Goal: Information Seeking & Learning: Learn about a topic

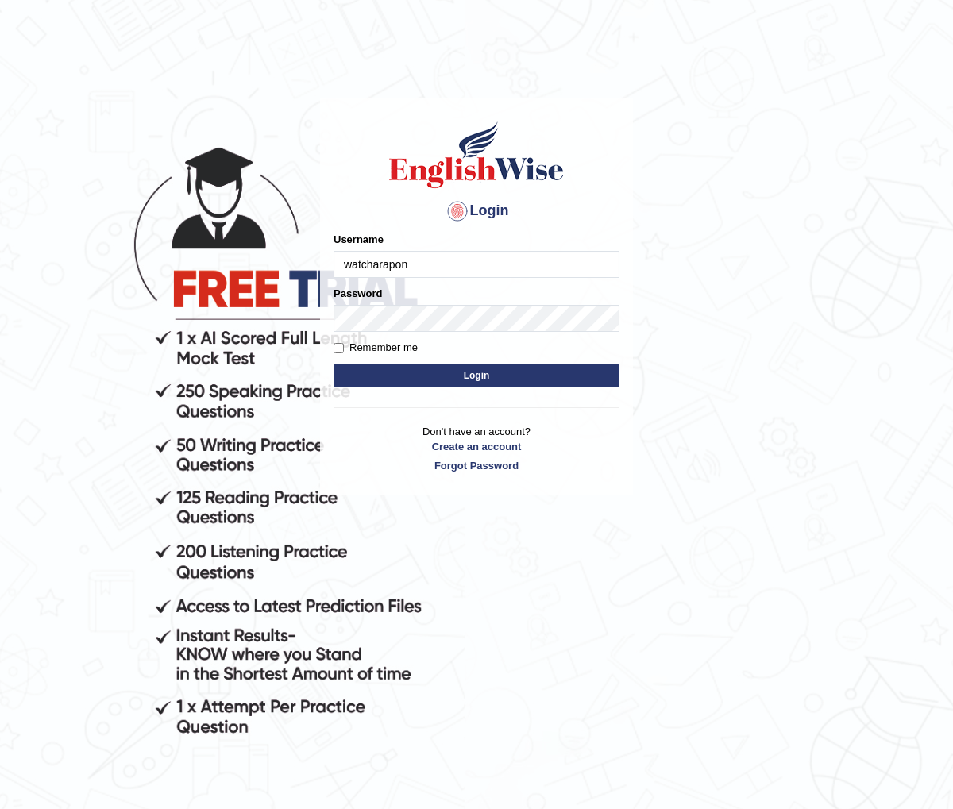
type input "Watcharapon"
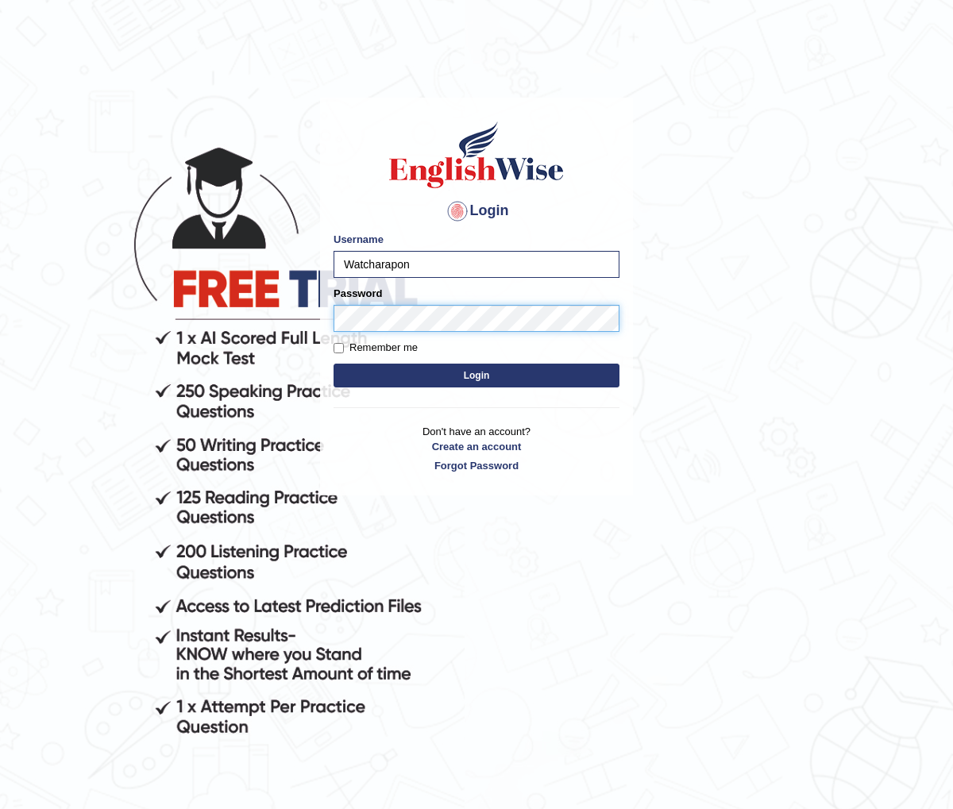
click at [333, 364] on button "Login" at bounding box center [476, 376] width 286 height 24
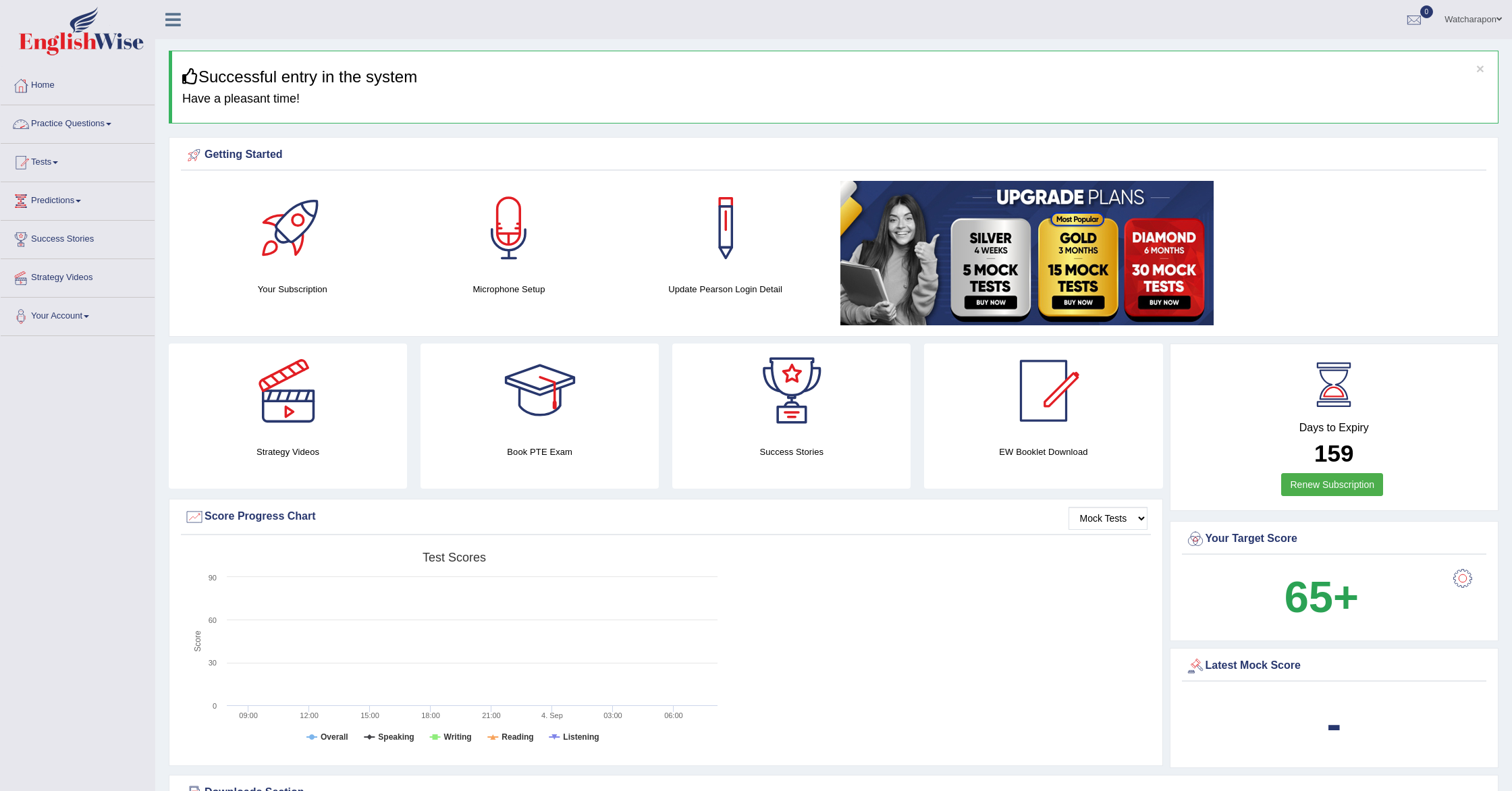
click at [69, 119] on link "Practice Questions" at bounding box center [77, 122] width 154 height 34
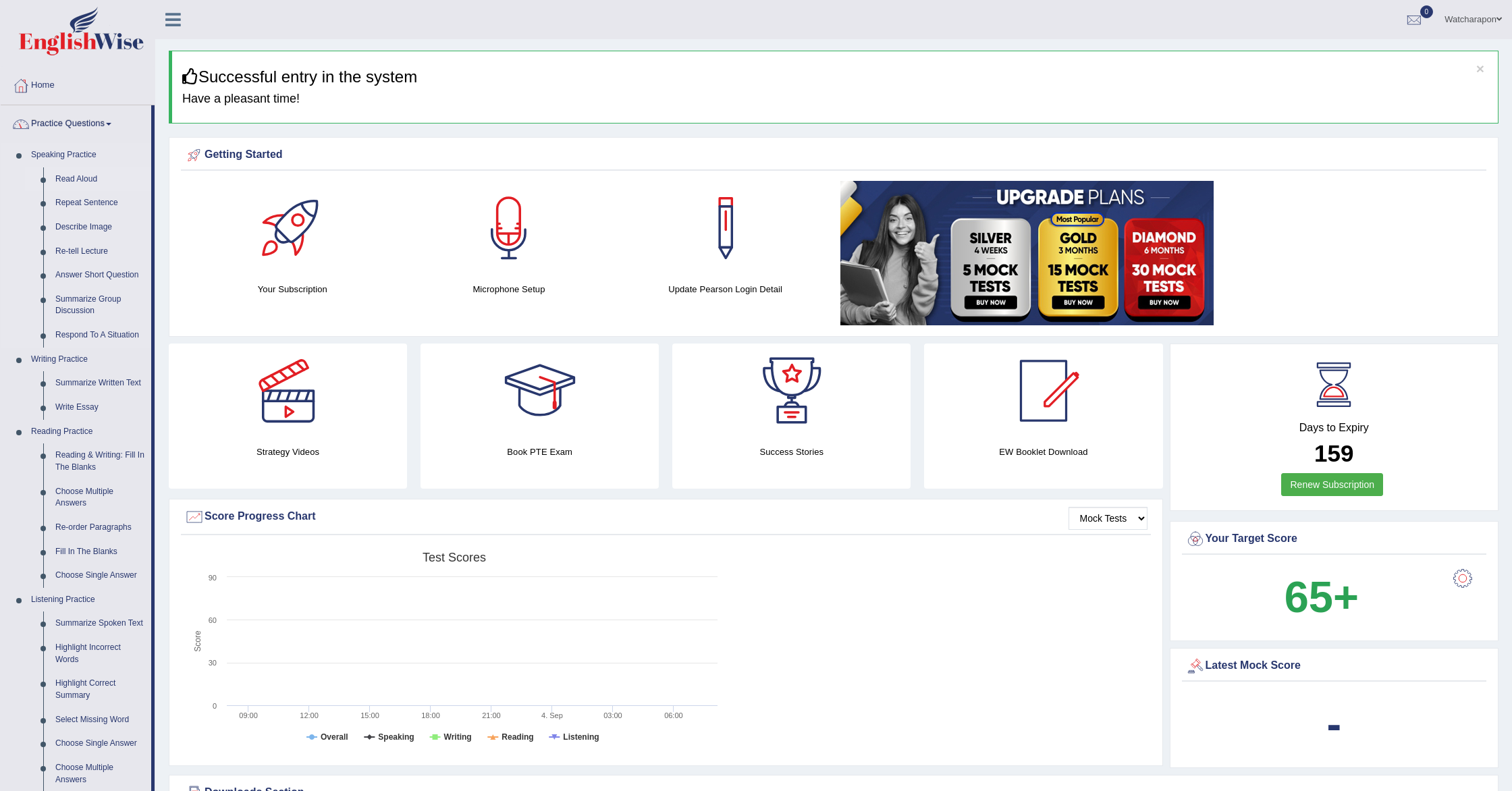
click at [71, 179] on link "Read Aloud" at bounding box center [100, 179] width 102 height 25
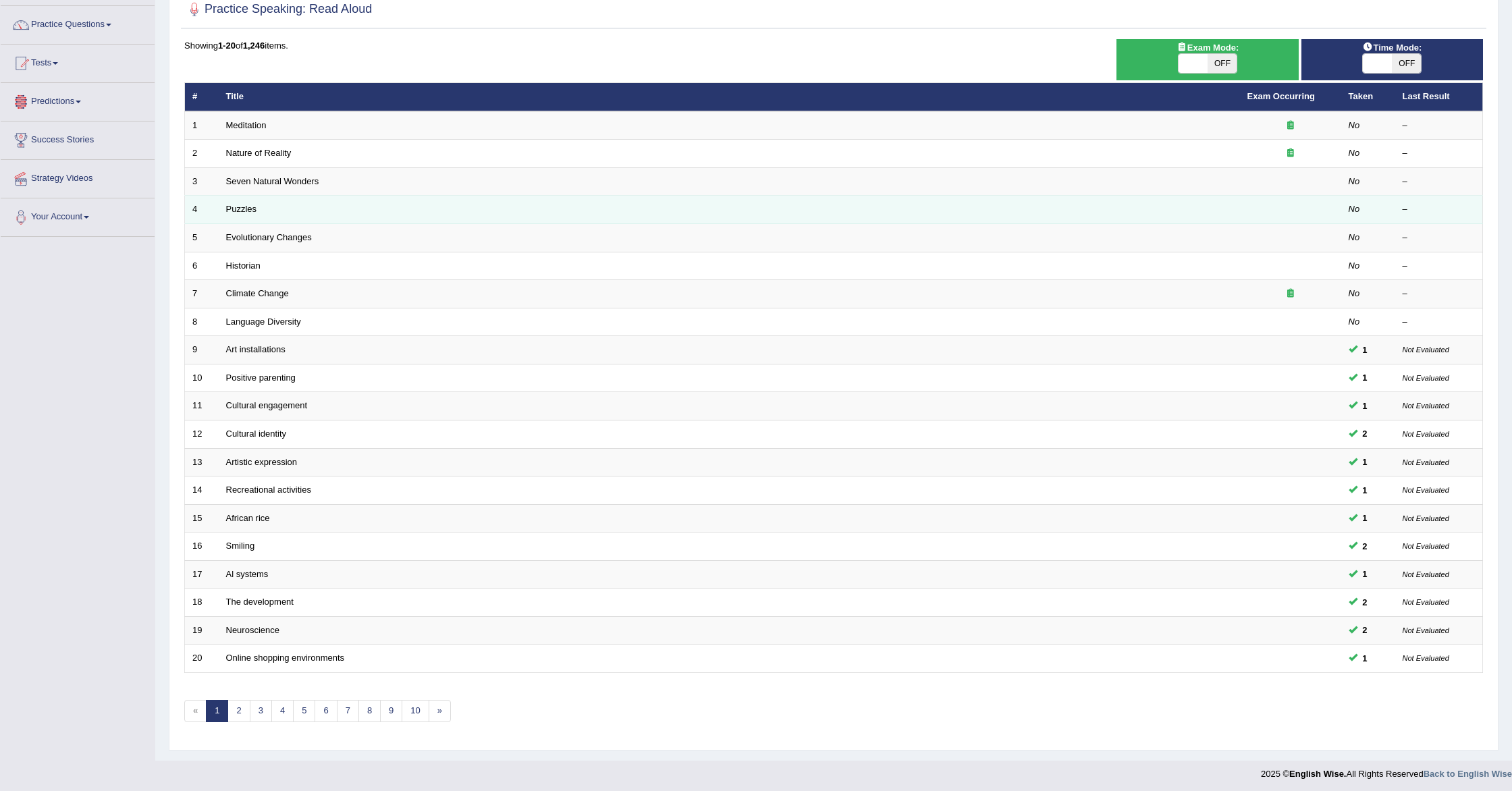
scroll to position [103, 0]
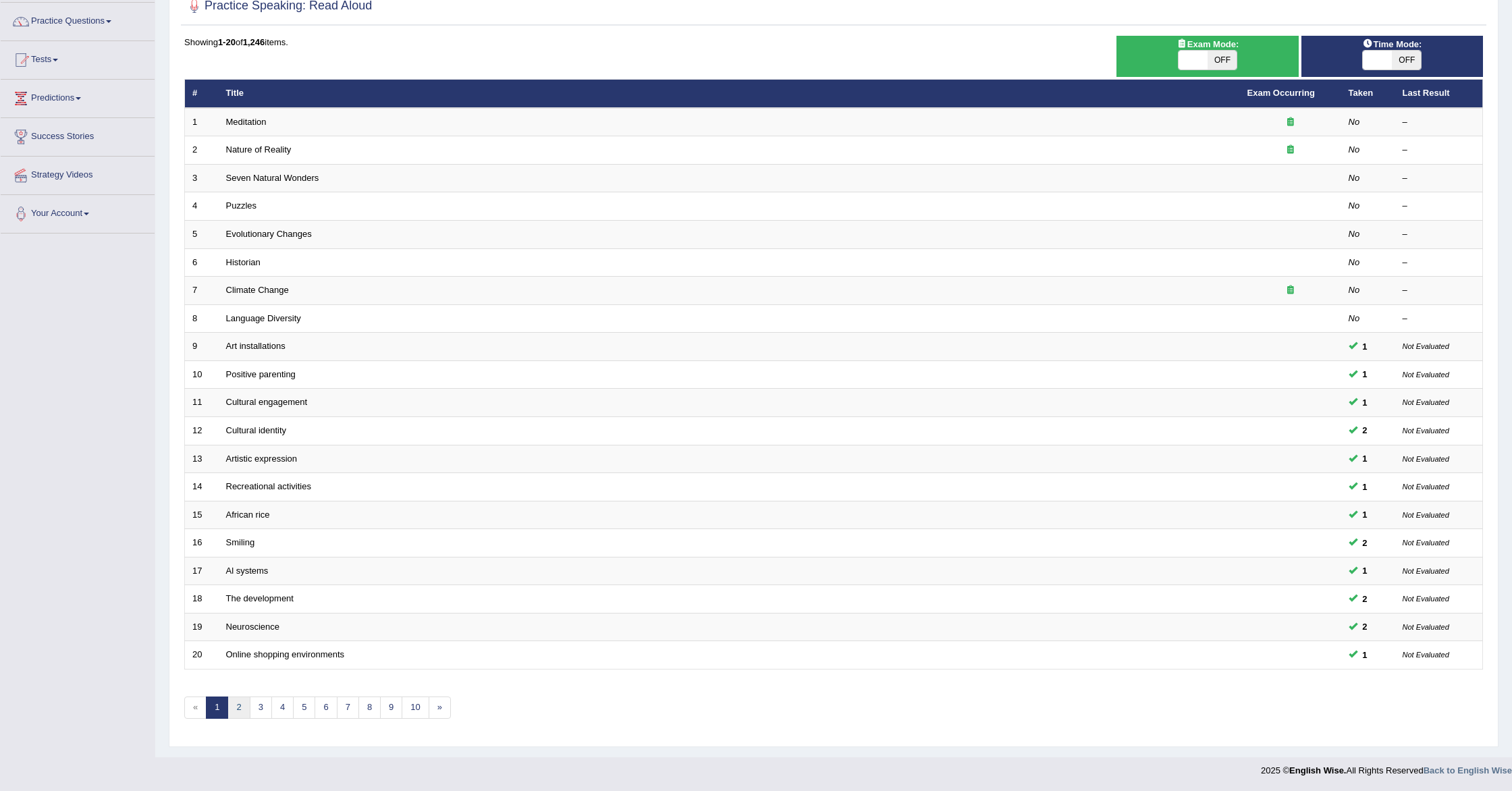
click at [246, 705] on link "2" at bounding box center [239, 708] width 22 height 22
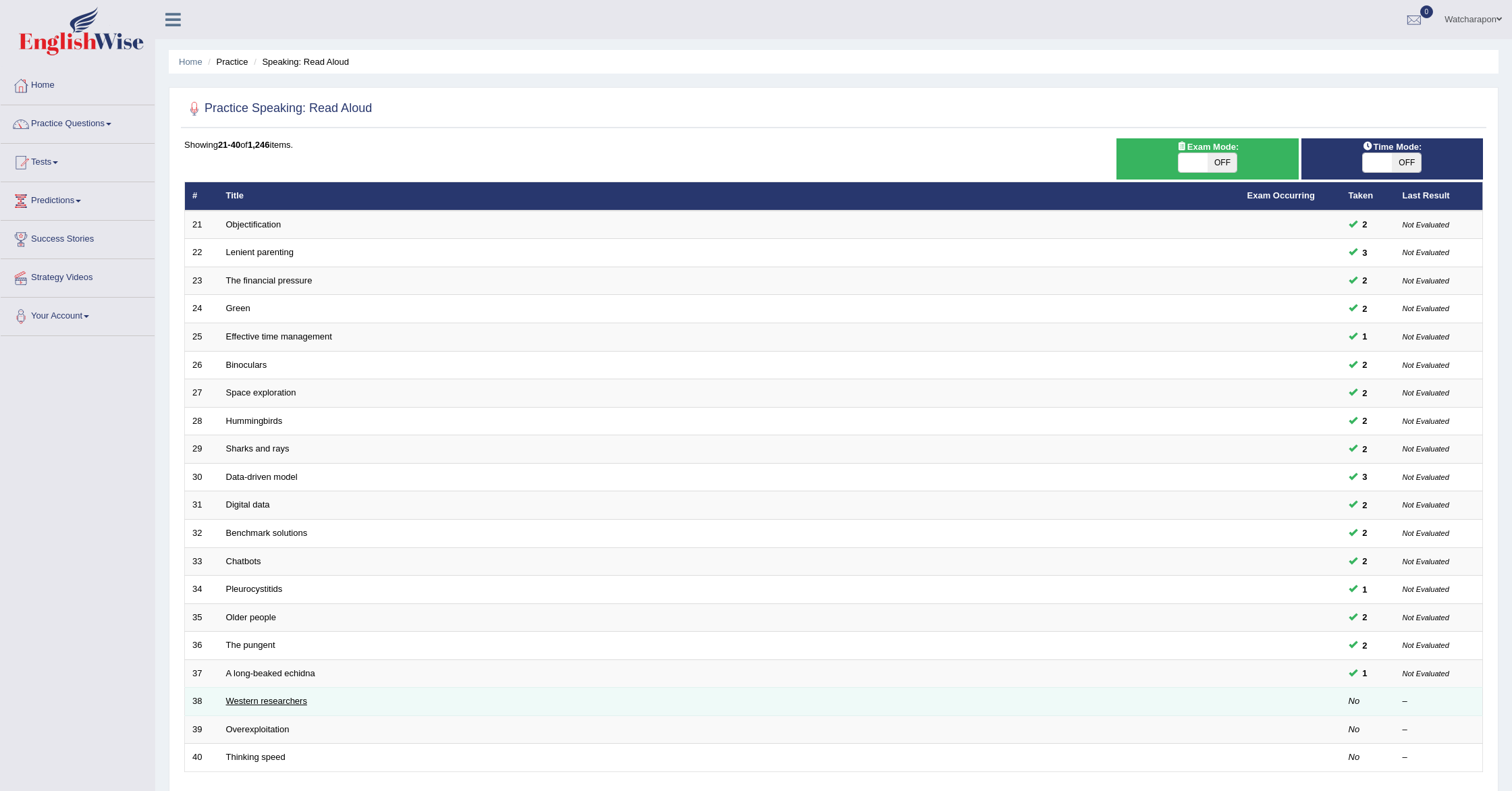
click at [281, 700] on link "Western researchers" at bounding box center [266, 701] width 81 height 10
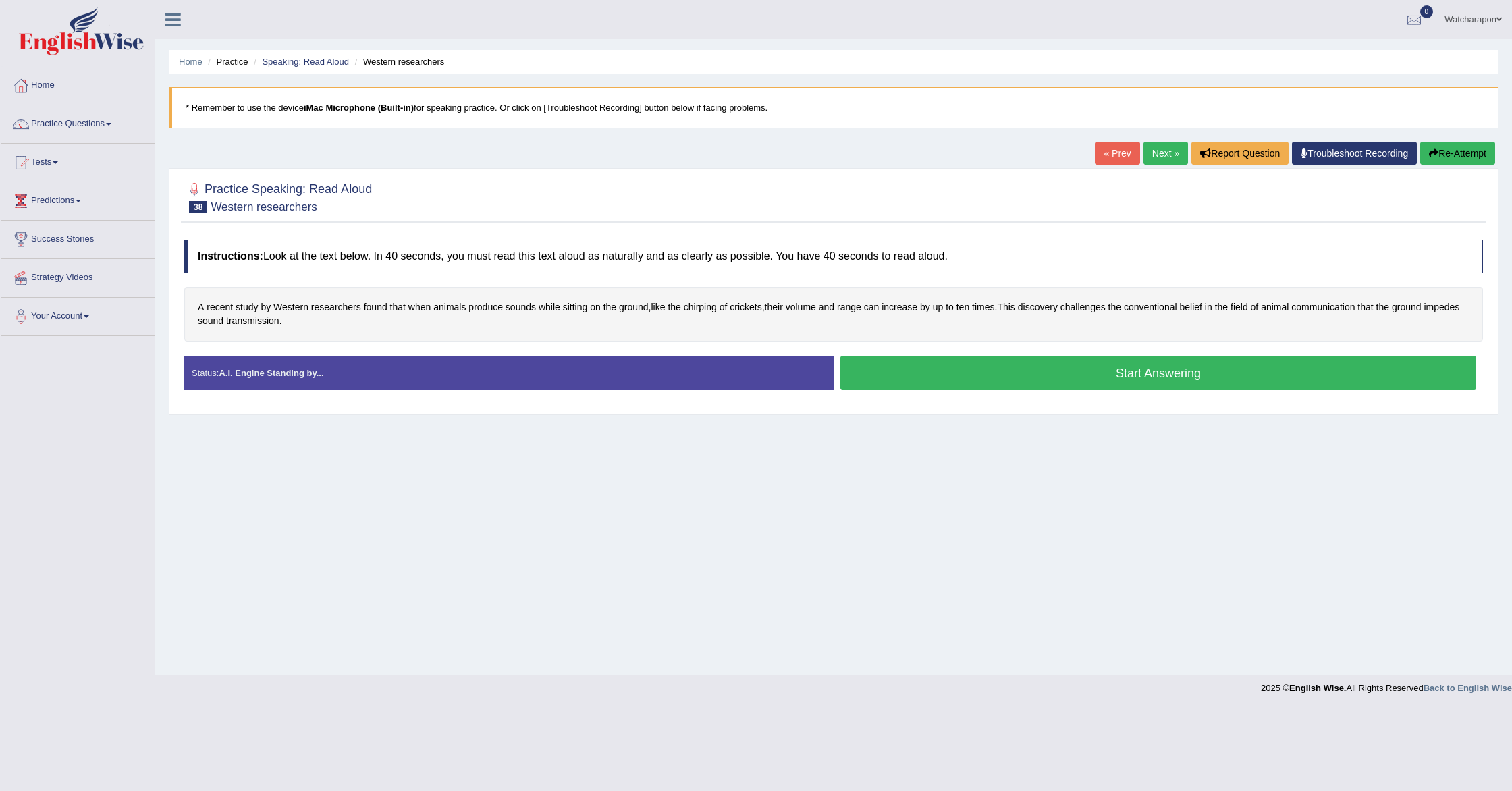
click at [943, 368] on button "Start Answering" at bounding box center [1158, 373] width 636 height 34
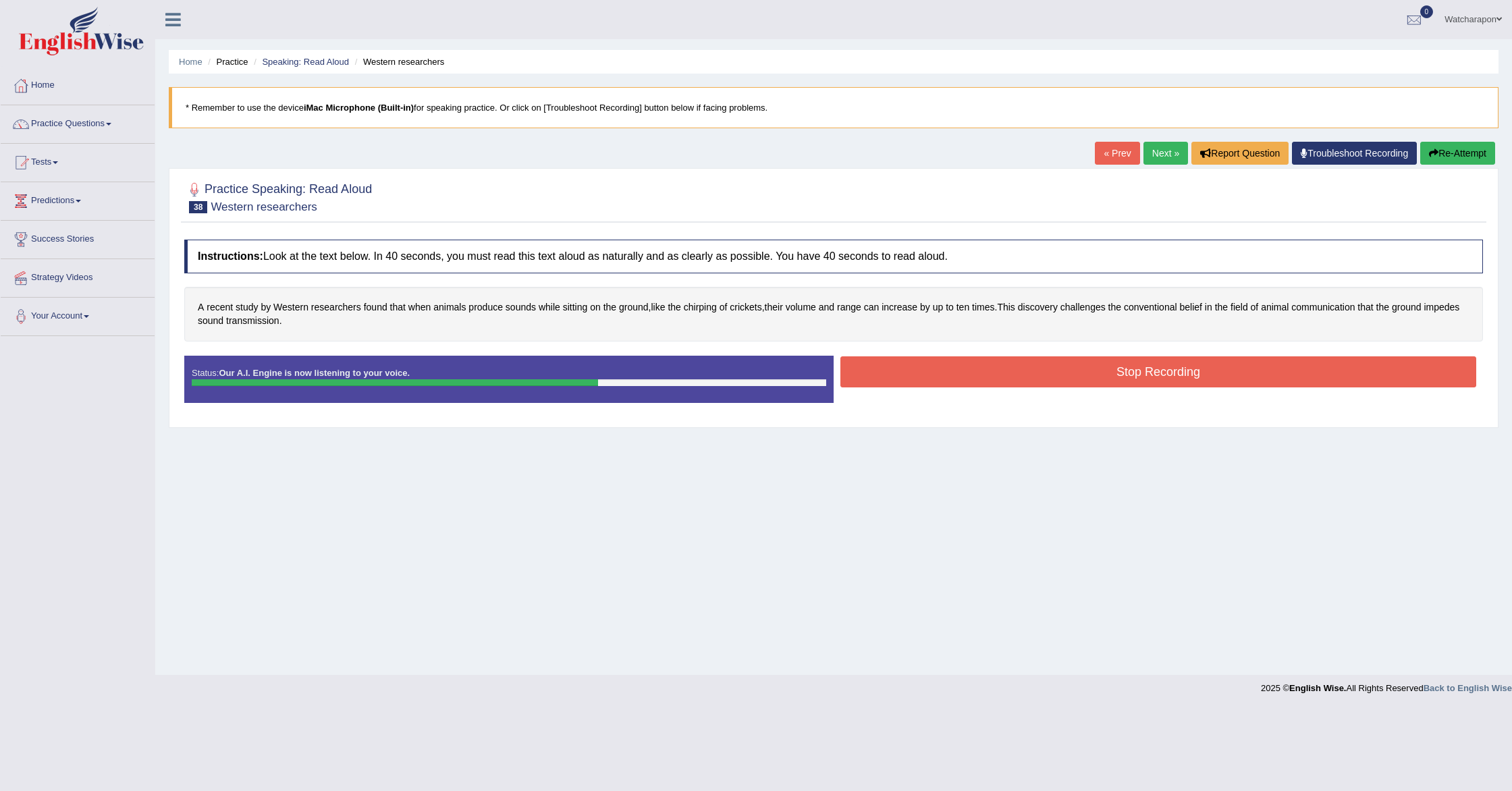
click at [1459, 156] on button "Re-Attempt" at bounding box center [1458, 153] width 75 height 23
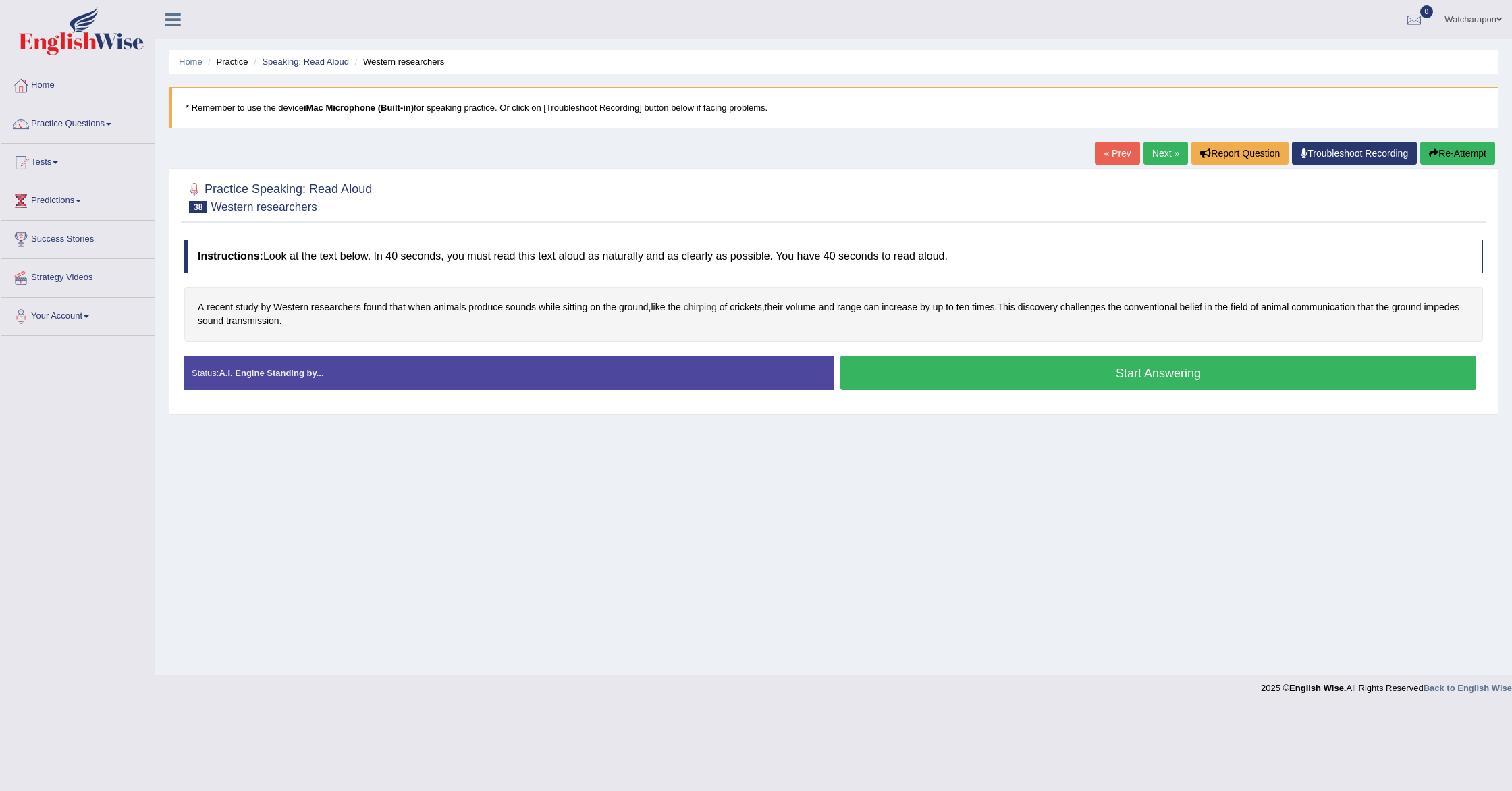
click at [700, 308] on span "chirping" at bounding box center [700, 307] width 33 height 14
click at [670, 196] on icon at bounding box center [672, 199] width 11 height 9
click at [671, 198] on icon at bounding box center [672, 199] width 11 height 9
click at [690, 202] on icon at bounding box center [690, 199] width 10 height 9
click at [673, 199] on icon at bounding box center [672, 199] width 11 height 9
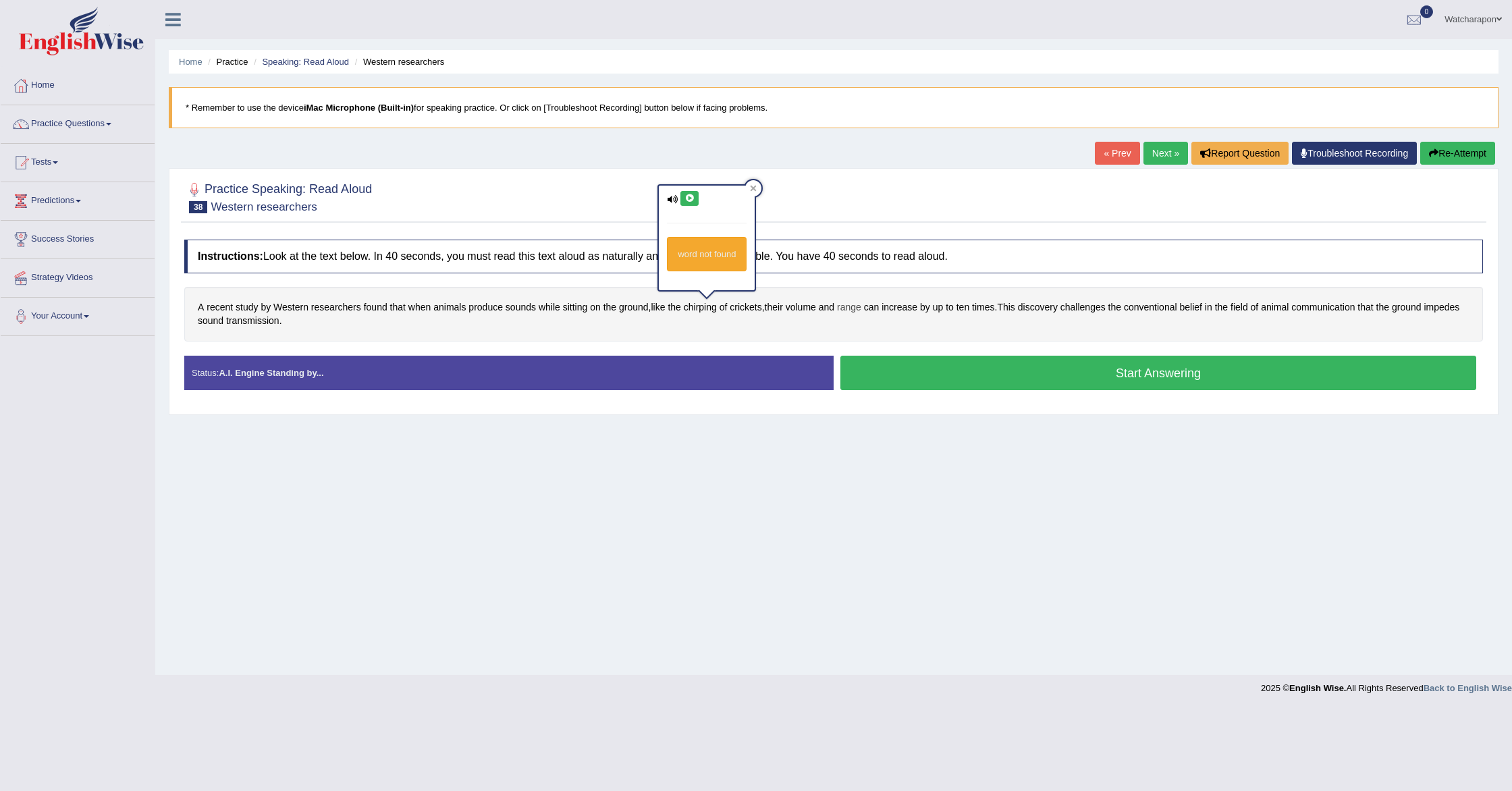
click at [850, 308] on span "range" at bounding box center [849, 307] width 25 height 14
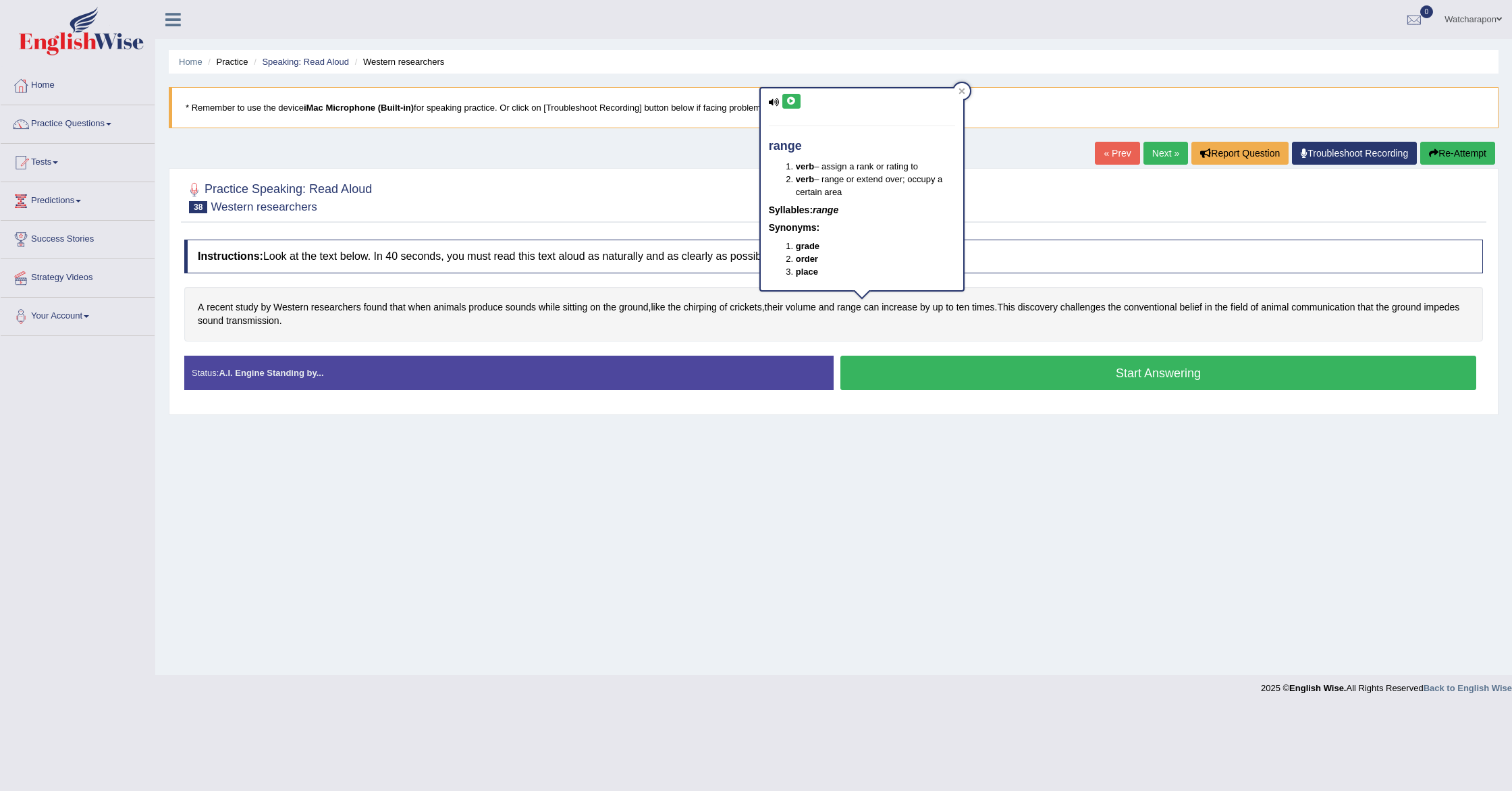
click at [794, 103] on icon at bounding box center [792, 101] width 10 height 9
click at [1106, 309] on span "challenges" at bounding box center [1083, 307] width 45 height 14
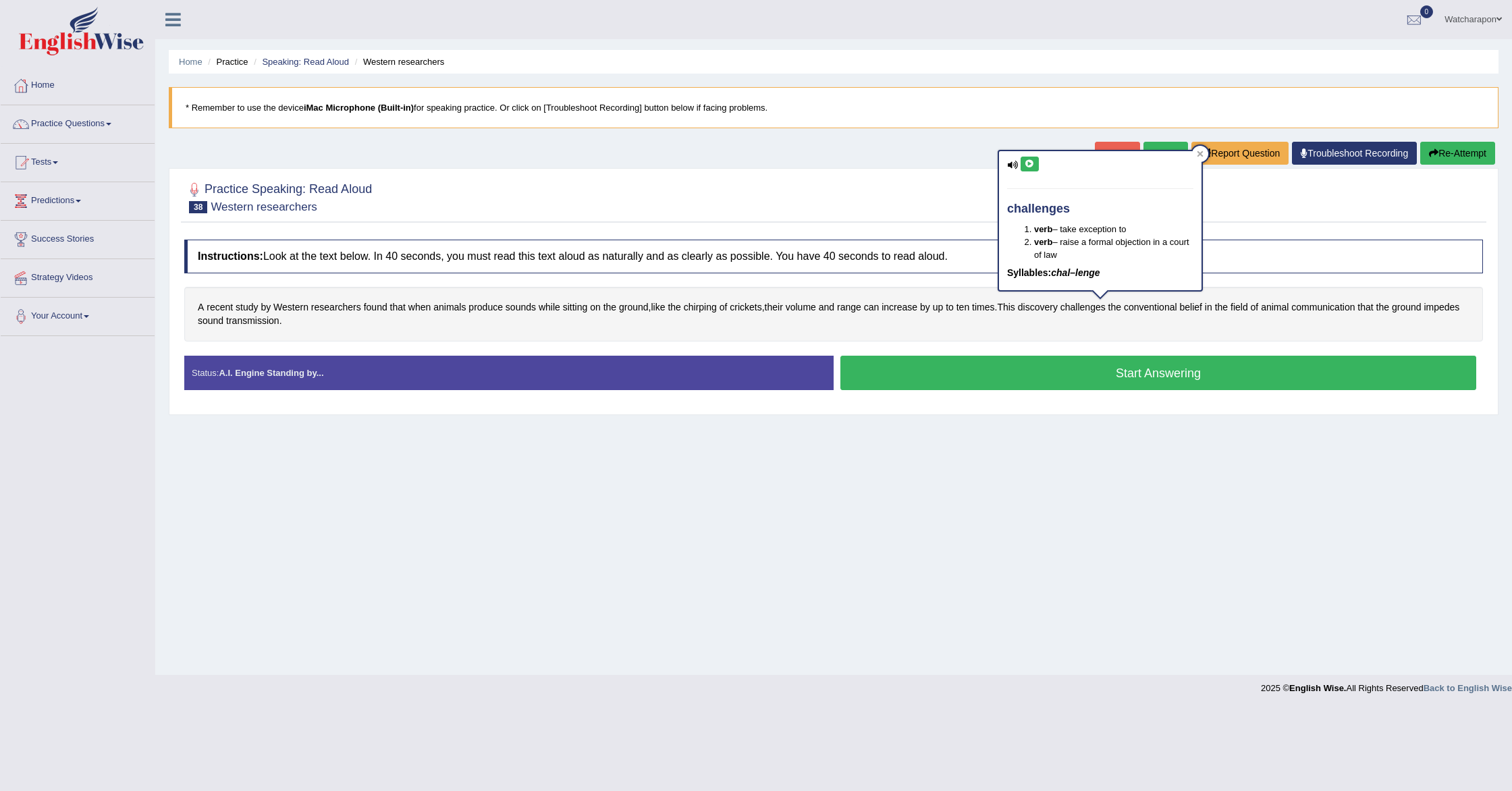
click at [1023, 162] on button at bounding box center [1029, 163] width 18 height 14
click at [1248, 310] on span "field" at bounding box center [1239, 307] width 18 height 14
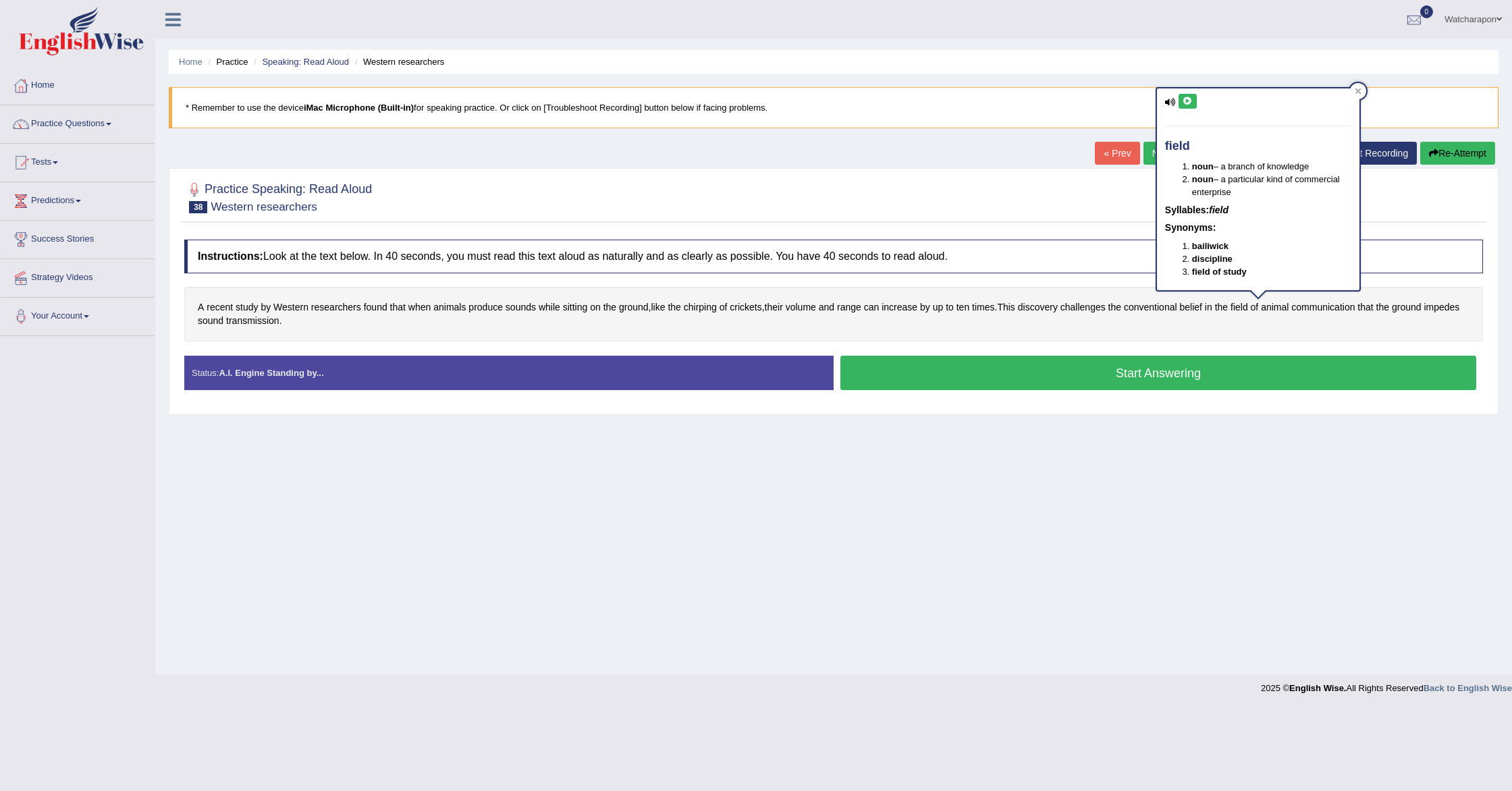
click at [1190, 105] on icon at bounding box center [1188, 101] width 10 height 9
click at [951, 381] on button "Start Answering" at bounding box center [1158, 373] width 636 height 34
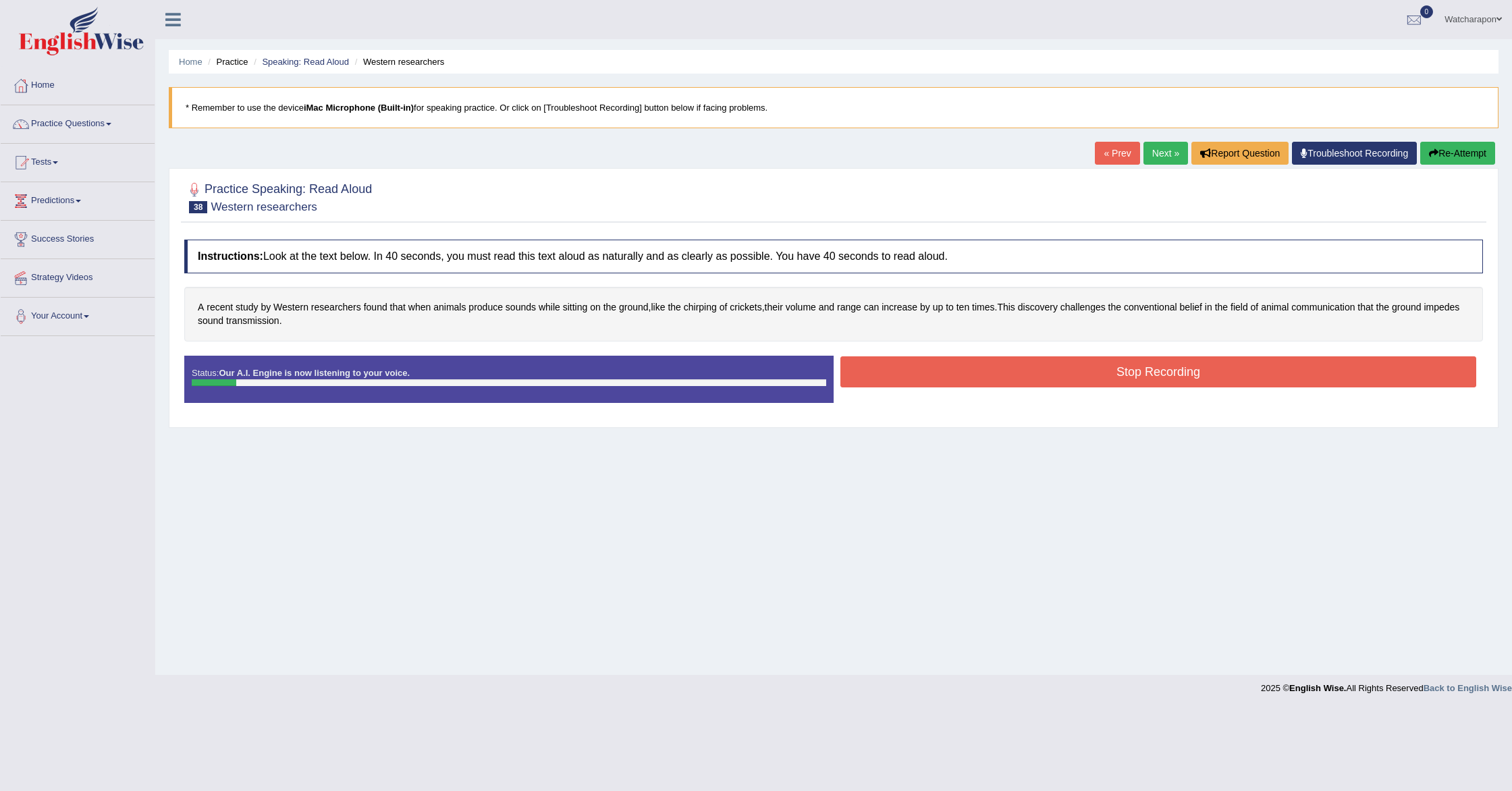
click at [1448, 156] on button "Re-Attempt" at bounding box center [1458, 153] width 75 height 23
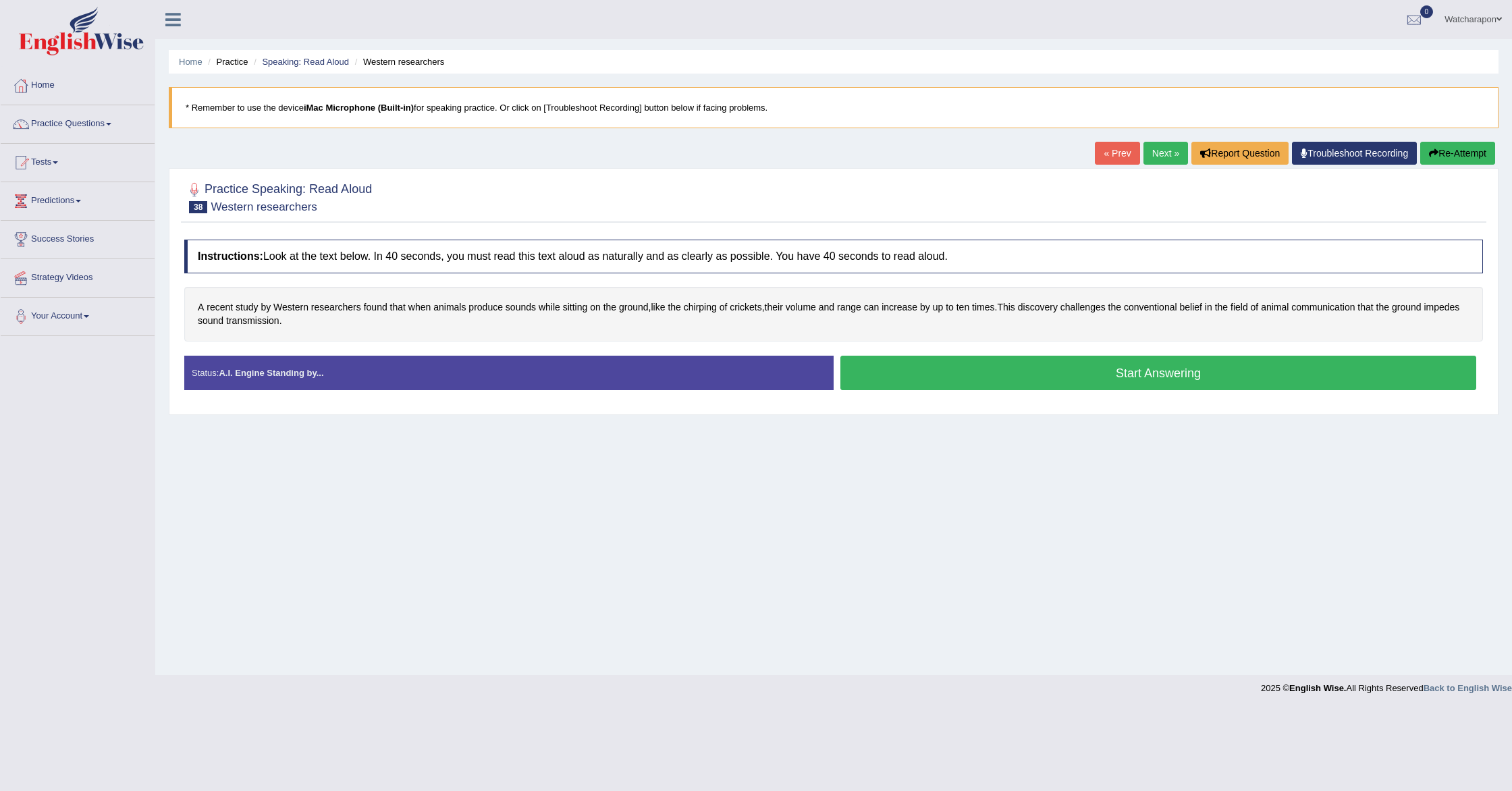
click at [896, 381] on button "Start Answering" at bounding box center [1158, 373] width 636 height 34
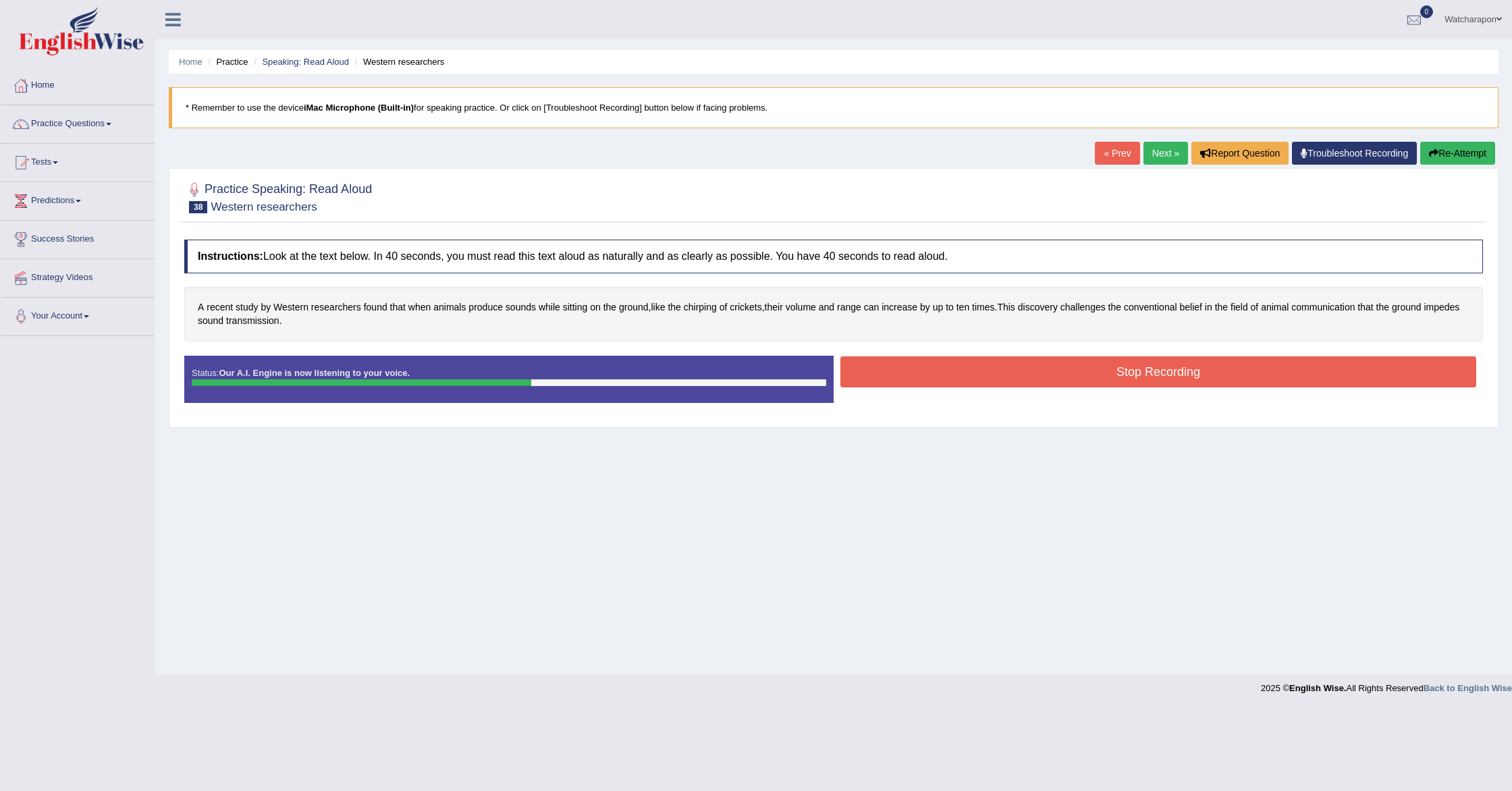
click at [900, 362] on button "Stop Recording" at bounding box center [1158, 372] width 636 height 31
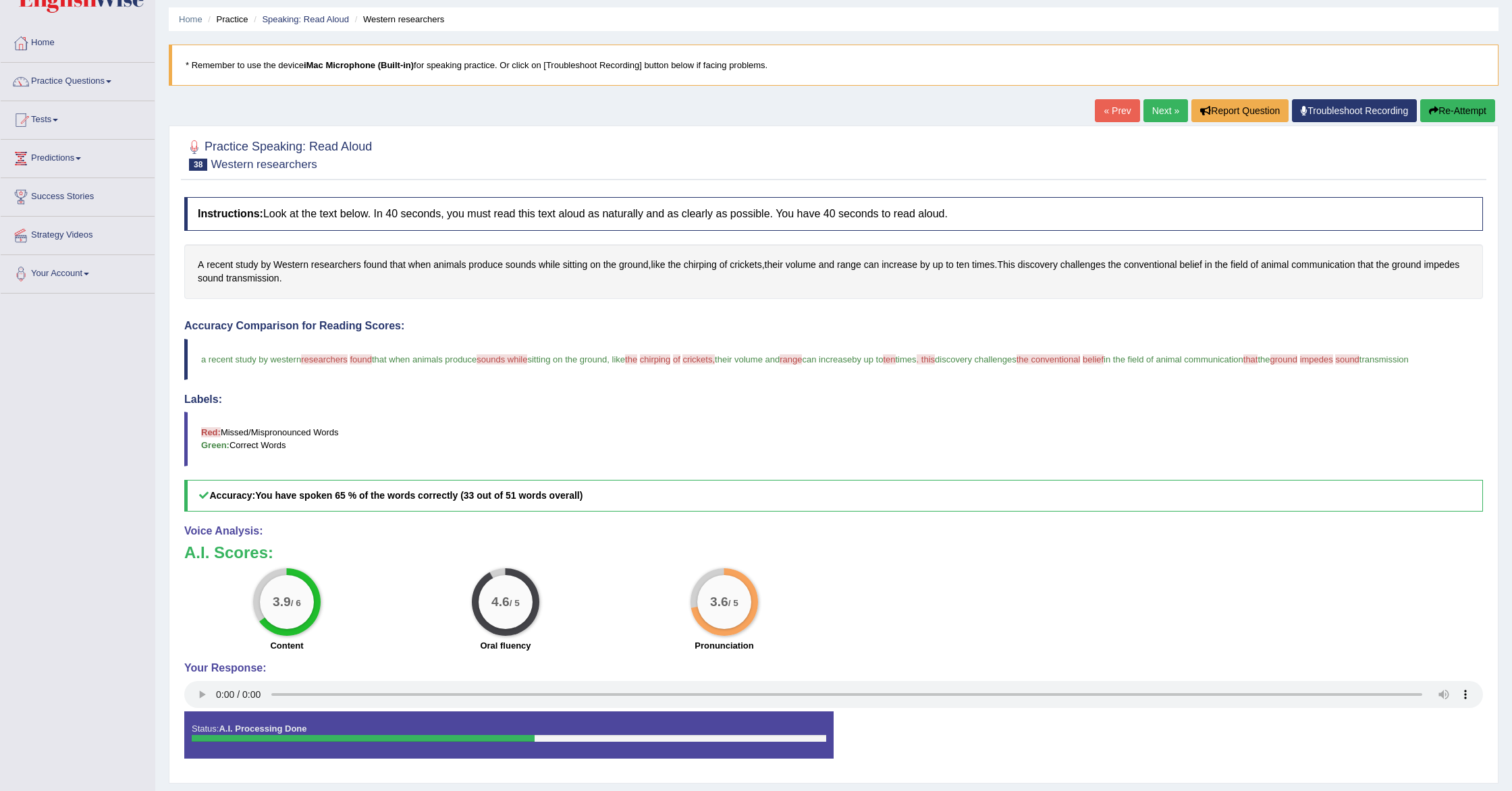
scroll to position [92, 0]
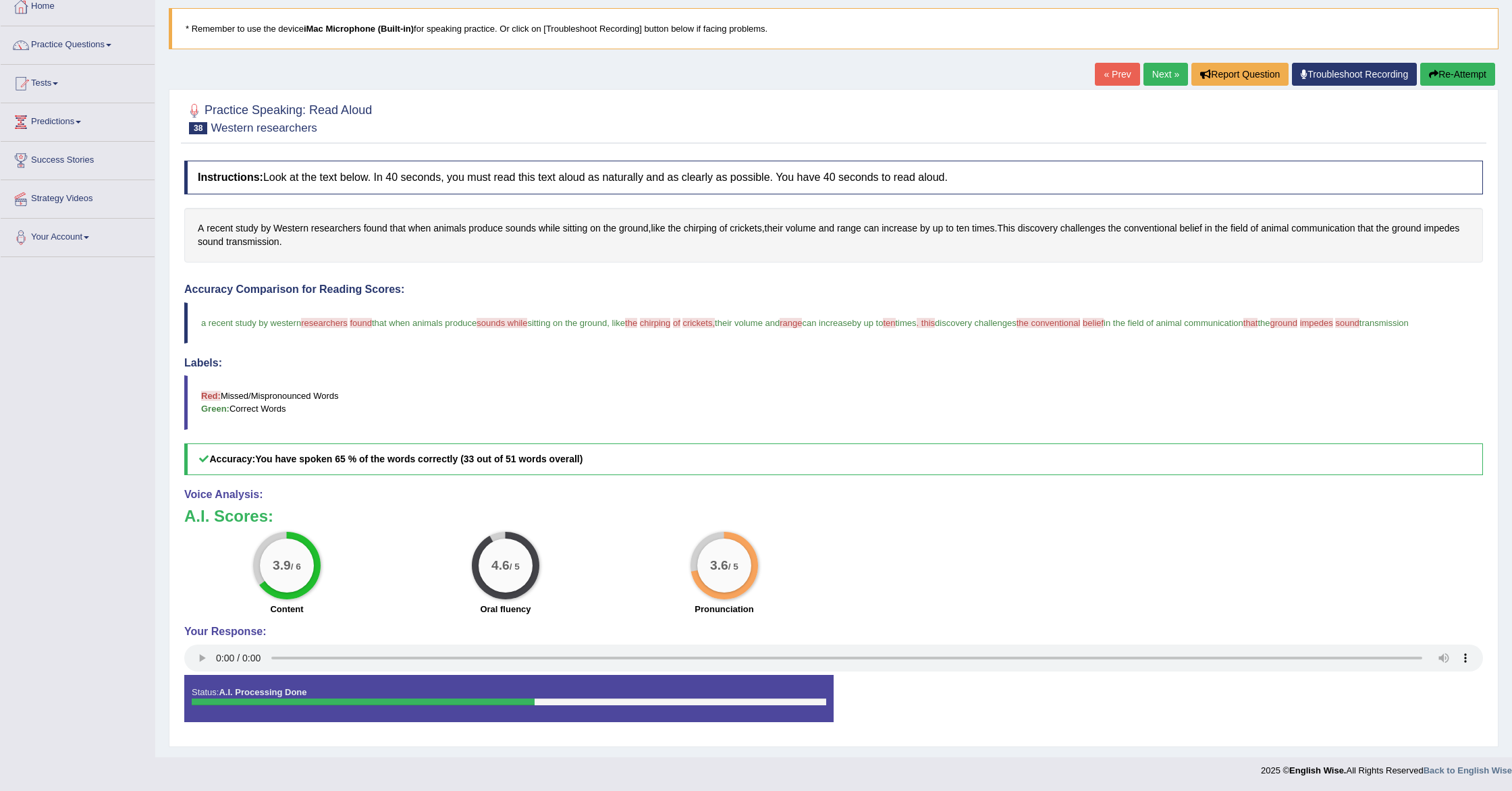
click at [1161, 63] on link "Next »" at bounding box center [1166, 74] width 44 height 23
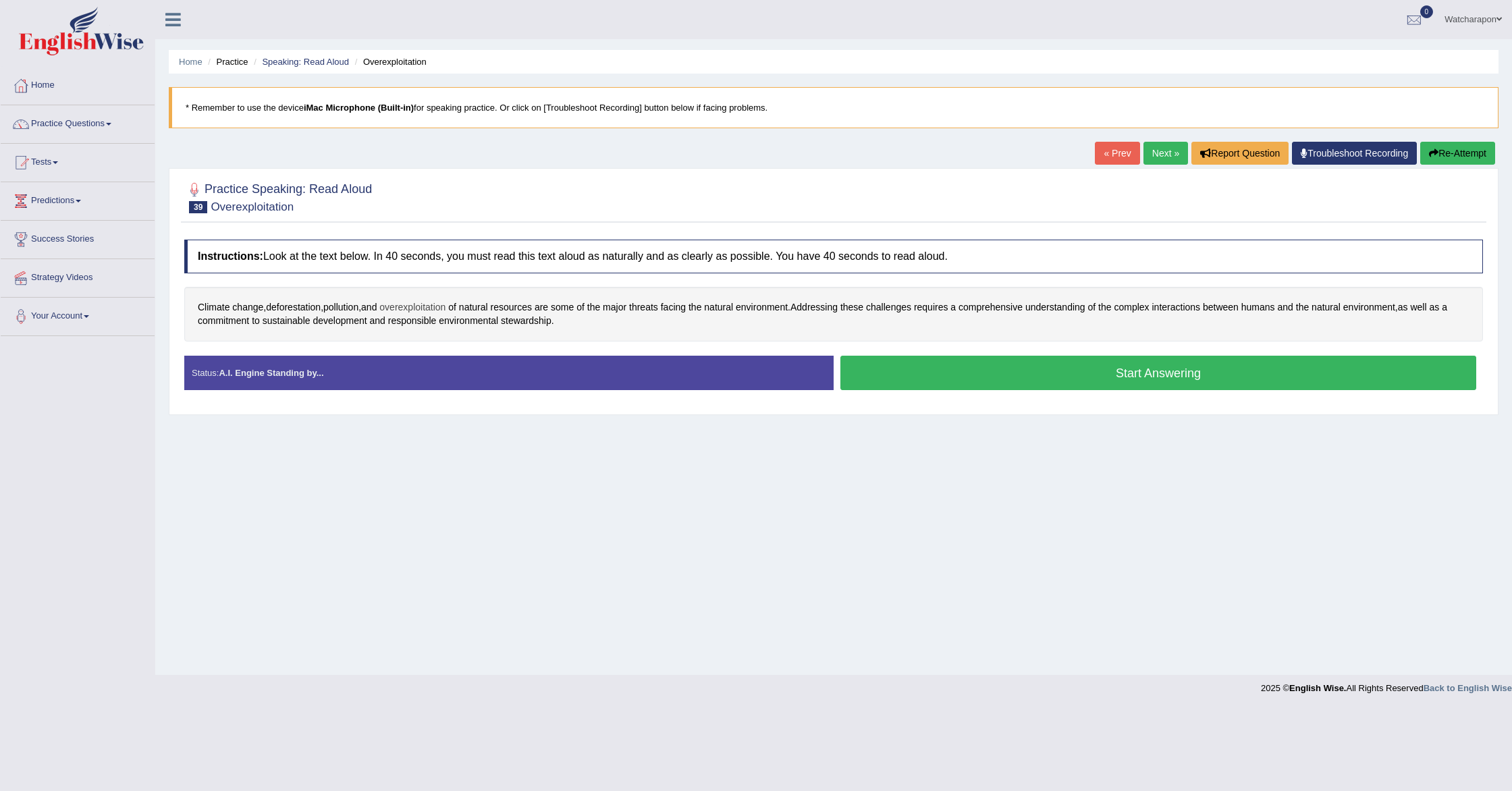
click at [421, 309] on span "overexploitation" at bounding box center [412, 307] width 66 height 14
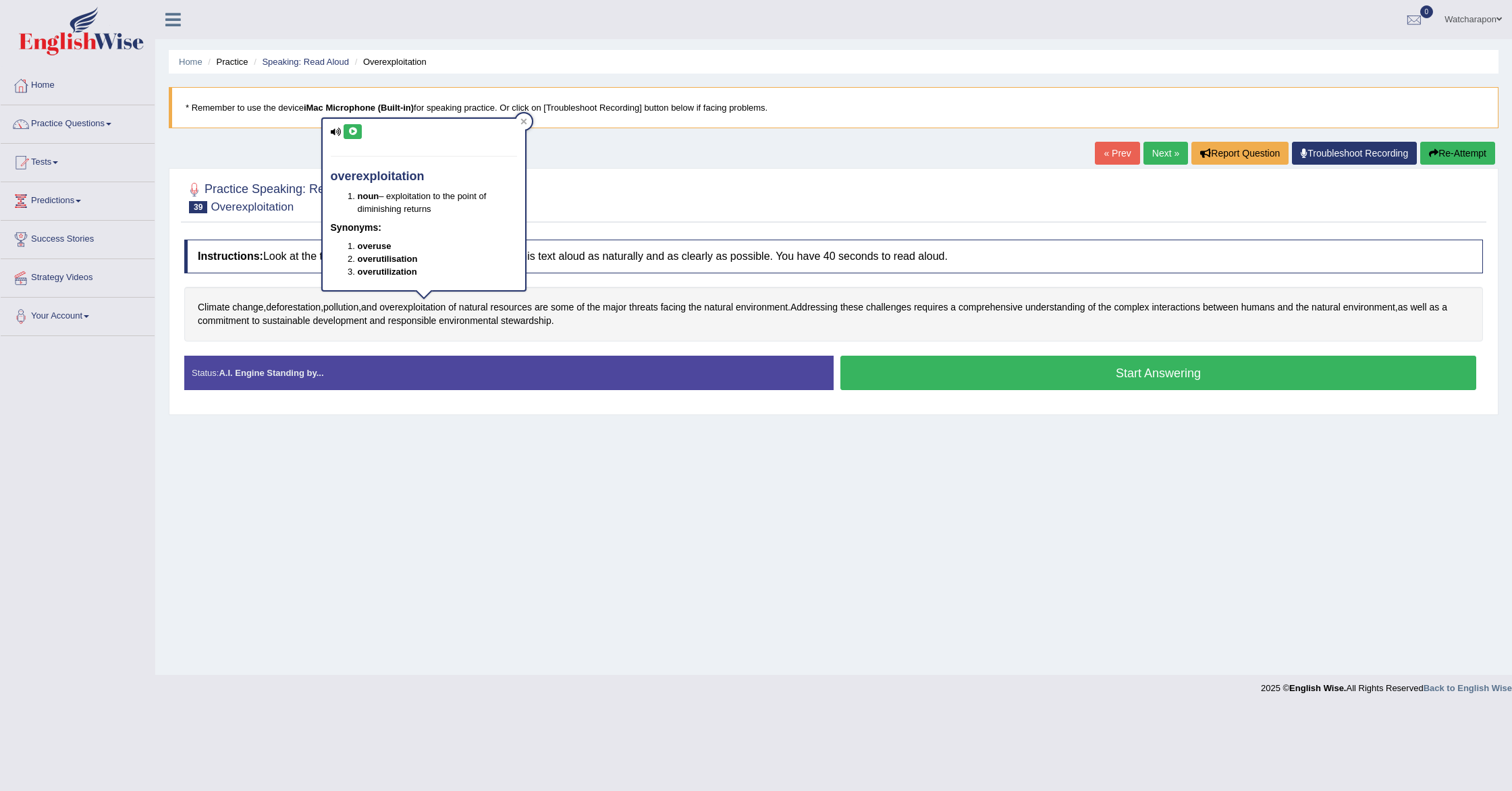
click at [355, 134] on icon at bounding box center [353, 132] width 10 height 9
click at [545, 193] on div at bounding box center [833, 196] width 1299 height 41
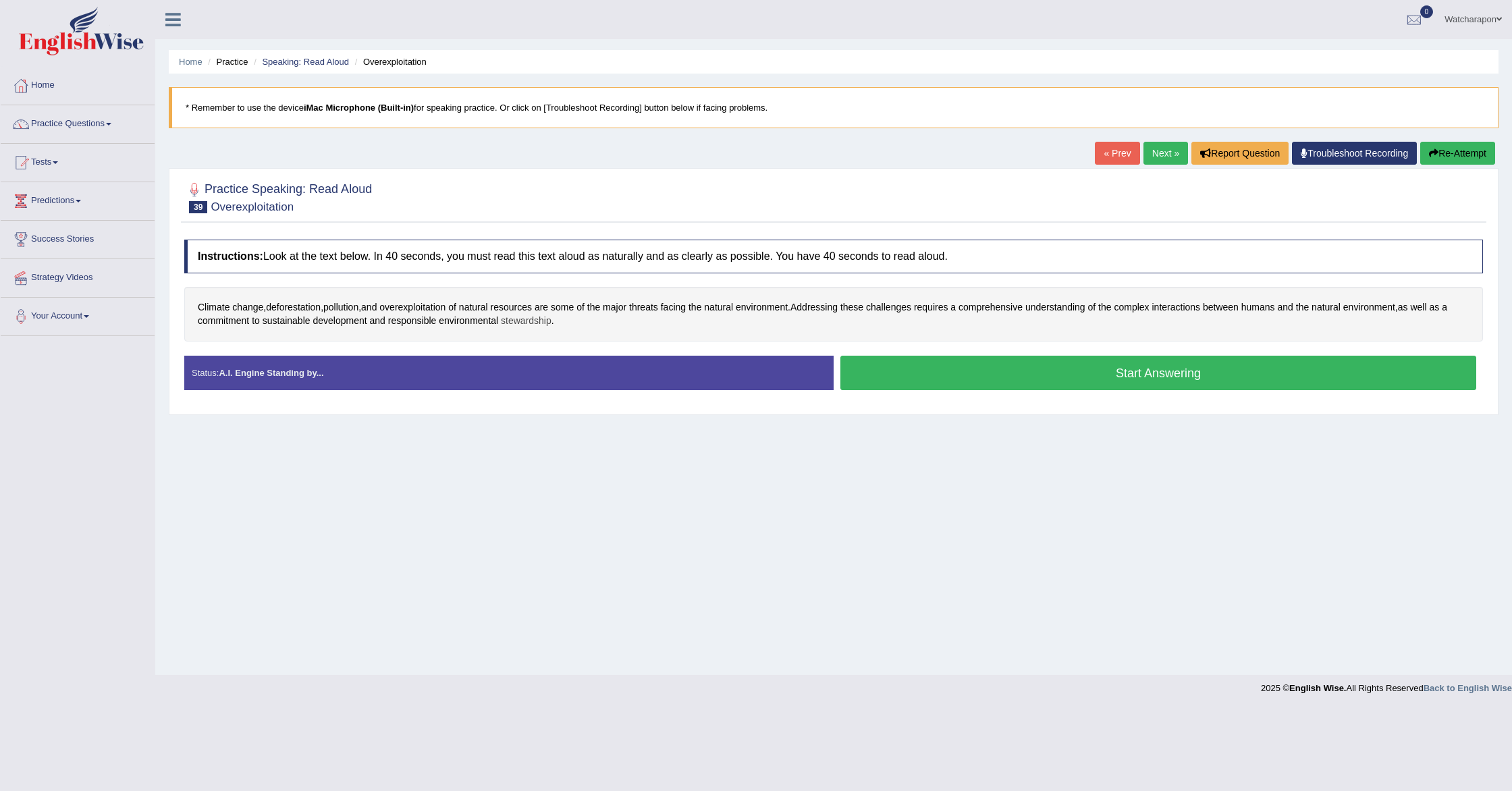
click at [522, 324] on span "stewardship" at bounding box center [526, 321] width 51 height 14
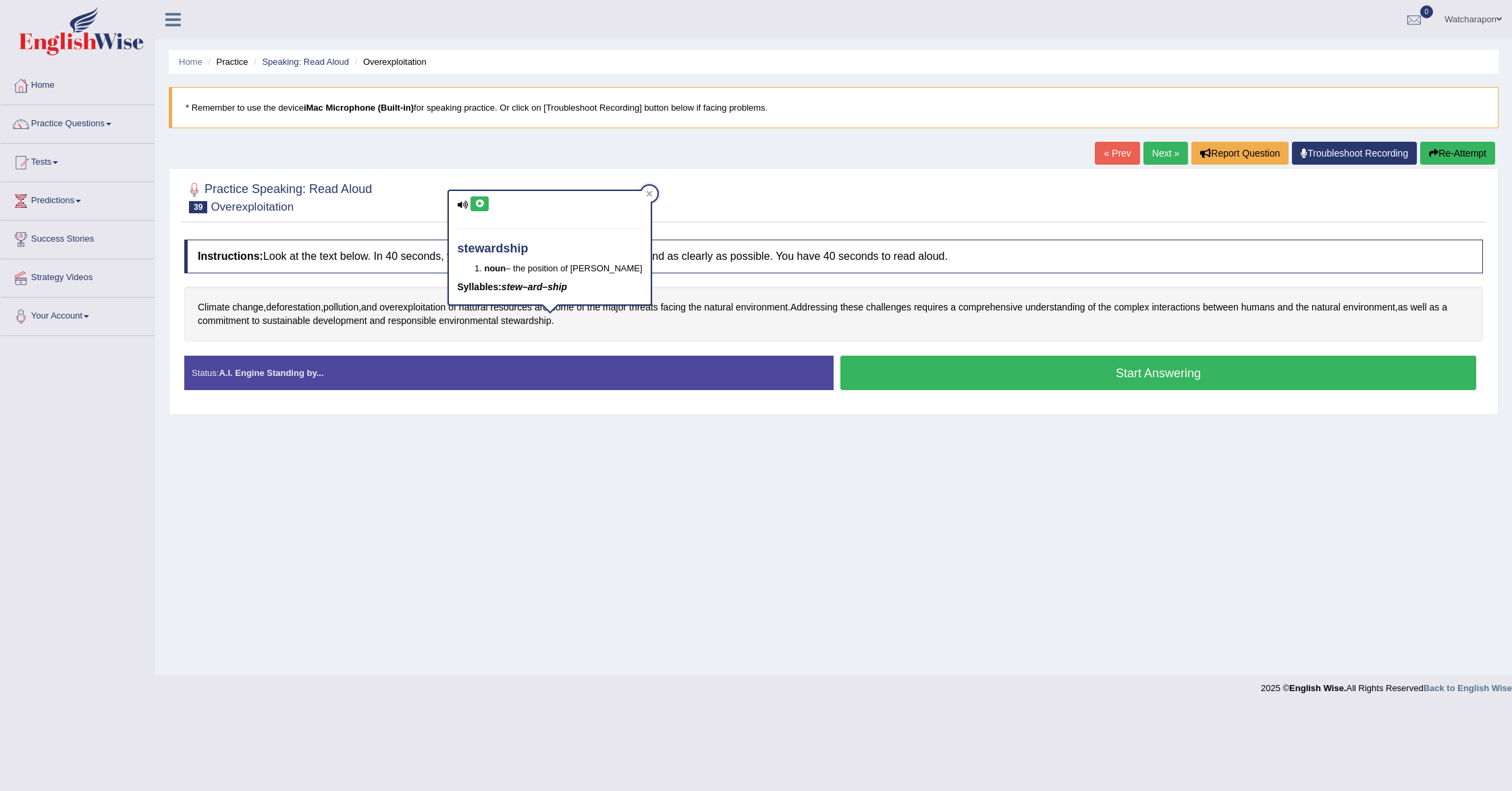
click at [480, 202] on icon at bounding box center [480, 204] width 10 height 9
click at [975, 377] on button "Start Answering" at bounding box center [1158, 373] width 636 height 34
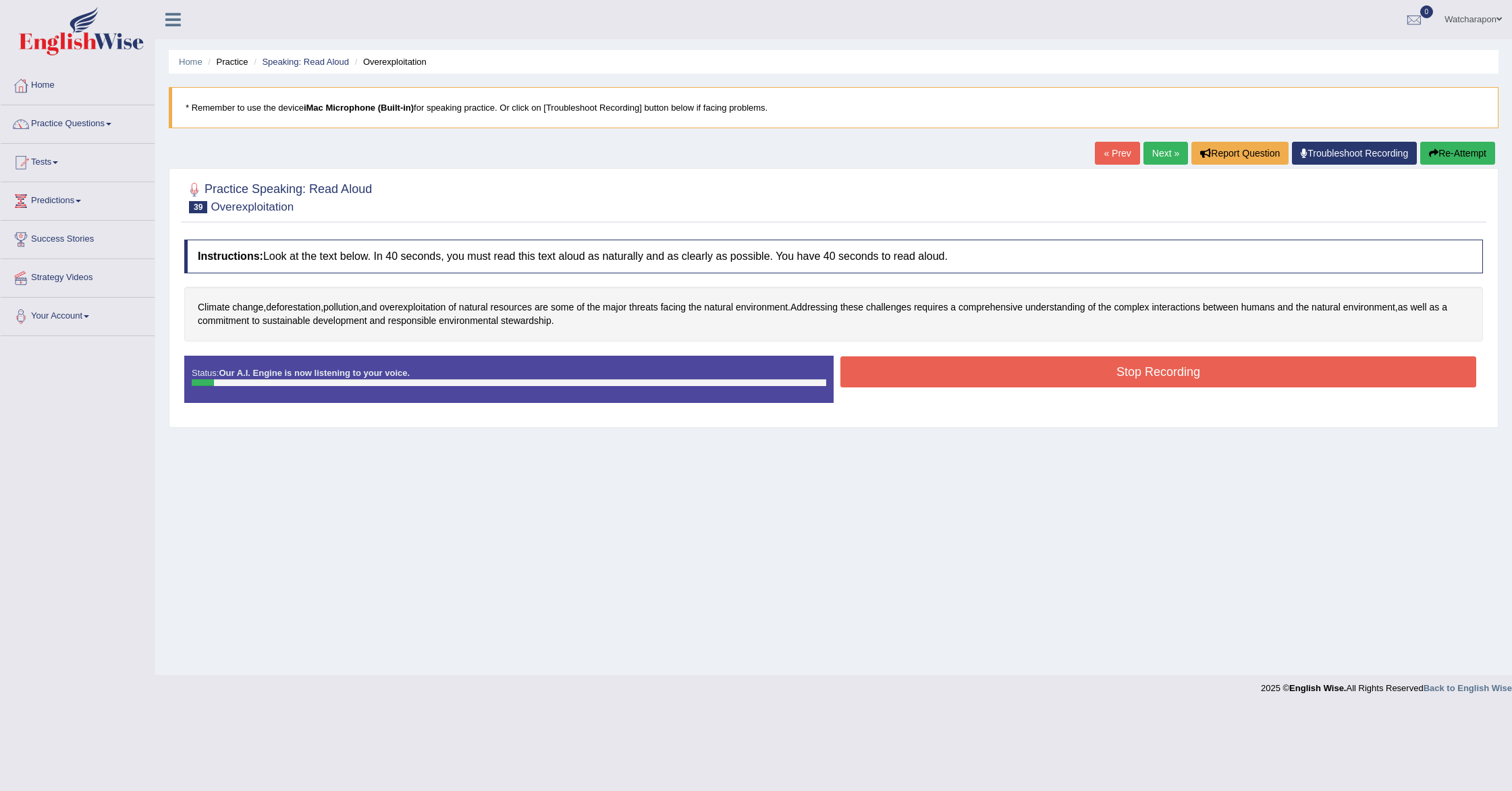
click at [1444, 156] on button "Re-Attempt" at bounding box center [1458, 153] width 75 height 23
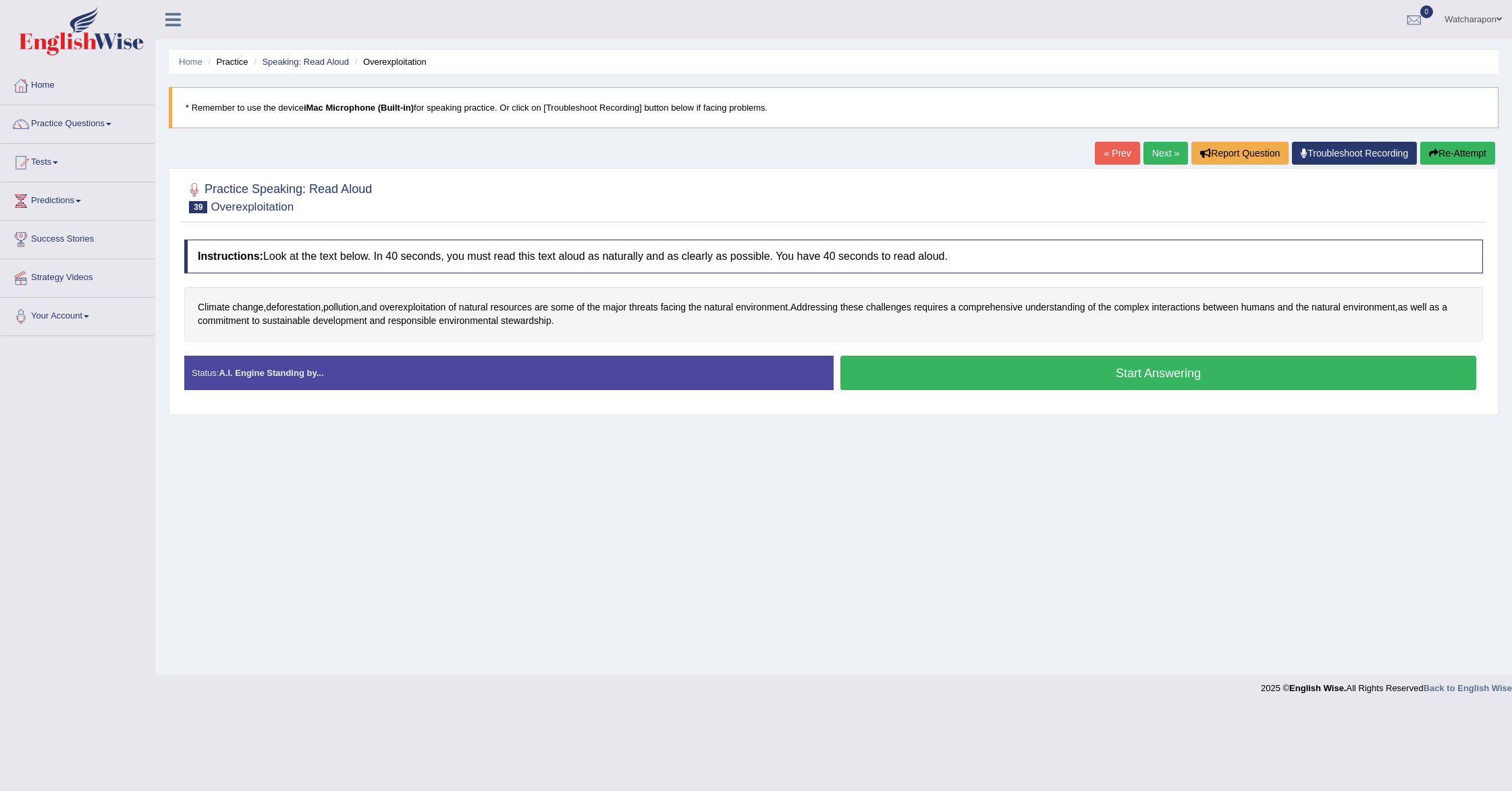
drag, startPoint x: 912, startPoint y: 373, endPoint x: 776, endPoint y: 366, distance: 136.2
click at [905, 372] on button "Start Answering" at bounding box center [1158, 373] width 636 height 34
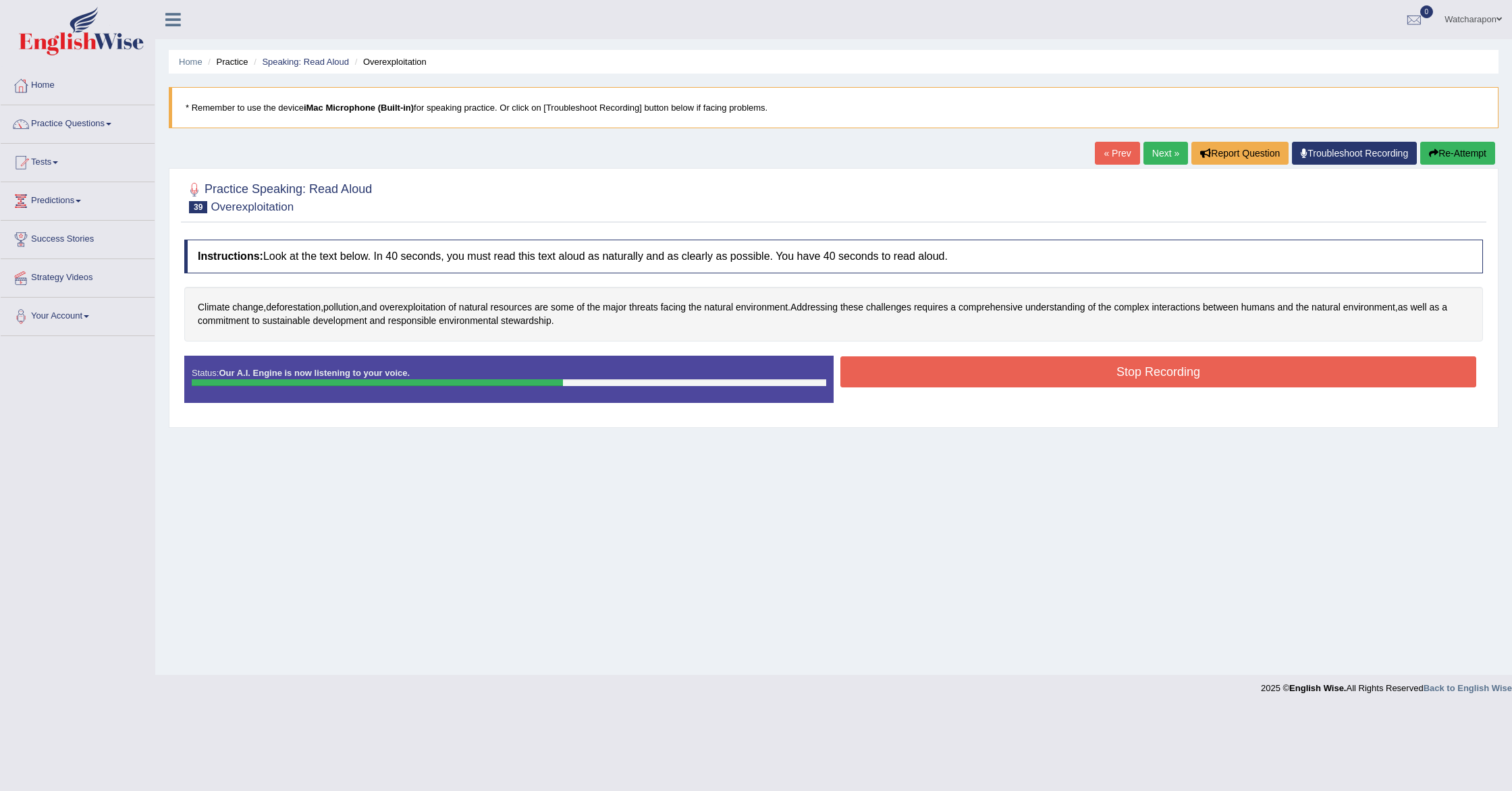
click at [896, 372] on button "Stop Recording" at bounding box center [1158, 372] width 636 height 31
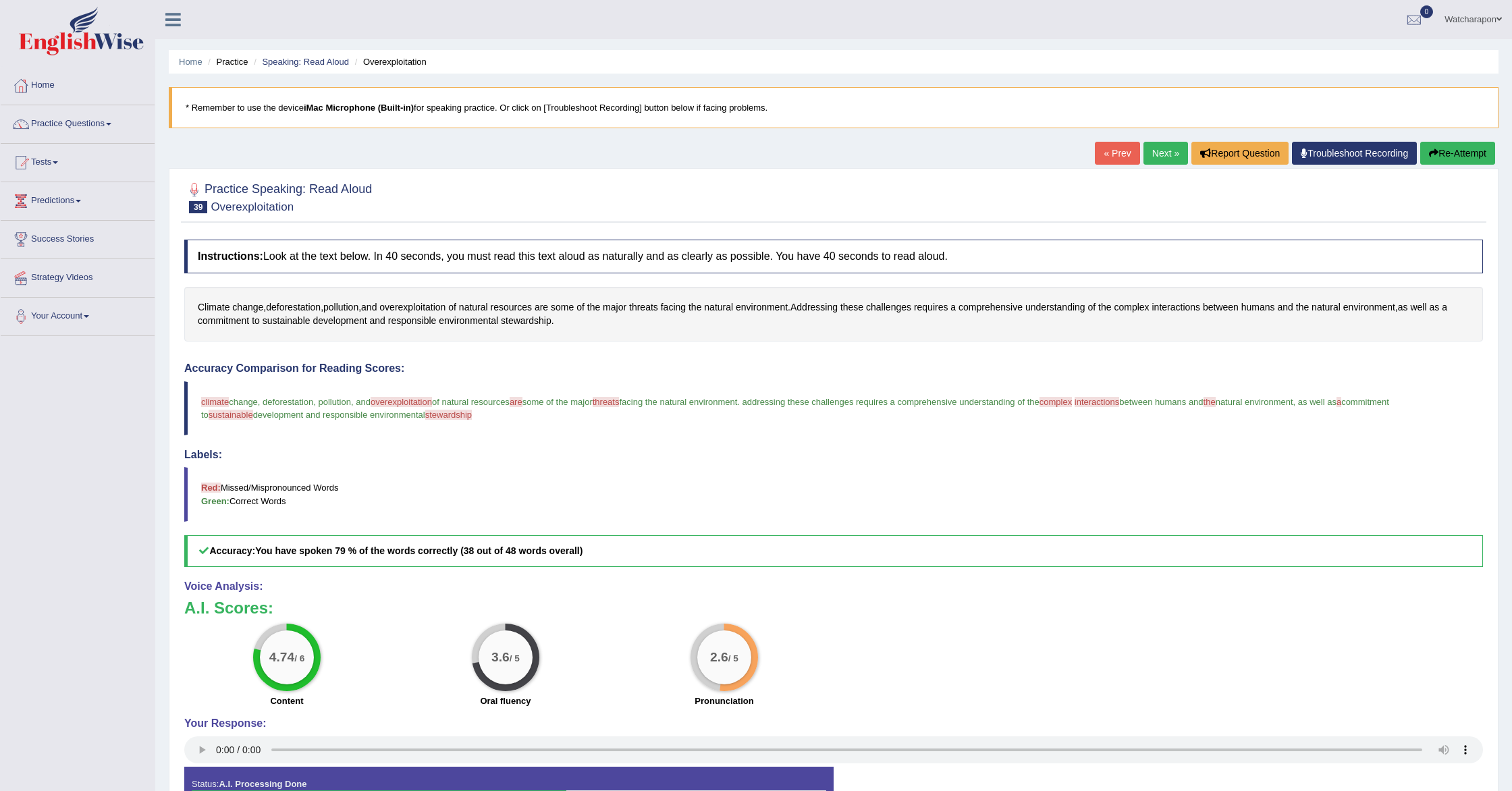
click at [1159, 150] on link "Next »" at bounding box center [1166, 153] width 44 height 23
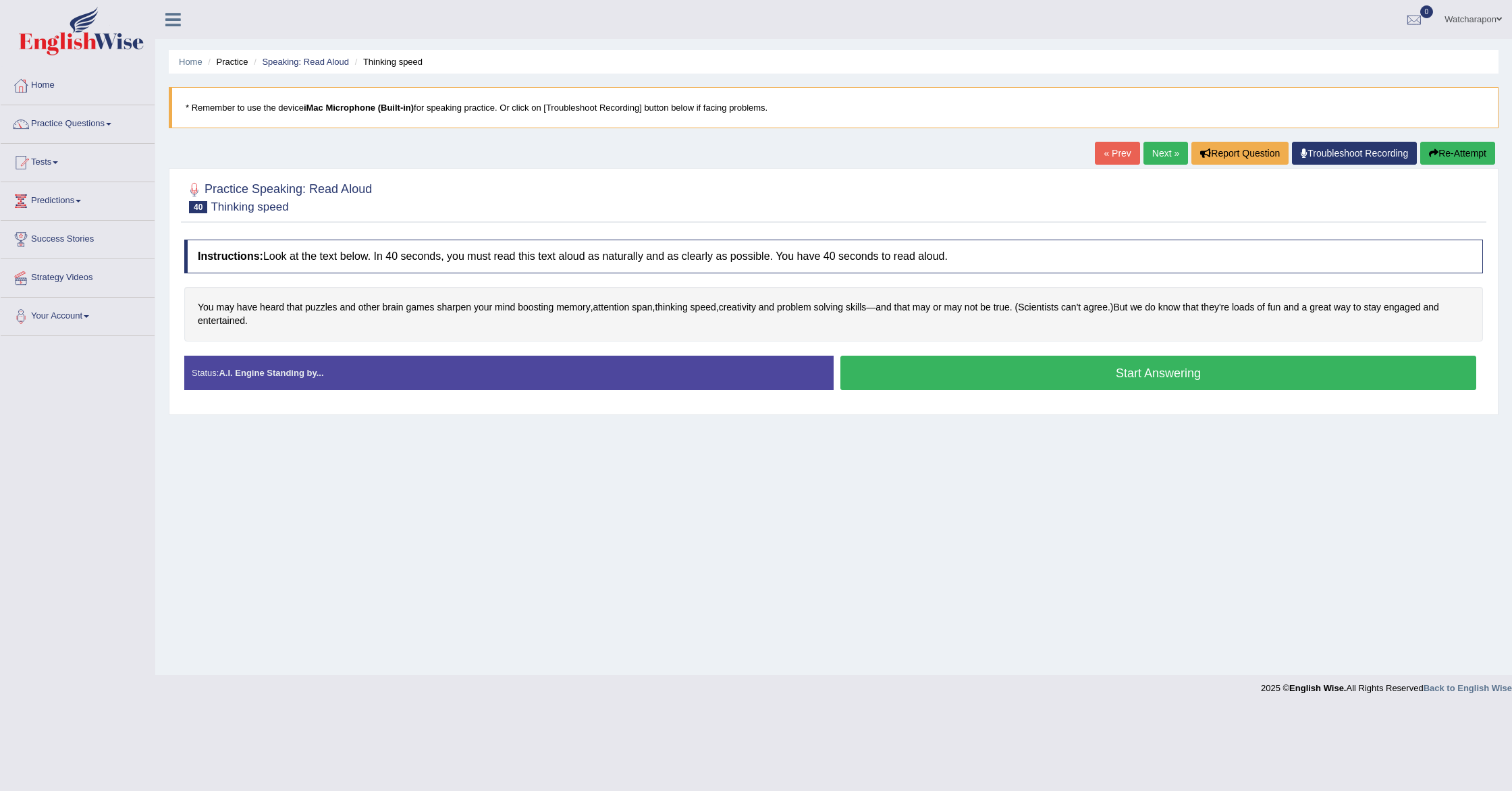
drag, startPoint x: 884, startPoint y: 382, endPoint x: 503, endPoint y: 339, distance: 383.4
click at [875, 379] on button "Start Answering" at bounding box center [1158, 373] width 636 height 34
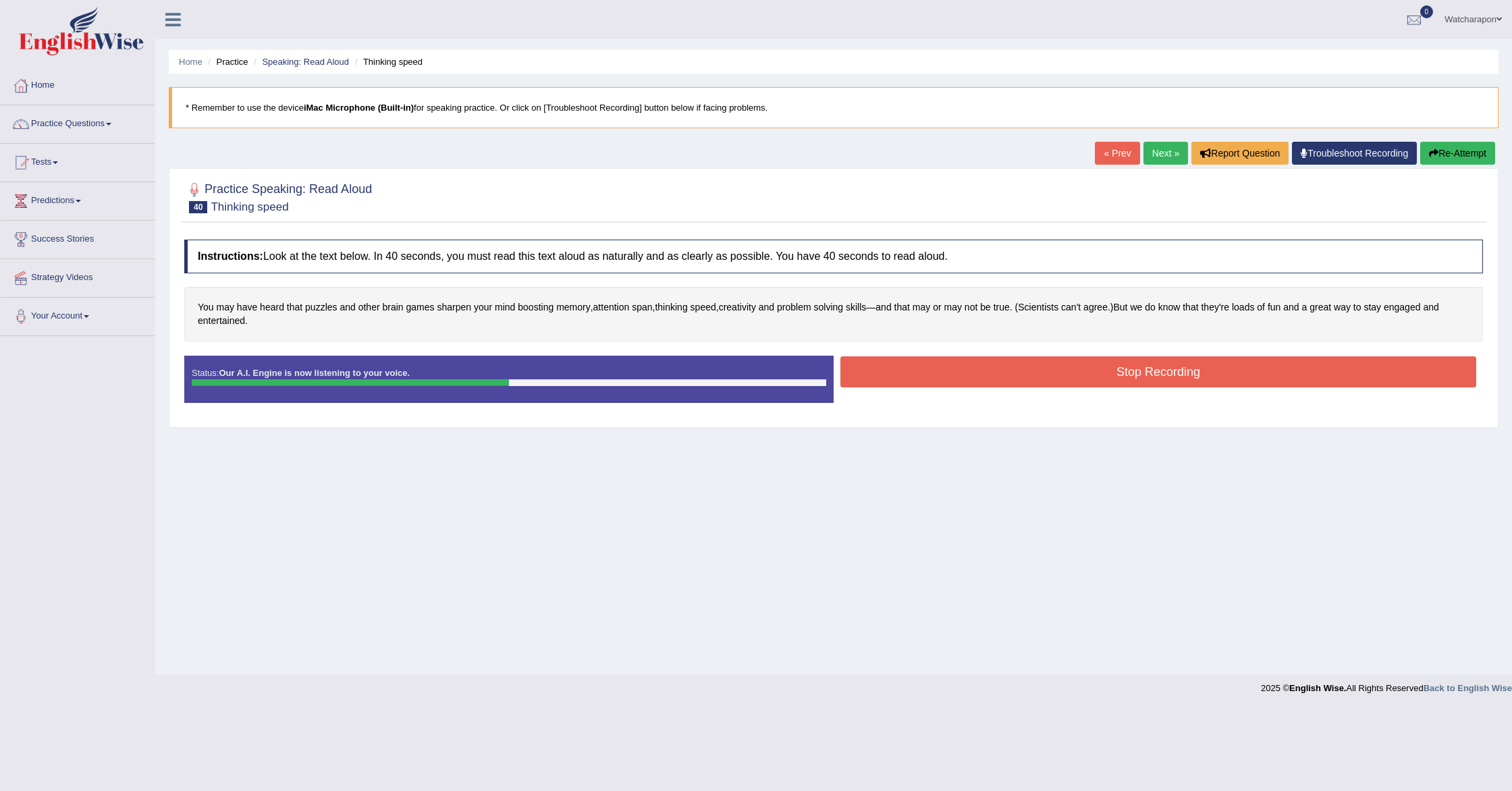
click at [961, 378] on button "Stop Recording" at bounding box center [1158, 372] width 636 height 31
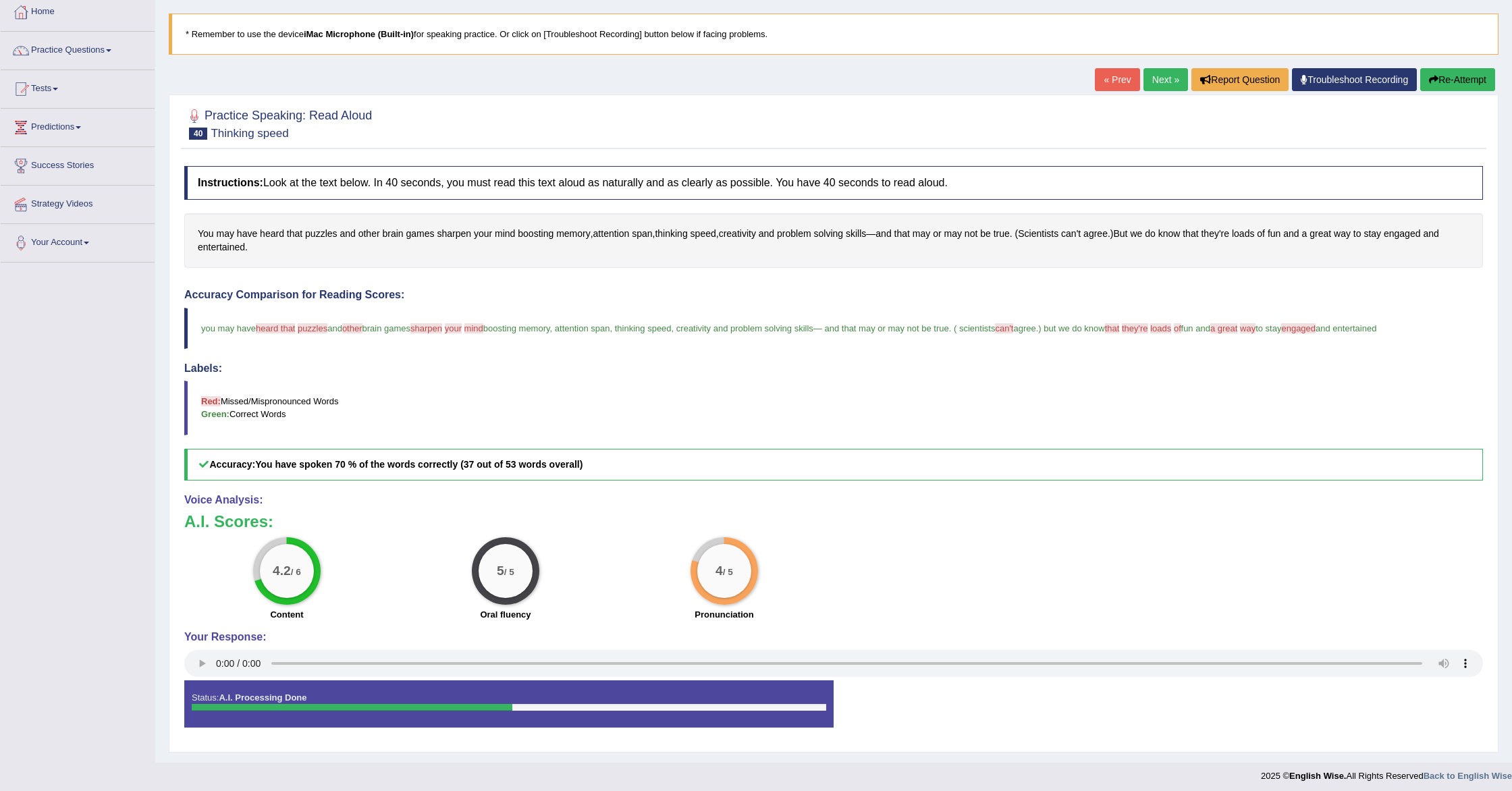
scroll to position [79, 0]
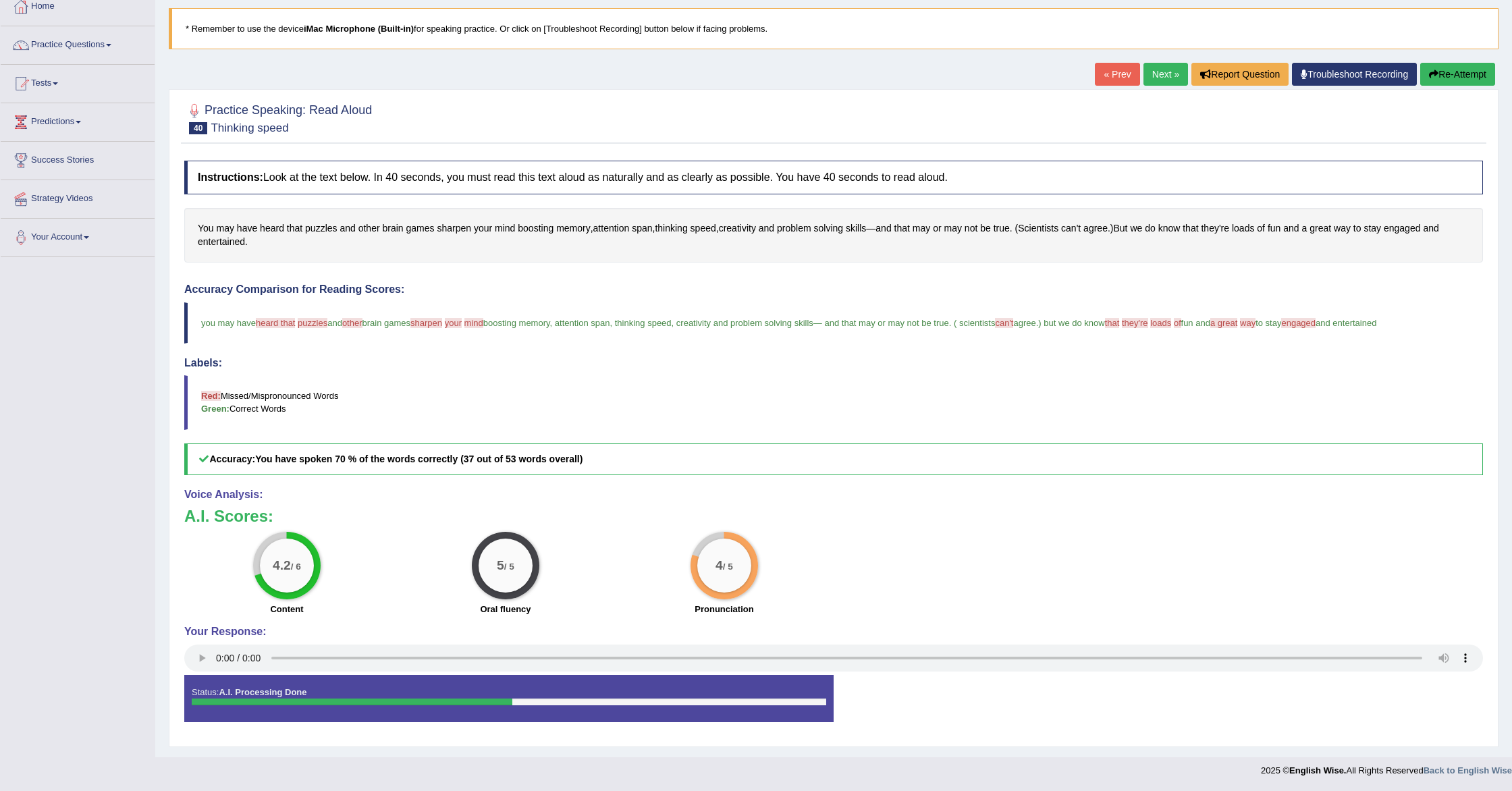
click at [1161, 73] on link "Next »" at bounding box center [1166, 74] width 44 height 23
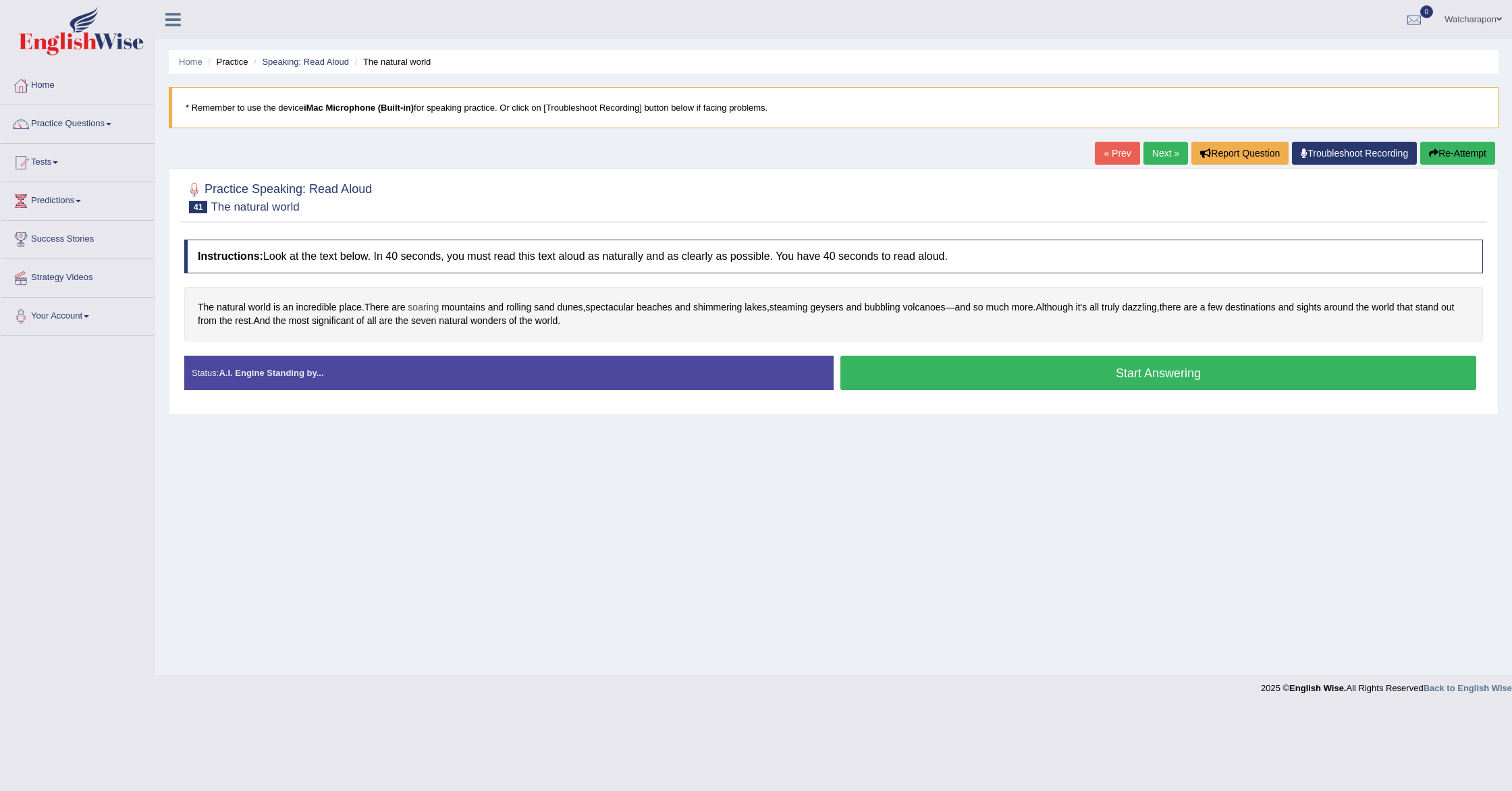
click at [421, 309] on span "soaring" at bounding box center [423, 307] width 31 height 14
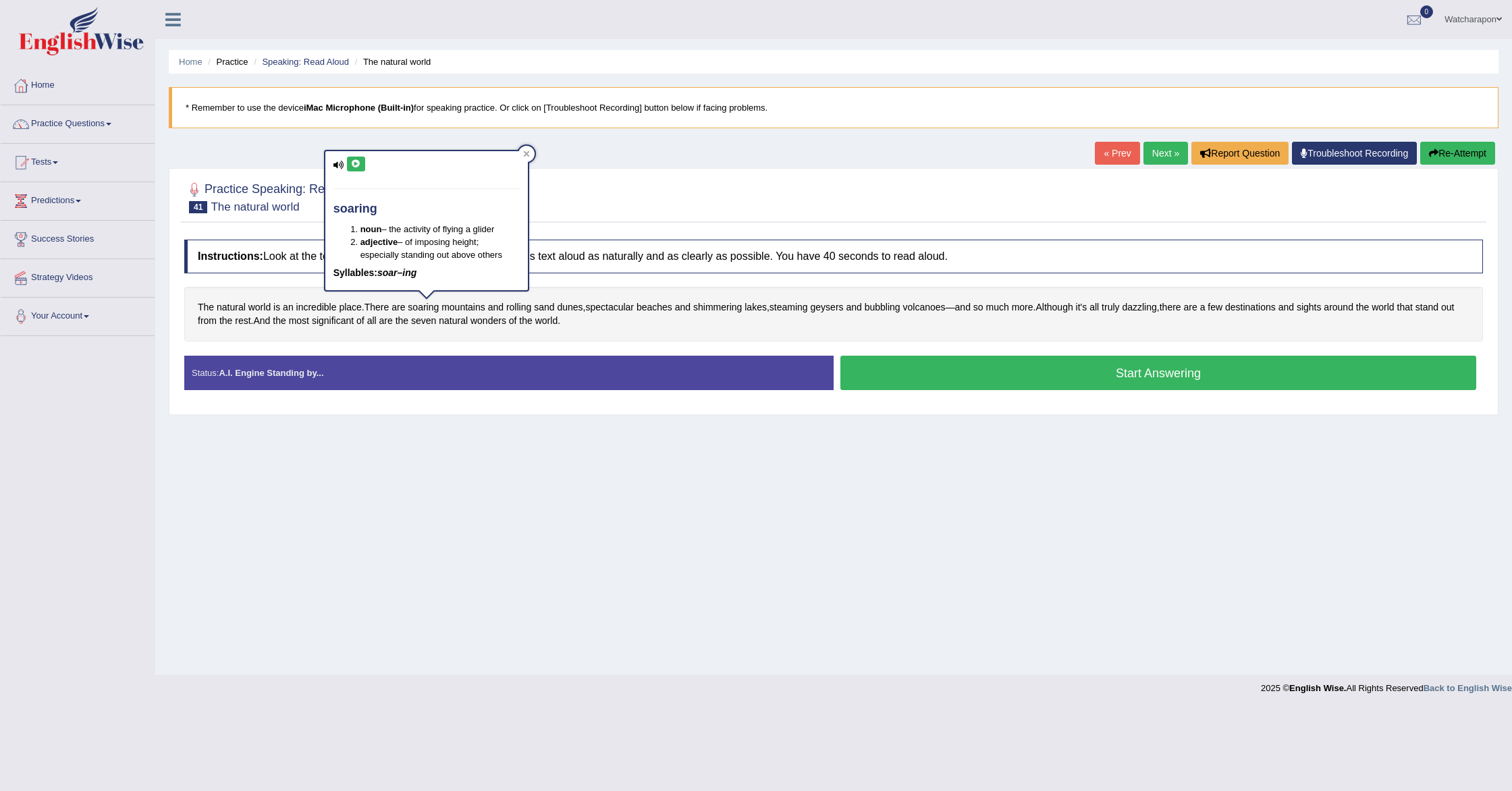
click at [357, 162] on icon at bounding box center [356, 164] width 10 height 9
click at [829, 310] on span "geysers" at bounding box center [827, 307] width 33 height 14
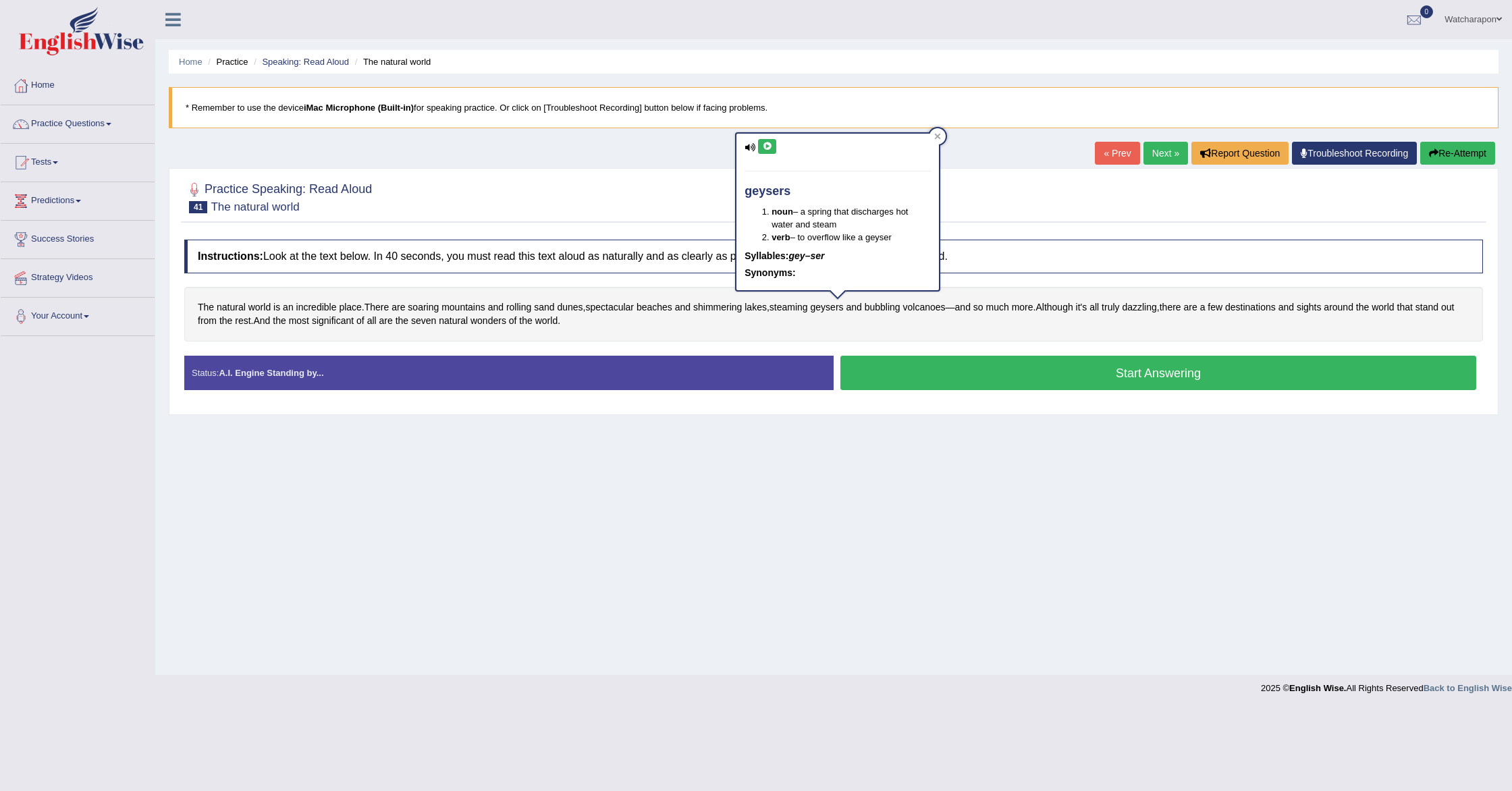
click at [765, 149] on icon at bounding box center [767, 146] width 10 height 9
click at [771, 156] on div "geysers noun – a spring that discharges hot water and steam verb – to overflow …" at bounding box center [838, 212] width 202 height 156
click at [770, 149] on icon at bounding box center [767, 146] width 10 height 9
click at [1151, 310] on span "dazzling" at bounding box center [1139, 307] width 34 height 14
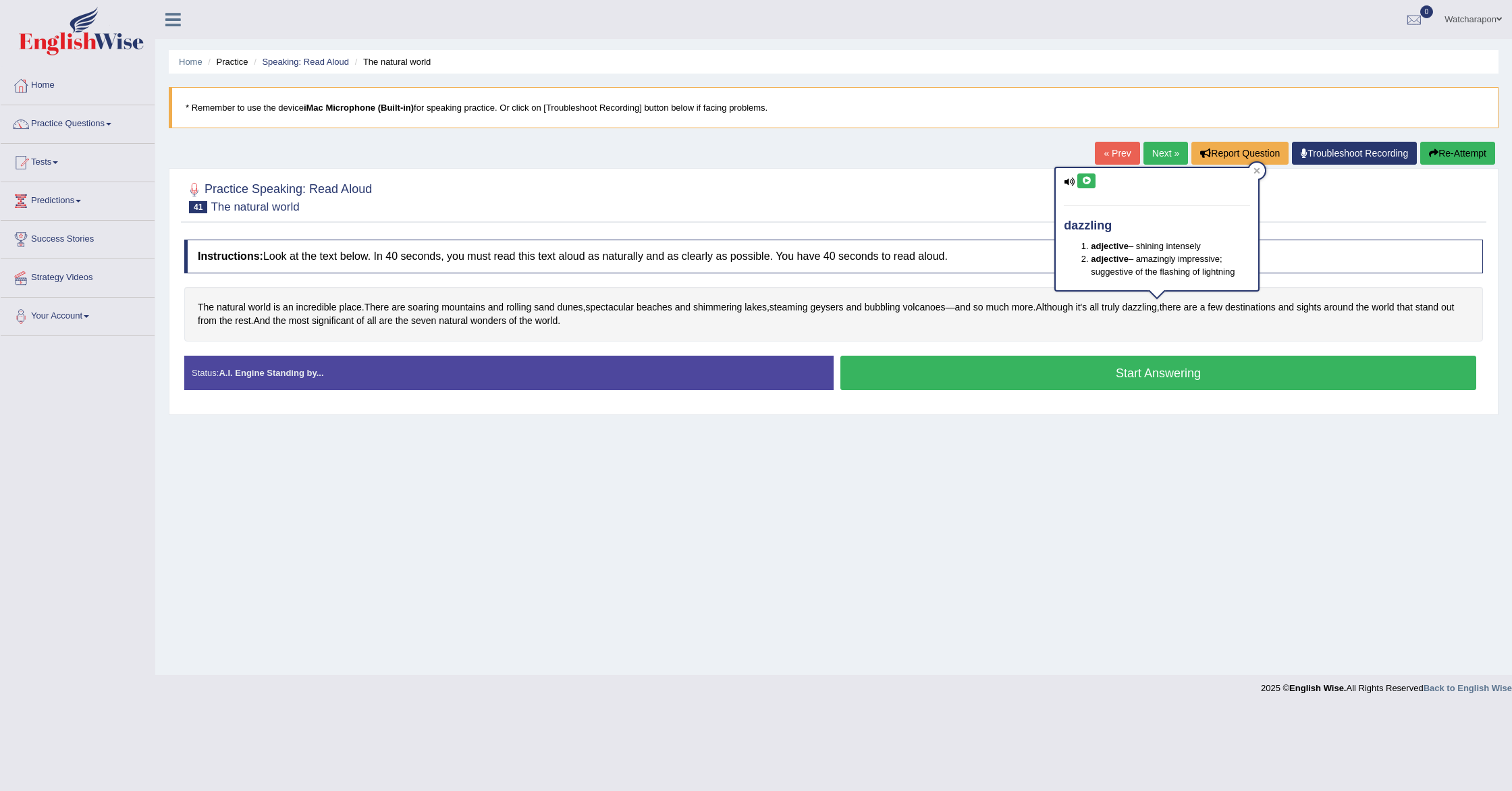
click at [1089, 179] on icon at bounding box center [1087, 181] width 10 height 9
click at [893, 377] on button "Start Answering" at bounding box center [1158, 373] width 636 height 34
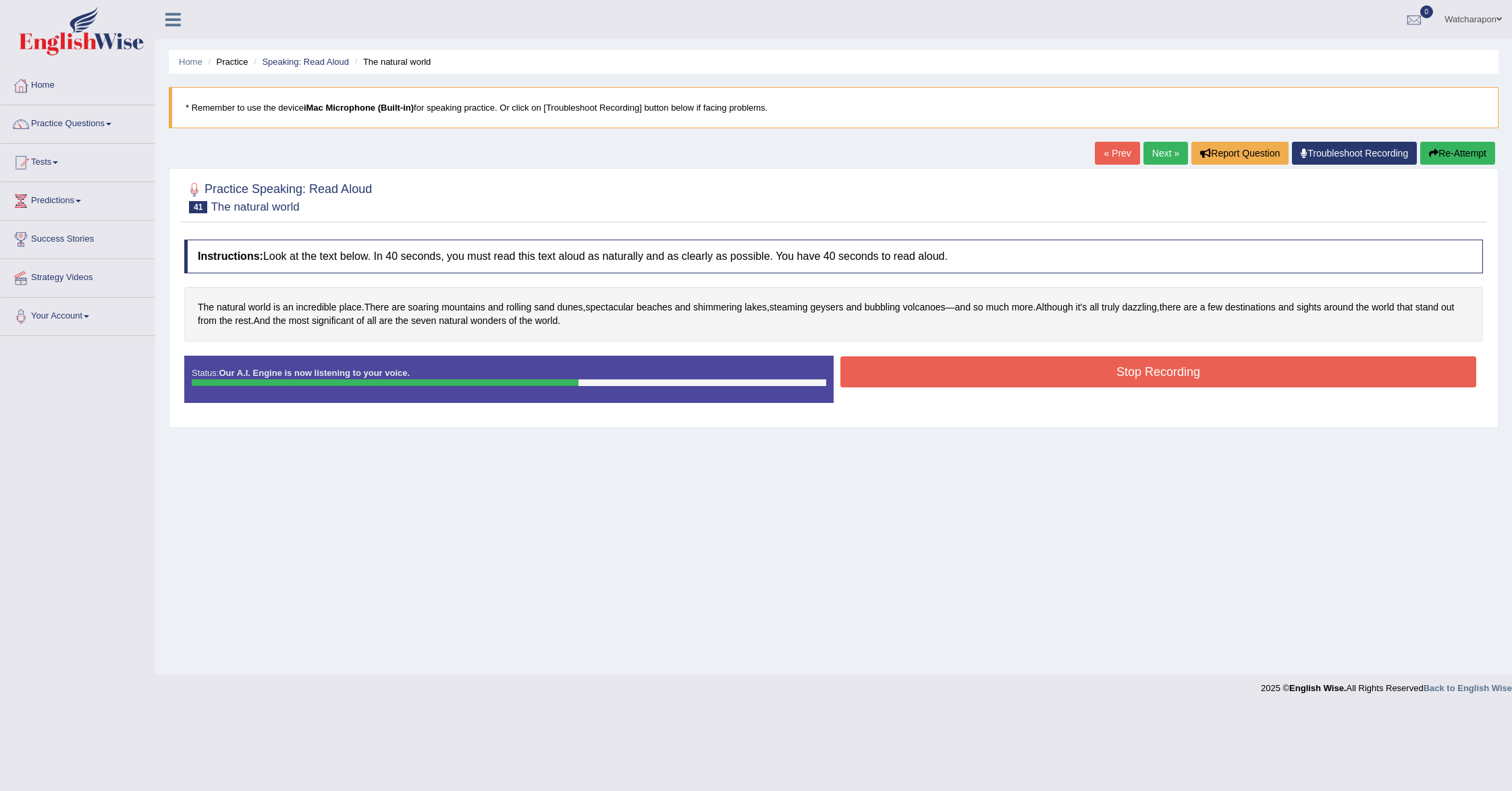
click at [954, 381] on button "Stop Recording" at bounding box center [1158, 372] width 636 height 31
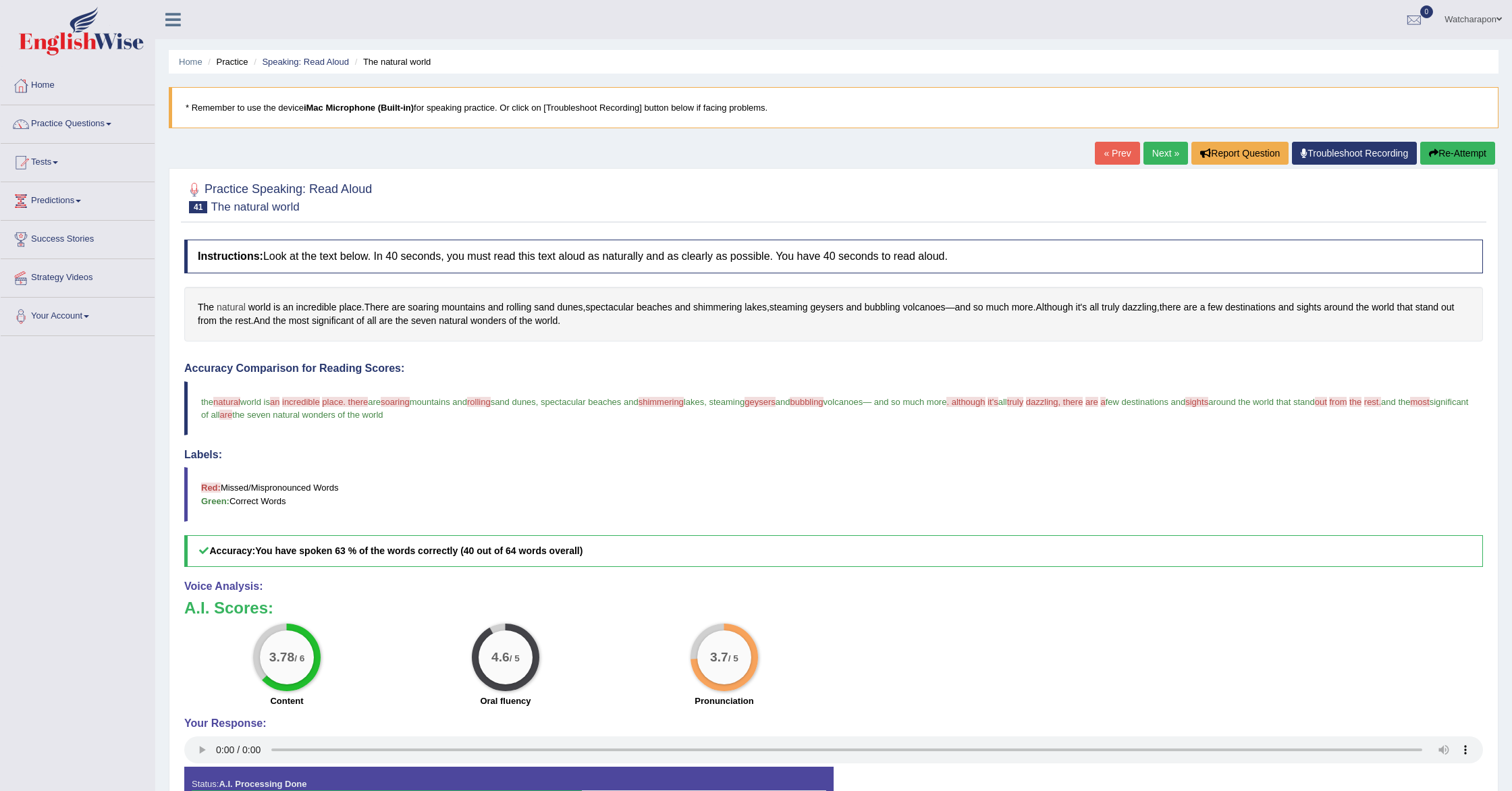
click at [230, 304] on span "natural" at bounding box center [231, 307] width 29 height 14
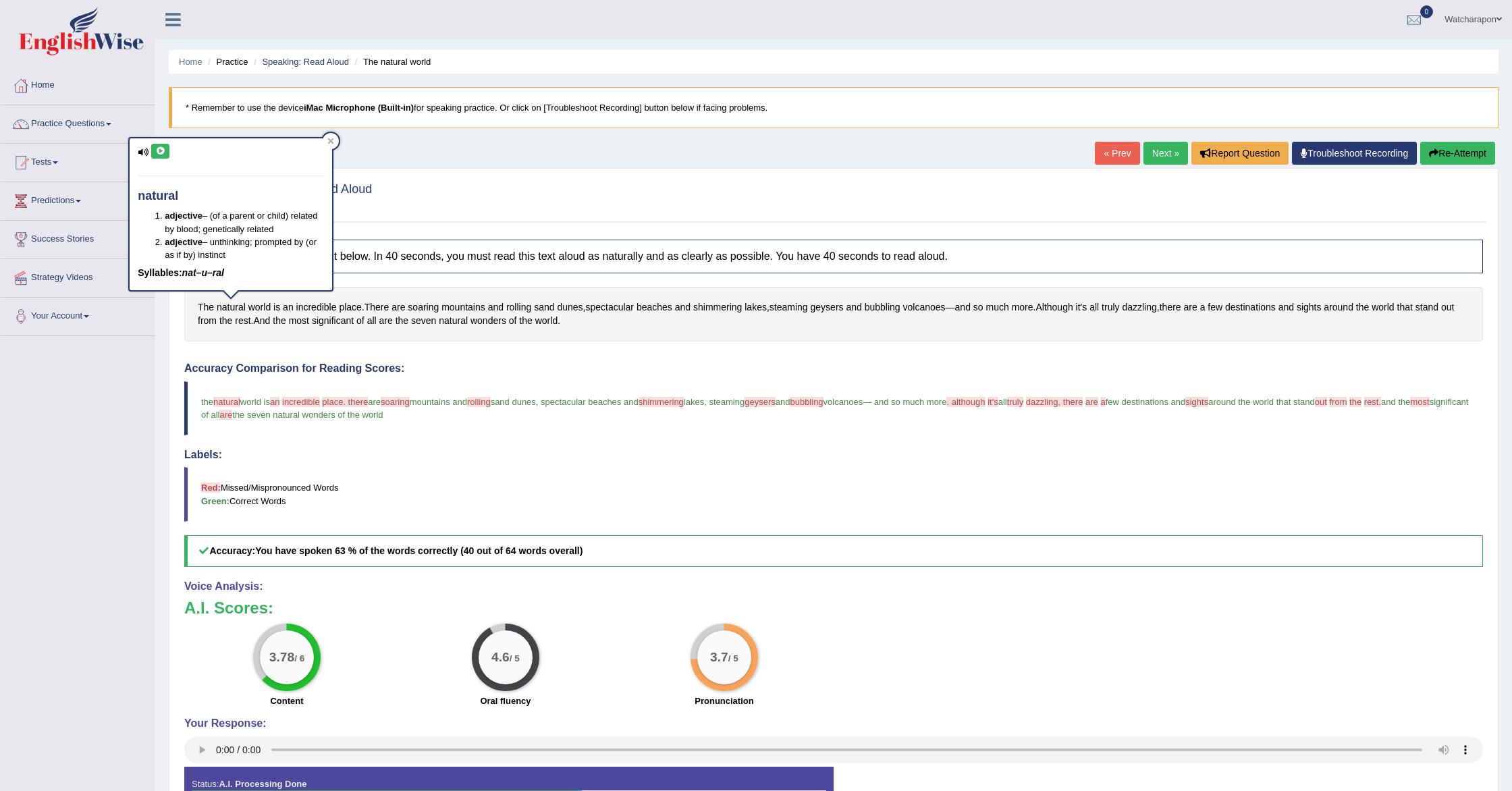
click at [163, 152] on icon at bounding box center [161, 151] width 10 height 9
drag, startPoint x: 1440, startPoint y: 154, endPoint x: 1370, endPoint y: 161, distance: 70.3
click at [1440, 154] on button "Re-Attempt" at bounding box center [1458, 153] width 75 height 23
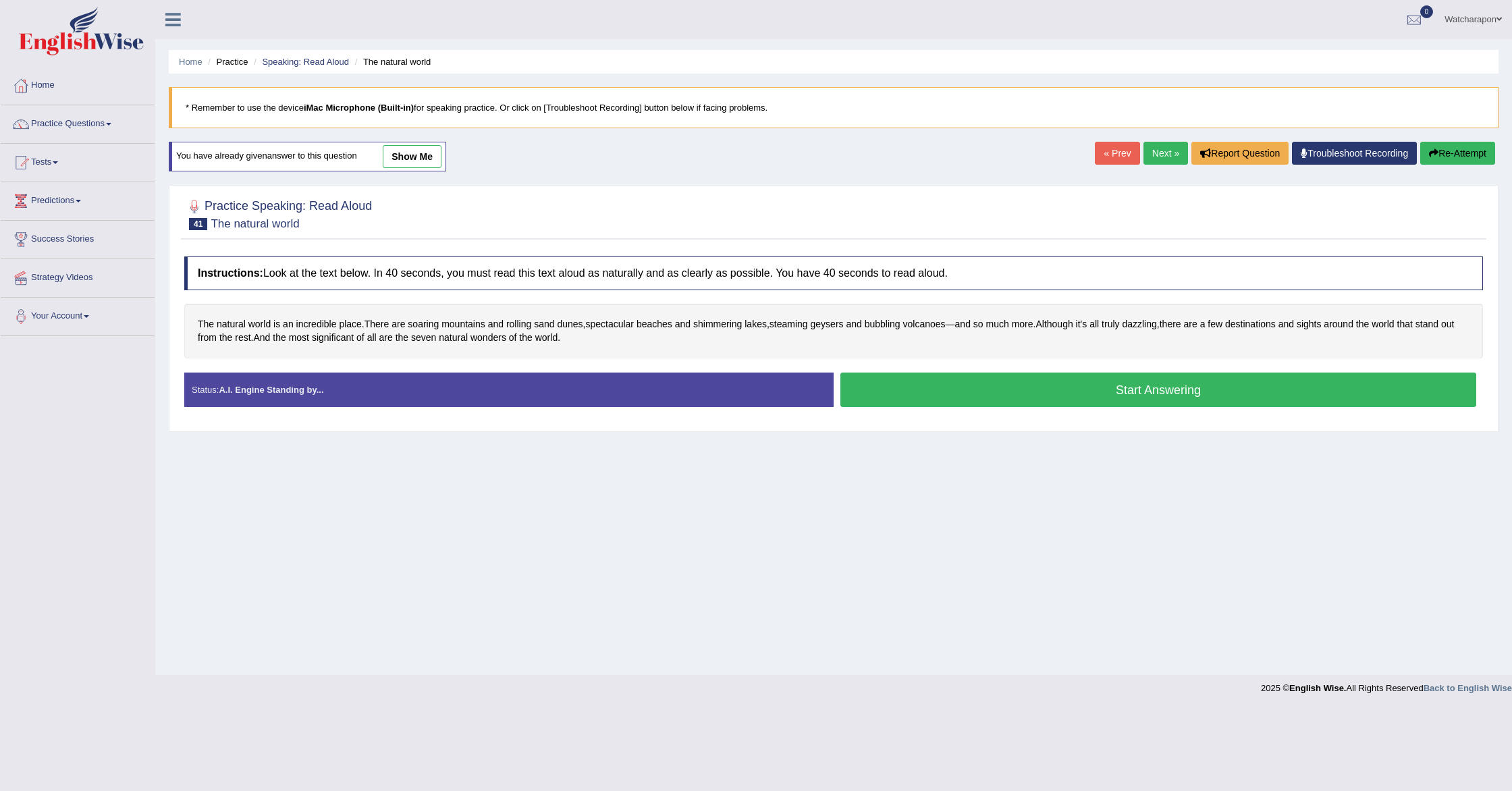
drag, startPoint x: 918, startPoint y: 387, endPoint x: 605, endPoint y: 378, distance: 313.1
click at [917, 387] on button "Start Answering" at bounding box center [1158, 390] width 636 height 34
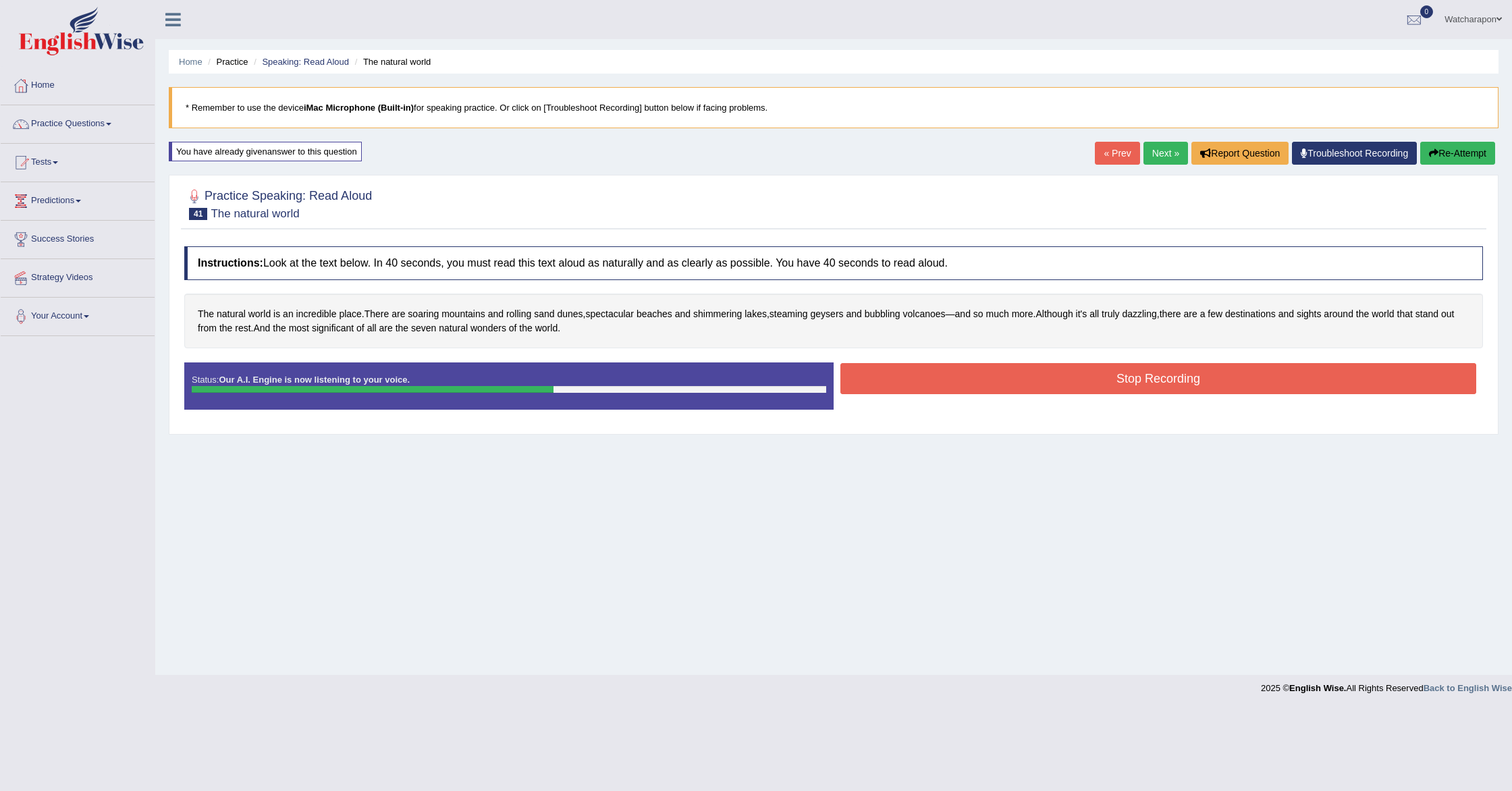
click at [912, 375] on button "Stop Recording" at bounding box center [1158, 378] width 636 height 31
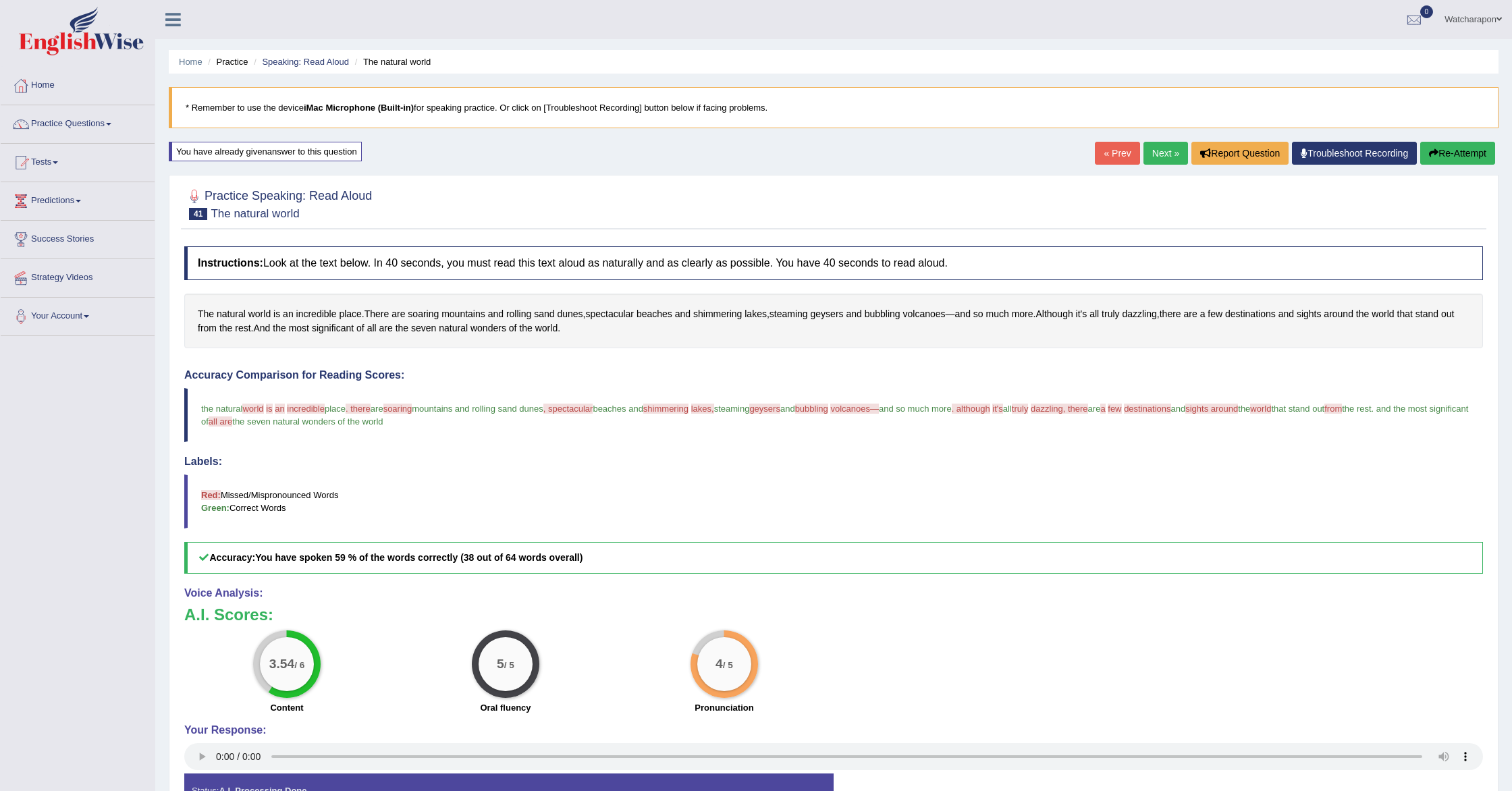
click at [1160, 156] on link "Next »" at bounding box center [1166, 153] width 44 height 23
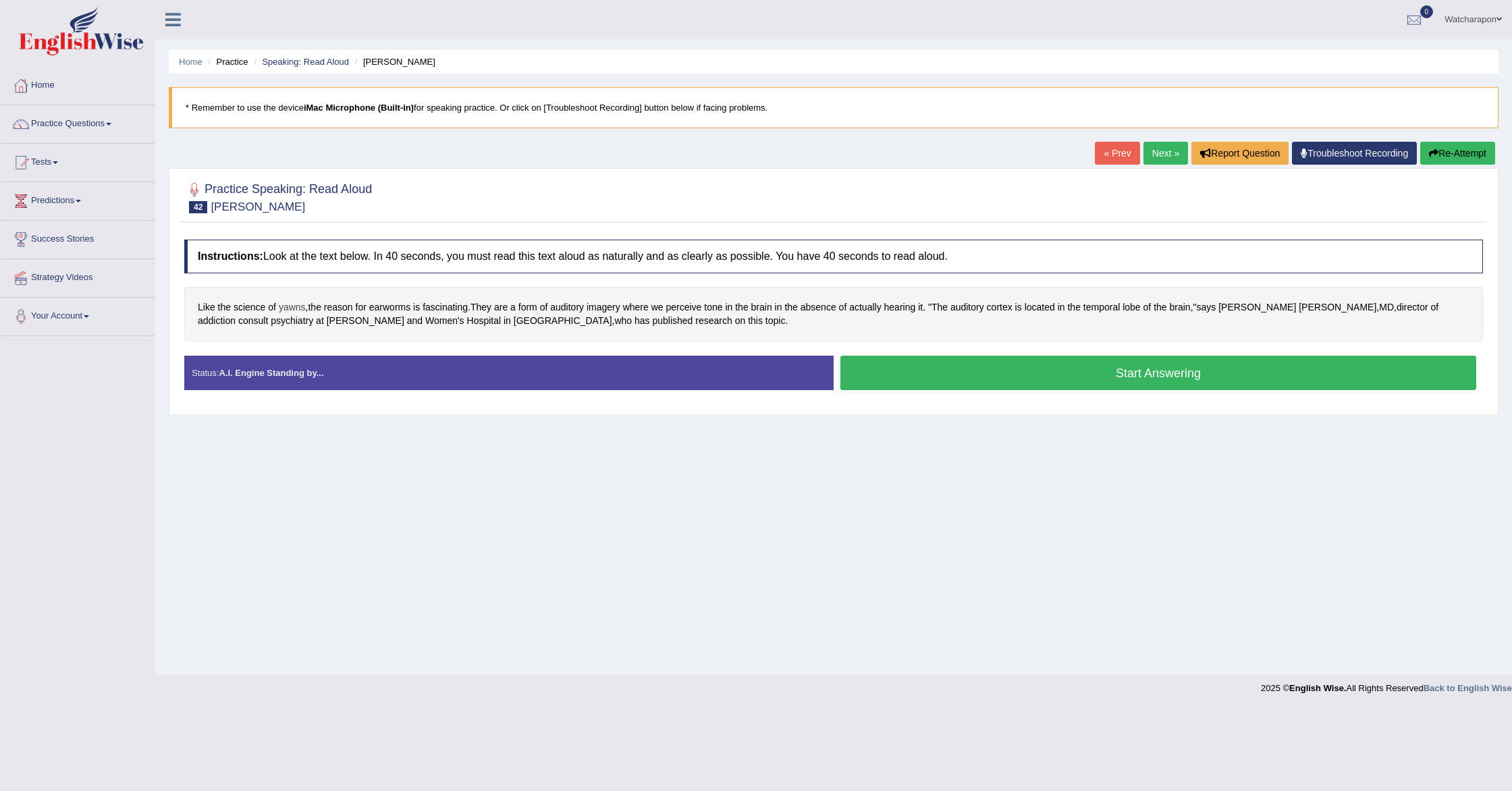
click at [296, 310] on span "yawns" at bounding box center [293, 307] width 27 height 14
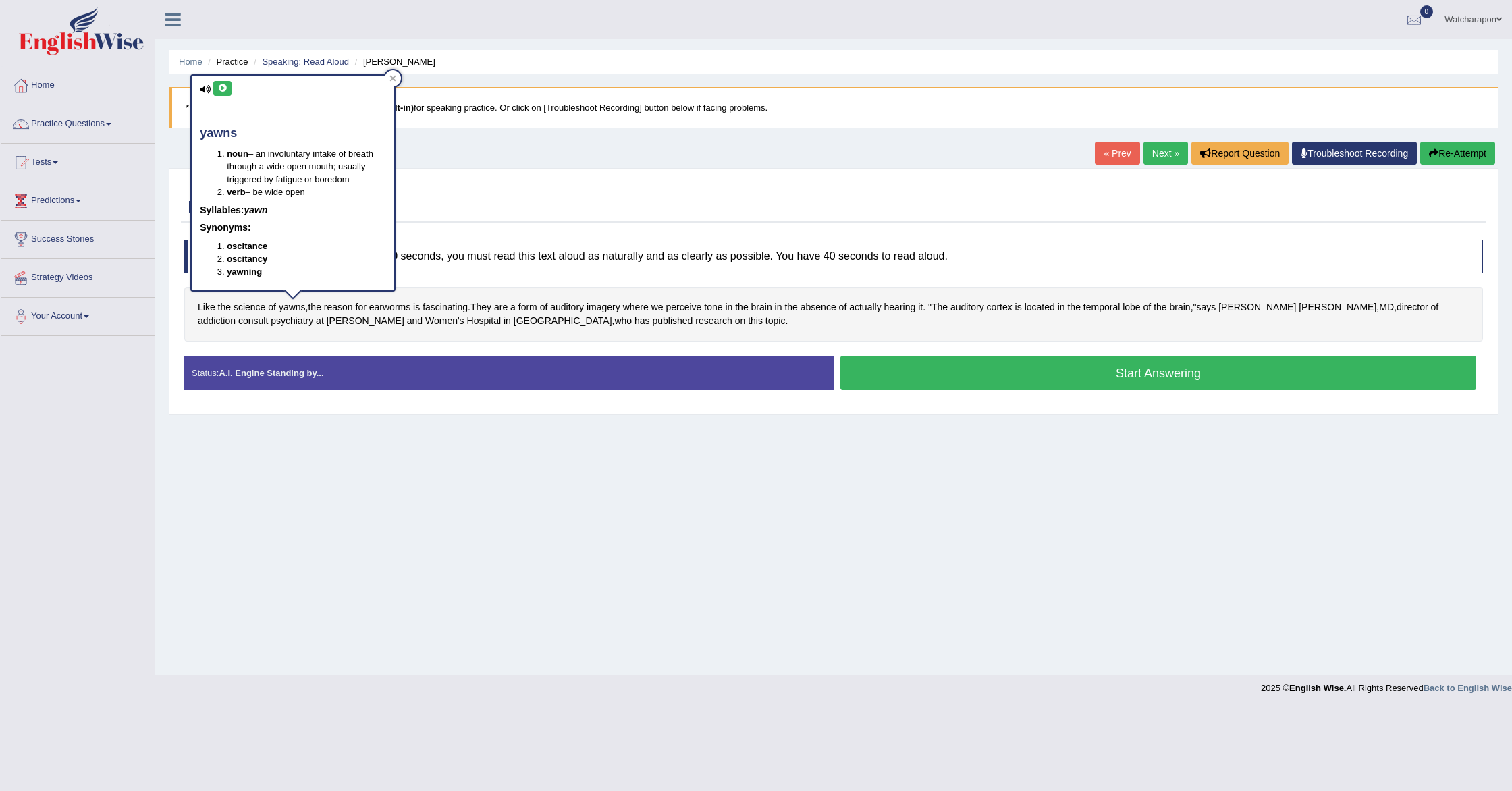
click at [220, 83] on button at bounding box center [222, 88] width 18 height 14
click at [452, 155] on div "Home Practice Speaking: Read [PERSON_NAME] * Remember to use the device iMac Mi…" at bounding box center [834, 338] width 1357 height 675
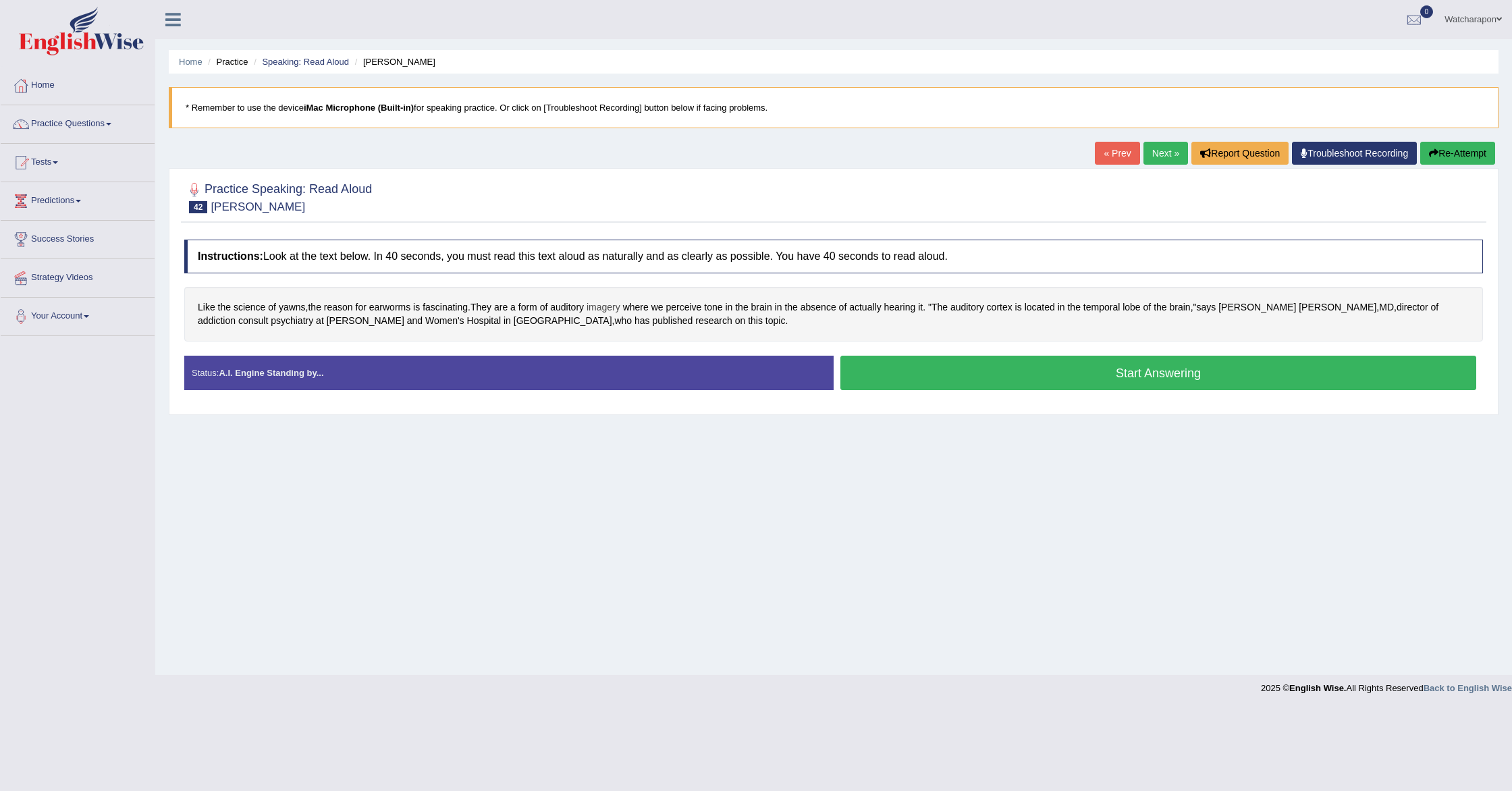
click at [614, 310] on span "imagery" at bounding box center [604, 307] width 34 height 14
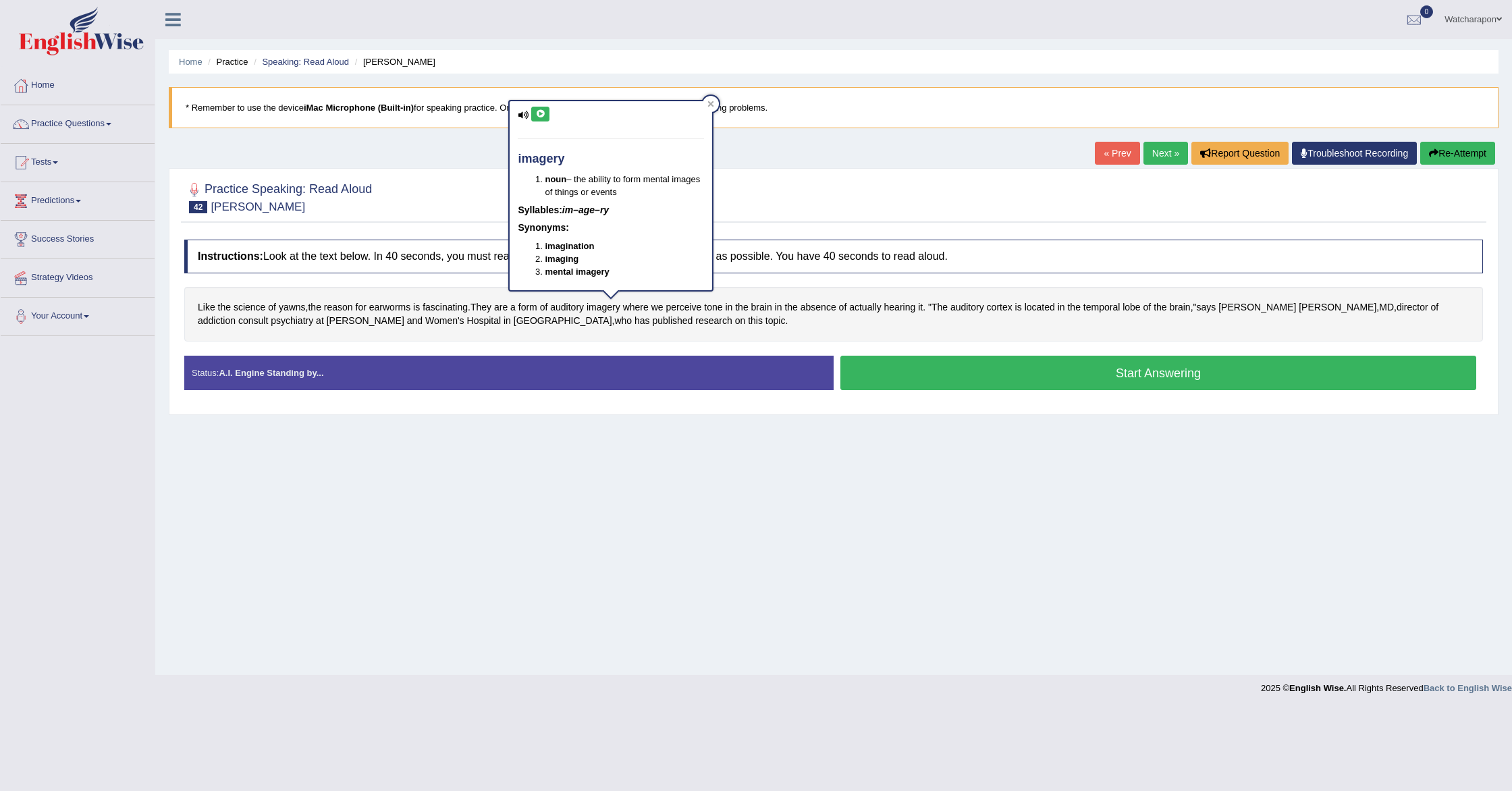
click at [537, 117] on icon at bounding box center [540, 114] width 10 height 9
click at [1140, 310] on span "lobe" at bounding box center [1131, 307] width 18 height 14
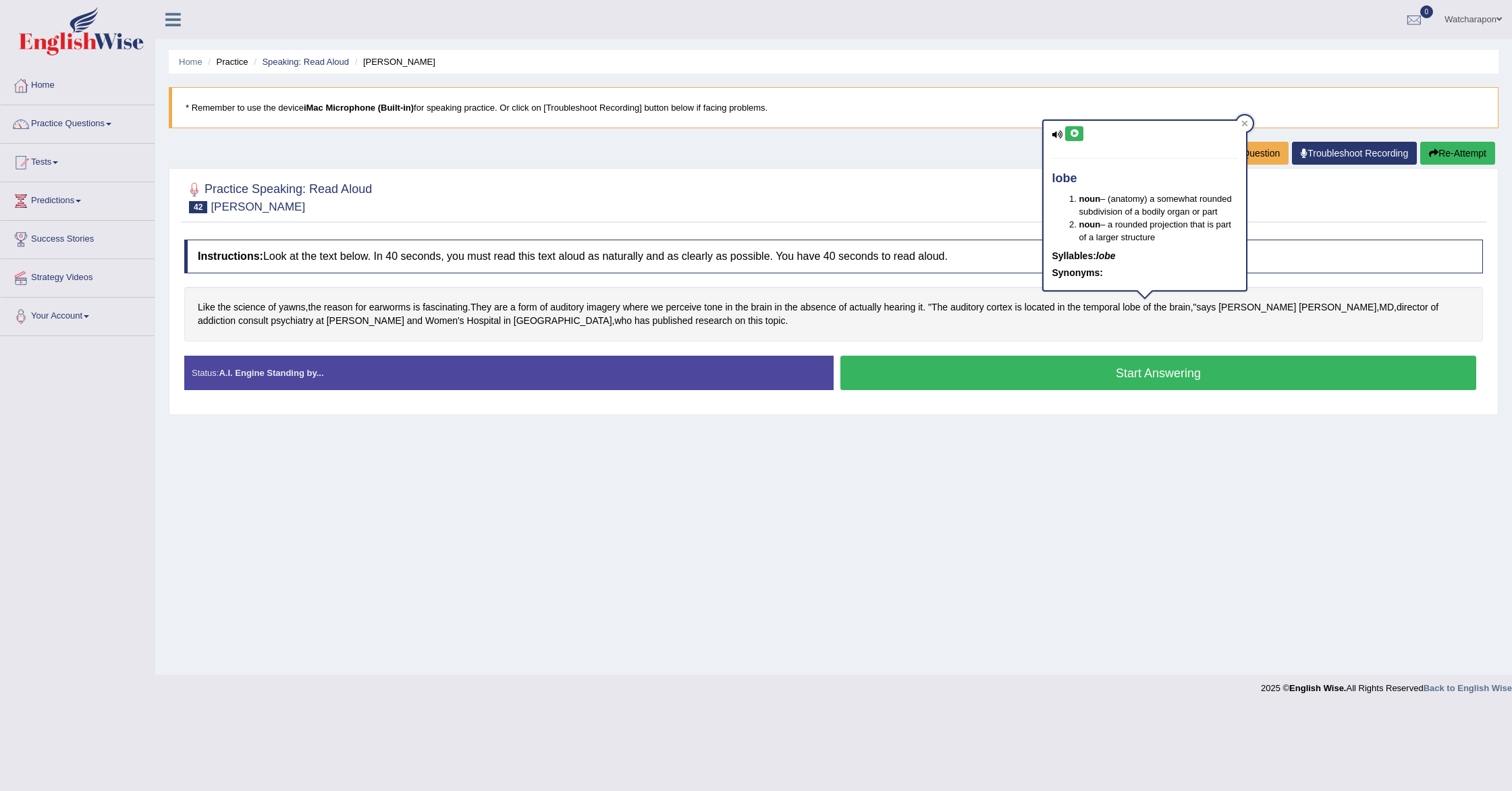
click at [1079, 134] on icon at bounding box center [1074, 134] width 10 height 9
click at [1248, 124] on div at bounding box center [1244, 123] width 16 height 16
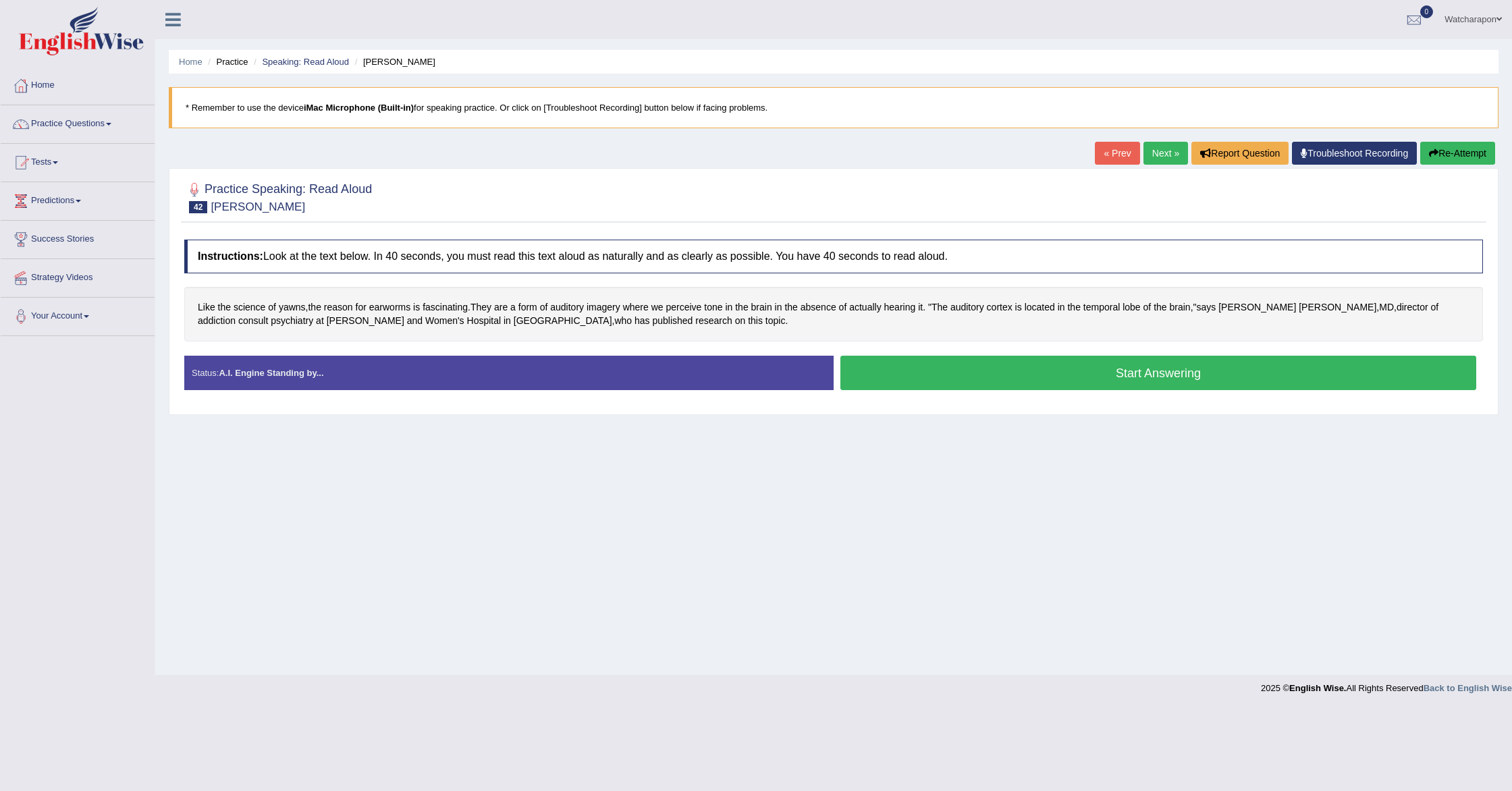
drag, startPoint x: 883, startPoint y: 365, endPoint x: 787, endPoint y: 345, distance: 98.1
click at [881, 365] on button "Start Answering" at bounding box center [1158, 373] width 636 height 34
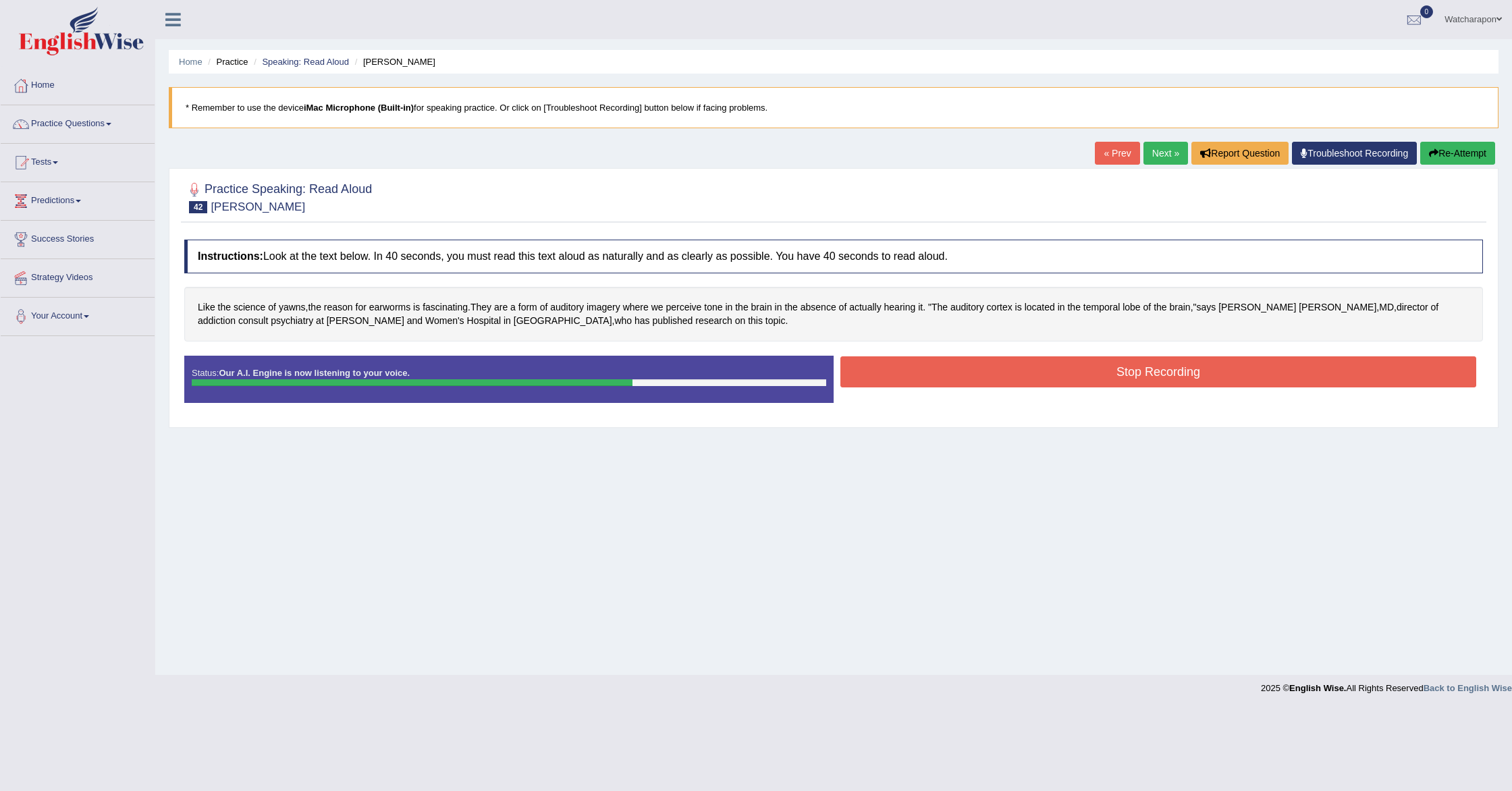
click at [928, 375] on button "Stop Recording" at bounding box center [1158, 372] width 636 height 31
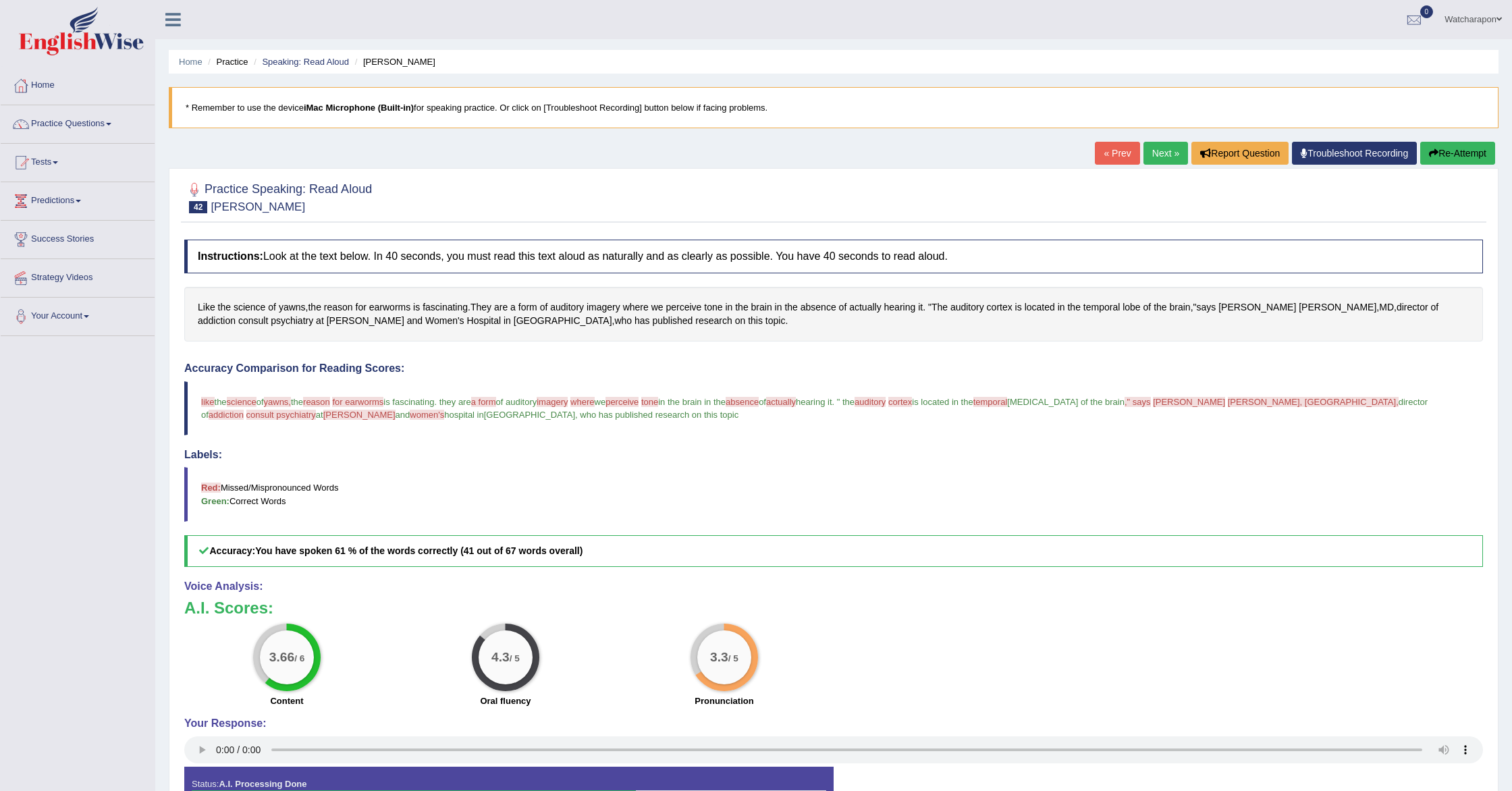
drag, startPoint x: 1455, startPoint y: 151, endPoint x: 1354, endPoint y: 175, distance: 103.8
click at [1455, 151] on button "Re-Attempt" at bounding box center [1458, 153] width 75 height 23
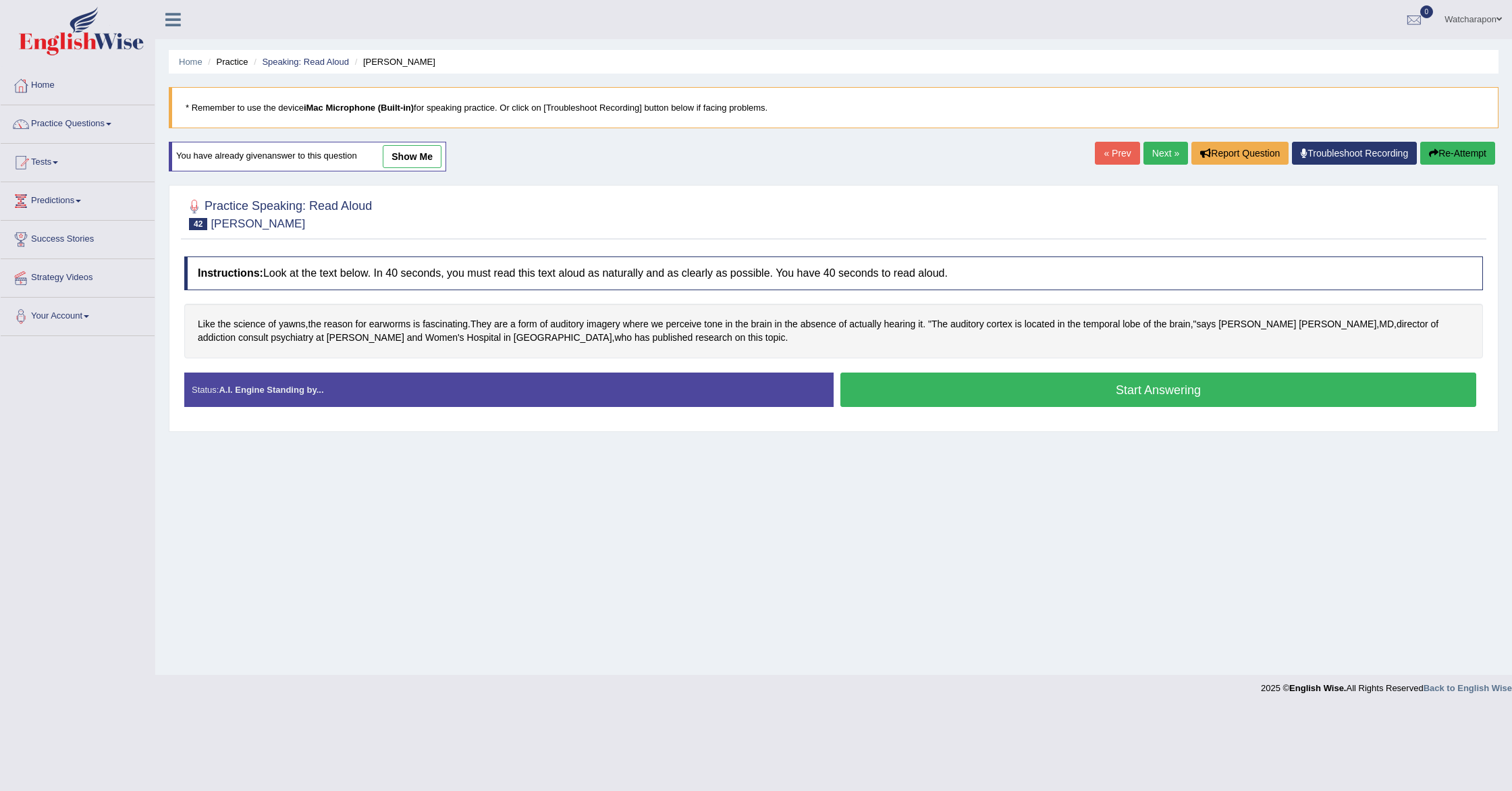
drag, startPoint x: 889, startPoint y: 384, endPoint x: 449, endPoint y: 352, distance: 441.2
click at [885, 383] on button "Start Answering" at bounding box center [1158, 390] width 636 height 34
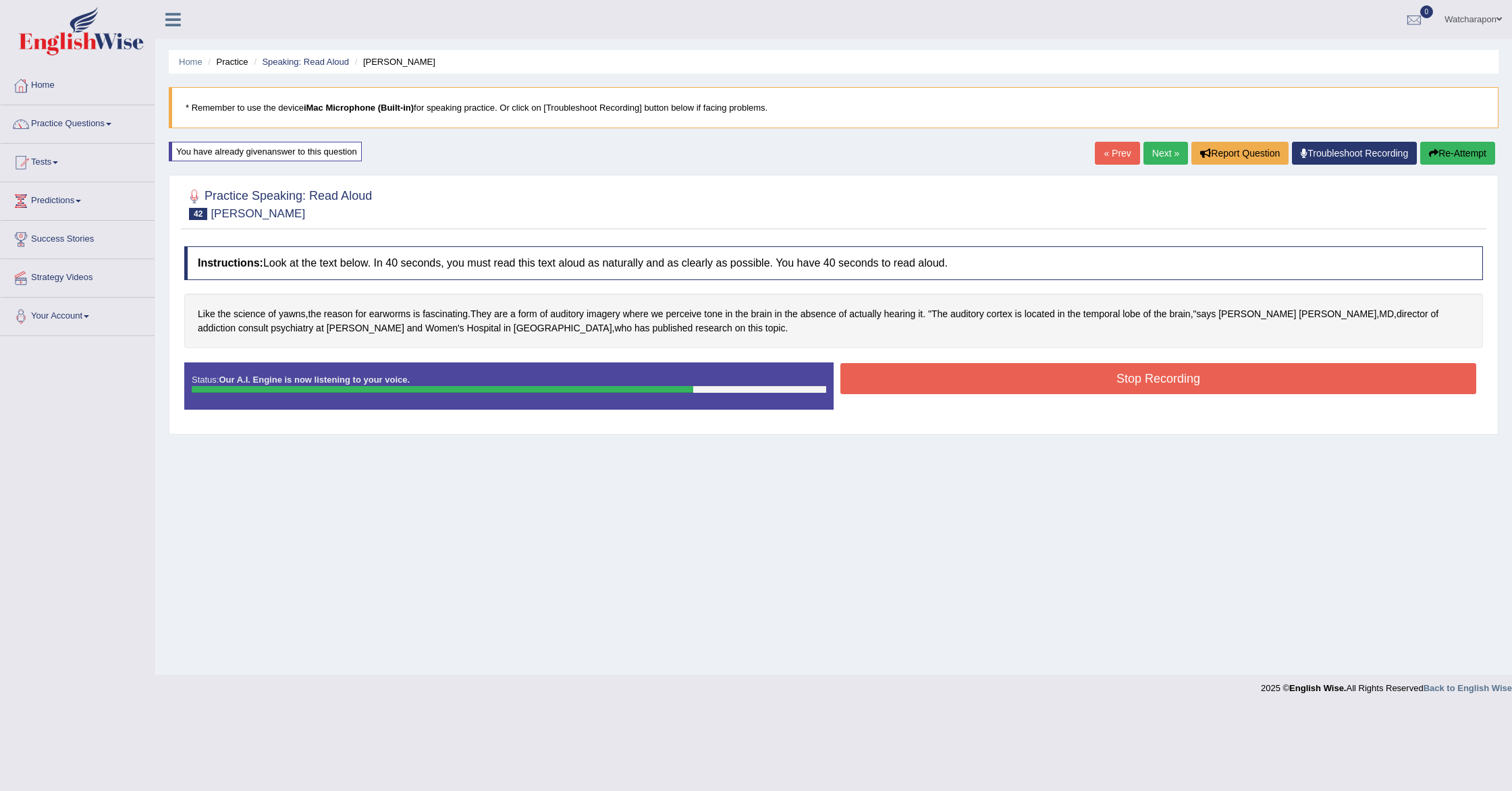
click at [949, 371] on button "Stop Recording" at bounding box center [1158, 378] width 636 height 31
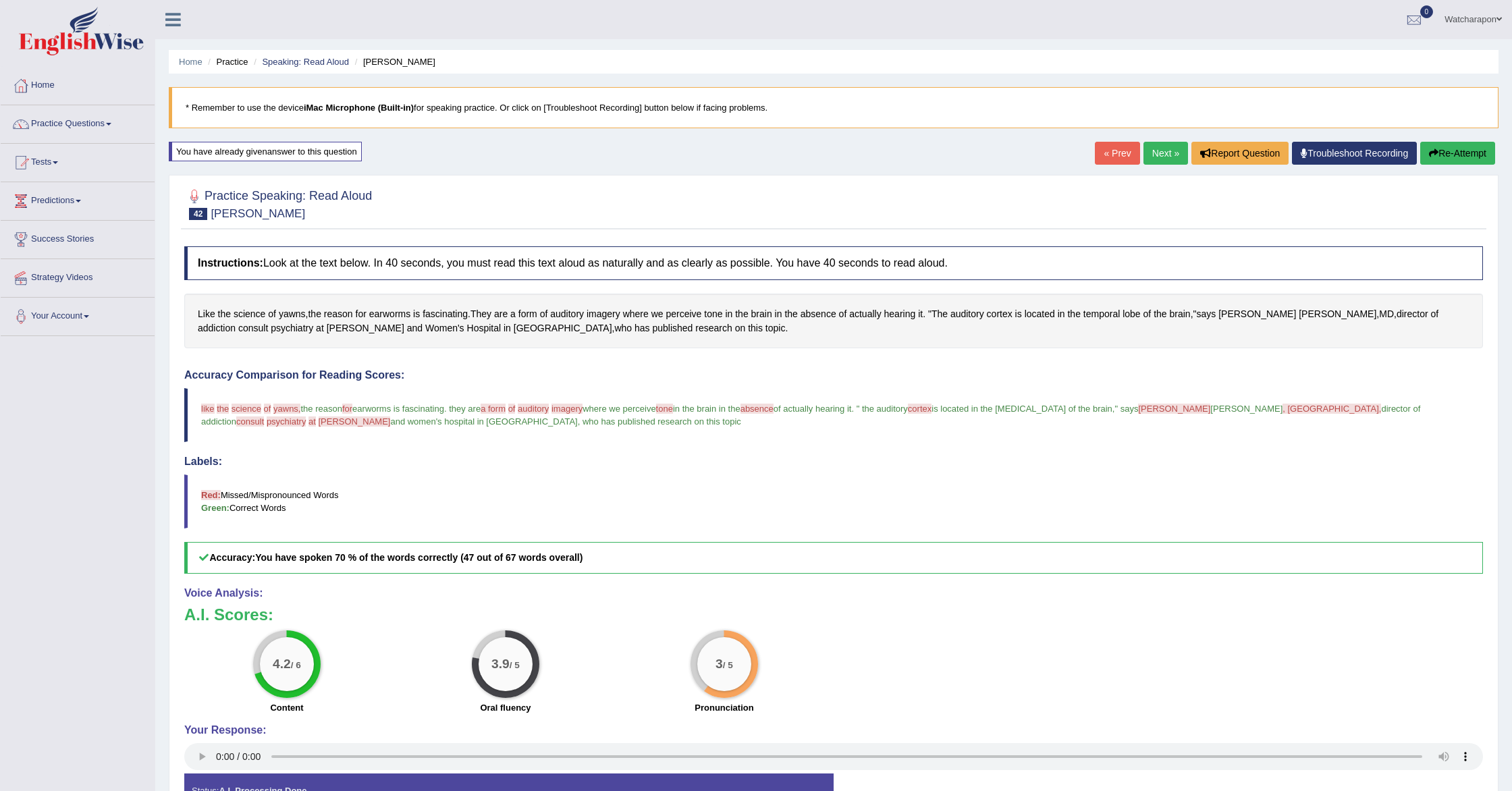
click at [1452, 152] on button "Re-Attempt" at bounding box center [1458, 153] width 75 height 23
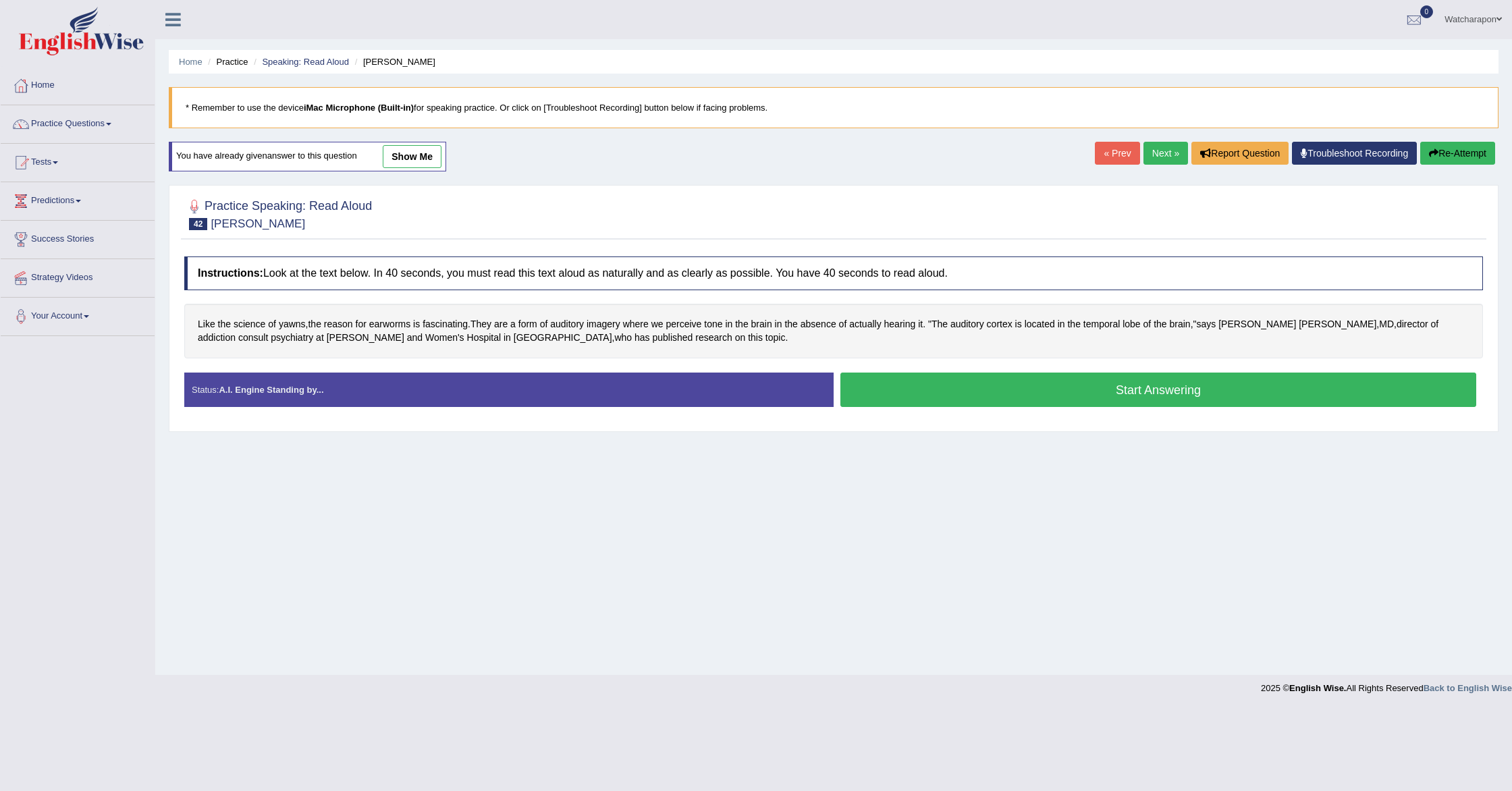
click at [909, 384] on button "Start Answering" at bounding box center [1158, 390] width 636 height 34
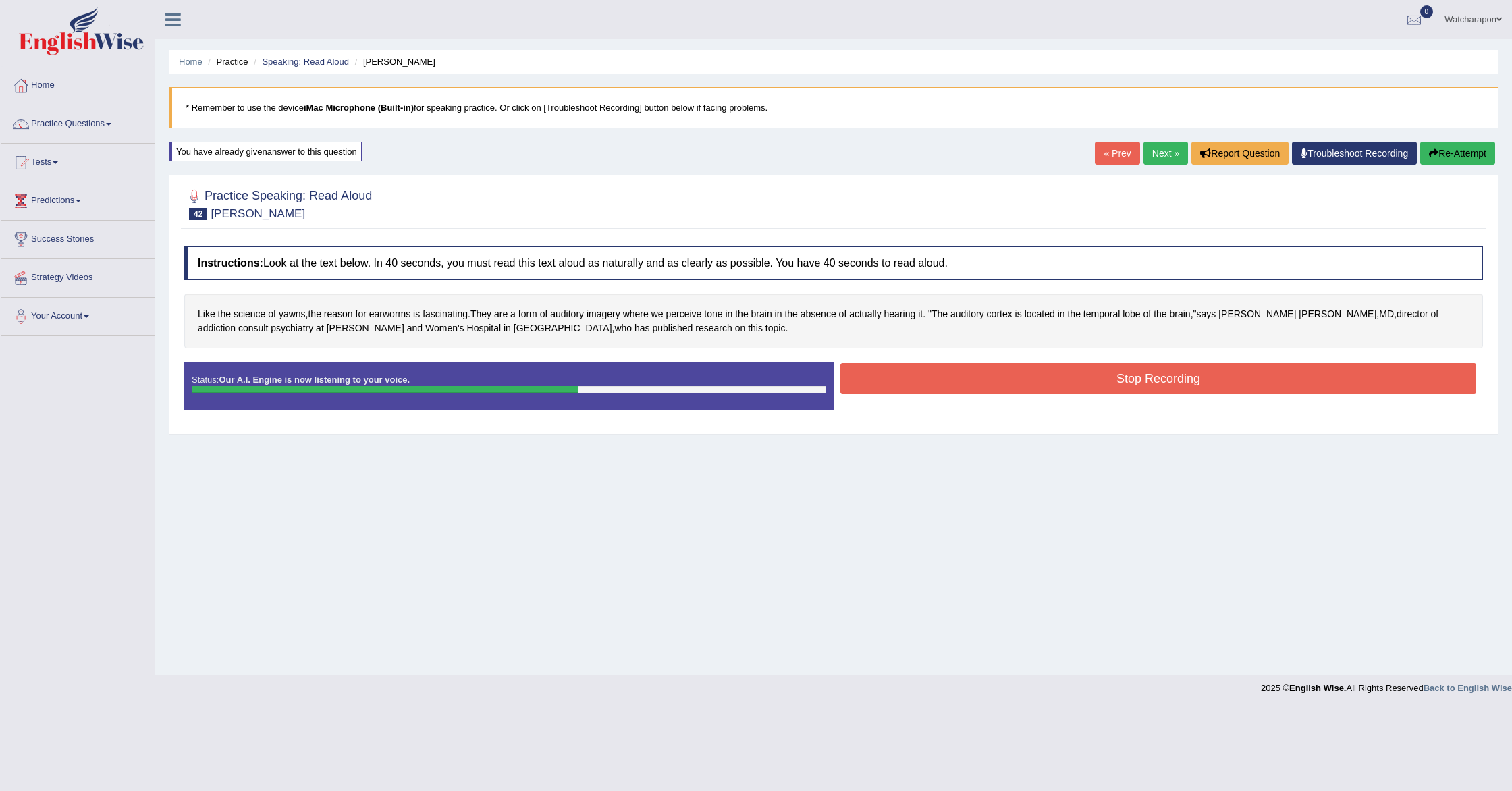
click at [928, 387] on button "Stop Recording" at bounding box center [1158, 378] width 636 height 31
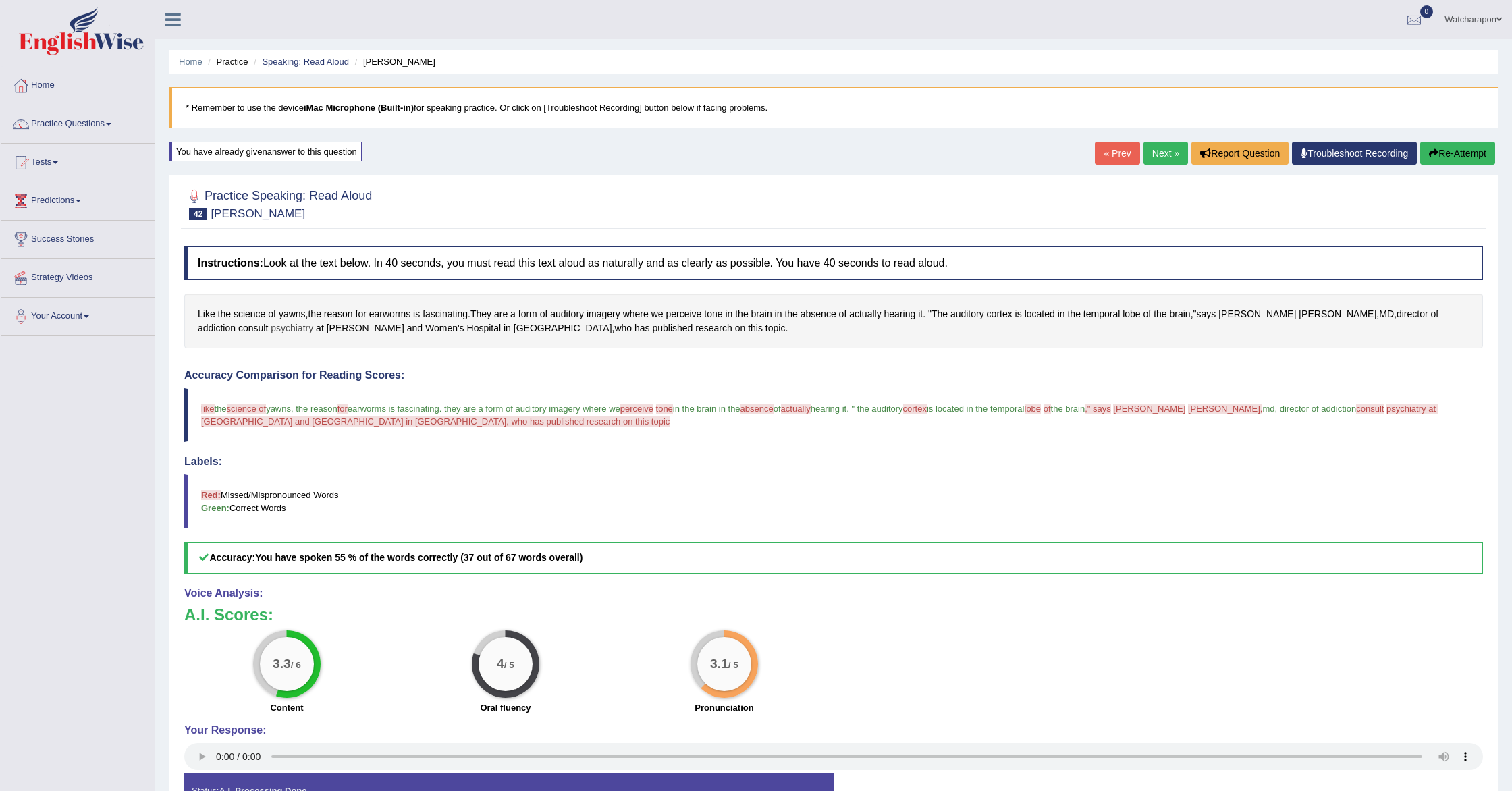
click at [270, 327] on span "psychiatry" at bounding box center [292, 328] width 43 height 14
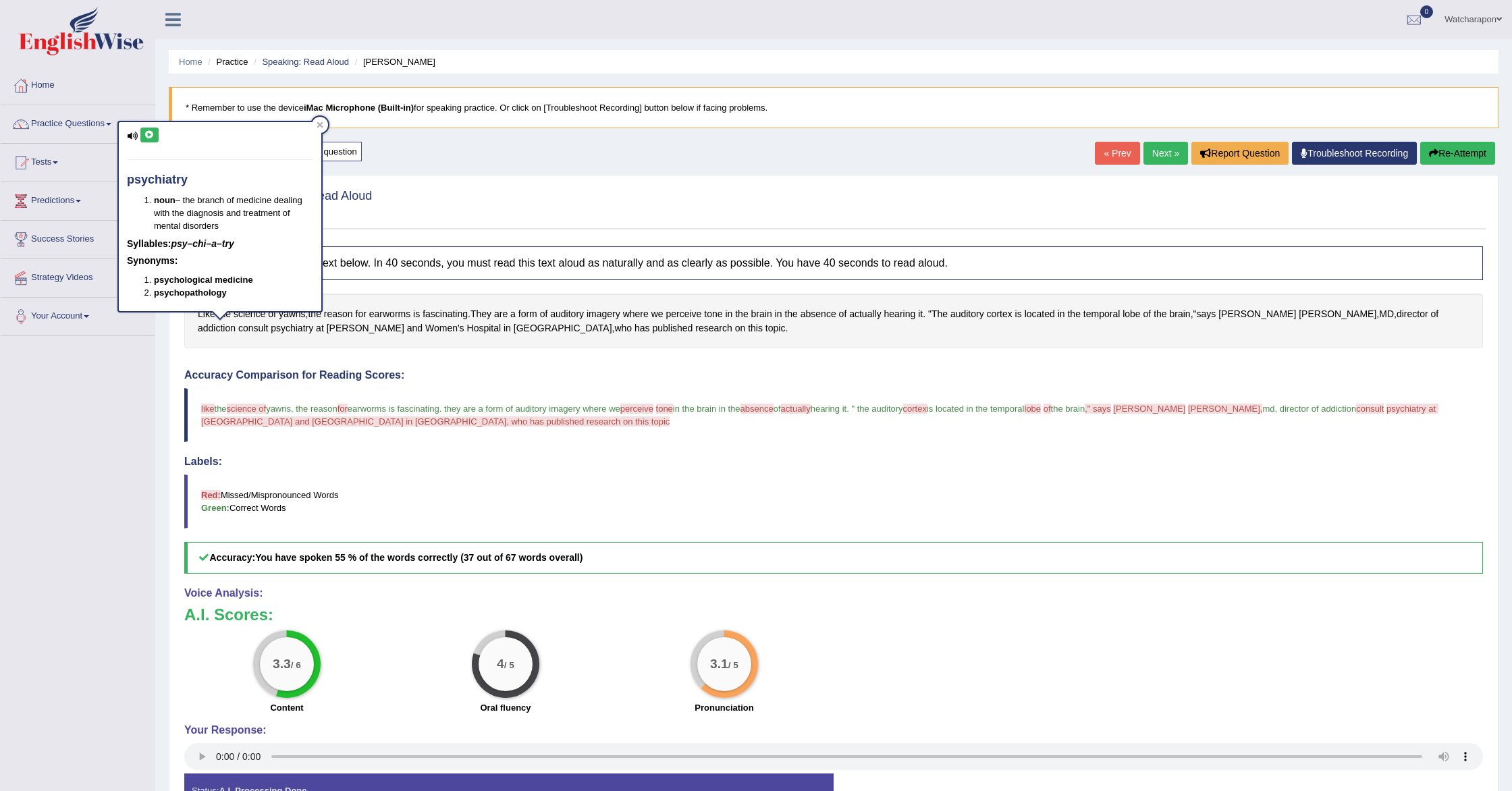
click at [153, 137] on icon at bounding box center [150, 135] width 10 height 9
click at [1156, 154] on link "Next »" at bounding box center [1166, 153] width 44 height 23
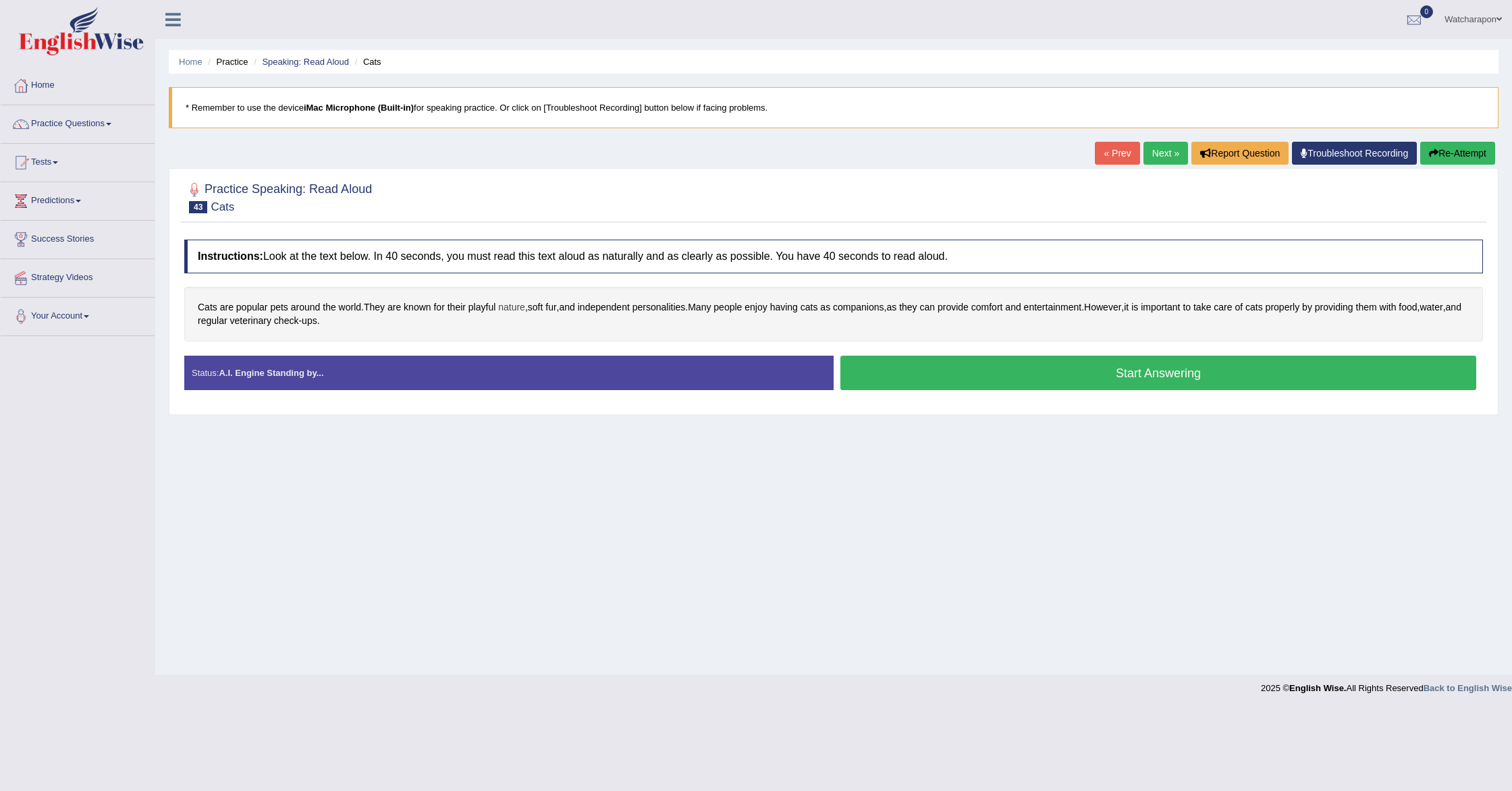
click at [513, 310] on span "nature" at bounding box center [512, 307] width 27 height 14
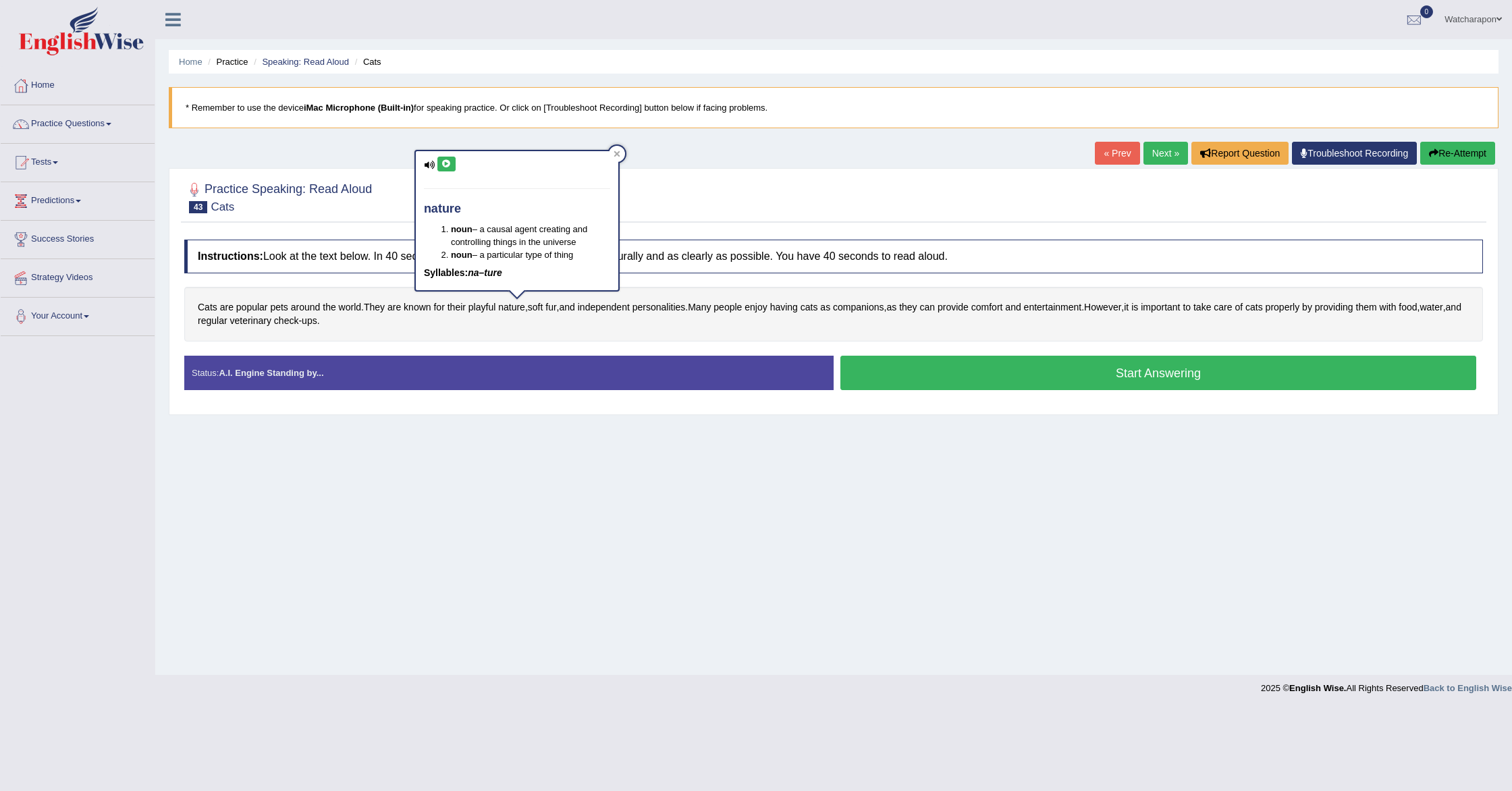
click at [448, 162] on icon at bounding box center [446, 164] width 10 height 9
click at [270, 322] on span "veterinary" at bounding box center [250, 321] width 41 height 14
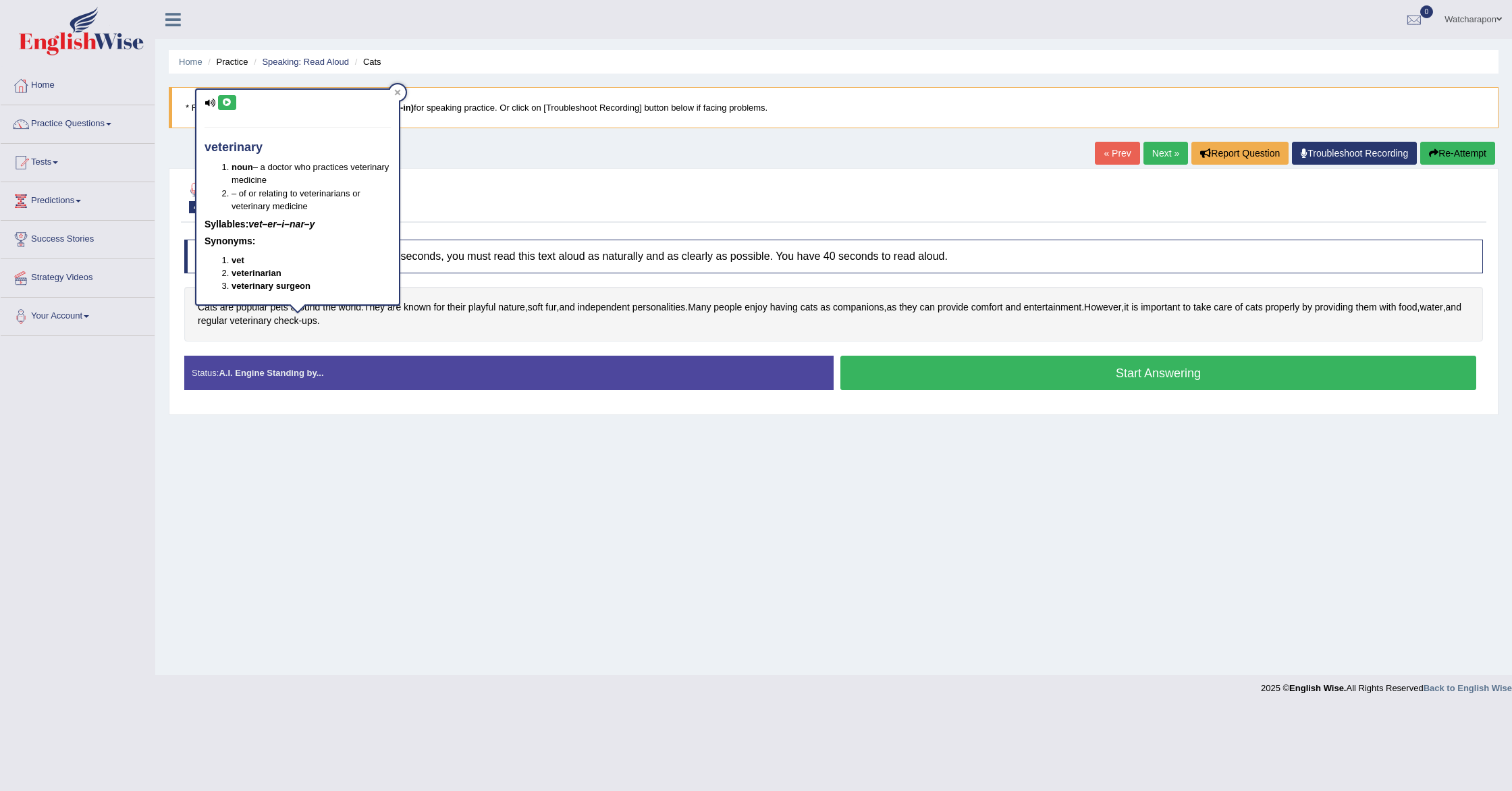
click at [225, 100] on icon at bounding box center [227, 103] width 10 height 9
click at [522, 168] on div "Practice Speaking: Read Aloud 43 Cats Instructions: Look at the text below. In …" at bounding box center [833, 292] width 1330 height 248
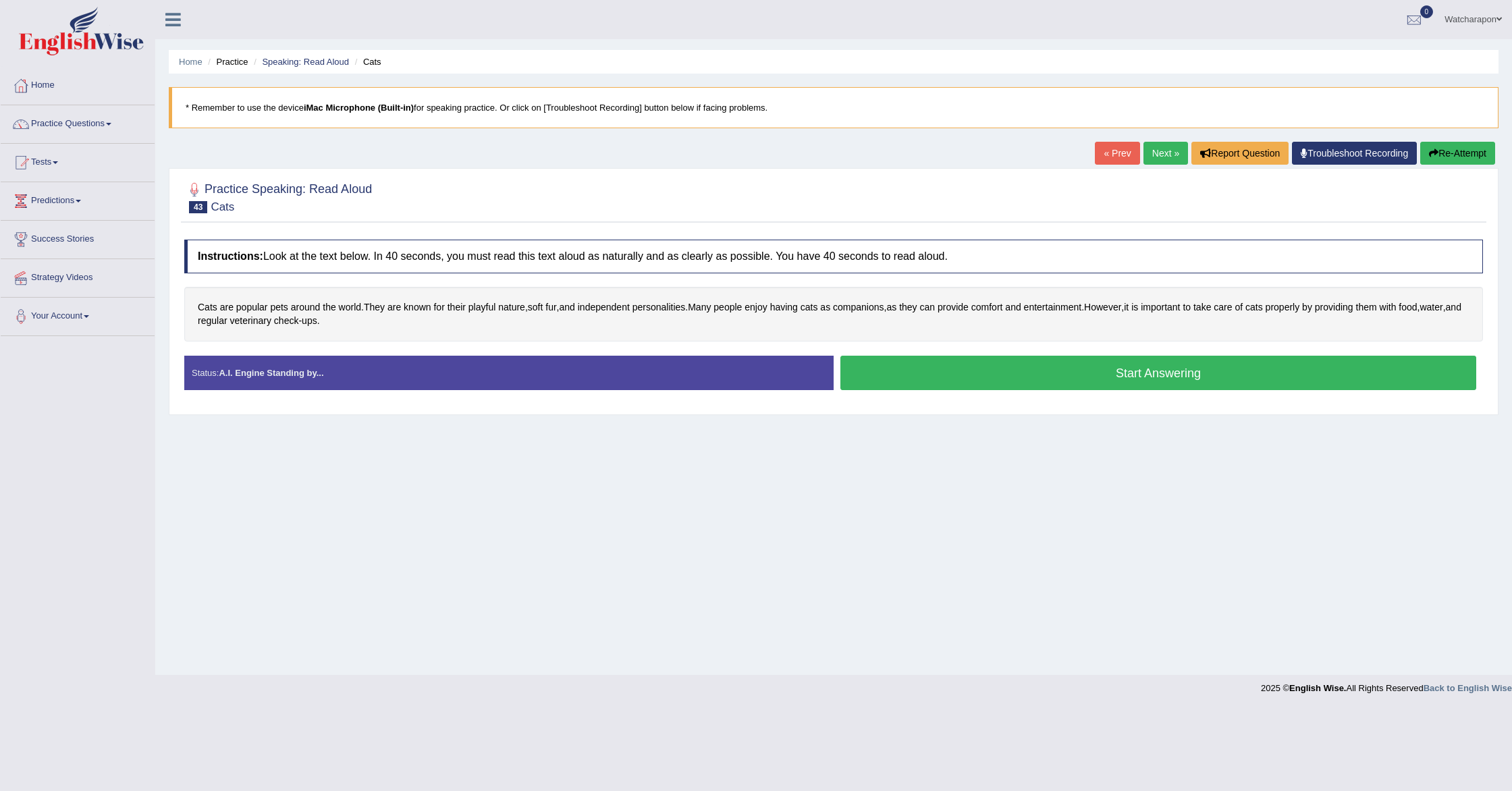
drag, startPoint x: 885, startPoint y: 380, endPoint x: 676, endPoint y: 365, distance: 209.5
click at [876, 378] on button "Start Answering" at bounding box center [1158, 373] width 636 height 34
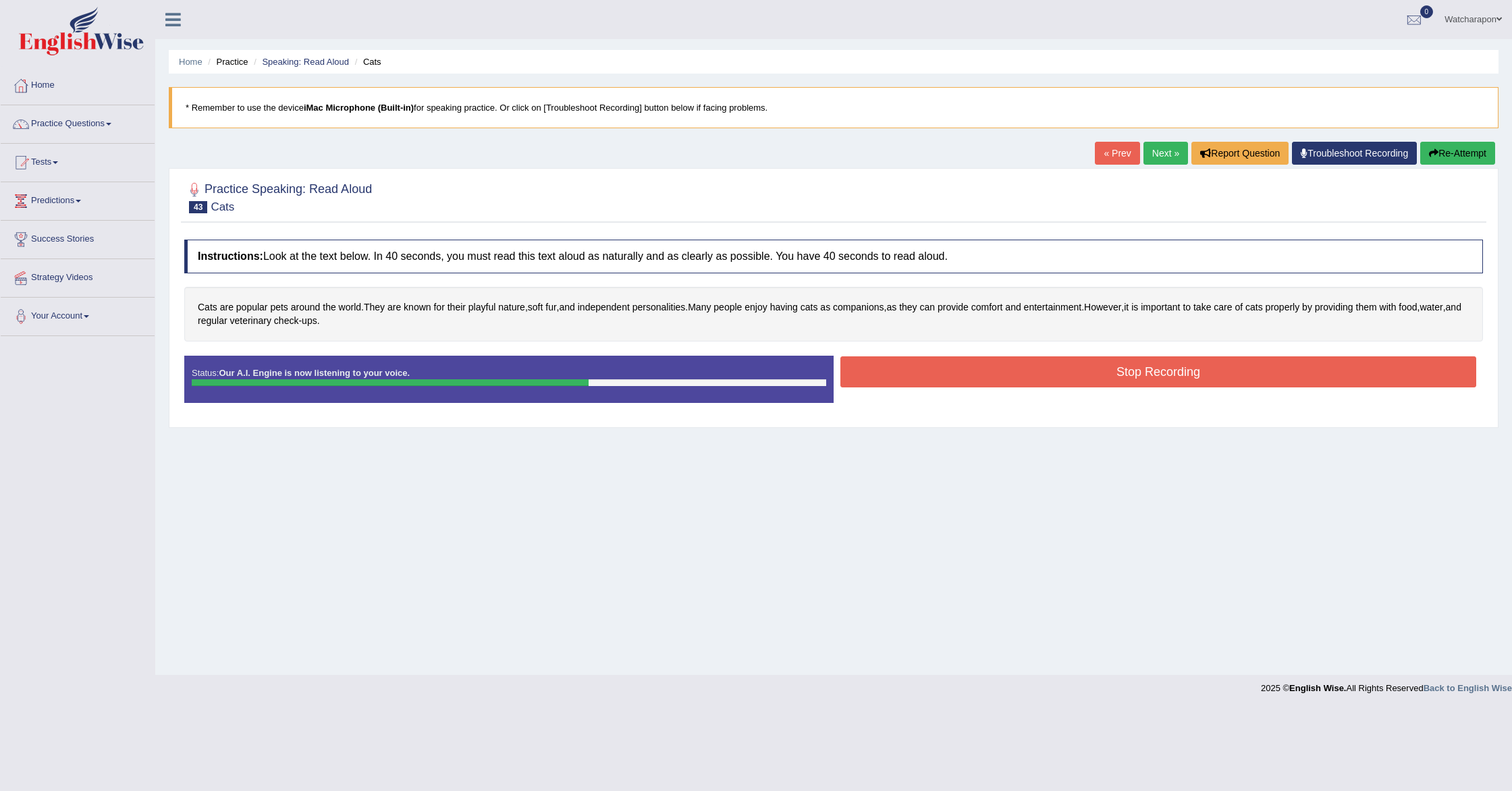
click at [918, 372] on button "Stop Recording" at bounding box center [1158, 372] width 636 height 31
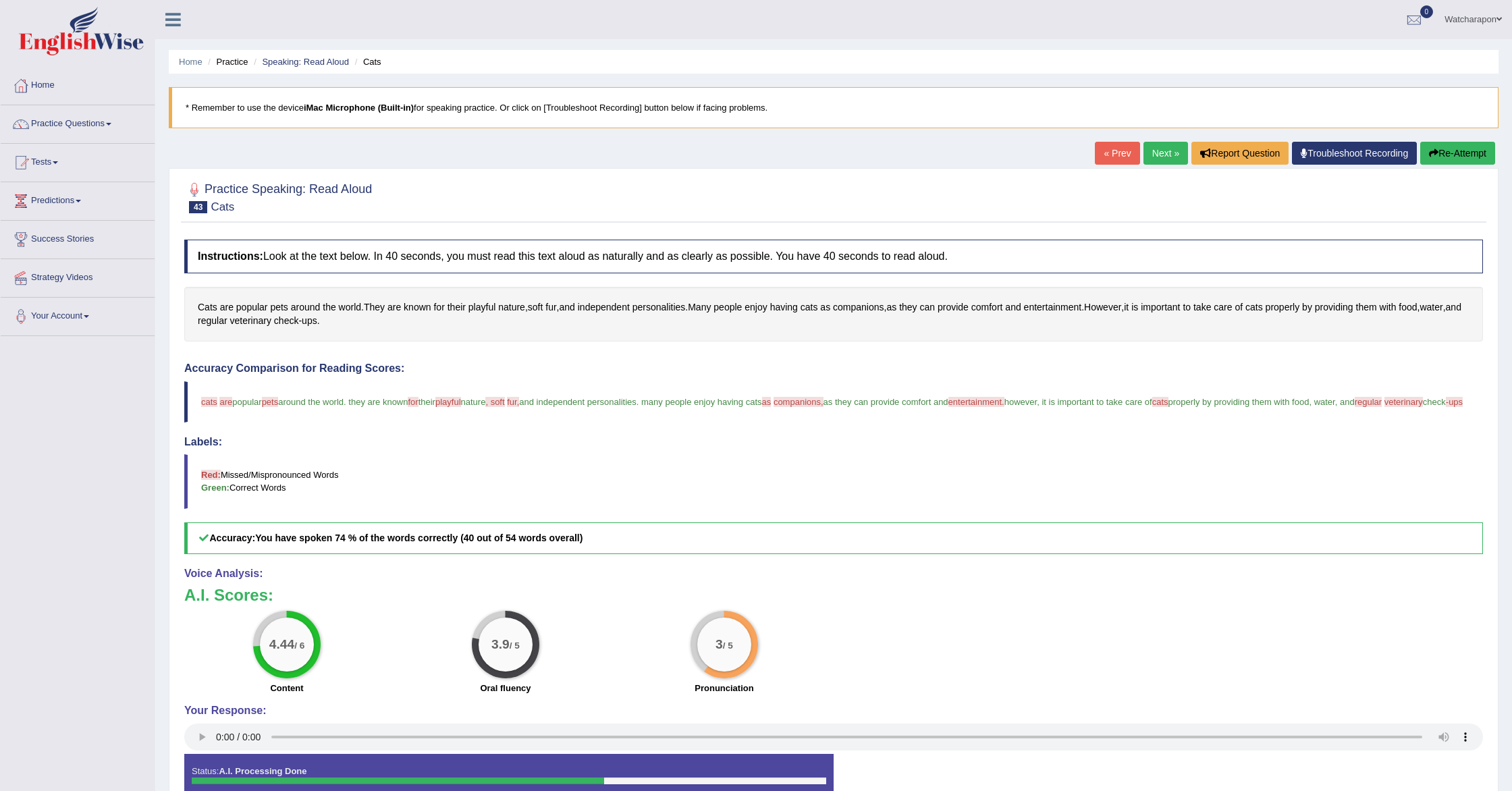
click at [1452, 152] on button "Re-Attempt" at bounding box center [1458, 153] width 75 height 23
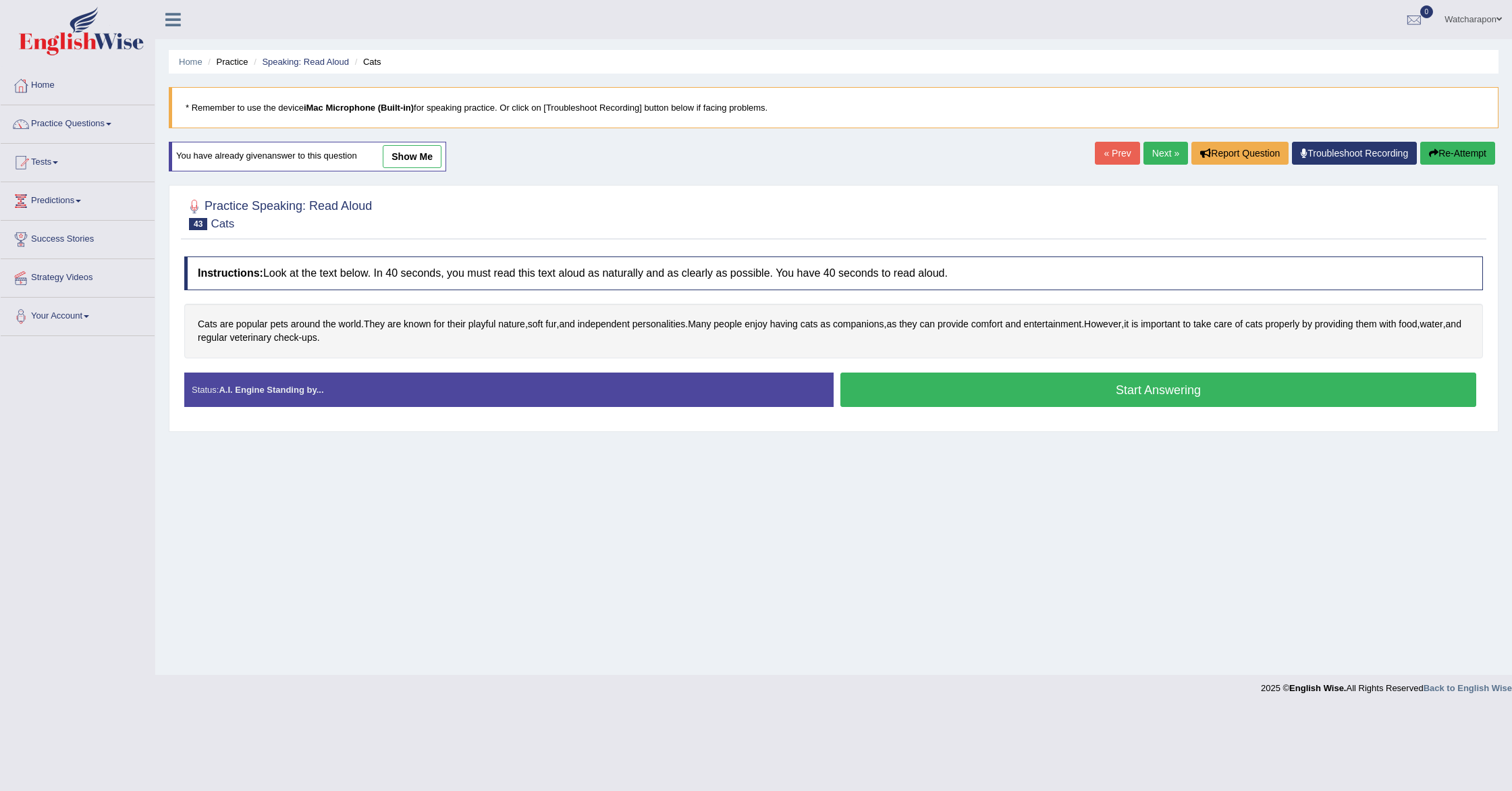
drag, startPoint x: 961, startPoint y: 394, endPoint x: 950, endPoint y: 395, distance: 11.0
click at [961, 394] on button "Start Answering" at bounding box center [1158, 390] width 636 height 34
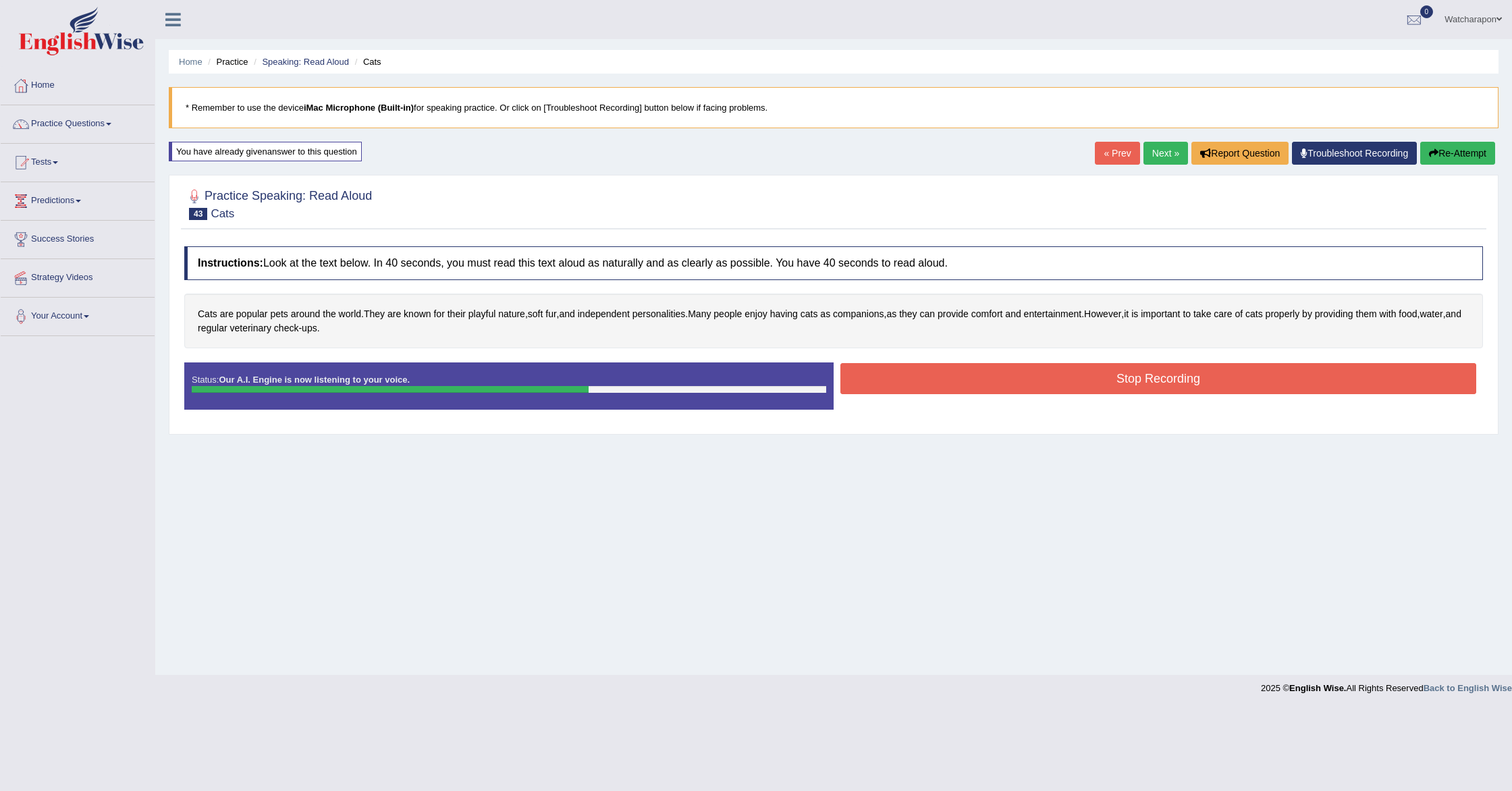
click at [887, 377] on button "Stop Recording" at bounding box center [1158, 378] width 636 height 31
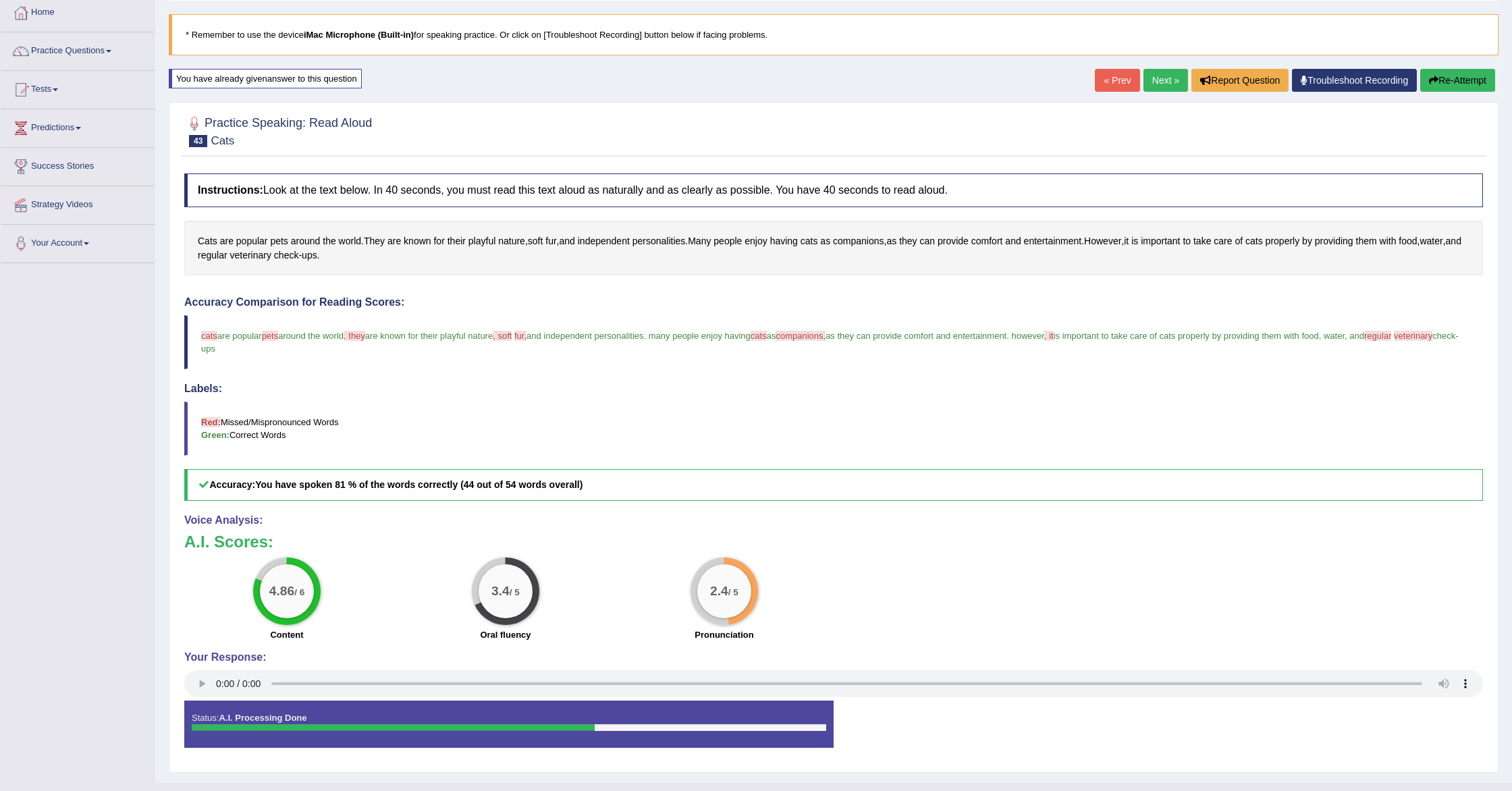
scroll to position [72, 0]
click at [1162, 79] on link "Next »" at bounding box center [1166, 81] width 44 height 23
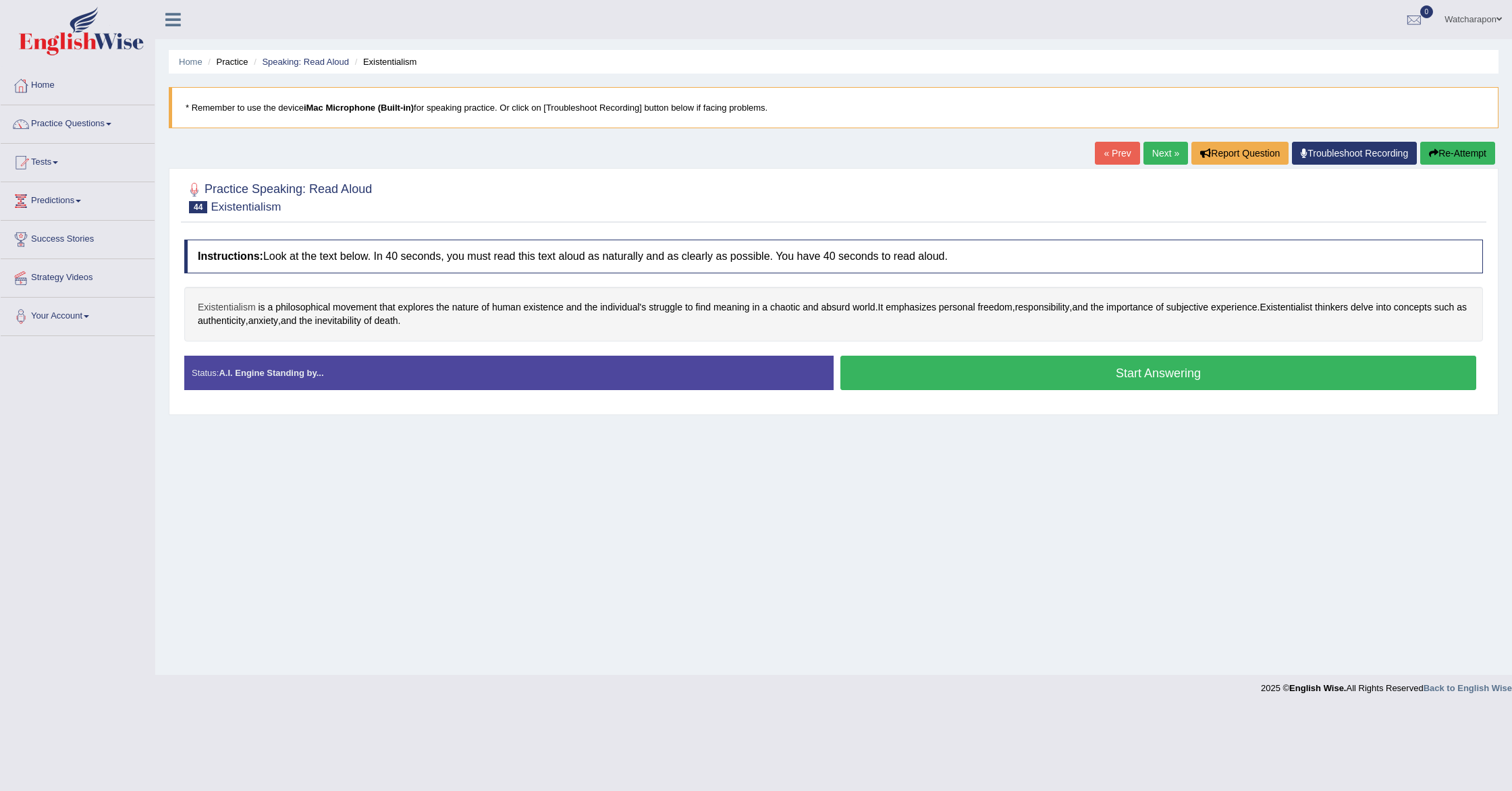
click at [215, 308] on span "Existentialism" at bounding box center [227, 307] width 58 height 14
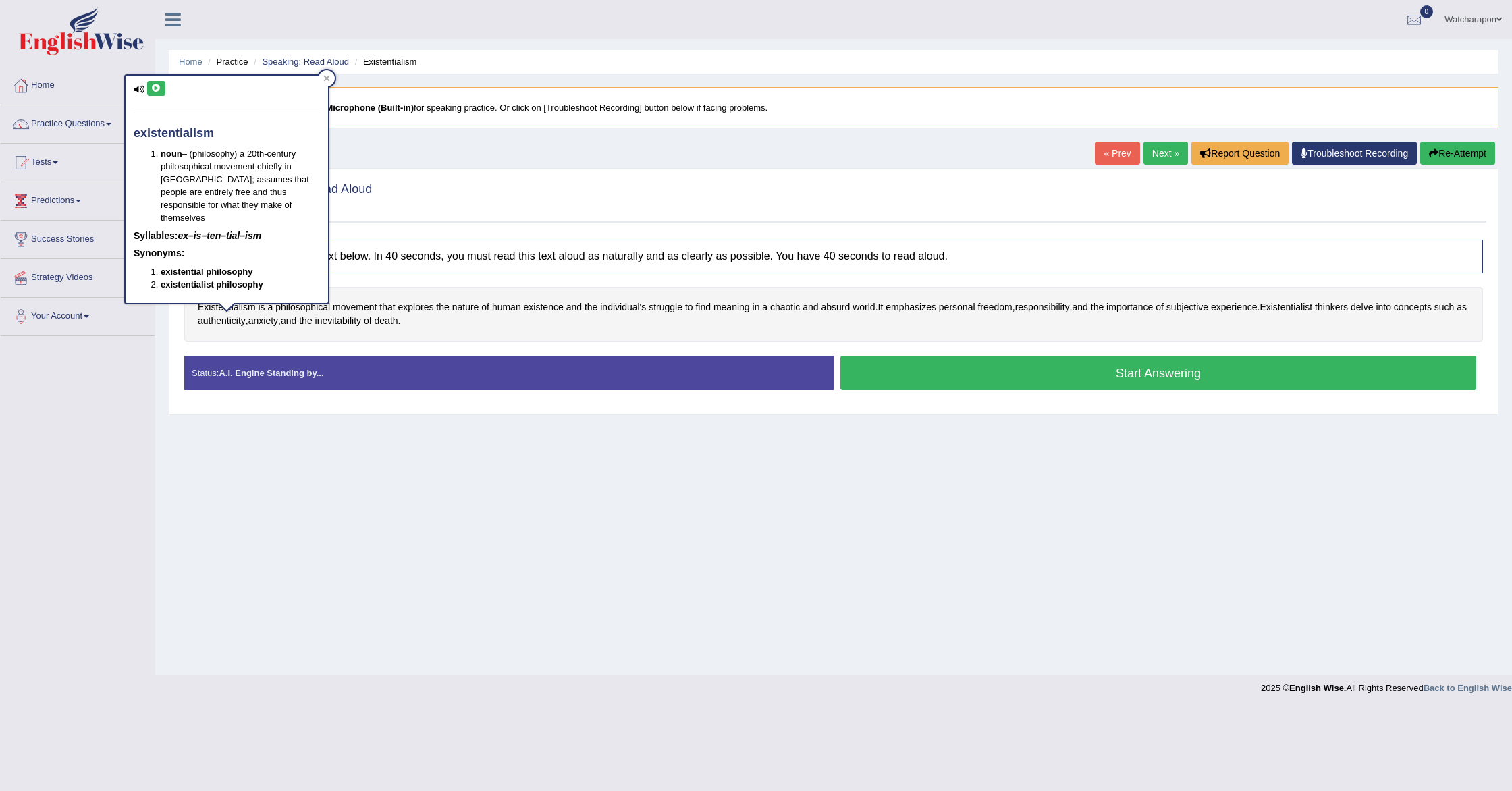
click at [156, 89] on icon at bounding box center [156, 88] width 10 height 9
click at [157, 90] on icon at bounding box center [156, 88] width 10 height 9
drag, startPoint x: 867, startPoint y: 370, endPoint x: 833, endPoint y: 367, distance: 34.1
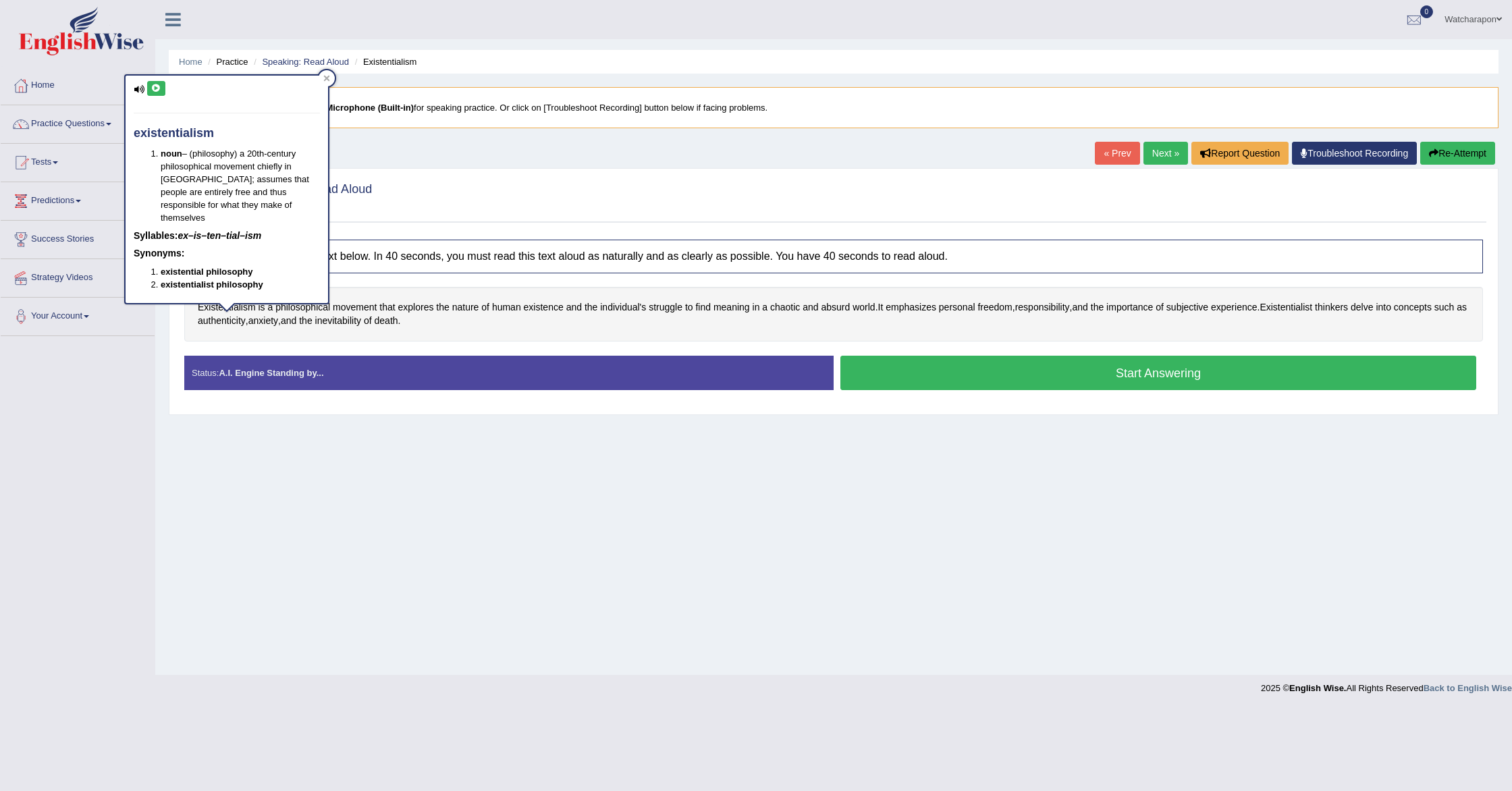
click at [867, 370] on button "Start Answering" at bounding box center [1158, 373] width 636 height 34
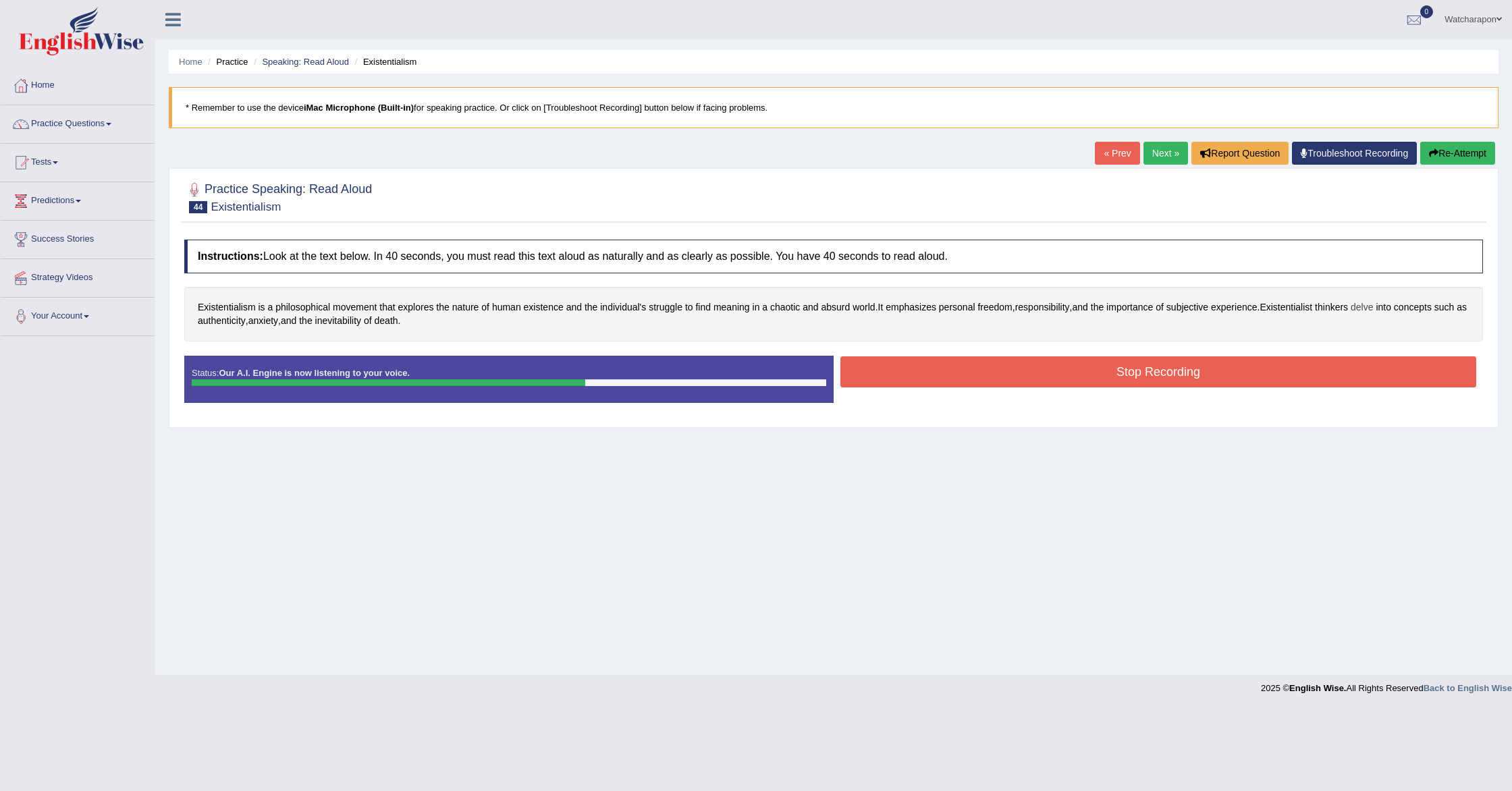
click at [1373, 305] on span "delve" at bounding box center [1361, 307] width 22 height 14
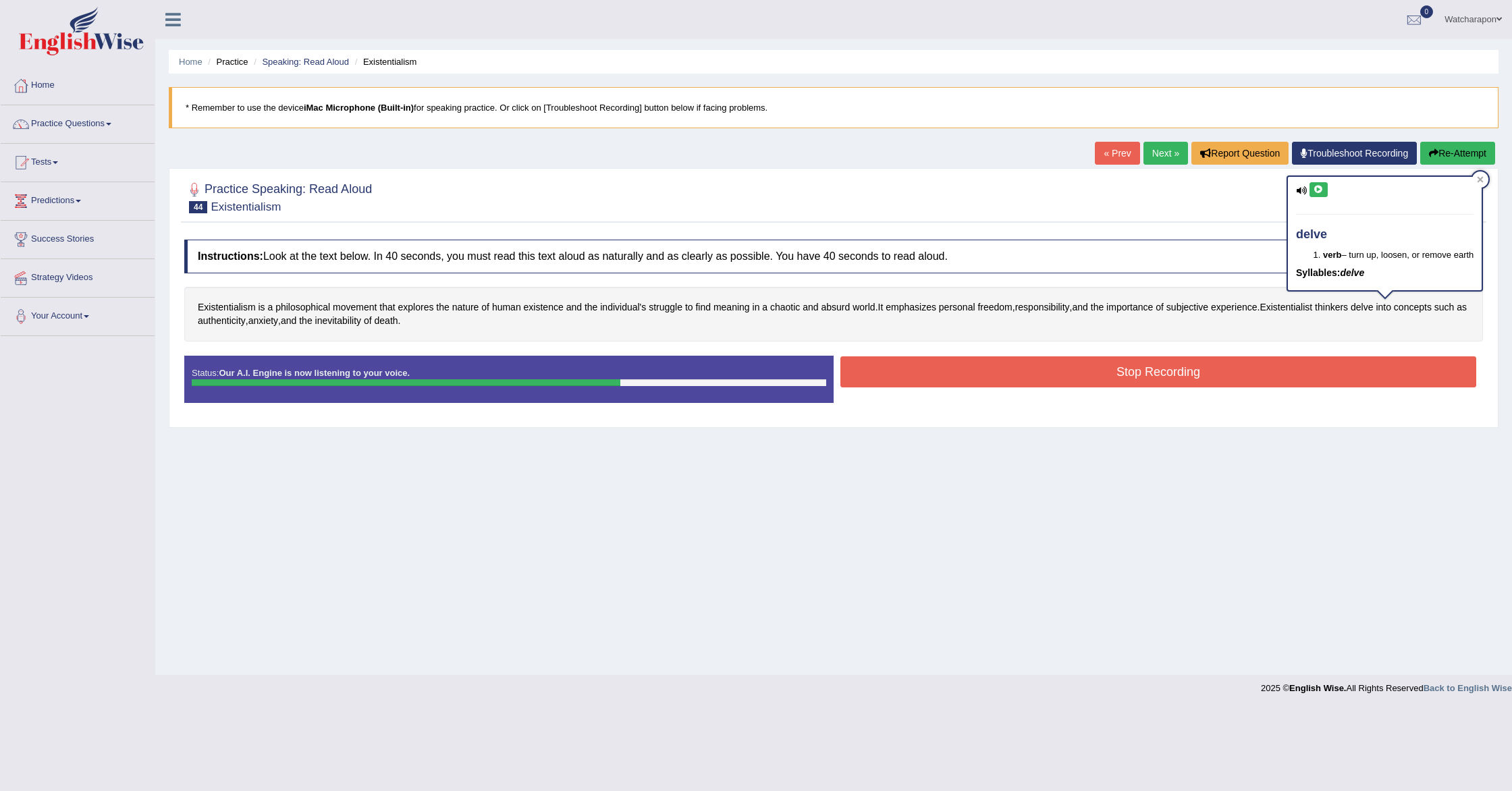
click at [1320, 189] on icon at bounding box center [1319, 190] width 10 height 9
click at [1320, 188] on icon at bounding box center [1319, 190] width 10 height 9
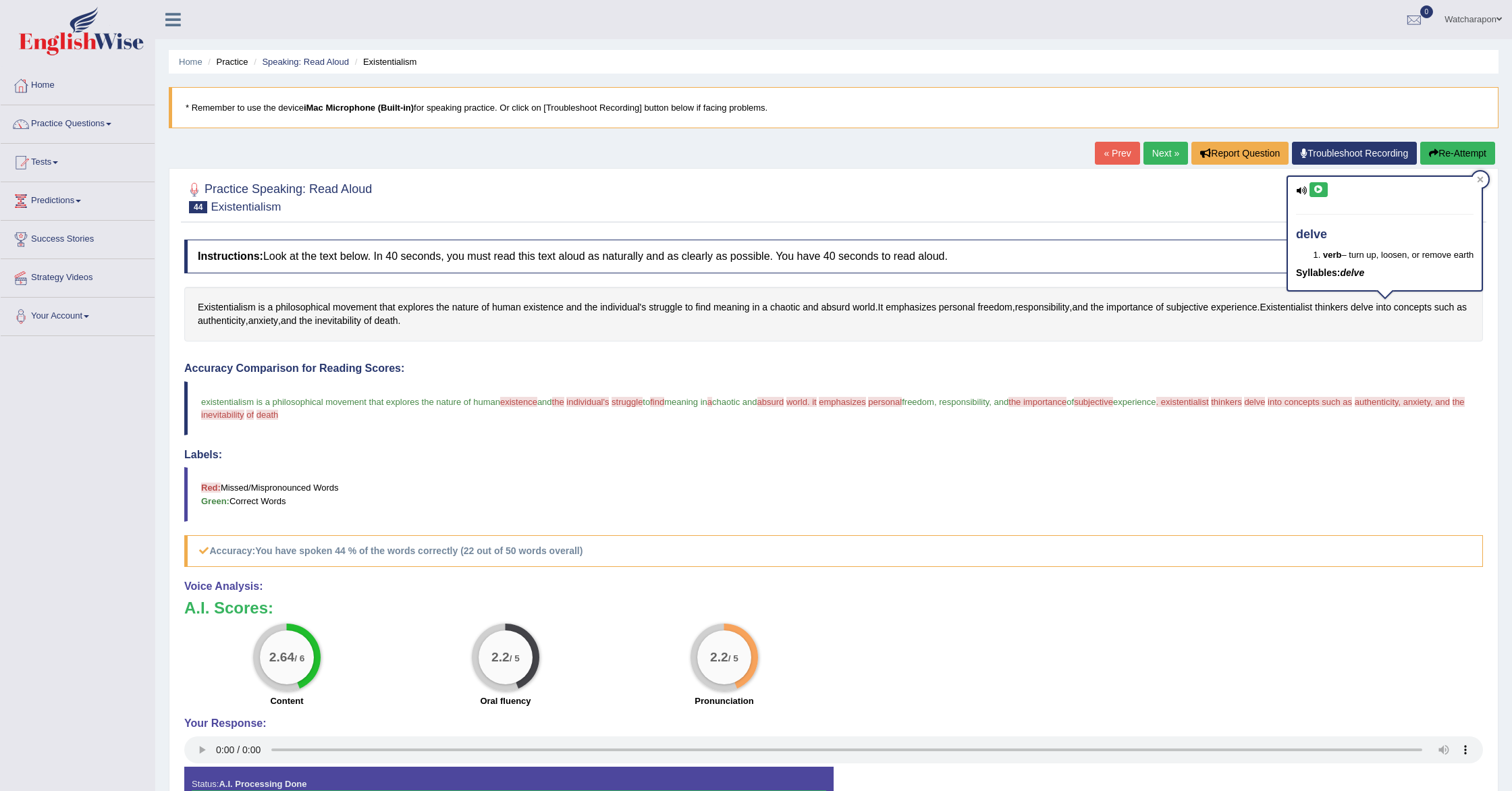
click at [1209, 401] on span ". existentialist" at bounding box center [1183, 402] width 53 height 10
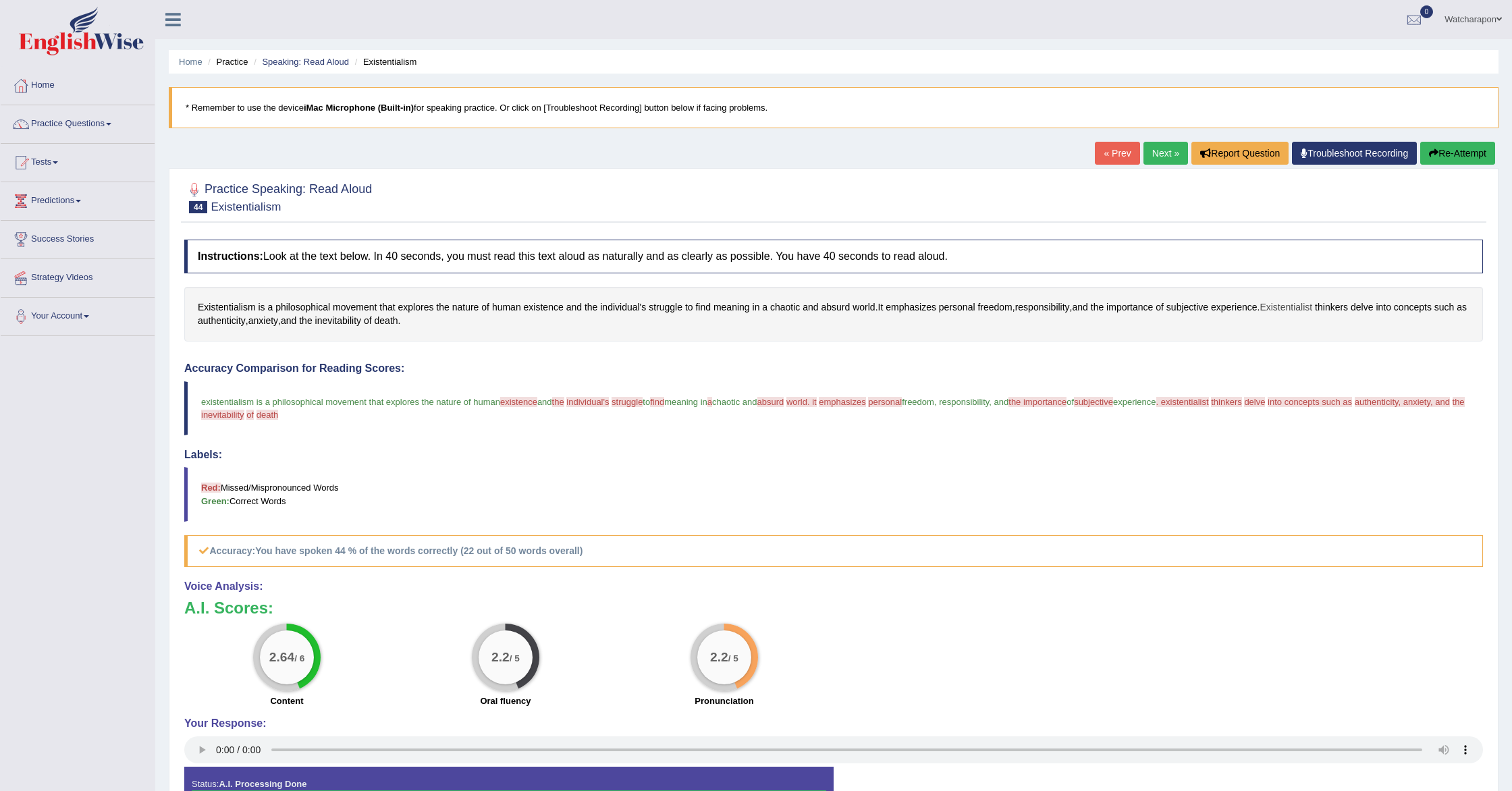
click at [1297, 308] on span "Existentialist" at bounding box center [1286, 307] width 53 height 14
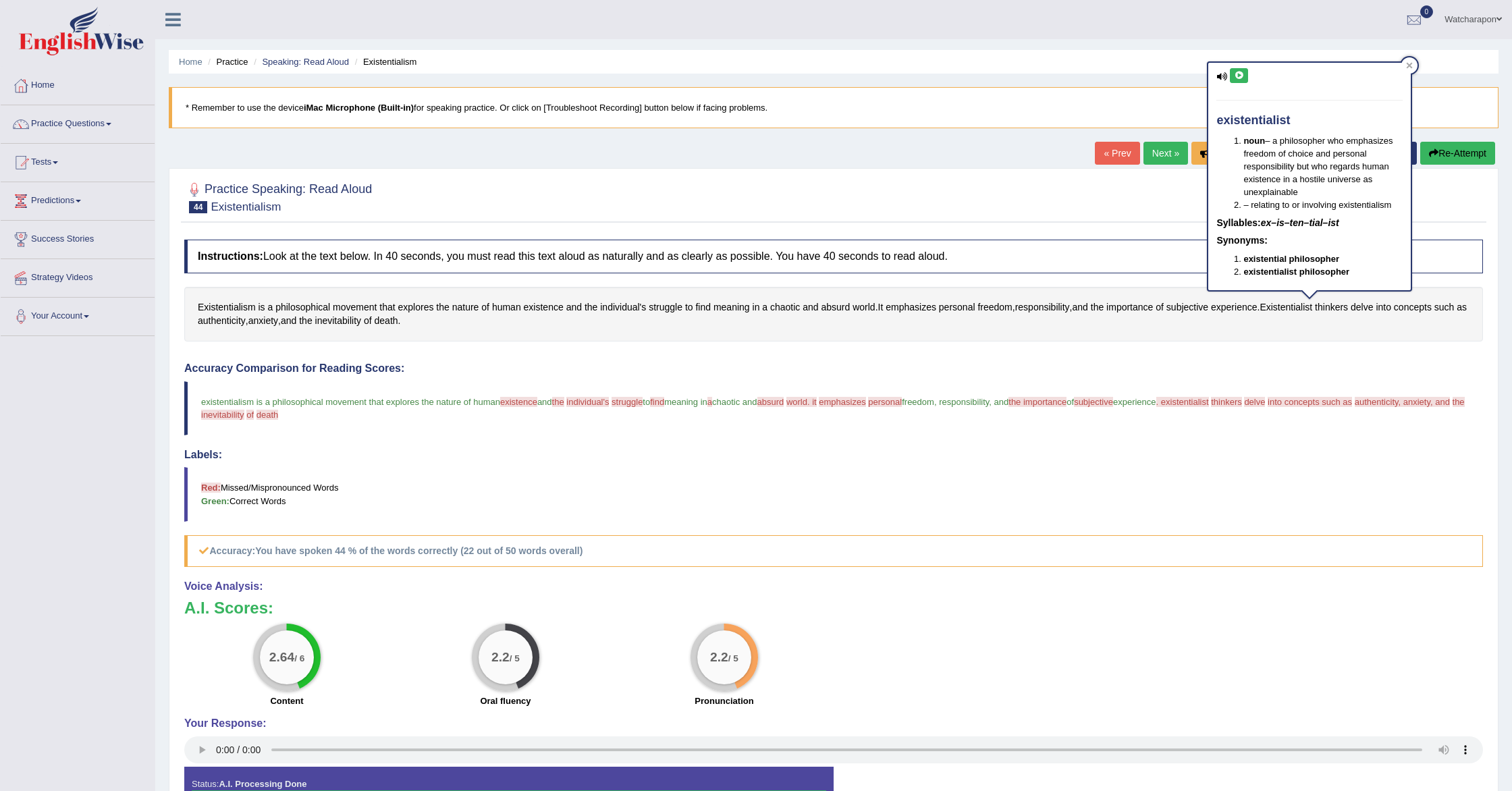
click at [1451, 152] on button "Re-Attempt" at bounding box center [1458, 153] width 75 height 23
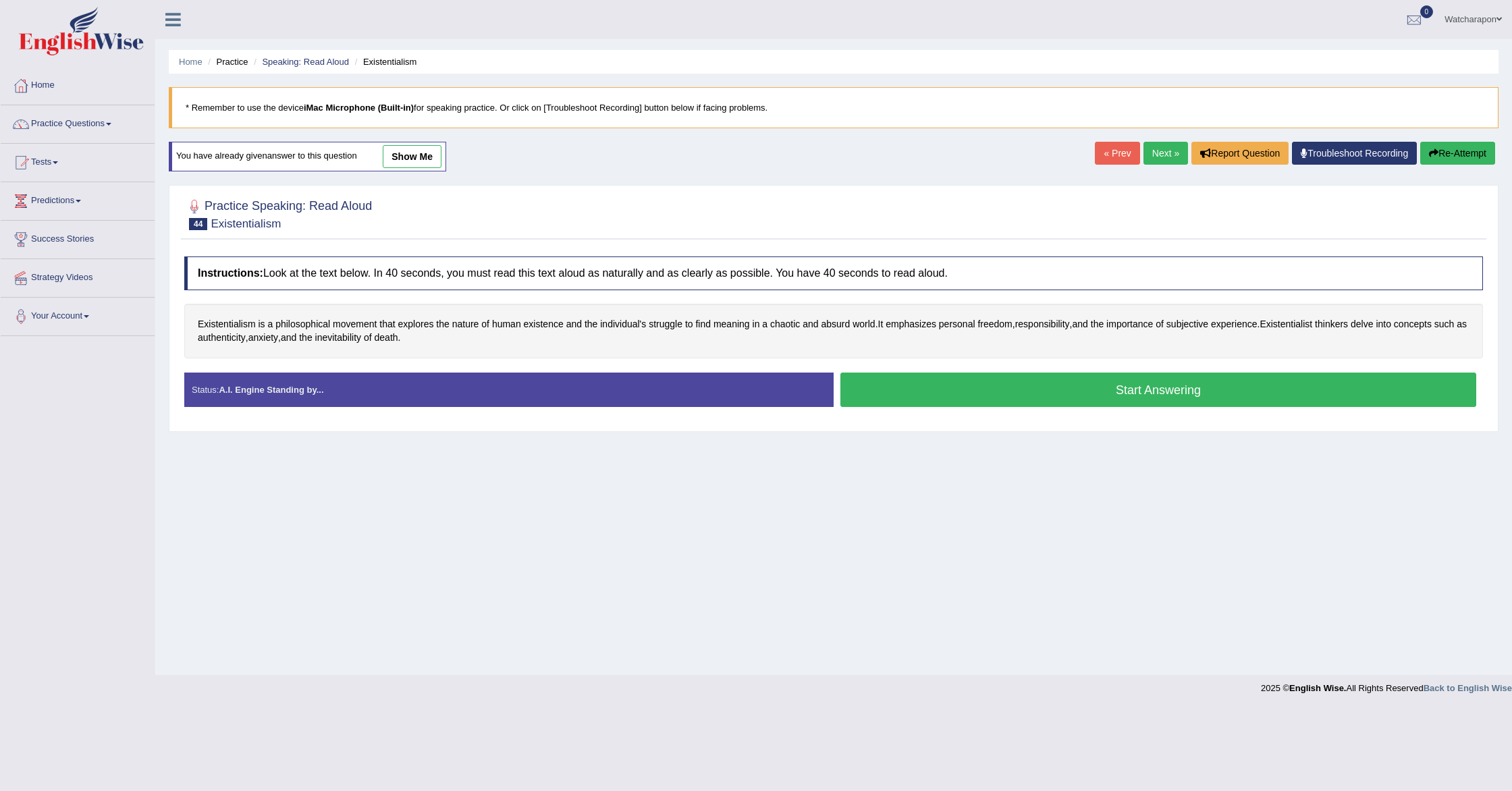
drag, startPoint x: 866, startPoint y: 388, endPoint x: 849, endPoint y: 388, distance: 17.0
click at [865, 388] on button "Start Answering" at bounding box center [1158, 390] width 636 height 34
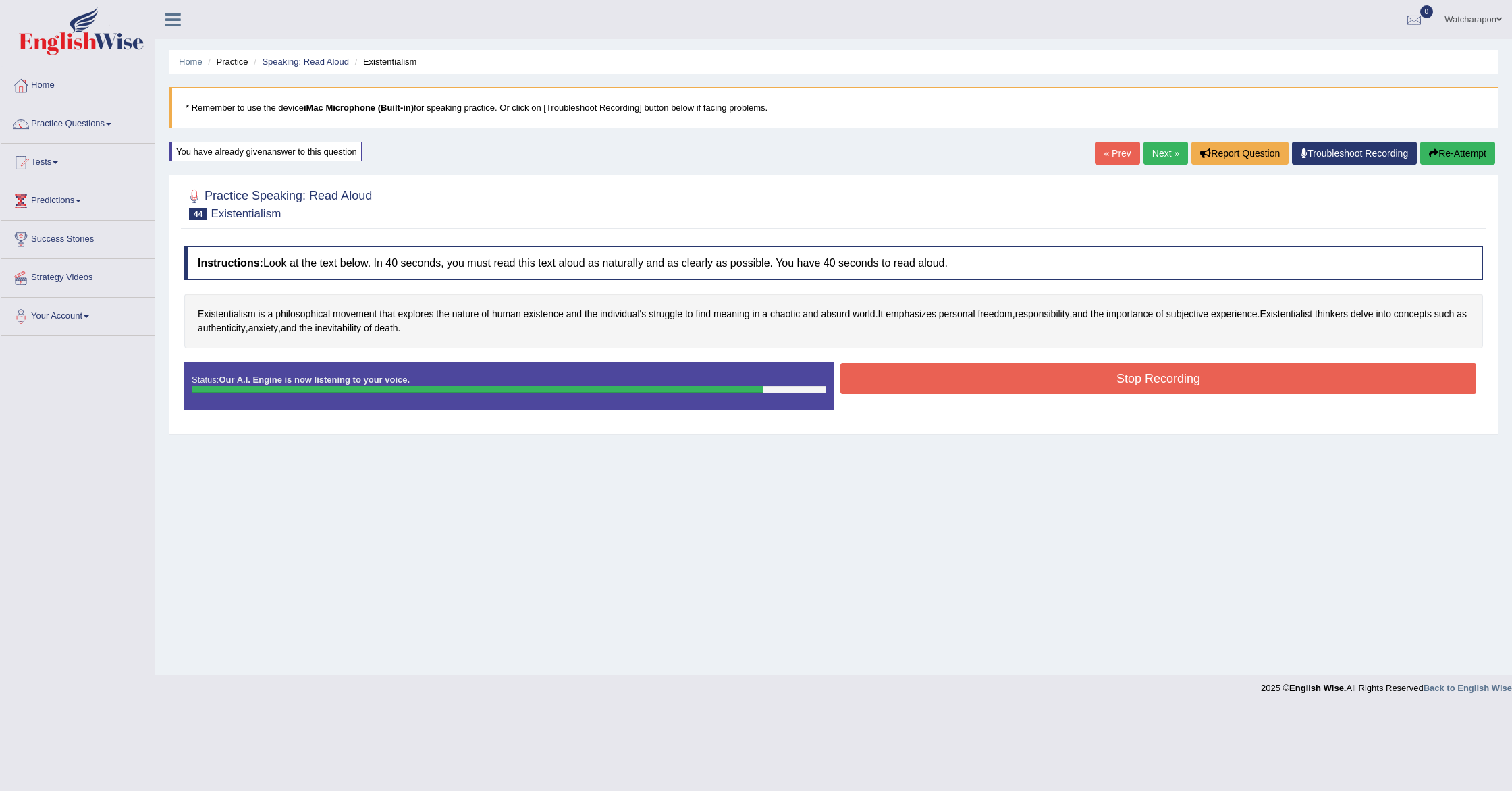
click at [989, 377] on button "Stop Recording" at bounding box center [1158, 378] width 636 height 31
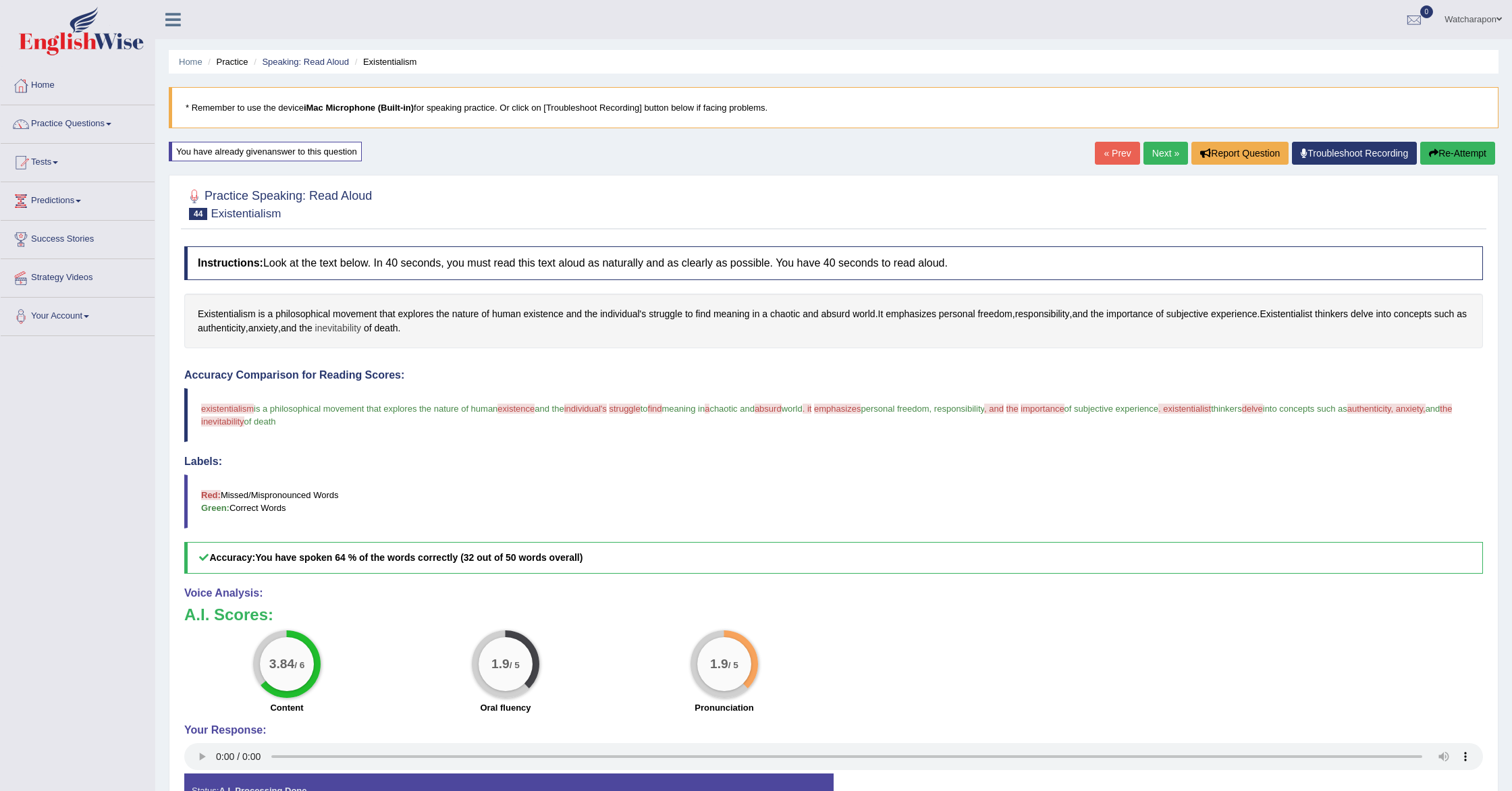
click at [361, 327] on span "inevitability" at bounding box center [338, 328] width 46 height 14
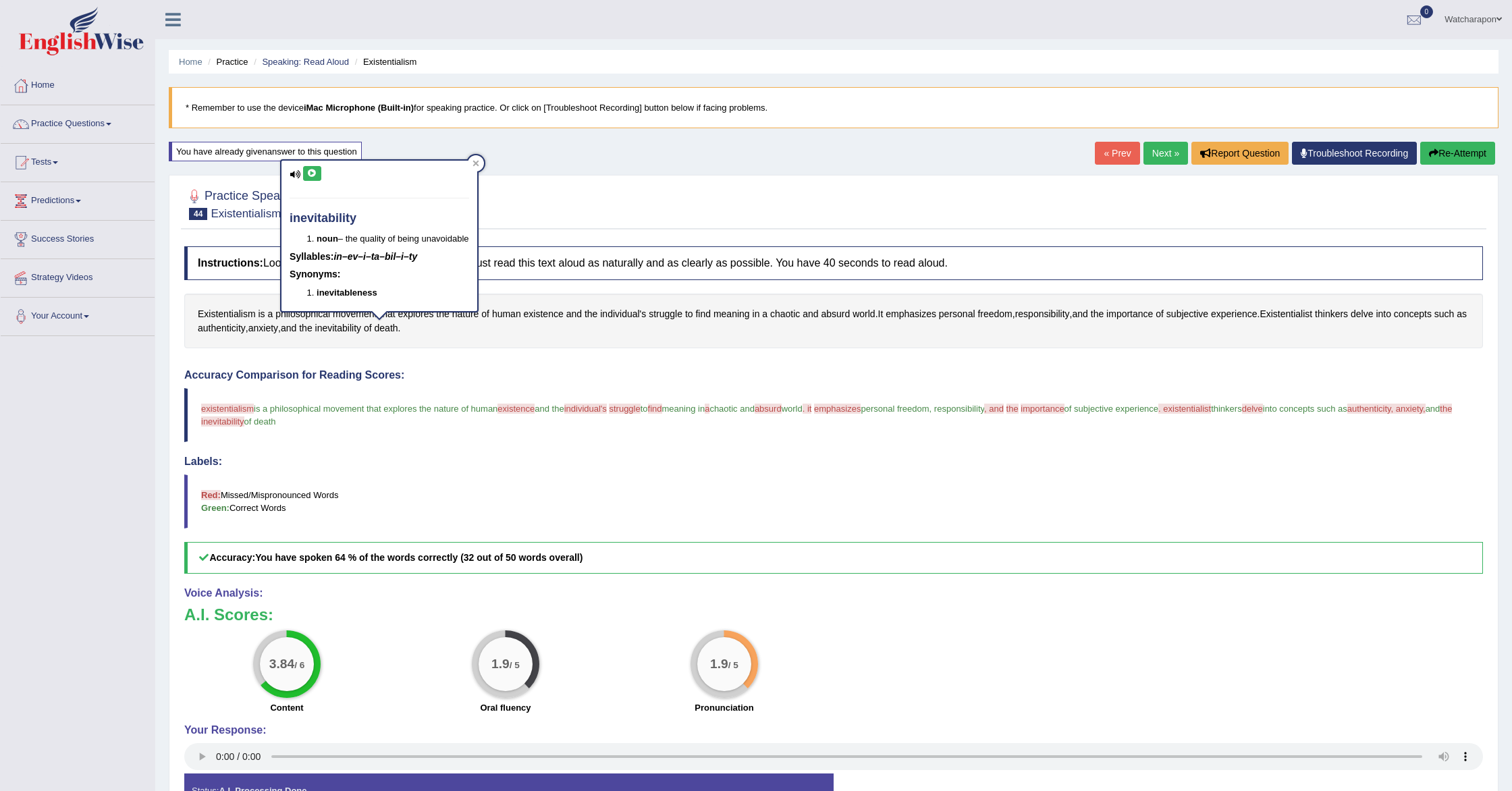
click at [312, 171] on icon at bounding box center [312, 174] width 10 height 9
drag, startPoint x: 1475, startPoint y: 159, endPoint x: 1469, endPoint y: 137, distance: 22.8
click at [1469, 137] on div "Home Practice Speaking: Read Aloud Existentialism * Remember to use the device …" at bounding box center [834, 428] width 1357 height 856
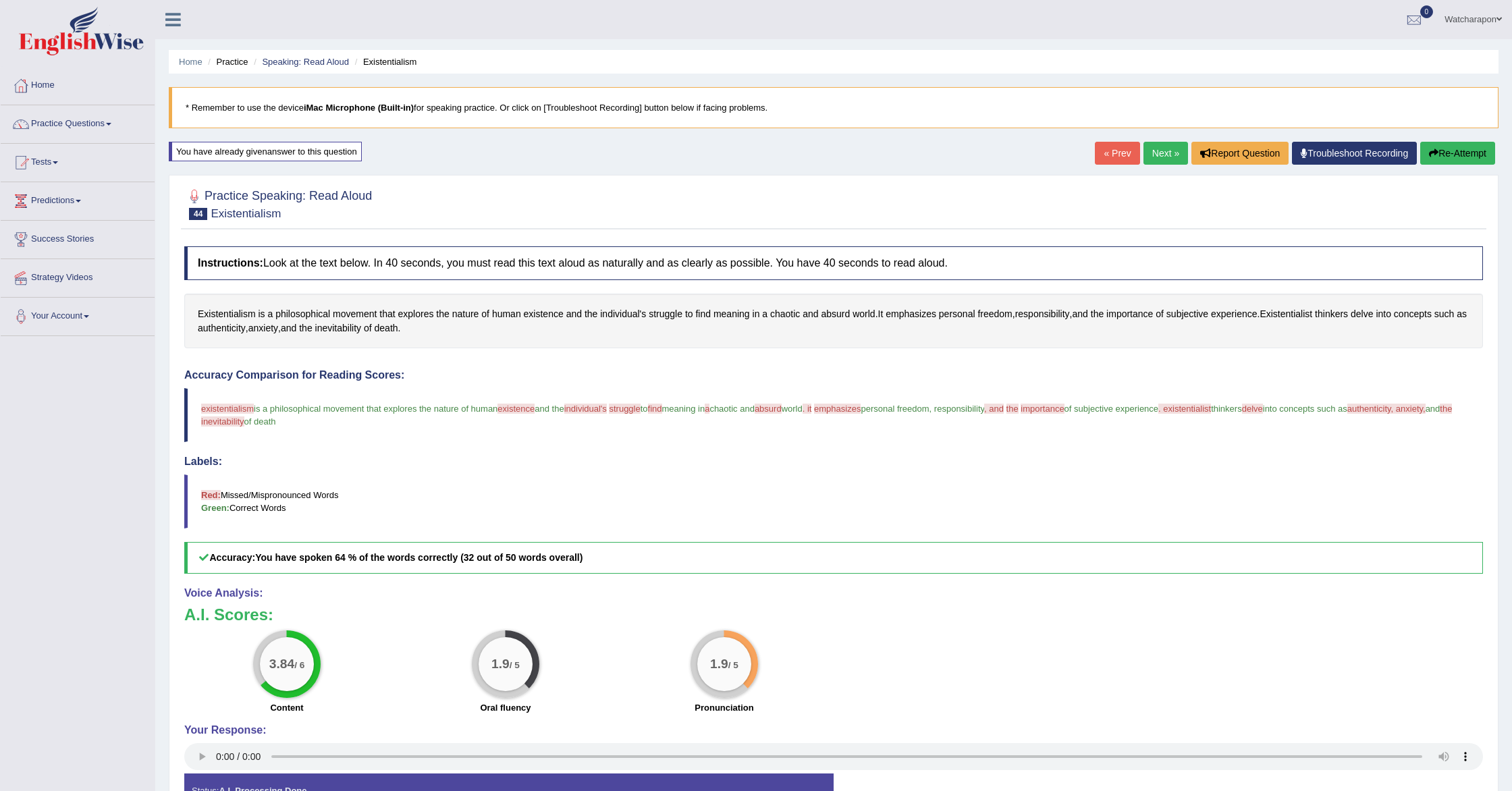
click at [1464, 153] on button "Re-Attempt" at bounding box center [1458, 153] width 75 height 23
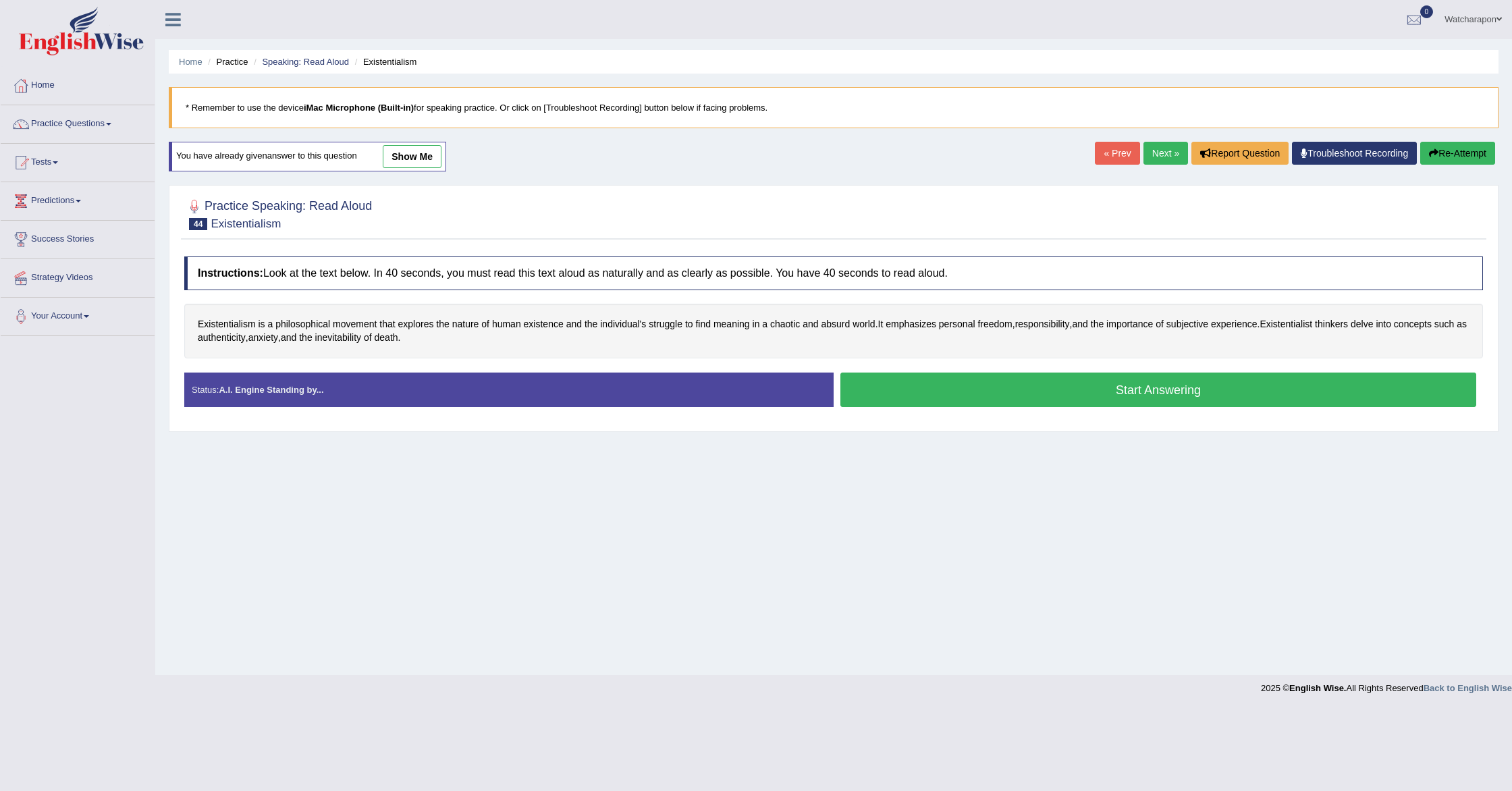
click at [909, 390] on button "Start Answering" at bounding box center [1158, 390] width 636 height 34
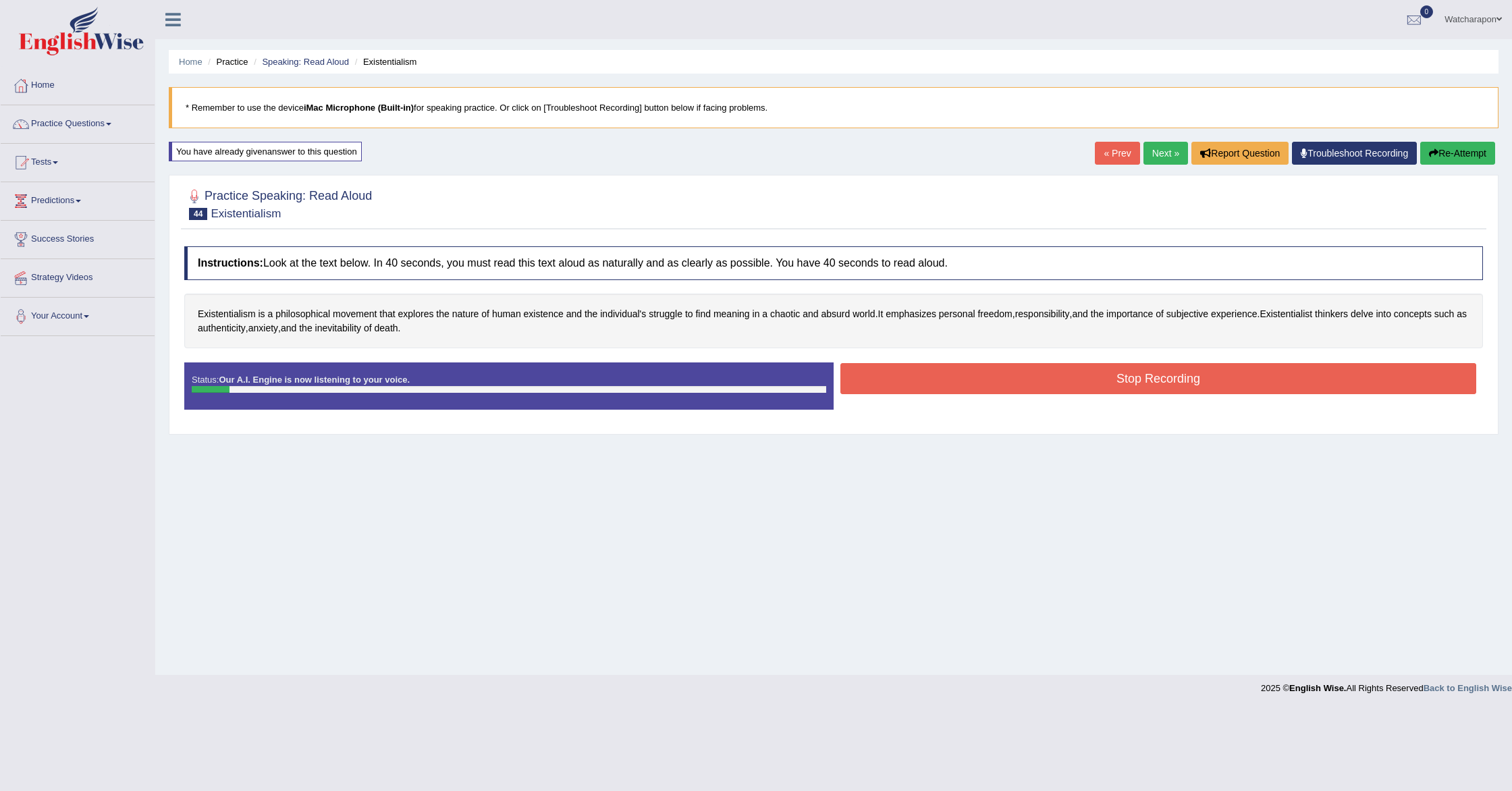
click at [982, 383] on button "Stop Recording" at bounding box center [1158, 378] width 636 height 31
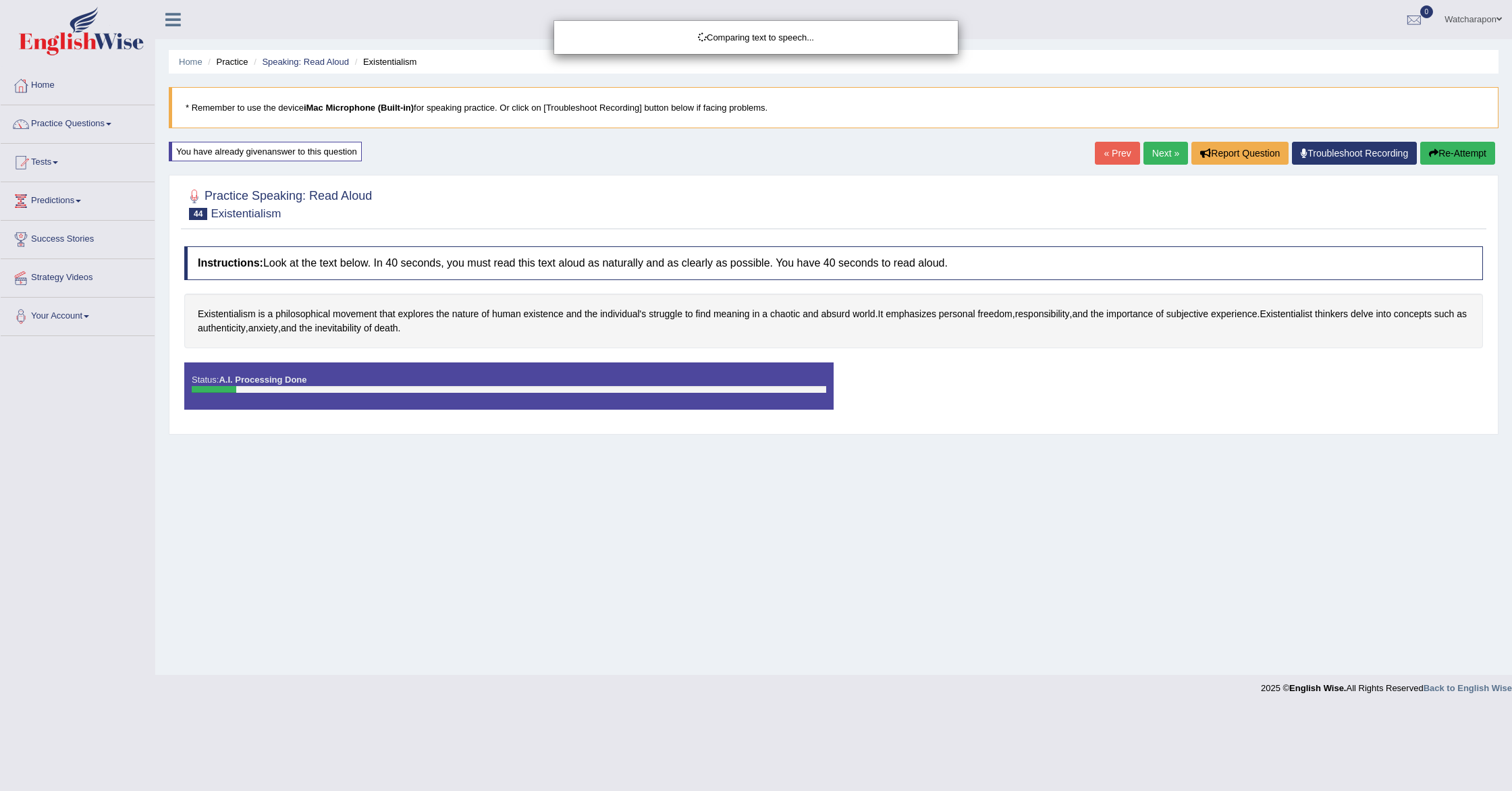
click at [1430, 153] on div "Comparing text to speech..." at bounding box center [756, 396] width 1512 height 791
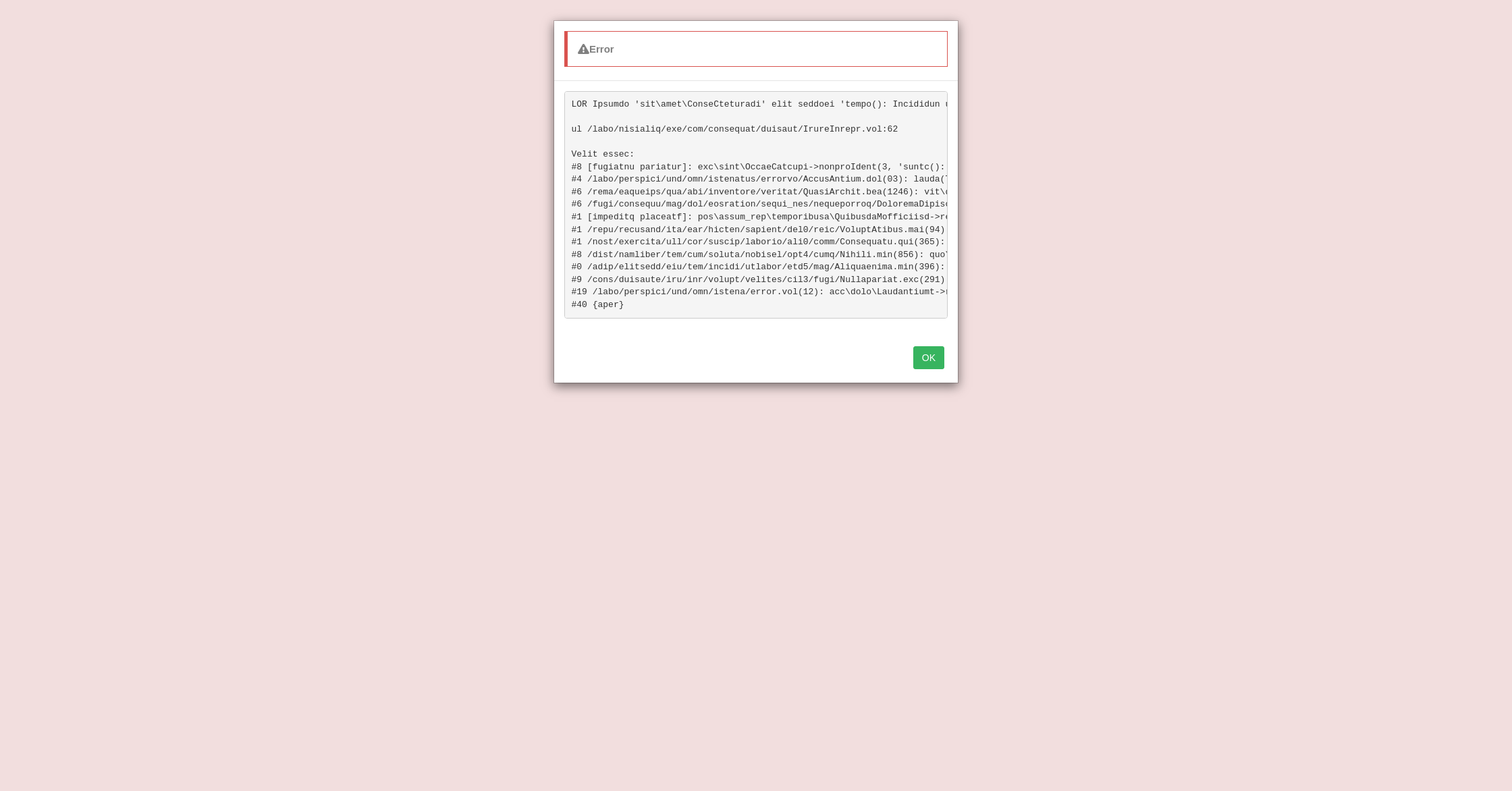
click at [1430, 153] on div "Error OK" at bounding box center [756, 396] width 1512 height 791
click at [935, 361] on button "OK" at bounding box center [929, 357] width 31 height 23
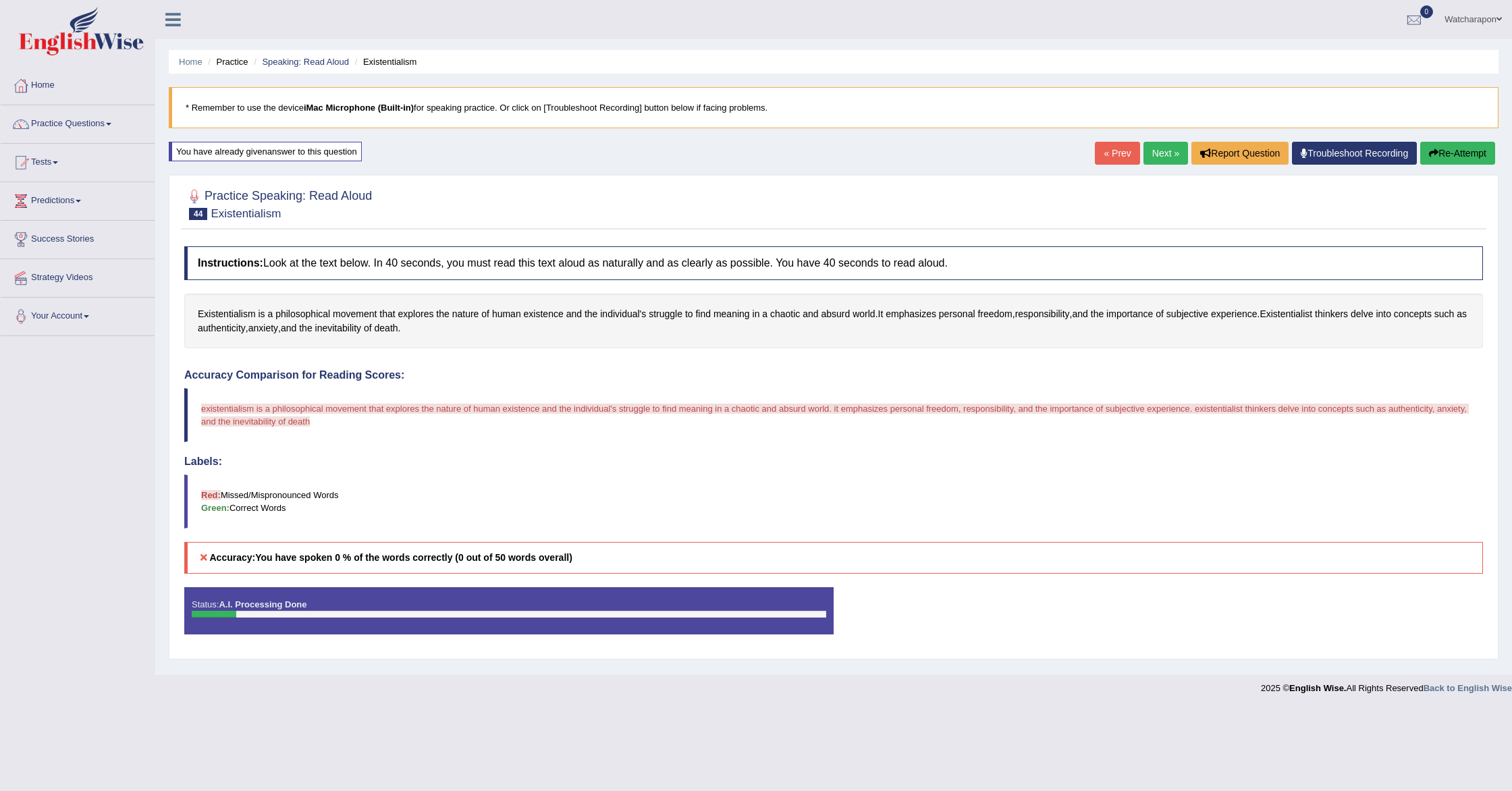
click at [1442, 149] on button "Re-Attempt" at bounding box center [1458, 153] width 75 height 23
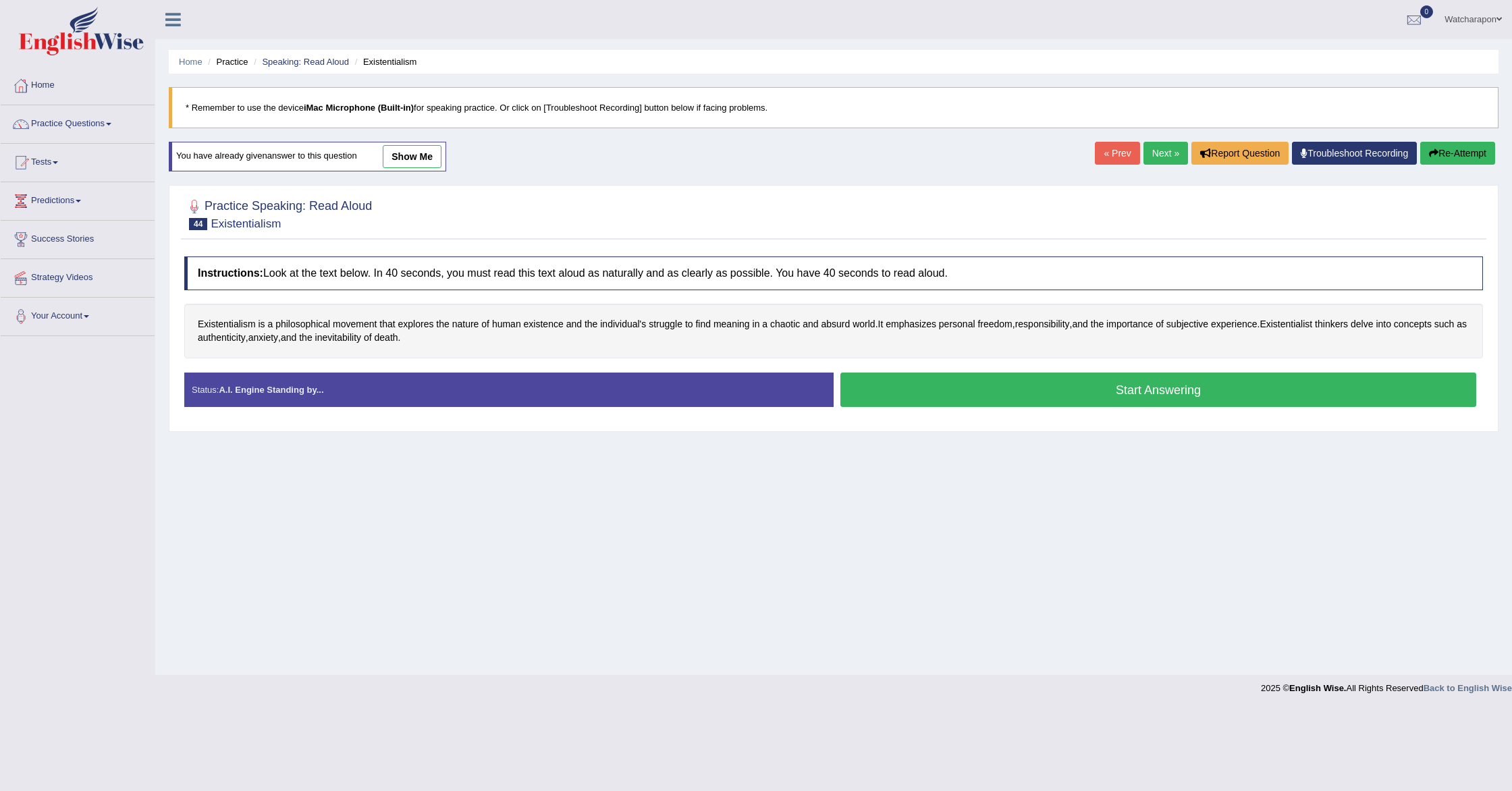
drag, startPoint x: 898, startPoint y: 383, endPoint x: 870, endPoint y: 378, distance: 28.4
click at [898, 383] on button "Start Answering" at bounding box center [1158, 390] width 636 height 34
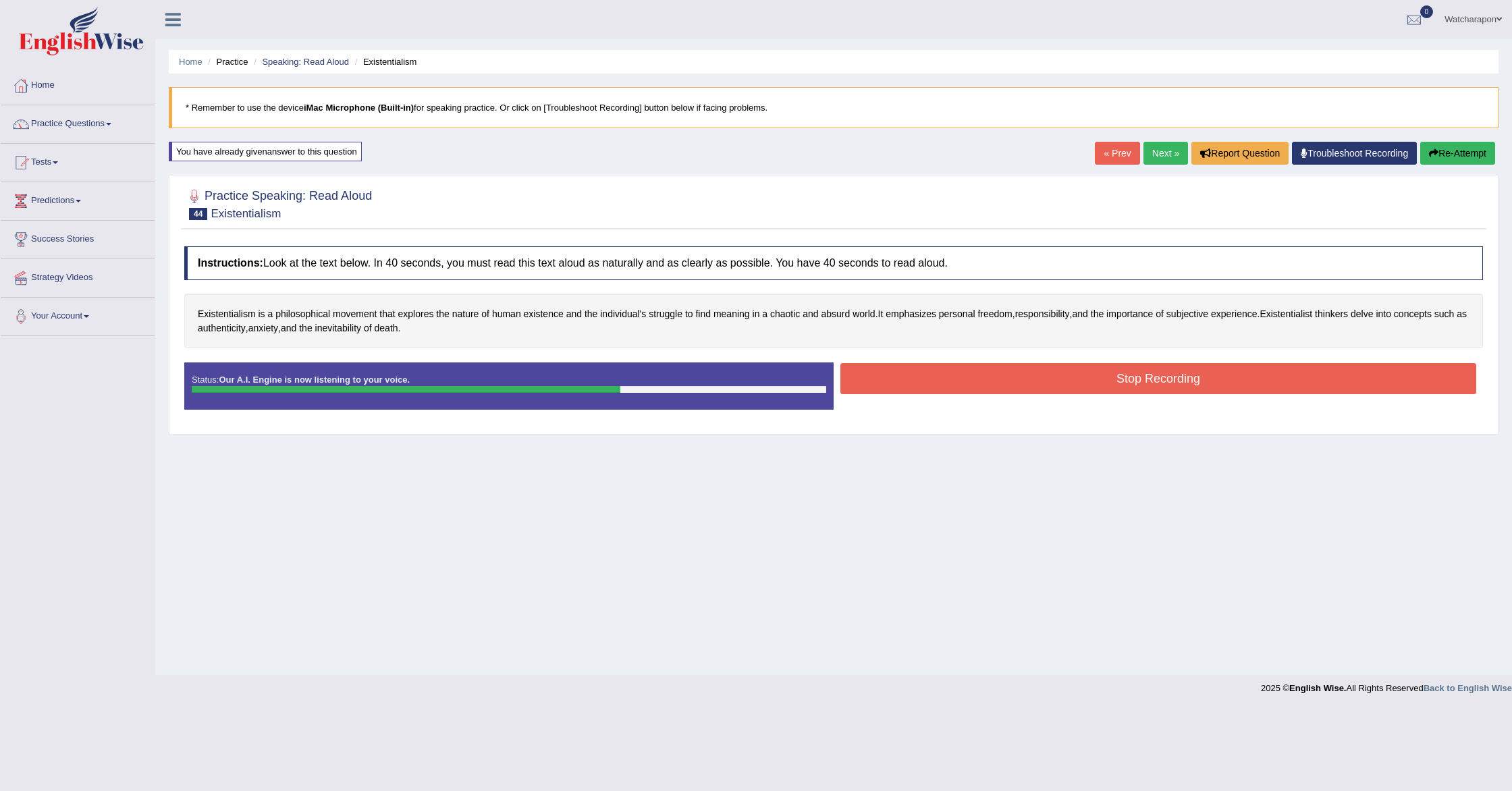
click at [901, 387] on button "Stop Recording" at bounding box center [1158, 378] width 636 height 31
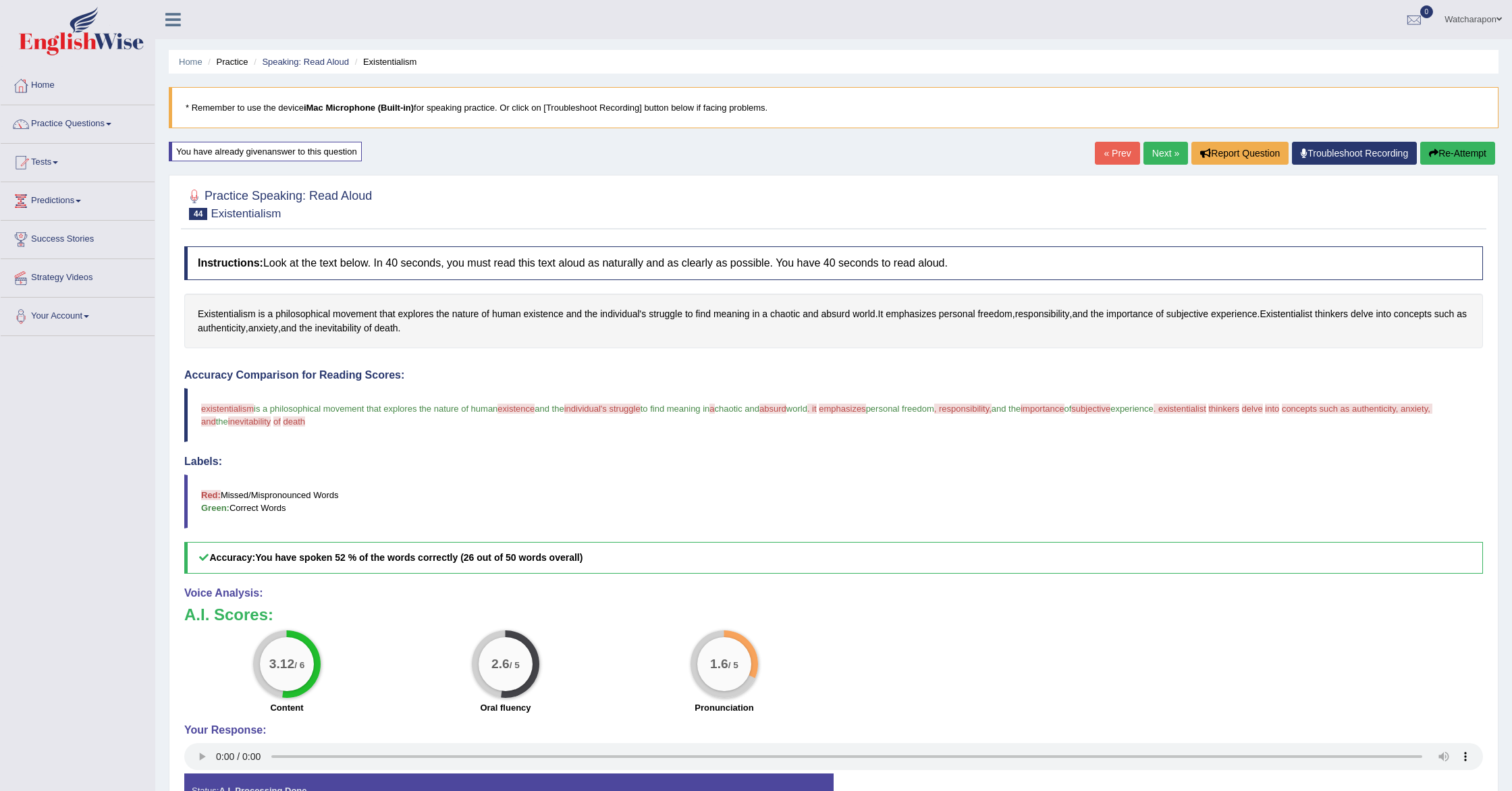
click at [1435, 151] on button "Re-Attempt" at bounding box center [1458, 153] width 75 height 23
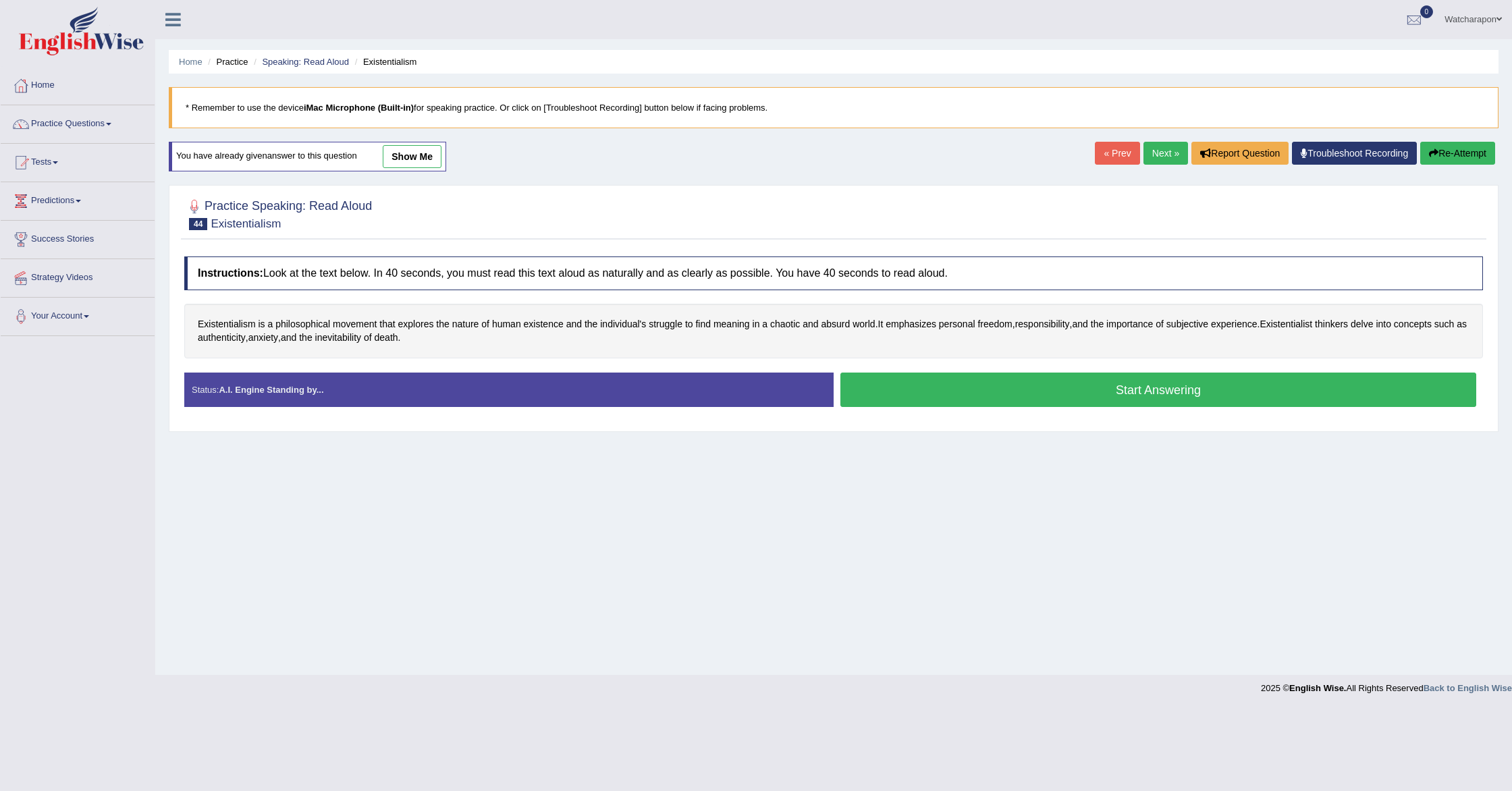
drag, startPoint x: 899, startPoint y: 388, endPoint x: 838, endPoint y: 391, distance: 61.1
click at [892, 388] on button "Start Answering" at bounding box center [1158, 390] width 636 height 34
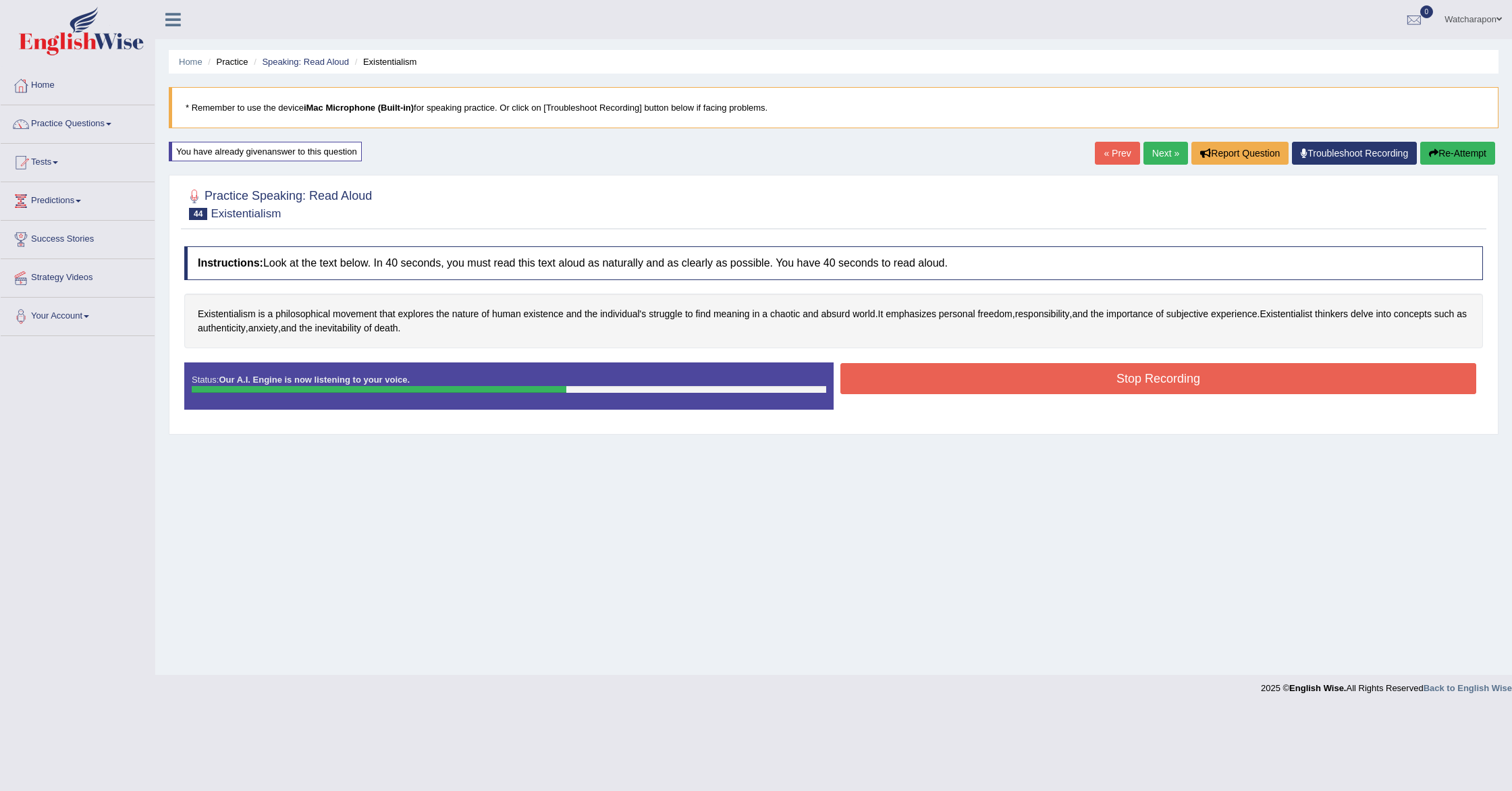
click at [911, 390] on button "Stop Recording" at bounding box center [1158, 378] width 636 height 31
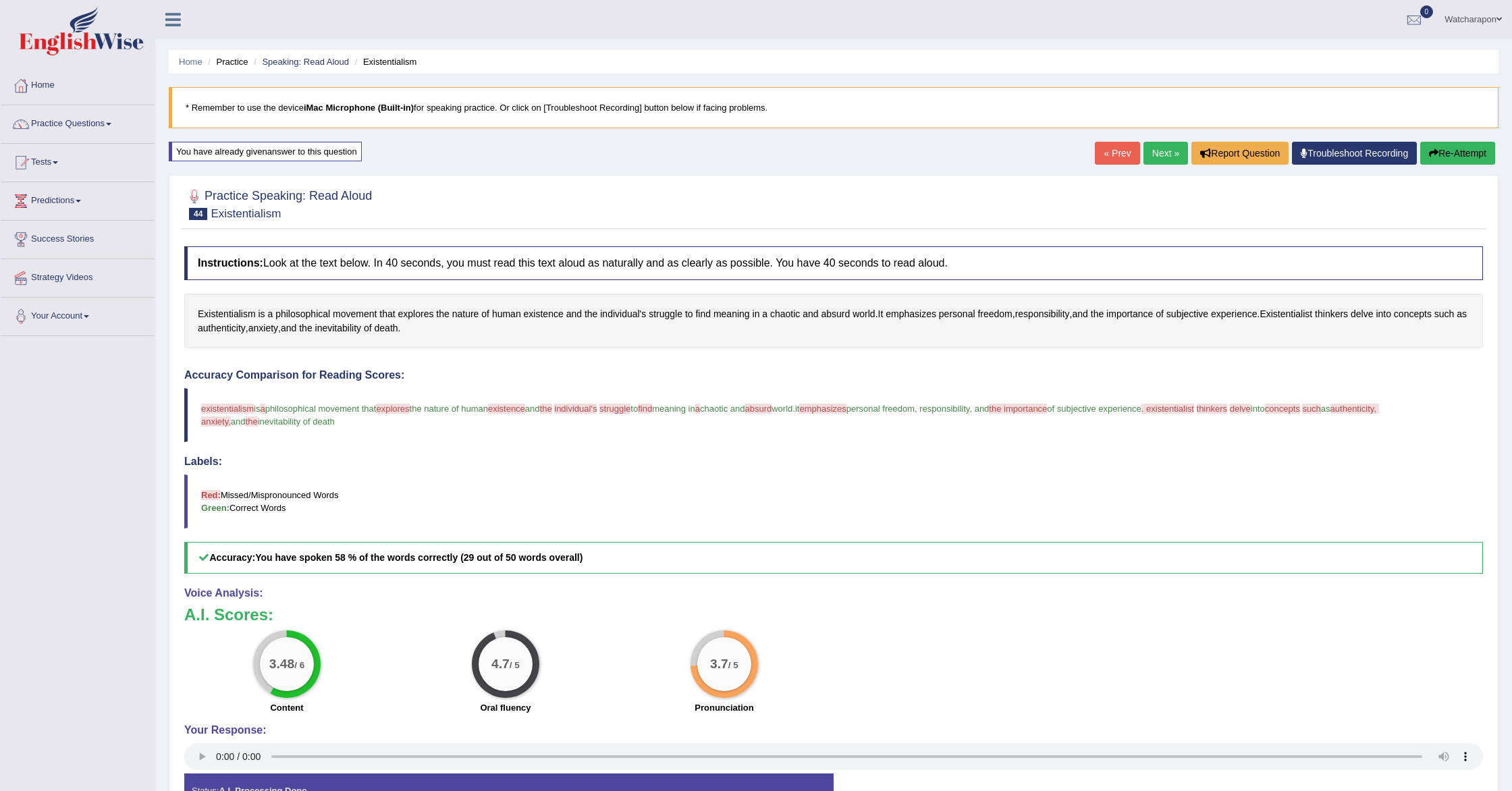
click at [1157, 152] on link "Next »" at bounding box center [1166, 153] width 44 height 23
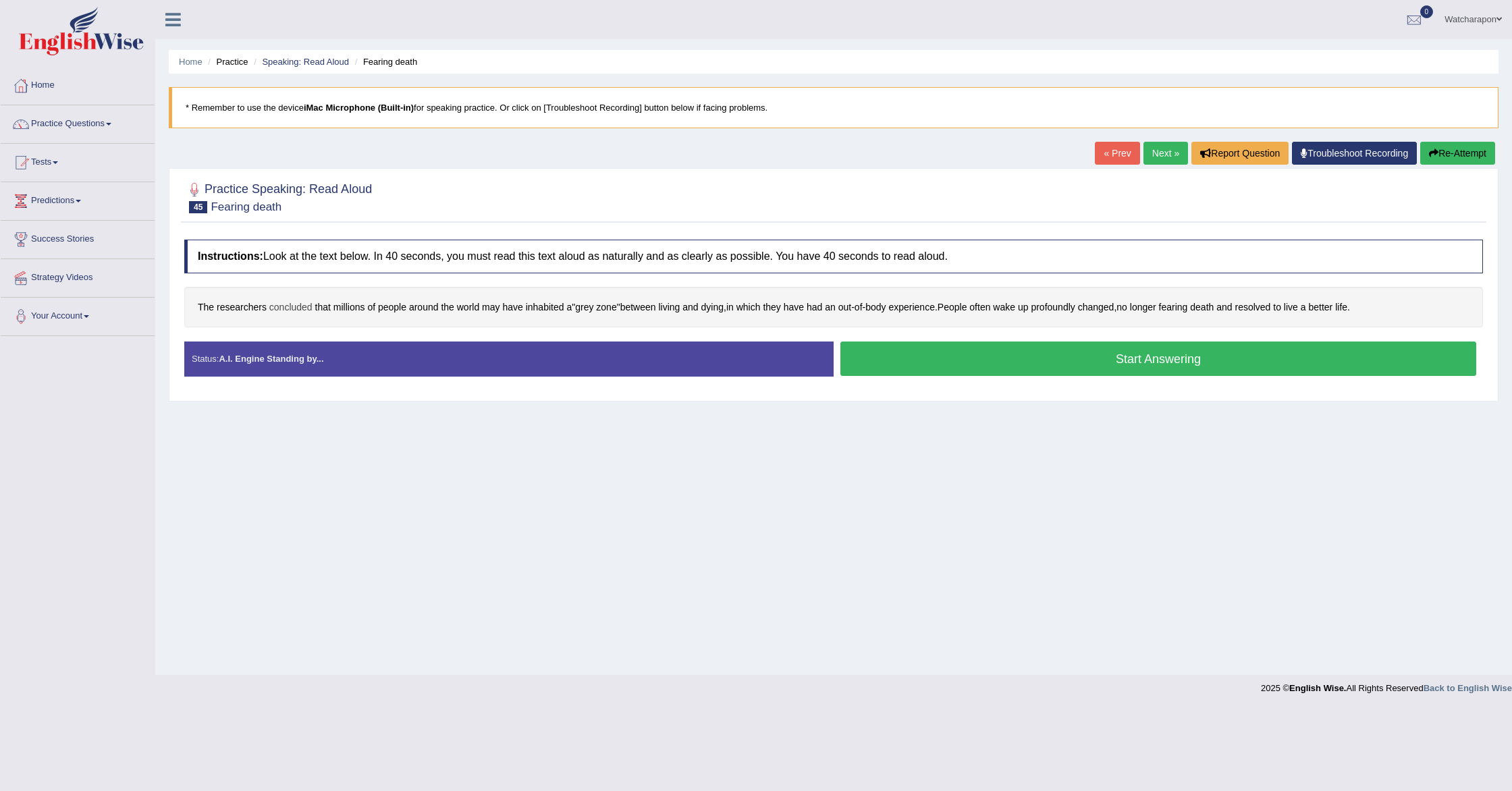
click at [276, 309] on span "concluded" at bounding box center [291, 307] width 43 height 14
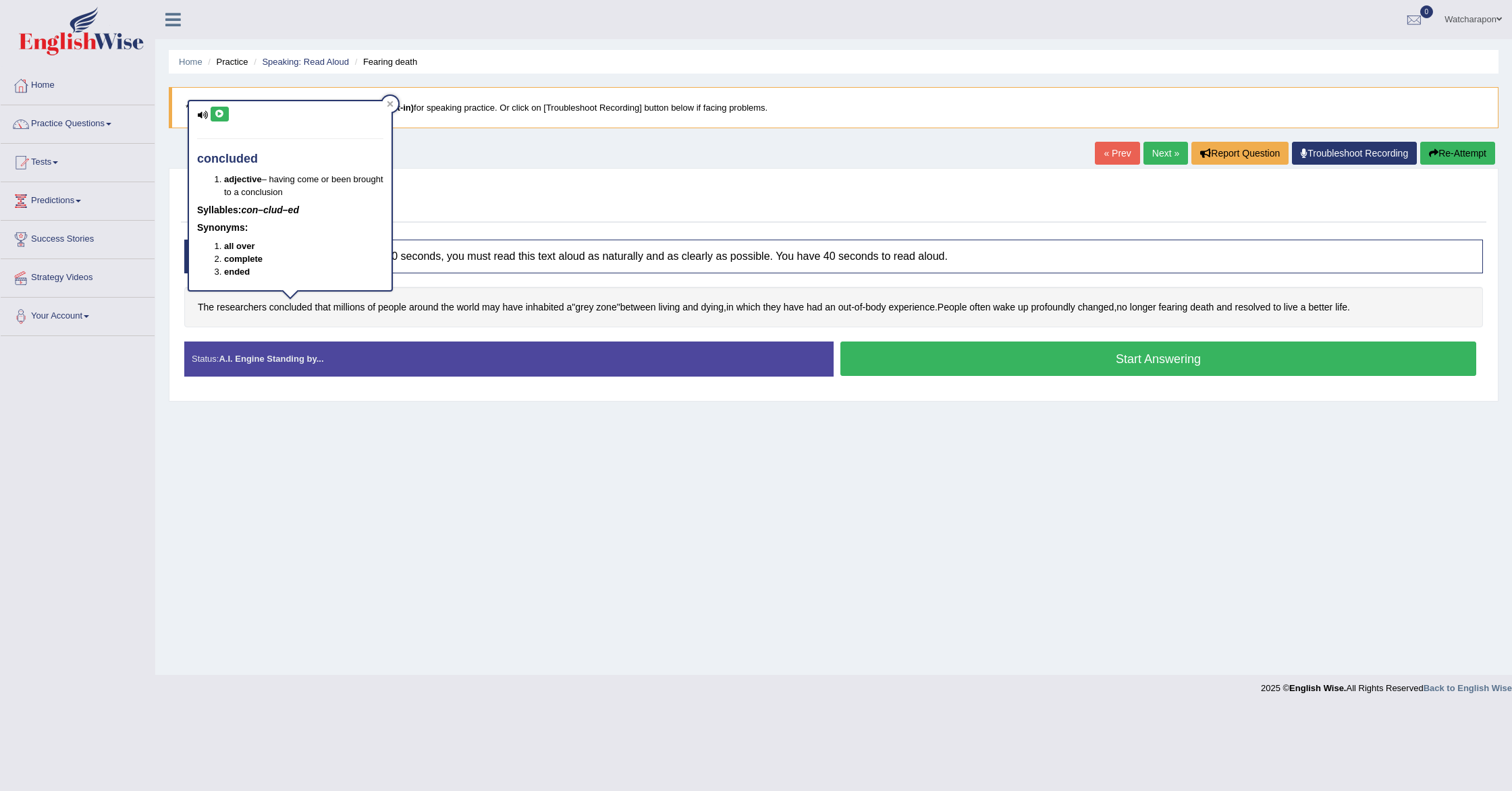
click at [218, 117] on icon at bounding box center [219, 114] width 10 height 9
click at [1075, 308] on span "profoundly" at bounding box center [1053, 307] width 44 height 14
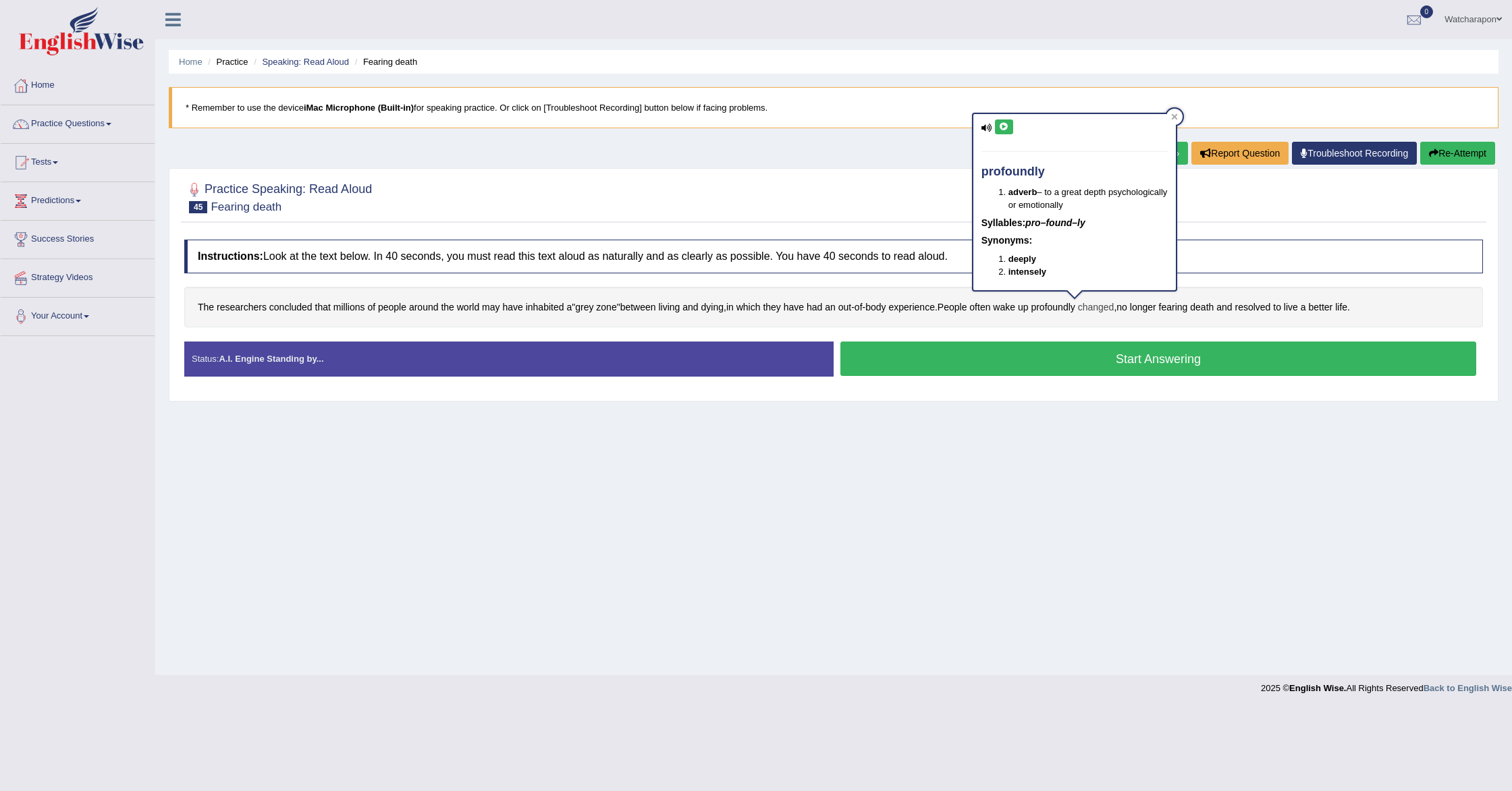
click at [1115, 305] on span "changed" at bounding box center [1096, 307] width 37 height 14
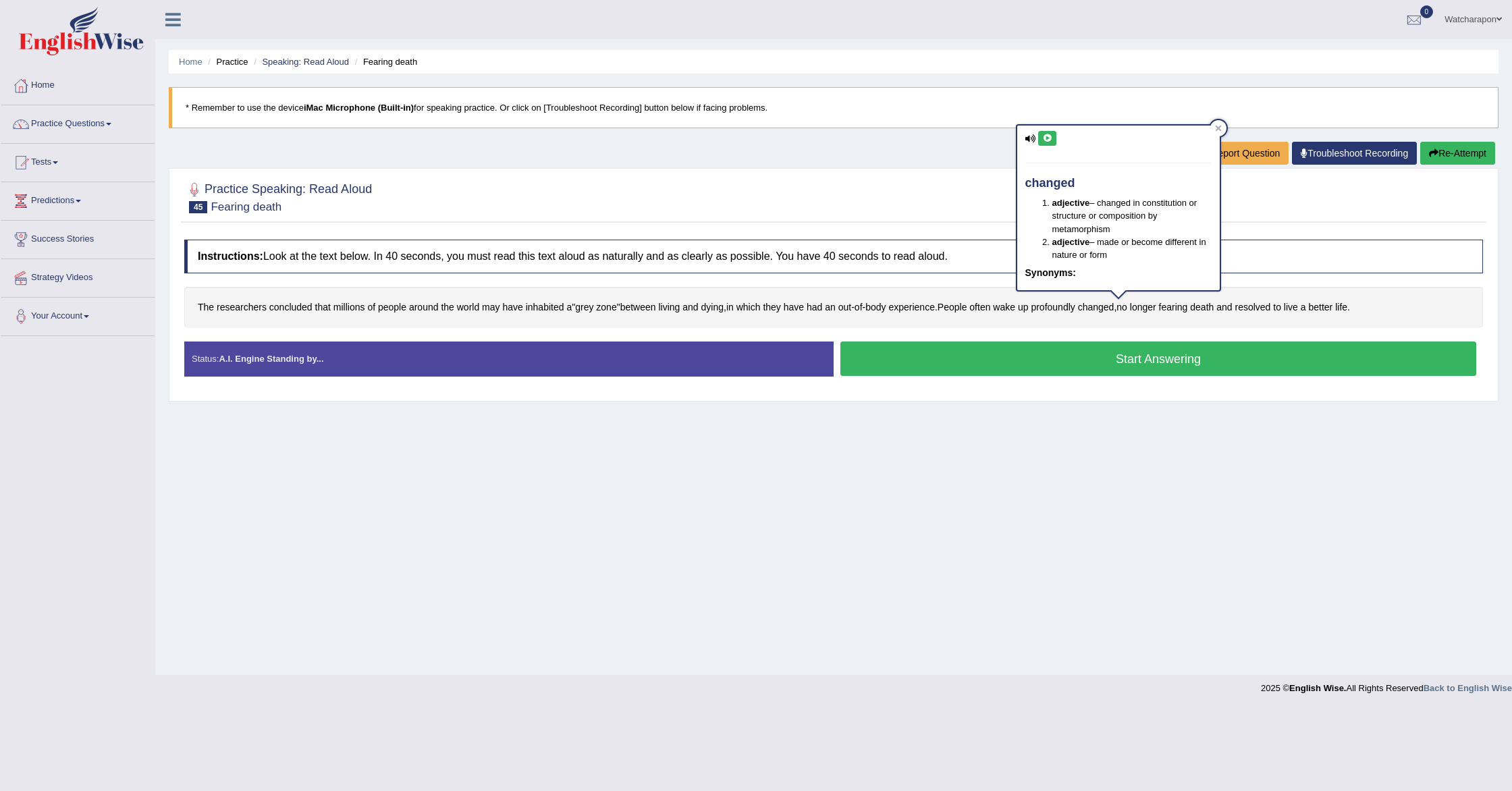
click at [1055, 139] on button at bounding box center [1047, 138] width 18 height 14
click at [1310, 258] on h4 "Instructions: Look at the text below. In 40 seconds, you must read this text al…" at bounding box center [833, 257] width 1299 height 34
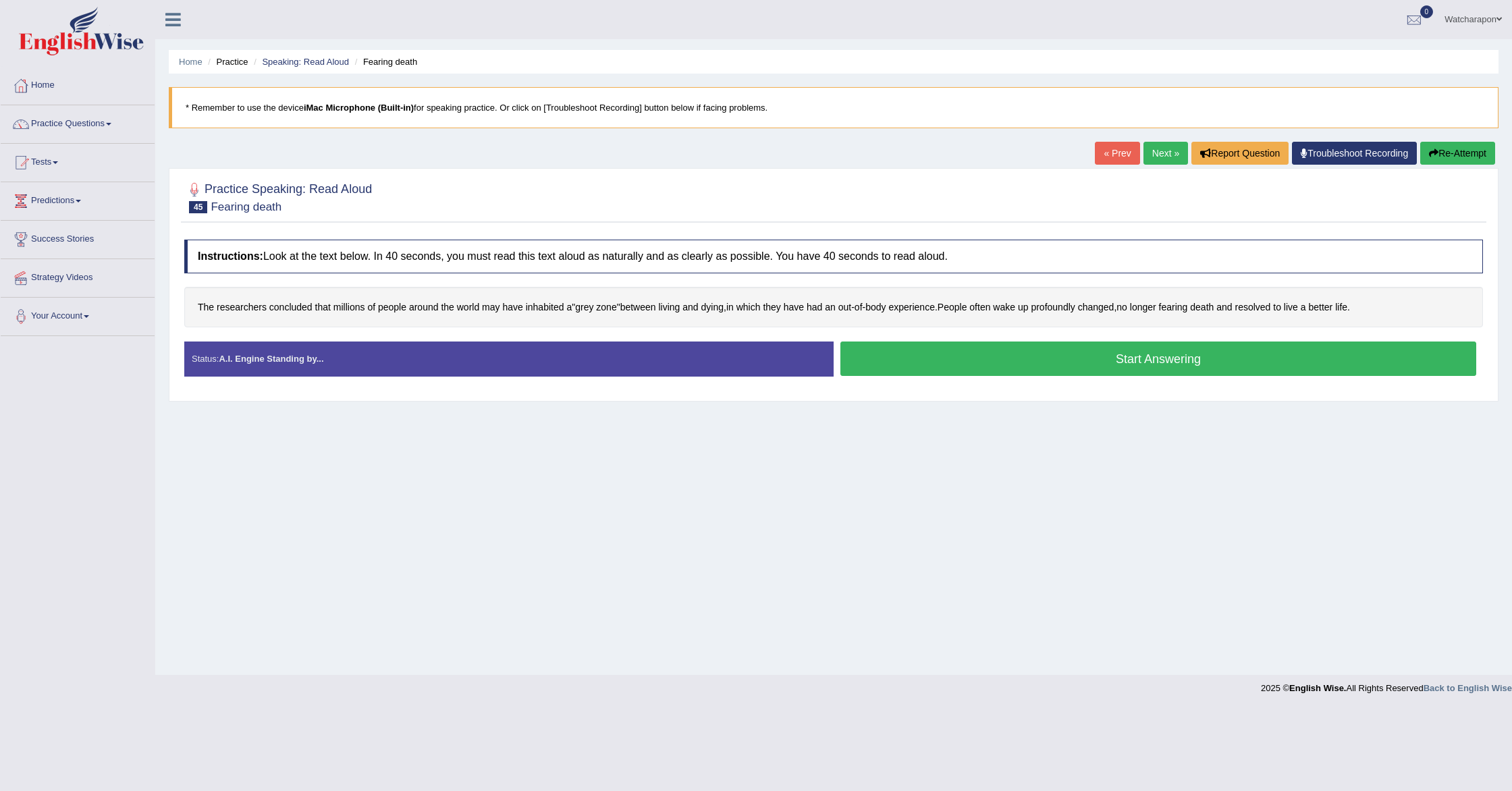
drag, startPoint x: 1003, startPoint y: 361, endPoint x: 1025, endPoint y: 350, distance: 24.6
click at [1004, 361] on button "Start Answering" at bounding box center [1158, 359] width 636 height 34
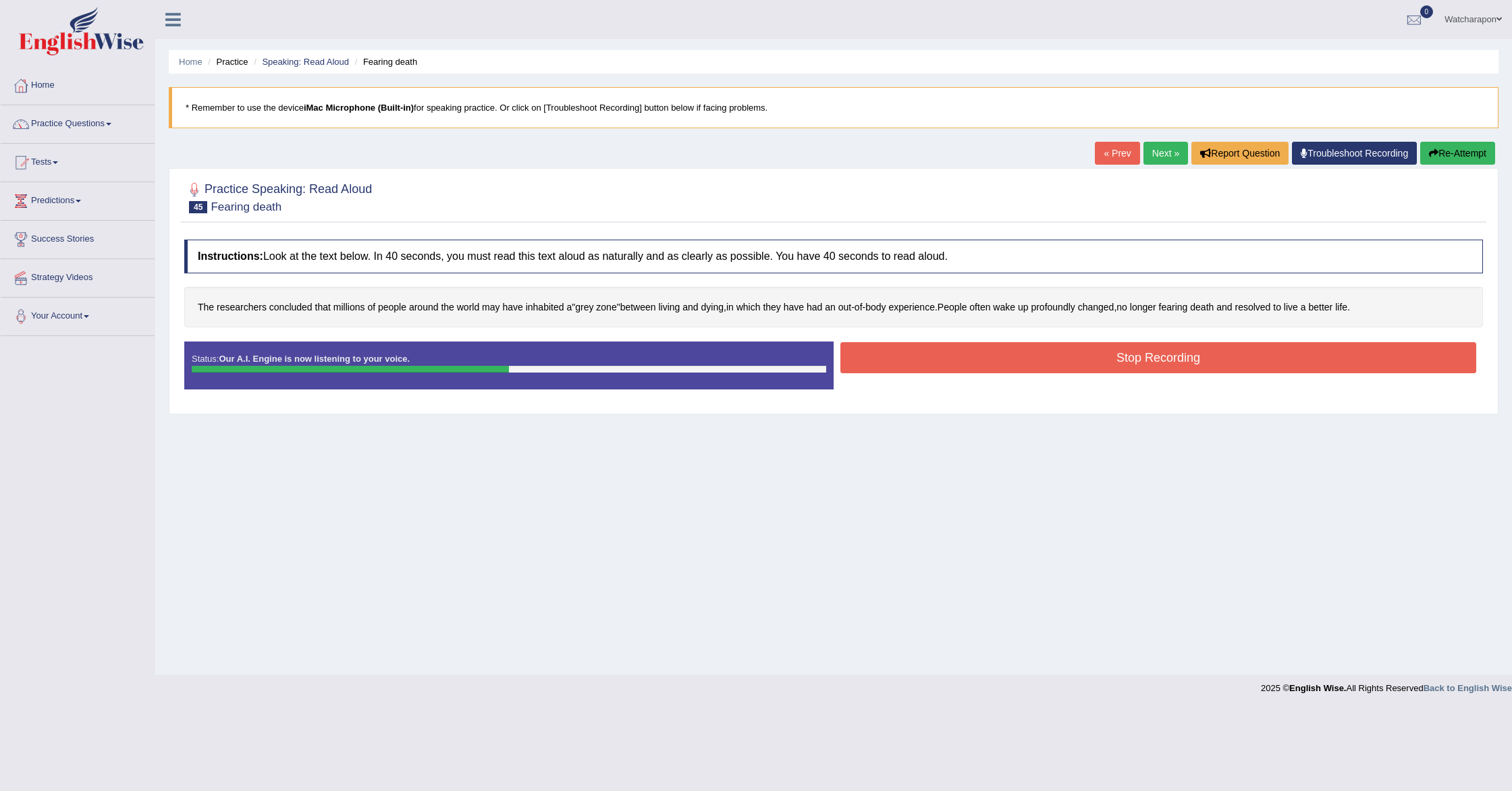
click at [1288, 351] on button "Stop Recording" at bounding box center [1158, 357] width 636 height 31
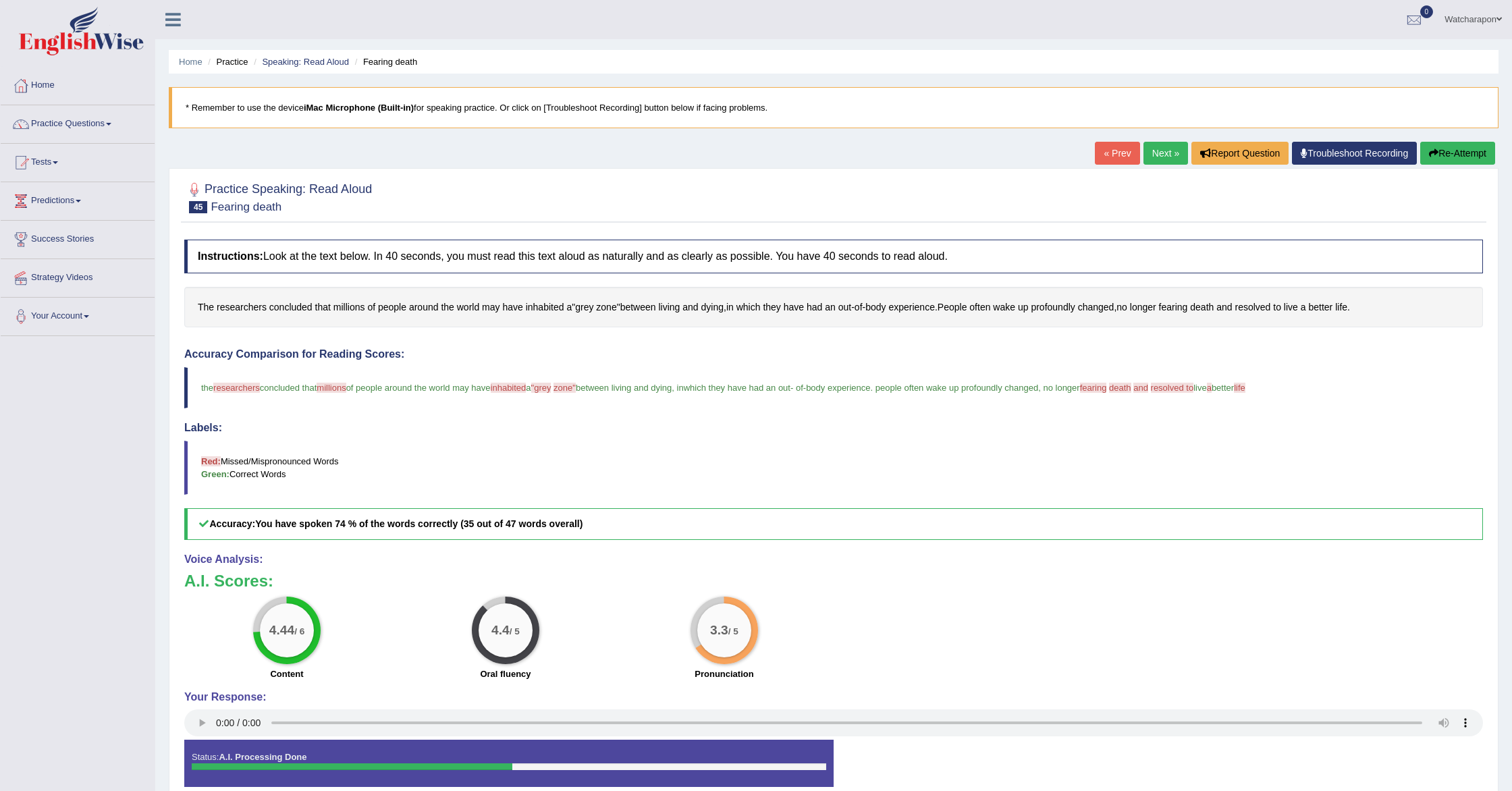
click at [1433, 155] on icon "button" at bounding box center [1433, 153] width 9 height 9
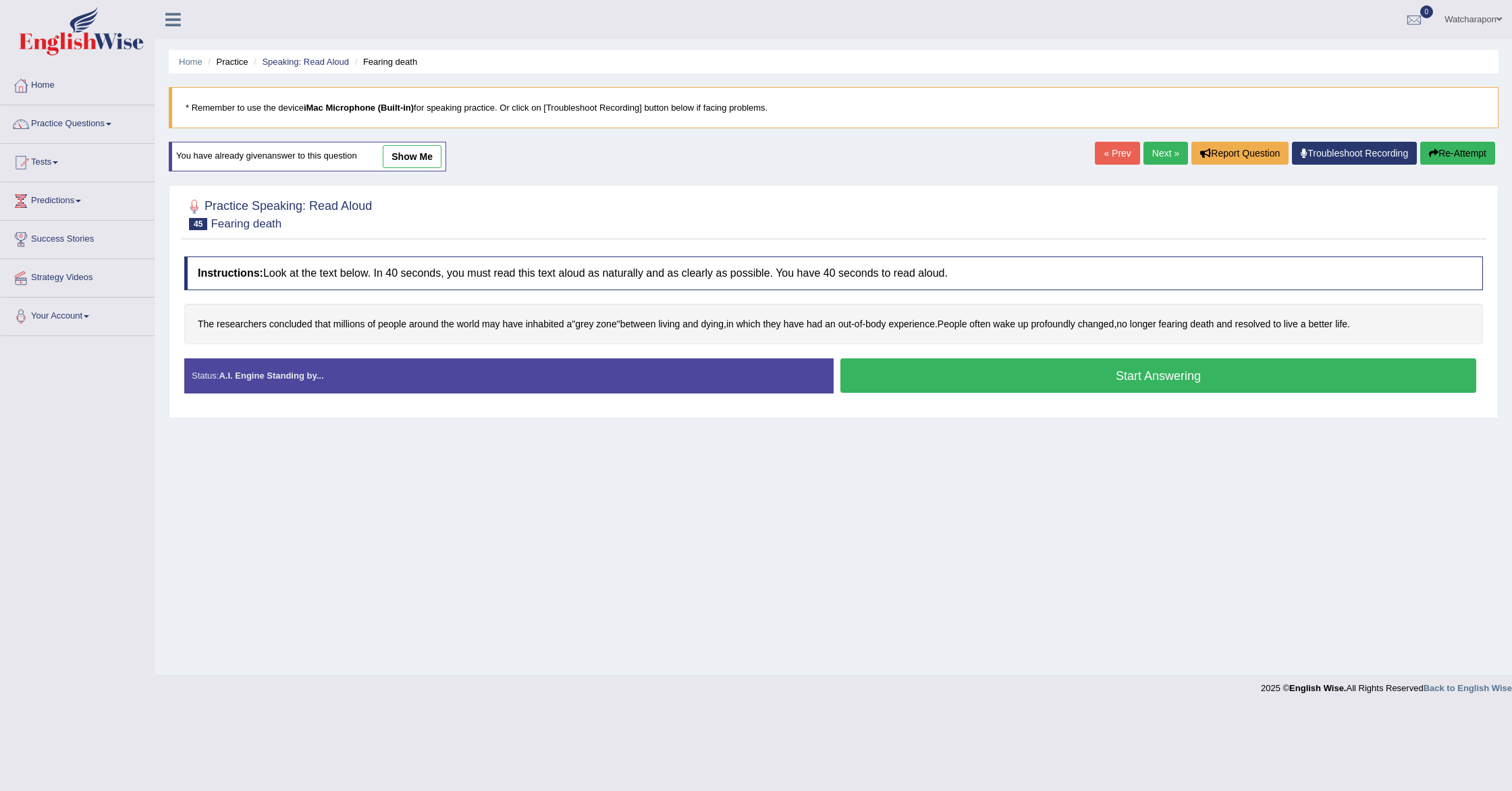
drag, startPoint x: 867, startPoint y: 369, endPoint x: 745, endPoint y: 373, distance: 122.1
click at [867, 369] on button "Start Answering" at bounding box center [1158, 375] width 636 height 34
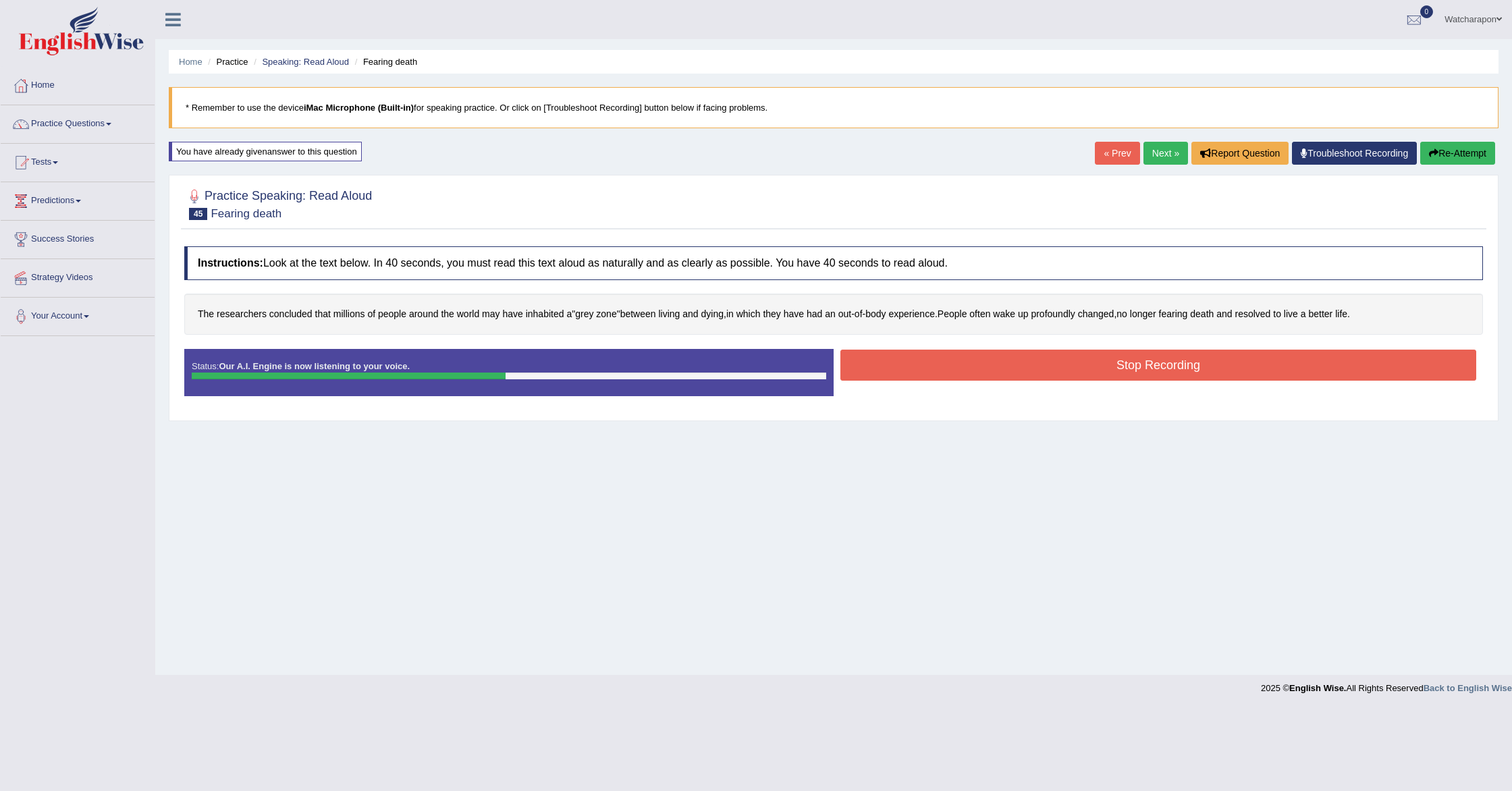
click at [1259, 365] on button "Stop Recording" at bounding box center [1158, 365] width 636 height 31
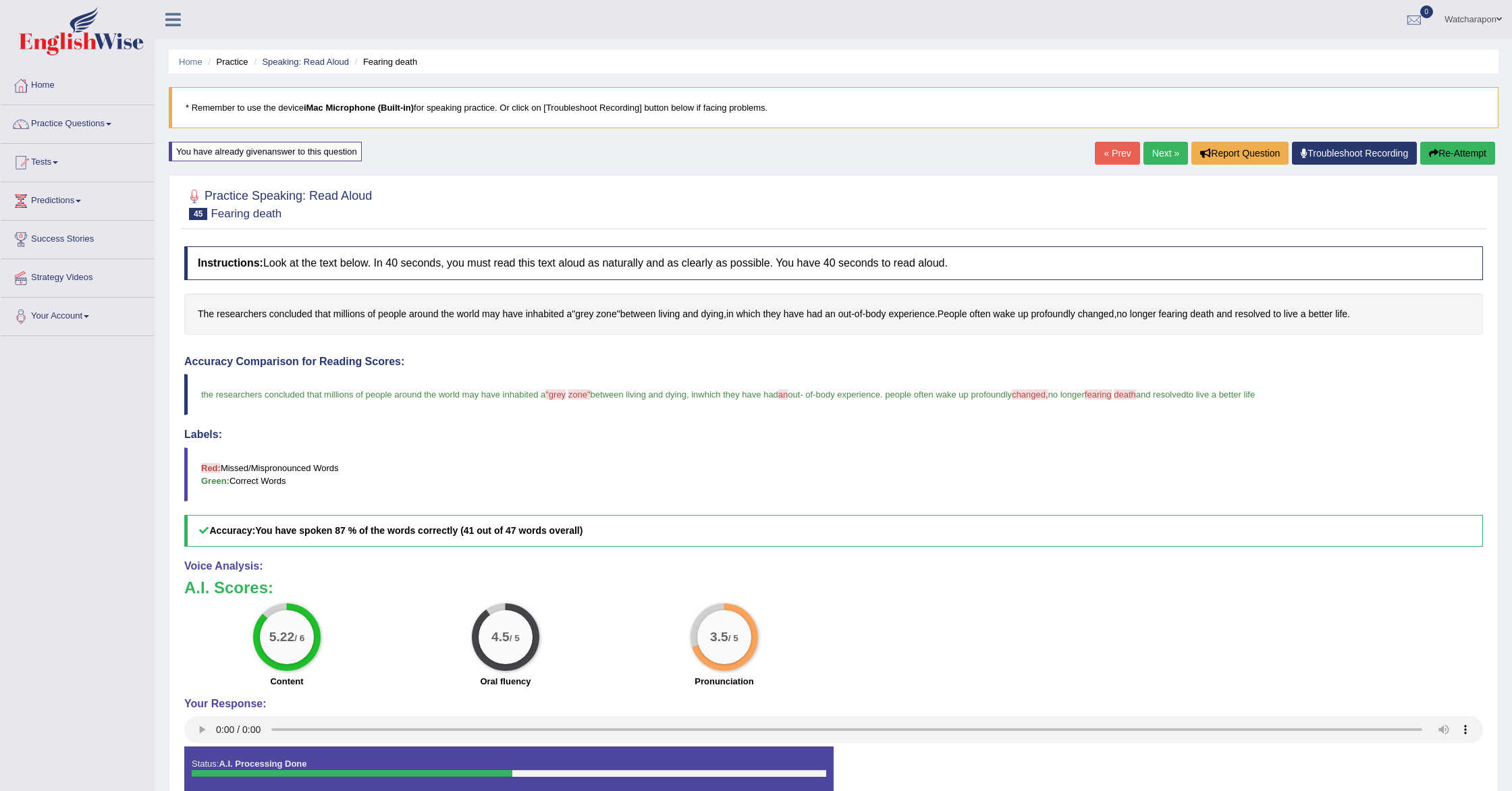
scroll to position [3, 0]
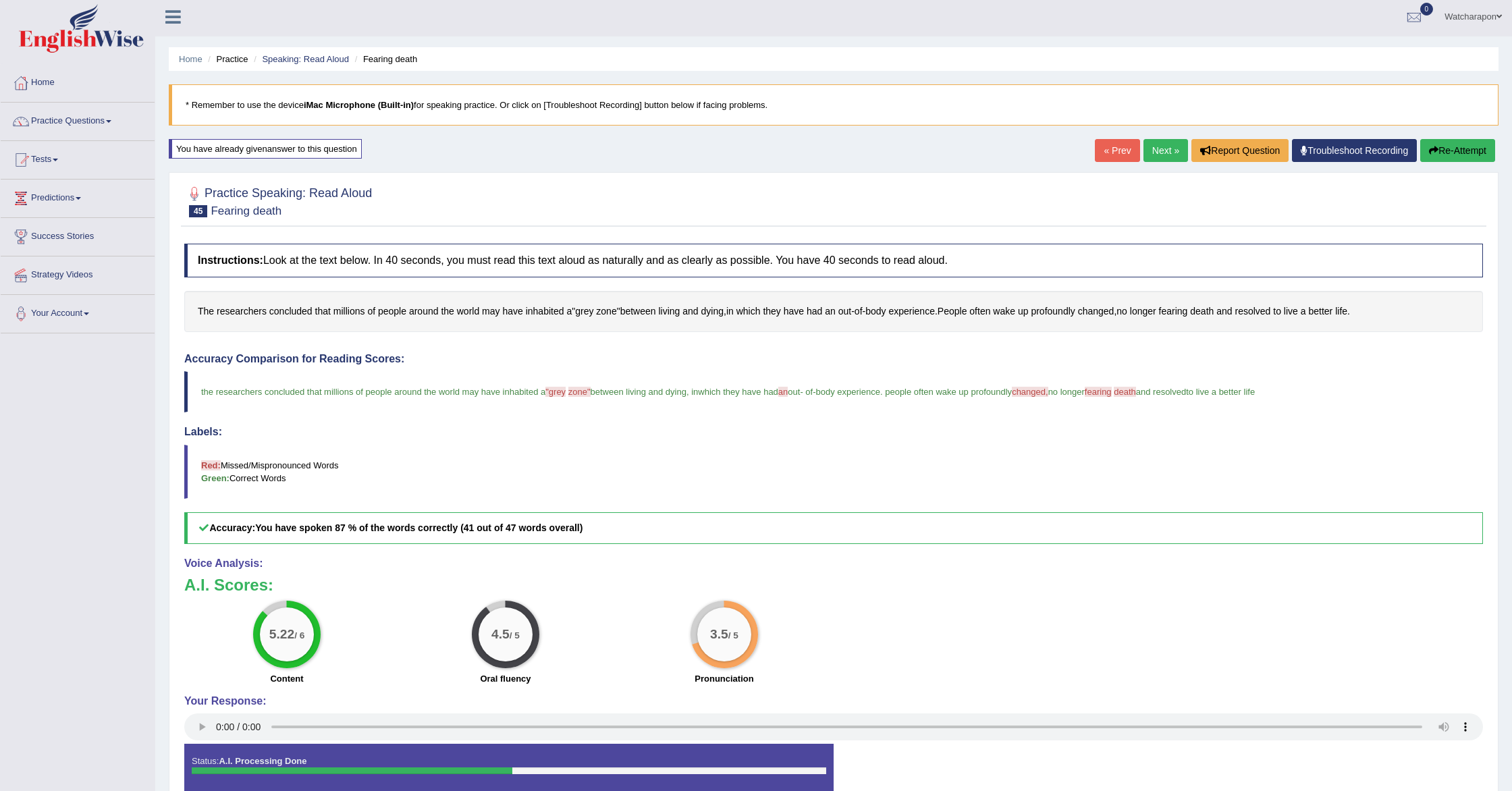
click at [1157, 150] on link "Next »" at bounding box center [1166, 151] width 44 height 23
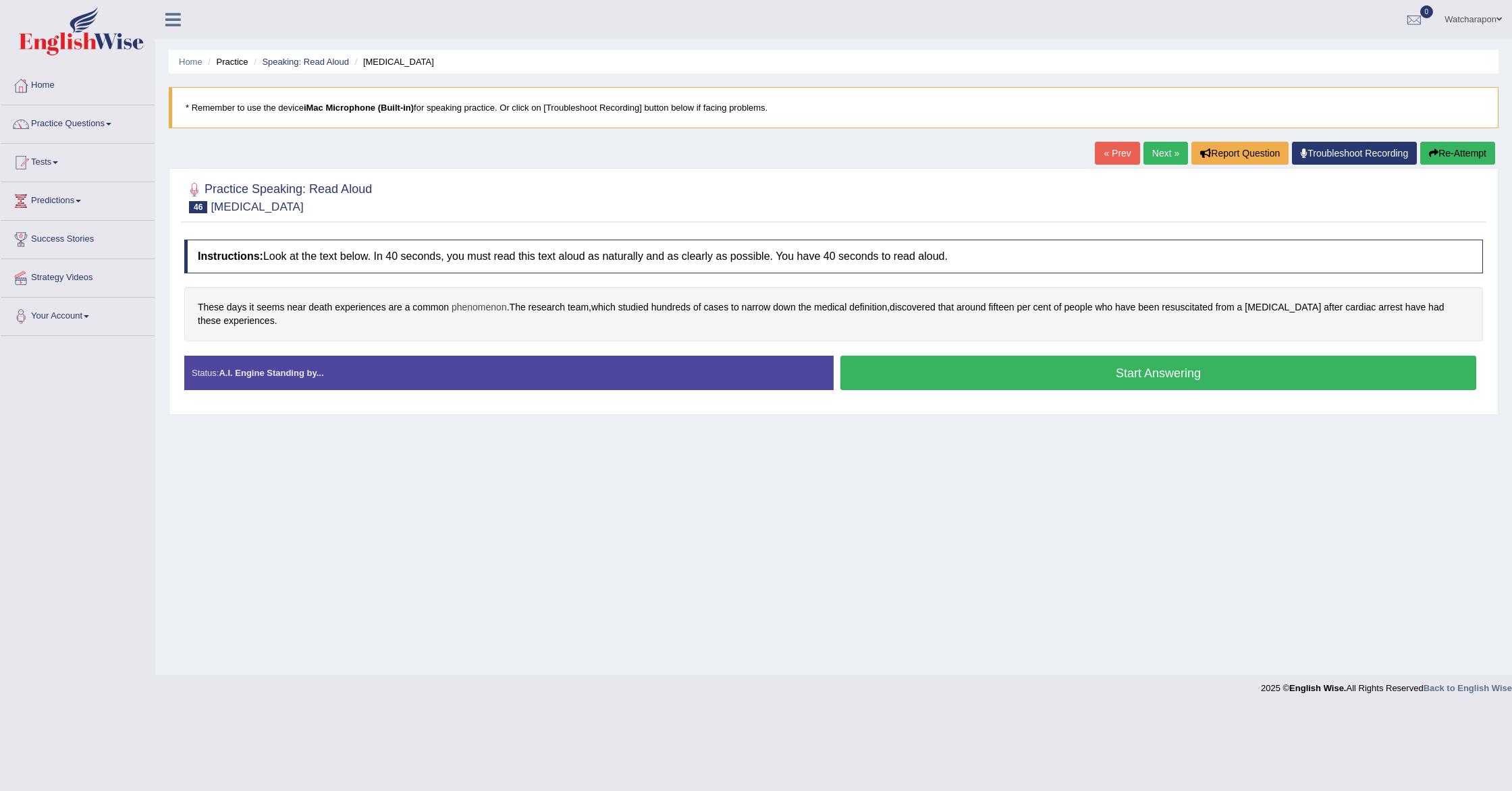
click at [459, 310] on span "phenomenon" at bounding box center [479, 307] width 55 height 14
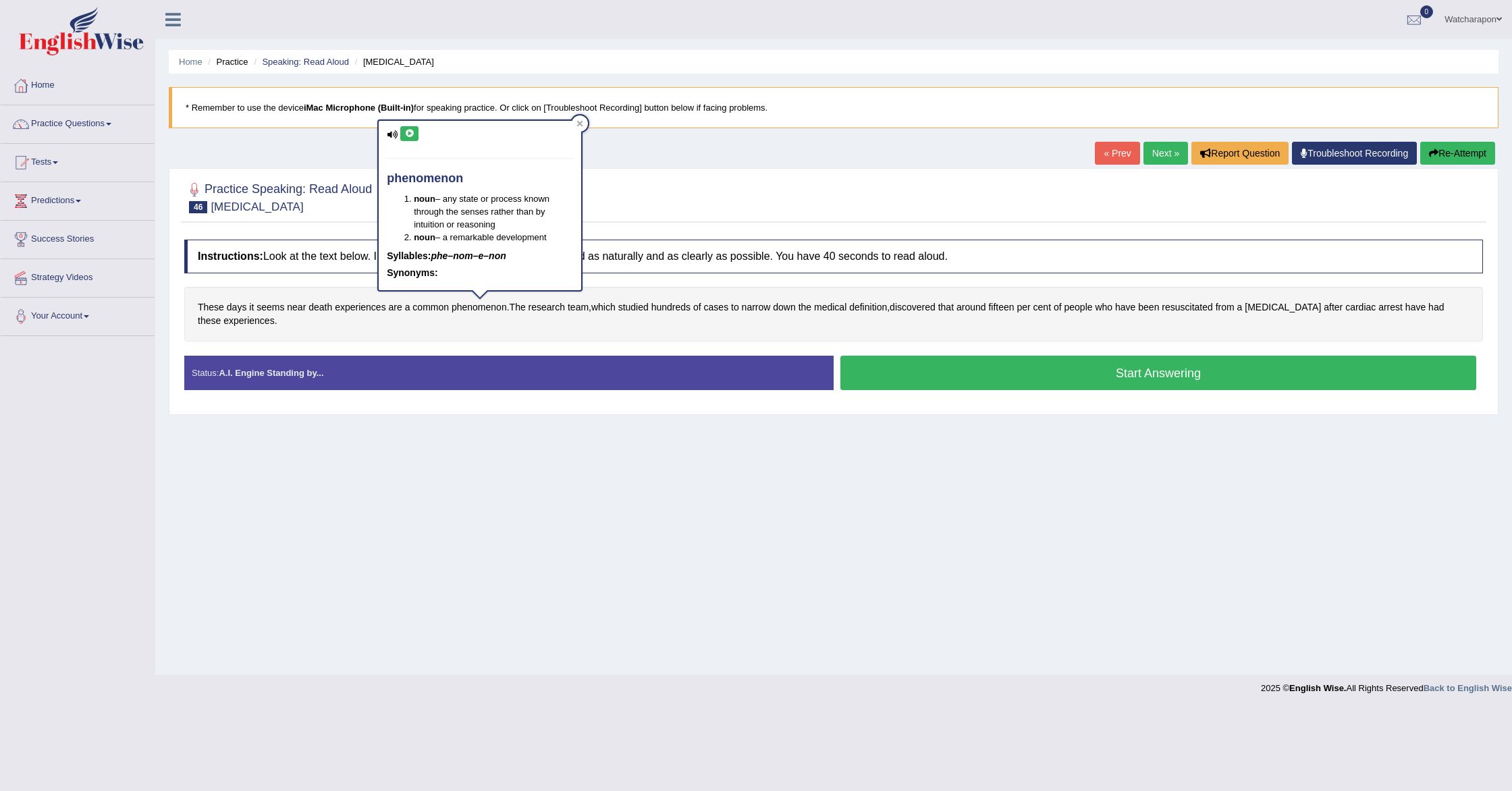
click at [413, 134] on icon at bounding box center [409, 134] width 10 height 9
click at [414, 134] on icon at bounding box center [409, 134] width 10 height 9
click at [583, 122] on icon at bounding box center [580, 123] width 7 height 7
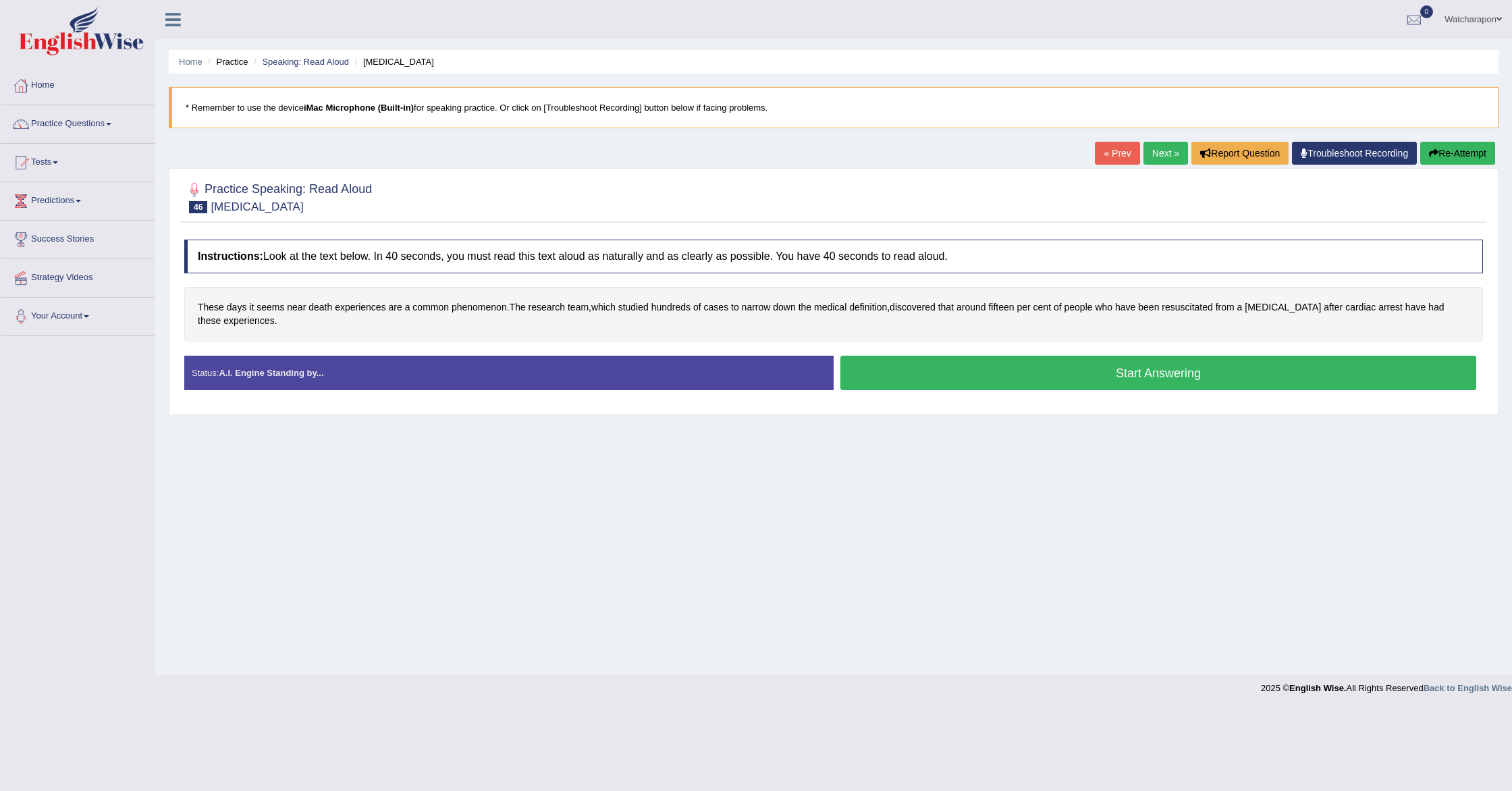
drag, startPoint x: 889, startPoint y: 360, endPoint x: 868, endPoint y: 355, distance: 21.6
click at [889, 360] on button "Start Answering" at bounding box center [1158, 373] width 636 height 34
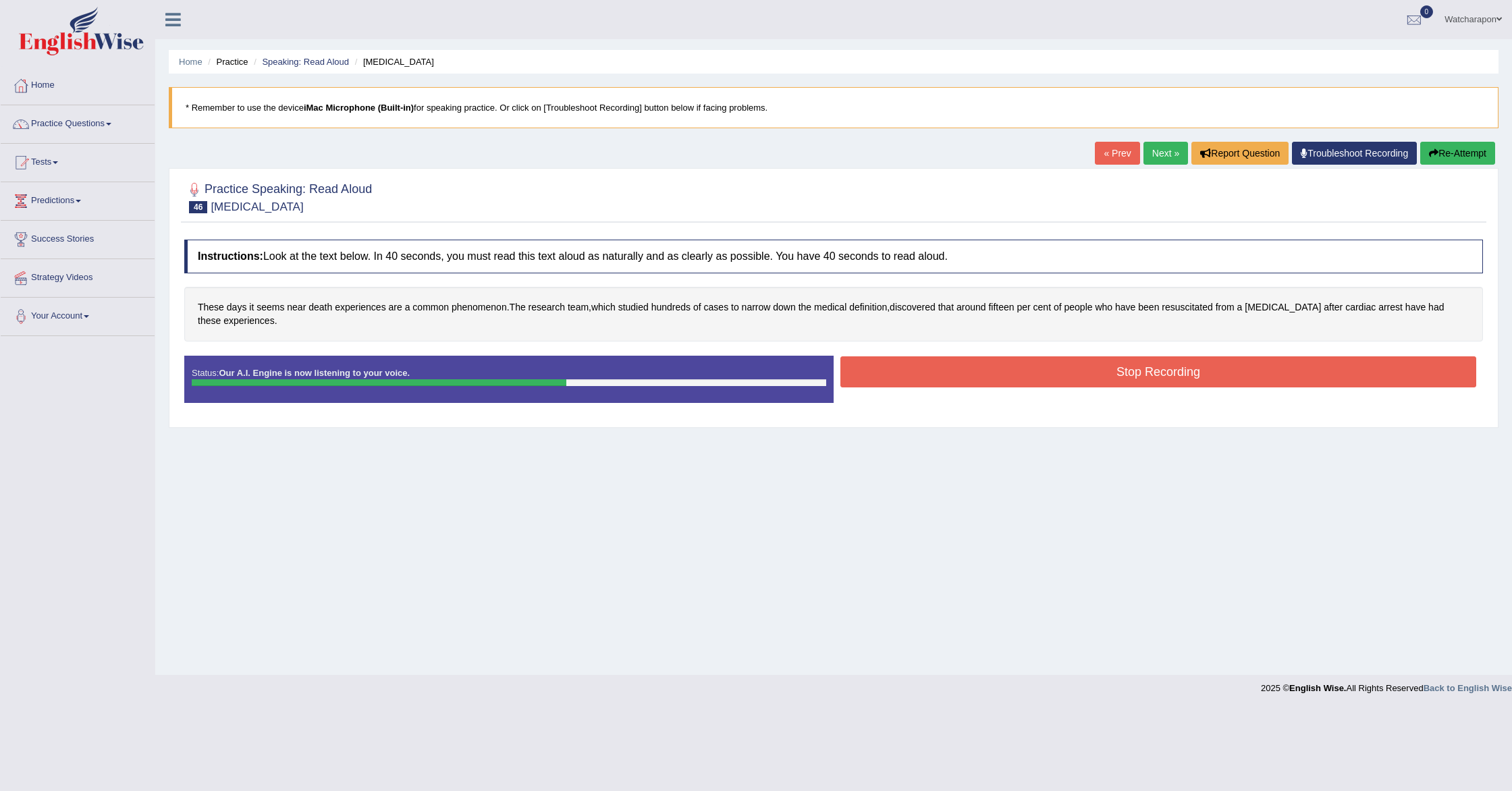
click at [904, 368] on button "Stop Recording" at bounding box center [1158, 372] width 636 height 31
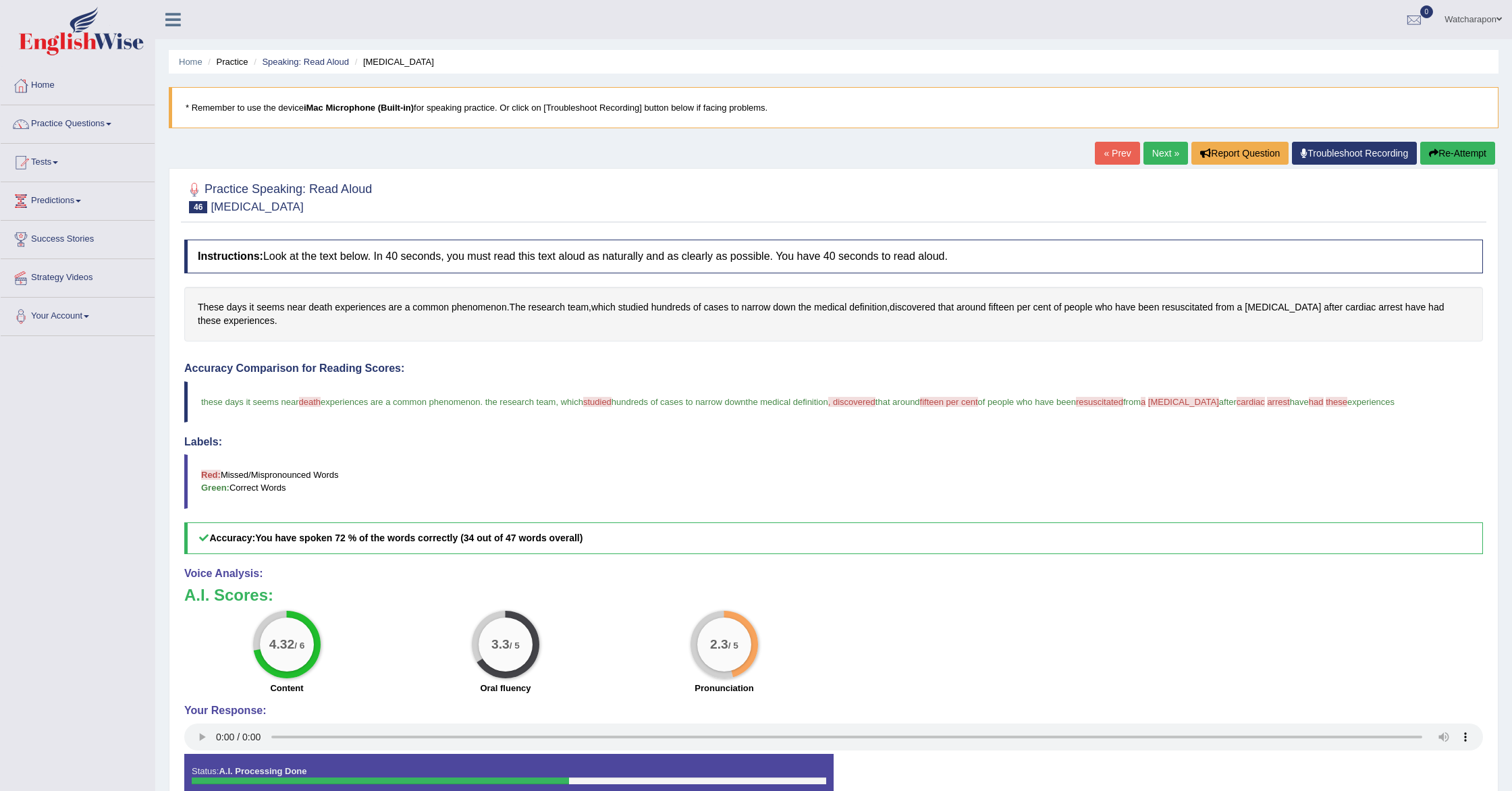
click at [1447, 152] on button "Re-Attempt" at bounding box center [1458, 153] width 75 height 23
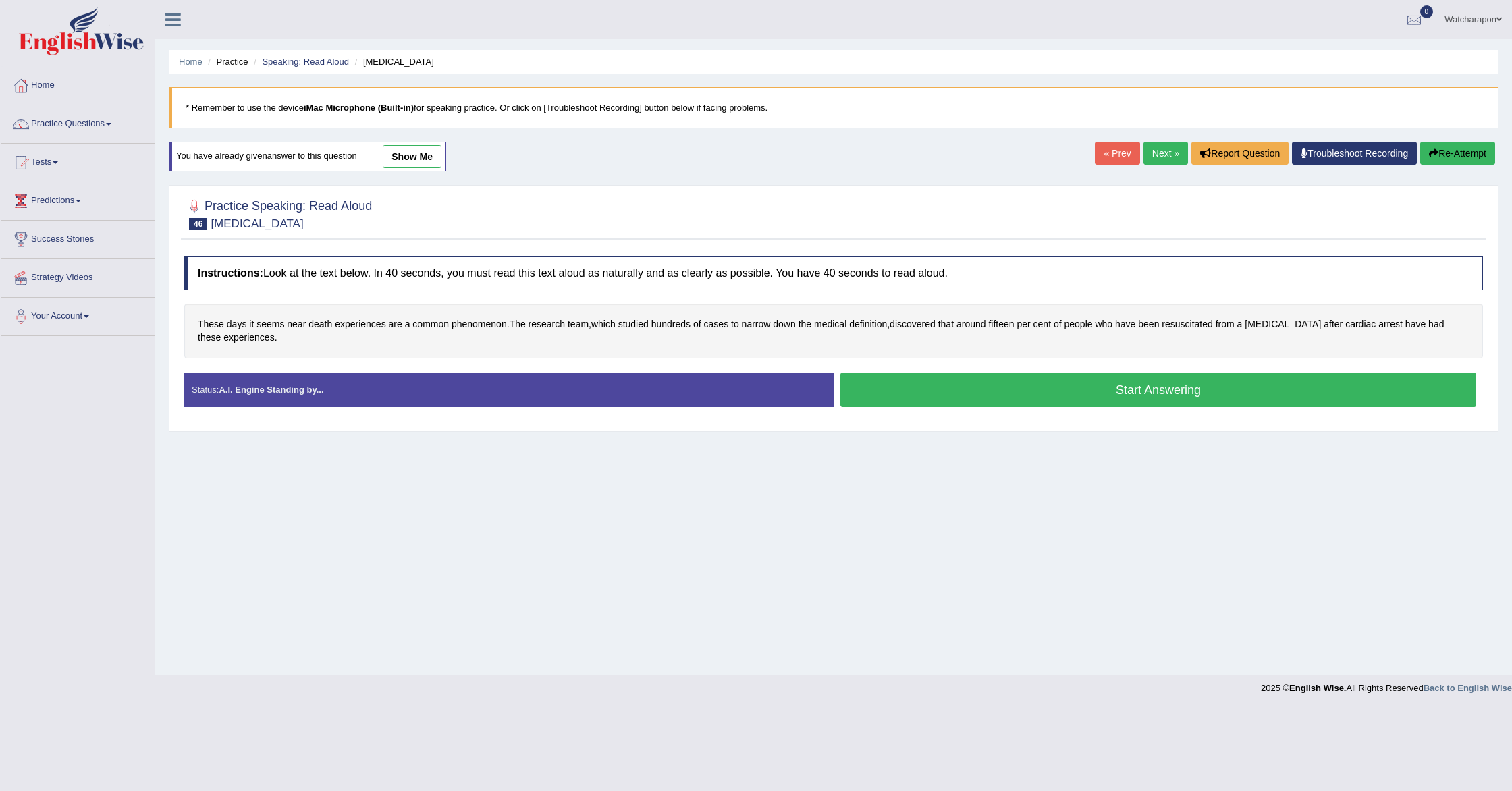
drag, startPoint x: 877, startPoint y: 395, endPoint x: 869, endPoint y: 398, distance: 8.5
click at [877, 395] on button "Start Answering" at bounding box center [1158, 390] width 636 height 34
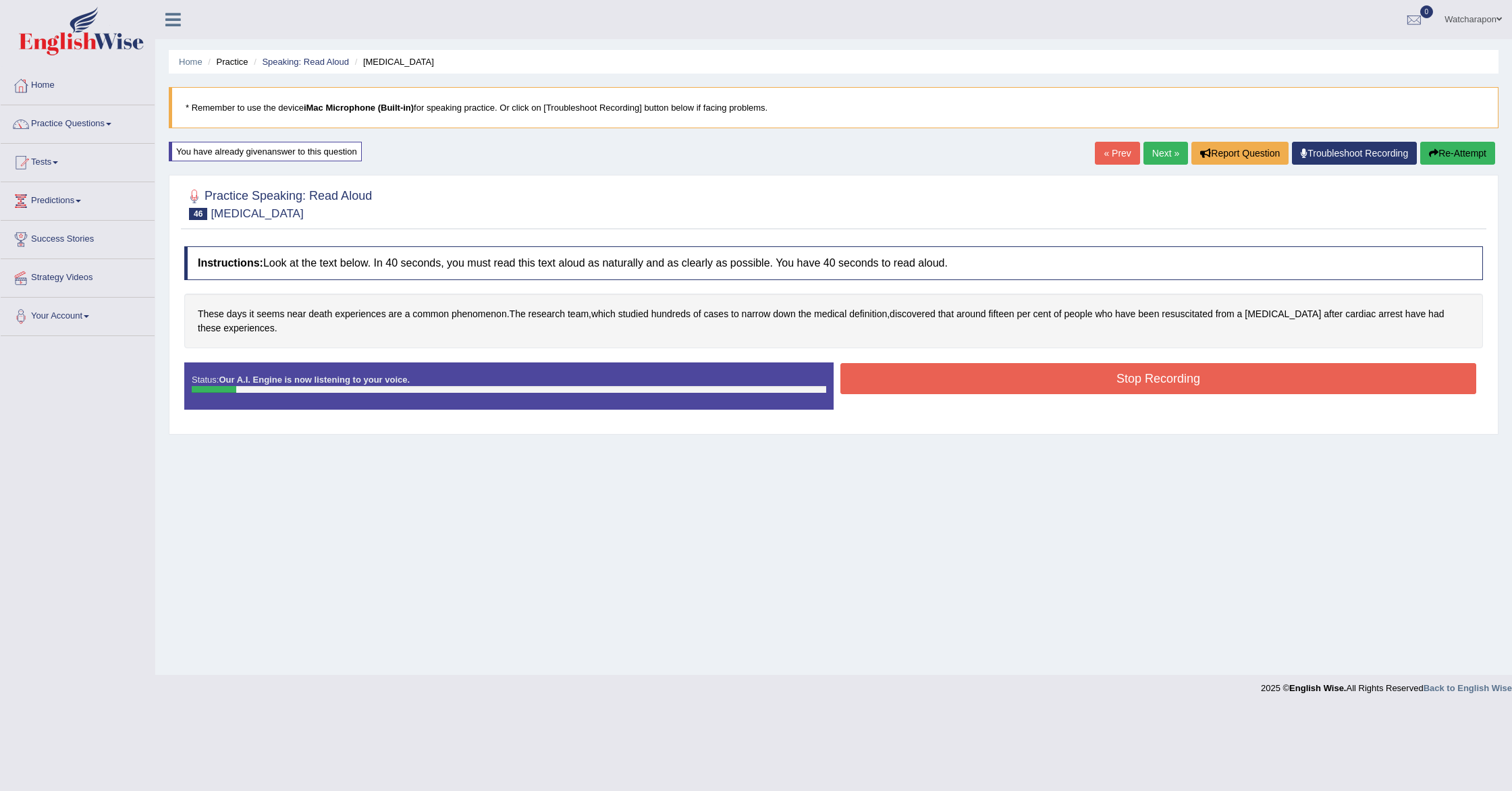
click at [1439, 156] on button "Re-Attempt" at bounding box center [1458, 153] width 75 height 23
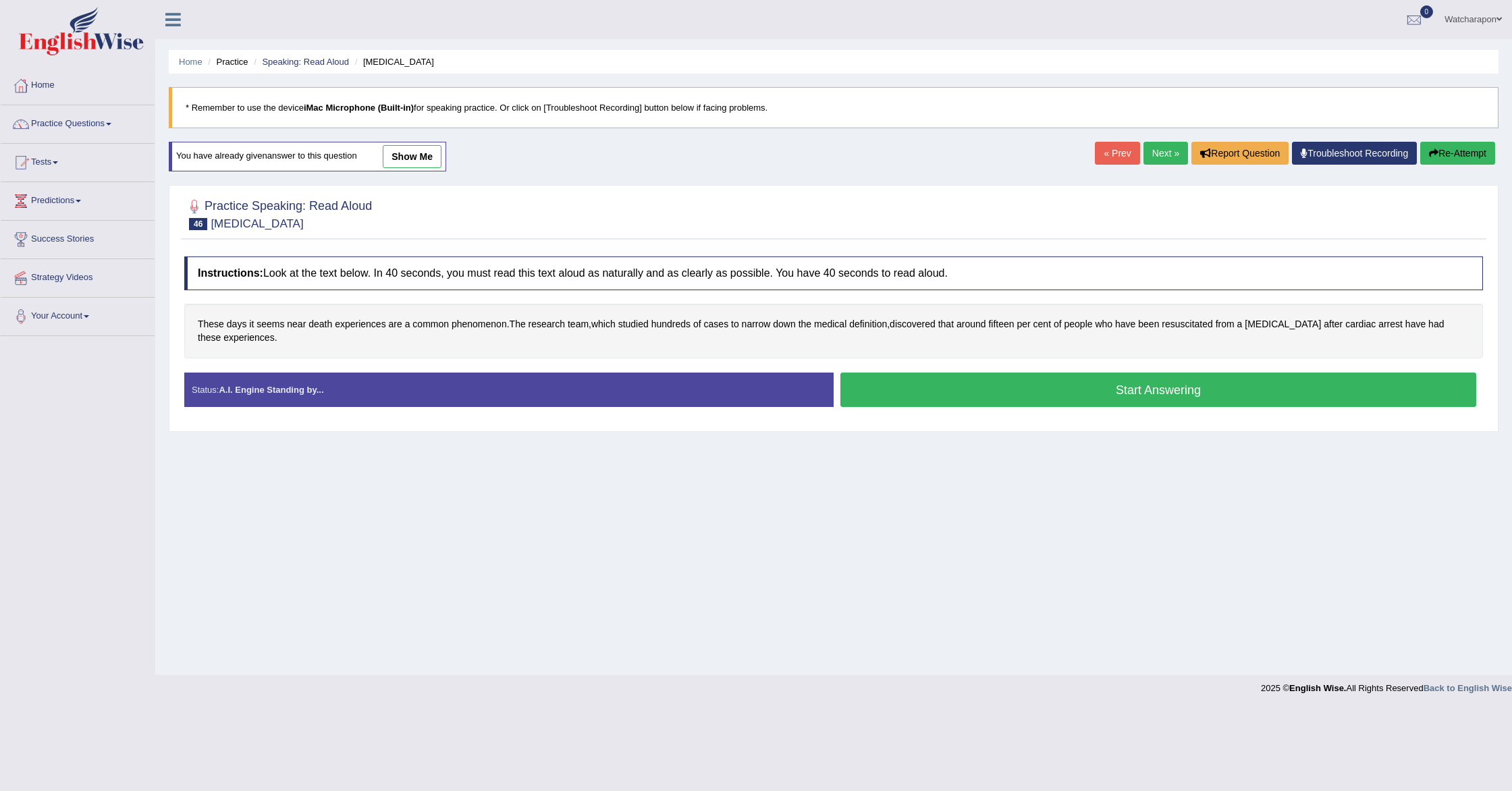
drag, startPoint x: 908, startPoint y: 388, endPoint x: 878, endPoint y: 385, distance: 30.1
click at [905, 388] on button "Start Answering" at bounding box center [1158, 390] width 636 height 34
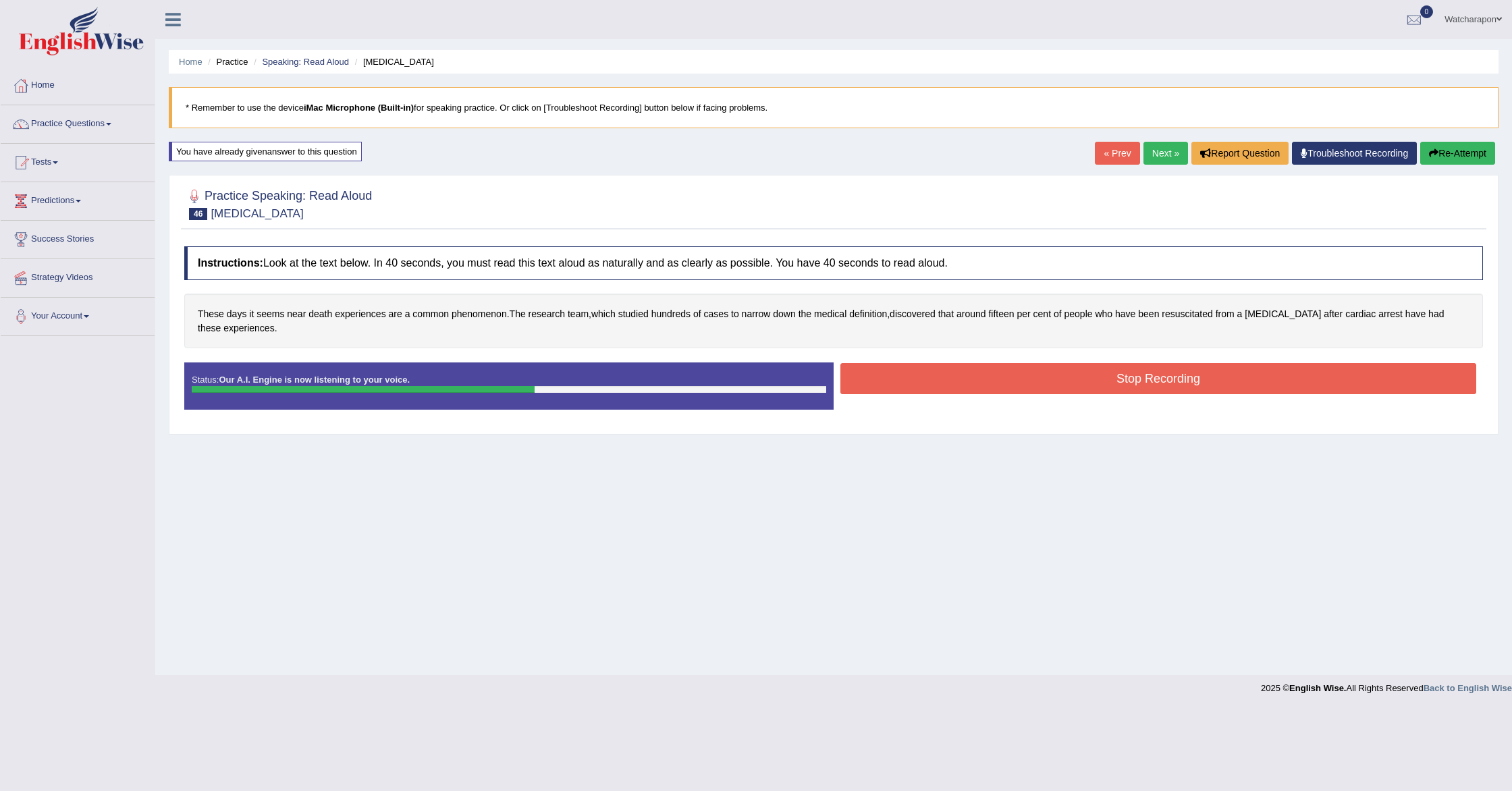
click at [868, 373] on button "Stop Recording" at bounding box center [1158, 378] width 636 height 31
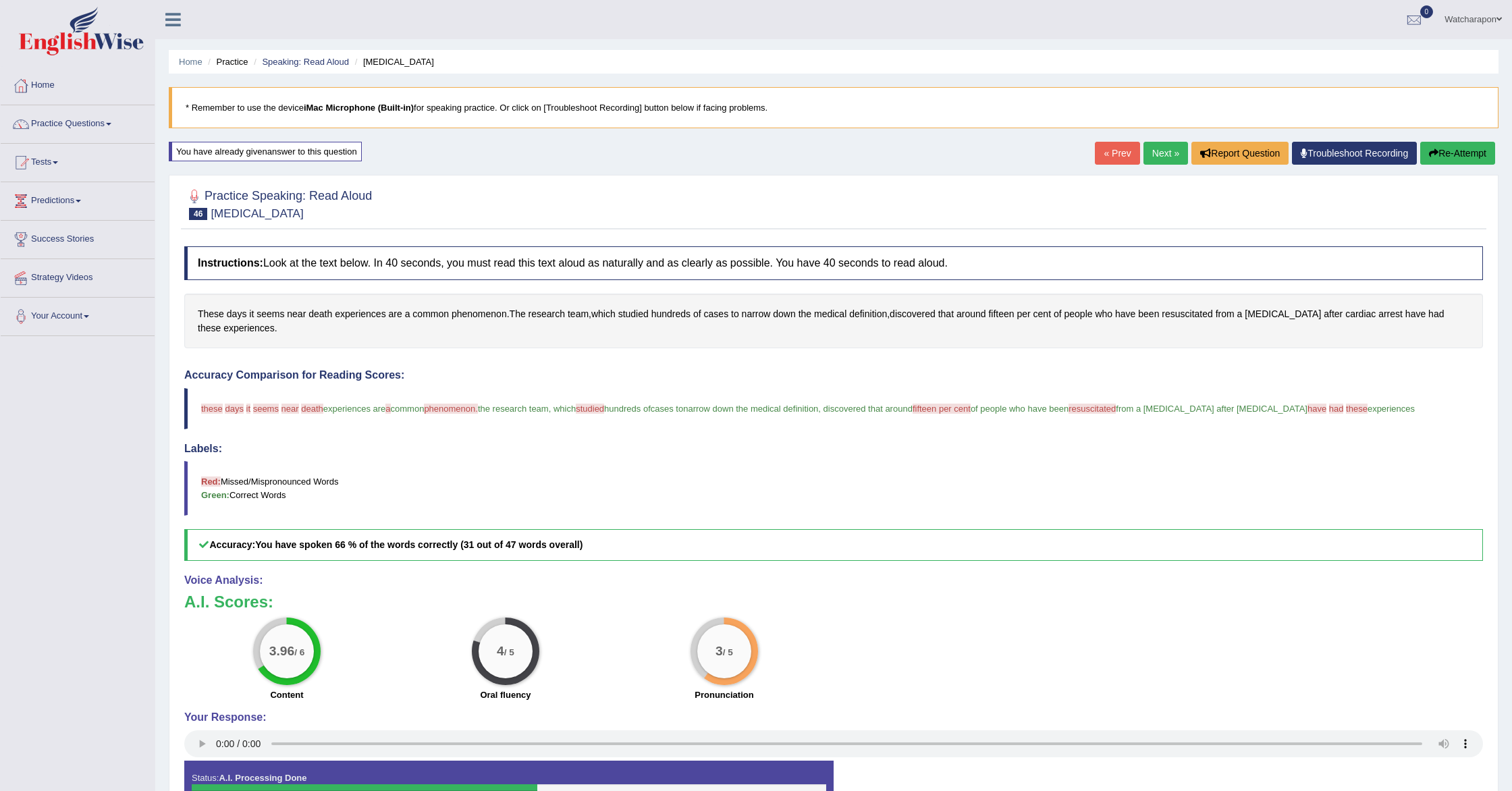
click at [1430, 155] on icon "button" at bounding box center [1433, 153] width 9 height 9
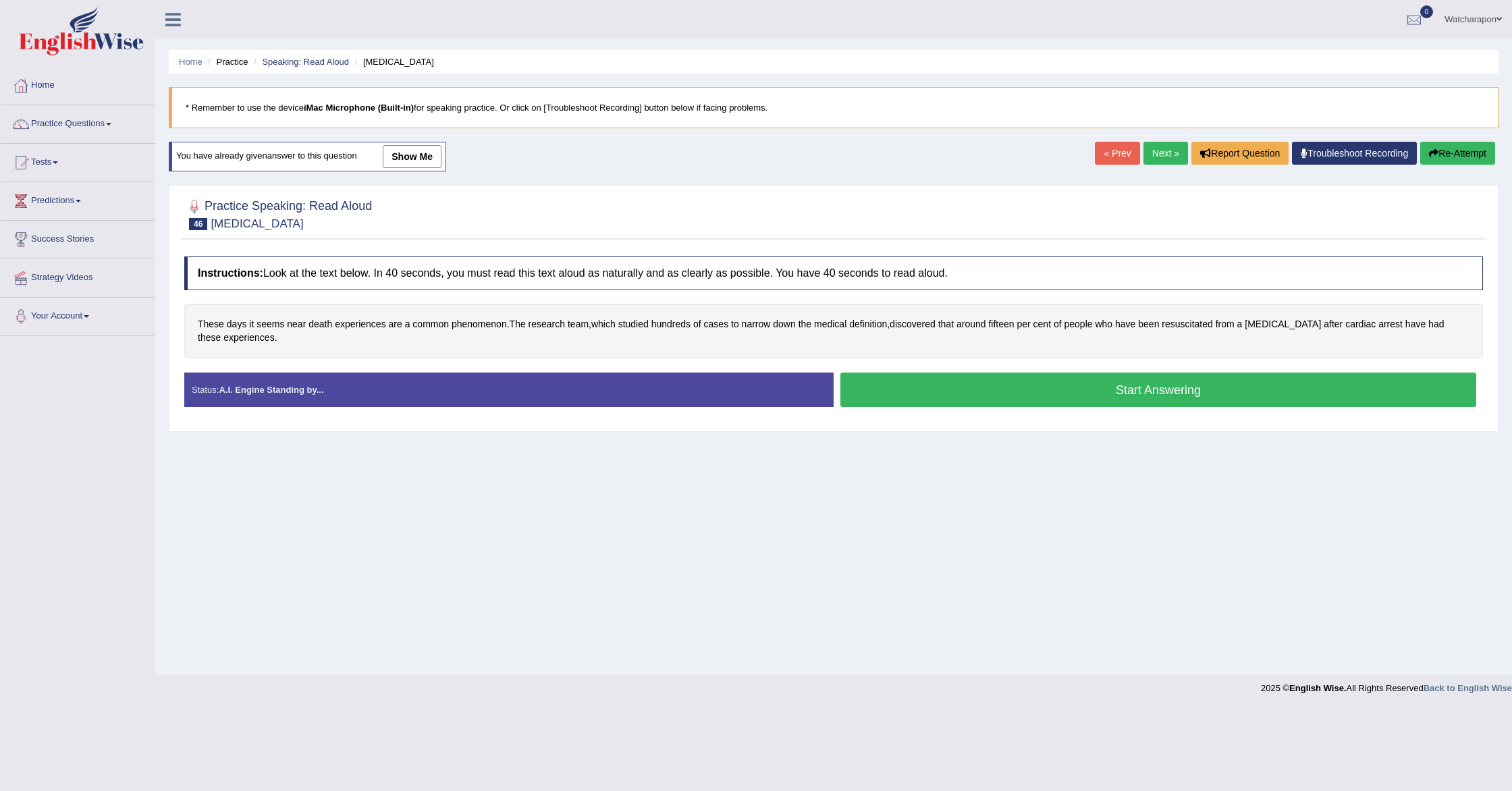
click at [895, 383] on button "Start Answering" at bounding box center [1158, 390] width 636 height 34
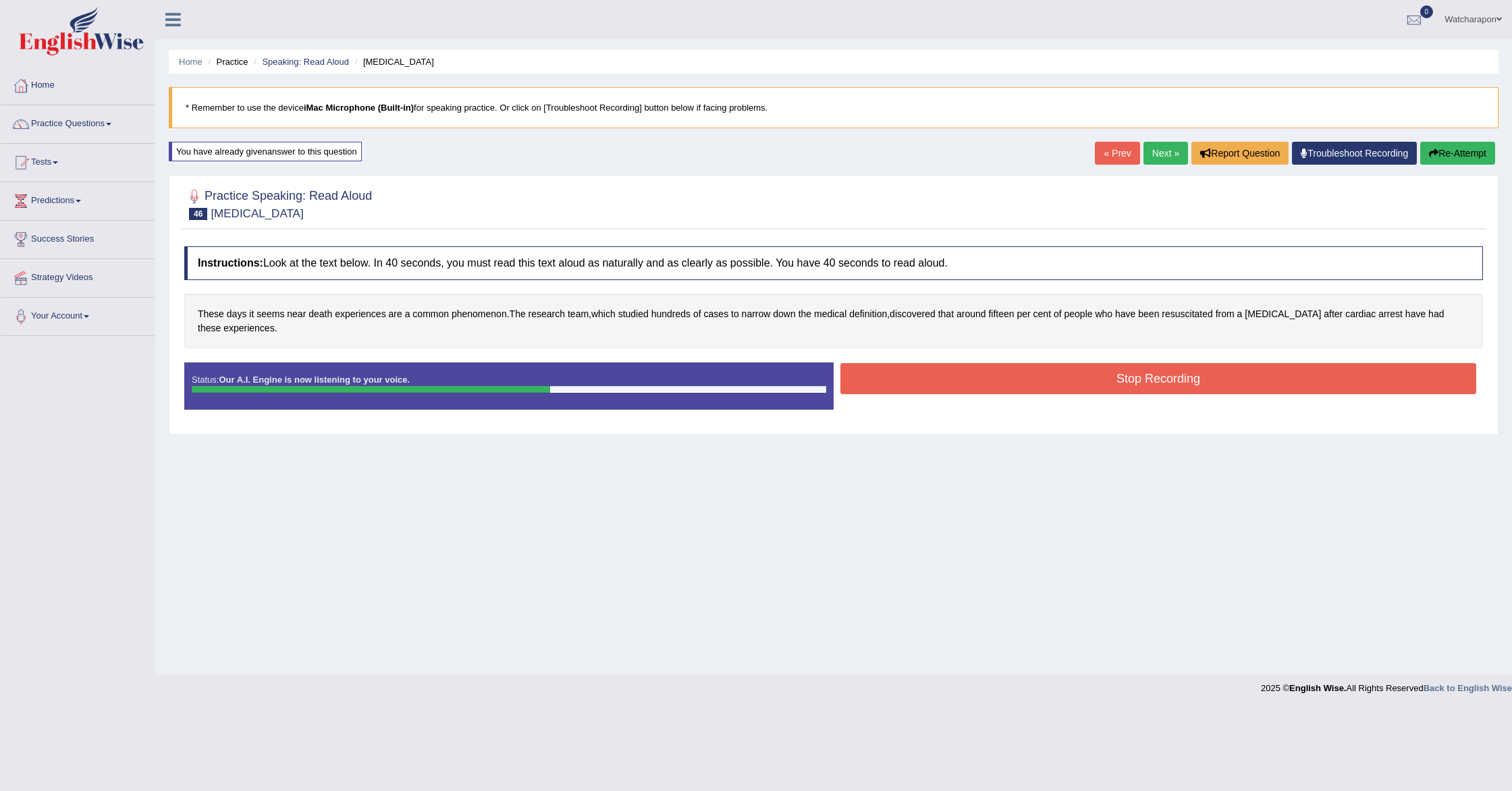
click at [935, 375] on button "Stop Recording" at bounding box center [1158, 378] width 636 height 31
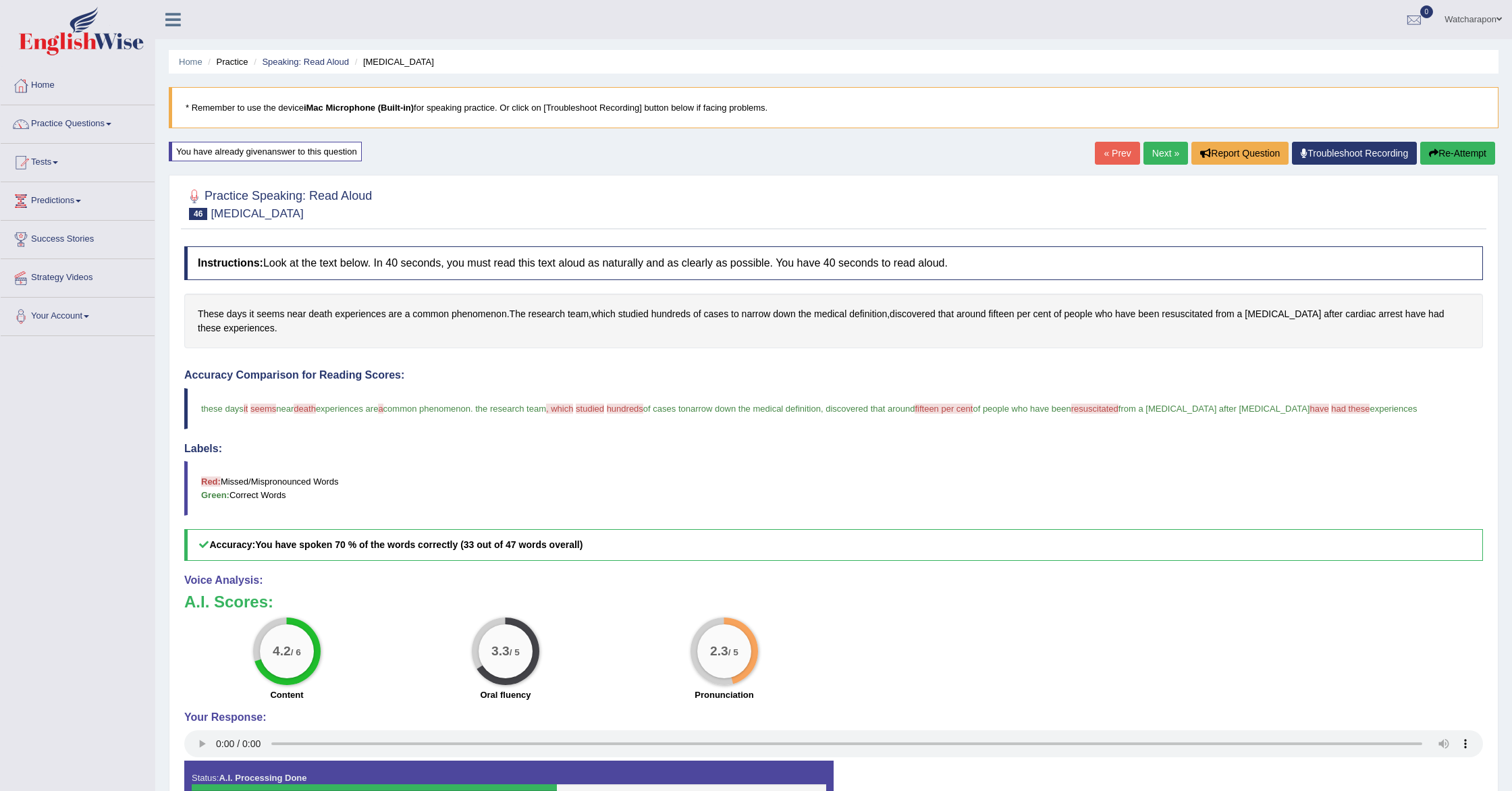
click at [1206, 314] on span "resuscitated" at bounding box center [1187, 314] width 51 height 14
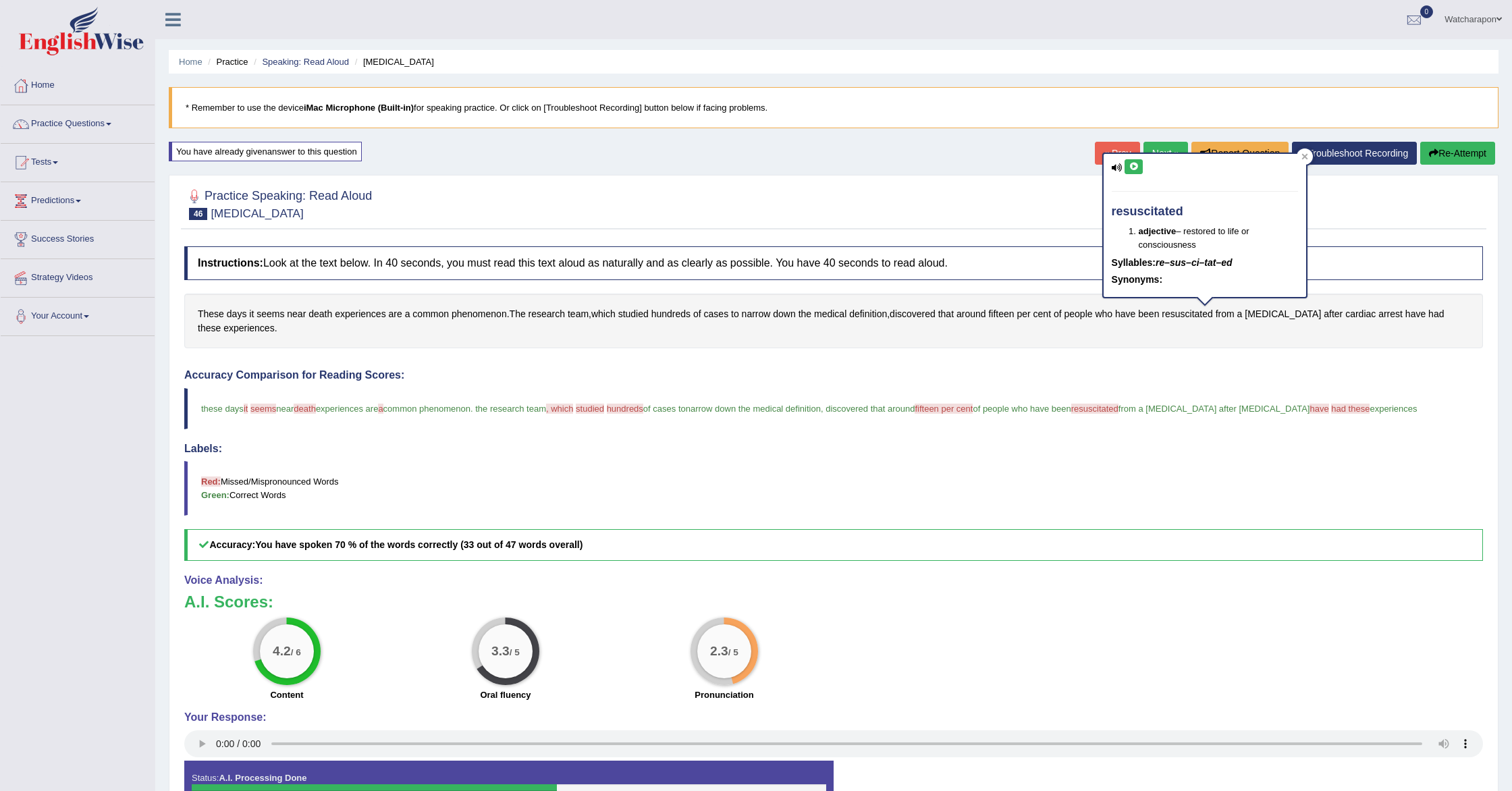
click at [1134, 161] on button at bounding box center [1133, 166] width 18 height 14
click at [1167, 146] on link "Next »" at bounding box center [1166, 153] width 44 height 23
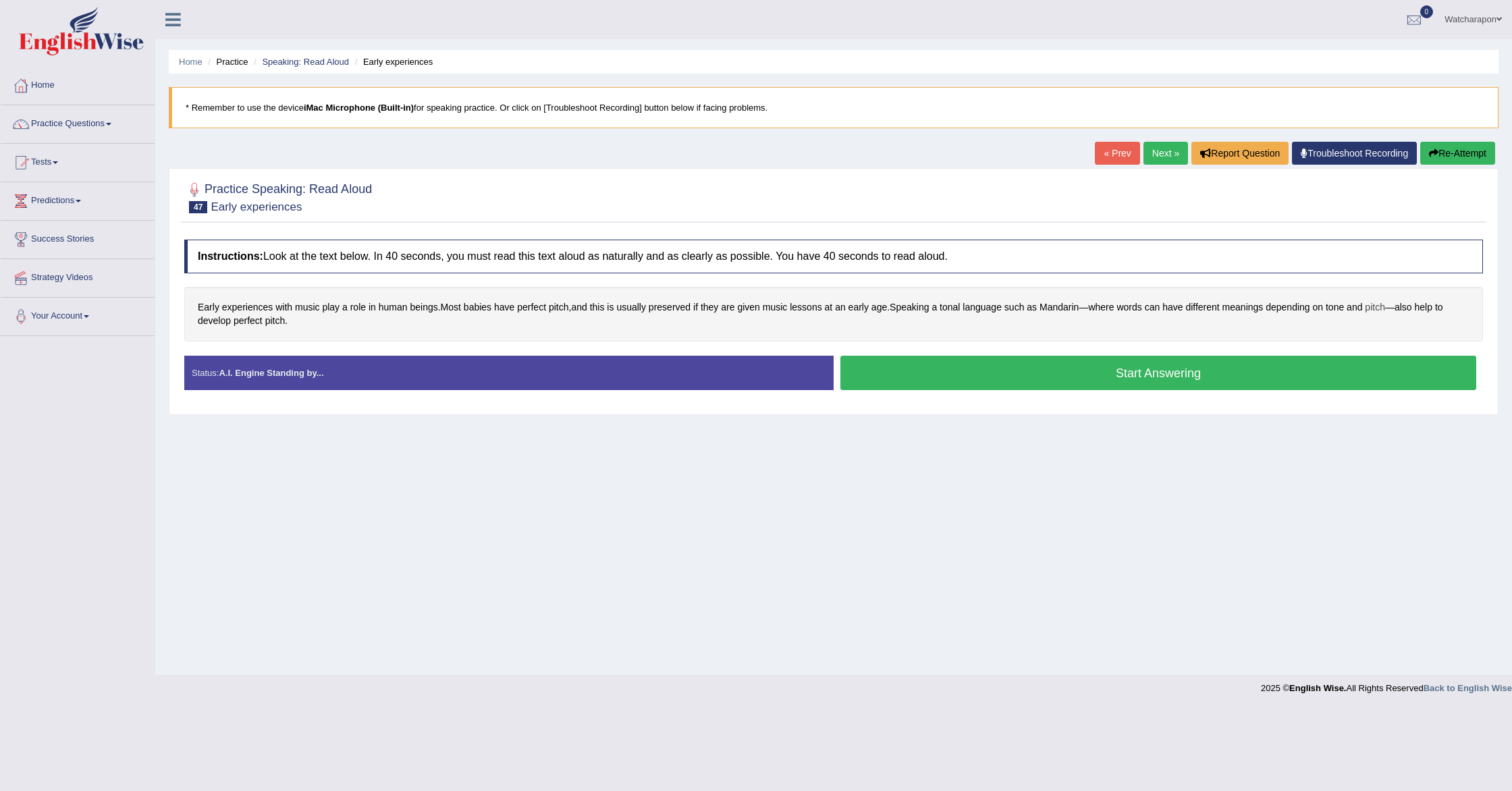
click at [1385, 306] on span "pitch" at bounding box center [1375, 307] width 20 height 14
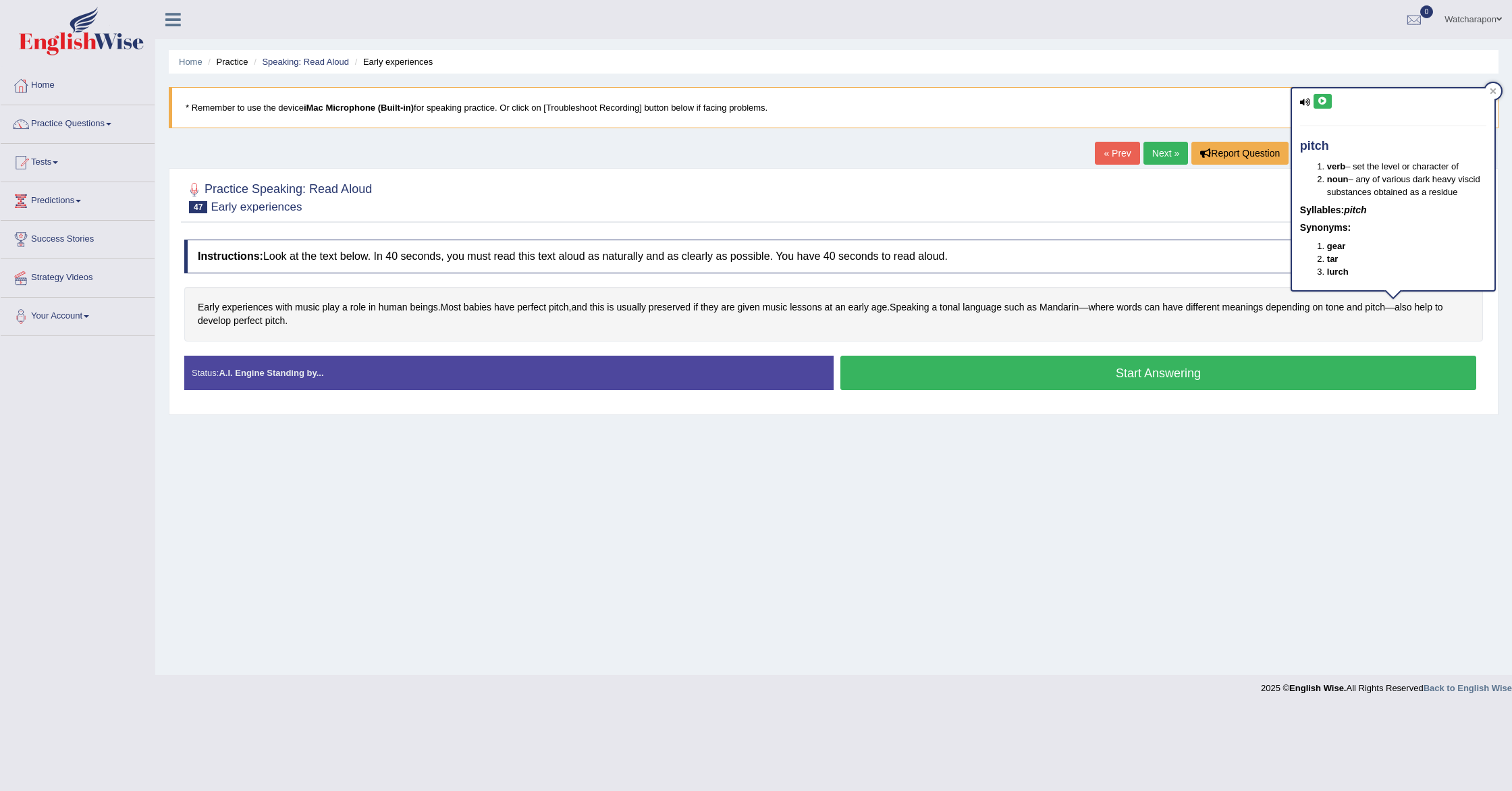
click at [1322, 106] on button at bounding box center [1322, 100] width 18 height 14
click at [896, 378] on button "Start Answering" at bounding box center [1158, 373] width 636 height 34
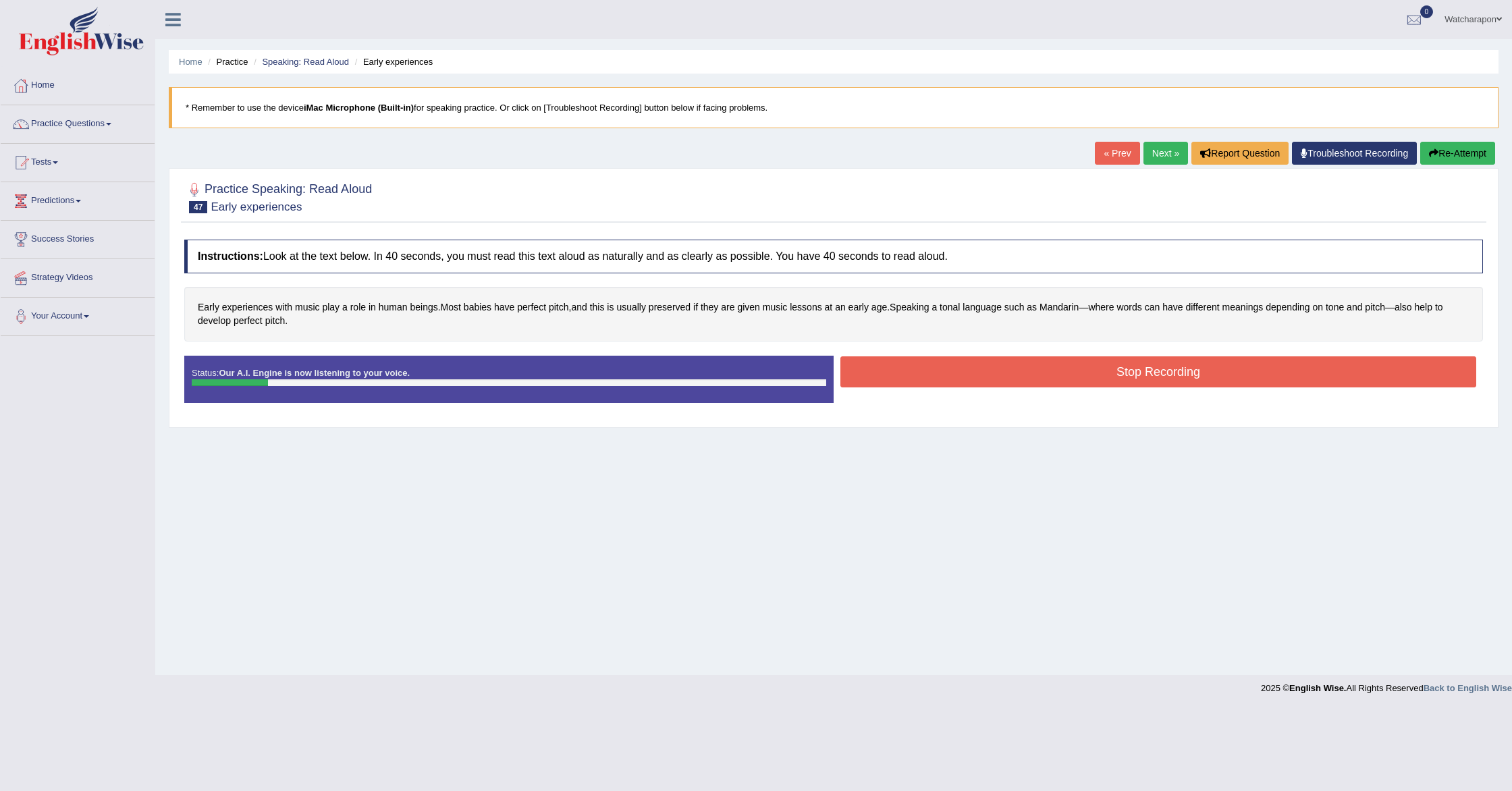
click at [1452, 154] on button "Re-Attempt" at bounding box center [1458, 153] width 75 height 23
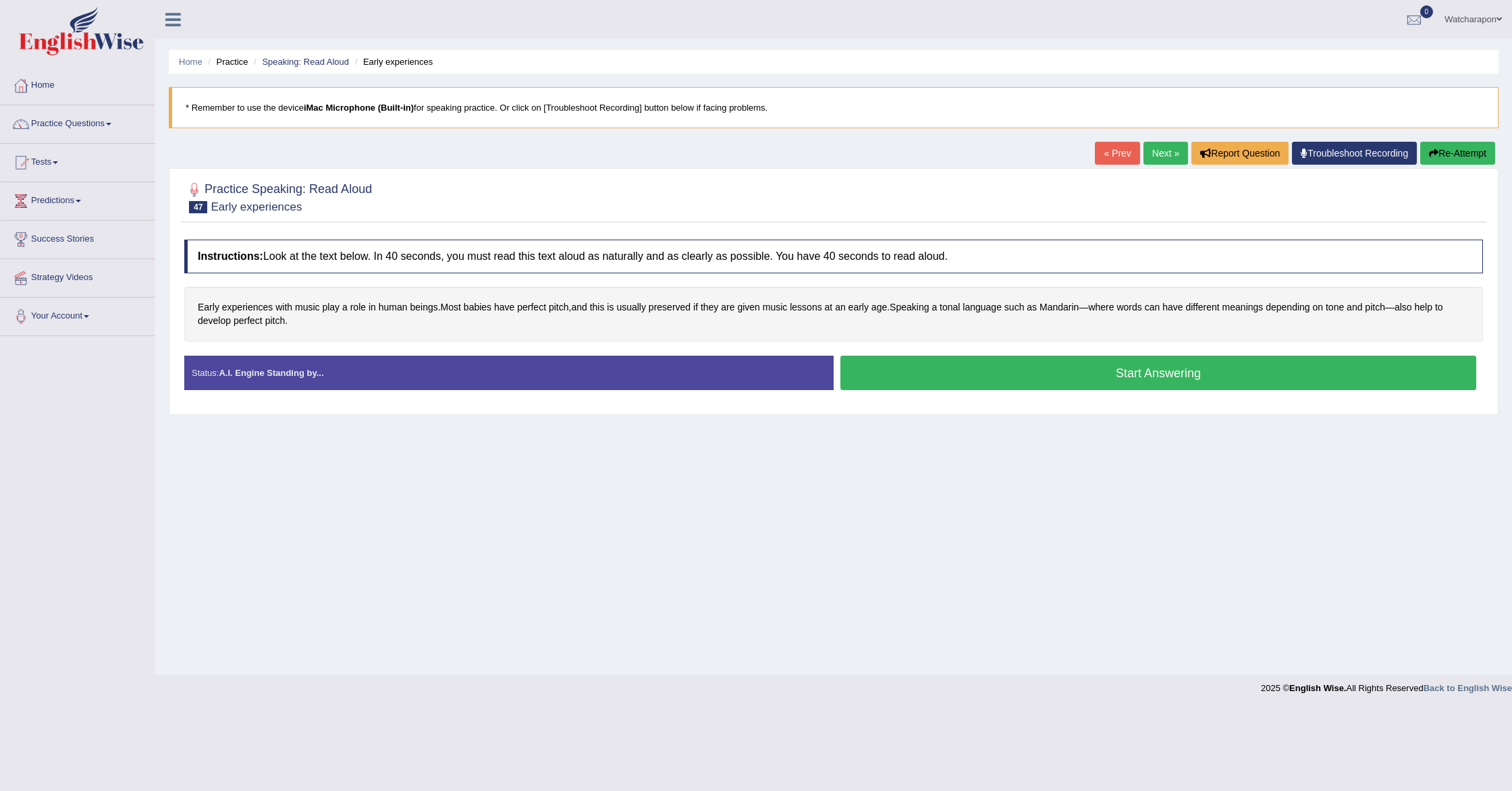
click at [913, 381] on button "Start Answering" at bounding box center [1158, 373] width 636 height 34
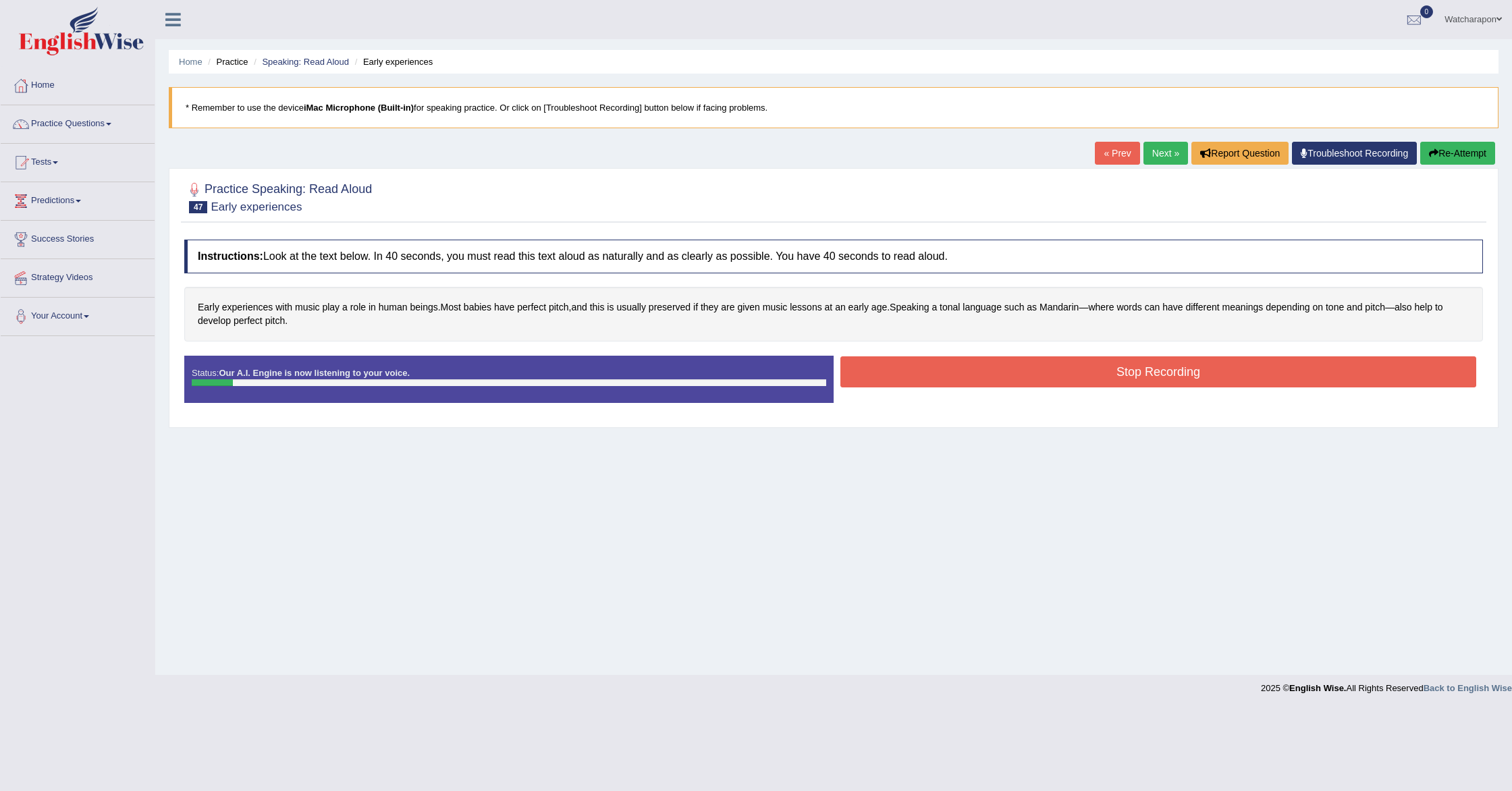
click at [1458, 152] on button "Re-Attempt" at bounding box center [1458, 153] width 75 height 23
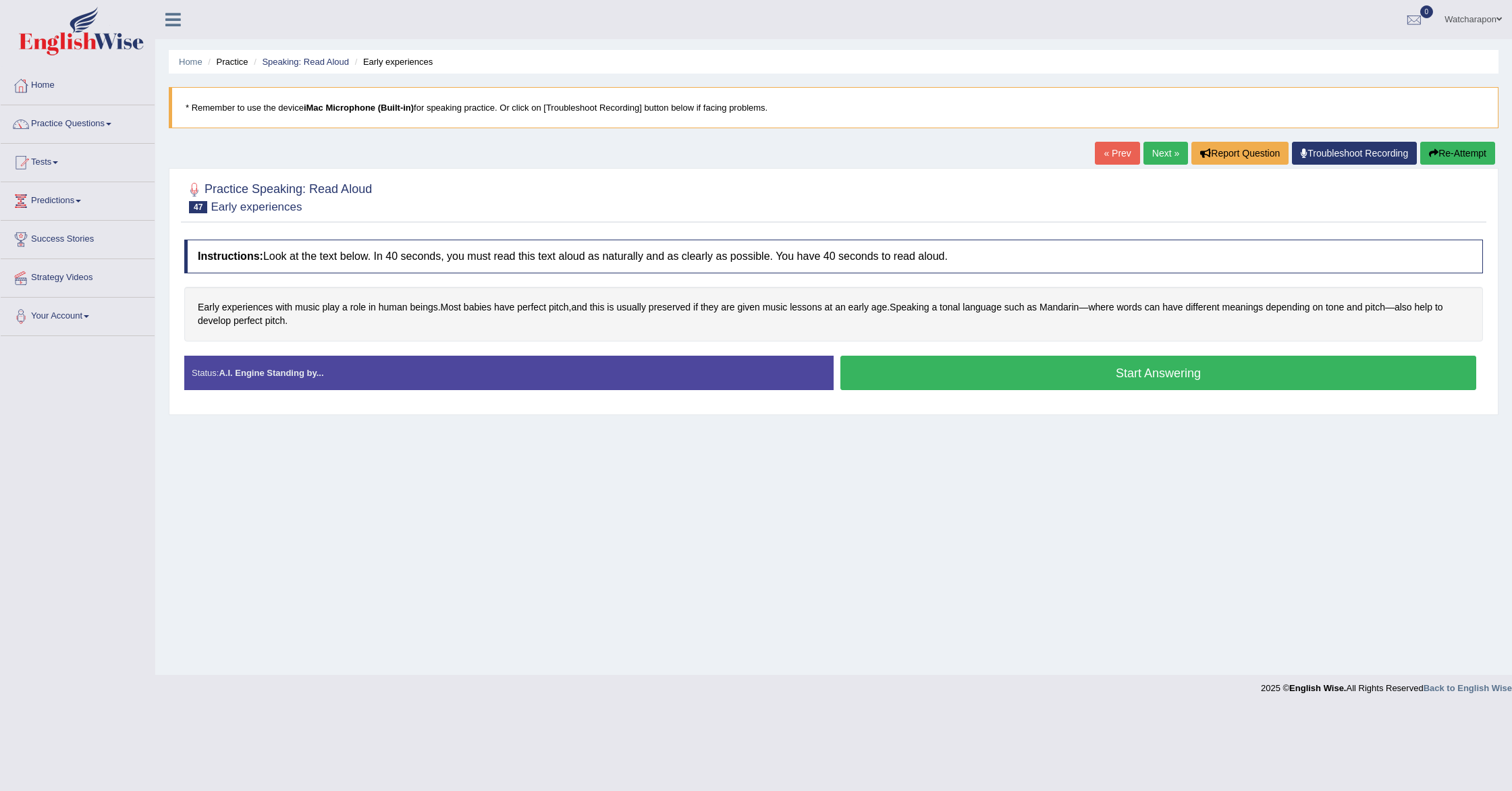
drag, startPoint x: 941, startPoint y: 372, endPoint x: 917, endPoint y: 363, distance: 25.6
click at [941, 372] on button "Start Answering" at bounding box center [1158, 373] width 636 height 34
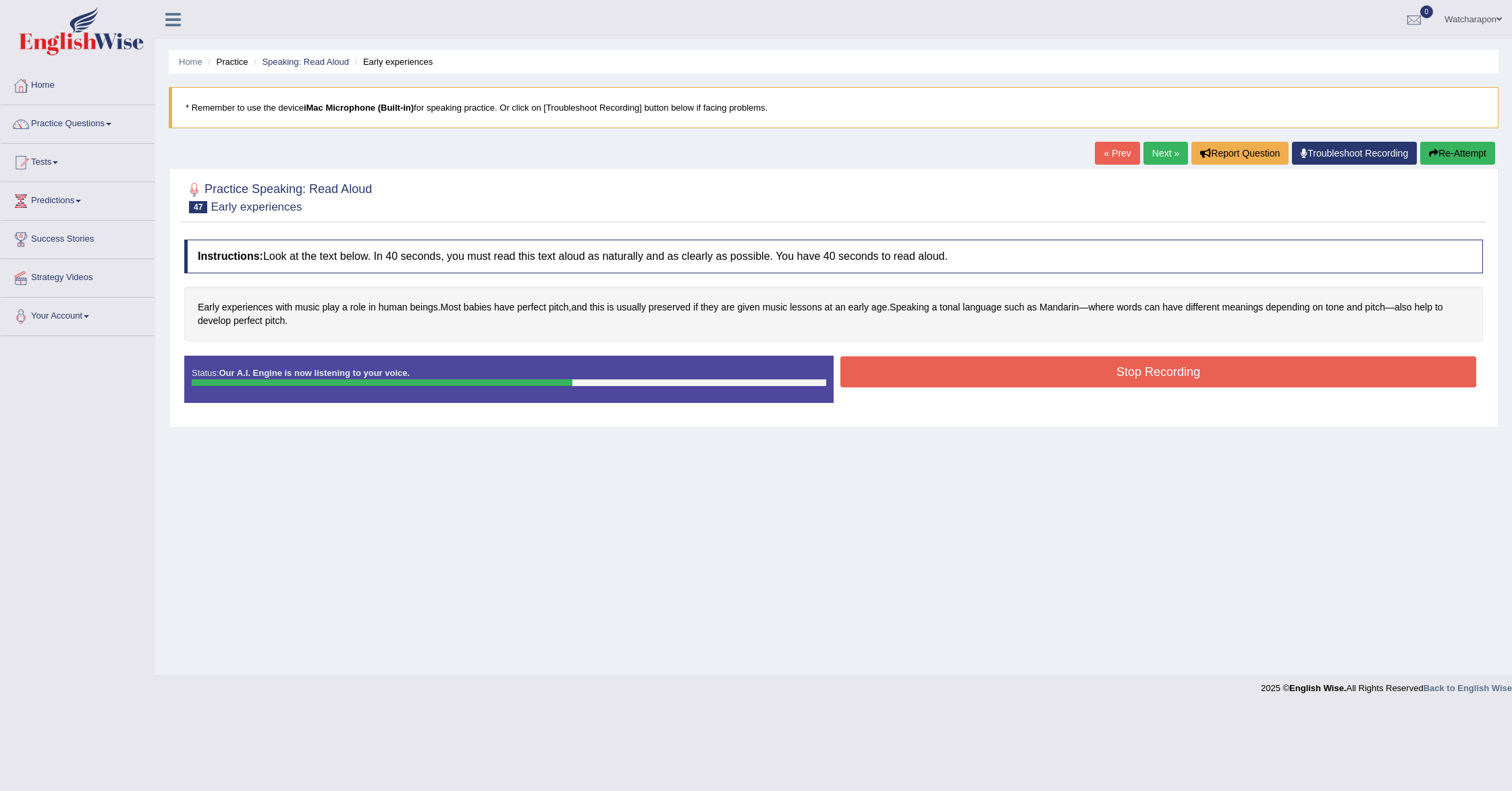
click at [879, 380] on button "Stop Recording" at bounding box center [1158, 372] width 636 height 31
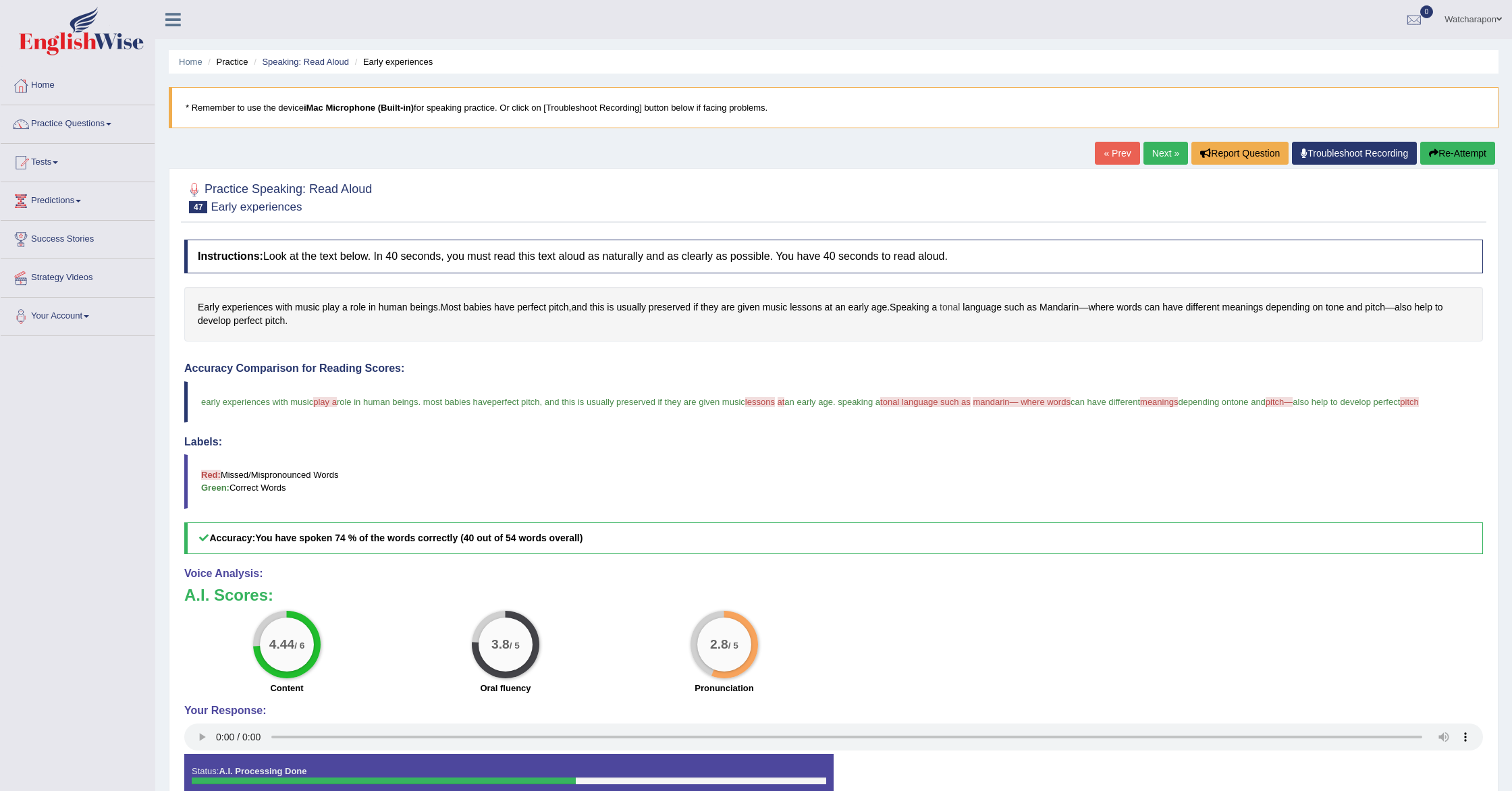
click at [960, 305] on span "tonal" at bounding box center [950, 307] width 20 height 14
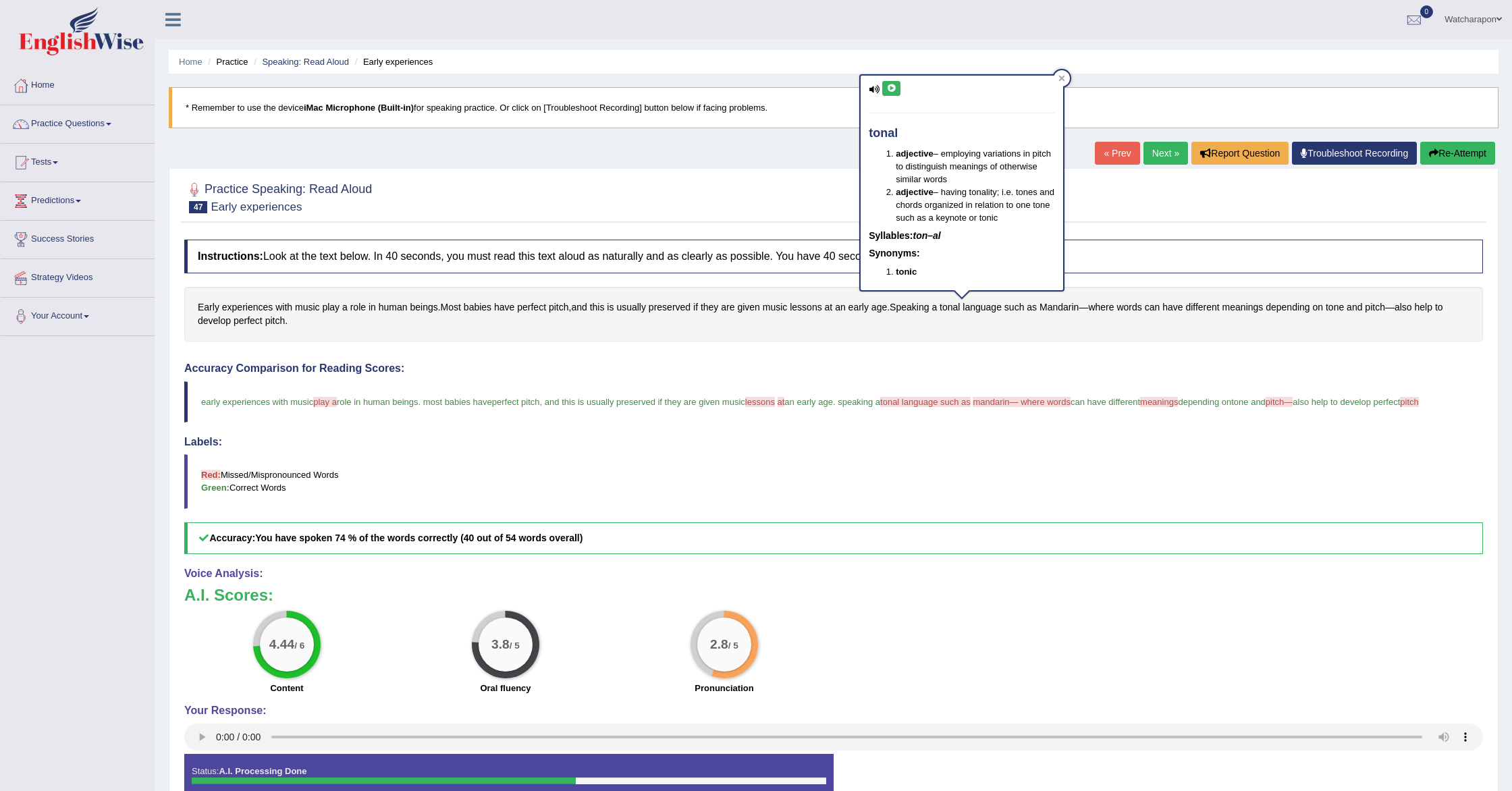
click at [893, 90] on icon at bounding box center [891, 88] width 10 height 9
click at [893, 89] on icon at bounding box center [891, 88] width 10 height 9
click at [945, 395] on blockquote "early experiences with music play a player role in human beings . most babies h…" at bounding box center [833, 401] width 1299 height 41
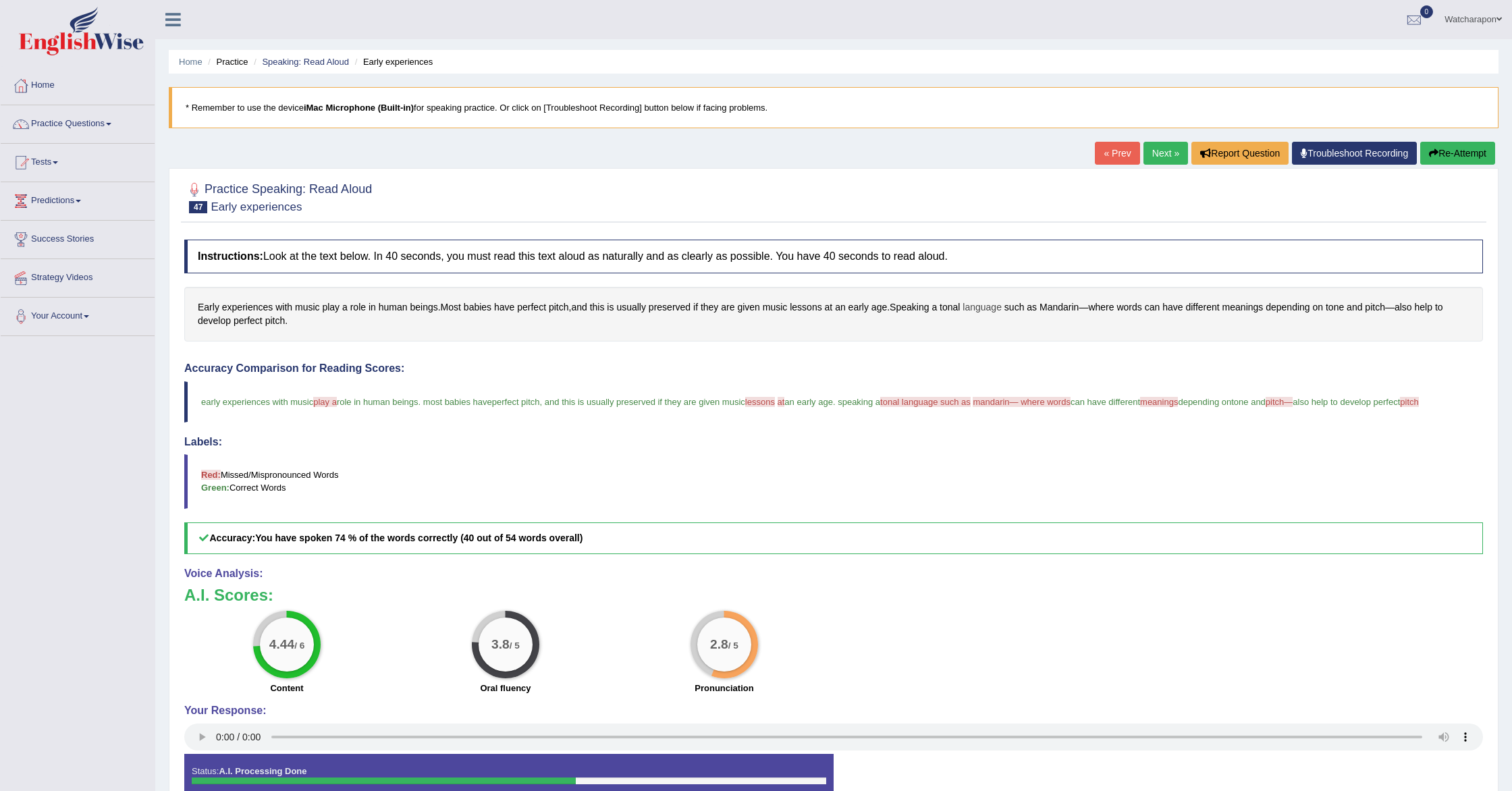
click at [993, 309] on span "language" at bounding box center [982, 307] width 39 height 14
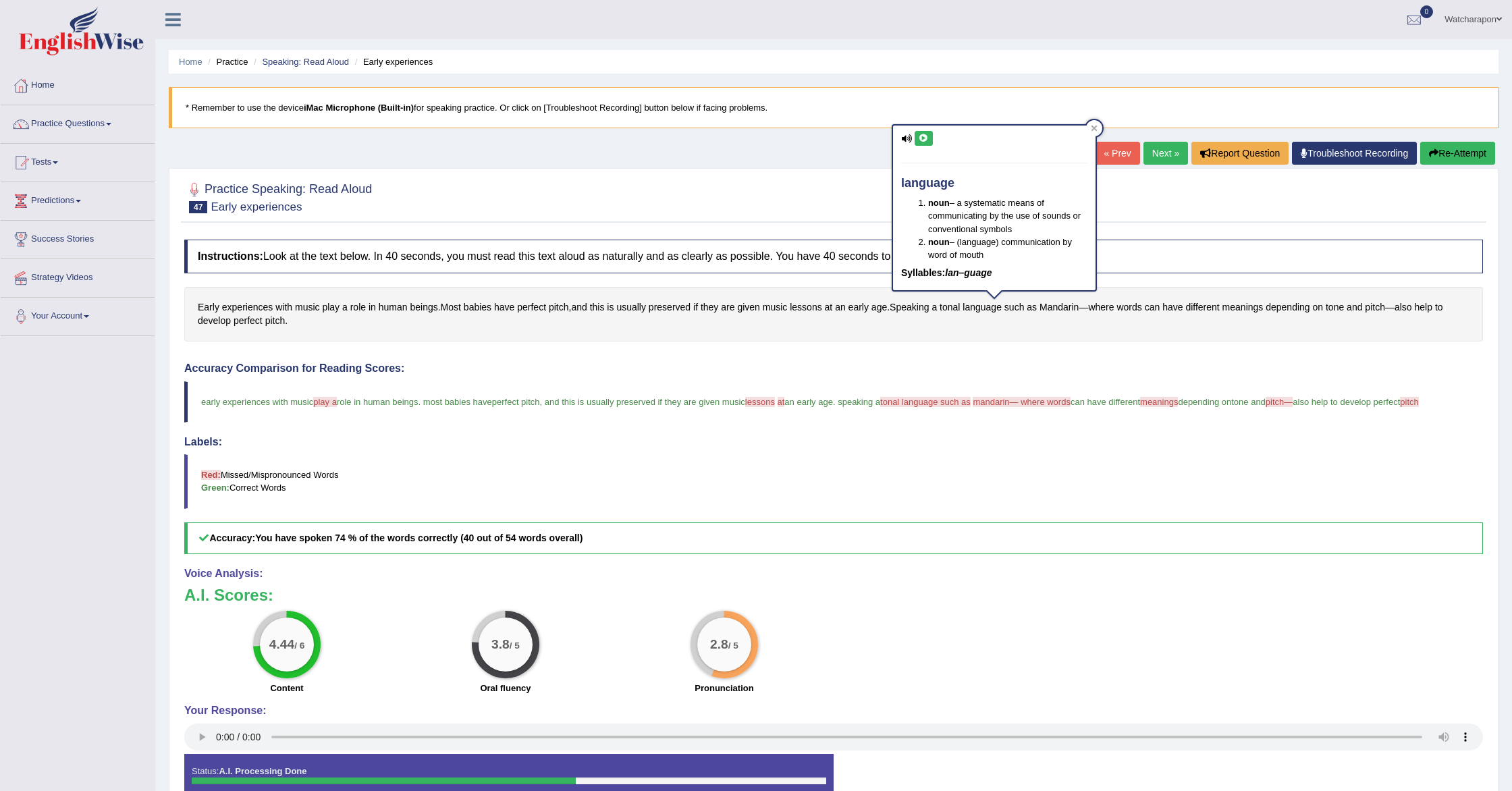
click at [920, 137] on icon at bounding box center [924, 139] width 10 height 9
click at [71, 122] on link "Practice Questions" at bounding box center [77, 122] width 154 height 34
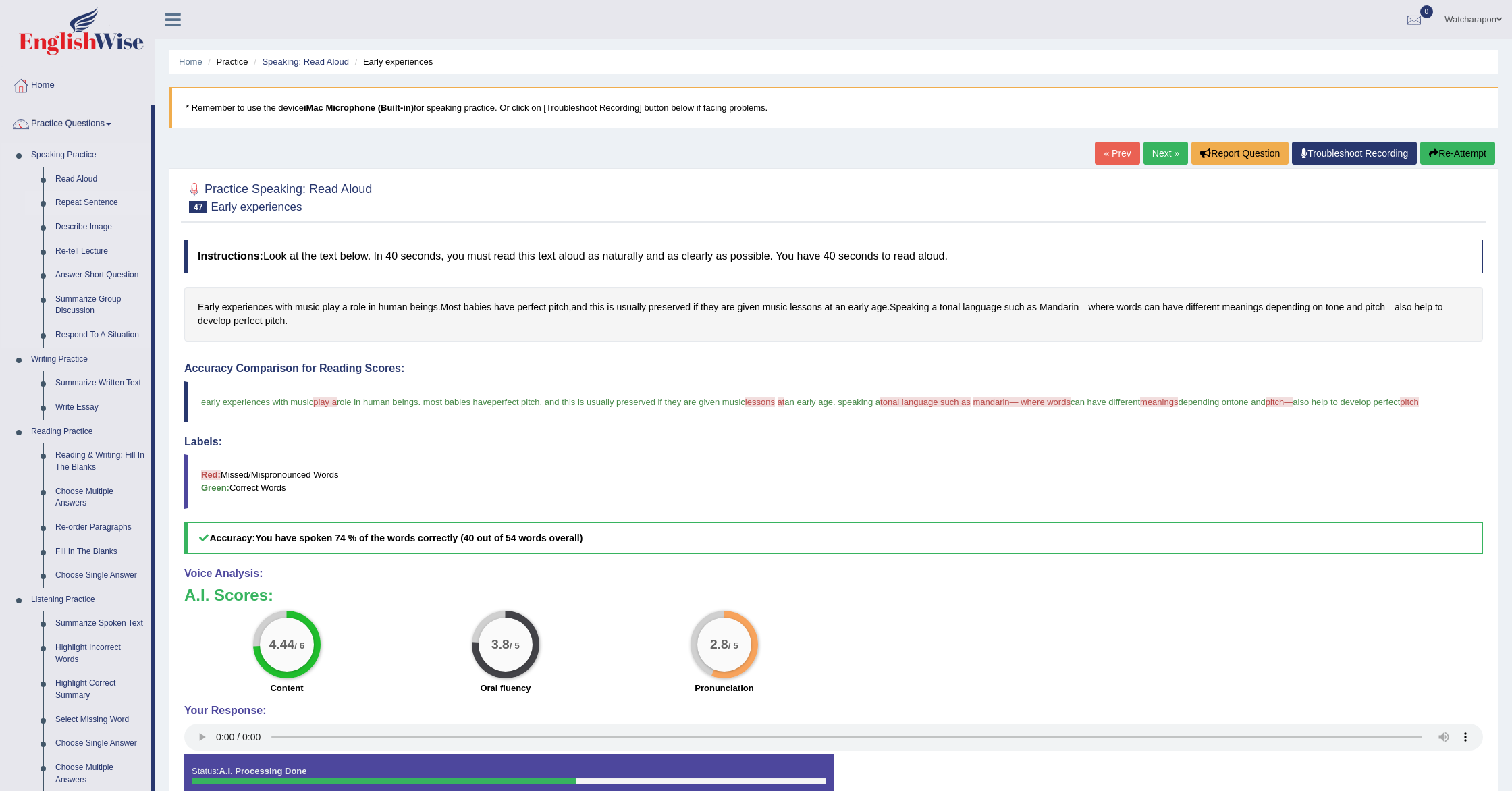
click at [69, 203] on link "Repeat Sentence" at bounding box center [100, 203] width 102 height 25
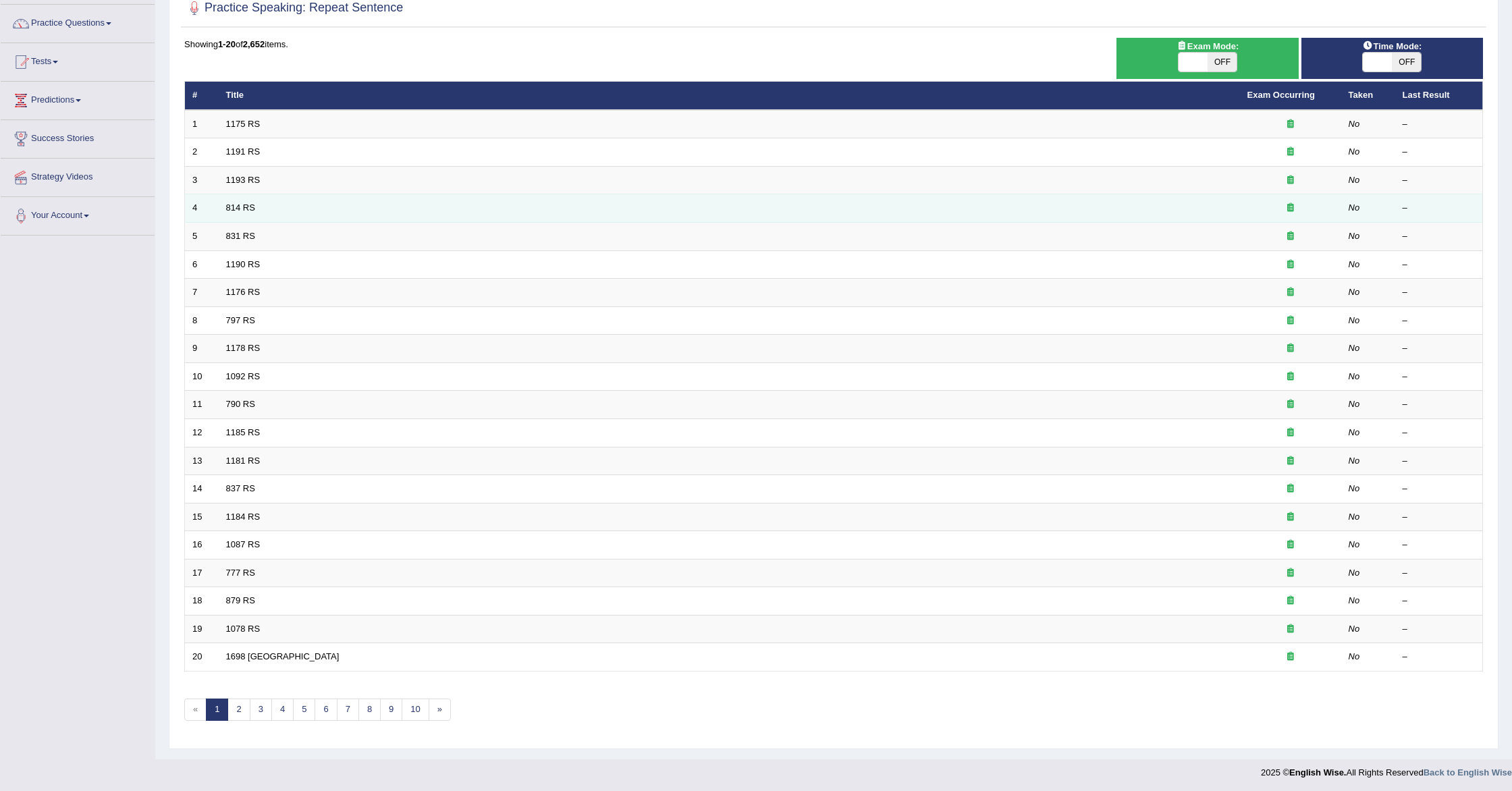
scroll to position [103, 0]
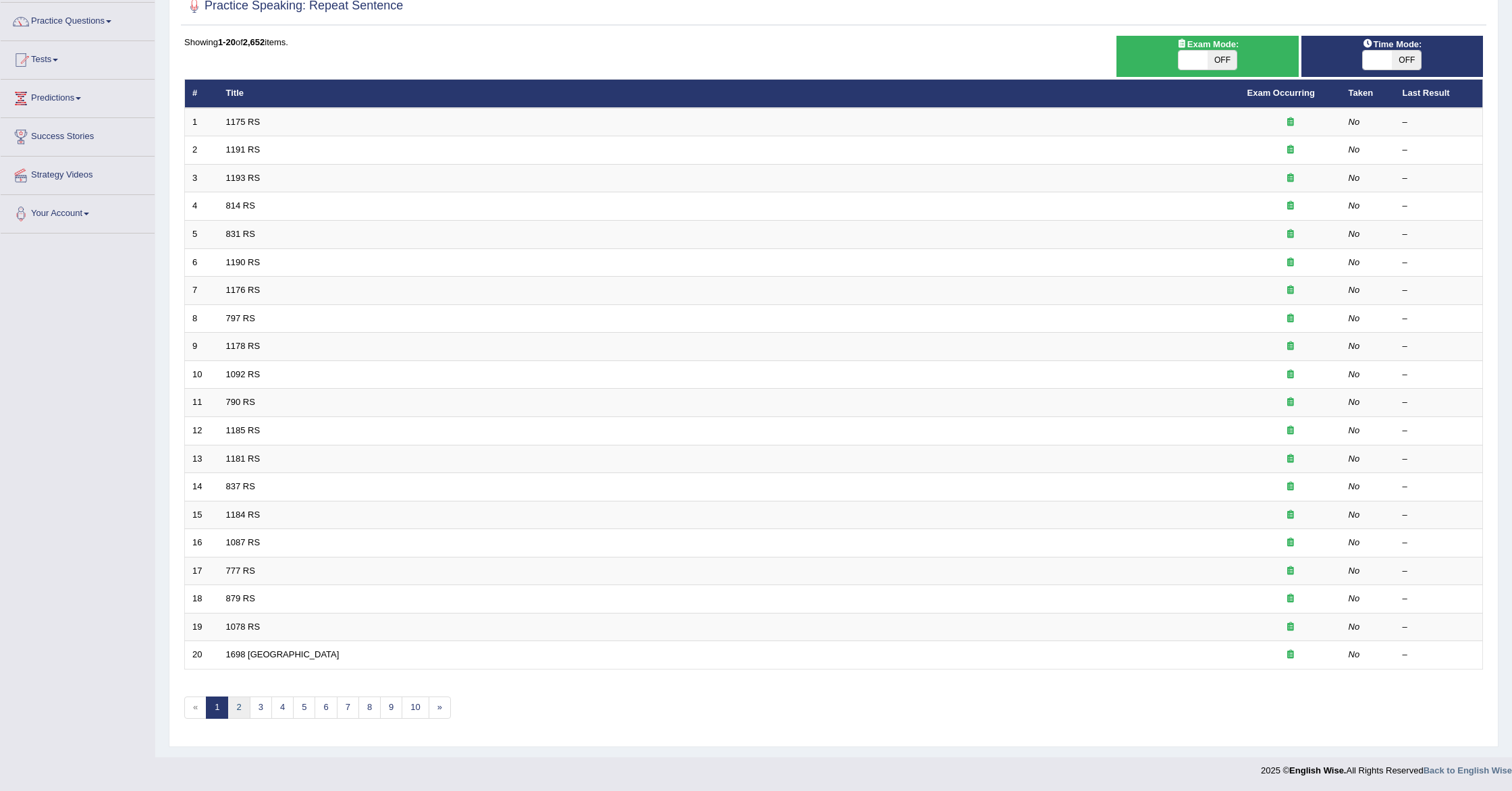
click at [242, 707] on link "2" at bounding box center [239, 708] width 22 height 22
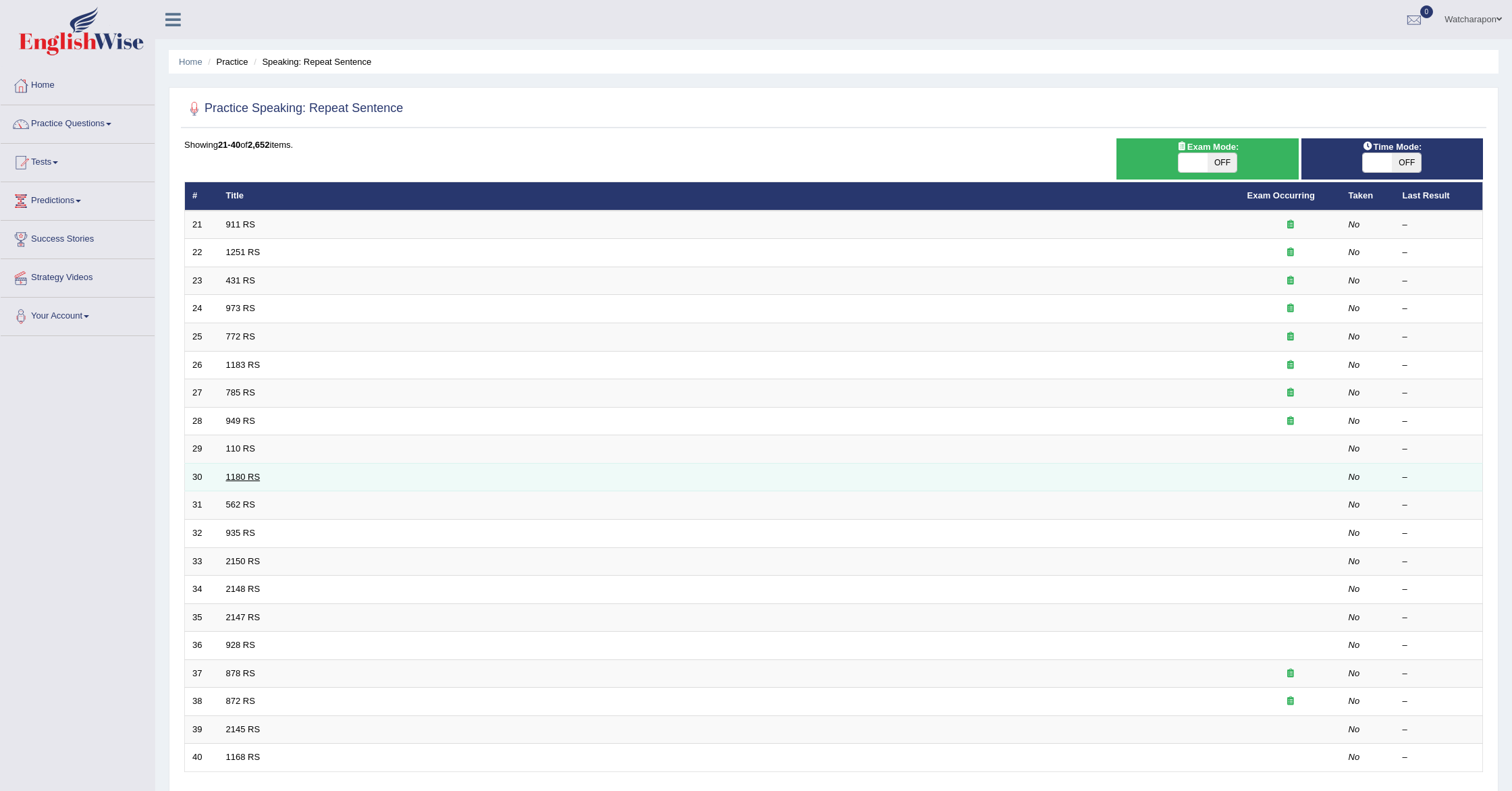
click at [245, 475] on link "1180 RS" at bounding box center [243, 477] width 34 height 10
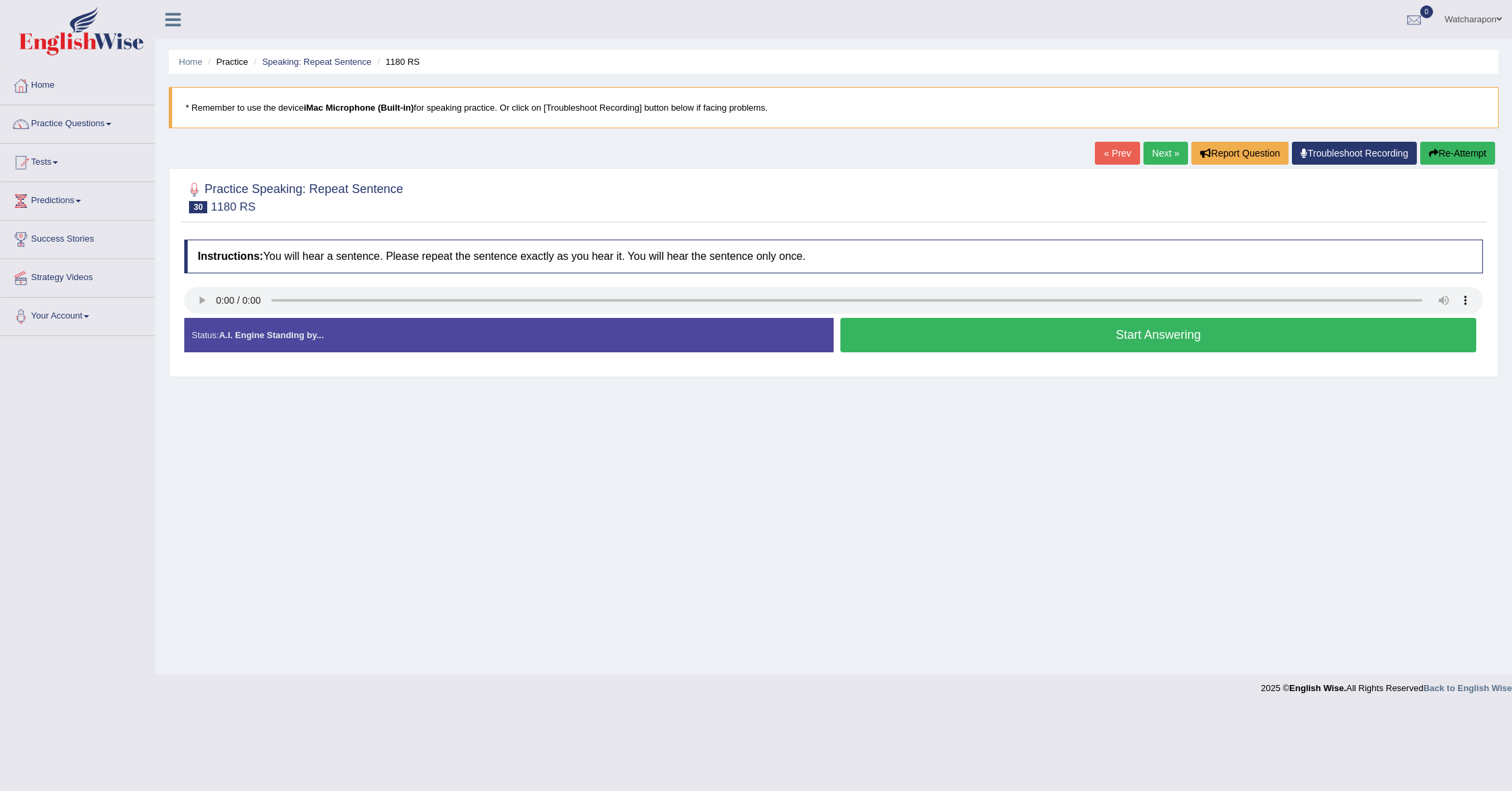
click at [883, 345] on button "Start Answering" at bounding box center [1158, 335] width 636 height 34
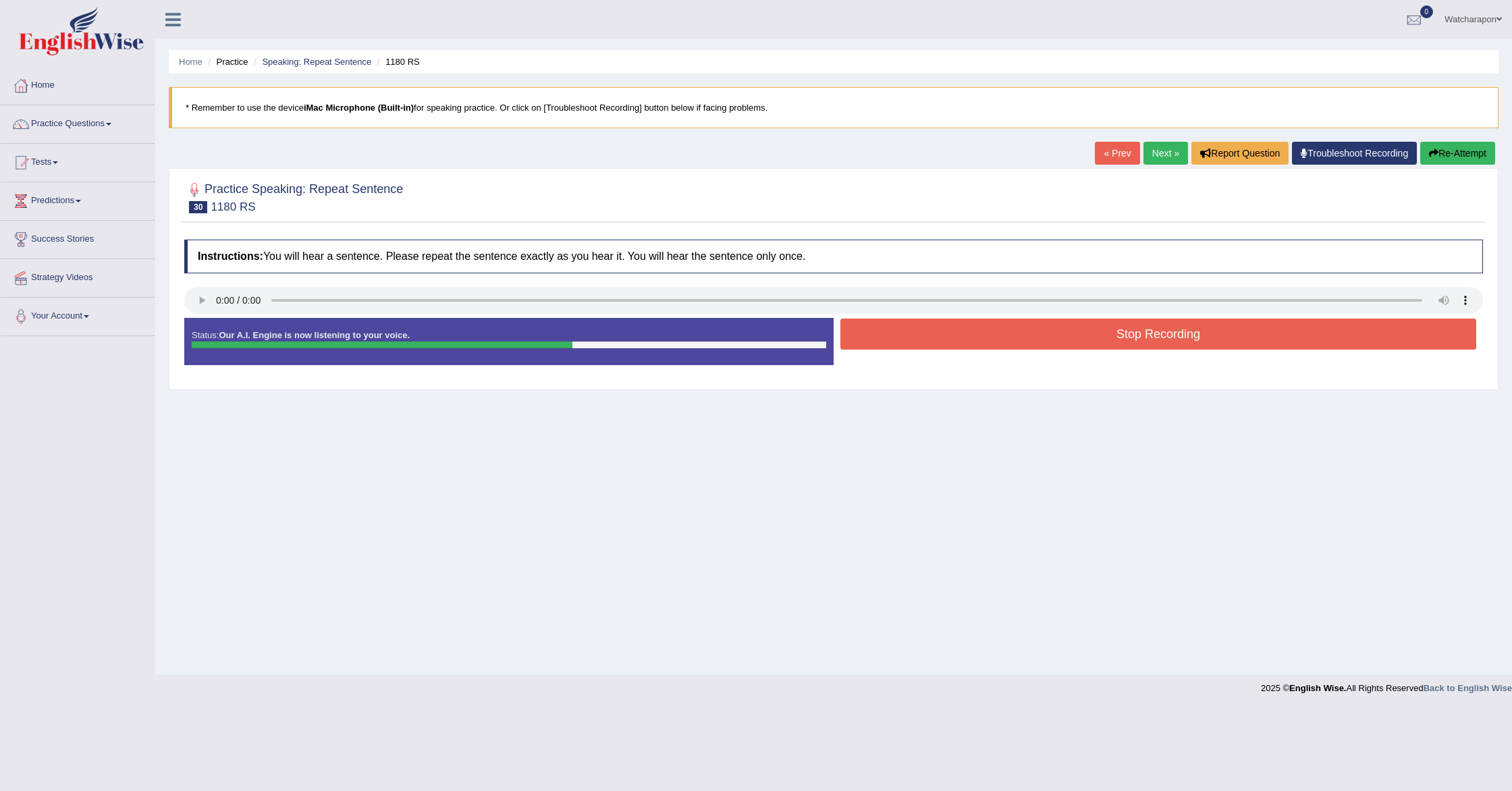
click at [933, 345] on button "Stop Recording" at bounding box center [1158, 334] width 636 height 31
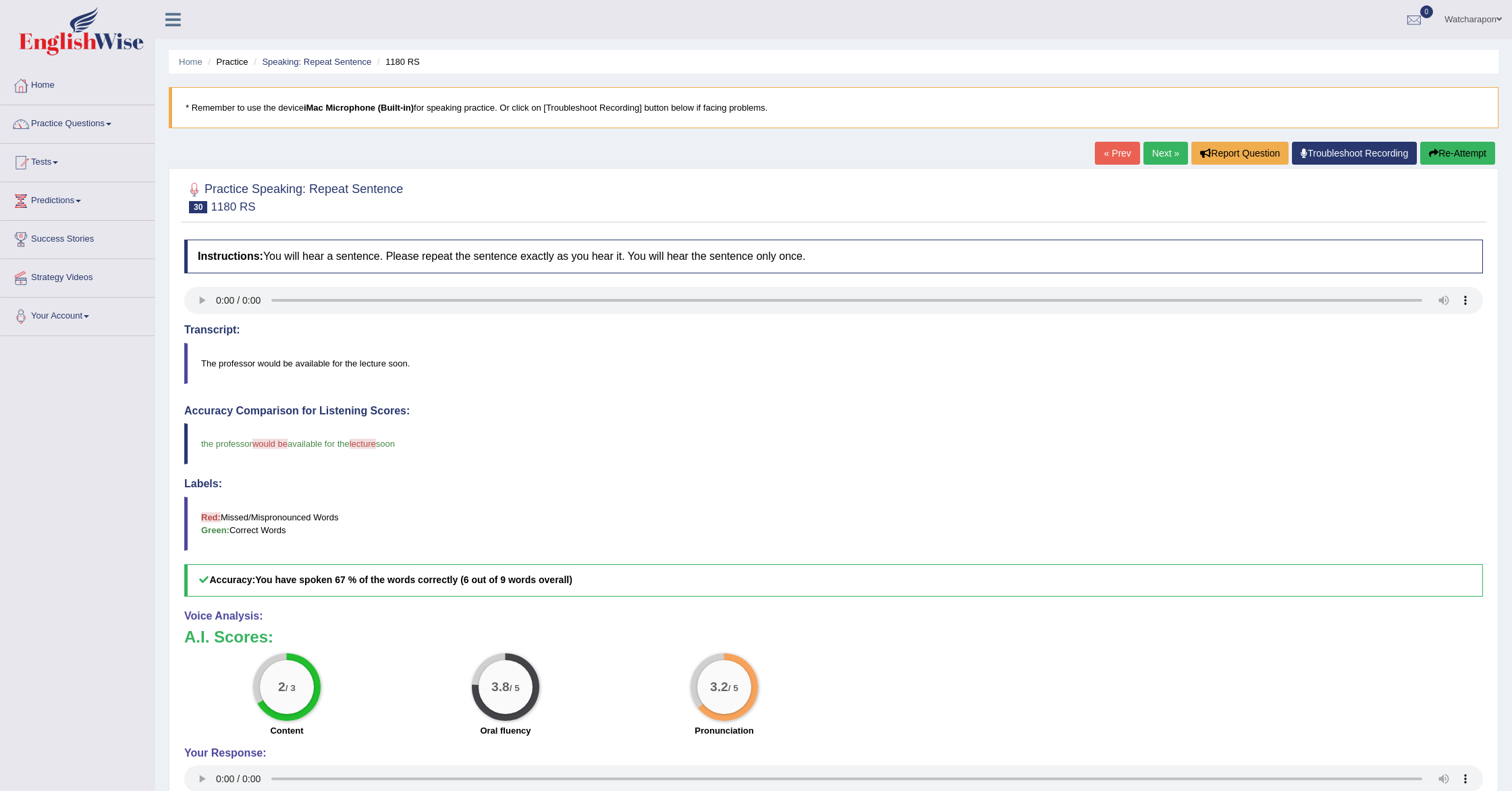
click at [1468, 152] on button "Re-Attempt" at bounding box center [1458, 153] width 75 height 23
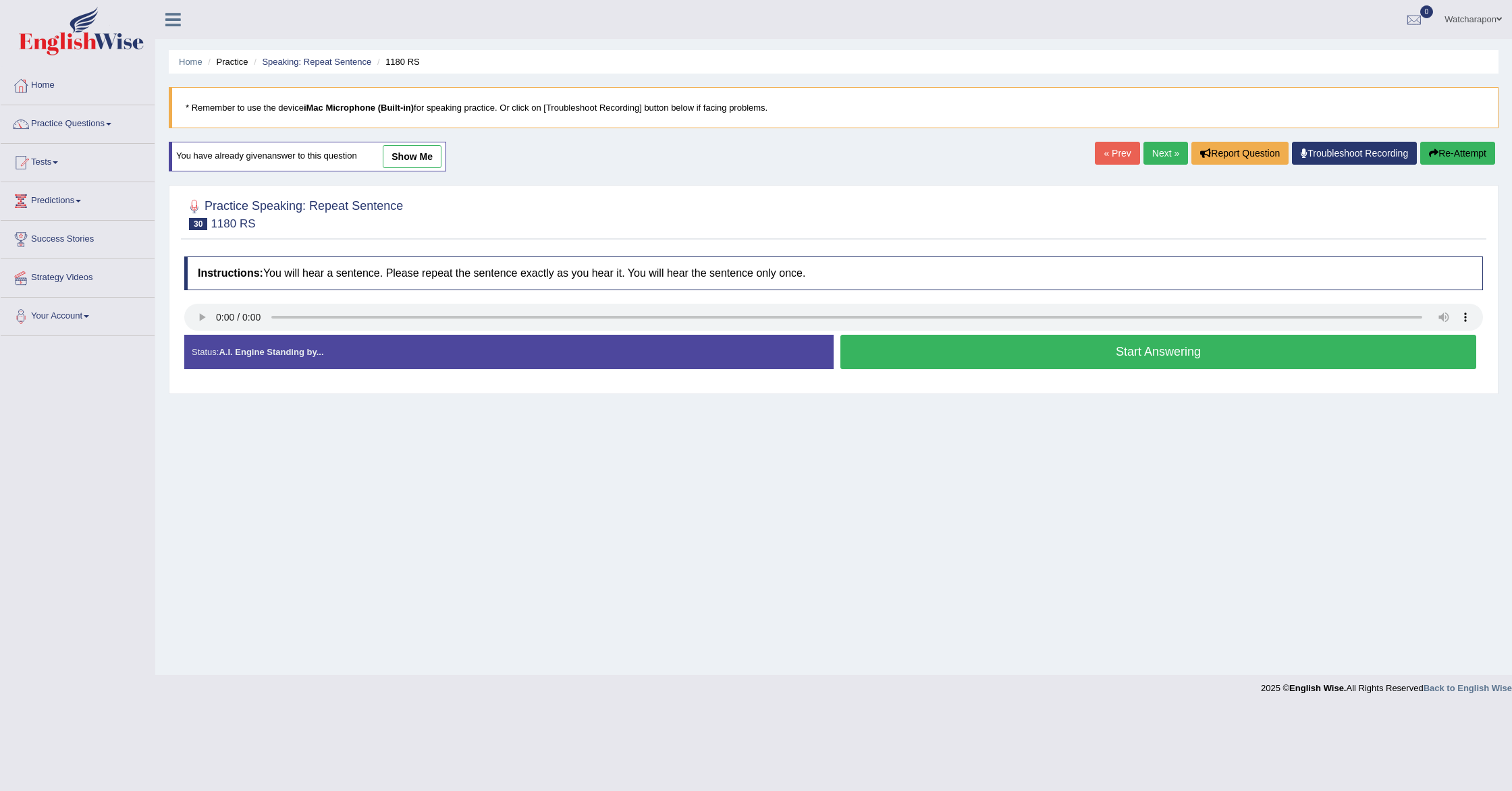
click at [986, 350] on button "Start Answering" at bounding box center [1158, 352] width 636 height 34
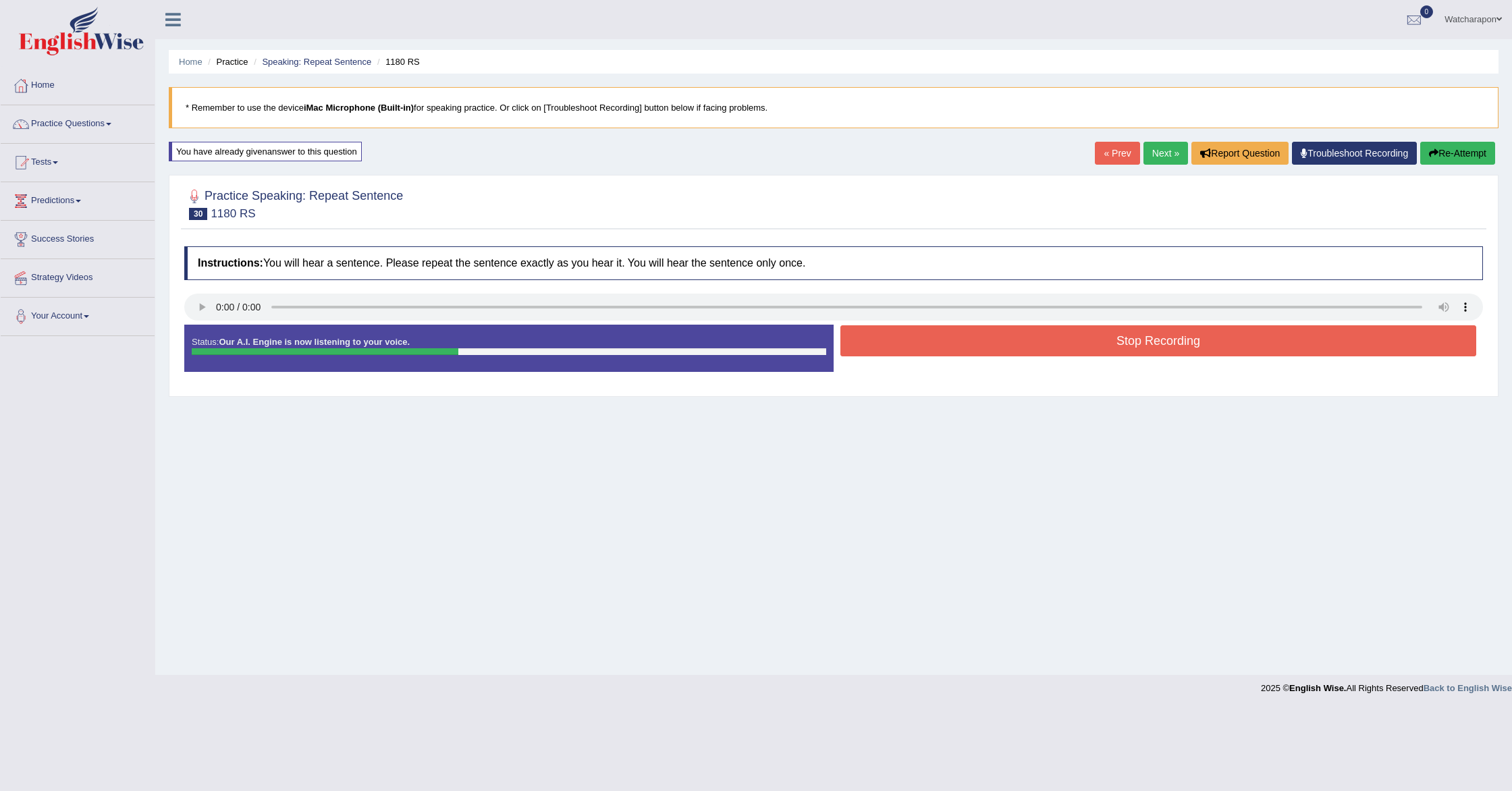
drag, startPoint x: 958, startPoint y: 322, endPoint x: 951, endPoint y: 332, distance: 12.2
click at [958, 322] on div at bounding box center [833, 309] width 1299 height 31
click at [951, 337] on button "Stop Recording" at bounding box center [1158, 341] width 636 height 31
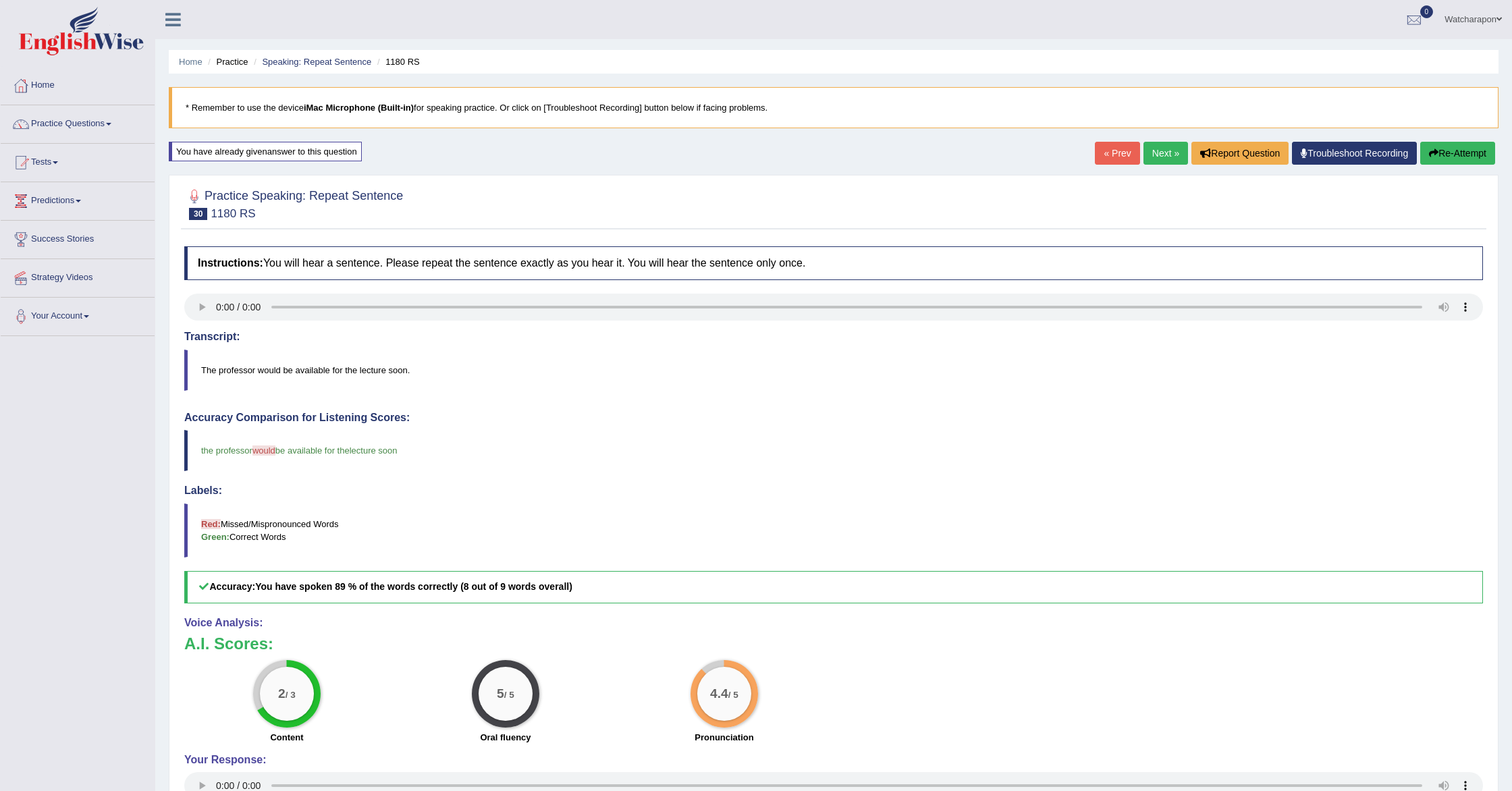
click at [1157, 149] on link "Next »" at bounding box center [1166, 153] width 44 height 23
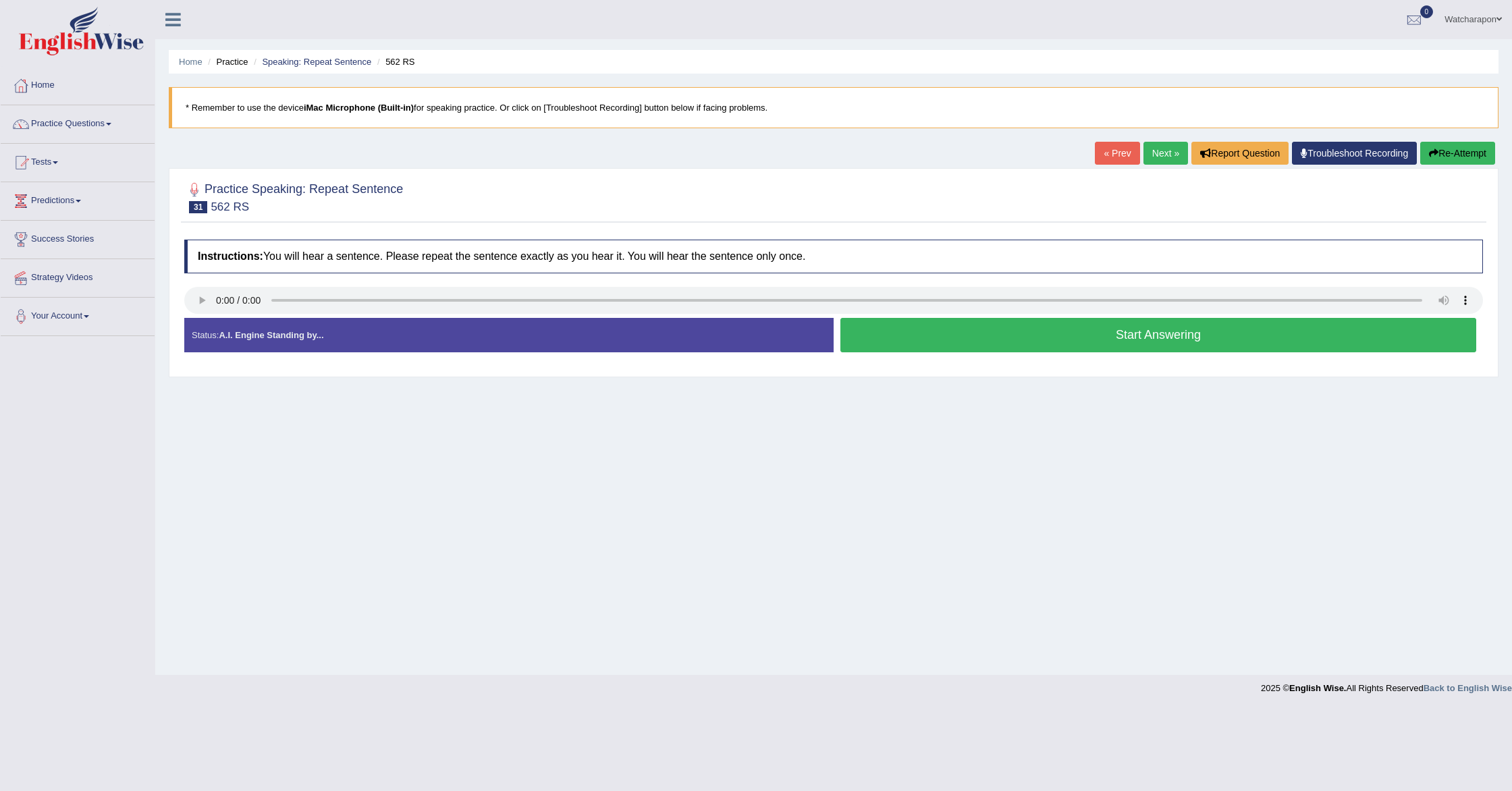
click at [980, 340] on button "Start Answering" at bounding box center [1158, 335] width 636 height 34
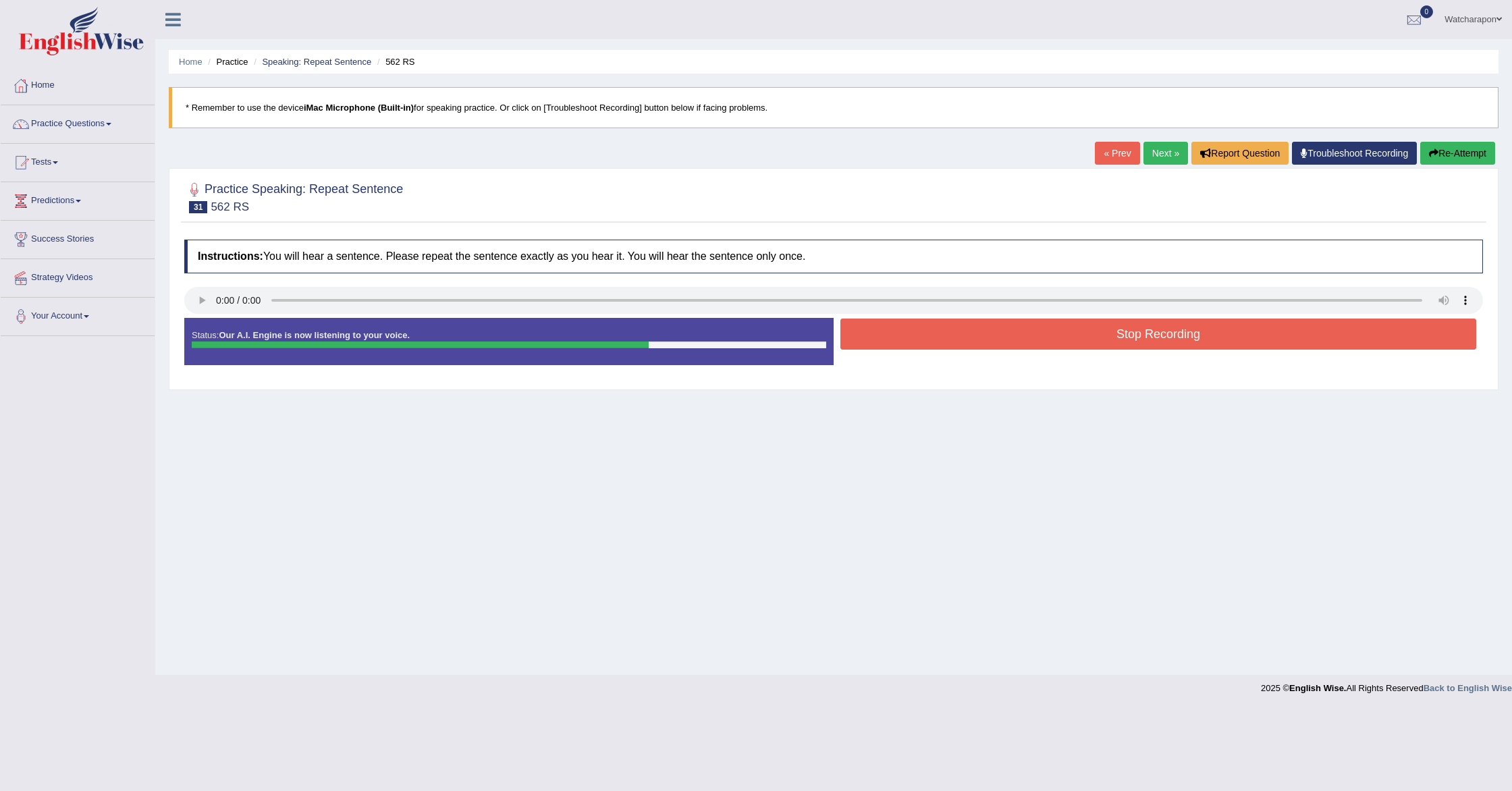
click at [912, 334] on button "Stop Recording" at bounding box center [1158, 334] width 636 height 31
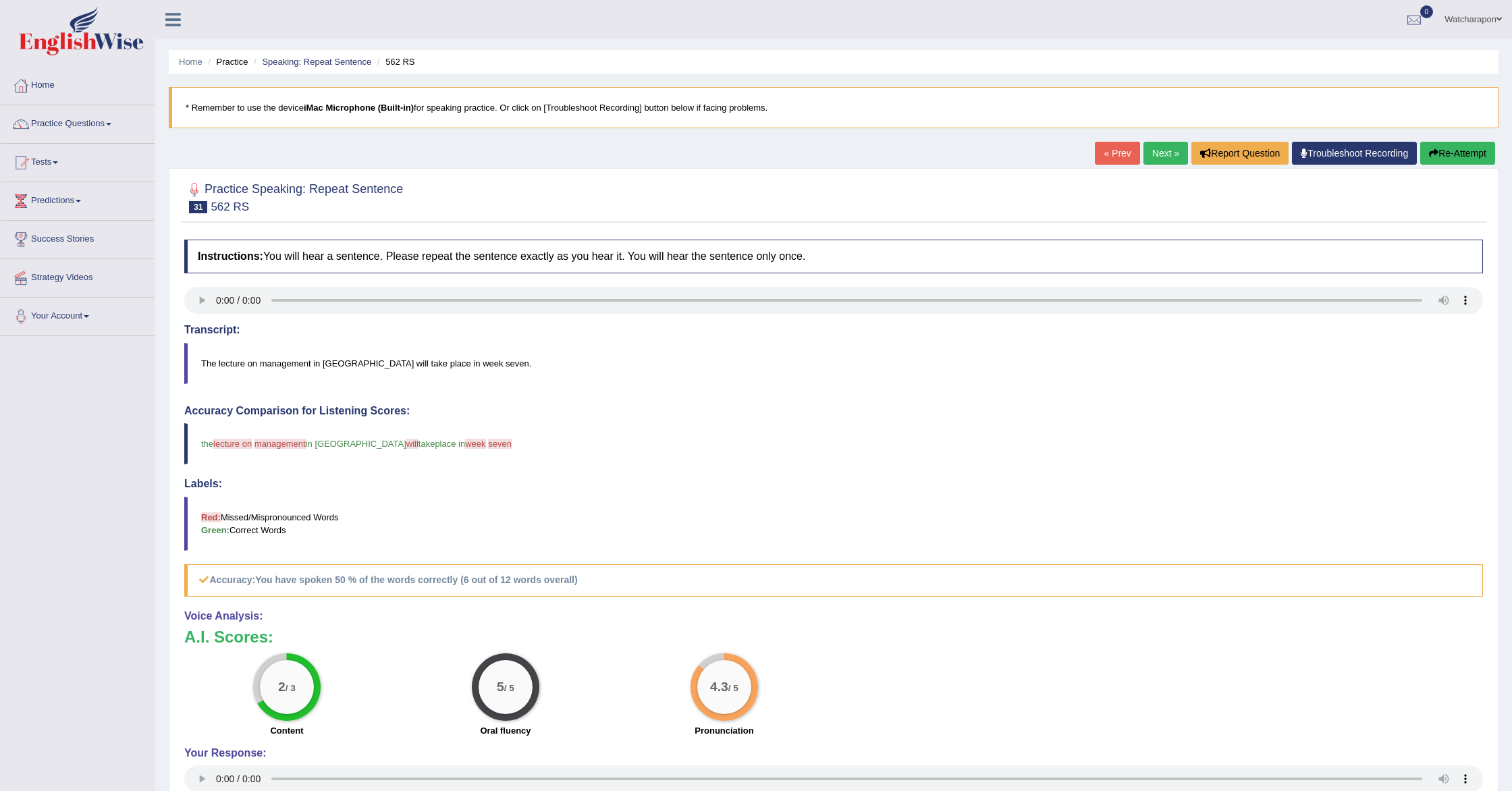
click at [1447, 152] on button "Re-Attempt" at bounding box center [1458, 153] width 75 height 23
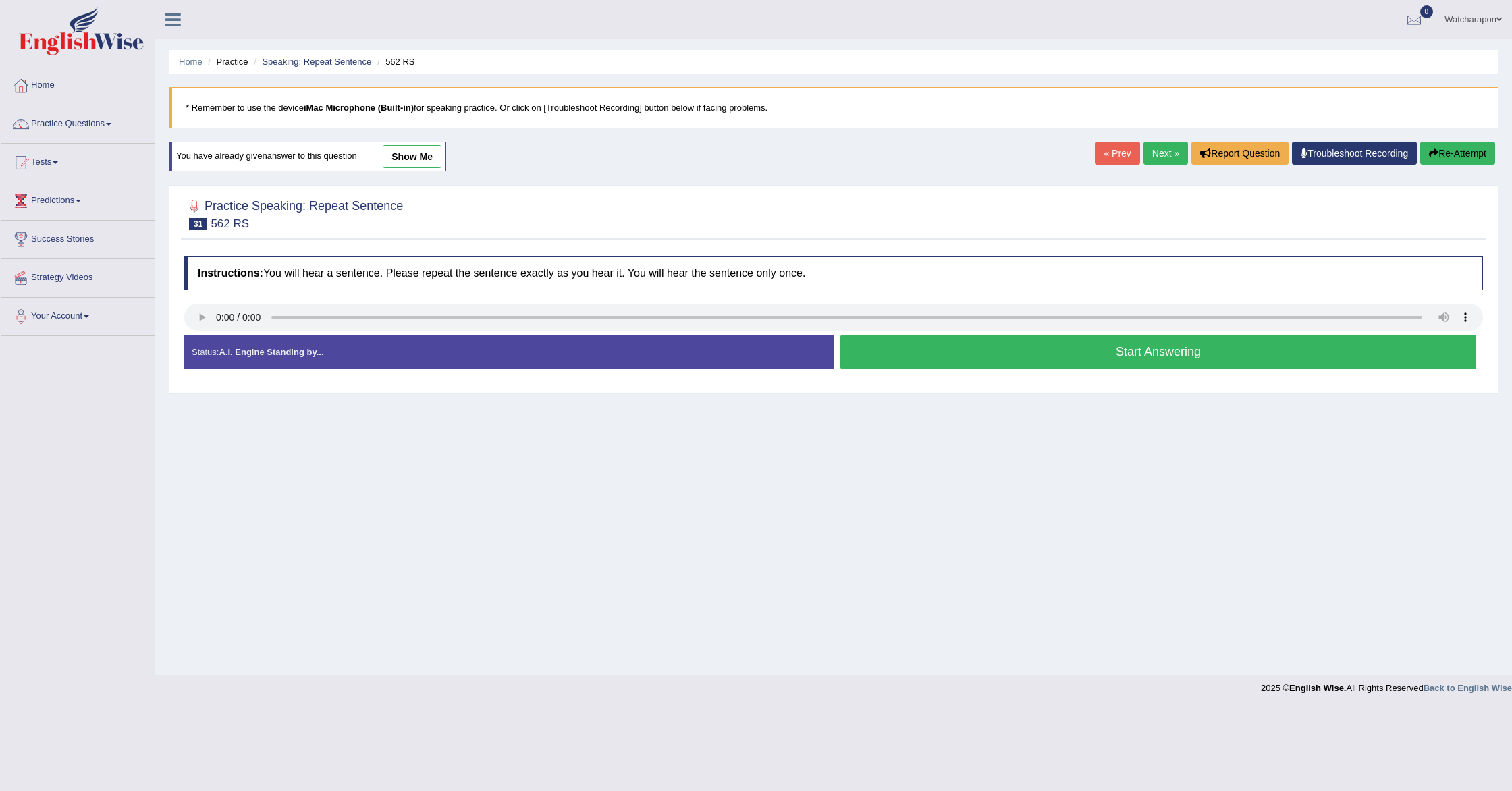
click at [893, 358] on button "Start Answering" at bounding box center [1158, 352] width 636 height 34
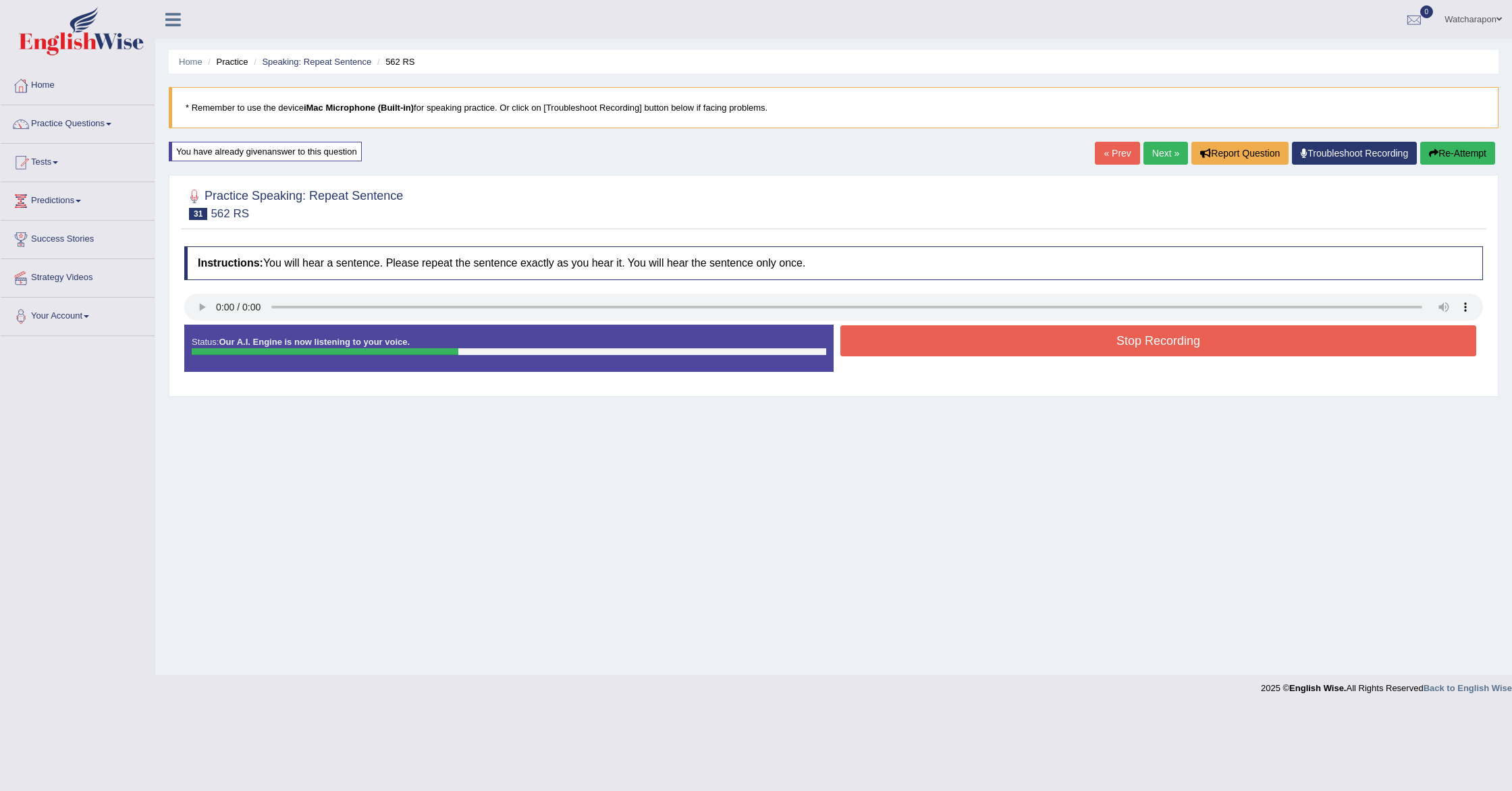
click at [894, 335] on button "Stop Recording" at bounding box center [1158, 341] width 636 height 31
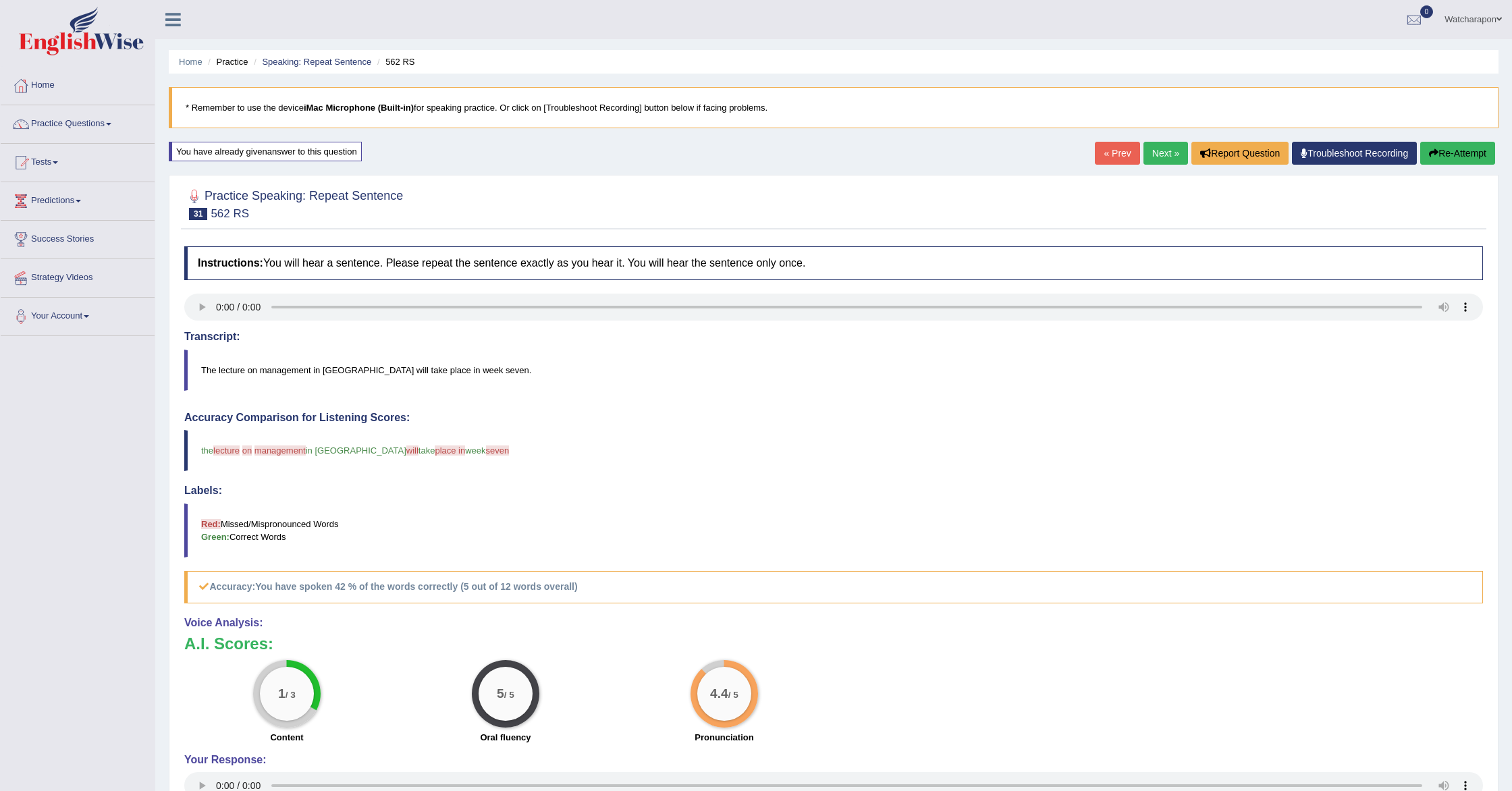
click at [1432, 151] on icon "button" at bounding box center [1433, 153] width 9 height 9
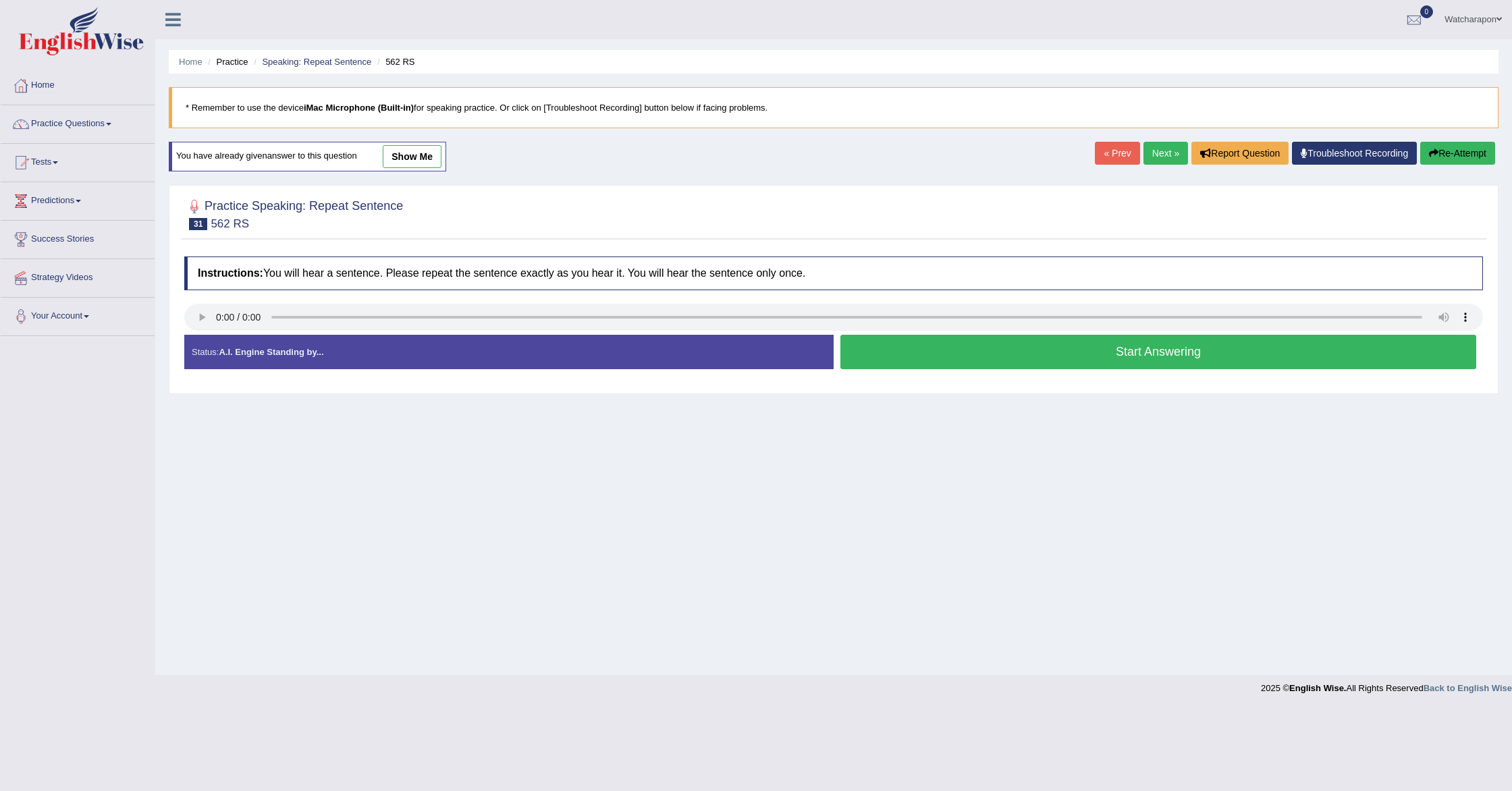
click at [909, 353] on button "Start Answering" at bounding box center [1158, 352] width 636 height 34
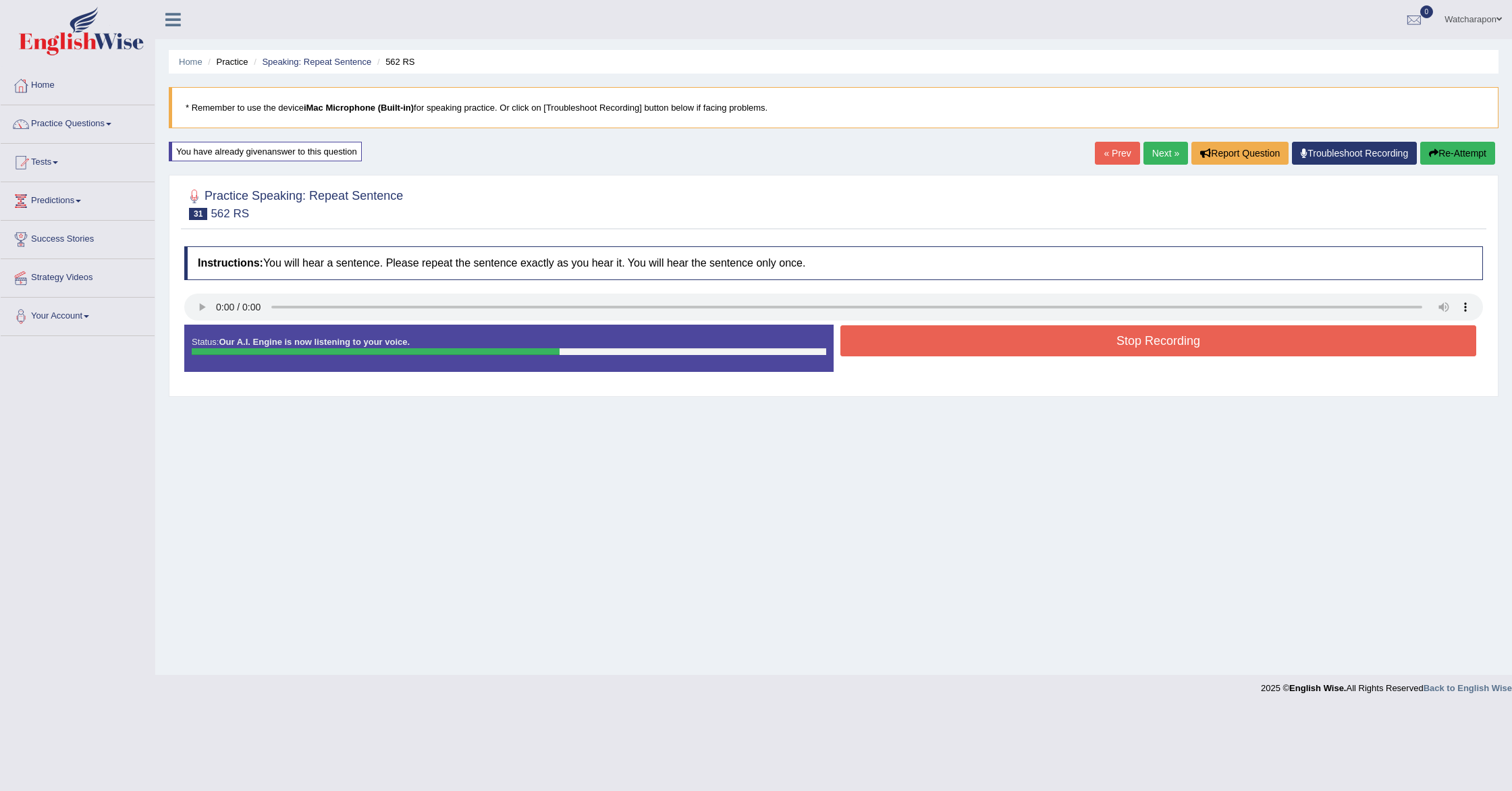
click at [912, 350] on button "Stop Recording" at bounding box center [1158, 341] width 636 height 31
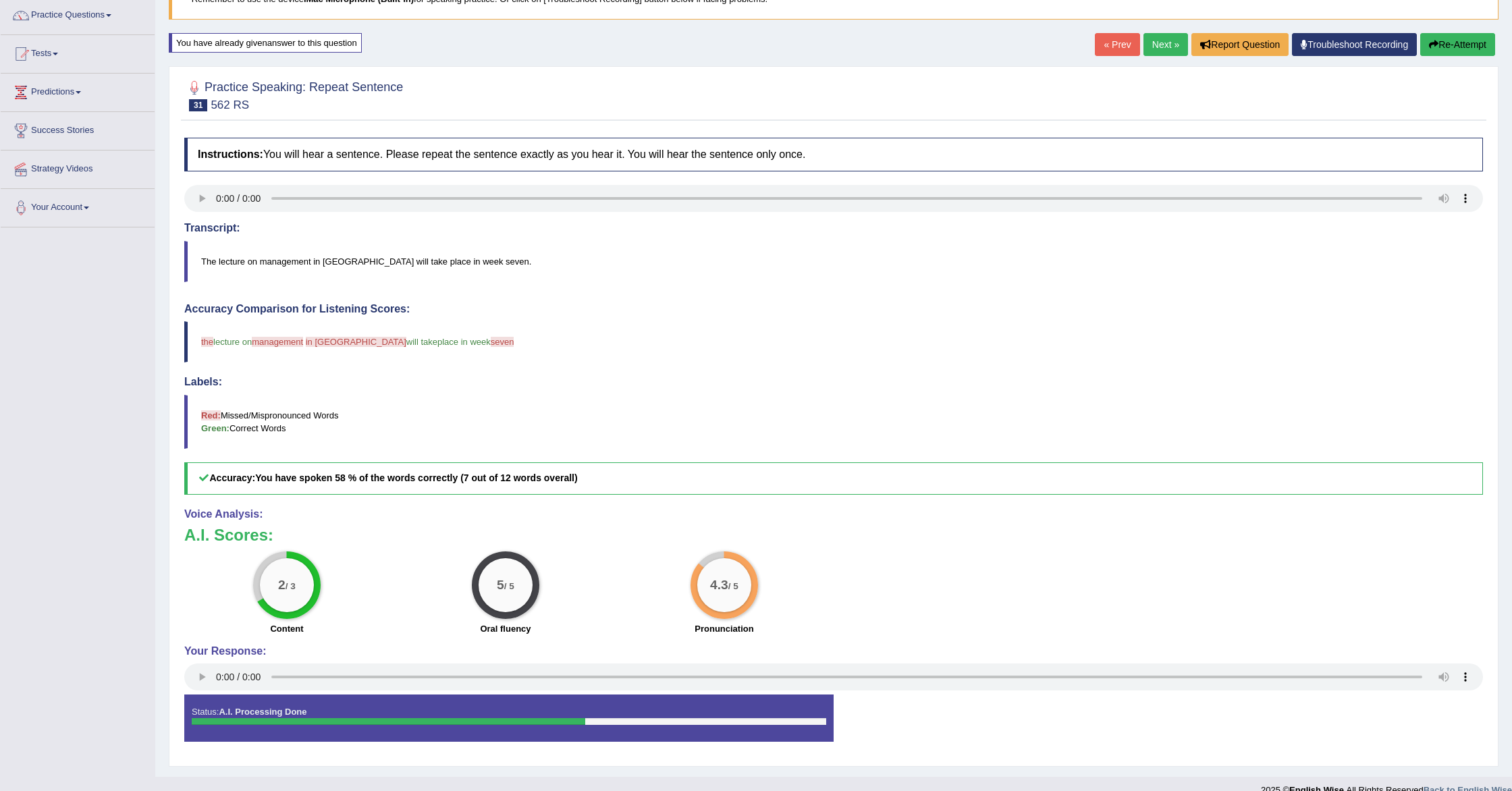
scroll to position [128, 0]
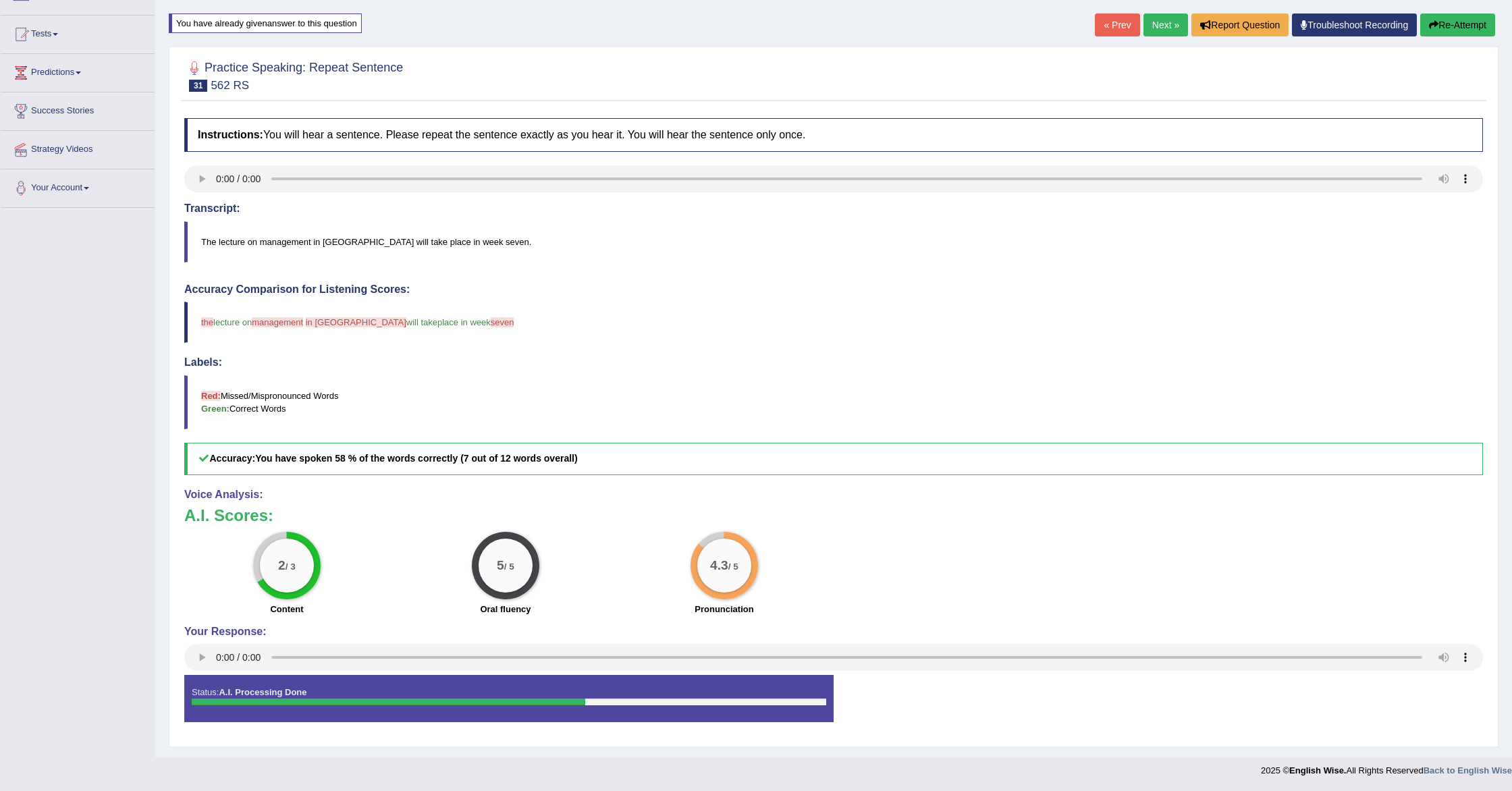
click at [1160, 25] on link "Next »" at bounding box center [1166, 25] width 44 height 23
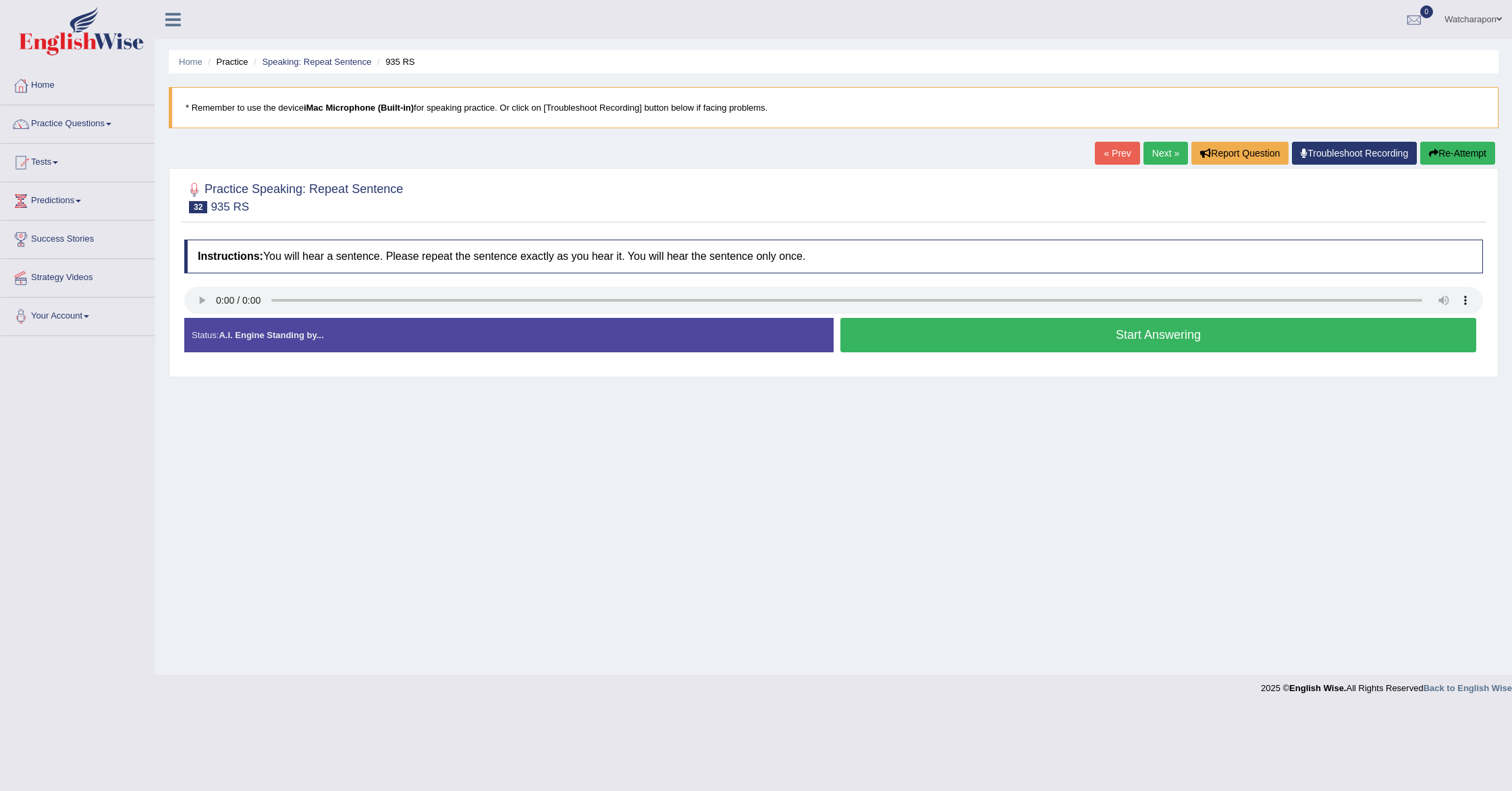
click at [923, 343] on button "Start Answering" at bounding box center [1158, 335] width 636 height 34
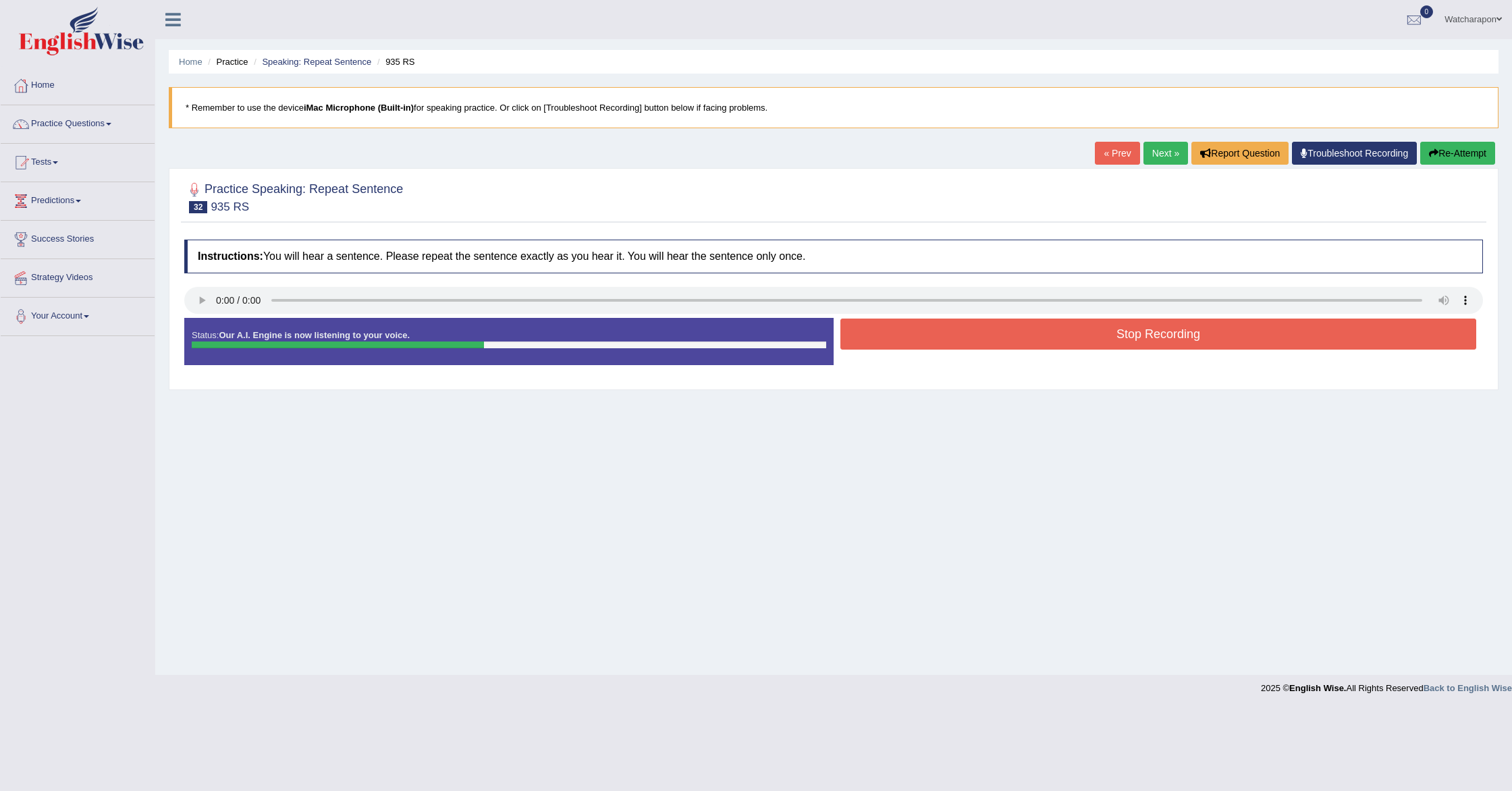
click at [951, 342] on button "Stop Recording" at bounding box center [1158, 334] width 636 height 31
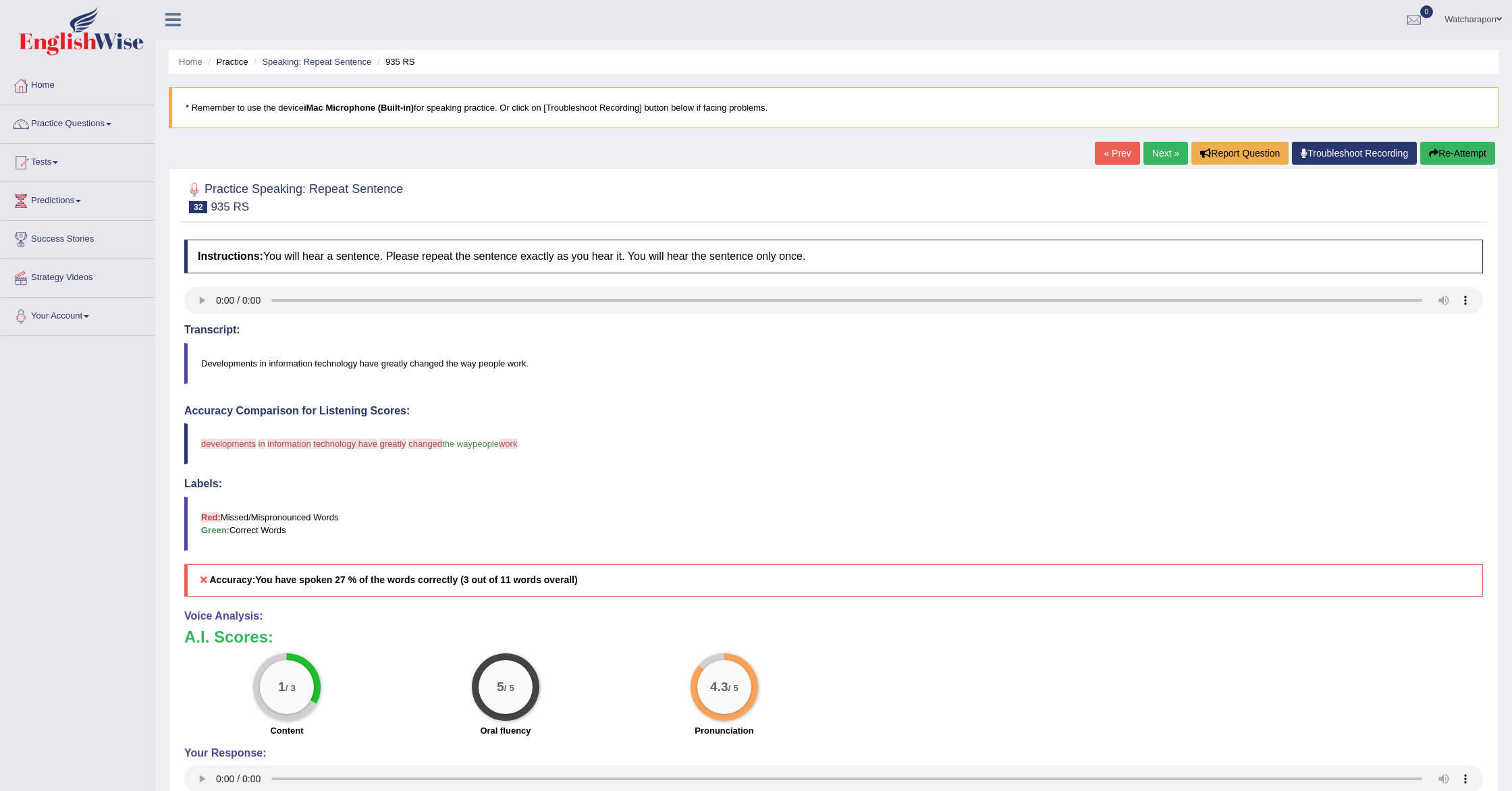
click at [1449, 152] on button "Re-Attempt" at bounding box center [1458, 153] width 75 height 23
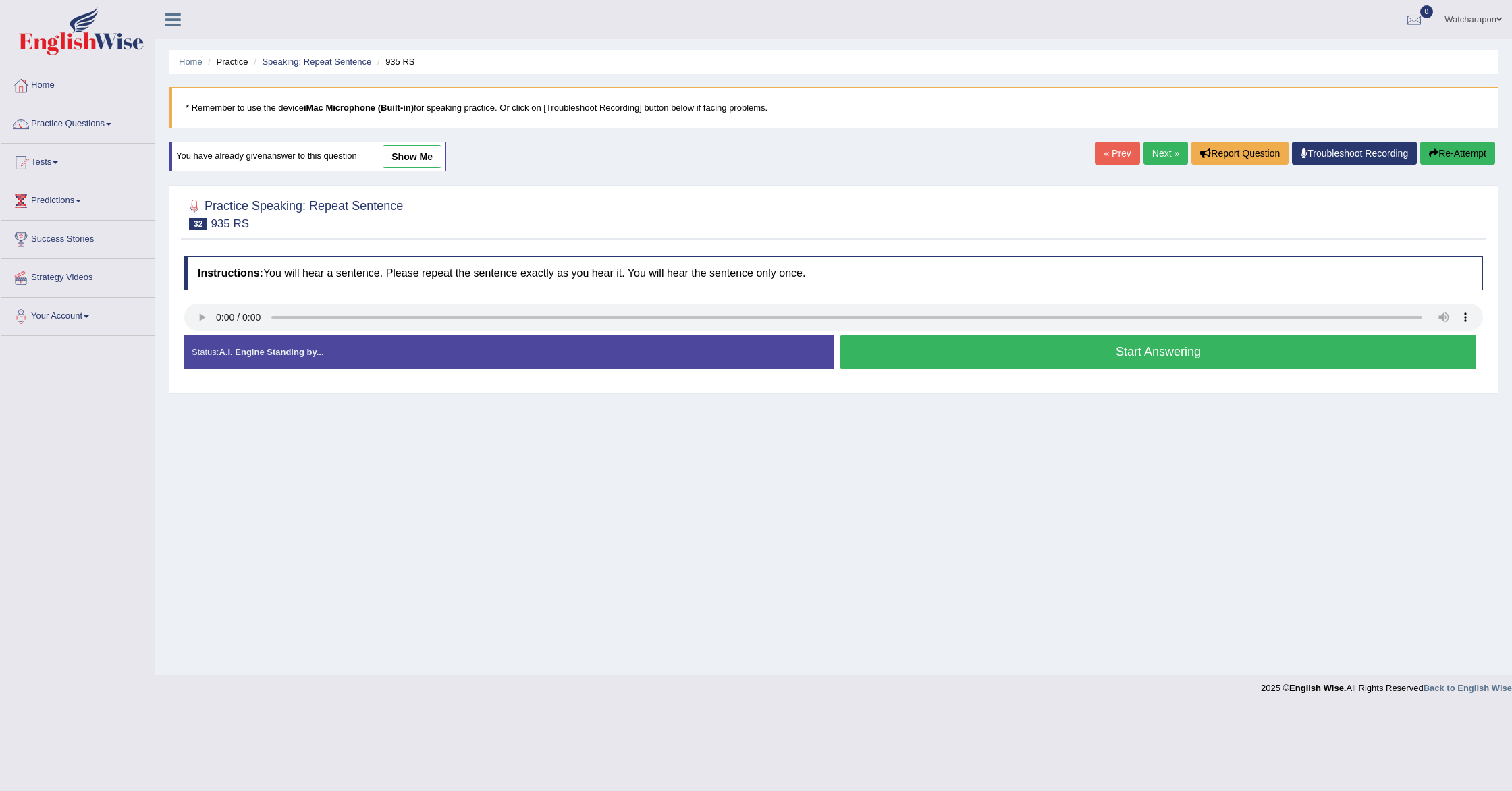
click at [857, 350] on button "Start Answering" at bounding box center [1158, 352] width 636 height 34
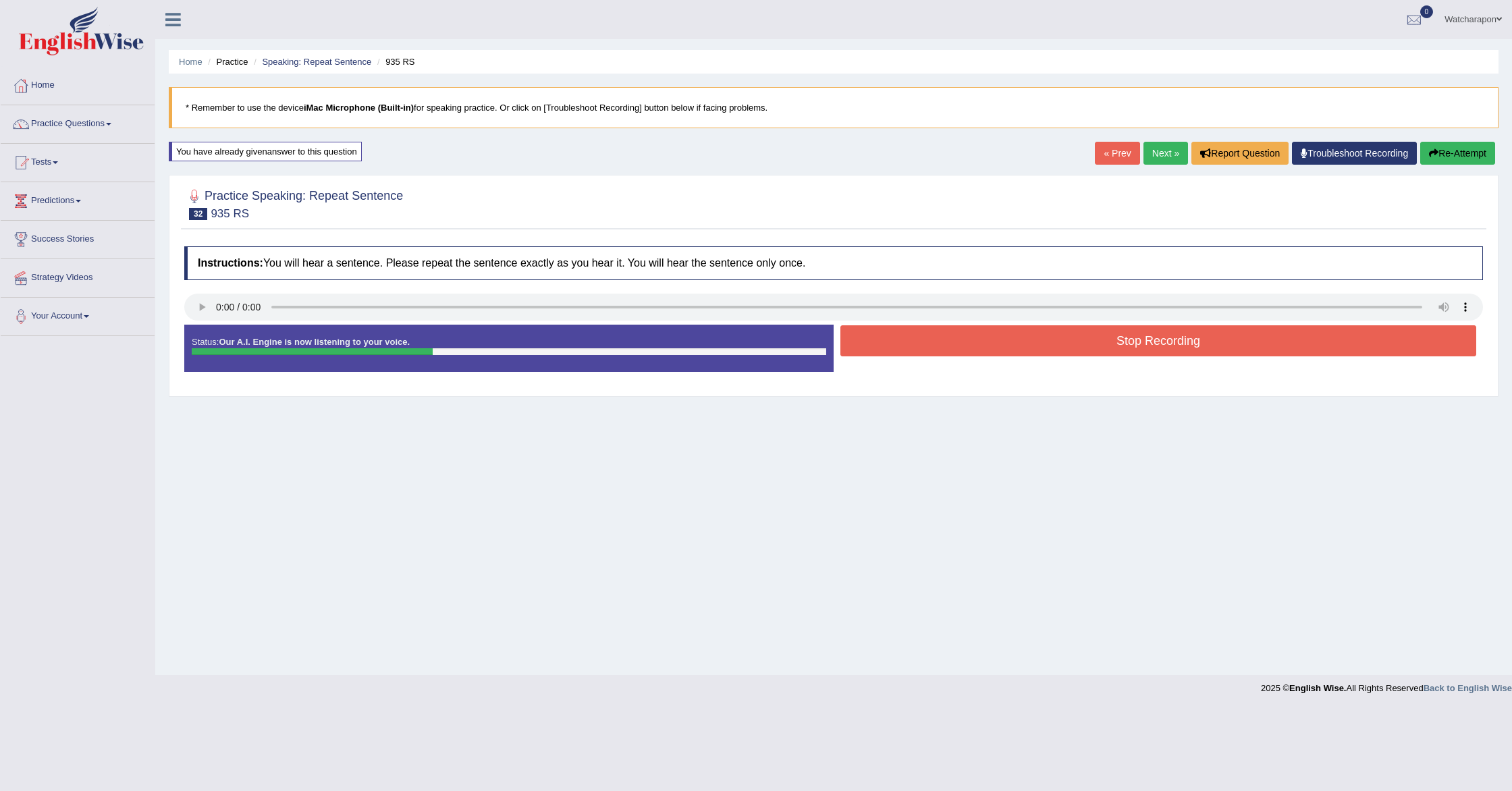
click at [1001, 339] on button "Stop Recording" at bounding box center [1158, 341] width 636 height 31
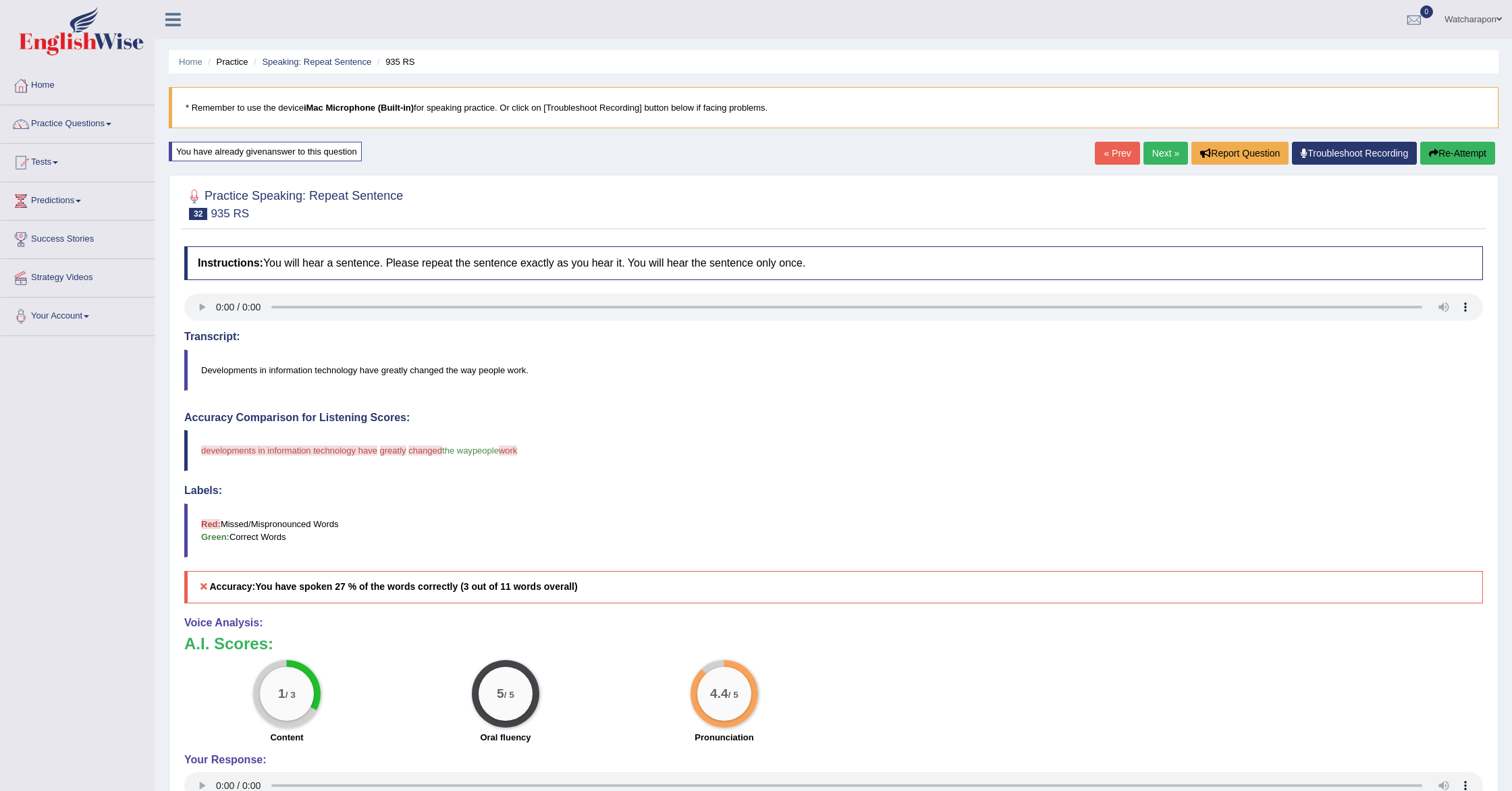
click at [1441, 153] on button "Re-Attempt" at bounding box center [1458, 153] width 75 height 23
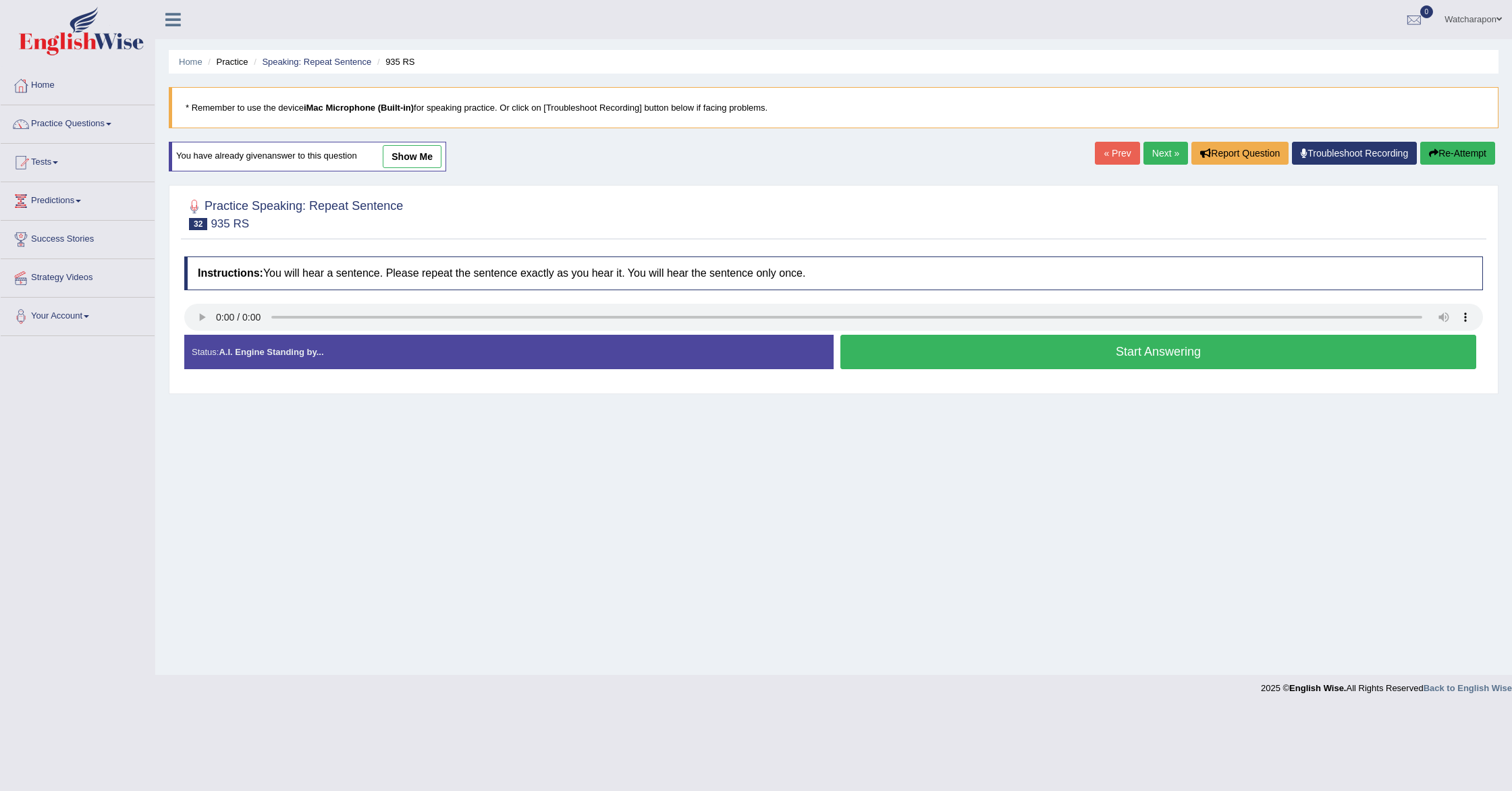
click at [961, 358] on button "Start Answering" at bounding box center [1158, 352] width 636 height 34
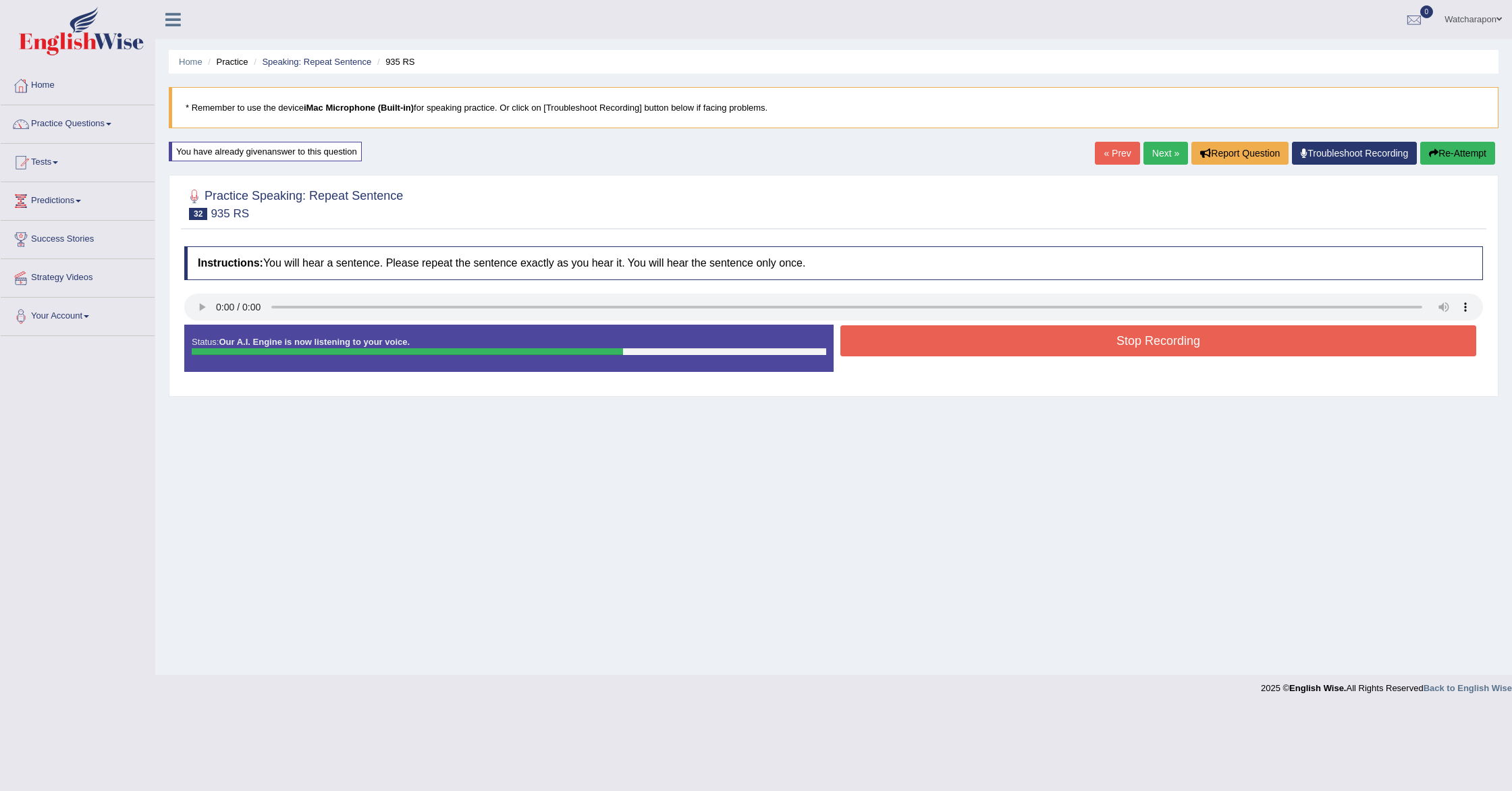
click at [963, 345] on button "Stop Recording" at bounding box center [1158, 341] width 636 height 31
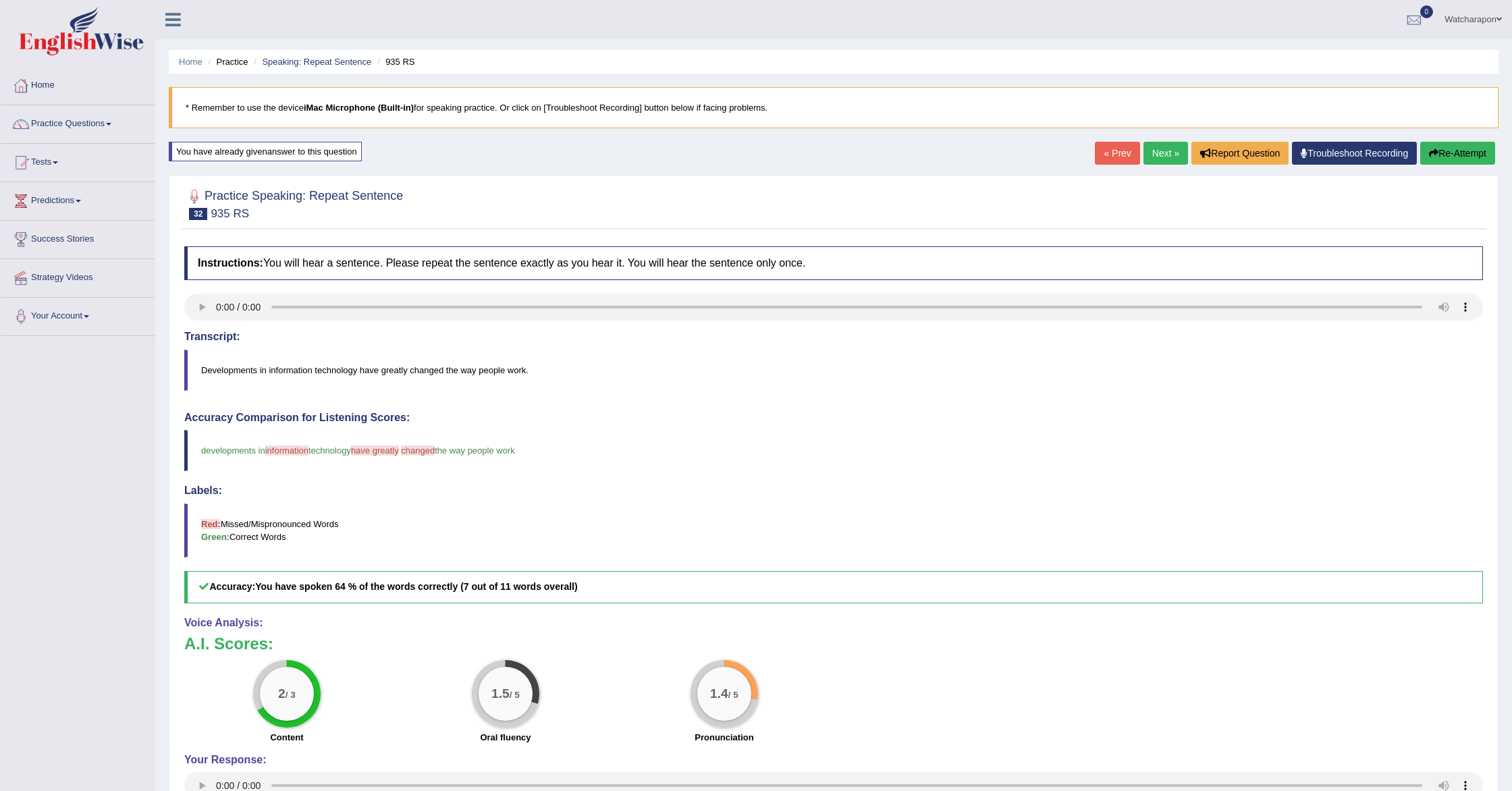
click at [1445, 147] on button "Re-Attempt" at bounding box center [1458, 153] width 75 height 23
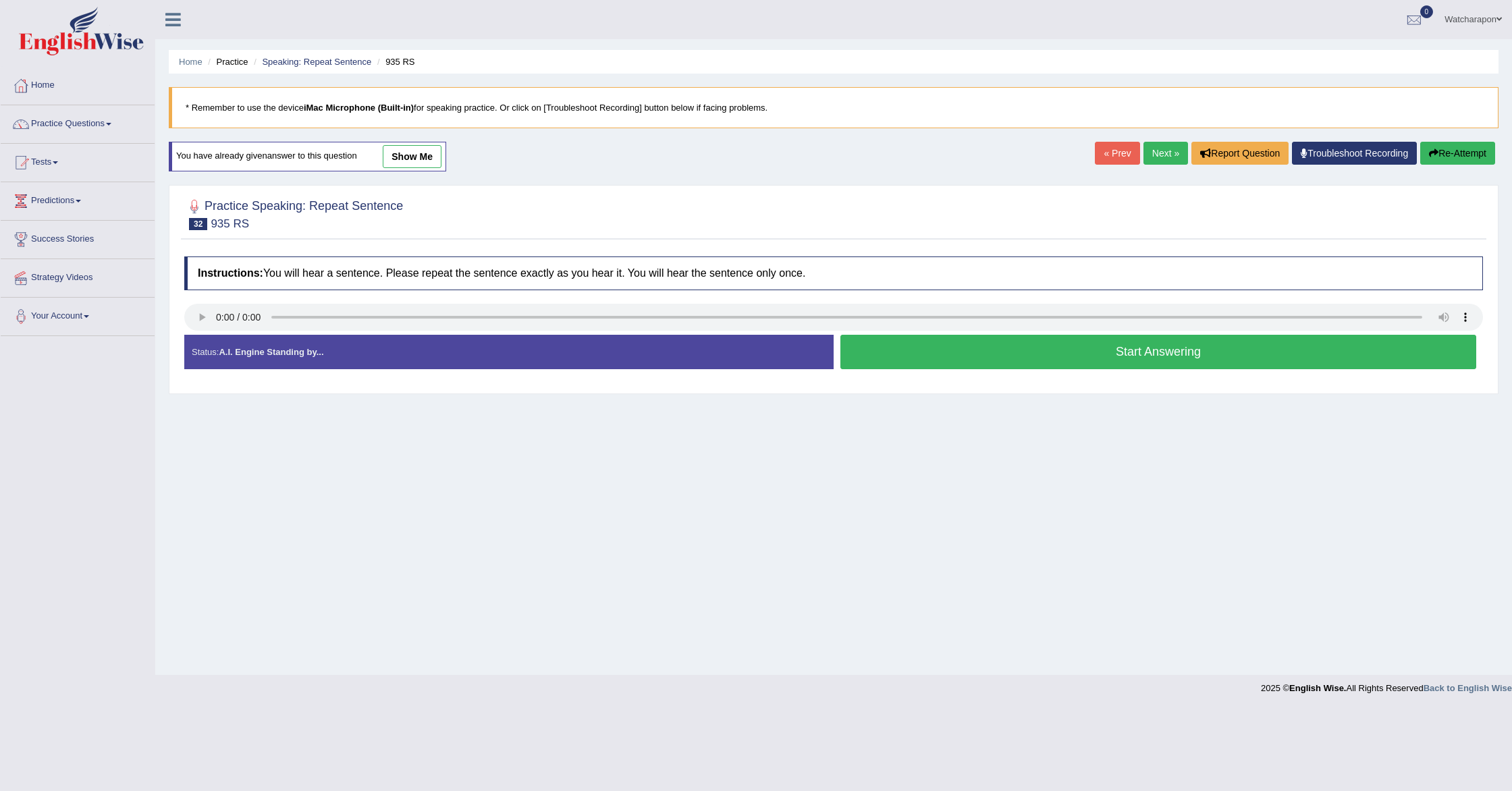
click at [877, 359] on button "Start Answering" at bounding box center [1158, 352] width 636 height 34
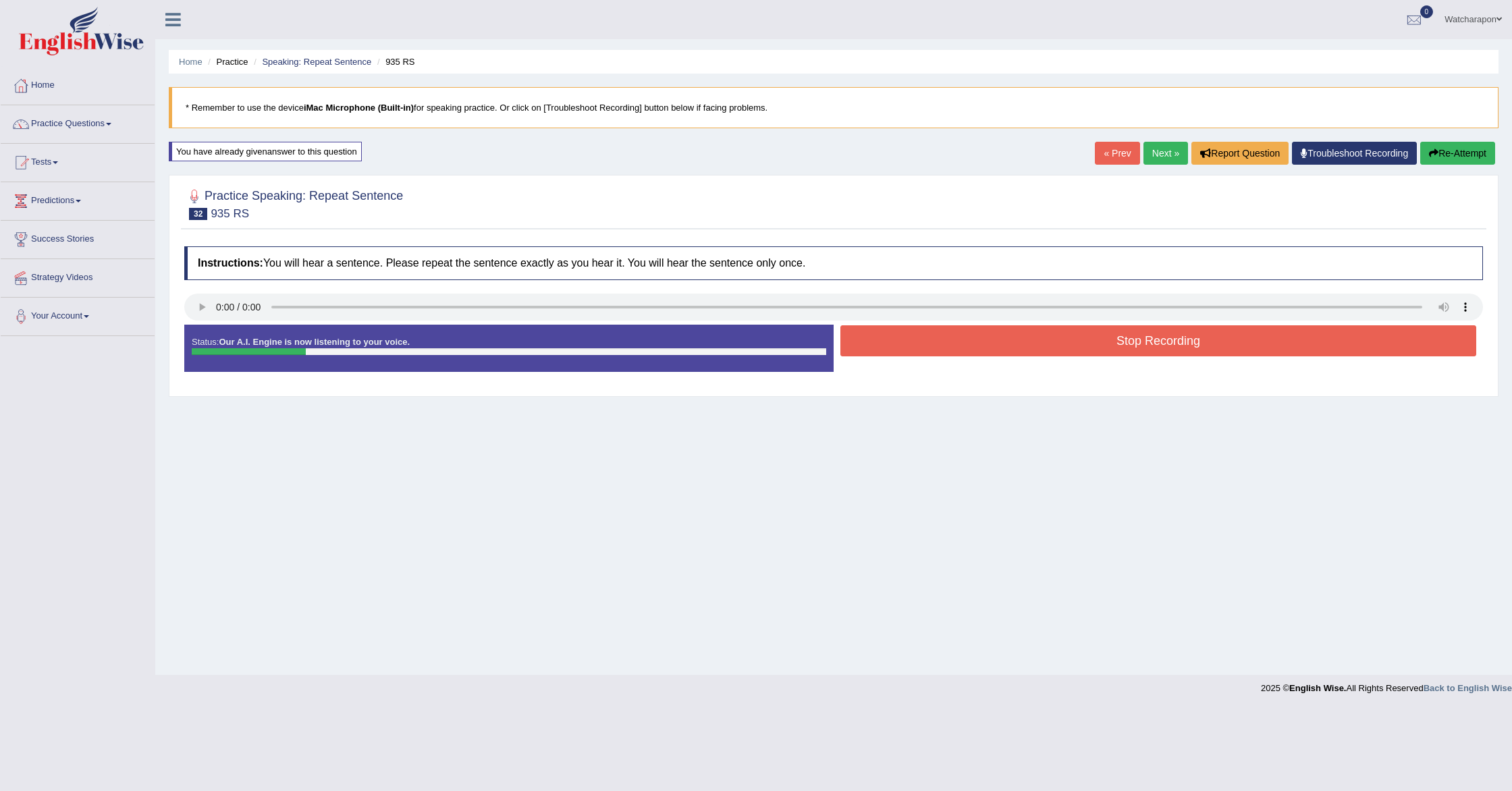
click at [1059, 336] on button "Stop Recording" at bounding box center [1158, 341] width 636 height 31
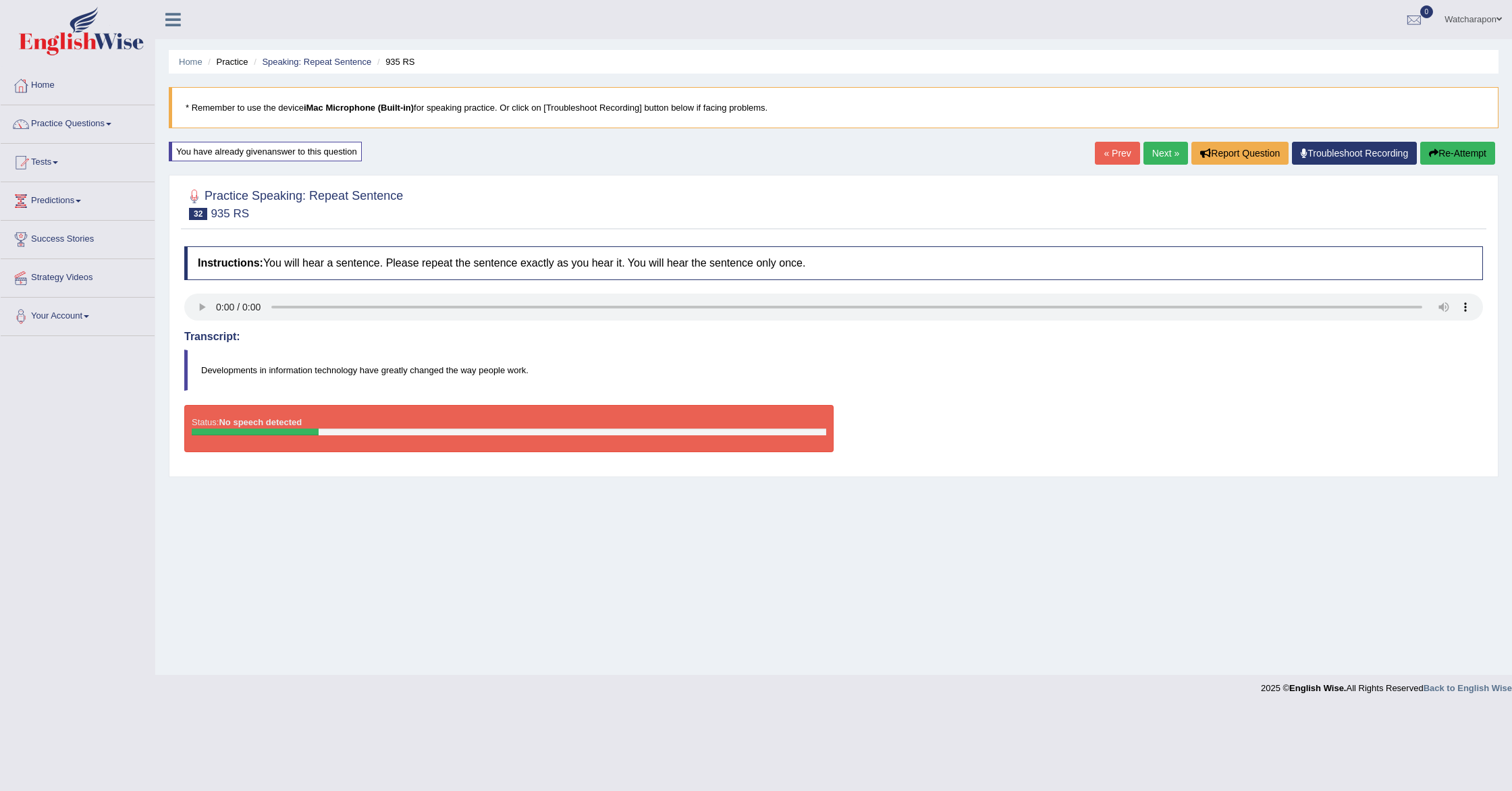
click at [1463, 151] on button "Re-Attempt" at bounding box center [1458, 153] width 75 height 23
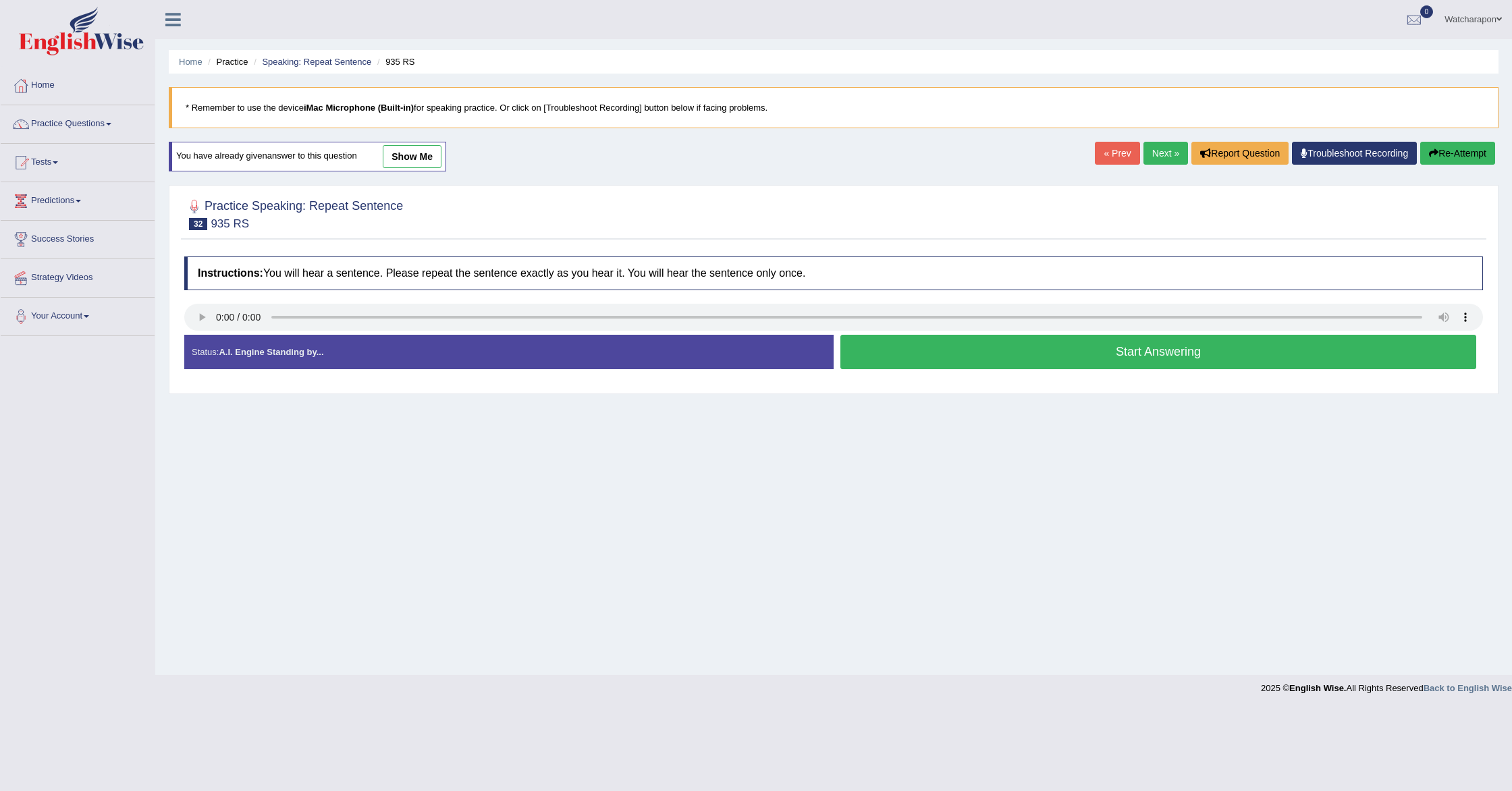
click at [1046, 344] on button "Start Answering" at bounding box center [1158, 352] width 636 height 34
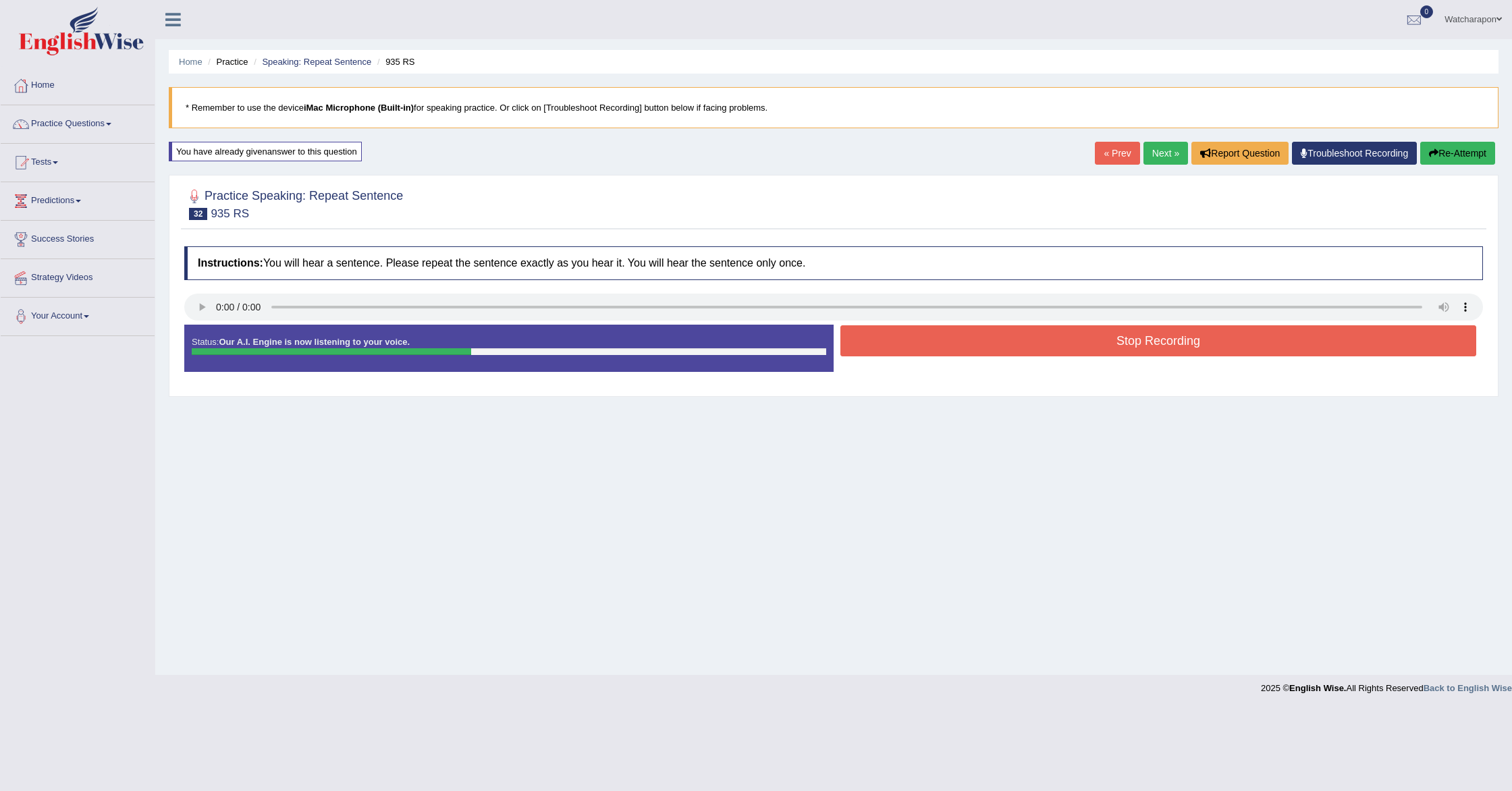
click at [1046, 341] on button "Stop Recording" at bounding box center [1158, 341] width 636 height 31
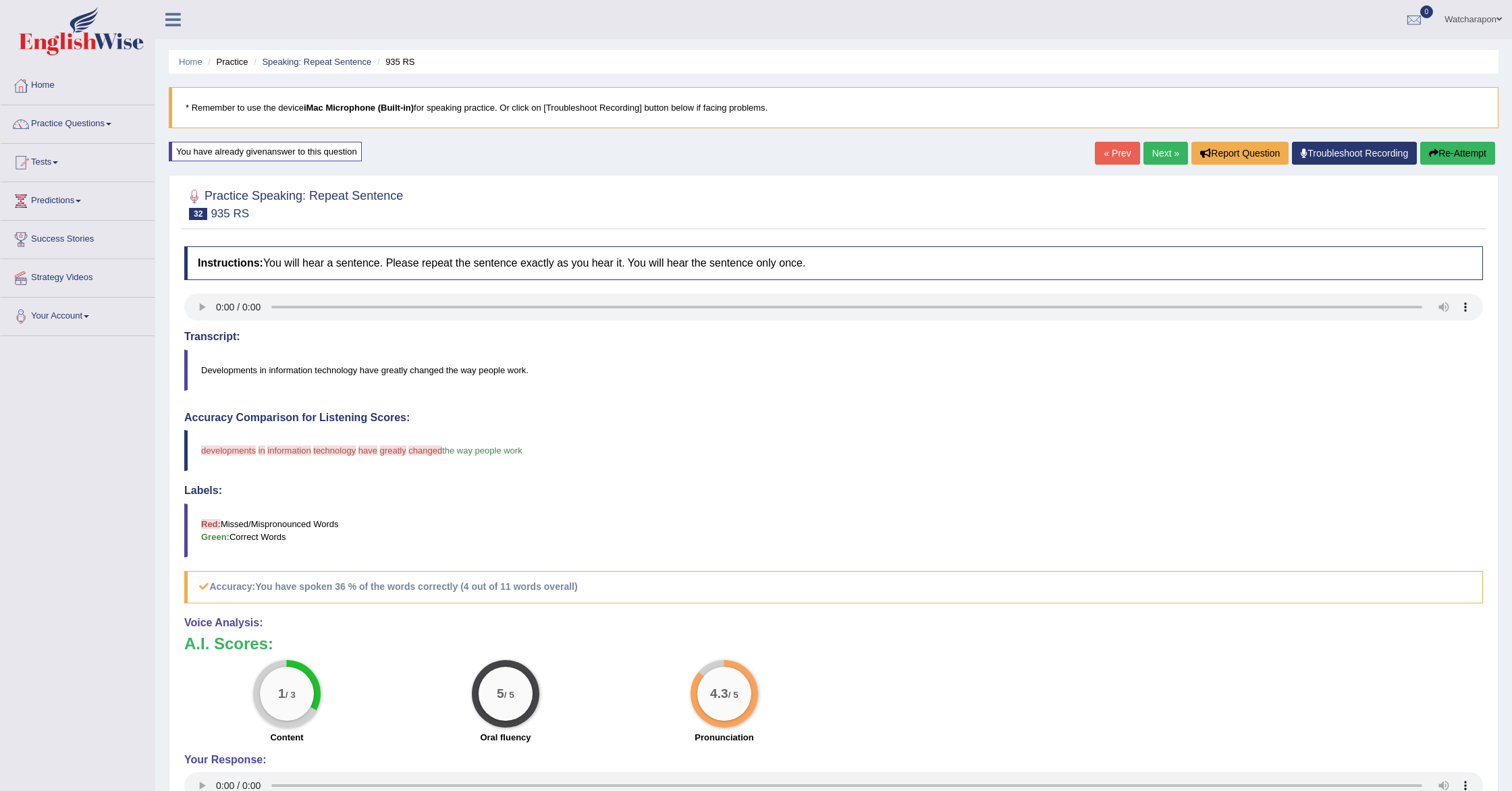
click at [1162, 150] on link "Next »" at bounding box center [1166, 153] width 44 height 23
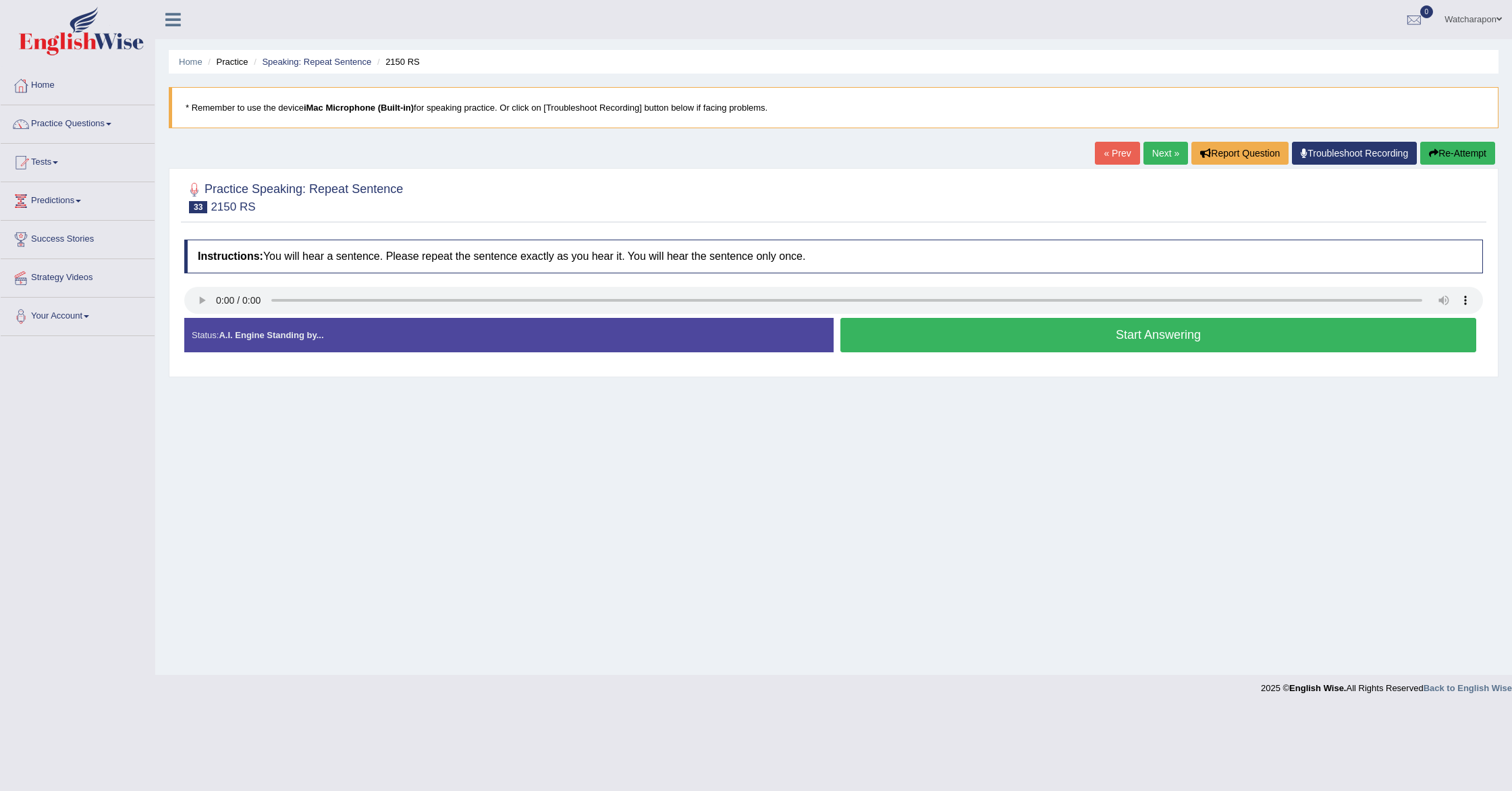
click at [900, 348] on button "Start Answering" at bounding box center [1158, 335] width 636 height 34
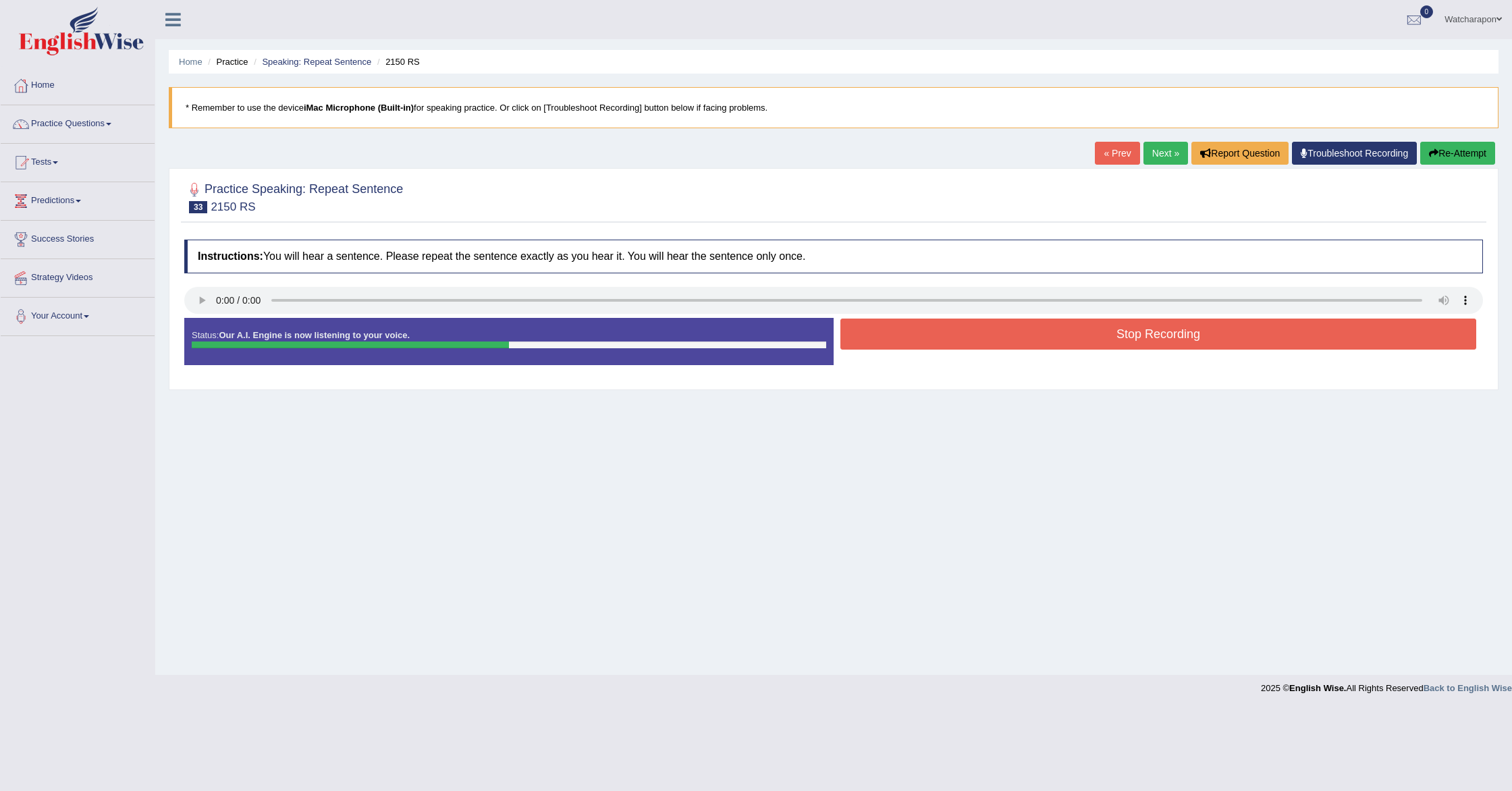
click at [904, 339] on button "Stop Recording" at bounding box center [1158, 334] width 636 height 31
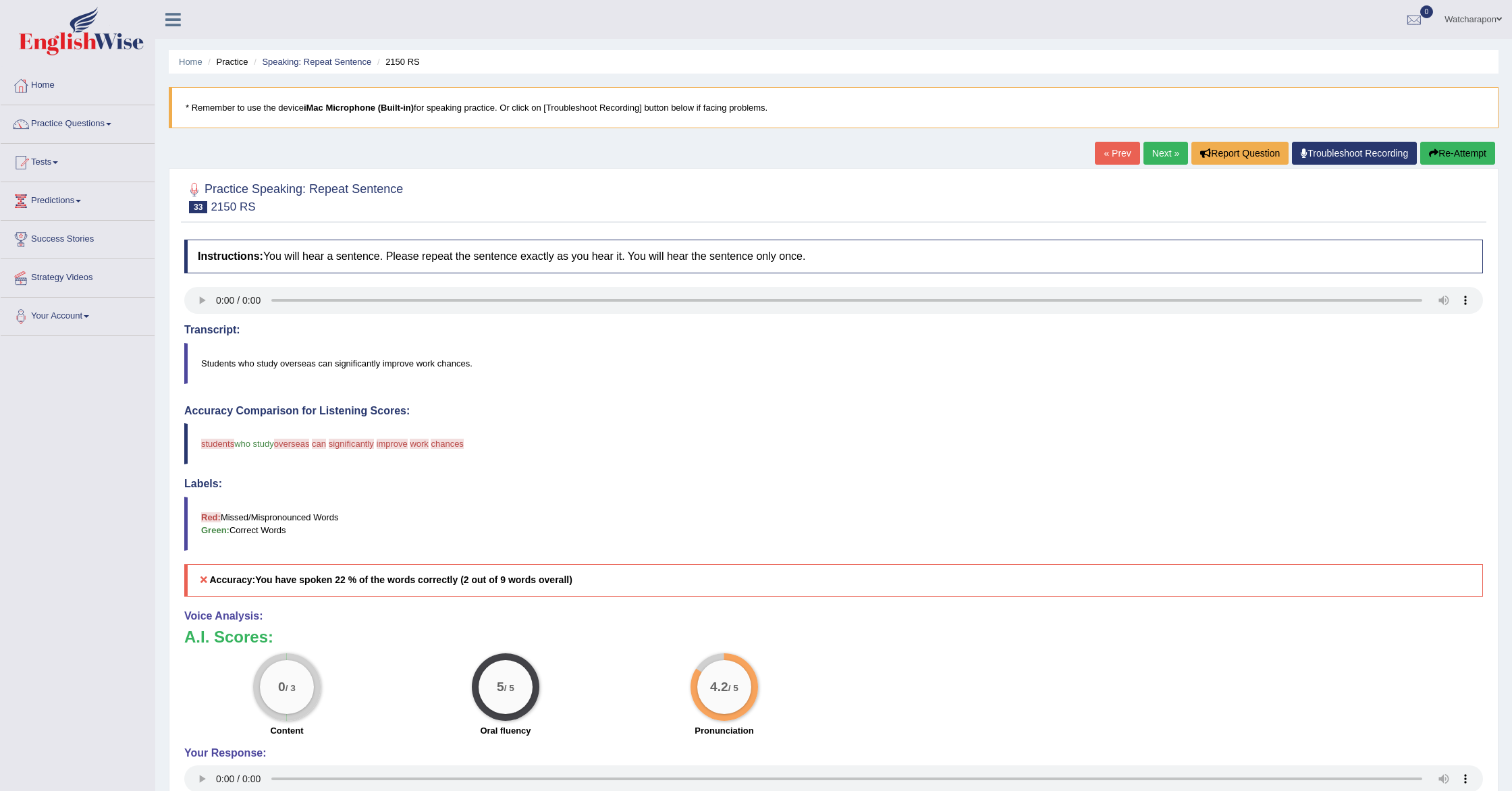
click at [1442, 153] on button "Re-Attempt" at bounding box center [1458, 153] width 75 height 23
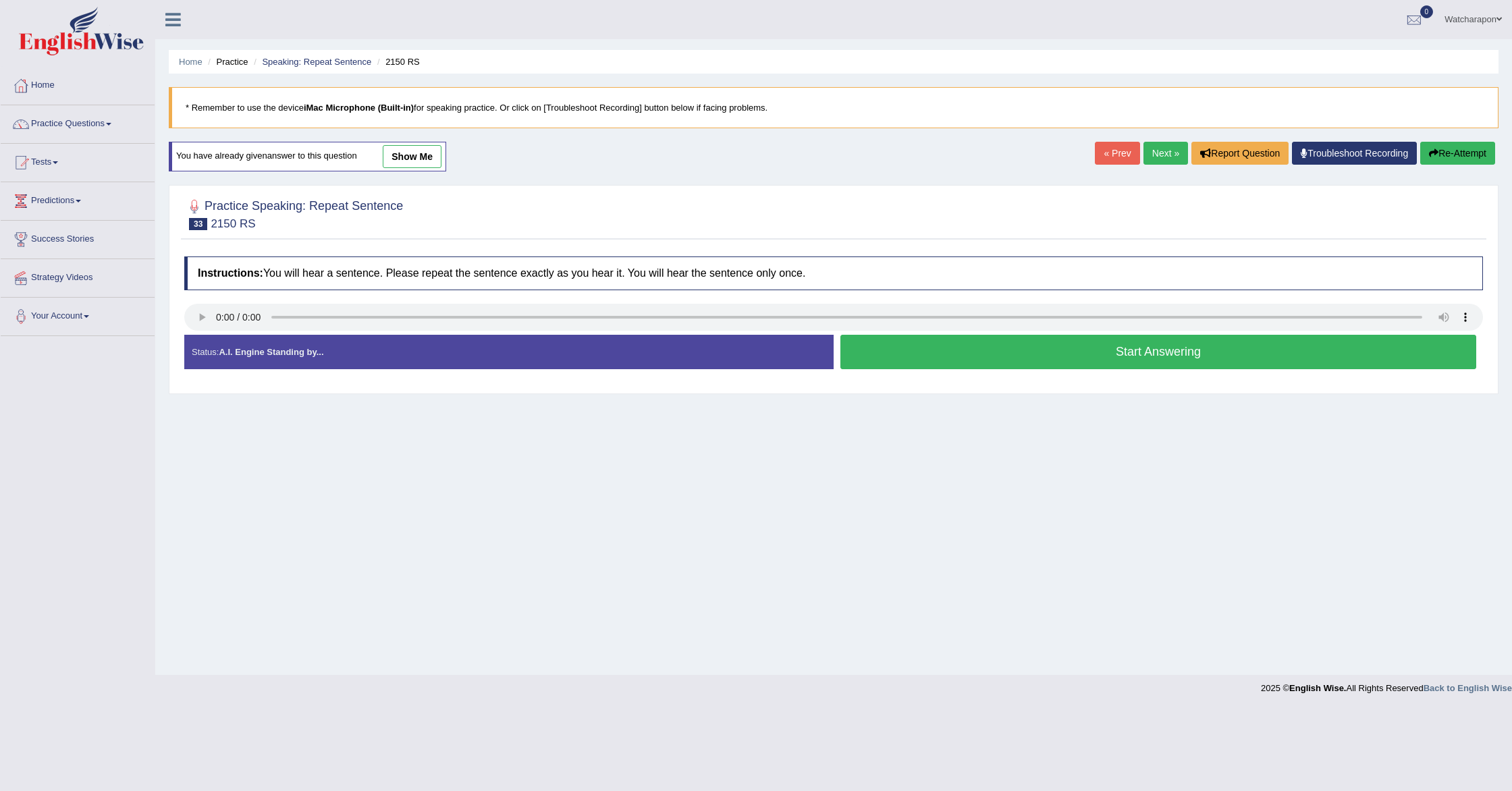
click at [882, 356] on button "Start Answering" at bounding box center [1158, 352] width 636 height 34
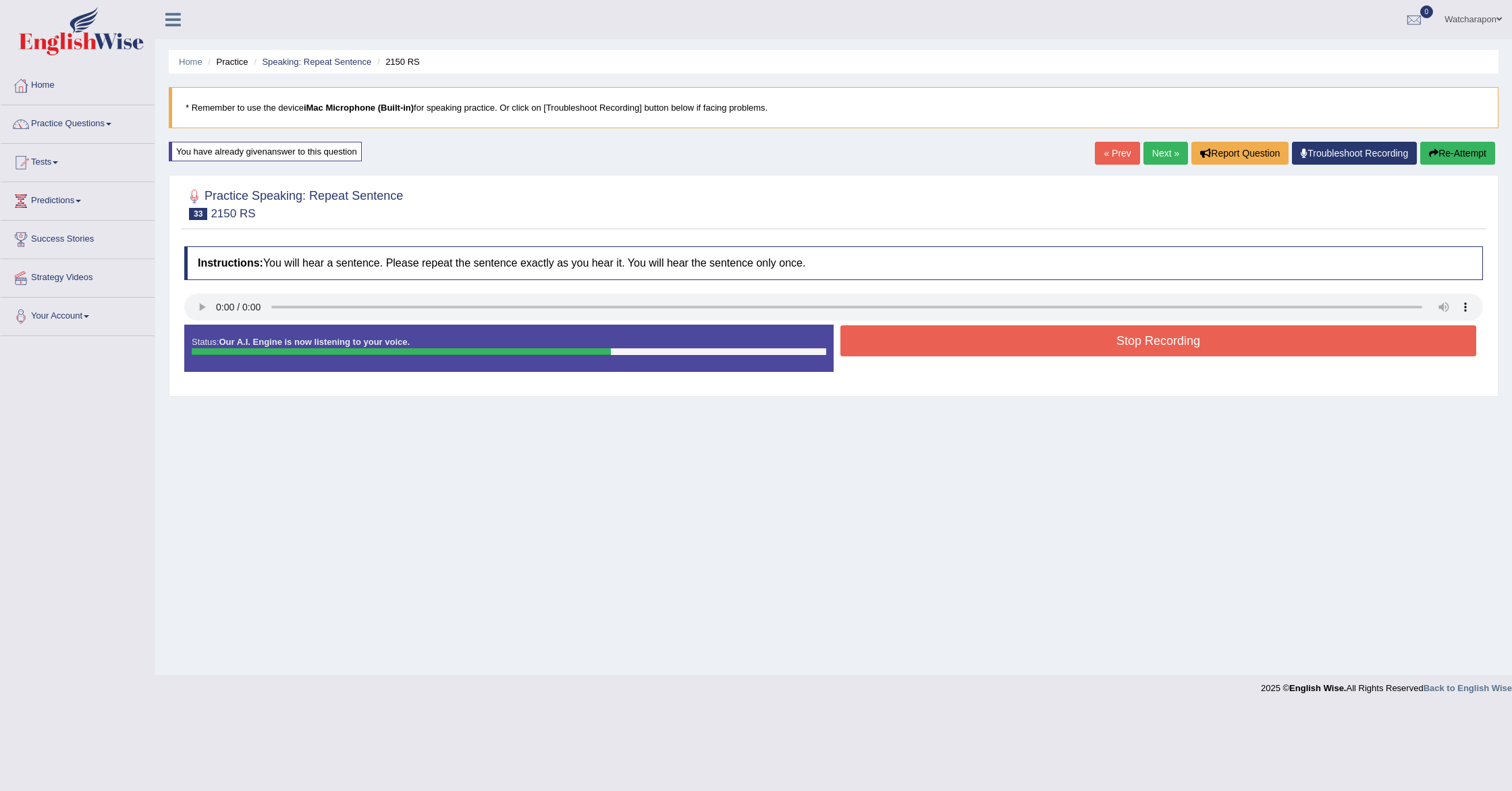
click at [907, 345] on button "Stop Recording" at bounding box center [1158, 341] width 636 height 31
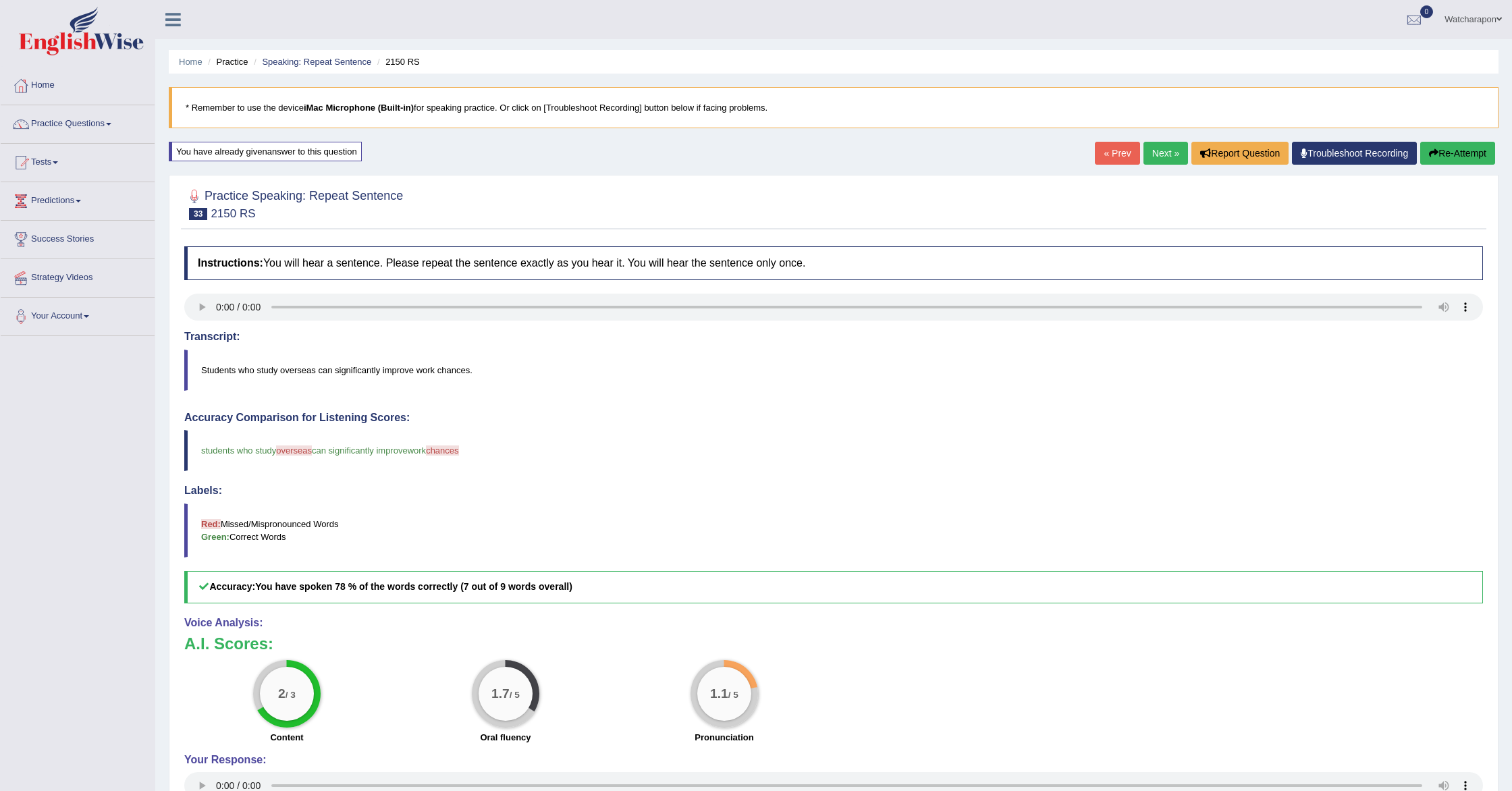
click at [1446, 151] on button "Re-Attempt" at bounding box center [1458, 153] width 75 height 23
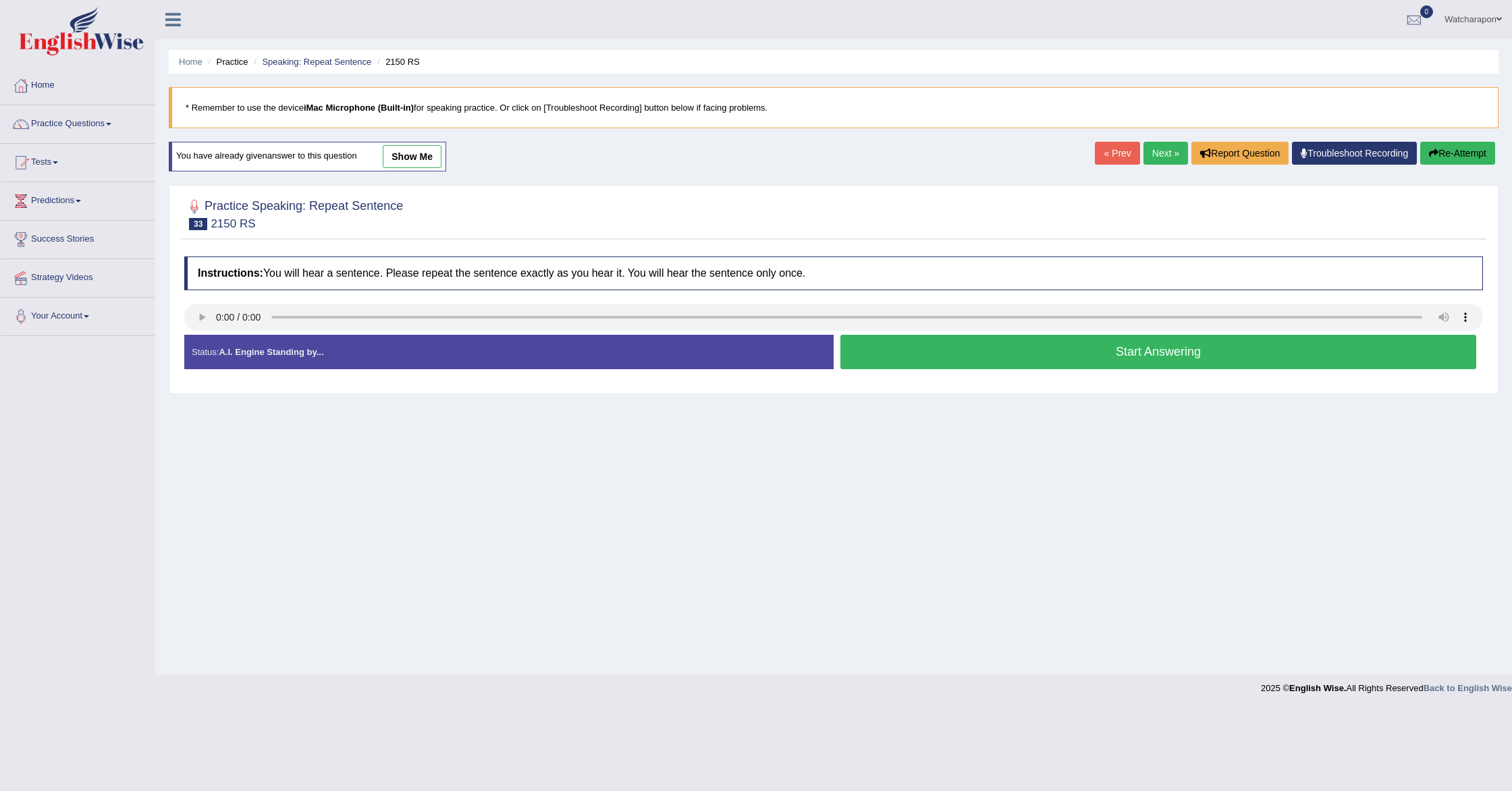
click at [883, 355] on button "Start Answering" at bounding box center [1158, 352] width 636 height 34
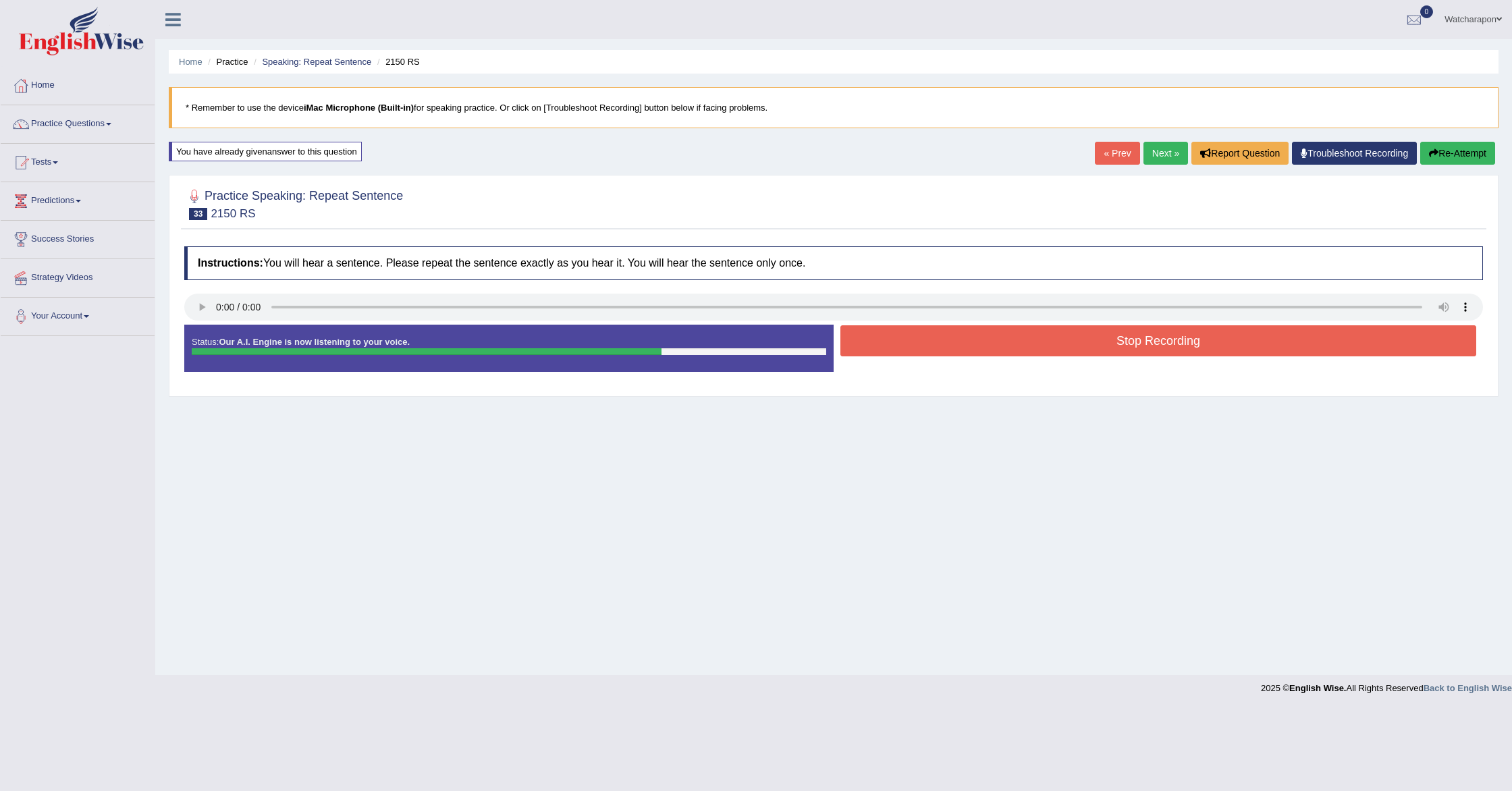
click at [884, 352] on button "Stop Recording" at bounding box center [1158, 341] width 636 height 31
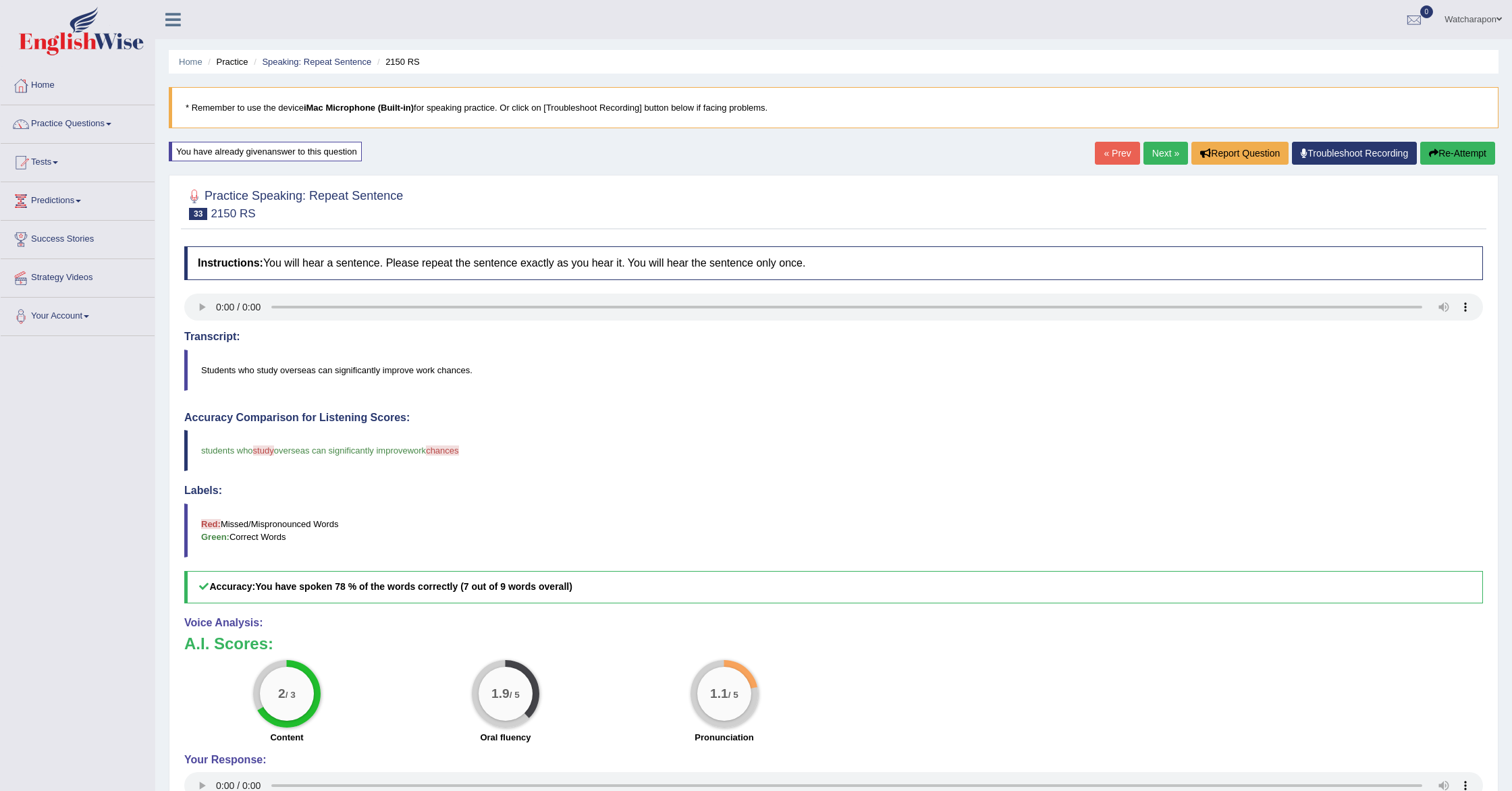
click at [1445, 149] on button "Re-Attempt" at bounding box center [1458, 153] width 75 height 23
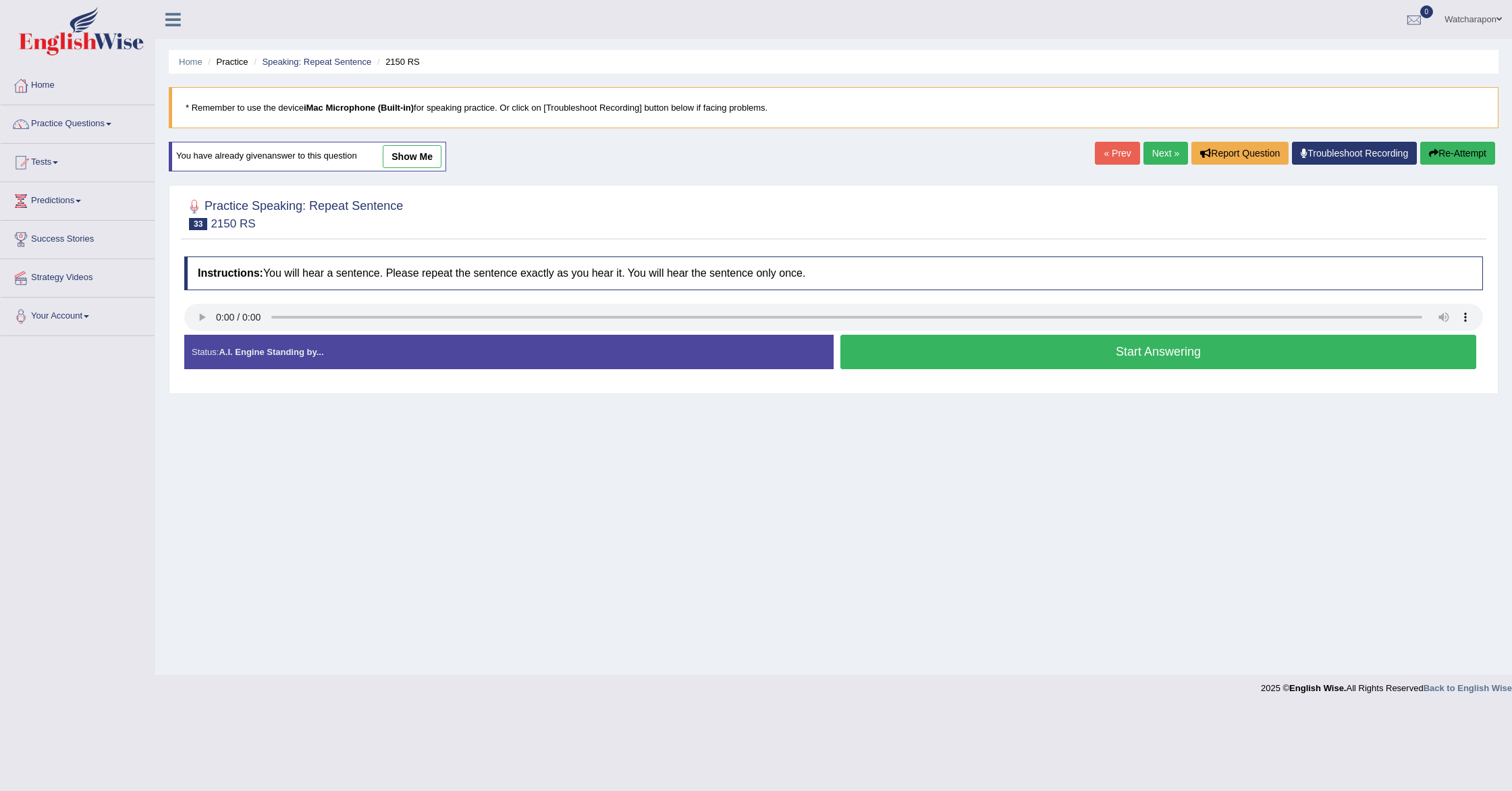
click at [889, 358] on button "Start Answering" at bounding box center [1158, 352] width 636 height 34
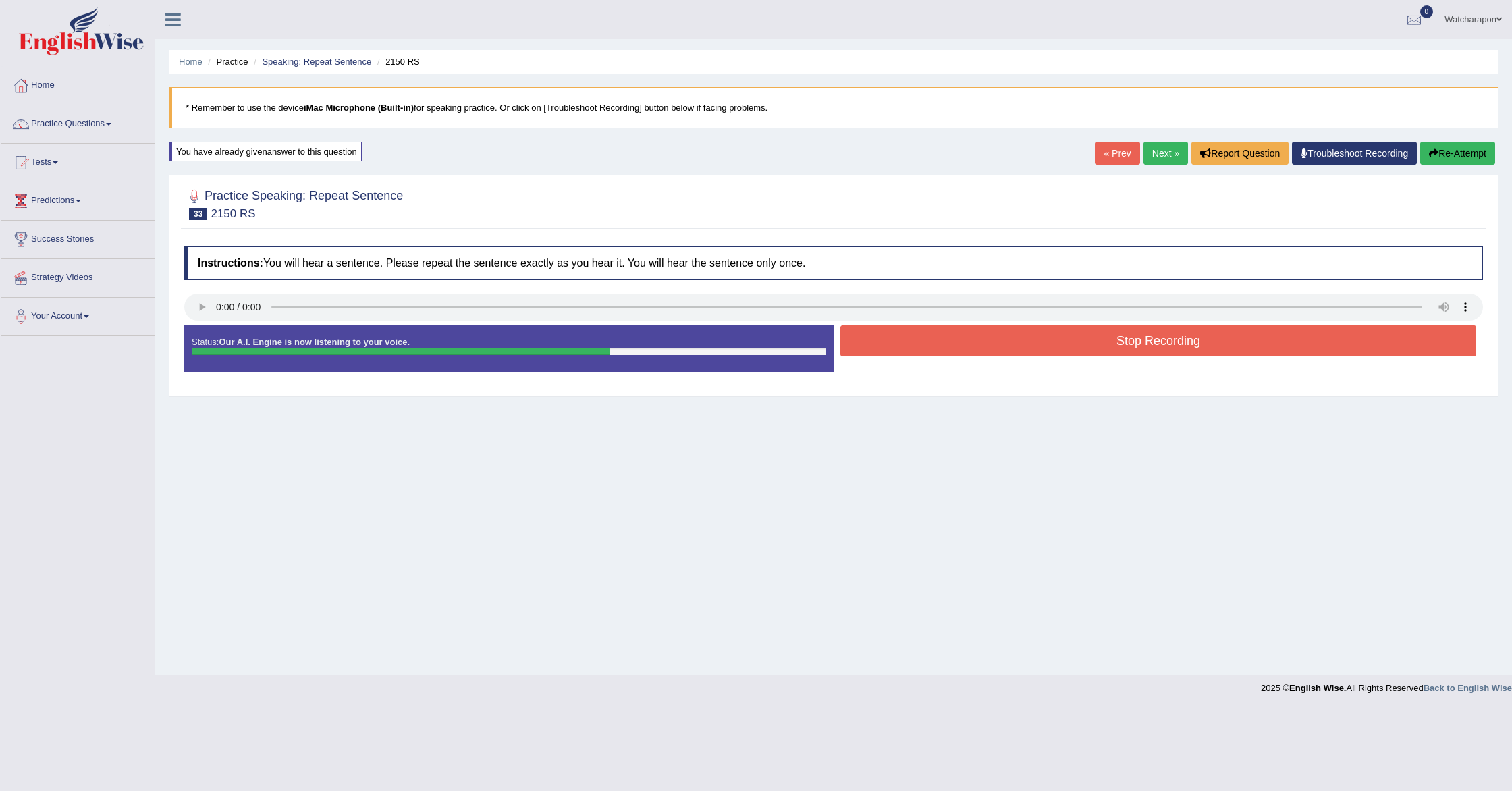
click at [890, 345] on button "Stop Recording" at bounding box center [1158, 341] width 636 height 31
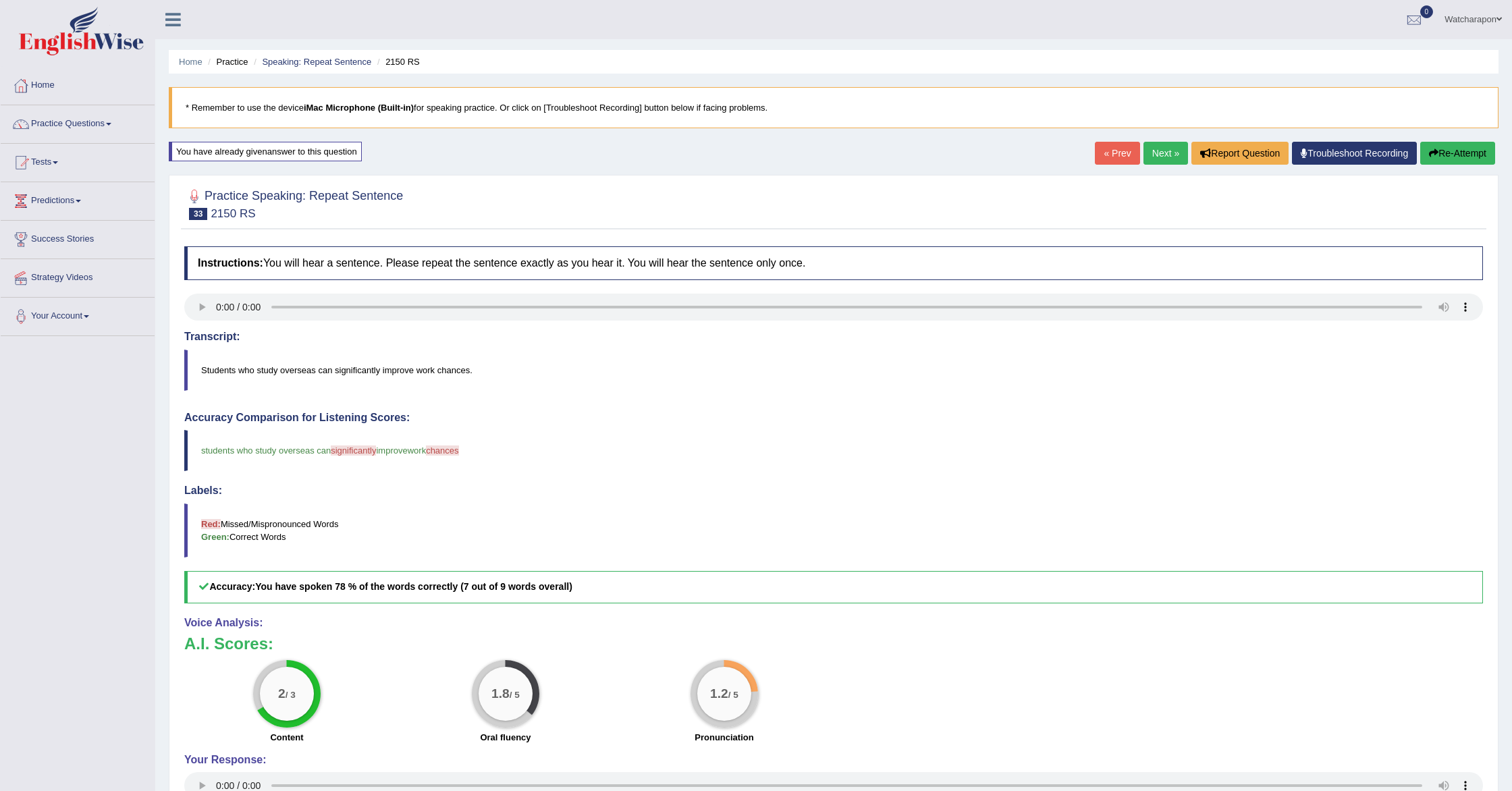
click at [1147, 152] on link "Next »" at bounding box center [1166, 153] width 44 height 23
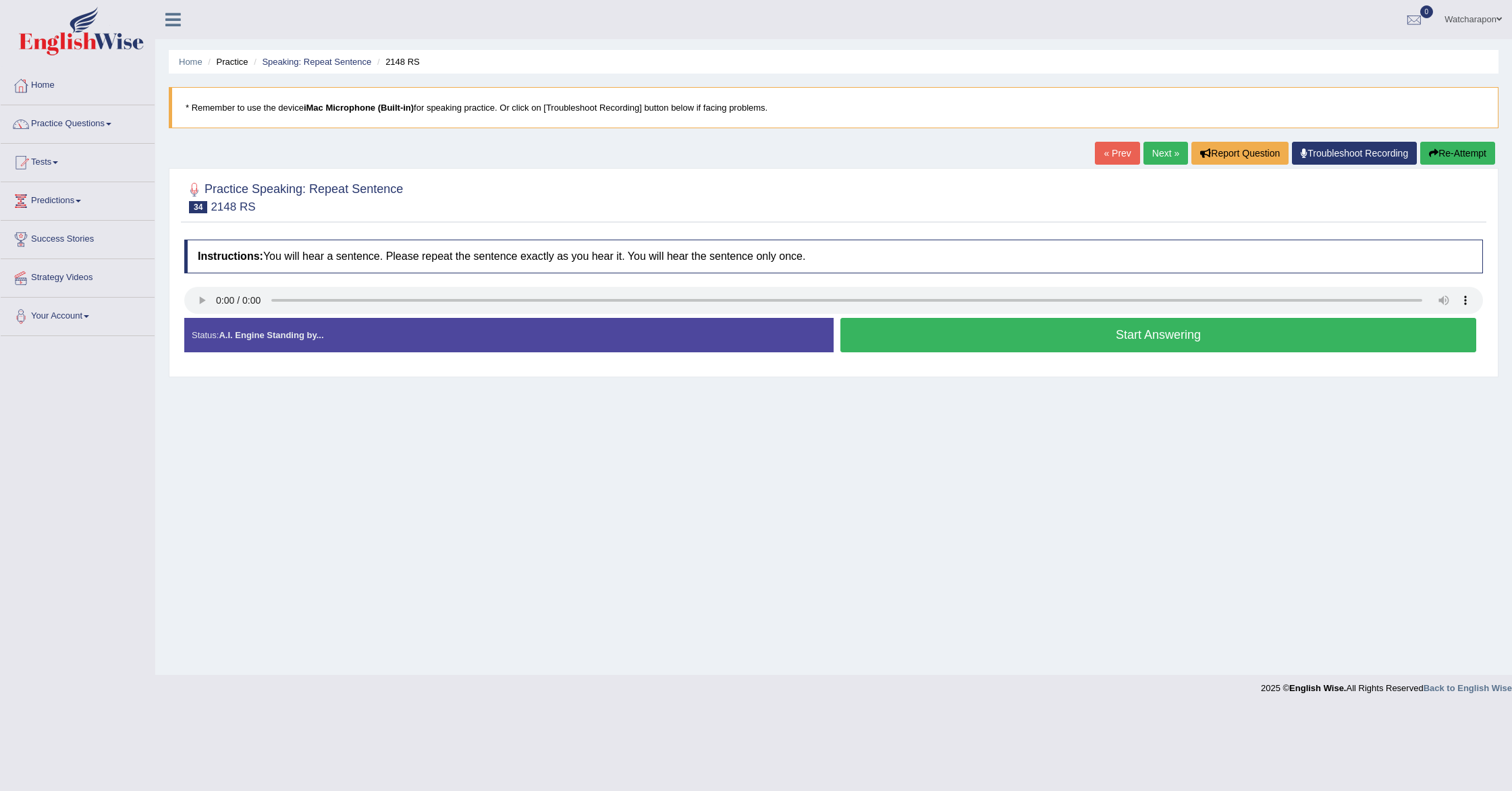
click at [961, 333] on button "Start Answering" at bounding box center [1158, 335] width 636 height 34
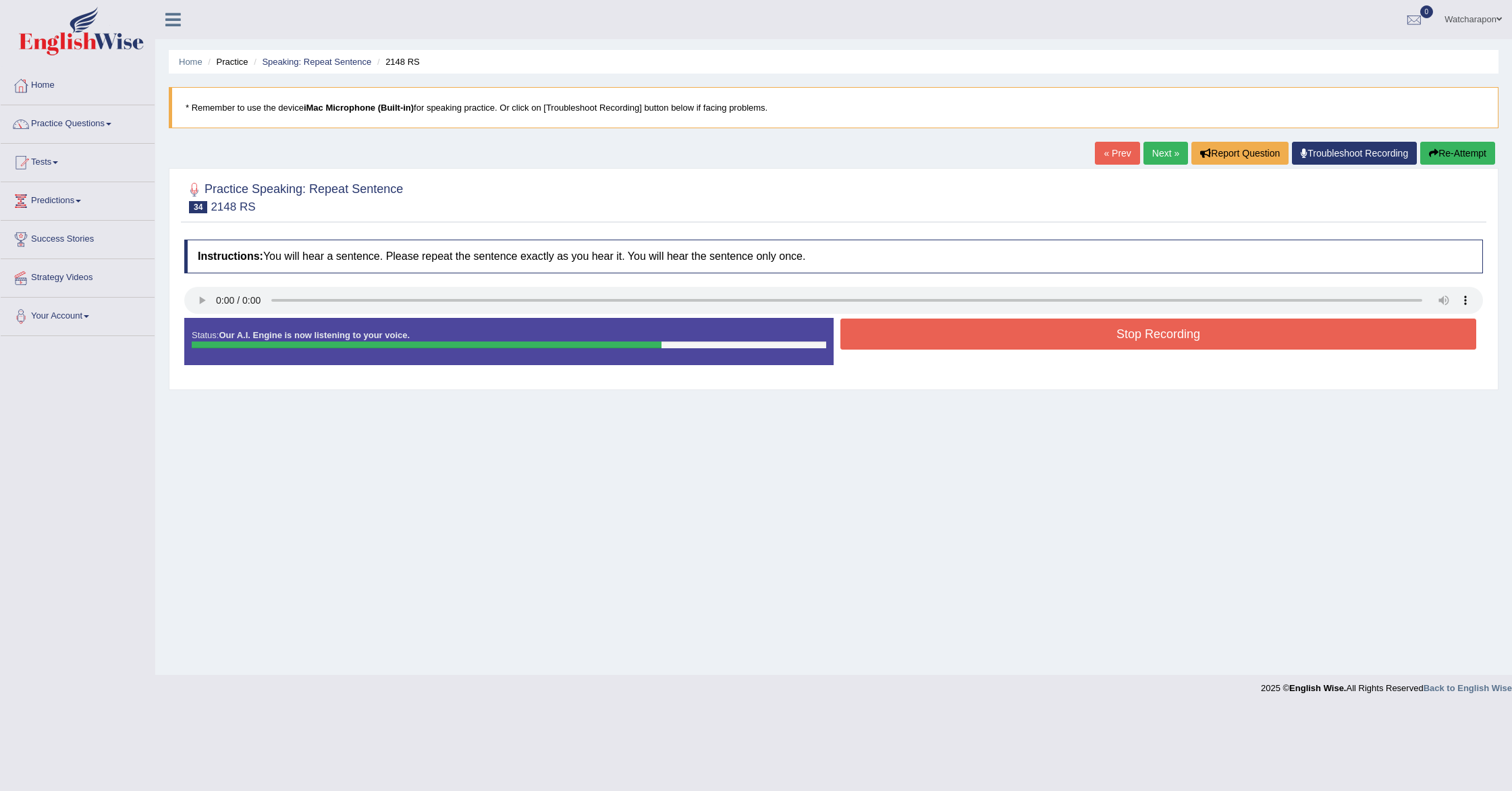
click at [958, 333] on button "Stop Recording" at bounding box center [1158, 334] width 636 height 31
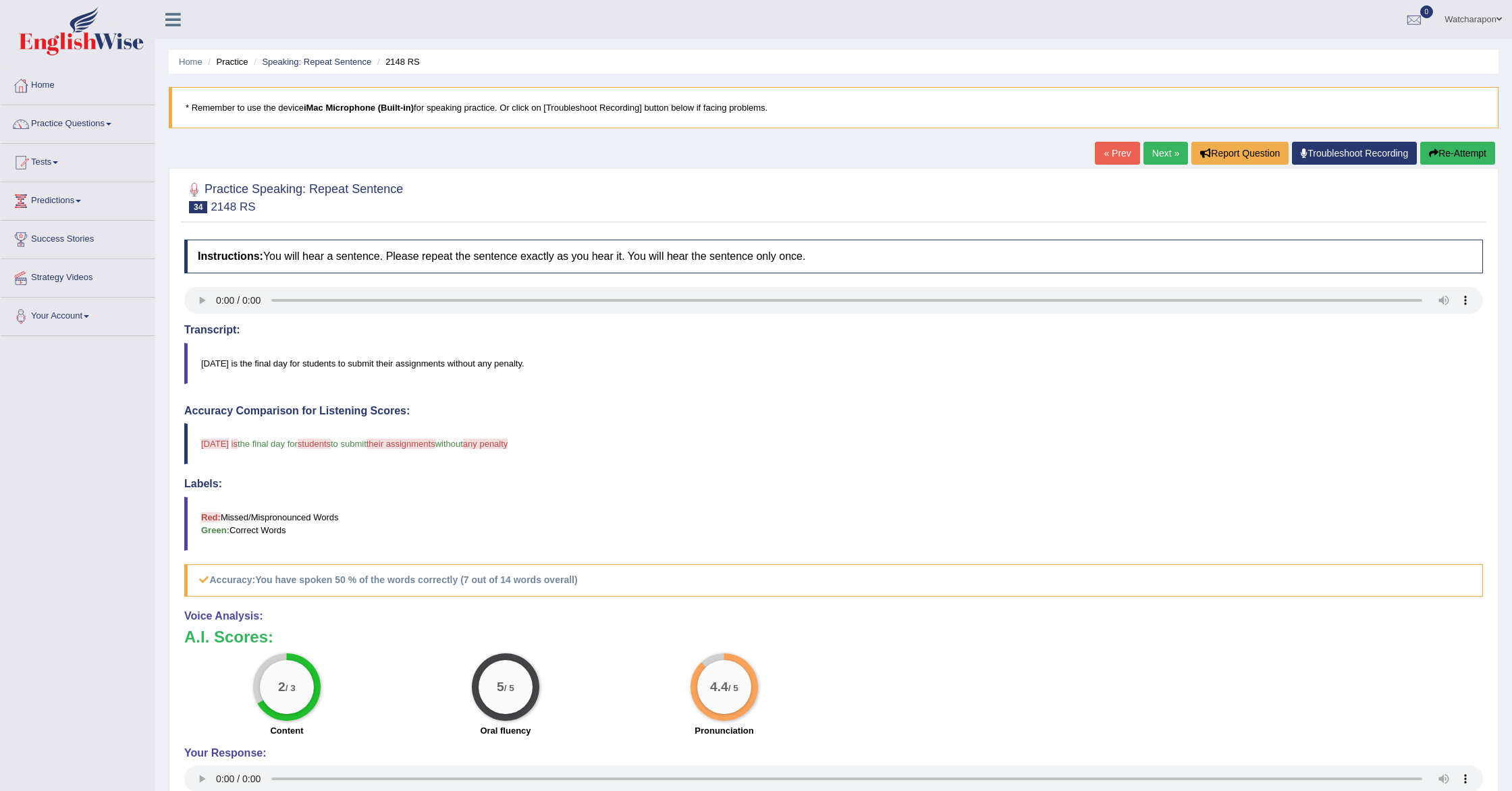
click at [1157, 149] on link "Next »" at bounding box center [1166, 153] width 44 height 23
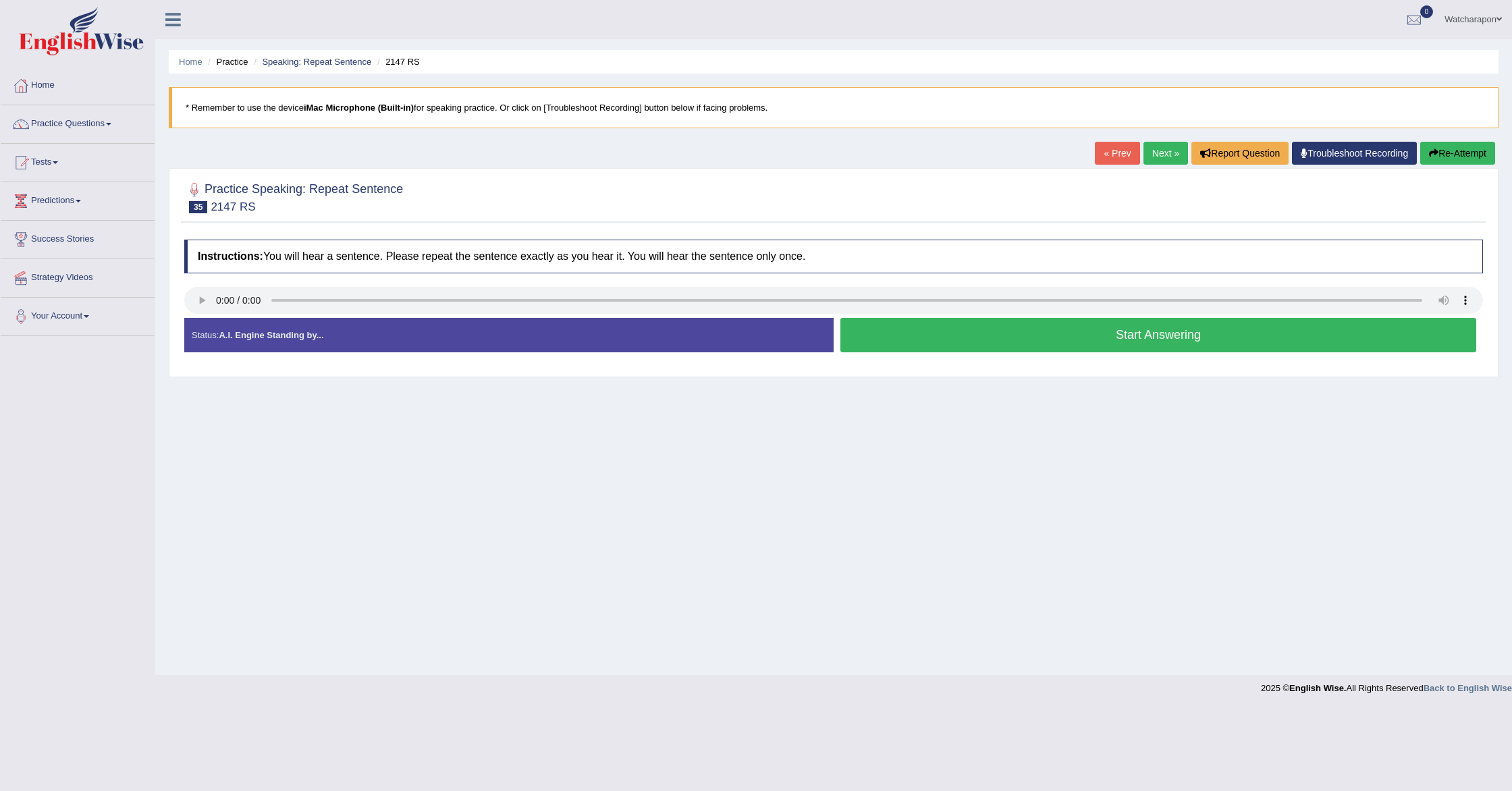
click at [891, 335] on button "Start Answering" at bounding box center [1158, 335] width 636 height 34
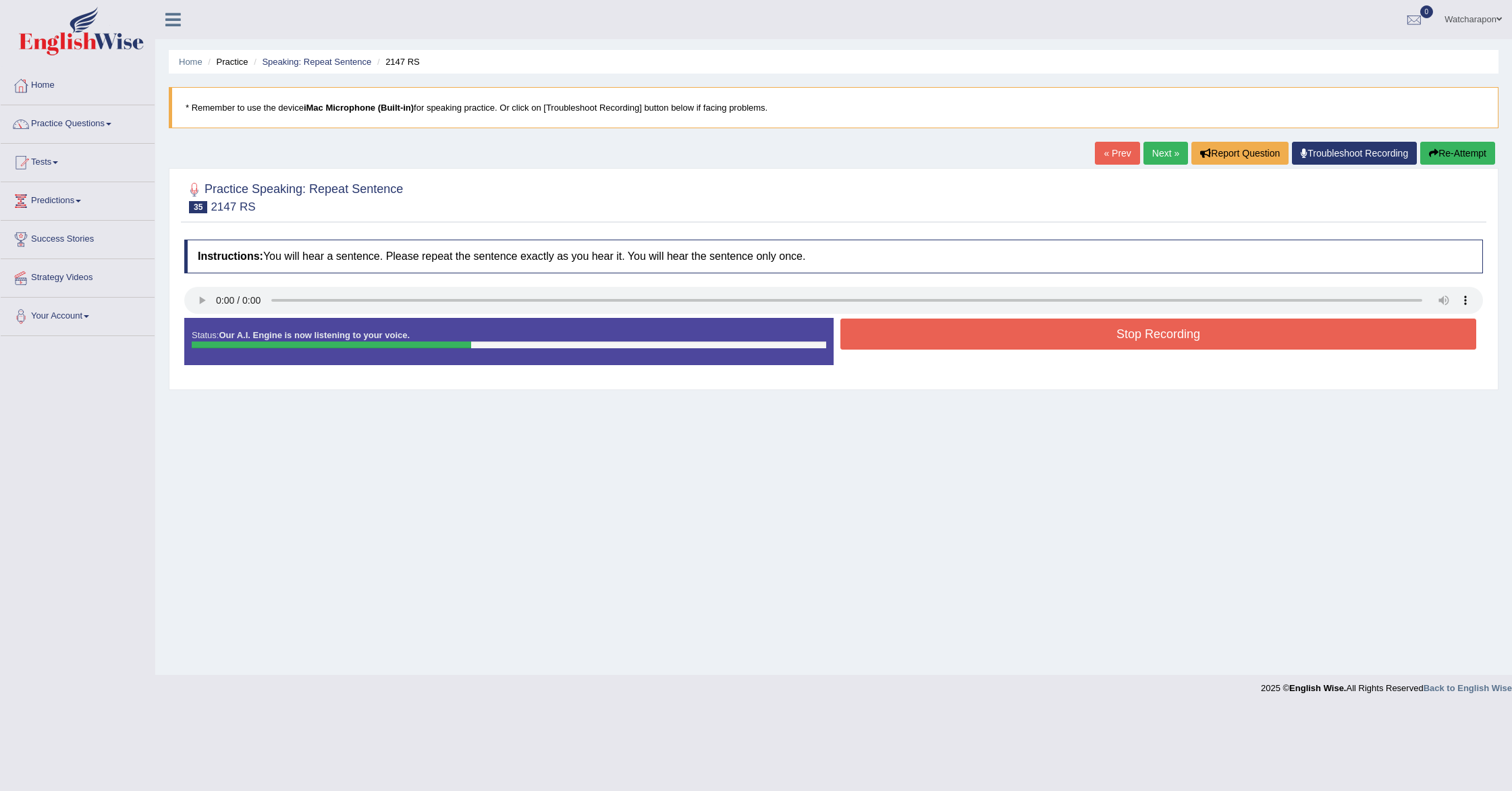
click at [857, 332] on button "Stop Recording" at bounding box center [1158, 334] width 636 height 31
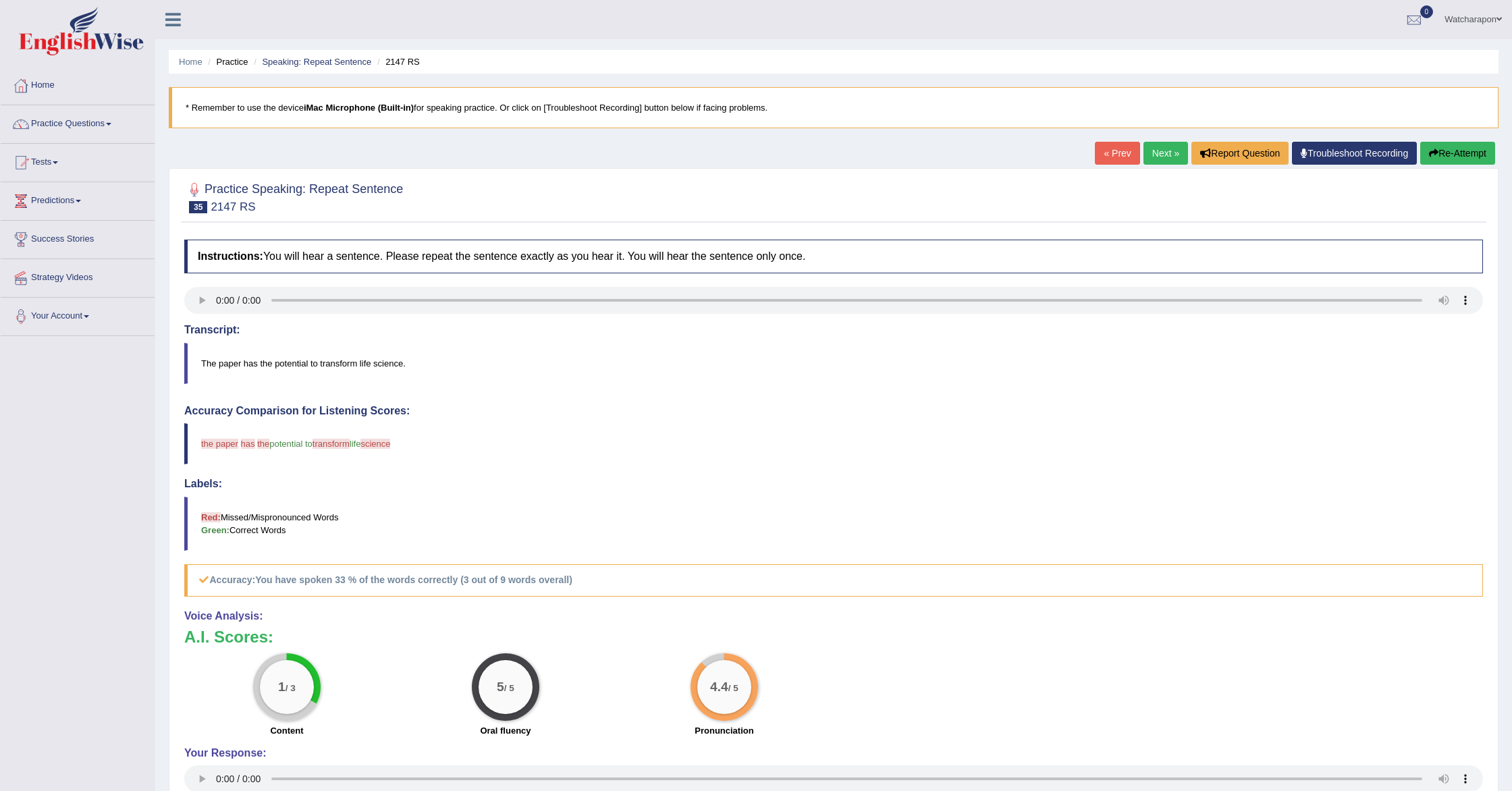
click at [1162, 156] on link "Next »" at bounding box center [1166, 153] width 44 height 23
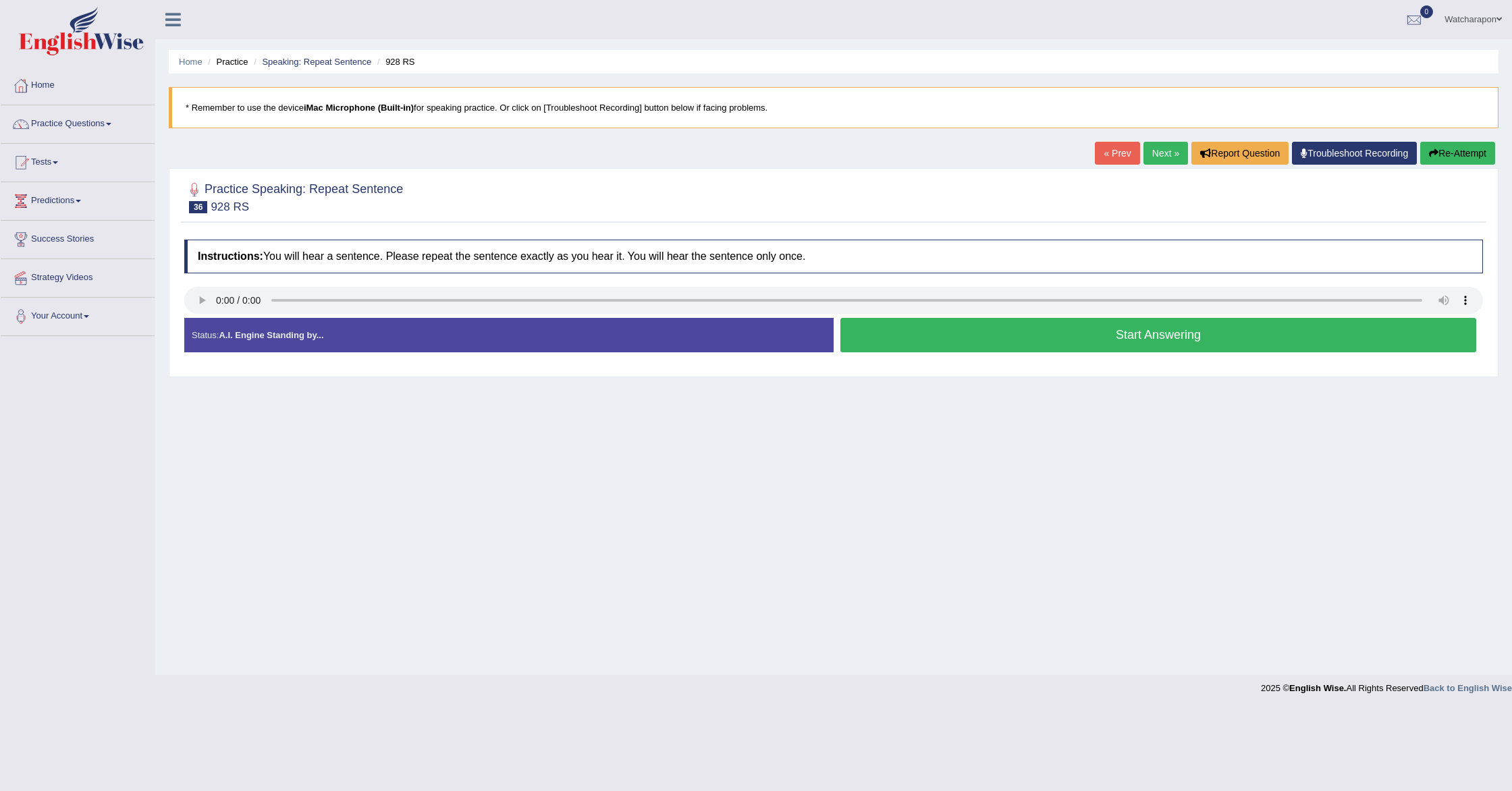
click at [892, 335] on button "Start Answering" at bounding box center [1158, 335] width 636 height 34
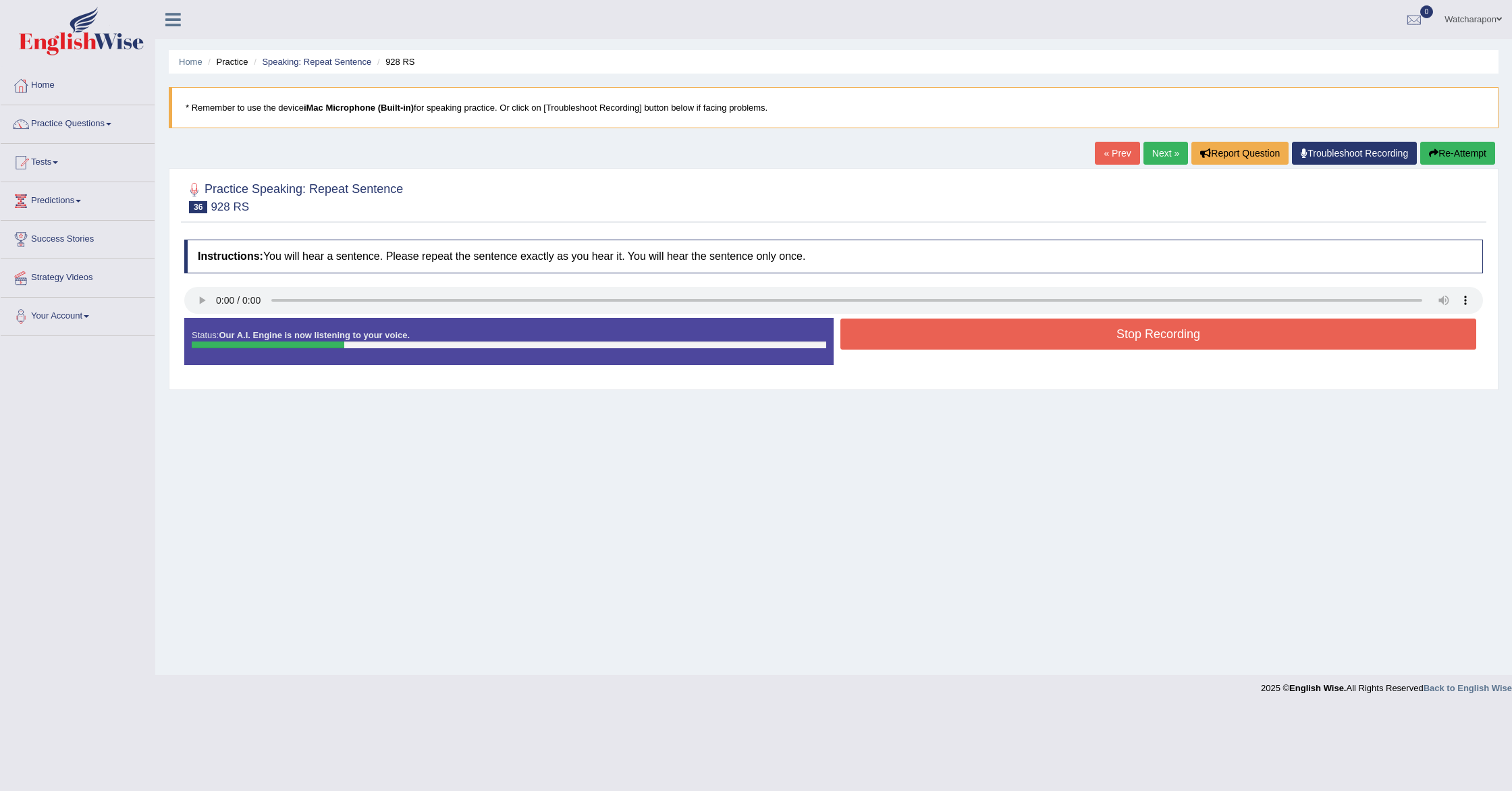
click at [928, 330] on button "Stop Recording" at bounding box center [1158, 334] width 636 height 31
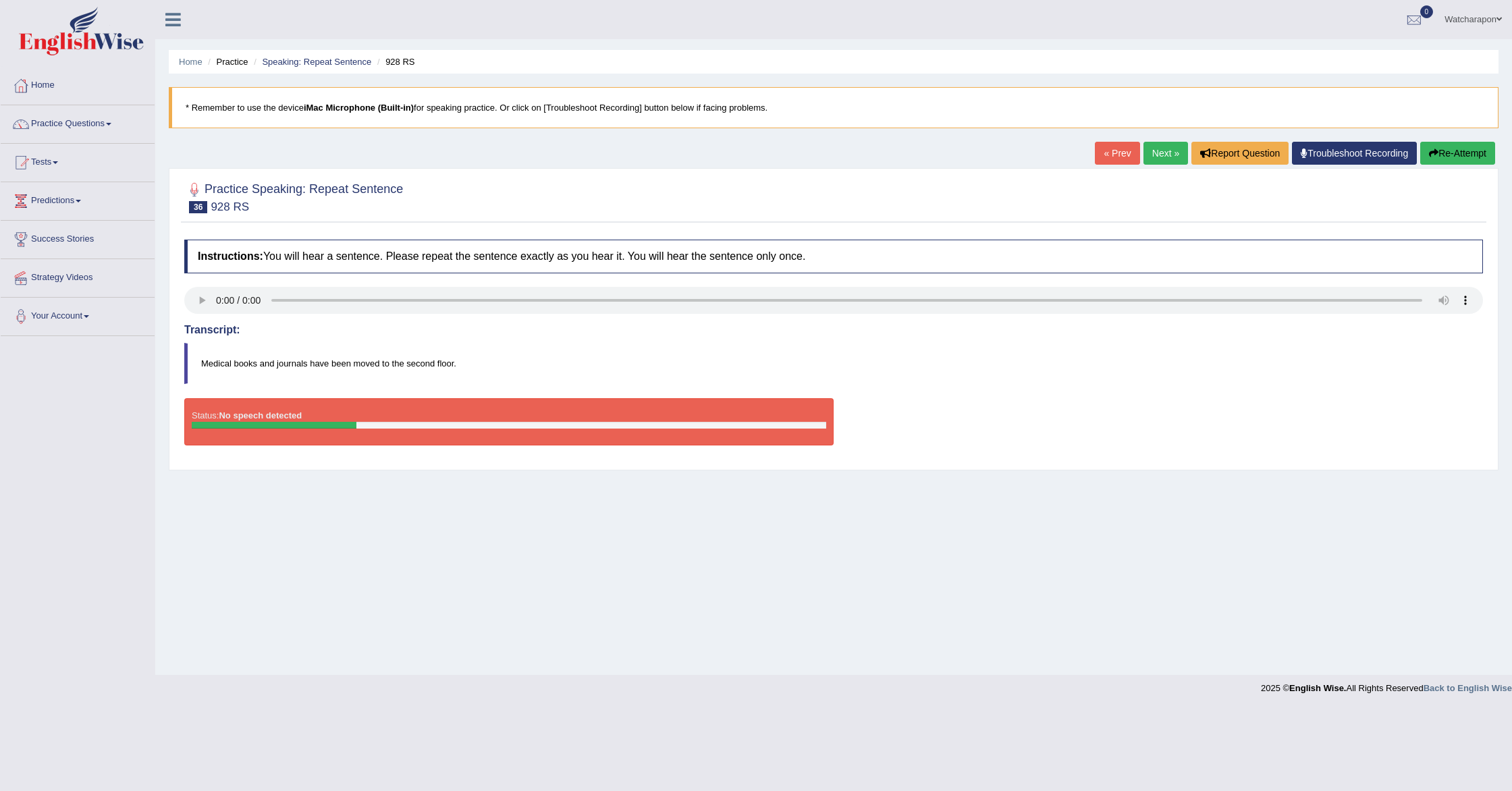
click at [1468, 151] on button "Re-Attempt" at bounding box center [1458, 153] width 75 height 23
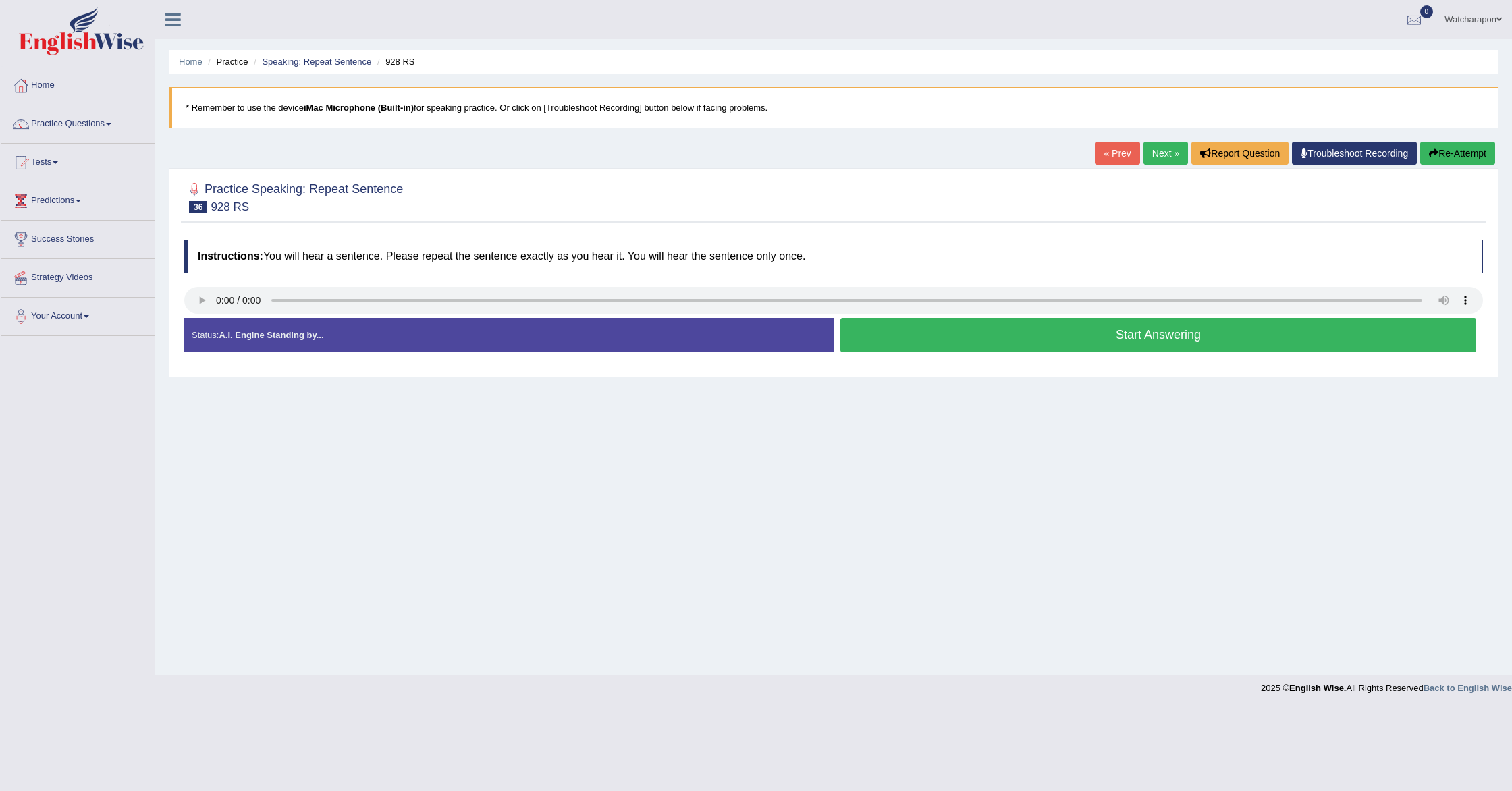
click at [933, 344] on button "Start Answering" at bounding box center [1158, 335] width 636 height 34
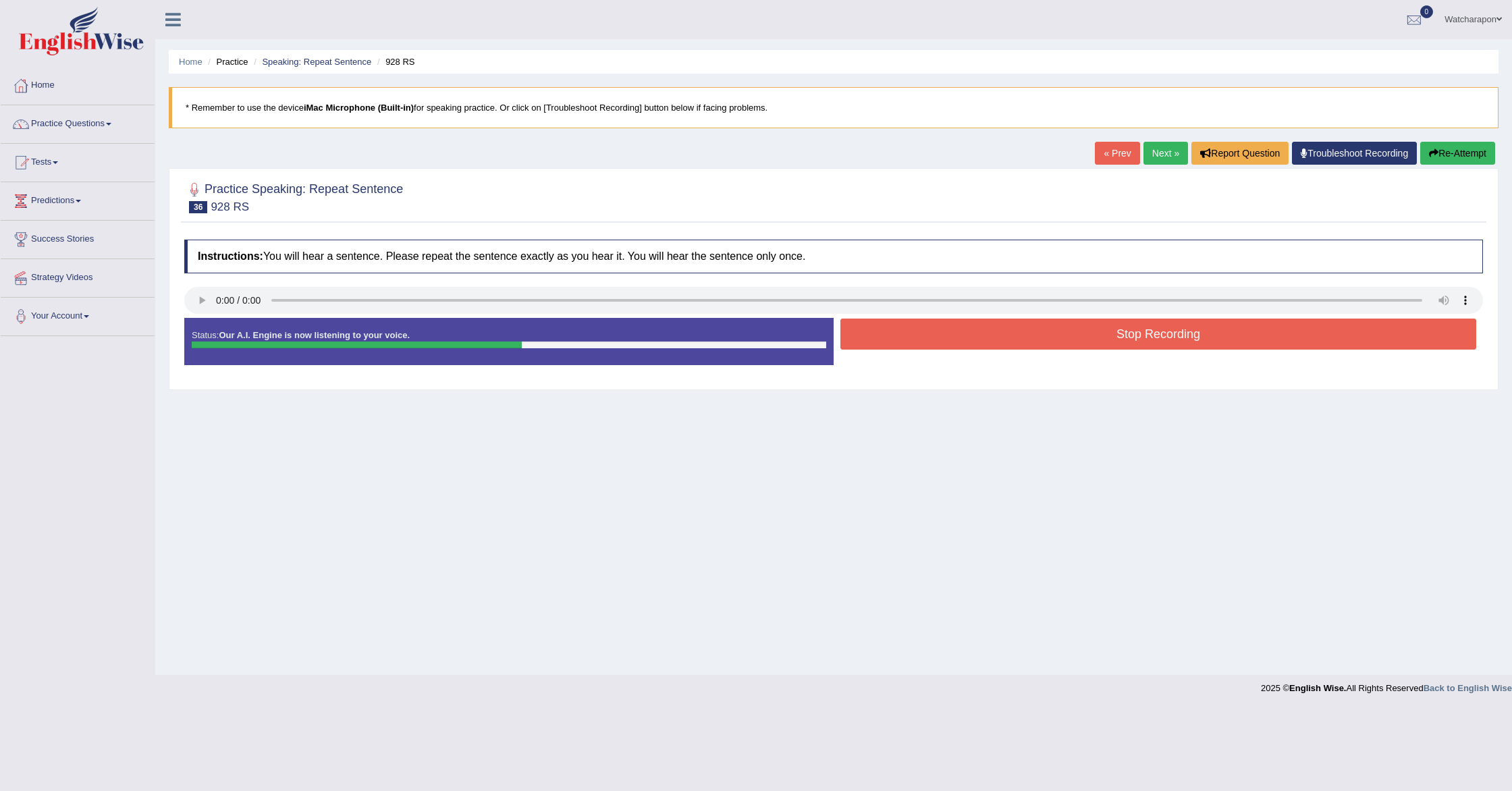
click at [933, 344] on button "Stop Recording" at bounding box center [1158, 334] width 636 height 31
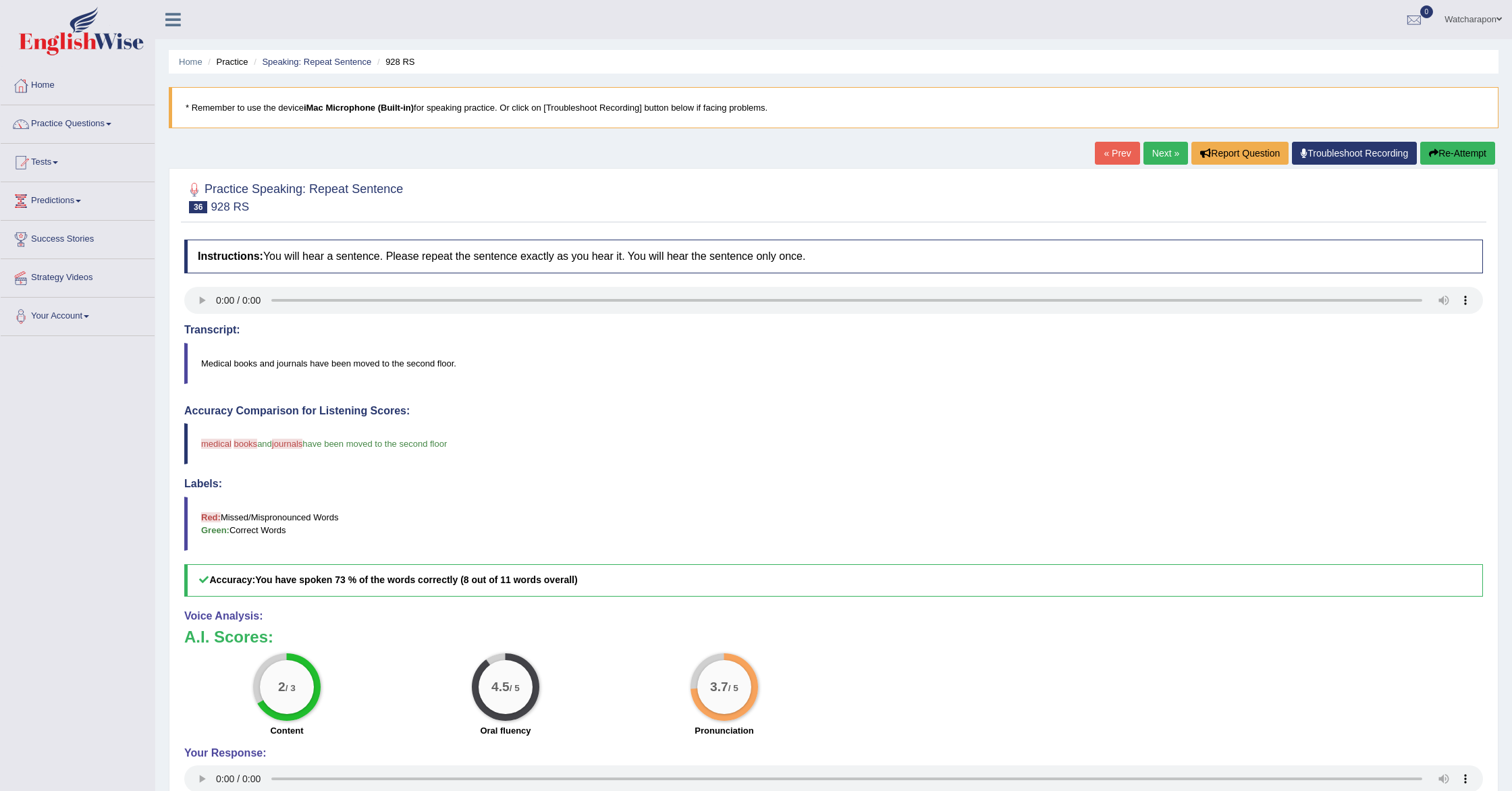
click at [1149, 152] on link "Next »" at bounding box center [1166, 153] width 44 height 23
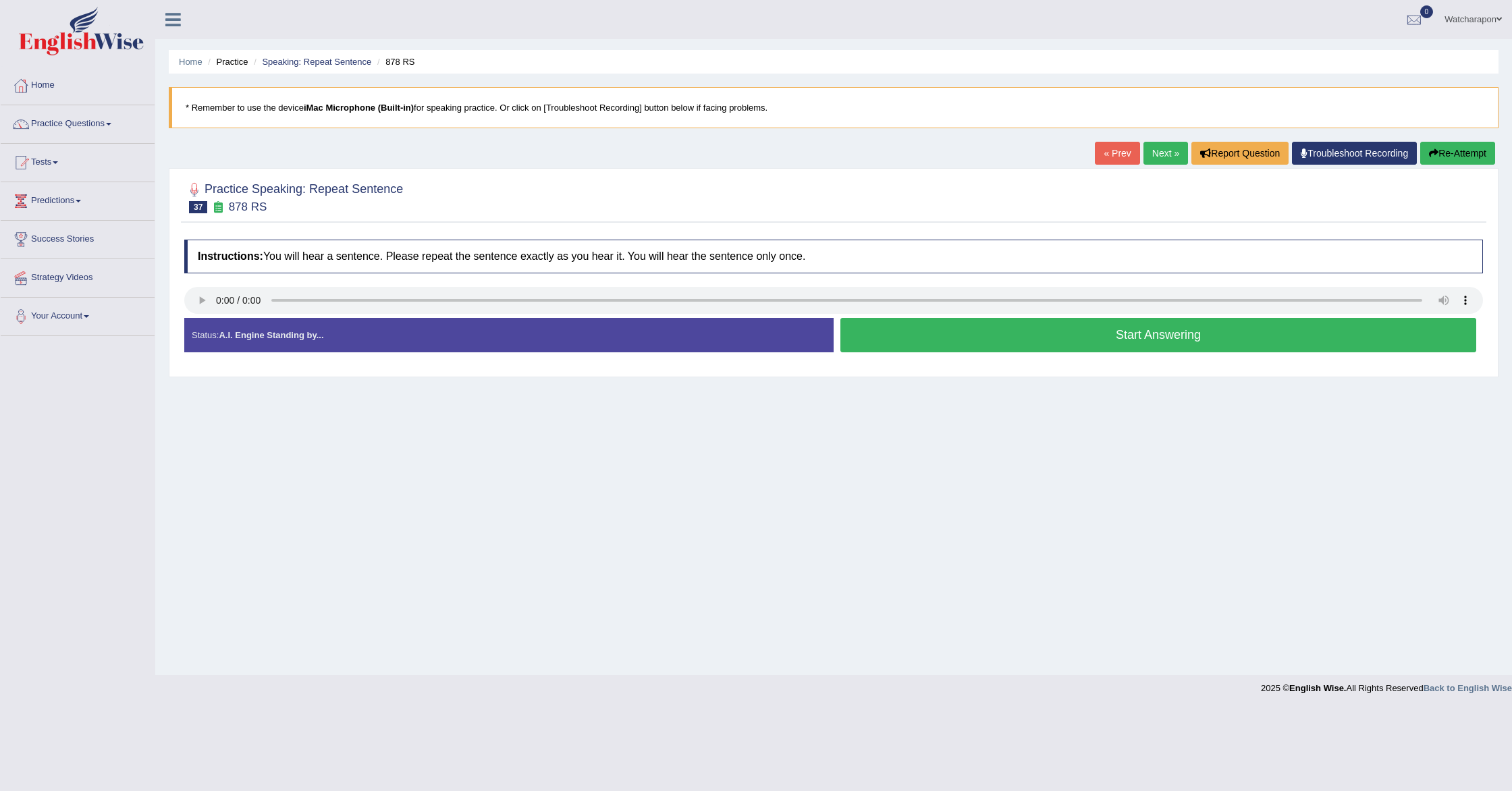
click at [903, 344] on button "Start Answering" at bounding box center [1158, 335] width 636 height 34
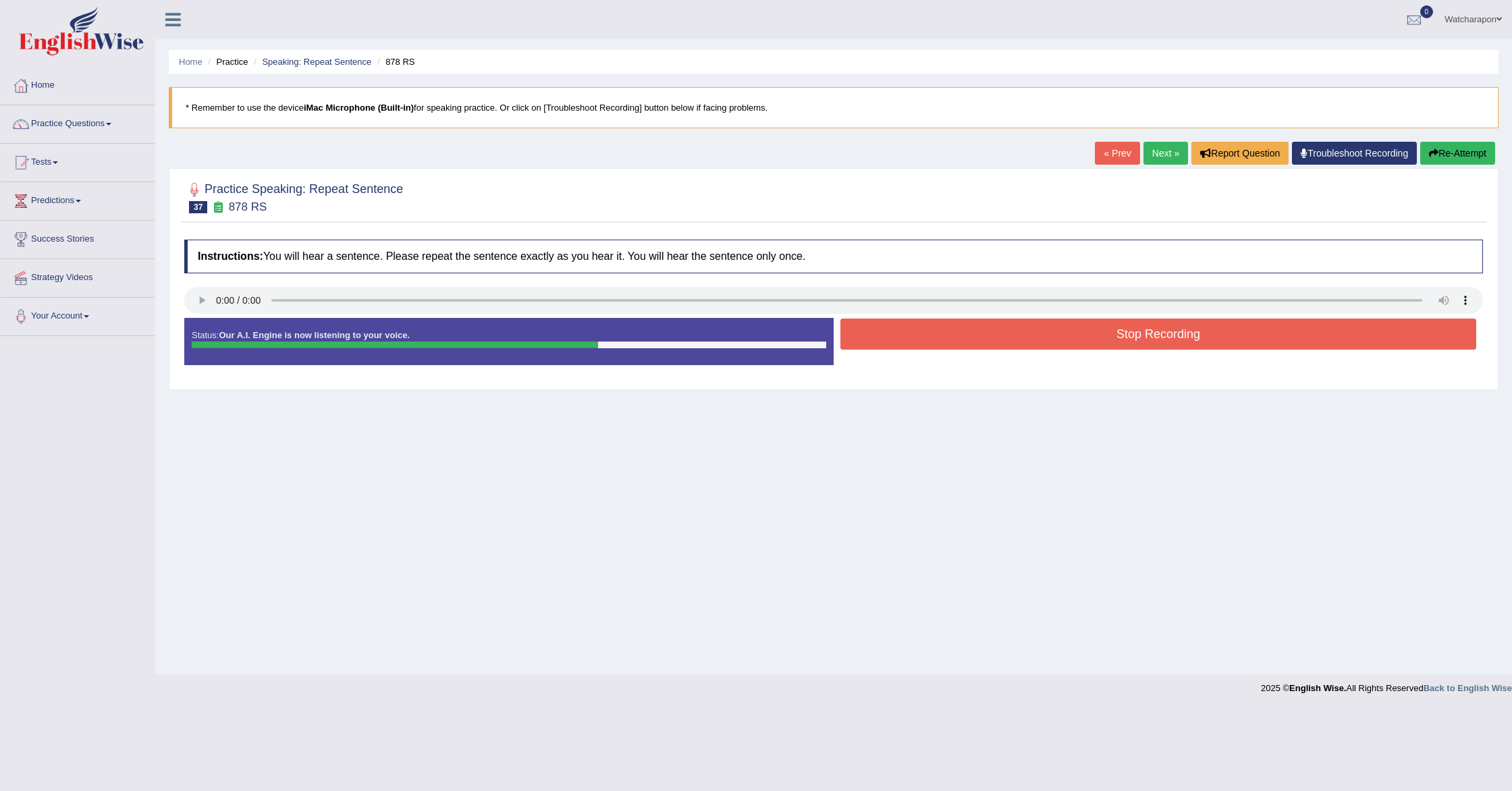
click at [869, 344] on button "Stop Recording" at bounding box center [1158, 334] width 636 height 31
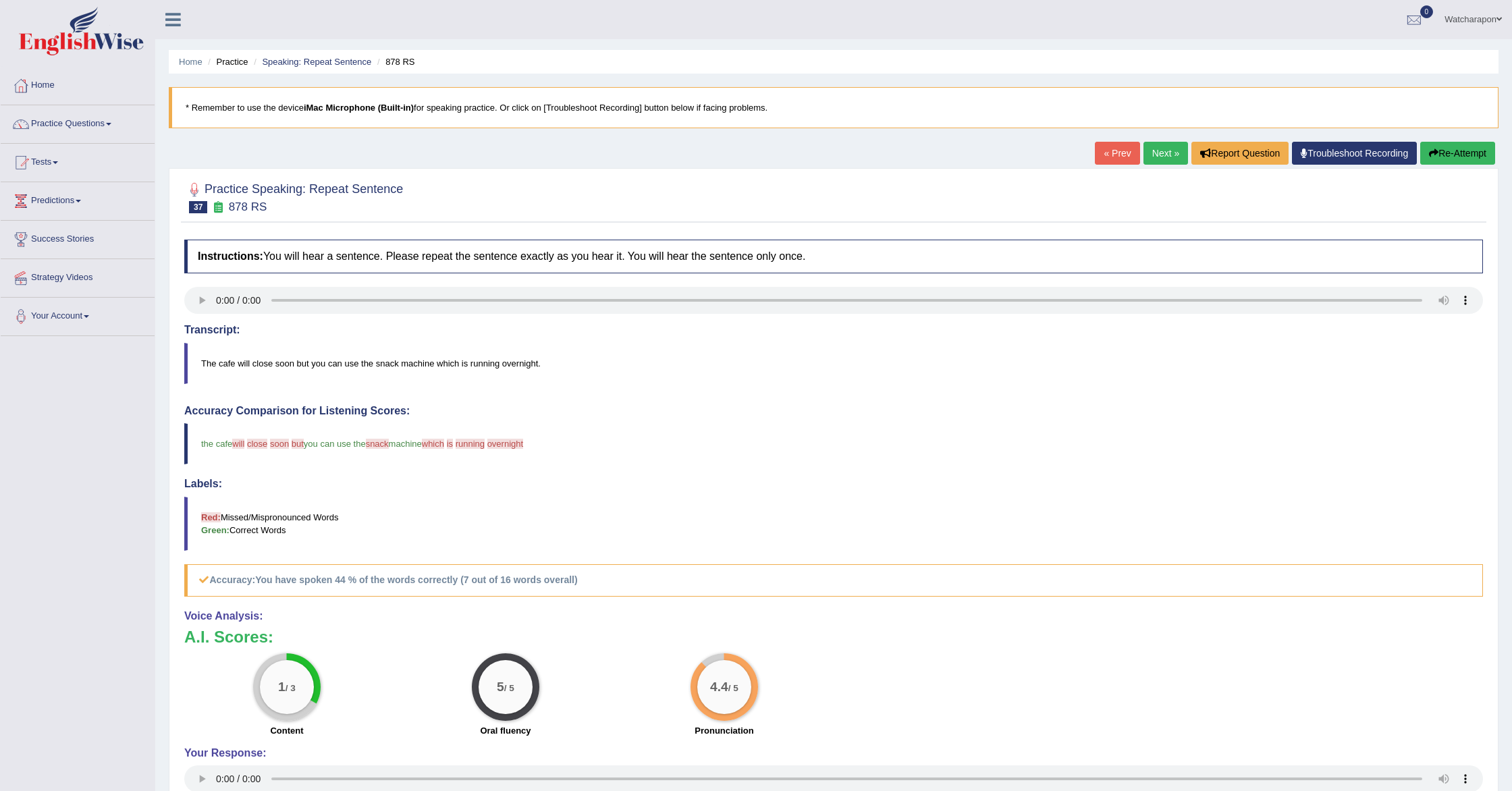
click at [1435, 155] on button "Re-Attempt" at bounding box center [1458, 153] width 75 height 23
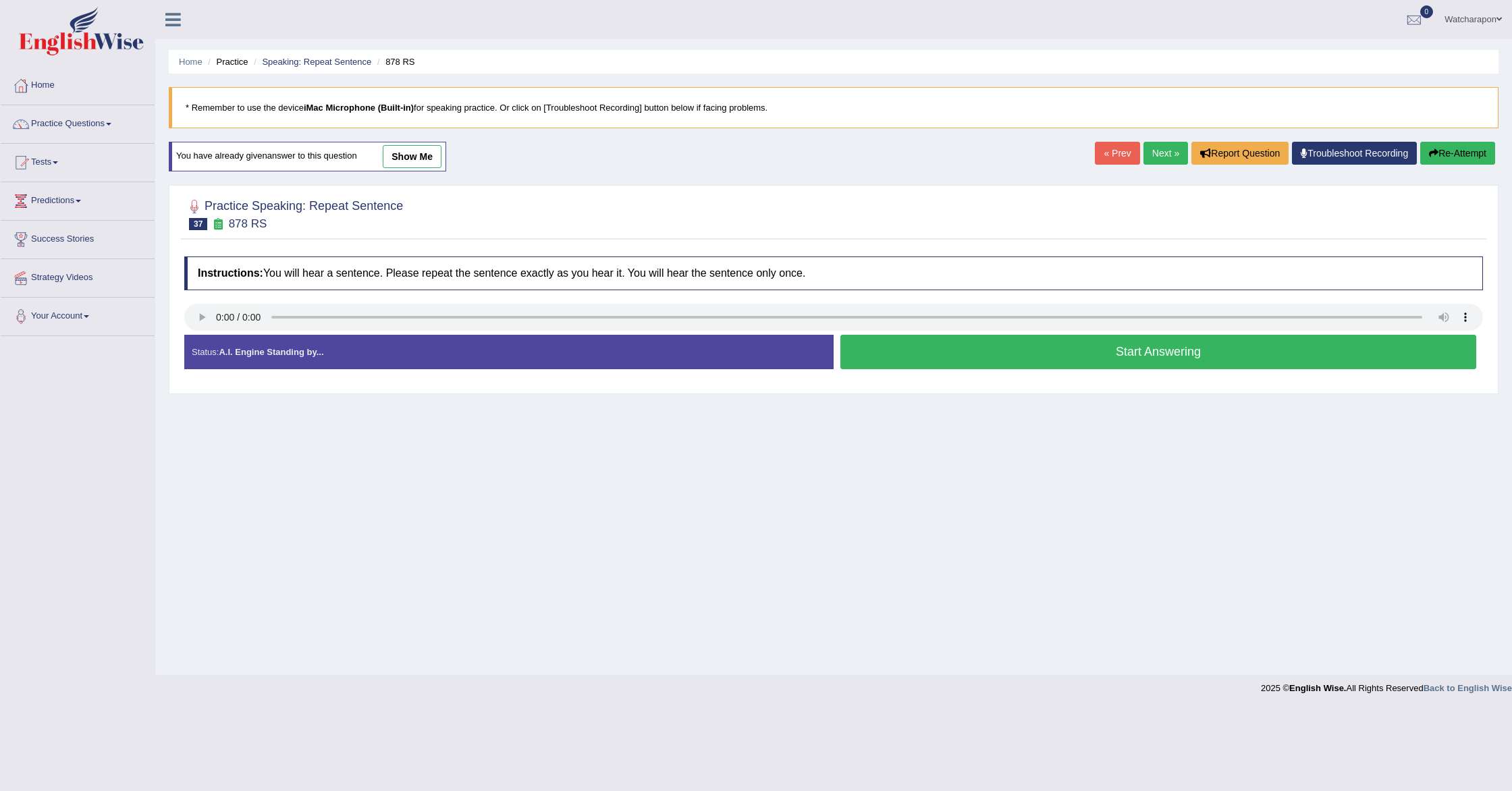
click at [936, 344] on button "Start Answering" at bounding box center [1158, 352] width 636 height 34
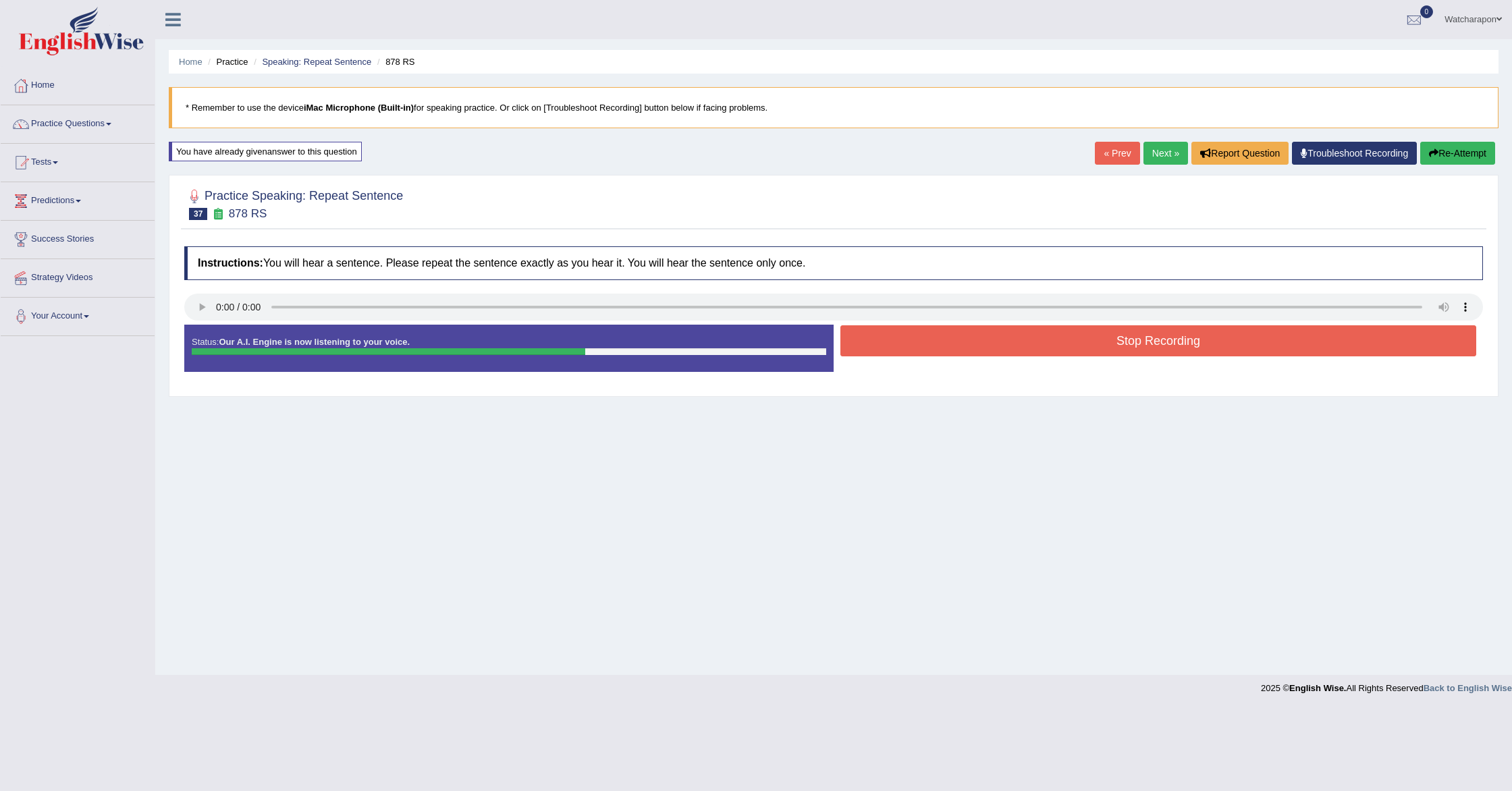
click at [933, 342] on button "Stop Recording" at bounding box center [1158, 341] width 636 height 31
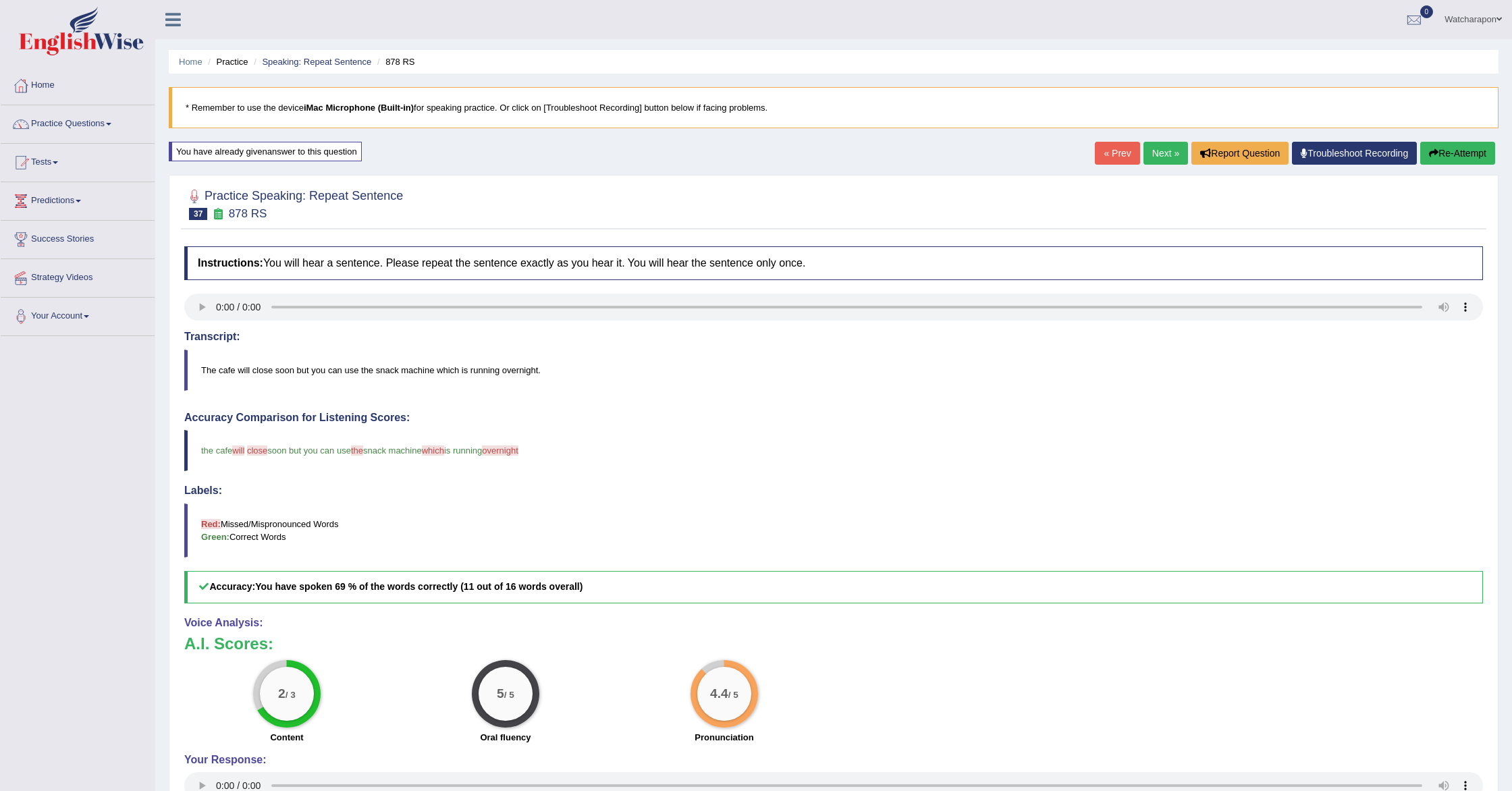
click at [1151, 152] on link "Next »" at bounding box center [1166, 153] width 44 height 23
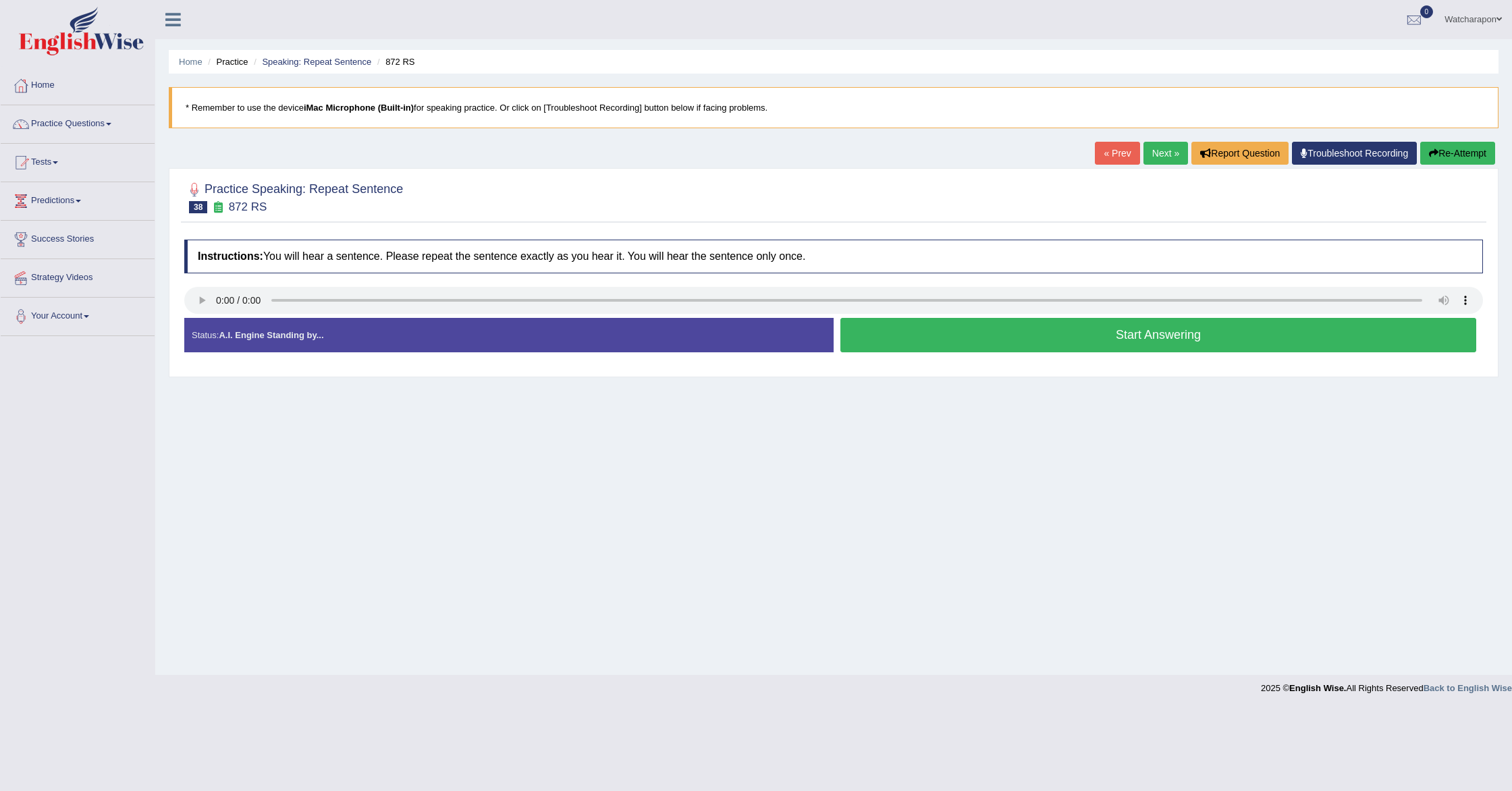
click at [908, 342] on button "Start Answering" at bounding box center [1158, 335] width 636 height 34
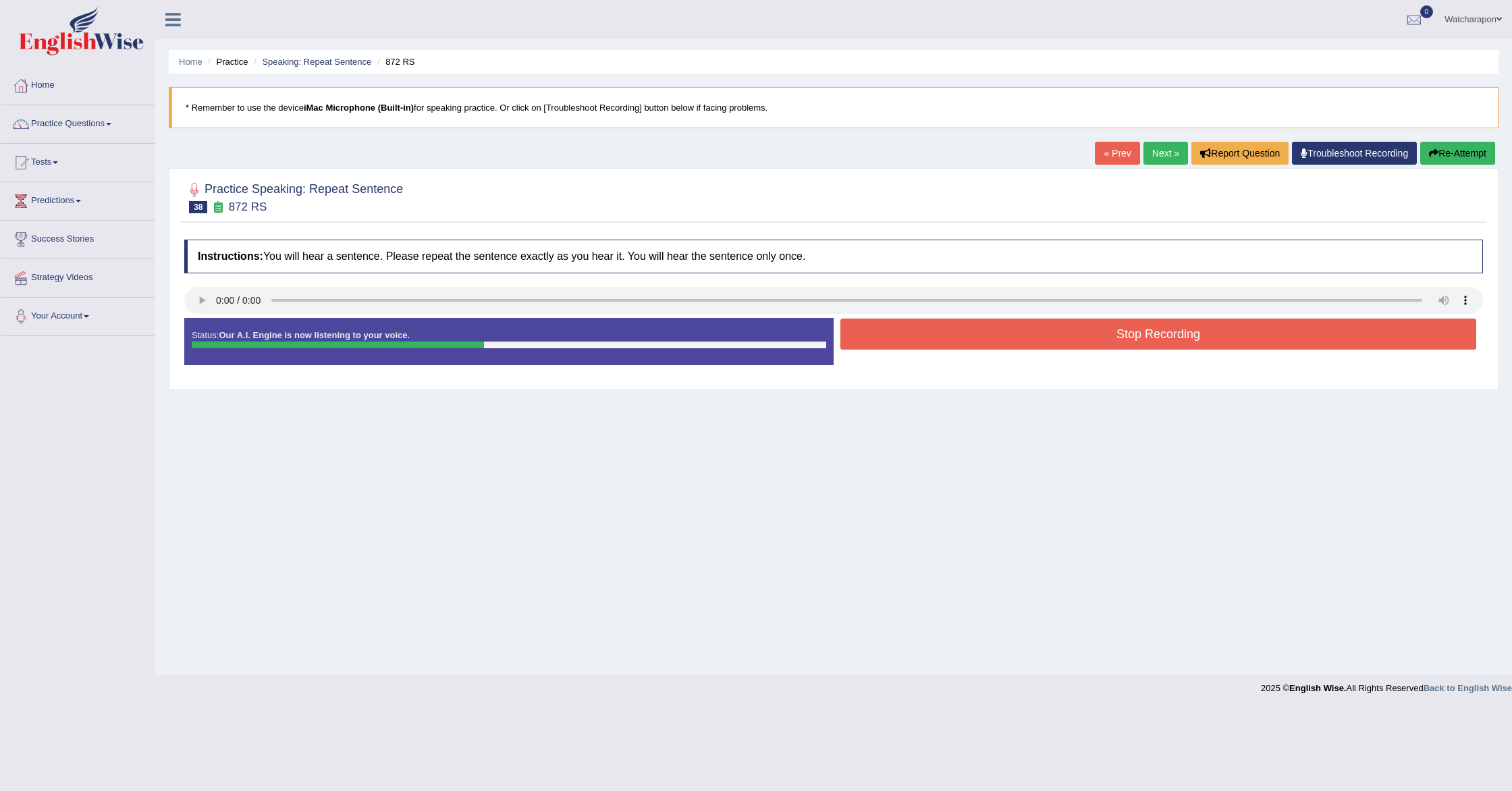
click at [910, 339] on button "Stop Recording" at bounding box center [1158, 334] width 636 height 31
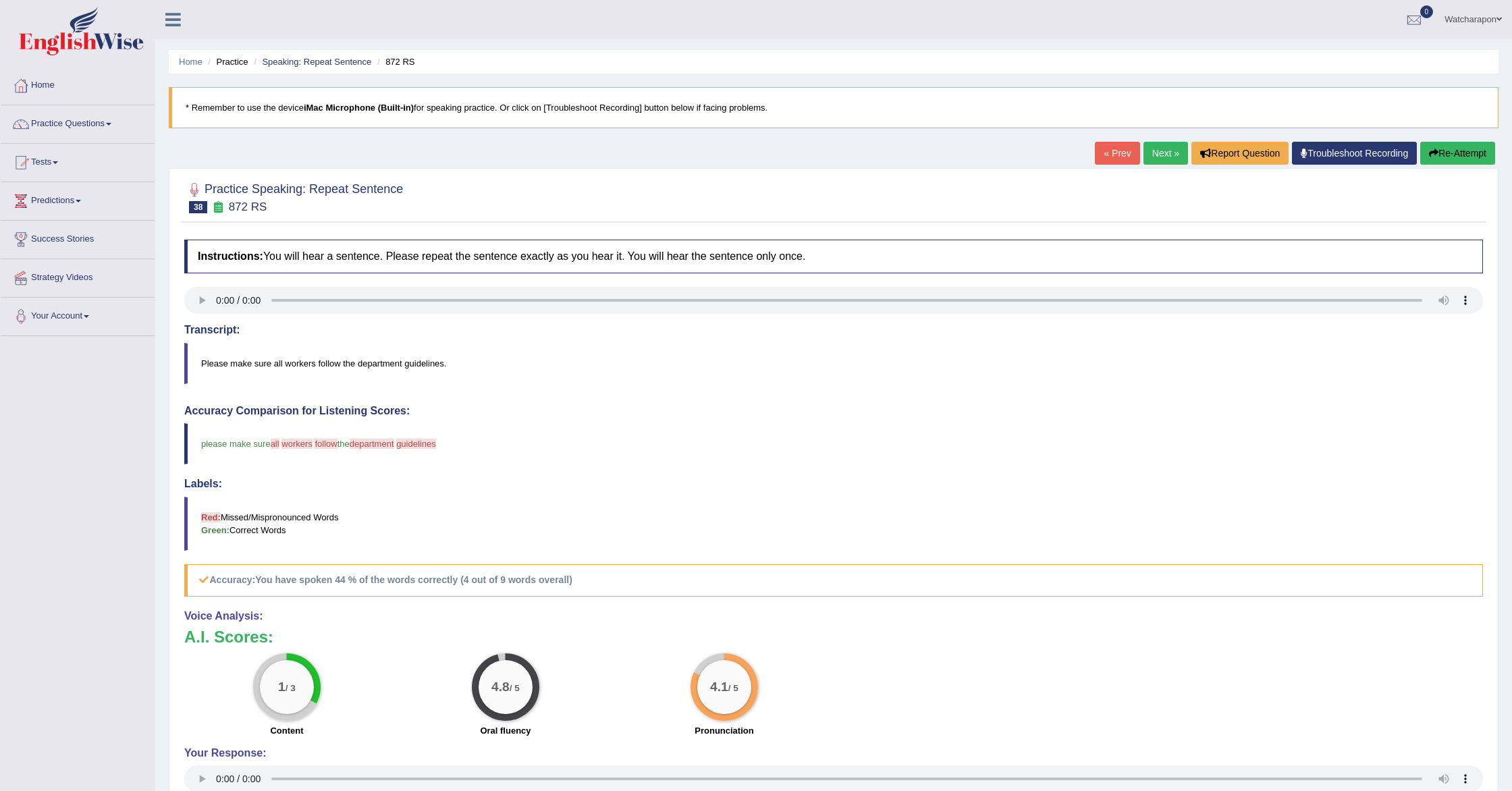
click at [1449, 155] on button "Re-Attempt" at bounding box center [1458, 153] width 75 height 23
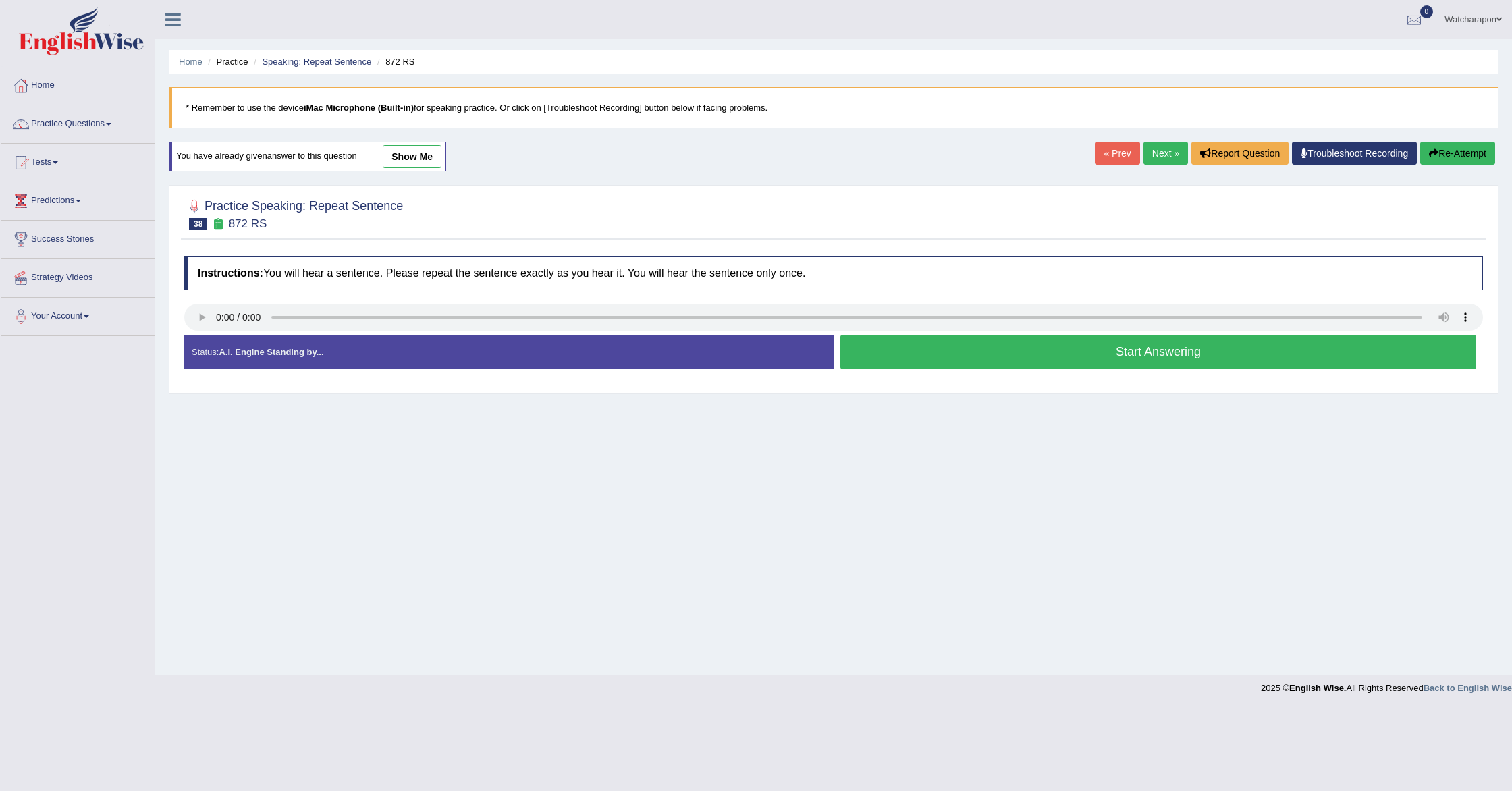
click at [935, 361] on button "Start Answering" at bounding box center [1158, 352] width 636 height 34
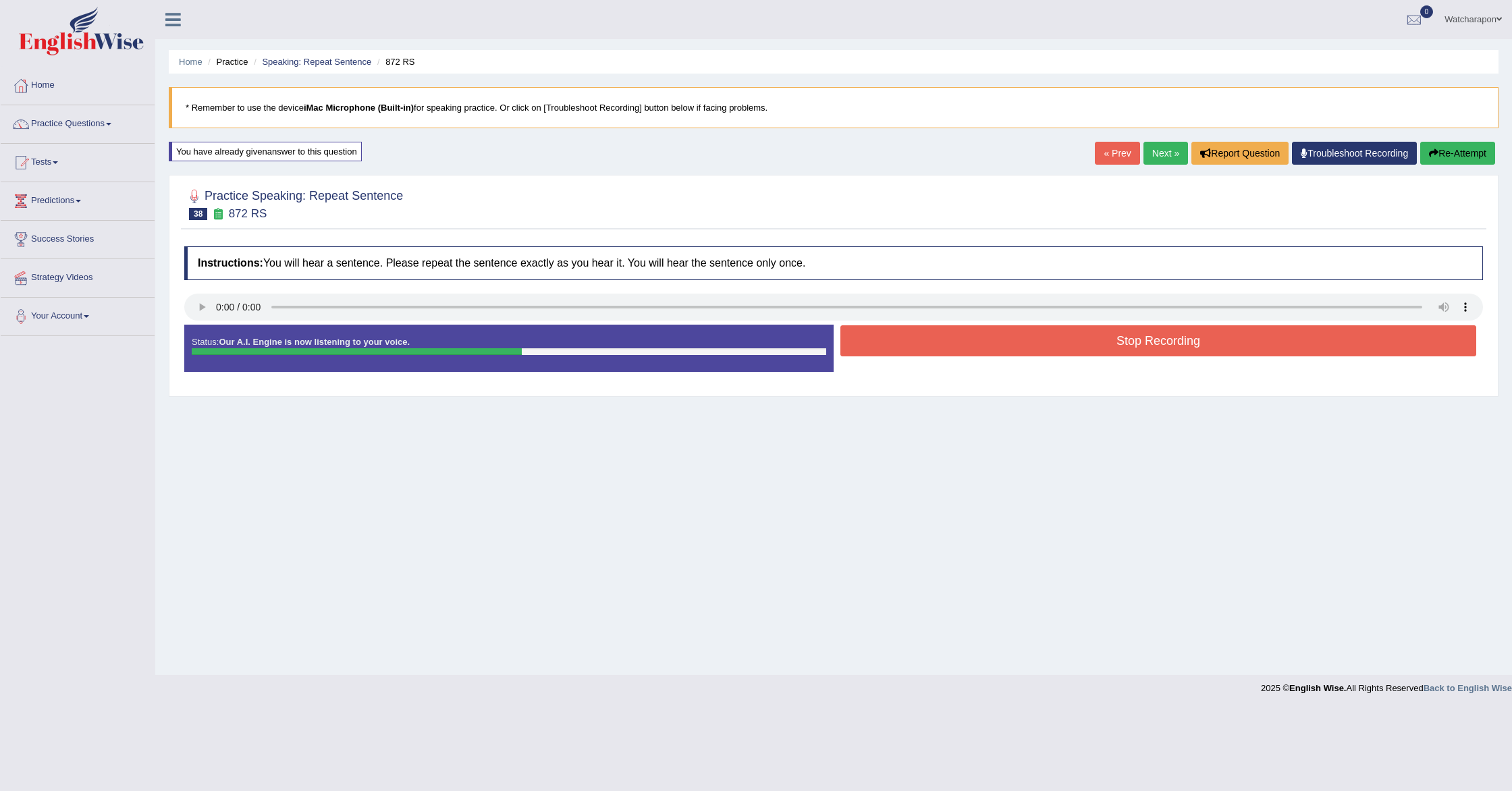
click at [940, 347] on button "Stop Recording" at bounding box center [1158, 341] width 636 height 31
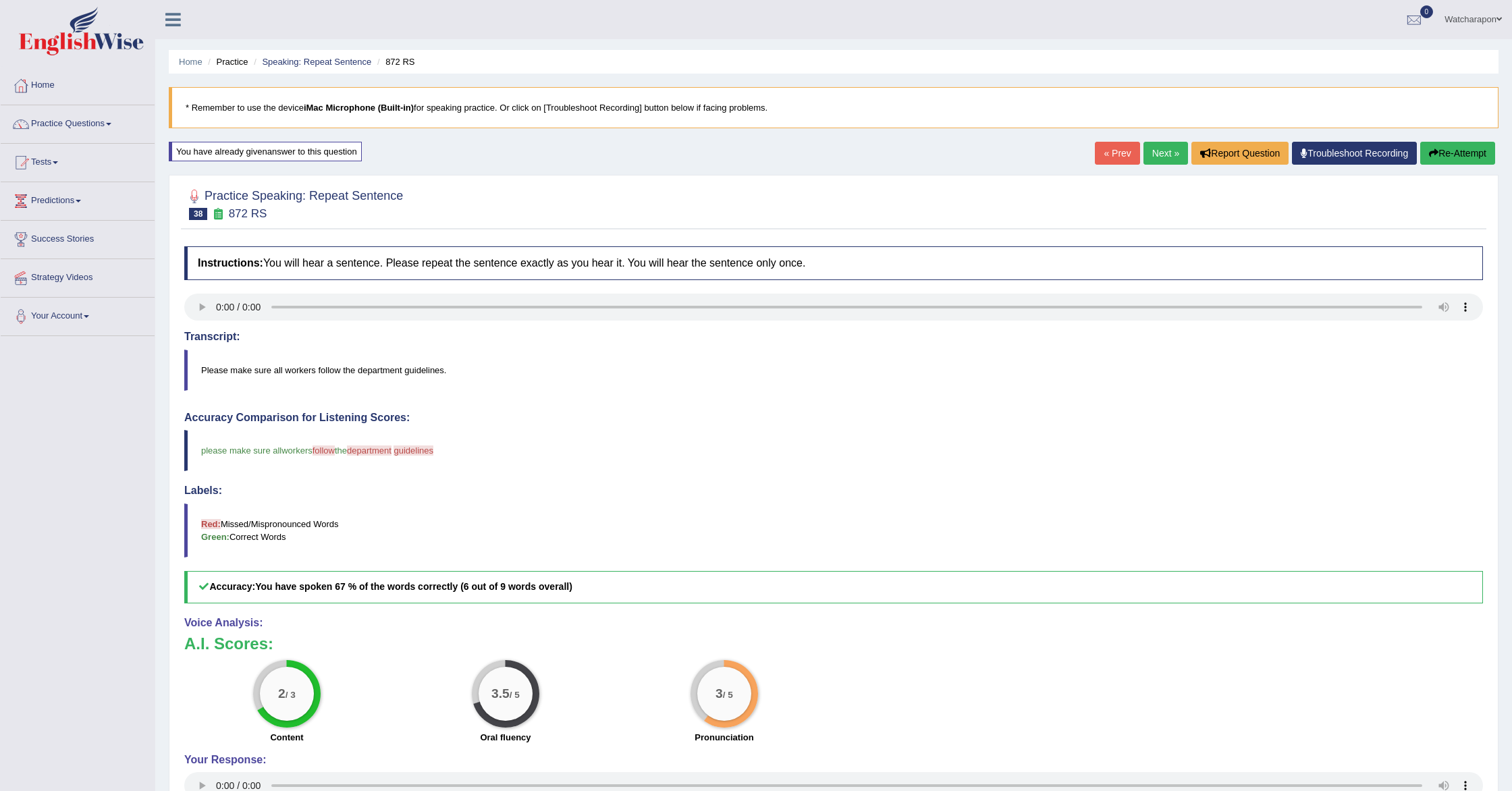
click at [1163, 154] on link "Next »" at bounding box center [1166, 153] width 44 height 23
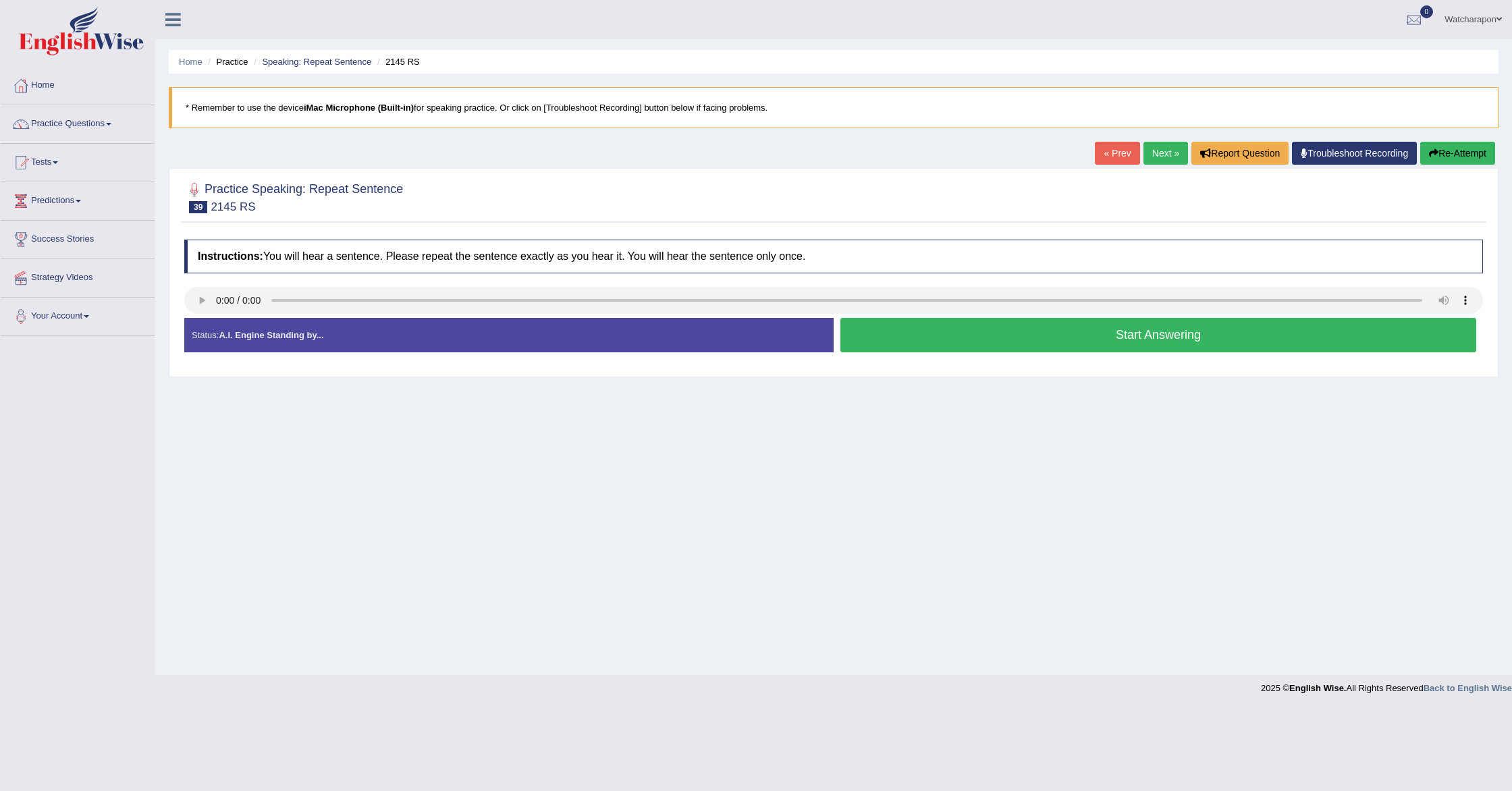
click at [906, 336] on button "Start Answering" at bounding box center [1158, 335] width 636 height 34
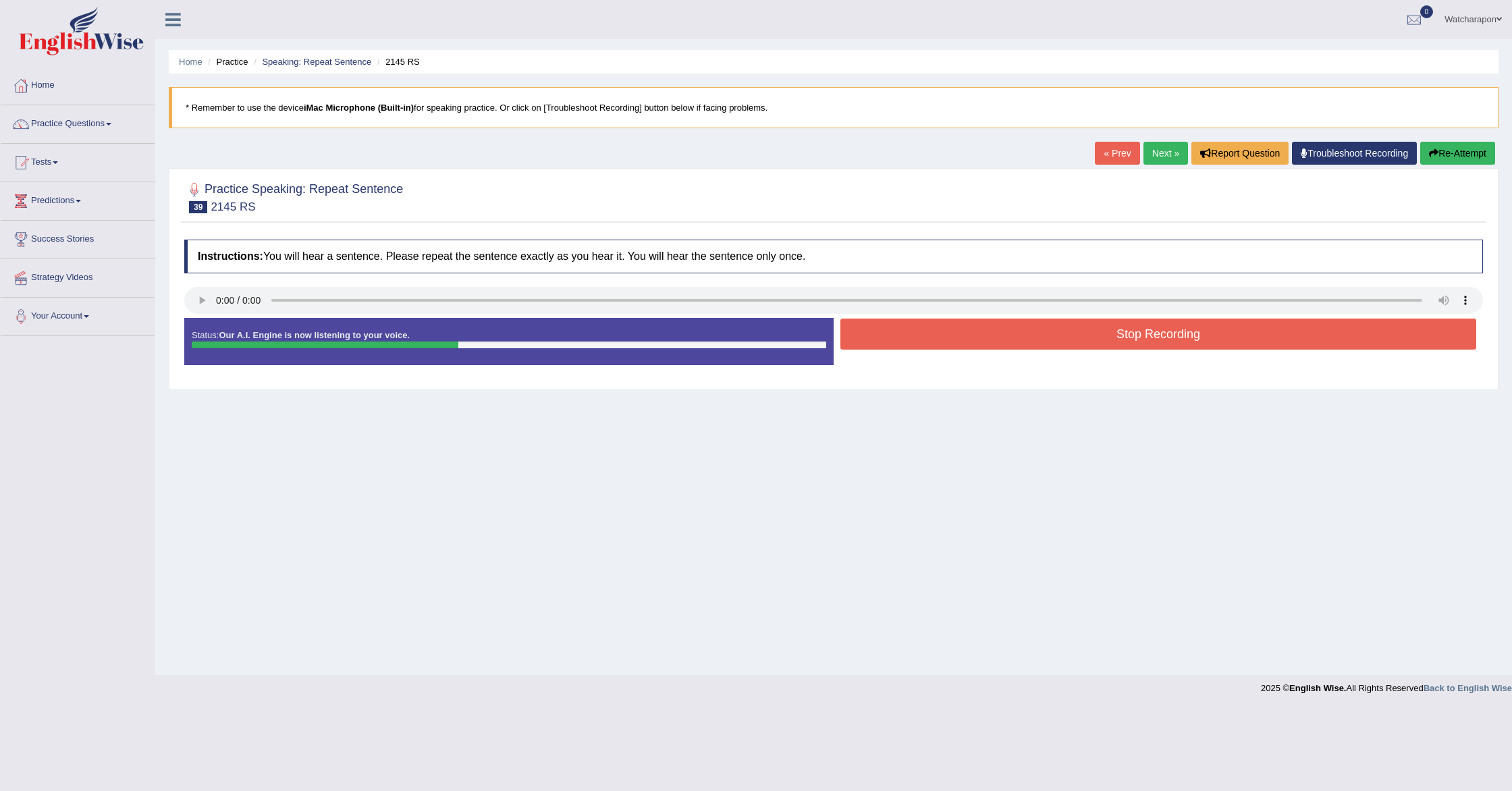
click at [901, 334] on button "Stop Recording" at bounding box center [1158, 334] width 636 height 31
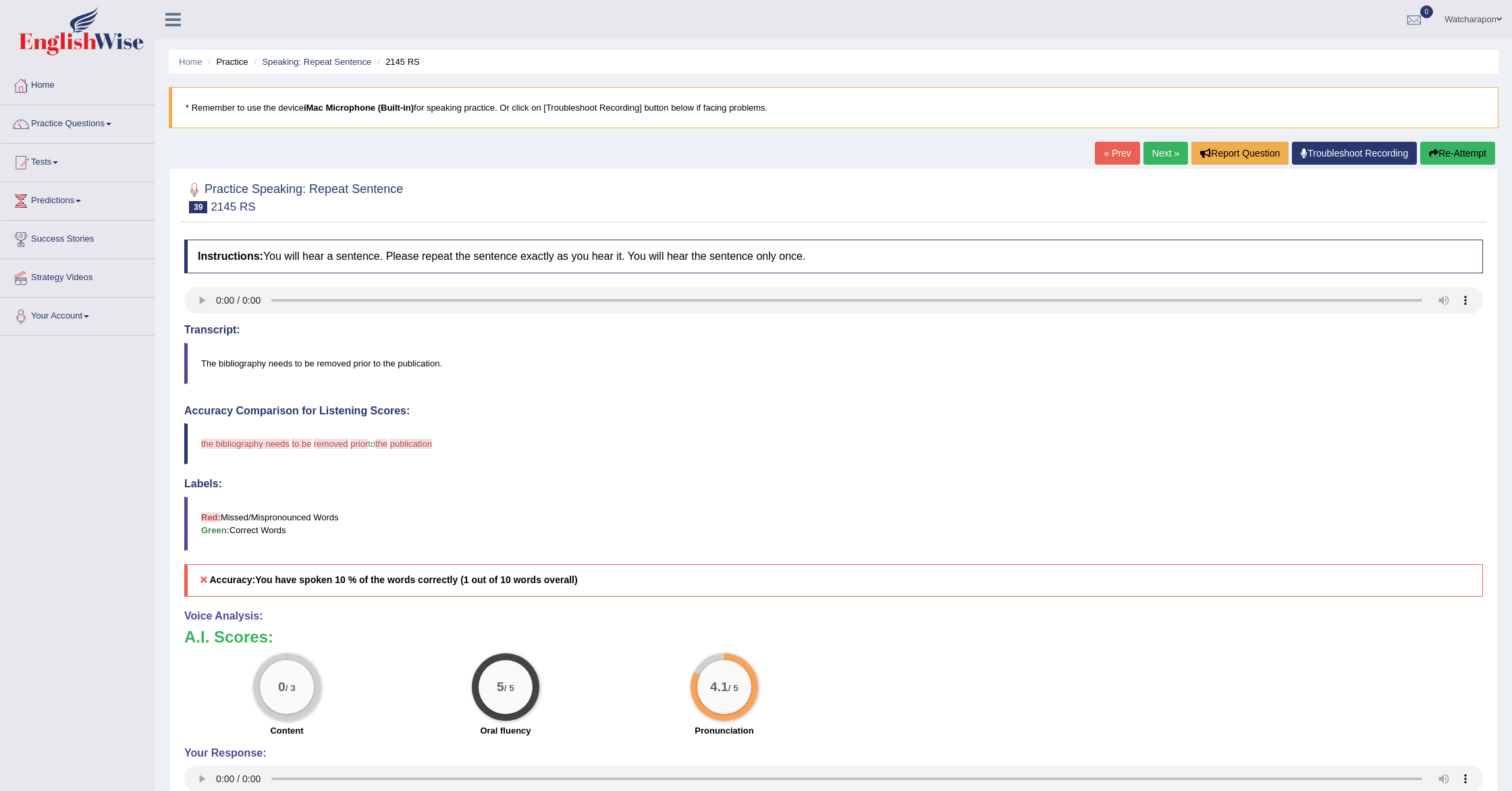
click at [1450, 154] on button "Re-Attempt" at bounding box center [1458, 153] width 75 height 23
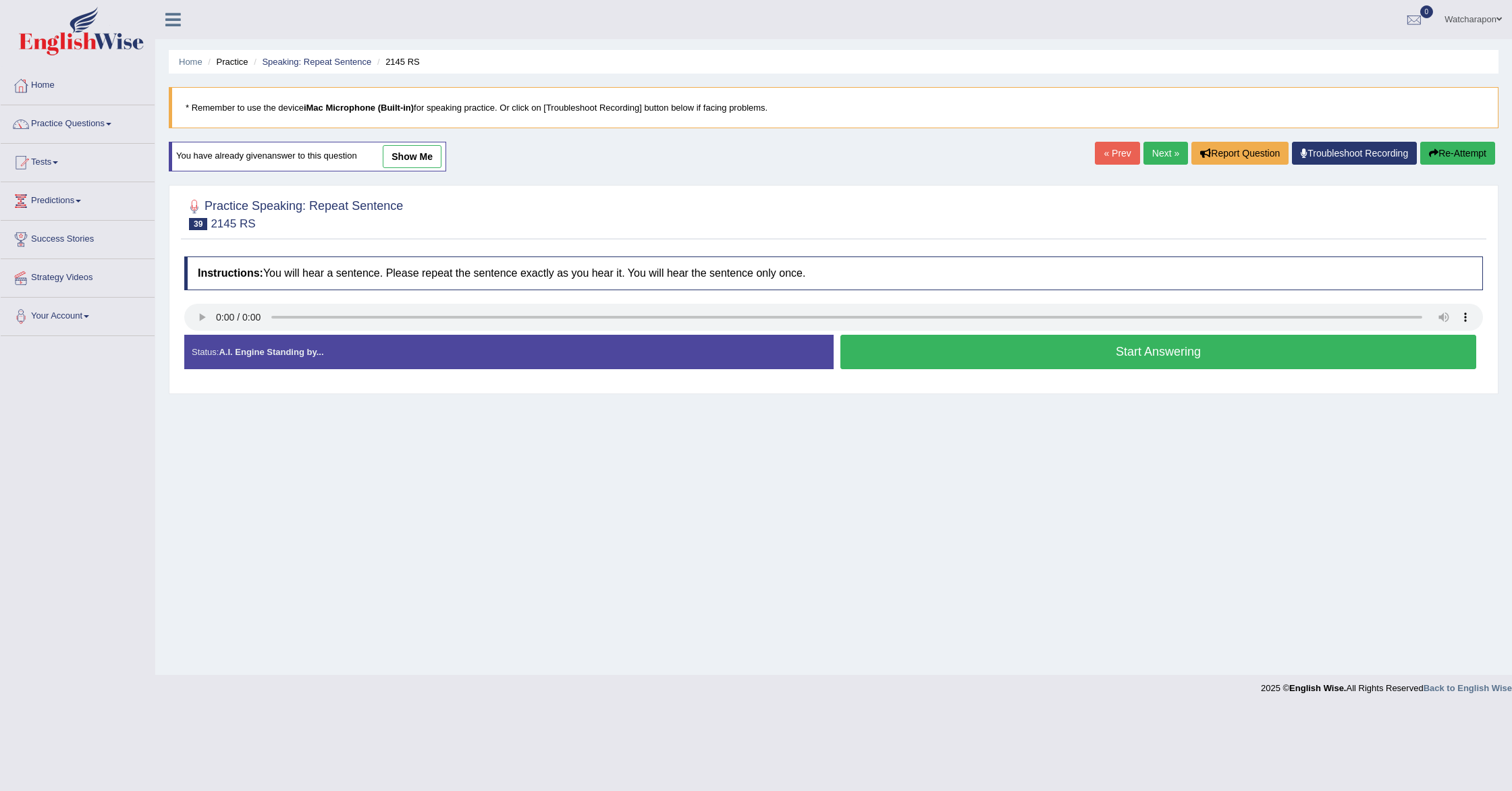
click at [1009, 346] on button "Start Answering" at bounding box center [1158, 352] width 636 height 34
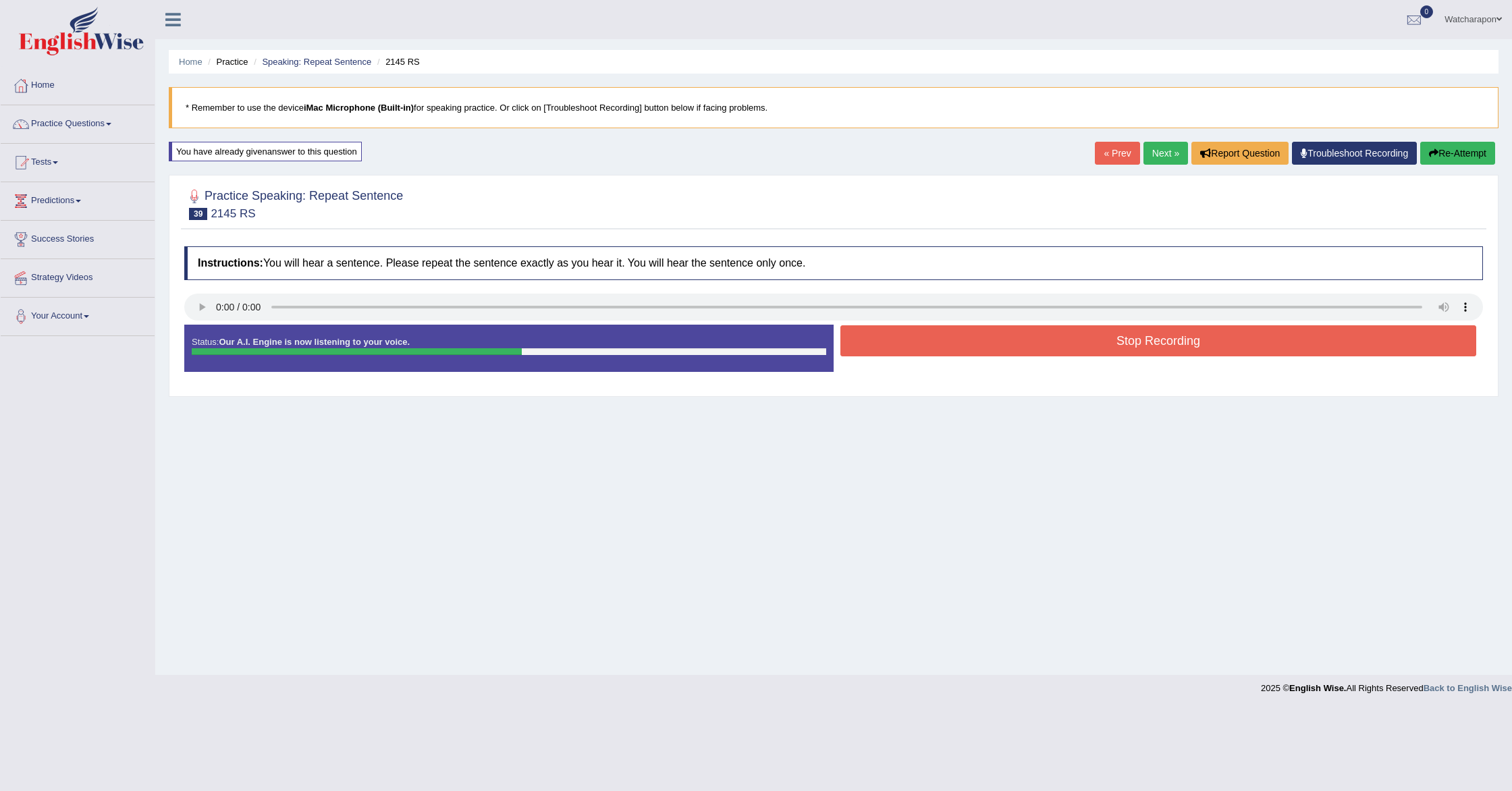
click at [1009, 346] on button "Stop Recording" at bounding box center [1158, 341] width 636 height 31
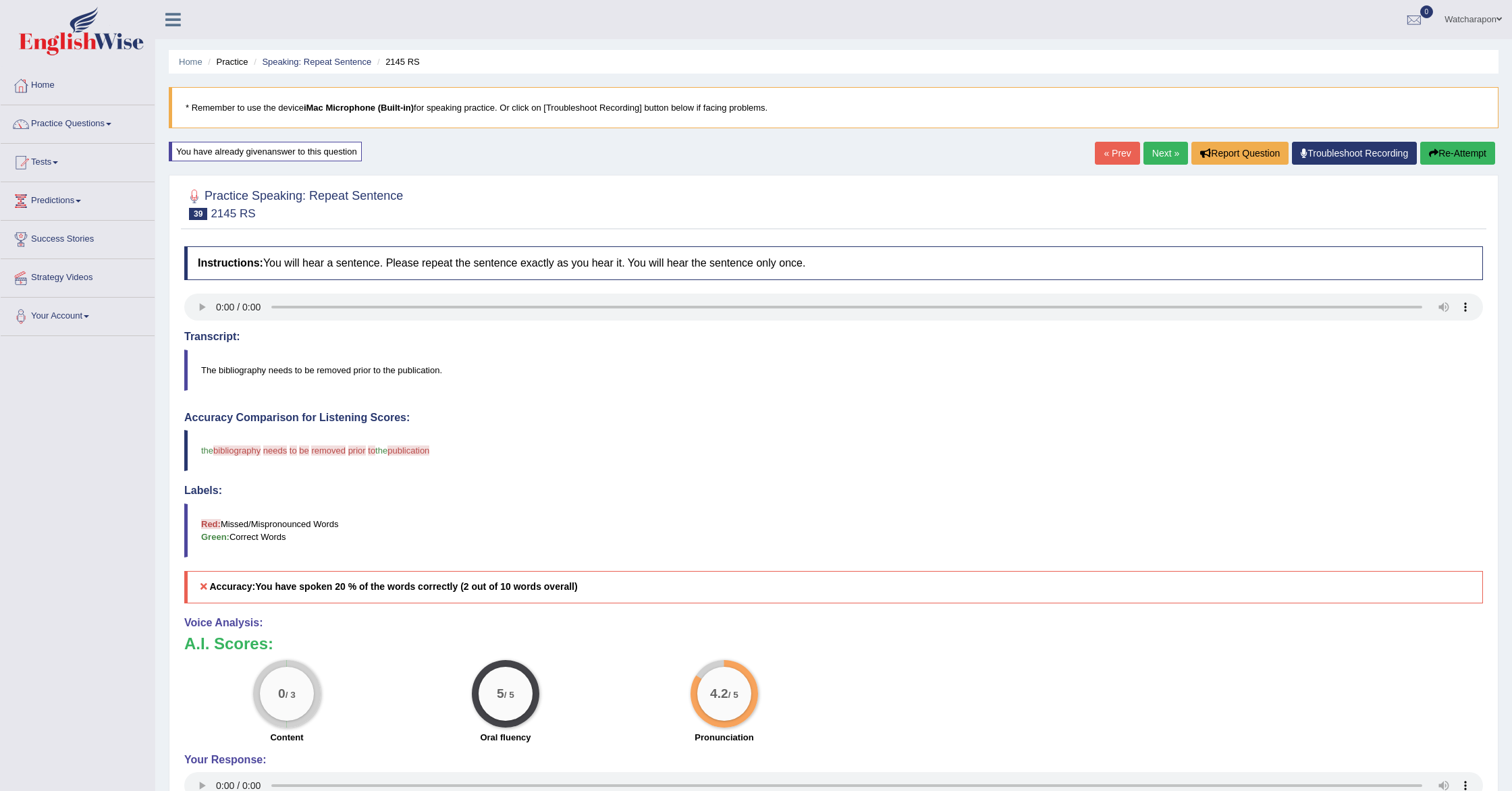
click at [1444, 149] on button "Re-Attempt" at bounding box center [1458, 153] width 75 height 23
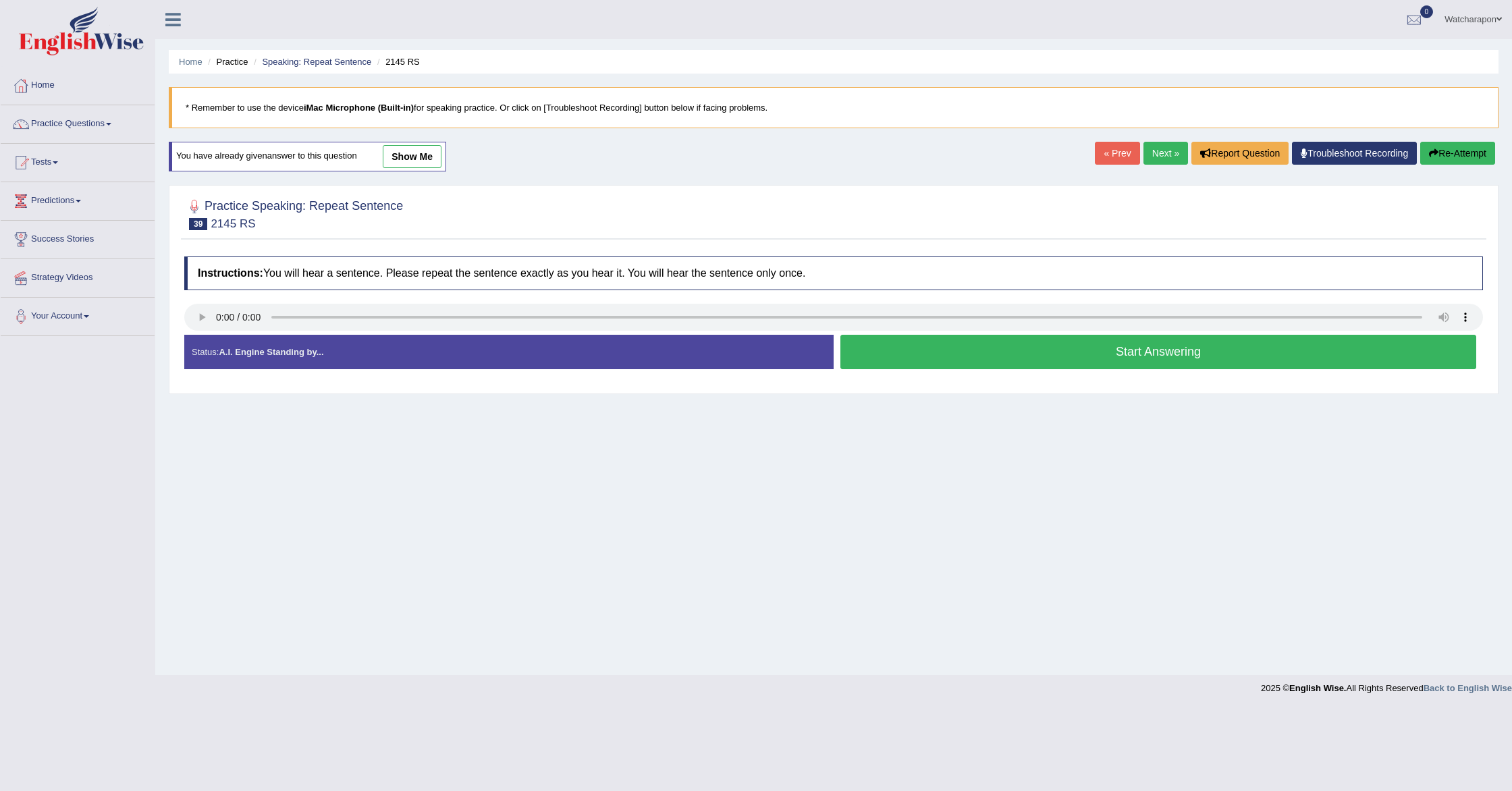
click at [977, 363] on button "Start Answering" at bounding box center [1158, 352] width 636 height 34
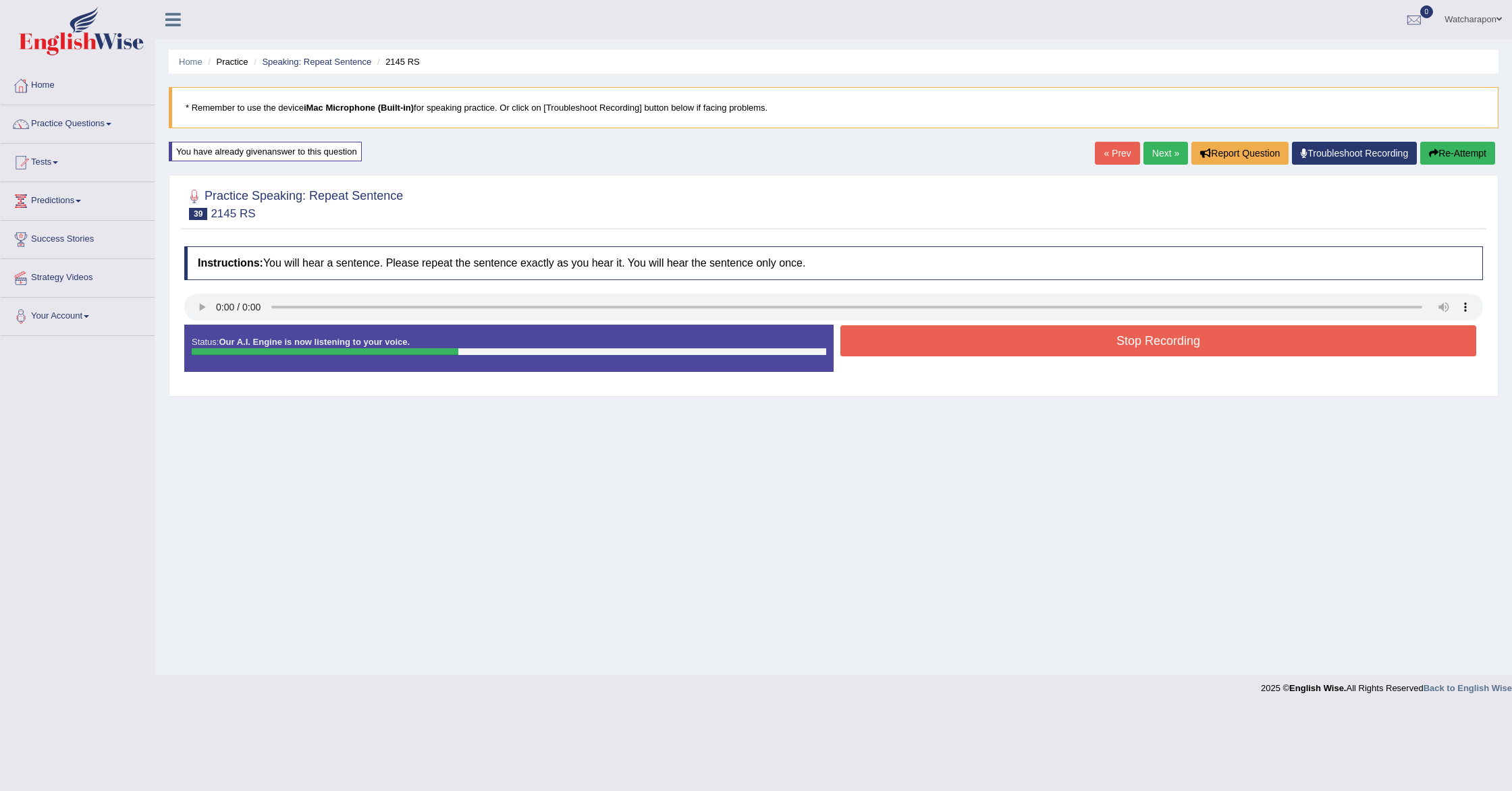
click at [981, 348] on button "Stop Recording" at bounding box center [1158, 341] width 636 height 31
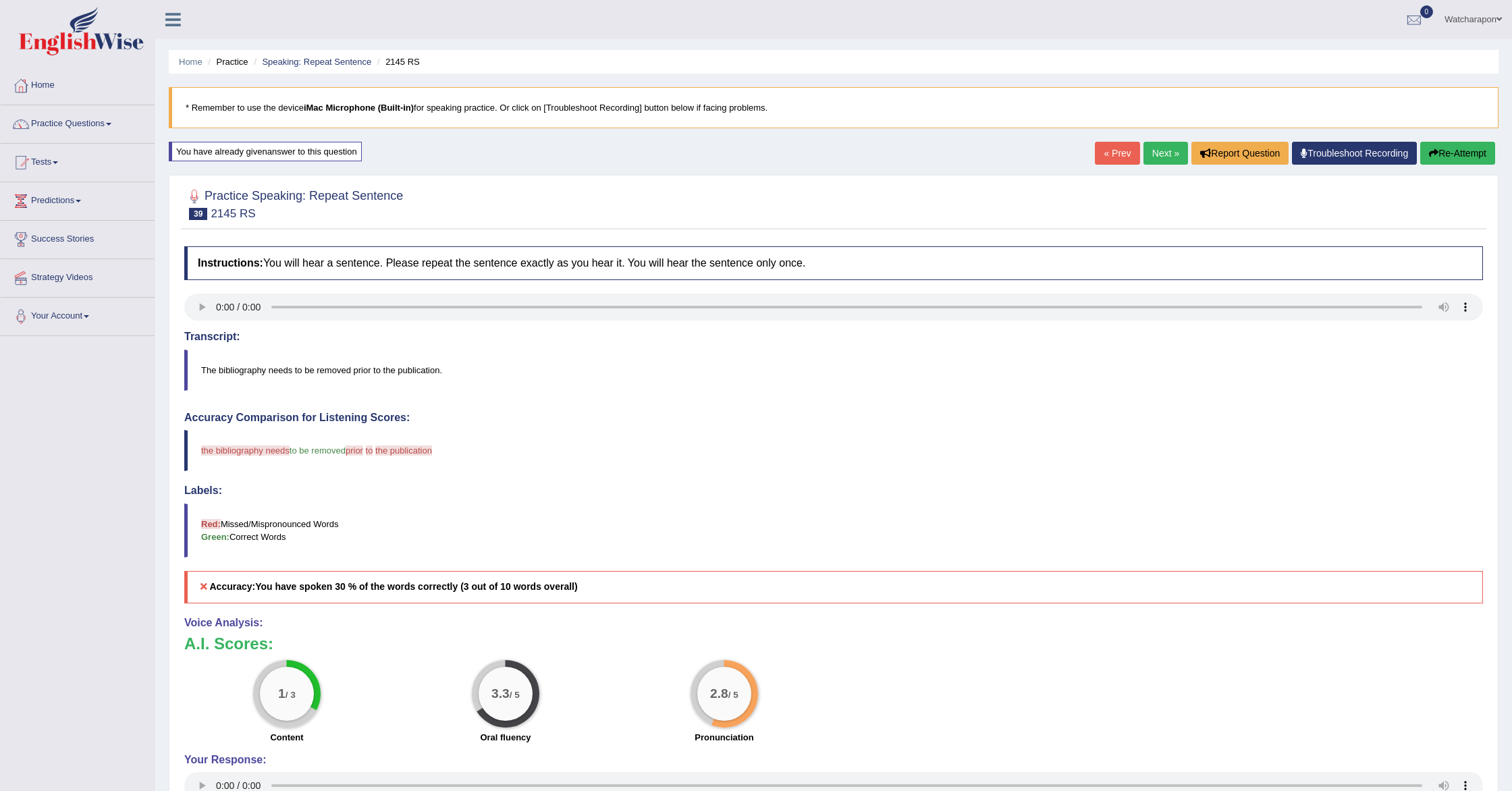
click at [1163, 152] on link "Next »" at bounding box center [1166, 153] width 44 height 23
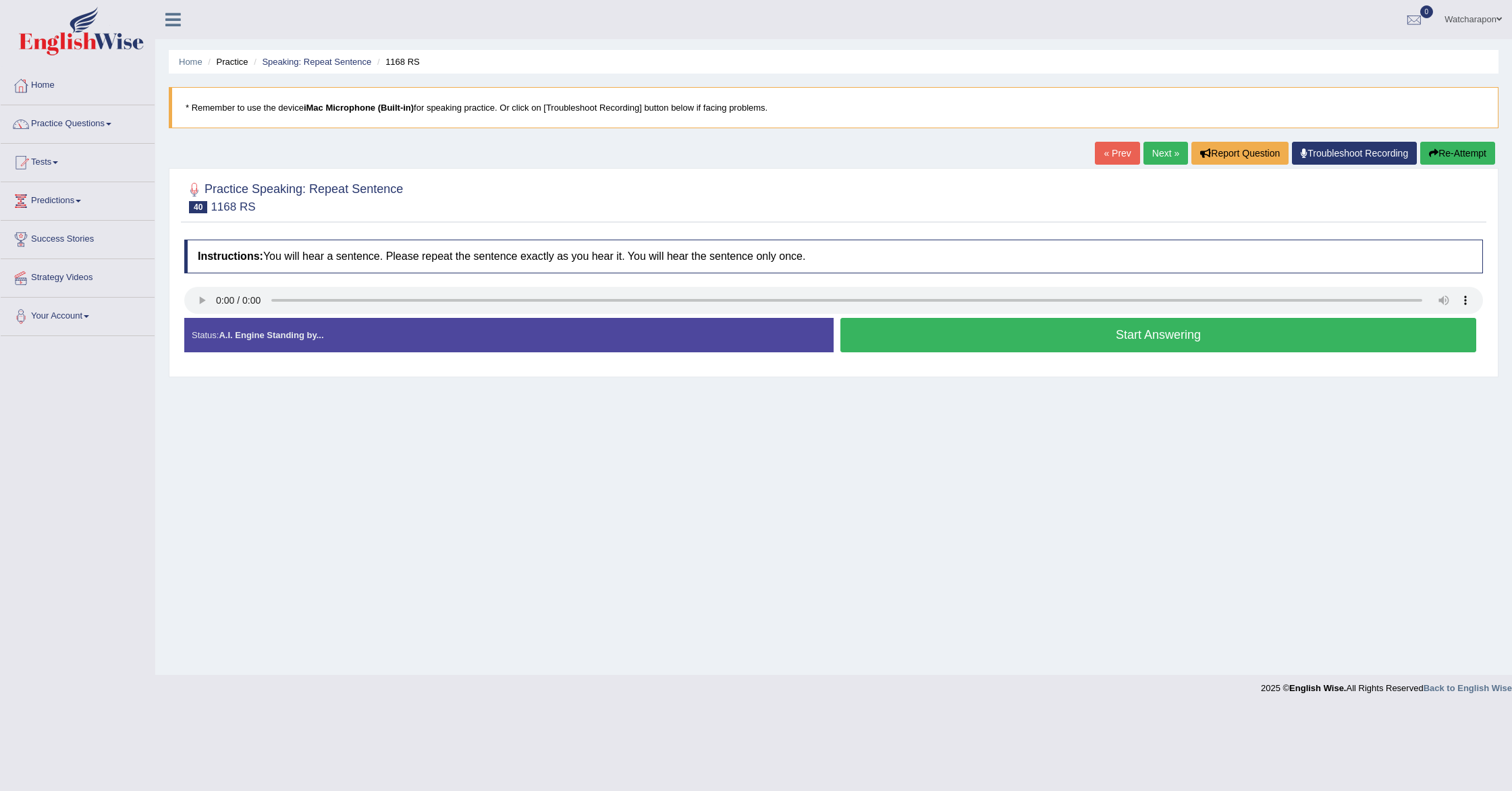
click at [934, 346] on button "Start Answering" at bounding box center [1158, 335] width 636 height 34
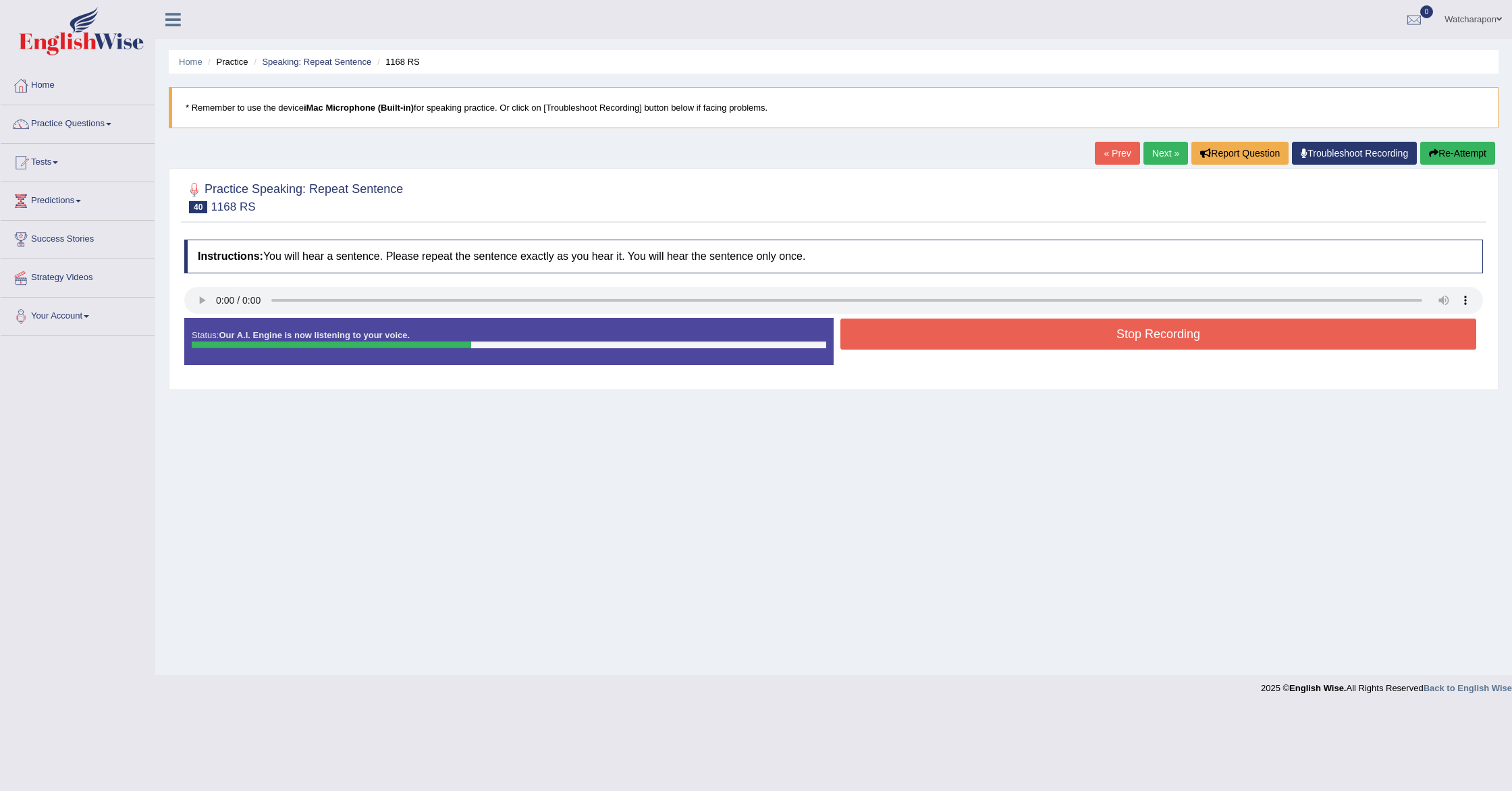
click at [934, 346] on button "Stop Recording" at bounding box center [1158, 334] width 636 height 31
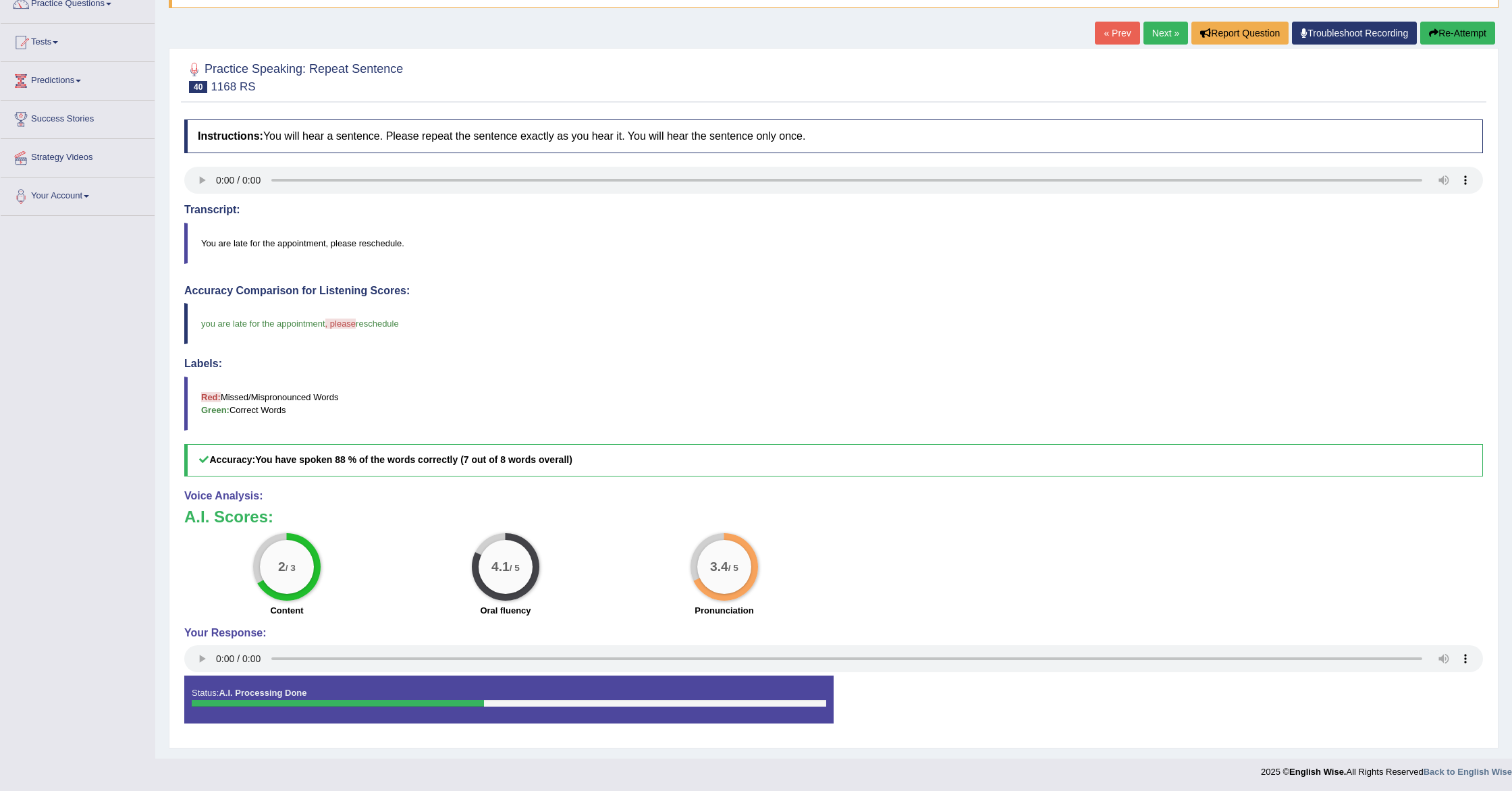
scroll to position [121, 0]
click at [1462, 32] on button "Re-Attempt" at bounding box center [1458, 32] width 75 height 23
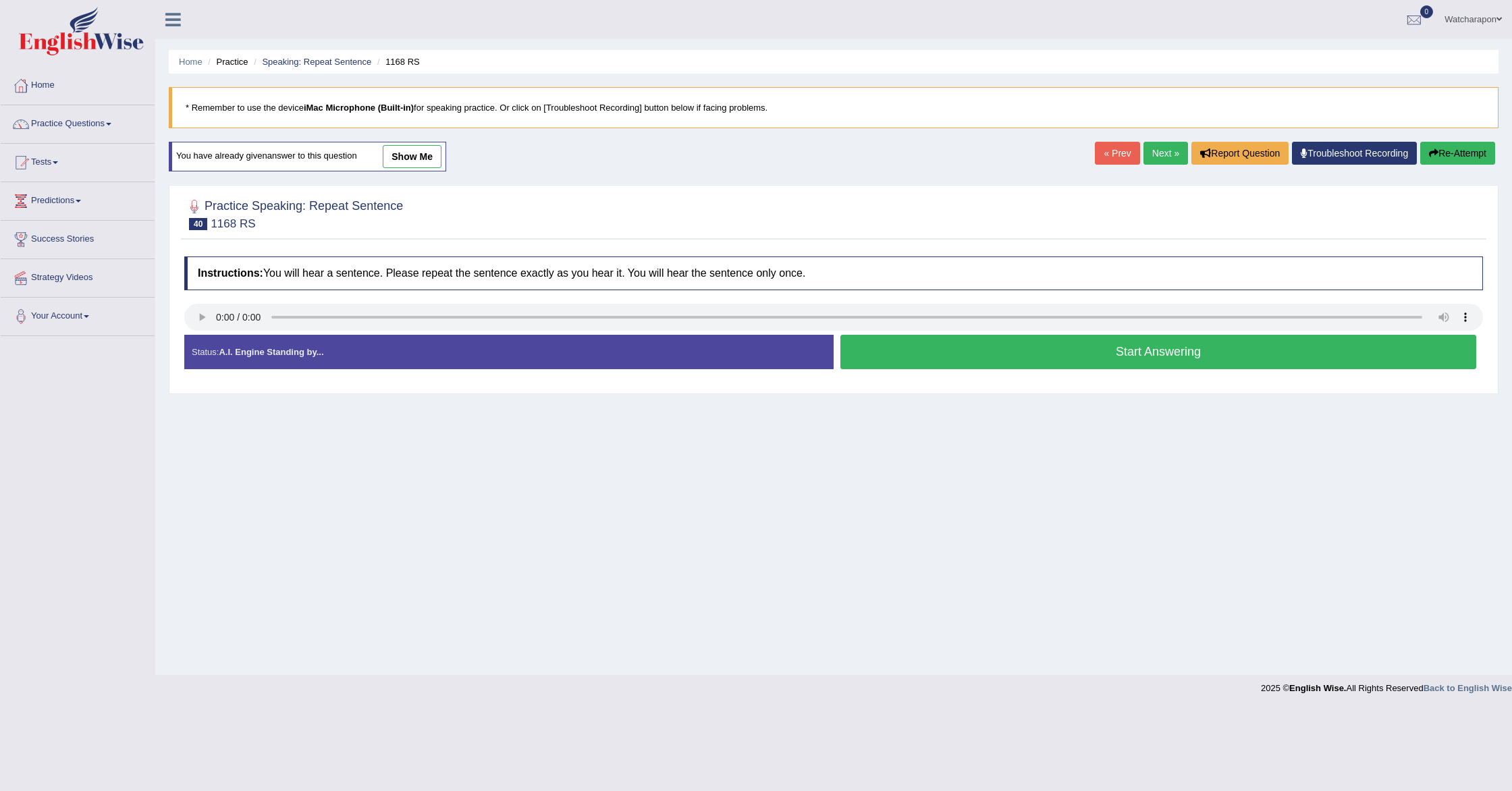
click at [993, 357] on button "Start Answering" at bounding box center [1158, 352] width 636 height 34
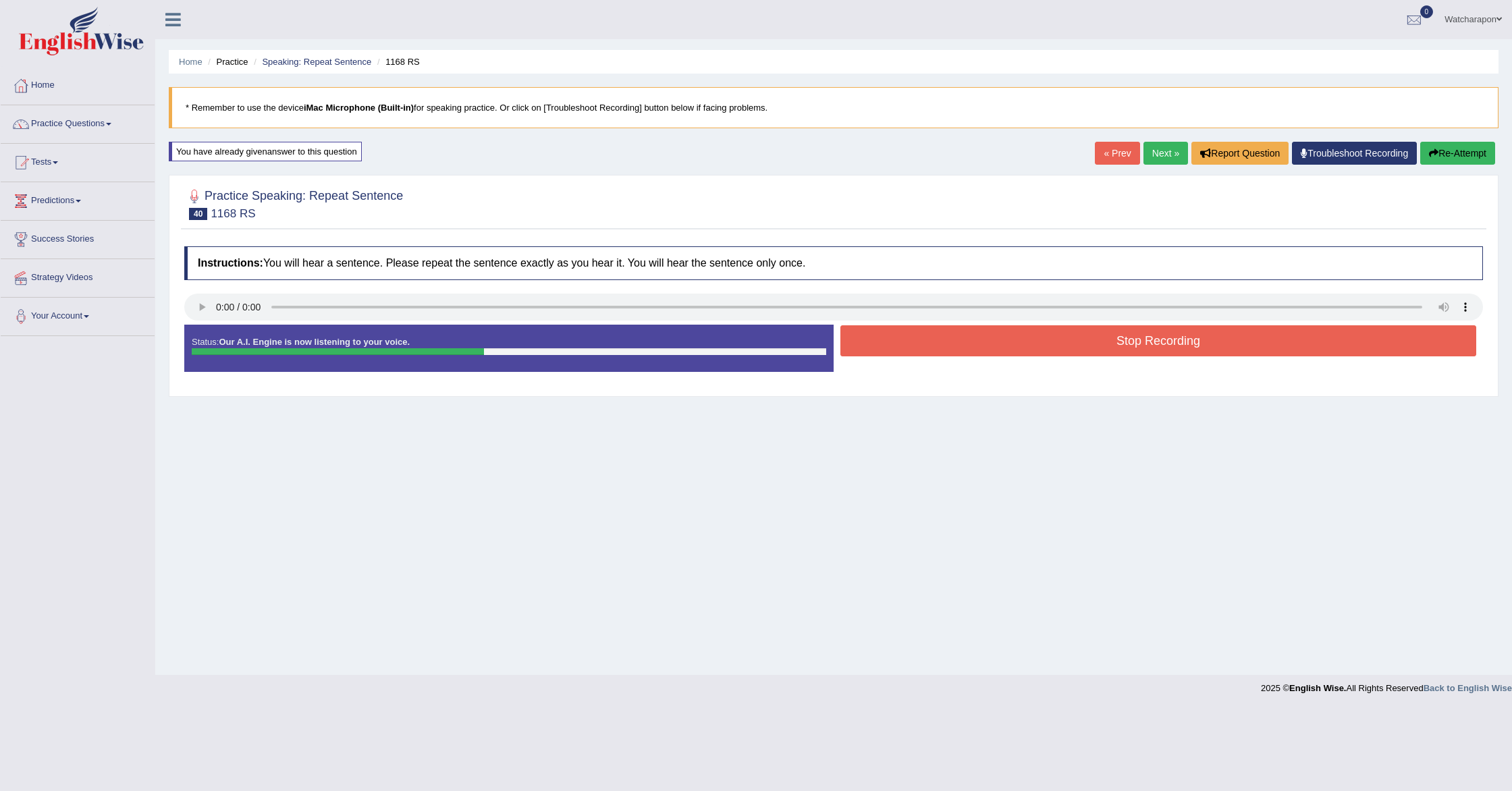
click at [995, 342] on button "Stop Recording" at bounding box center [1158, 341] width 636 height 31
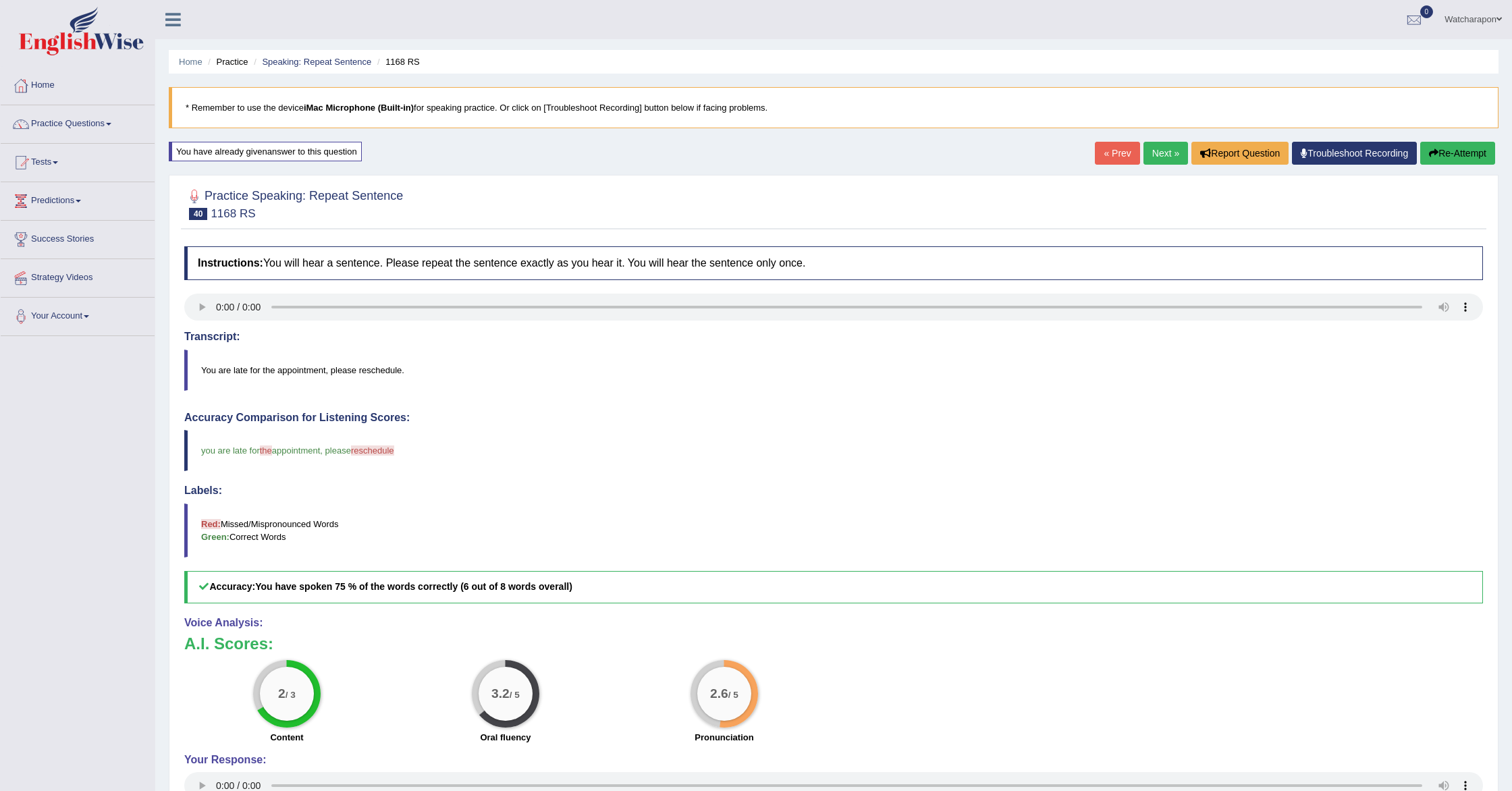
click at [1446, 145] on button "Re-Attempt" at bounding box center [1458, 153] width 75 height 23
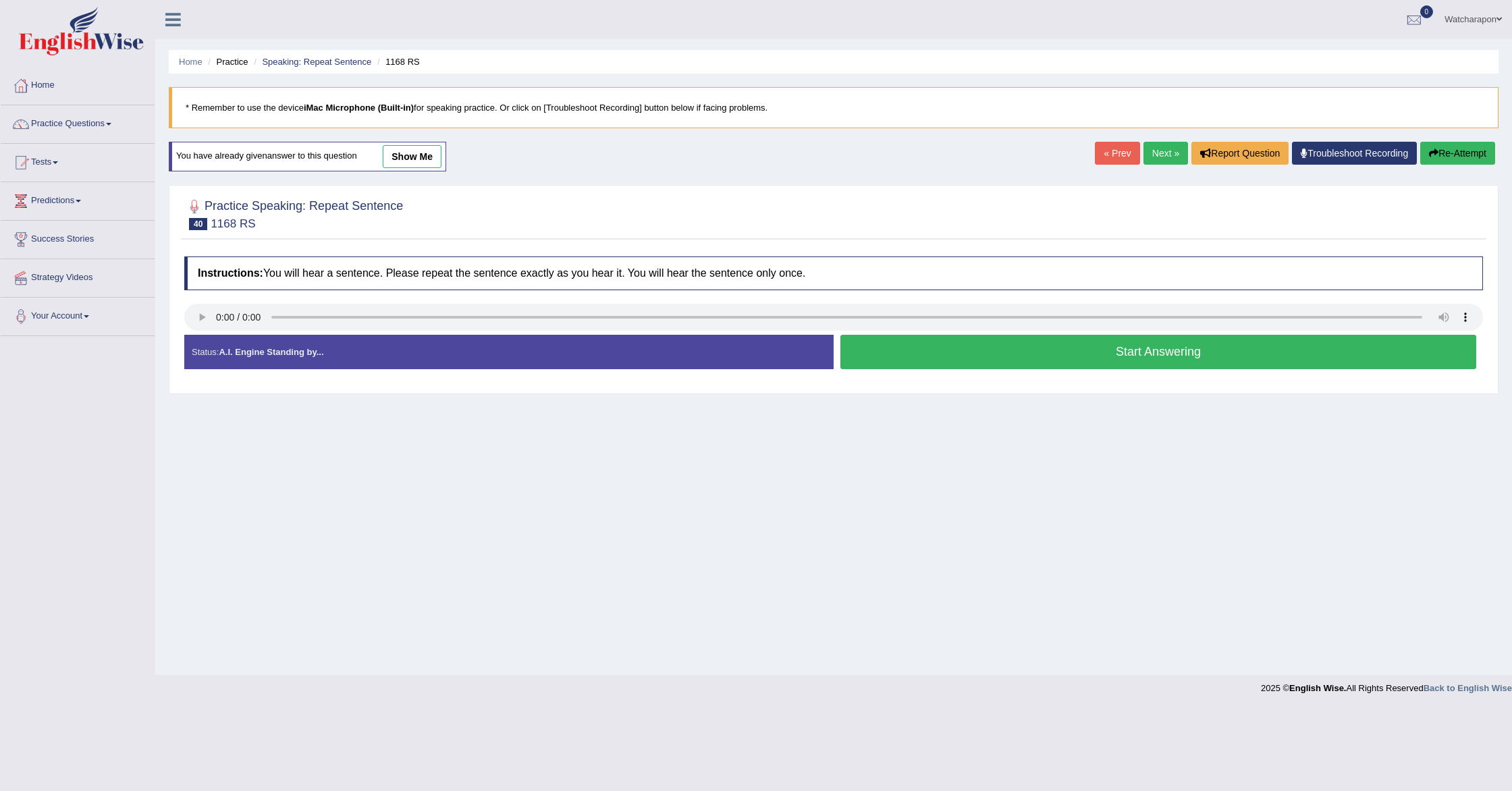
click at [866, 352] on button "Start Answering" at bounding box center [1158, 352] width 636 height 34
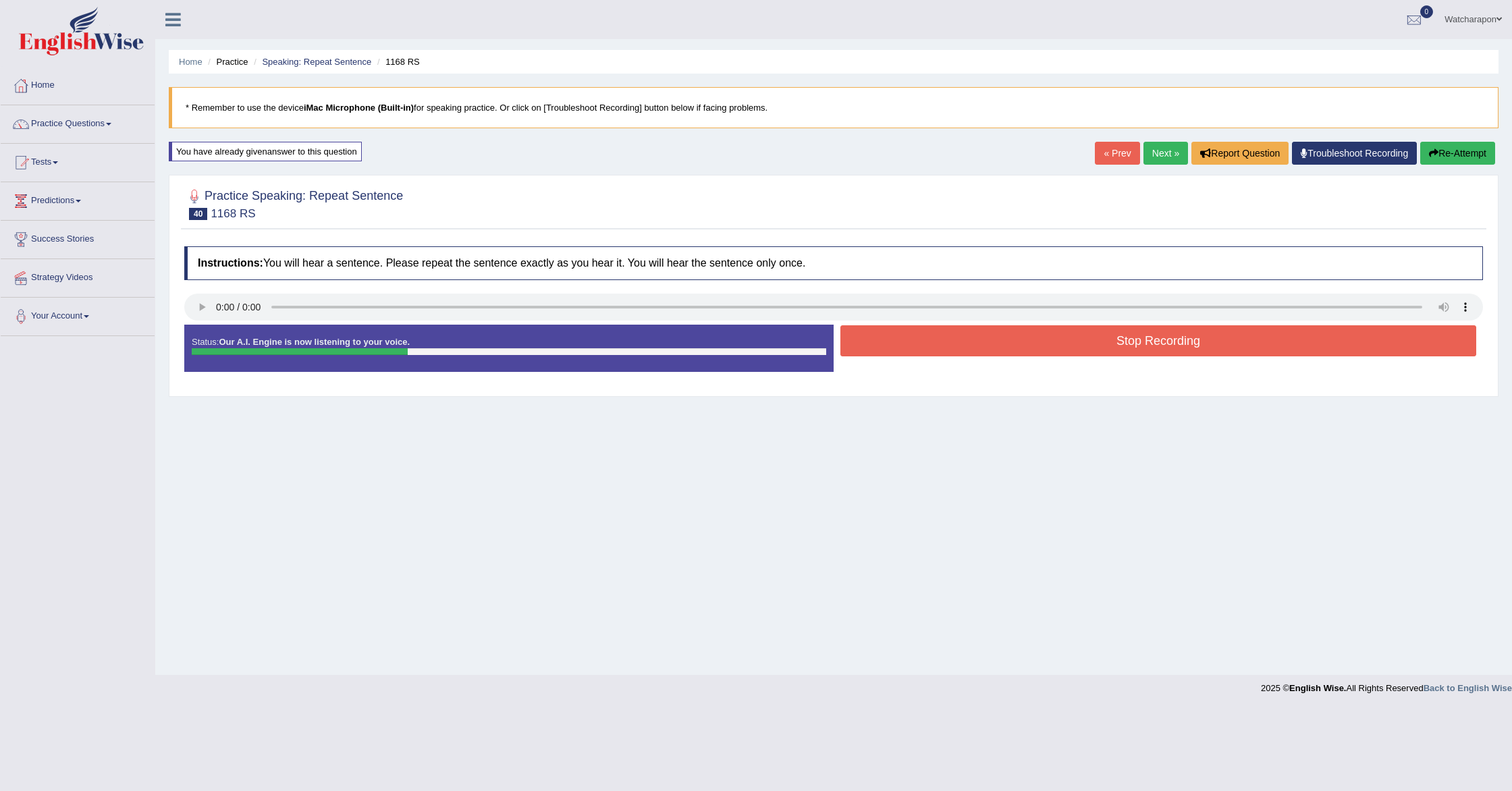
click at [866, 352] on button "Stop Recording" at bounding box center [1158, 341] width 636 height 31
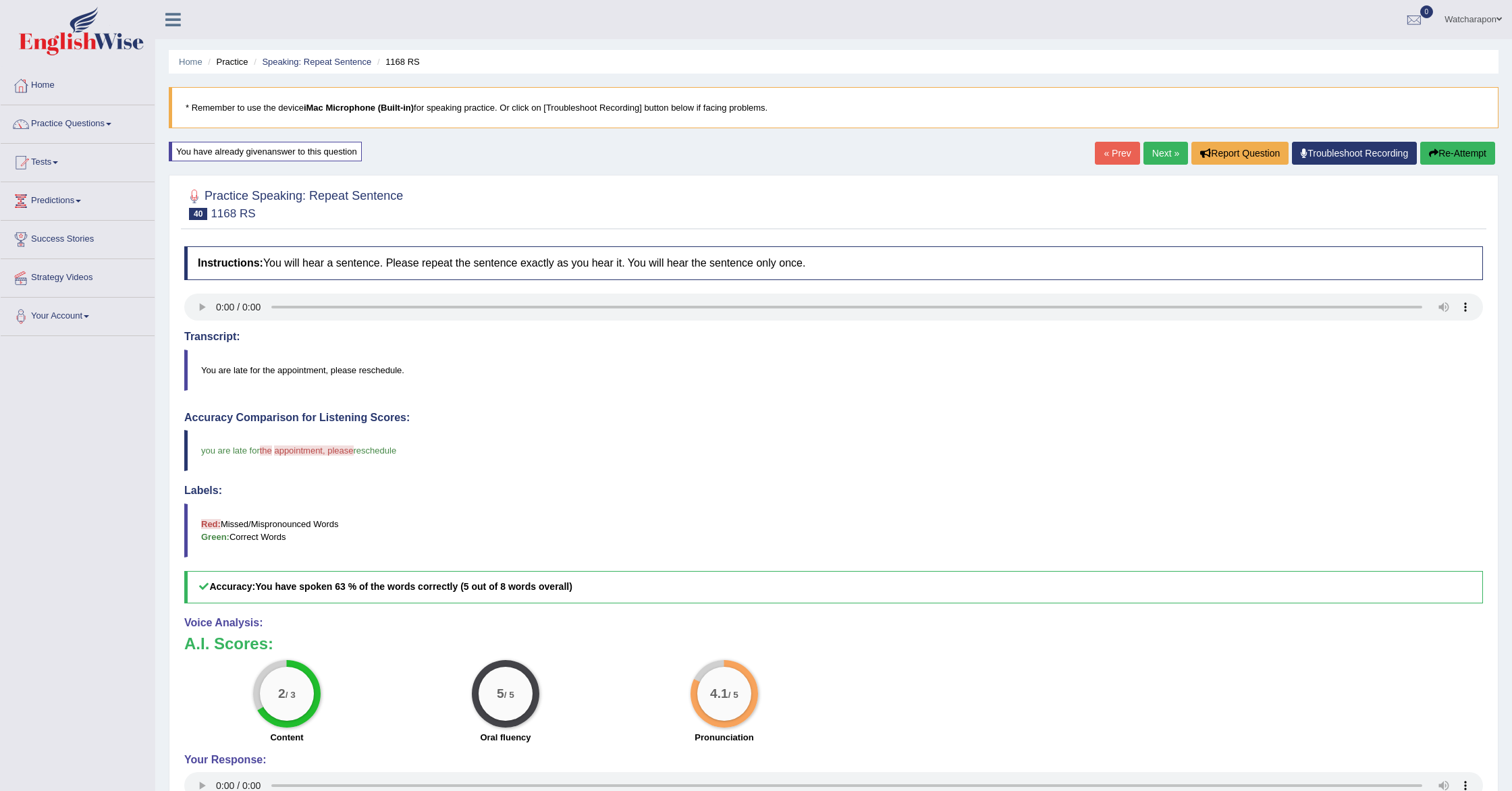
click at [1151, 158] on link "Next »" at bounding box center [1166, 153] width 44 height 23
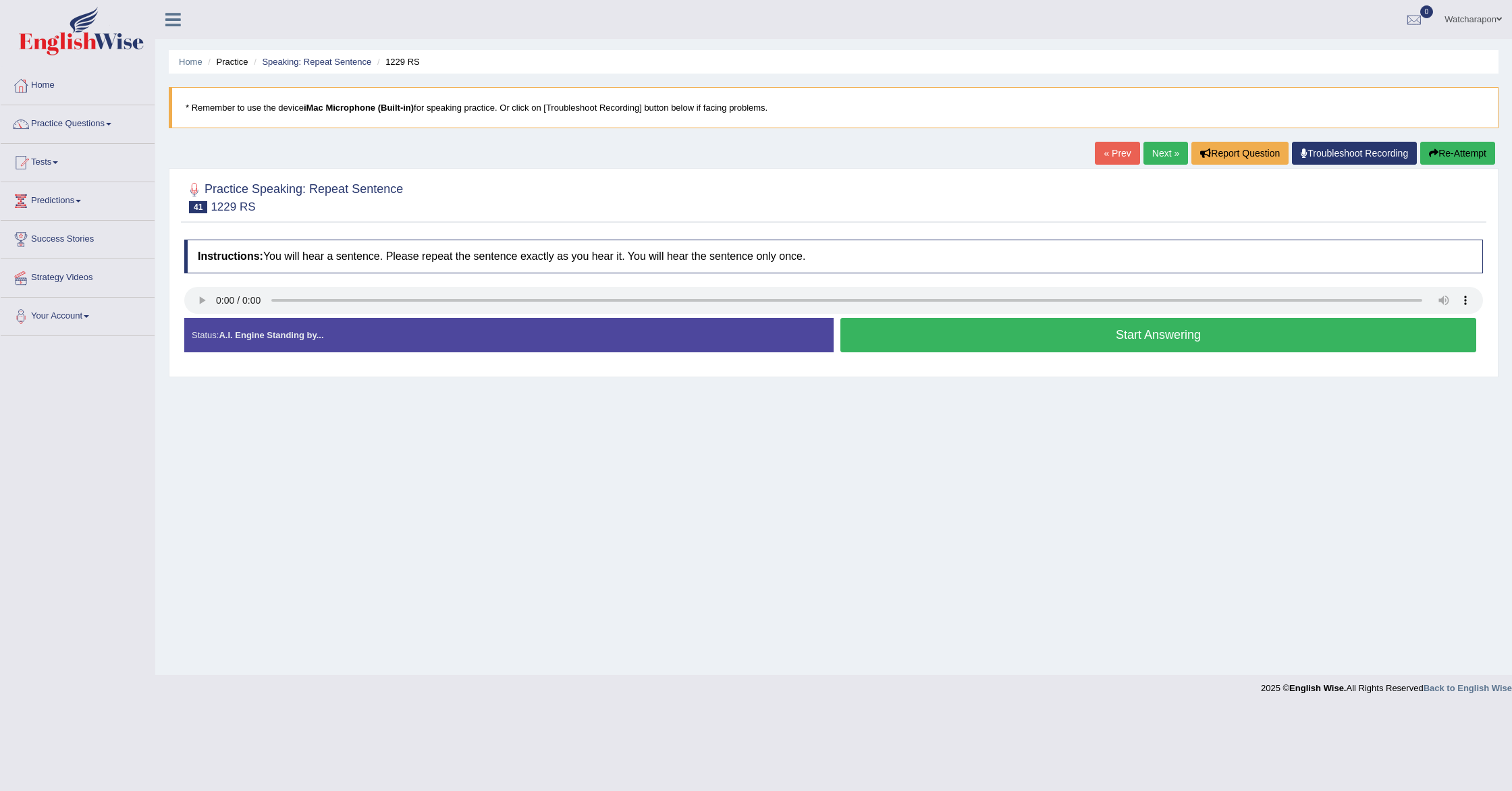
click at [877, 340] on button "Start Answering" at bounding box center [1158, 335] width 636 height 34
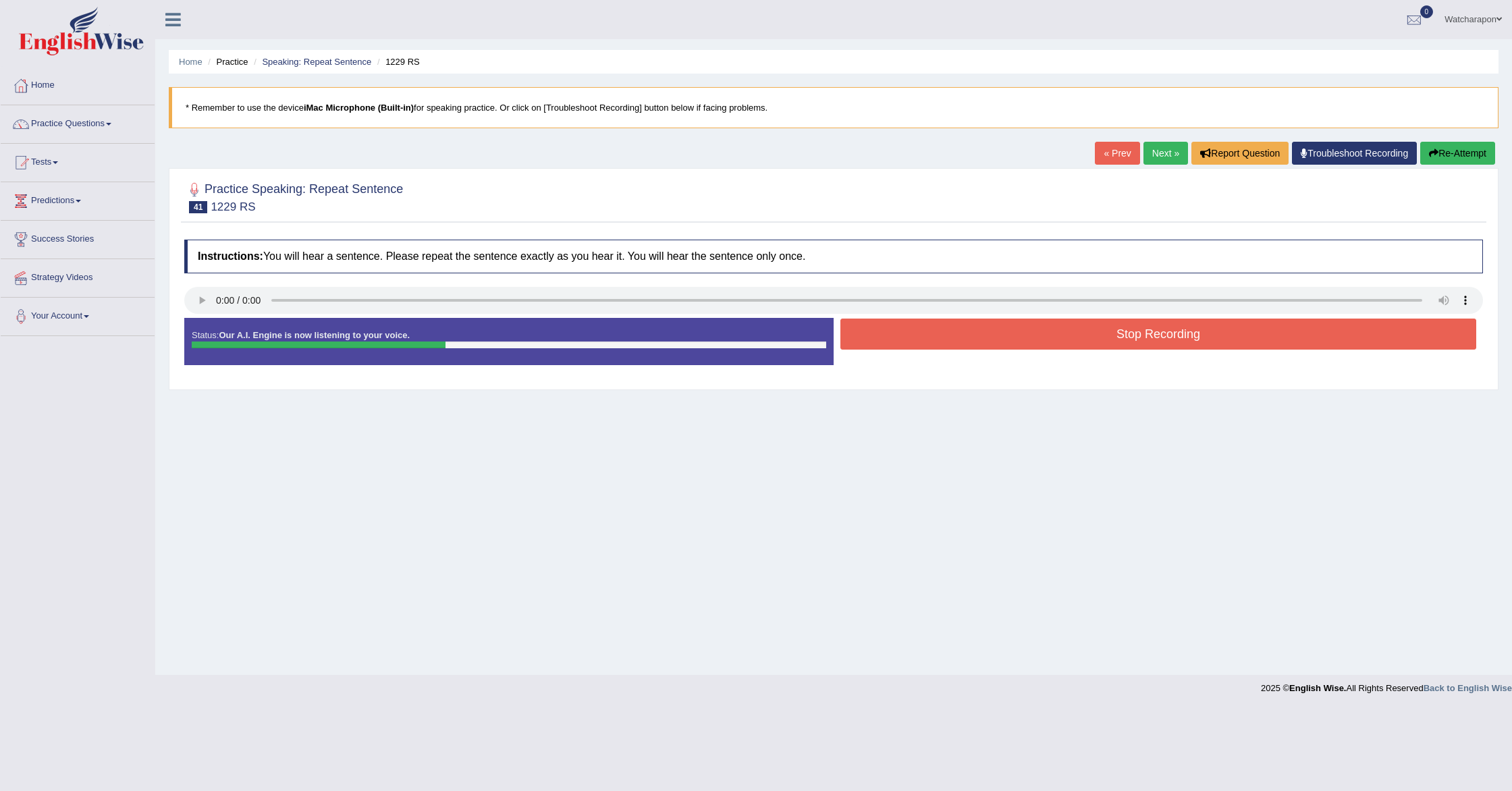
click at [877, 340] on button "Stop Recording" at bounding box center [1158, 334] width 636 height 31
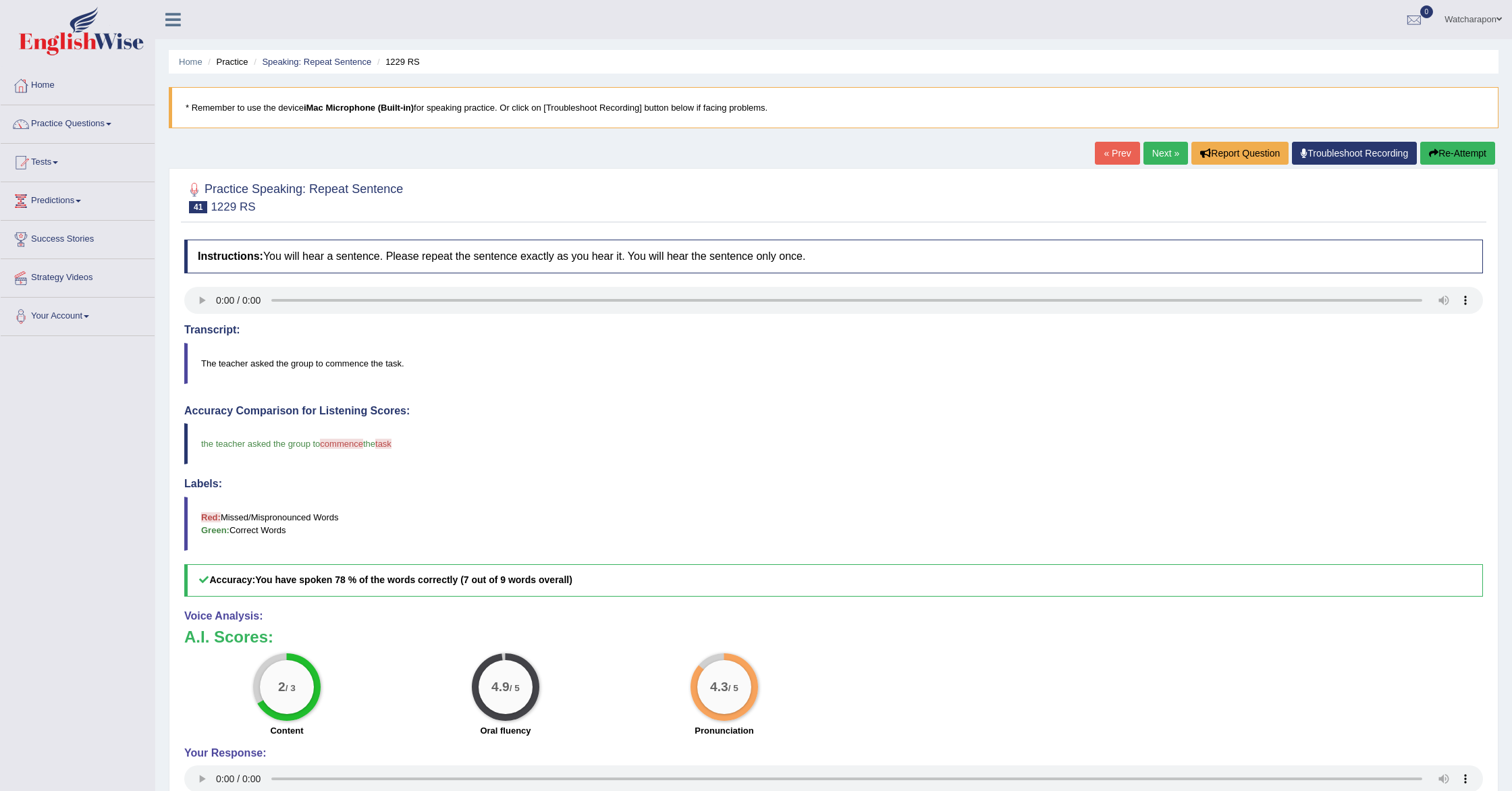
click at [1157, 155] on link "Next »" at bounding box center [1166, 153] width 44 height 23
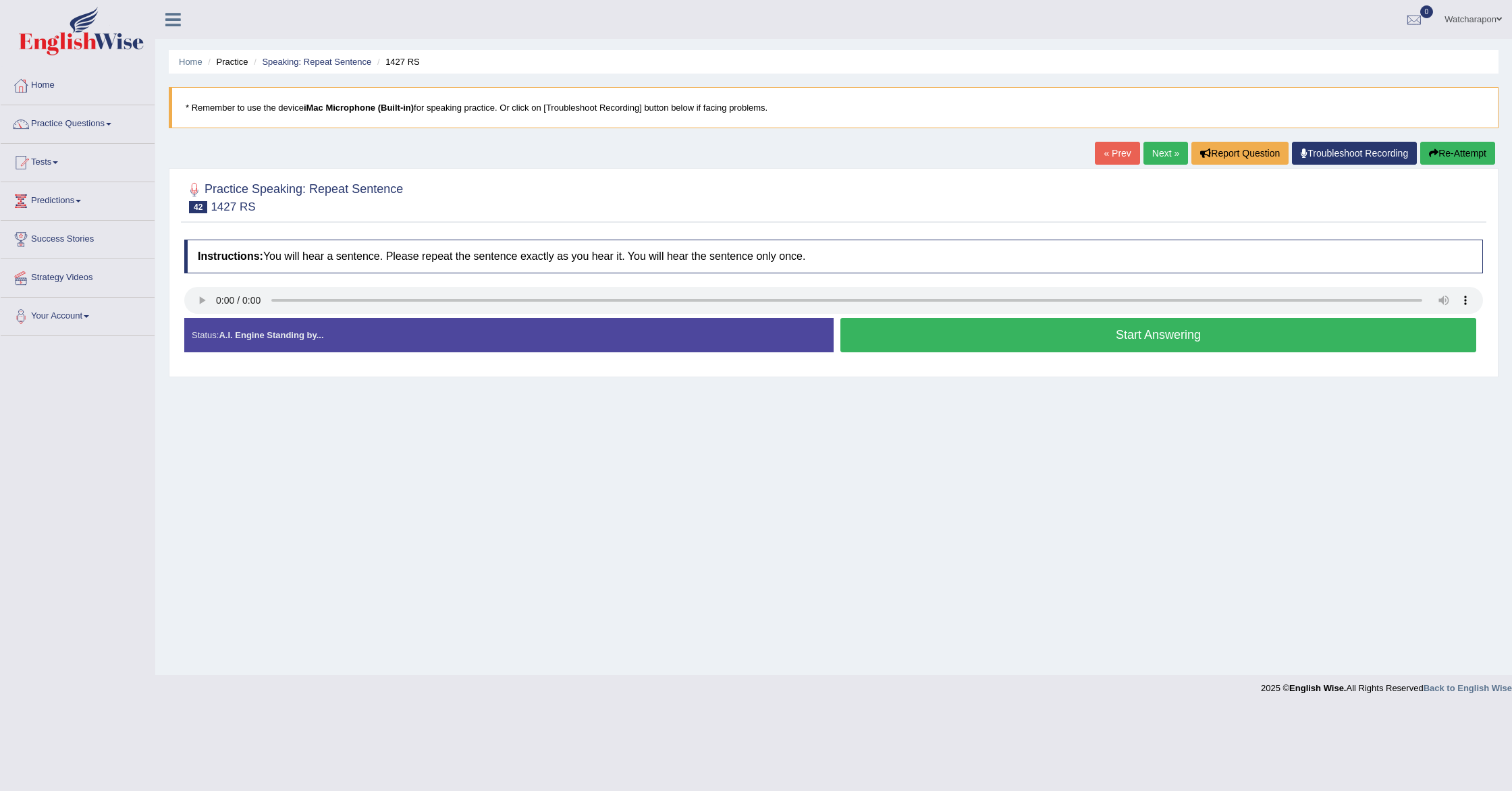
click at [945, 342] on button "Start Answering" at bounding box center [1158, 335] width 636 height 34
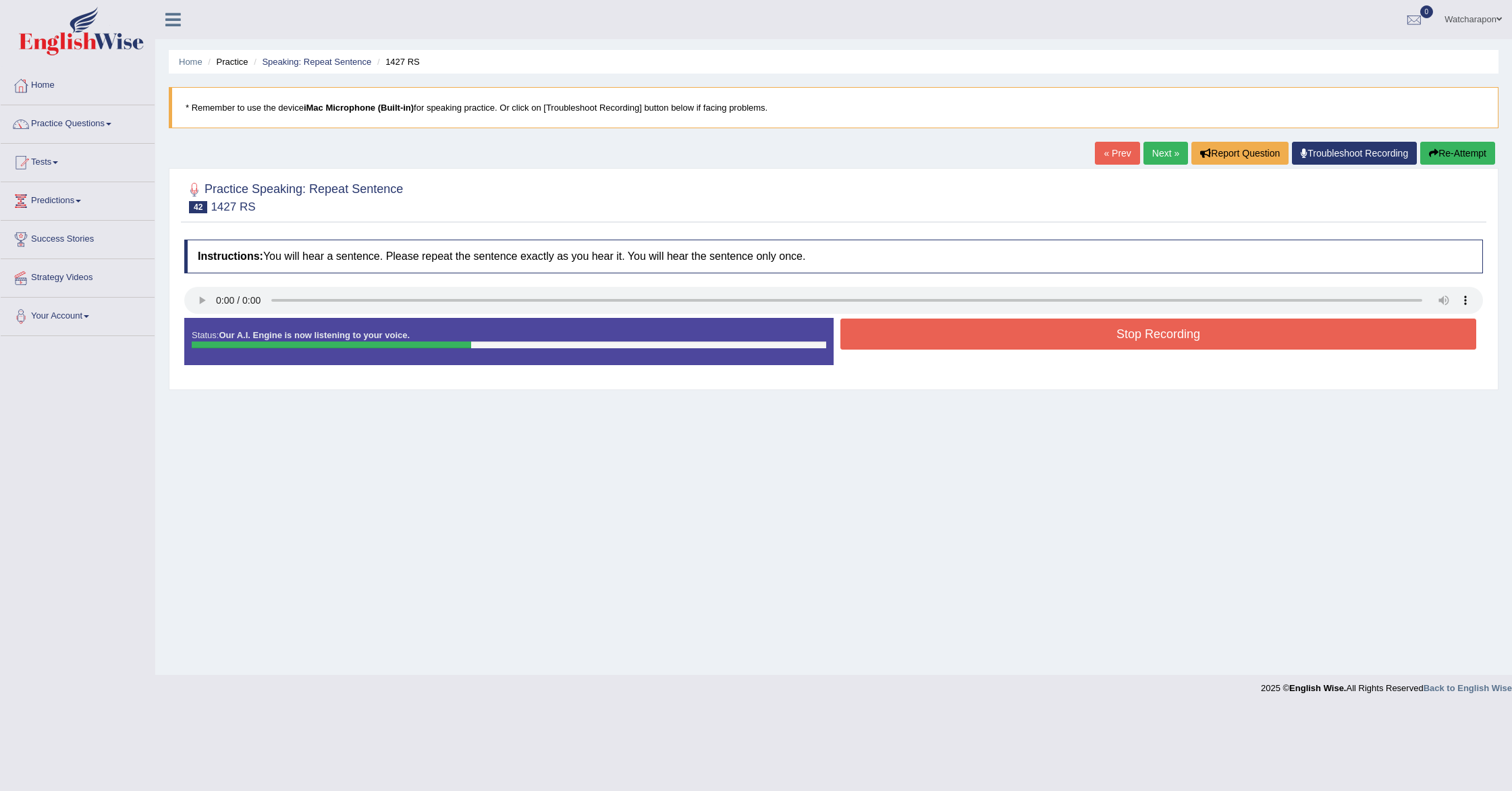
click at [946, 339] on button "Stop Recording" at bounding box center [1158, 334] width 636 height 31
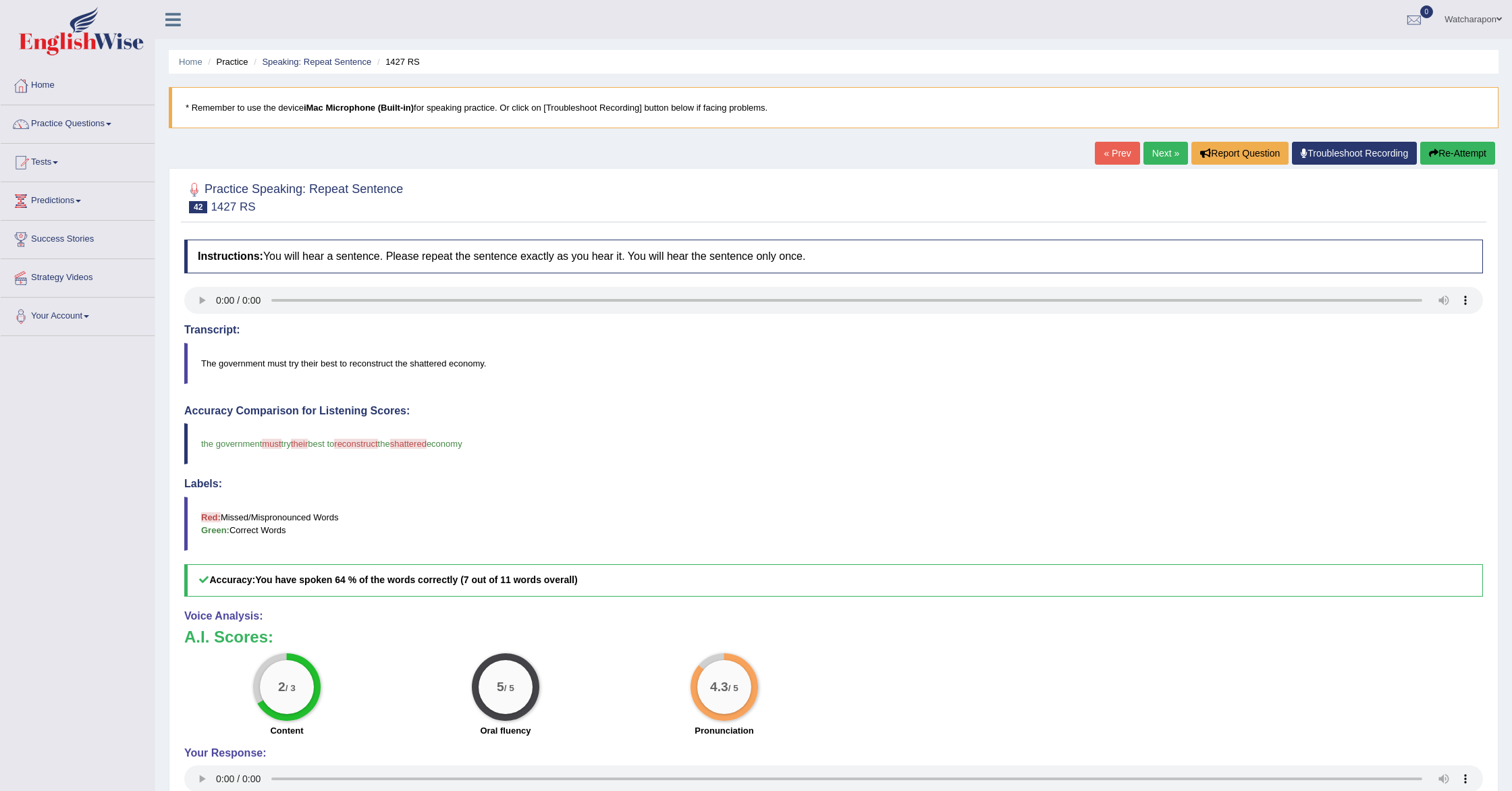
click at [1151, 146] on link "Next »" at bounding box center [1166, 153] width 44 height 23
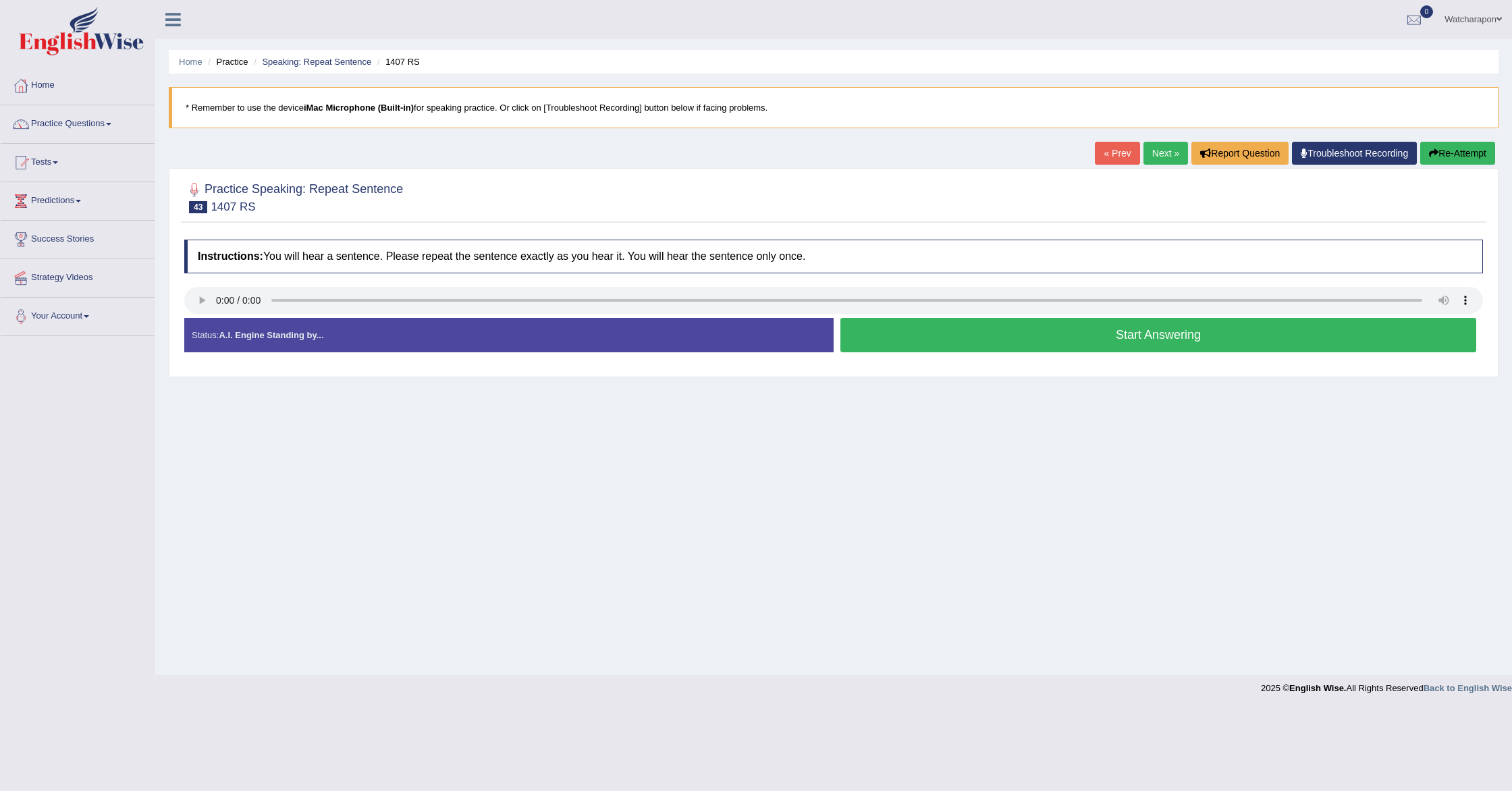
click at [1049, 342] on button "Start Answering" at bounding box center [1158, 335] width 636 height 34
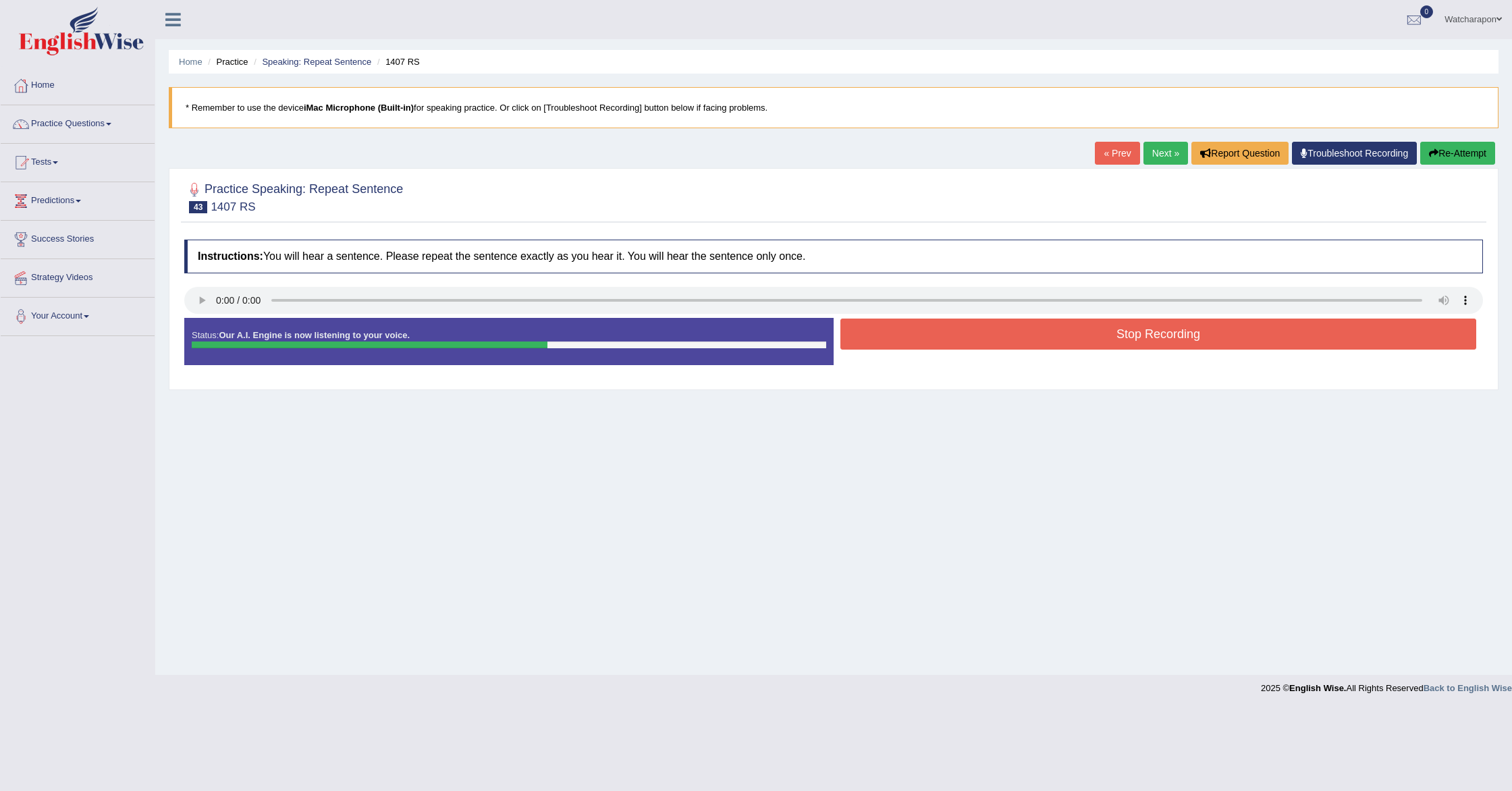
click at [895, 346] on button "Stop Recording" at bounding box center [1158, 334] width 636 height 31
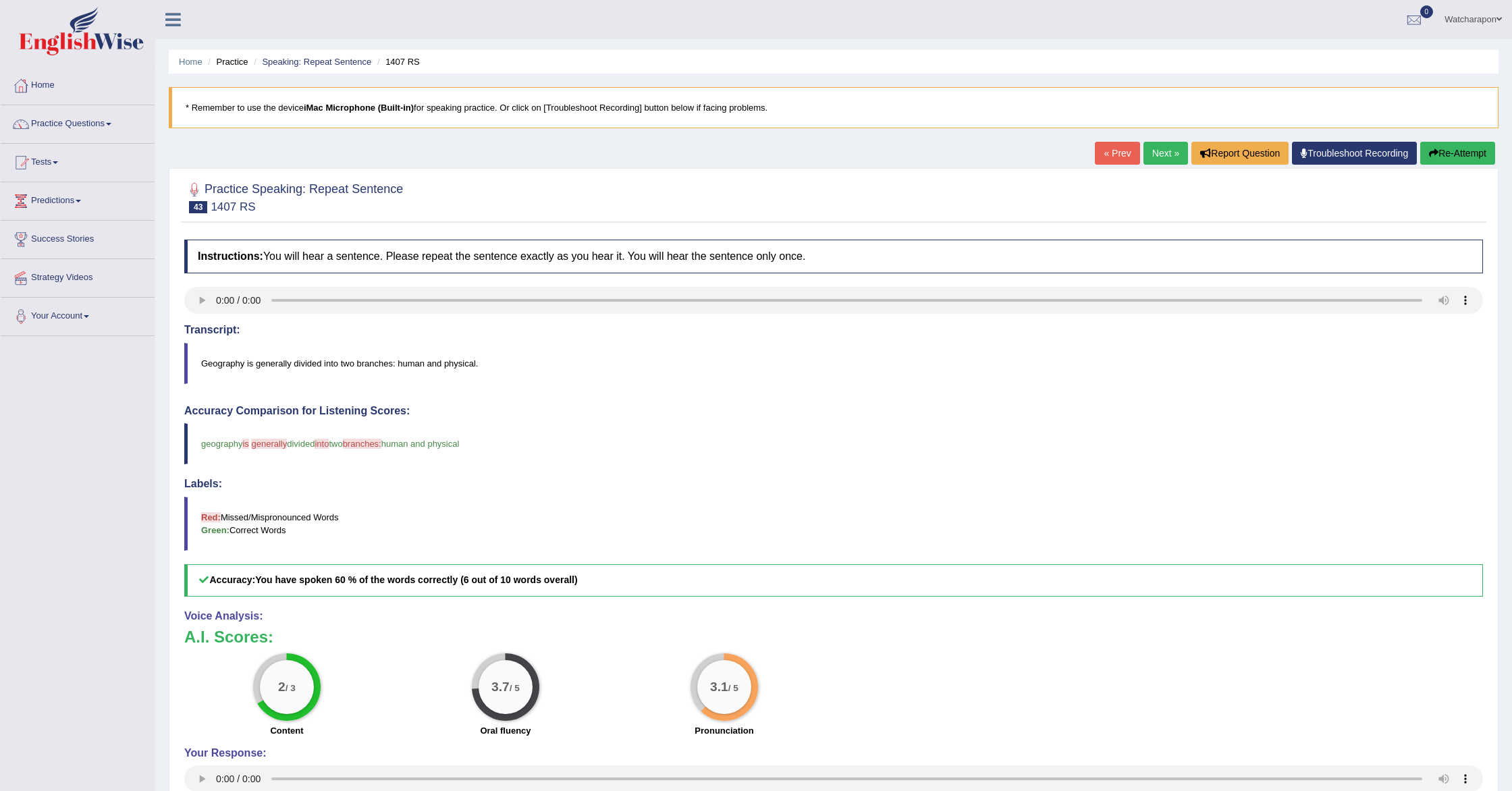
click at [1147, 149] on link "Next »" at bounding box center [1166, 153] width 44 height 23
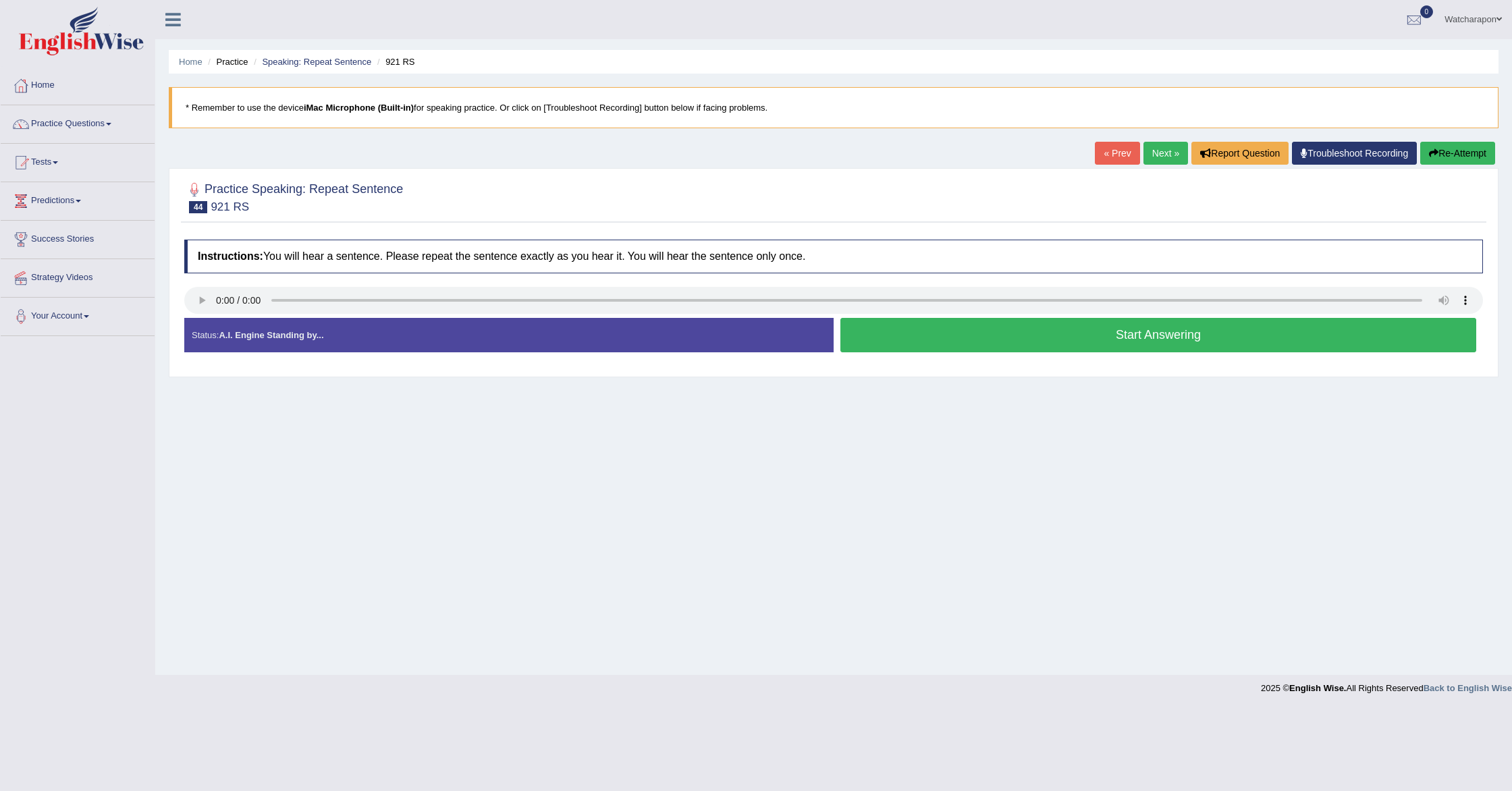
click at [942, 341] on button "Start Answering" at bounding box center [1158, 335] width 636 height 34
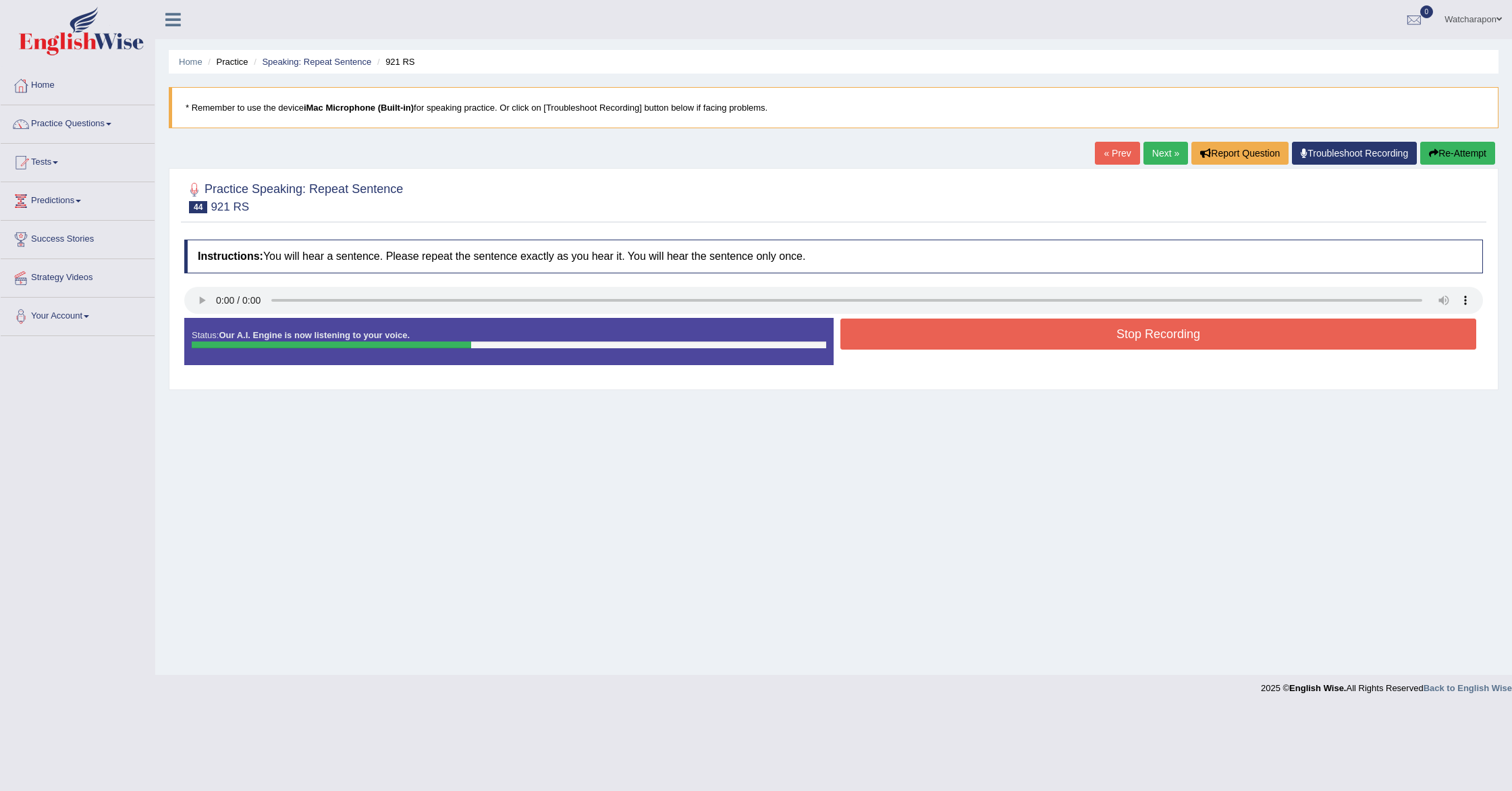
click at [961, 330] on button "Stop Recording" at bounding box center [1158, 334] width 636 height 31
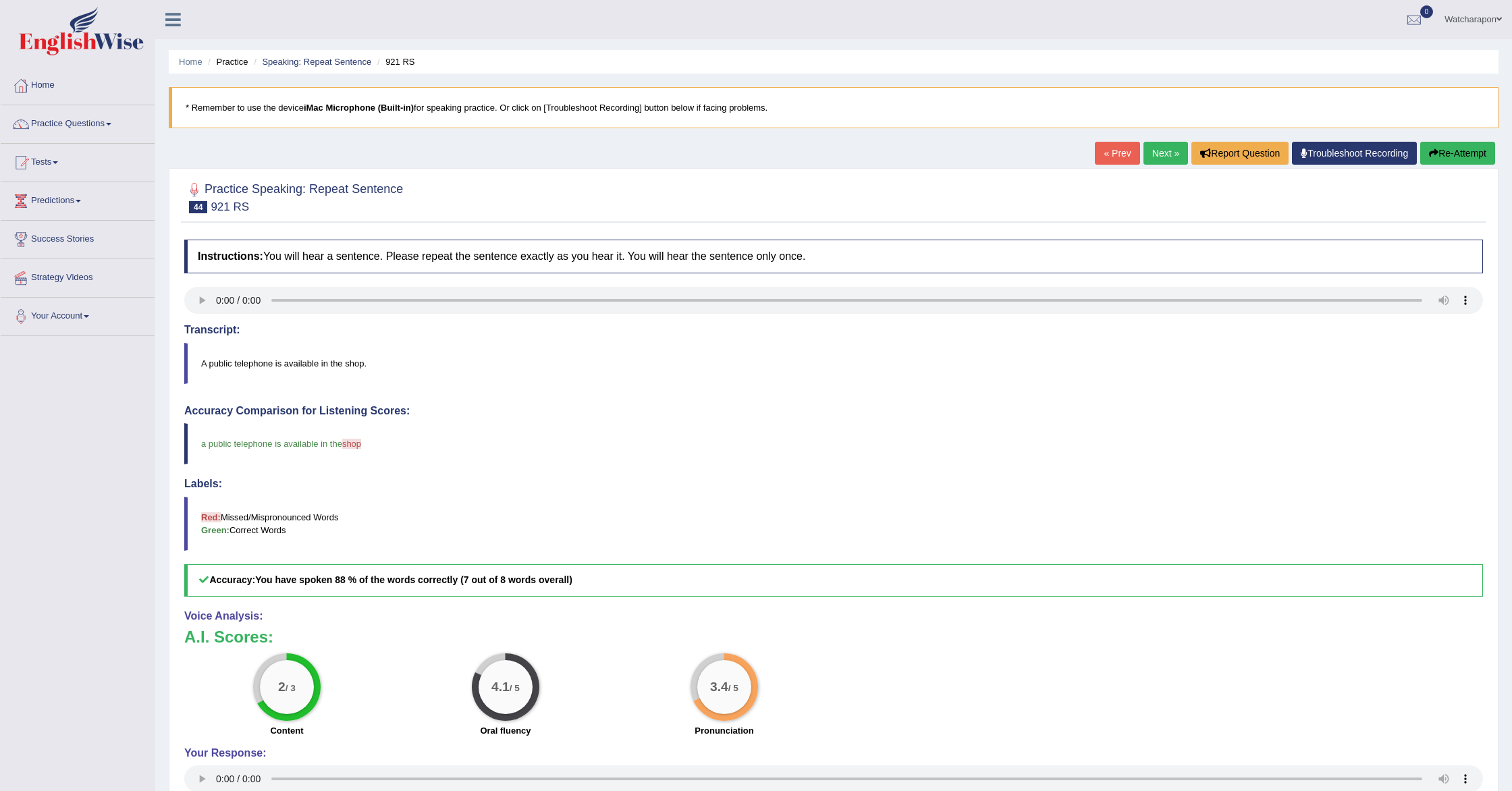
click at [1146, 154] on link "Next »" at bounding box center [1166, 153] width 44 height 23
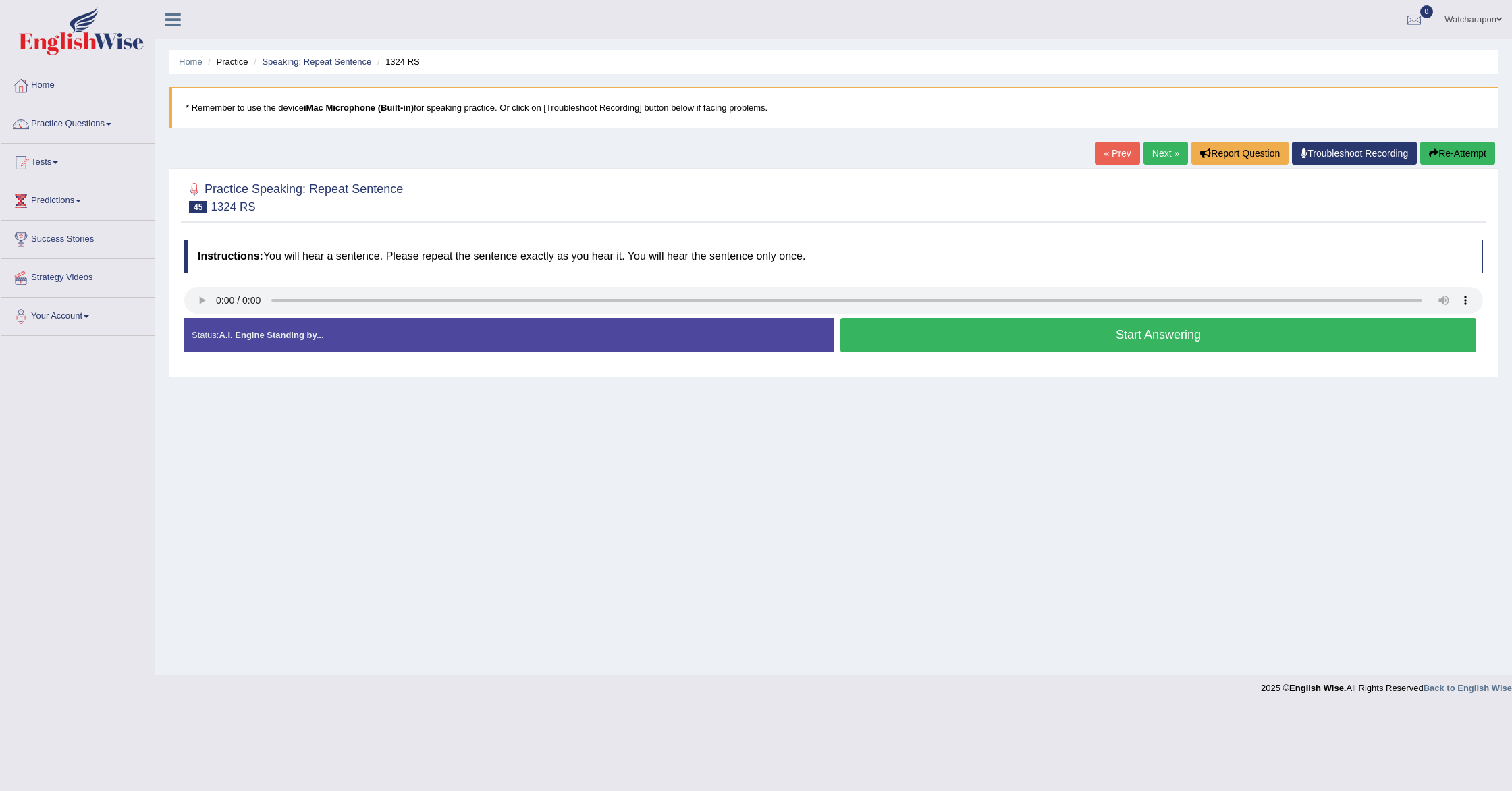
click at [928, 339] on button "Start Answering" at bounding box center [1158, 335] width 636 height 34
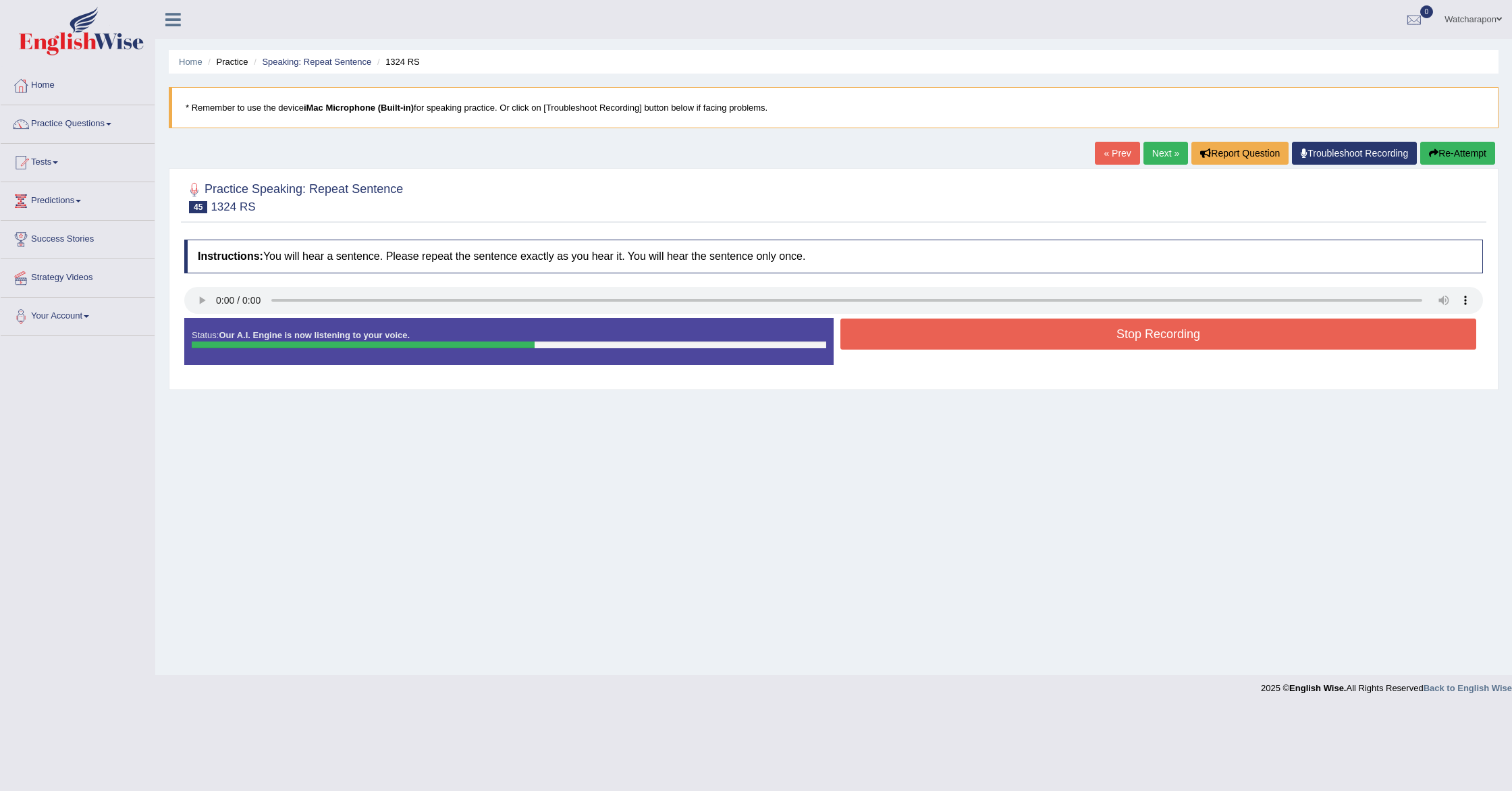
click at [897, 342] on button "Stop Recording" at bounding box center [1158, 334] width 636 height 31
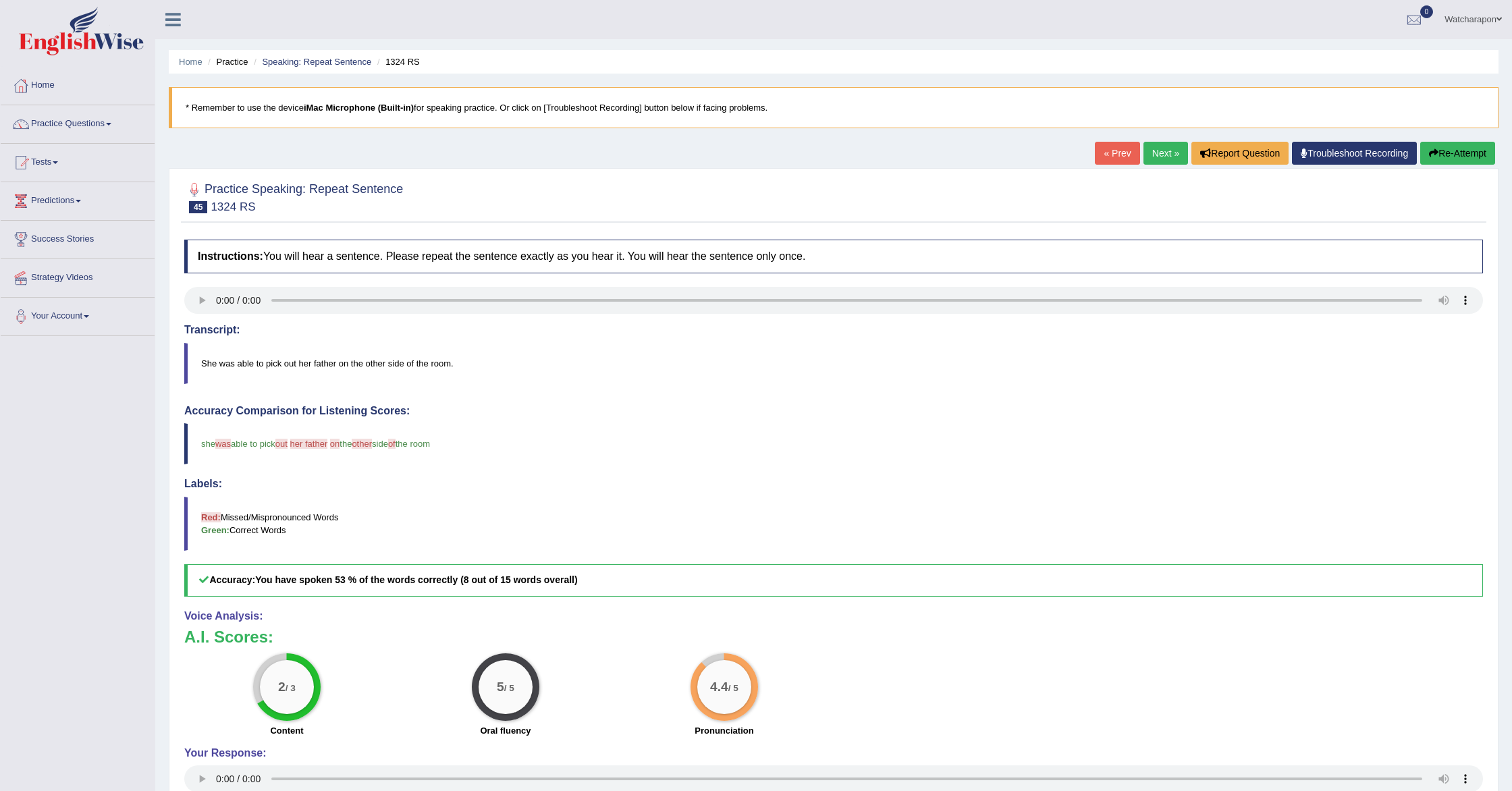
click at [1157, 151] on link "Next »" at bounding box center [1166, 153] width 44 height 23
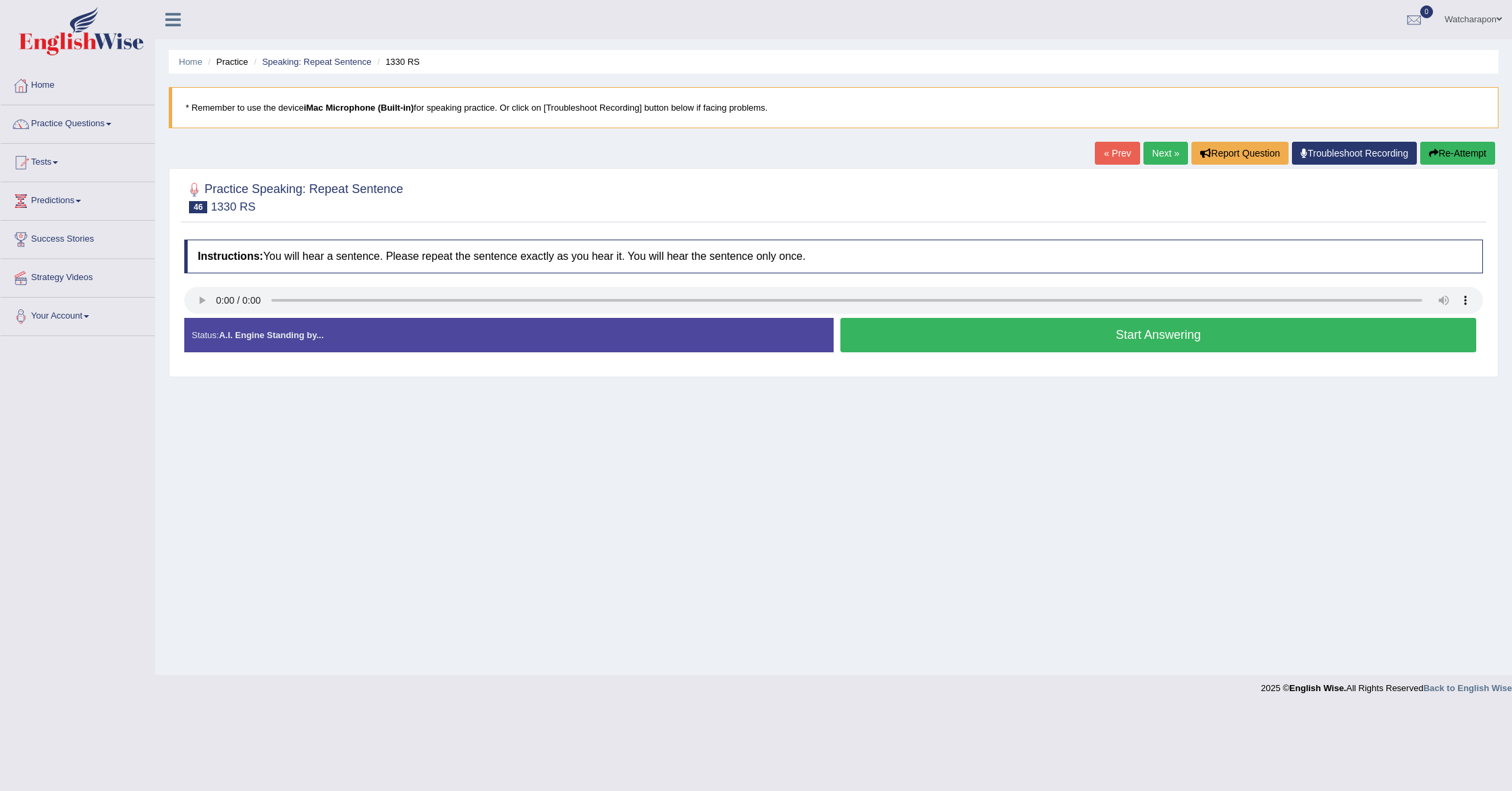
click at [1020, 333] on button "Start Answering" at bounding box center [1158, 335] width 636 height 34
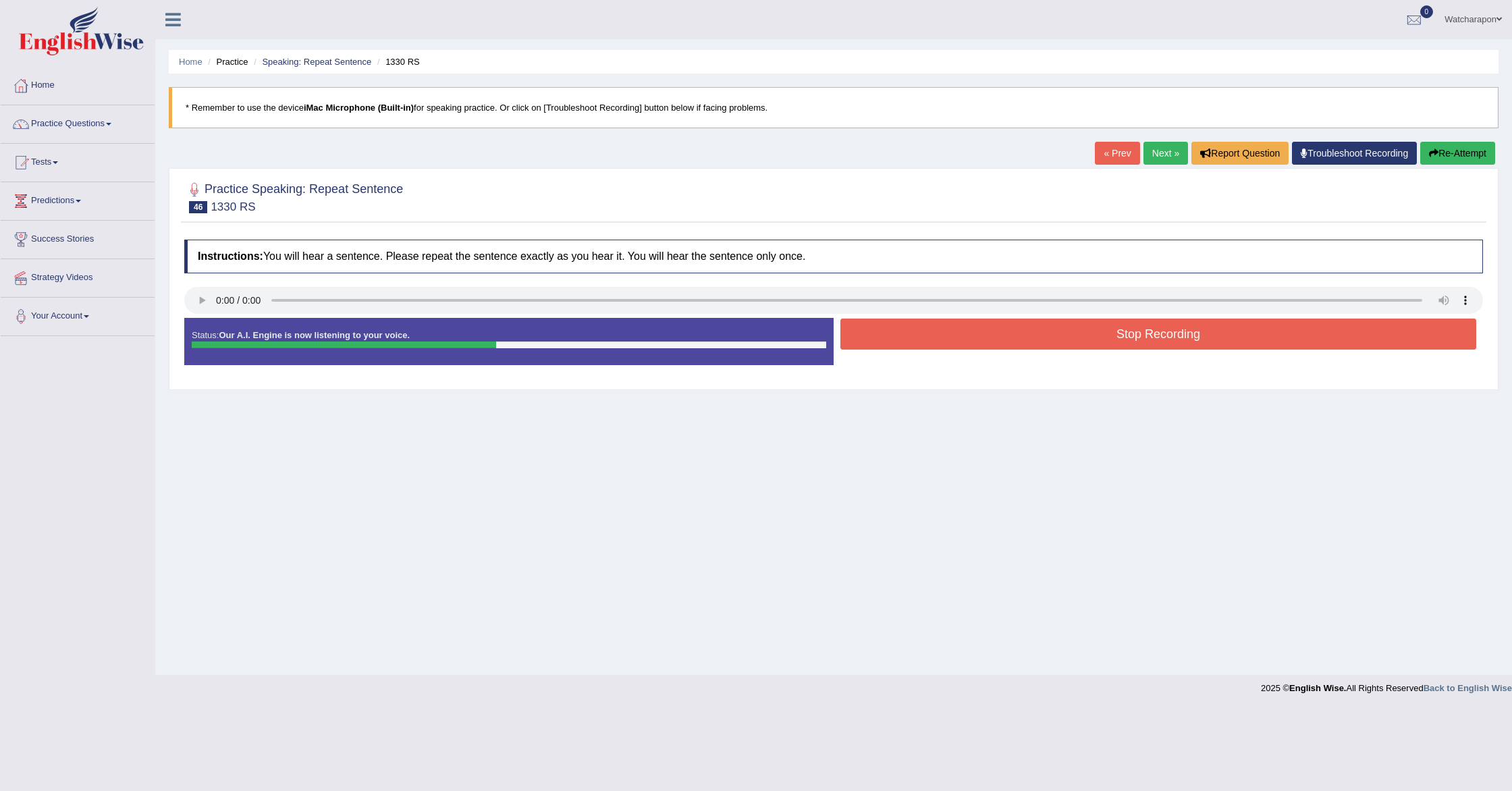
click at [1020, 333] on button "Stop Recording" at bounding box center [1158, 334] width 636 height 31
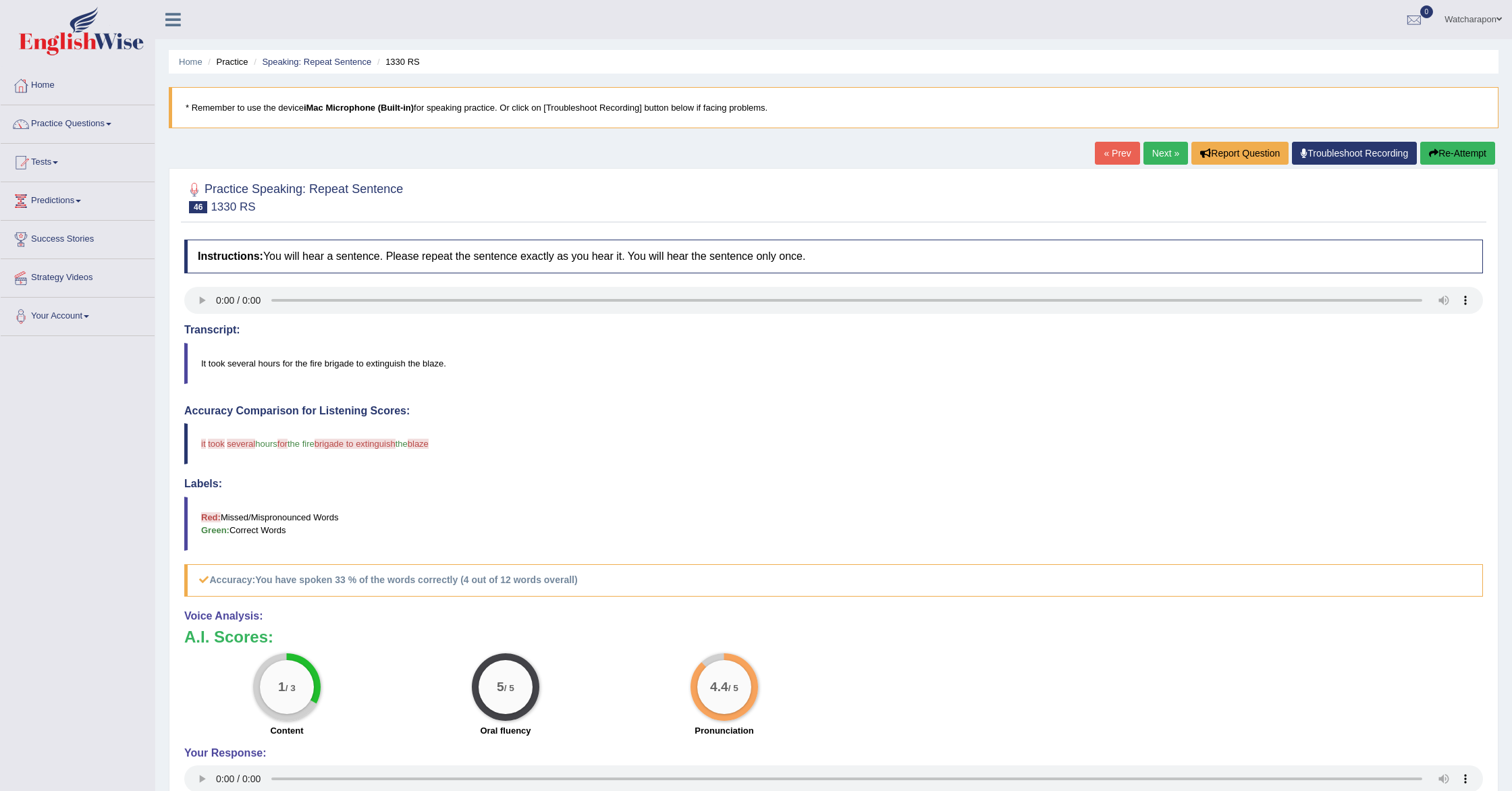
click at [1155, 153] on link "Next »" at bounding box center [1166, 153] width 44 height 23
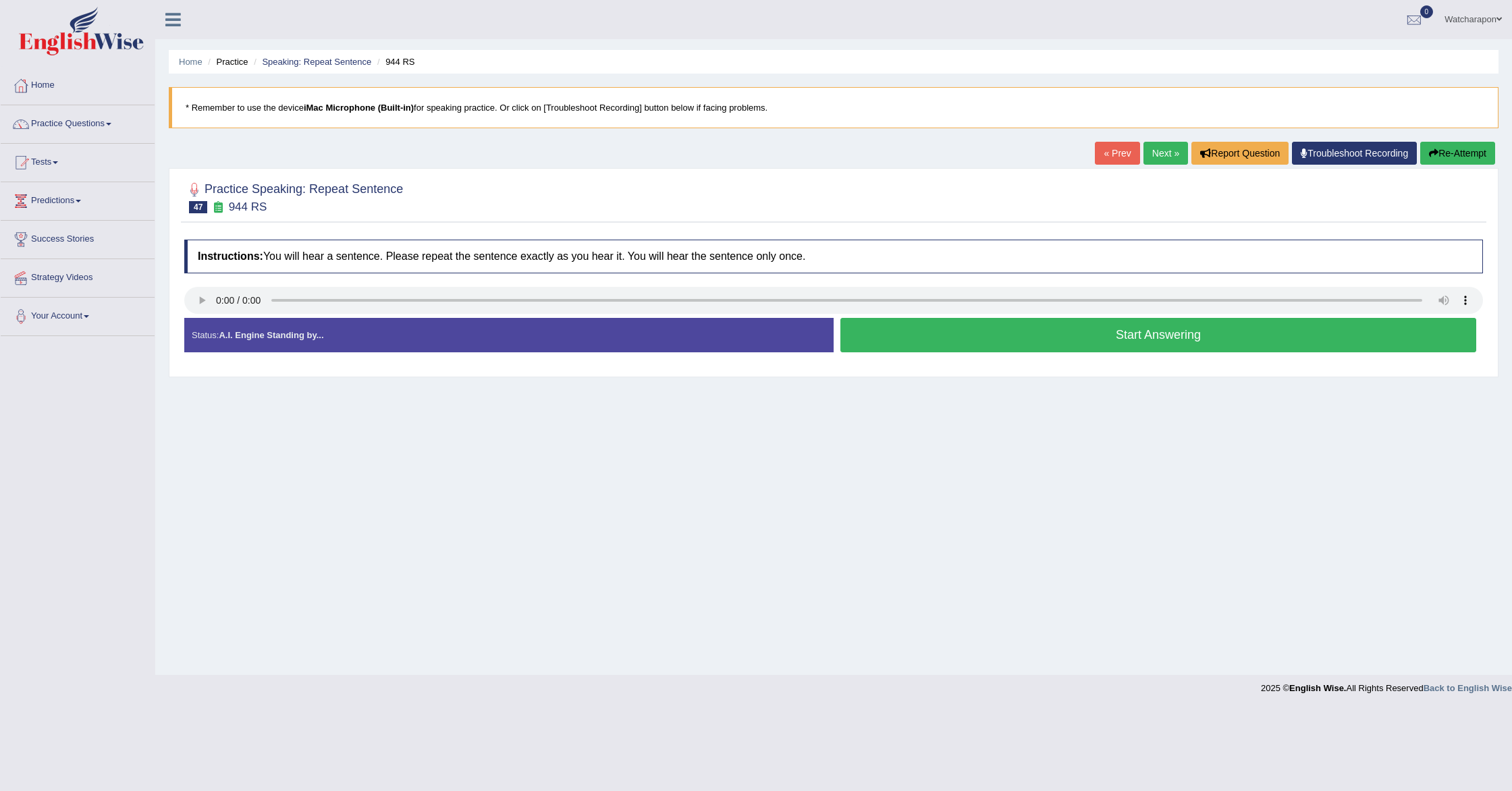
click at [1070, 339] on button "Start Answering" at bounding box center [1158, 335] width 636 height 34
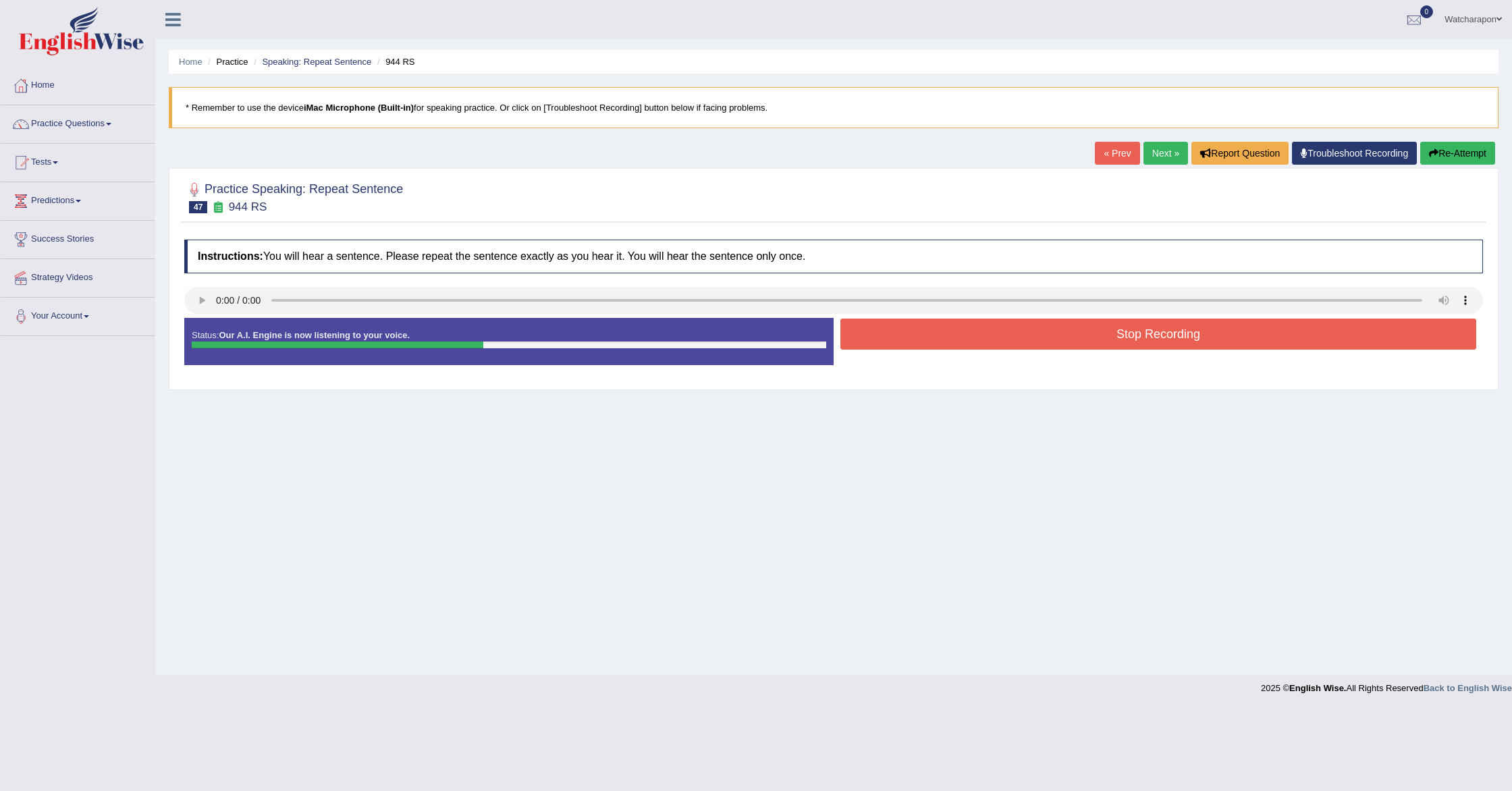
click at [1070, 339] on button "Stop Recording" at bounding box center [1158, 334] width 636 height 31
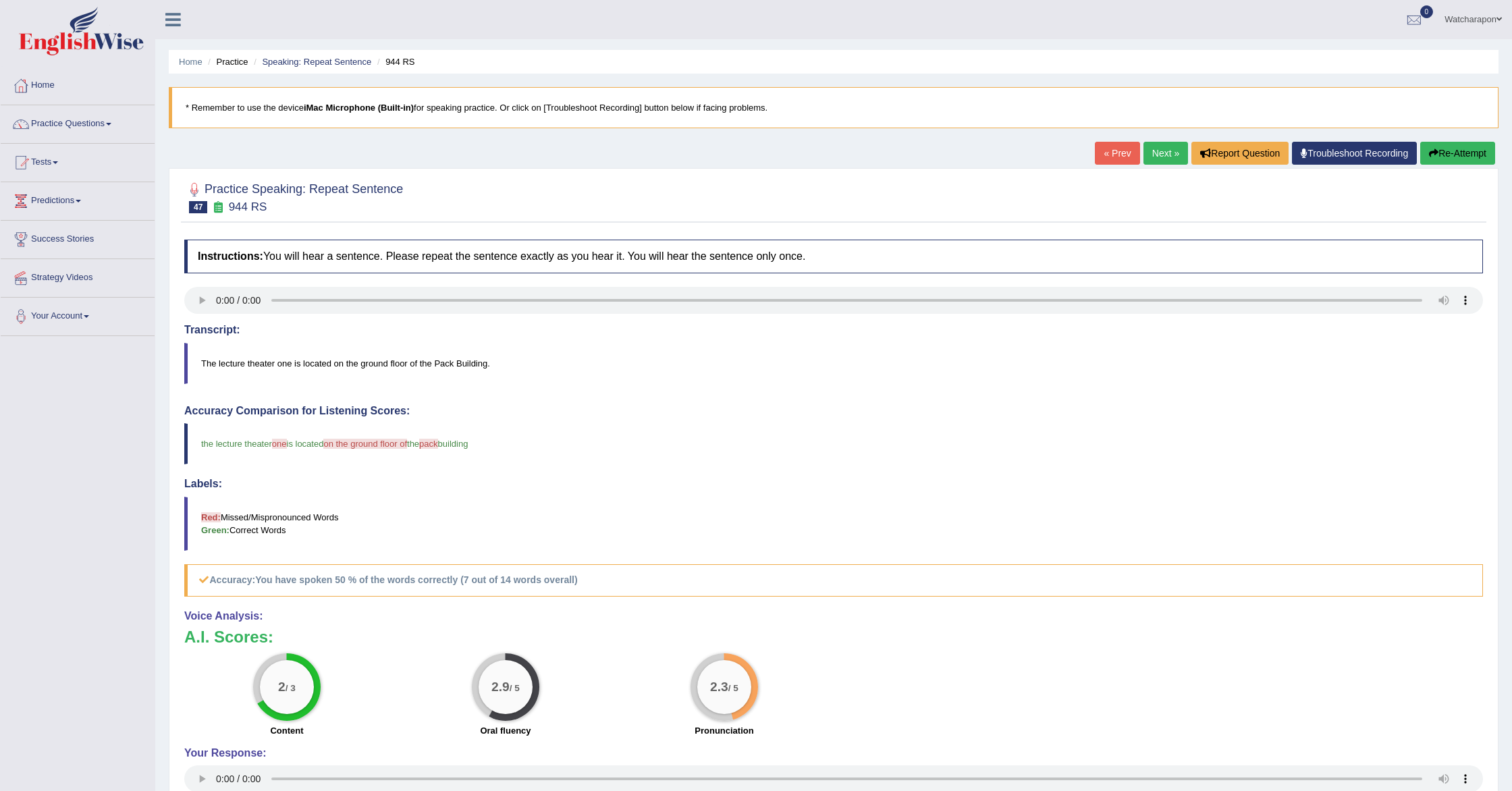
click at [1144, 152] on link "Next »" at bounding box center [1166, 153] width 44 height 23
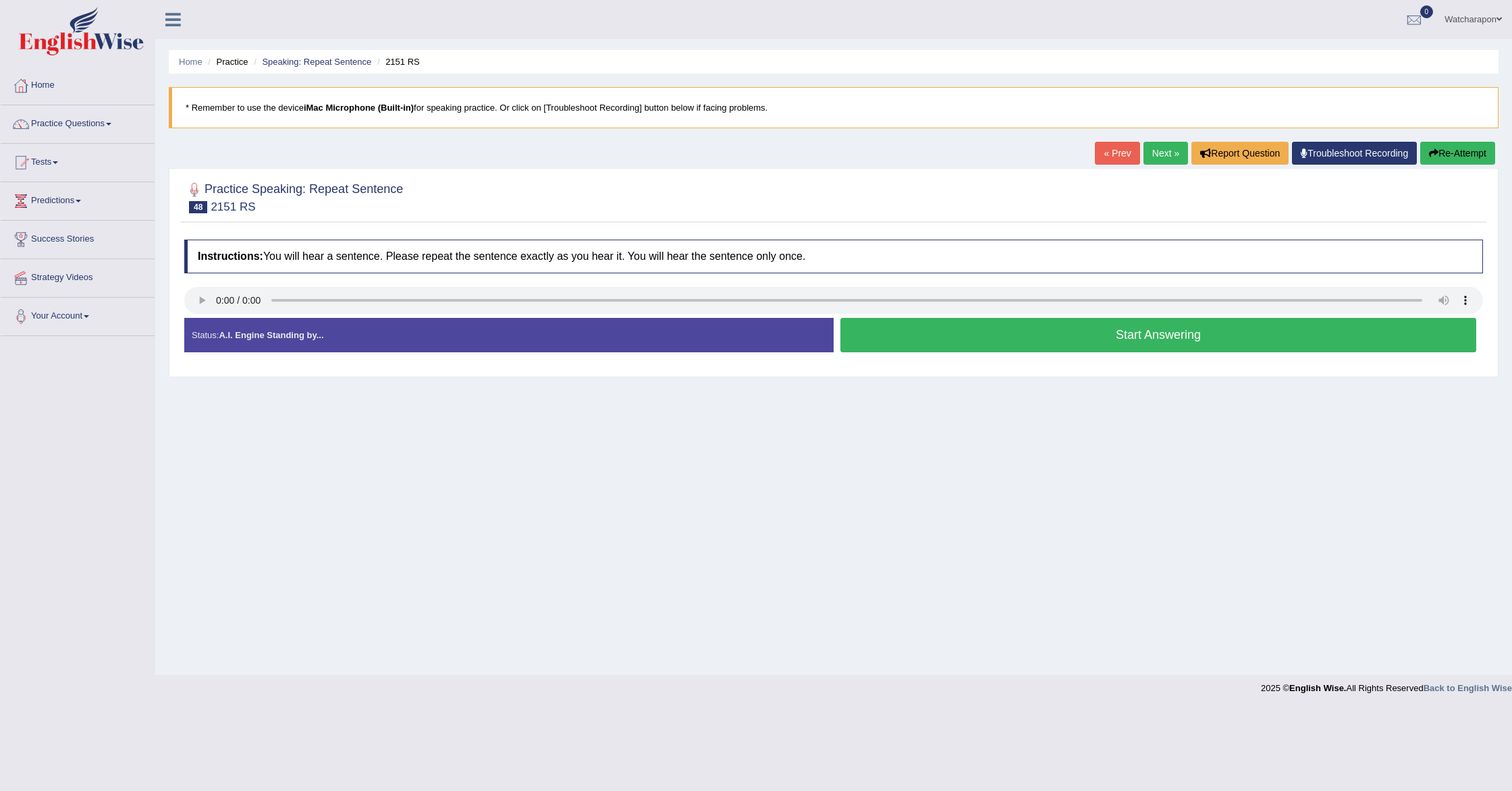
click at [1091, 336] on button "Start Answering" at bounding box center [1158, 335] width 636 height 34
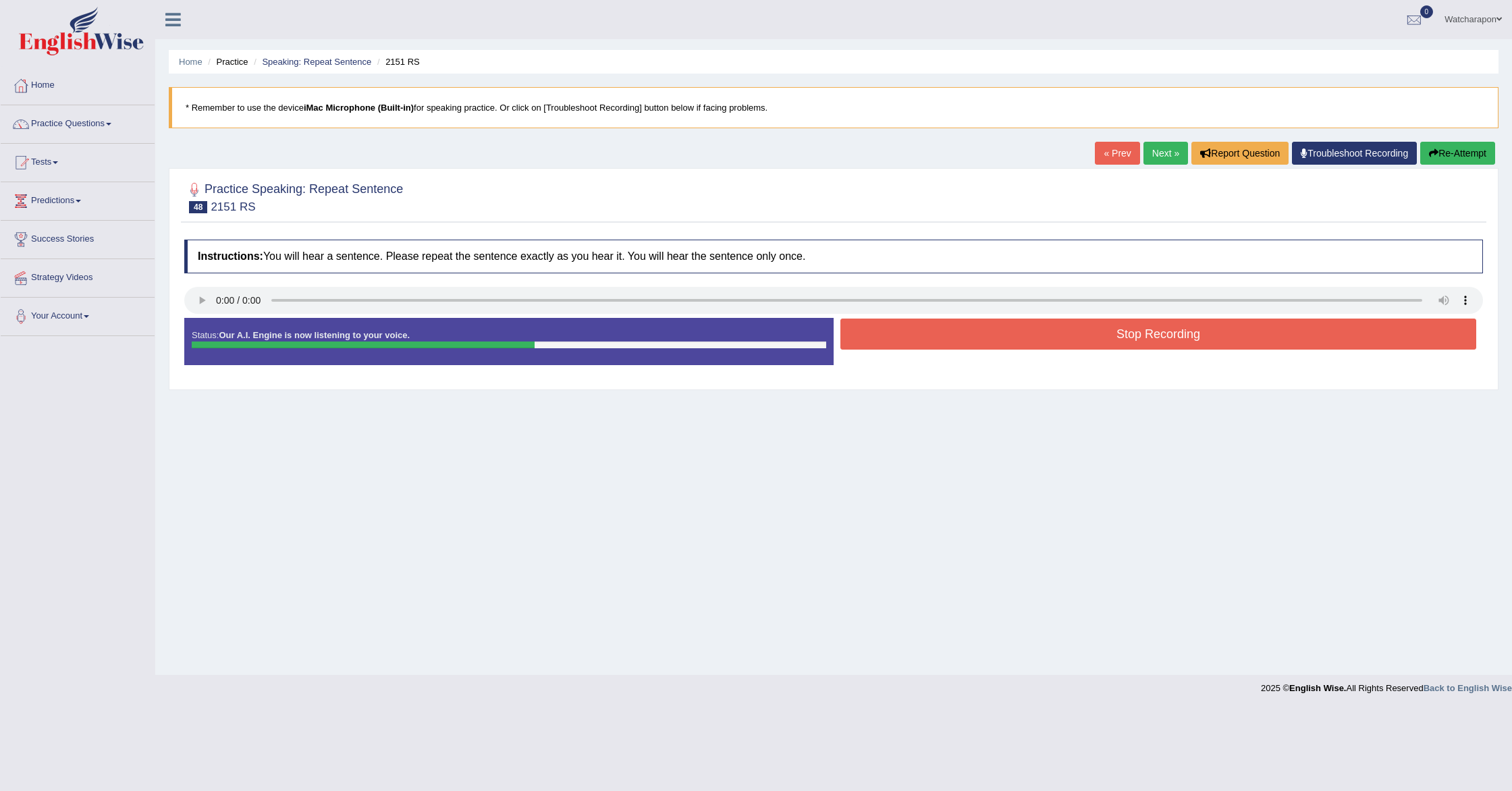
click at [1091, 336] on button "Stop Recording" at bounding box center [1158, 334] width 636 height 31
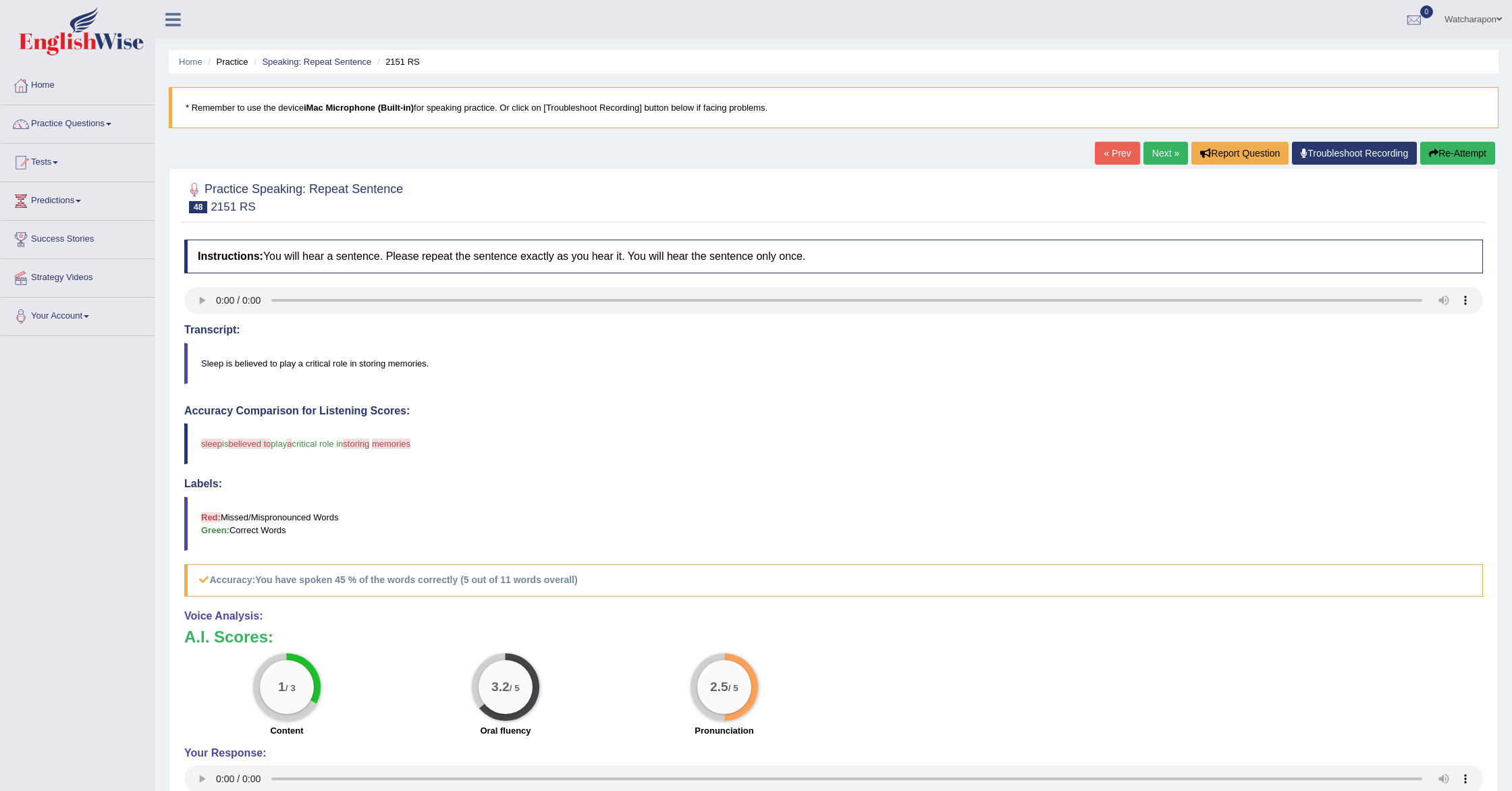
click at [1452, 153] on button "Re-Attempt" at bounding box center [1458, 153] width 75 height 23
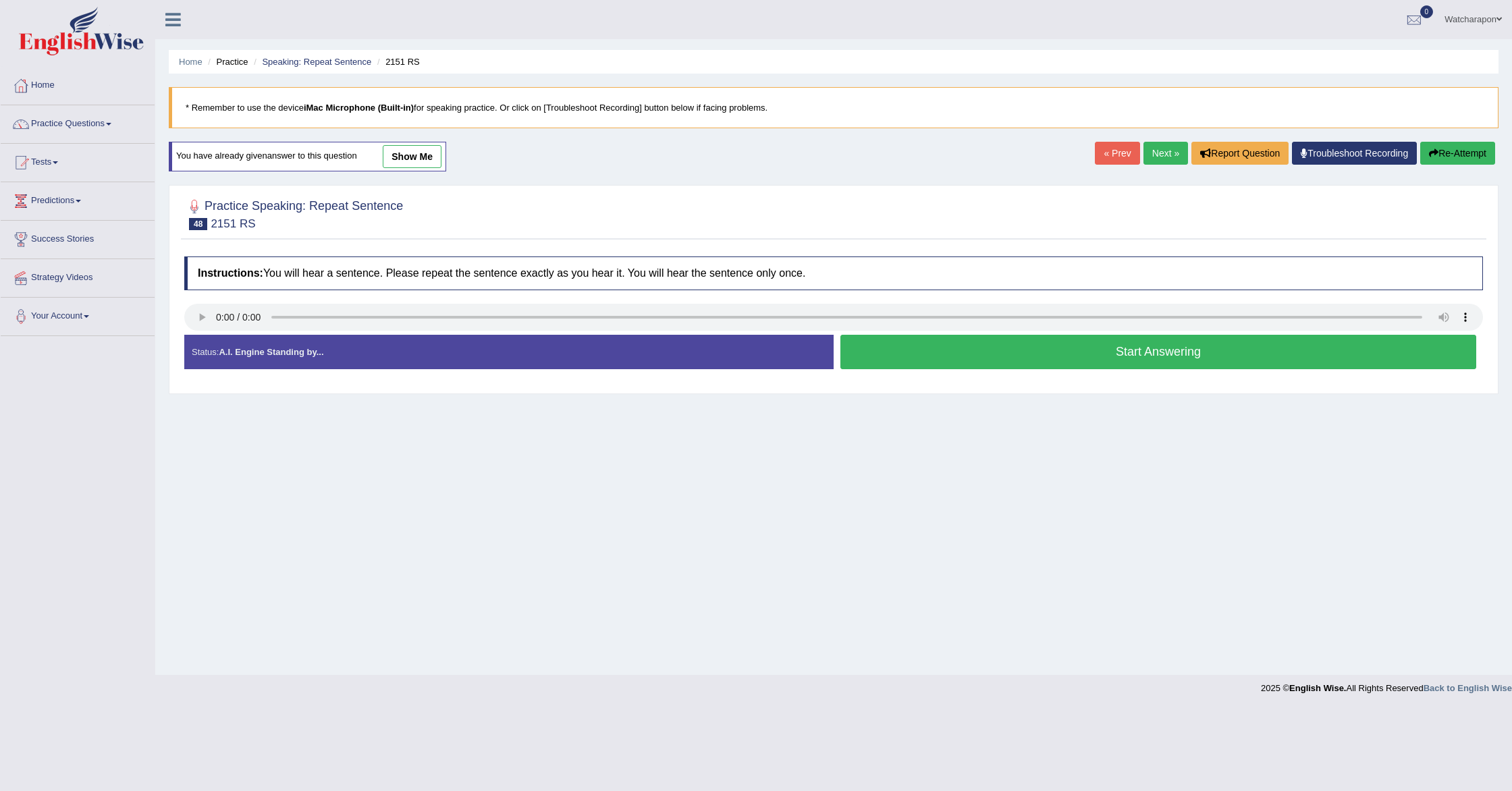
click at [899, 344] on button "Start Answering" at bounding box center [1158, 352] width 636 height 34
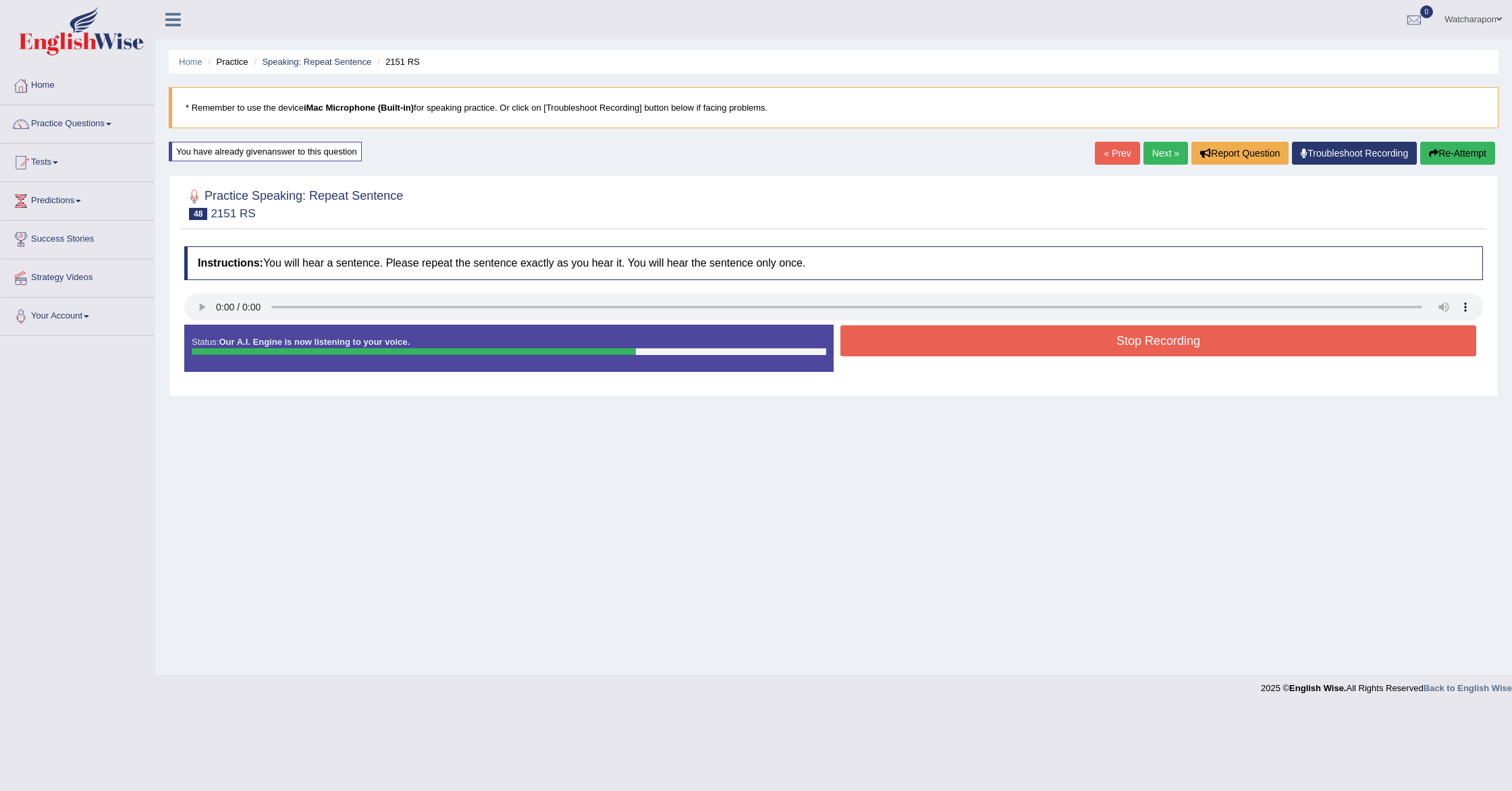
click at [899, 344] on button "Stop Recording" at bounding box center [1158, 341] width 636 height 31
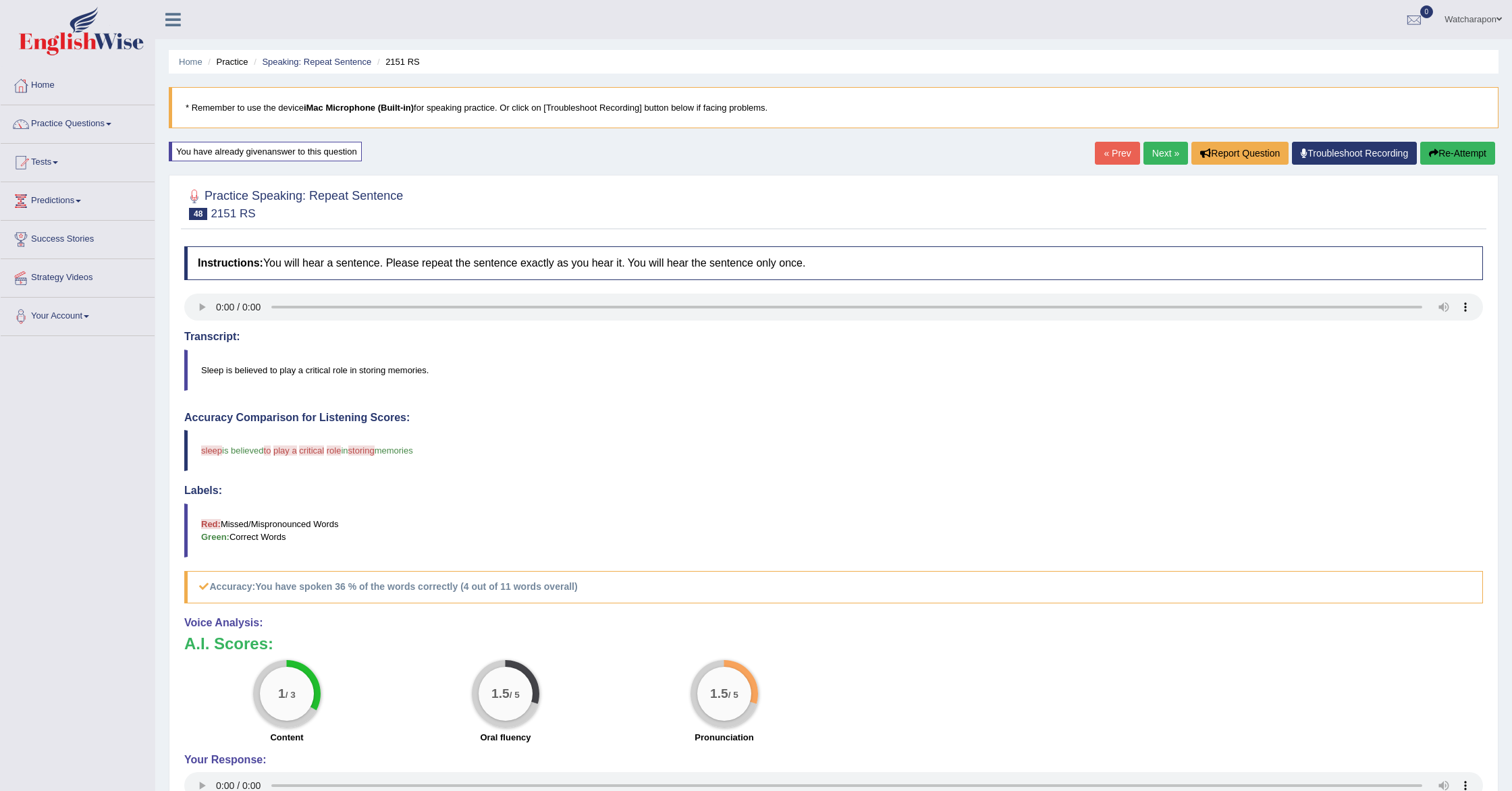
click at [1442, 149] on button "Re-Attempt" at bounding box center [1458, 153] width 75 height 23
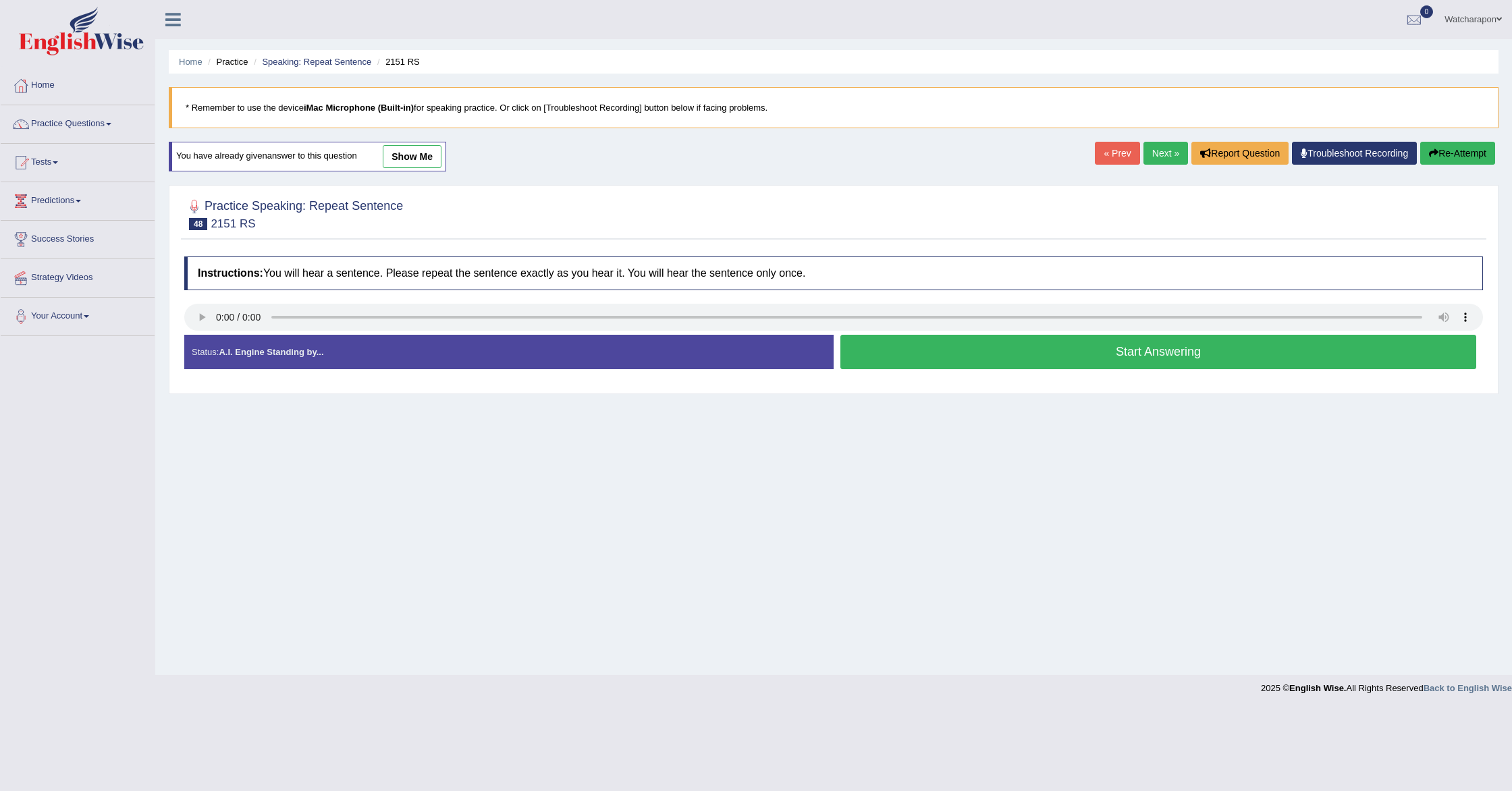
click at [873, 356] on button "Start Answering" at bounding box center [1158, 352] width 636 height 34
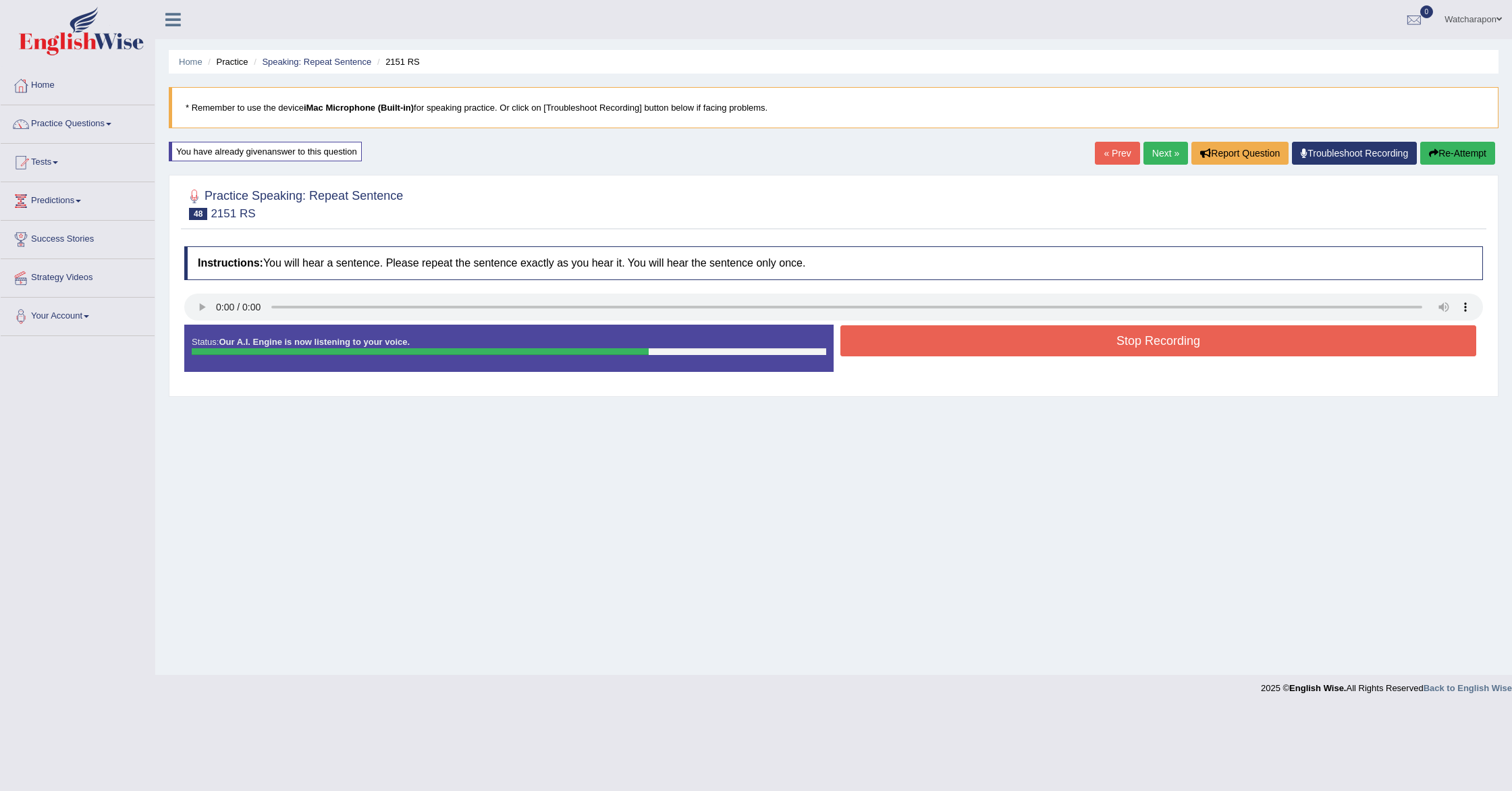
click at [911, 342] on button "Stop Recording" at bounding box center [1158, 341] width 636 height 31
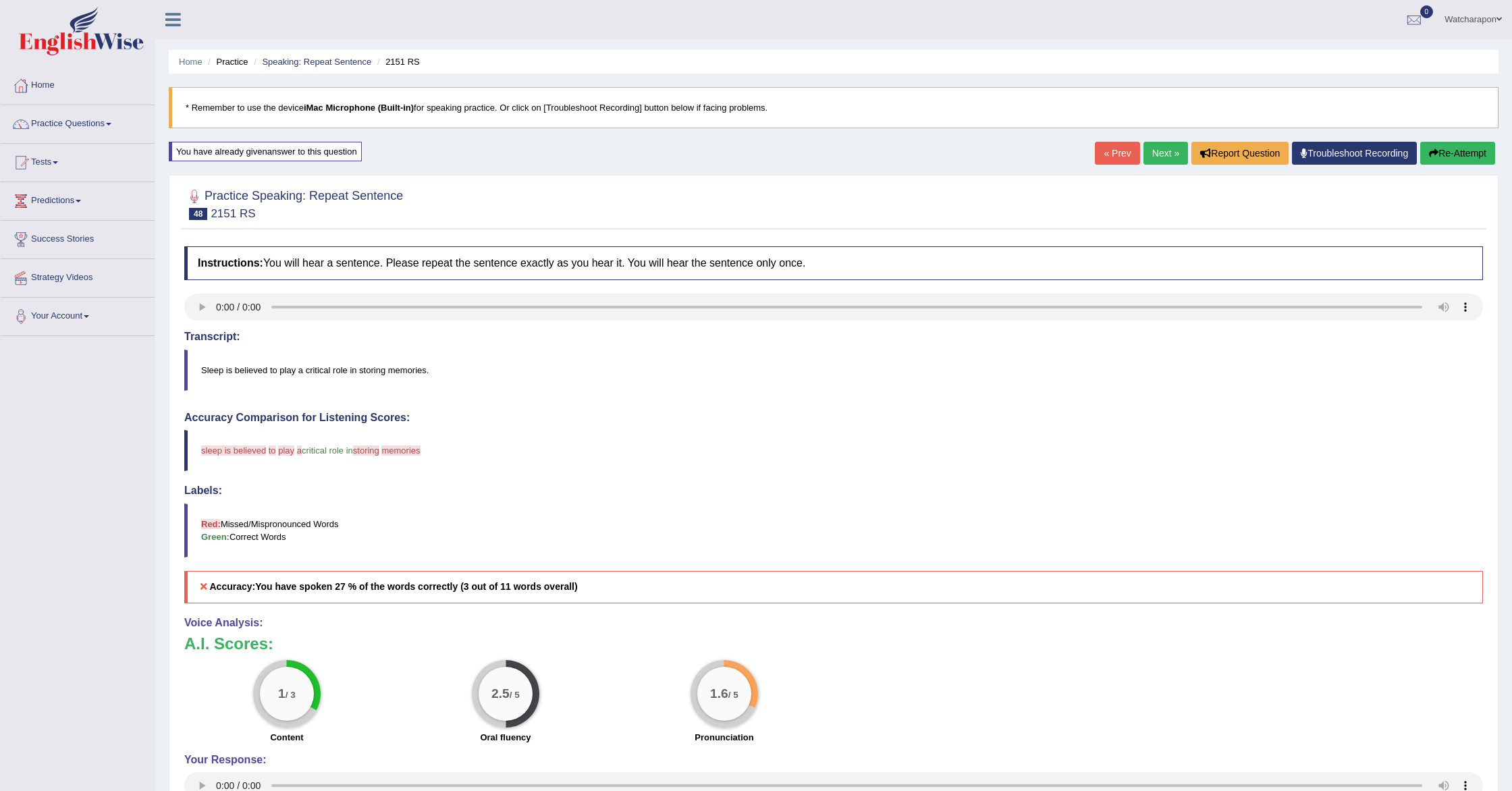
click at [1436, 156] on button "Re-Attempt" at bounding box center [1458, 153] width 75 height 23
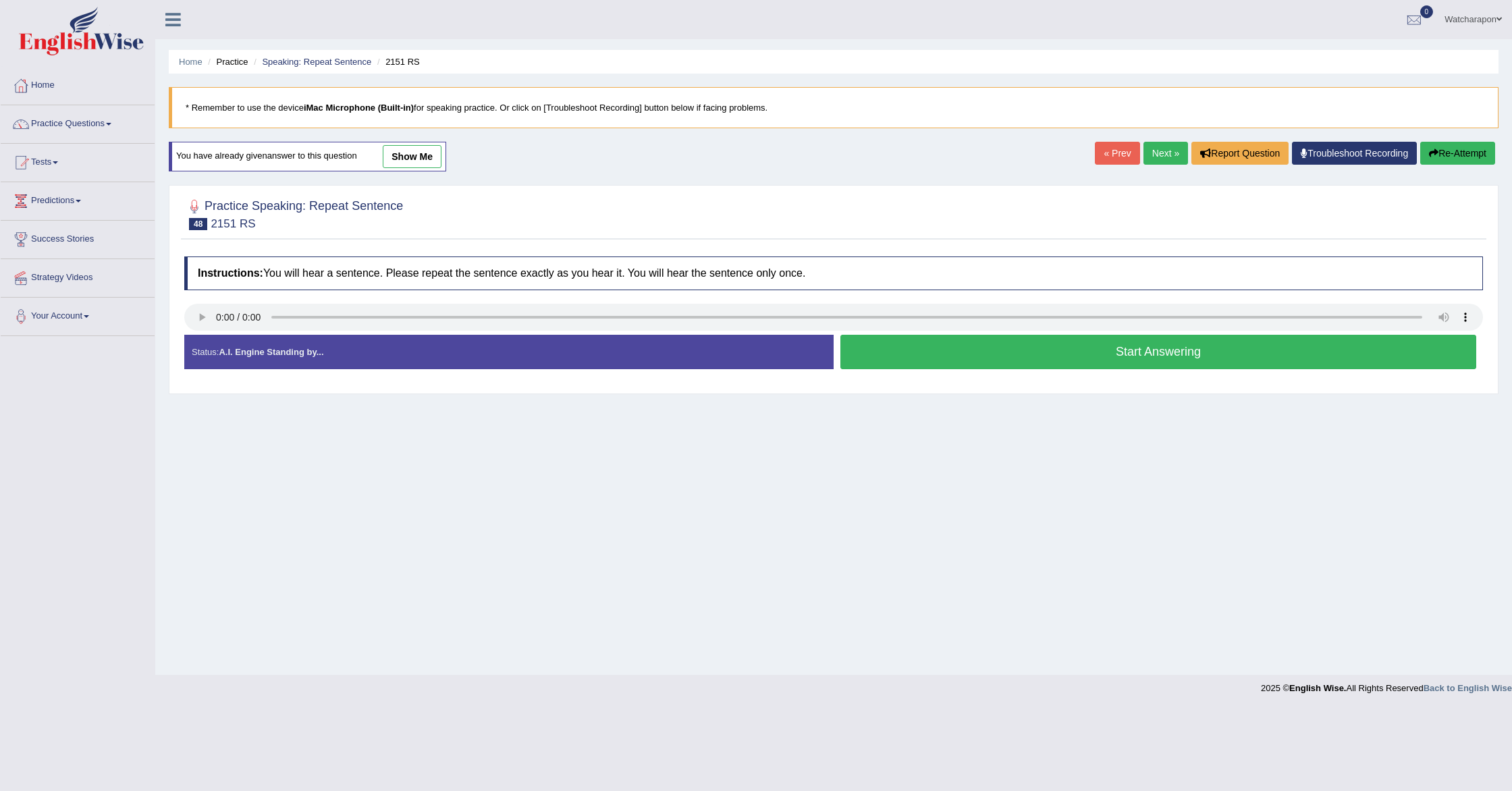
click at [999, 365] on button "Start Answering" at bounding box center [1158, 352] width 636 height 34
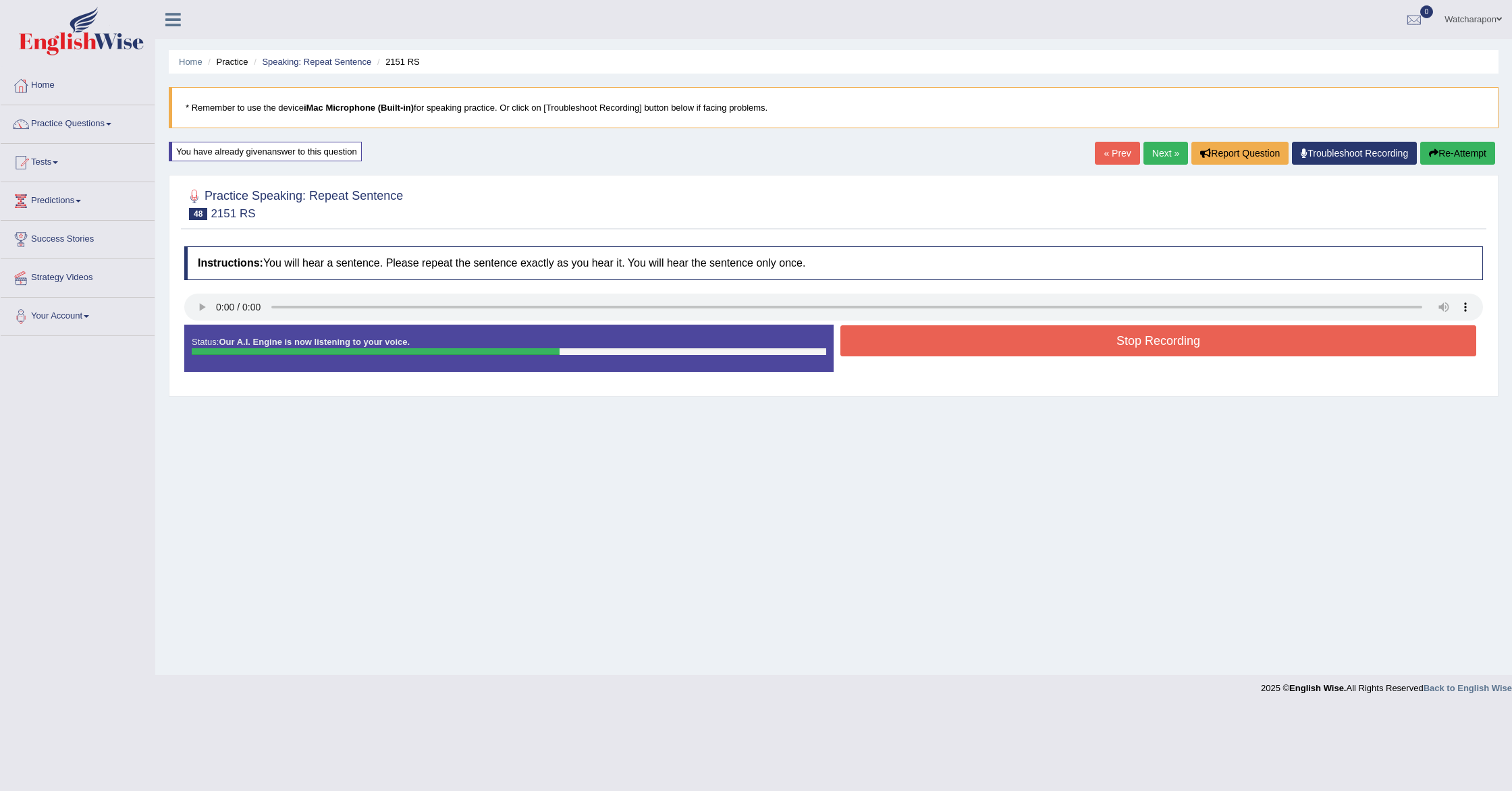
click at [952, 344] on button "Stop Recording" at bounding box center [1158, 341] width 636 height 31
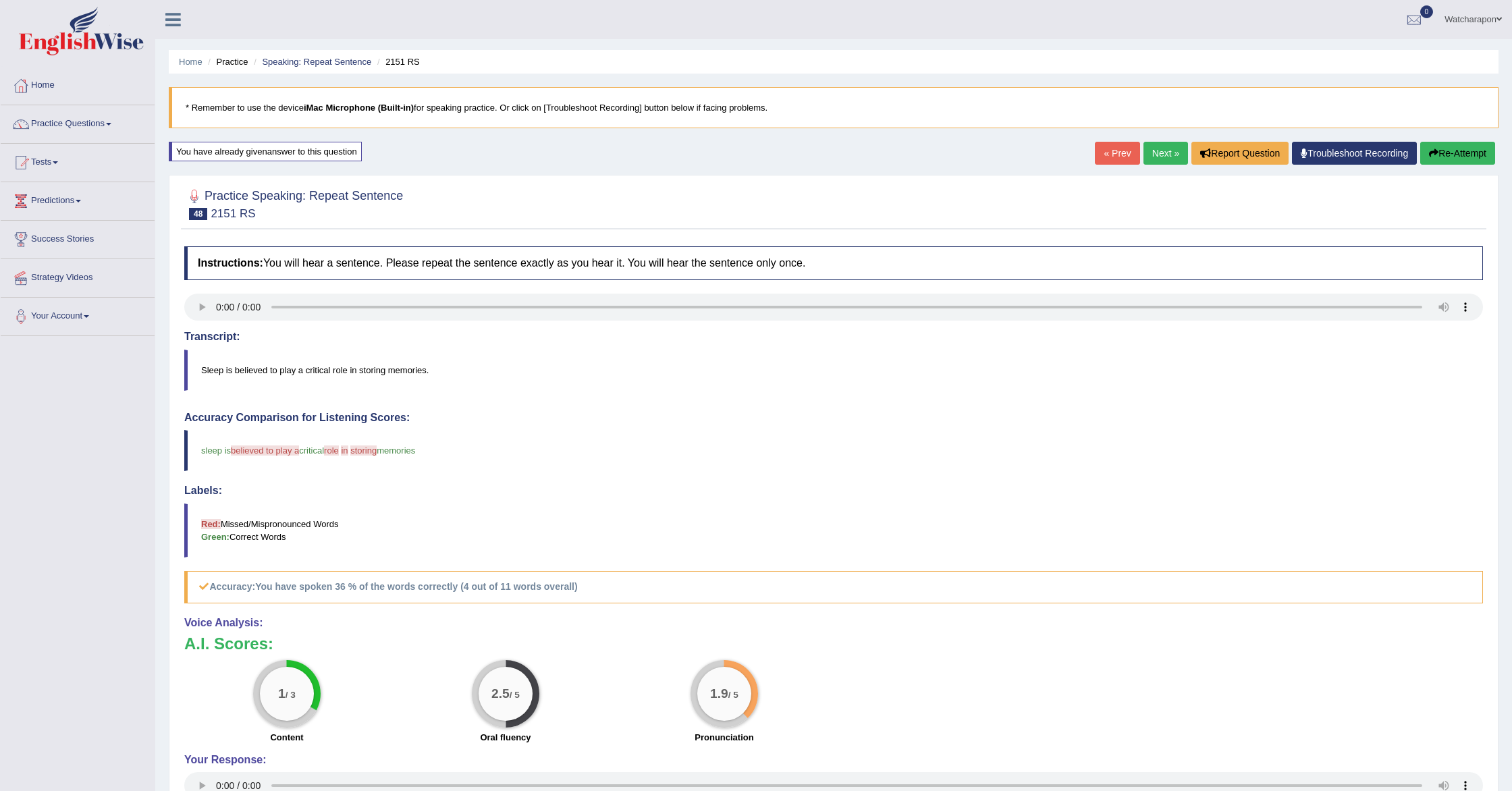
click at [1165, 153] on link "Next »" at bounding box center [1166, 153] width 44 height 23
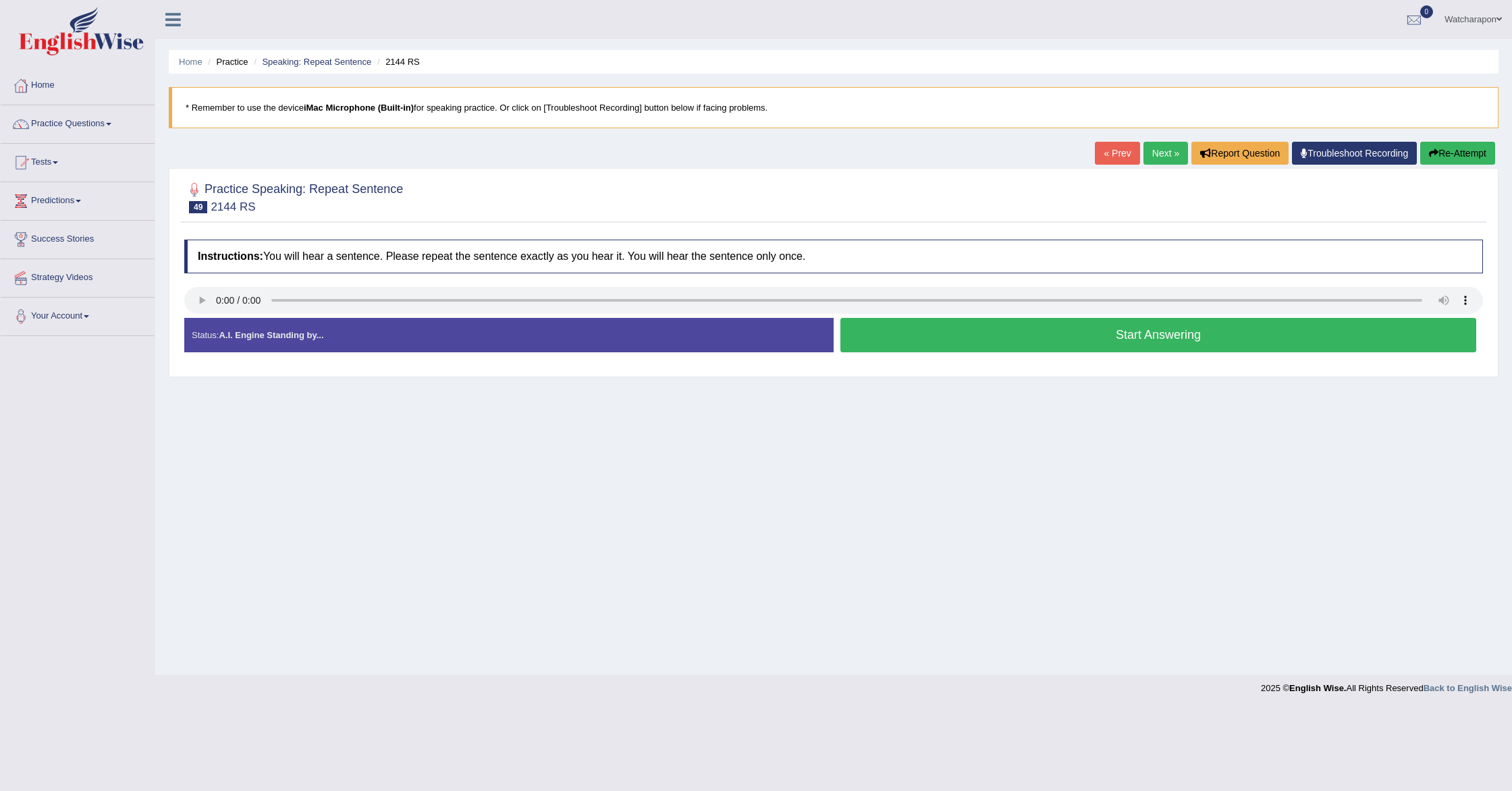
click at [1006, 339] on button "Start Answering" at bounding box center [1158, 335] width 636 height 34
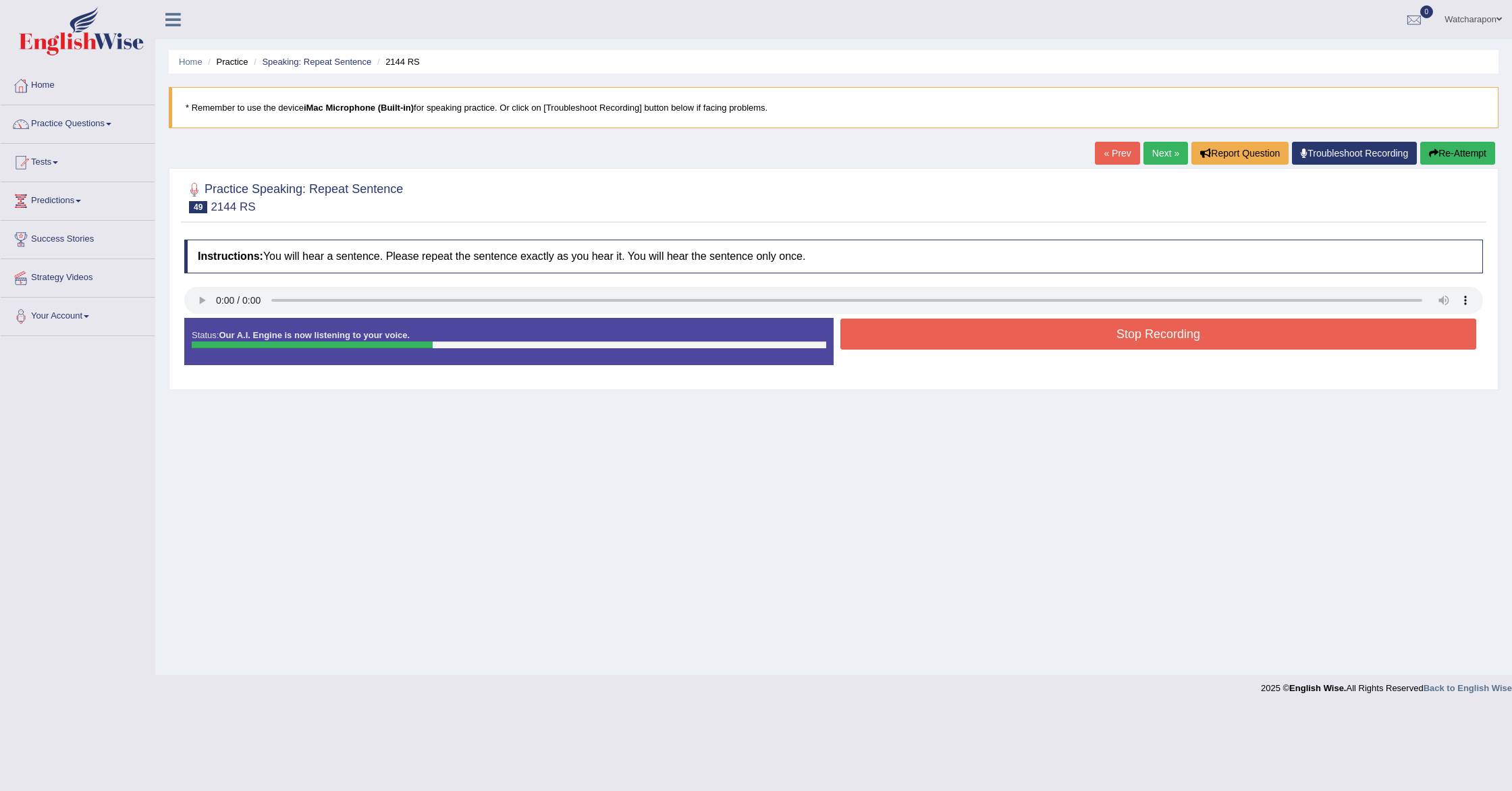
click at [1006, 339] on button "Stop Recording" at bounding box center [1158, 334] width 636 height 31
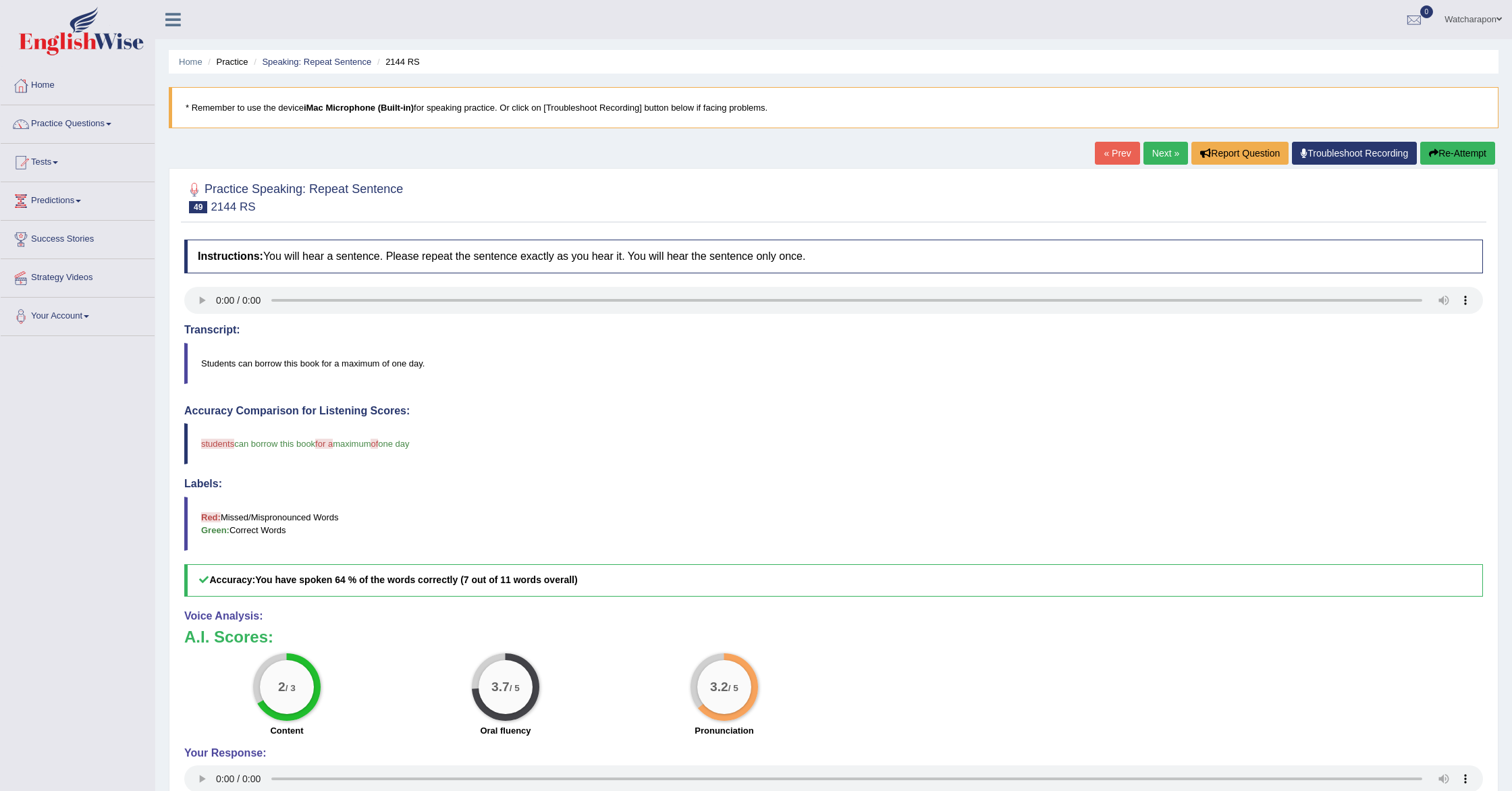
click at [1430, 152] on icon "button" at bounding box center [1433, 153] width 9 height 9
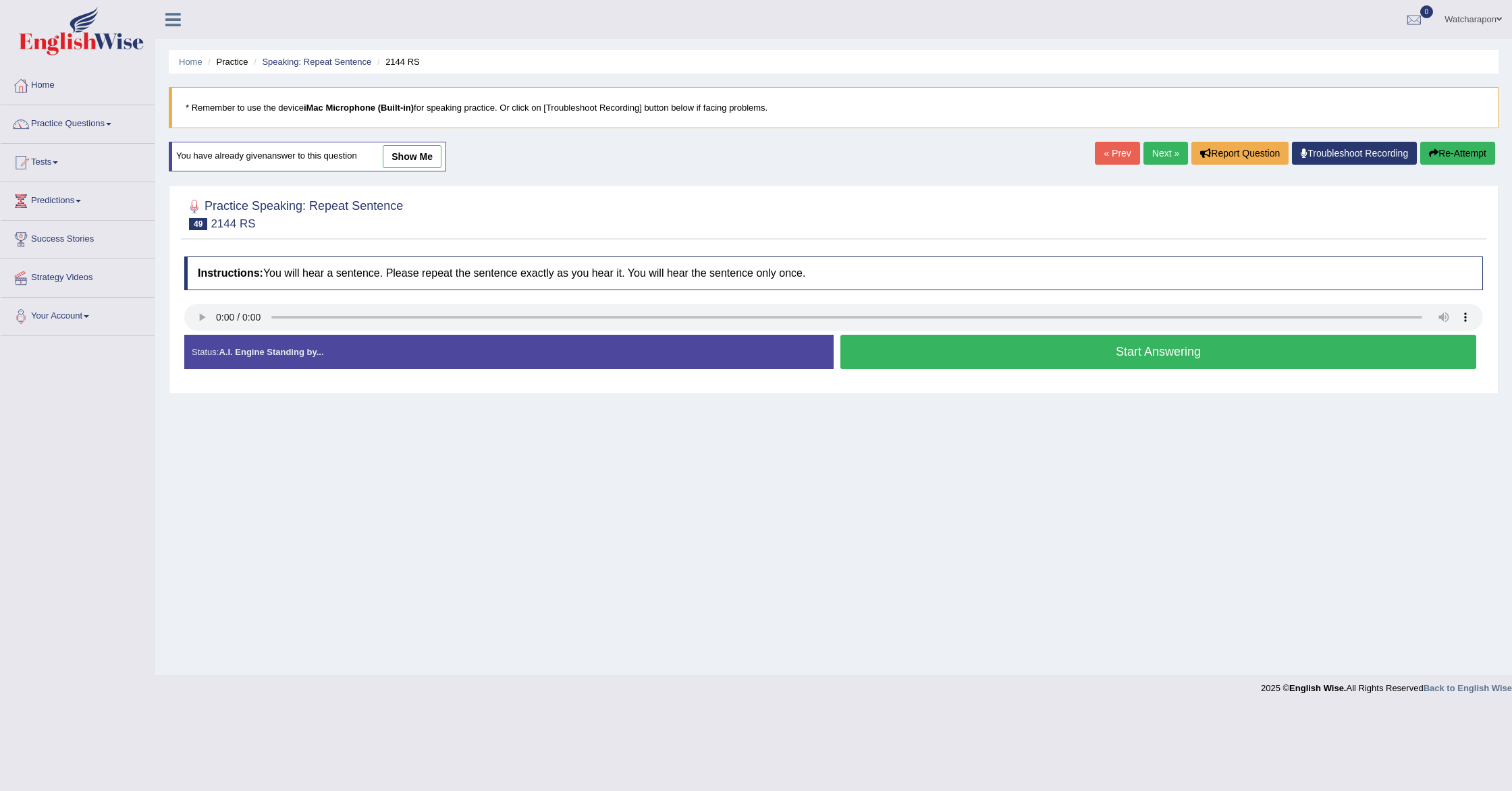
click at [929, 361] on button "Start Answering" at bounding box center [1158, 352] width 636 height 34
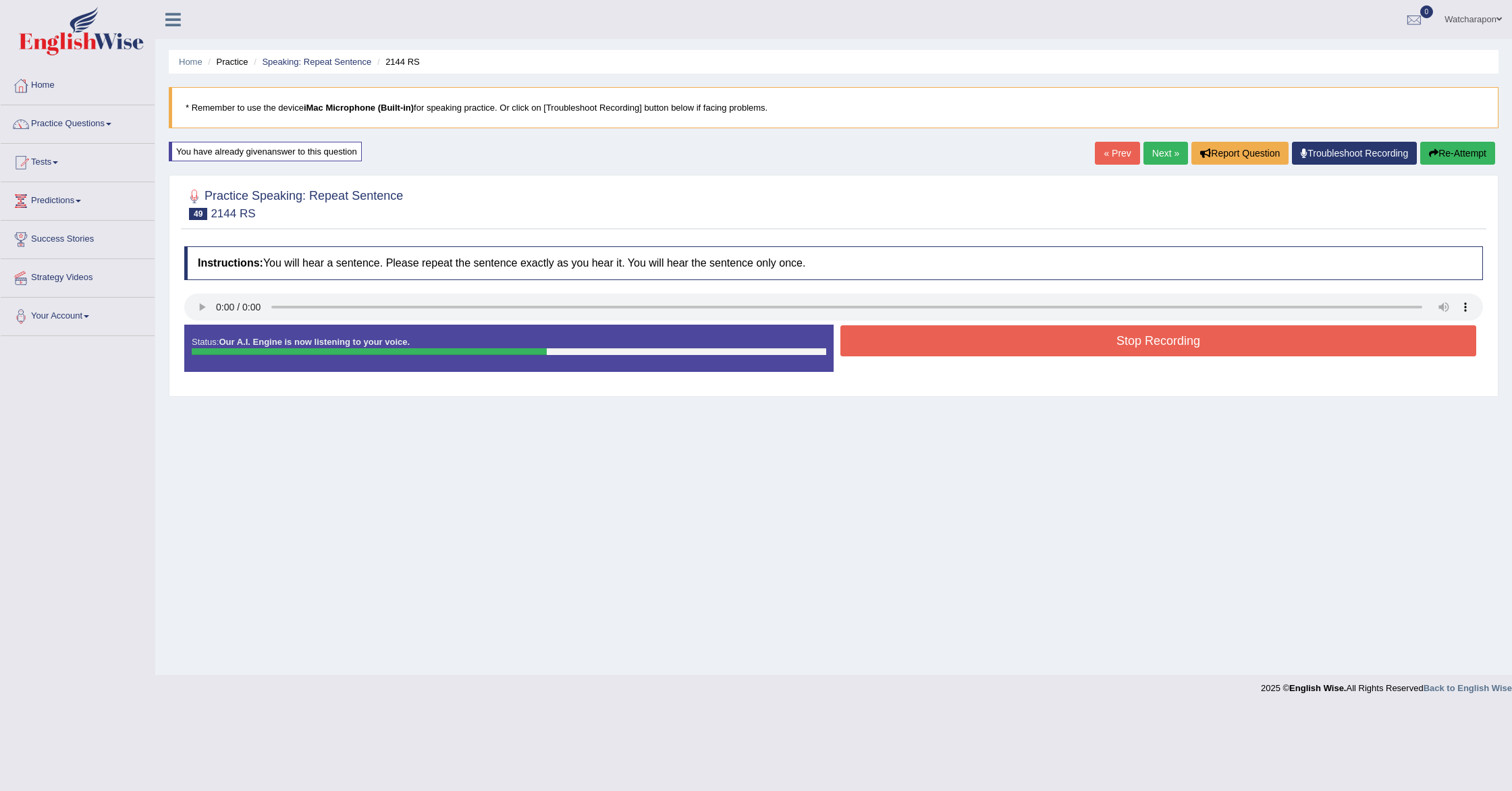
click at [877, 342] on button "Stop Recording" at bounding box center [1158, 341] width 636 height 31
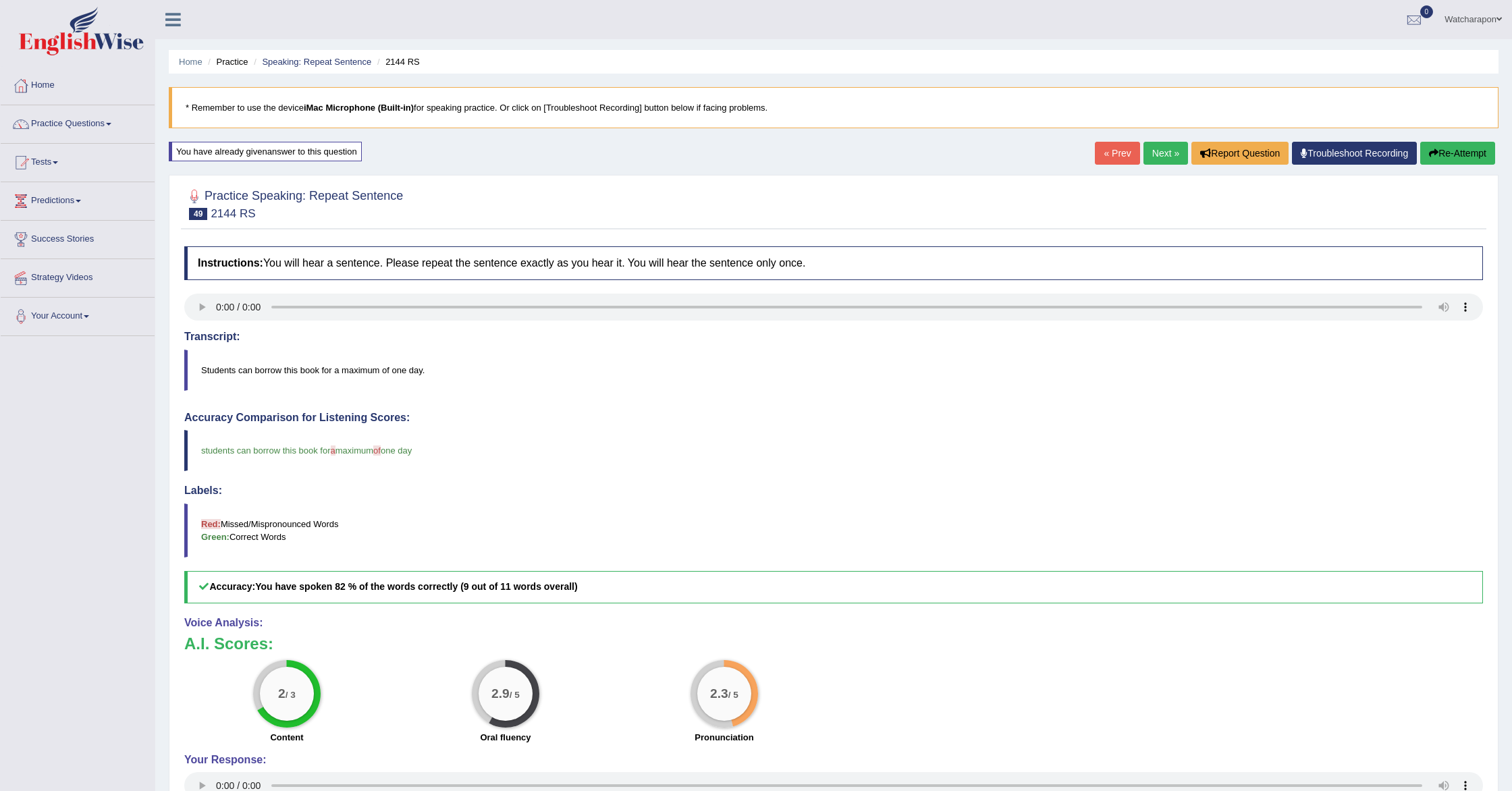
click at [1157, 157] on link "Next »" at bounding box center [1166, 153] width 44 height 23
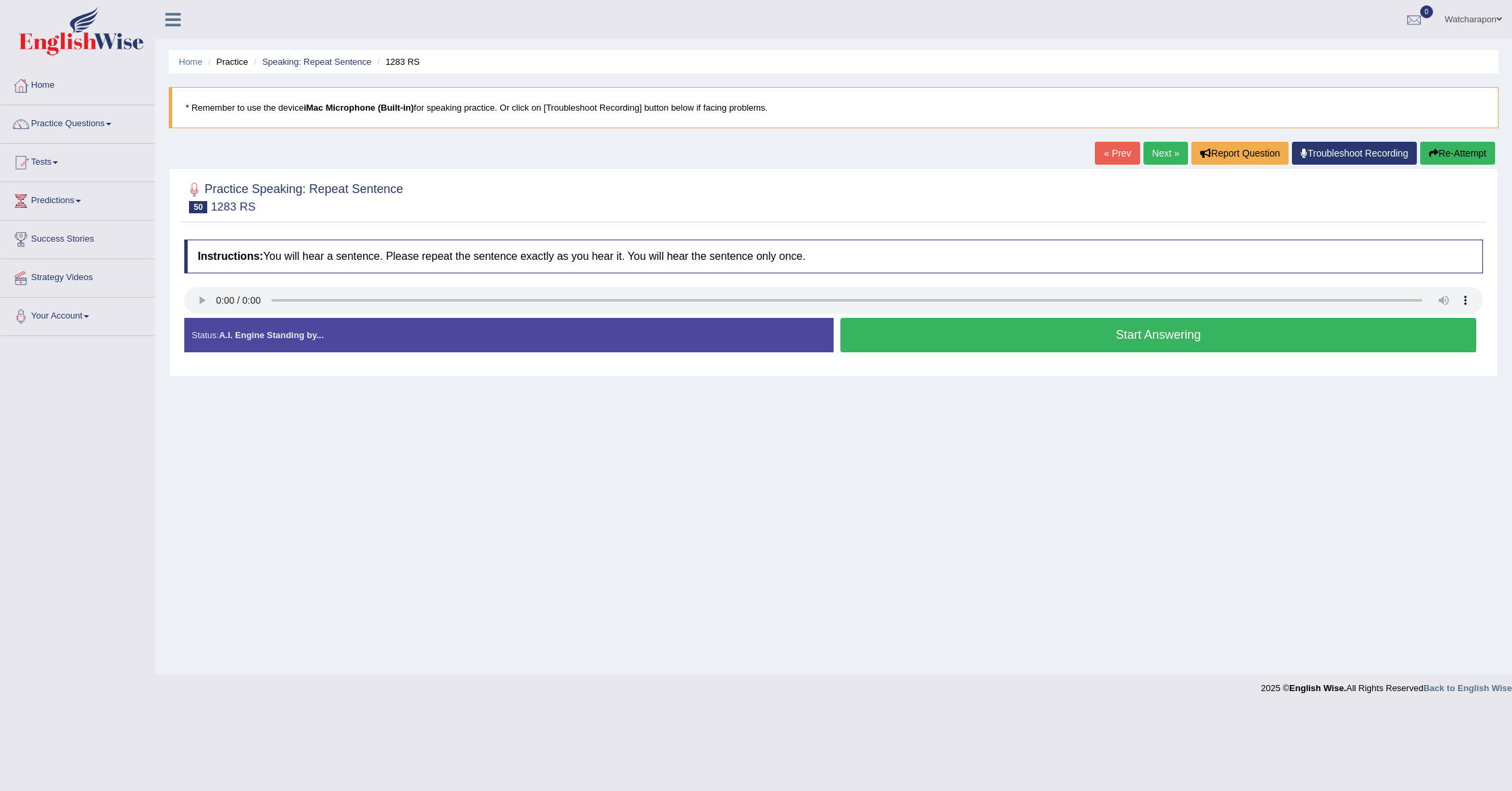
click at [878, 335] on button "Start Answering" at bounding box center [1158, 335] width 636 height 34
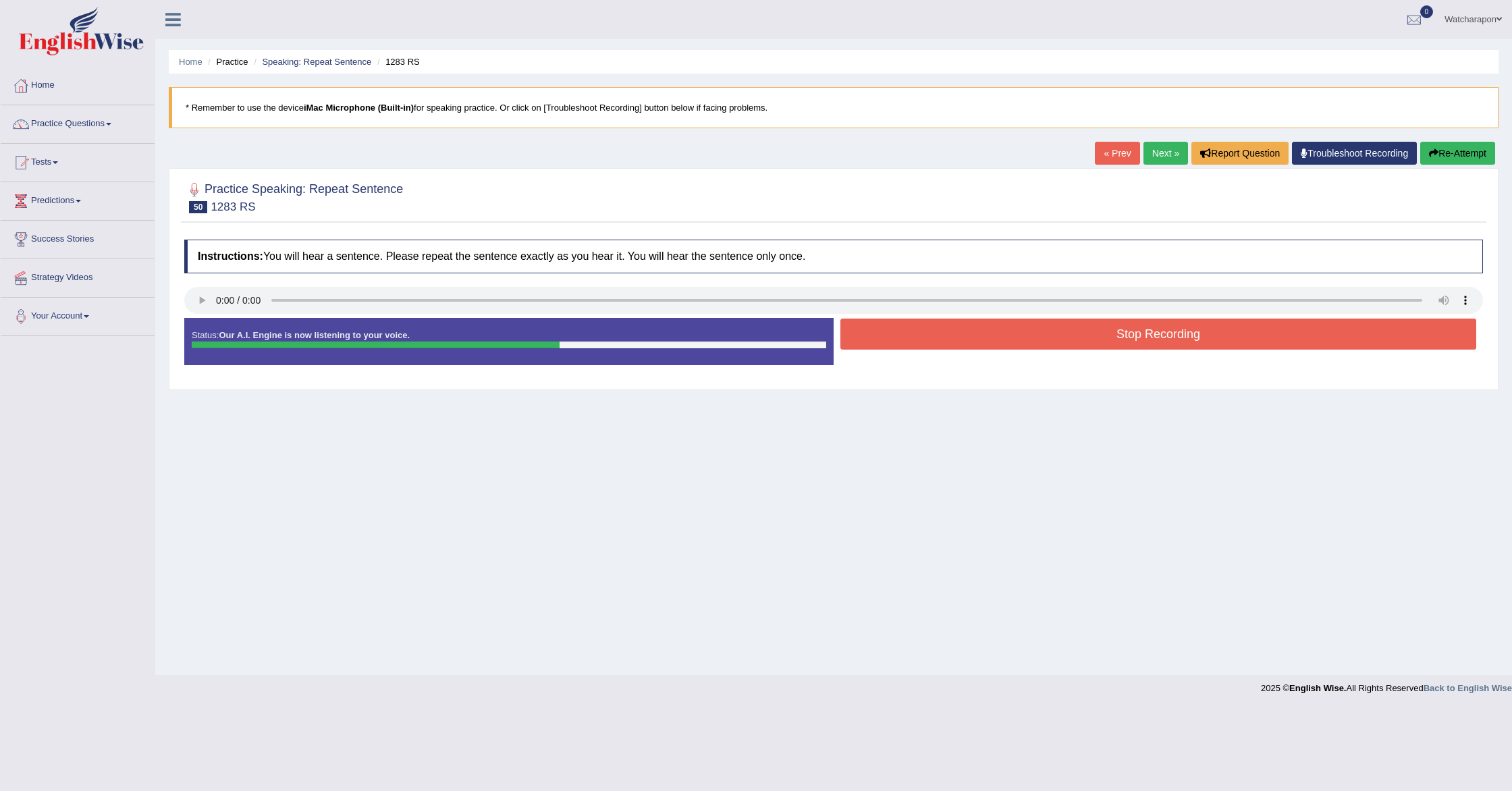
click at [878, 333] on button "Stop Recording" at bounding box center [1158, 334] width 636 height 31
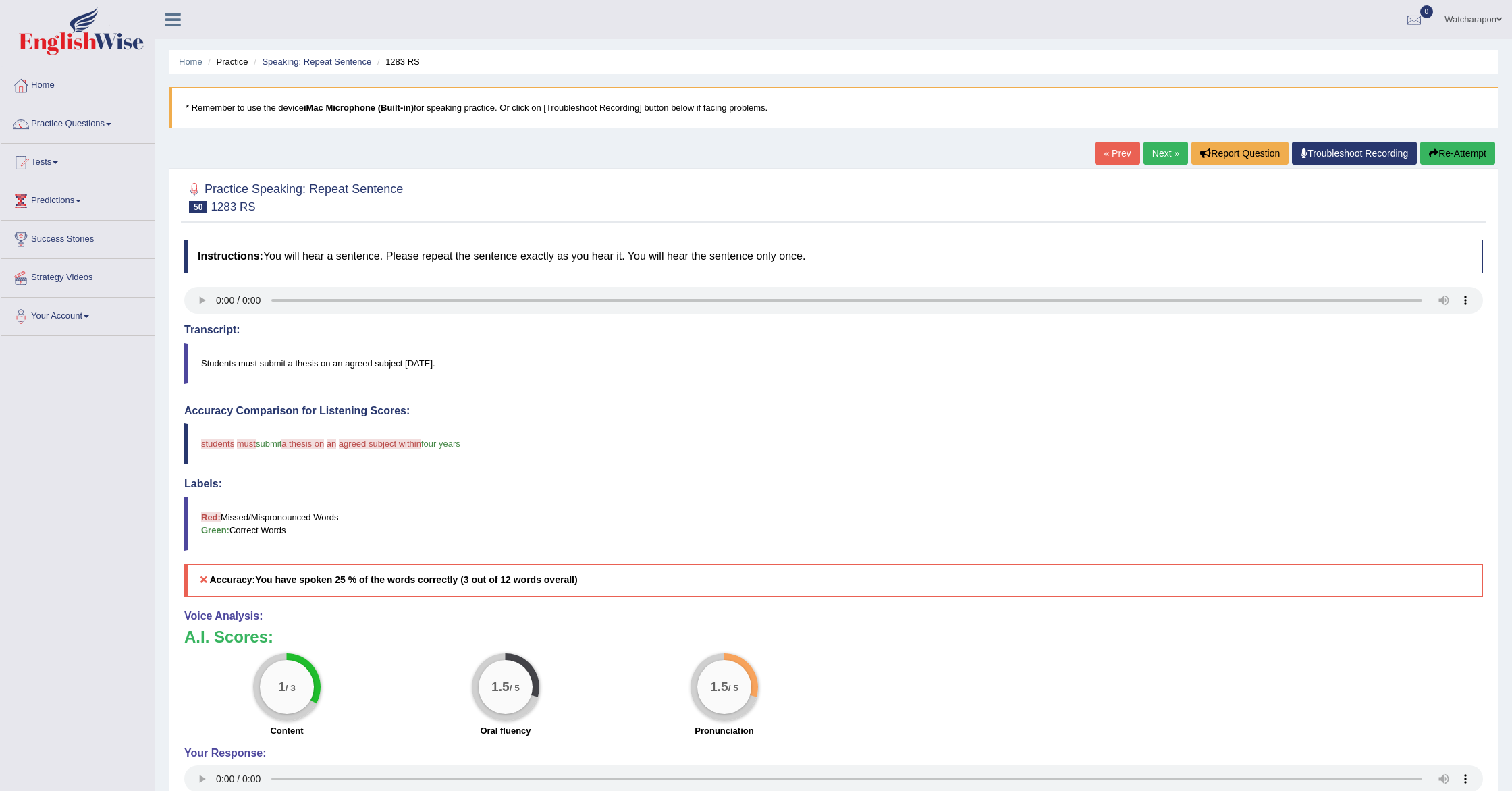
click at [1442, 152] on button "Re-Attempt" at bounding box center [1458, 153] width 75 height 23
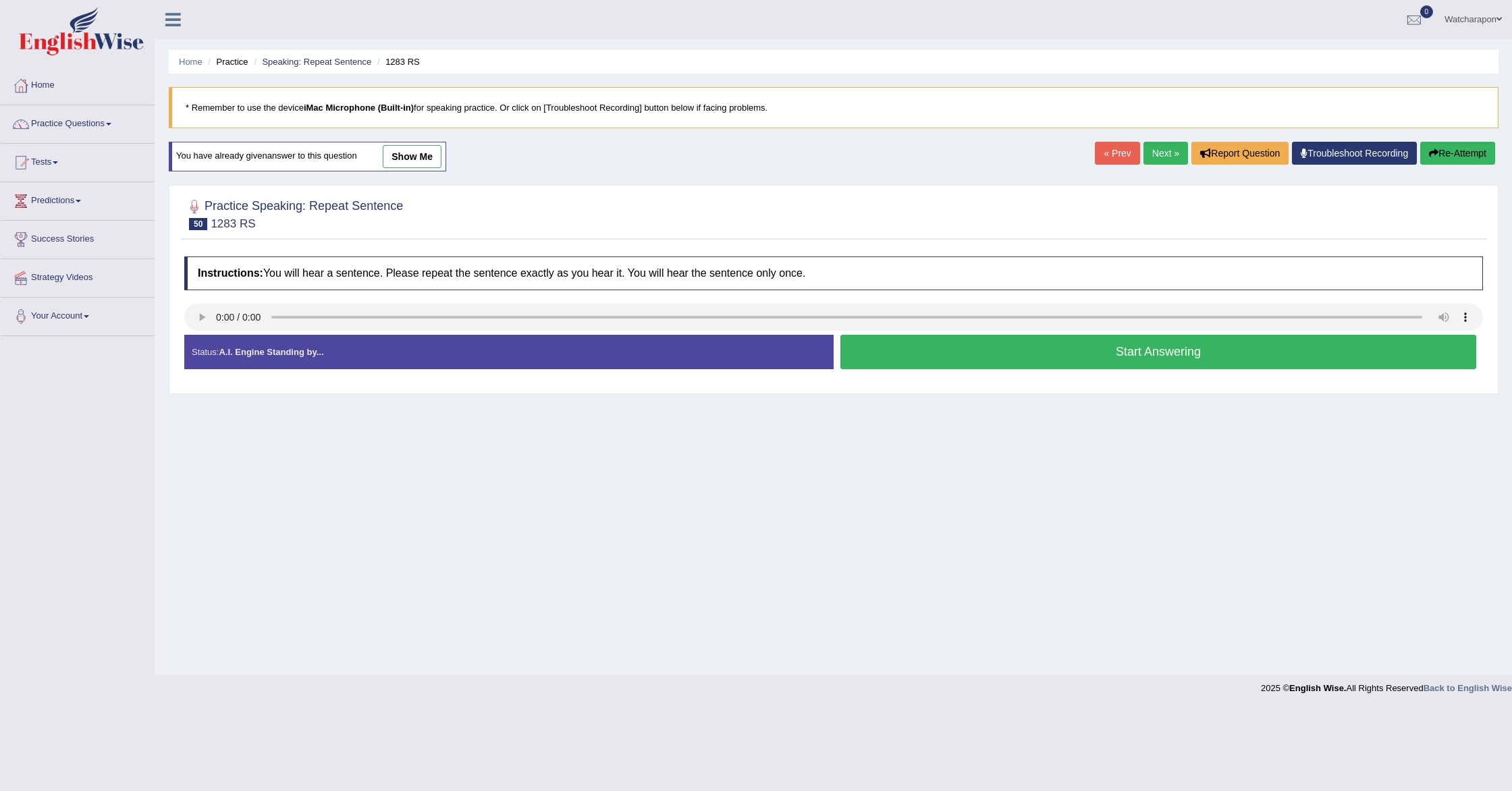
click at [917, 359] on button "Start Answering" at bounding box center [1158, 352] width 636 height 34
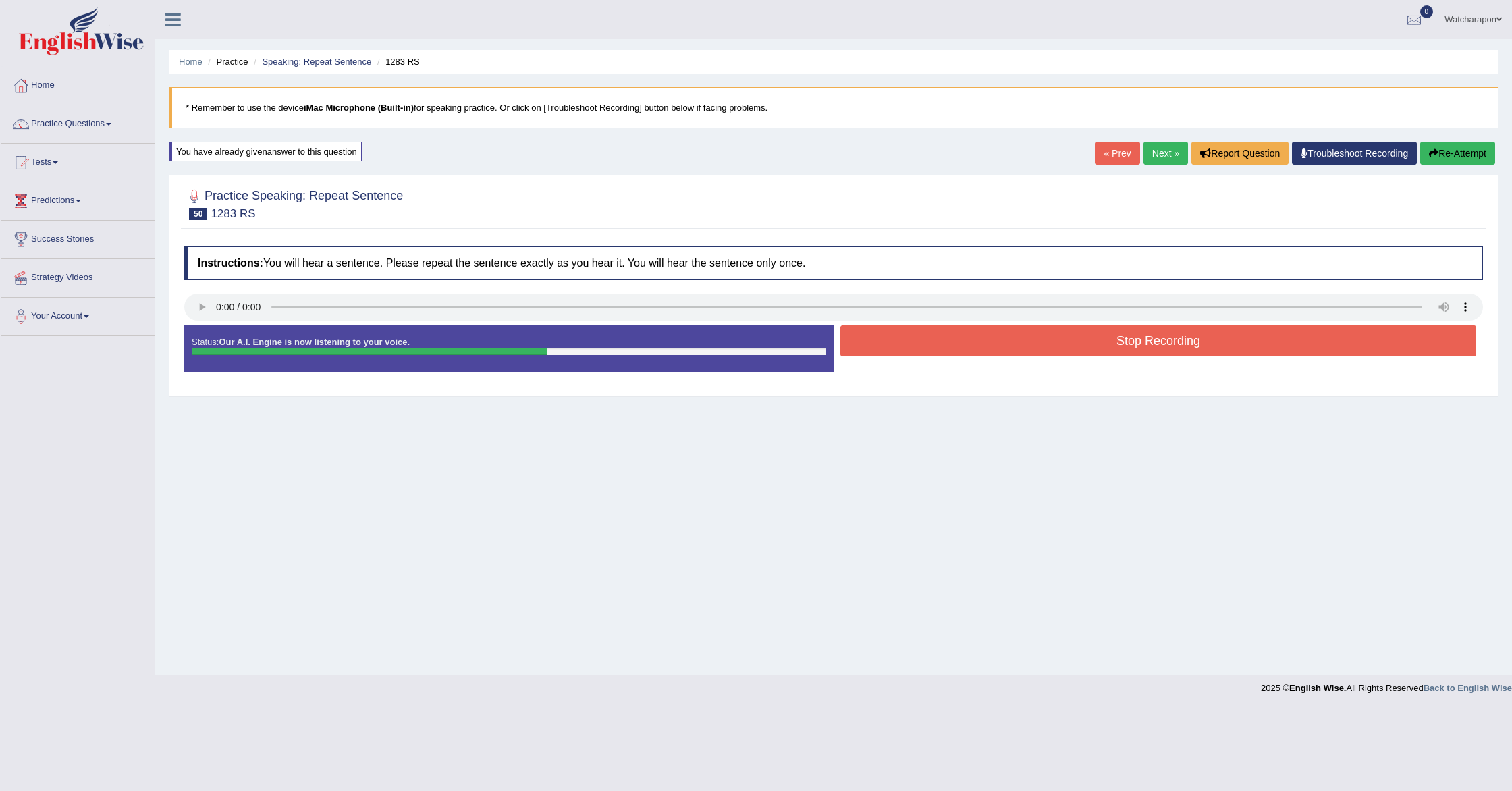
click at [920, 344] on button "Stop Recording" at bounding box center [1158, 341] width 636 height 31
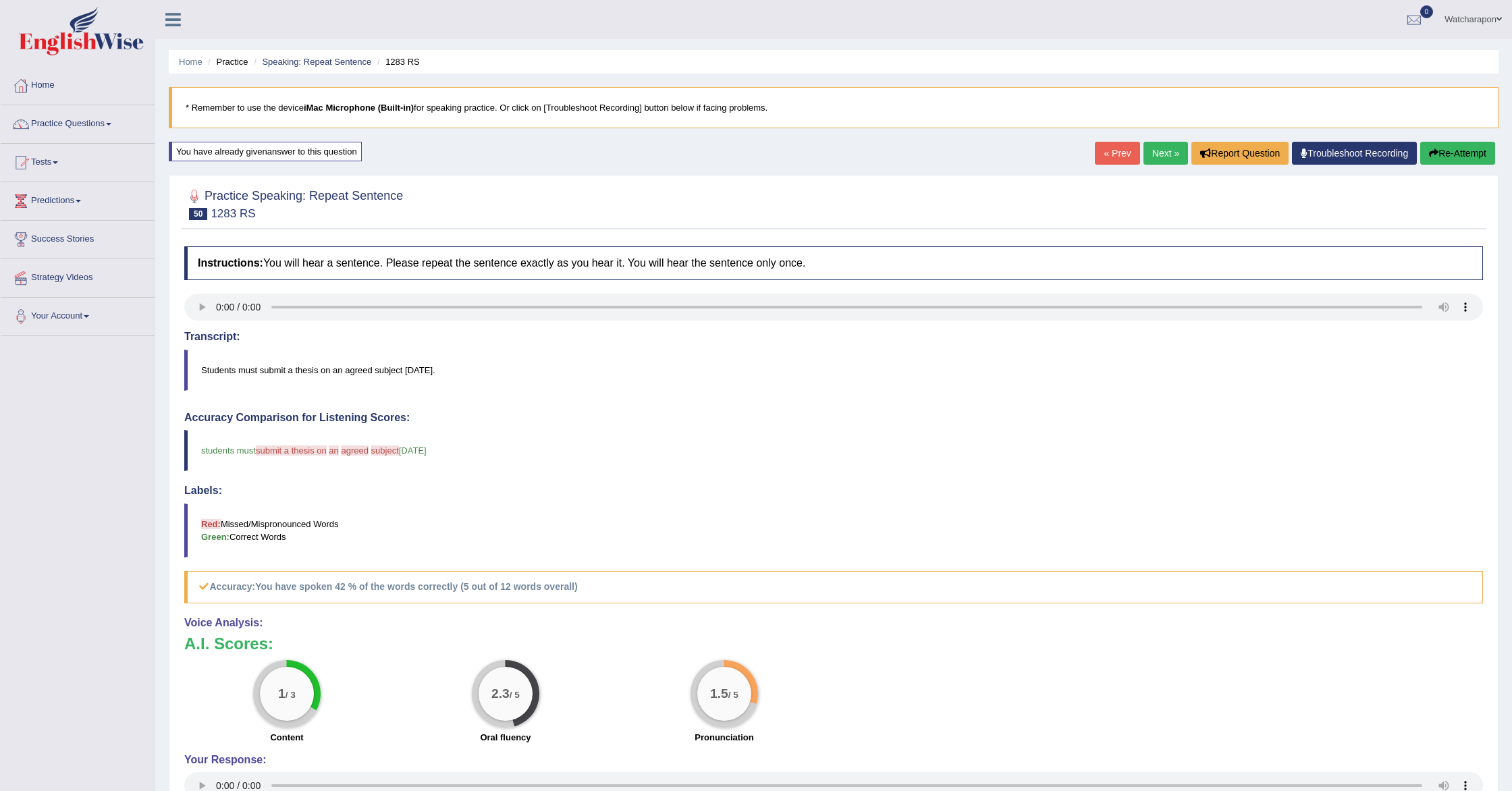
click at [1159, 151] on link "Next »" at bounding box center [1166, 153] width 44 height 23
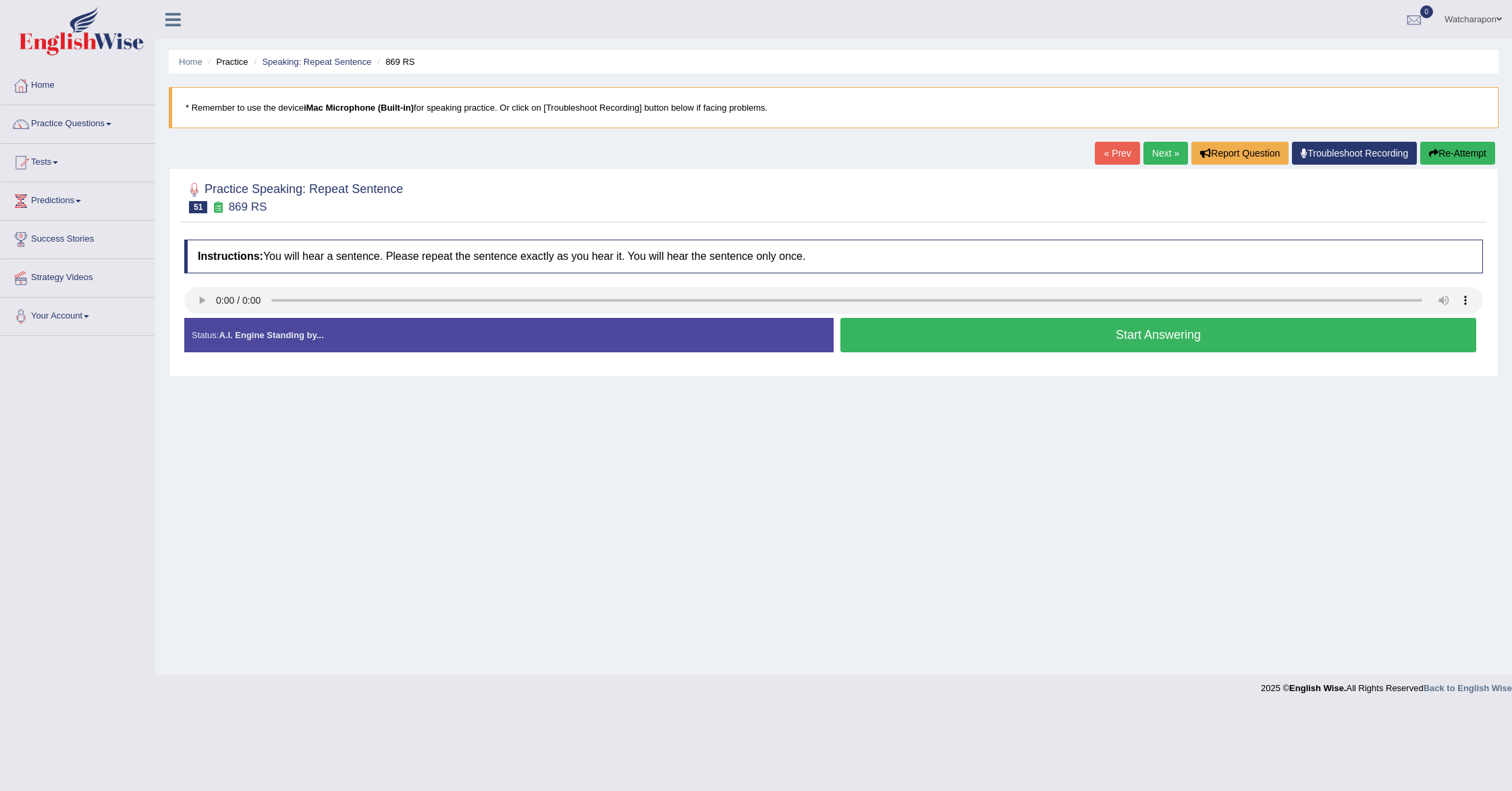
click at [919, 342] on button "Start Answering" at bounding box center [1158, 335] width 636 height 34
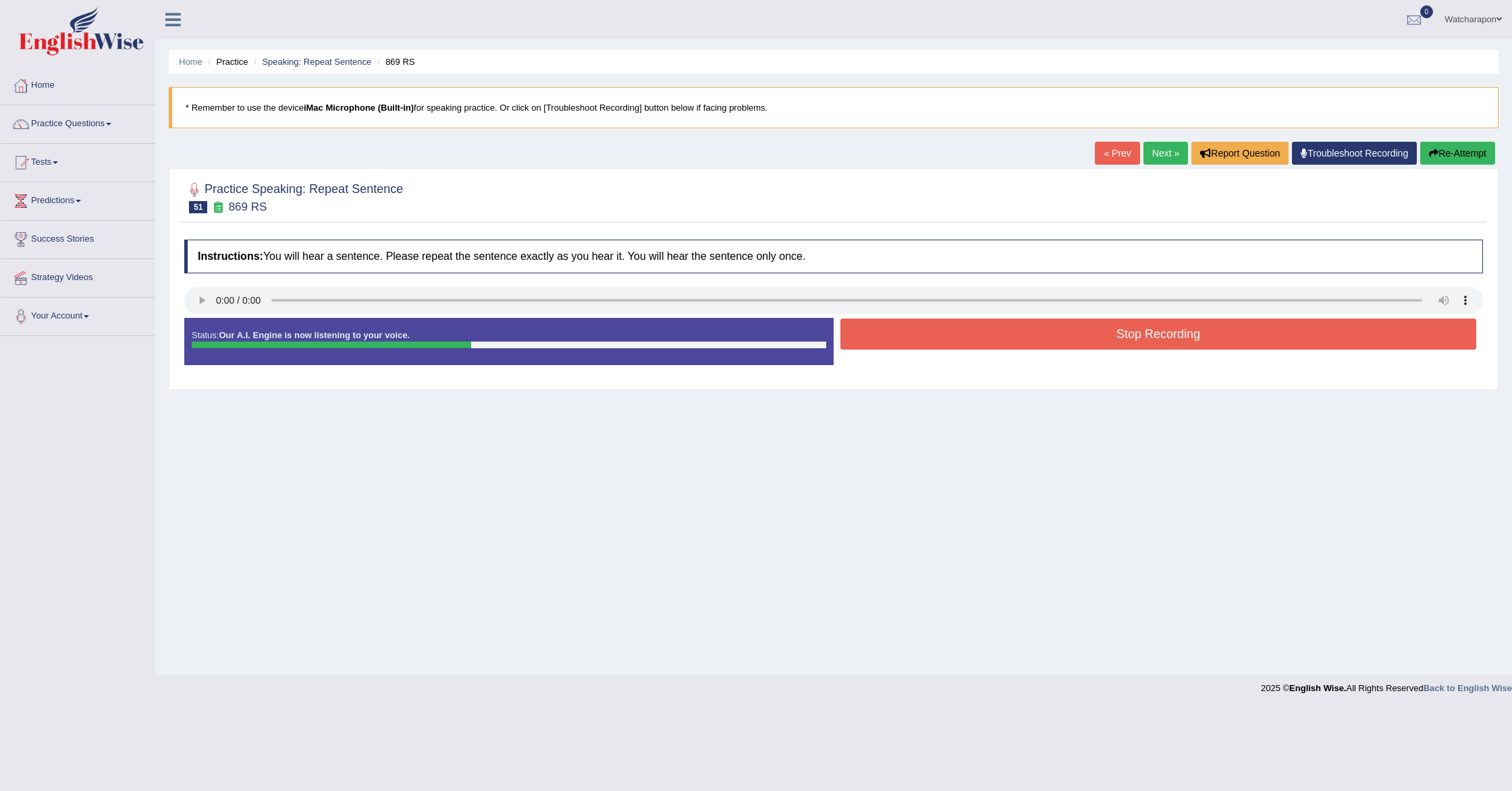
click at [919, 342] on button "Stop Recording" at bounding box center [1158, 334] width 636 height 31
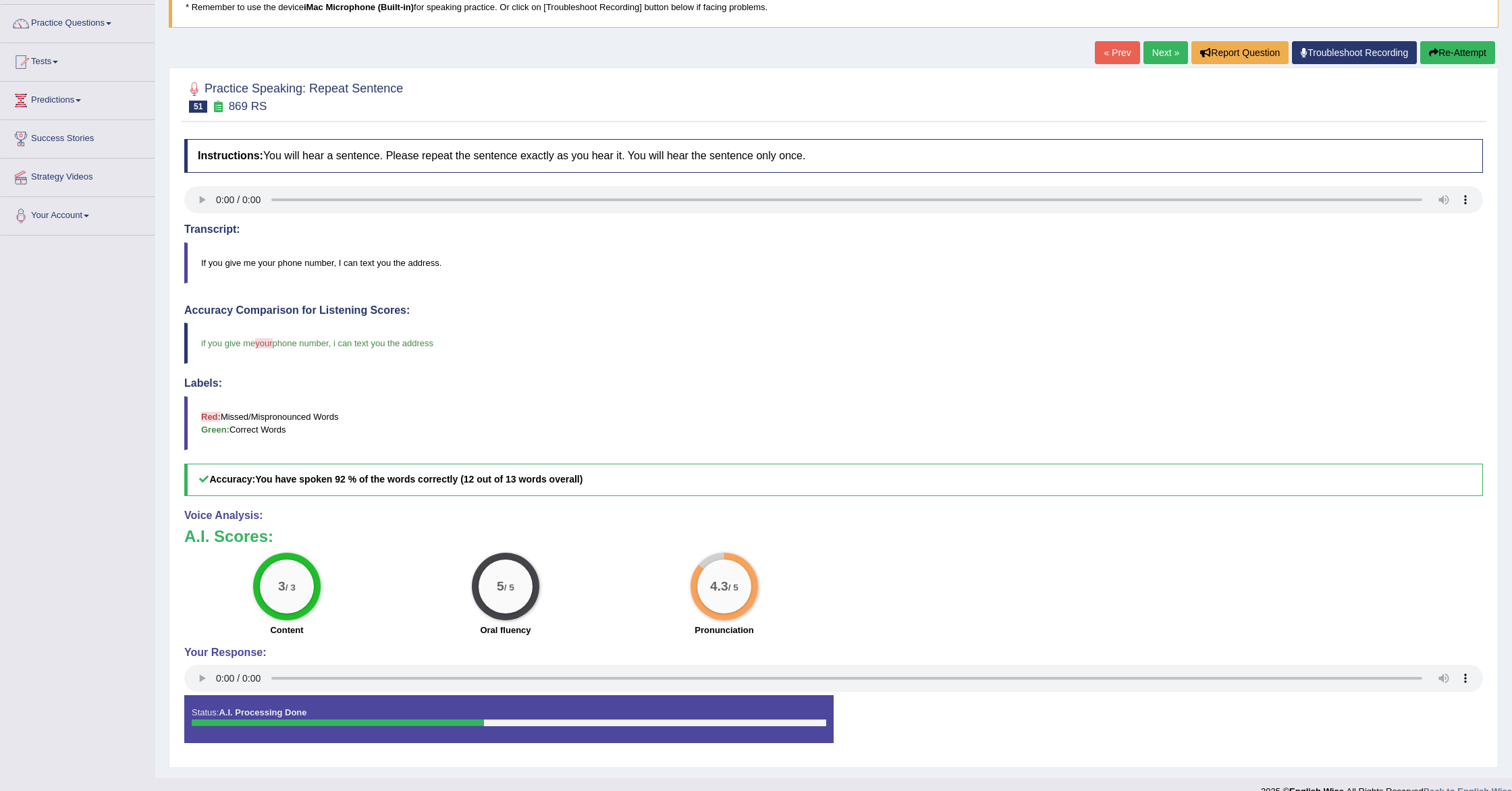
scroll to position [122, 0]
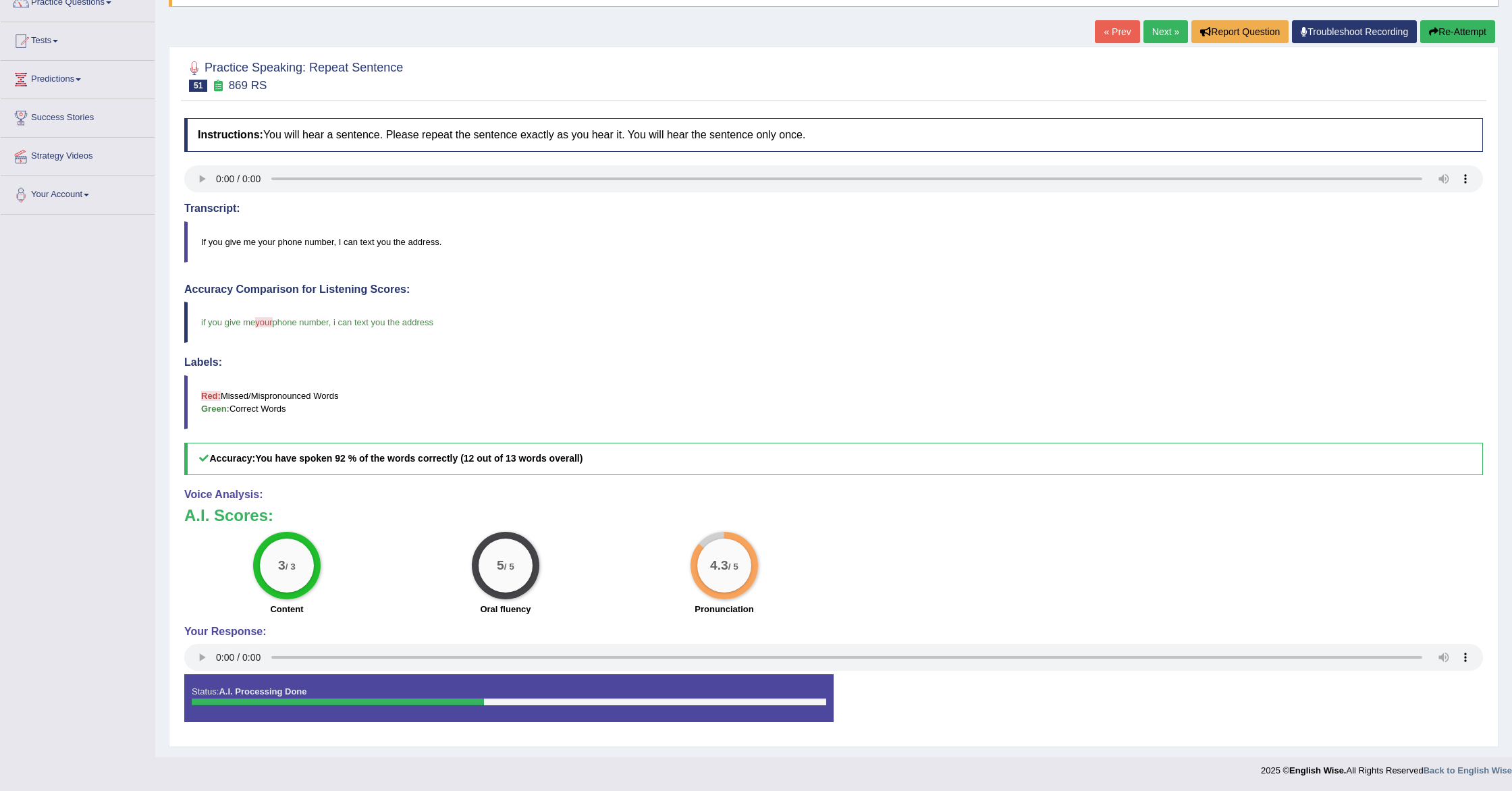
click at [1146, 31] on link "Next »" at bounding box center [1166, 31] width 44 height 23
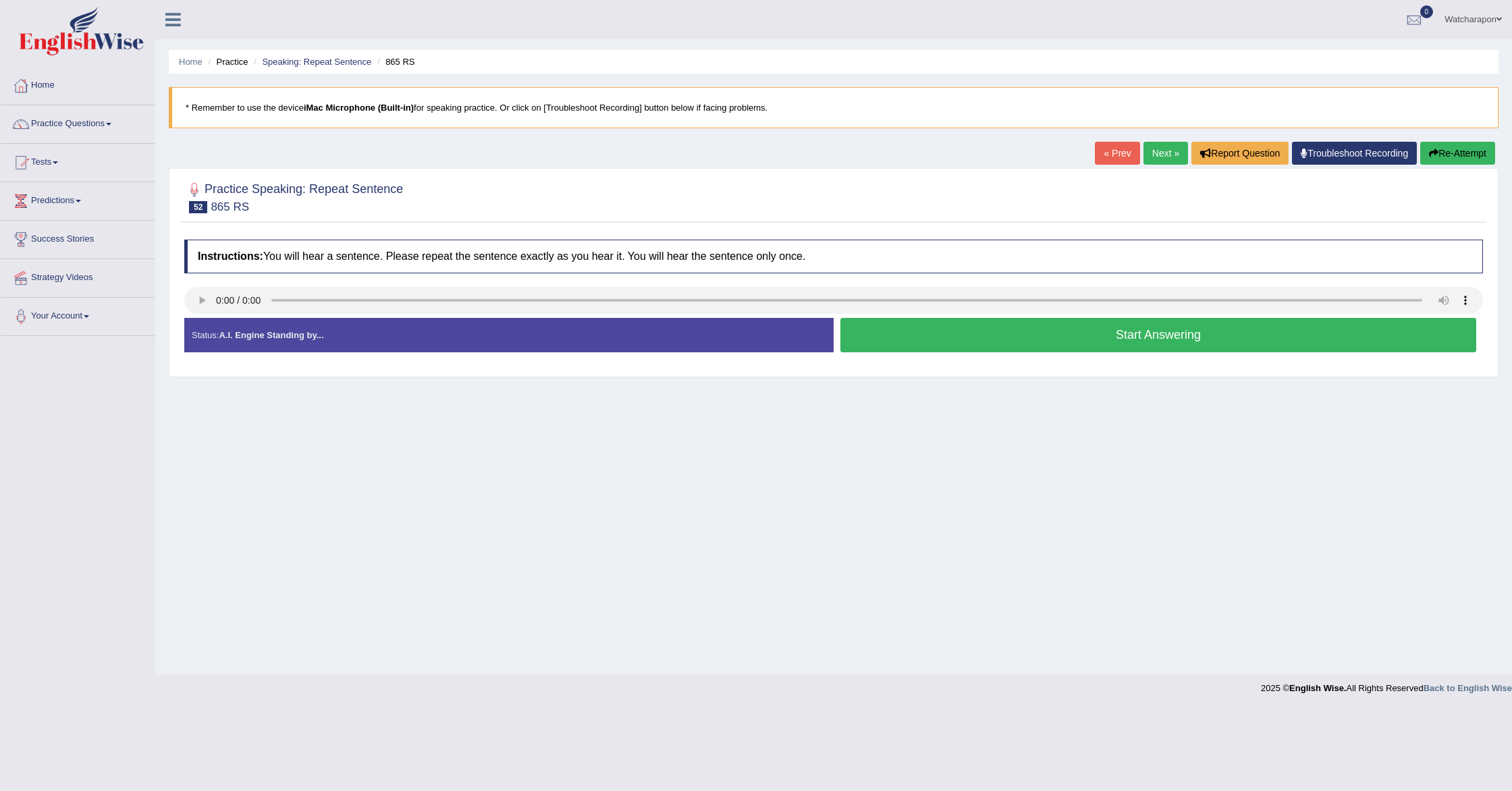
click at [889, 336] on button "Start Answering" at bounding box center [1158, 335] width 636 height 34
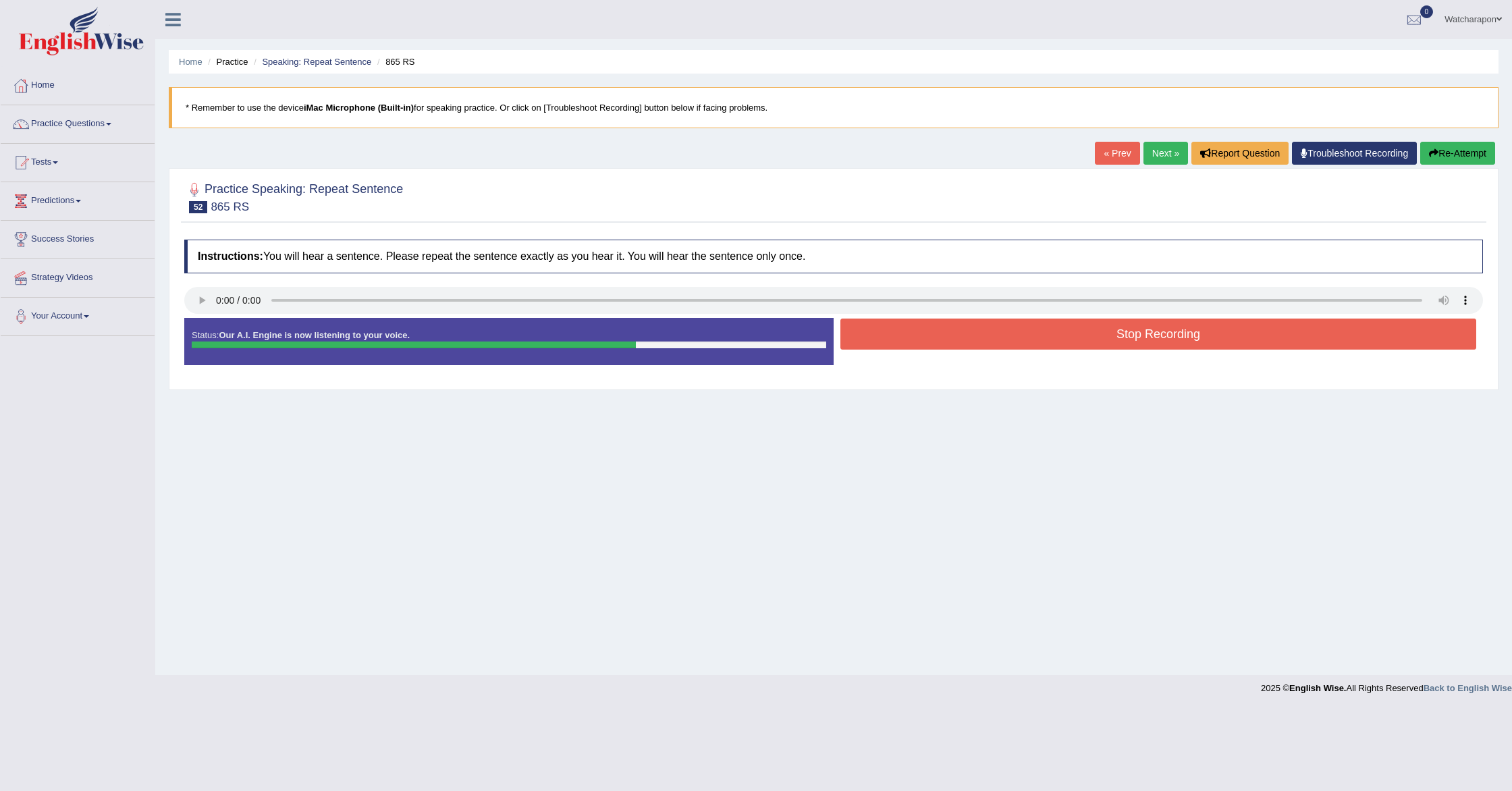
click at [889, 336] on button "Stop Recording" at bounding box center [1158, 334] width 636 height 31
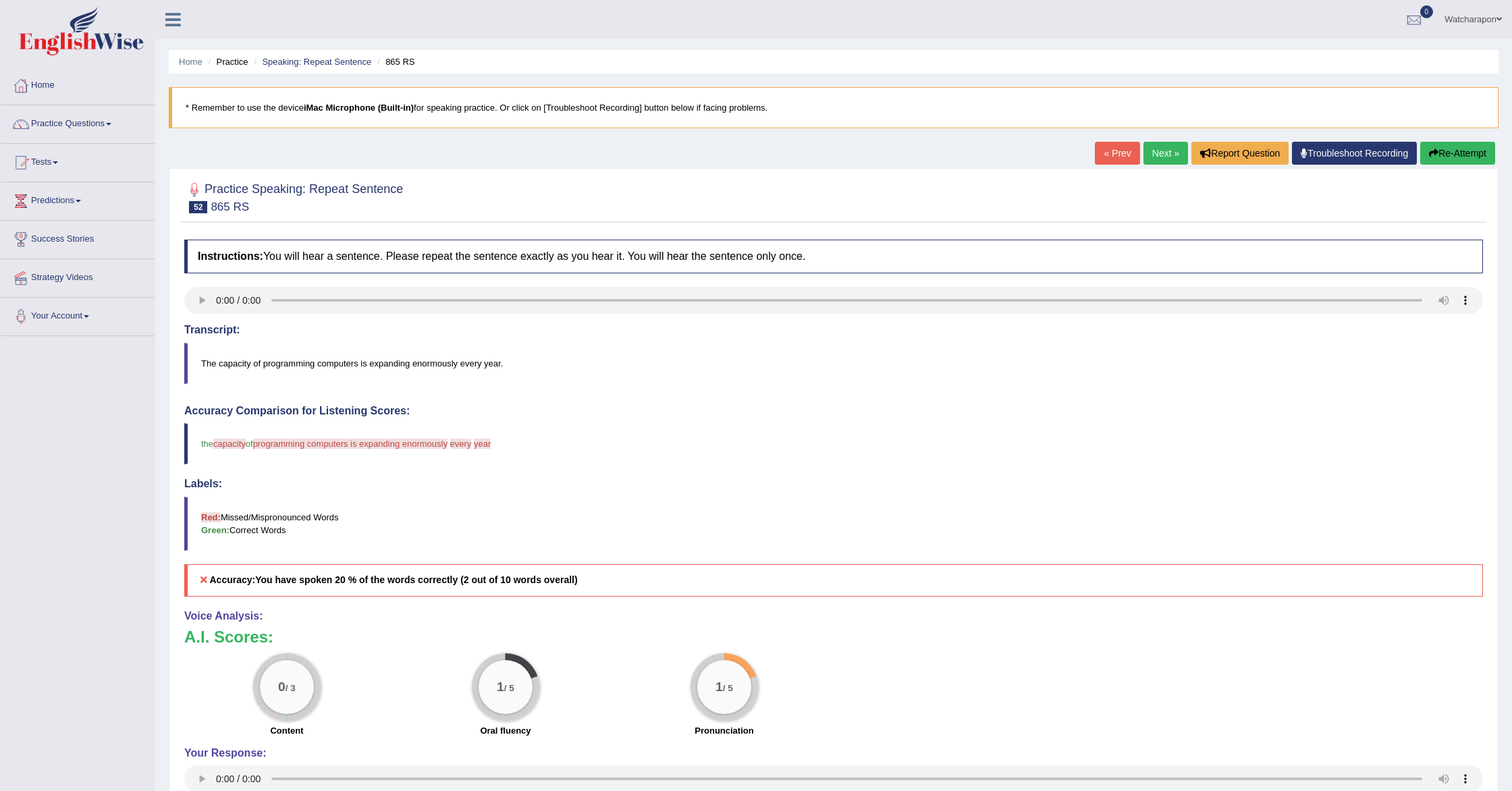
click at [1440, 146] on button "Re-Attempt" at bounding box center [1458, 153] width 75 height 23
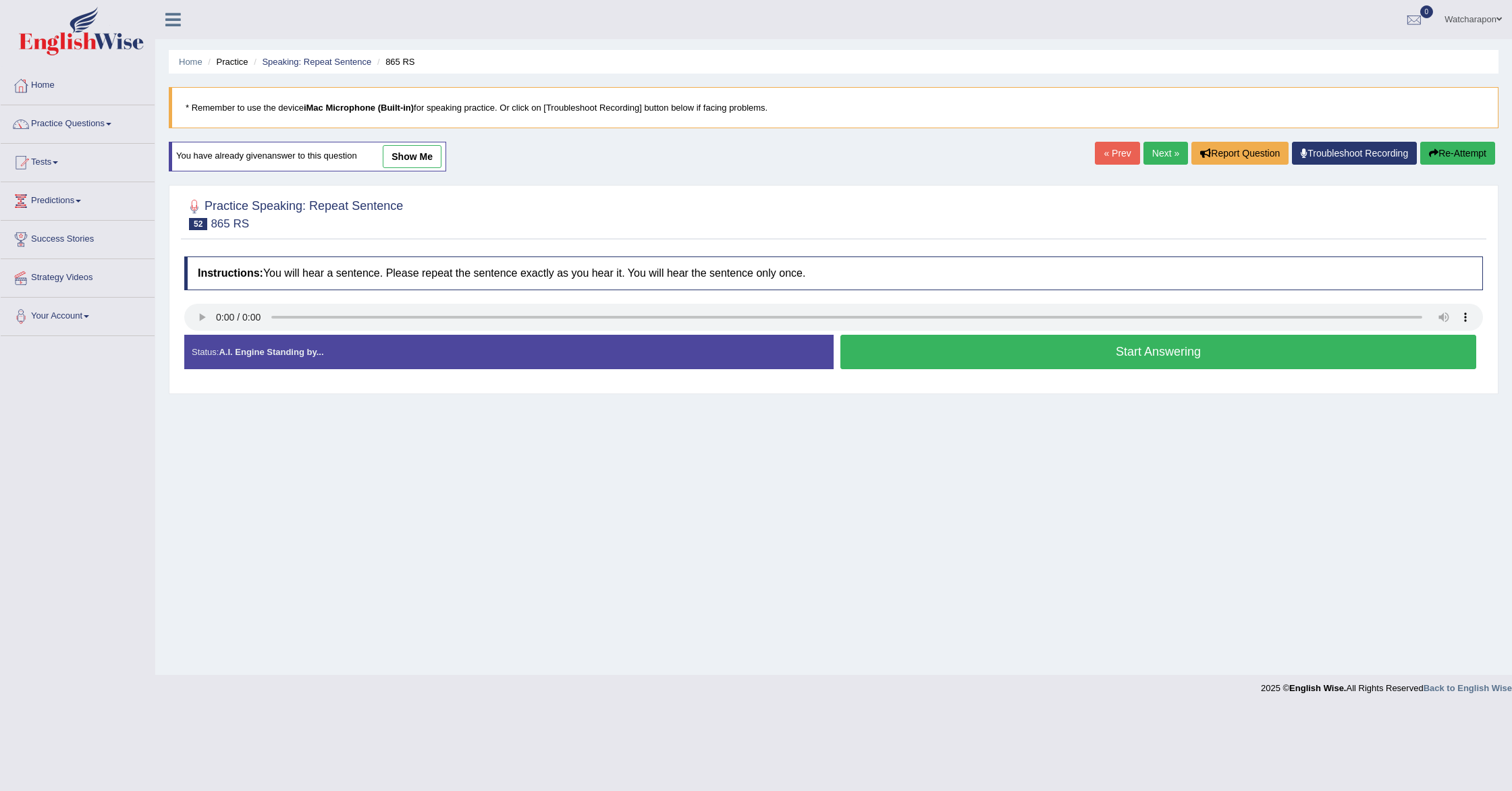
click at [890, 350] on button "Start Answering" at bounding box center [1158, 352] width 636 height 34
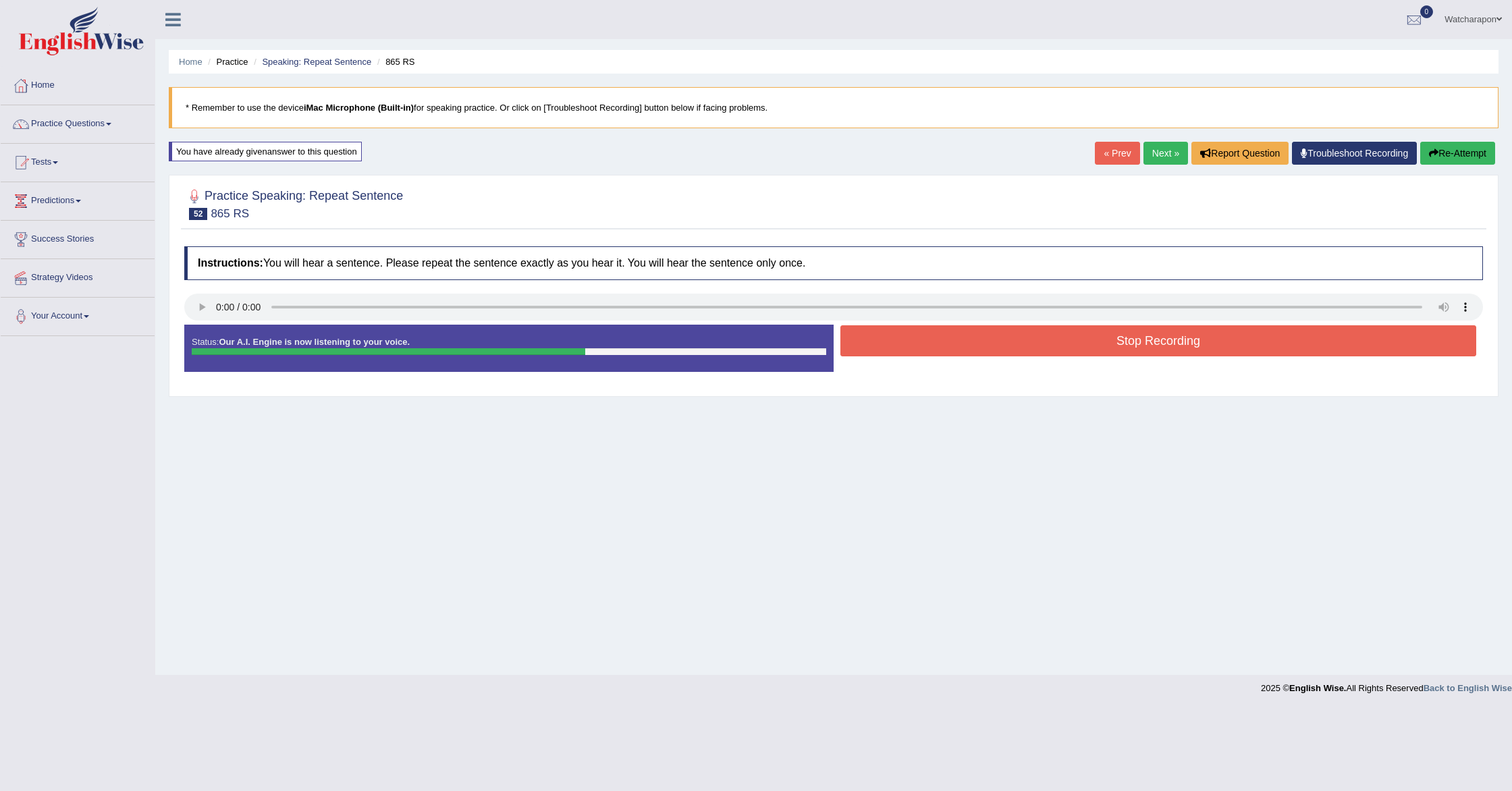
click at [895, 341] on button "Stop Recording" at bounding box center [1158, 341] width 636 height 31
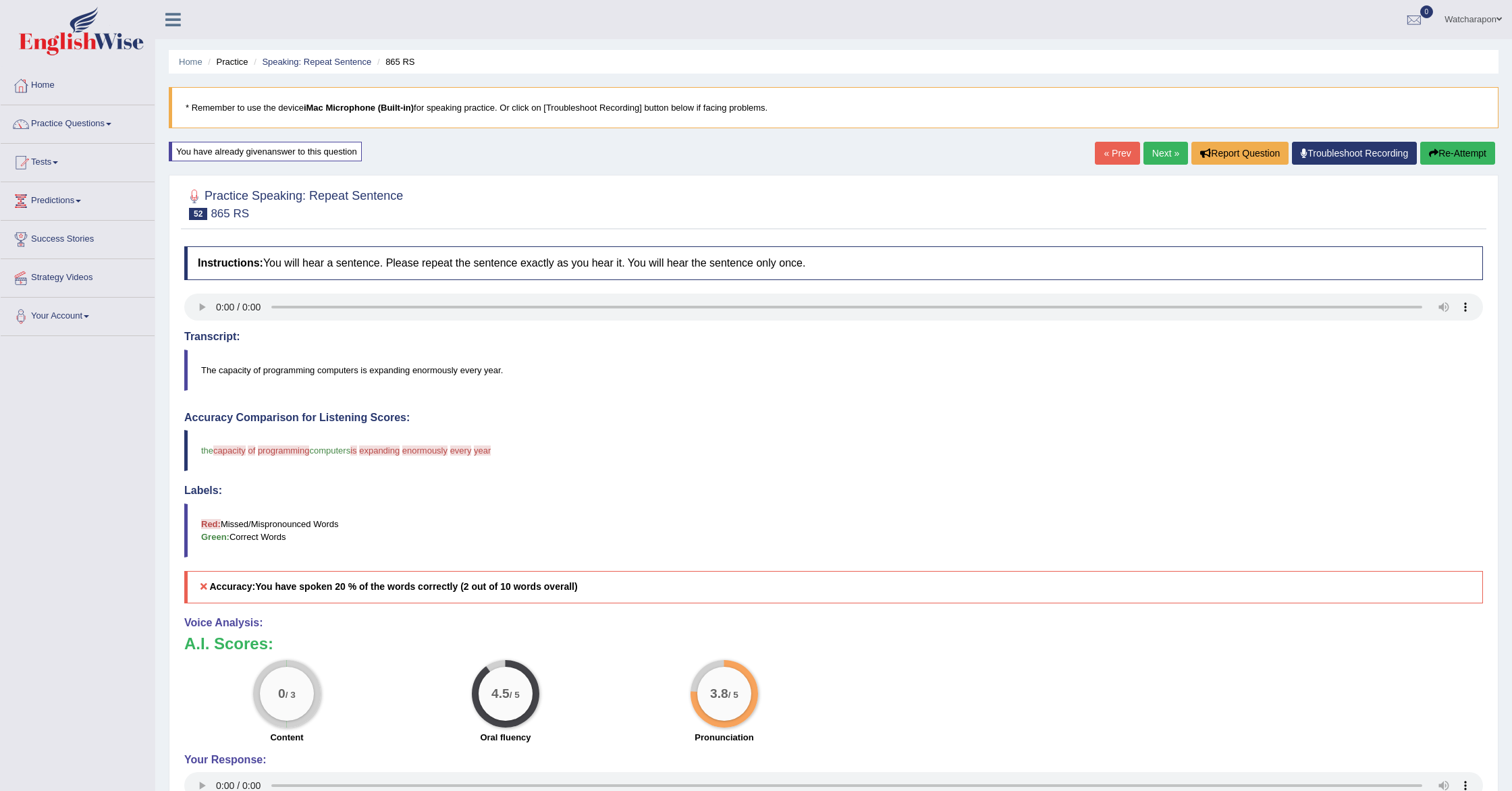
click at [1154, 154] on link "Next »" at bounding box center [1166, 153] width 44 height 23
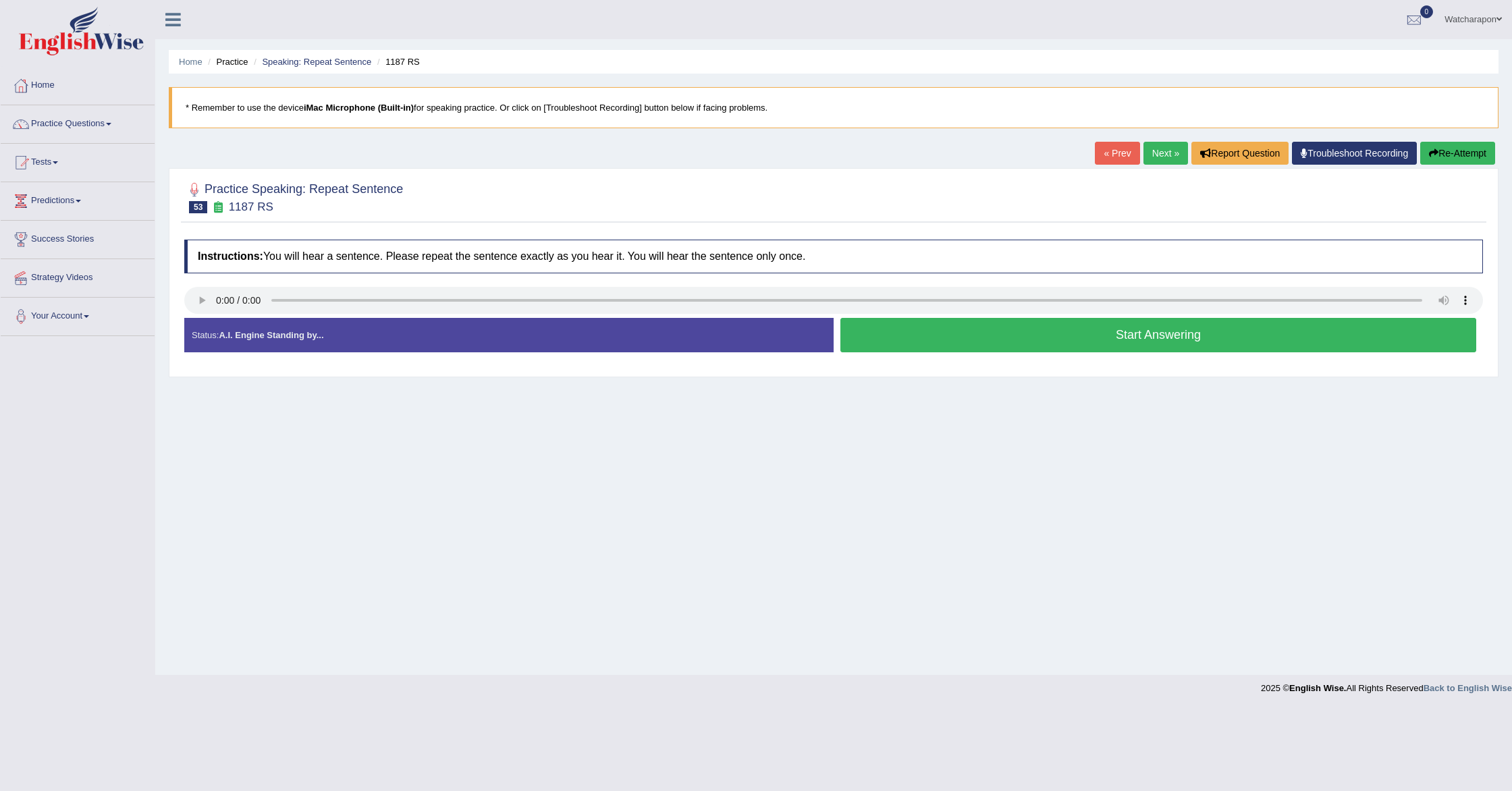
click at [899, 339] on button "Start Answering" at bounding box center [1158, 335] width 636 height 34
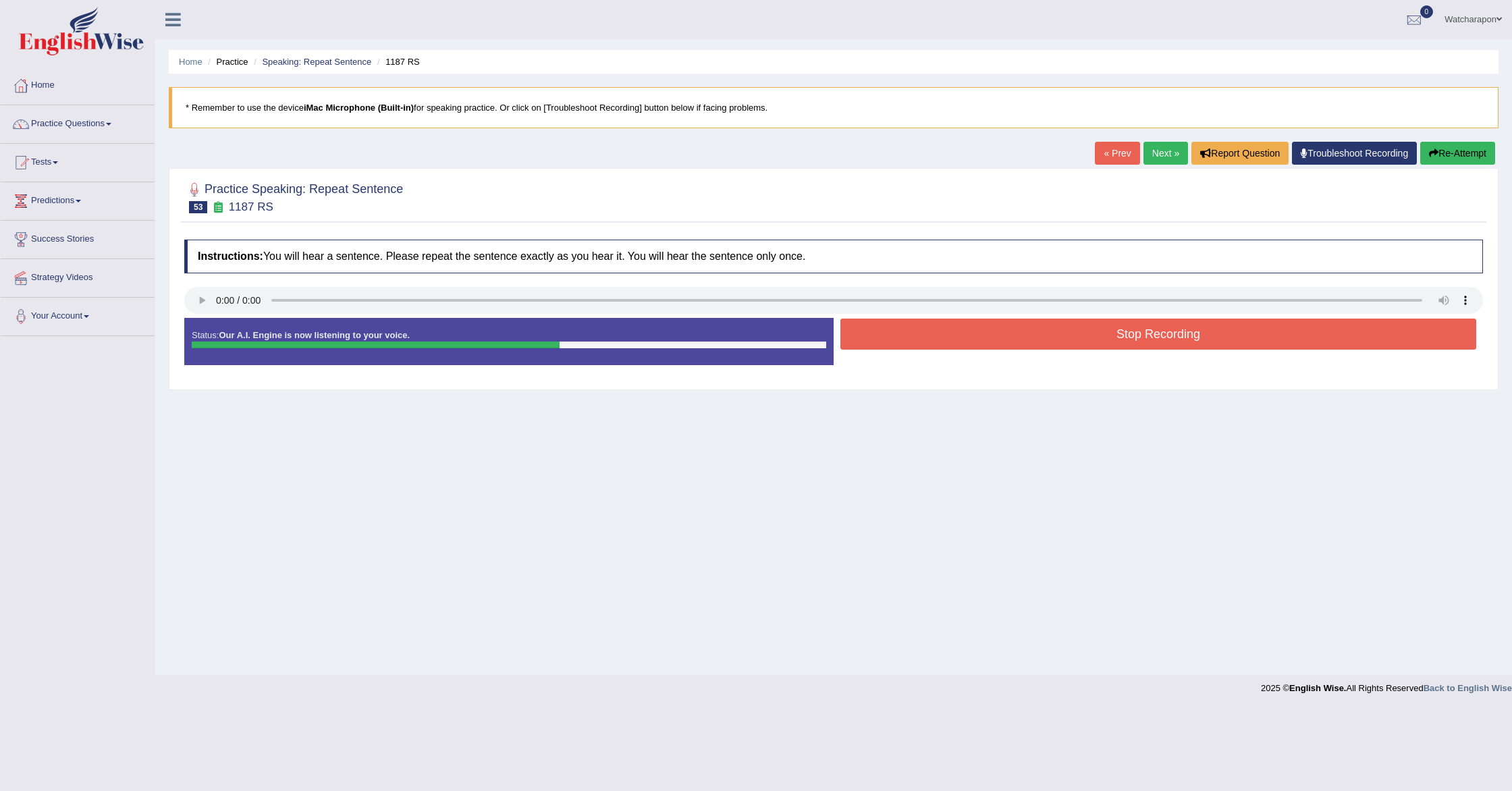
click at [899, 339] on button "Stop Recording" at bounding box center [1158, 334] width 636 height 31
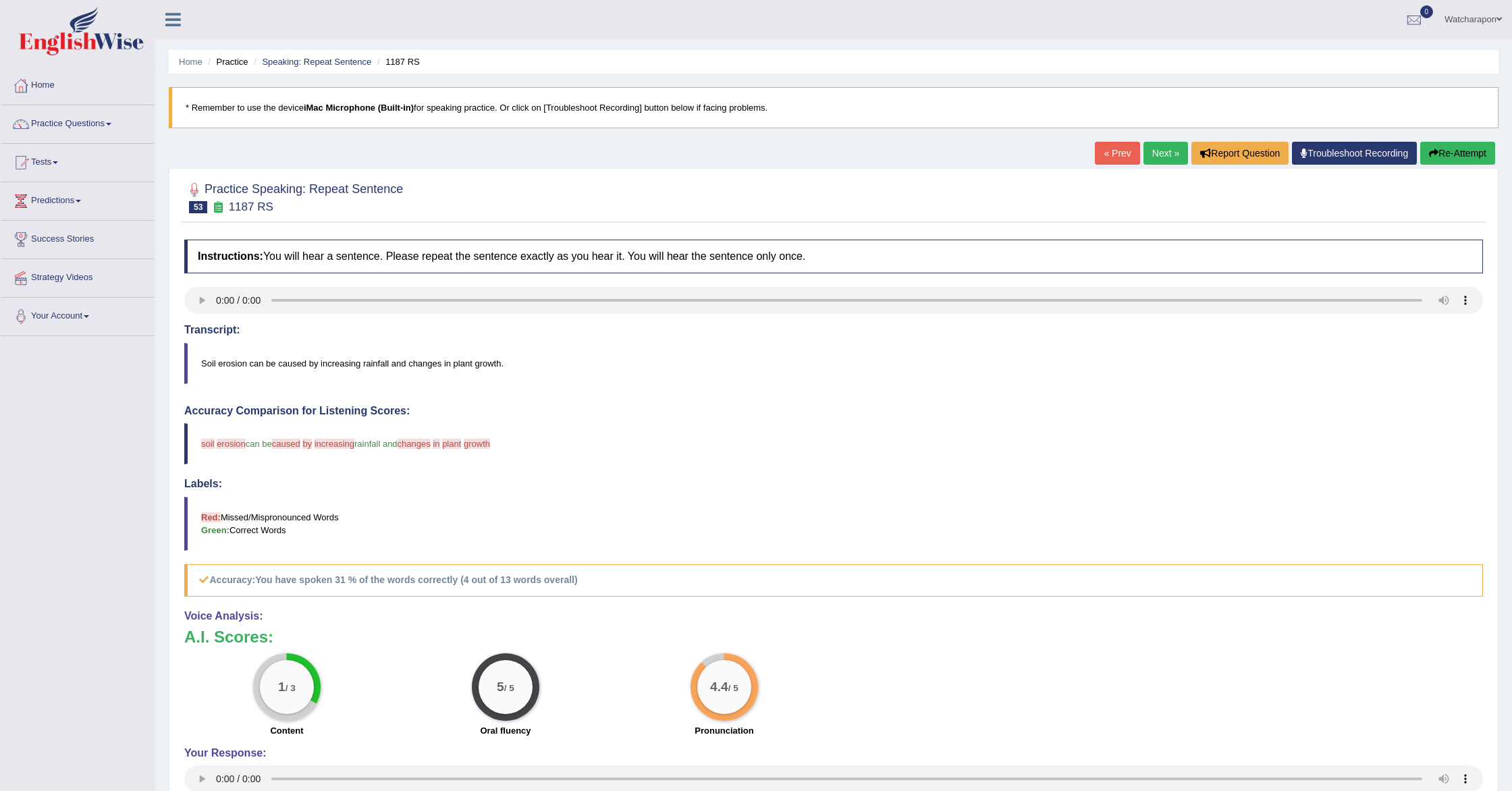
click at [1152, 153] on link "Next »" at bounding box center [1166, 153] width 44 height 23
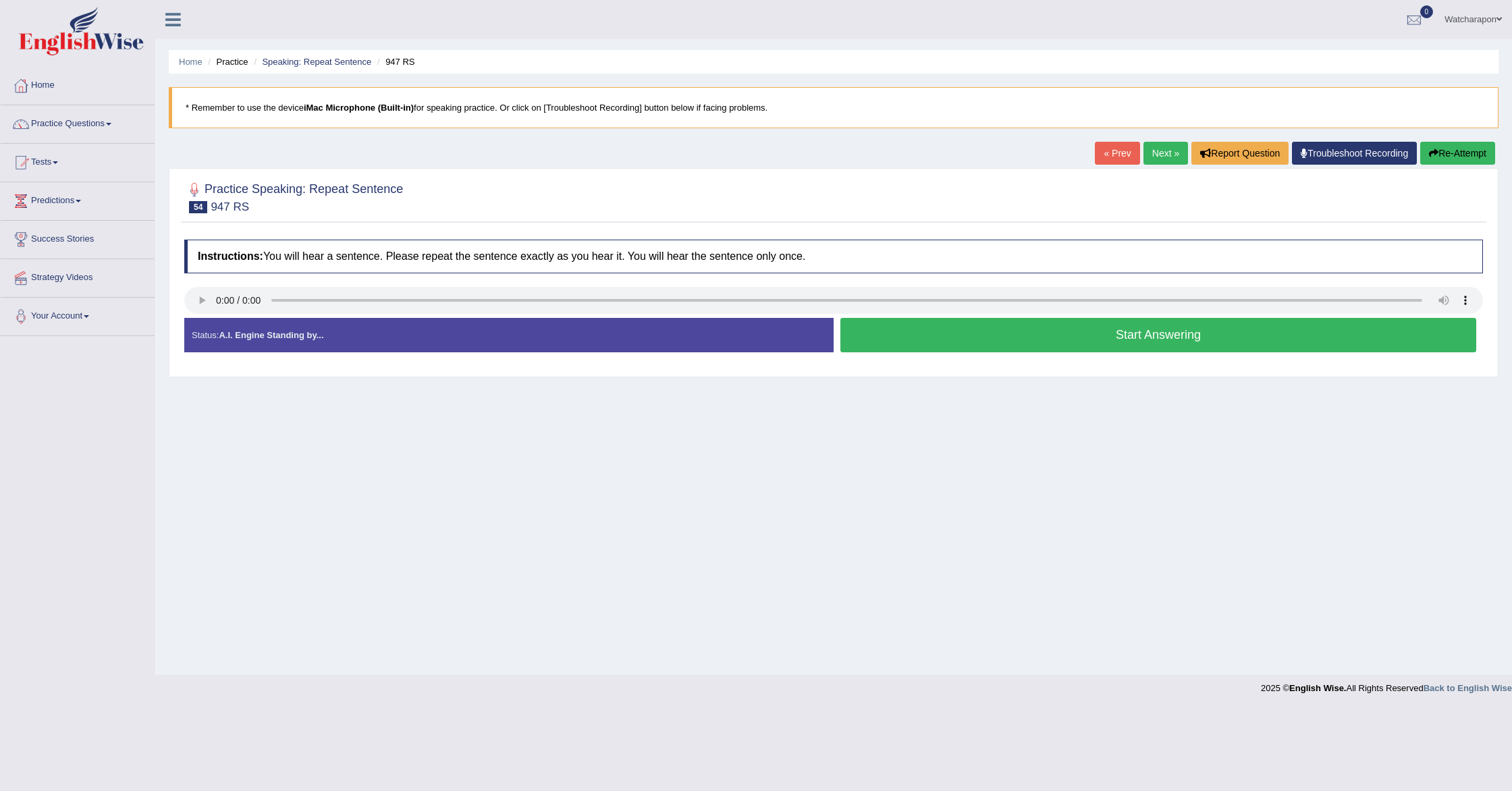
click at [885, 333] on button "Start Answering" at bounding box center [1158, 335] width 636 height 34
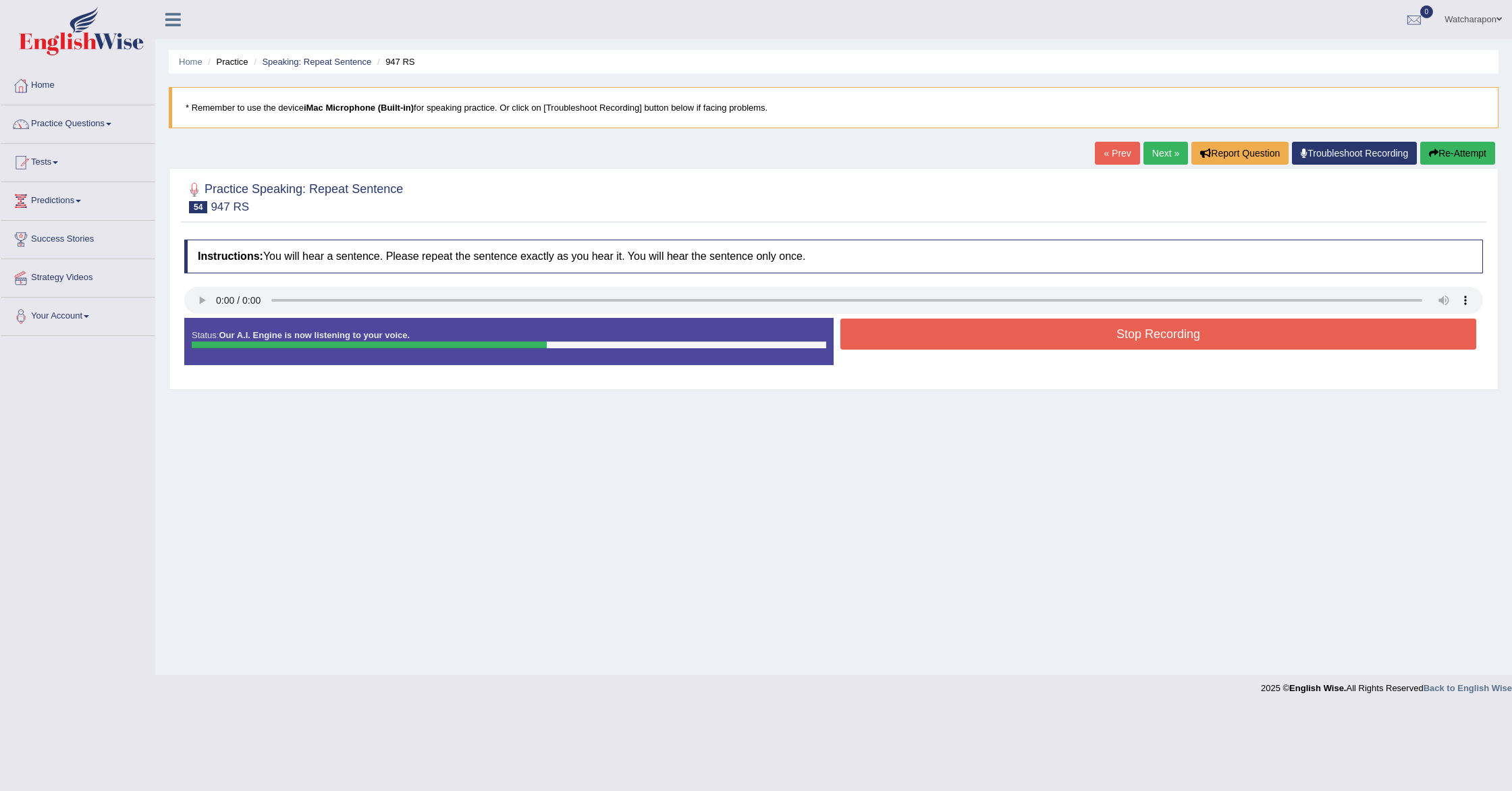
click at [885, 333] on button "Stop Recording" at bounding box center [1158, 334] width 636 height 31
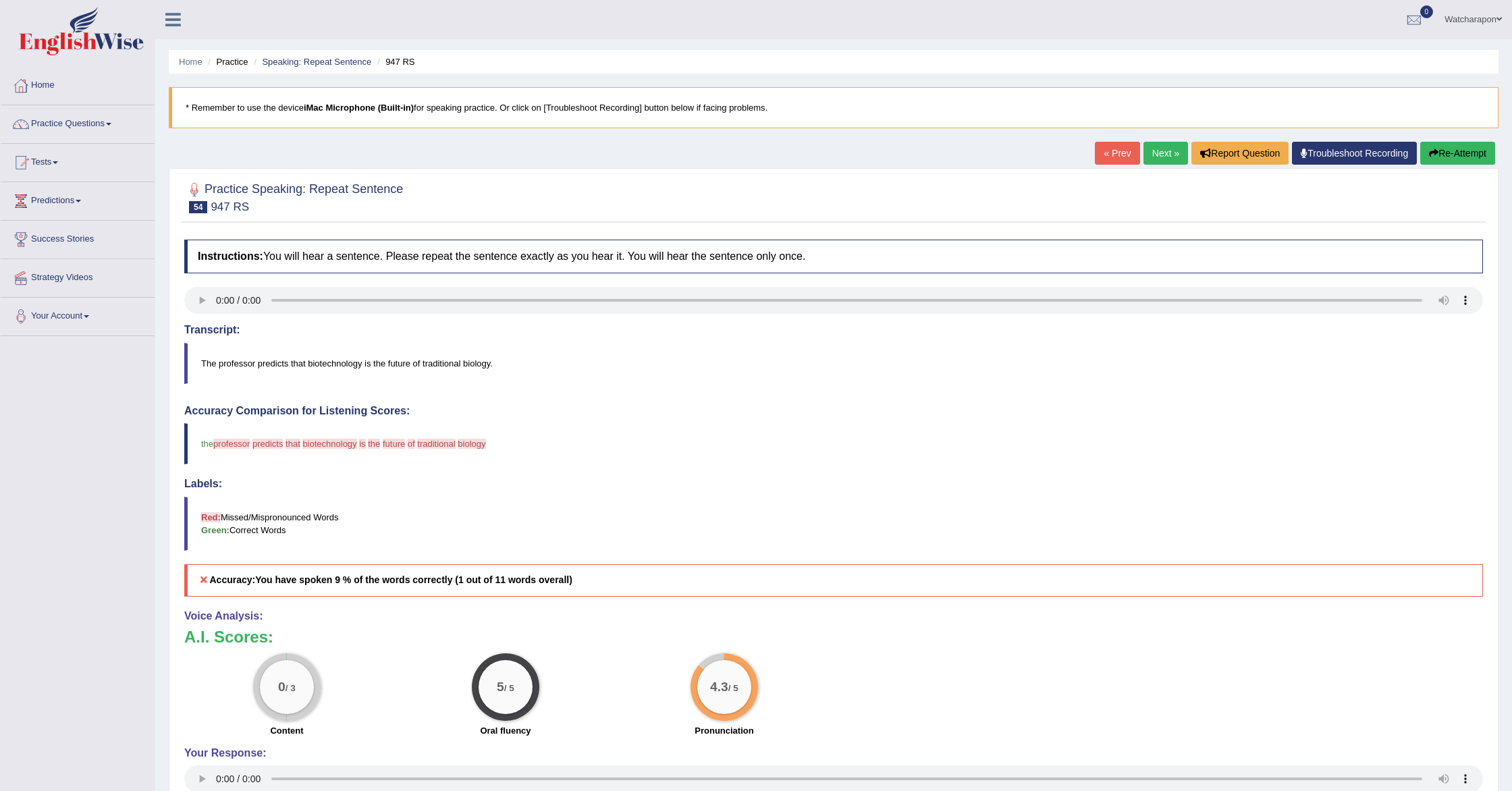
click at [1148, 156] on link "Next »" at bounding box center [1166, 153] width 44 height 23
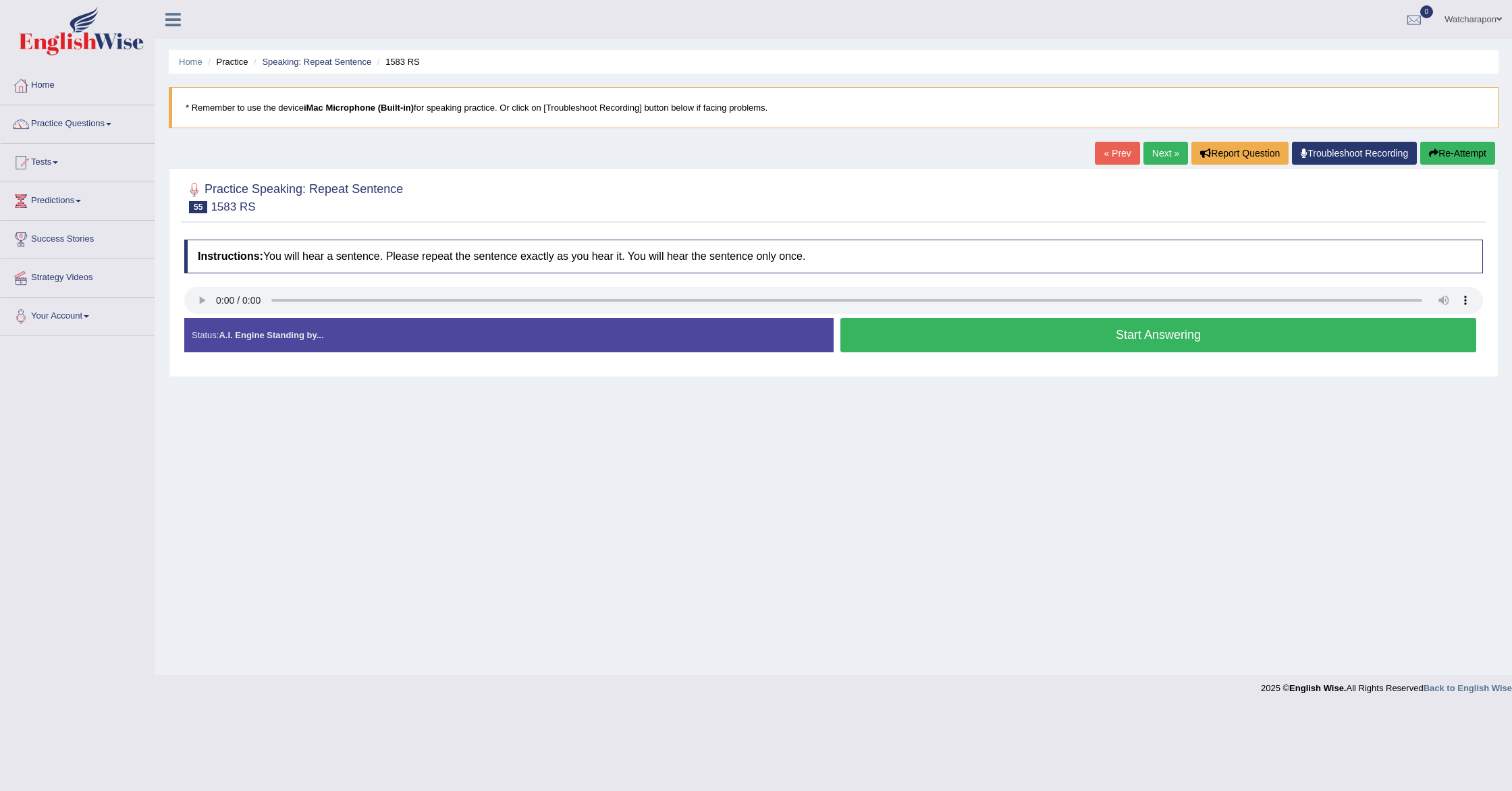
click at [883, 345] on button "Start Answering" at bounding box center [1158, 335] width 636 height 34
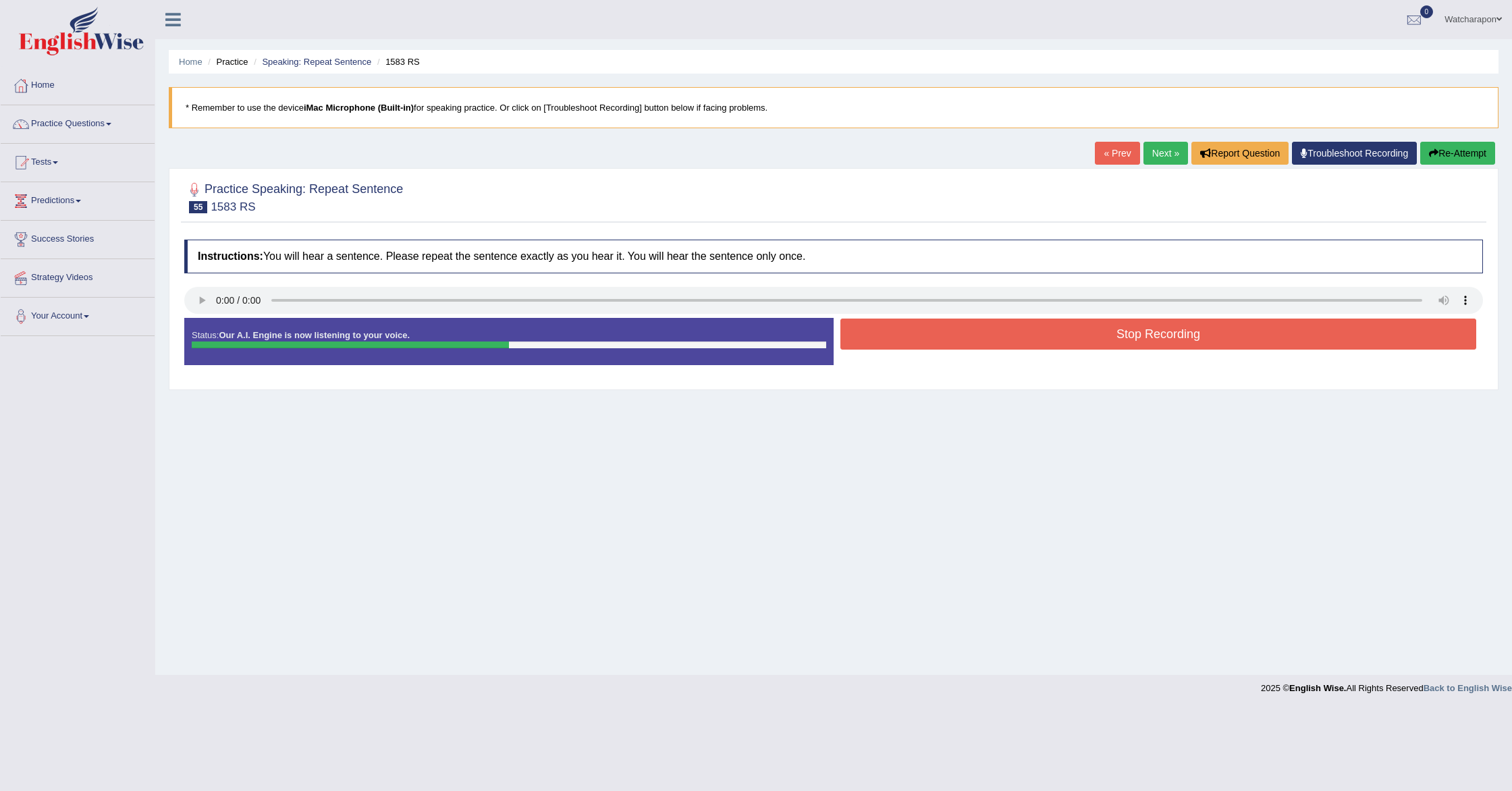
click at [883, 345] on button "Stop Recording" at bounding box center [1158, 334] width 636 height 31
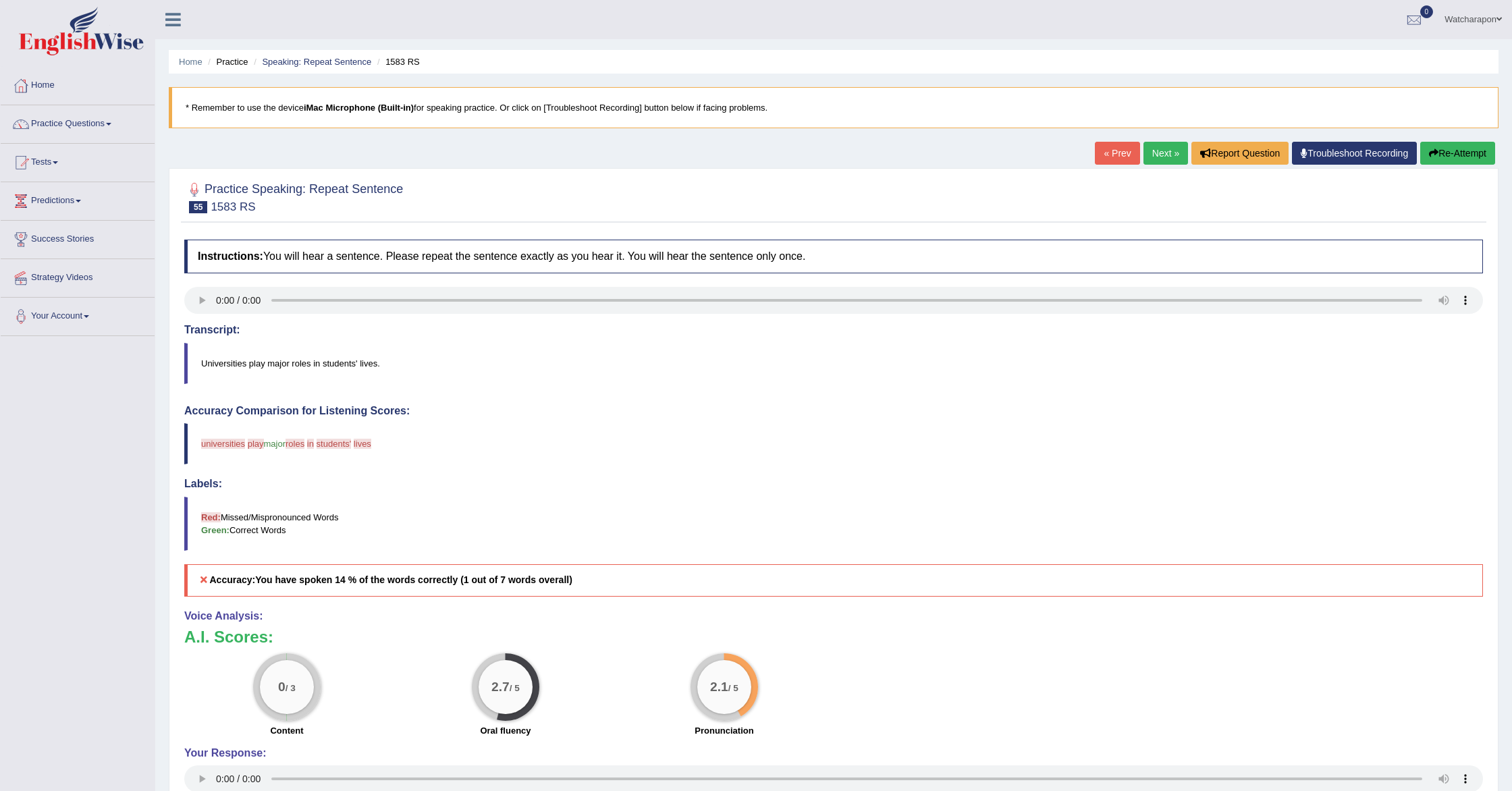
click at [1442, 154] on button "Re-Attempt" at bounding box center [1458, 153] width 75 height 23
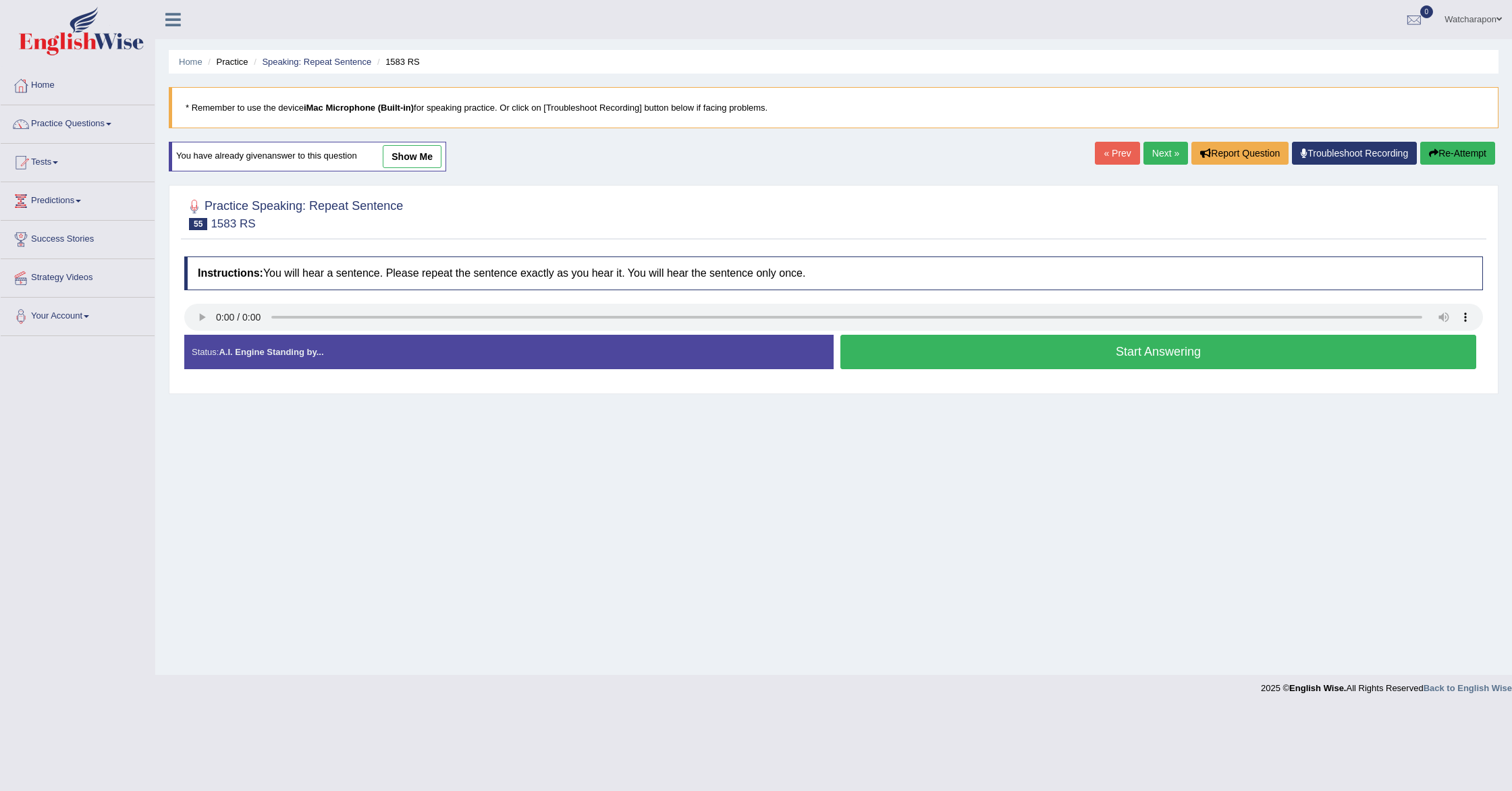
click at [885, 350] on button "Start Answering" at bounding box center [1158, 352] width 636 height 34
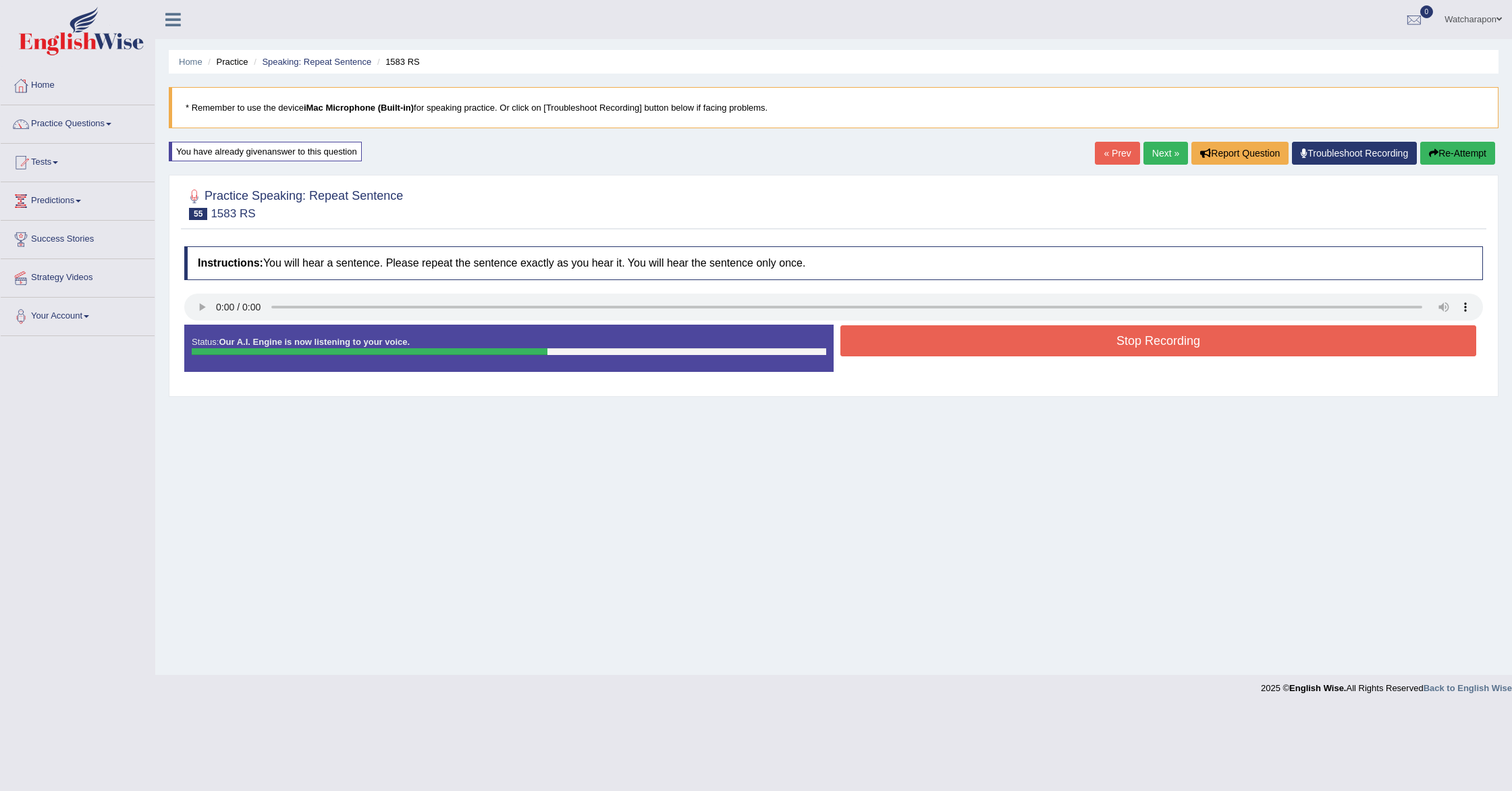
click at [870, 337] on button "Stop Recording" at bounding box center [1158, 341] width 636 height 31
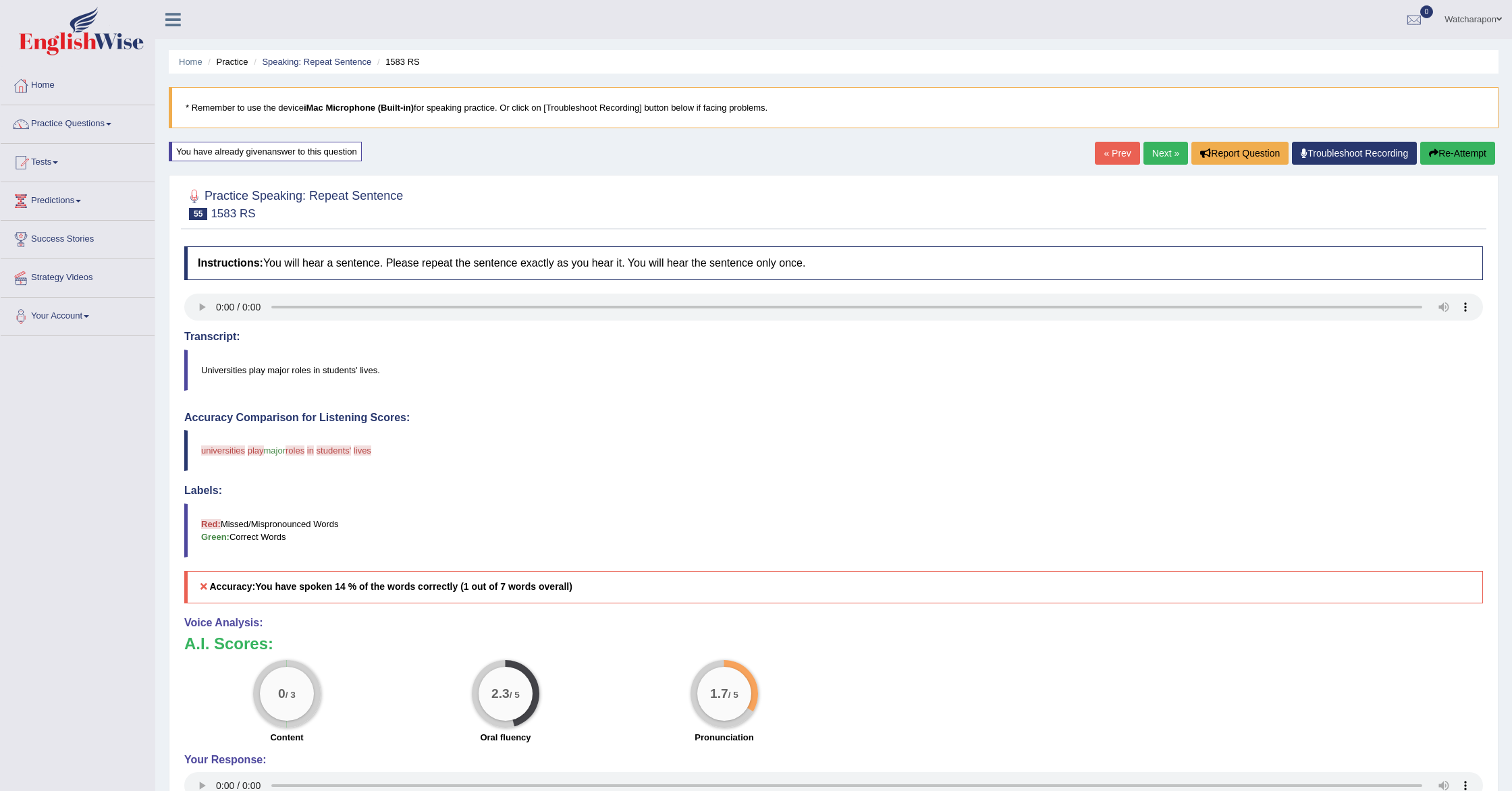
click at [1452, 156] on button "Re-Attempt" at bounding box center [1458, 153] width 75 height 23
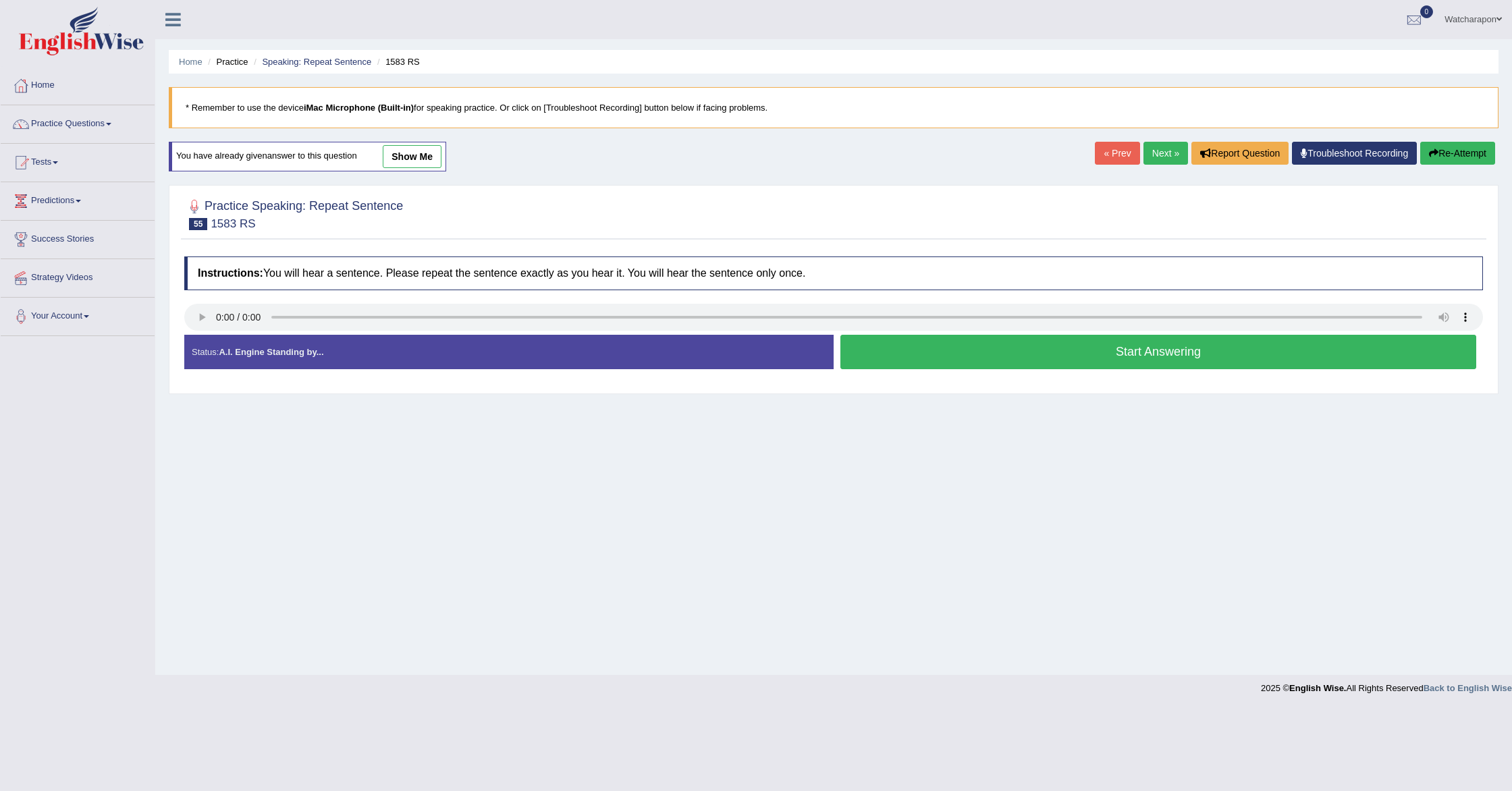
click at [895, 352] on button "Start Answering" at bounding box center [1158, 352] width 636 height 34
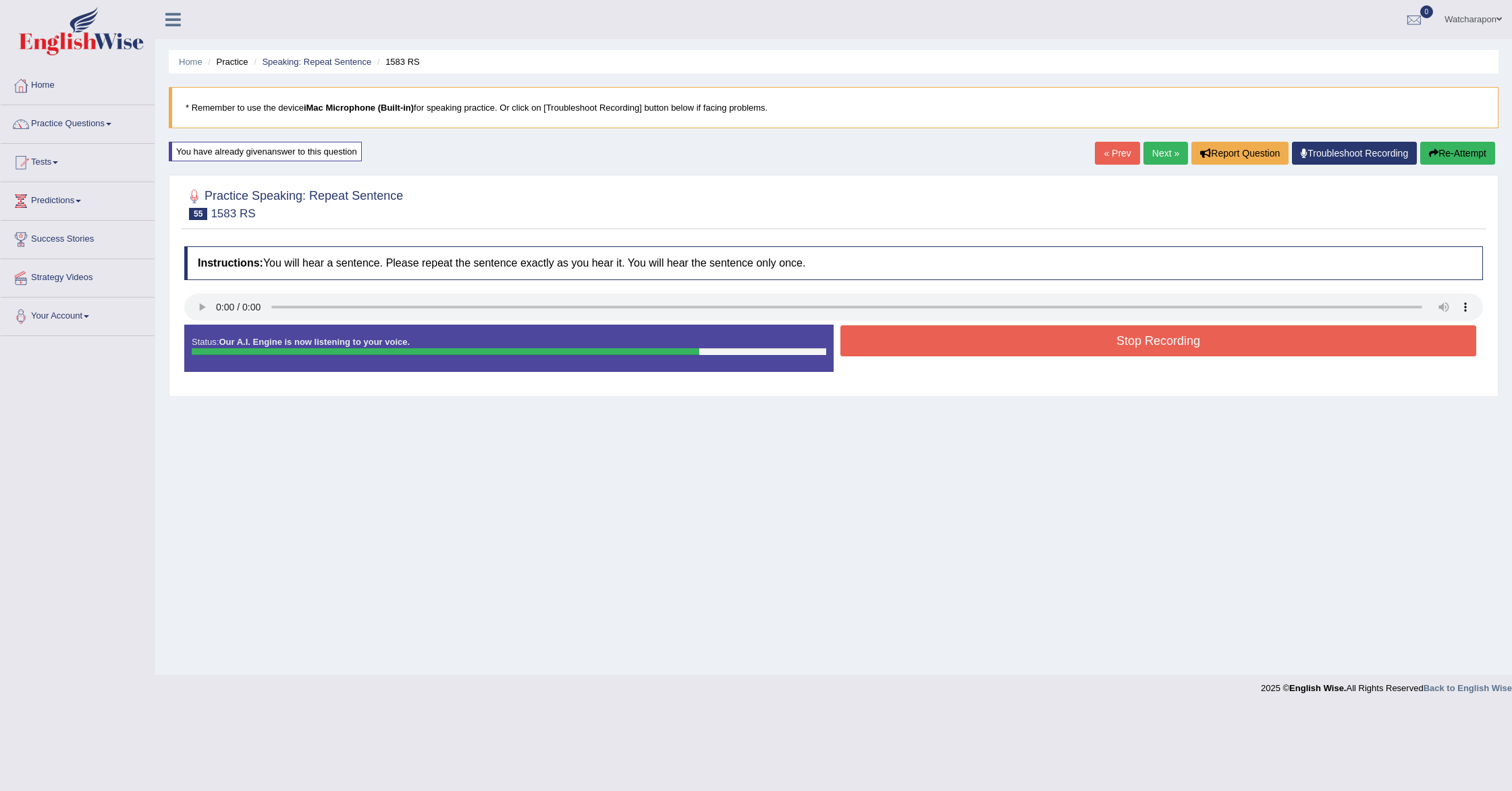
click at [895, 352] on button "Stop Recording" at bounding box center [1158, 341] width 636 height 31
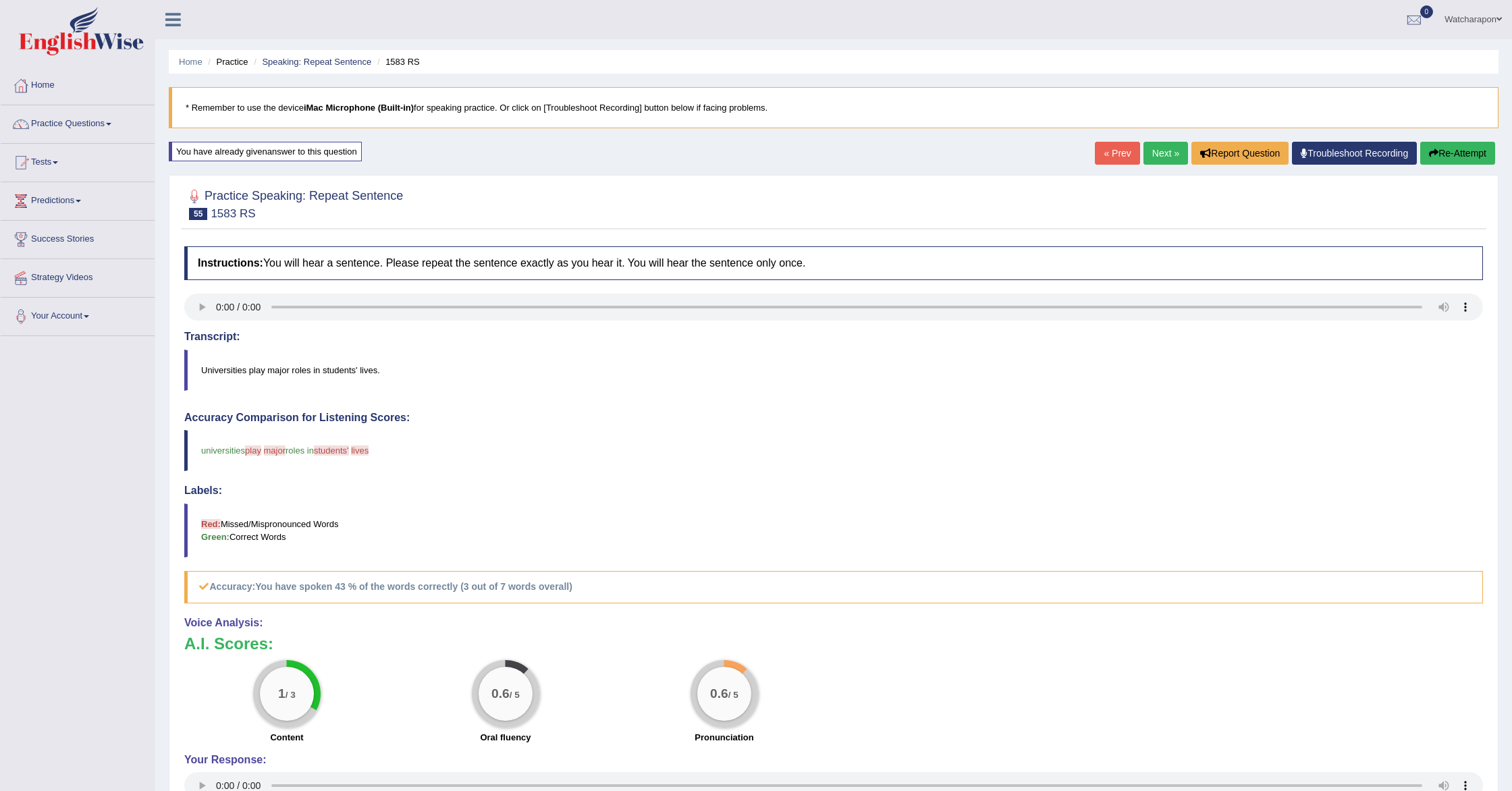
click at [1449, 153] on button "Re-Attempt" at bounding box center [1458, 153] width 75 height 23
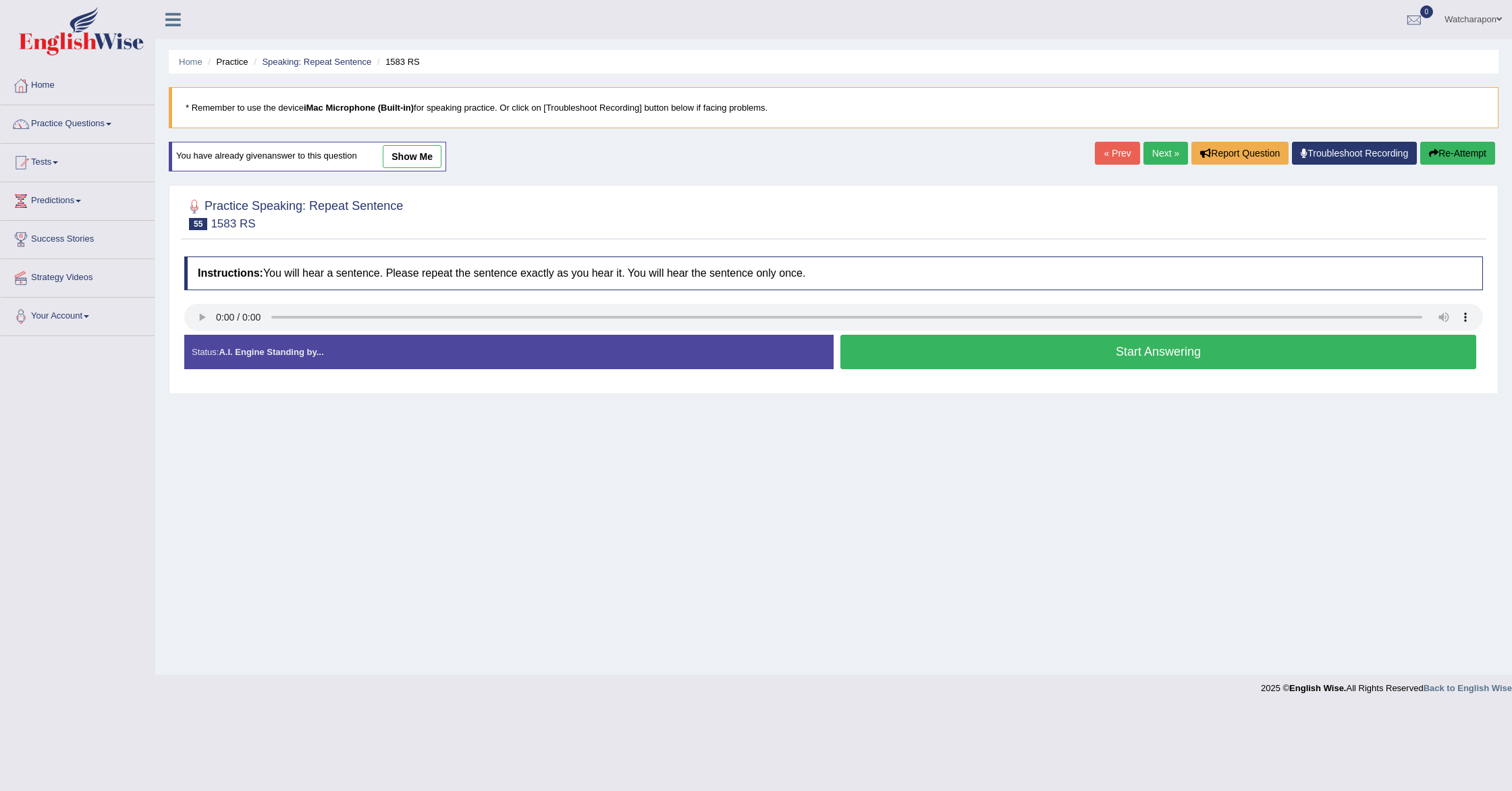
click at [1009, 345] on button "Start Answering" at bounding box center [1158, 352] width 636 height 34
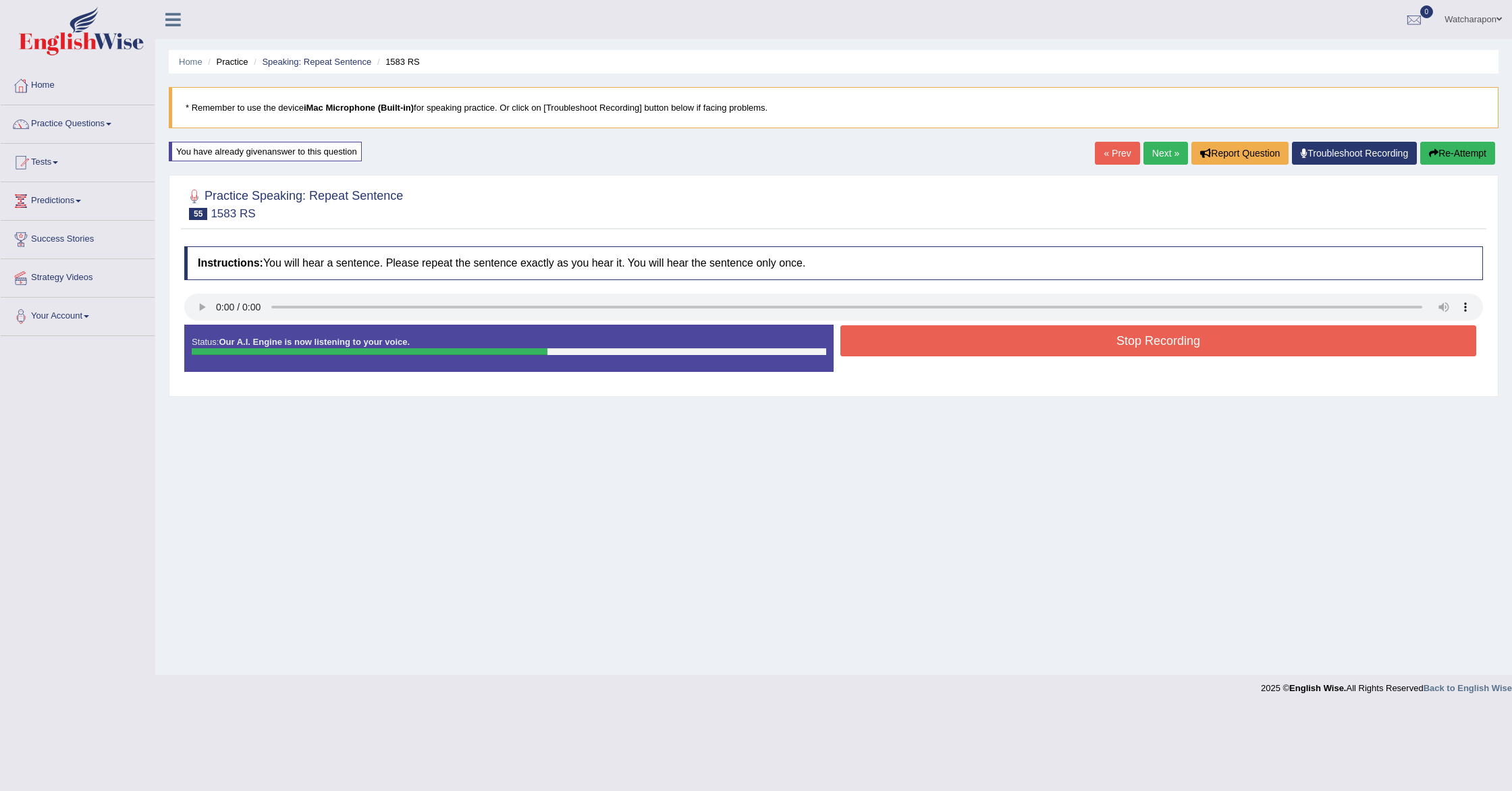
click at [1433, 154] on icon "button" at bounding box center [1433, 153] width 9 height 9
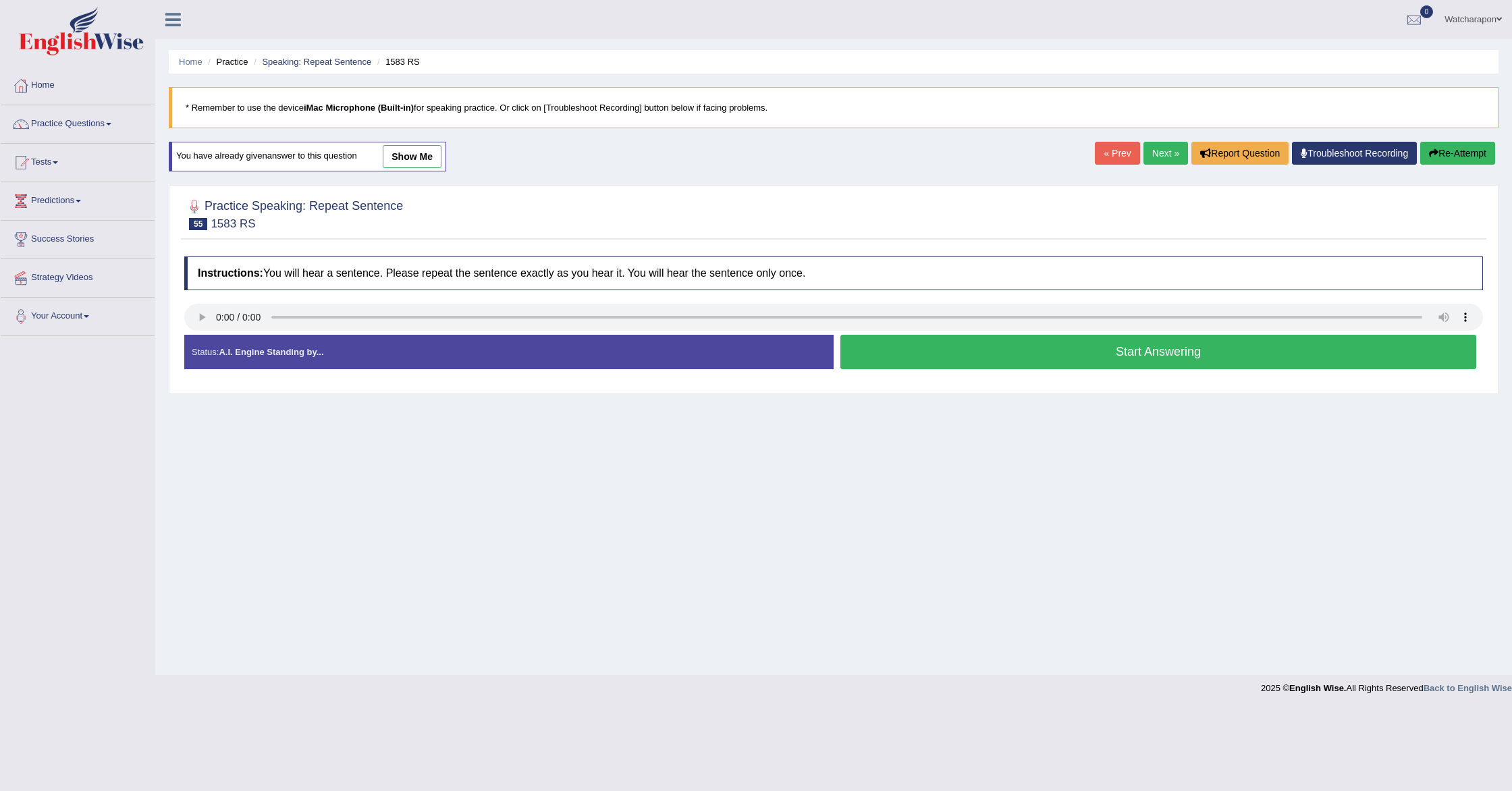
click at [937, 358] on button "Start Answering" at bounding box center [1158, 352] width 636 height 34
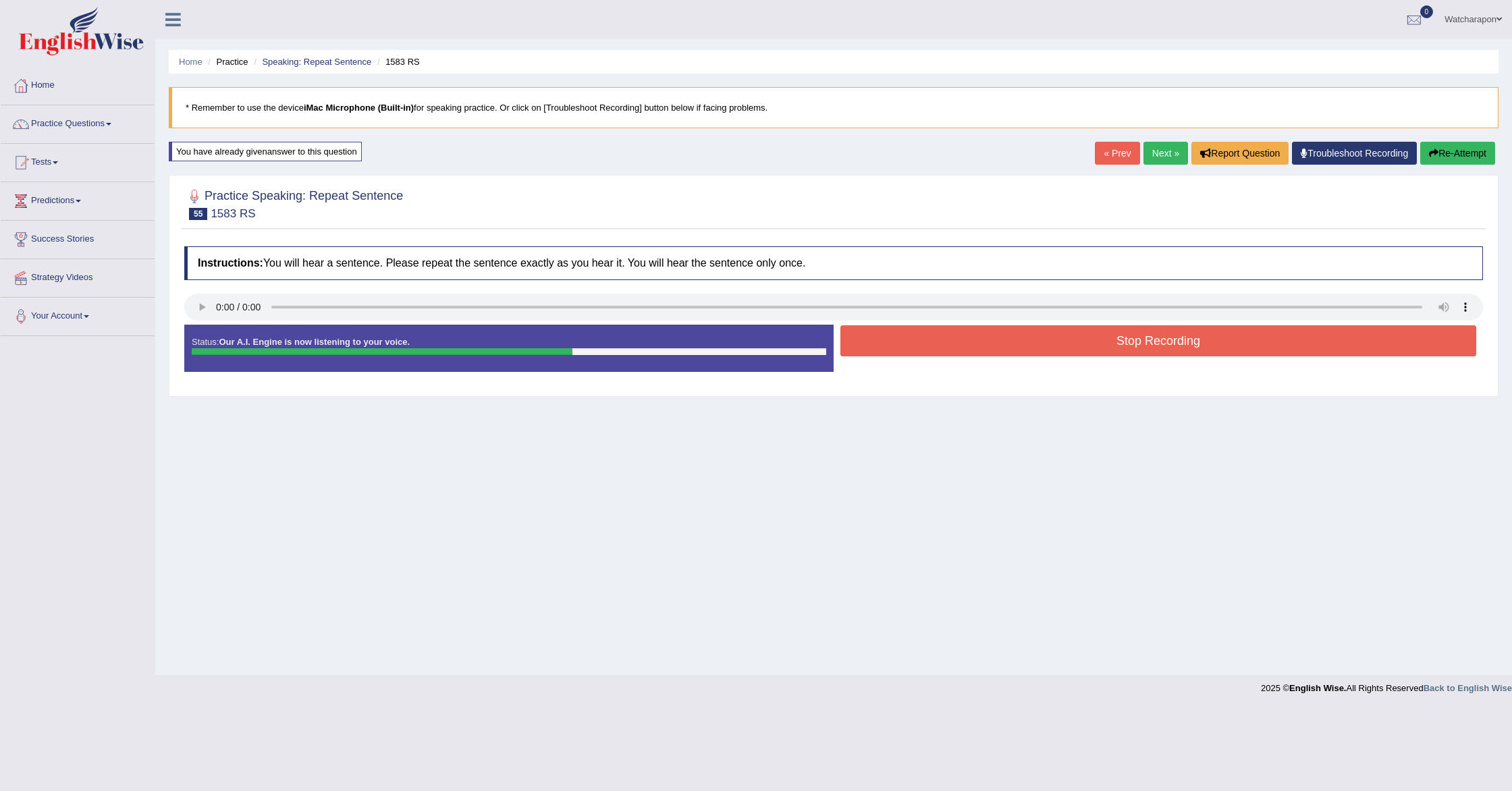
click at [1441, 146] on button "Re-Attempt" at bounding box center [1458, 153] width 75 height 23
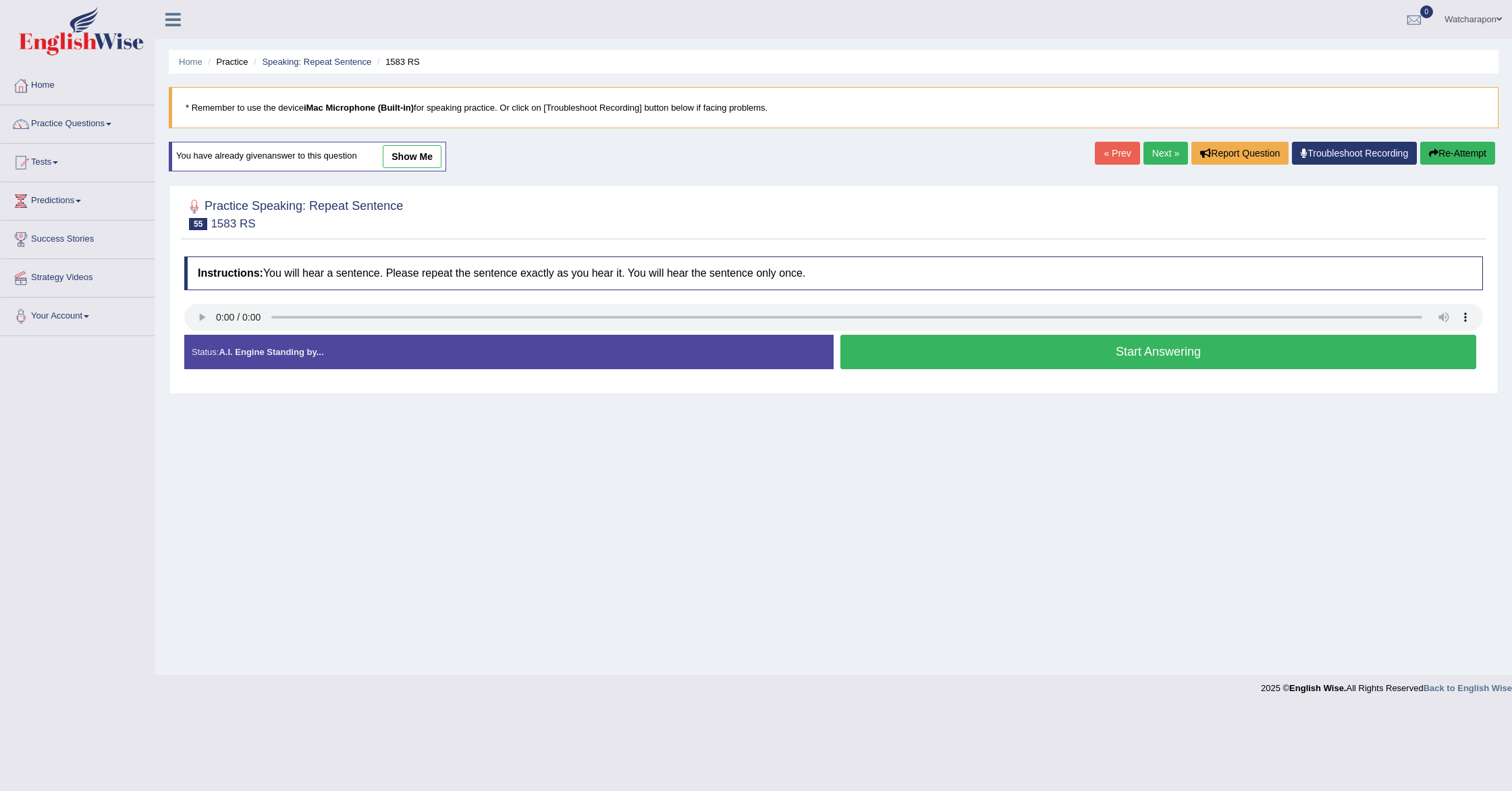
click at [1121, 358] on button "Start Answering" at bounding box center [1158, 352] width 636 height 34
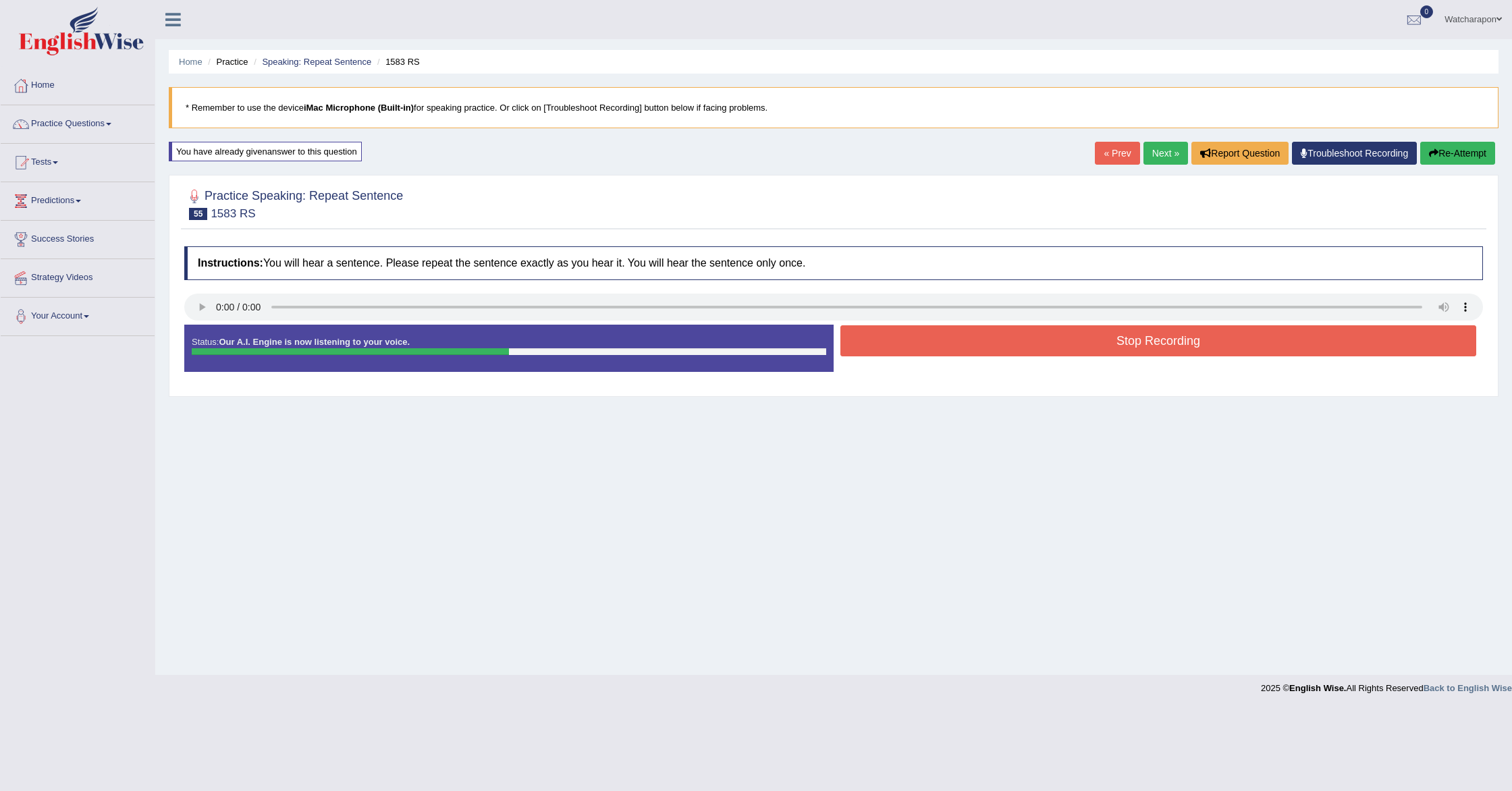
click at [1447, 155] on button "Re-Attempt" at bounding box center [1458, 153] width 75 height 23
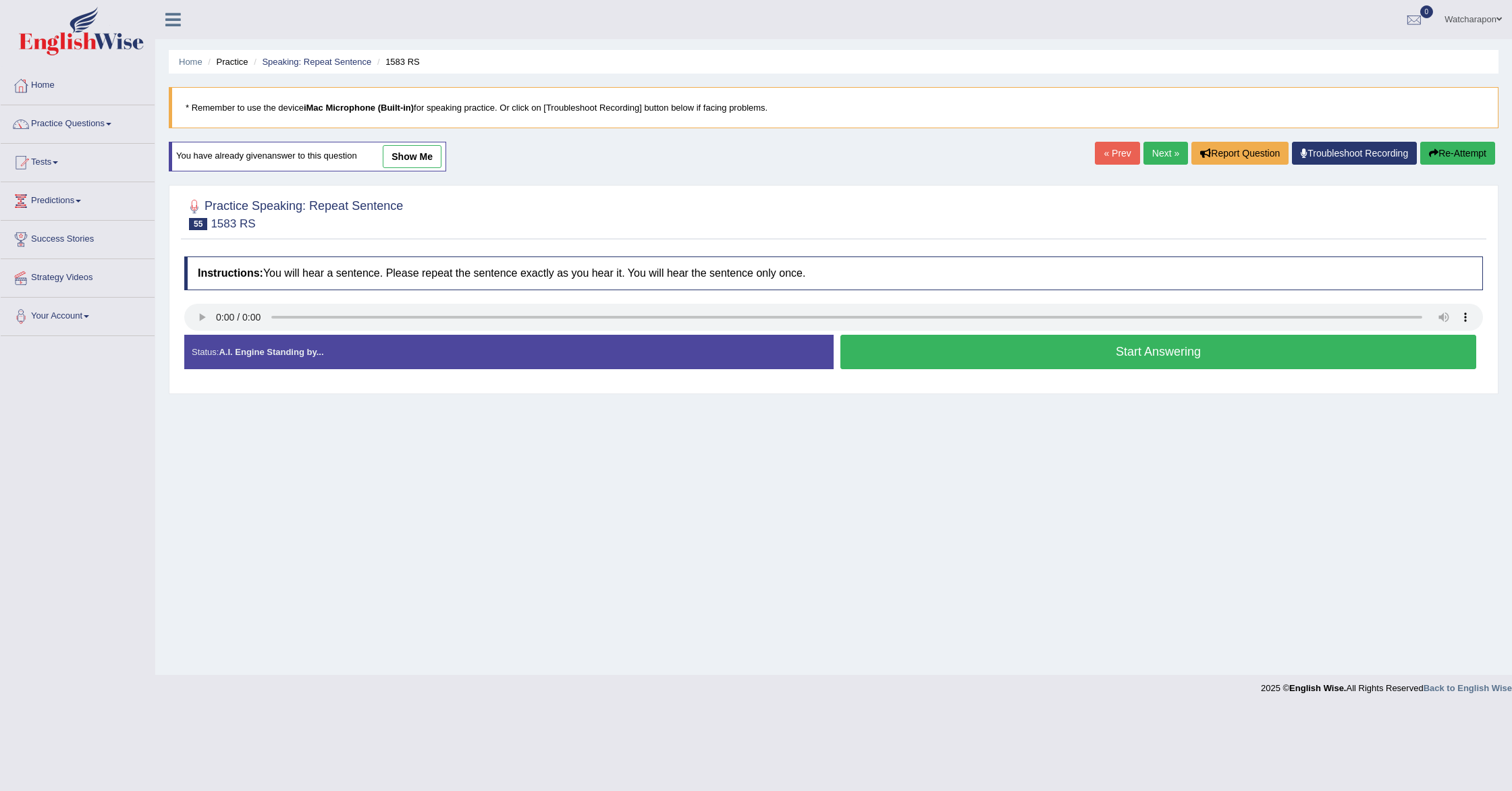
click at [910, 357] on button "Start Answering" at bounding box center [1158, 352] width 636 height 34
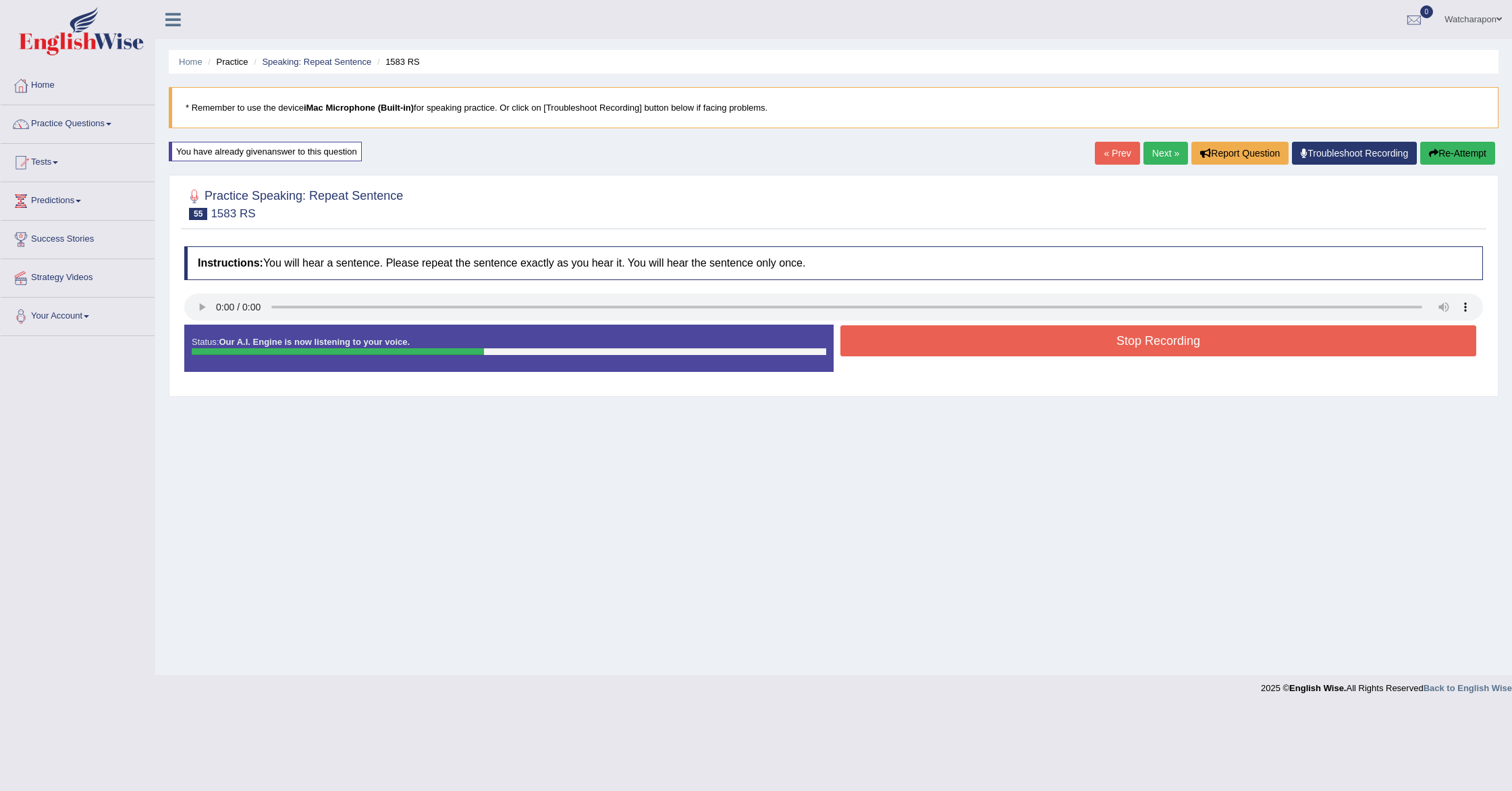
click at [905, 344] on button "Stop Recording" at bounding box center [1158, 341] width 636 height 31
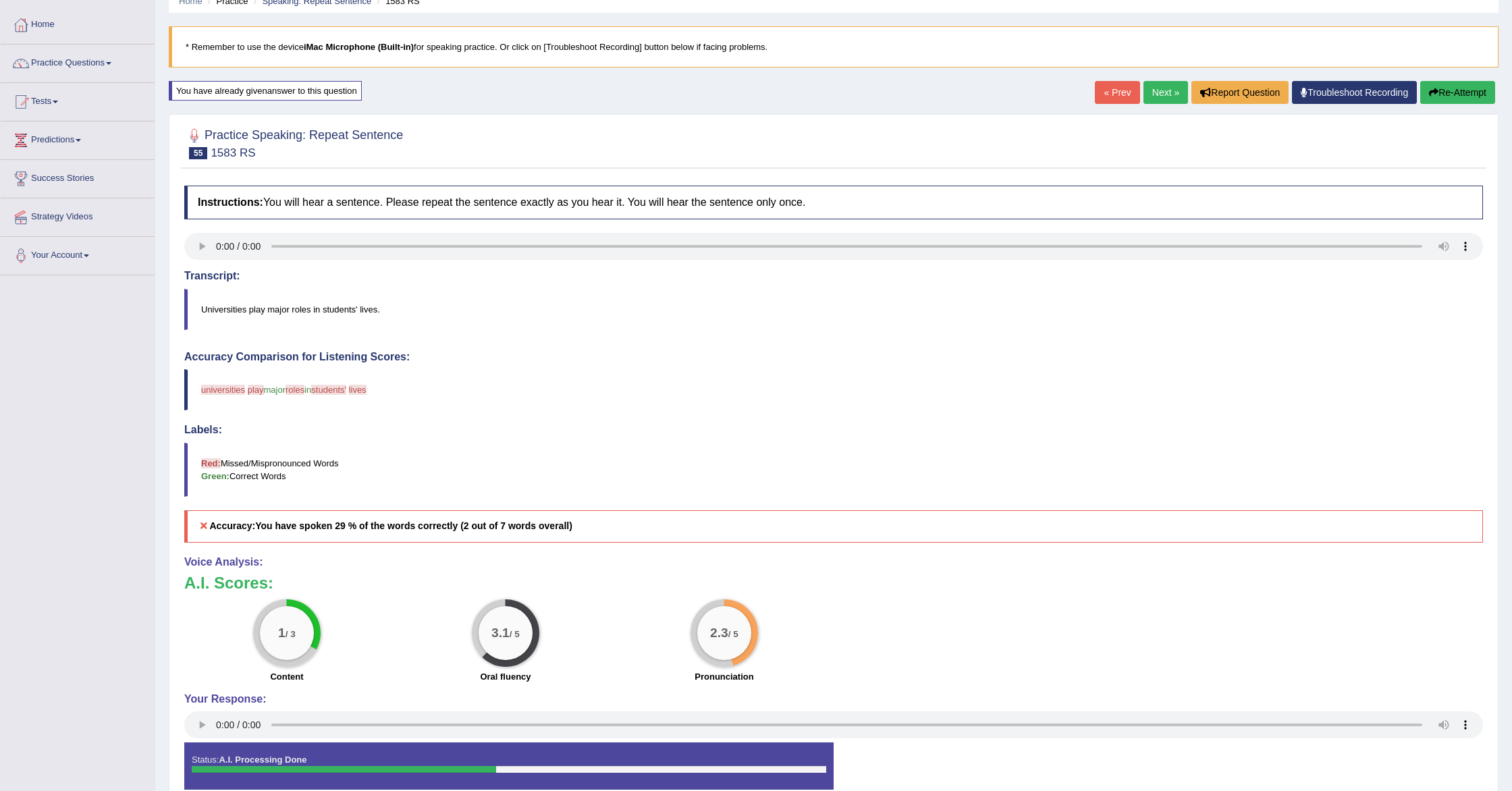
scroll to position [74, 0]
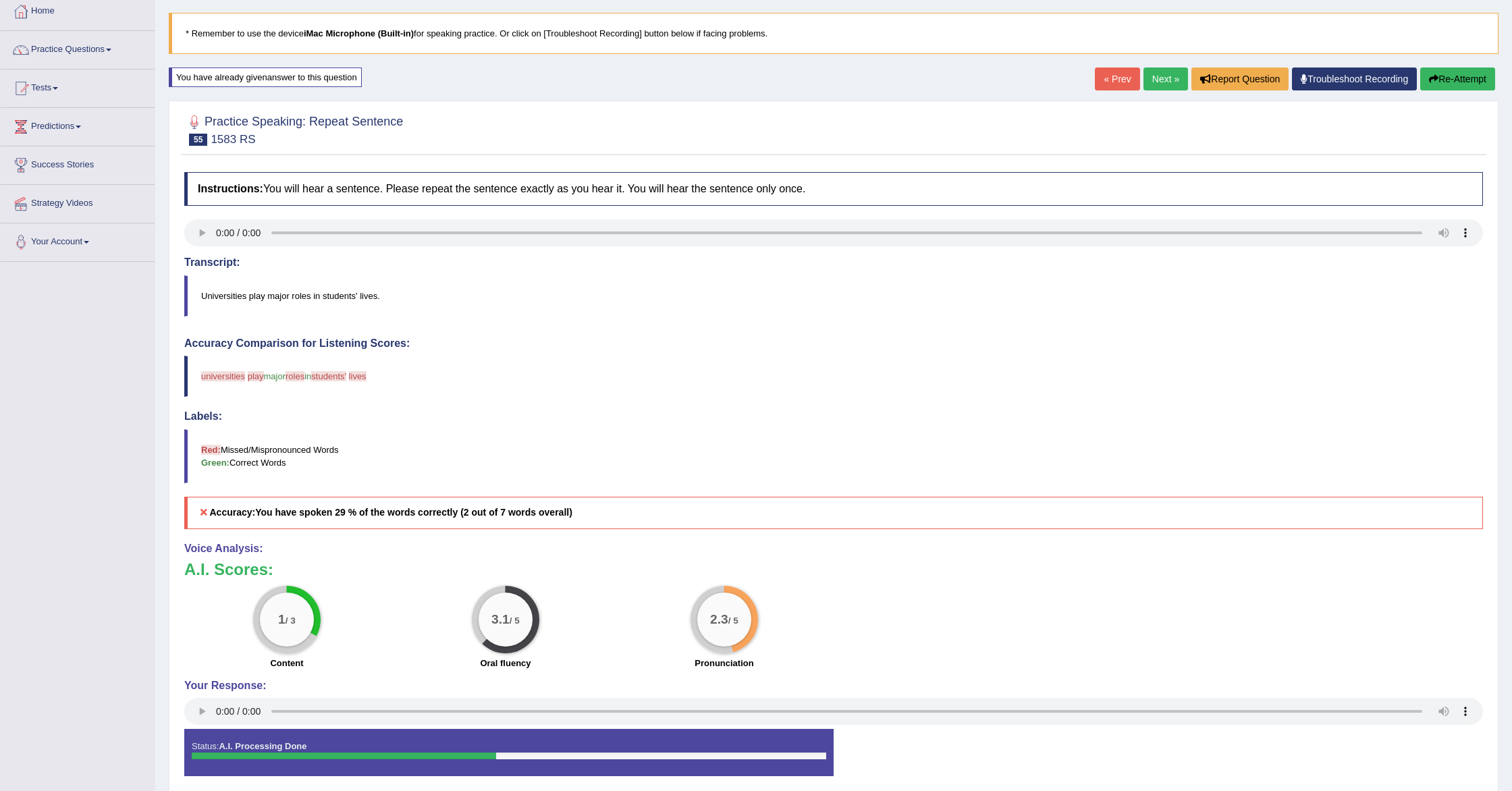
click at [1159, 77] on link "Next »" at bounding box center [1166, 78] width 44 height 23
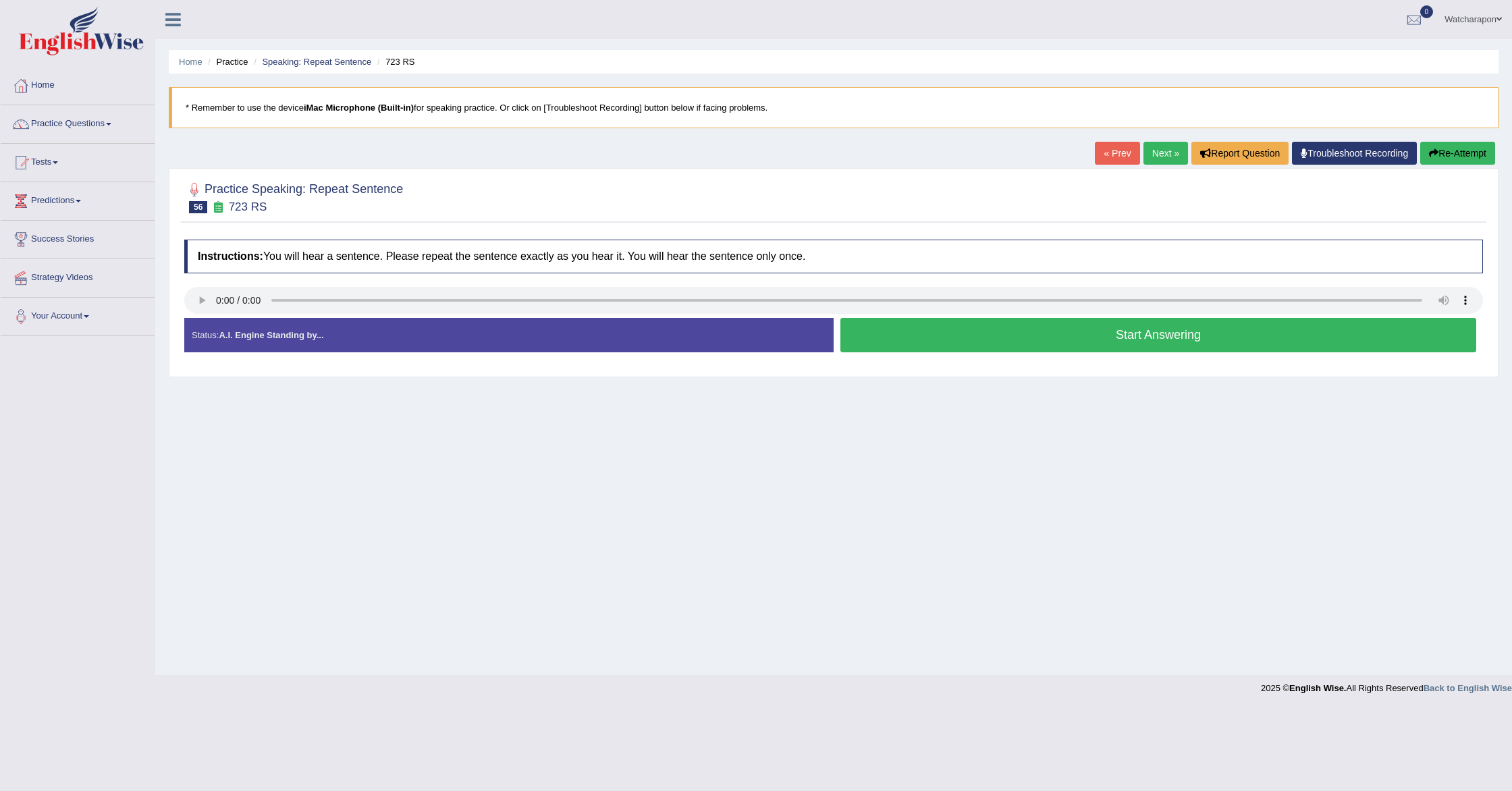
click at [885, 341] on button "Start Answering" at bounding box center [1158, 335] width 636 height 34
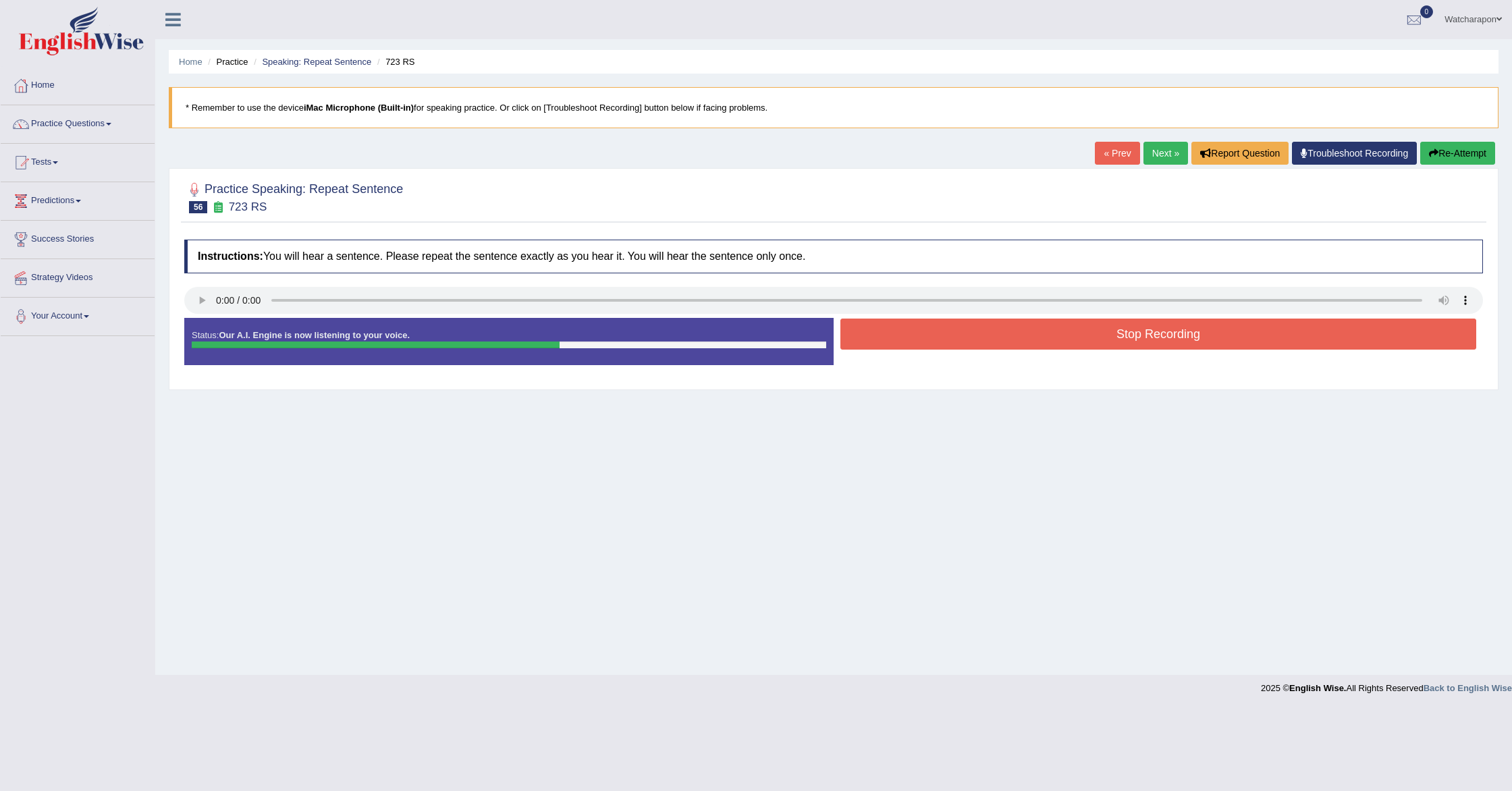
click at [885, 341] on button "Stop Recording" at bounding box center [1158, 334] width 636 height 31
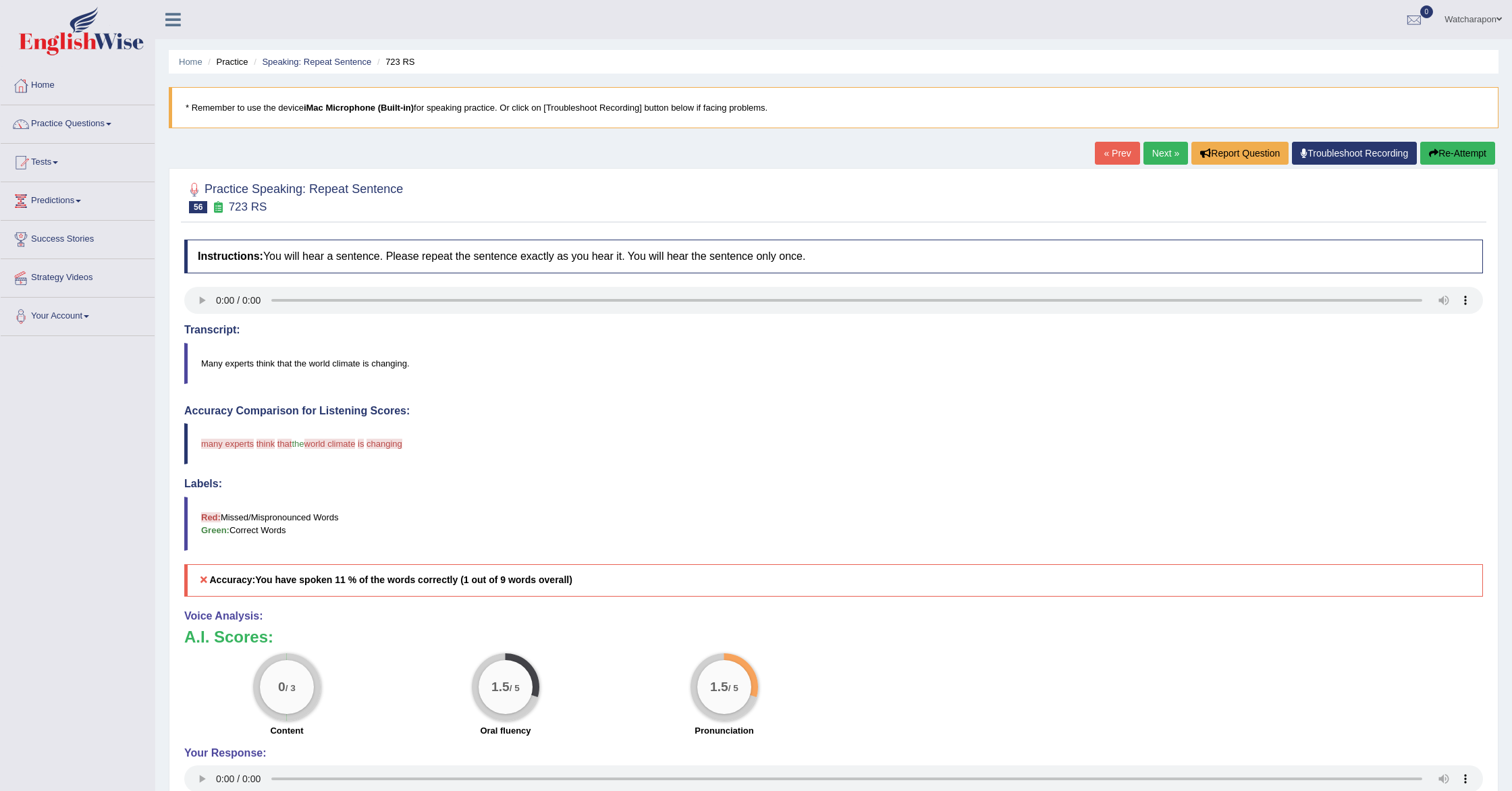
click at [1429, 152] on icon "button" at bounding box center [1433, 153] width 9 height 9
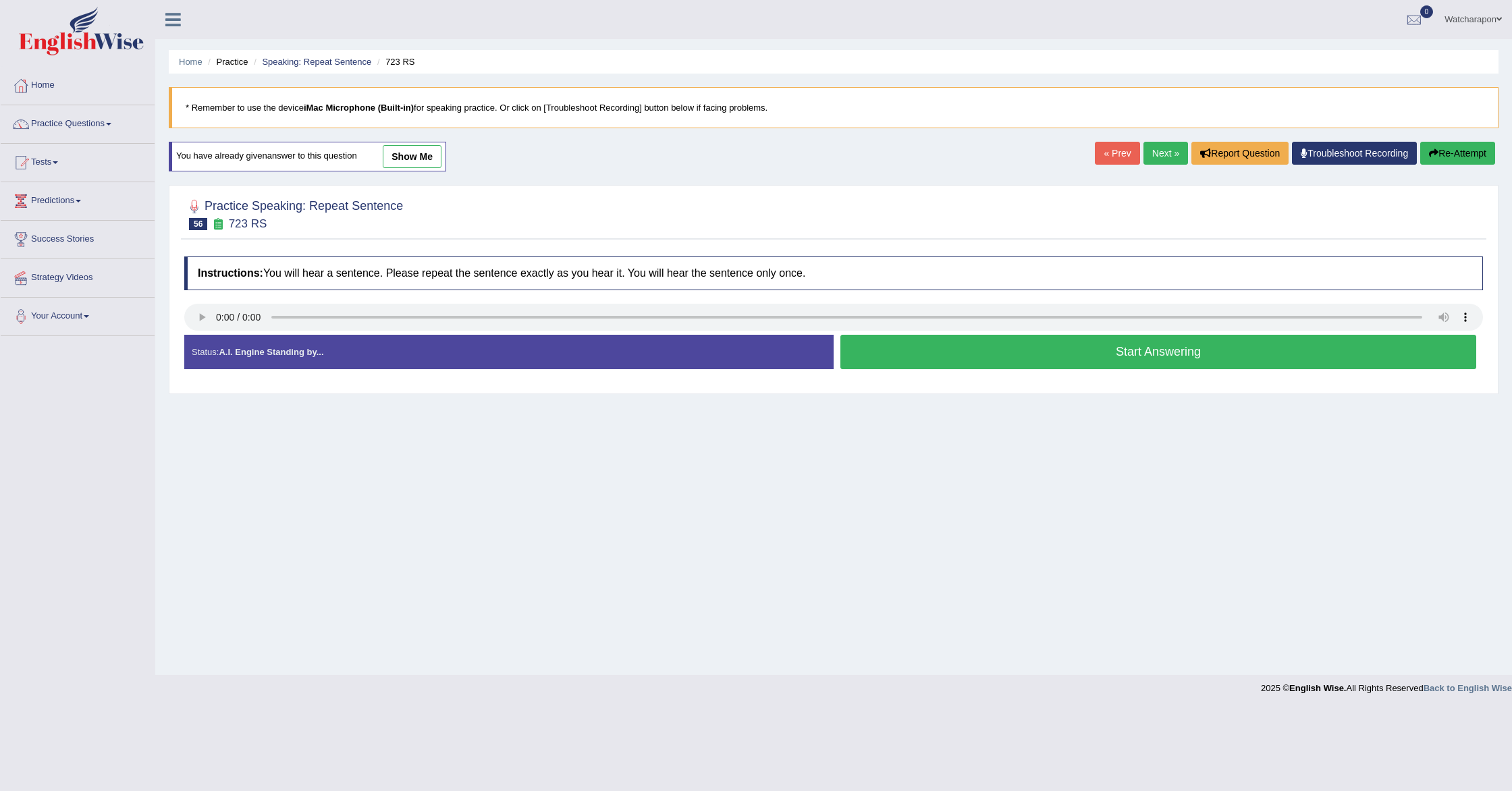
click at [961, 347] on button "Start Answering" at bounding box center [1158, 352] width 636 height 34
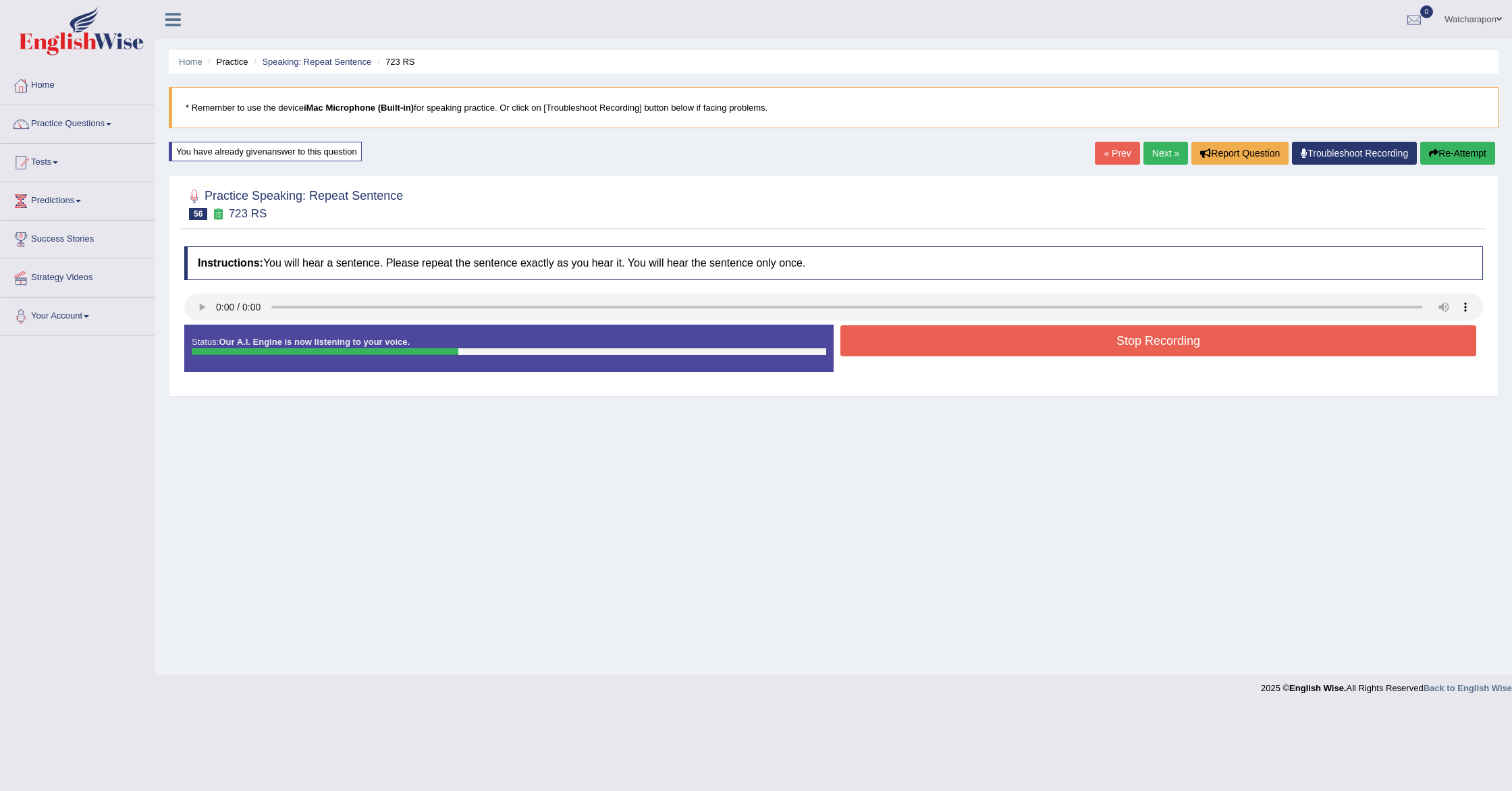
click at [967, 342] on button "Stop Recording" at bounding box center [1158, 341] width 636 height 31
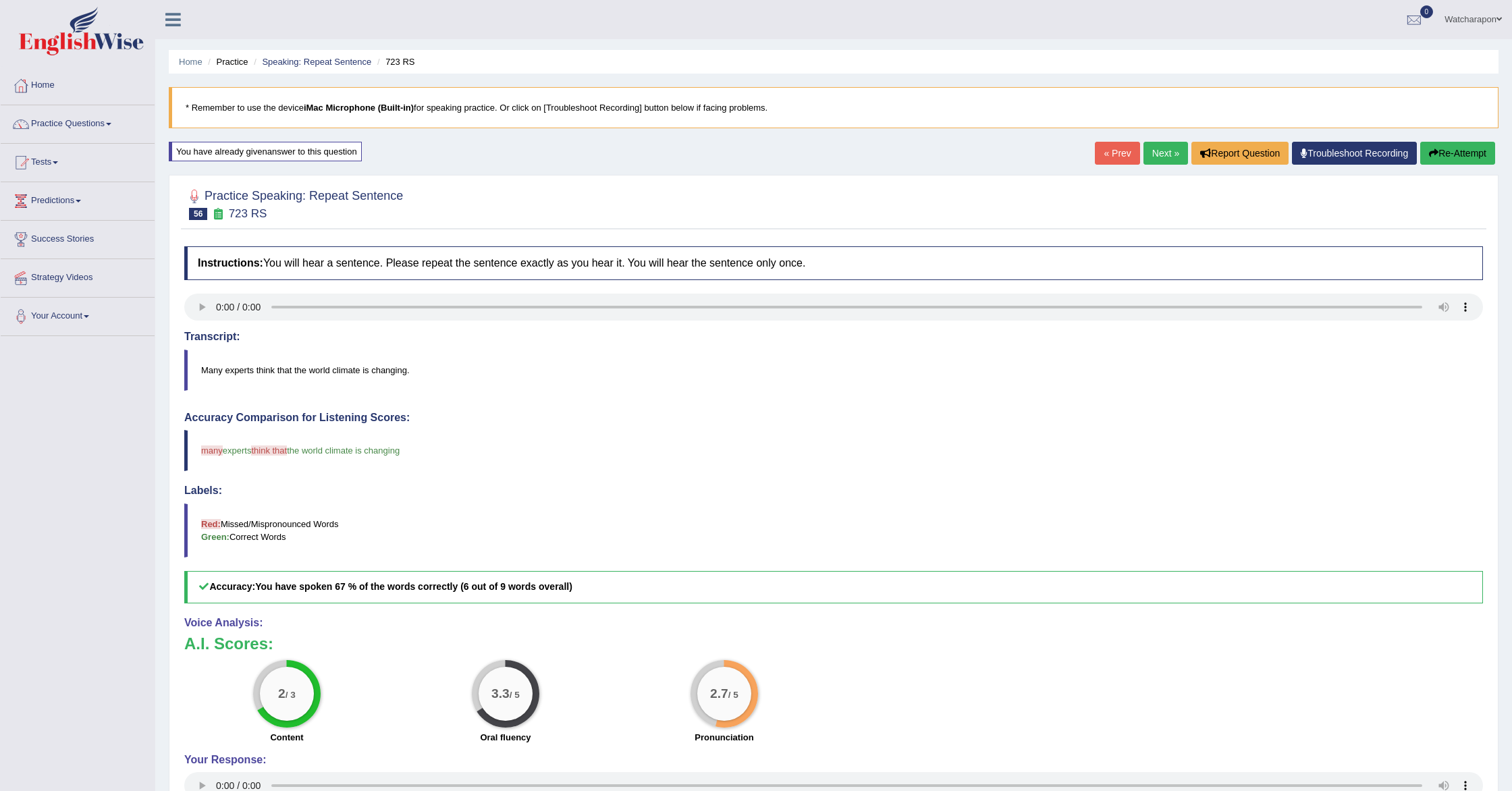
click at [1165, 154] on link "Next »" at bounding box center [1166, 153] width 44 height 23
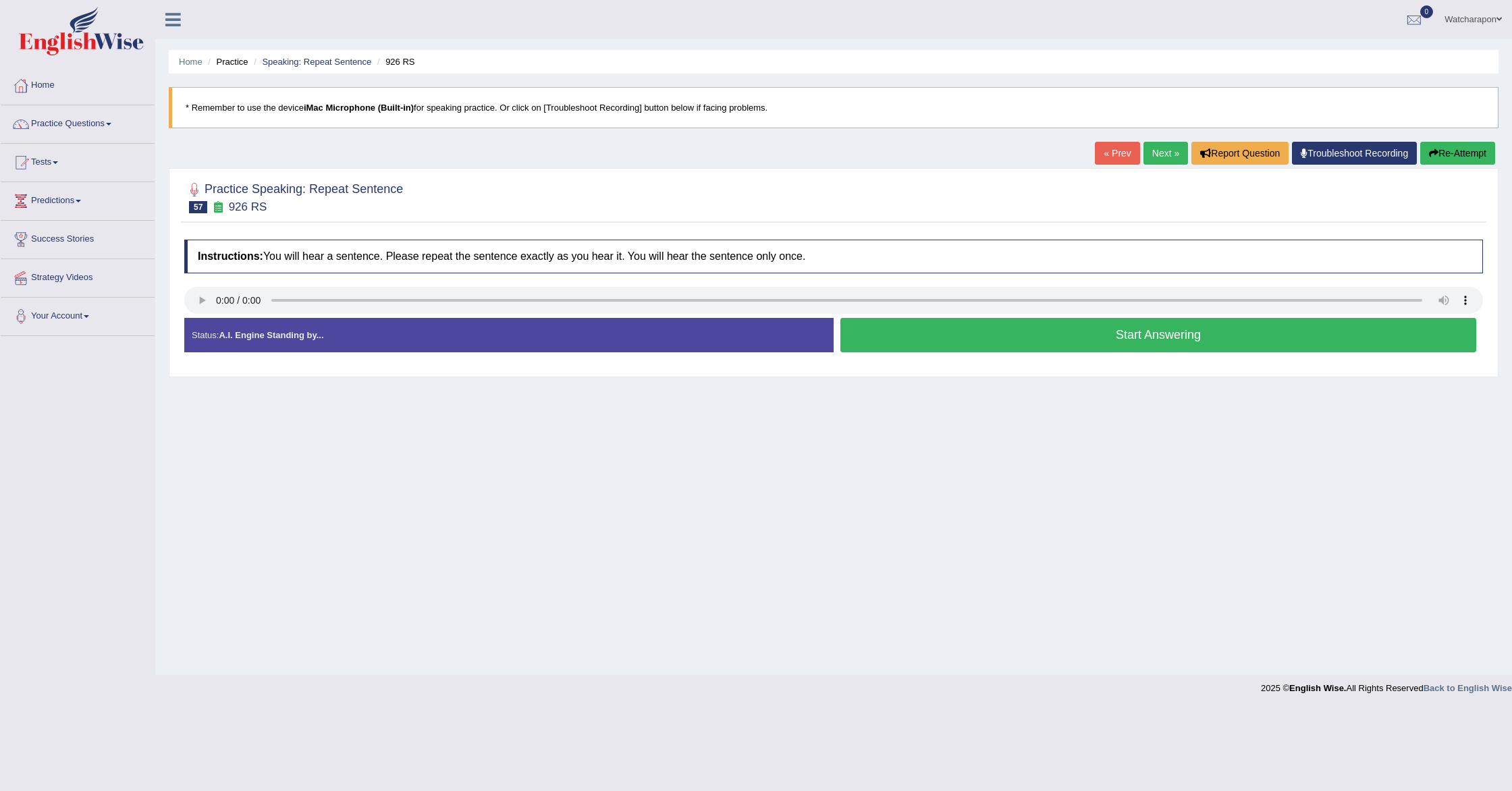
click at [936, 346] on button "Start Answering" at bounding box center [1158, 335] width 636 height 34
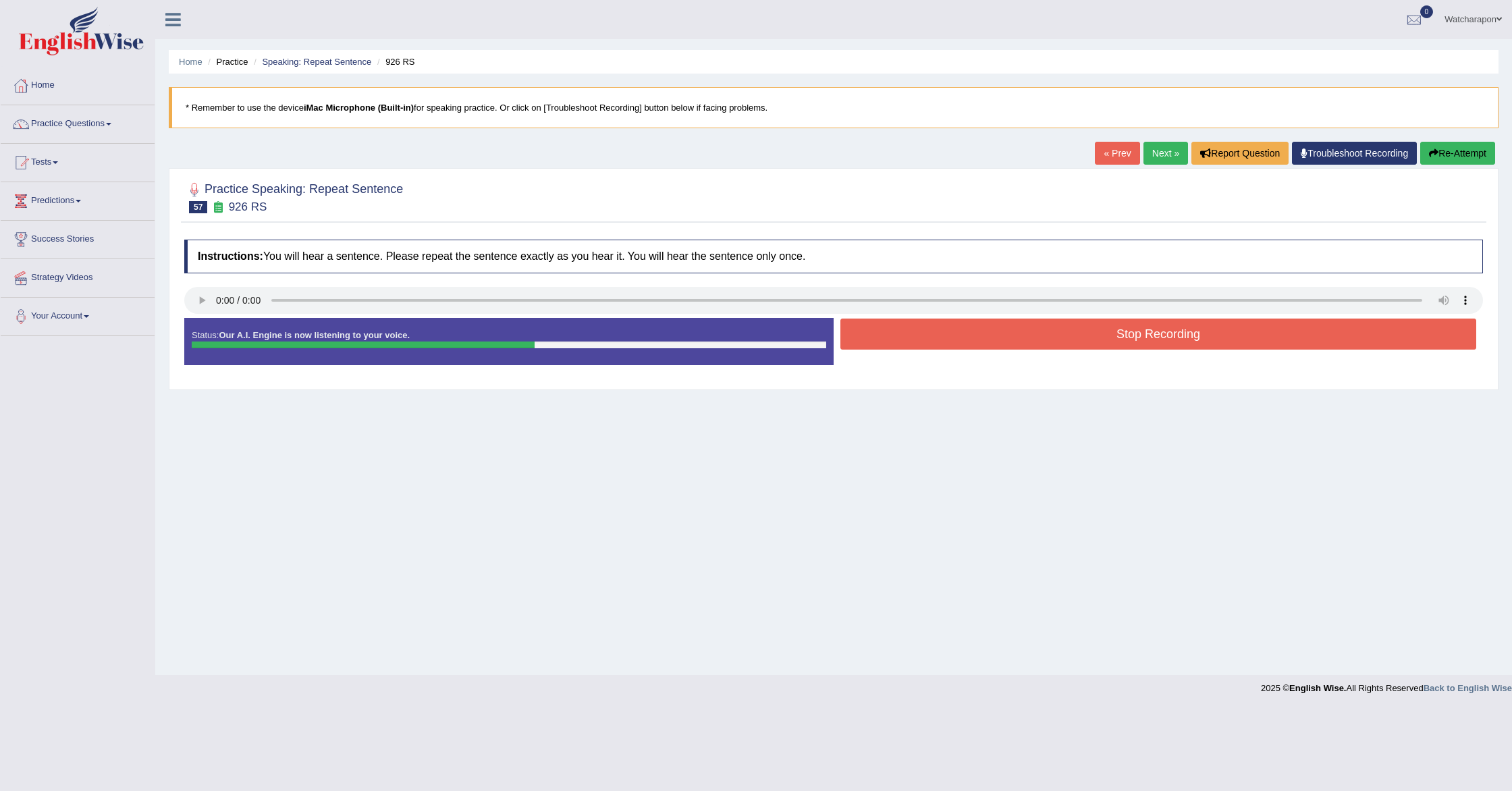
click at [935, 339] on button "Stop Recording" at bounding box center [1158, 334] width 636 height 31
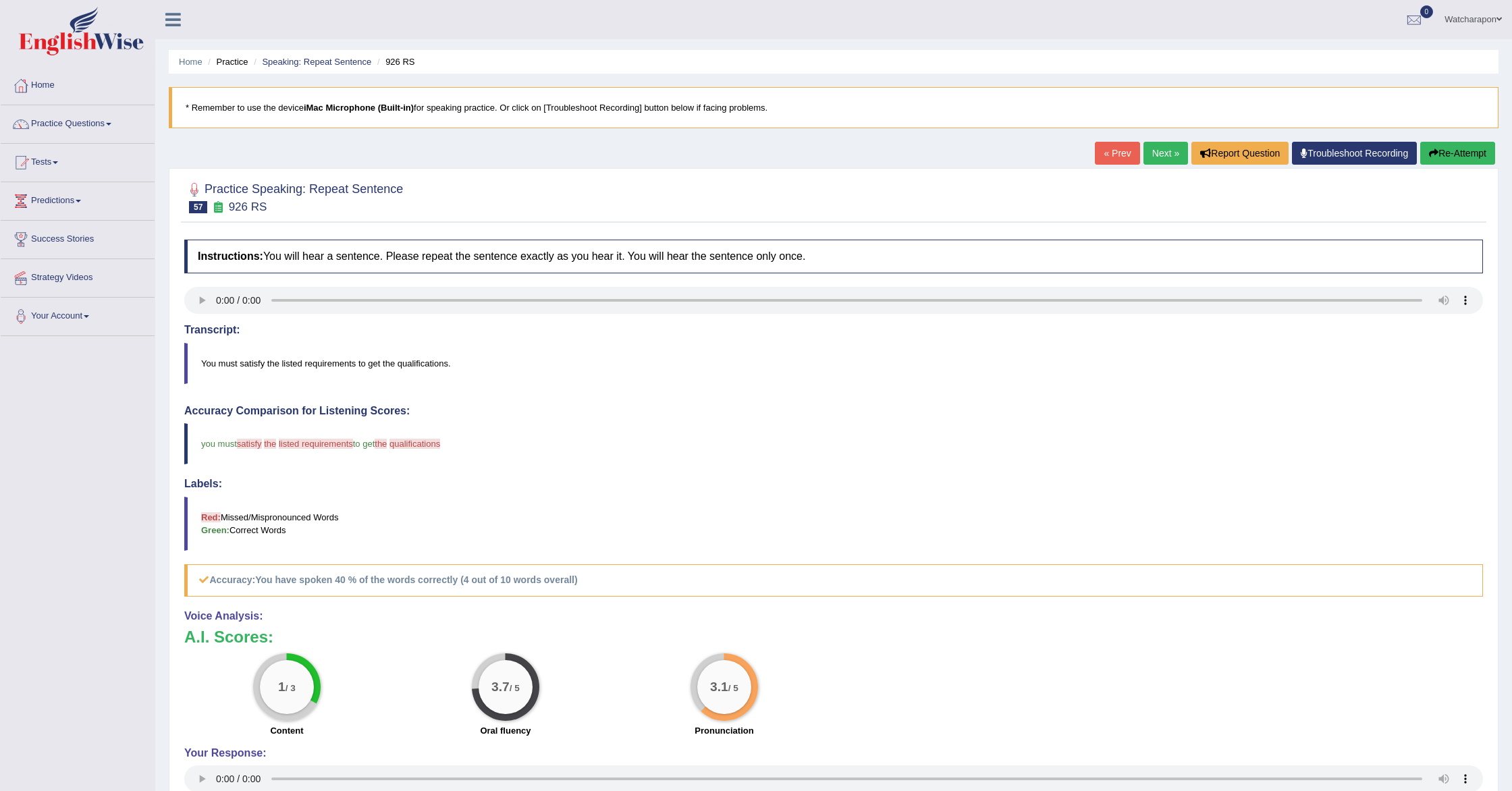
click at [1158, 156] on link "Next »" at bounding box center [1166, 153] width 44 height 23
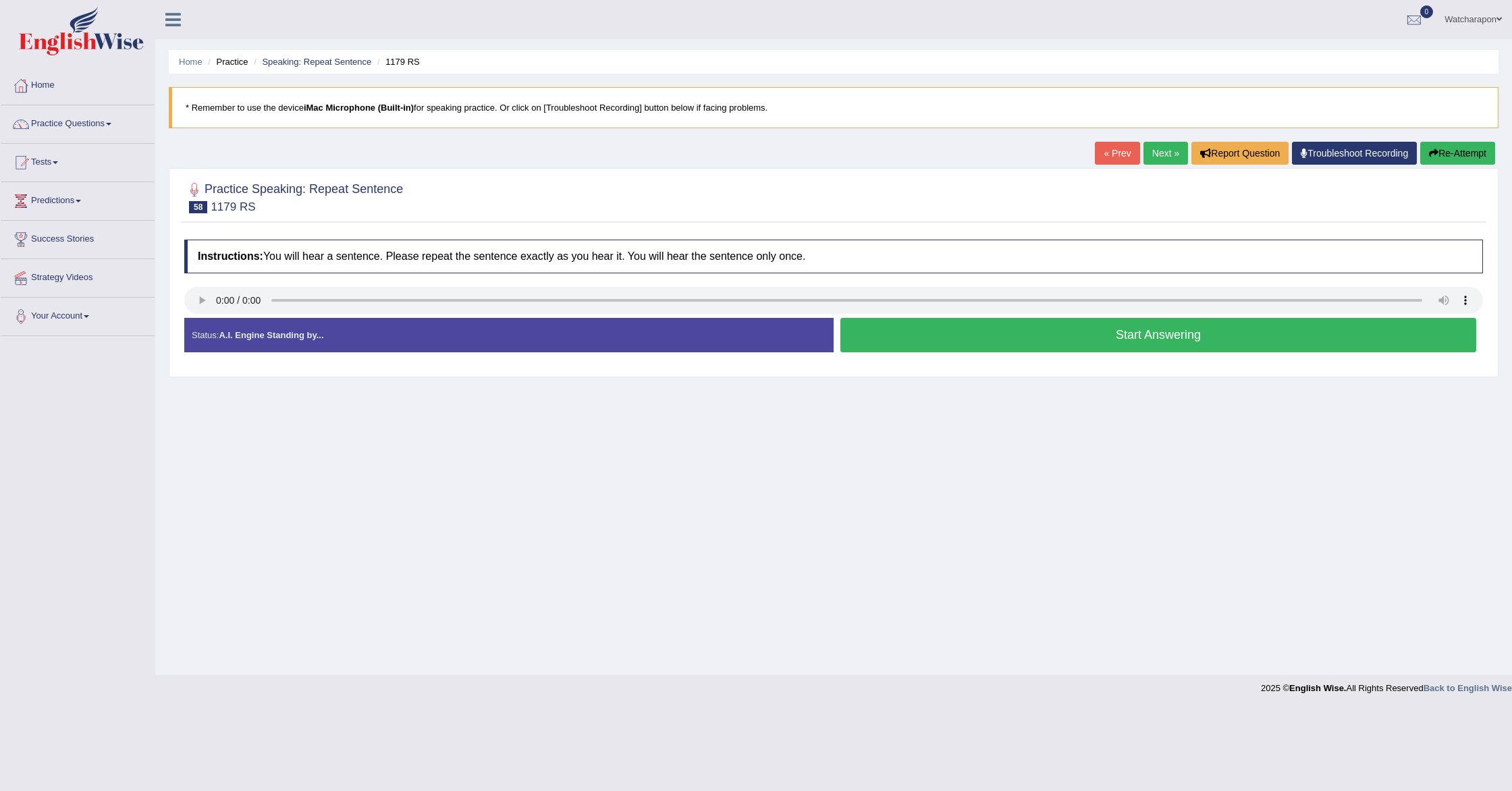
click at [873, 346] on button "Start Answering" at bounding box center [1158, 335] width 636 height 34
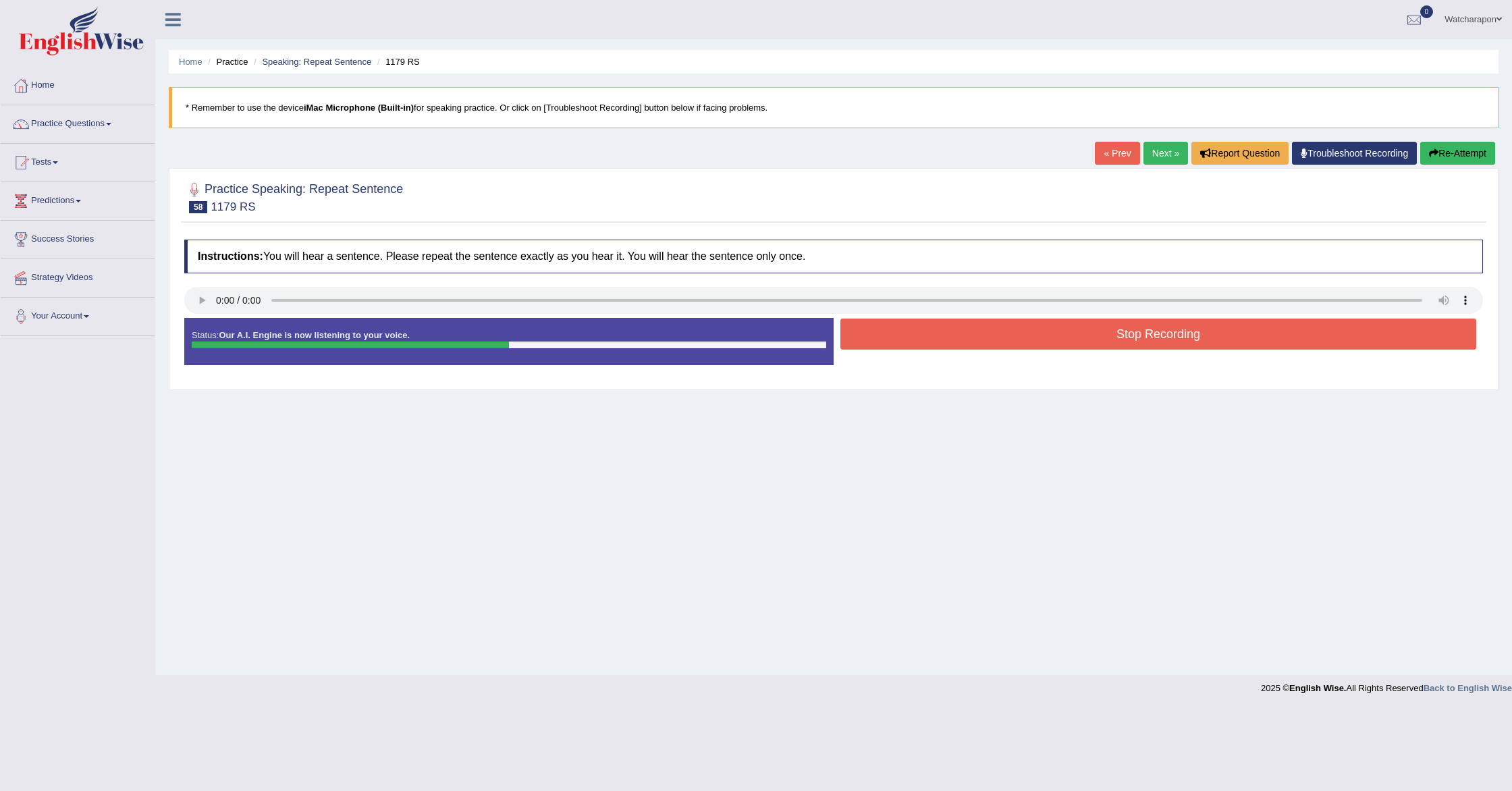
click at [878, 339] on button "Stop Recording" at bounding box center [1158, 334] width 636 height 31
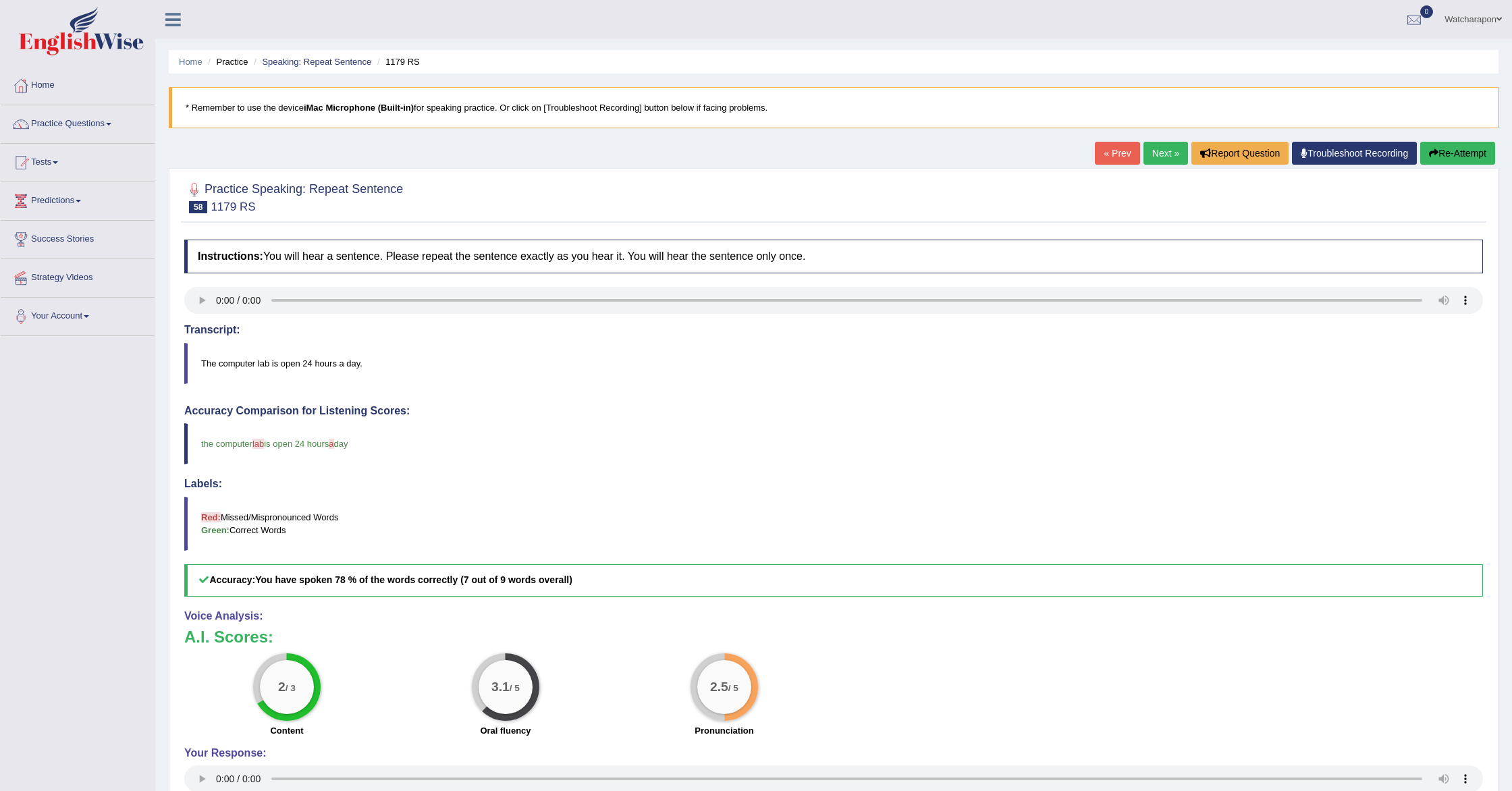
click at [1441, 149] on button "Re-Attempt" at bounding box center [1458, 153] width 75 height 23
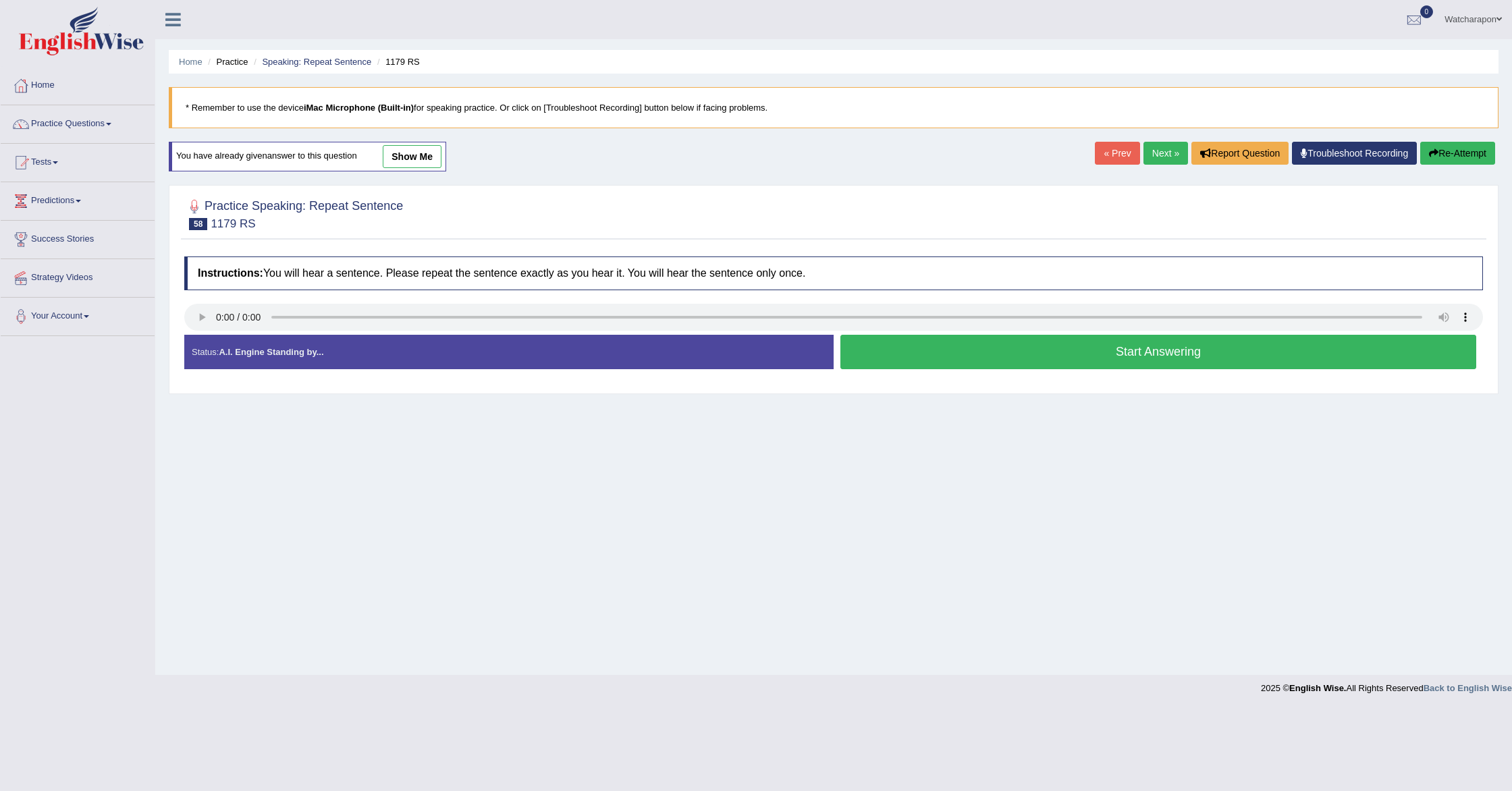
click at [1002, 365] on button "Start Answering" at bounding box center [1158, 352] width 636 height 34
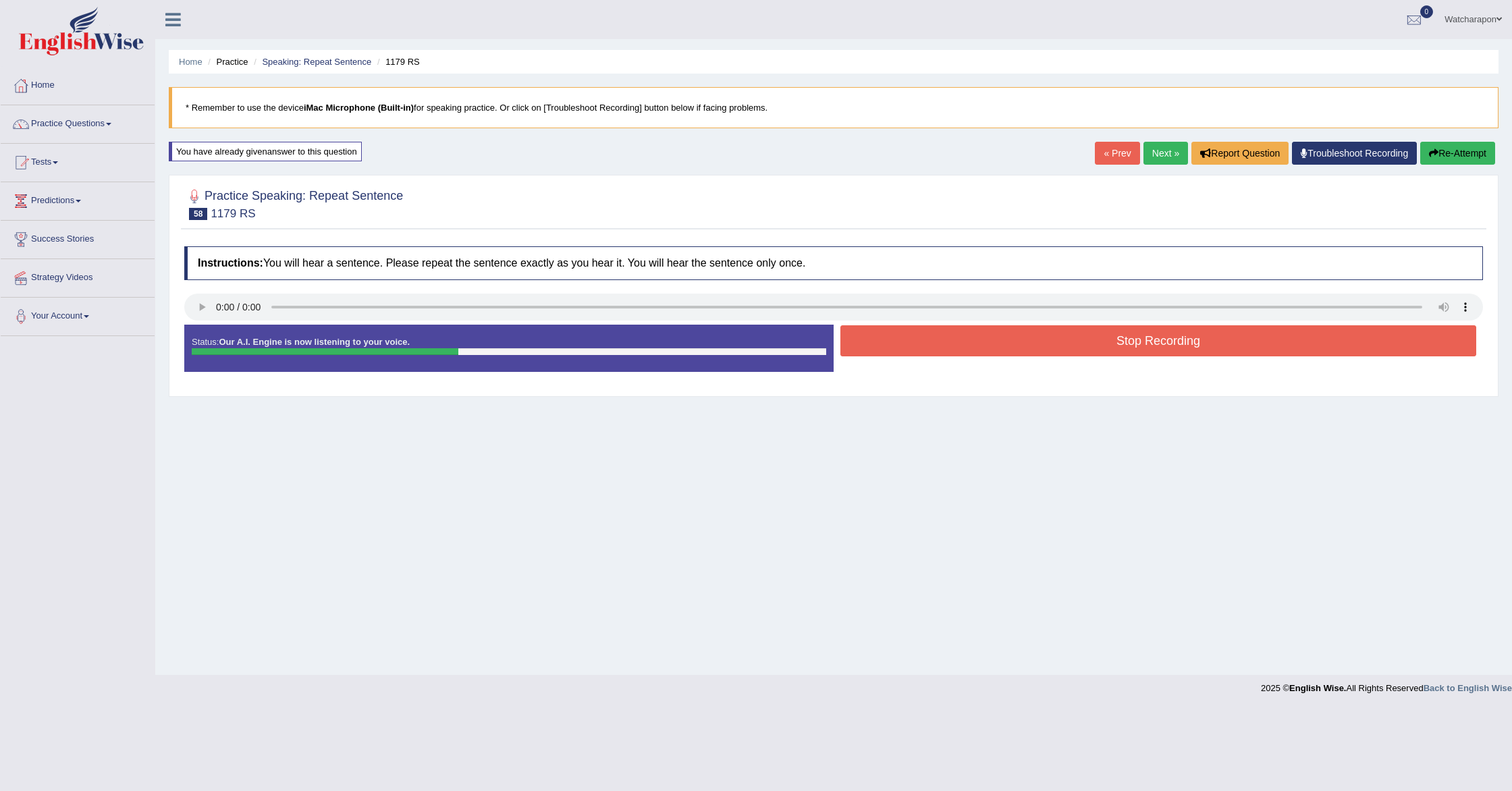
click at [1004, 349] on button "Stop Recording" at bounding box center [1158, 341] width 636 height 31
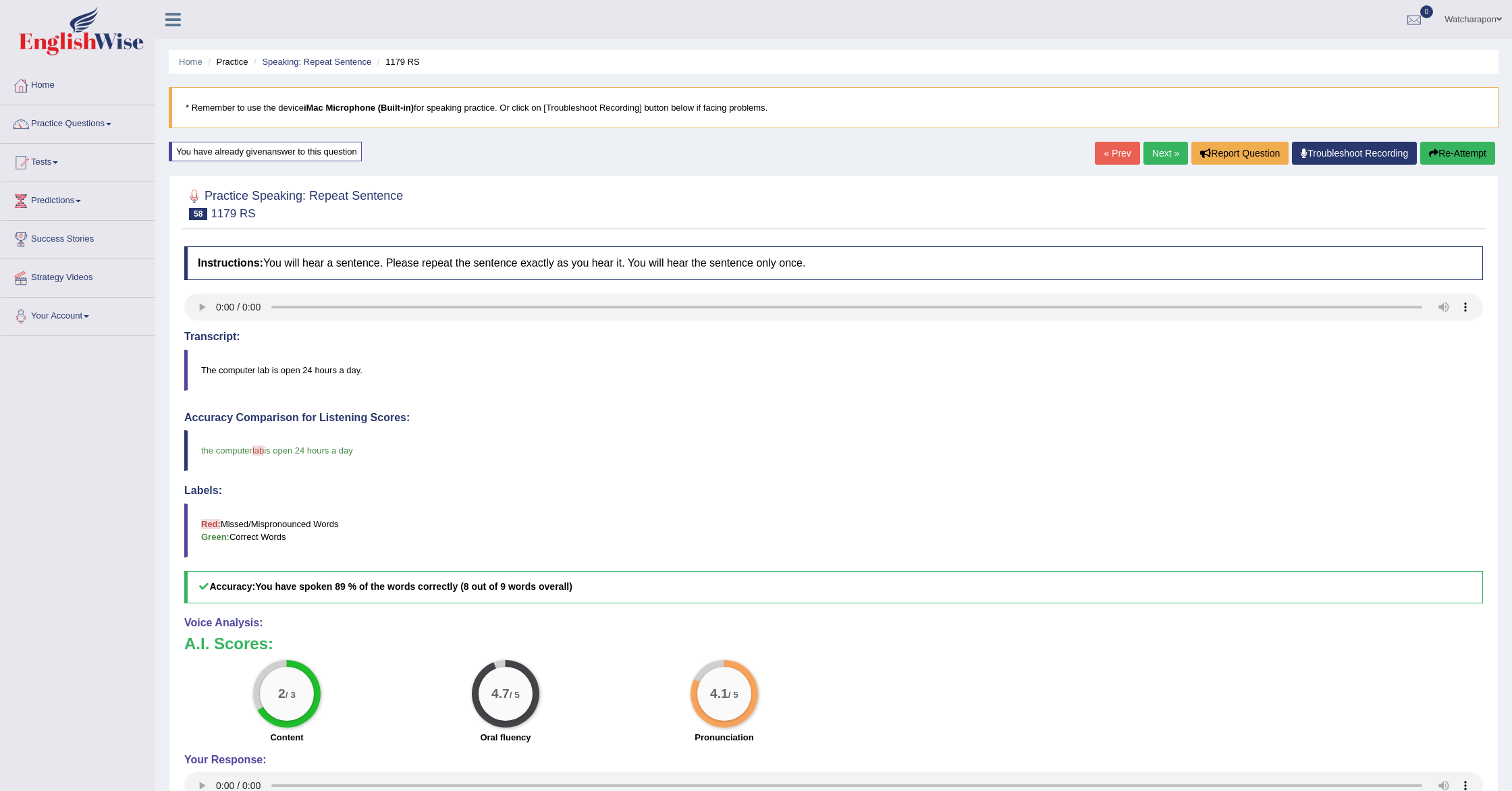
click at [1147, 156] on link "Next »" at bounding box center [1166, 153] width 44 height 23
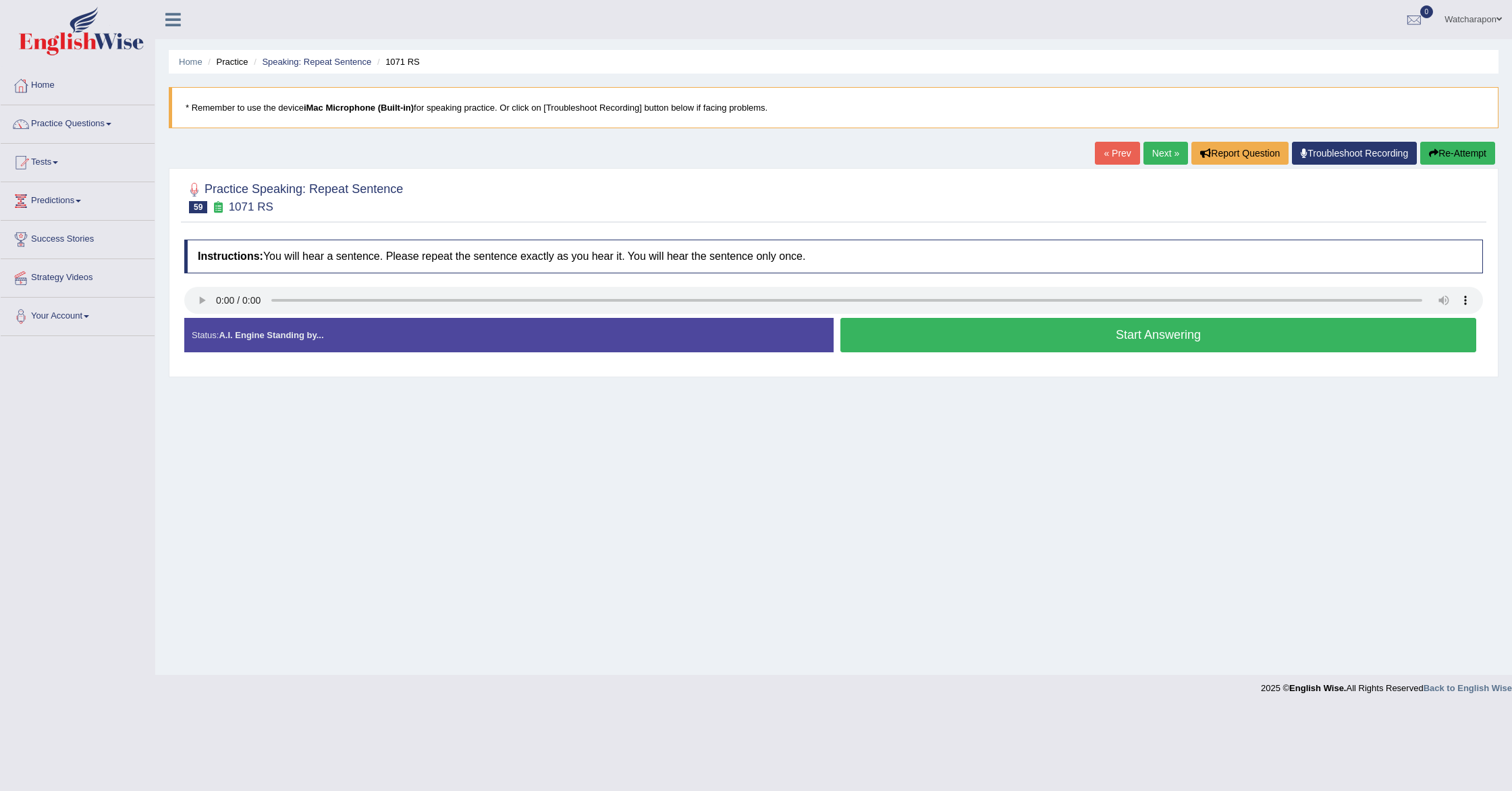
click at [918, 333] on button "Start Answering" at bounding box center [1158, 335] width 636 height 34
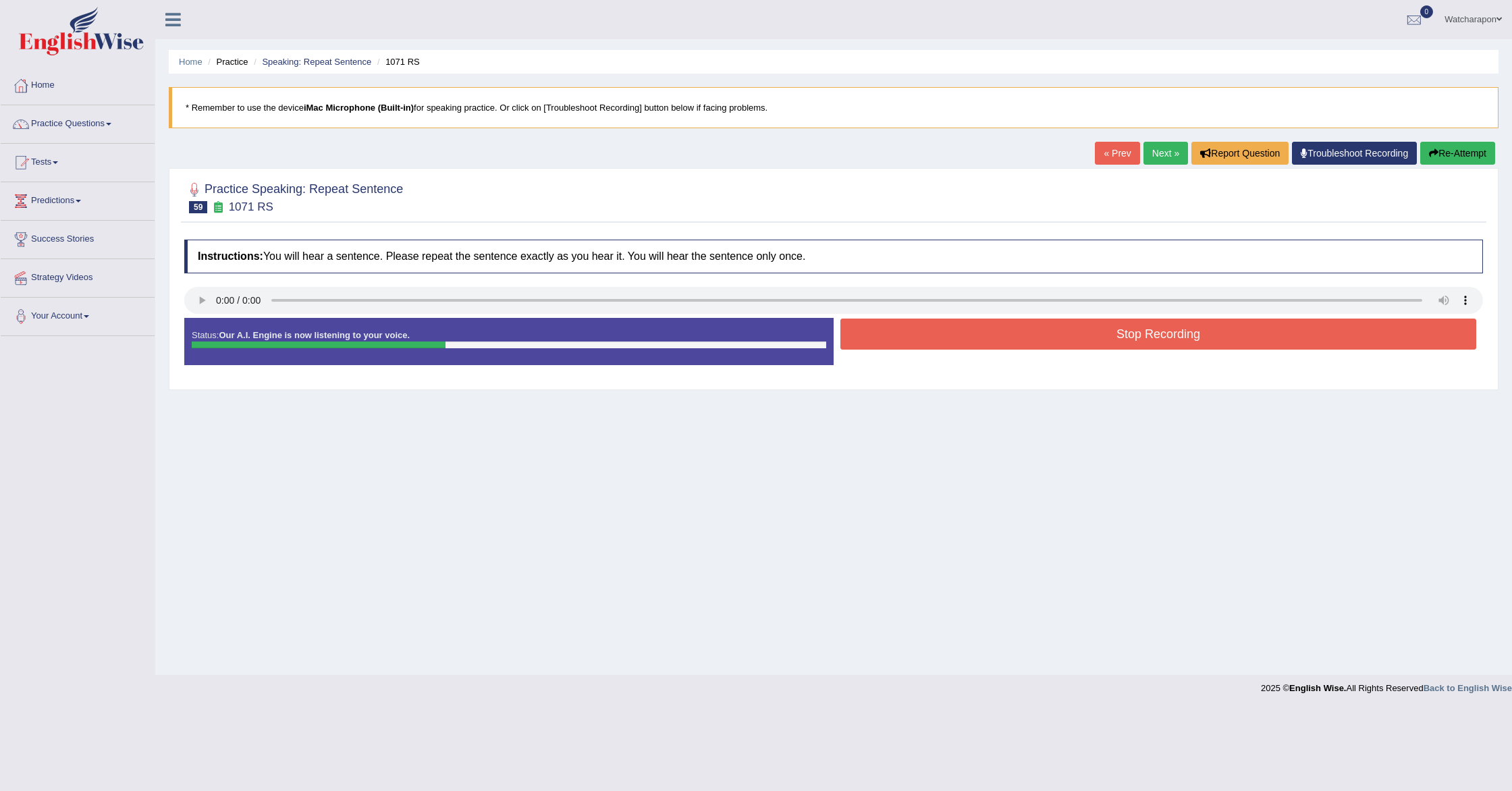
click at [918, 333] on button "Stop Recording" at bounding box center [1158, 334] width 636 height 31
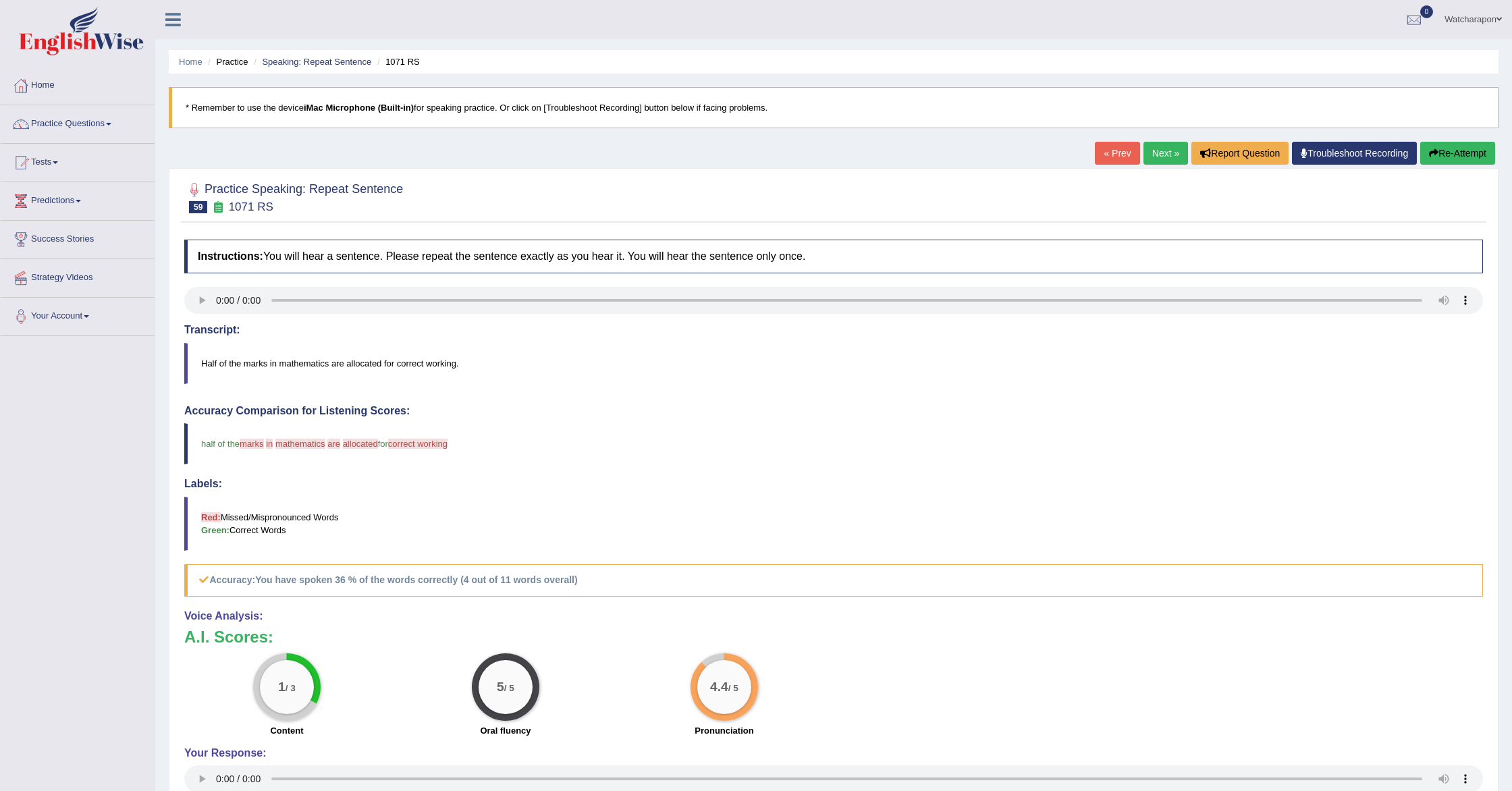
click at [1164, 152] on link "Next »" at bounding box center [1166, 153] width 44 height 23
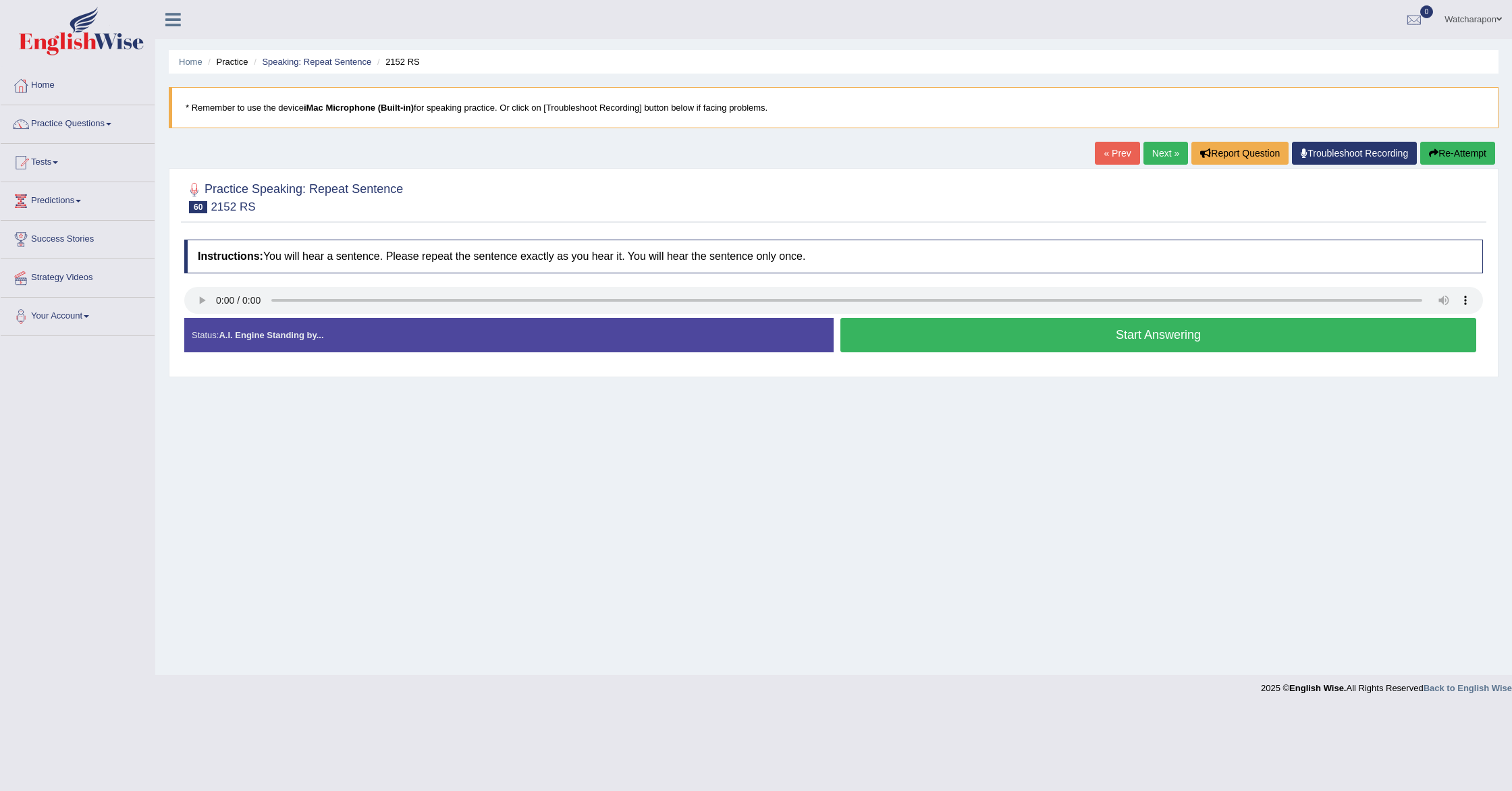
click at [924, 341] on button "Start Answering" at bounding box center [1158, 335] width 636 height 34
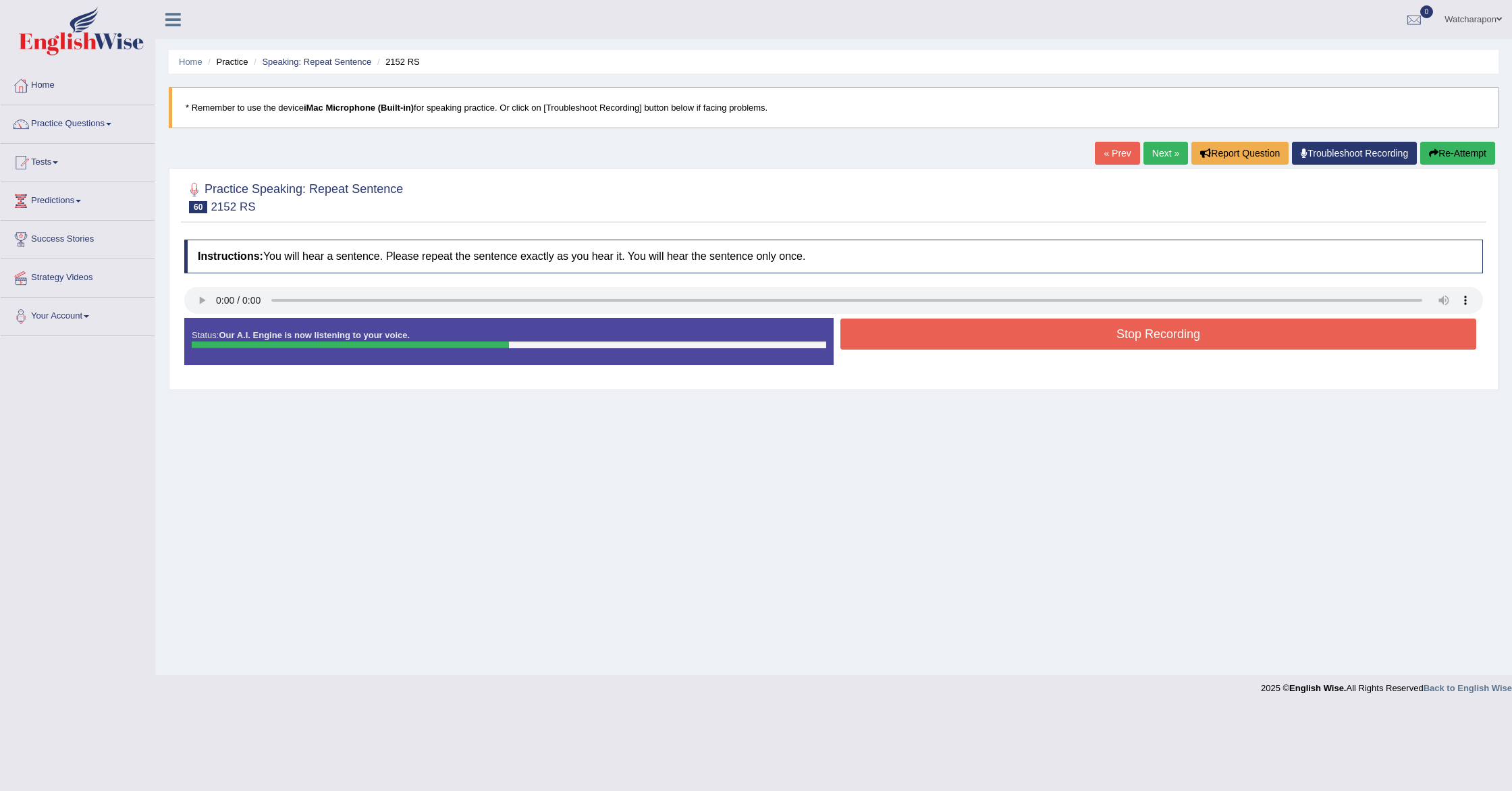
click at [926, 338] on button "Stop Recording" at bounding box center [1158, 334] width 636 height 31
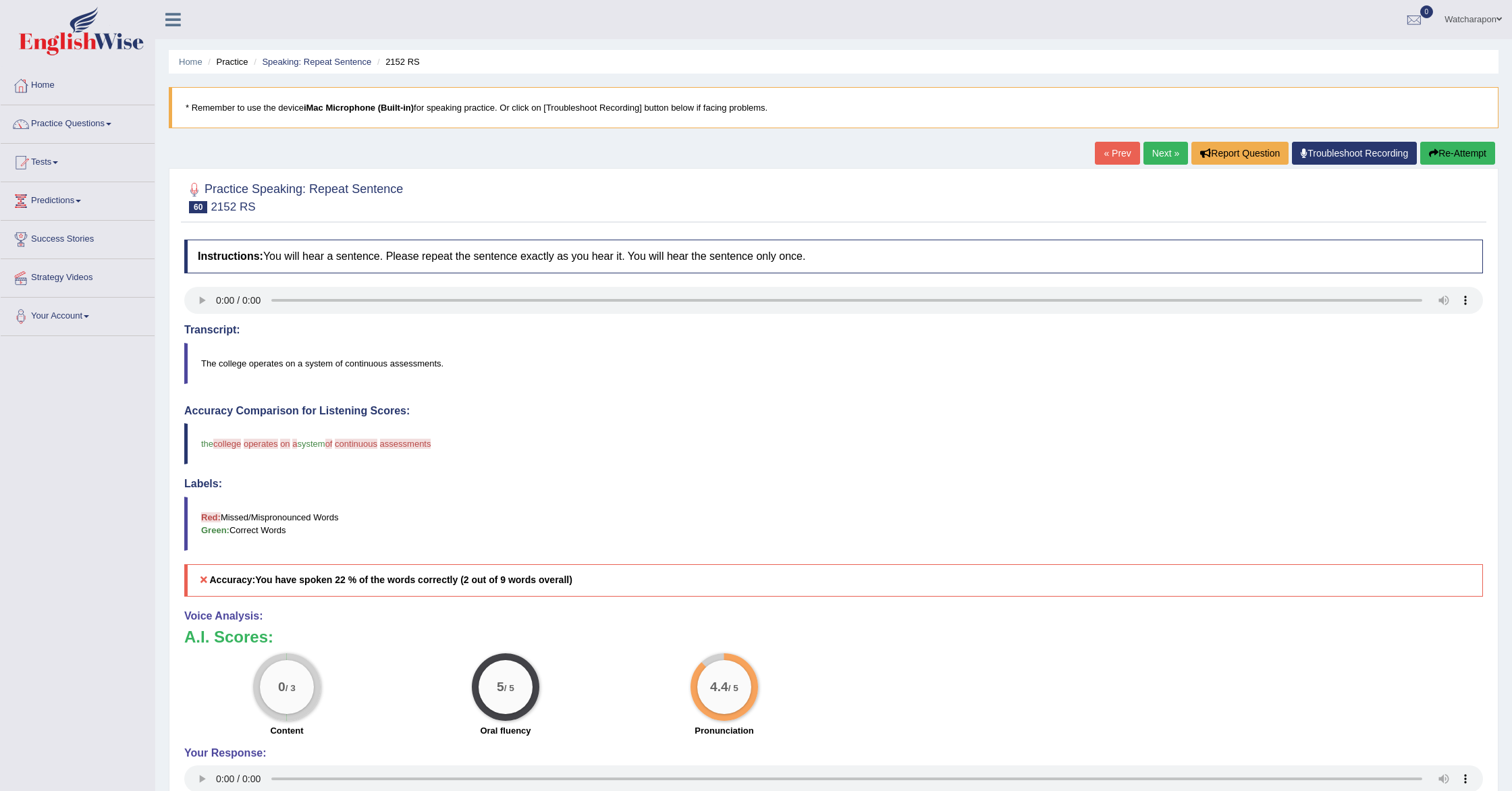
click at [1151, 151] on link "Next »" at bounding box center [1166, 153] width 44 height 23
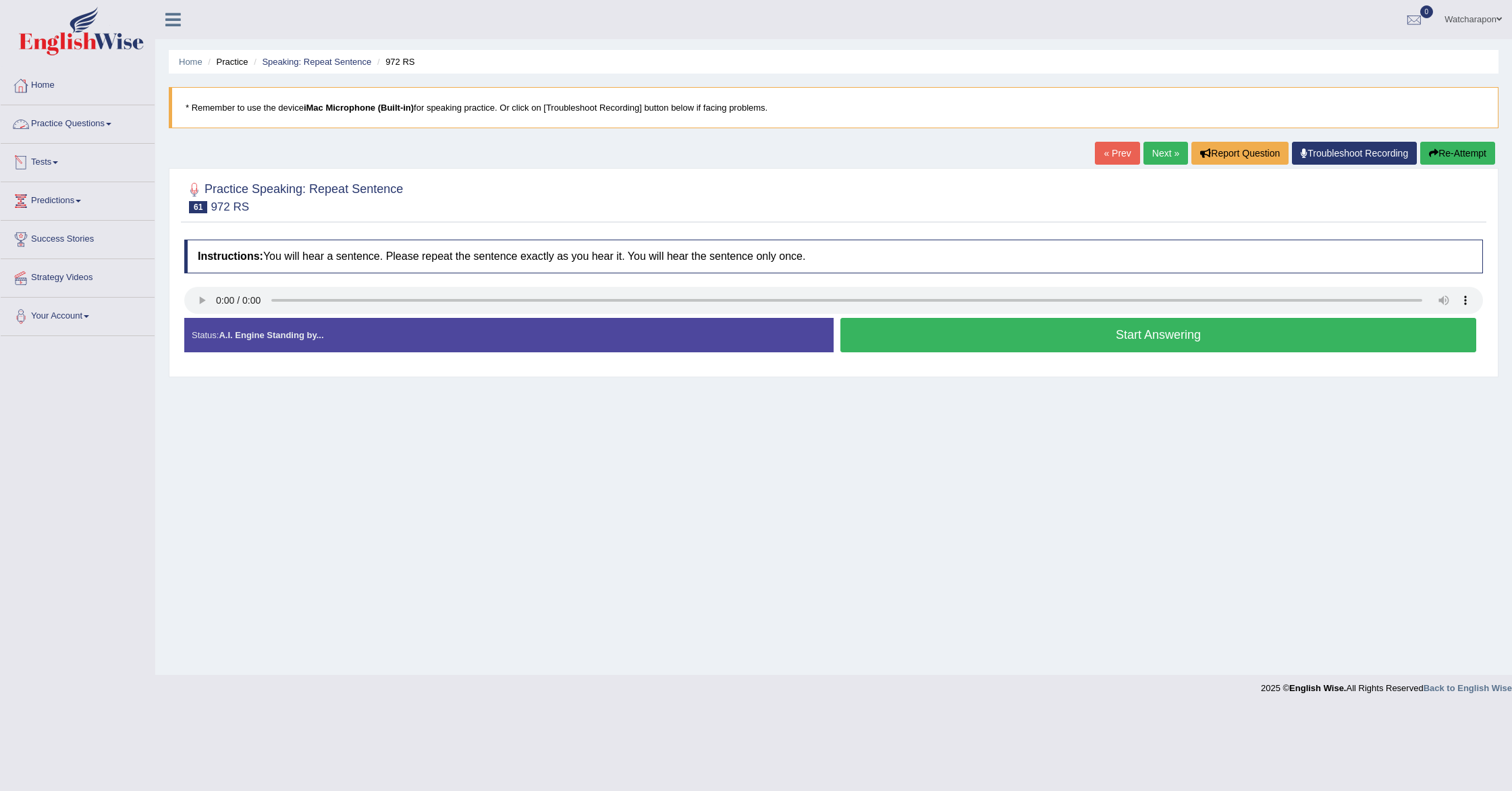
click at [74, 121] on link "Practice Questions" at bounding box center [77, 122] width 154 height 34
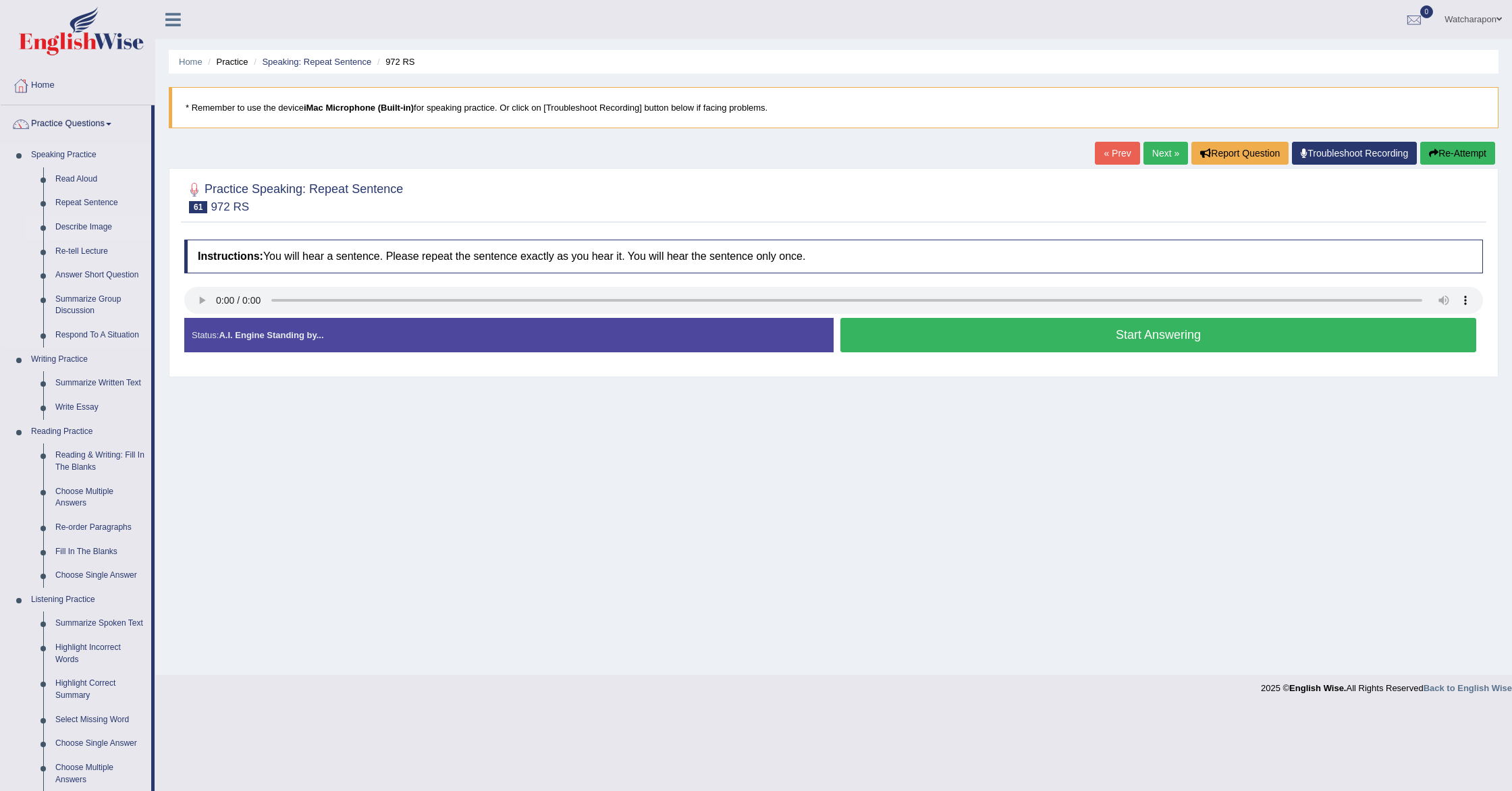
click at [77, 225] on link "Describe Image" at bounding box center [100, 227] width 102 height 25
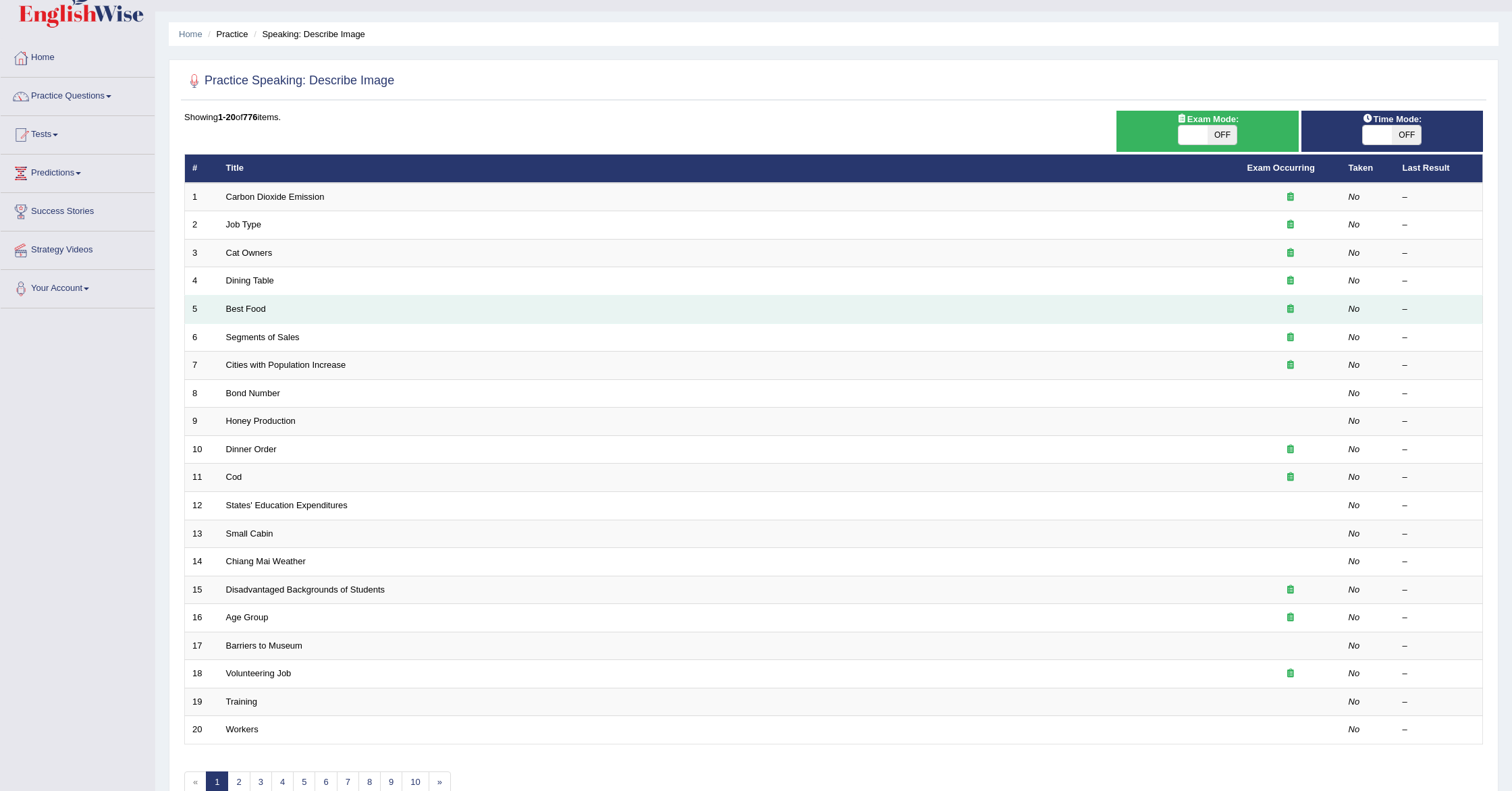
scroll to position [31, 0]
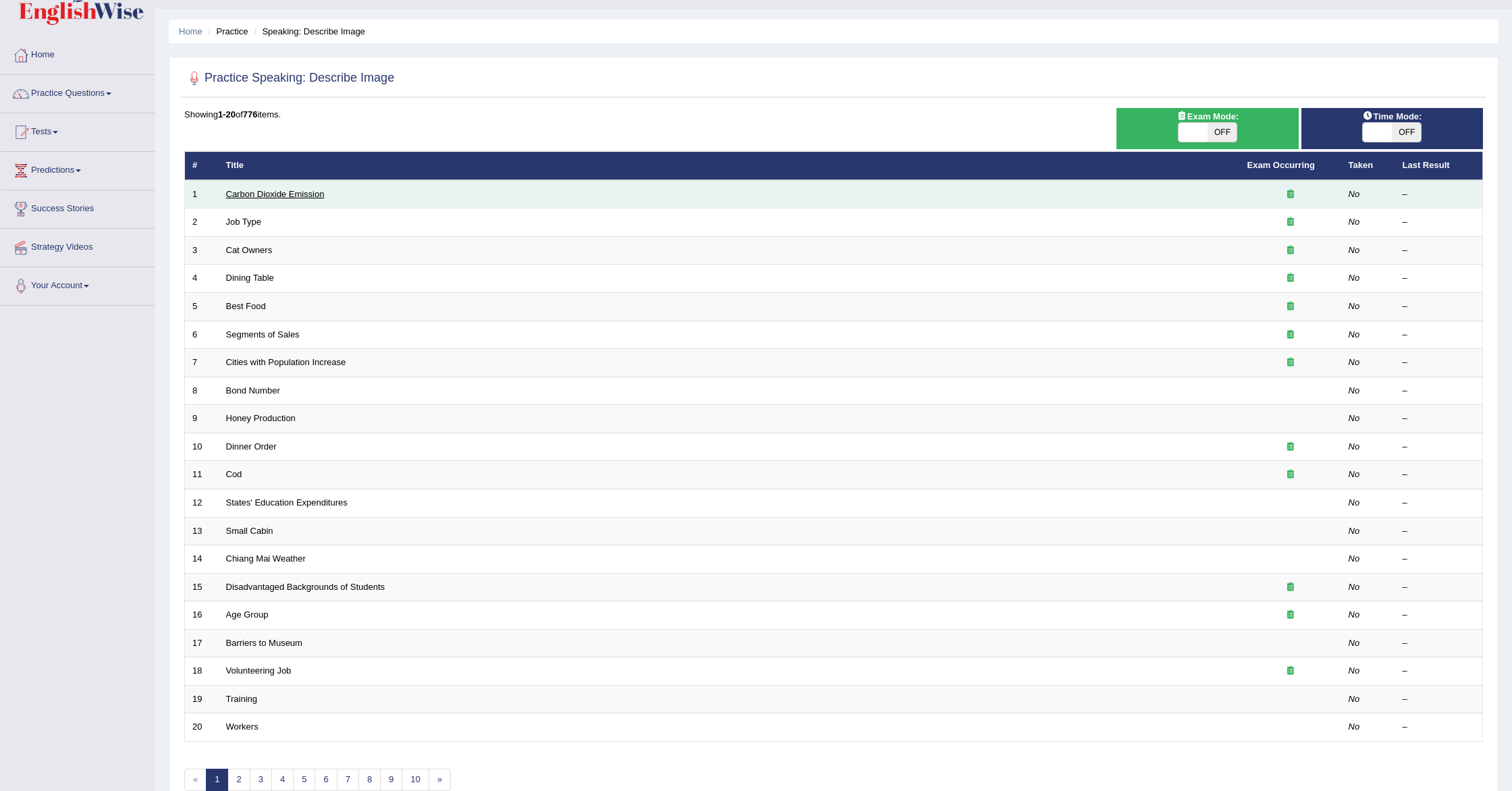
click at [260, 193] on link "Carbon Dioxide Emission" at bounding box center [276, 194] width 99 height 10
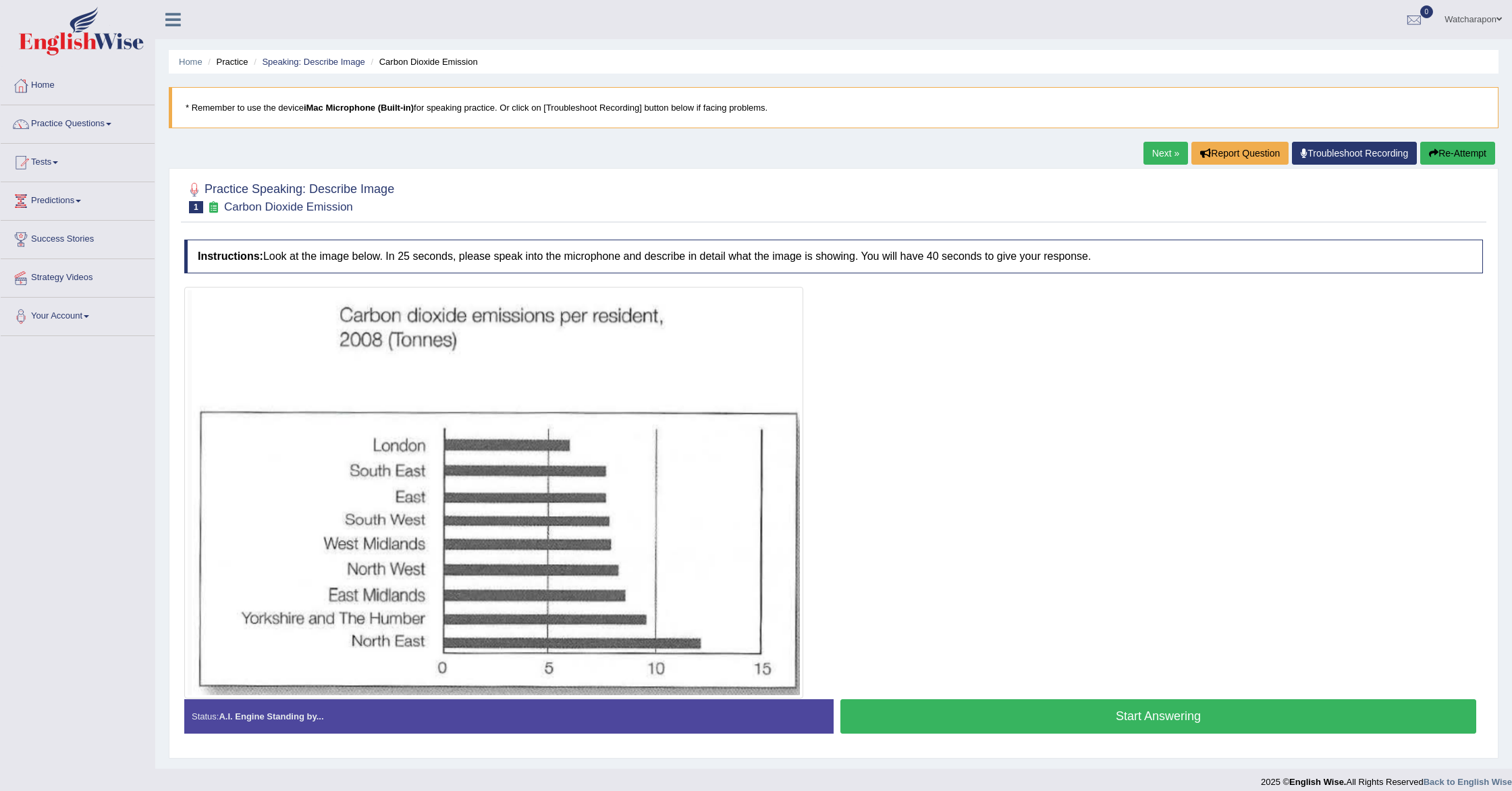
scroll to position [11, 0]
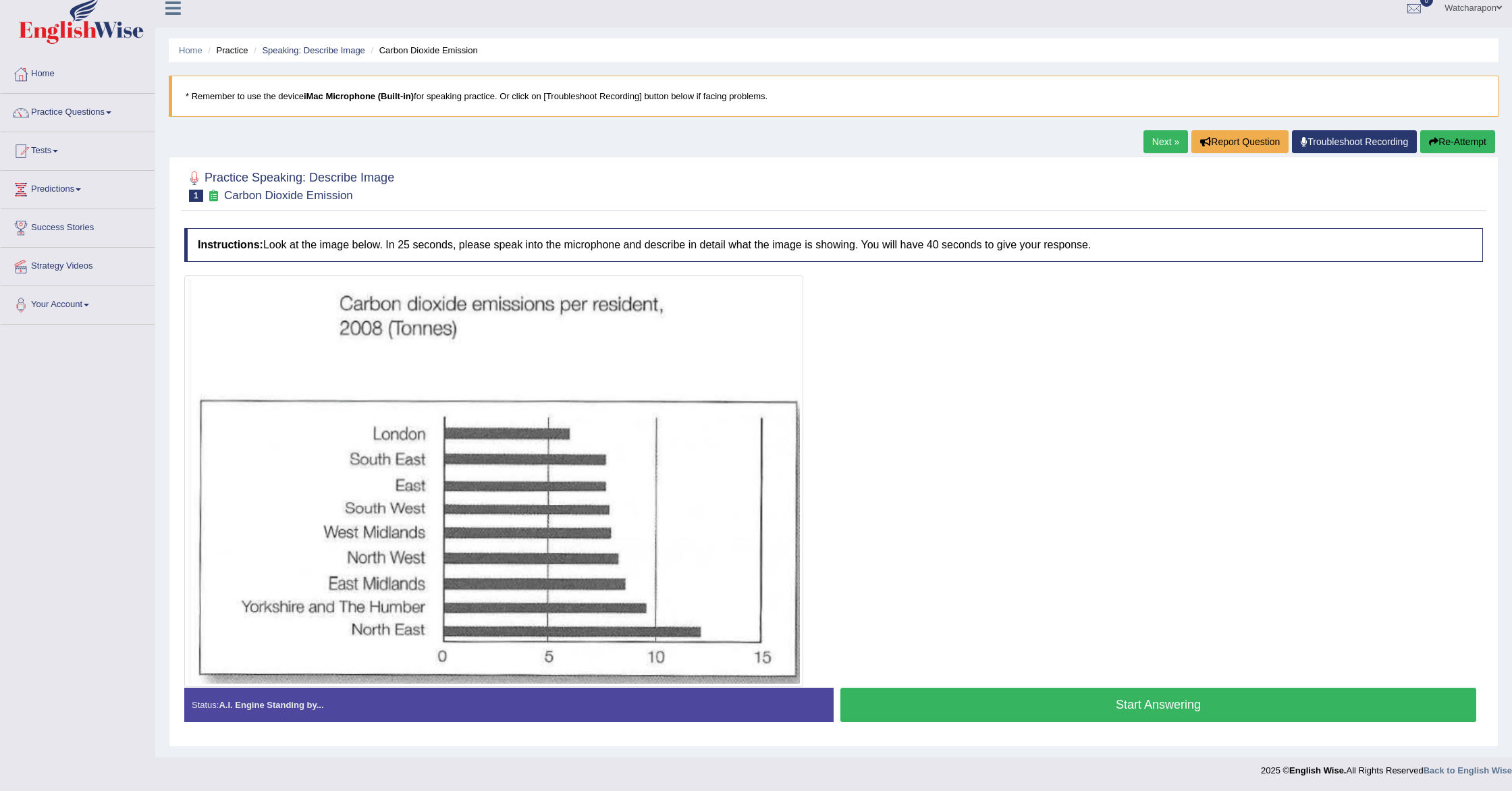
click at [903, 715] on button "Start Answering" at bounding box center [1158, 705] width 636 height 34
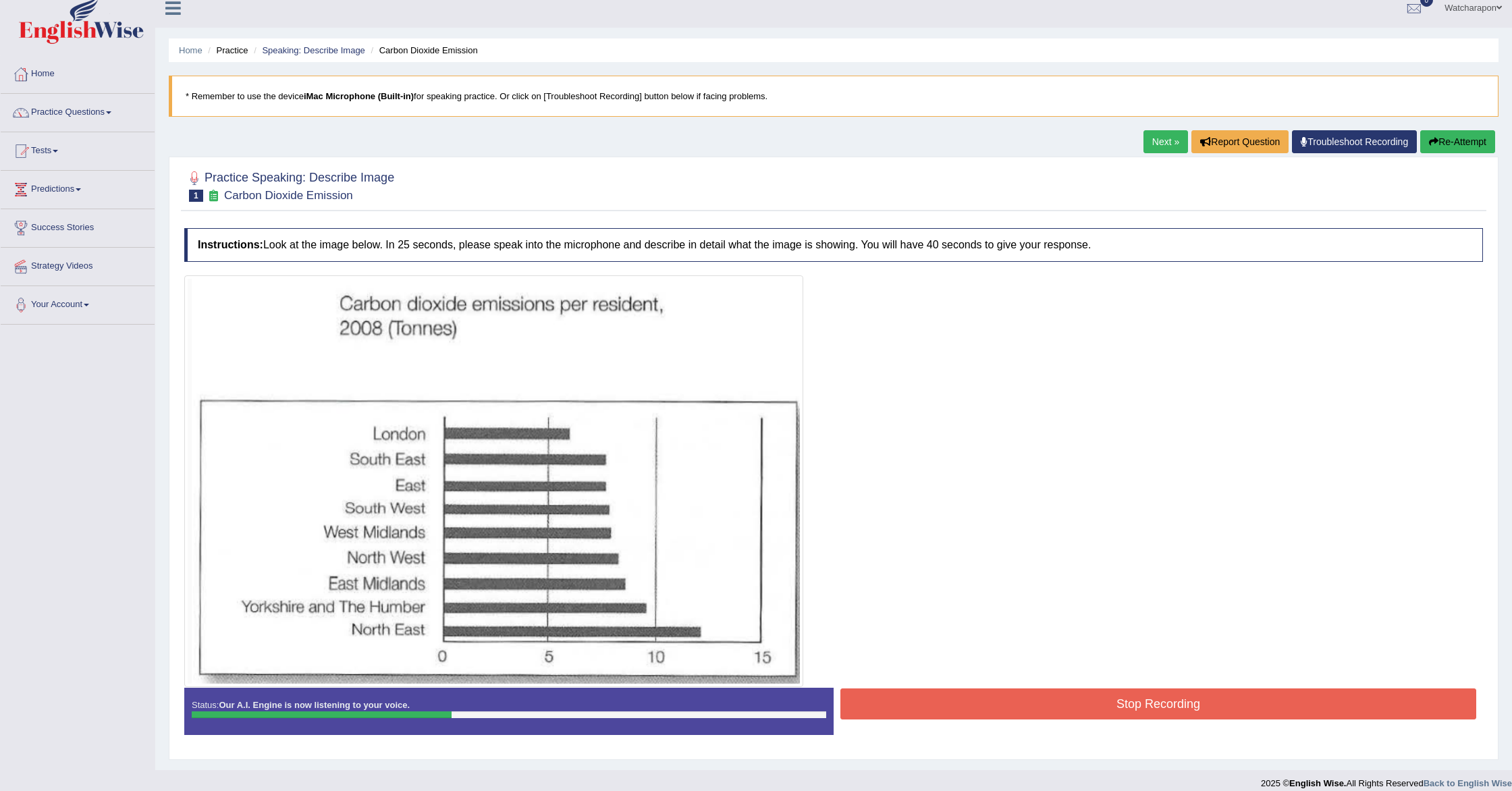
click at [884, 697] on button "Stop Recording" at bounding box center [1158, 704] width 636 height 31
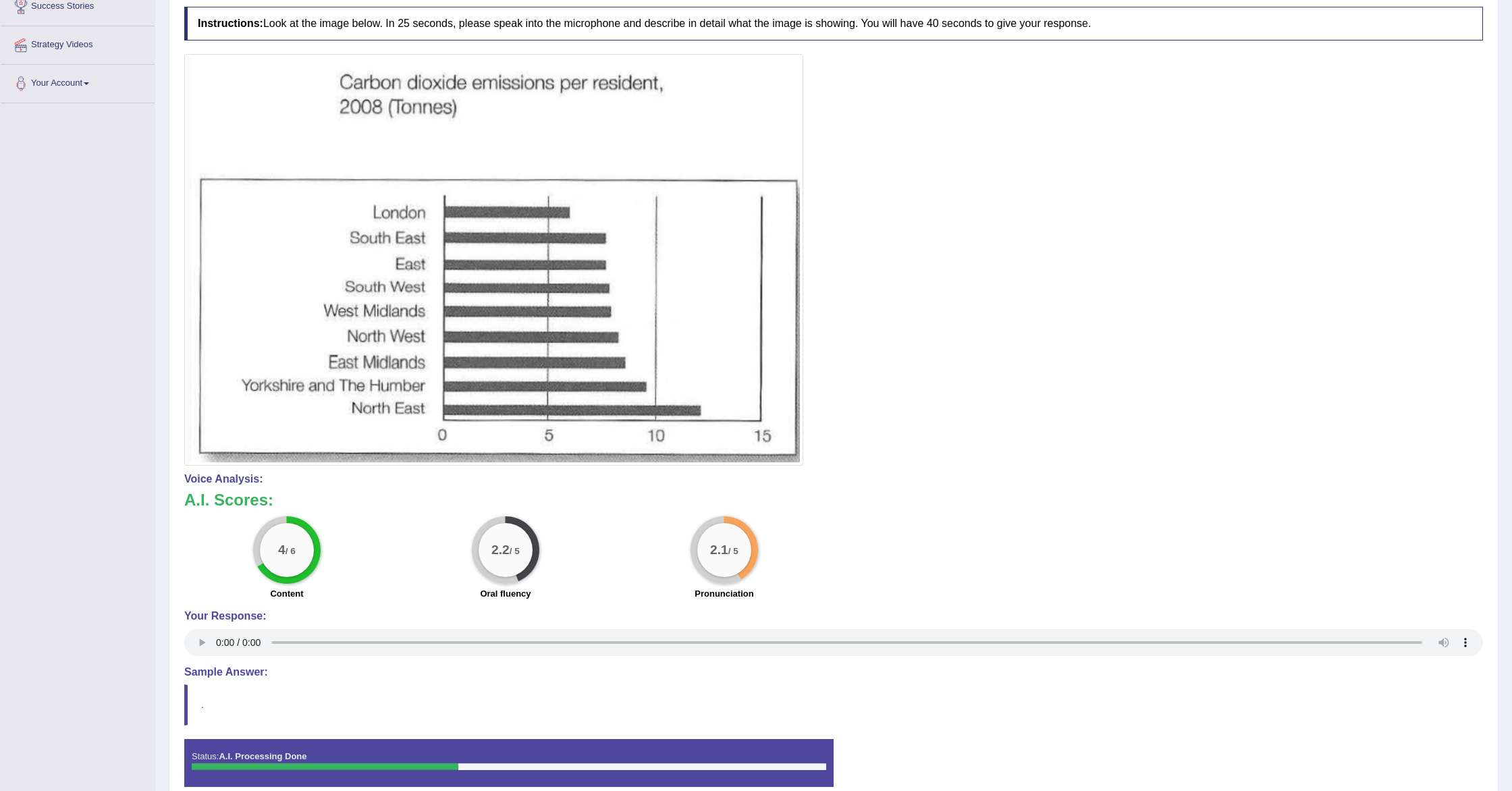
scroll to position [0, 0]
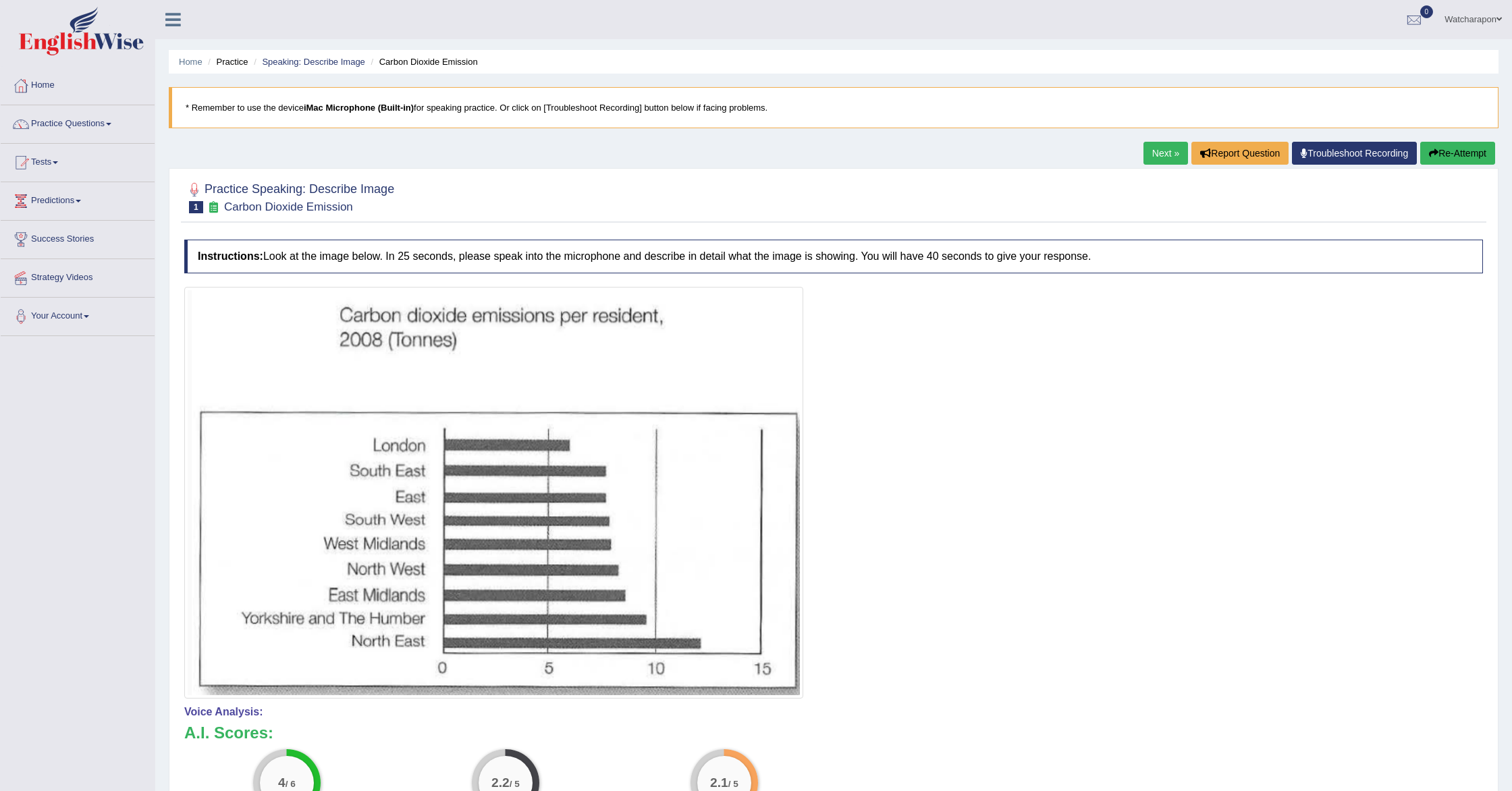
click at [1469, 150] on button "Re-Attempt" at bounding box center [1458, 153] width 75 height 23
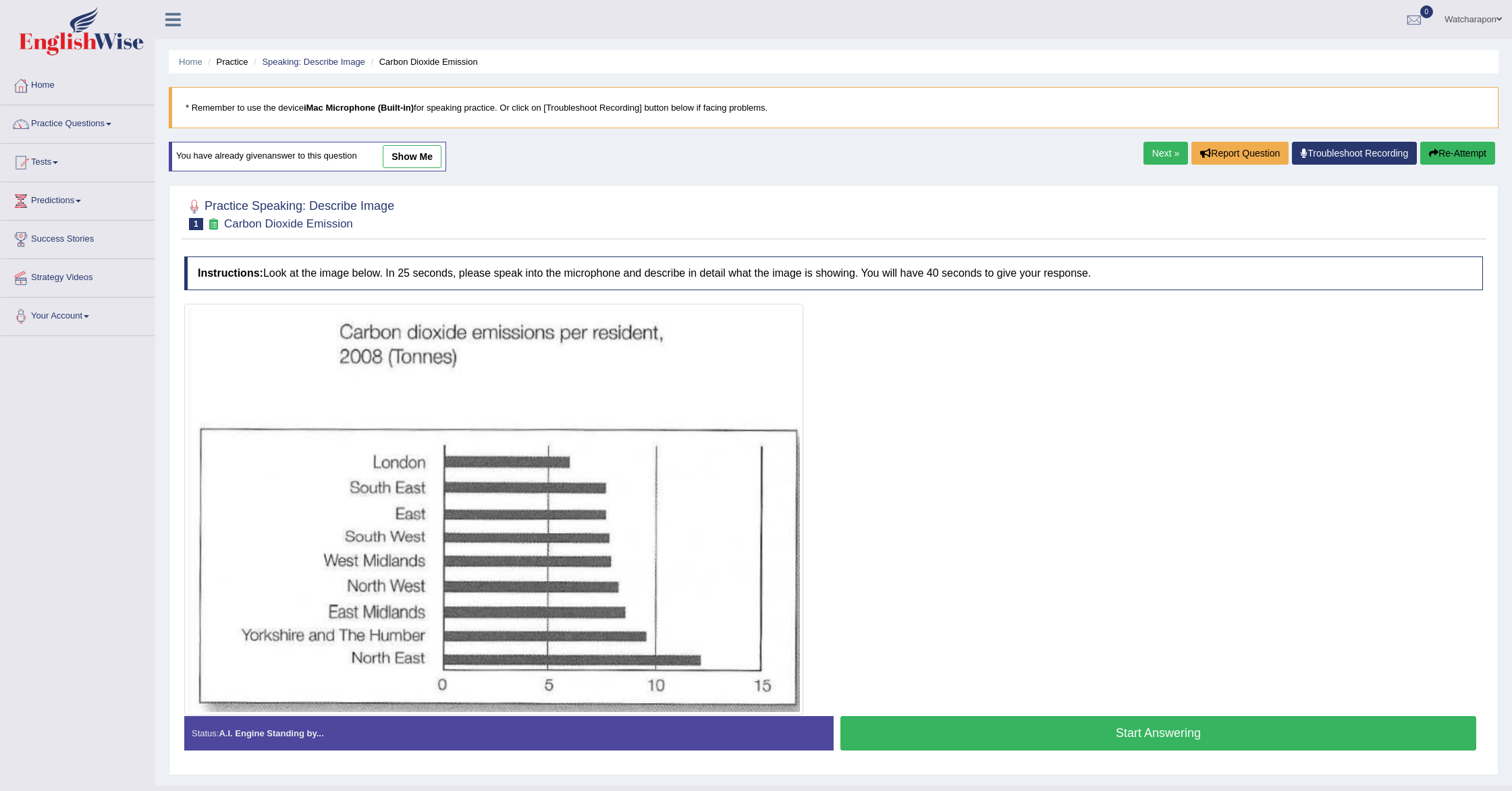
scroll to position [28, 0]
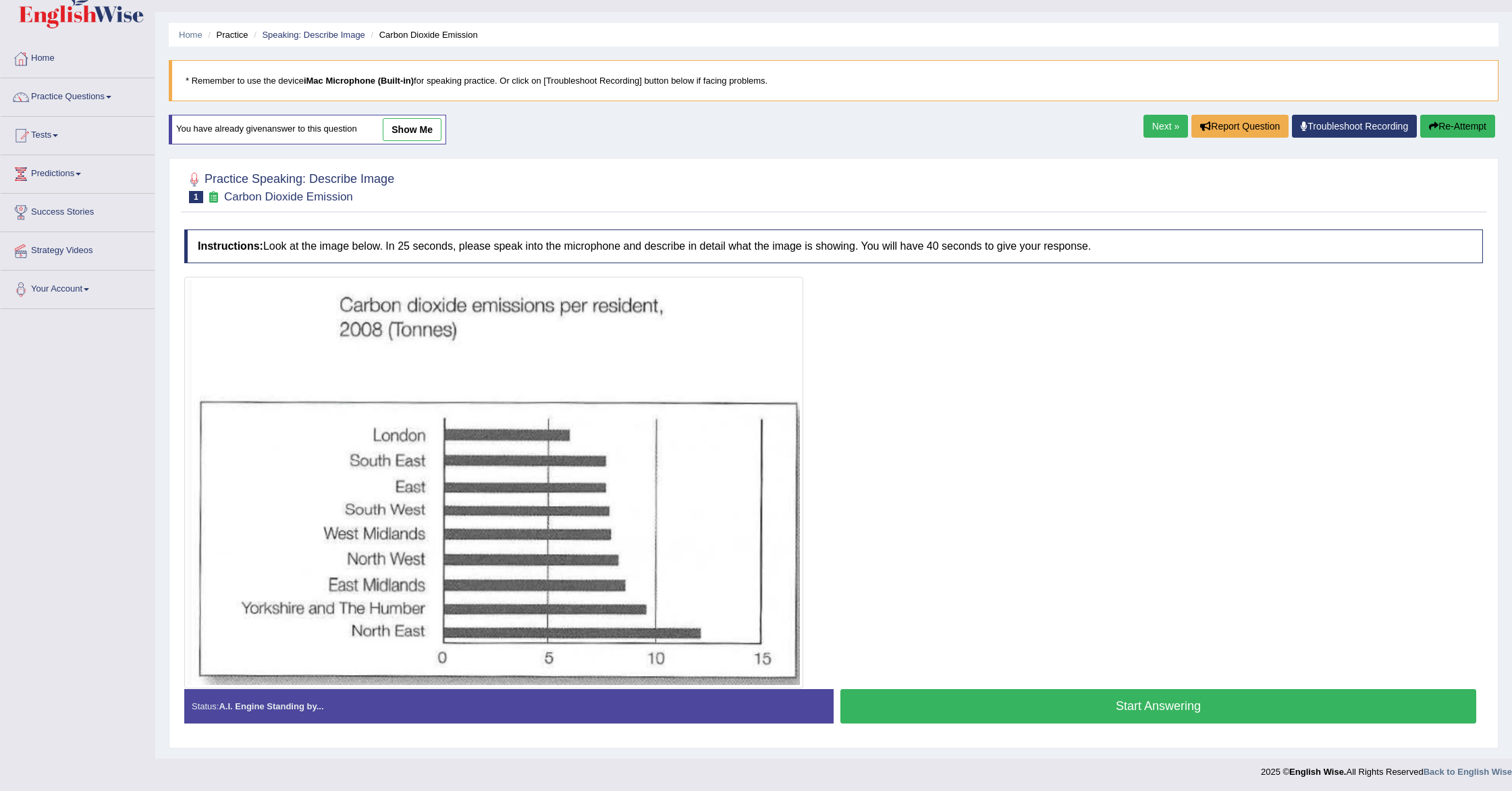
click at [960, 699] on button "Start Answering" at bounding box center [1158, 706] width 636 height 34
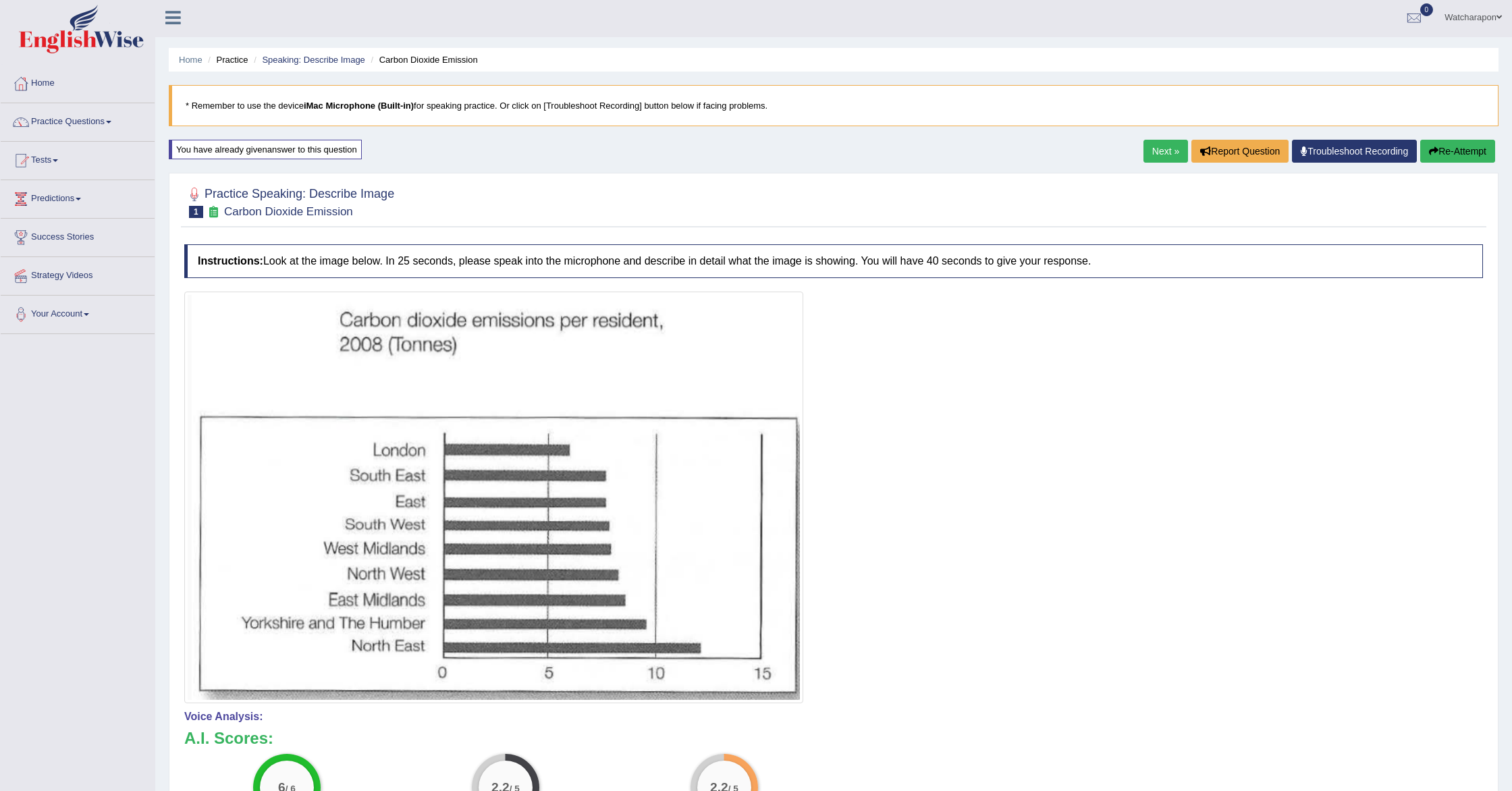
scroll to position [0, 0]
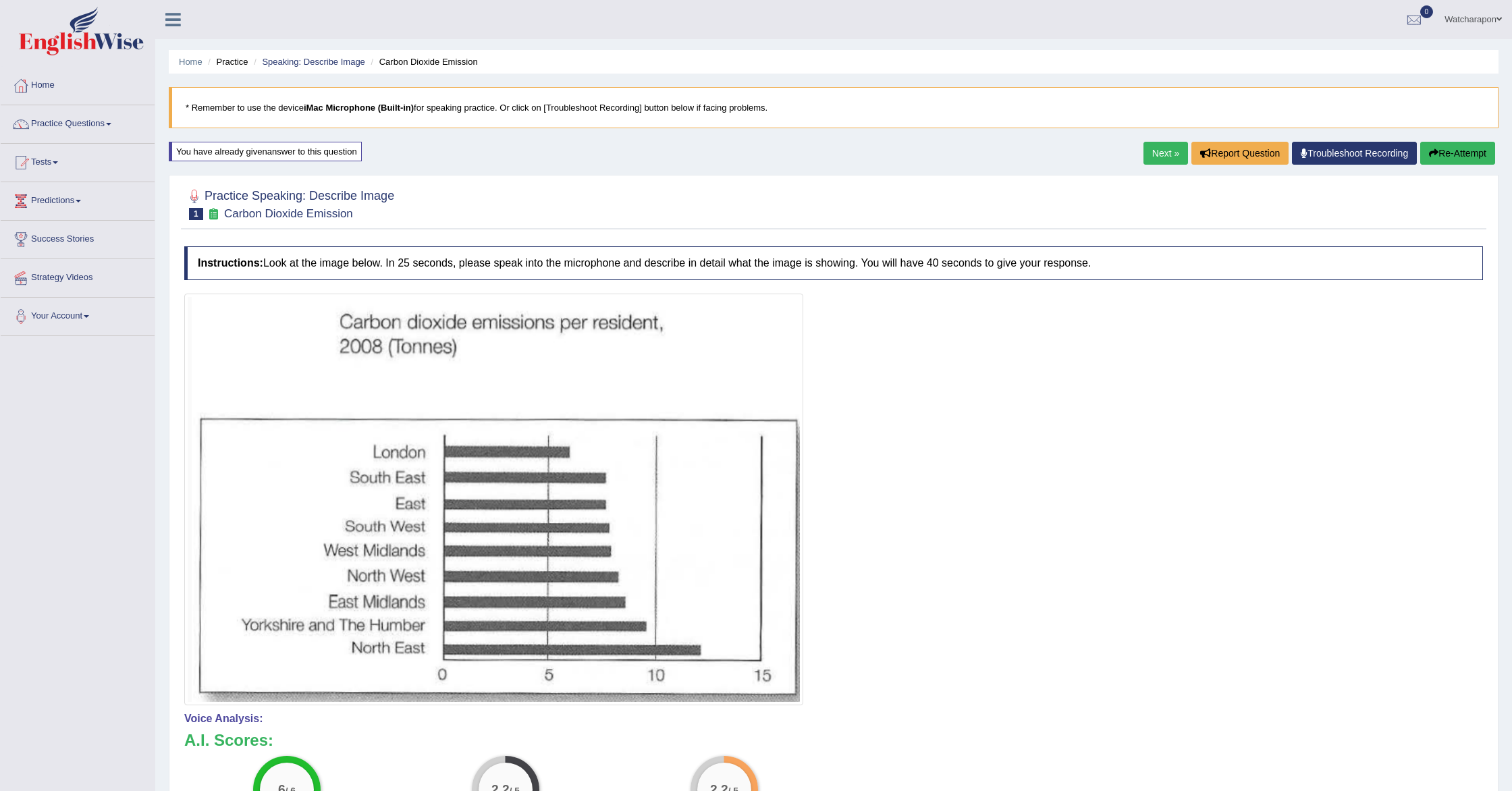
click at [1442, 158] on button "Re-Attempt" at bounding box center [1458, 153] width 75 height 23
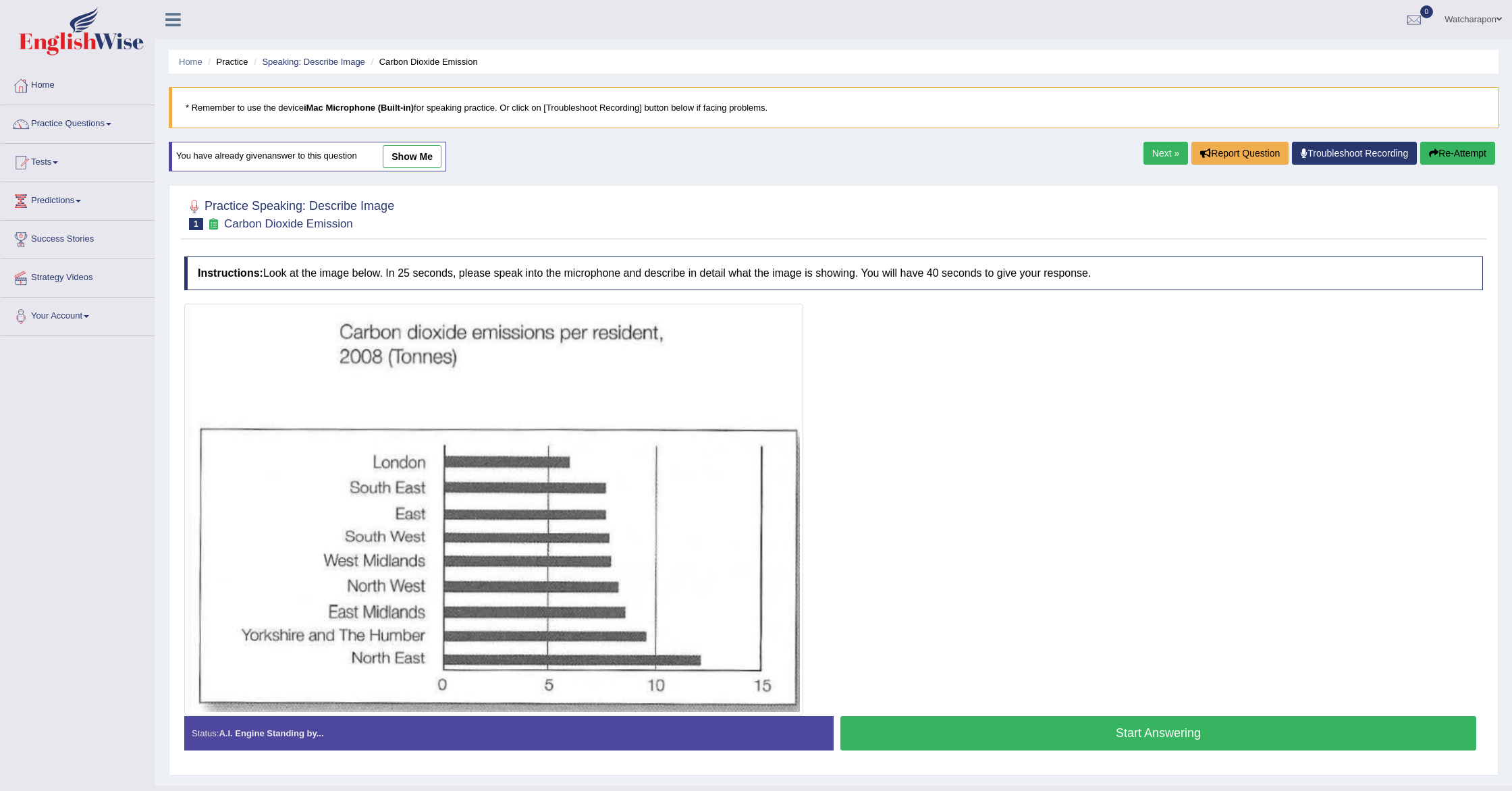
scroll to position [28, 0]
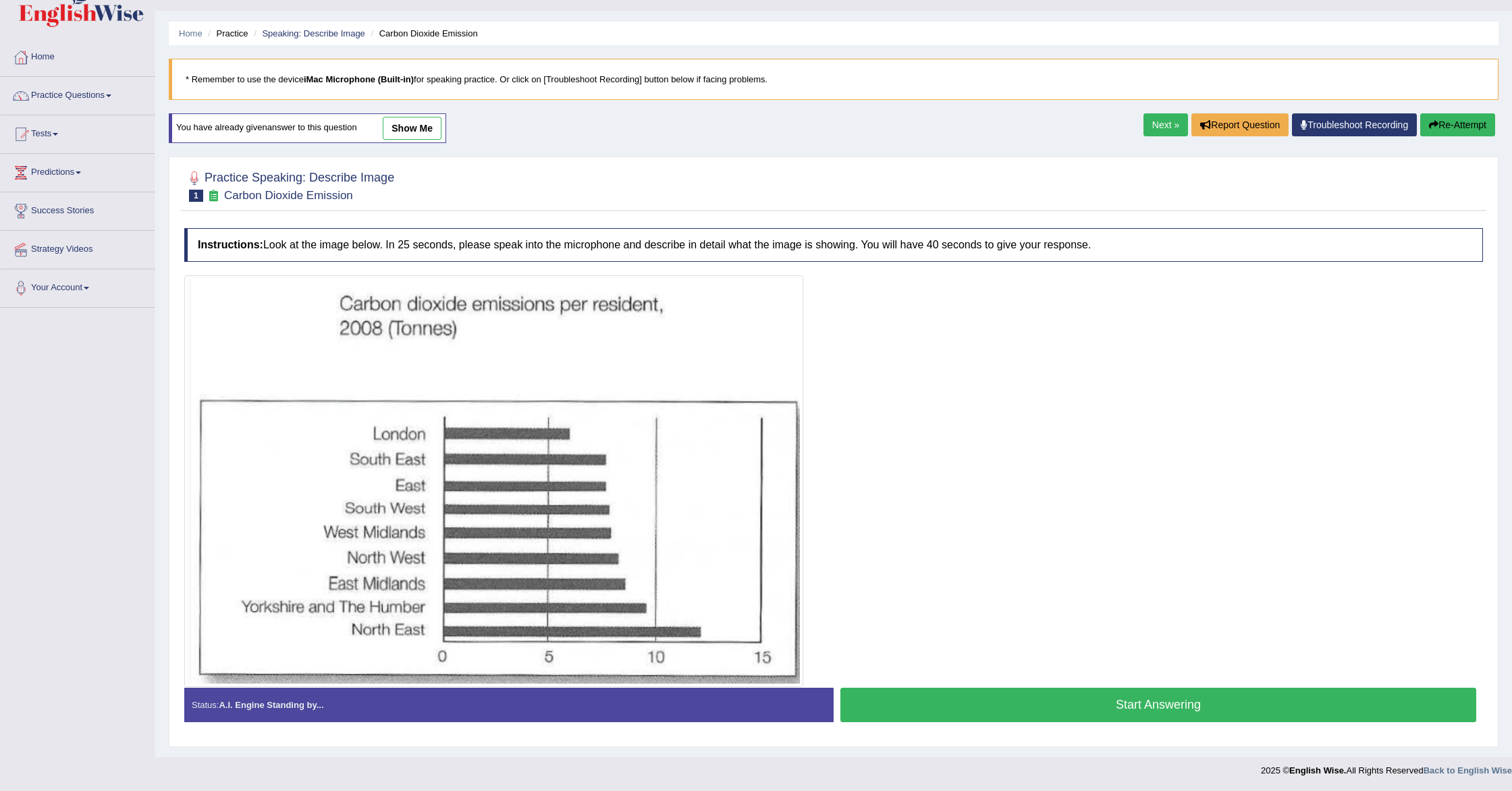
click at [889, 702] on button "Start Answering" at bounding box center [1158, 705] width 636 height 34
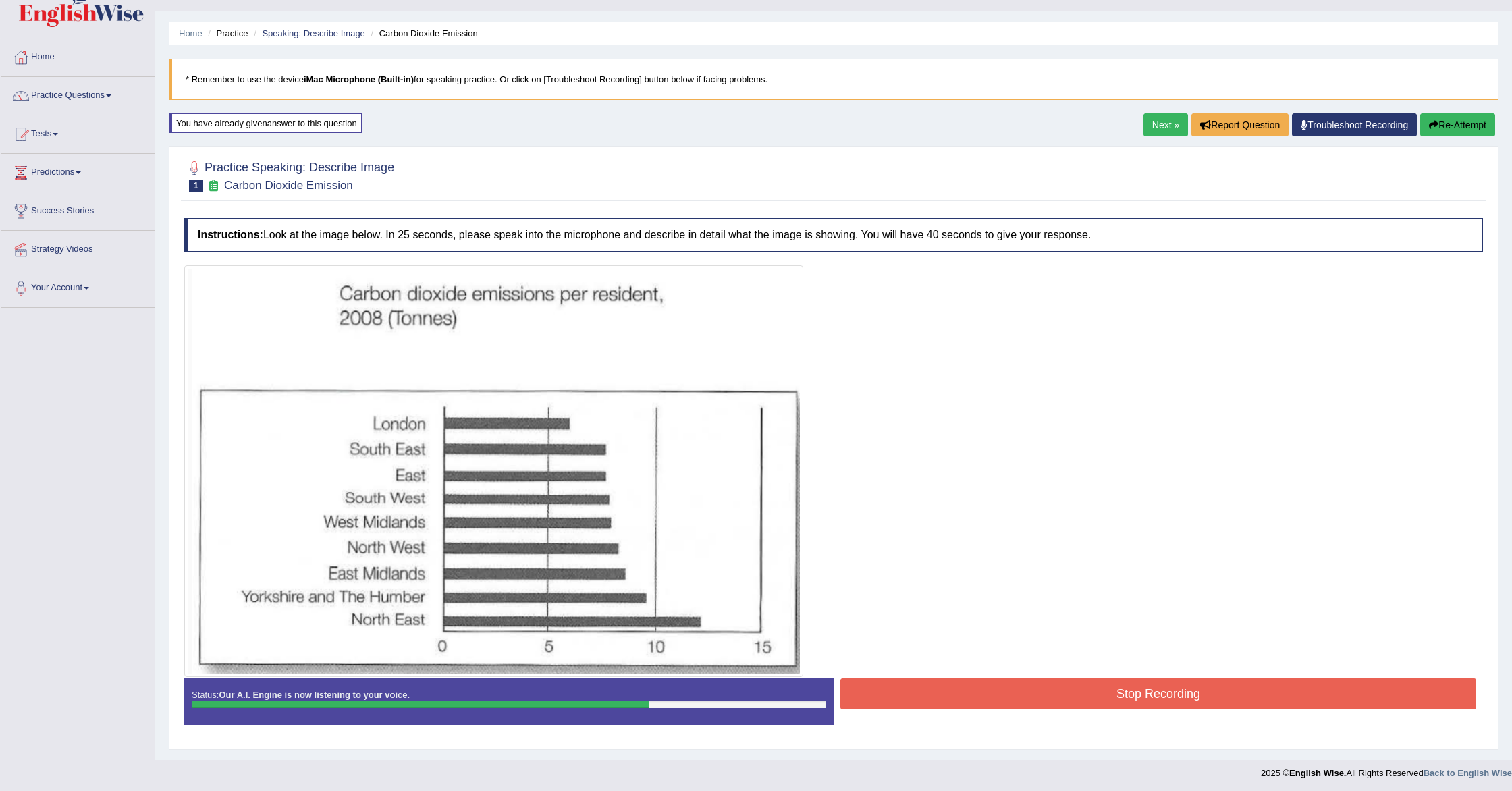
scroll to position [29, 0]
drag, startPoint x: 935, startPoint y: 685, endPoint x: 927, endPoint y: 680, distance: 9.4
click at [935, 684] on button "Stop Recording" at bounding box center [1158, 693] width 636 height 31
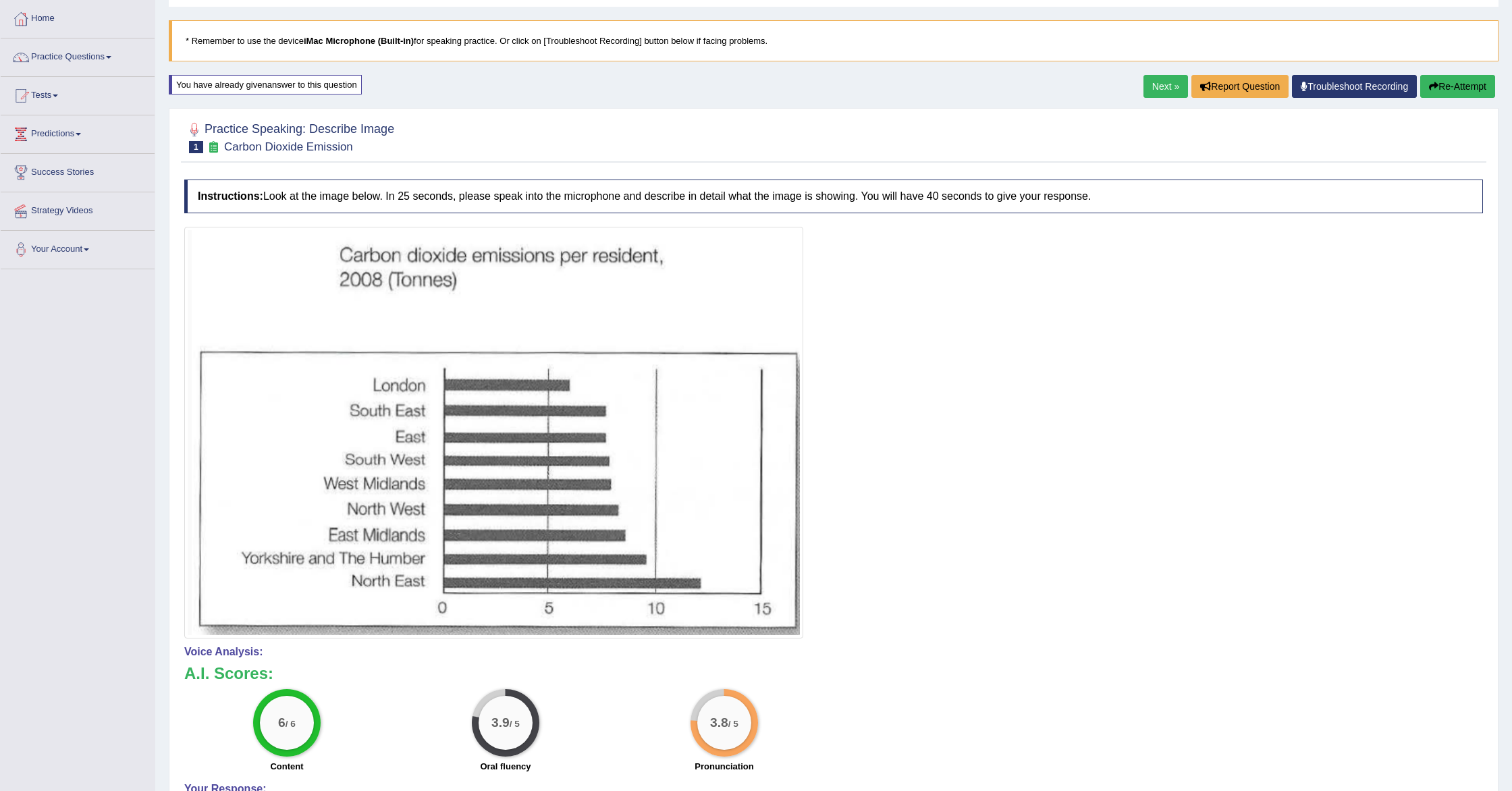
scroll to position [0, 0]
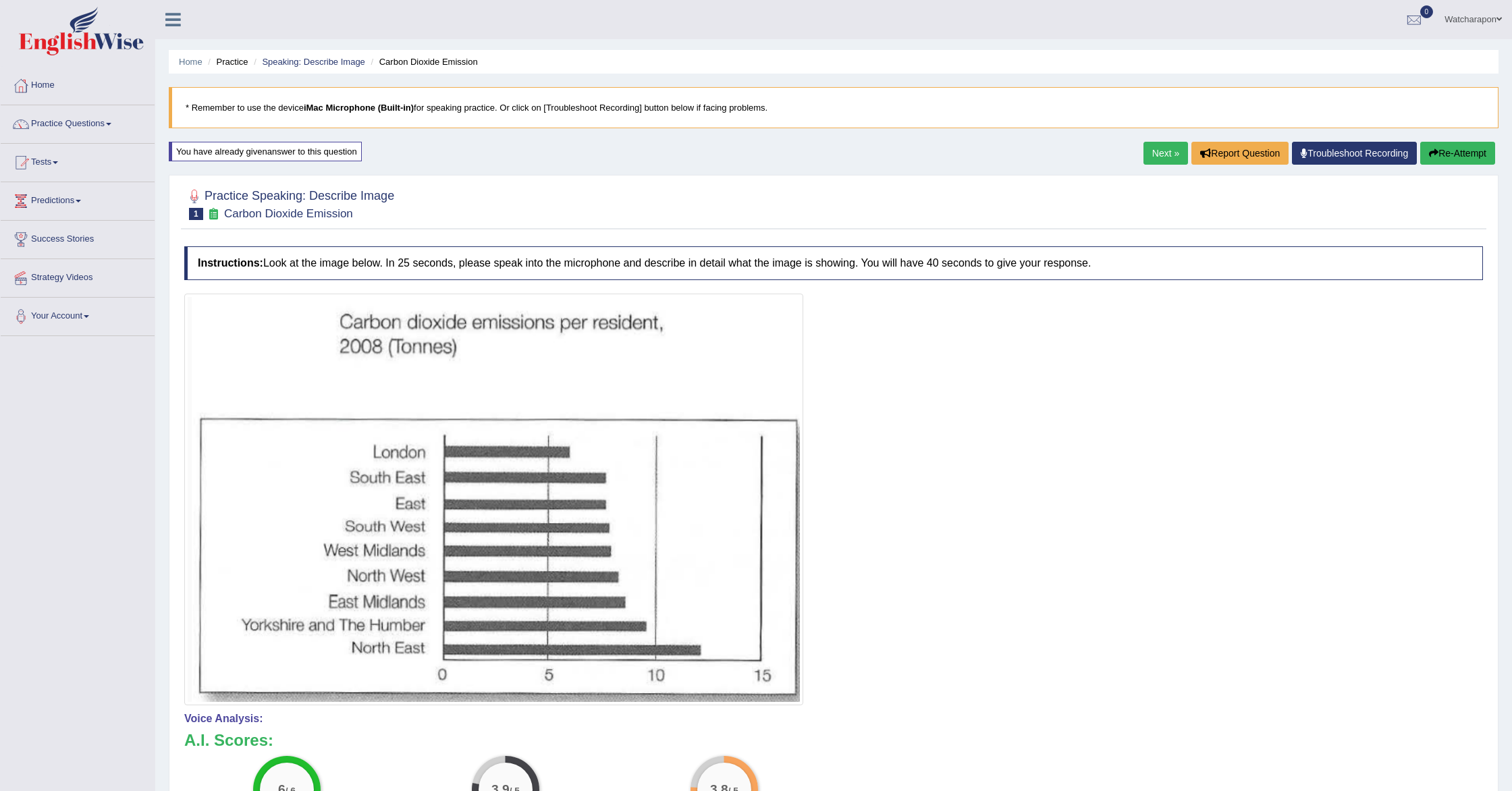
click at [1151, 156] on link "Next »" at bounding box center [1166, 153] width 44 height 23
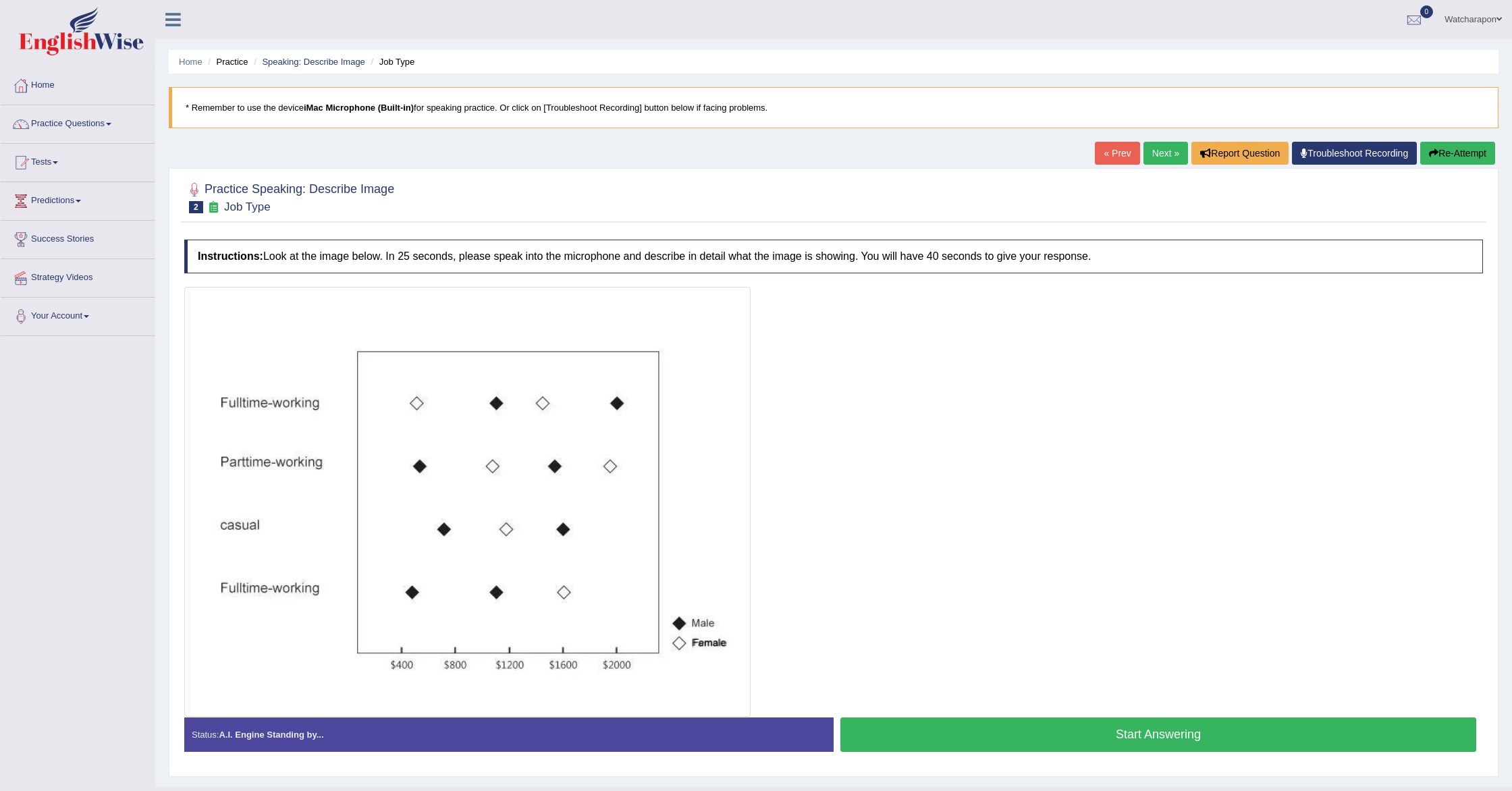
scroll to position [30, 0]
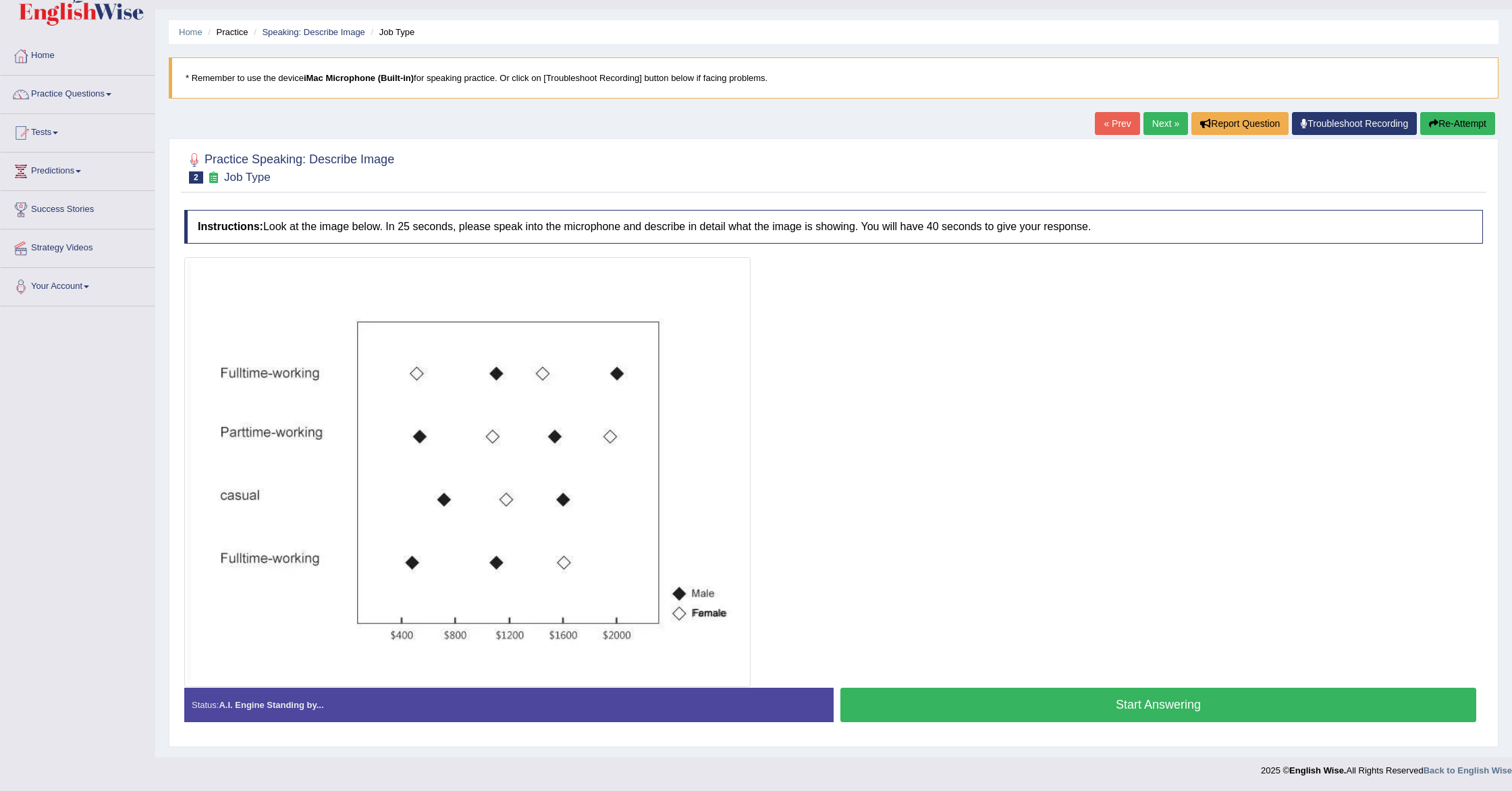
click at [935, 703] on button "Start Answering" at bounding box center [1158, 705] width 636 height 34
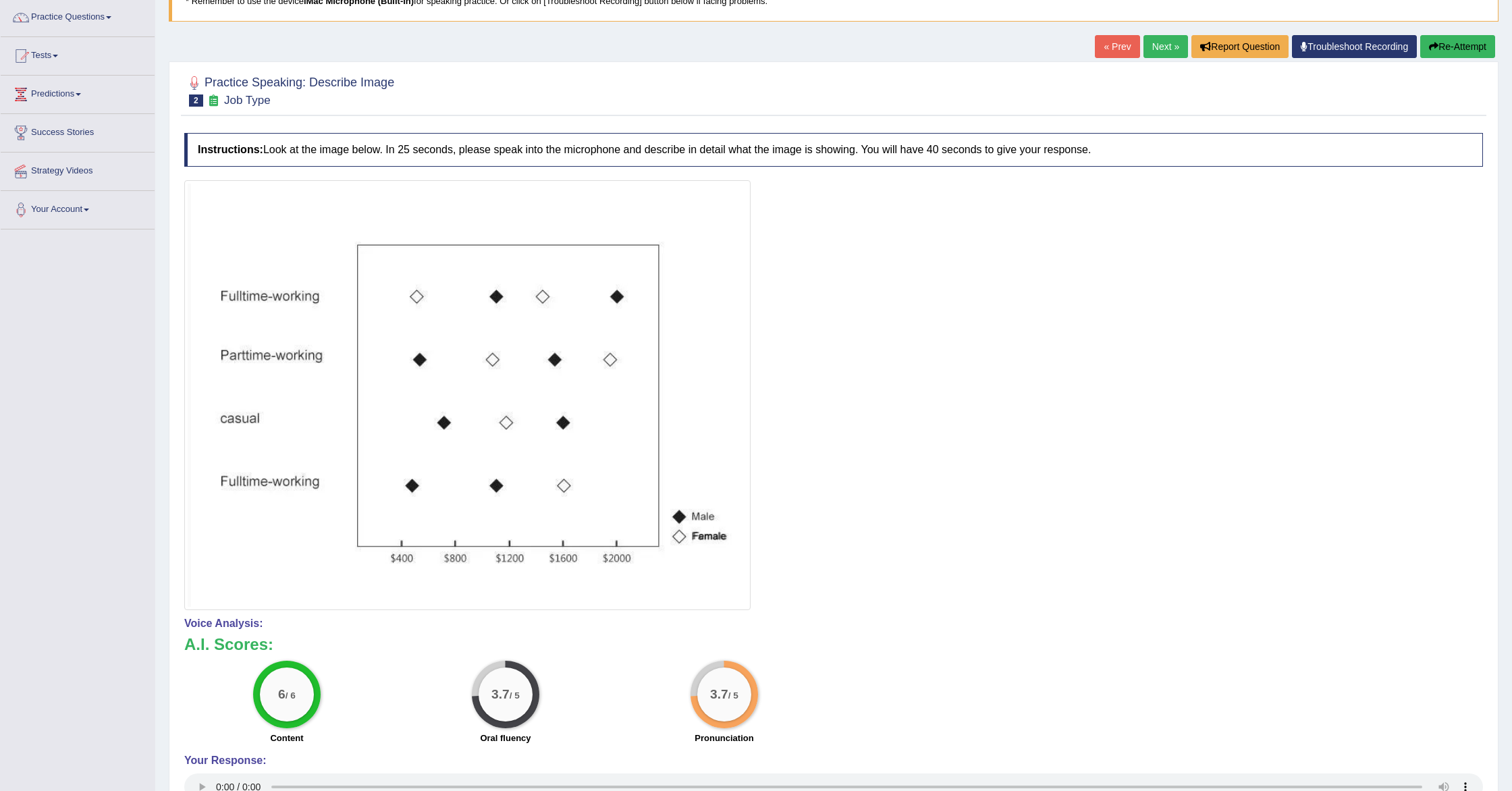
scroll to position [0, 0]
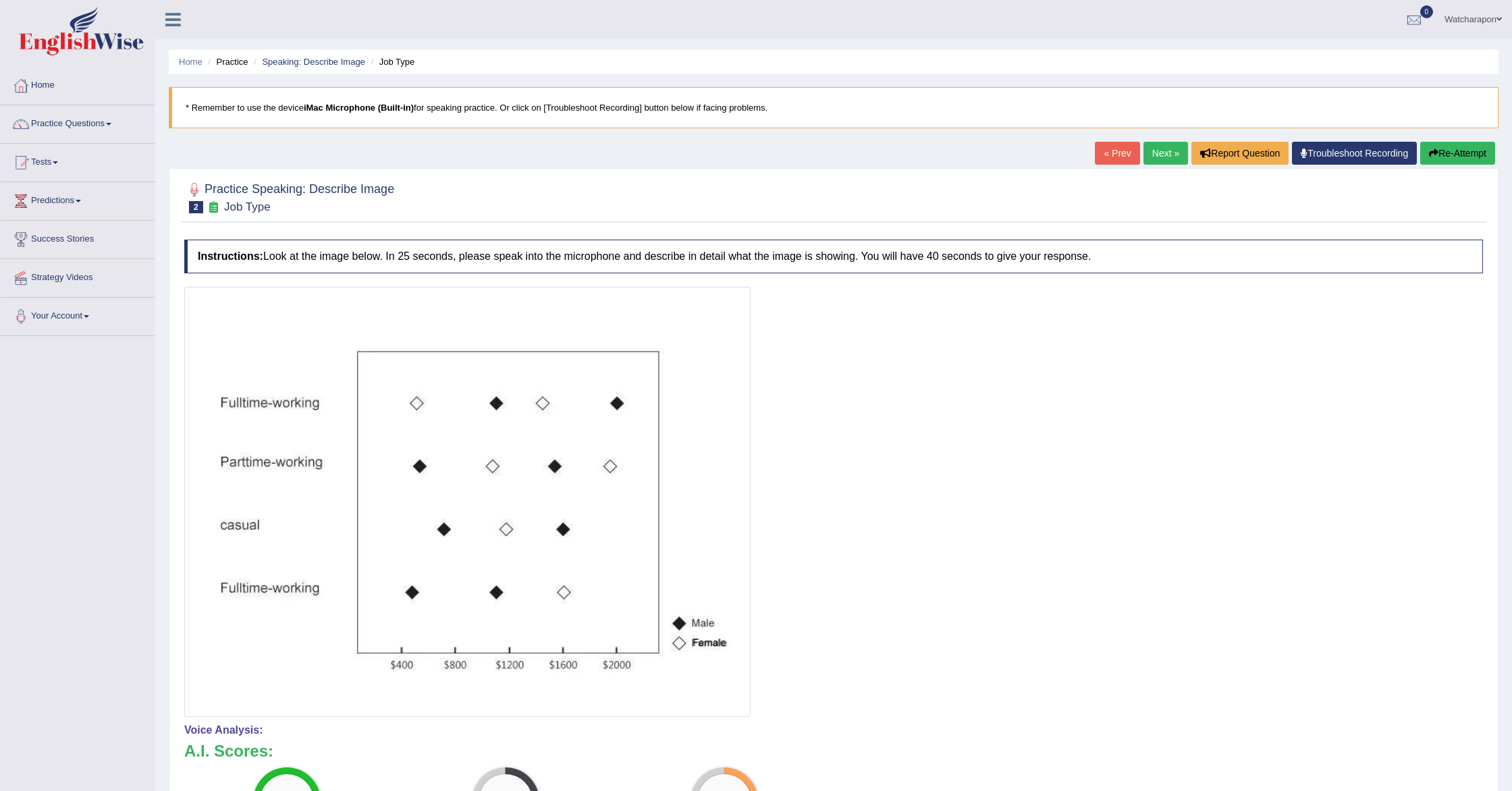
click at [1165, 153] on link "Next »" at bounding box center [1166, 153] width 44 height 23
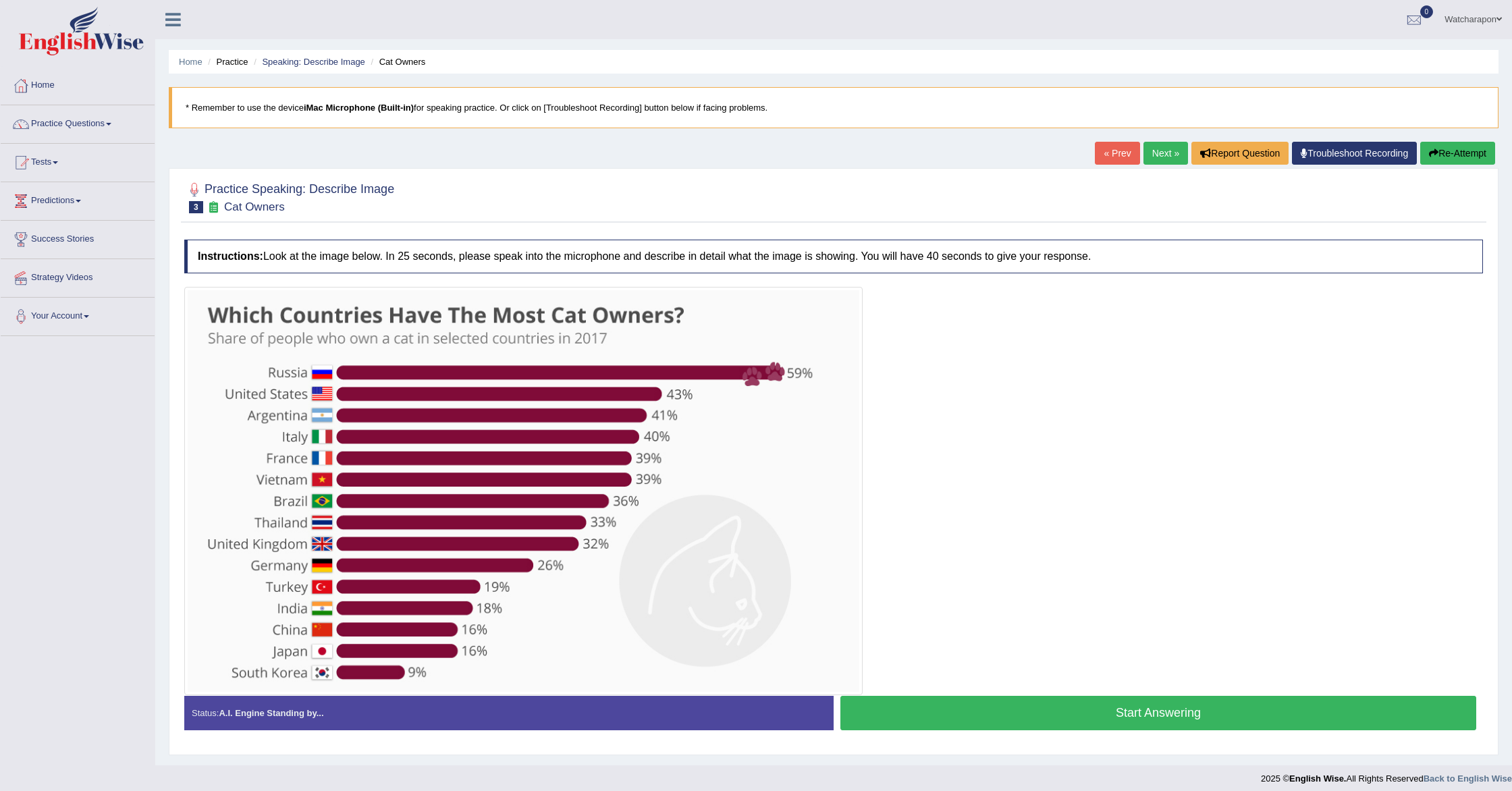
scroll to position [9, 0]
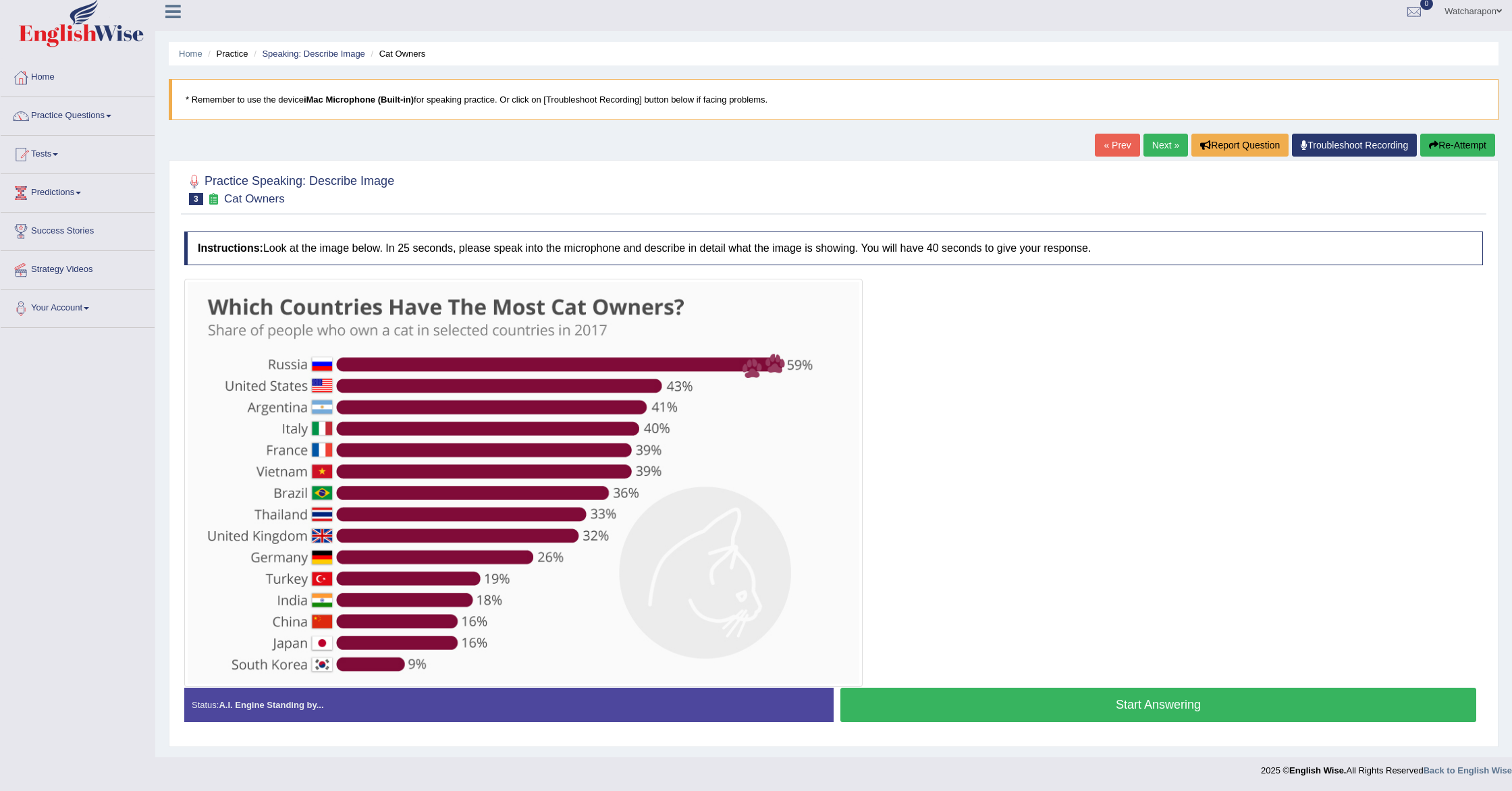
click at [1003, 703] on button "Start Answering" at bounding box center [1158, 705] width 636 height 34
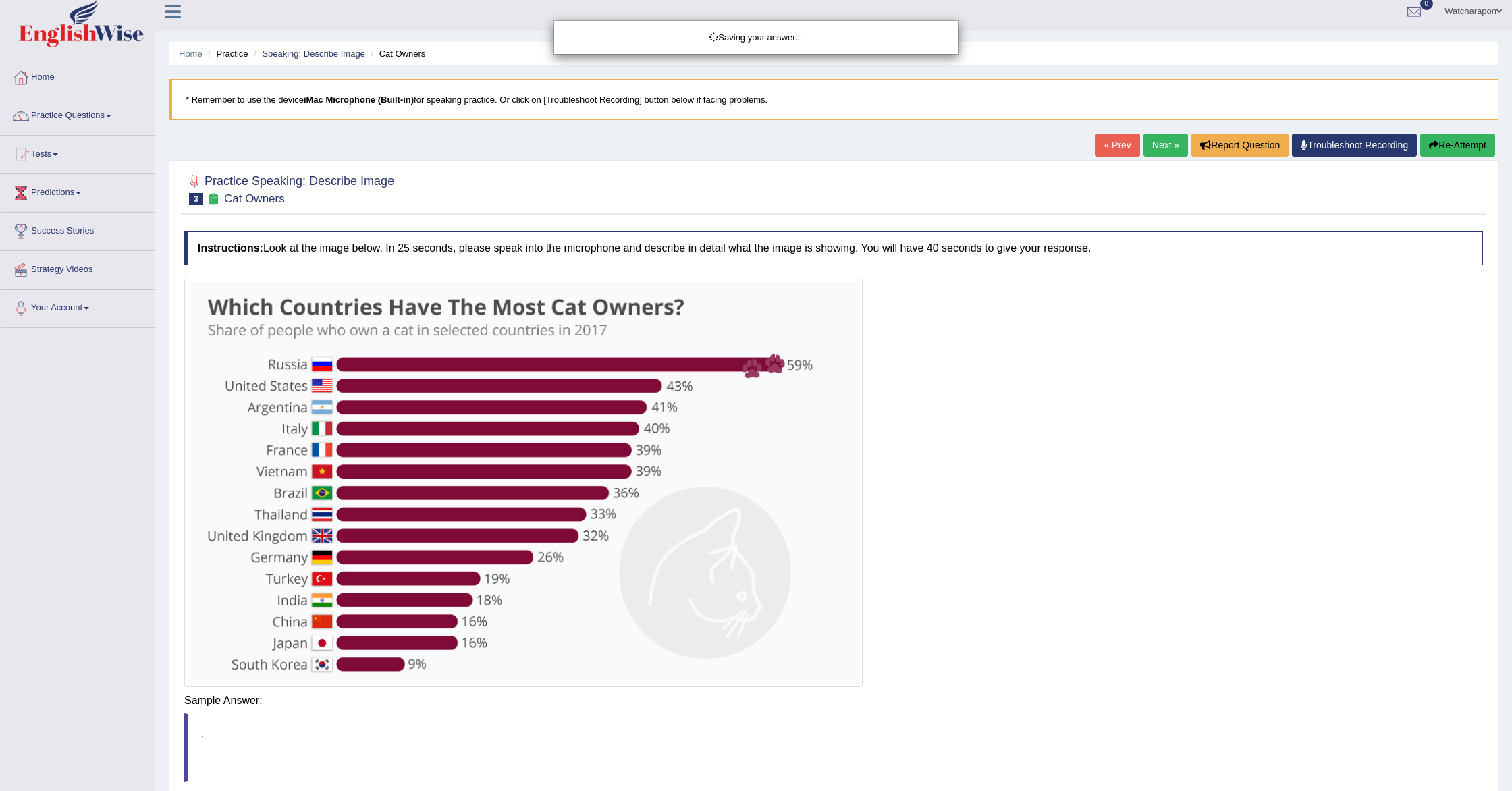
click at [993, 706] on div "Saving your answer..." at bounding box center [756, 396] width 1512 height 791
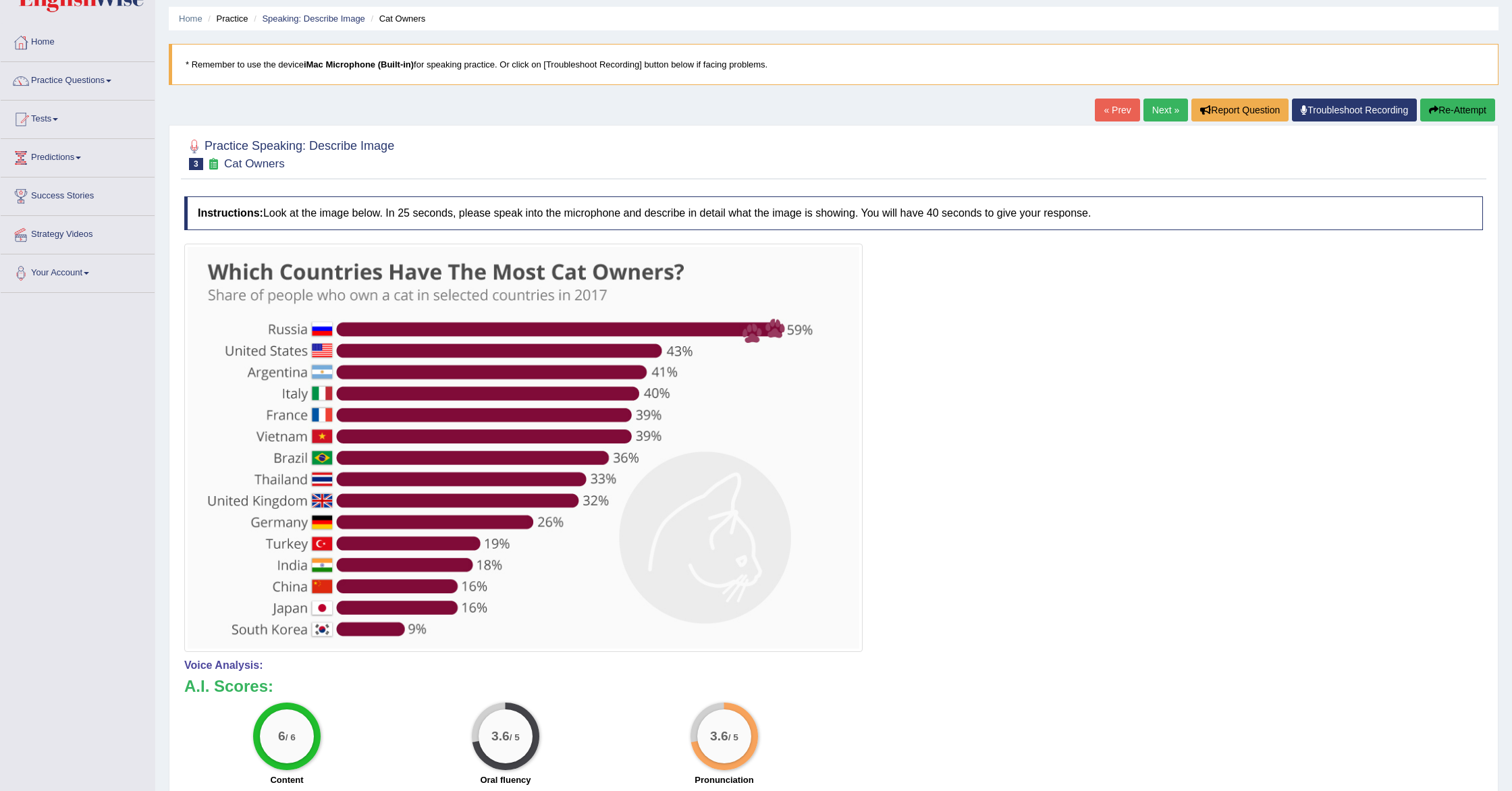
scroll to position [0, 0]
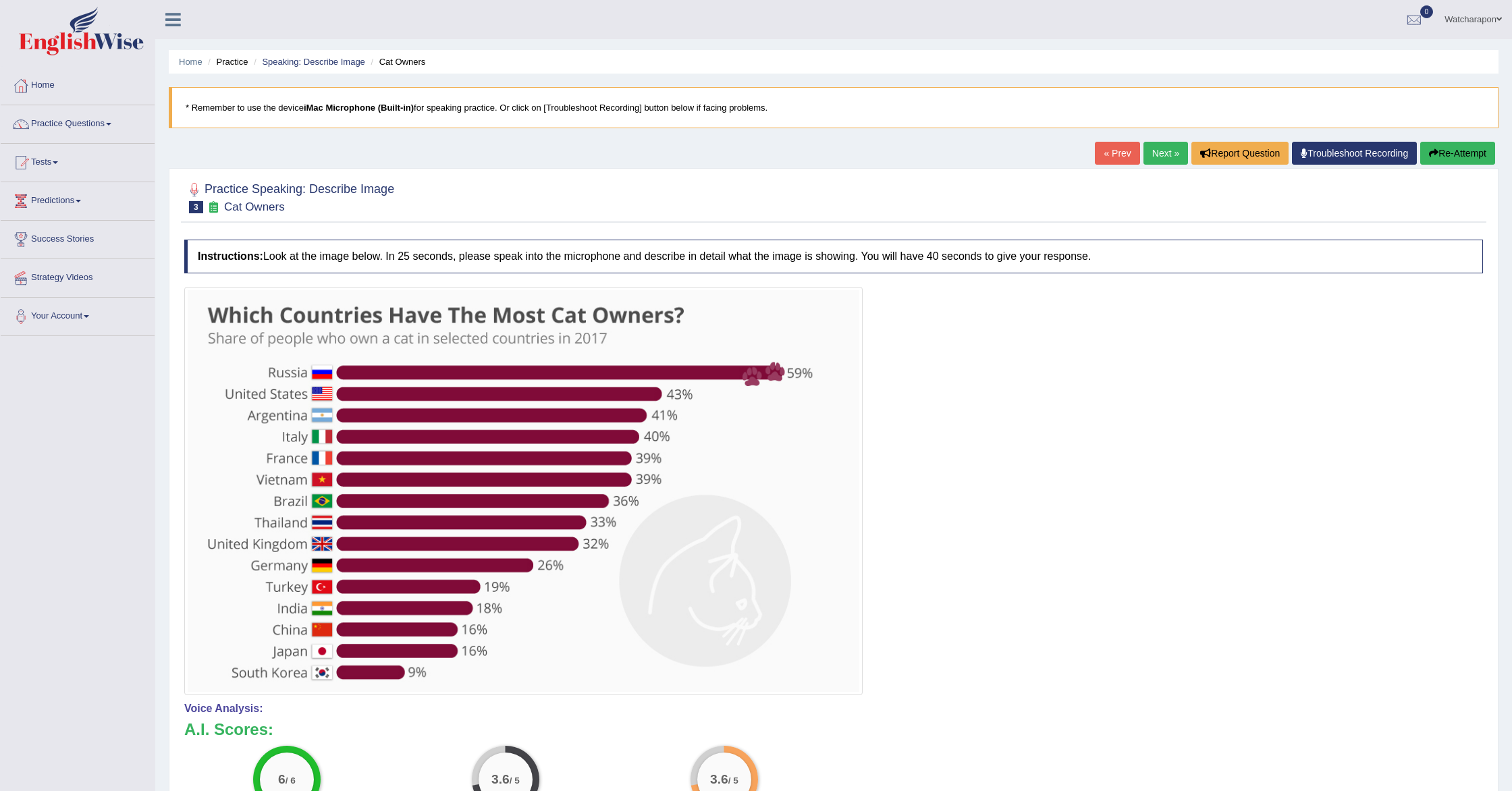
click at [1144, 153] on link "Next »" at bounding box center [1166, 153] width 44 height 23
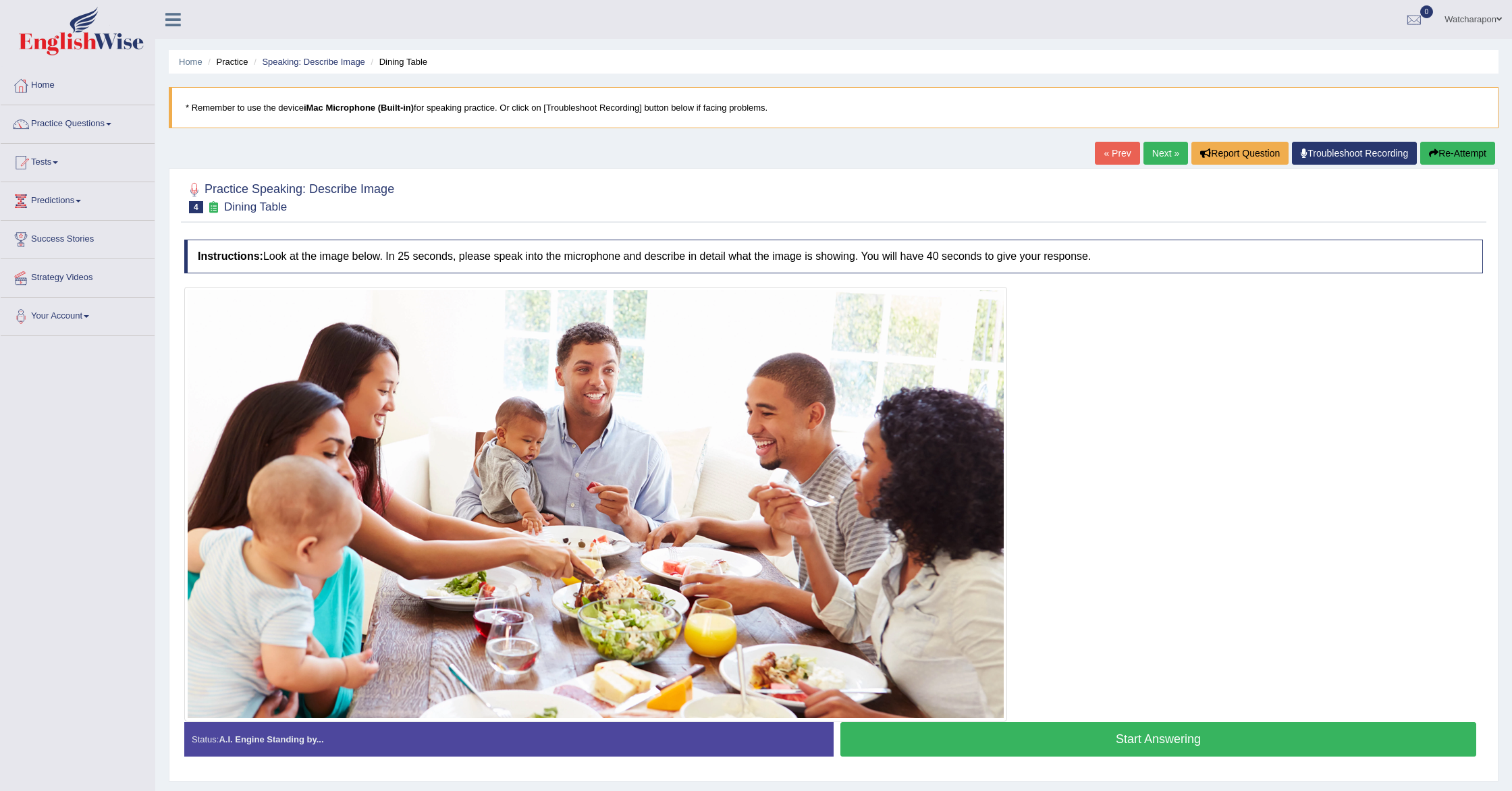
scroll to position [34, 0]
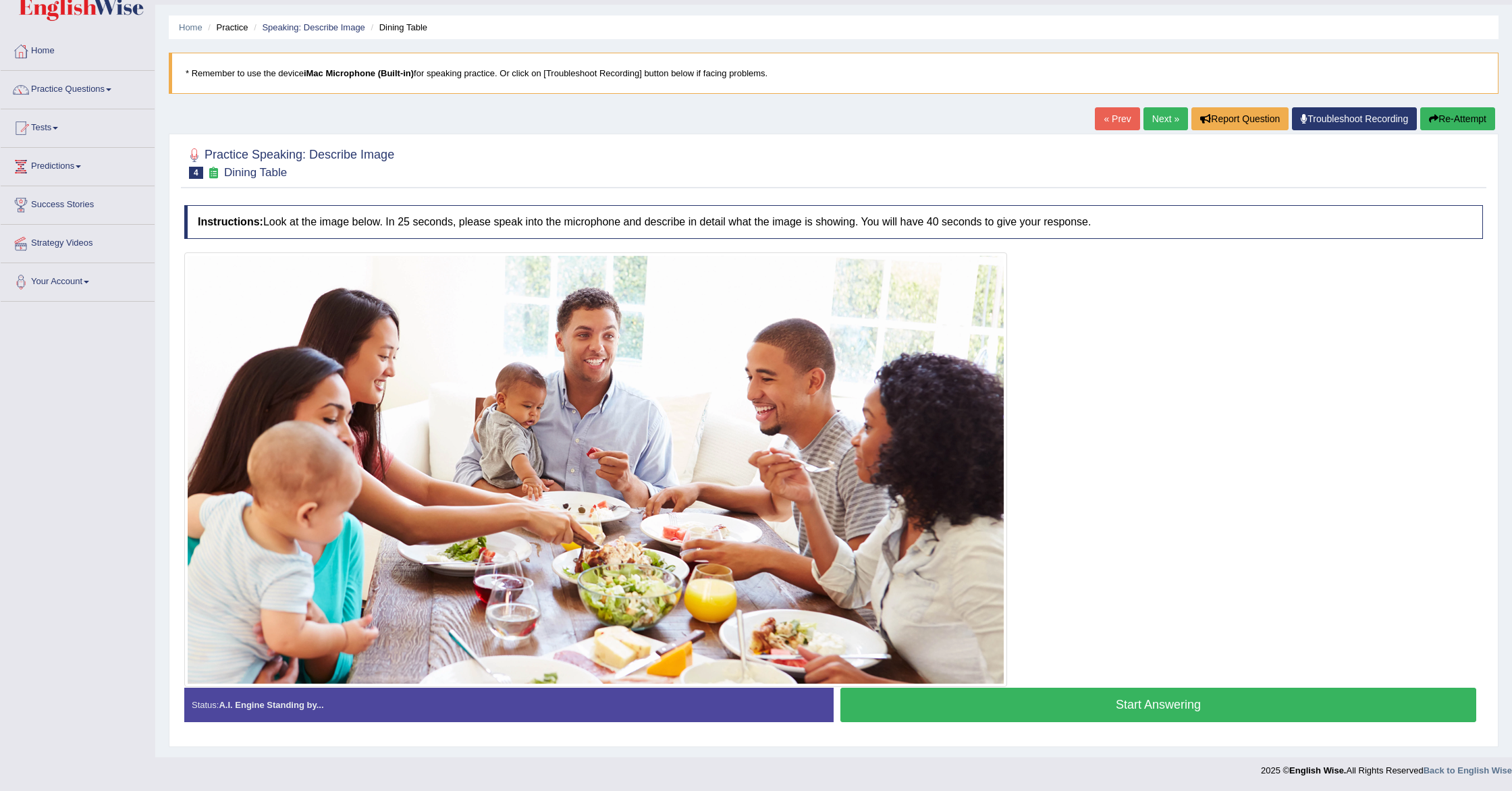
click at [935, 704] on button "Start Answering" at bounding box center [1158, 705] width 636 height 34
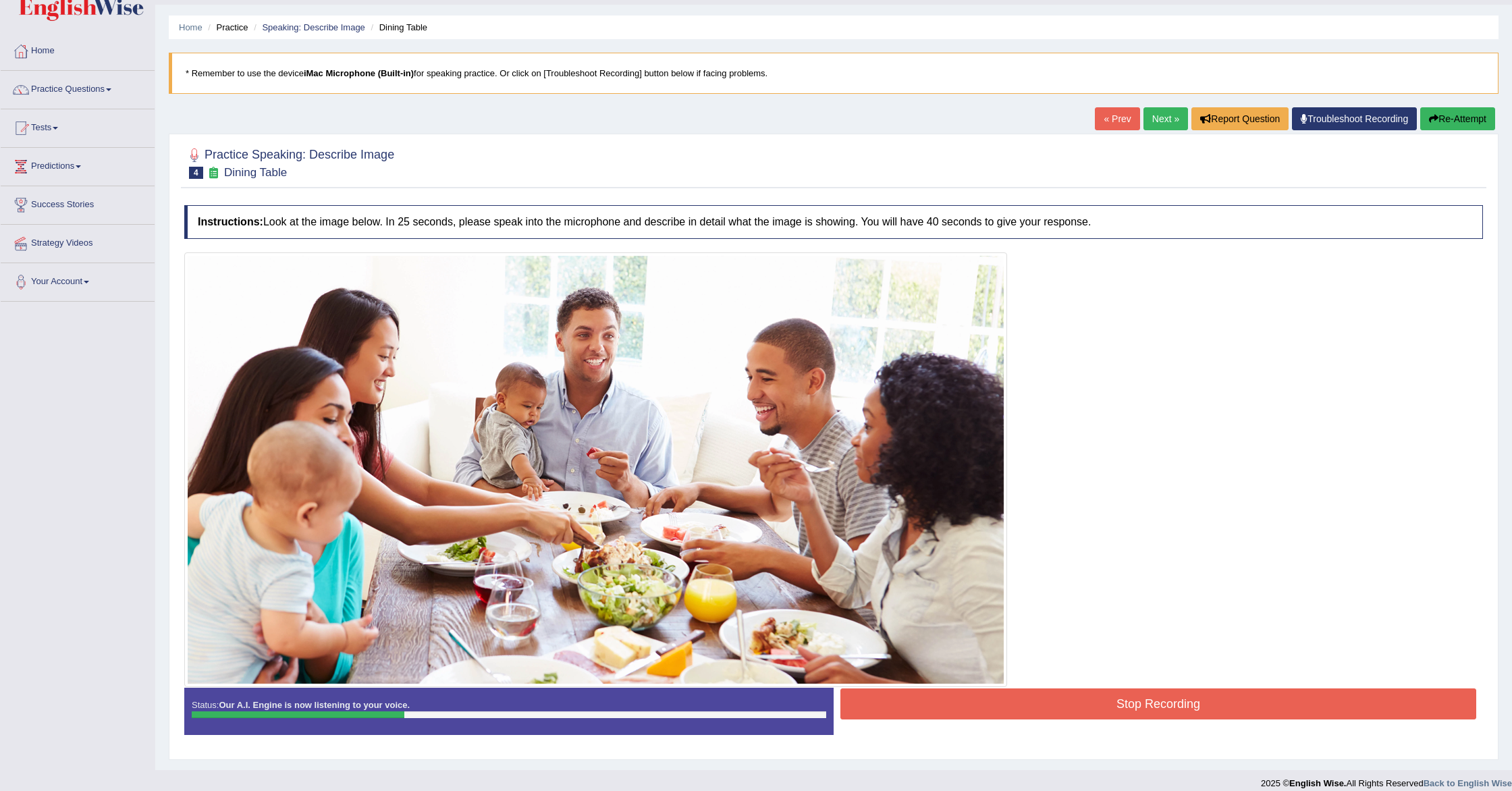
click at [1010, 699] on button "Stop Recording" at bounding box center [1158, 704] width 636 height 31
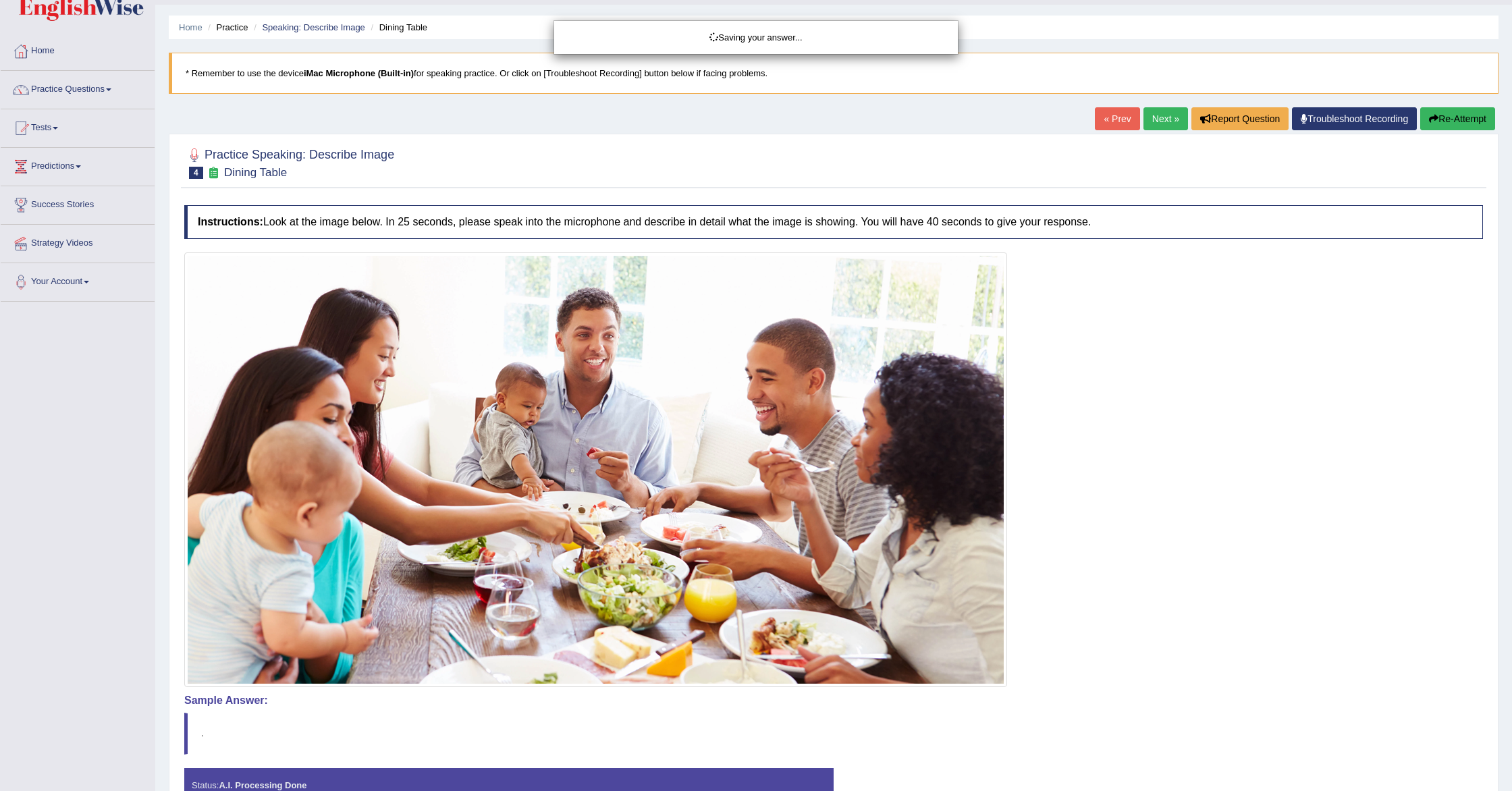
click at [1439, 115] on div "Saving your answer..." at bounding box center [756, 396] width 1512 height 791
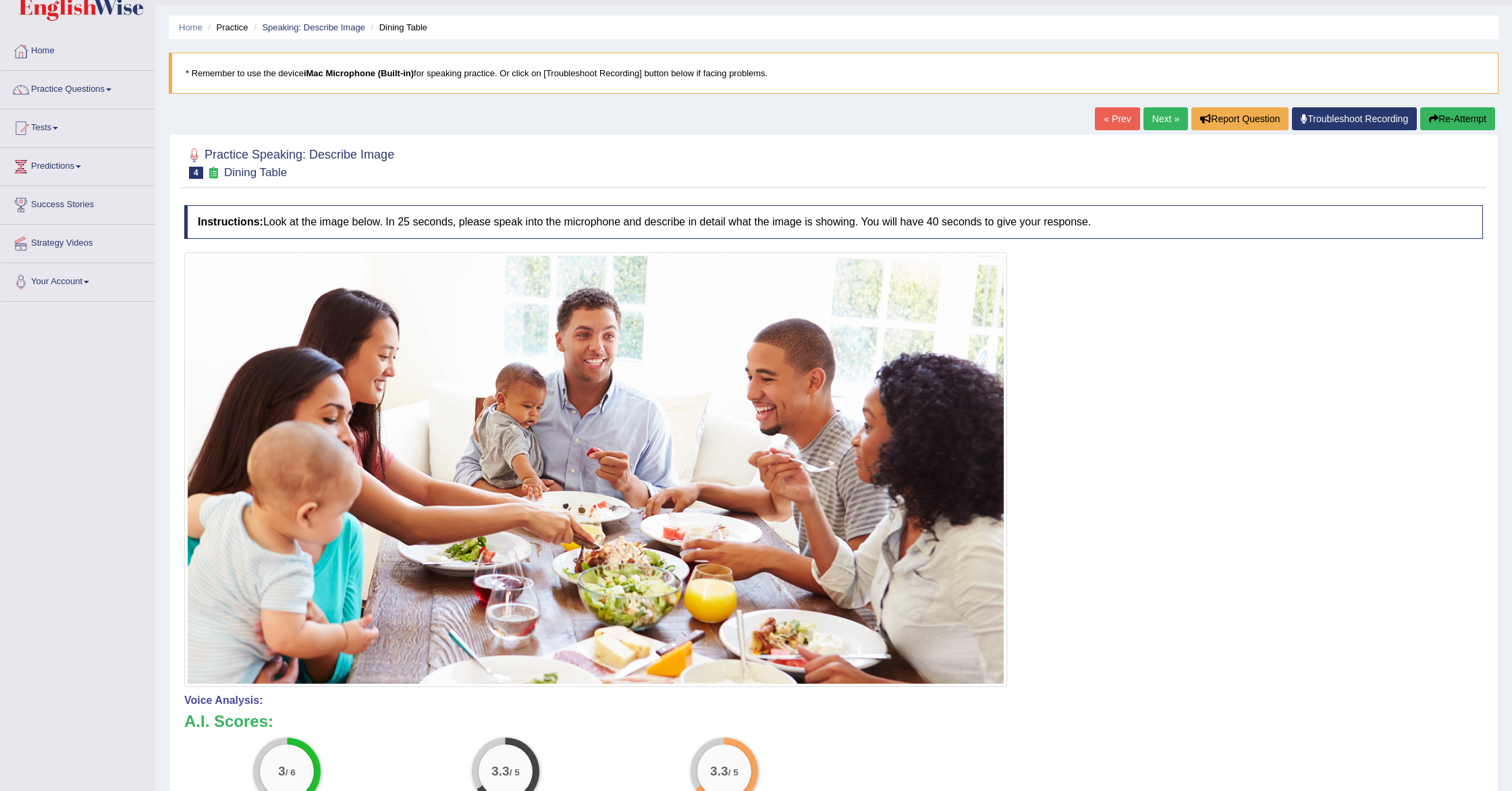
click at [1440, 119] on button "Re-Attempt" at bounding box center [1458, 118] width 75 height 23
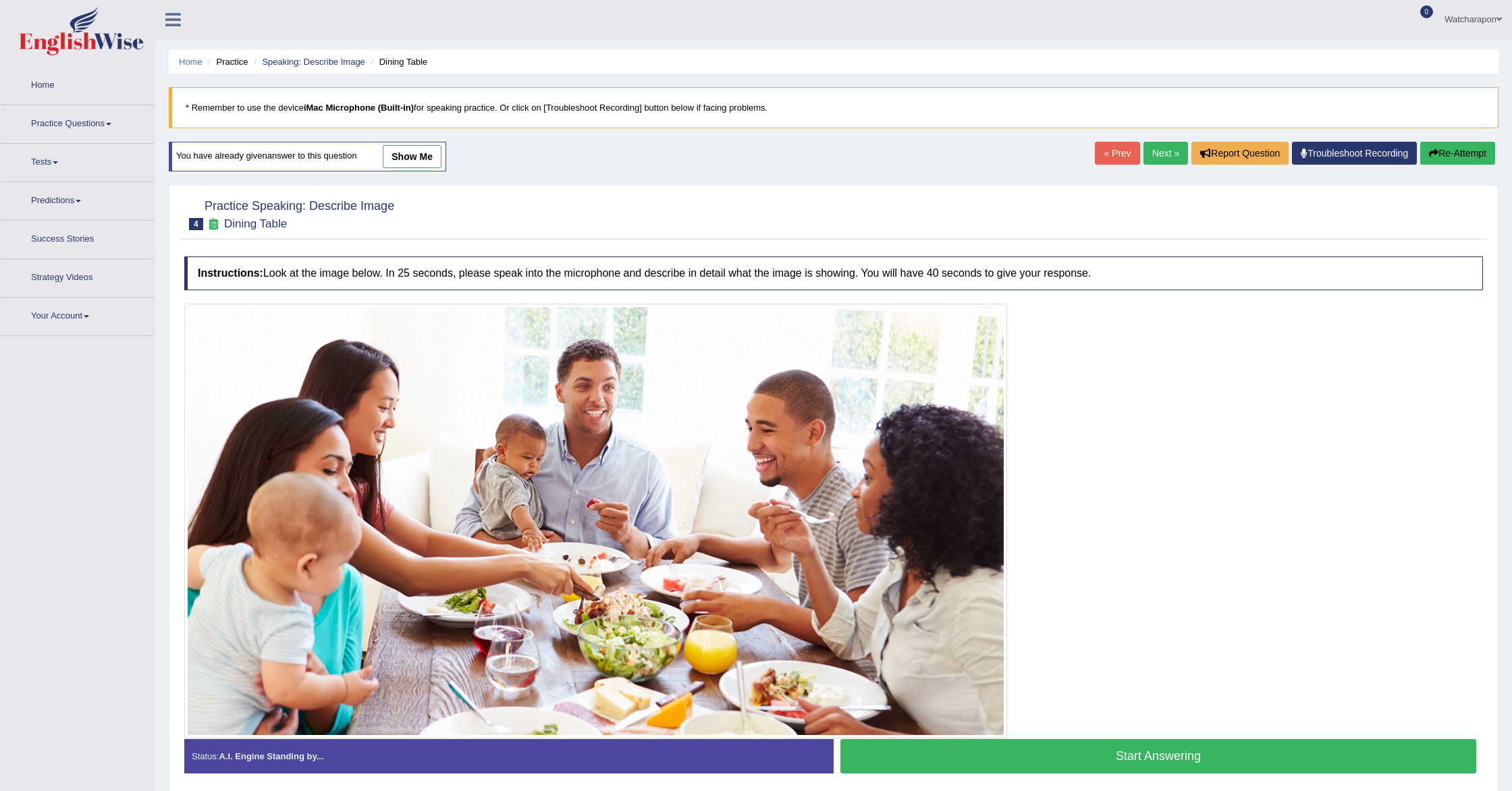
scroll to position [34, 0]
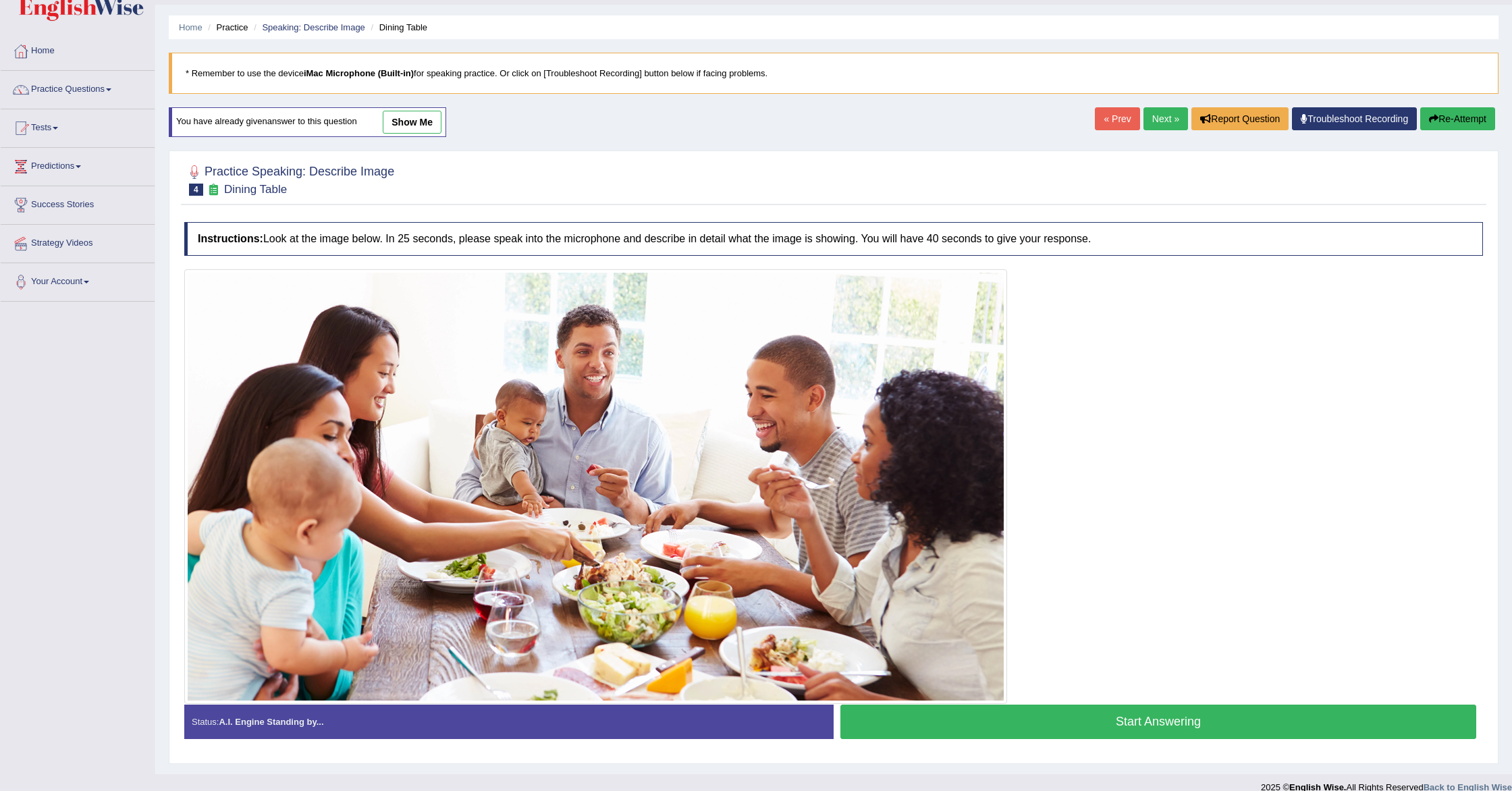
click at [1008, 720] on button "Start Answering" at bounding box center [1158, 722] width 636 height 34
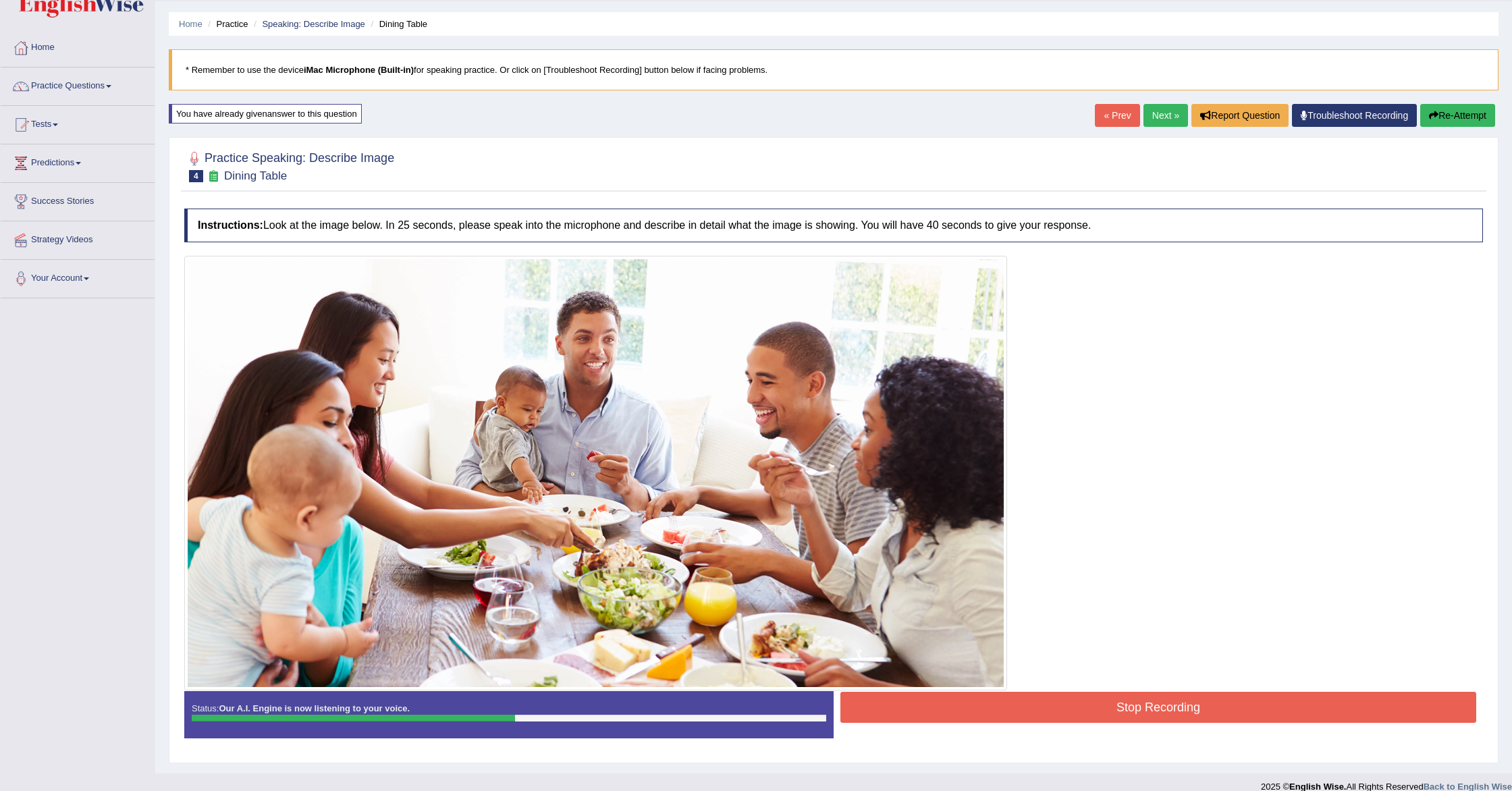
scroll to position [40, 0]
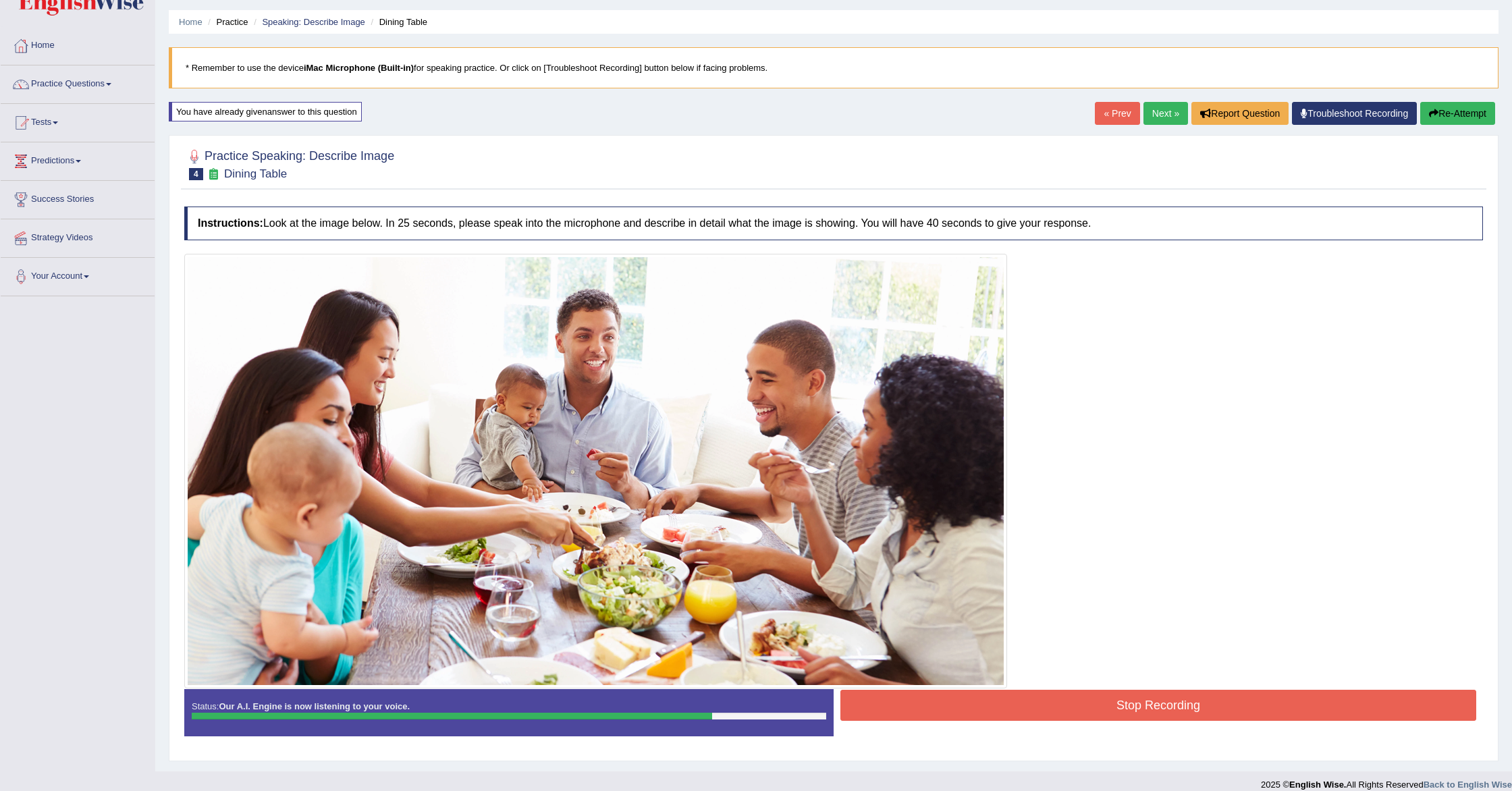
click at [961, 717] on button "Stop Recording" at bounding box center [1158, 705] width 636 height 31
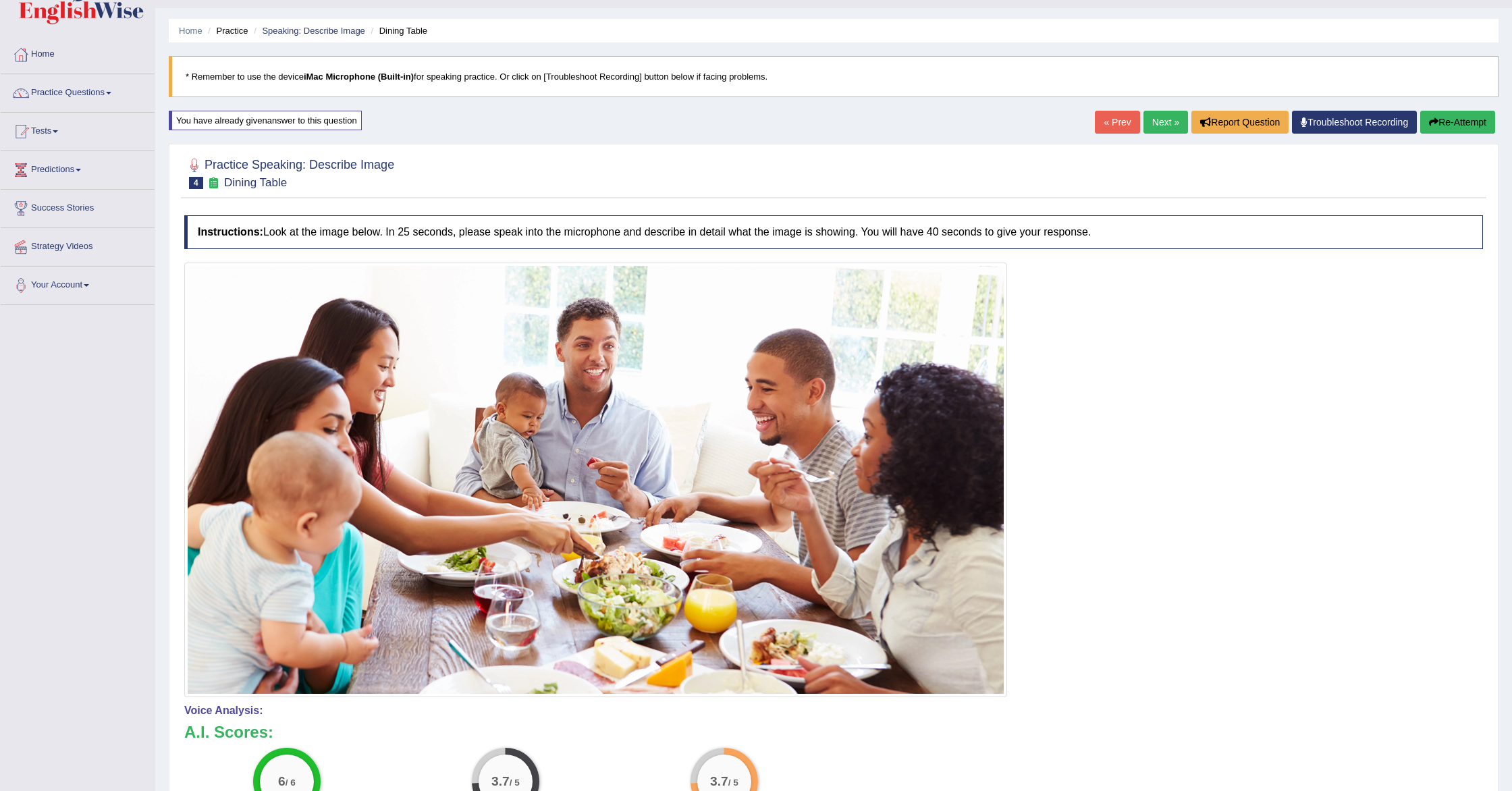
scroll to position [0, 0]
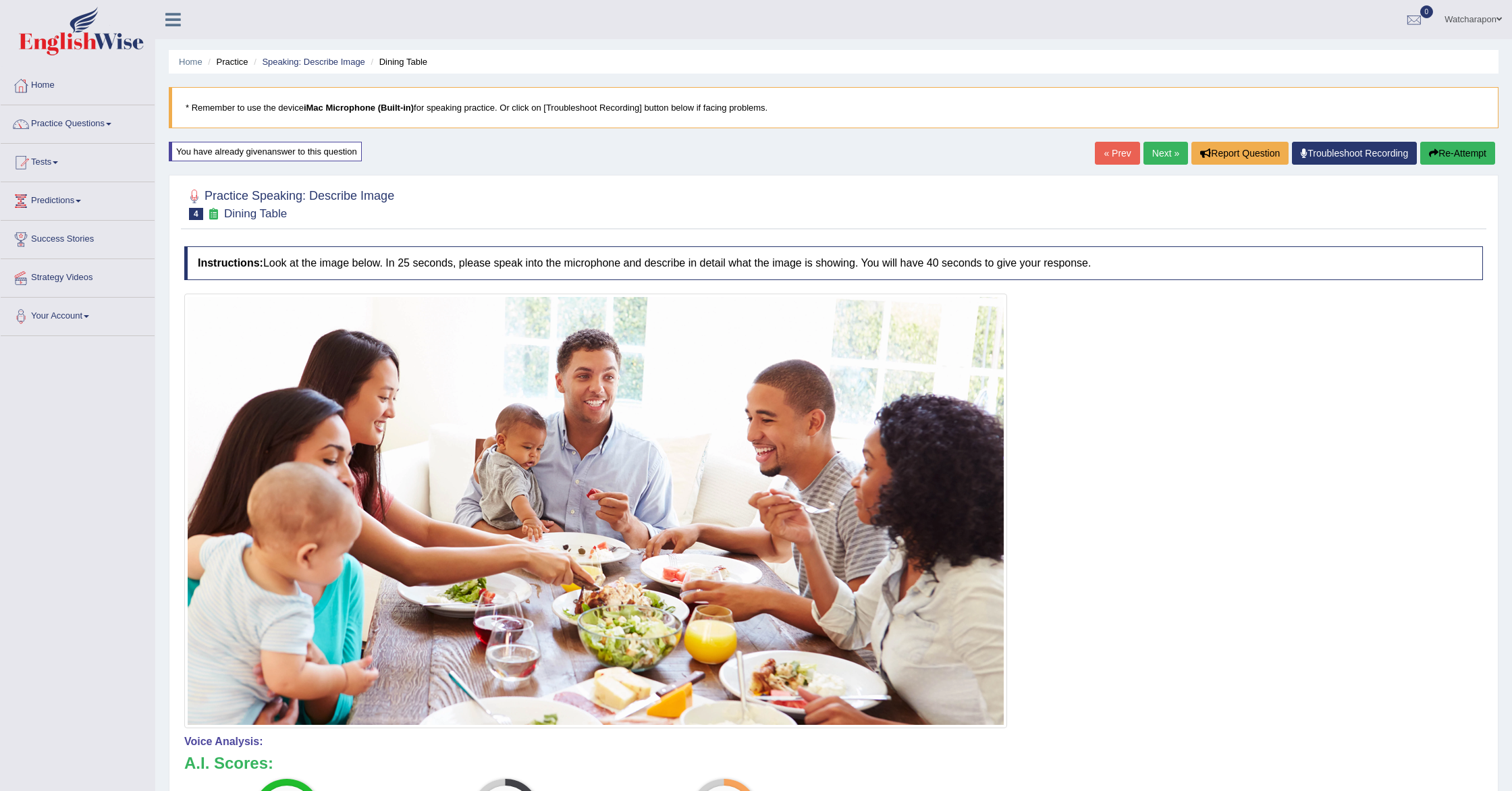
click at [1430, 155] on icon "button" at bounding box center [1433, 153] width 9 height 9
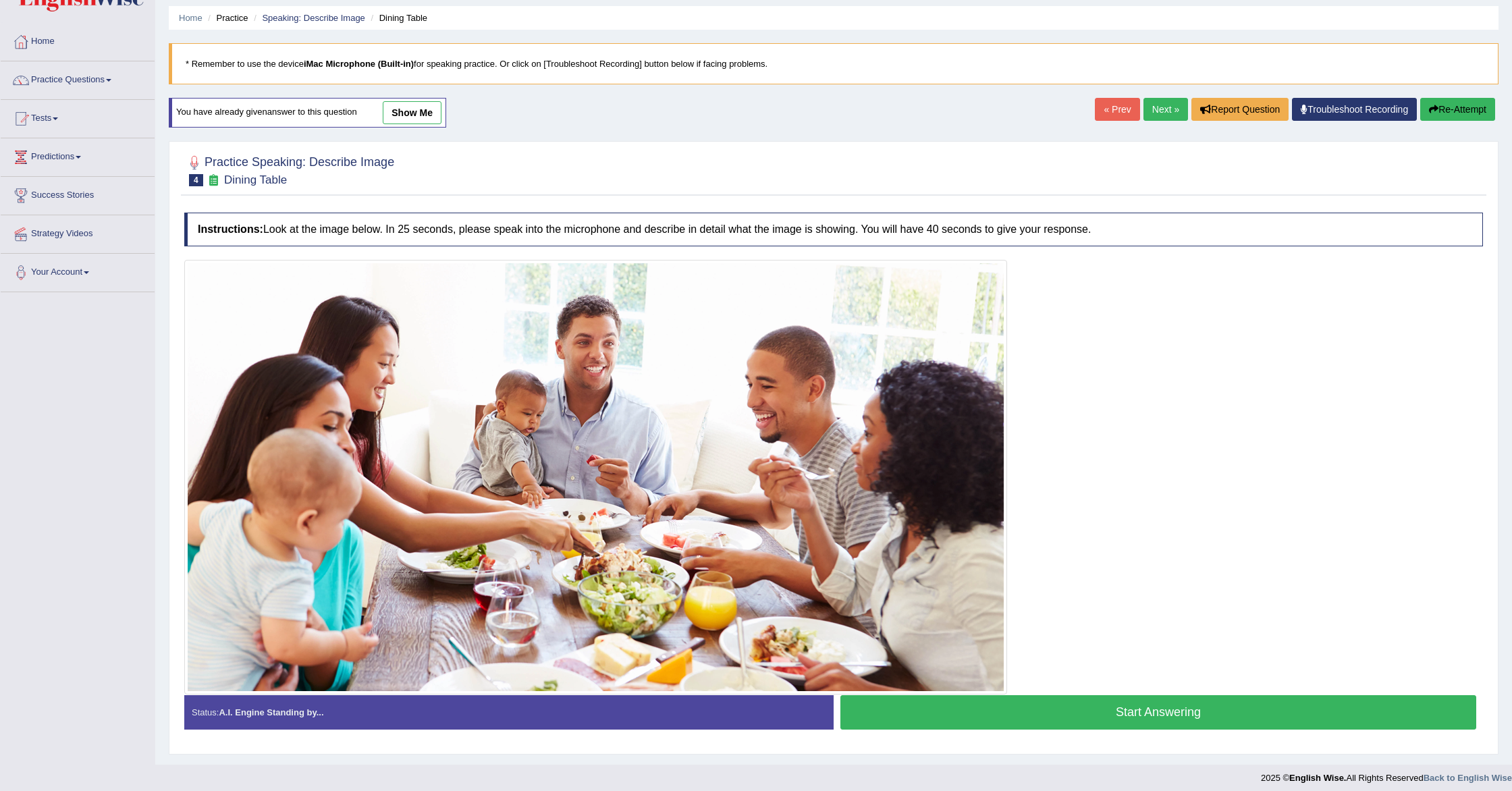
scroll to position [51, 0]
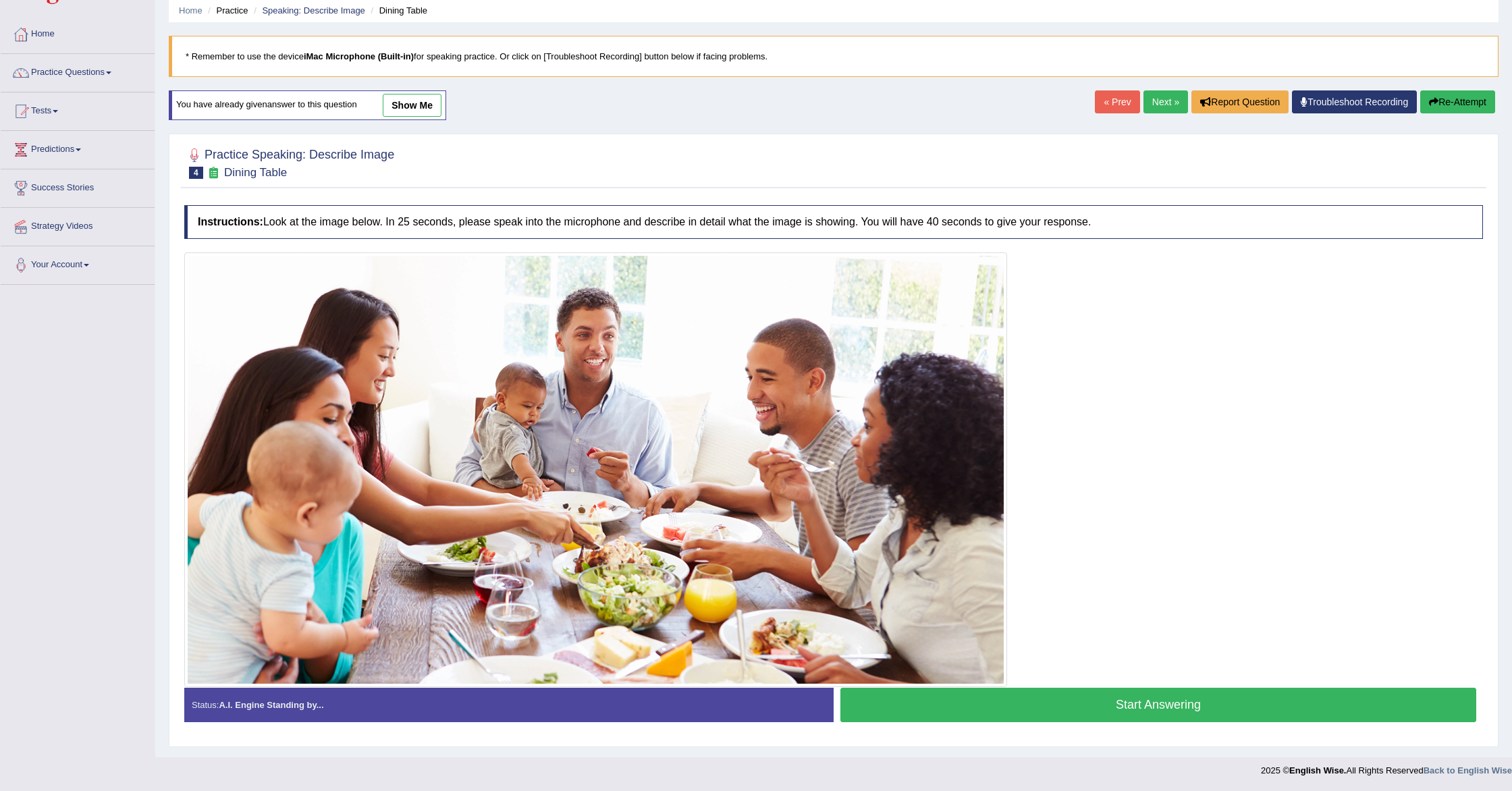
click at [899, 703] on button "Start Answering" at bounding box center [1158, 705] width 636 height 34
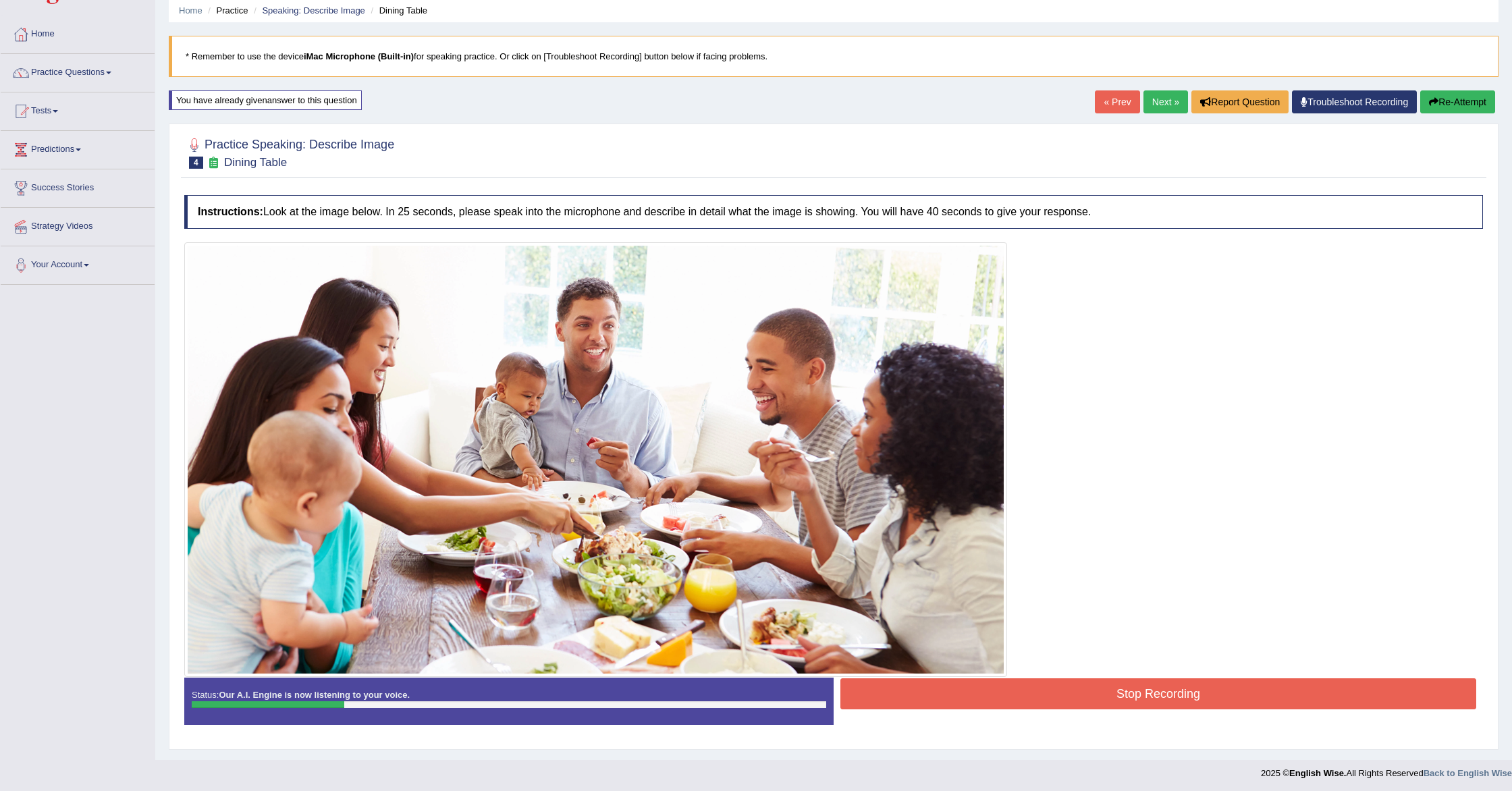
click at [1025, 695] on button "Stop Recording" at bounding box center [1158, 694] width 636 height 31
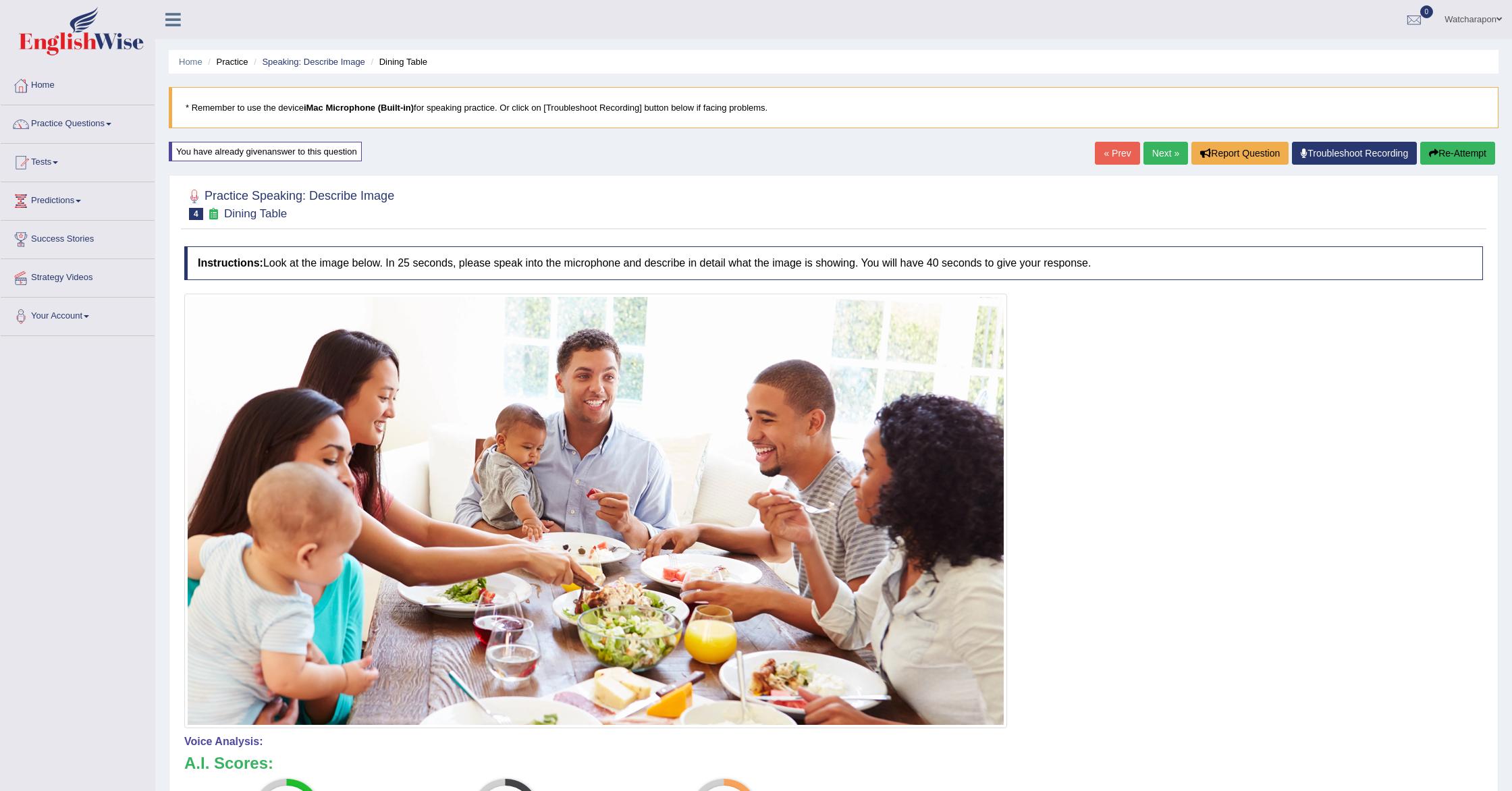
scroll to position [1, 0]
click at [1462, 149] on button "Re-Attempt" at bounding box center [1458, 152] width 75 height 23
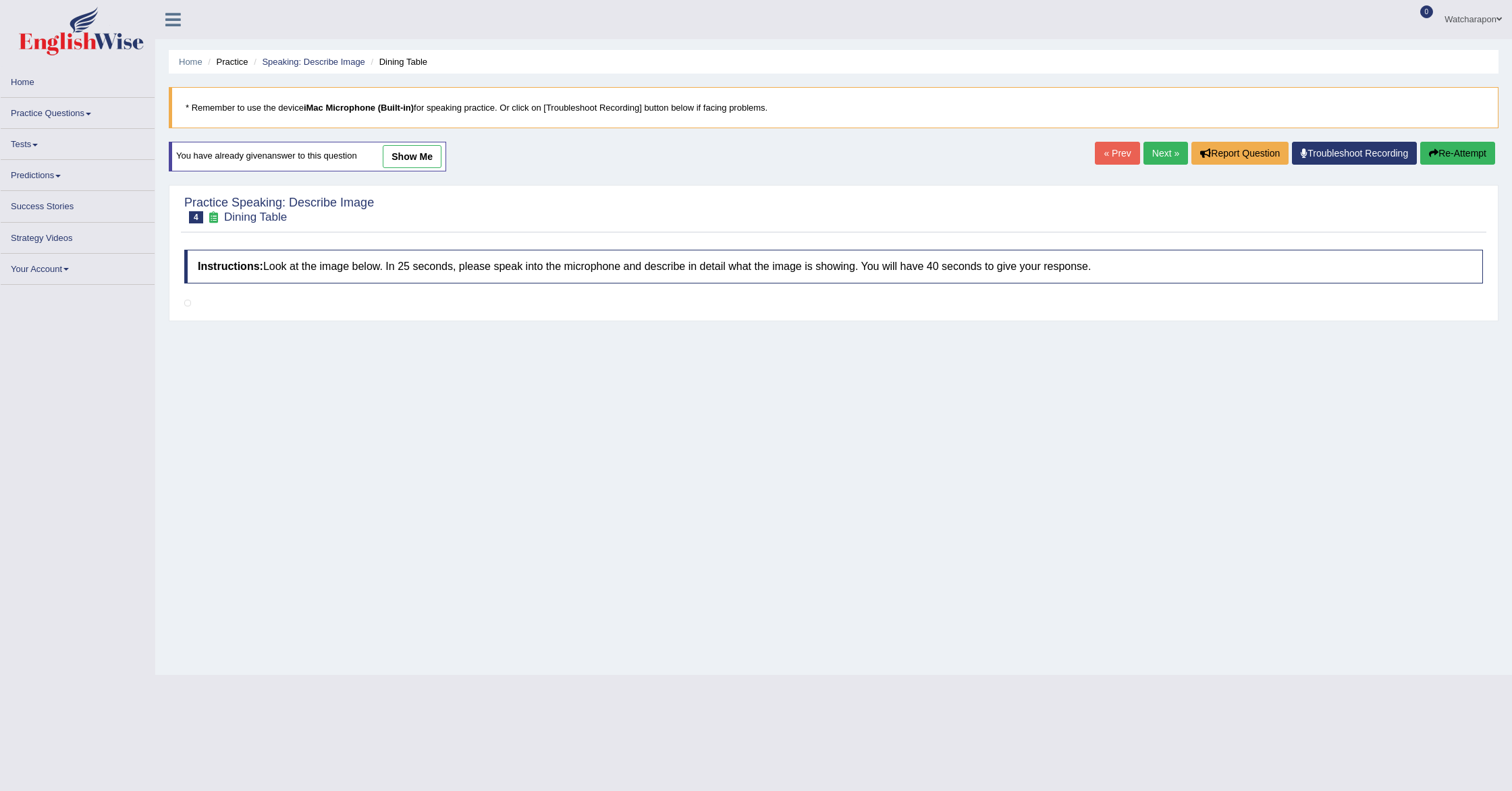
scroll to position [1, 0]
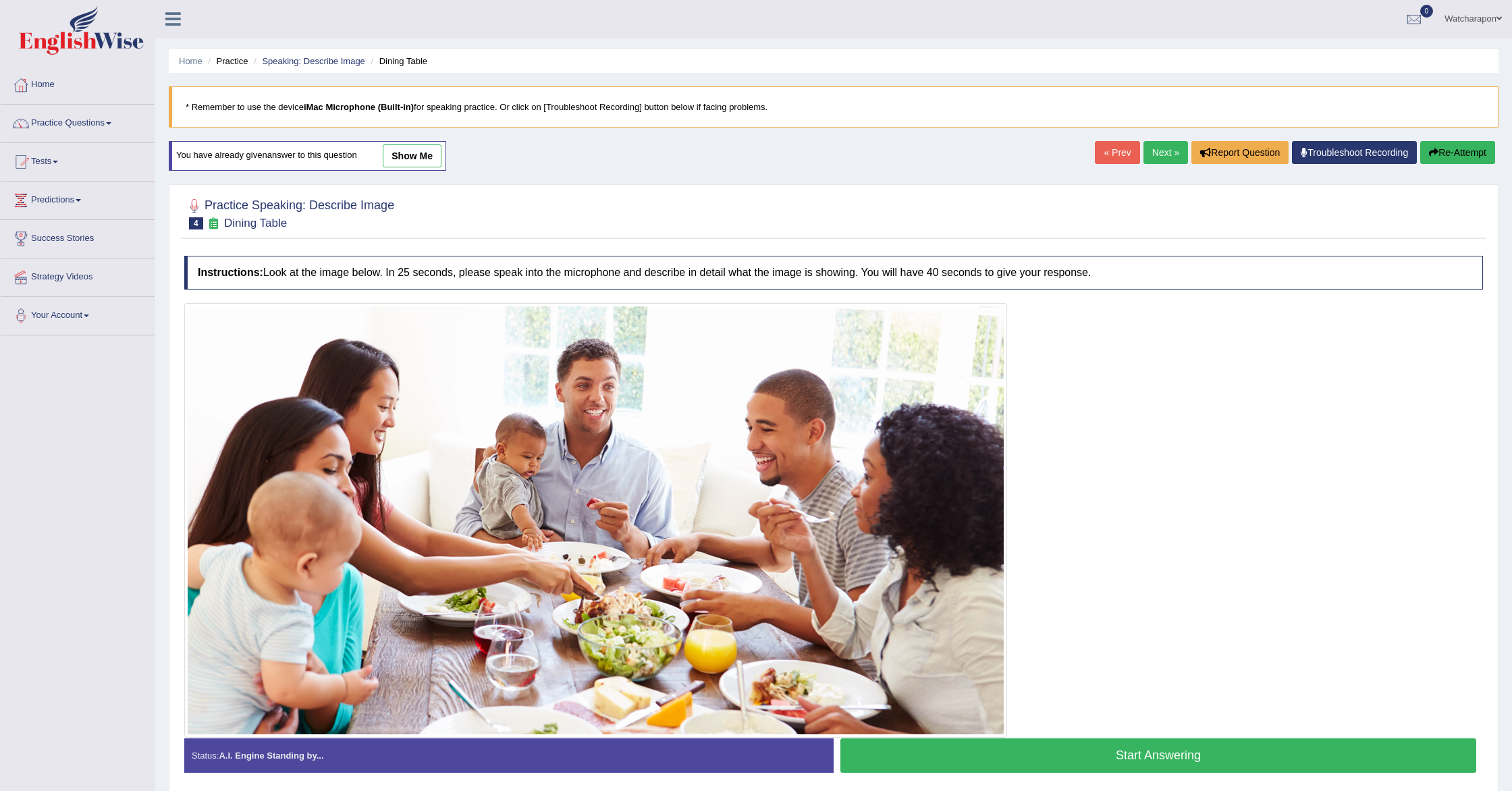
click at [963, 748] on button "Start Answering" at bounding box center [1158, 755] width 636 height 34
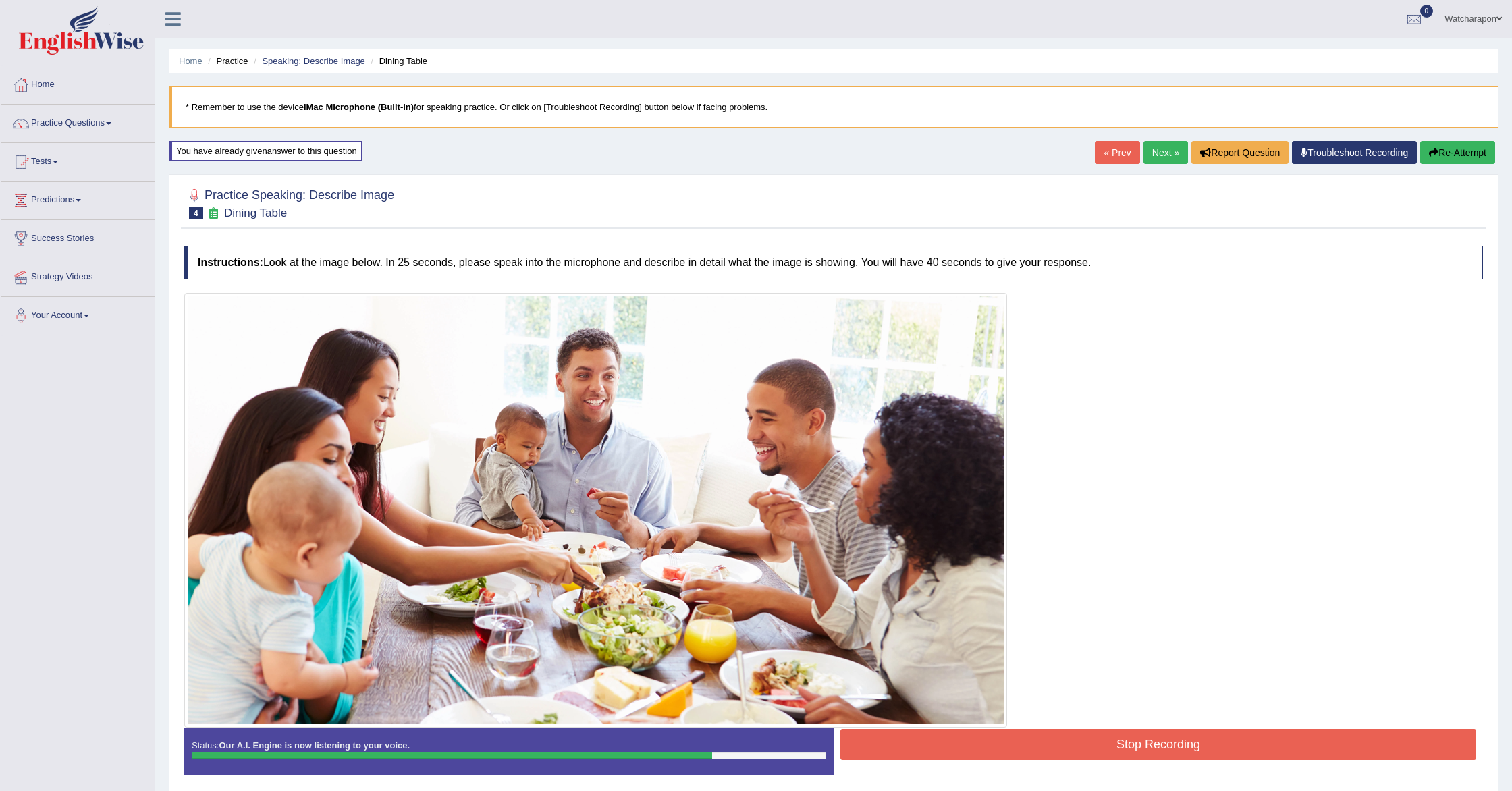
scroll to position [0, 0]
click at [954, 746] on button "Stop Recording" at bounding box center [1158, 745] width 636 height 31
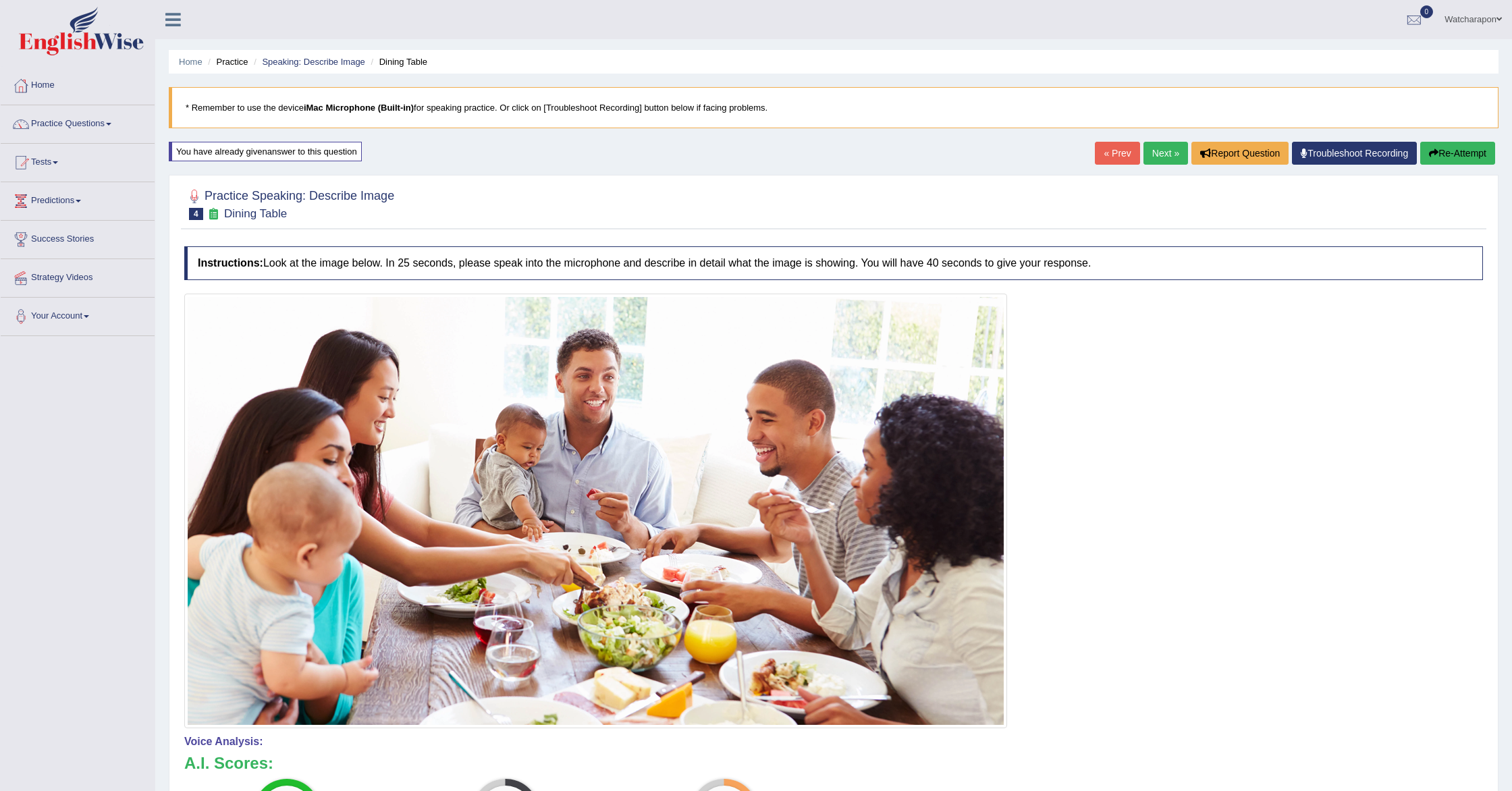
click at [1157, 149] on link "Next »" at bounding box center [1166, 153] width 44 height 23
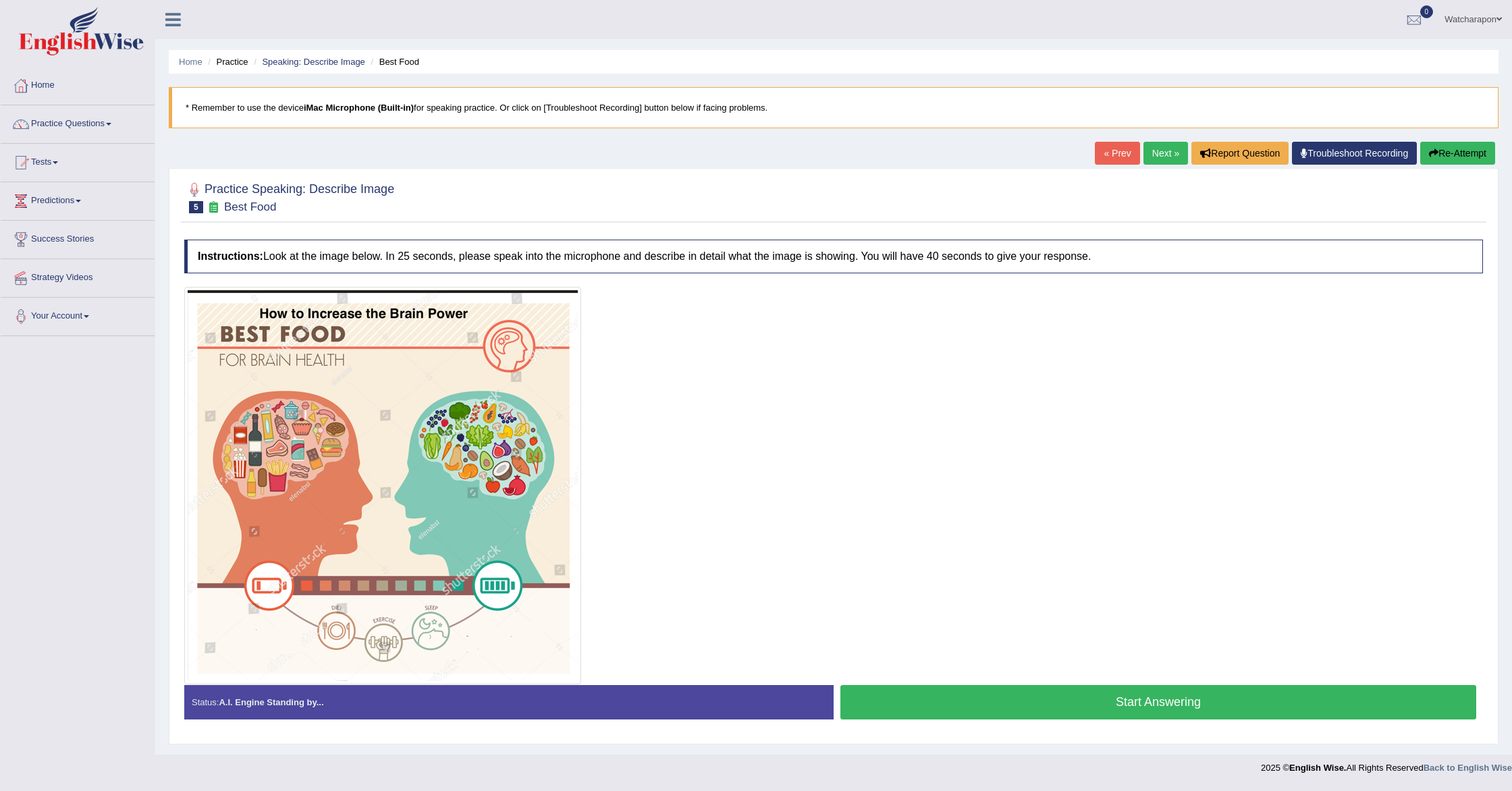
click at [886, 696] on button "Start Answering" at bounding box center [1158, 703] width 636 height 34
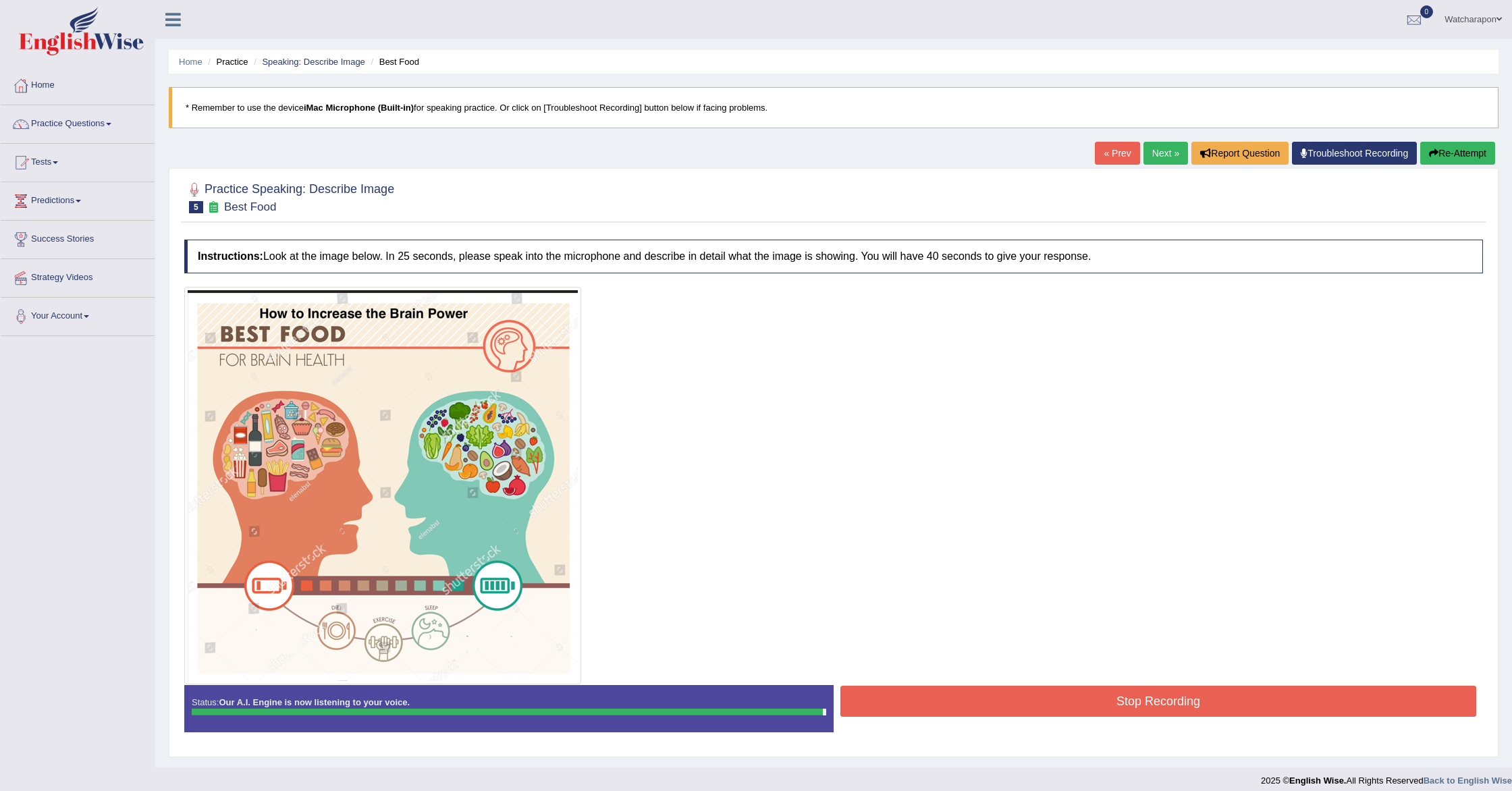
click at [887, 702] on button "Stop Recording" at bounding box center [1158, 701] width 636 height 31
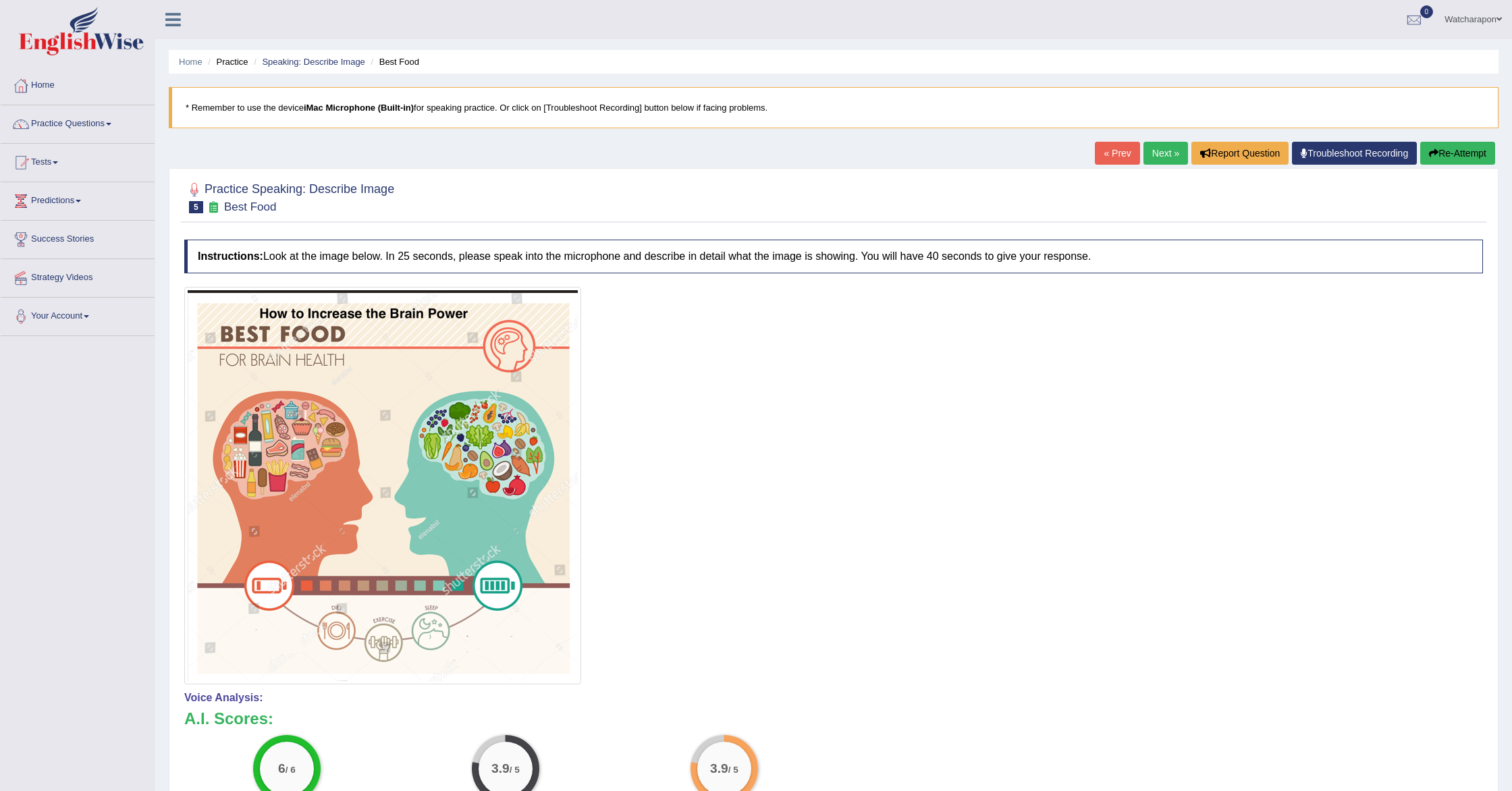
click at [1161, 154] on link "Next »" at bounding box center [1166, 153] width 44 height 23
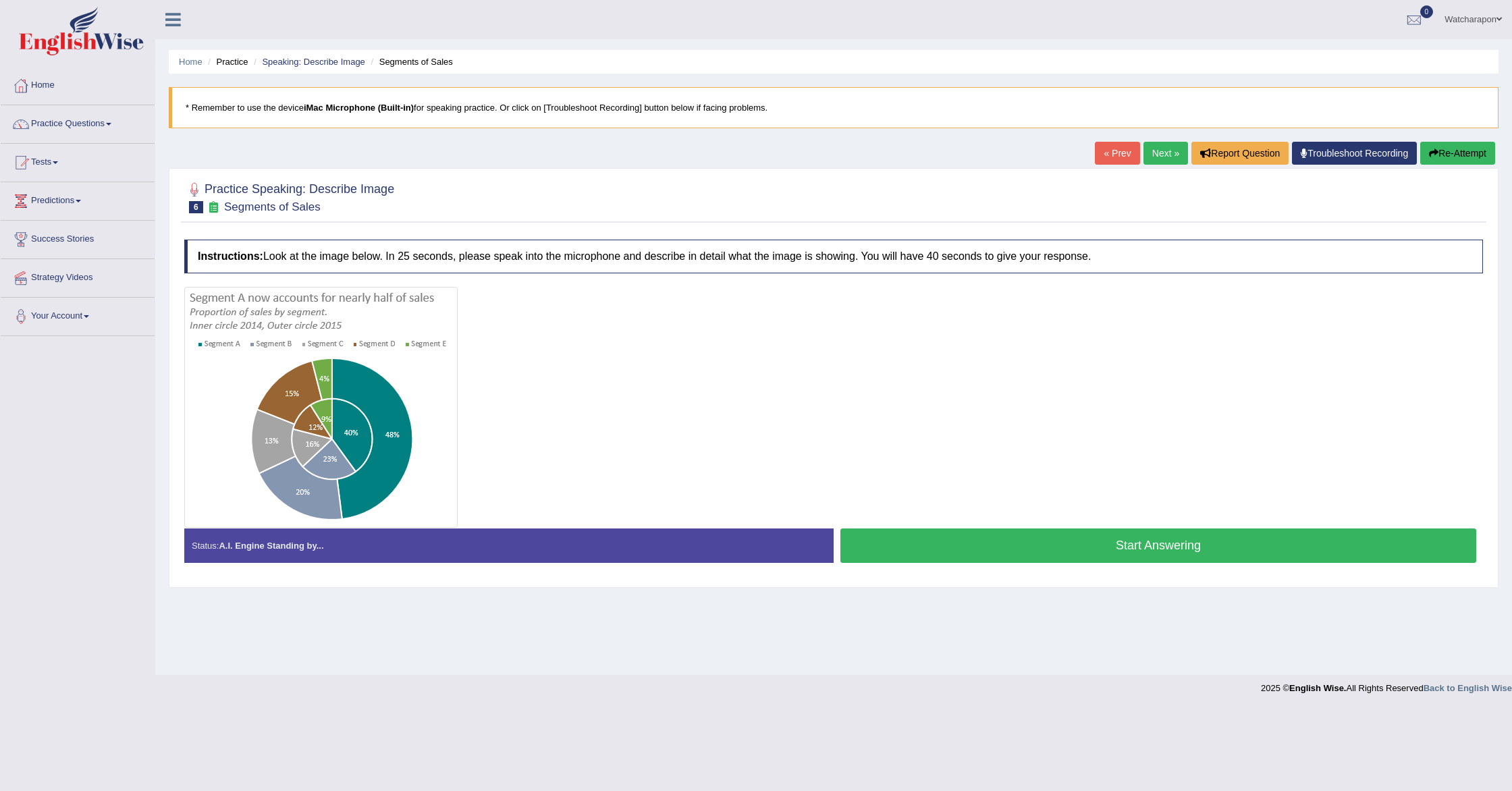
click at [975, 549] on button "Start Answering" at bounding box center [1158, 546] width 636 height 34
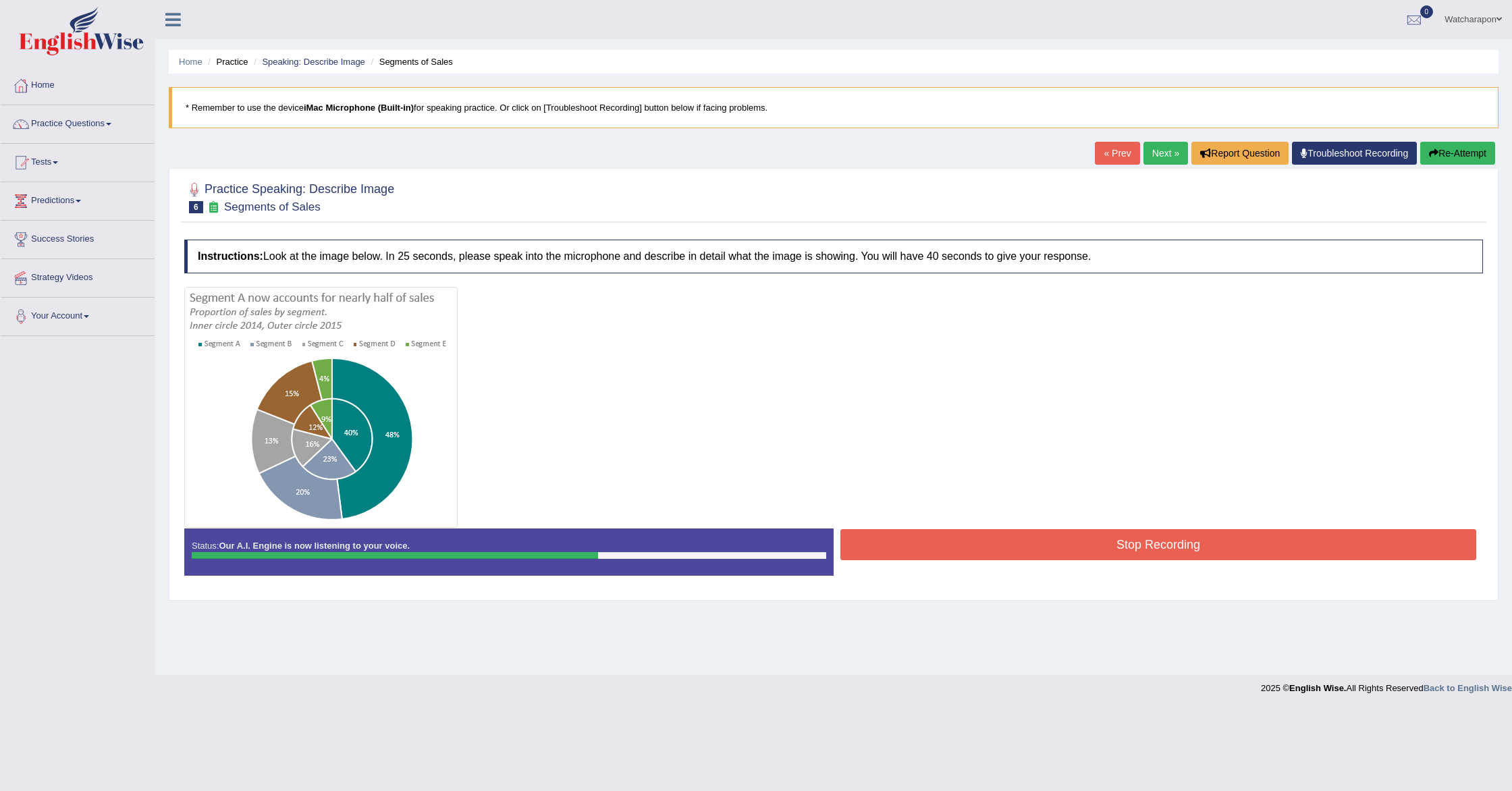
click at [928, 554] on button "Stop Recording" at bounding box center [1158, 544] width 636 height 31
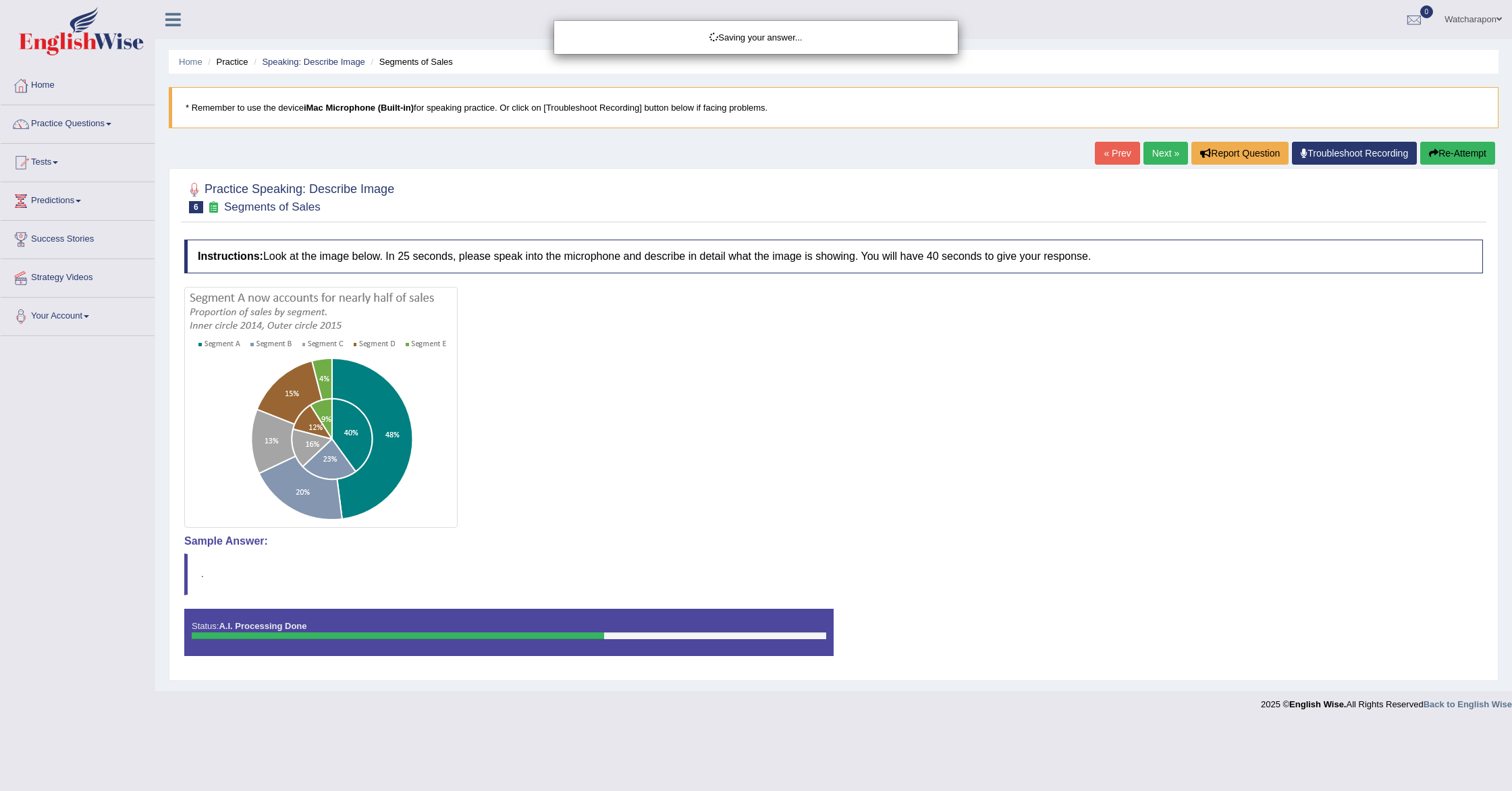
click at [1445, 152] on div "Saving your answer..." at bounding box center [756, 396] width 1512 height 791
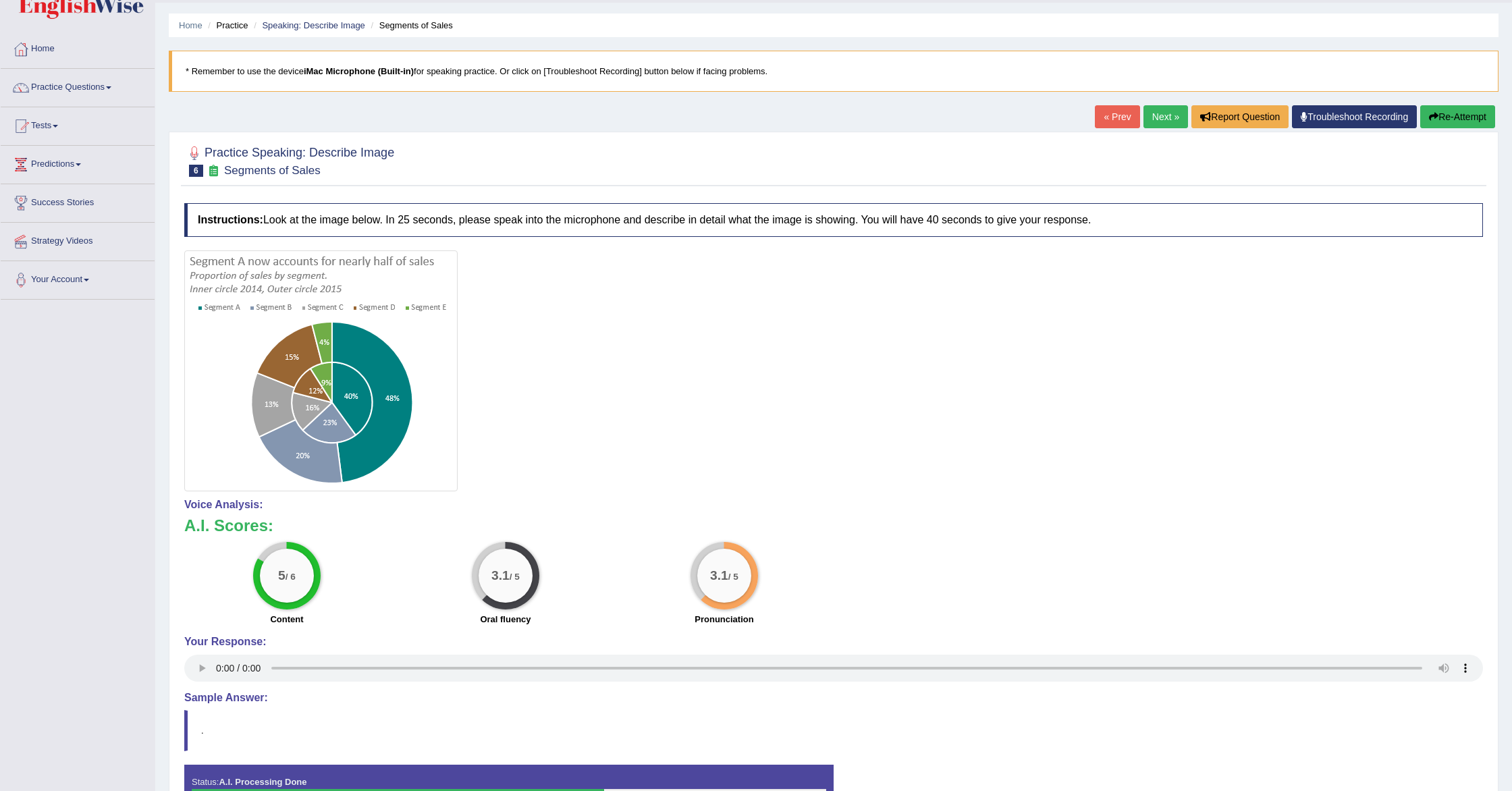
scroll to position [42, 0]
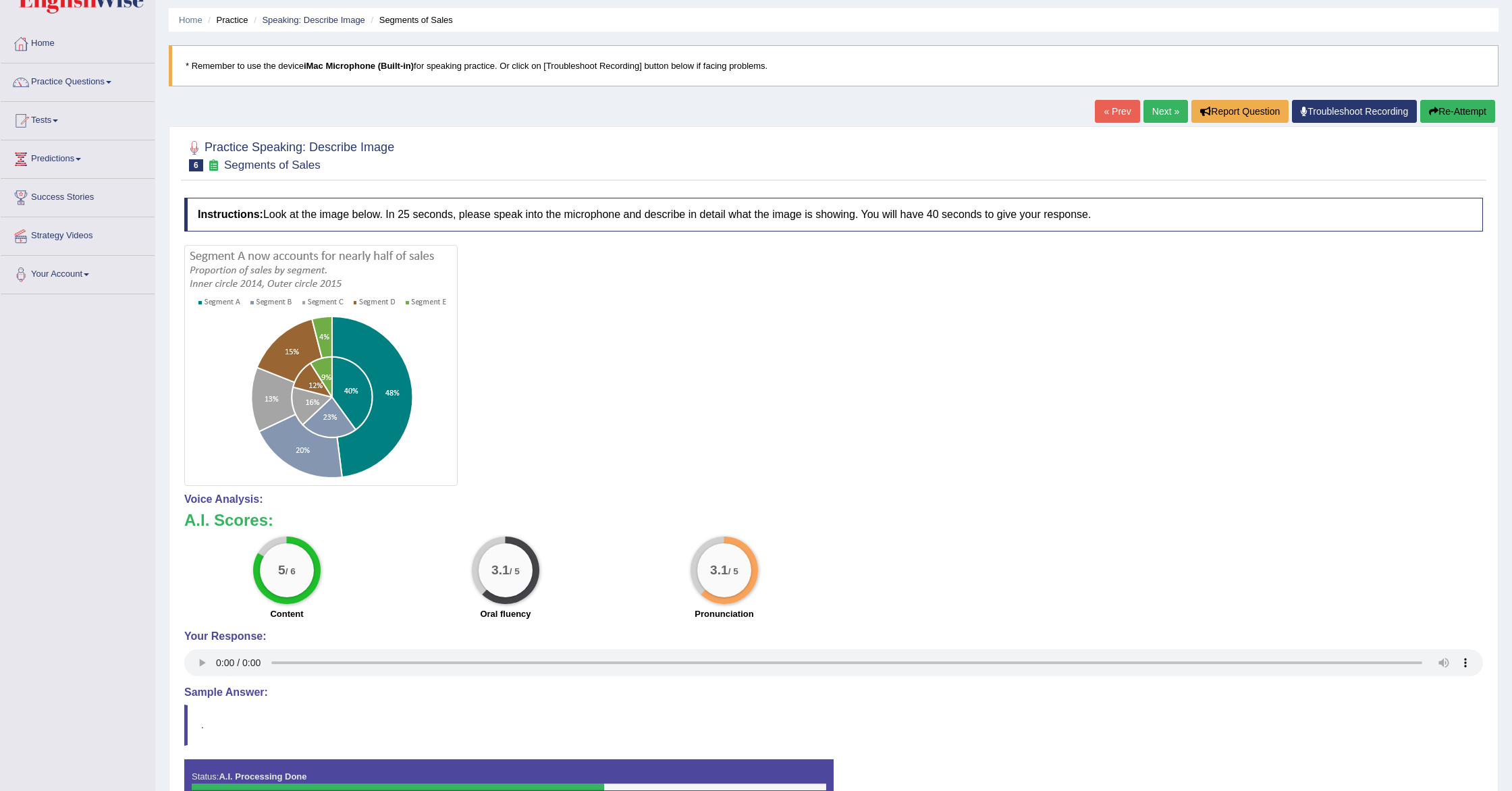
click at [1441, 113] on button "Re-Attempt" at bounding box center [1458, 111] width 75 height 23
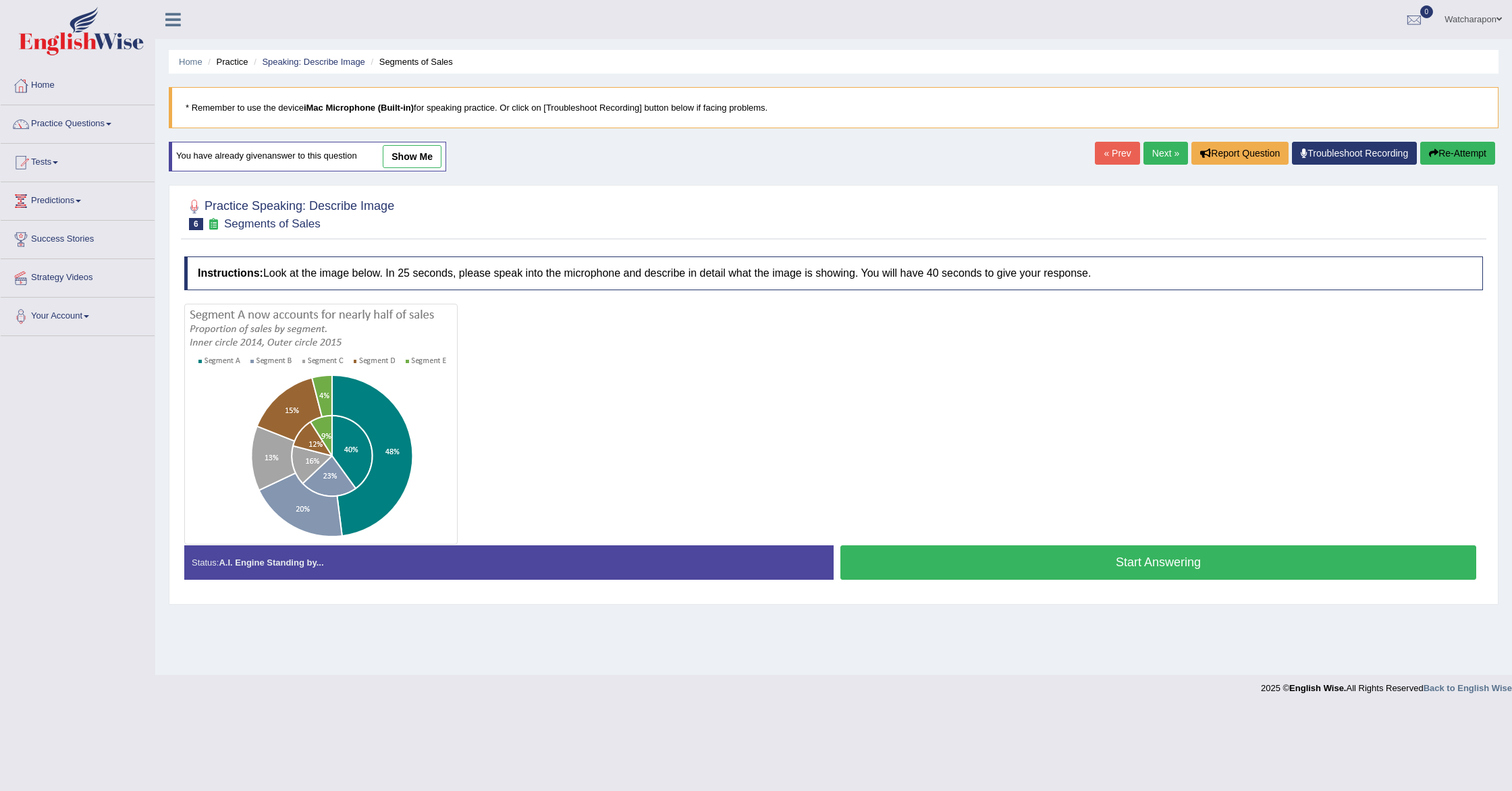
click at [956, 567] on button "Start Answering" at bounding box center [1158, 562] width 636 height 34
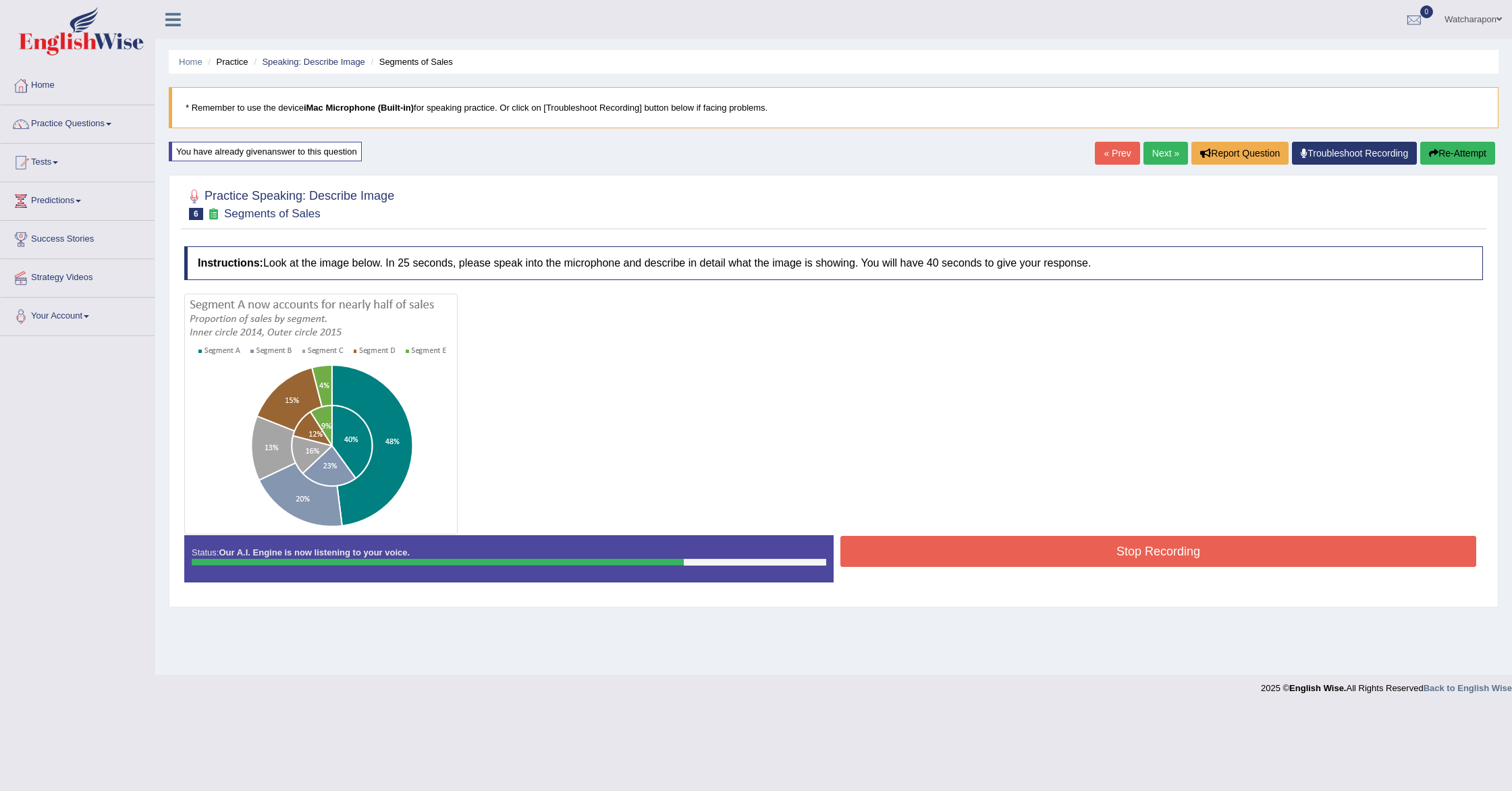
click at [1060, 549] on button "Stop Recording" at bounding box center [1158, 551] width 636 height 31
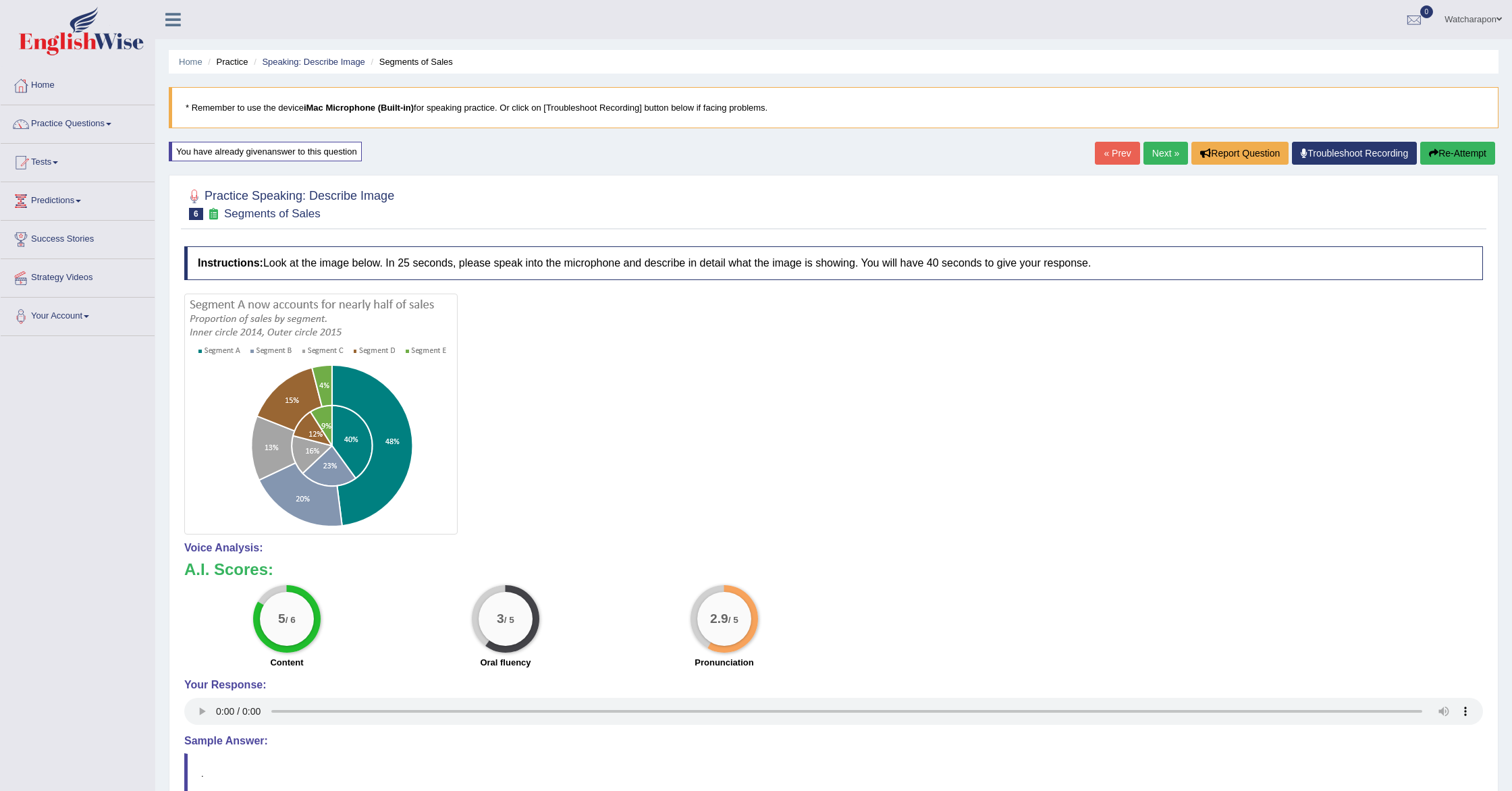
click at [1161, 157] on link "Next »" at bounding box center [1166, 153] width 44 height 23
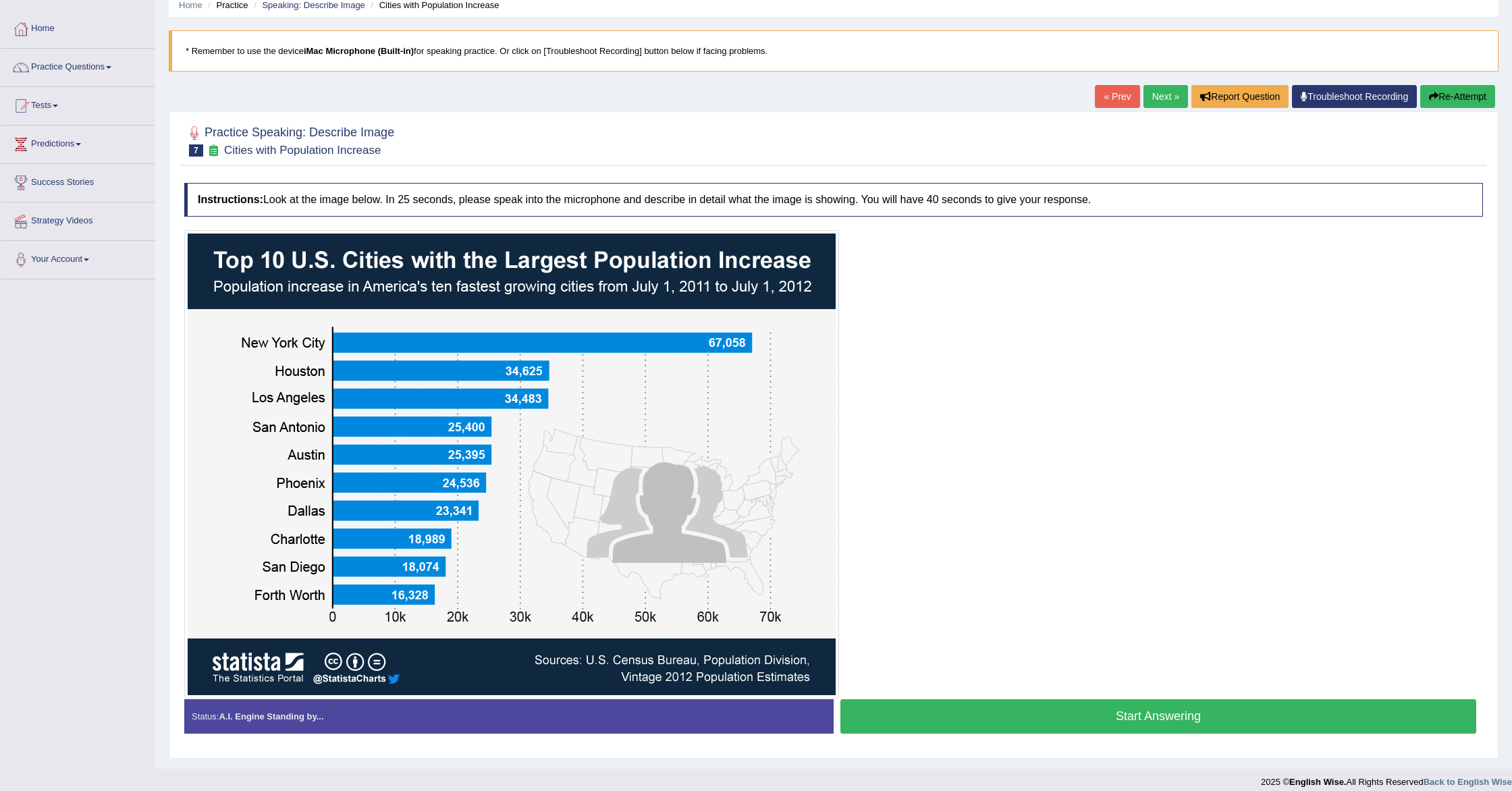
scroll to position [68, 0]
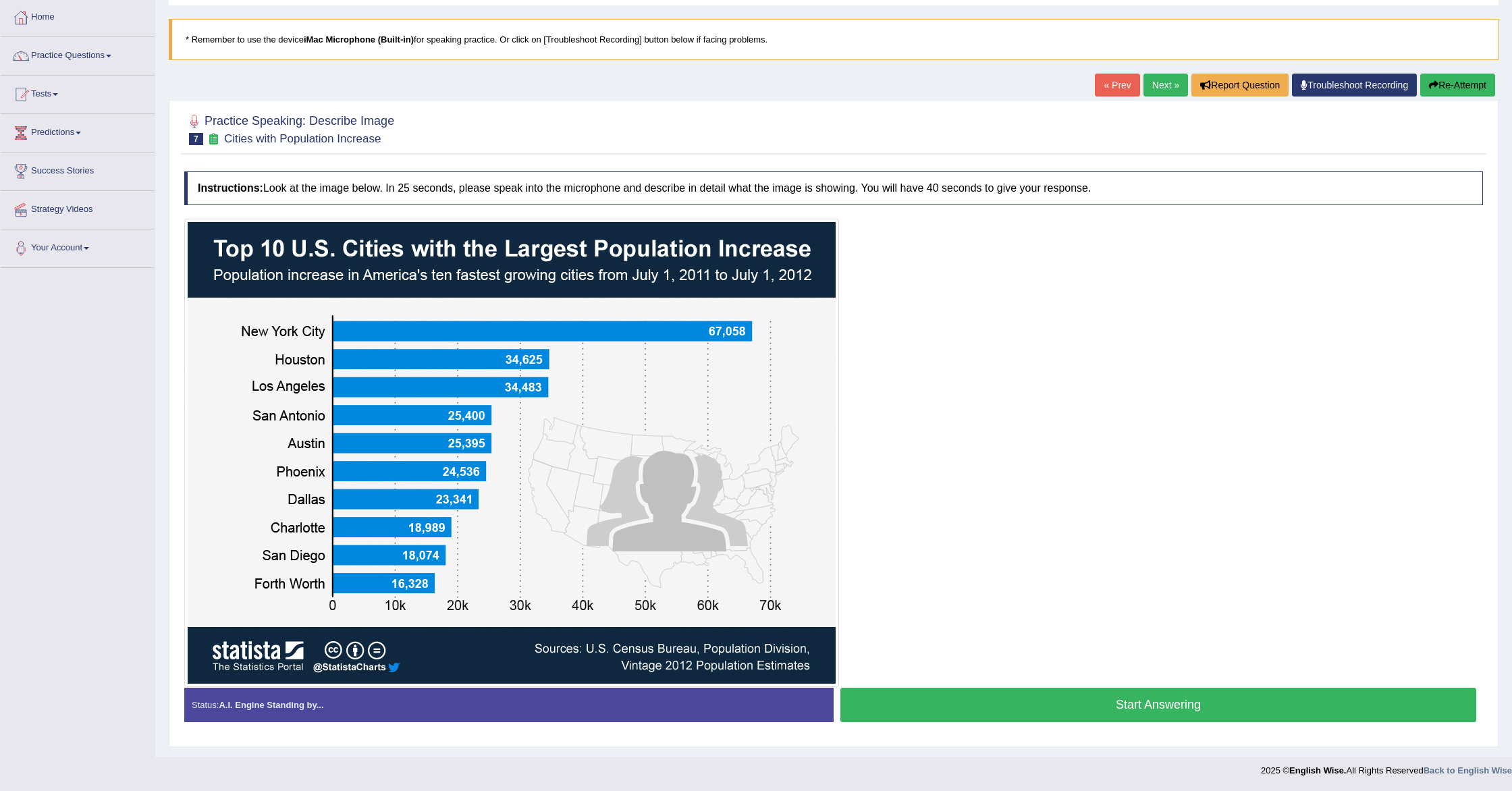
click at [935, 704] on button "Start Answering" at bounding box center [1158, 705] width 636 height 34
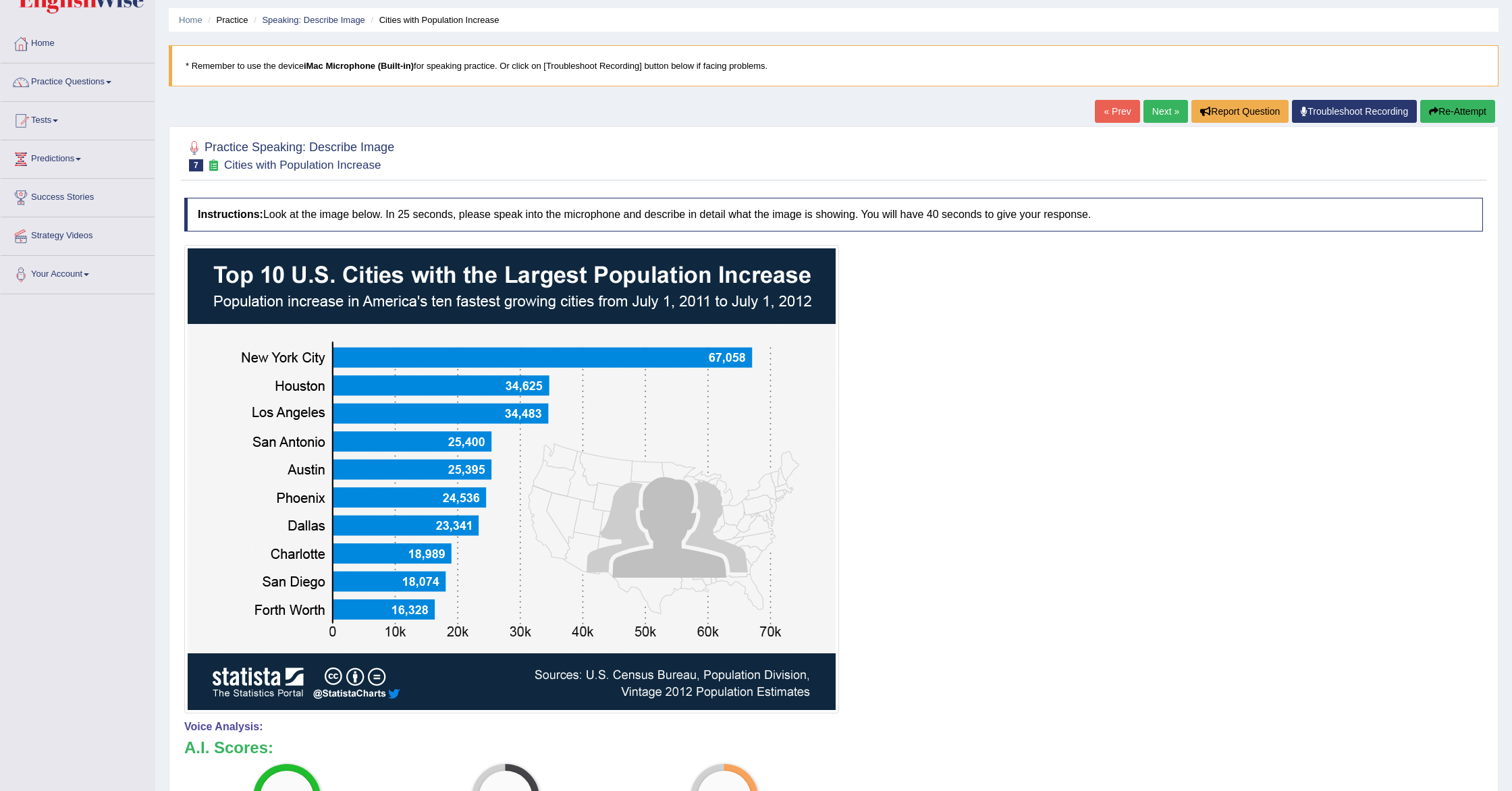
scroll to position [0, 0]
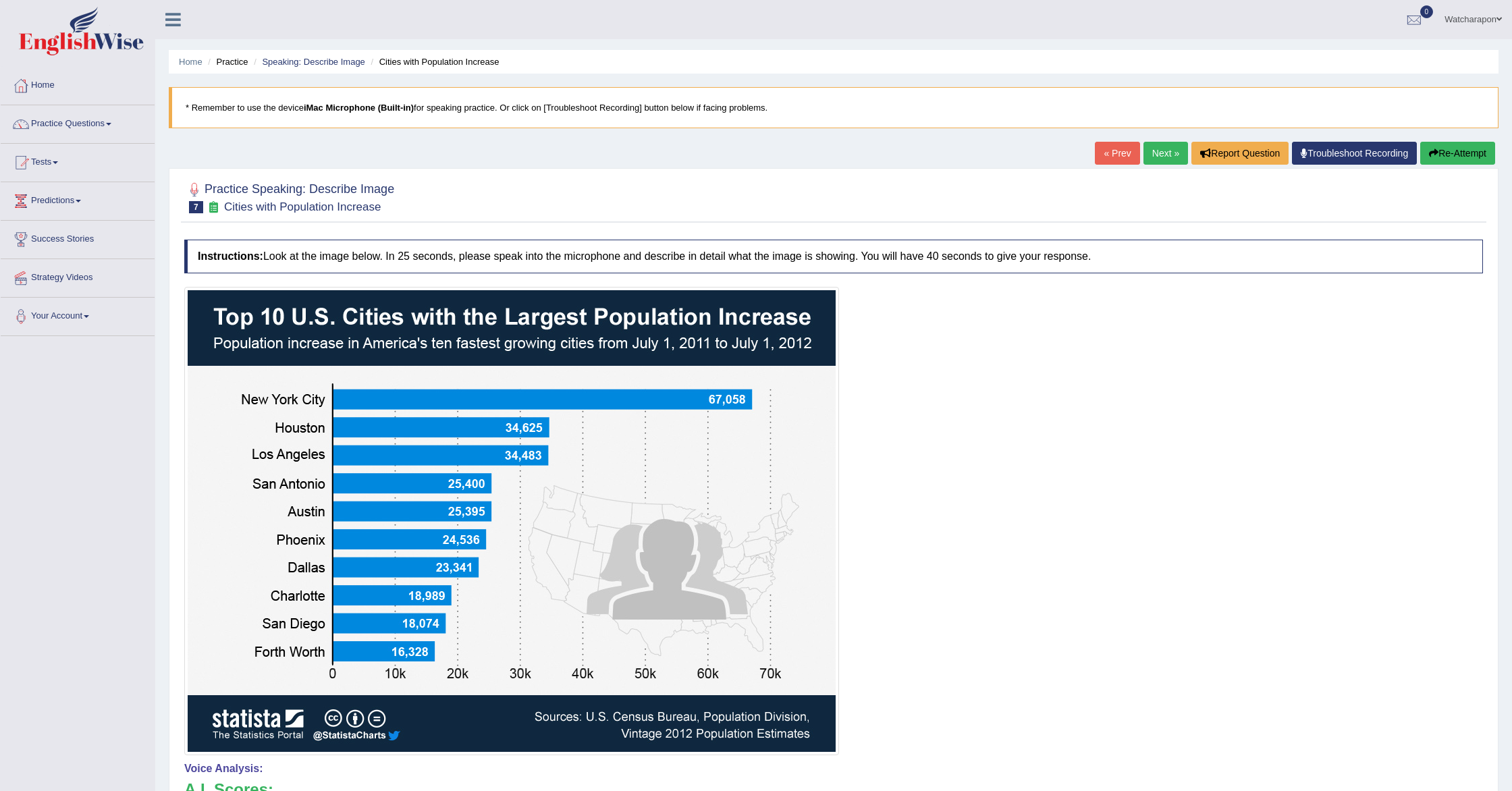
click at [1159, 154] on link "Next »" at bounding box center [1166, 153] width 44 height 23
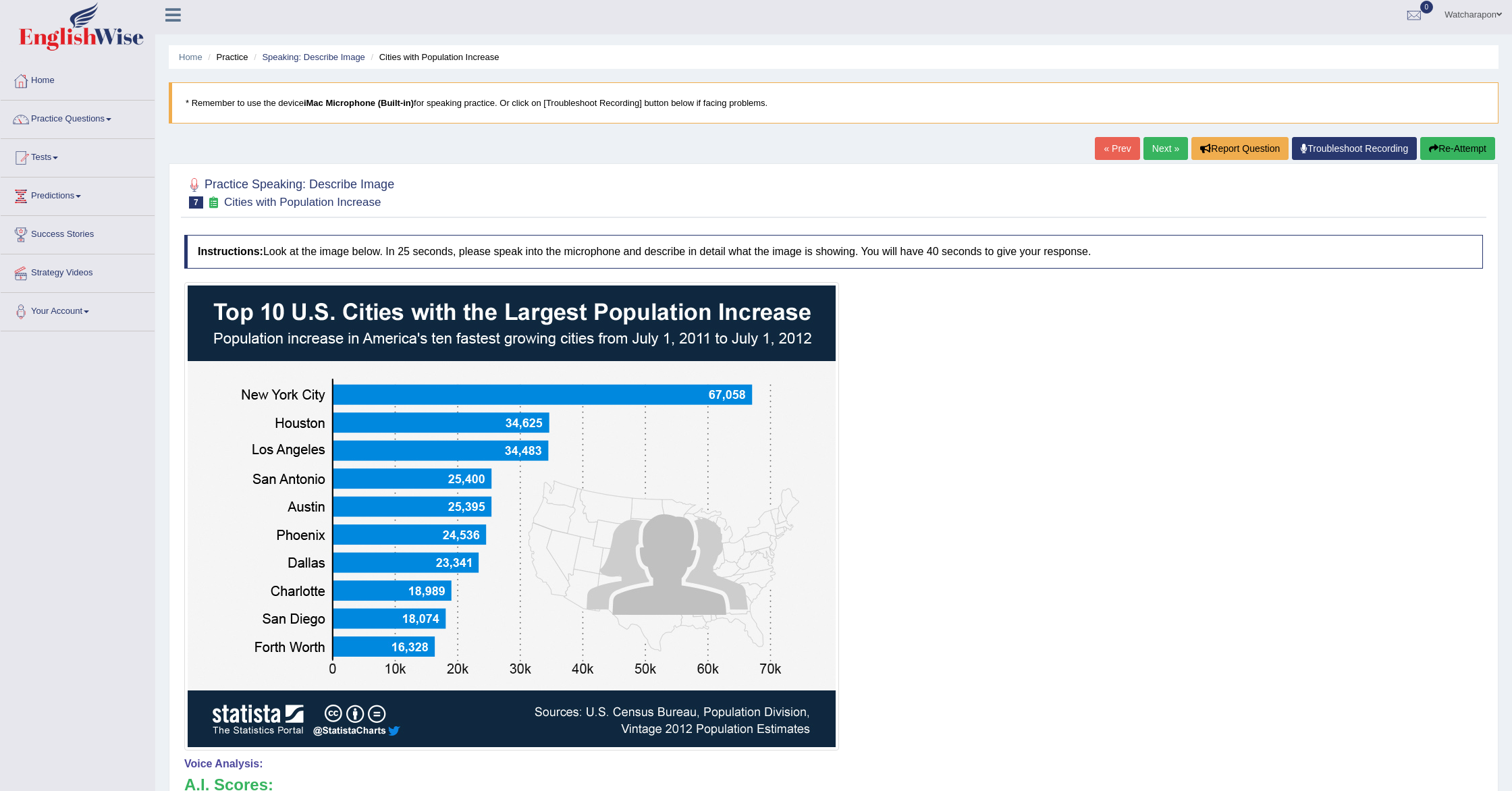
scroll to position [9, 0]
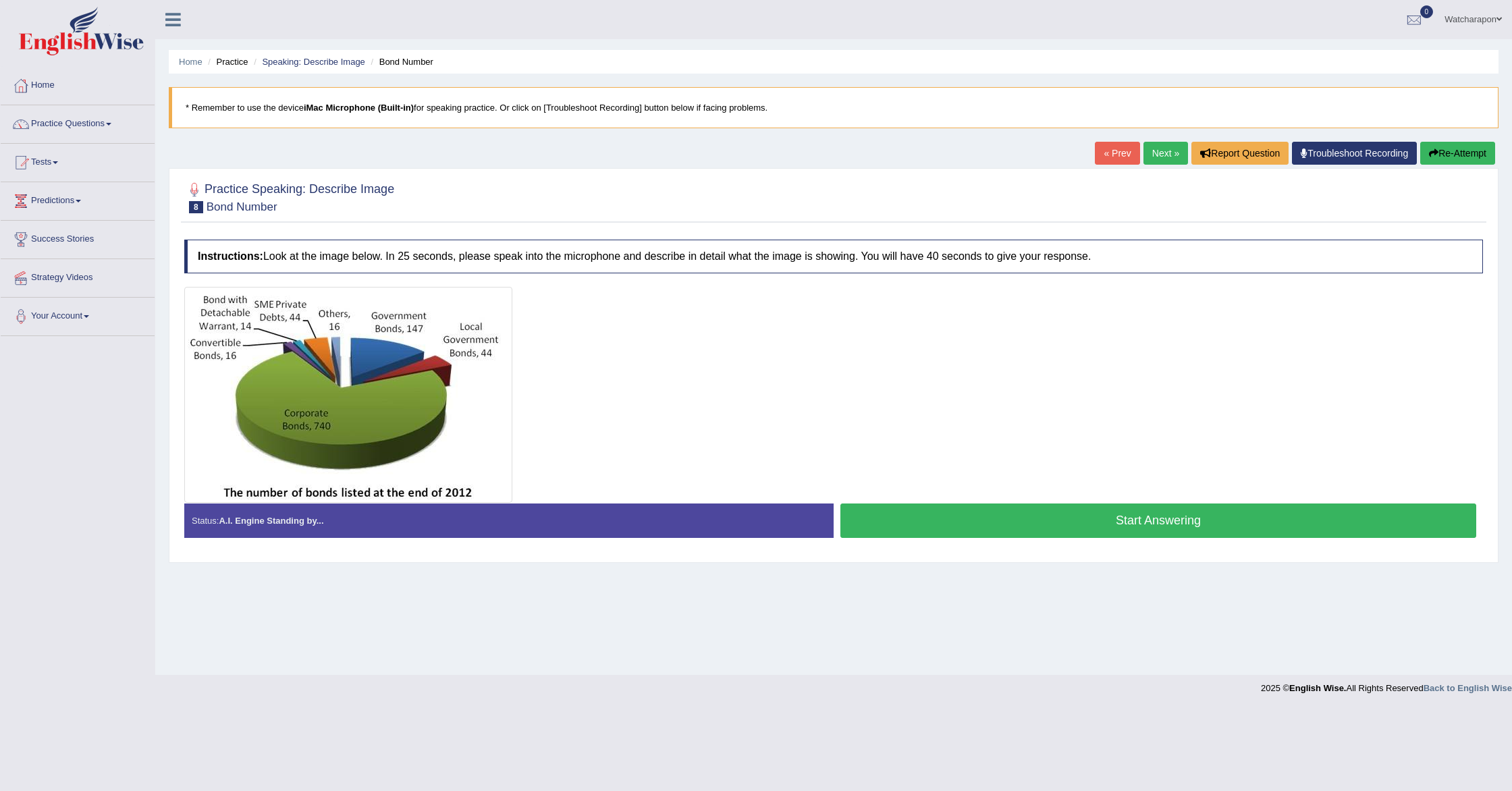
click at [951, 522] on button "Start Answering" at bounding box center [1158, 521] width 636 height 34
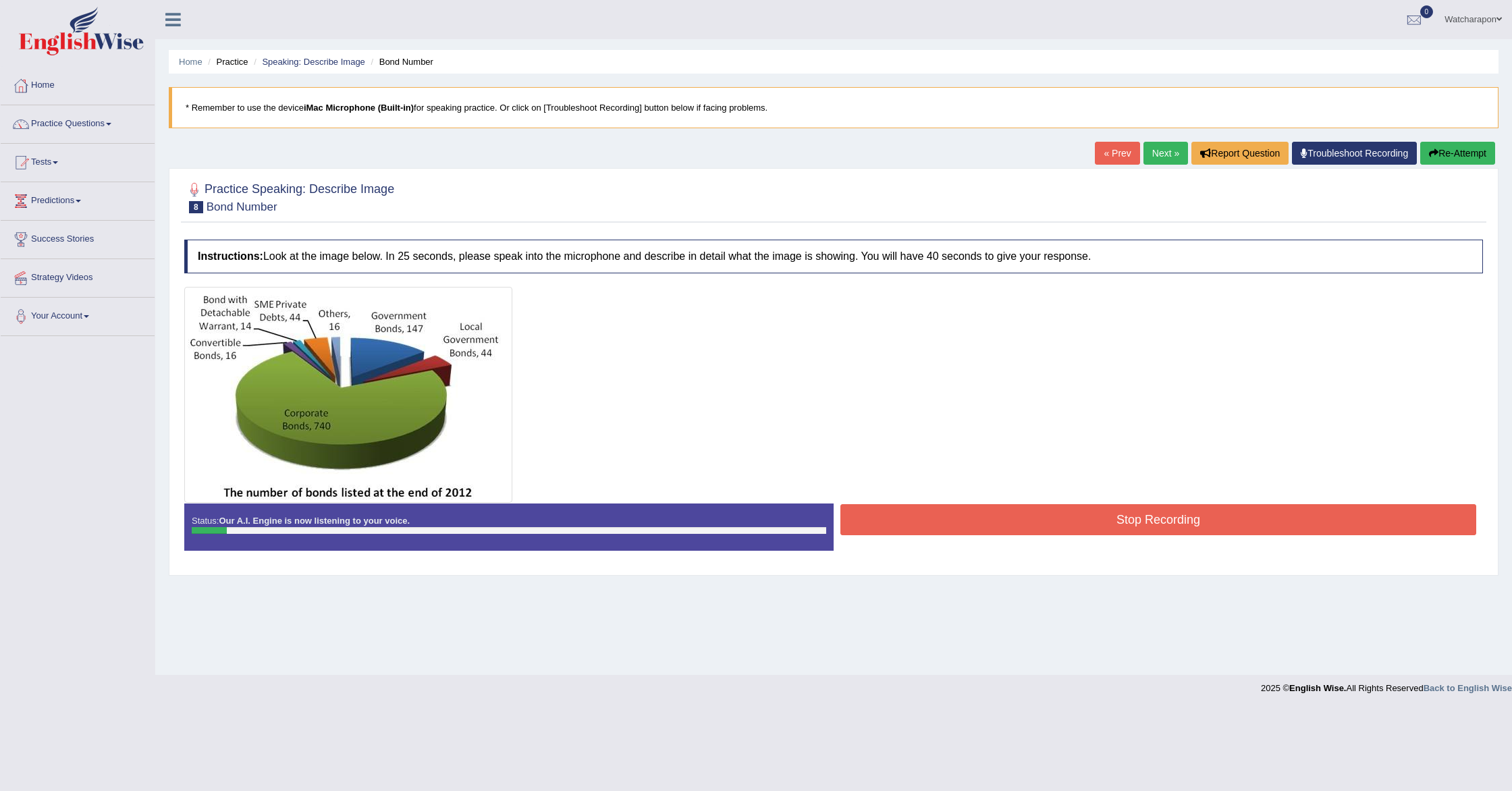
click at [895, 509] on button "Stop Recording" at bounding box center [1158, 520] width 636 height 31
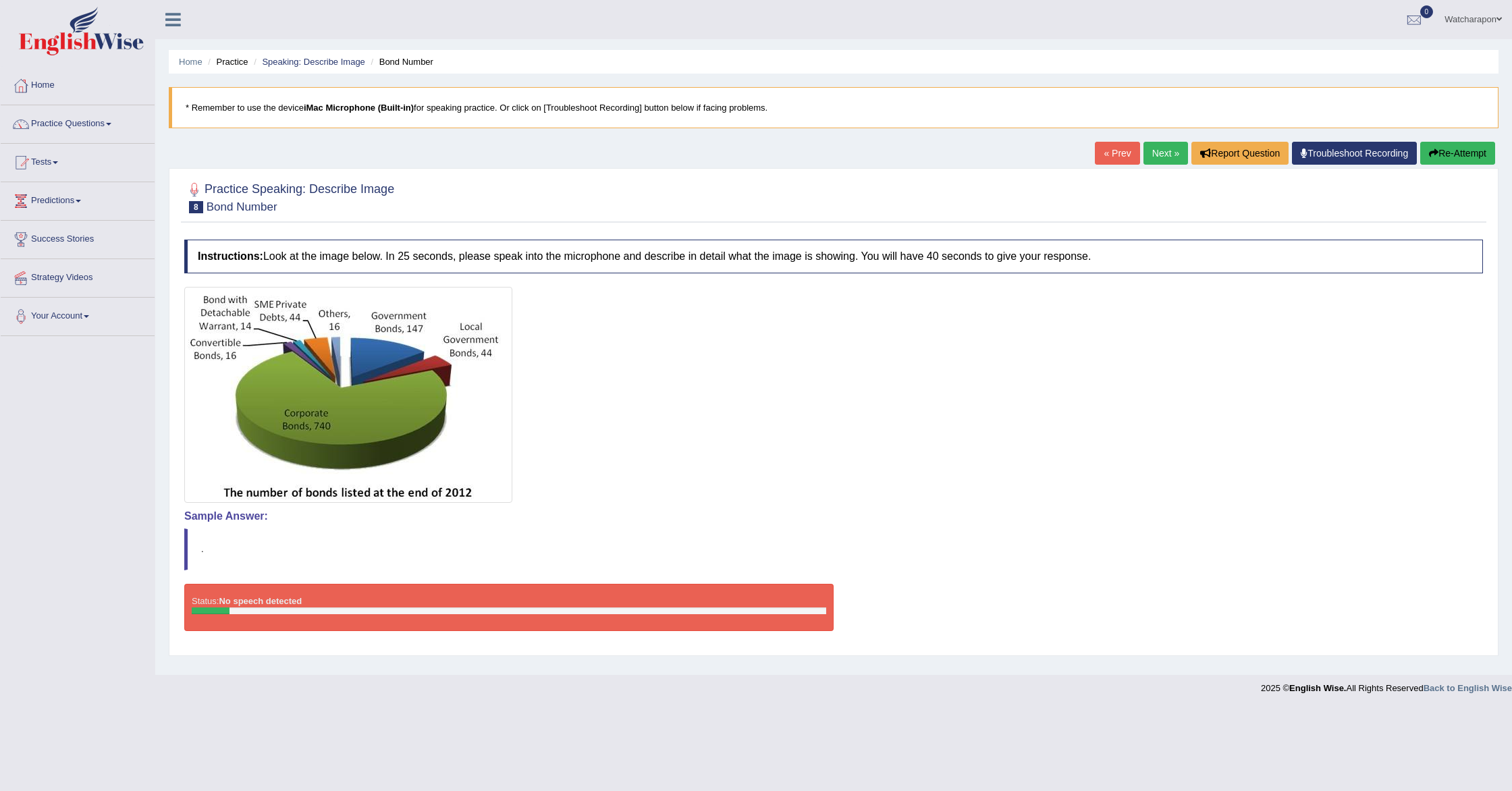
click at [1444, 153] on button "Re-Attempt" at bounding box center [1458, 153] width 75 height 23
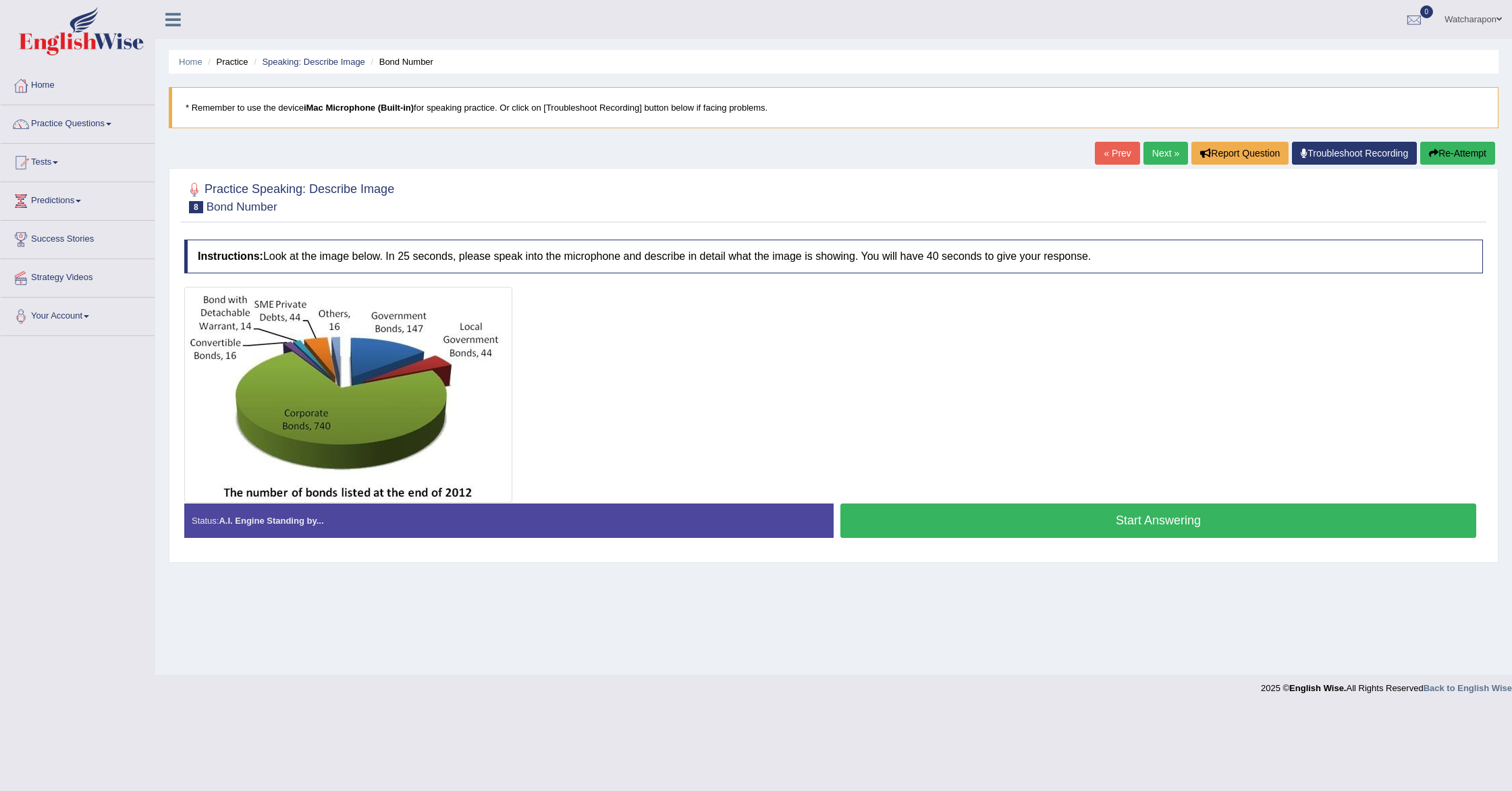
click at [1018, 521] on button "Start Answering" at bounding box center [1158, 521] width 636 height 34
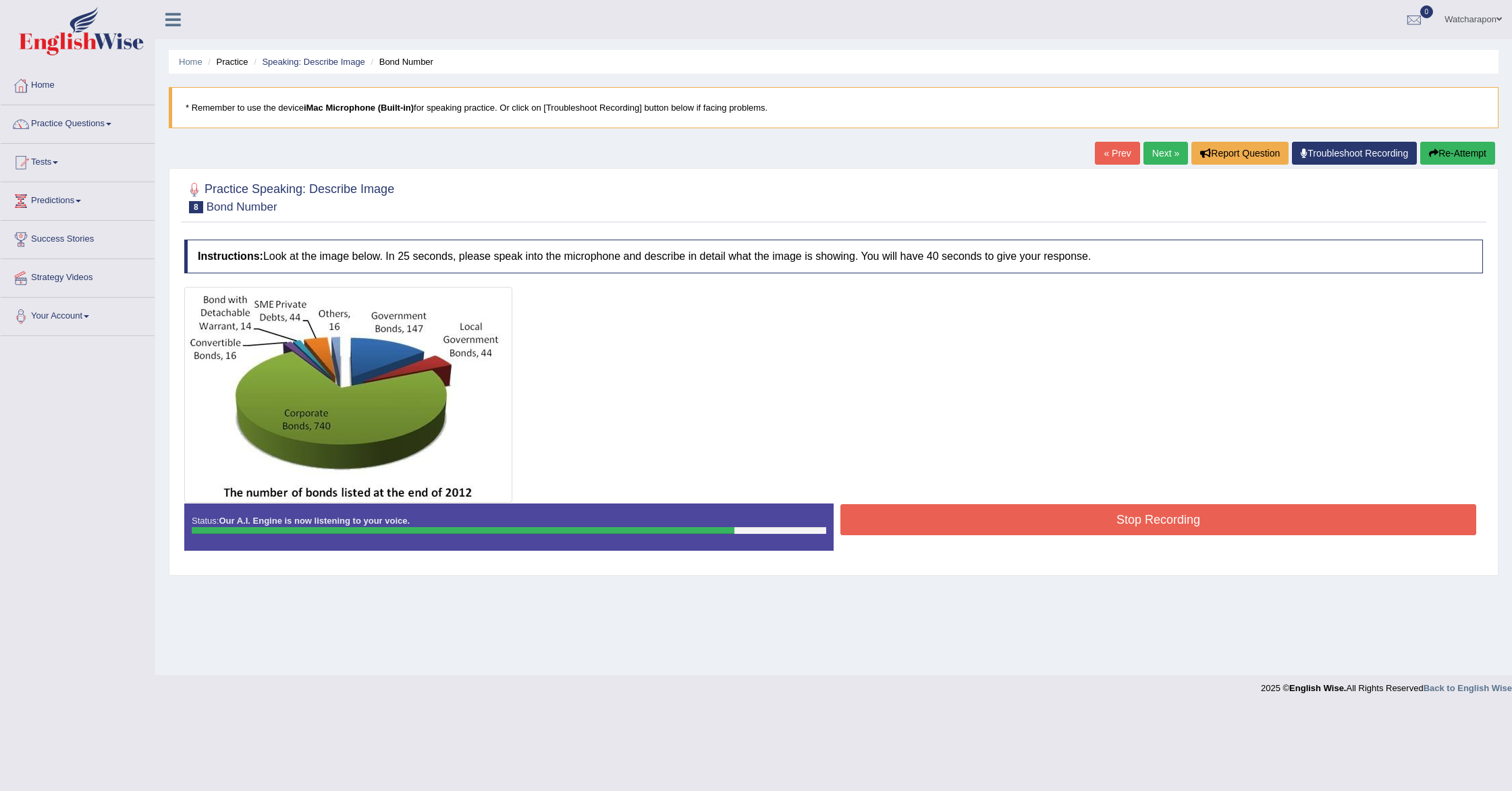
click at [908, 515] on button "Stop Recording" at bounding box center [1158, 520] width 636 height 31
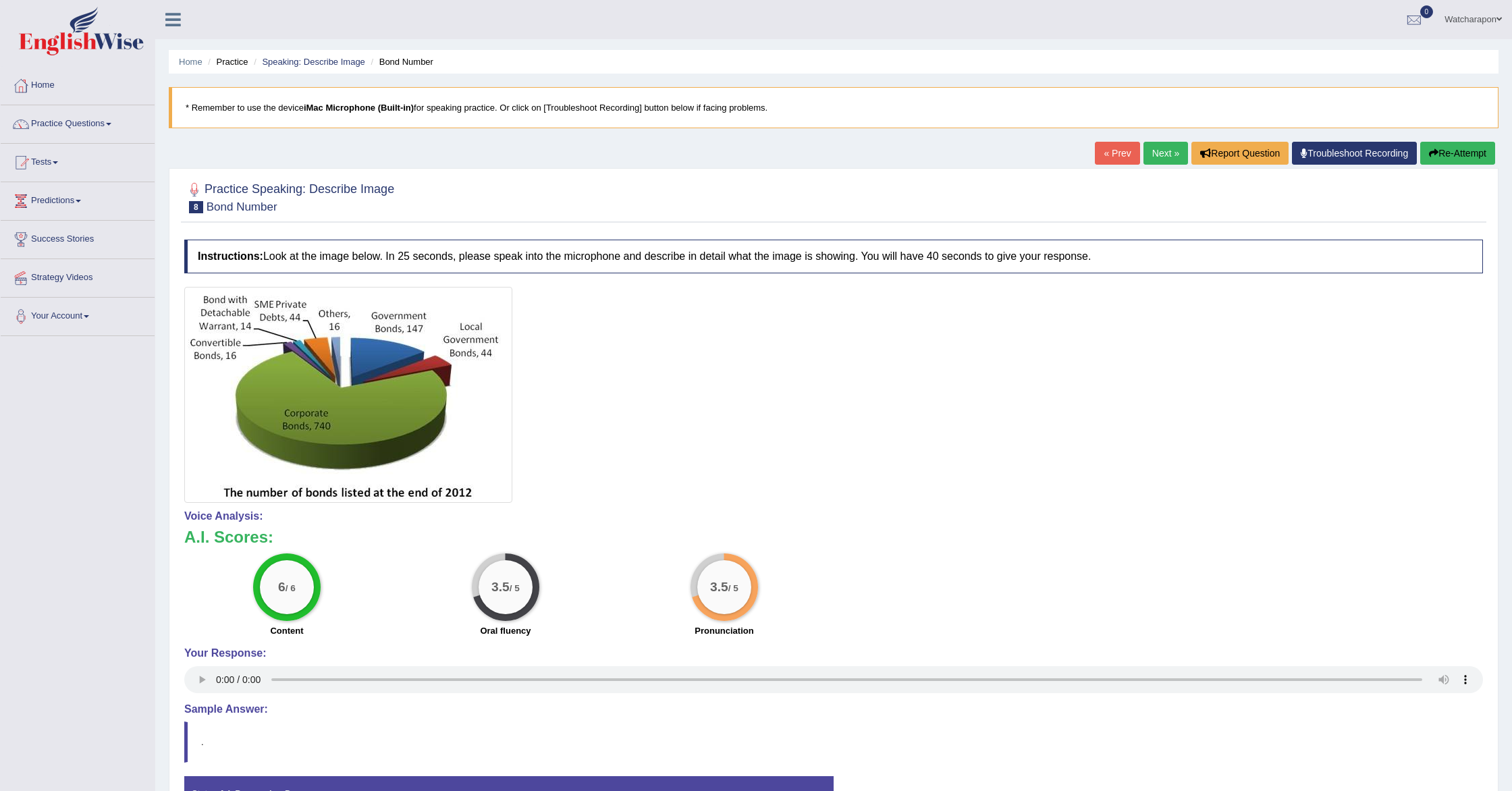
click at [1156, 153] on link "Next »" at bounding box center [1166, 153] width 44 height 23
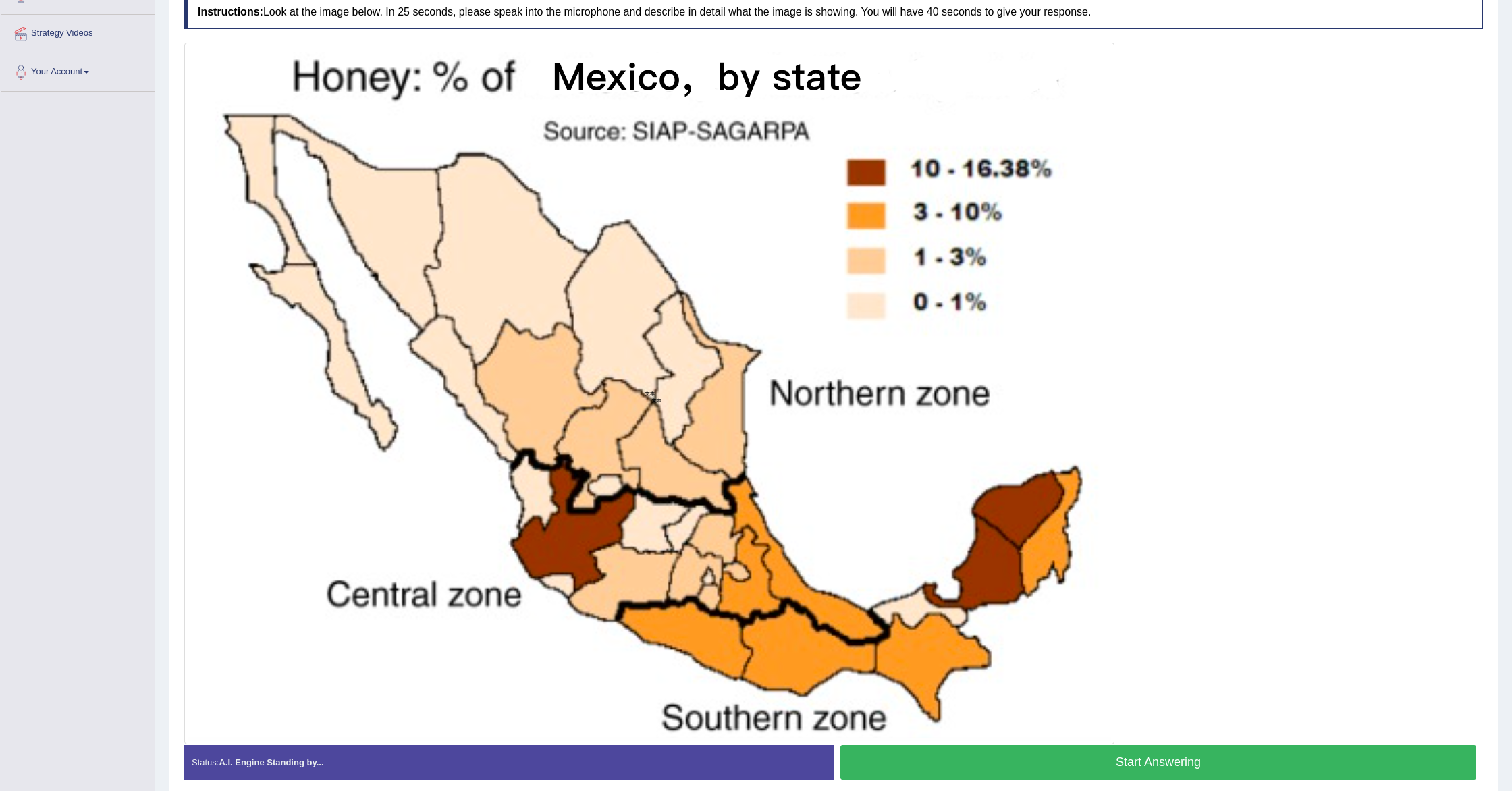
scroll to position [248, 0]
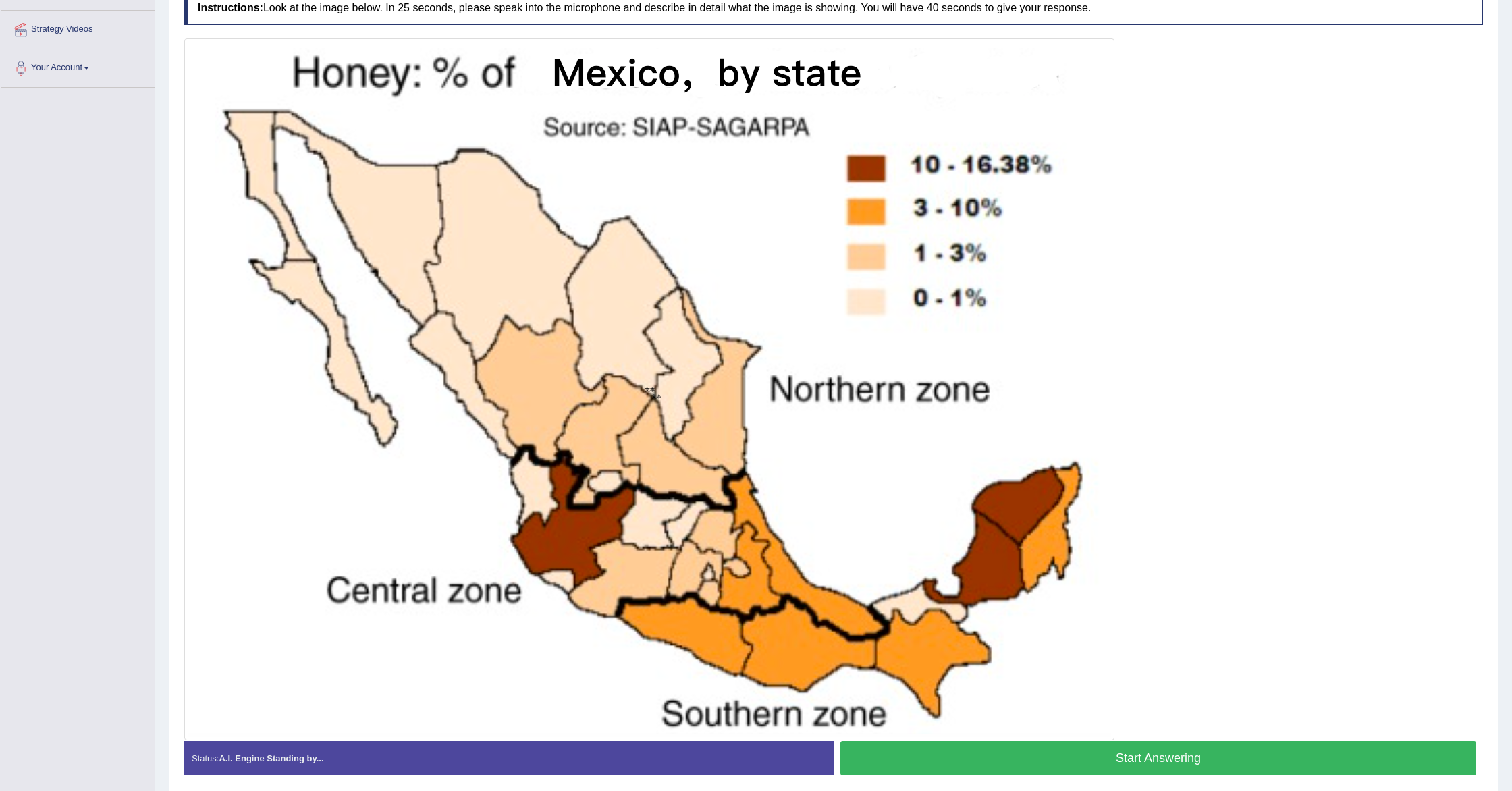
click at [1043, 768] on button "Start Answering" at bounding box center [1158, 759] width 636 height 34
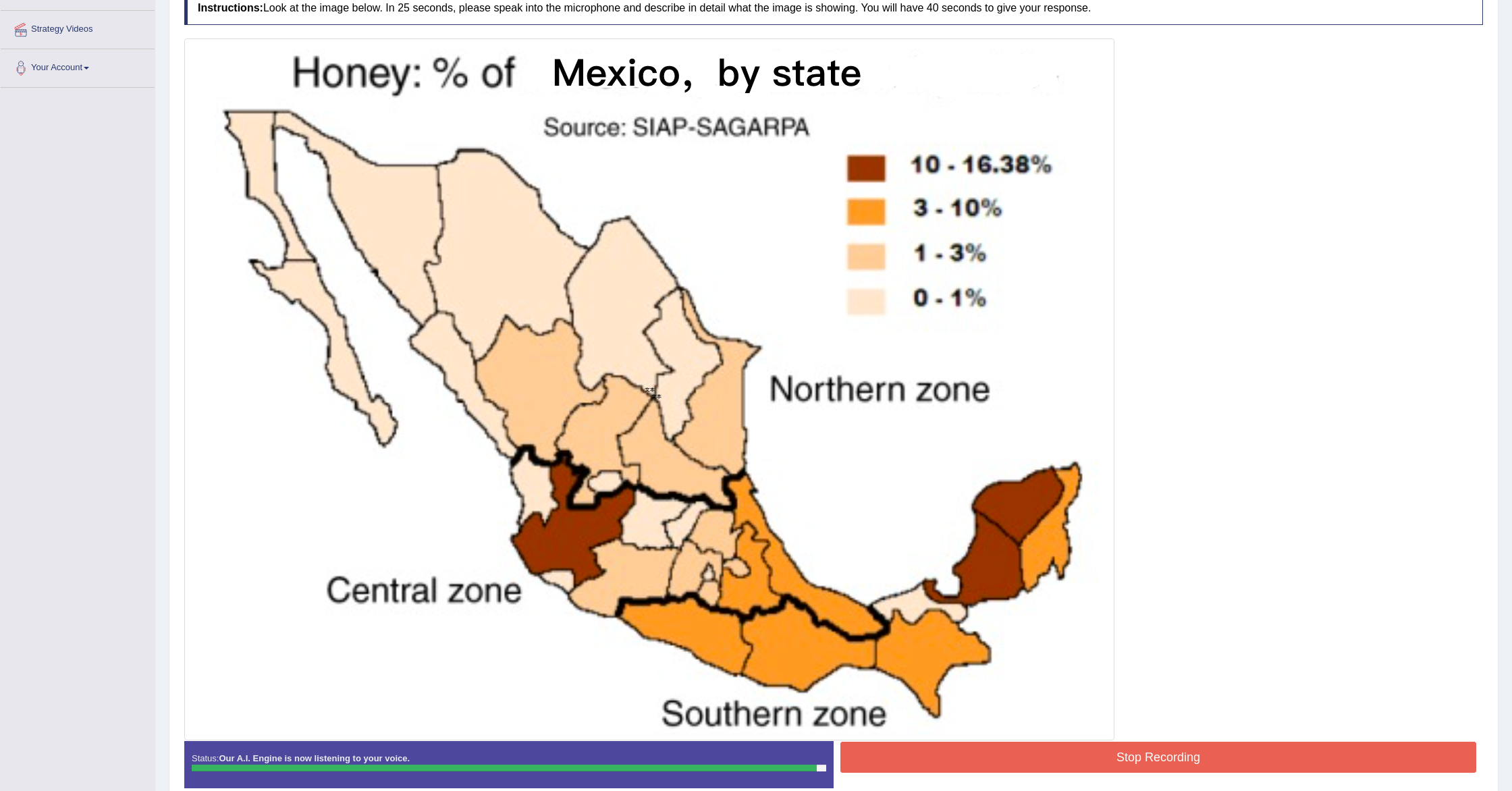
click at [1003, 754] on button "Stop Recording" at bounding box center [1158, 757] width 636 height 31
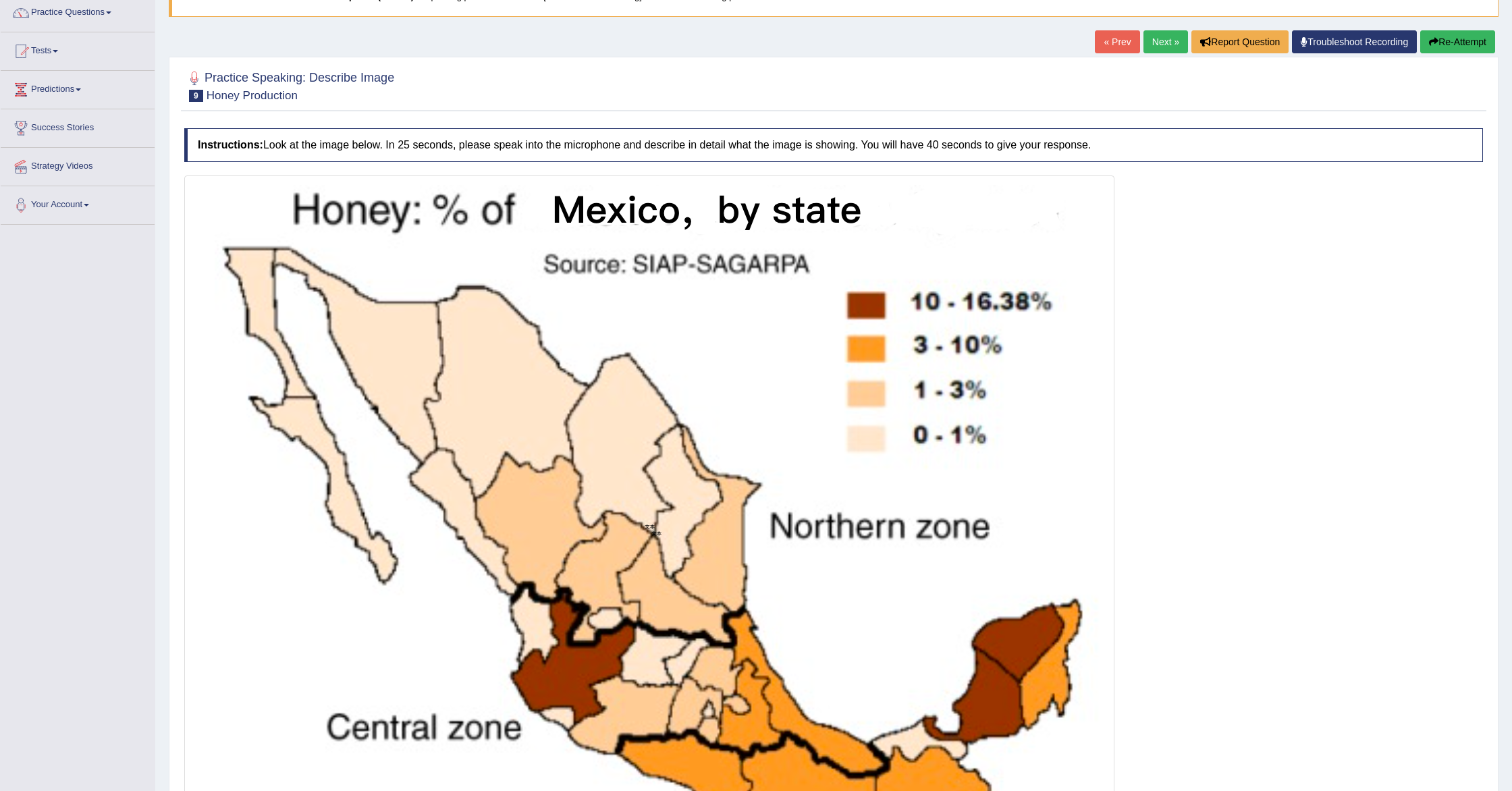
scroll to position [106, 0]
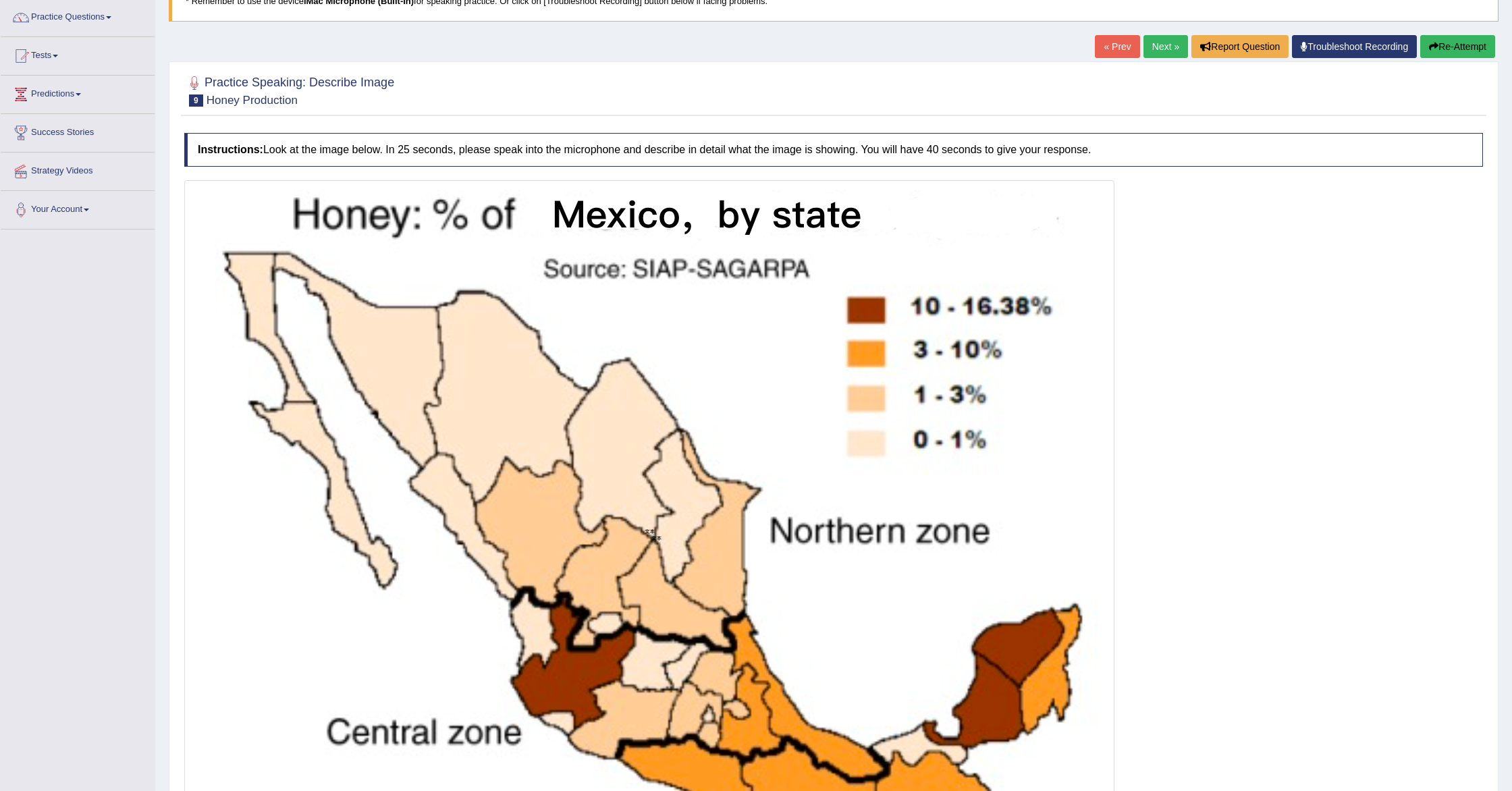
click at [1156, 48] on link "Next »" at bounding box center [1166, 46] width 44 height 23
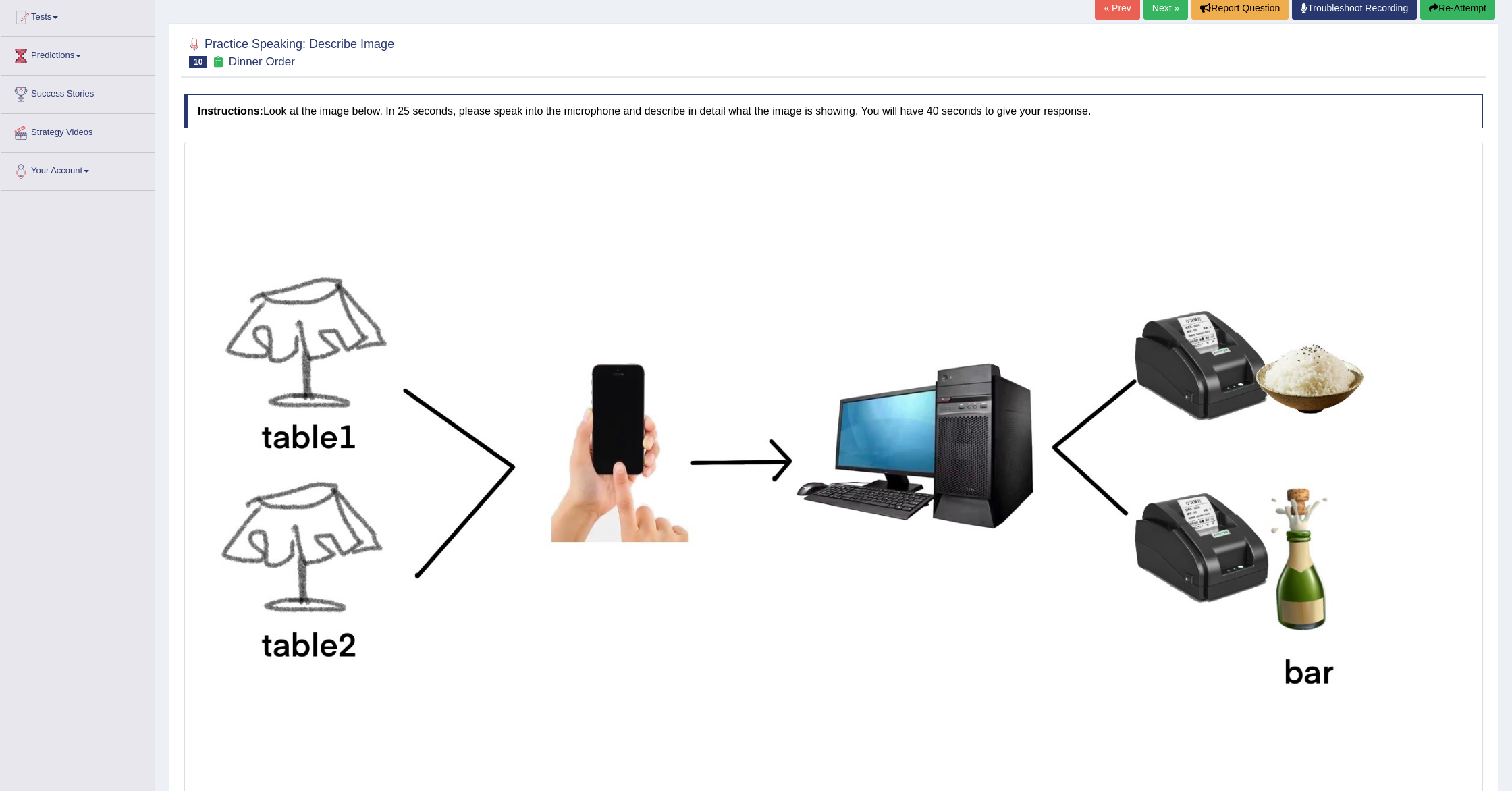
scroll to position [147, 0]
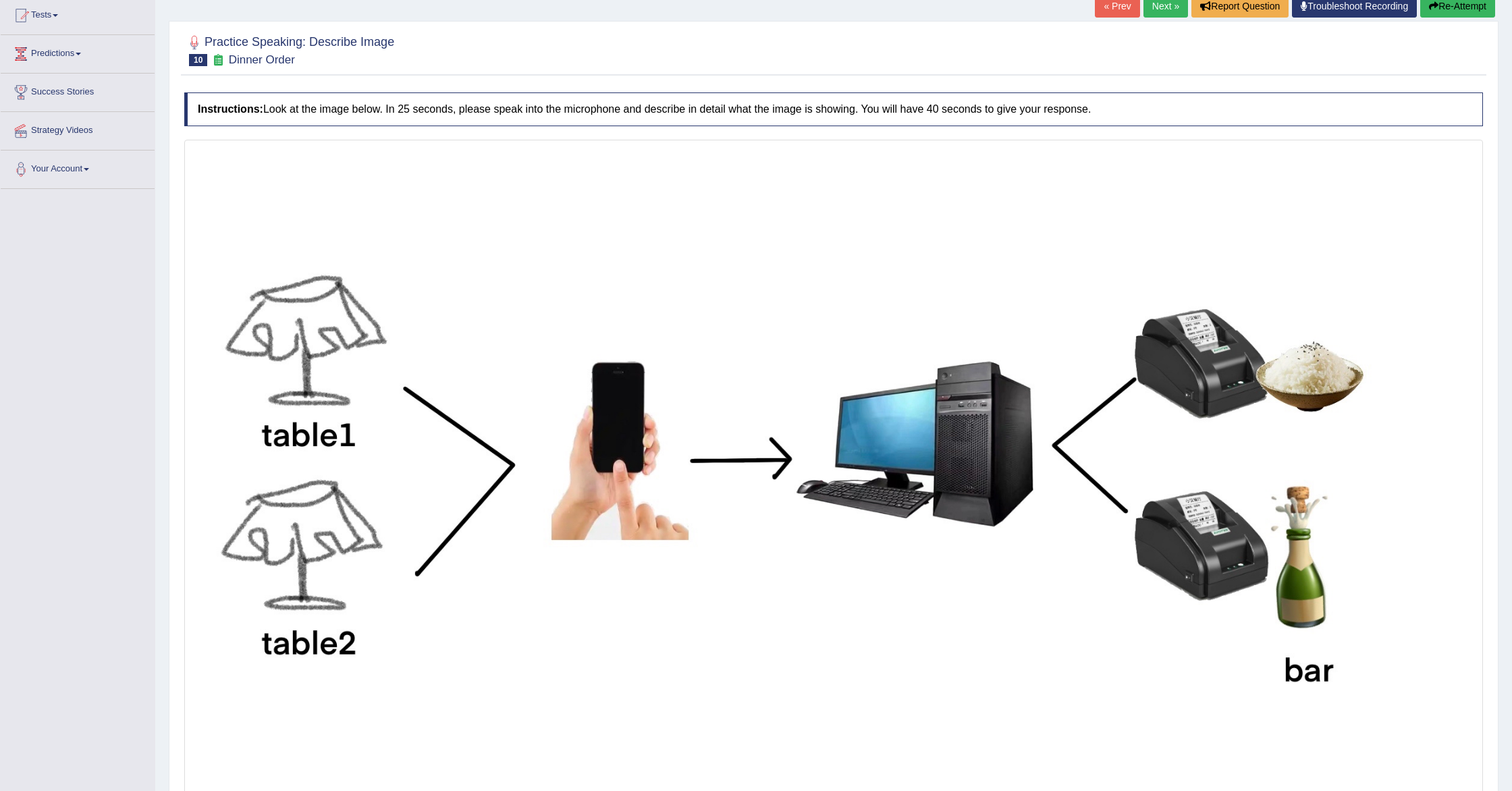
click at [1479, 8] on button "Re-Attempt" at bounding box center [1458, 6] width 75 height 23
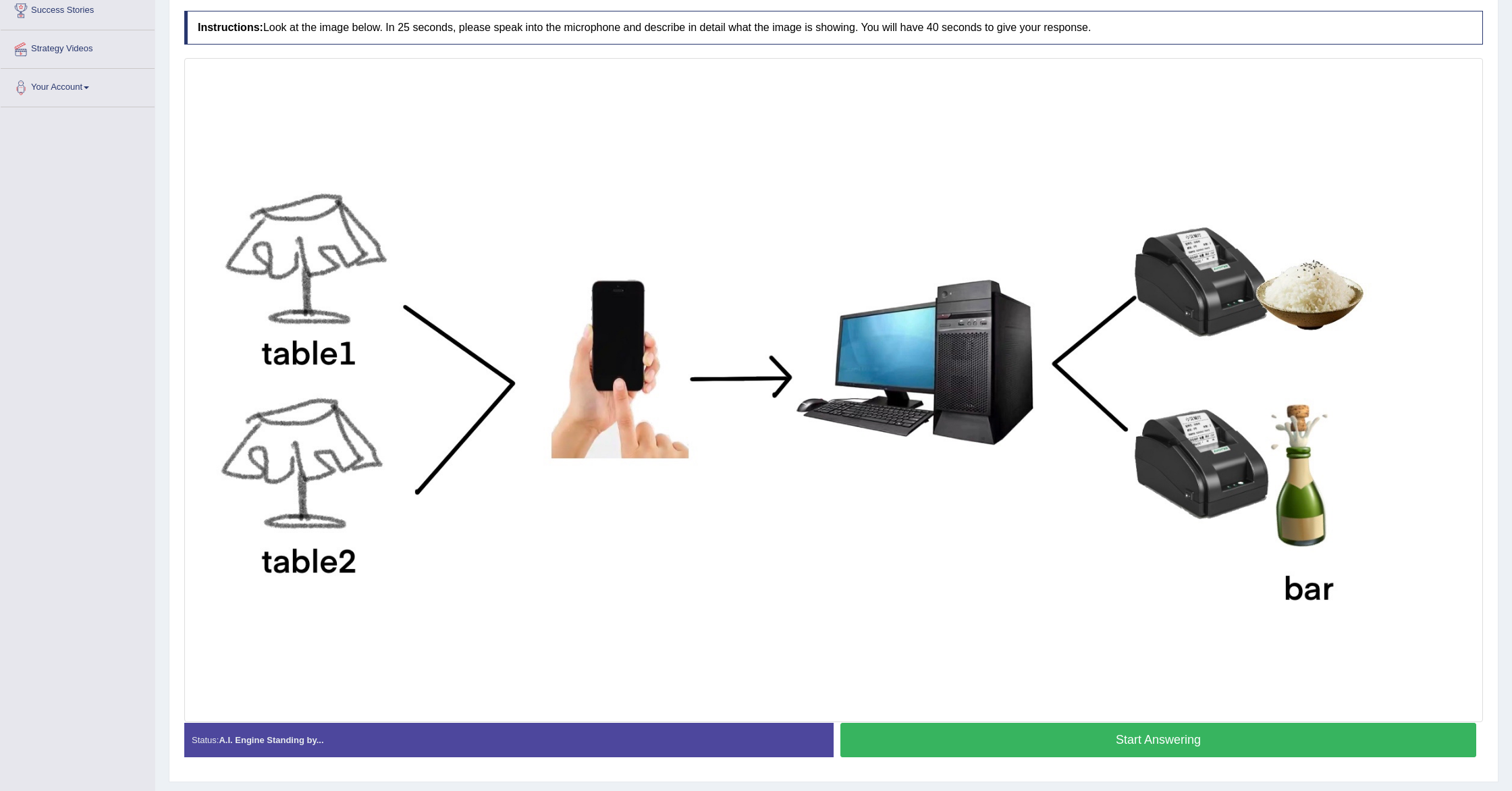
scroll to position [264, 0]
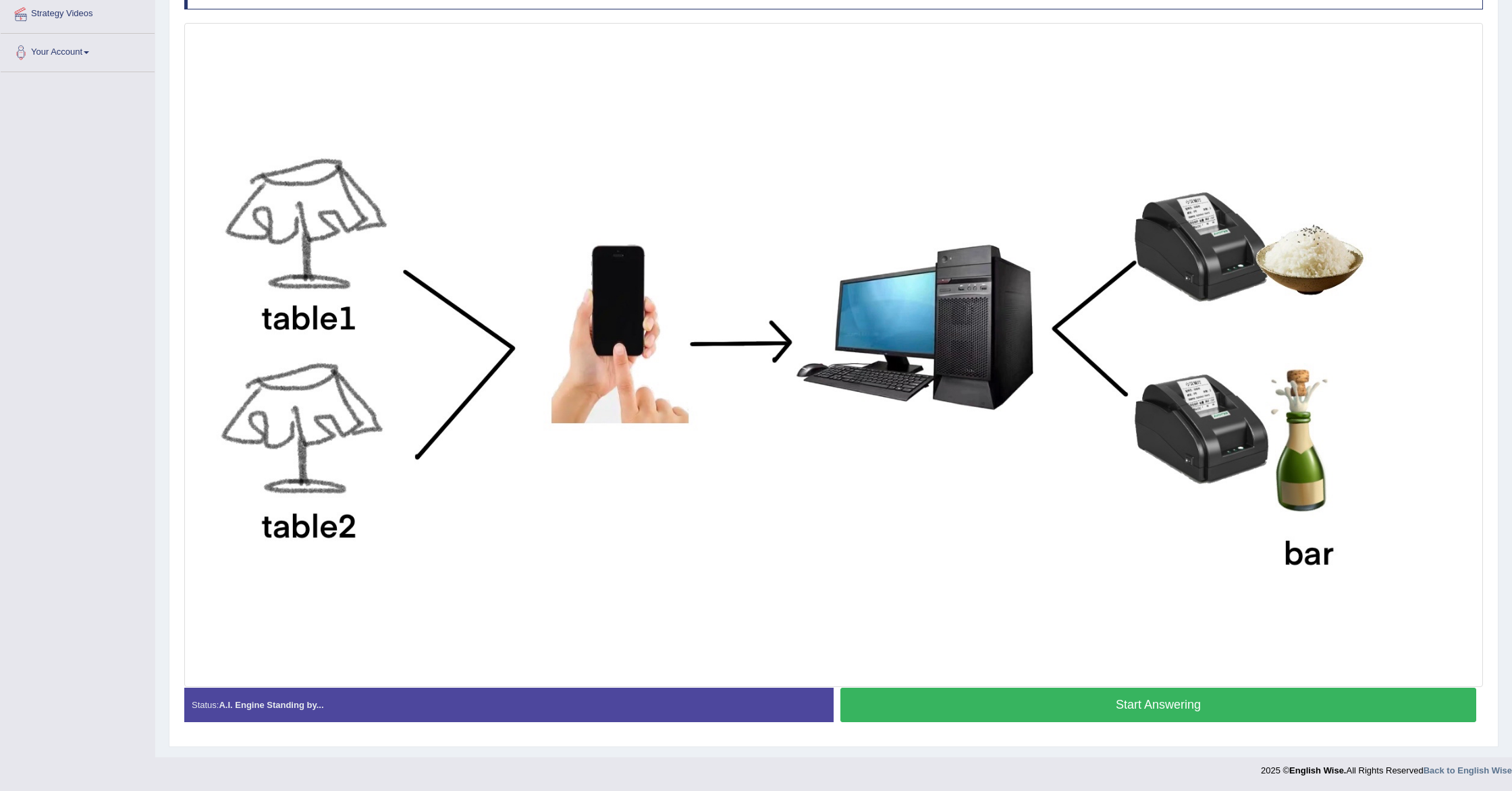
click at [1012, 703] on button "Start Answering" at bounding box center [1158, 705] width 636 height 34
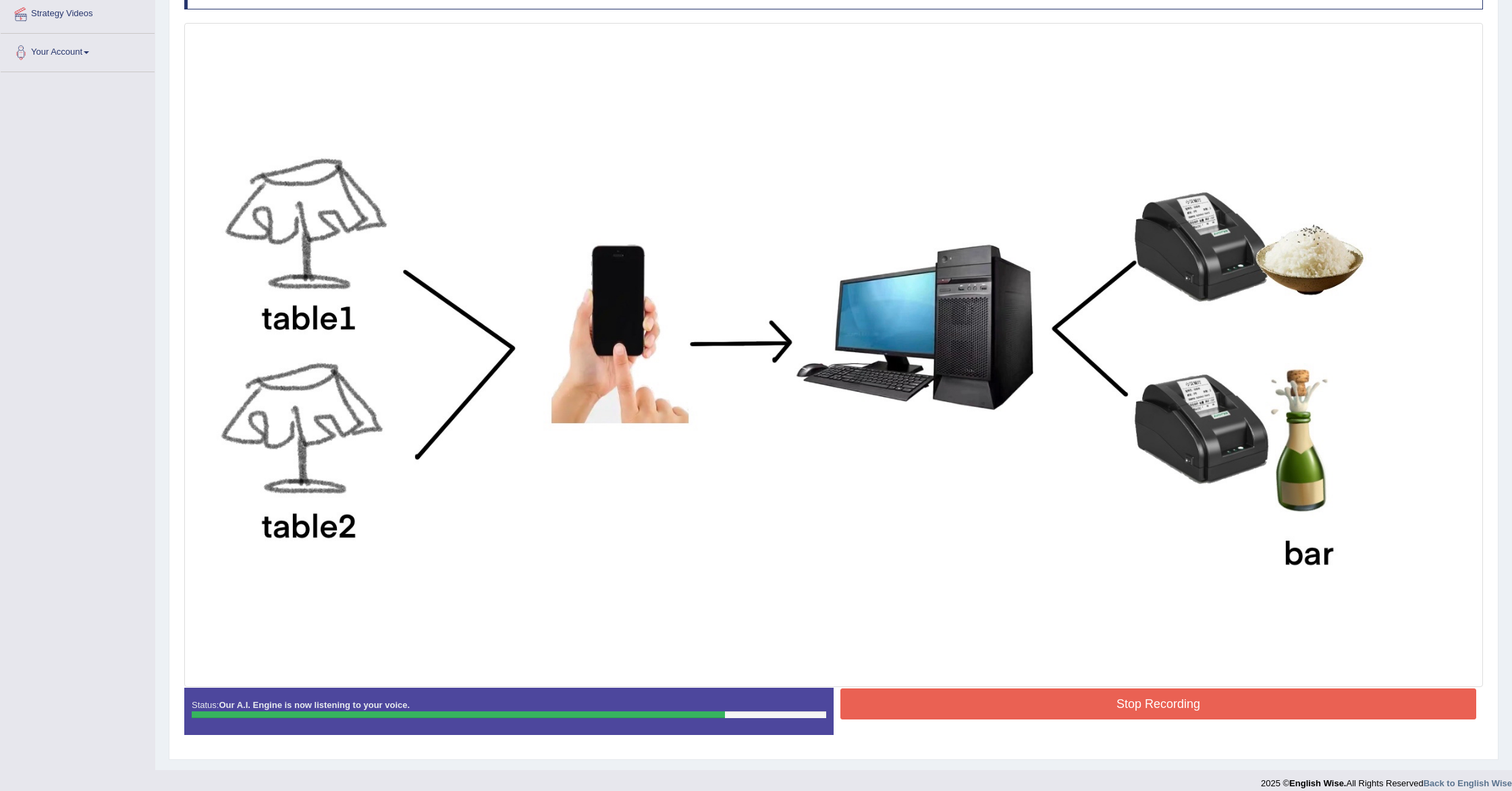
click at [966, 703] on button "Stop Recording" at bounding box center [1158, 704] width 636 height 31
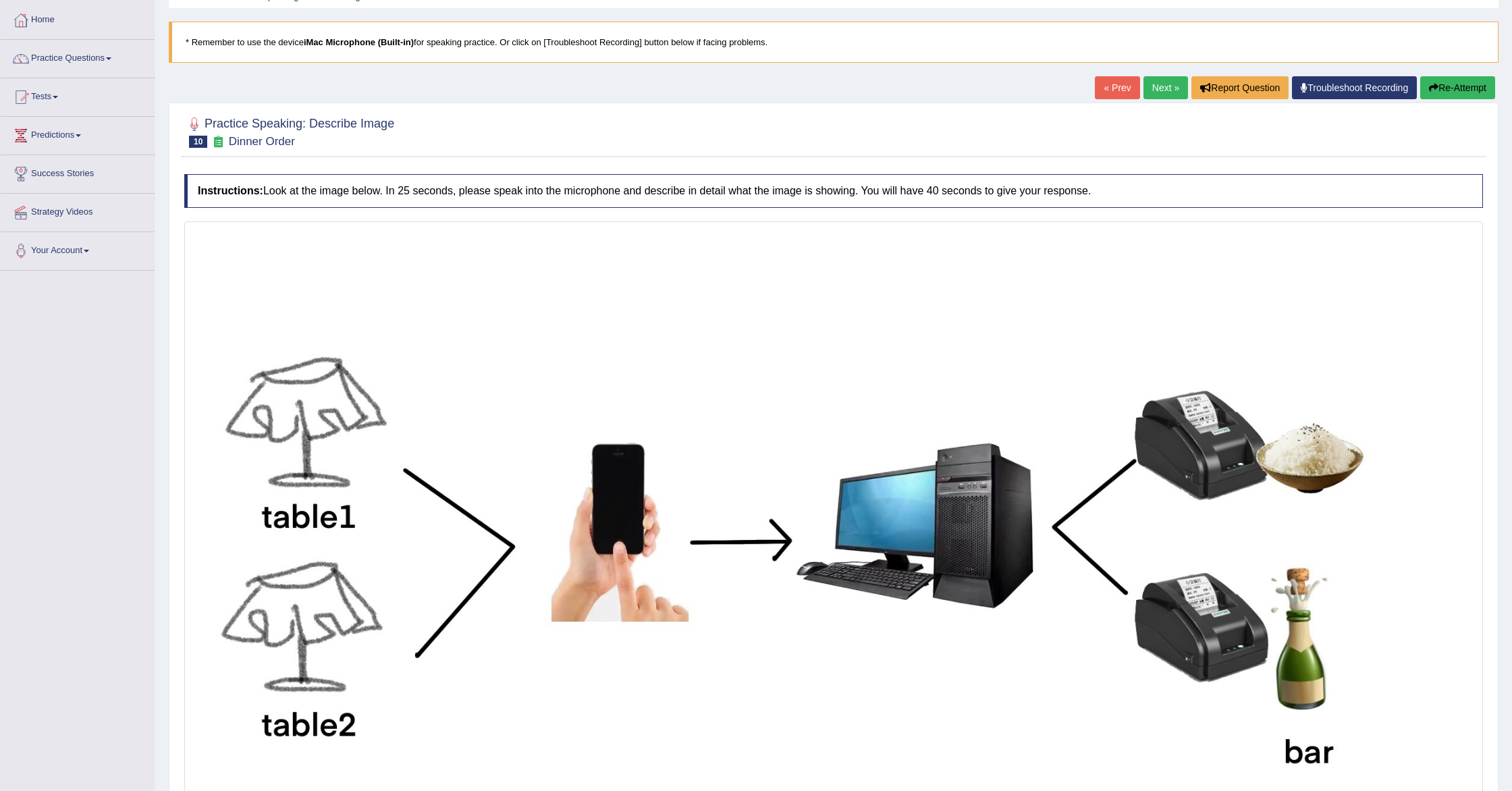
scroll to position [163, 0]
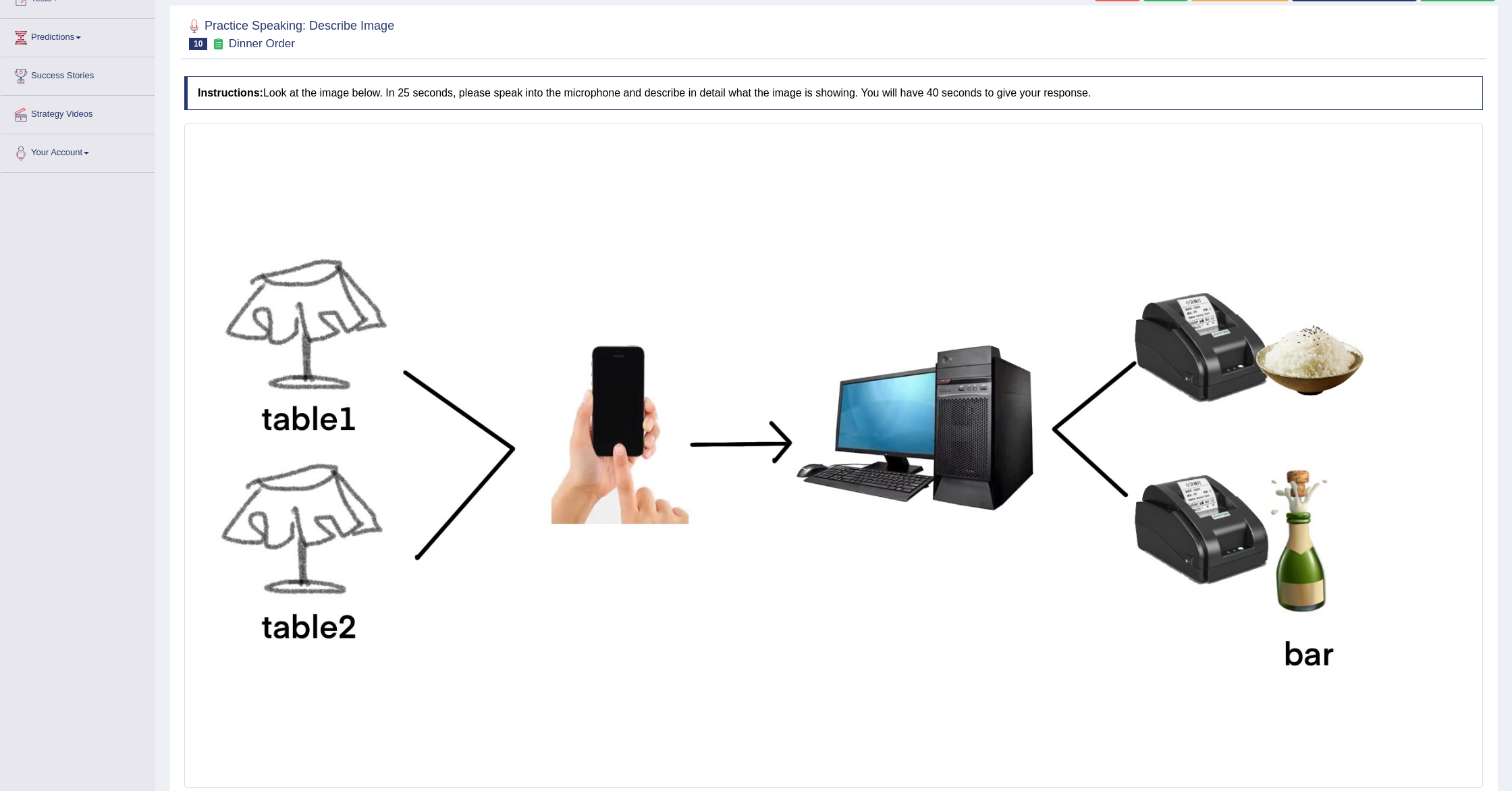
drag, startPoint x: 967, startPoint y: 704, endPoint x: 975, endPoint y: 707, distance: 8.5
click at [967, 704] on img at bounding box center [833, 455] width 1292 height 657
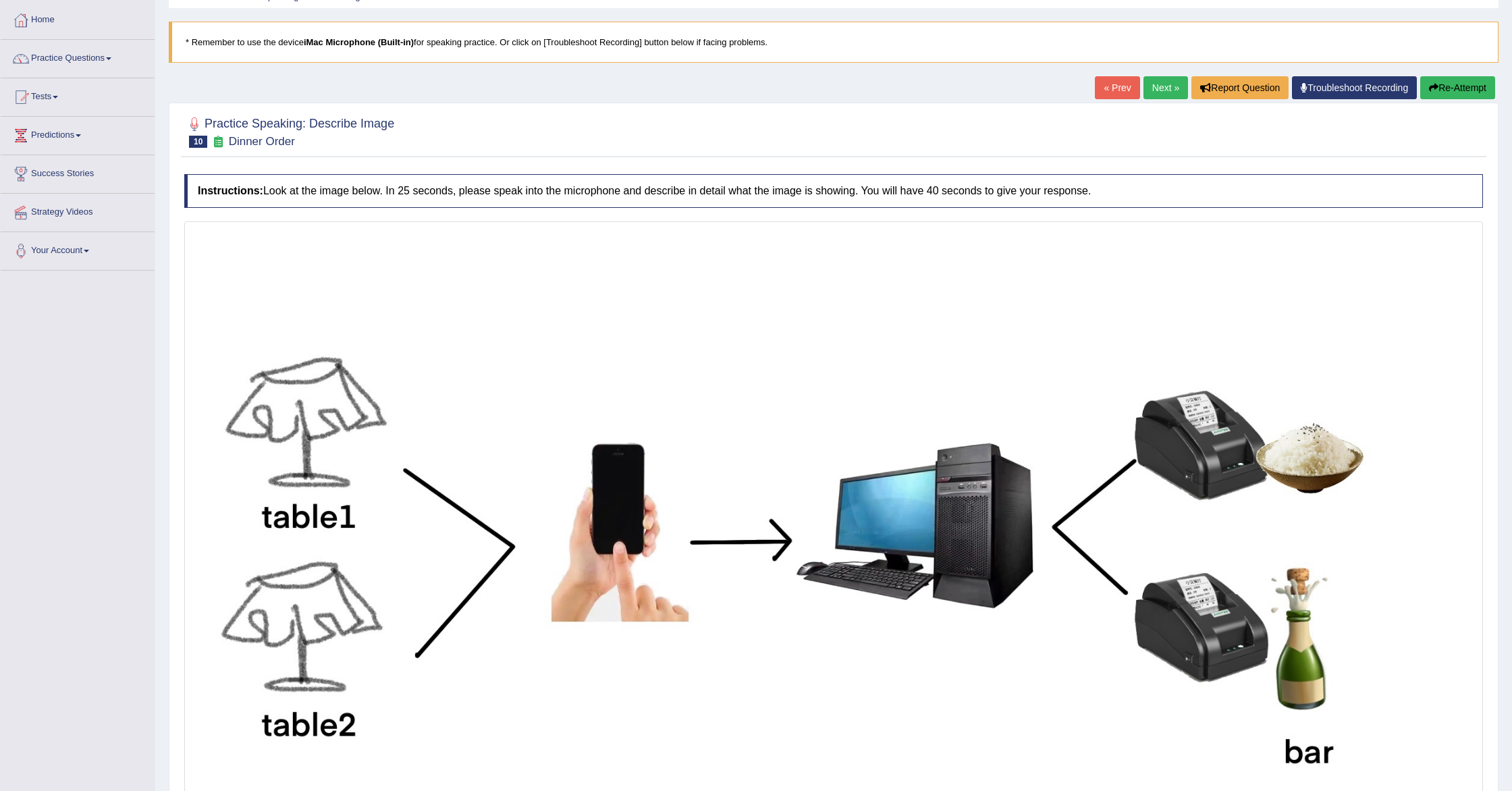
scroll to position [64, 0]
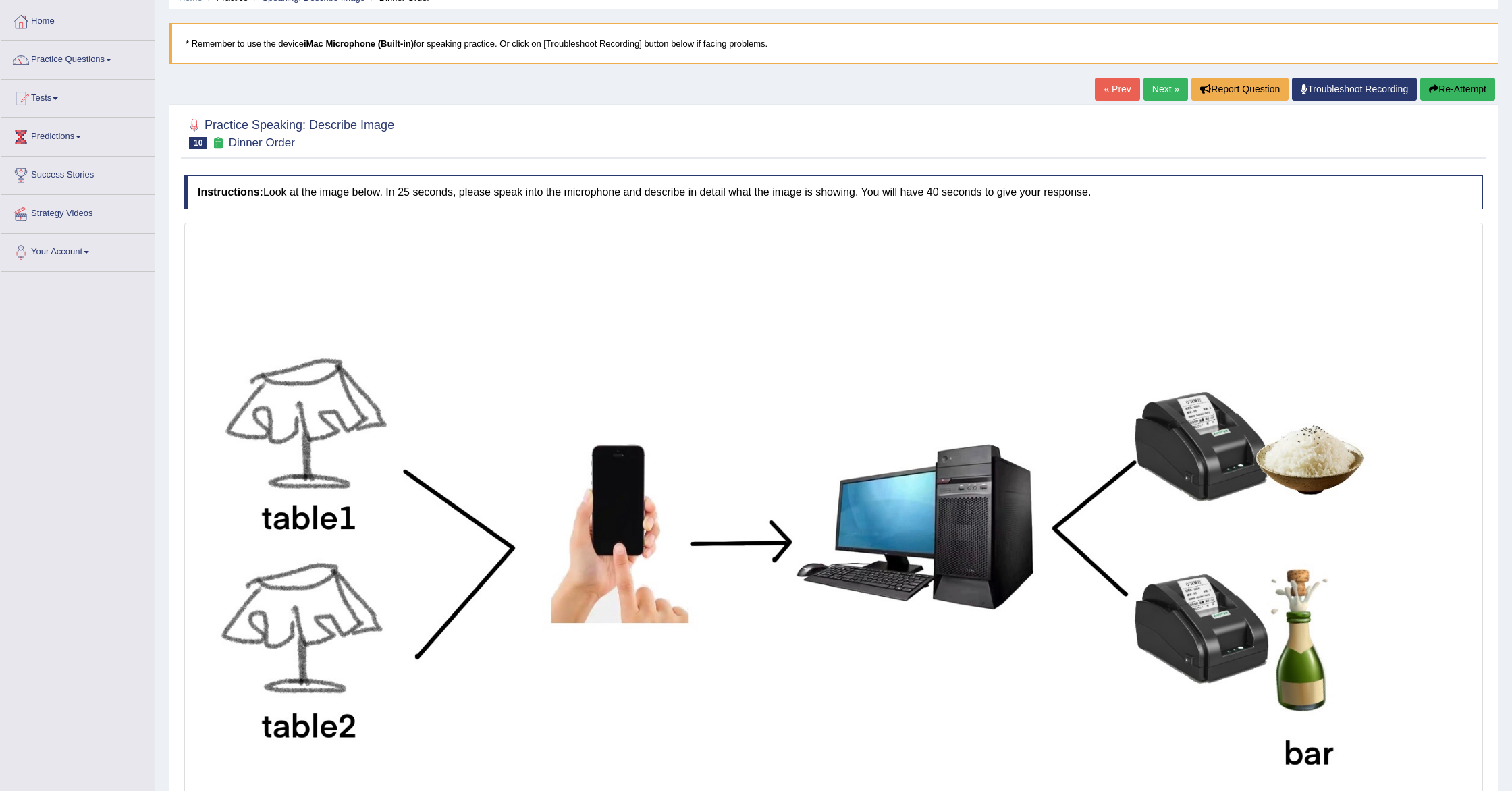
click at [1149, 89] on link "Next »" at bounding box center [1166, 88] width 44 height 23
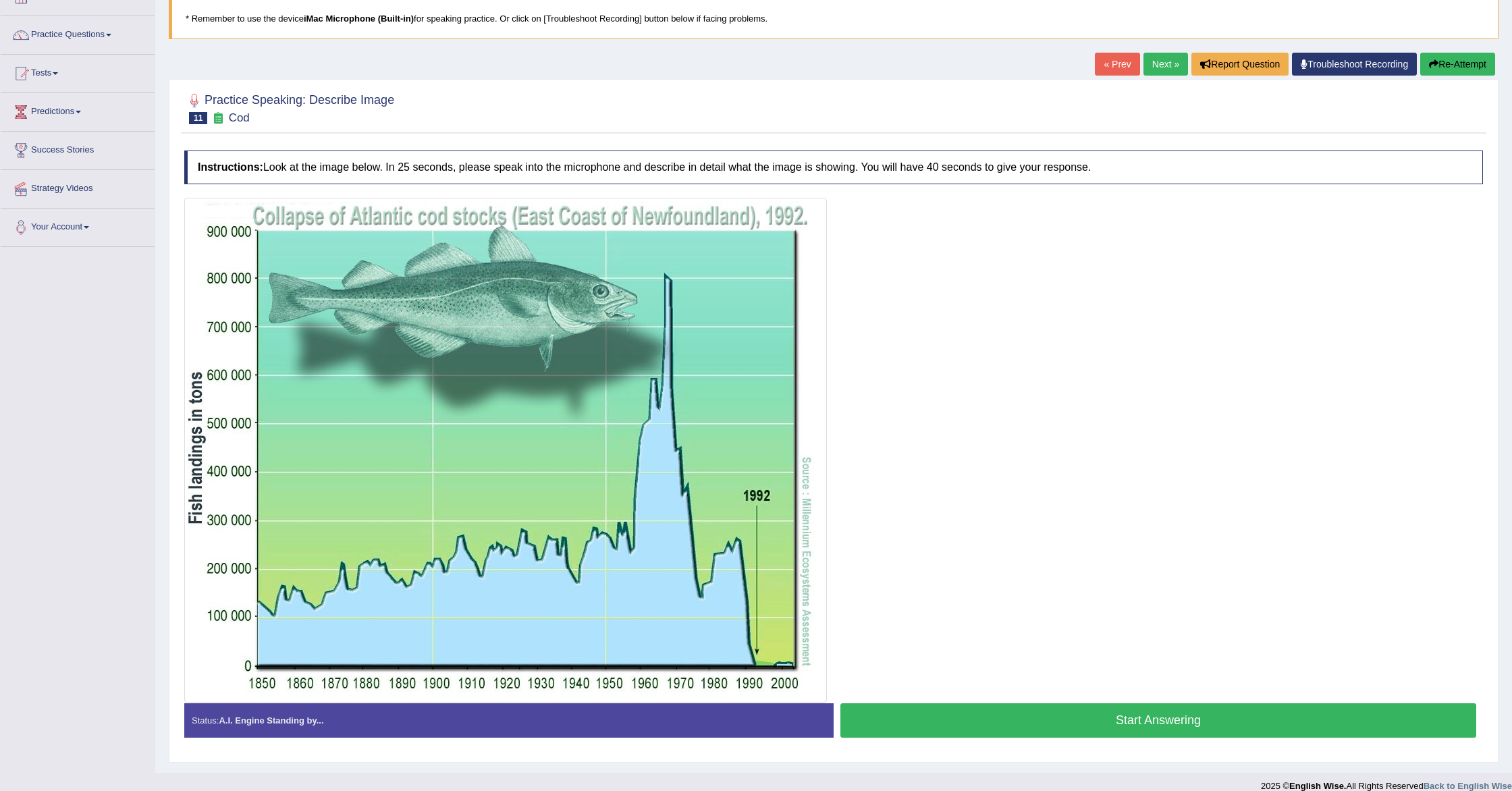
scroll to position [105, 0]
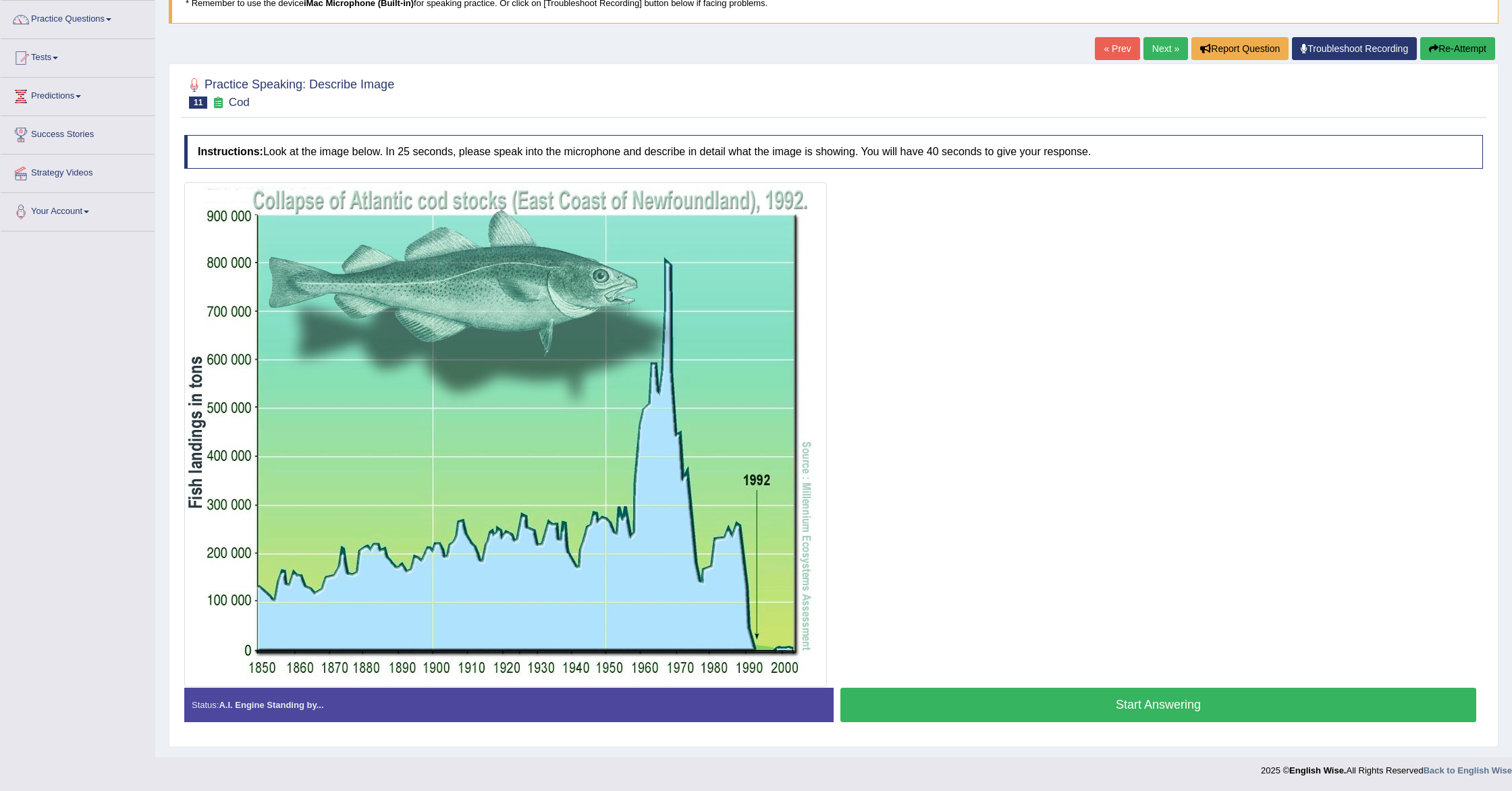
click at [989, 700] on button "Start Answering" at bounding box center [1158, 705] width 636 height 34
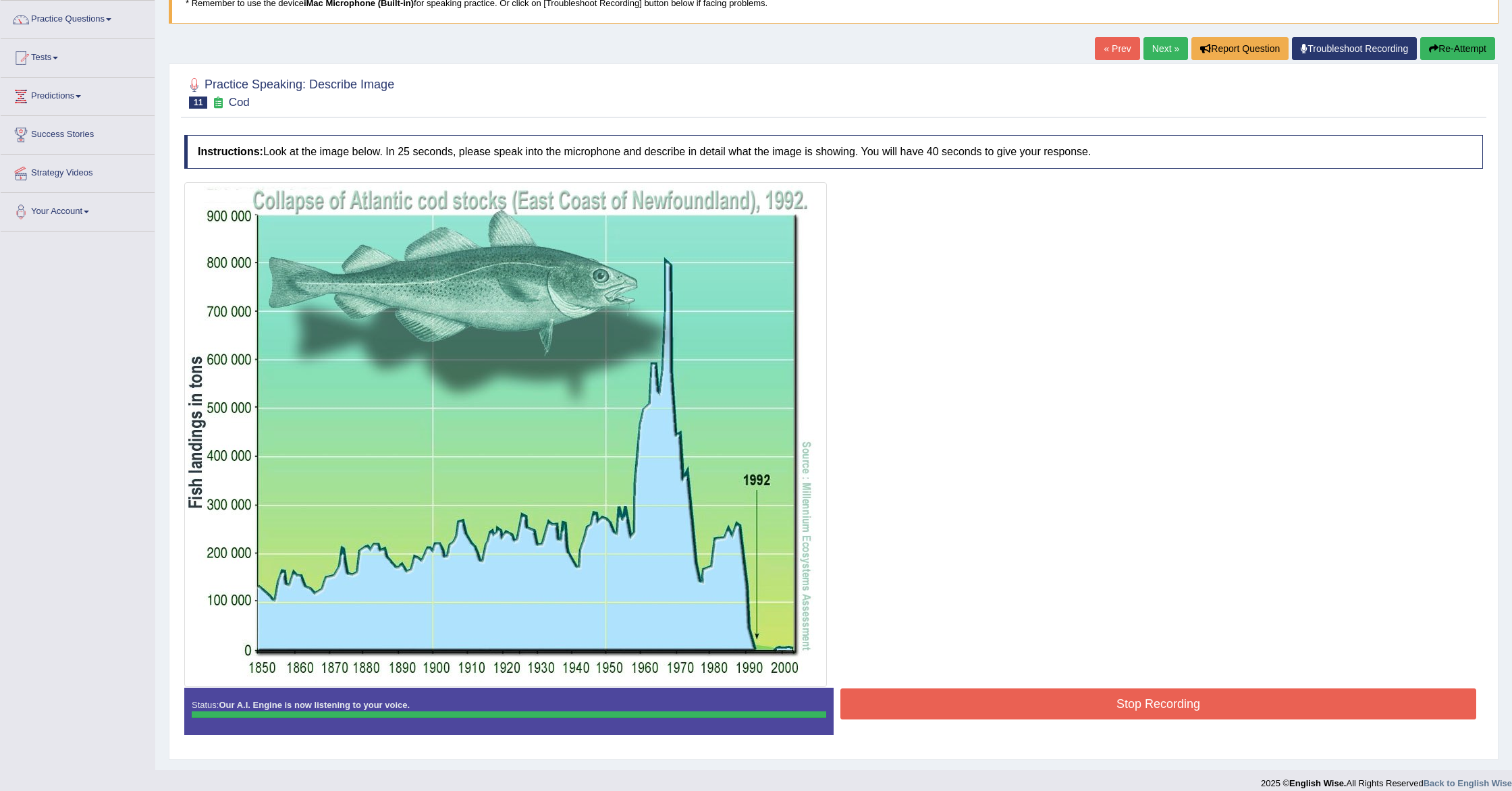
click at [963, 705] on button "Stop Recording" at bounding box center [1158, 704] width 636 height 31
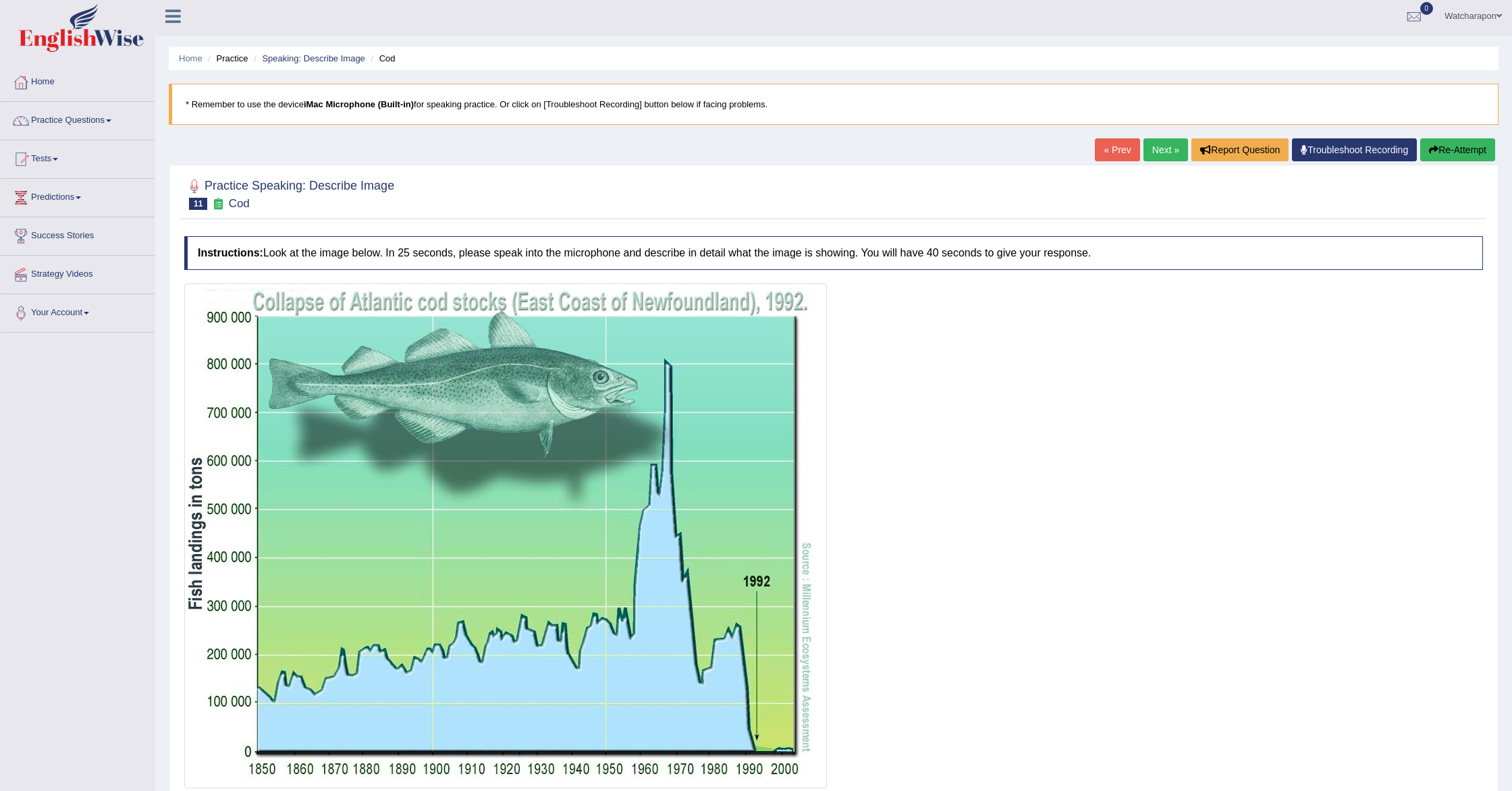
scroll to position [0, 0]
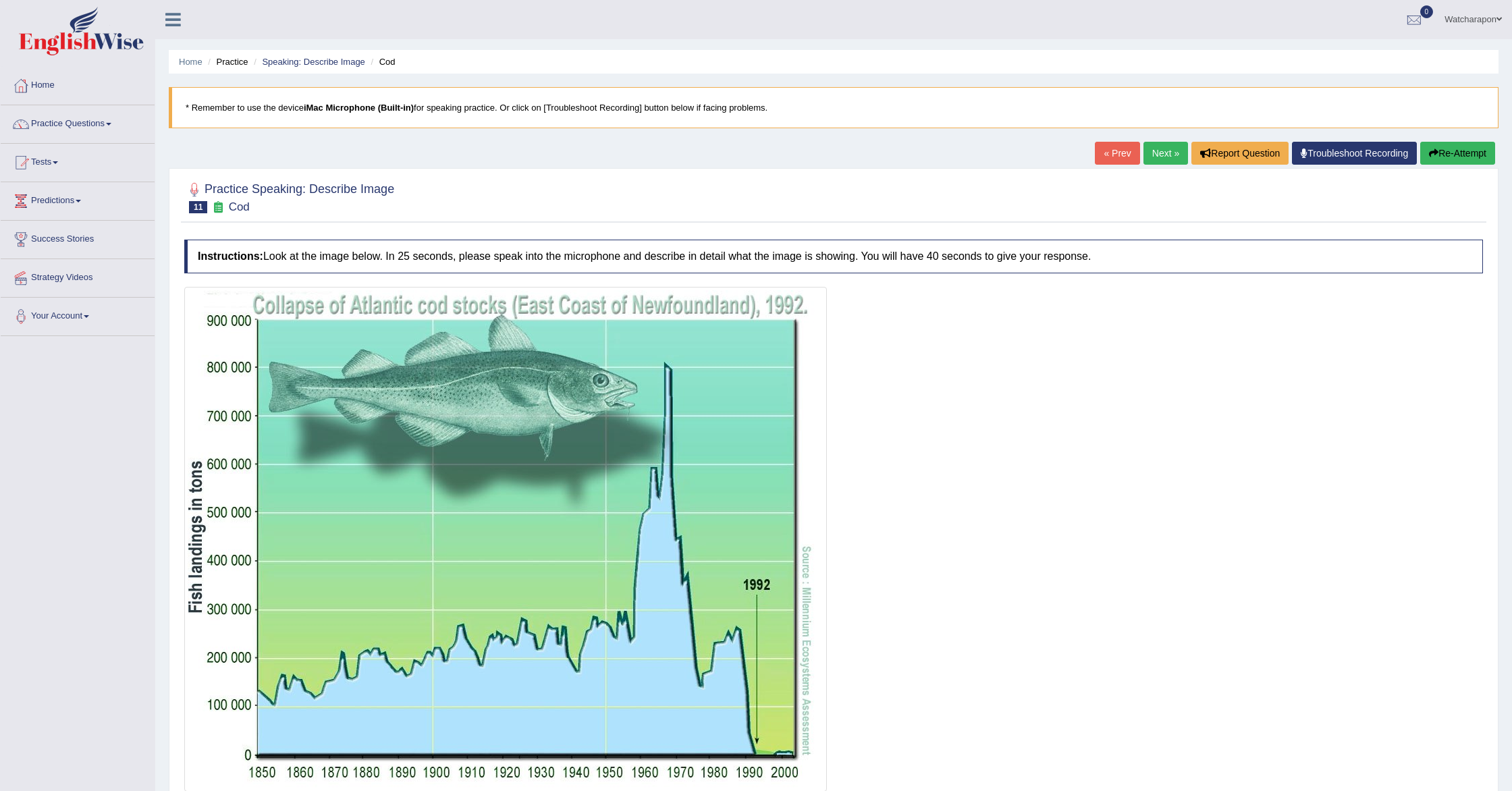
click at [1439, 150] on button "Re-Attempt" at bounding box center [1458, 153] width 75 height 23
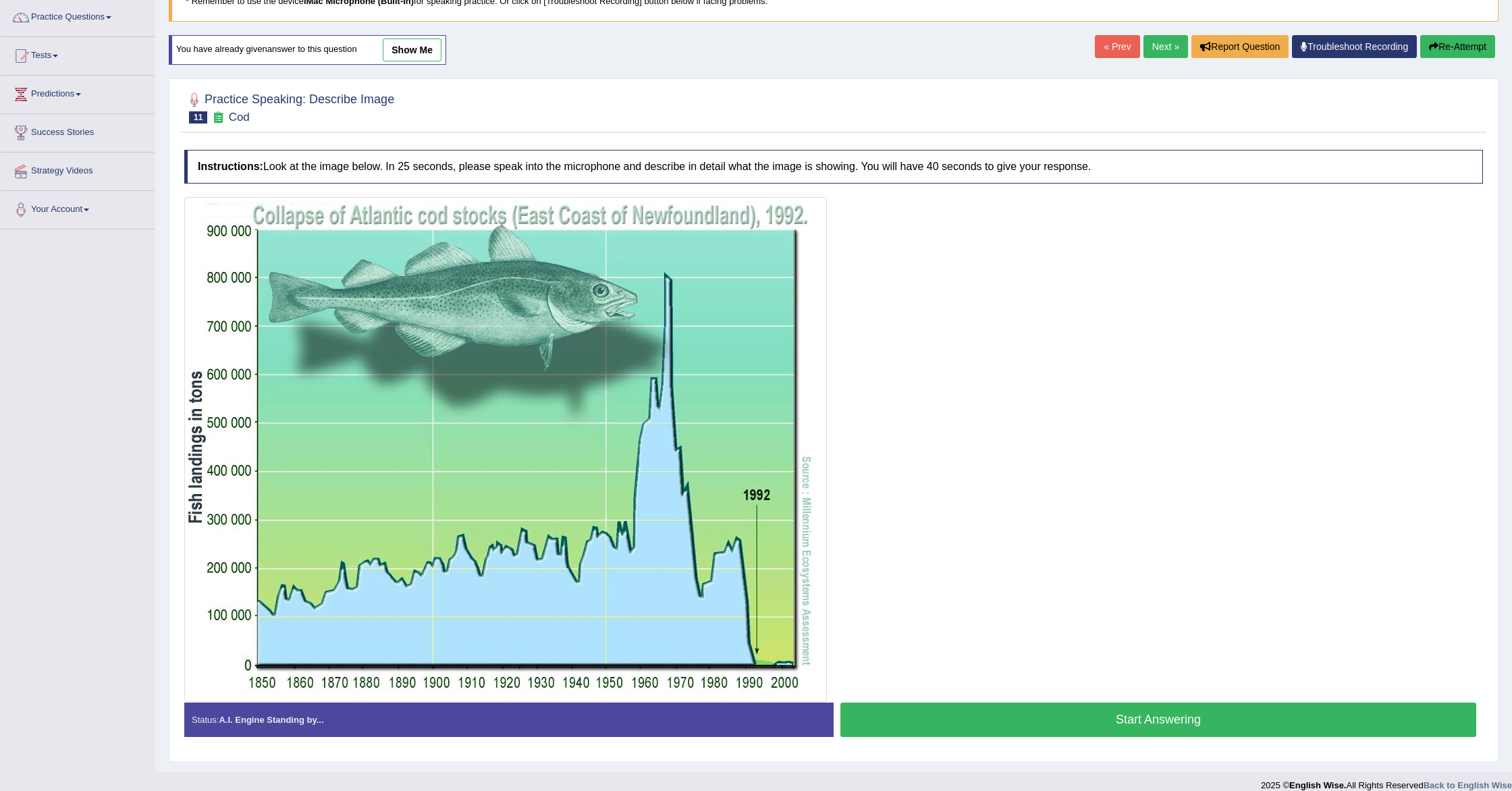
scroll to position [122, 0]
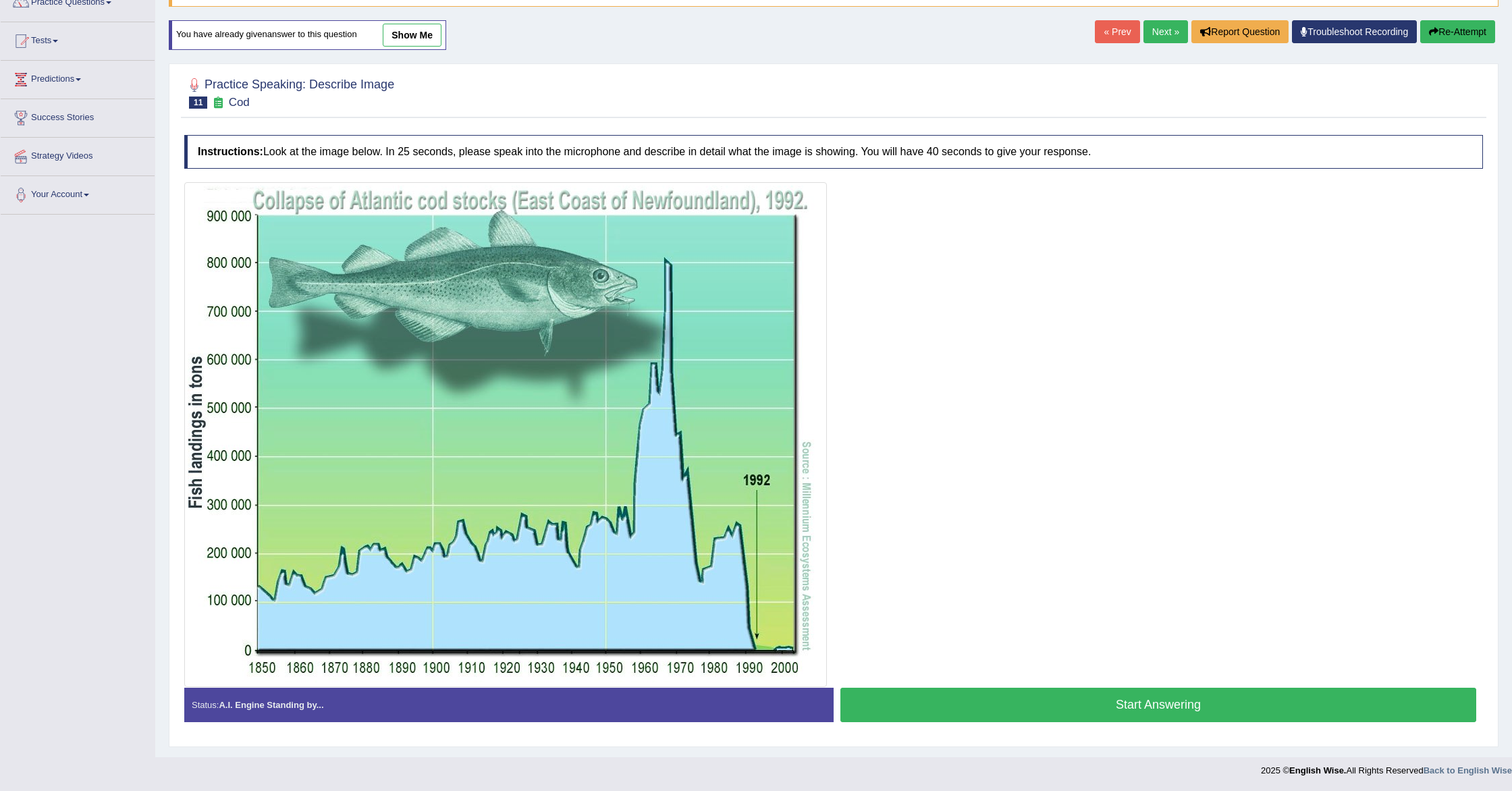
click at [1026, 702] on button "Start Answering" at bounding box center [1158, 705] width 636 height 34
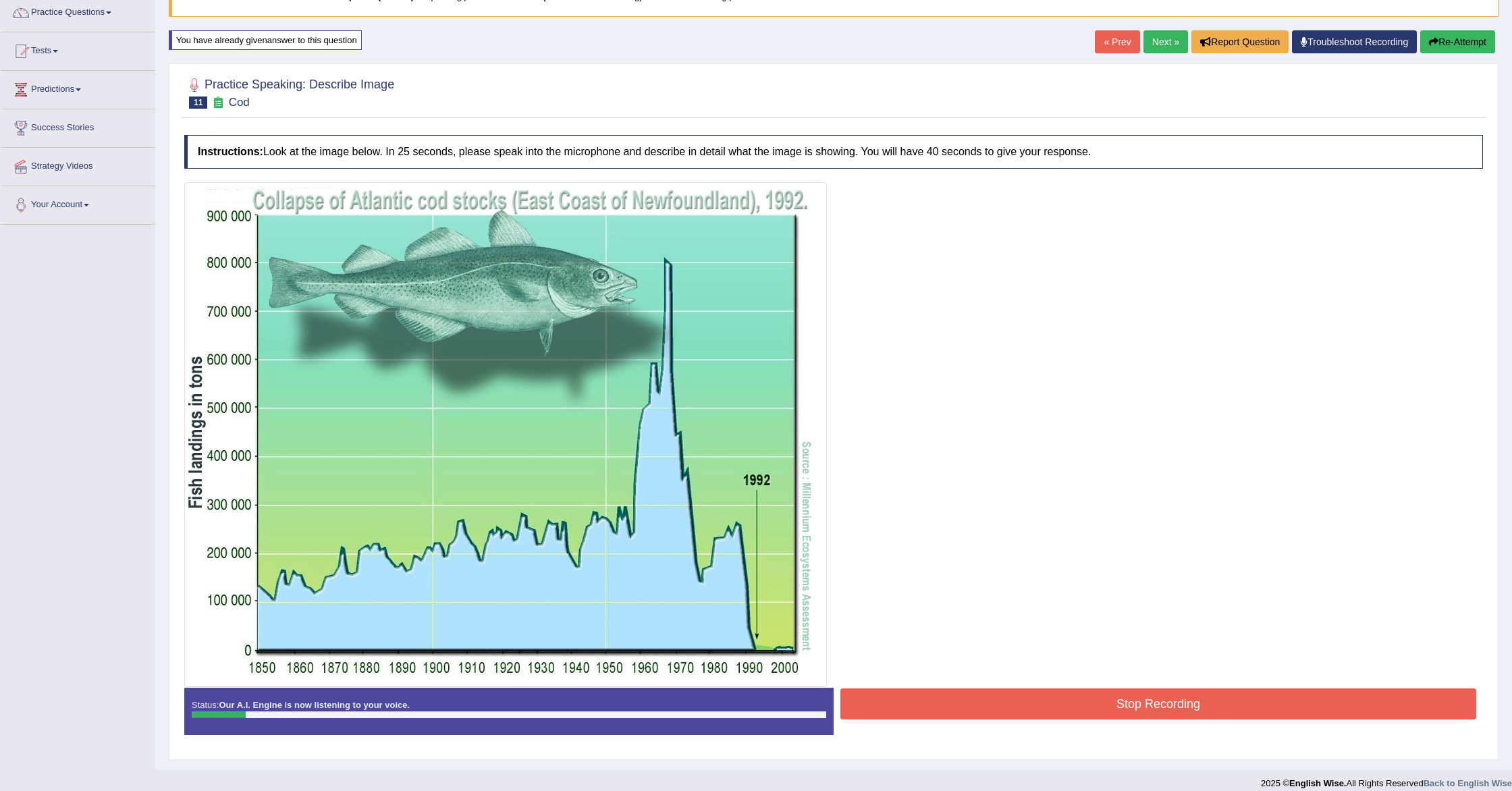
click at [1028, 707] on button "Stop Recording" at bounding box center [1158, 704] width 636 height 31
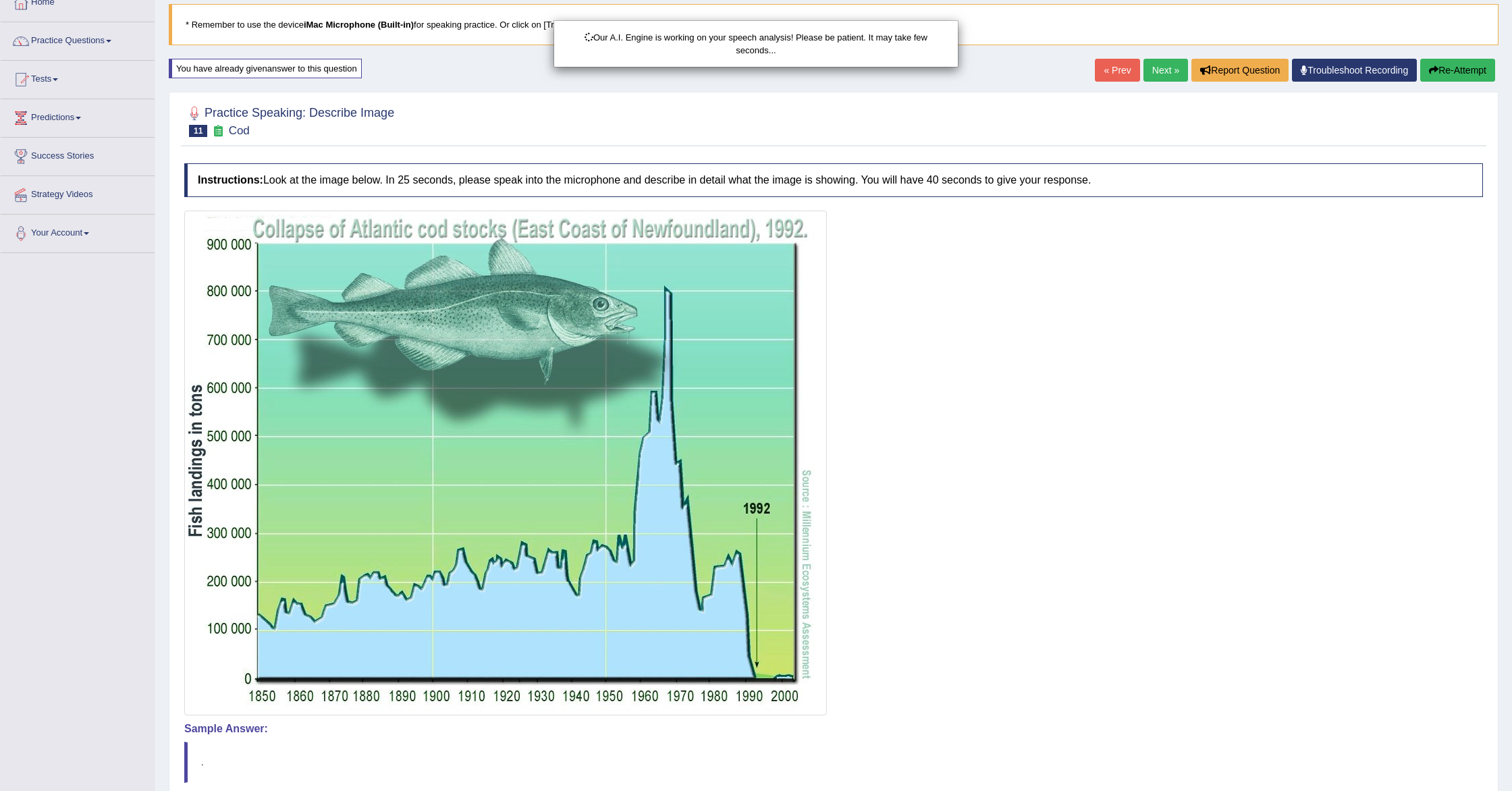
scroll to position [83, 0]
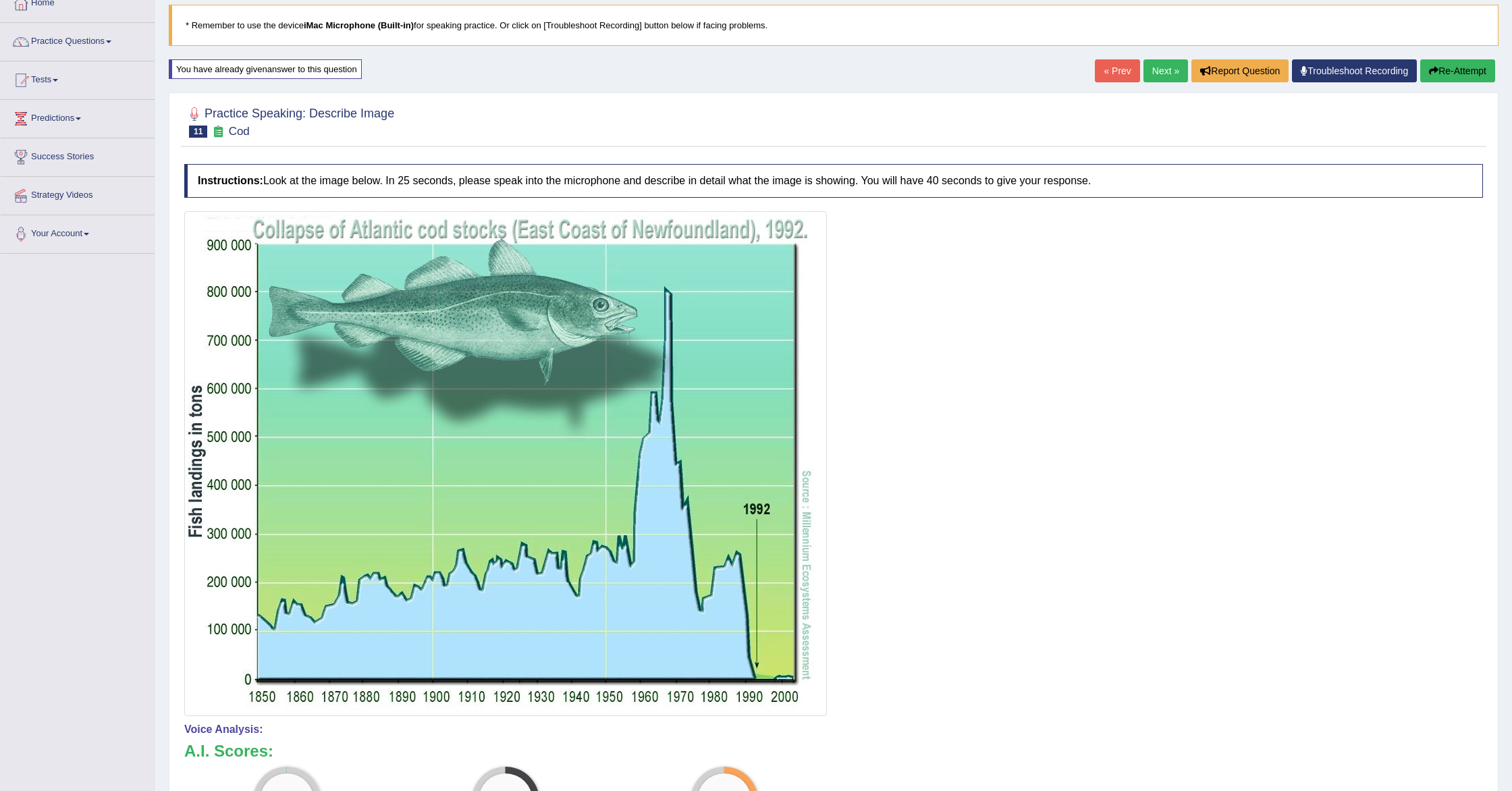
click at [1452, 65] on button "Re-Attempt" at bounding box center [1458, 71] width 75 height 23
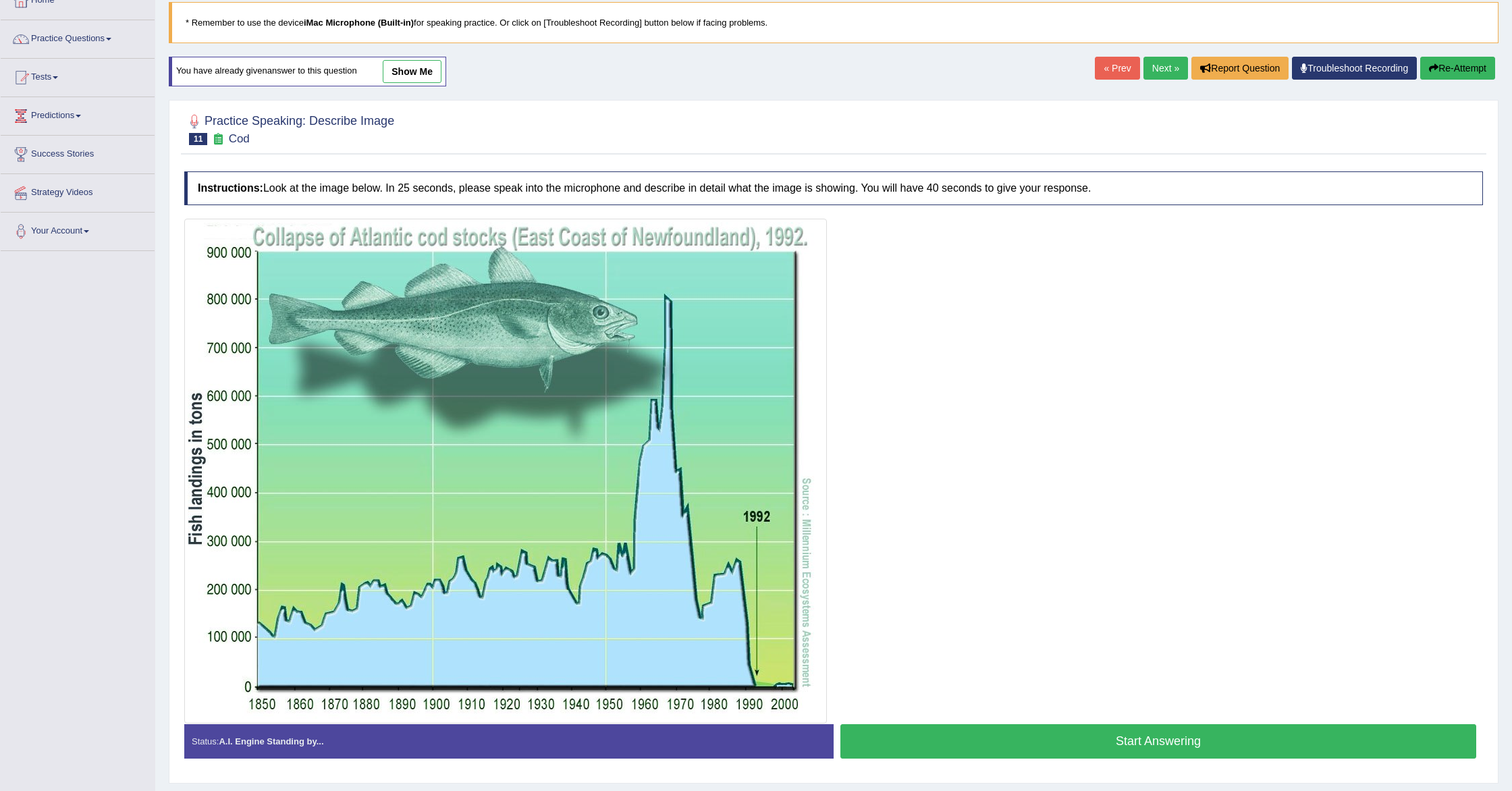
scroll to position [82, 0]
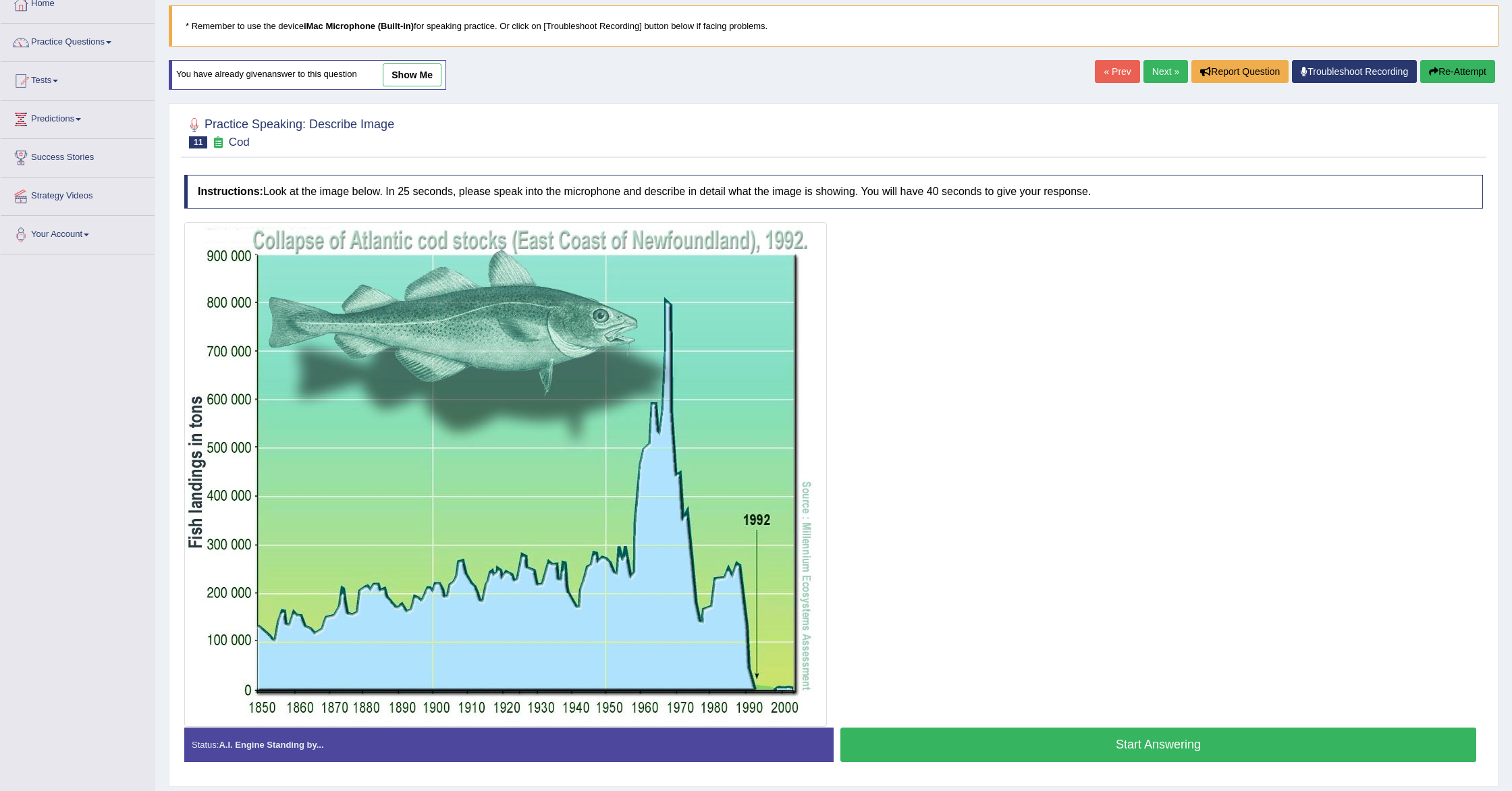
click at [937, 745] on button "Start Answering" at bounding box center [1158, 745] width 636 height 34
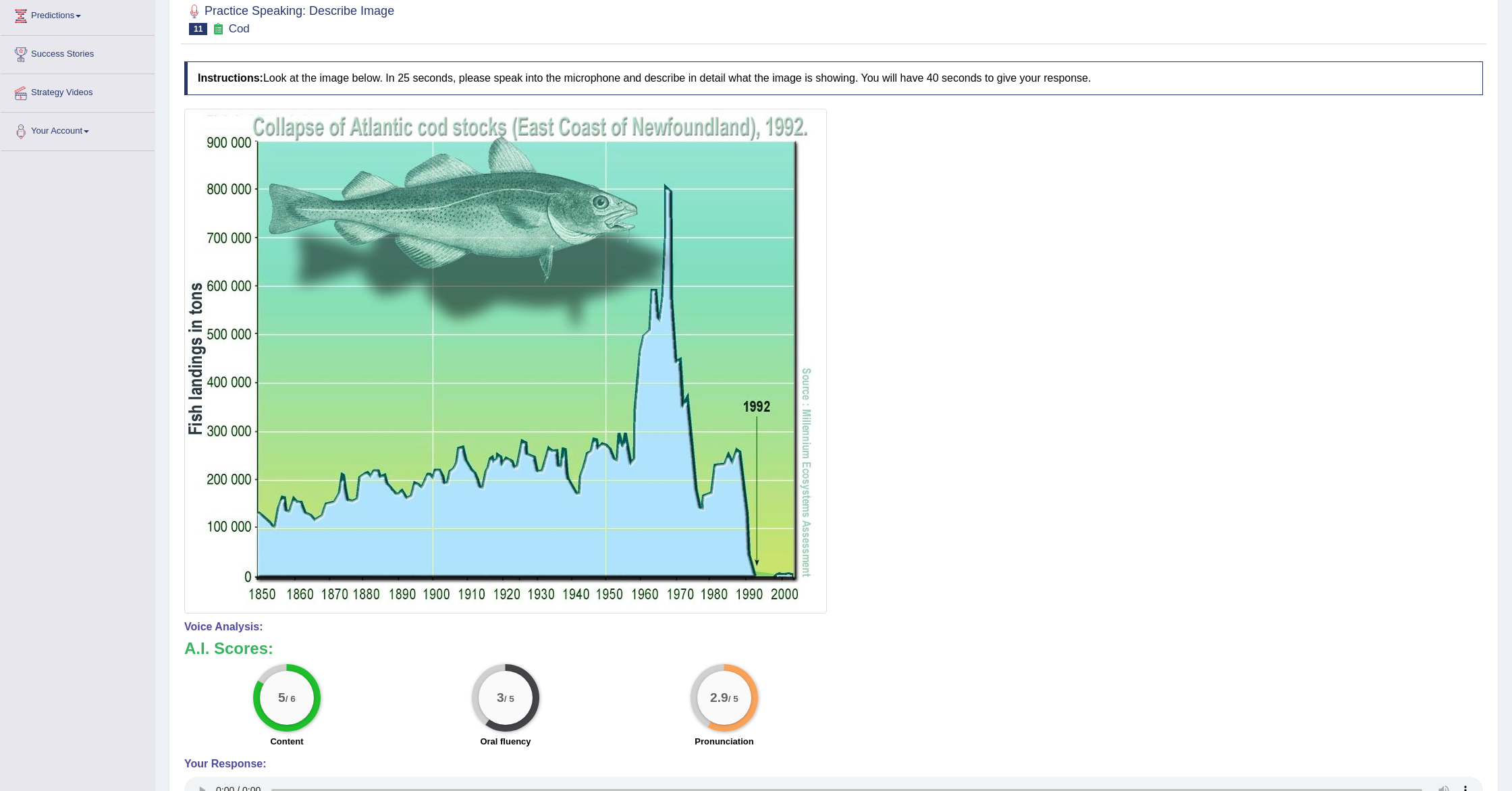
scroll to position [0, 0]
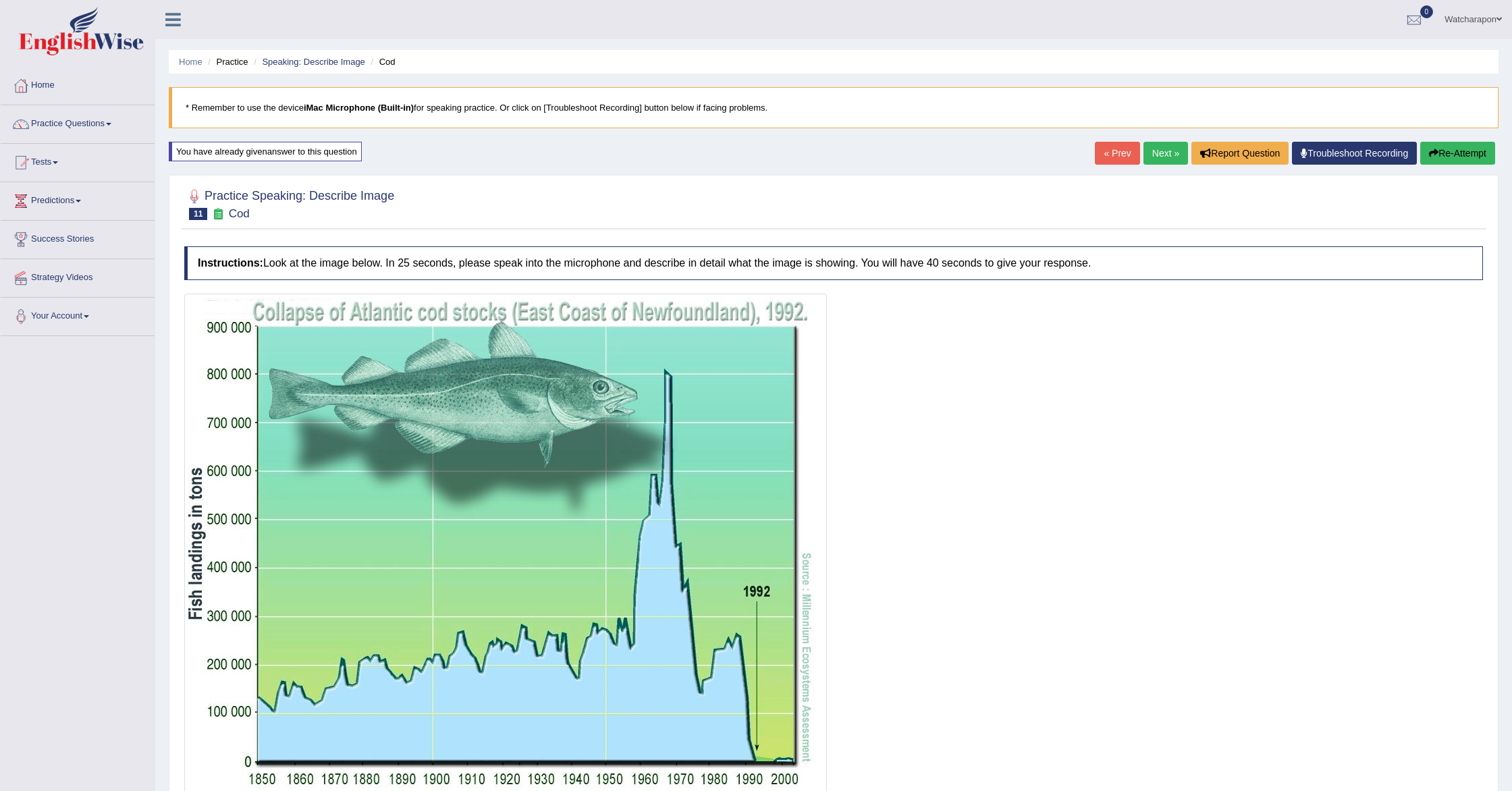
click at [1157, 151] on link "Next »" at bounding box center [1166, 153] width 44 height 23
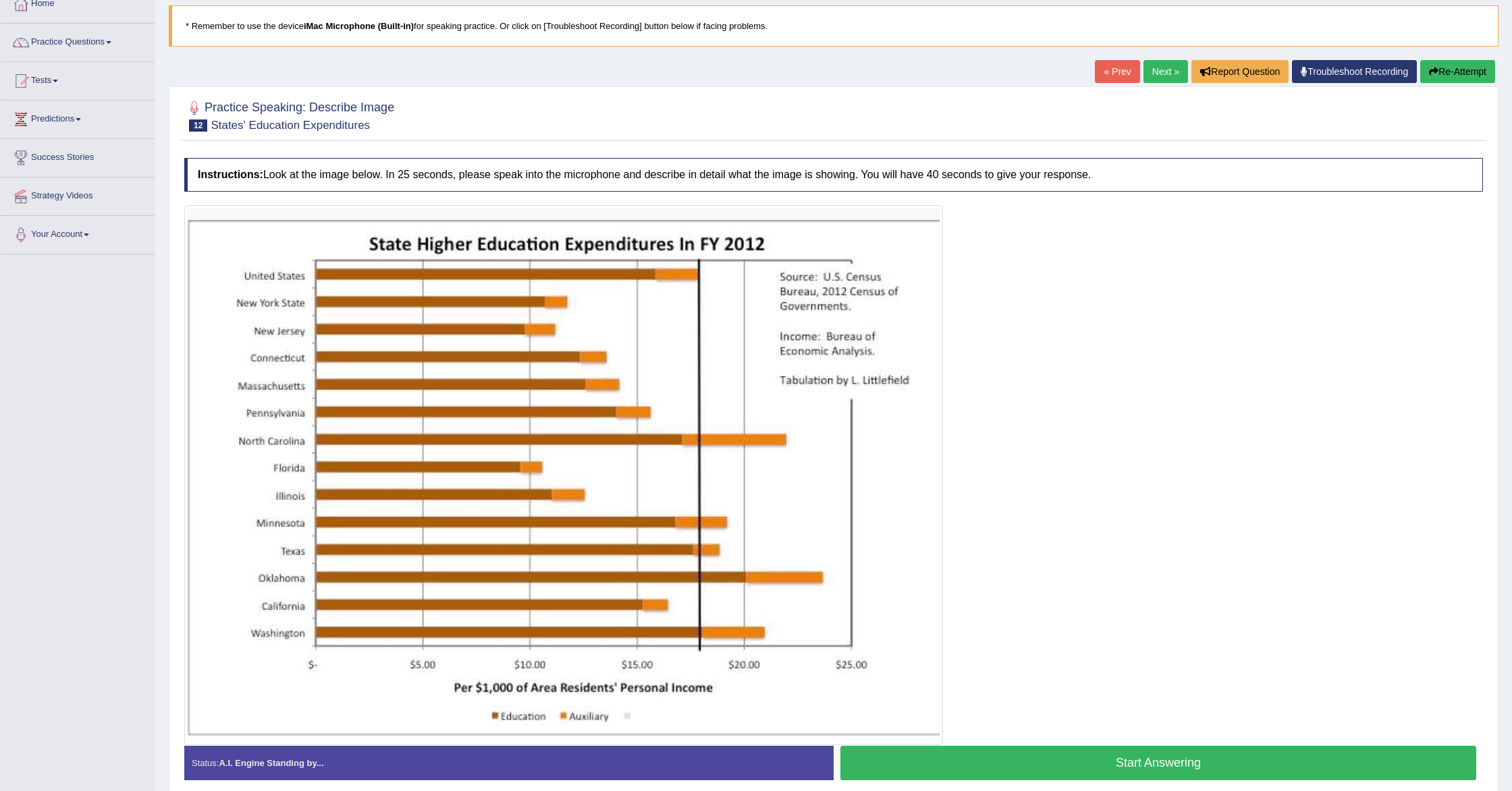
scroll to position [92, 0]
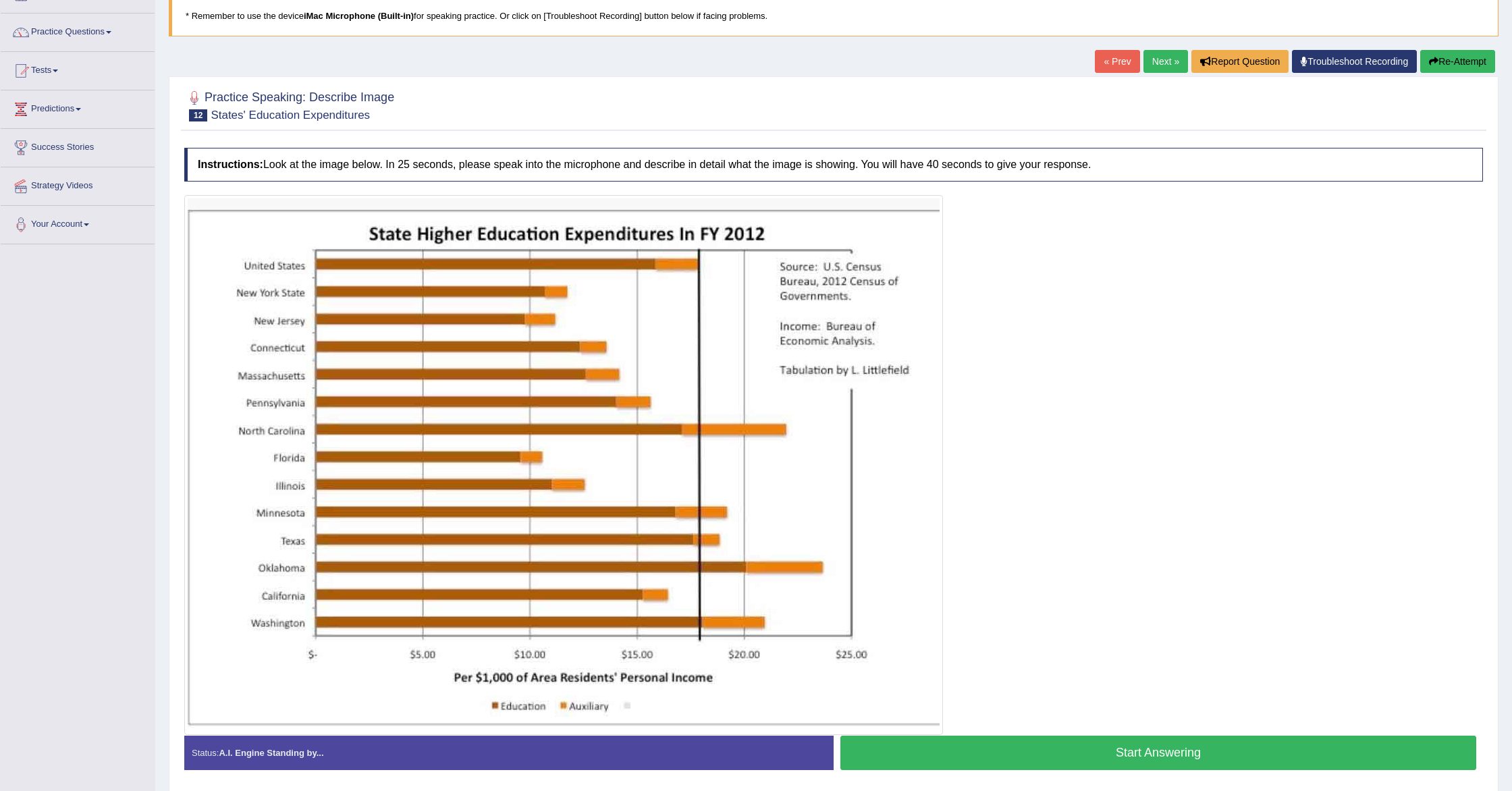
click at [895, 760] on button "Start Answering" at bounding box center [1158, 753] width 636 height 34
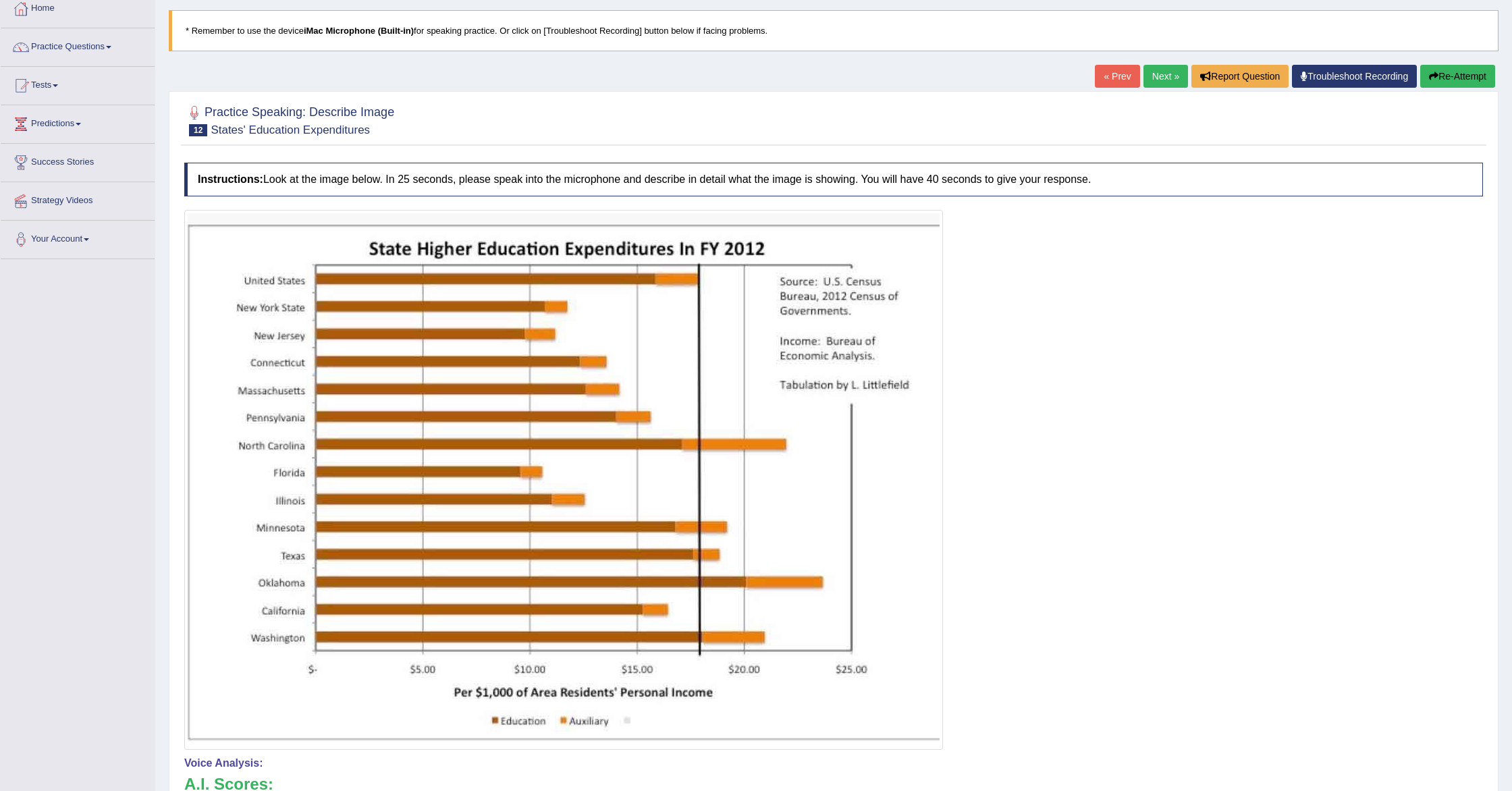
scroll to position [0, 0]
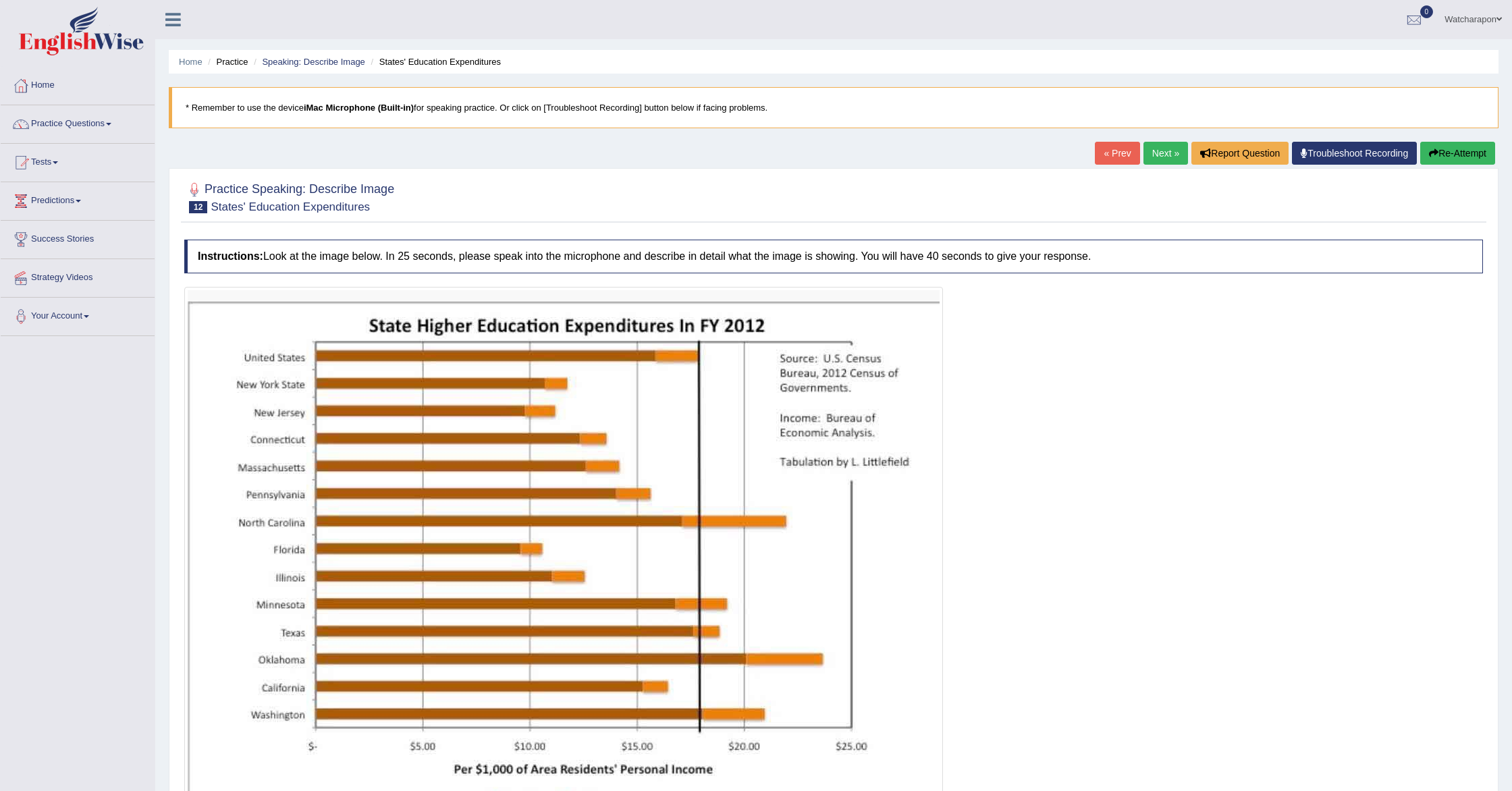
click at [1151, 152] on link "Next »" at bounding box center [1166, 153] width 44 height 23
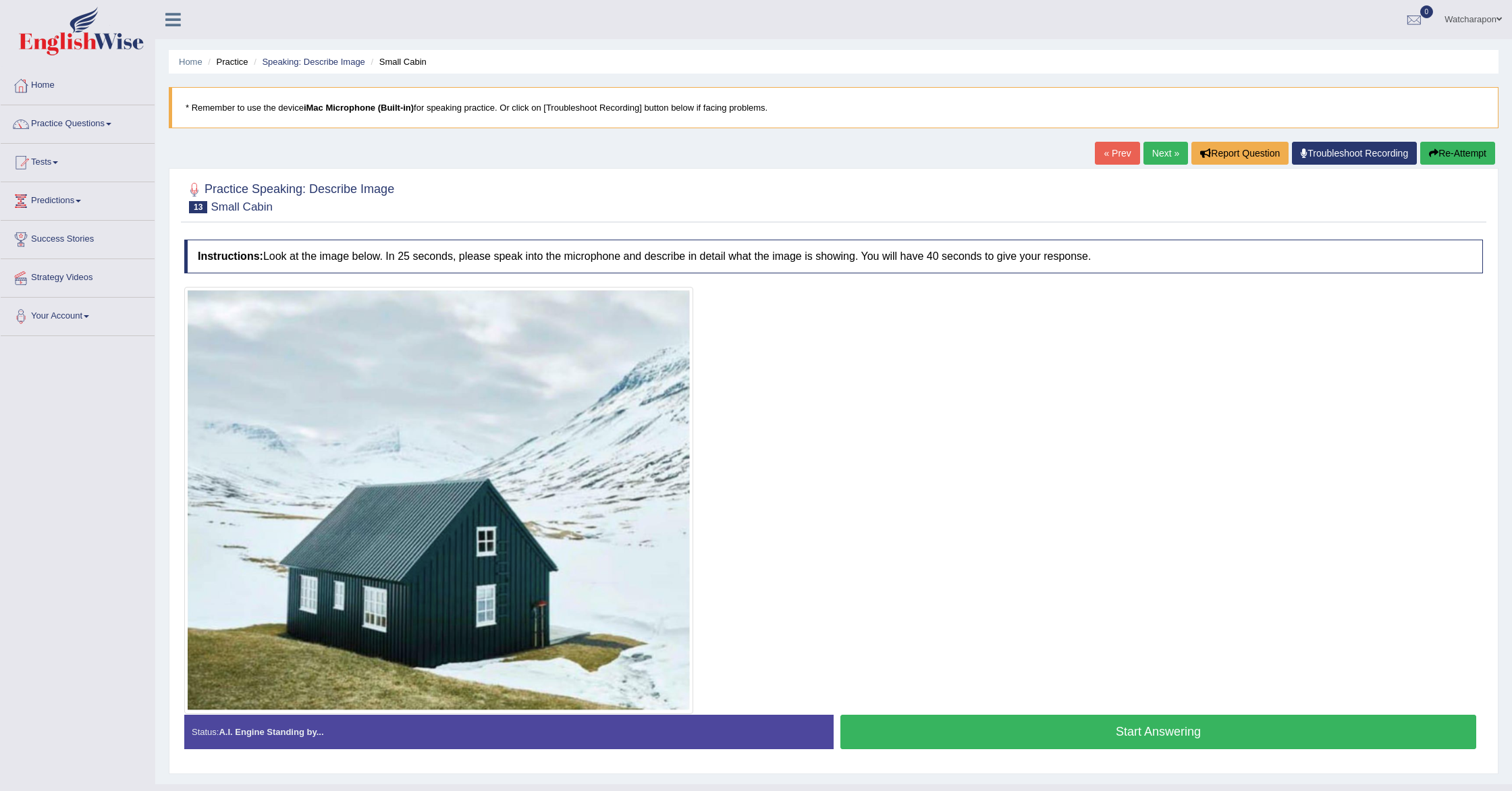
scroll to position [27, 0]
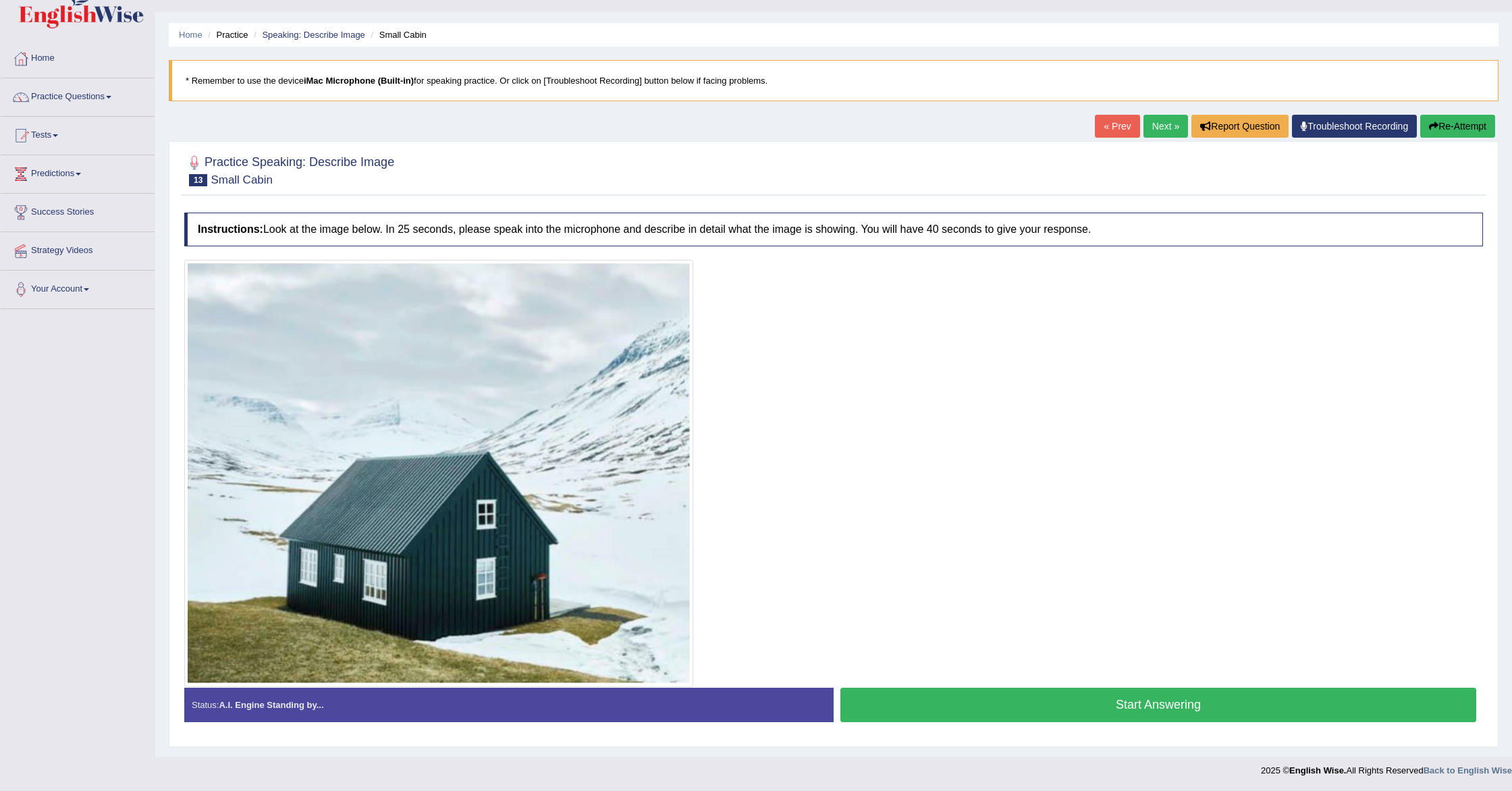
click at [988, 710] on button "Start Answering" at bounding box center [1158, 705] width 636 height 34
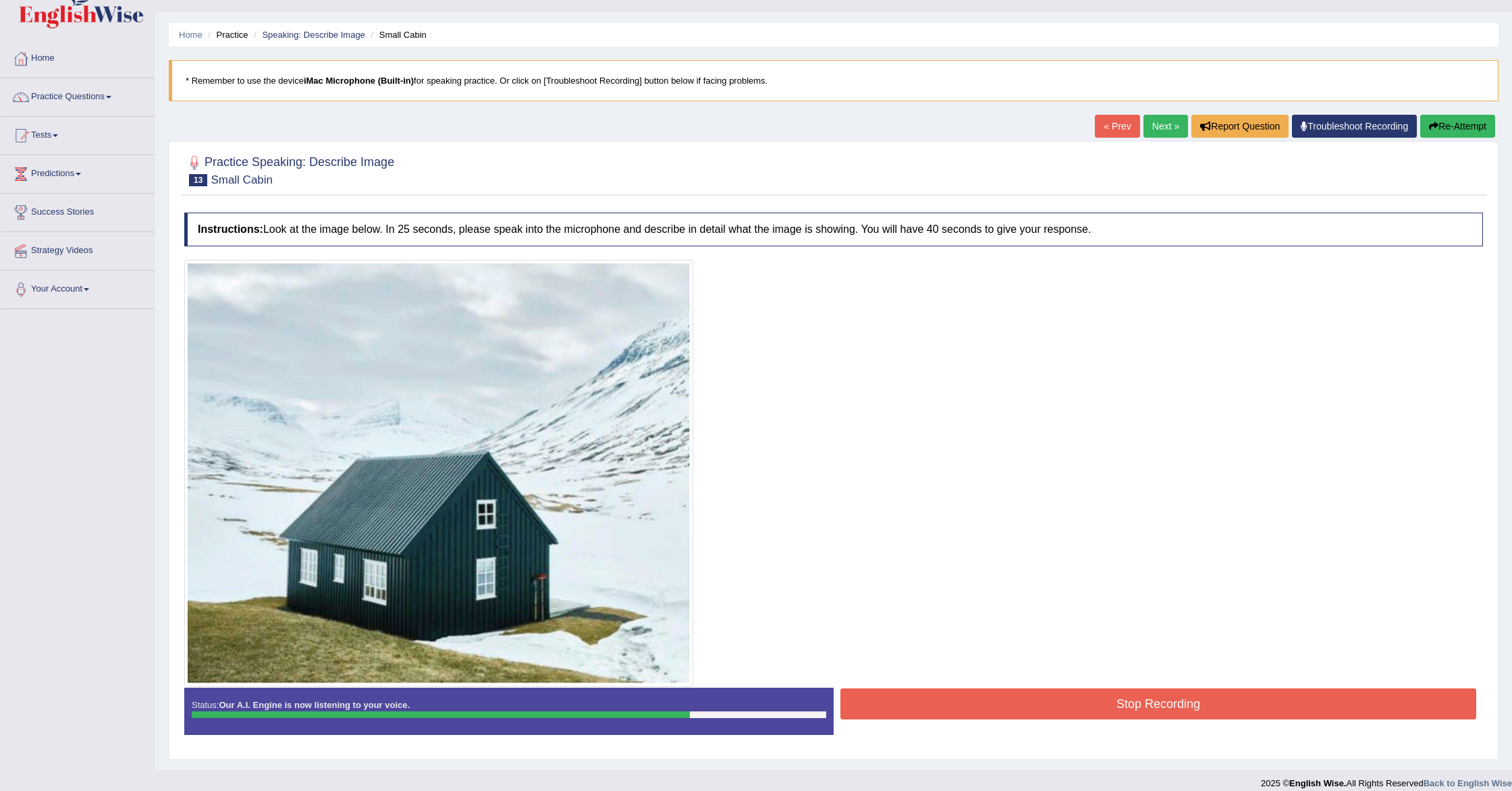
click at [982, 703] on button "Stop Recording" at bounding box center [1158, 704] width 636 height 31
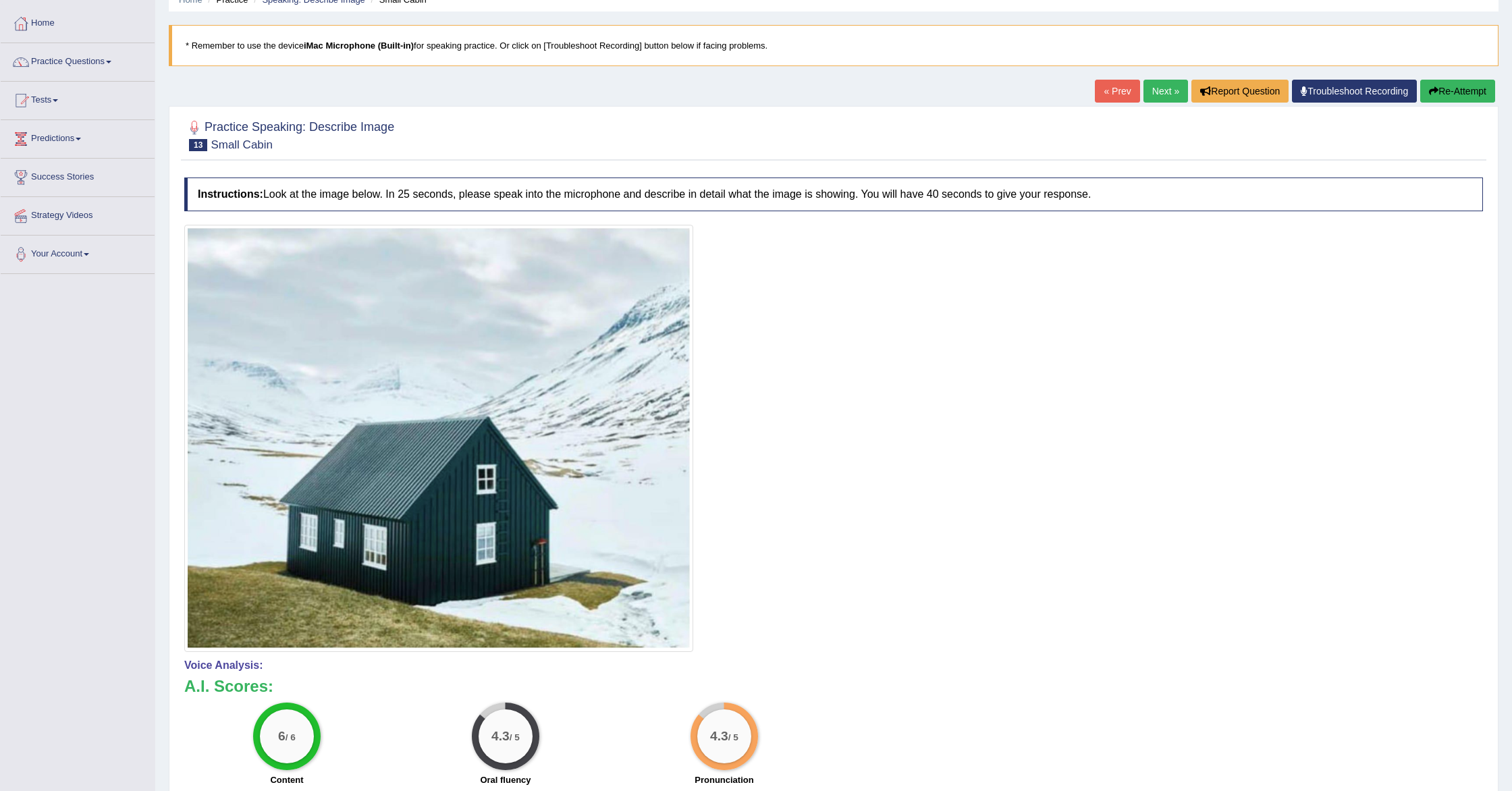
scroll to position [0, 0]
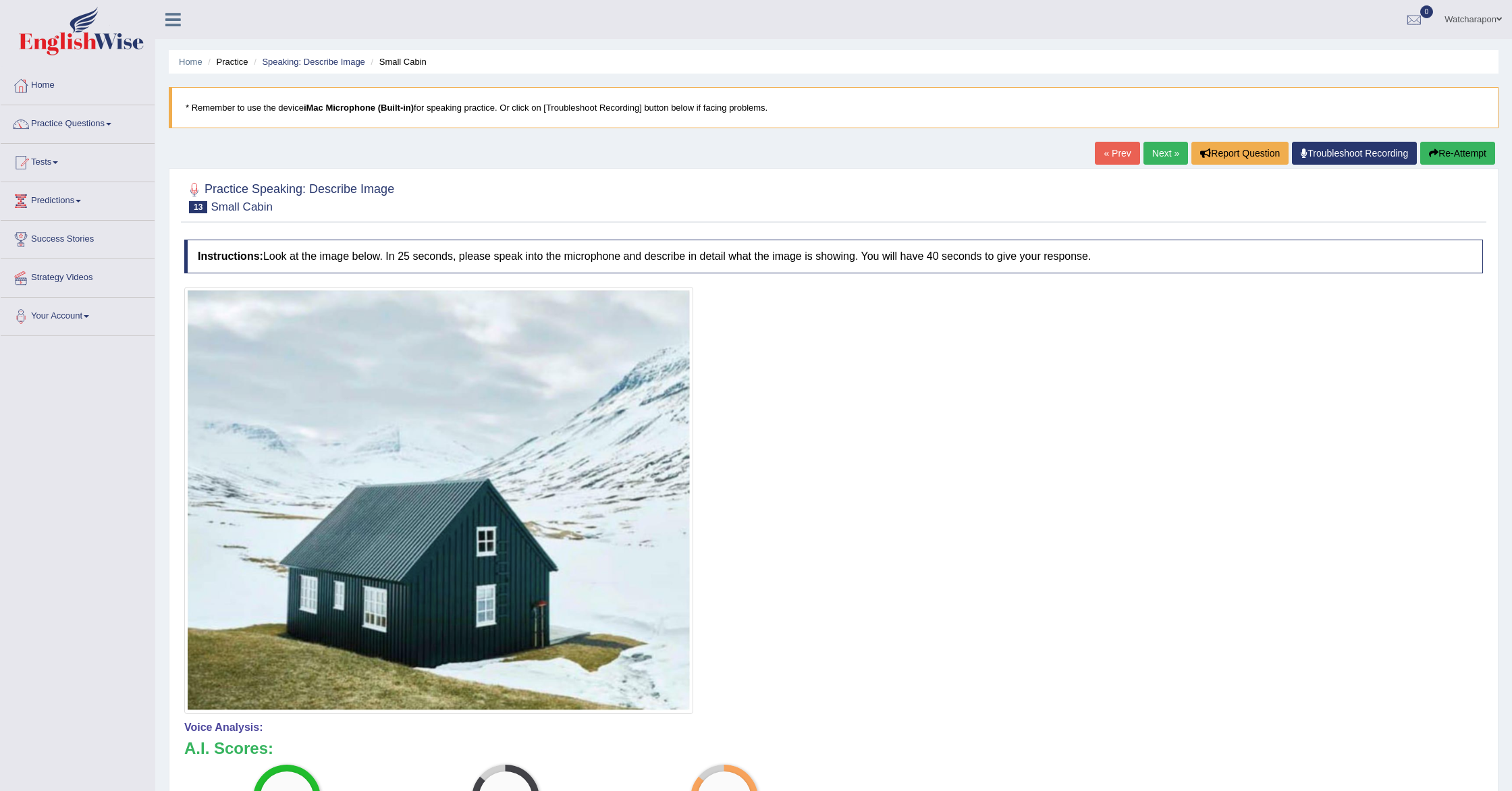
click at [1153, 158] on link "Next »" at bounding box center [1166, 153] width 44 height 23
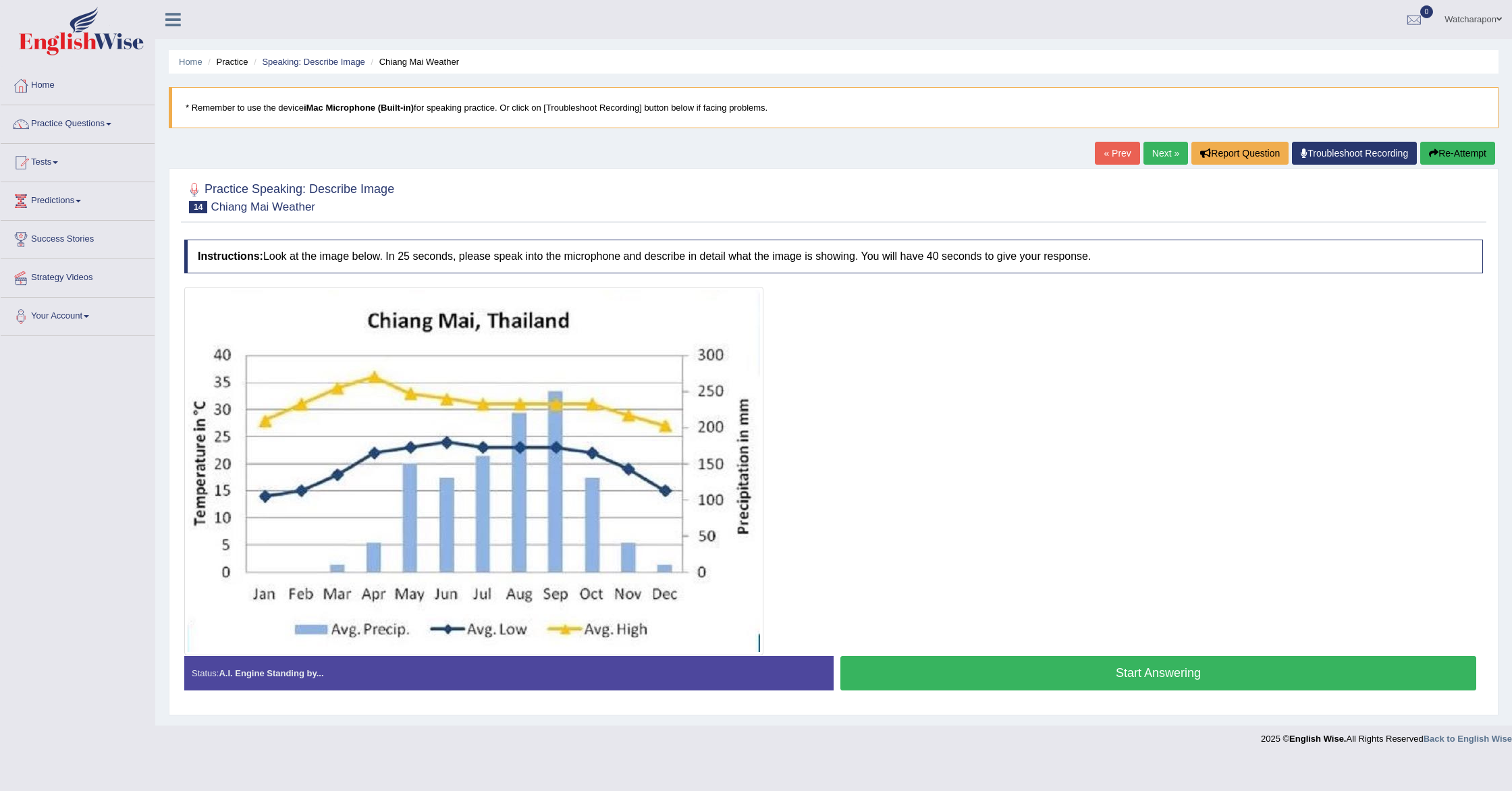
click at [974, 669] on button "Start Answering" at bounding box center [1158, 674] width 636 height 34
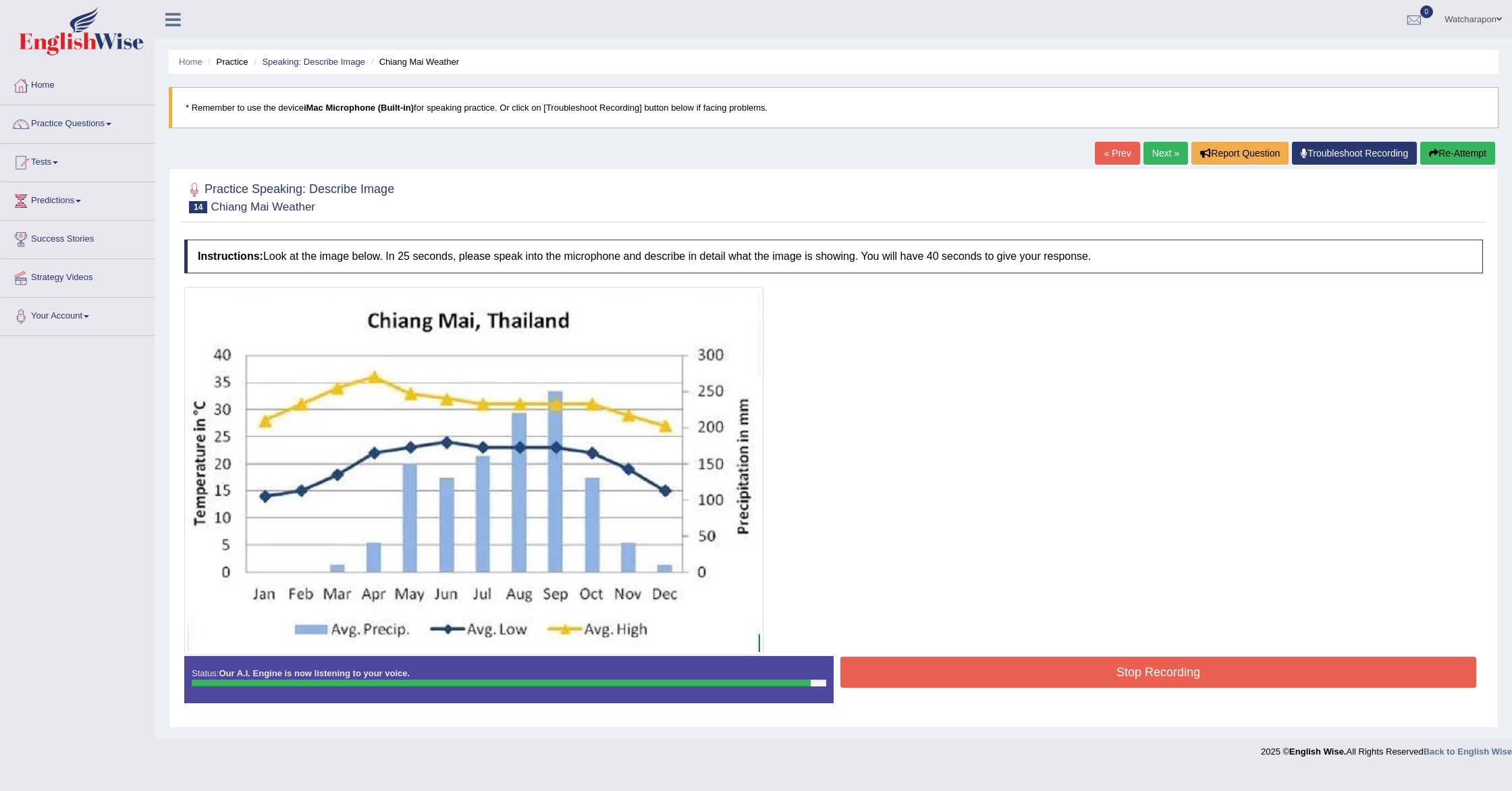
click at [949, 666] on button "Stop Recording" at bounding box center [1158, 672] width 636 height 31
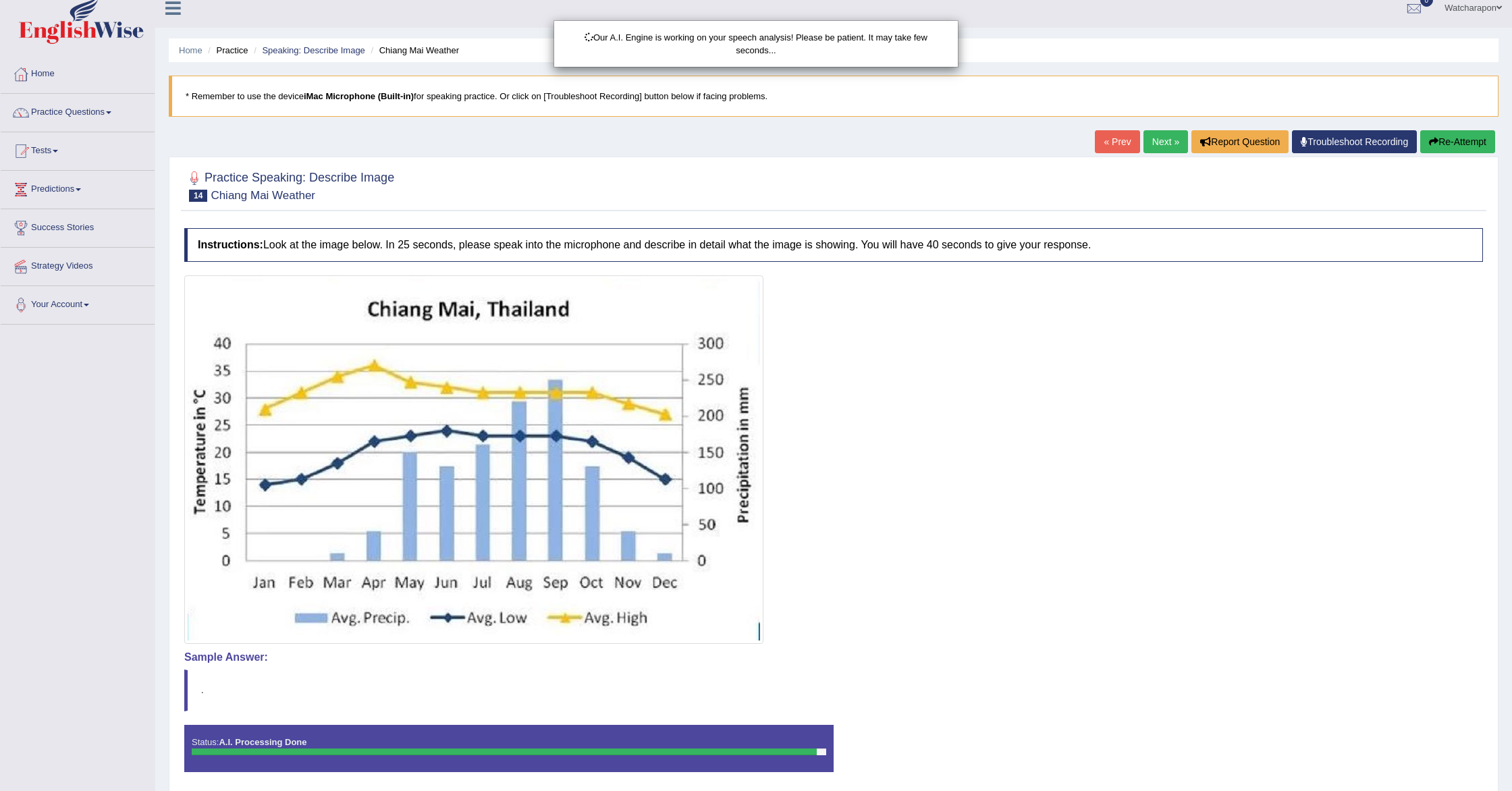
scroll to position [13, 0]
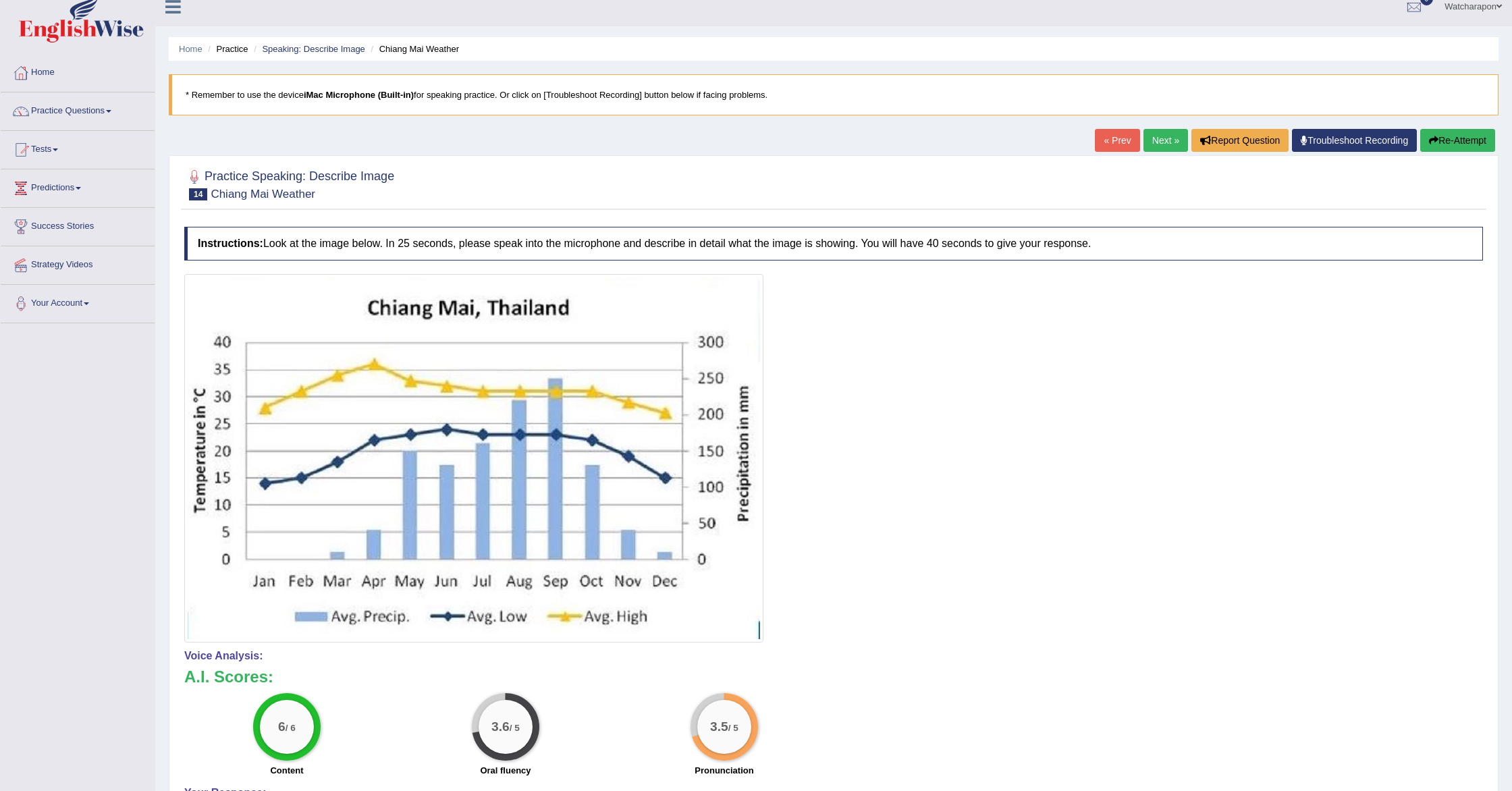
click at [1160, 138] on link "Next »" at bounding box center [1166, 140] width 44 height 23
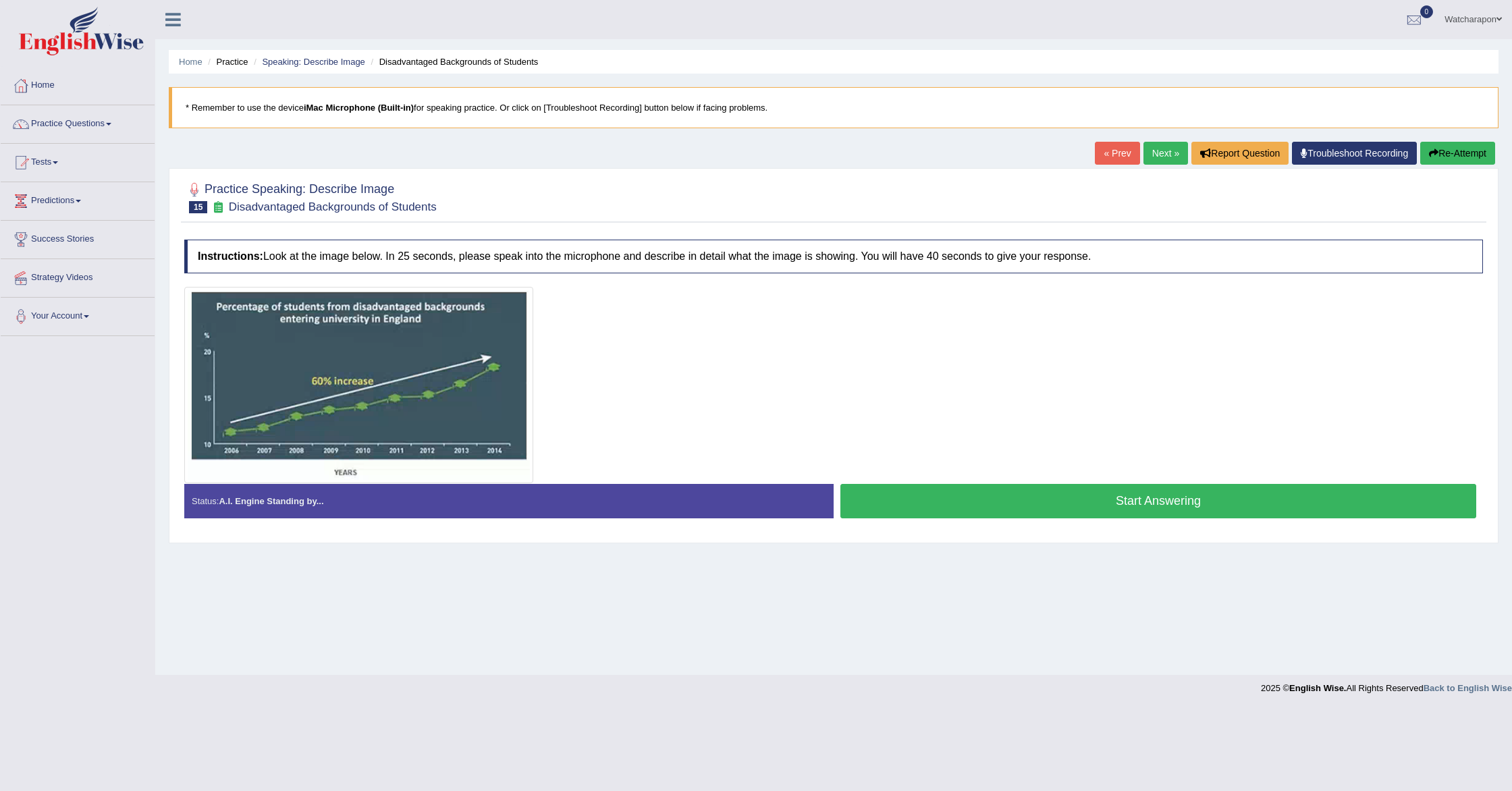
click at [924, 508] on button "Start Answering" at bounding box center [1158, 501] width 636 height 34
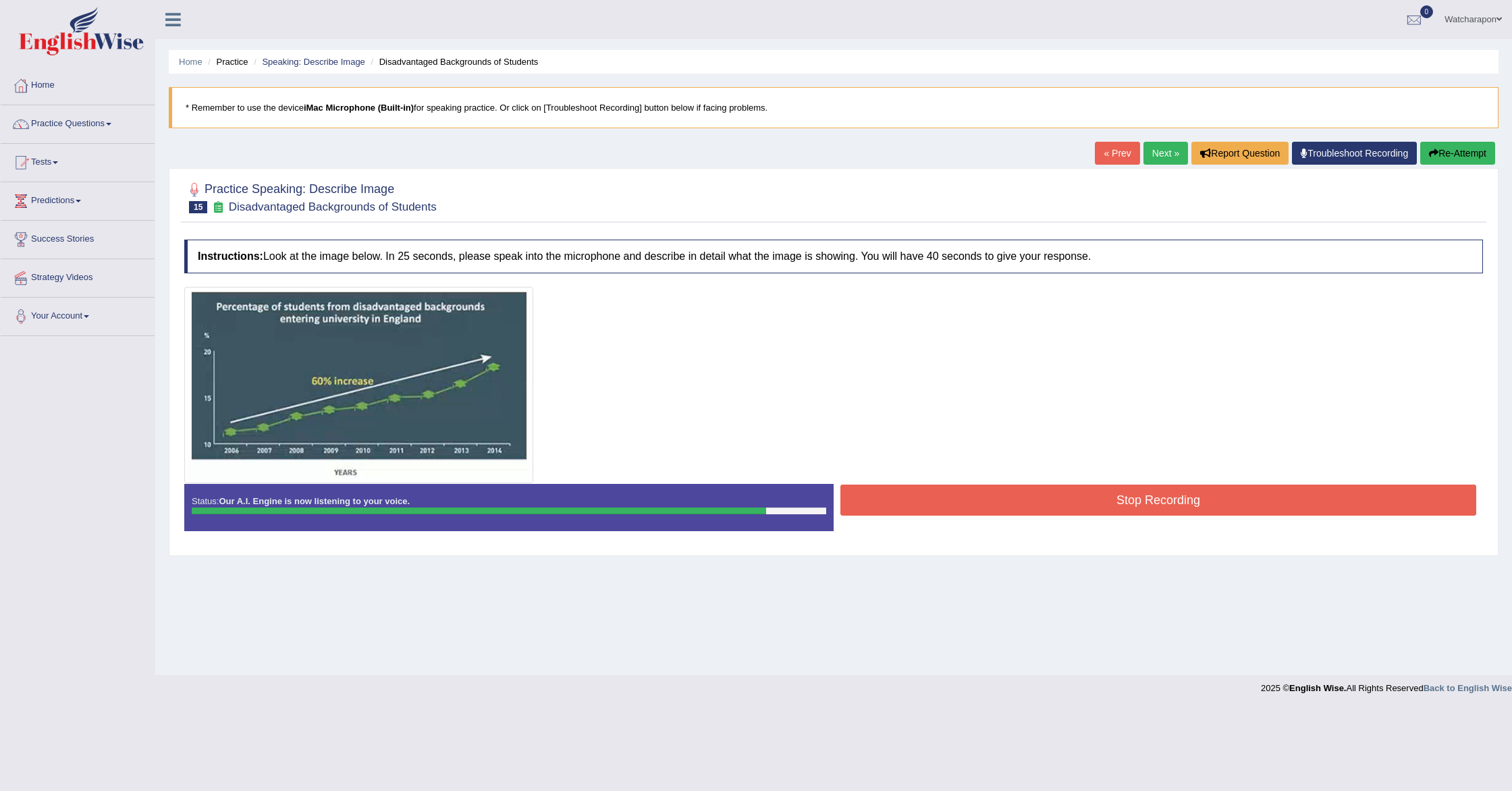
click at [876, 507] on button "Stop Recording" at bounding box center [1158, 500] width 636 height 31
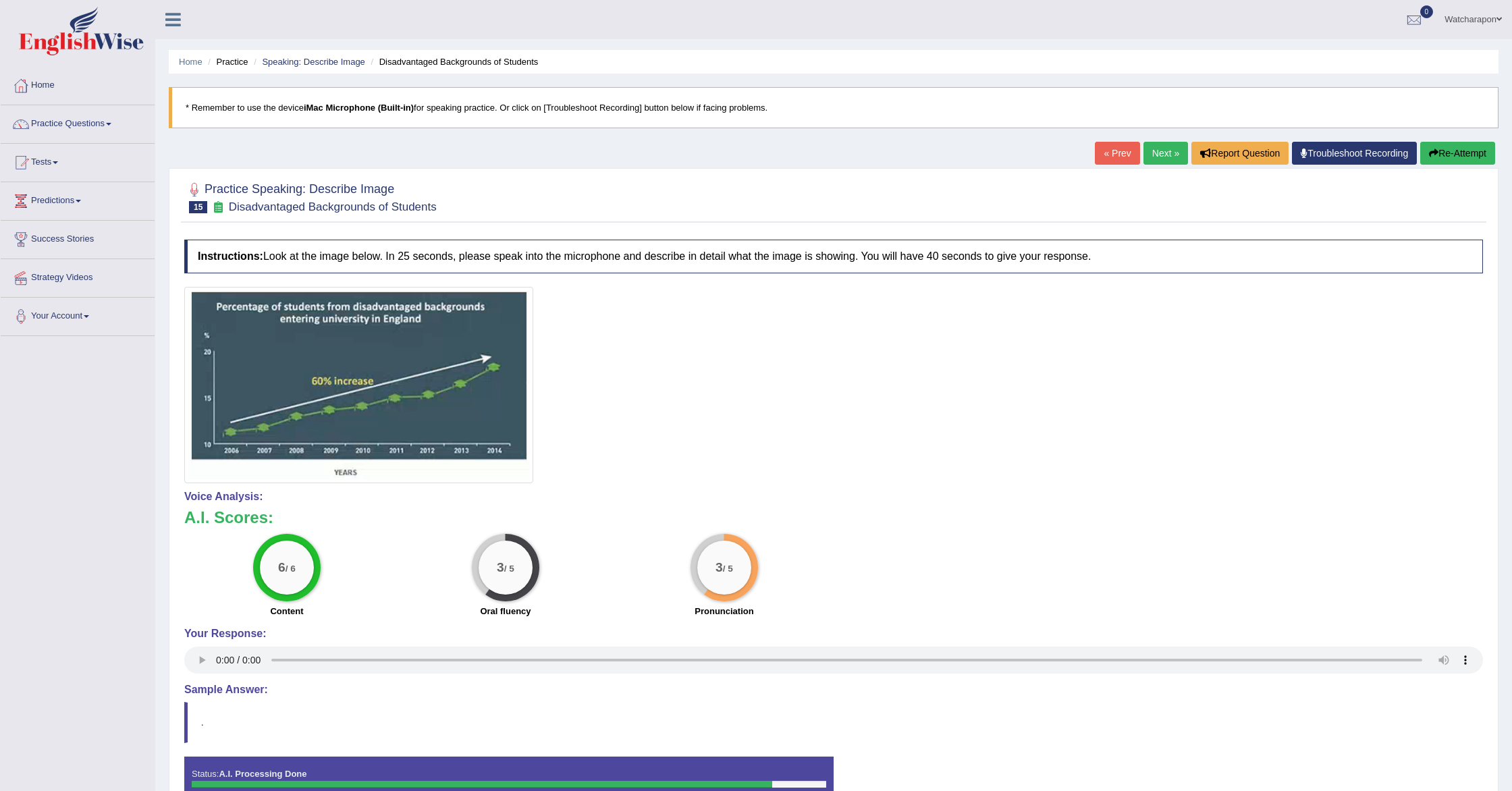
click at [1156, 151] on link "Next »" at bounding box center [1166, 153] width 44 height 23
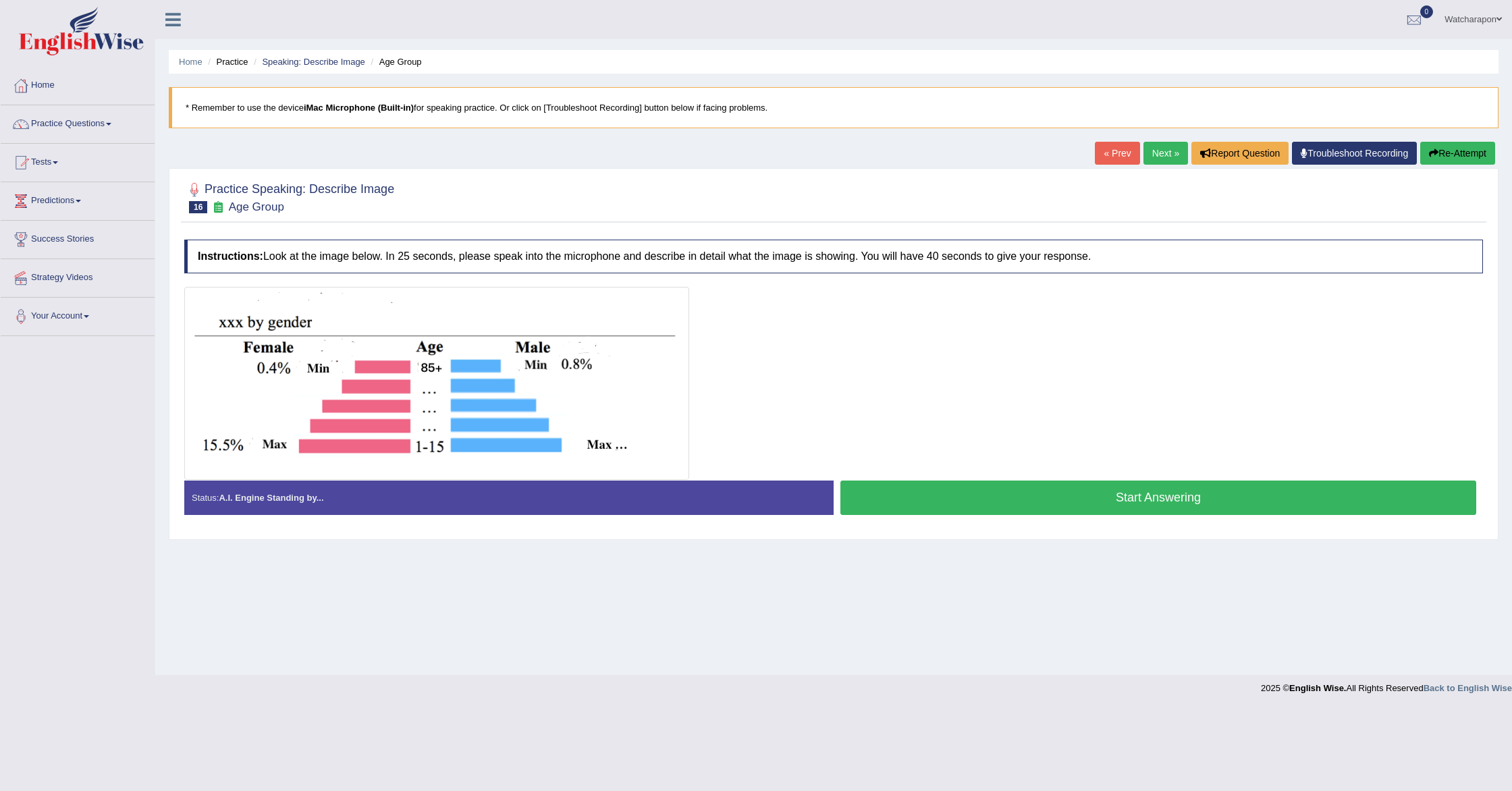
click at [868, 506] on button "Start Answering" at bounding box center [1158, 498] width 636 height 34
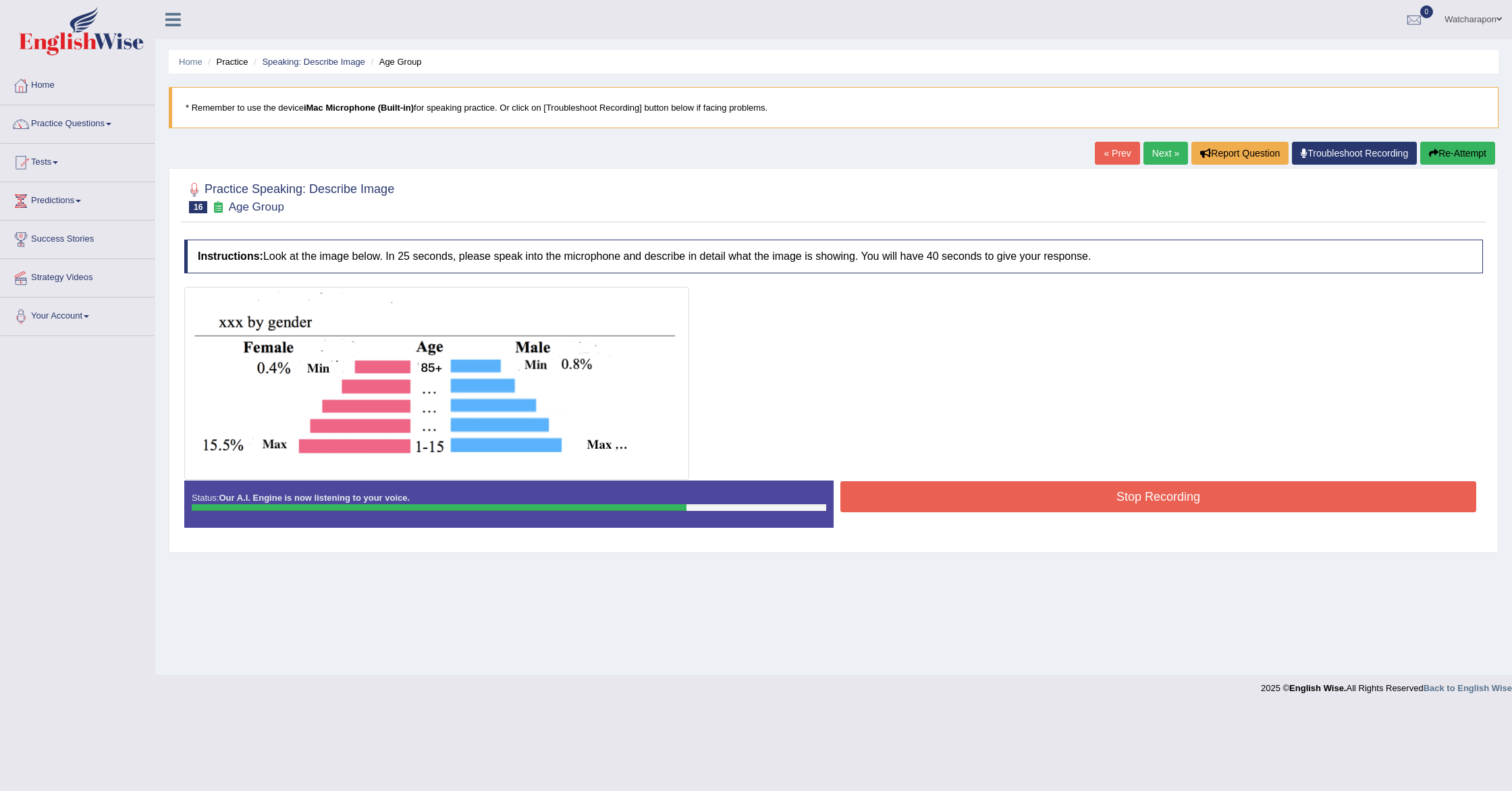
click at [935, 511] on button "Stop Recording" at bounding box center [1158, 497] width 636 height 31
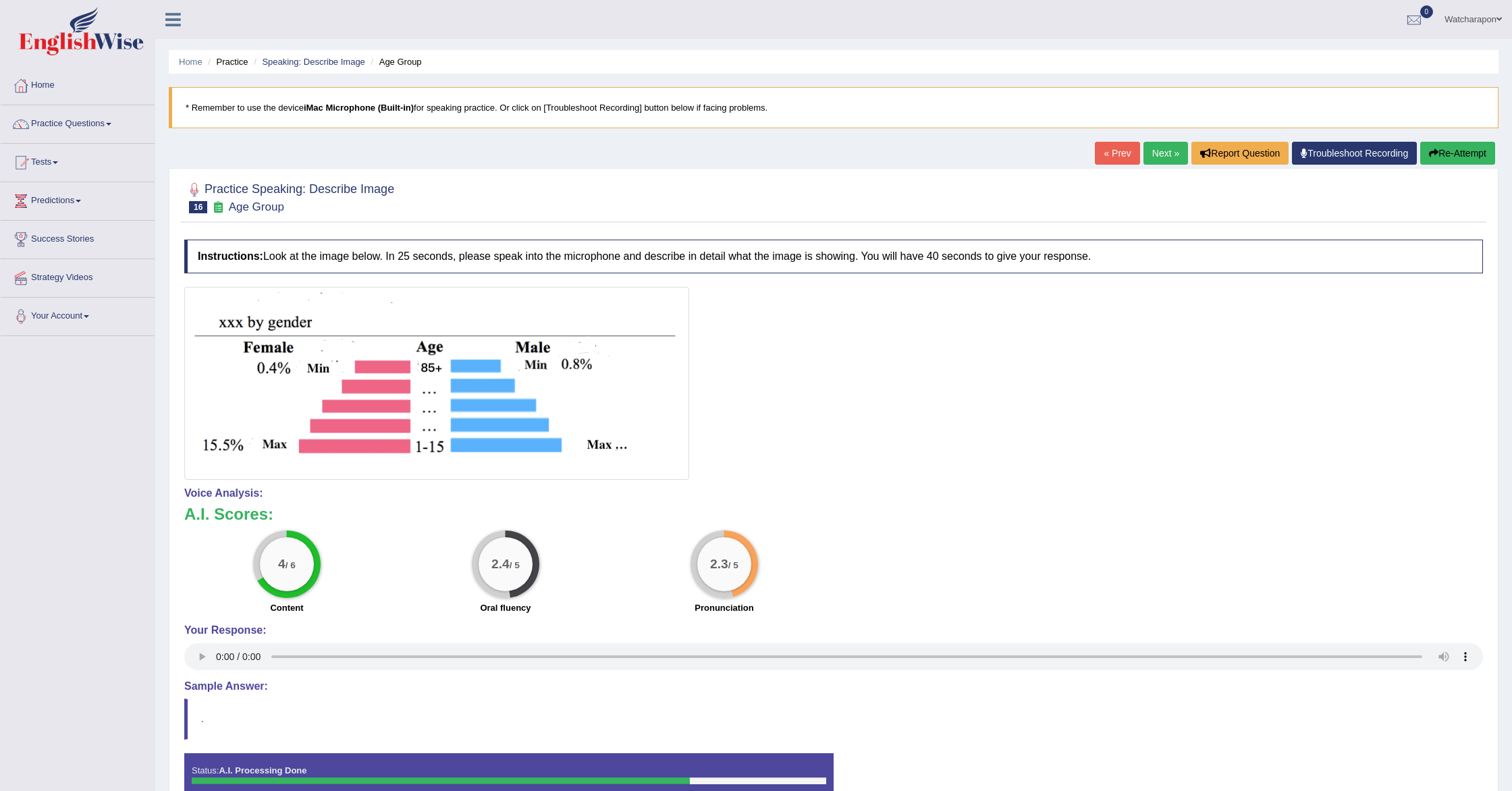
drag, startPoint x: 935, startPoint y: 512, endPoint x: 1276, endPoint y: 235, distance: 439.3
click at [1111, 373] on div "Instructions: Look at the image below. In 25 seconds, please speak into the mic…" at bounding box center [833, 526] width 1305 height 585
click at [1161, 155] on link "Next »" at bounding box center [1166, 153] width 44 height 23
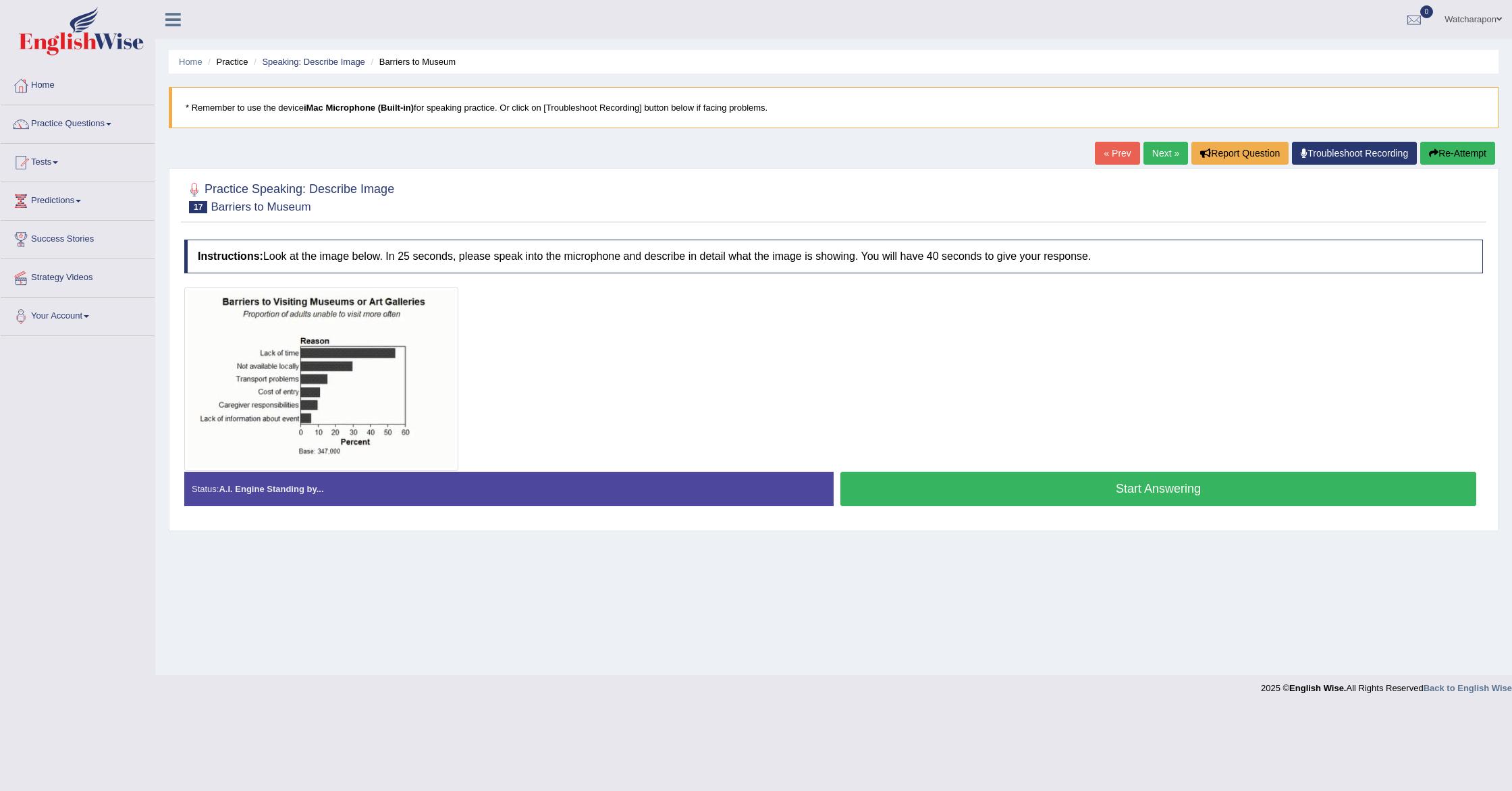
click at [854, 490] on button "Start Answering" at bounding box center [1158, 489] width 636 height 34
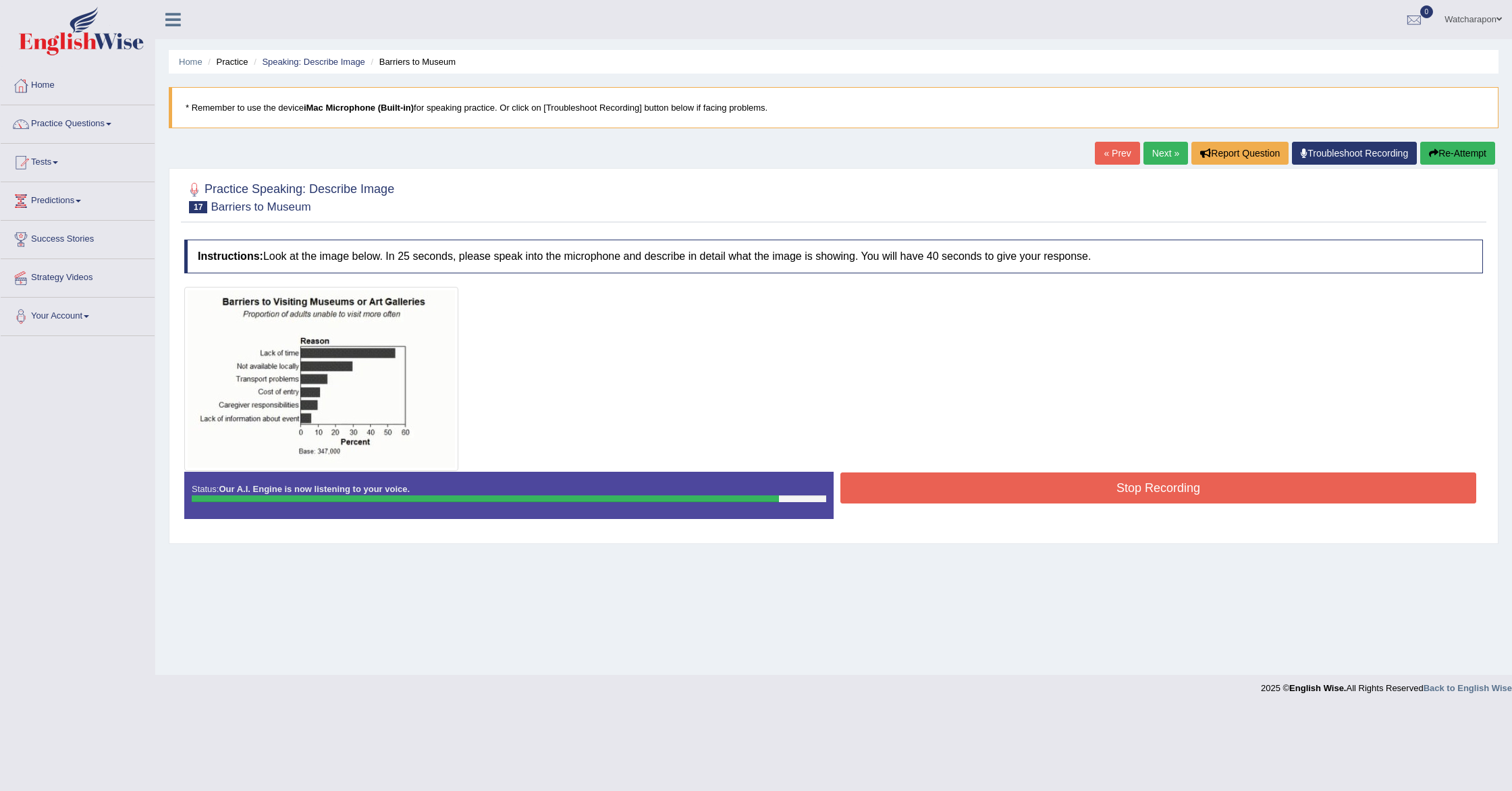
click at [867, 481] on button "Stop Recording" at bounding box center [1158, 488] width 636 height 31
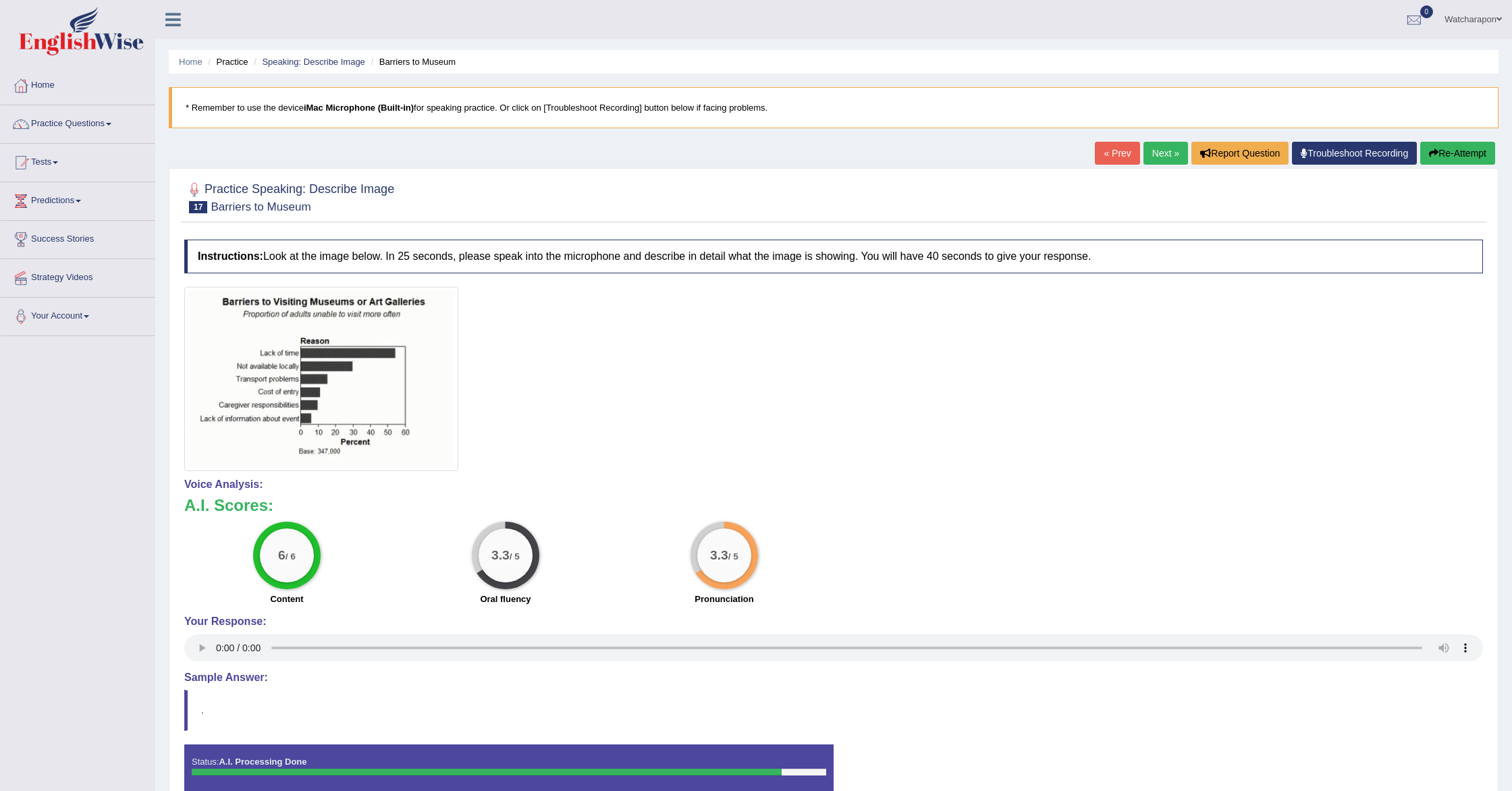
click at [1161, 155] on link "Next »" at bounding box center [1166, 153] width 44 height 23
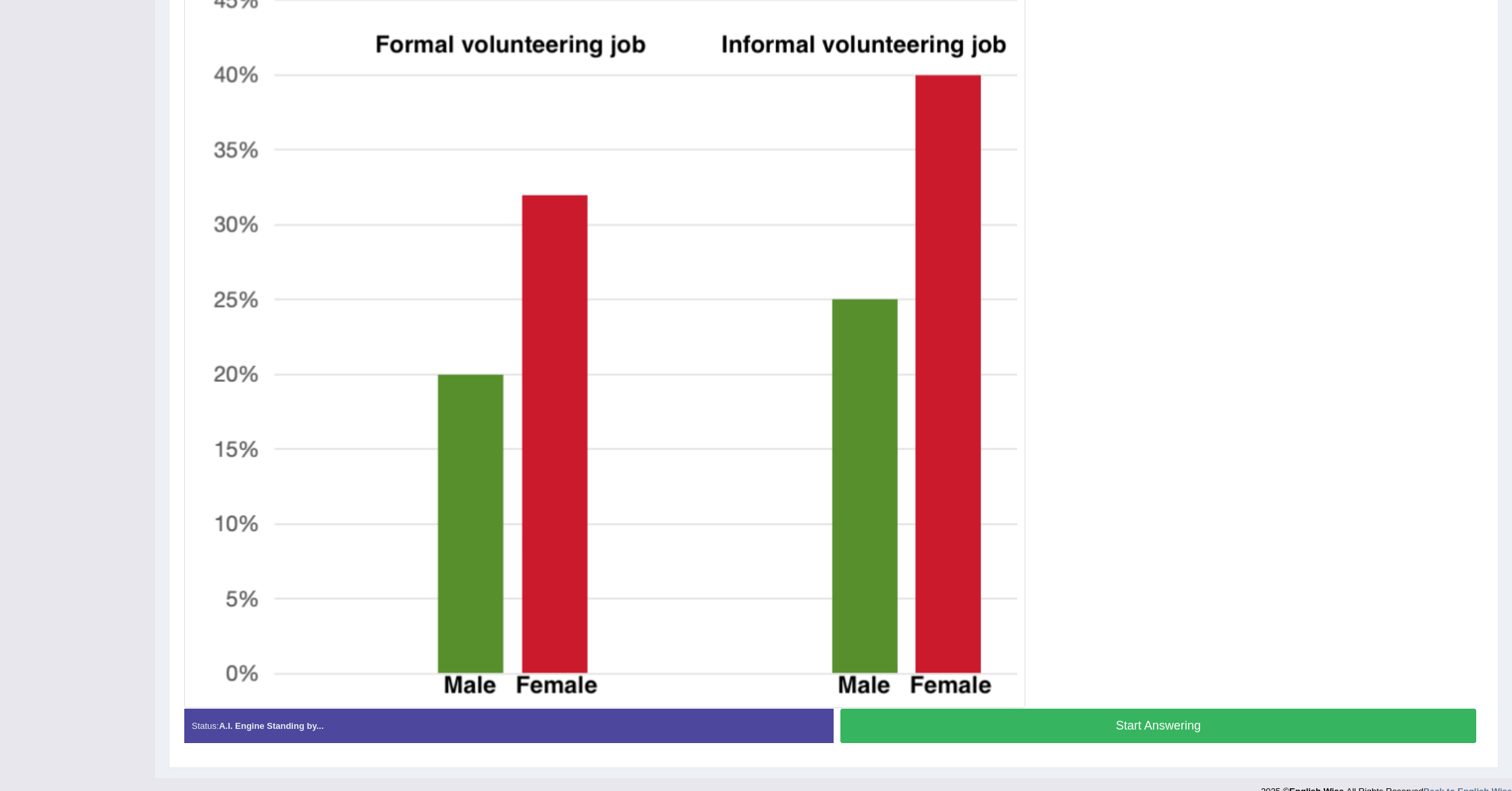
scroll to position [378, 0]
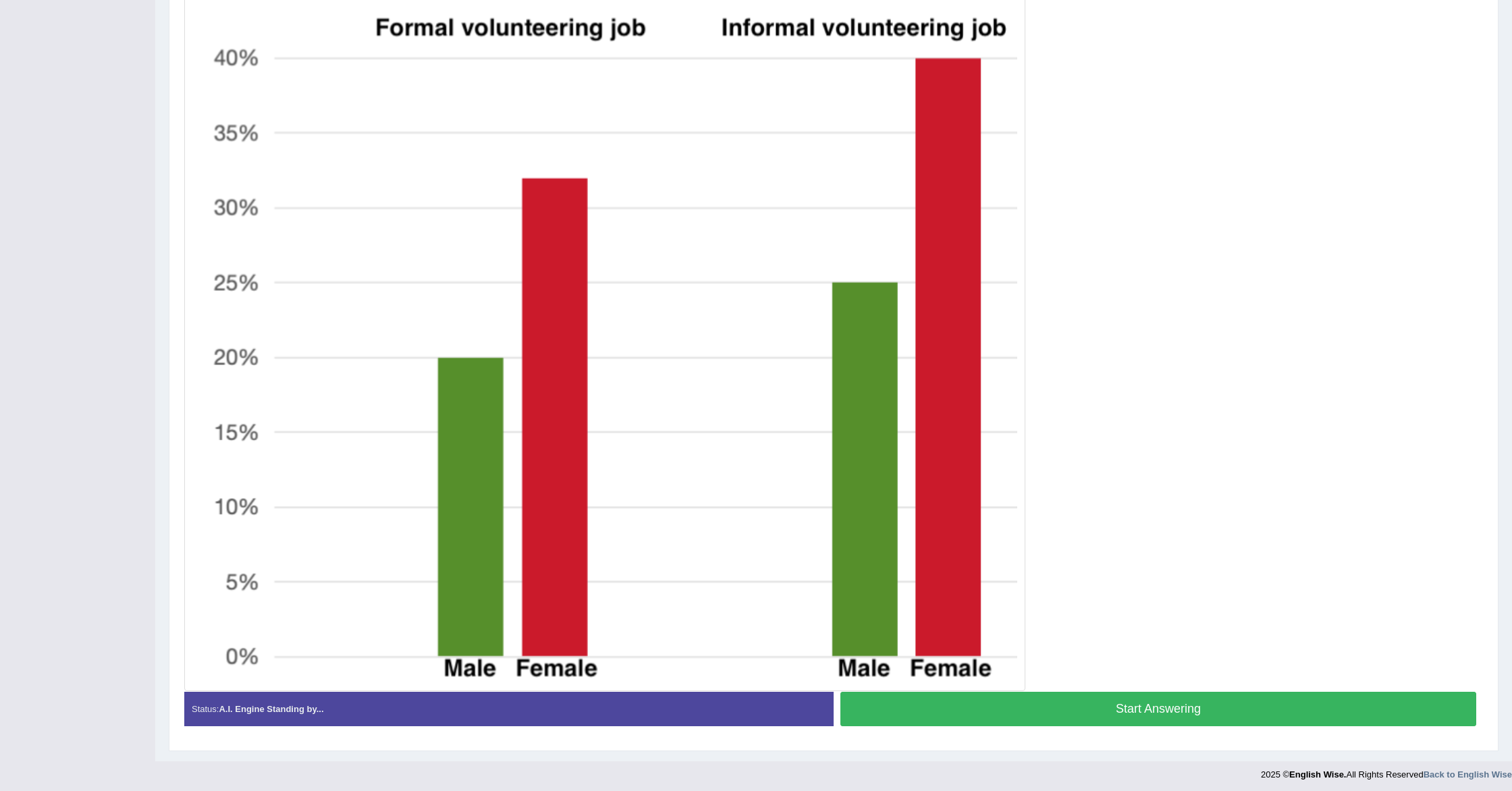
click at [1015, 703] on button "Start Answering" at bounding box center [1158, 709] width 636 height 34
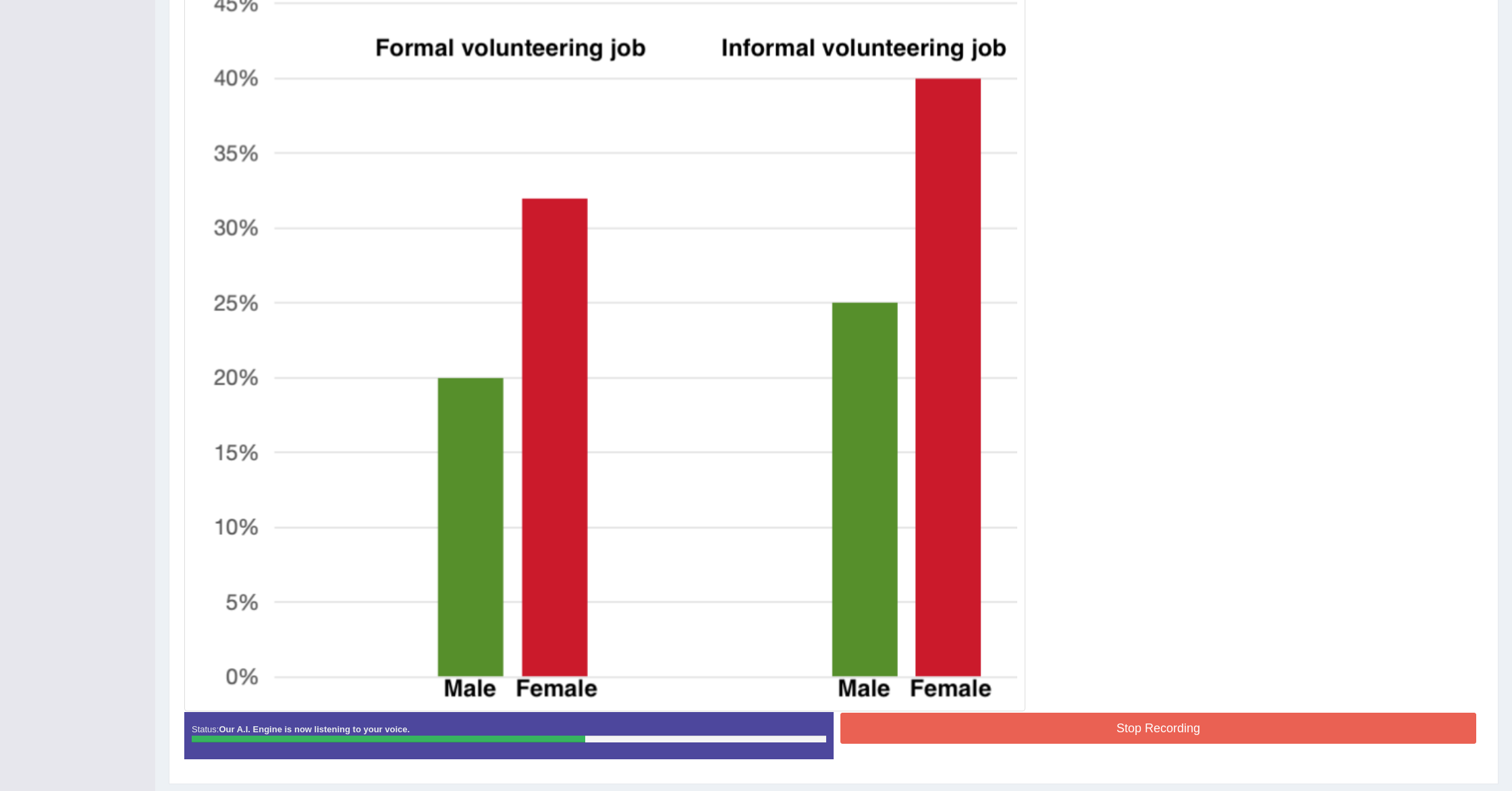
scroll to position [351, 0]
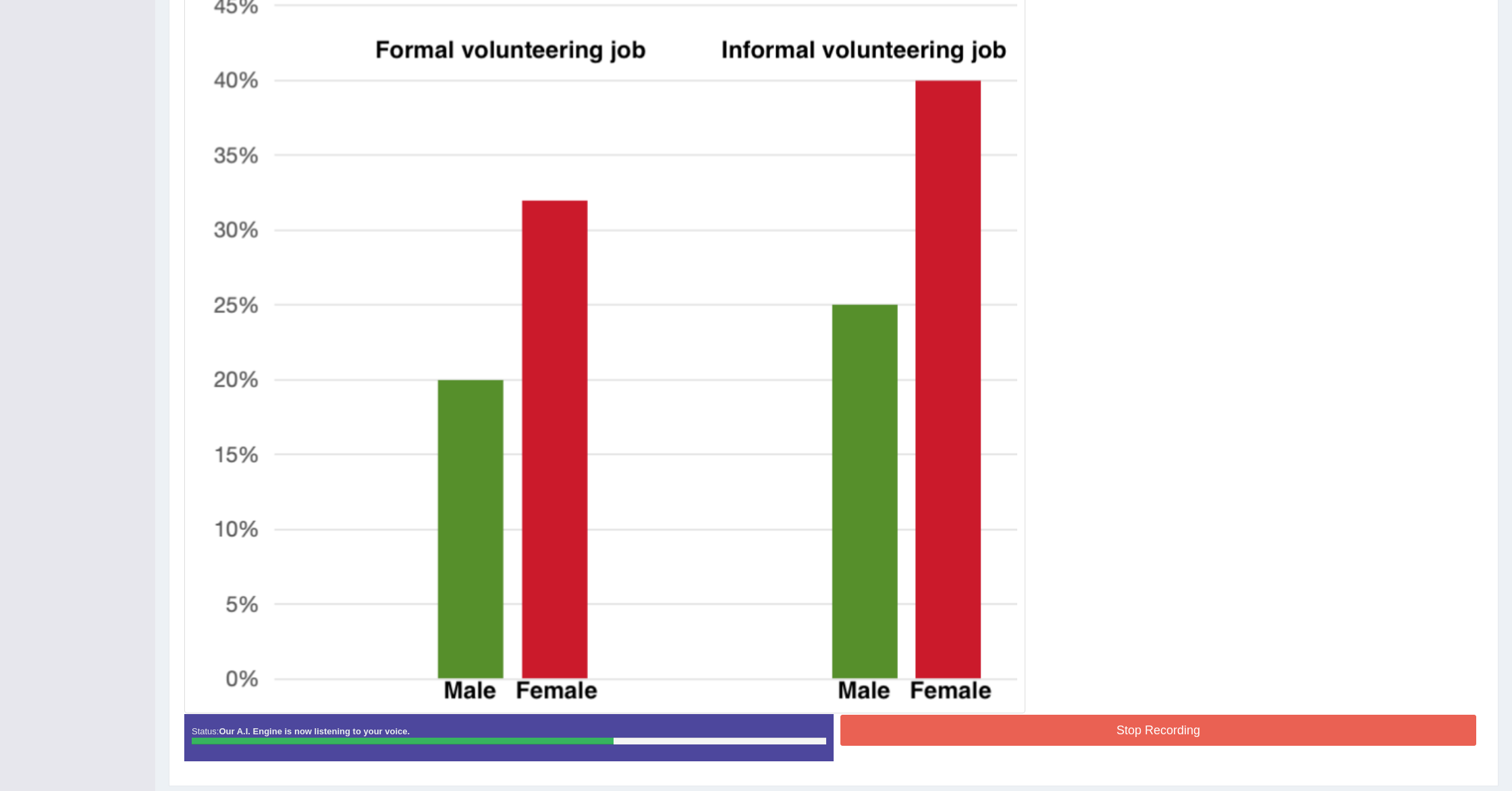
click at [958, 719] on button "Stop Recording" at bounding box center [1158, 731] width 636 height 31
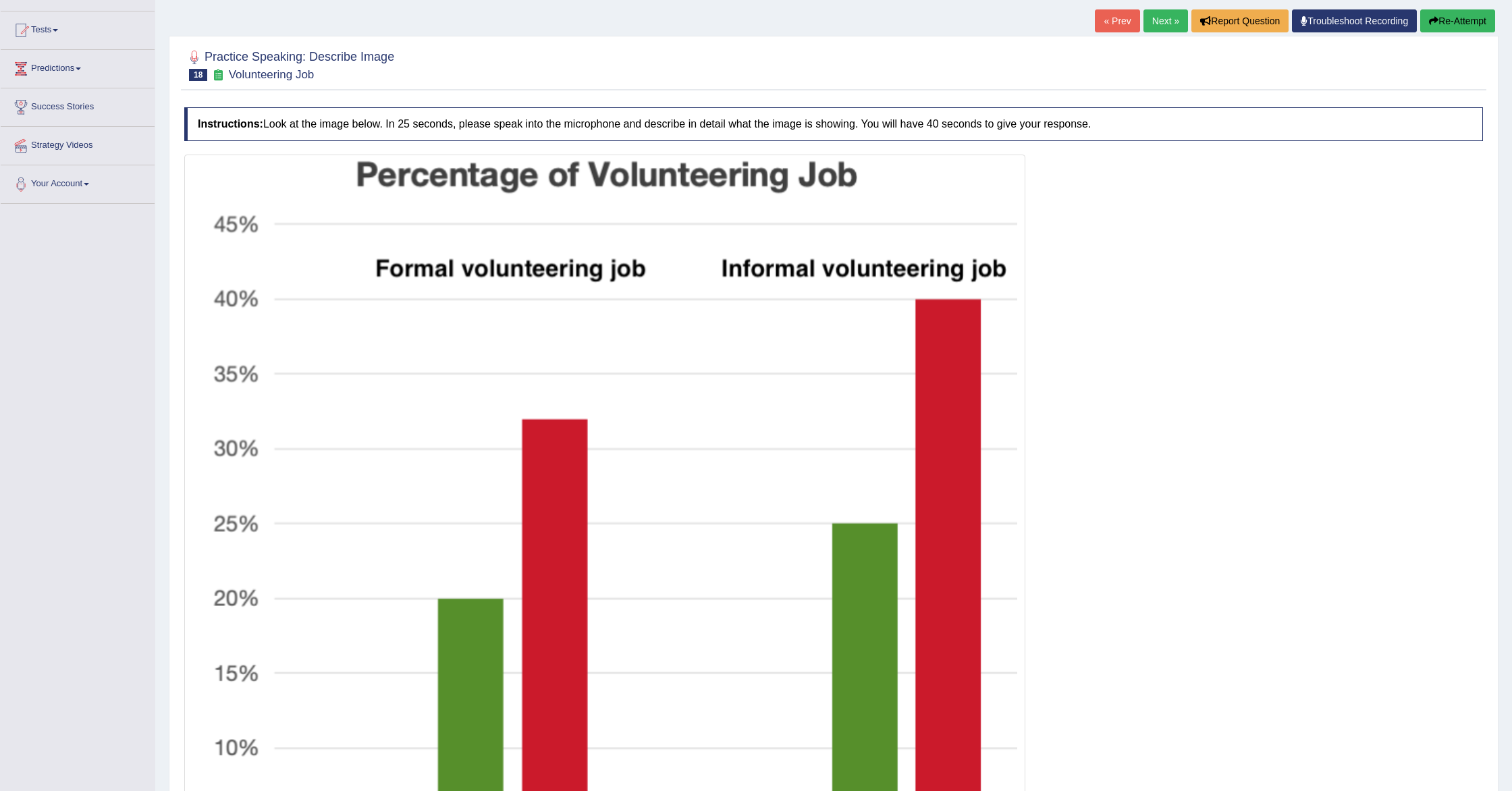
scroll to position [119, 0]
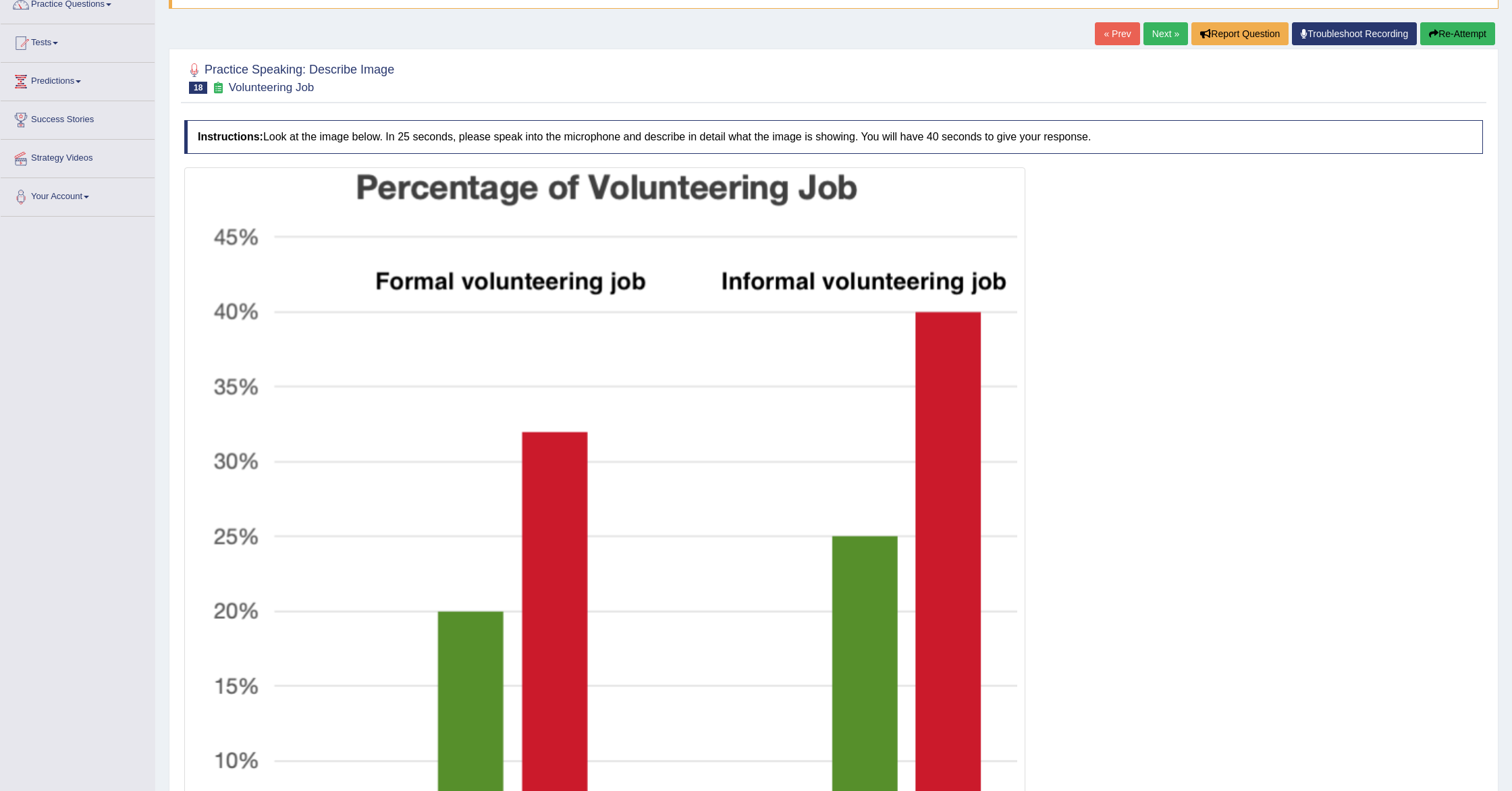
click at [1448, 33] on button "Re-Attempt" at bounding box center [1458, 33] width 75 height 23
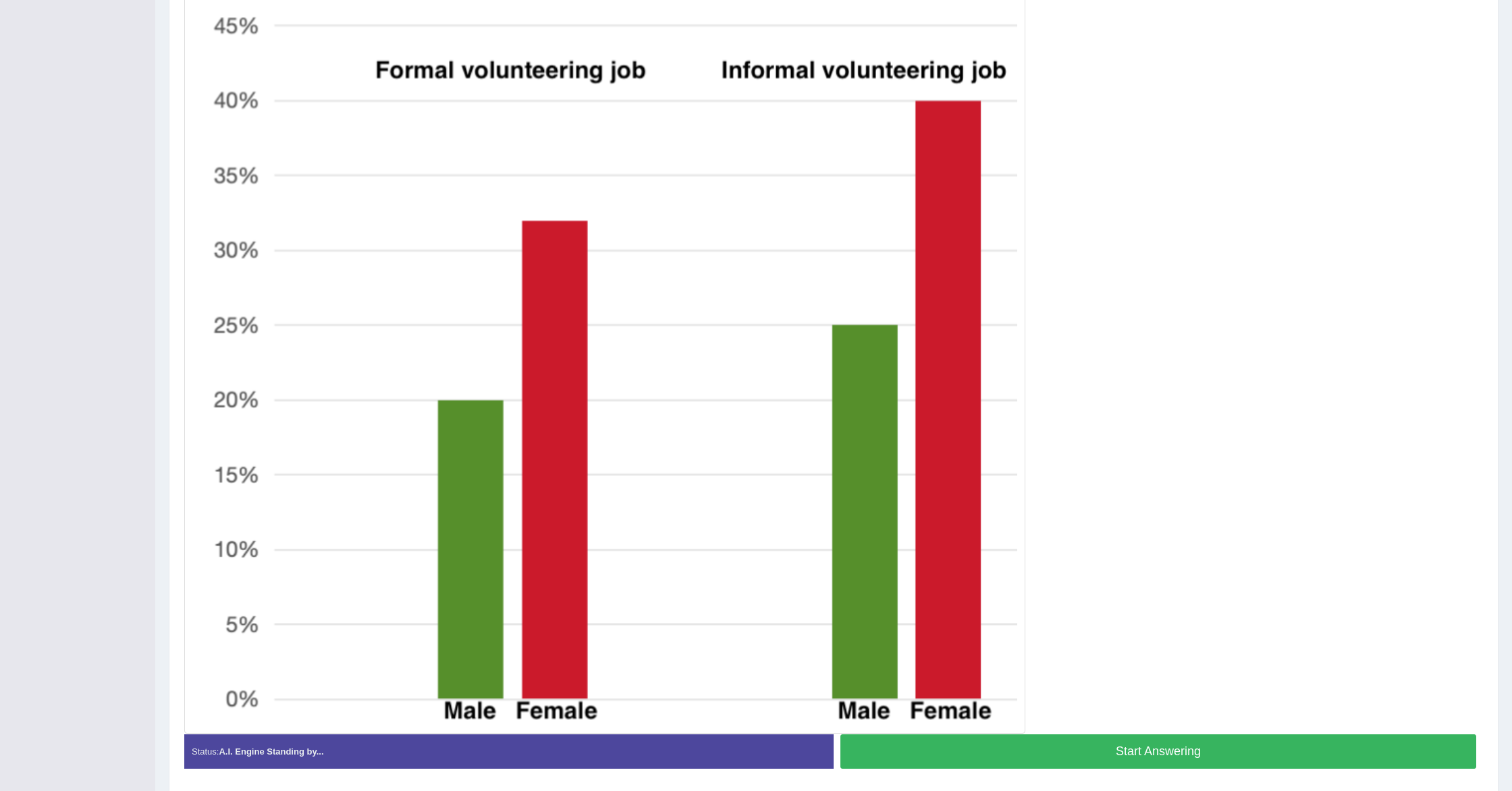
scroll to position [395, 0]
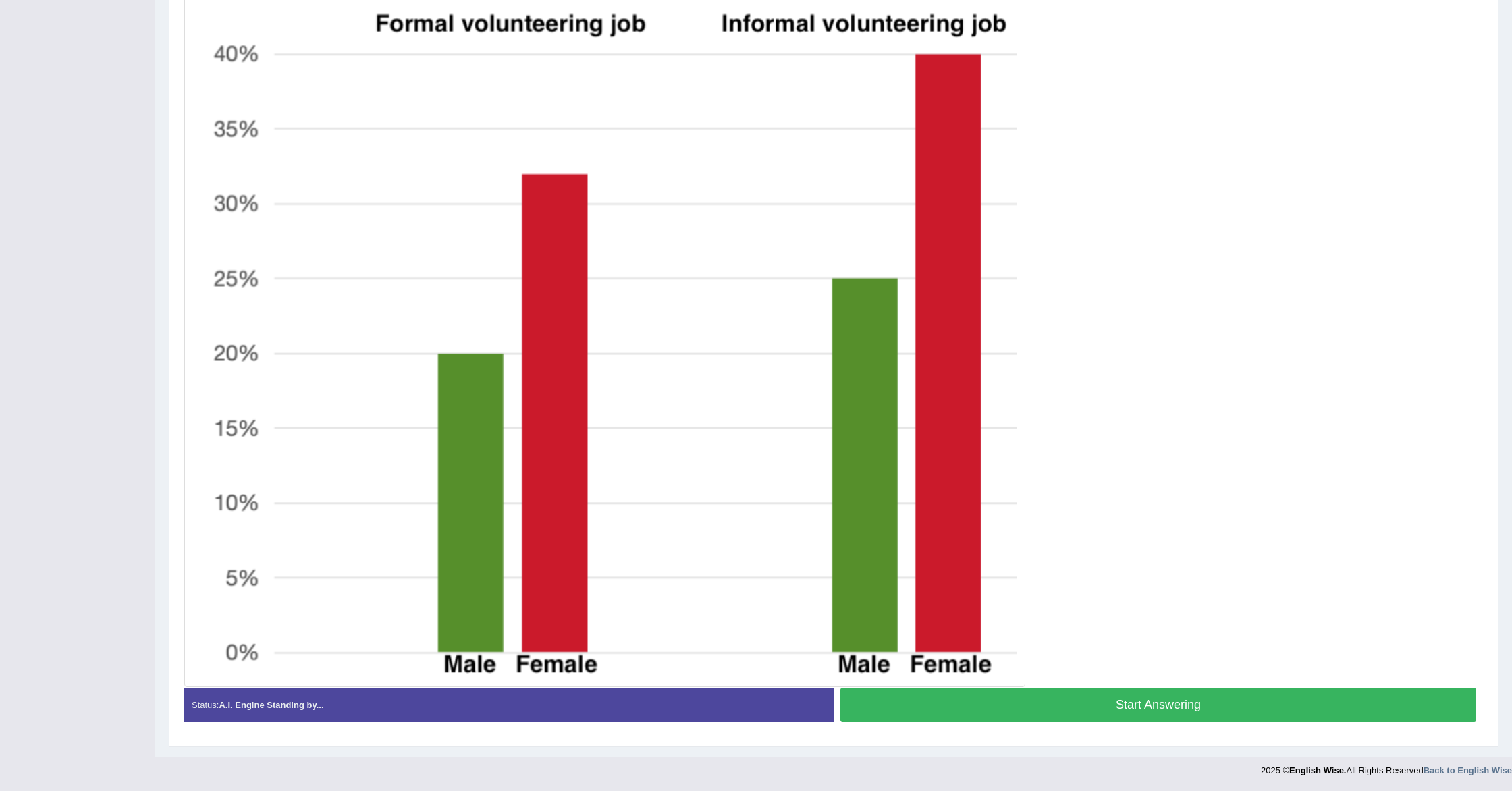
click at [1007, 706] on button "Start Answering" at bounding box center [1158, 705] width 636 height 34
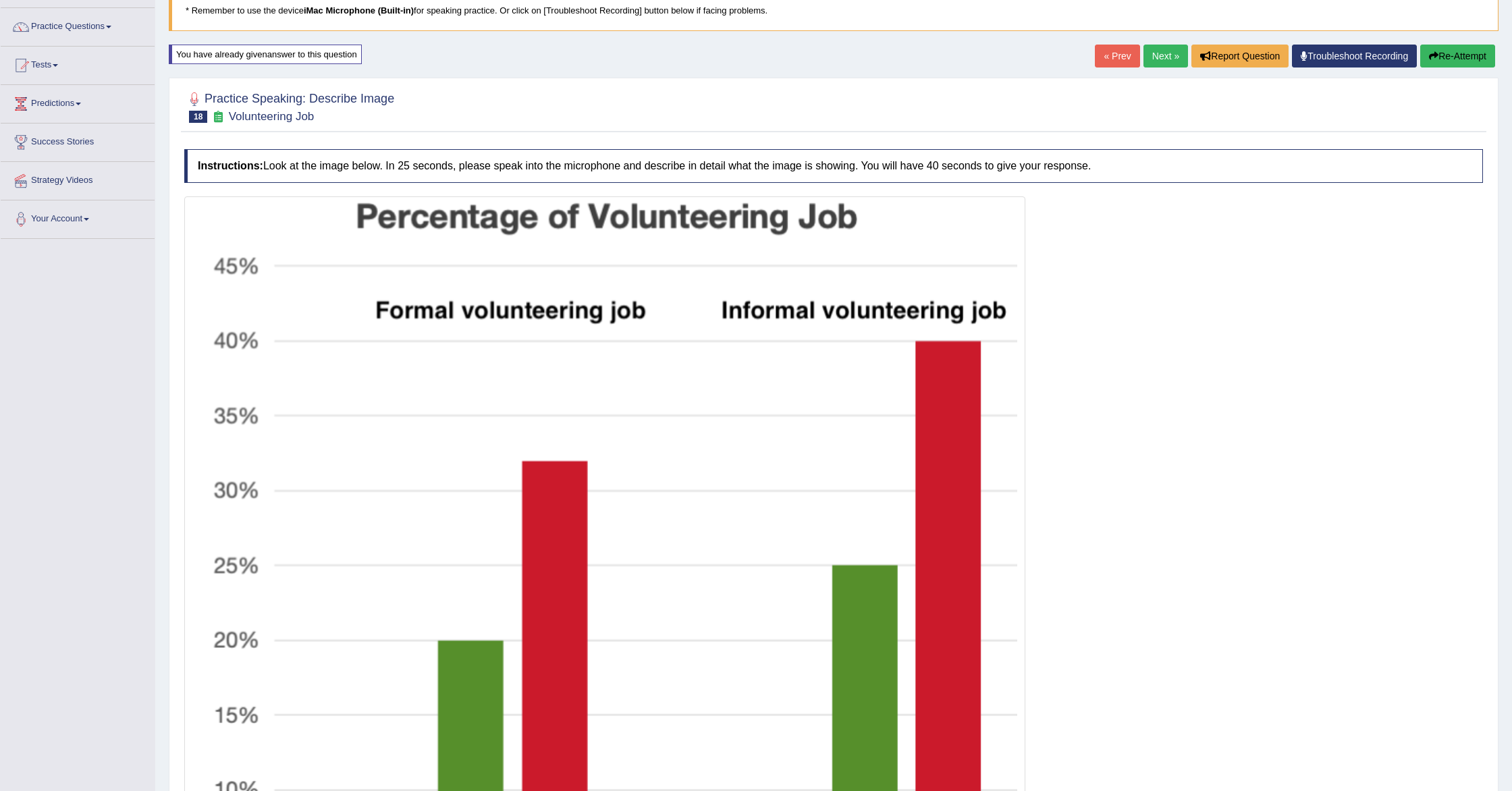
scroll to position [0, 0]
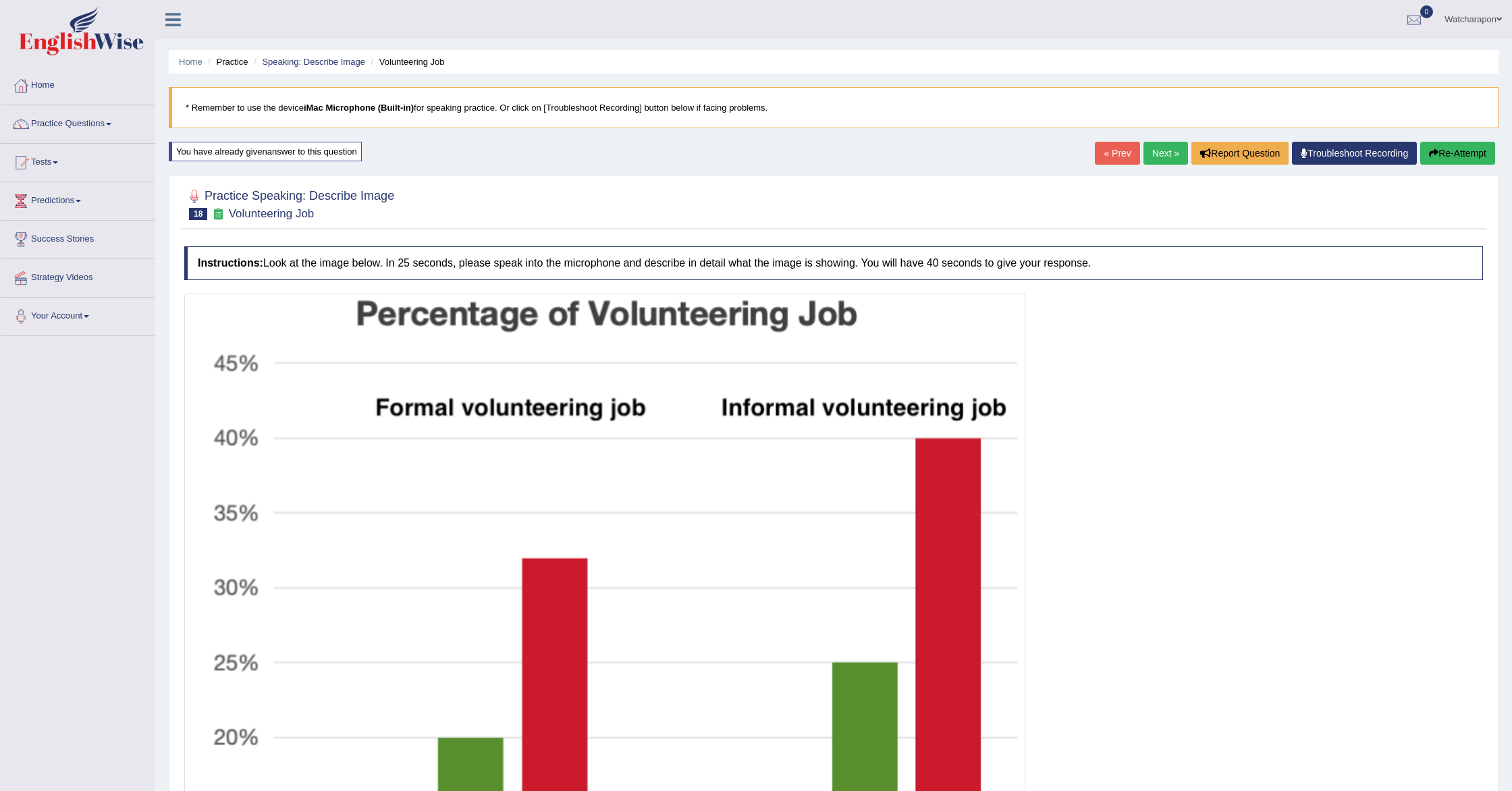
click at [1158, 156] on link "Next »" at bounding box center [1166, 153] width 44 height 23
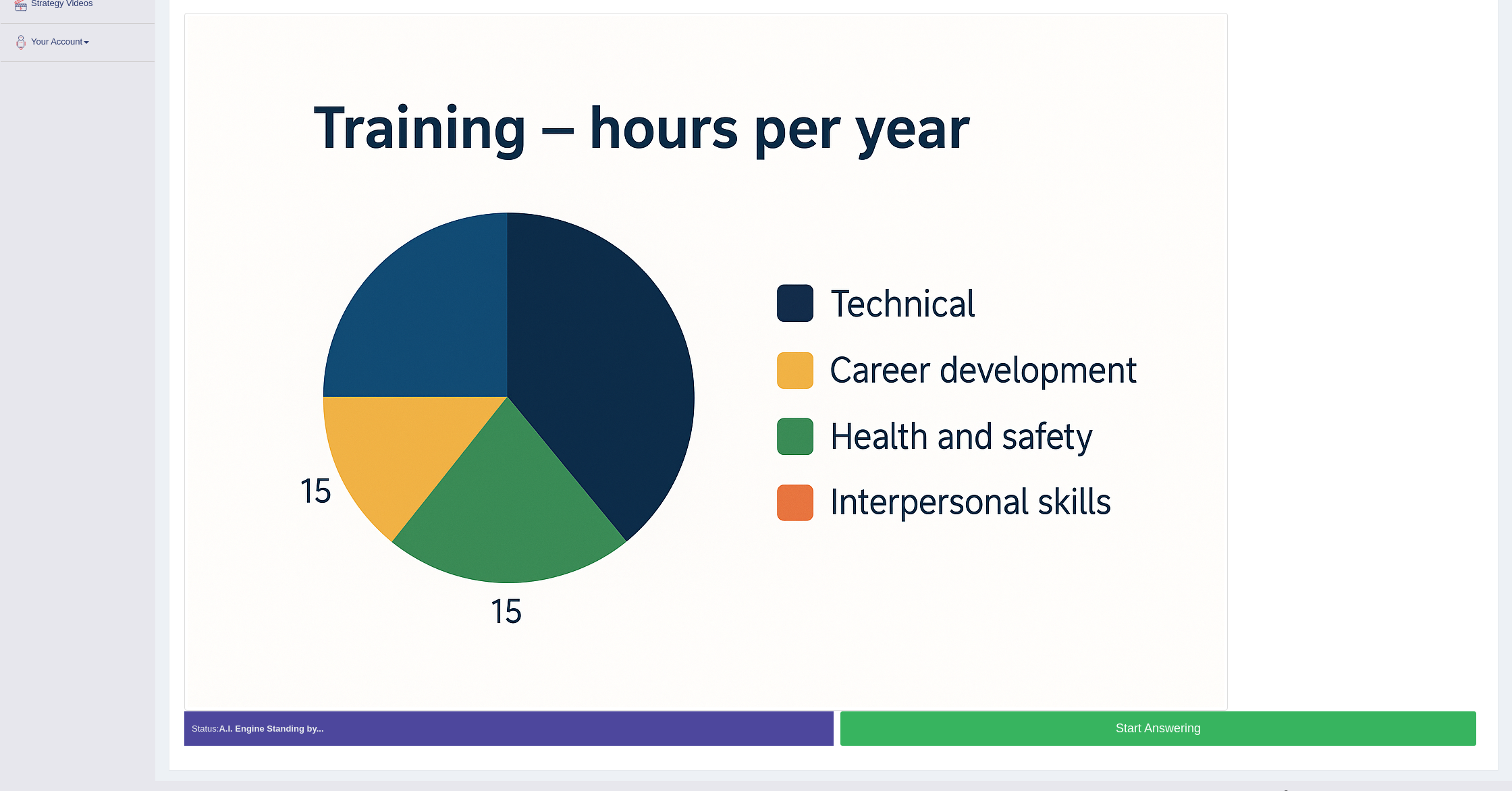
scroll to position [298, 0]
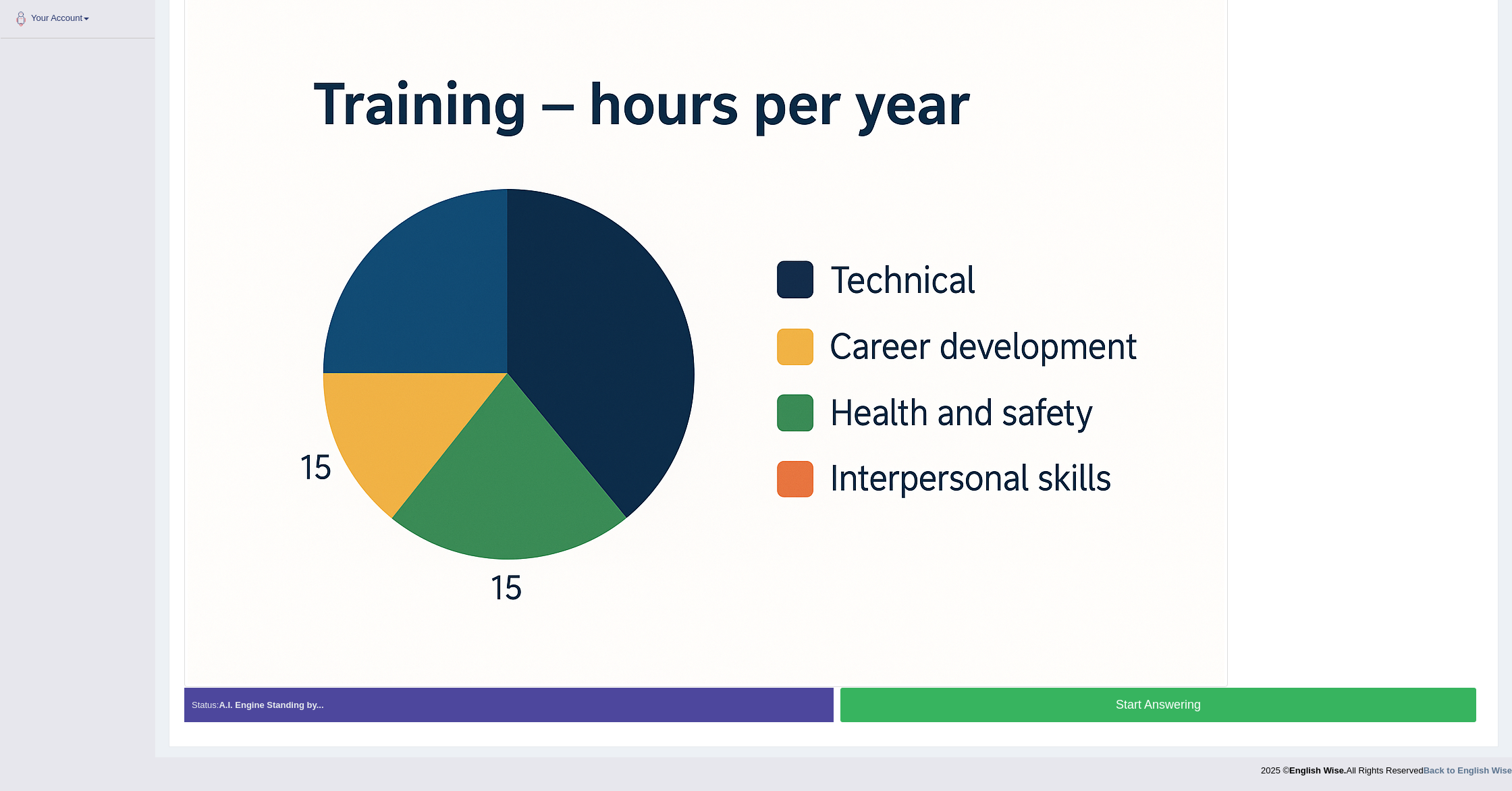
click at [991, 711] on button "Start Answering" at bounding box center [1158, 705] width 636 height 34
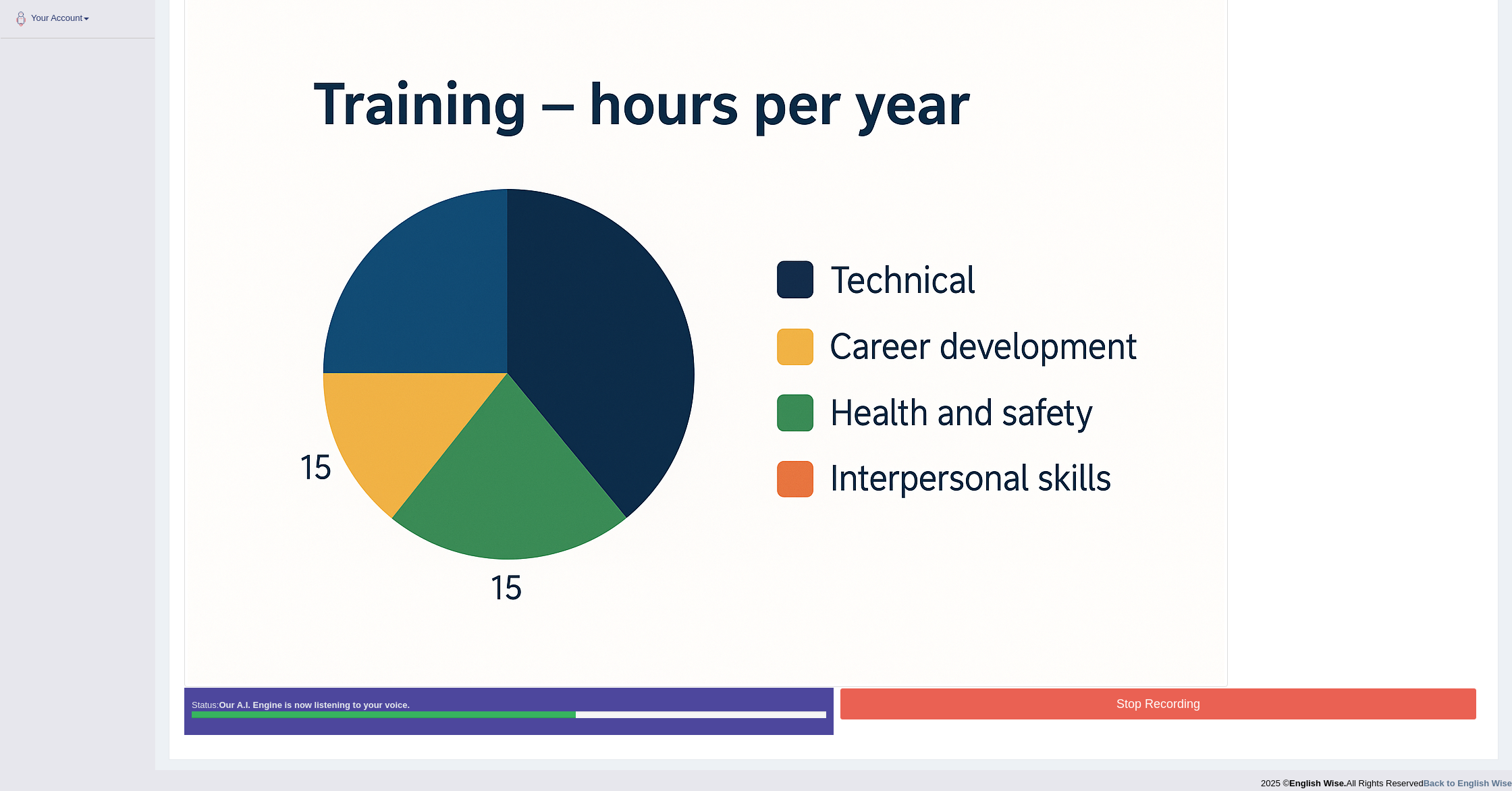
click at [947, 703] on button "Stop Recording" at bounding box center [1158, 704] width 636 height 31
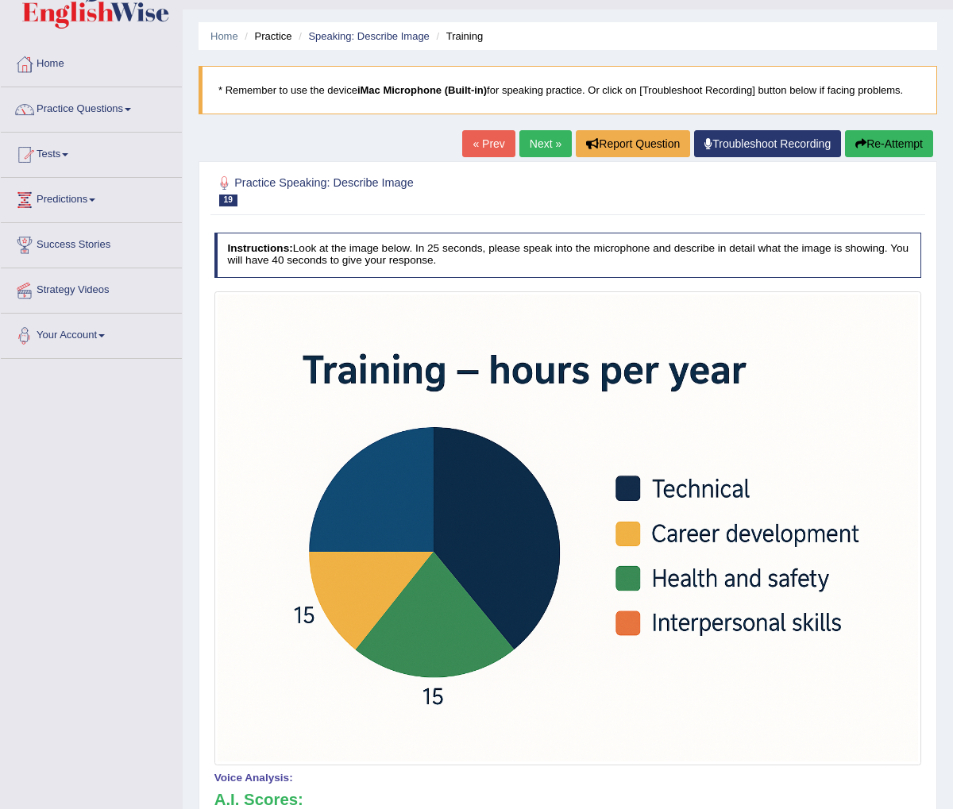
scroll to position [0, 0]
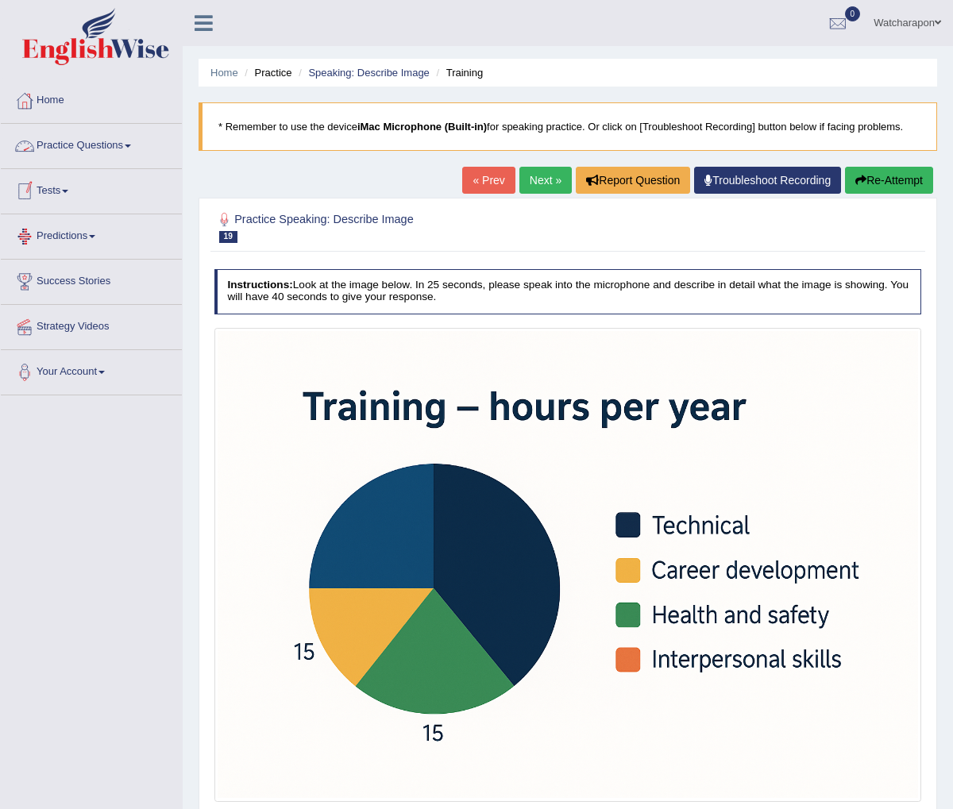
click at [75, 146] on link "Practice Questions" at bounding box center [91, 144] width 181 height 40
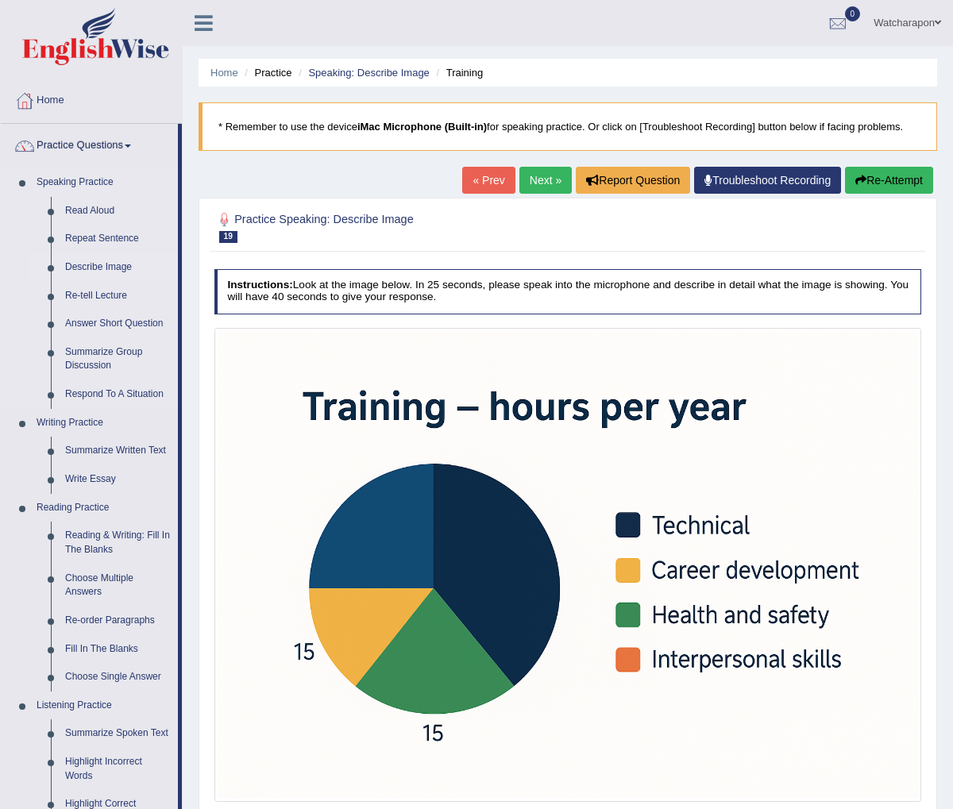
click at [93, 264] on link "Describe Image" at bounding box center [118, 267] width 120 height 29
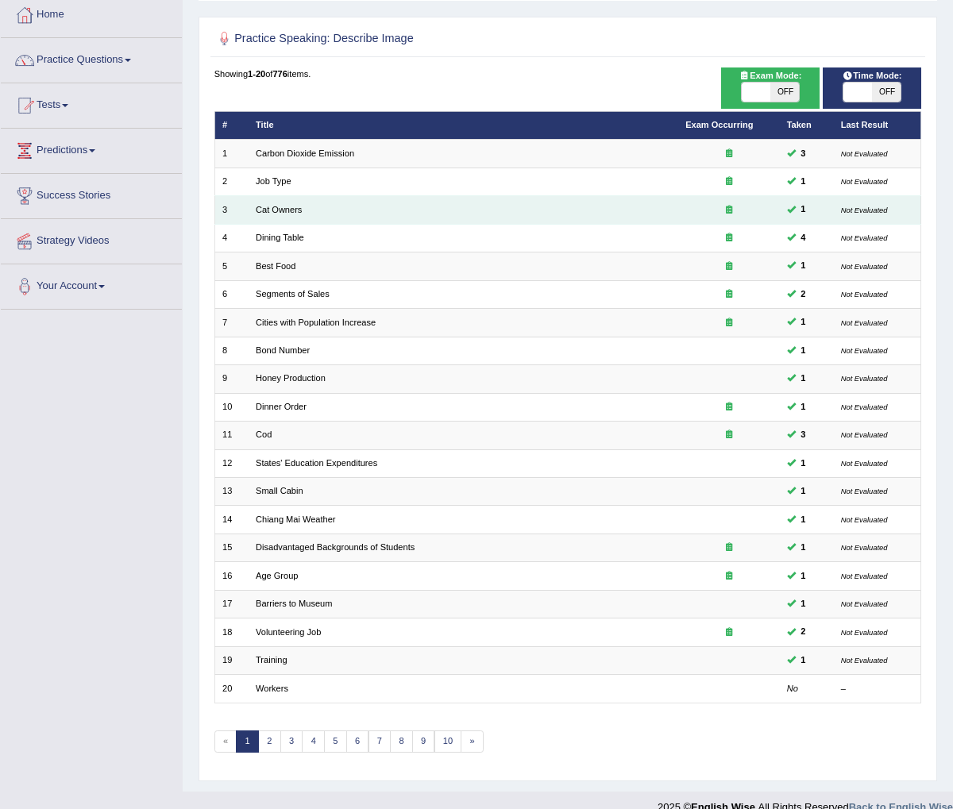
scroll to position [98, 0]
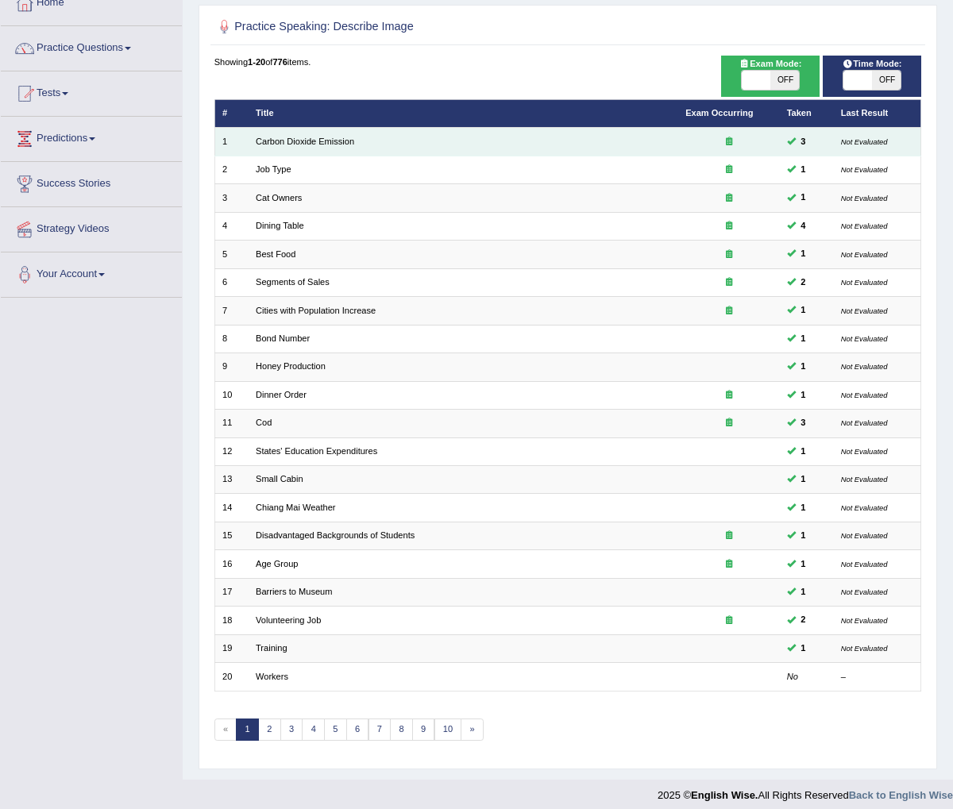
click at [402, 141] on td "Carbon Dioxide Emission" at bounding box center [462, 142] width 429 height 28
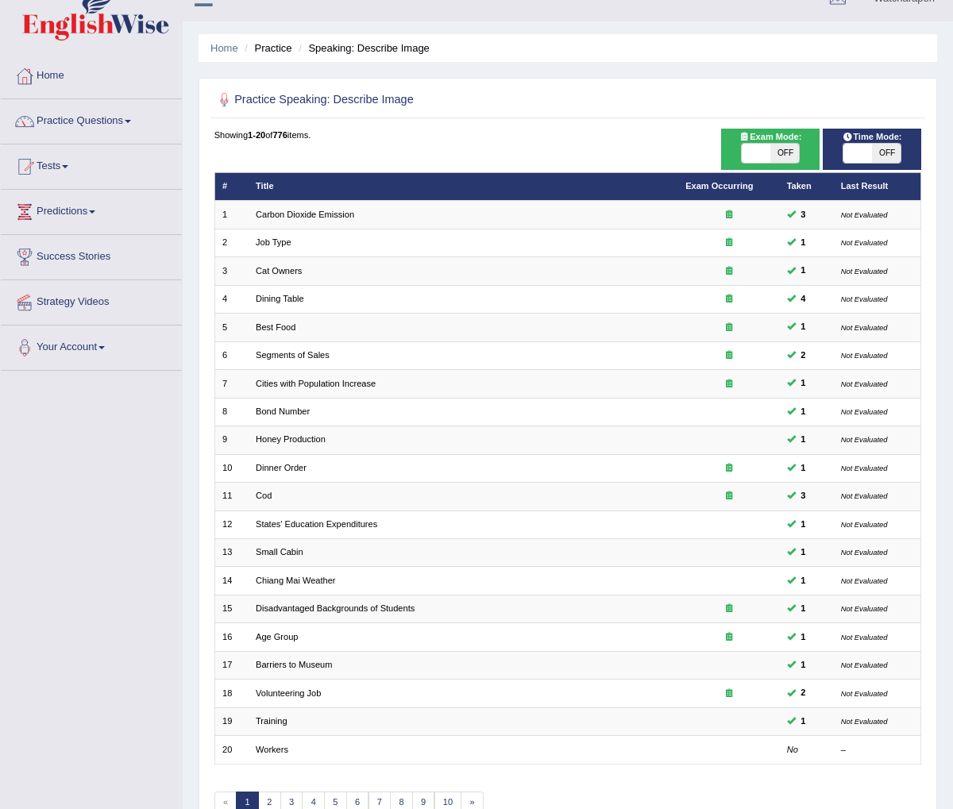
scroll to position [12, 0]
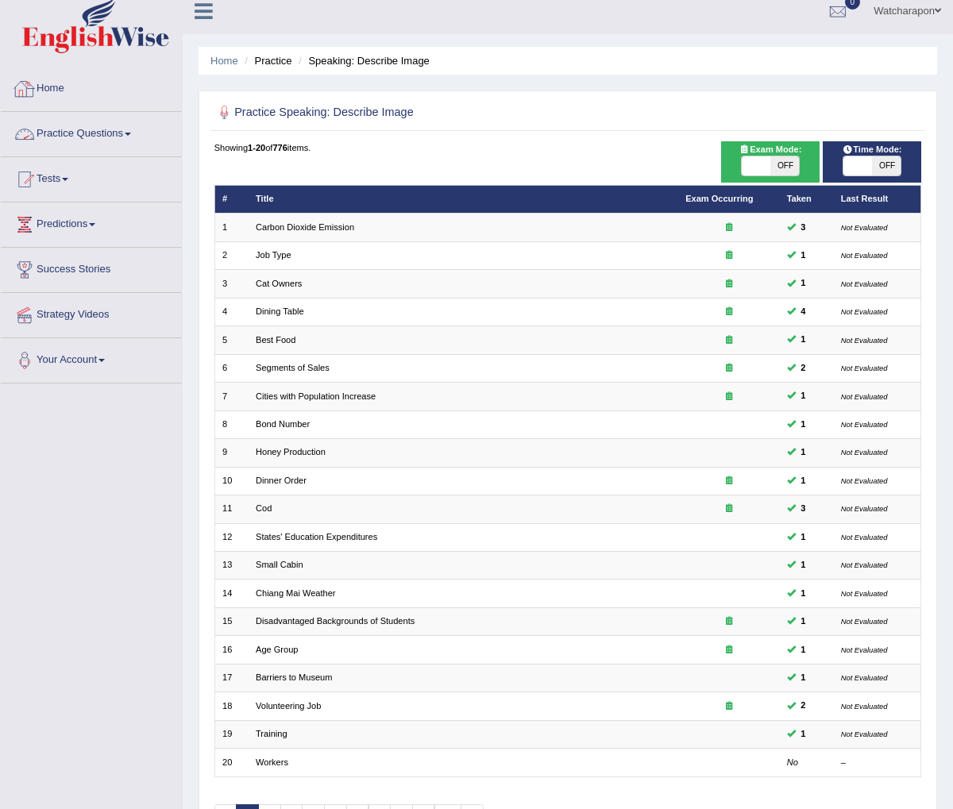
click at [89, 133] on link "Practice Questions" at bounding box center [91, 132] width 181 height 40
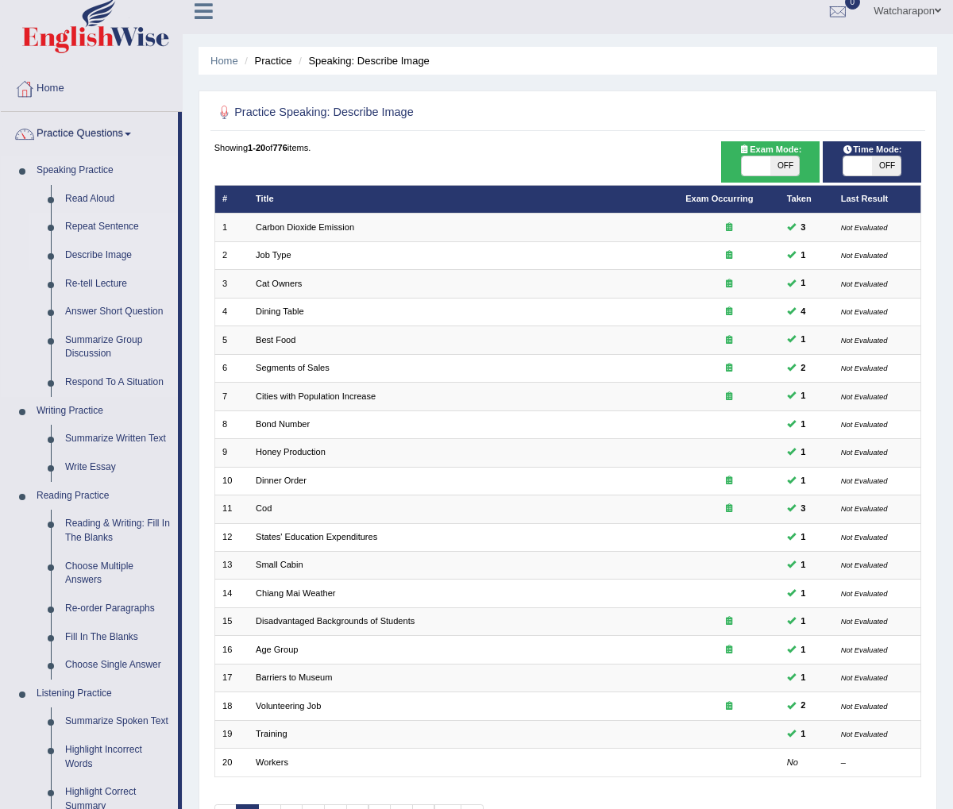
click at [95, 224] on link "Repeat Sentence" at bounding box center [118, 227] width 120 height 29
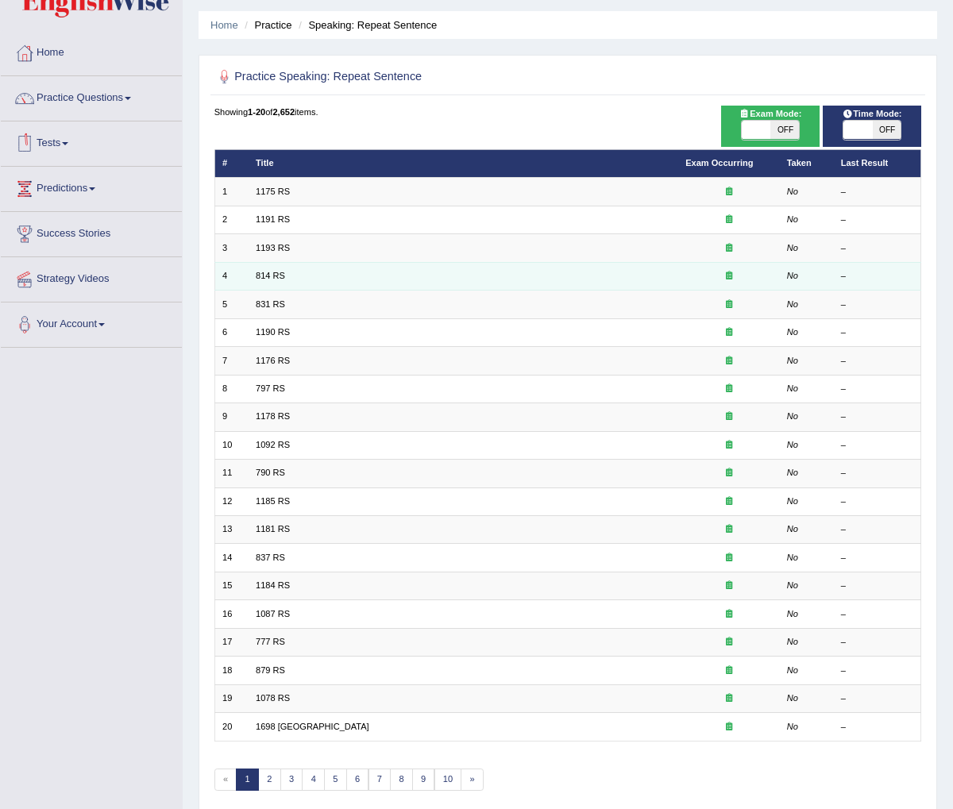
scroll to position [98, 0]
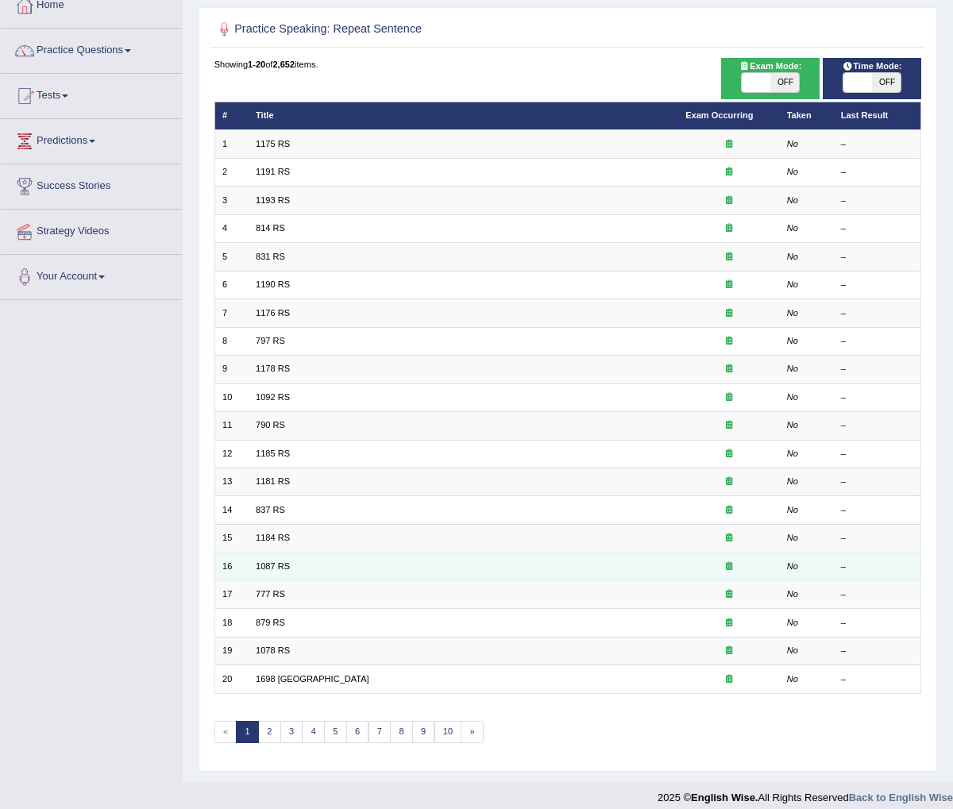
click at [729, 560] on div at bounding box center [728, 566] width 87 height 13
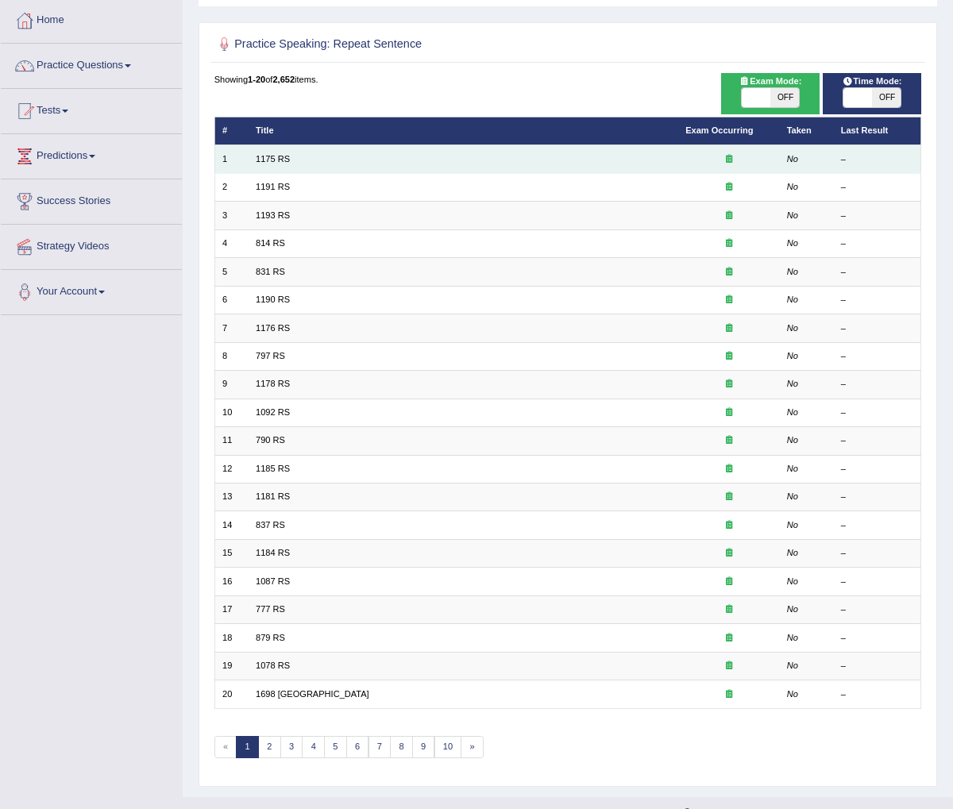
scroll to position [89, 0]
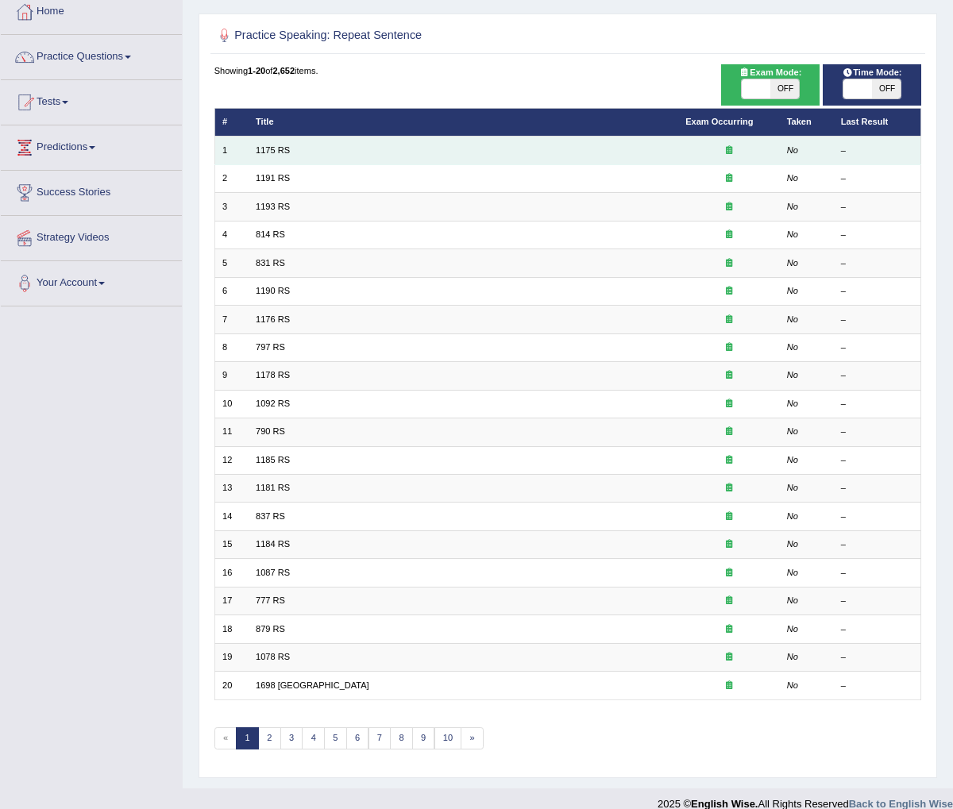
click at [333, 153] on td "1175 RS" at bounding box center [462, 151] width 429 height 28
click at [273, 149] on link "1175 RS" at bounding box center [273, 150] width 34 height 10
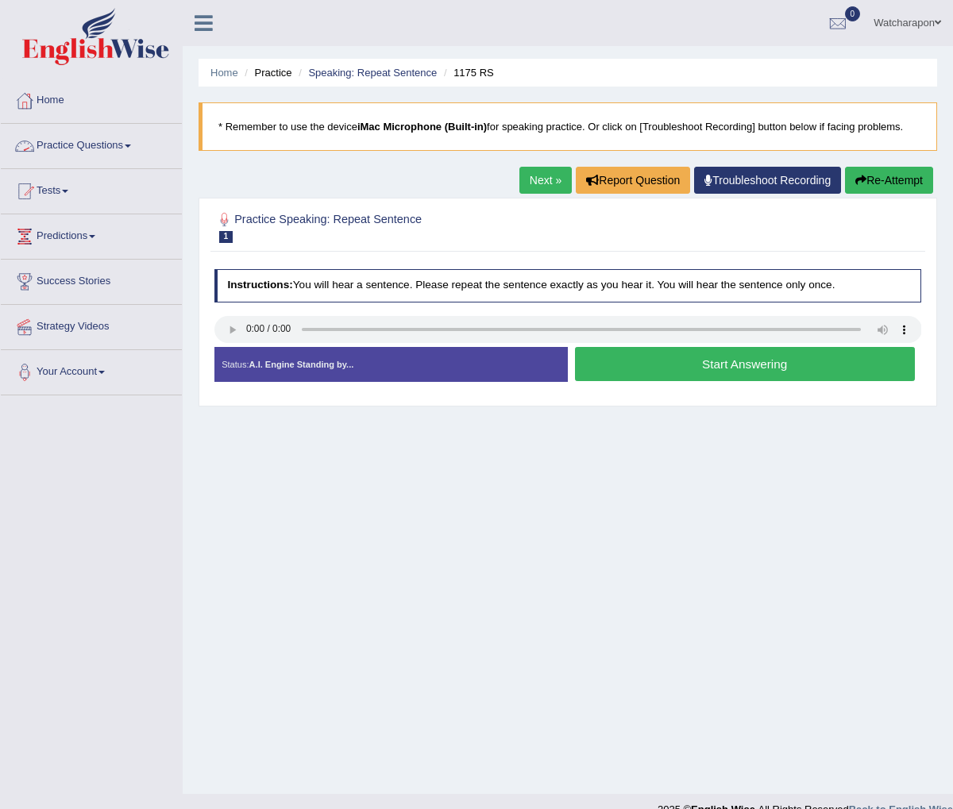
click at [98, 144] on link "Practice Questions" at bounding box center [91, 144] width 181 height 40
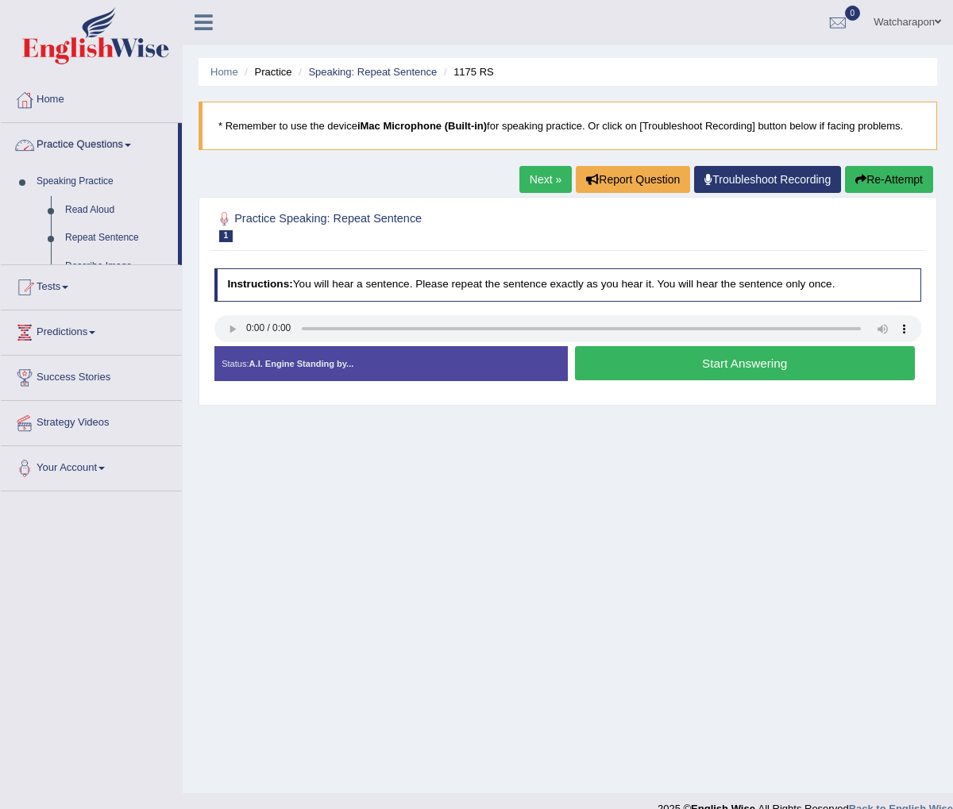
scroll to position [2, 0]
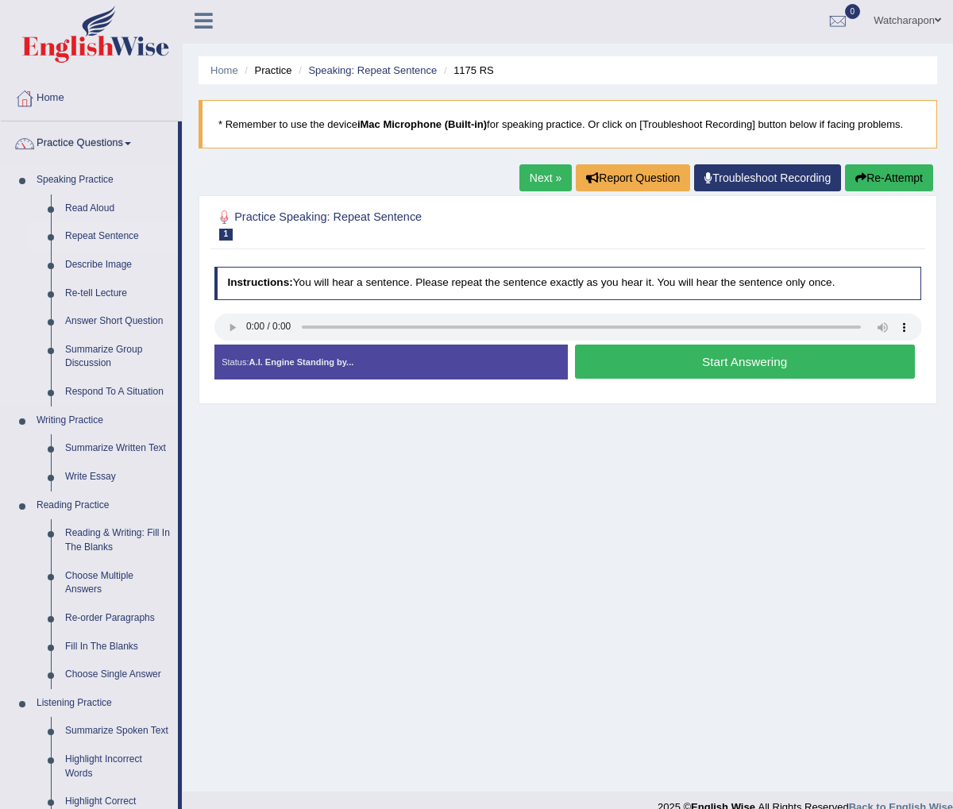
click at [110, 233] on link "Repeat Sentence" at bounding box center [118, 236] width 120 height 29
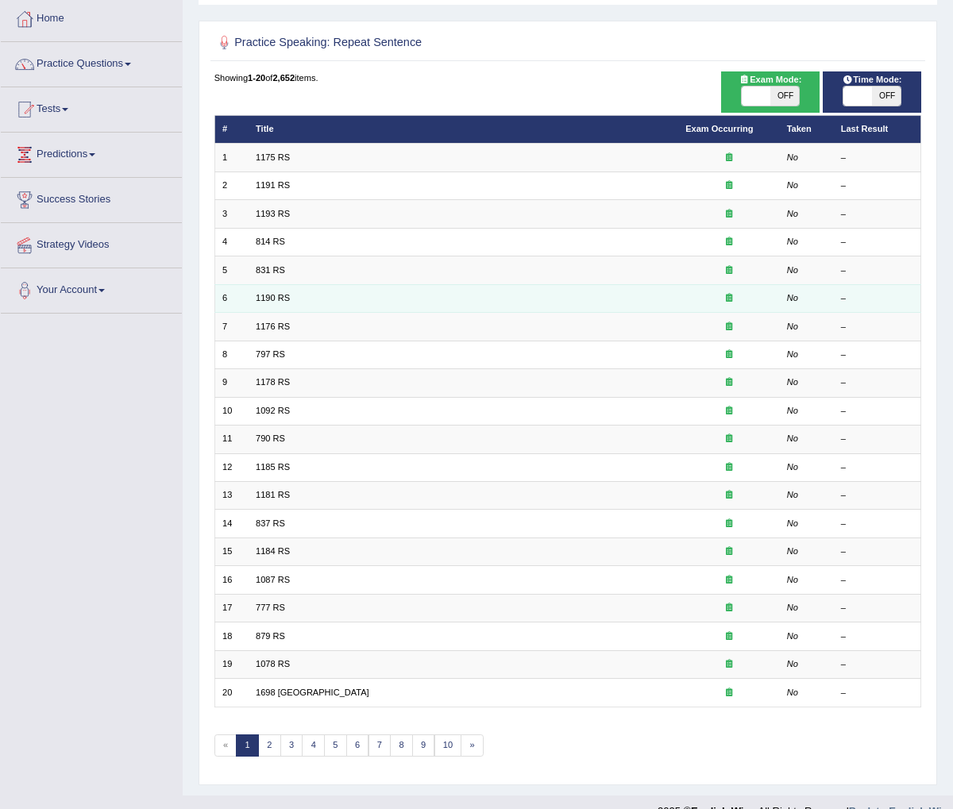
scroll to position [98, 0]
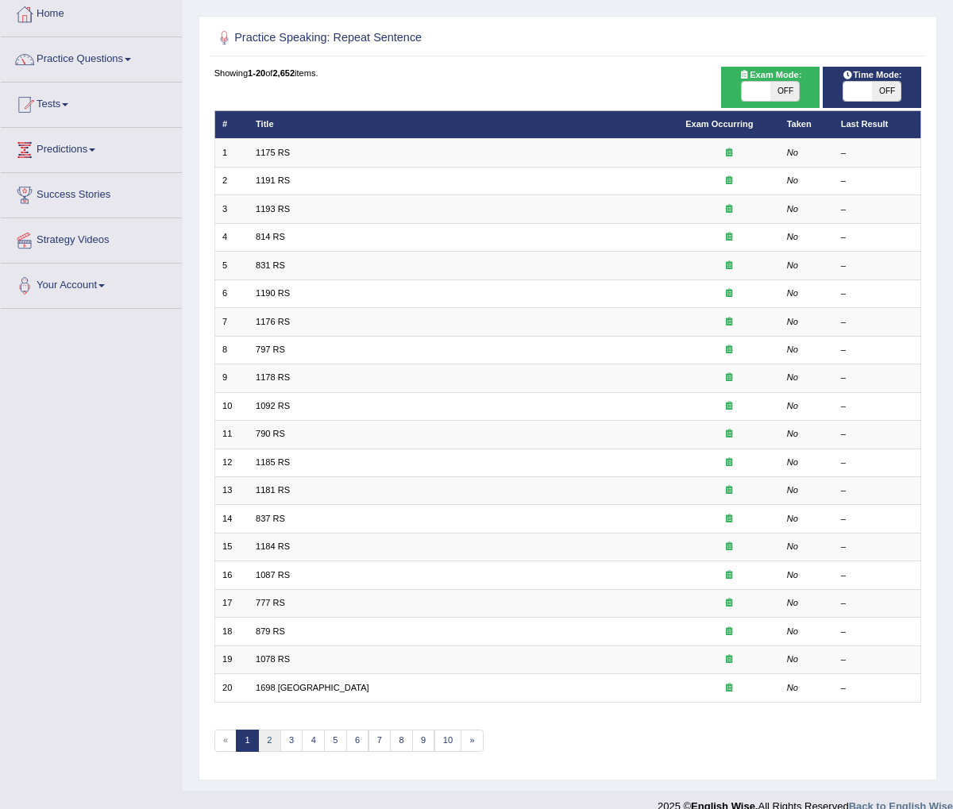
click at [271, 729] on link "2" at bounding box center [269, 740] width 23 height 22
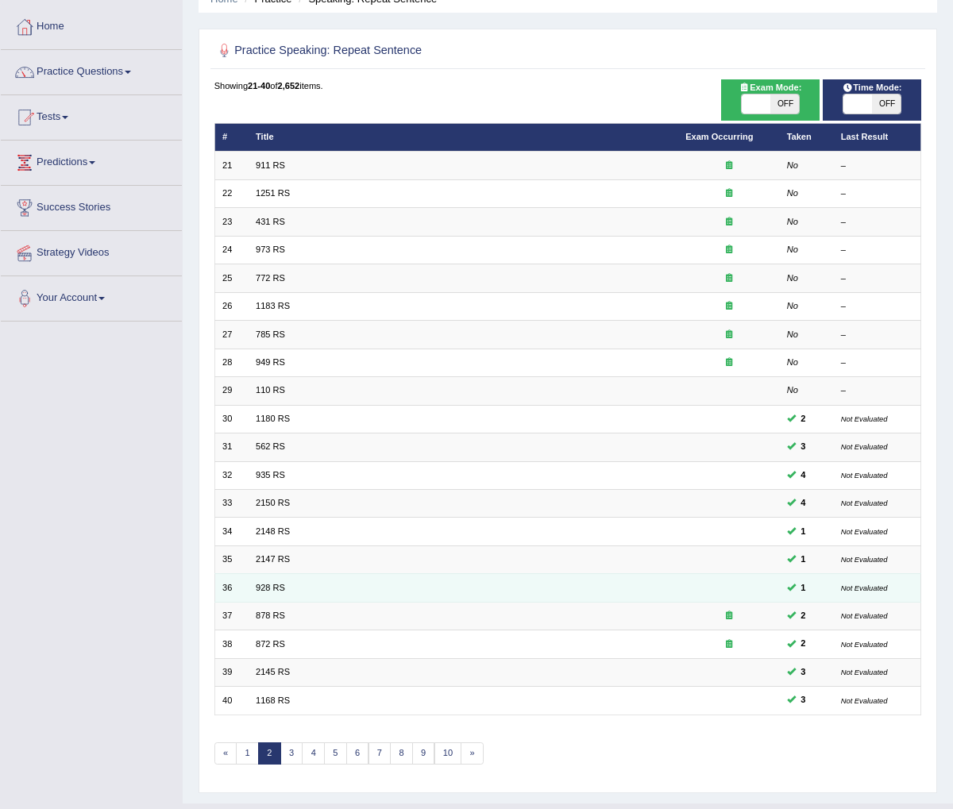
scroll to position [98, 0]
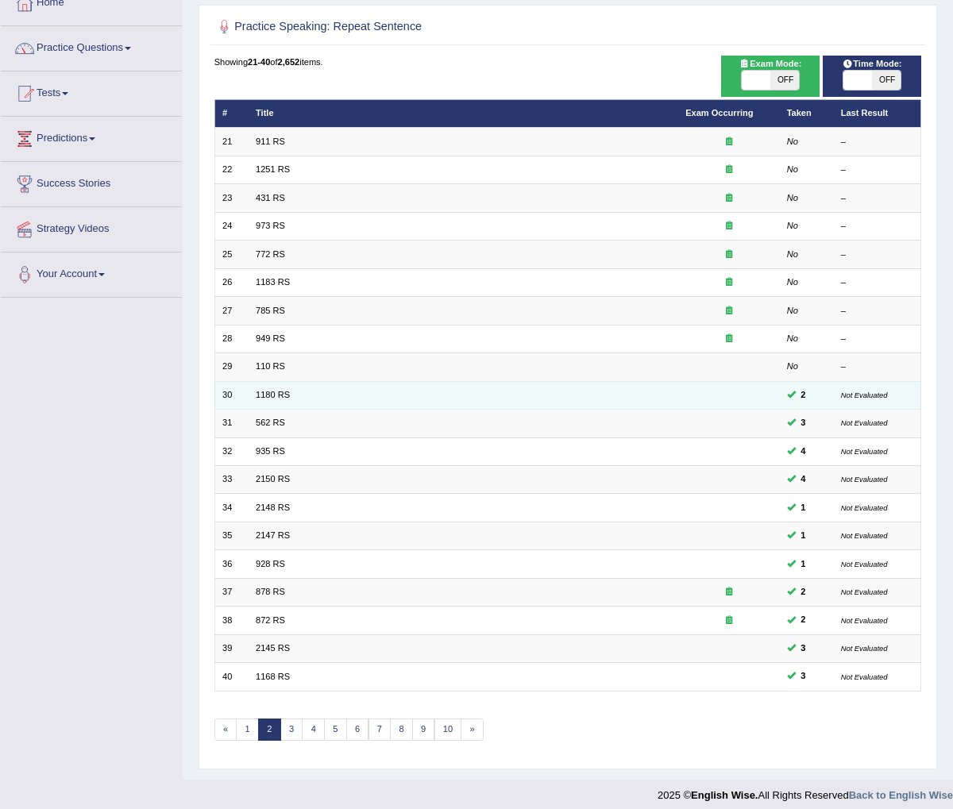
click at [313, 392] on td "1180 RS" at bounding box center [462, 395] width 429 height 28
click at [804, 392] on span "2" at bounding box center [802, 395] width 15 height 14
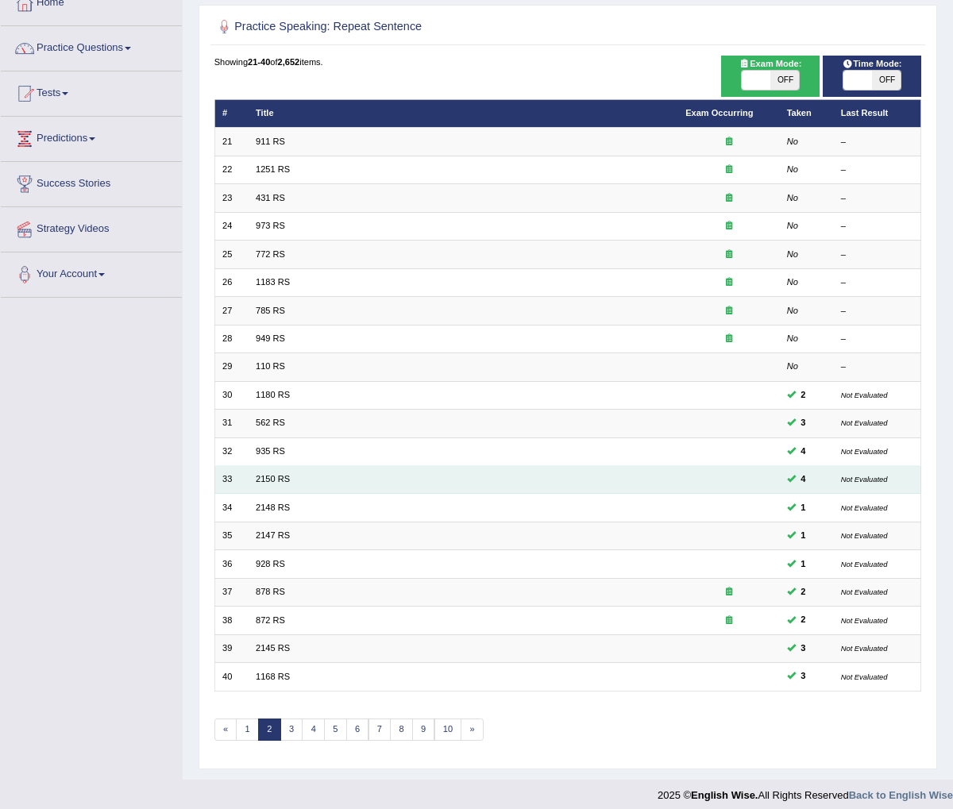
click at [807, 472] on span "4" at bounding box center [802, 479] width 15 height 14
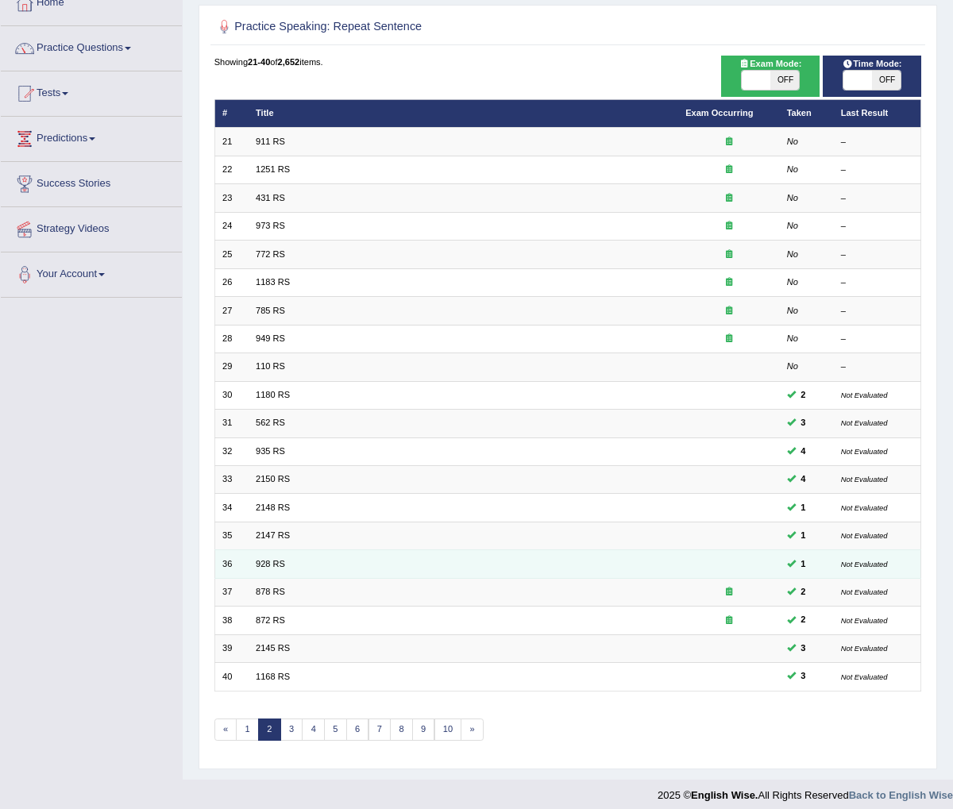
drag, startPoint x: 801, startPoint y: 546, endPoint x: 799, endPoint y: 559, distance: 12.8
click at [801, 550] on td "1" at bounding box center [806, 564] width 54 height 28
click at [799, 560] on span "1" at bounding box center [802, 564] width 15 height 14
click at [277, 559] on link "928 RS" at bounding box center [270, 564] width 29 height 10
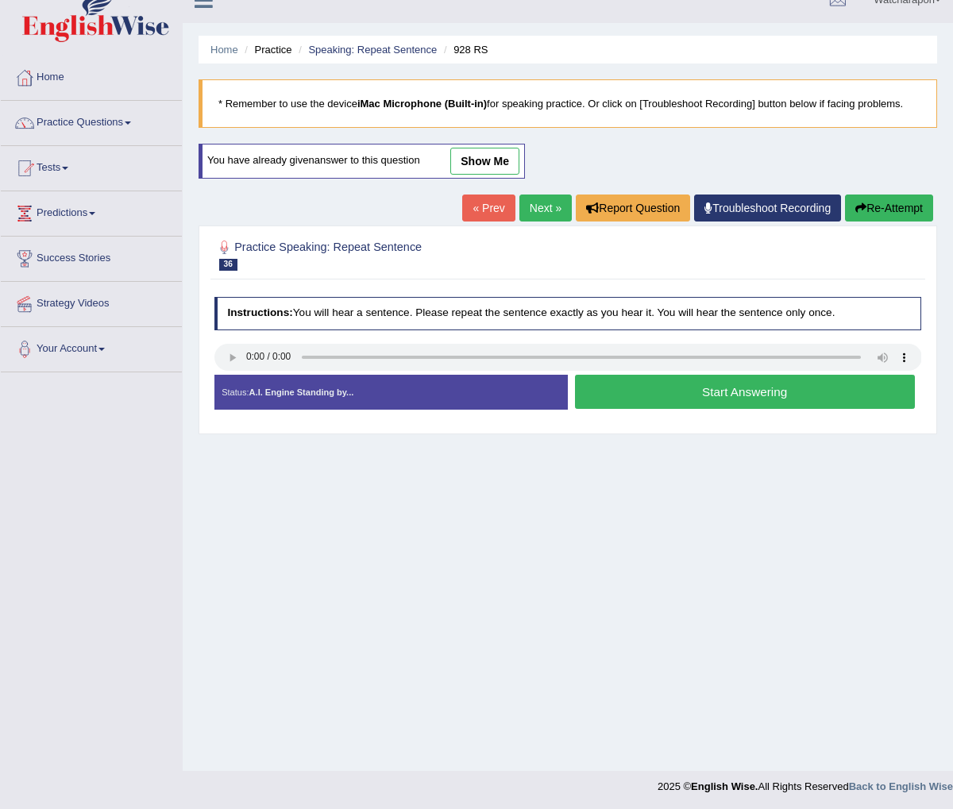
scroll to position [25, 0]
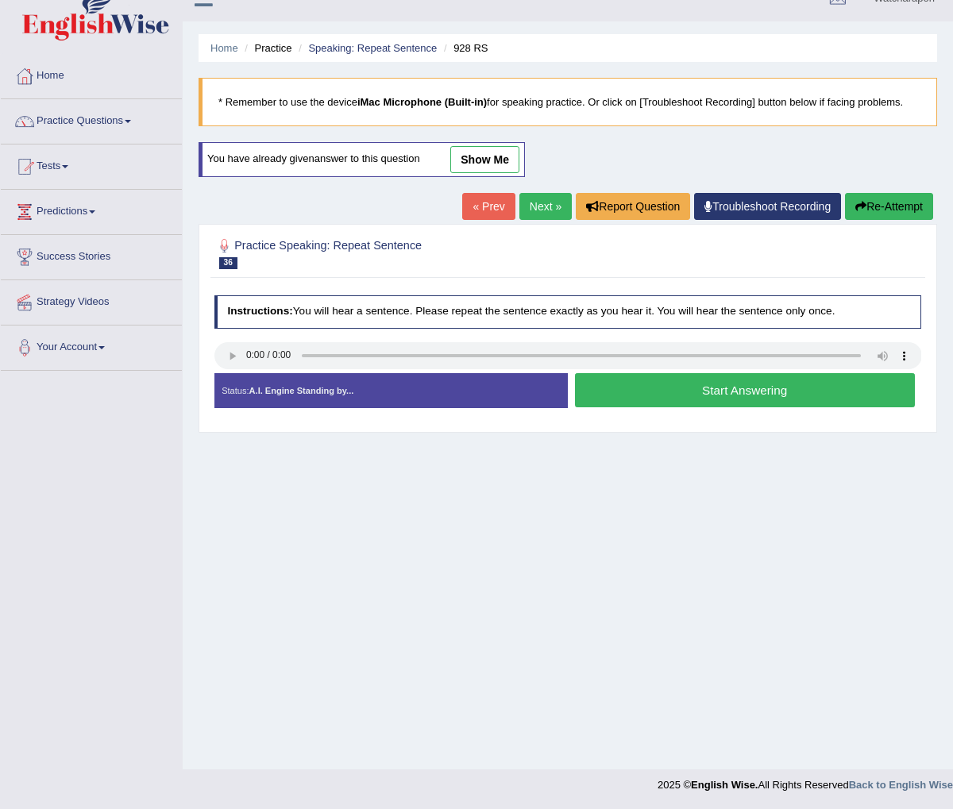
click at [711, 389] on button "Start Answering" at bounding box center [745, 390] width 340 height 34
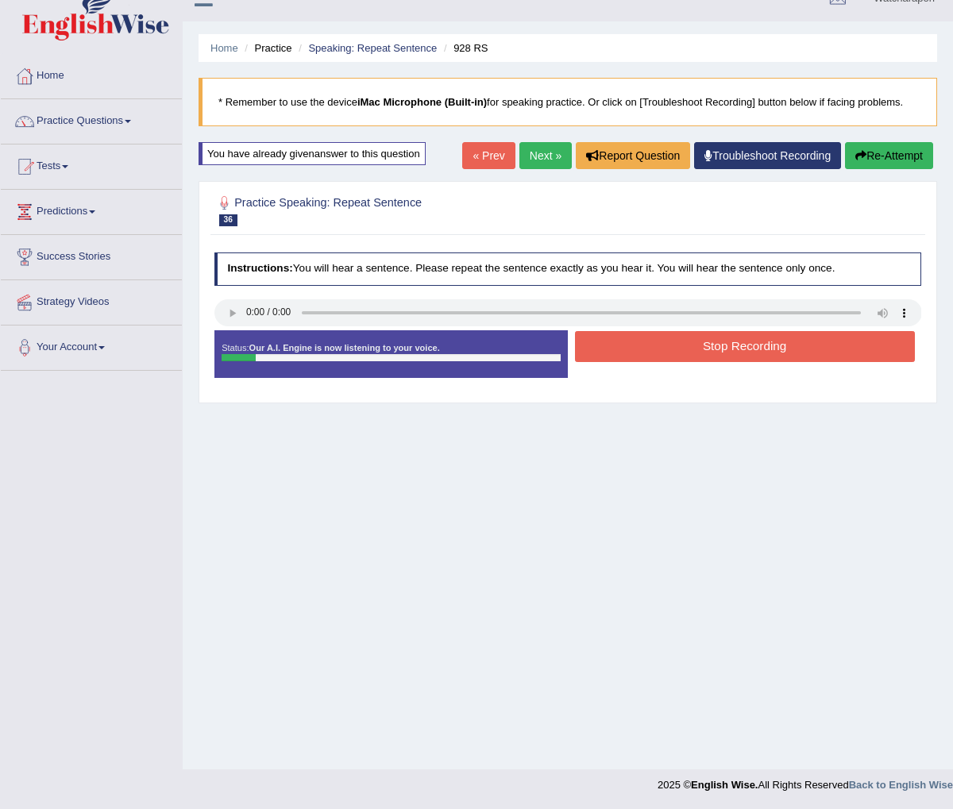
click at [666, 346] on button "Stop Recording" at bounding box center [745, 346] width 340 height 31
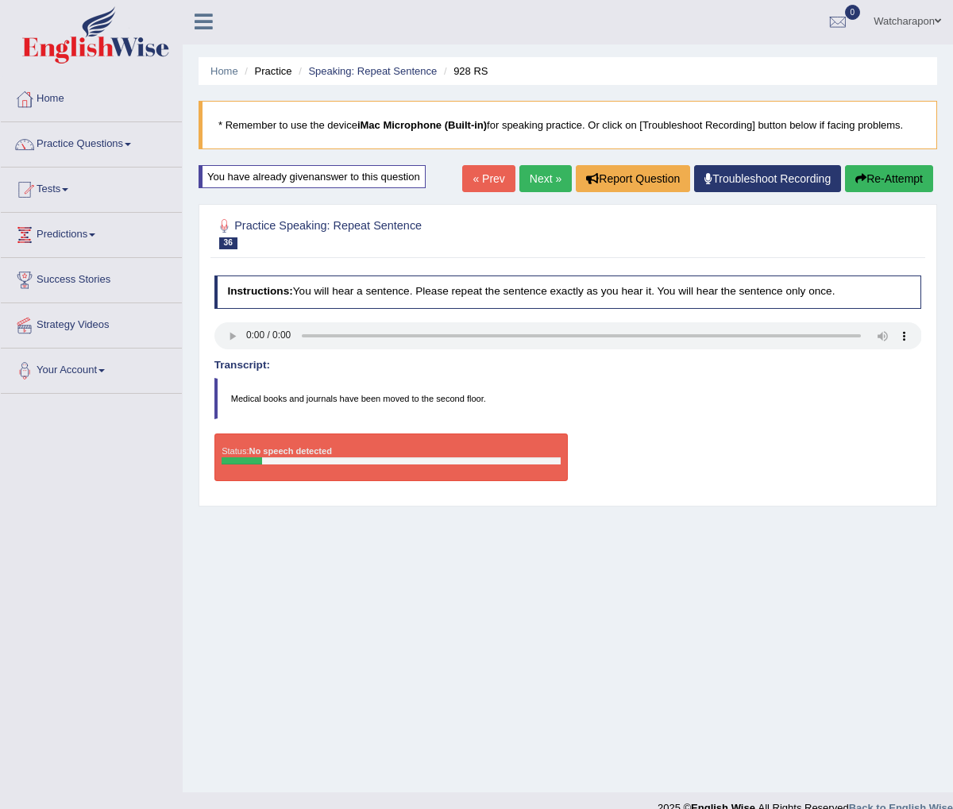
scroll to position [0, 0]
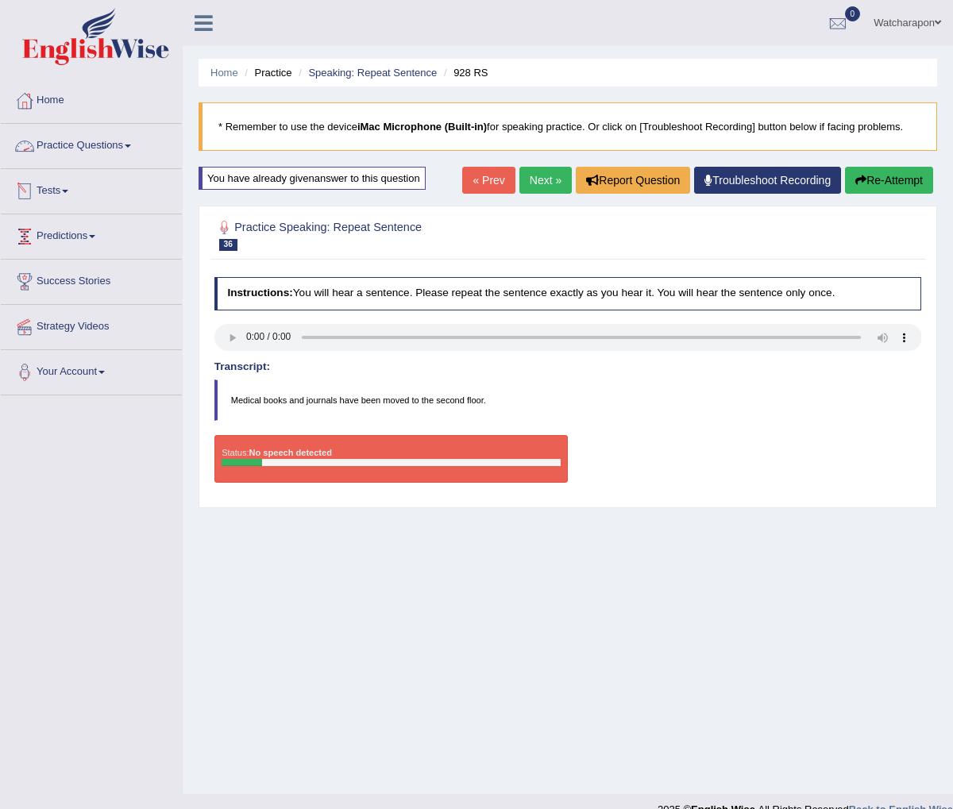
click at [54, 145] on link "Practice Questions" at bounding box center [91, 144] width 181 height 40
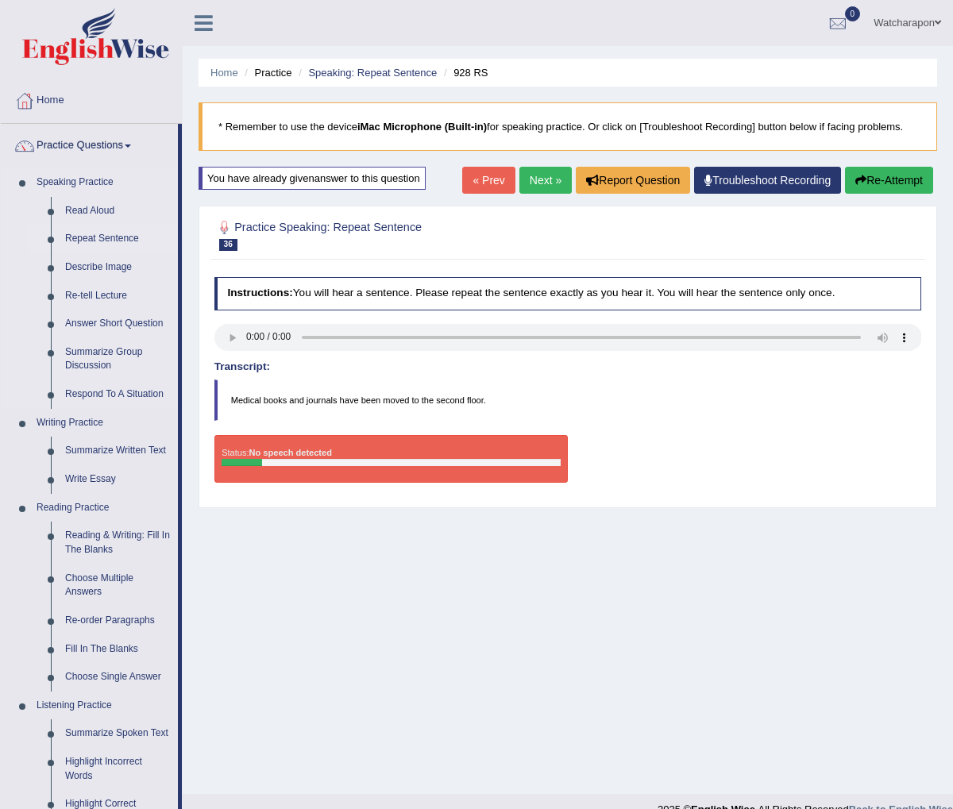
click at [100, 237] on link "Repeat Sentence" at bounding box center [118, 239] width 120 height 29
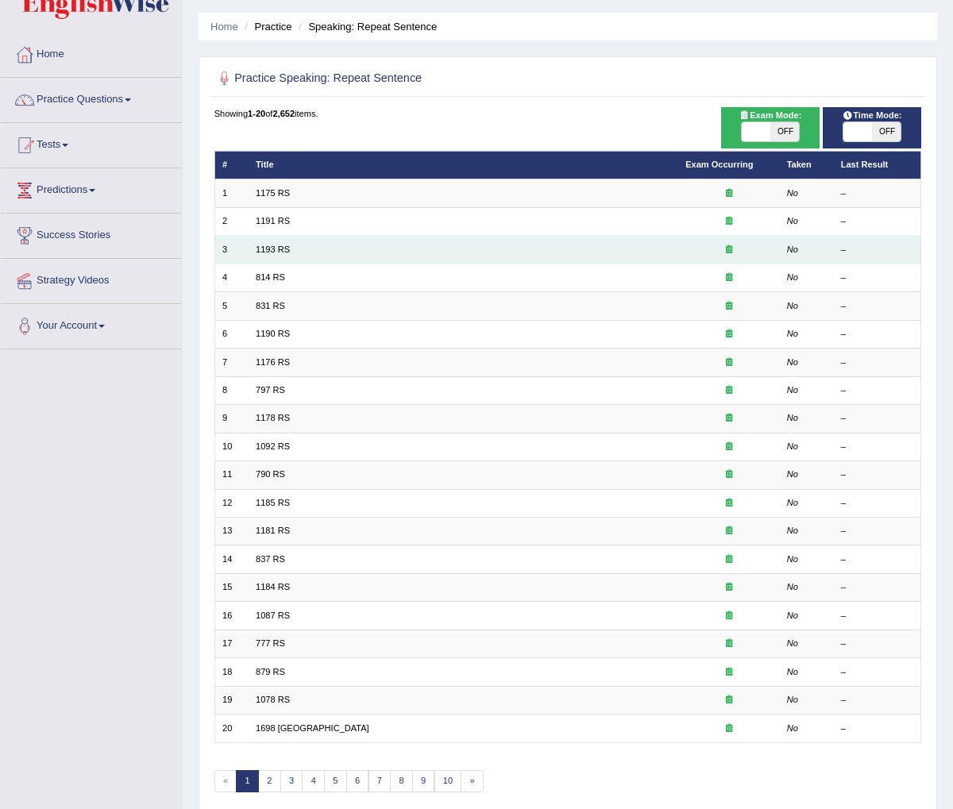
scroll to position [55, 0]
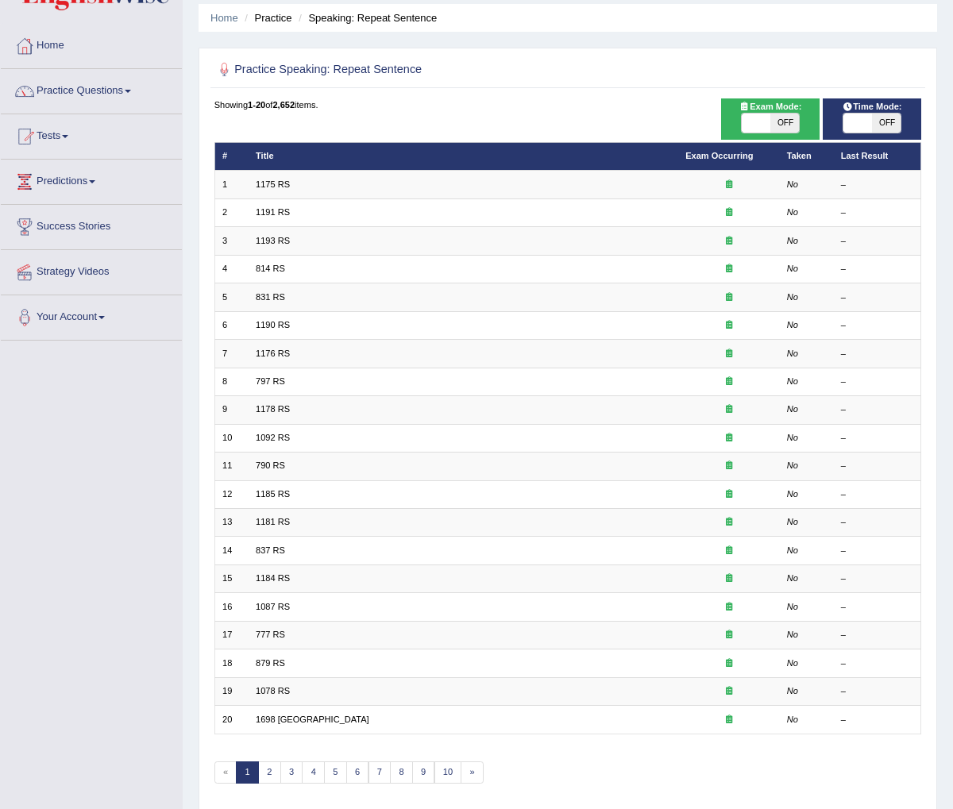
click at [890, 123] on span "OFF" at bounding box center [886, 123] width 29 height 19
checkbox input "true"
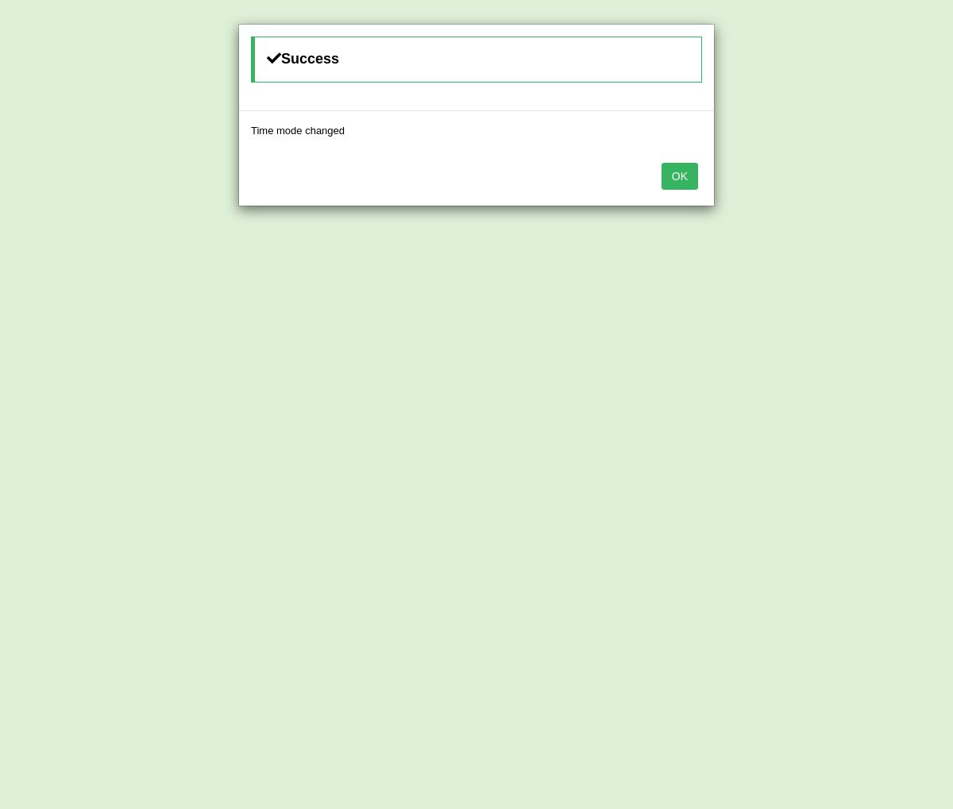
click at [676, 180] on button "OK" at bounding box center [679, 176] width 37 height 27
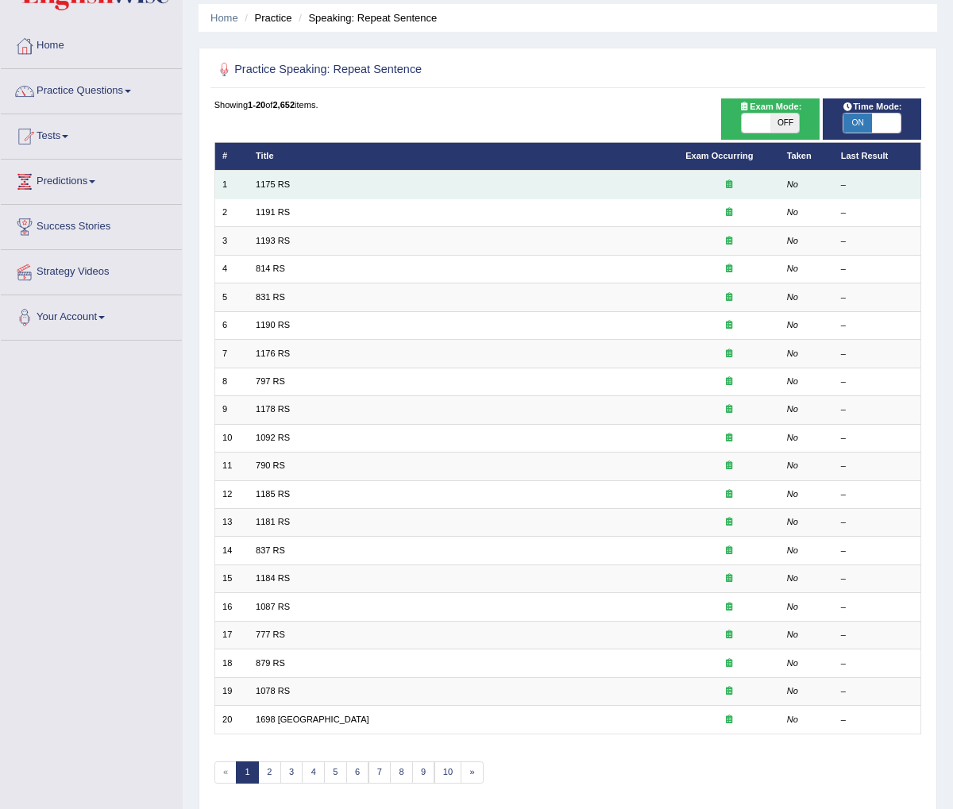
scroll to position [98, 0]
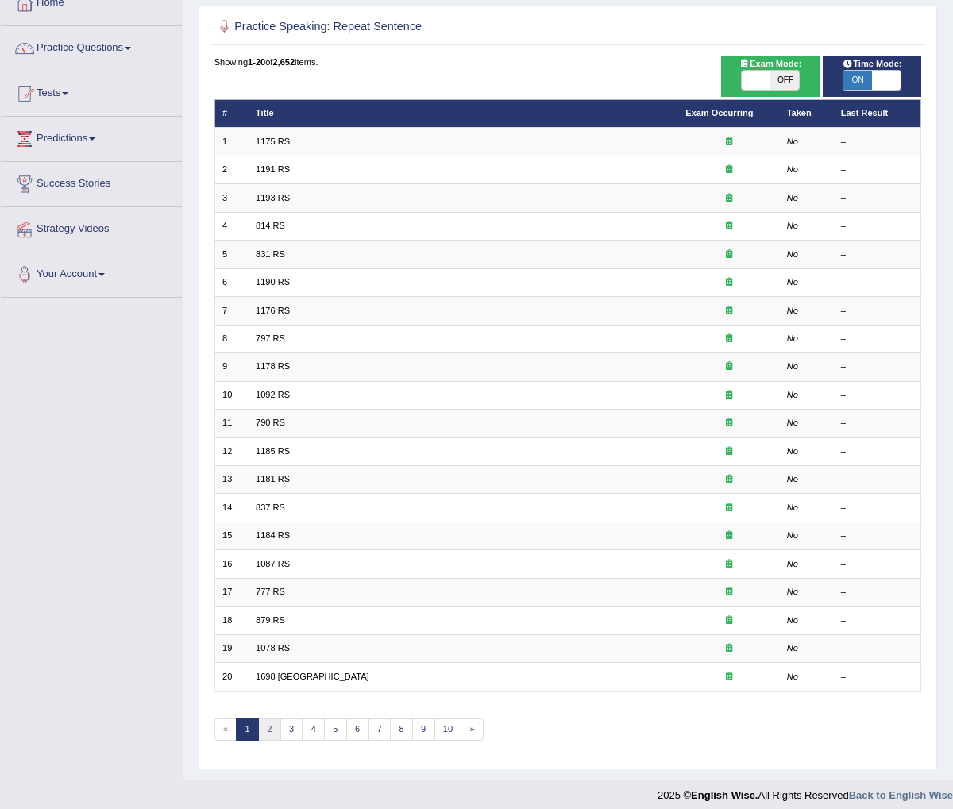
click at [269, 718] on link "2" at bounding box center [269, 729] width 23 height 22
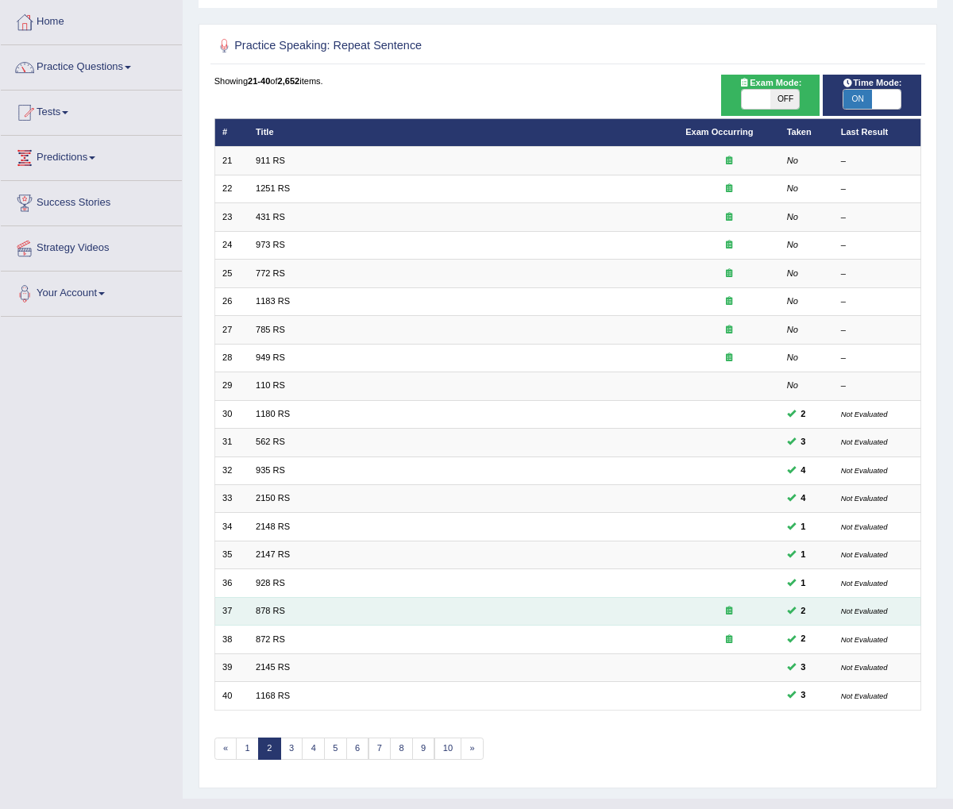
scroll to position [98, 0]
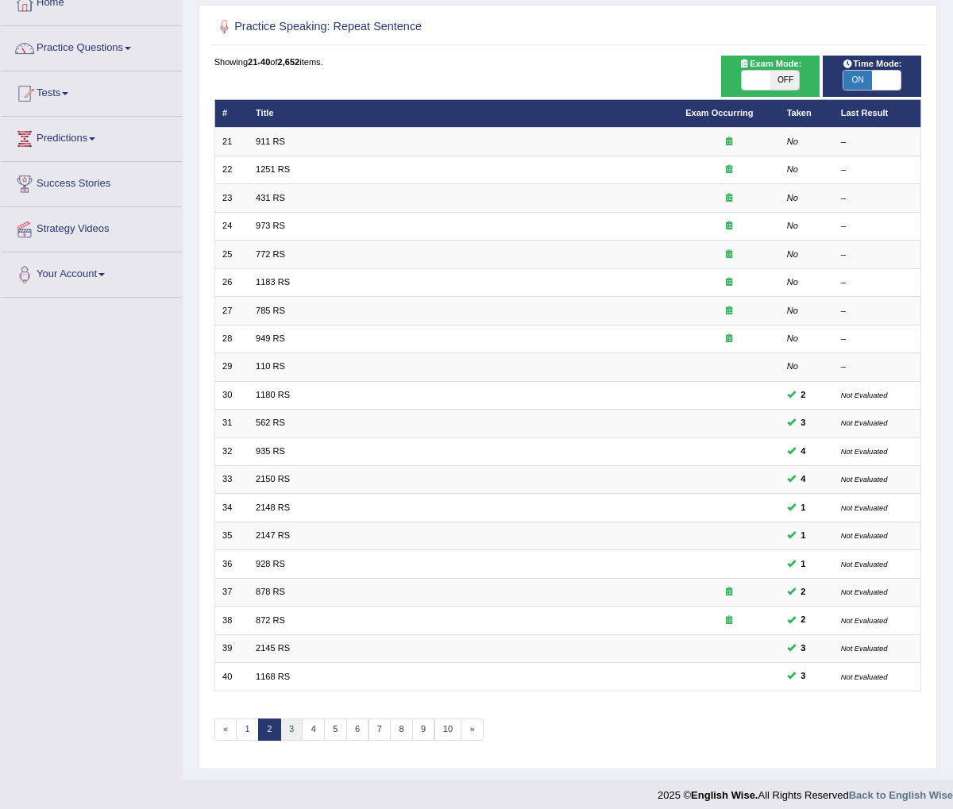
click at [295, 722] on link "3" at bounding box center [291, 729] width 23 height 22
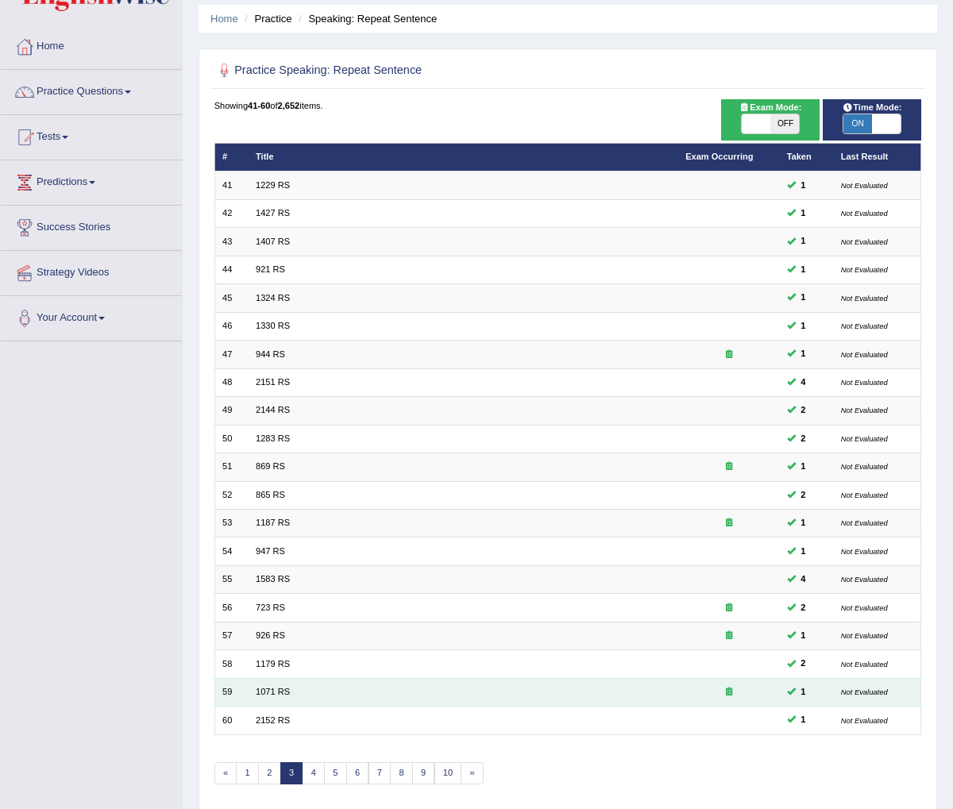
scroll to position [98, 0]
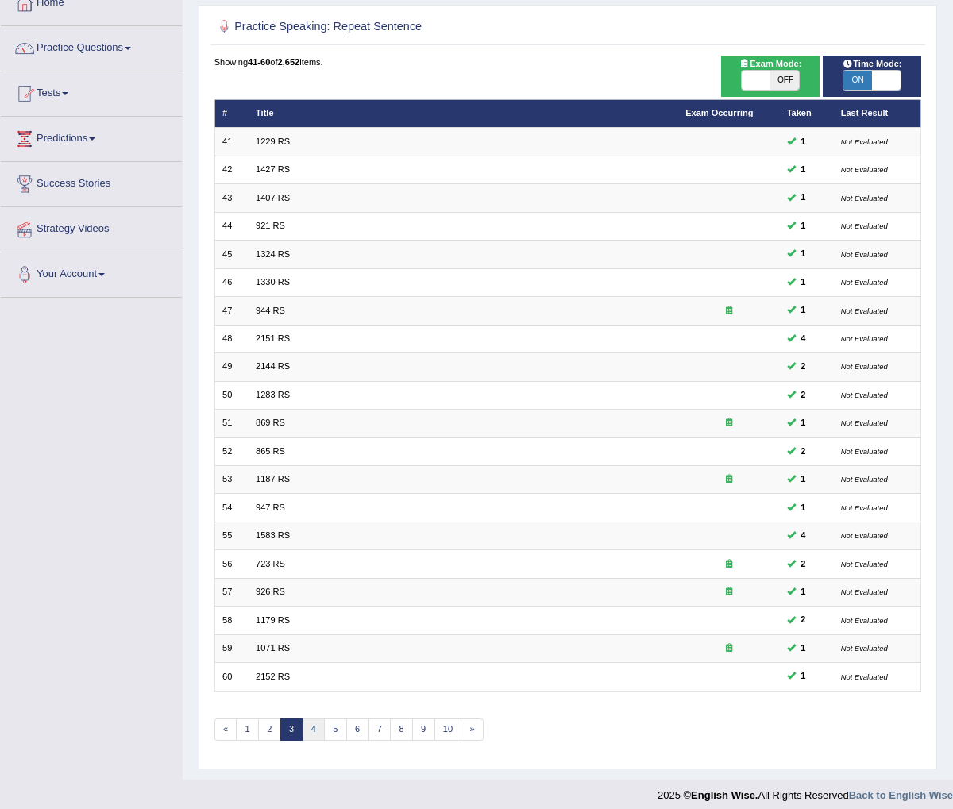
click at [305, 721] on link "4" at bounding box center [313, 729] width 23 height 22
